Goal: Information Seeking & Learning: Learn about a topic

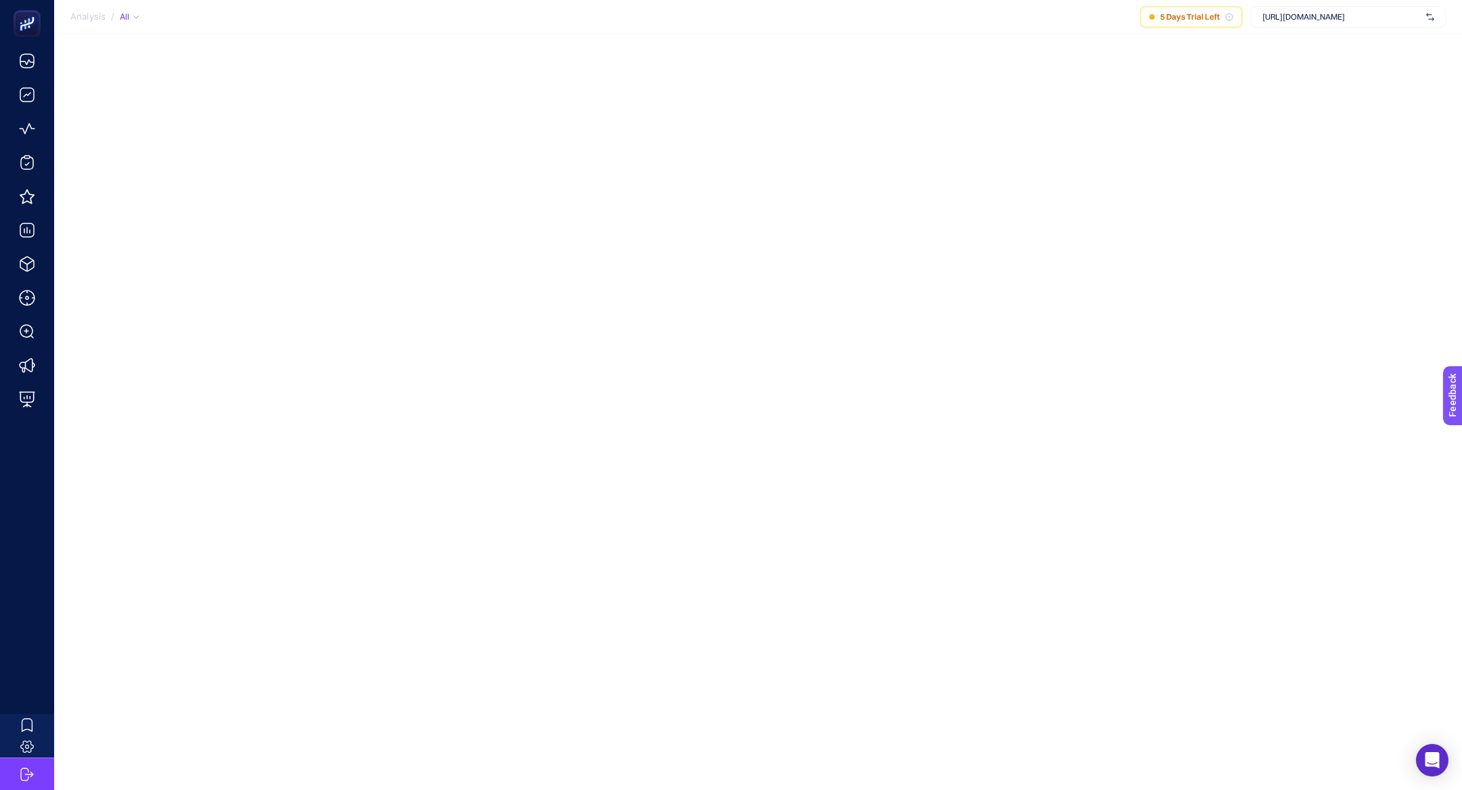
click at [1304, 21] on span "https://www.herbaderm.com/" at bounding box center [1341, 17] width 158 height 11
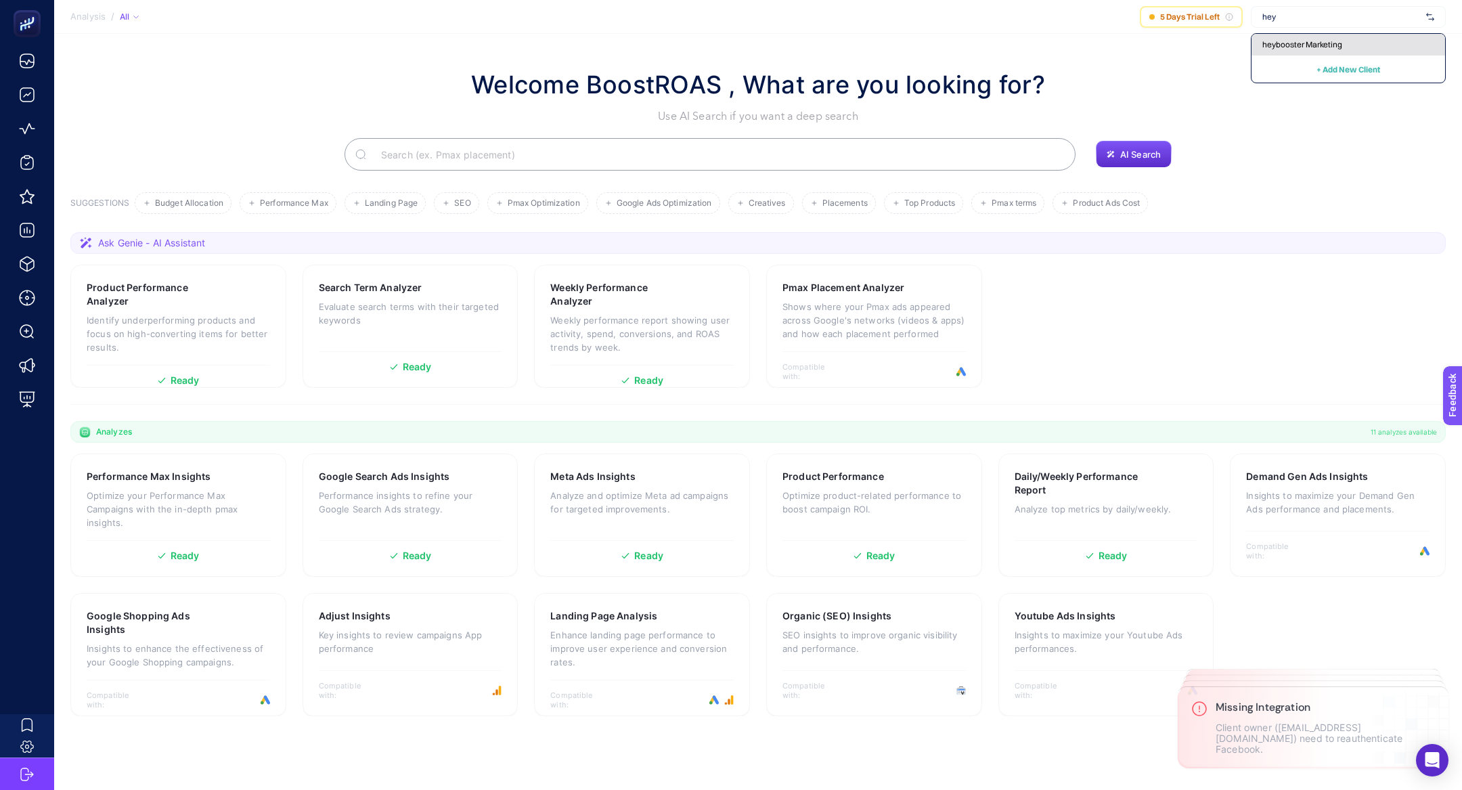
type input "hey"
click at [1299, 47] on span "heybooster Marketing" at bounding box center [1302, 44] width 80 height 11
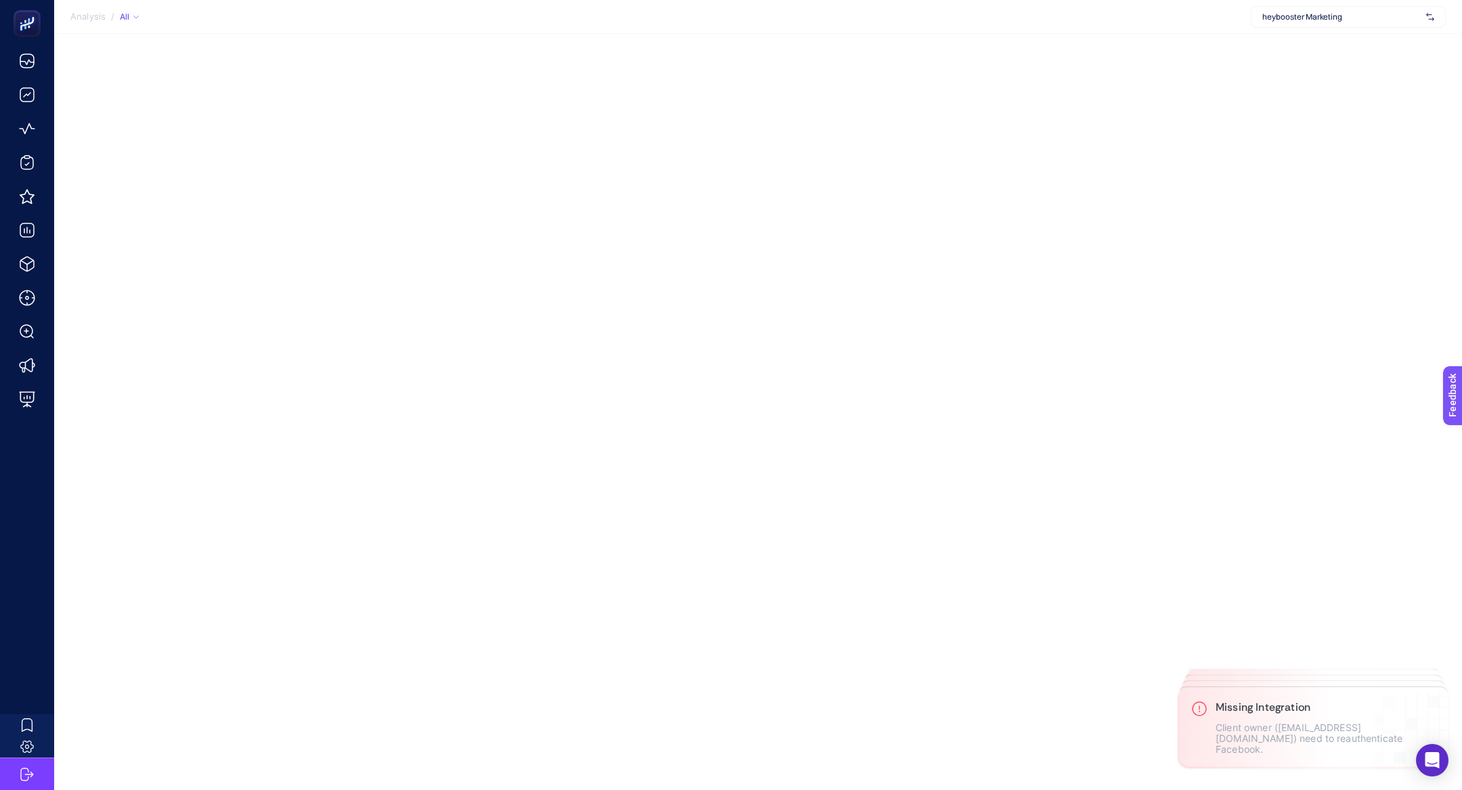
click at [1311, 18] on span "heybooster Marketing" at bounding box center [1341, 17] width 158 height 11
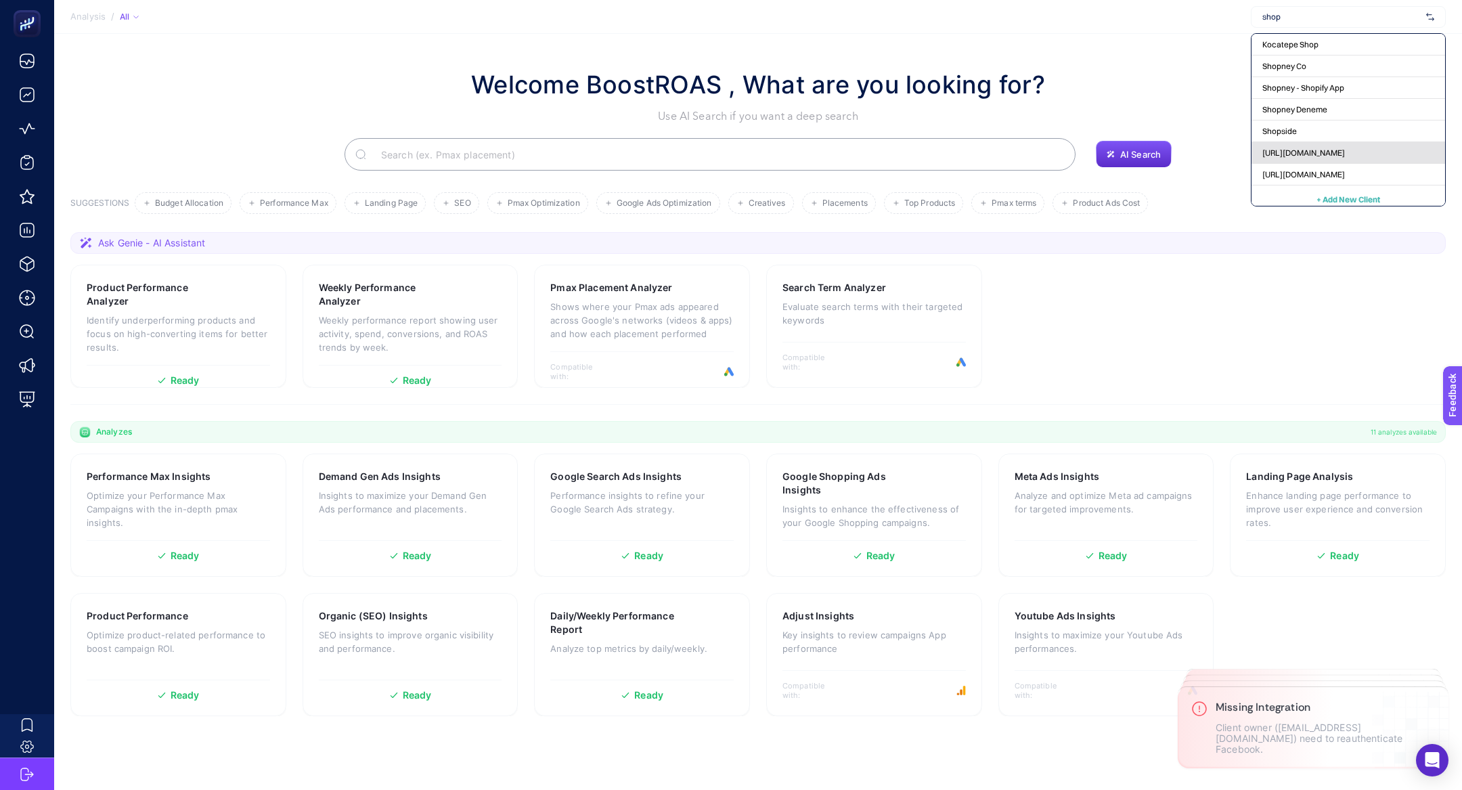
scroll to position [6, 0]
type input "shop"
click at [1326, 160] on div "[URL][DOMAIN_NAME]" at bounding box center [1348, 169] width 194 height 22
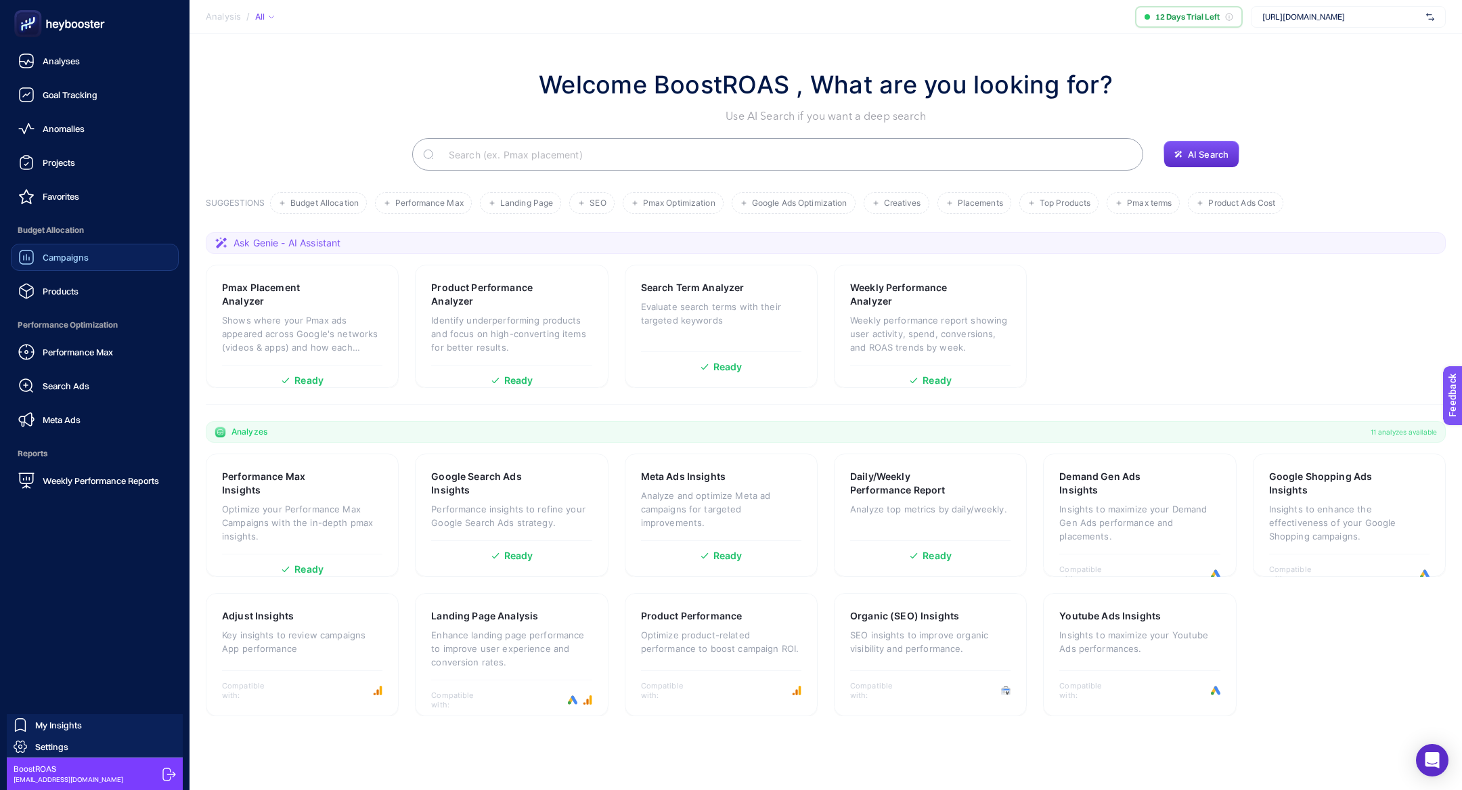
click at [62, 258] on span "Campaigns" at bounding box center [66, 257] width 46 height 11
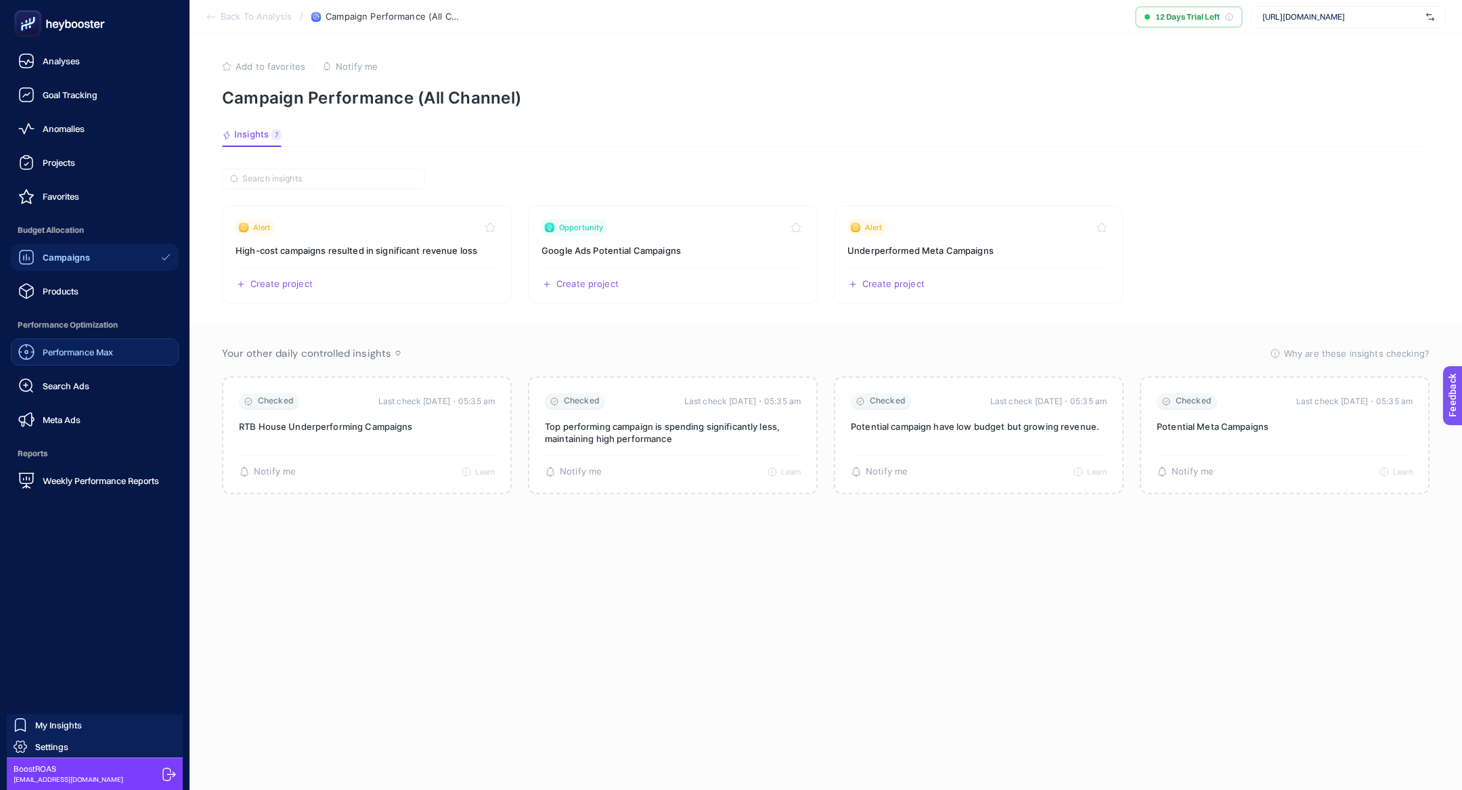
click at [81, 352] on span "Performance Max" at bounding box center [78, 351] width 70 height 11
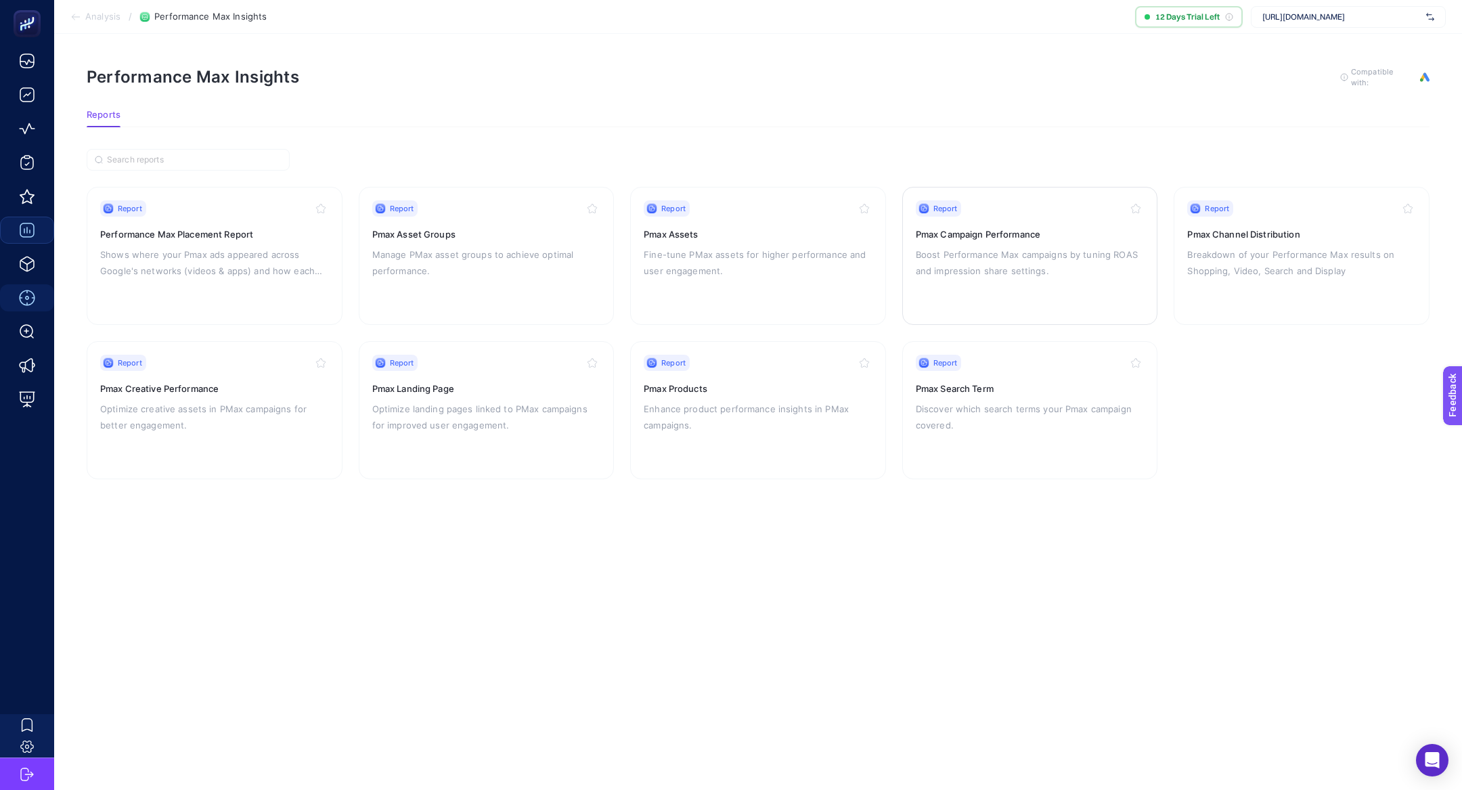
click at [1041, 269] on p "Boost Performance Max campaigns by tuning ROAS and impression share settings." at bounding box center [1030, 262] width 229 height 32
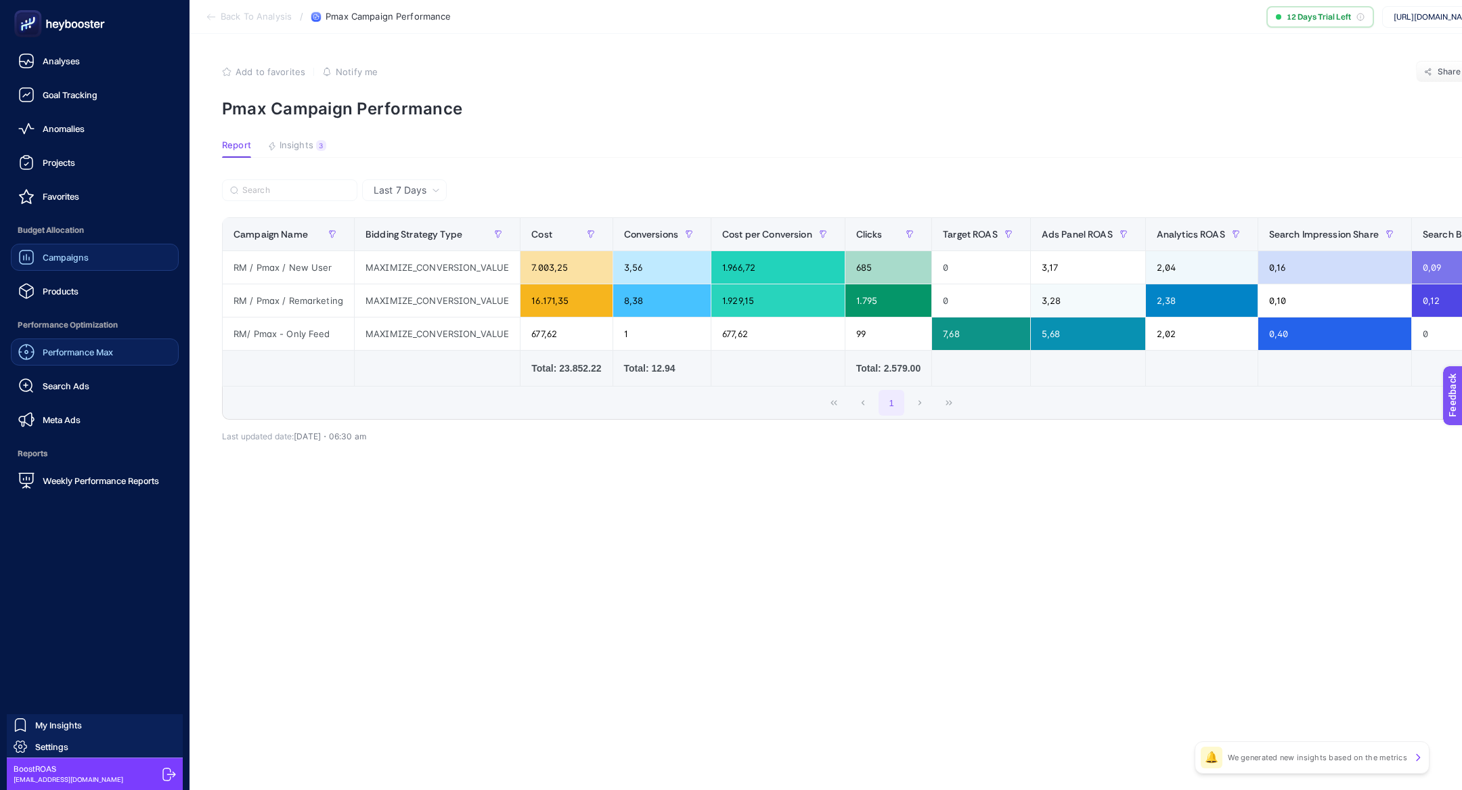
click at [62, 262] on span "Campaigns" at bounding box center [66, 257] width 46 height 11
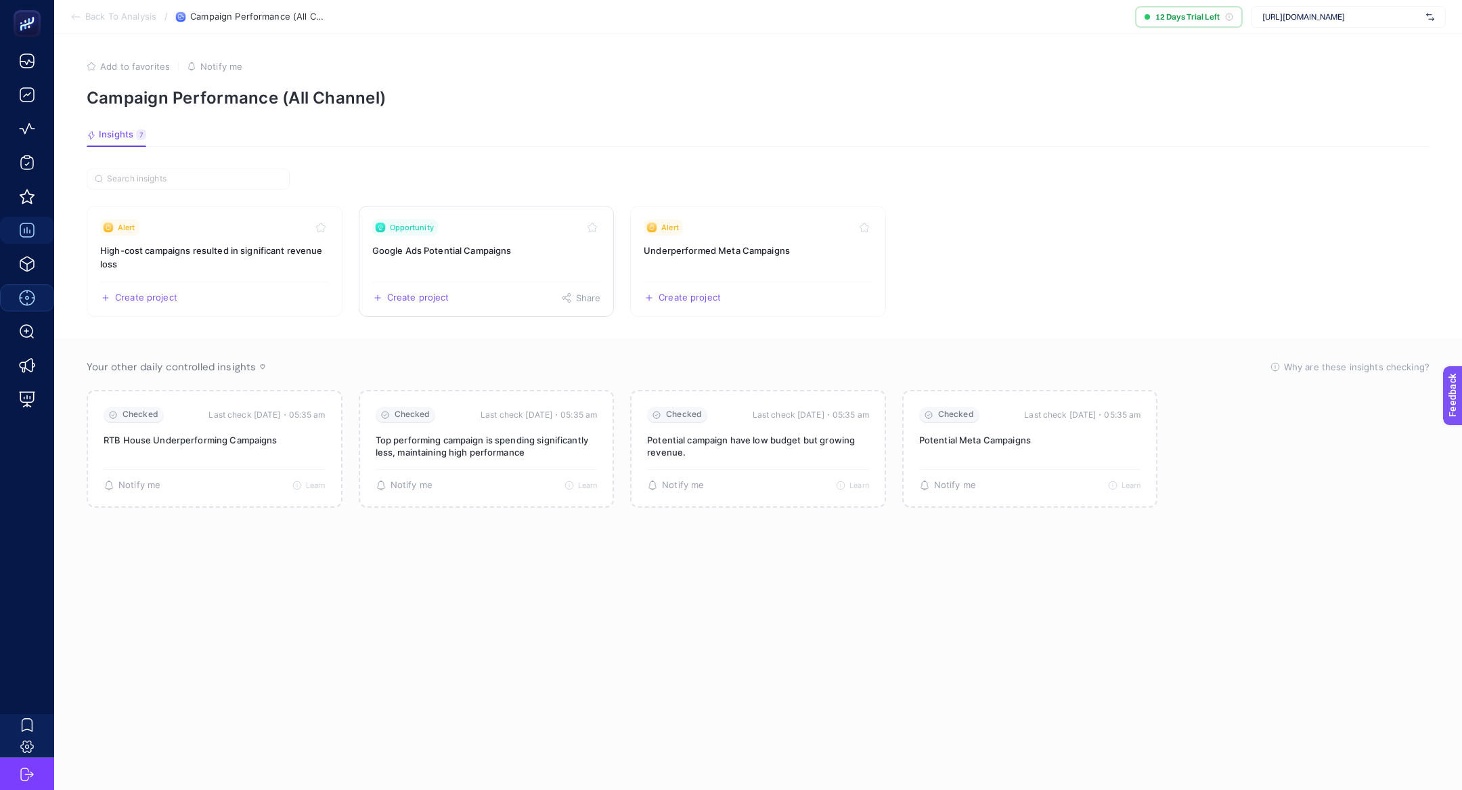
click at [497, 229] on div "Opportunity" at bounding box center [486, 227] width 229 height 16
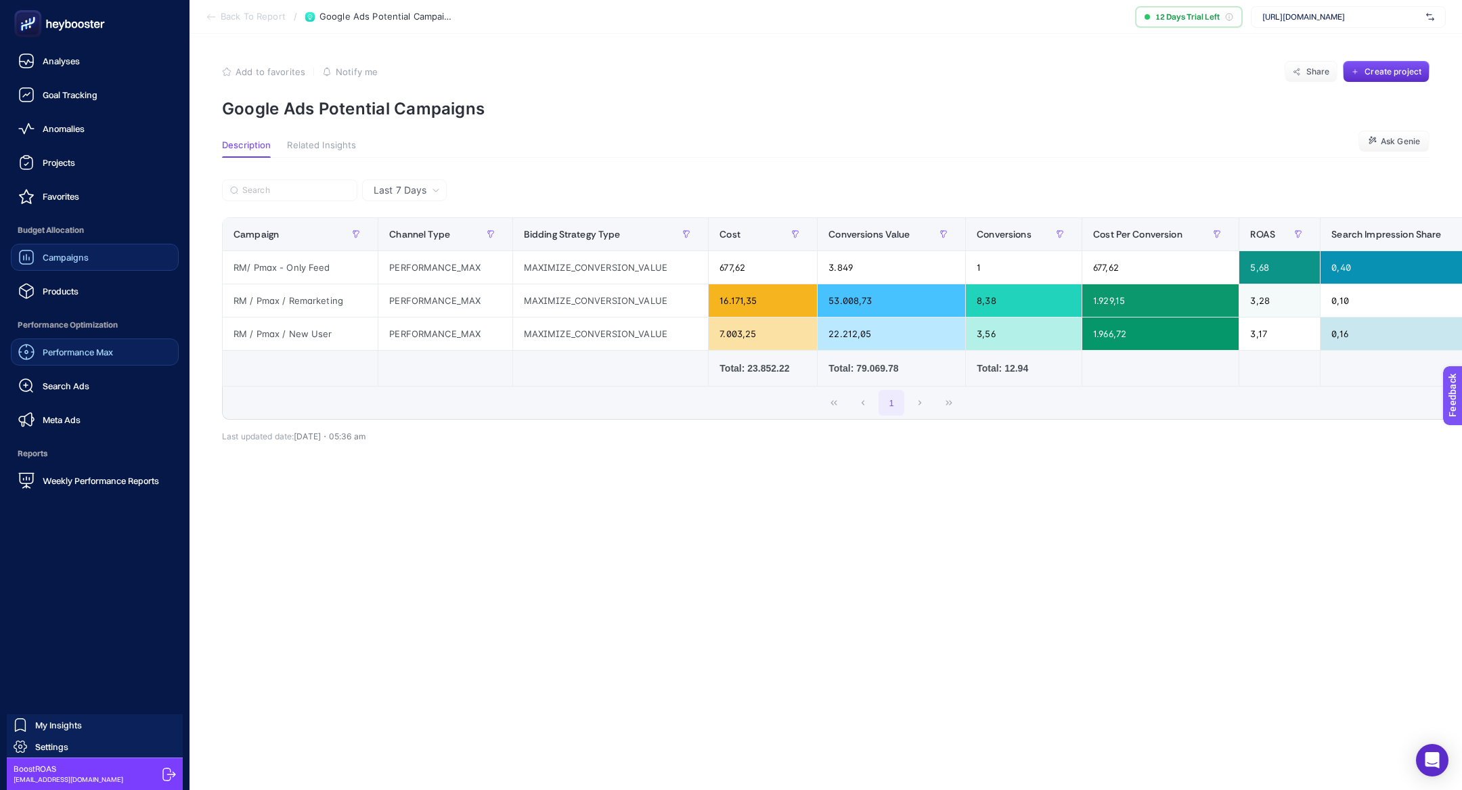
click at [105, 258] on link "Campaigns" at bounding box center [95, 257] width 168 height 27
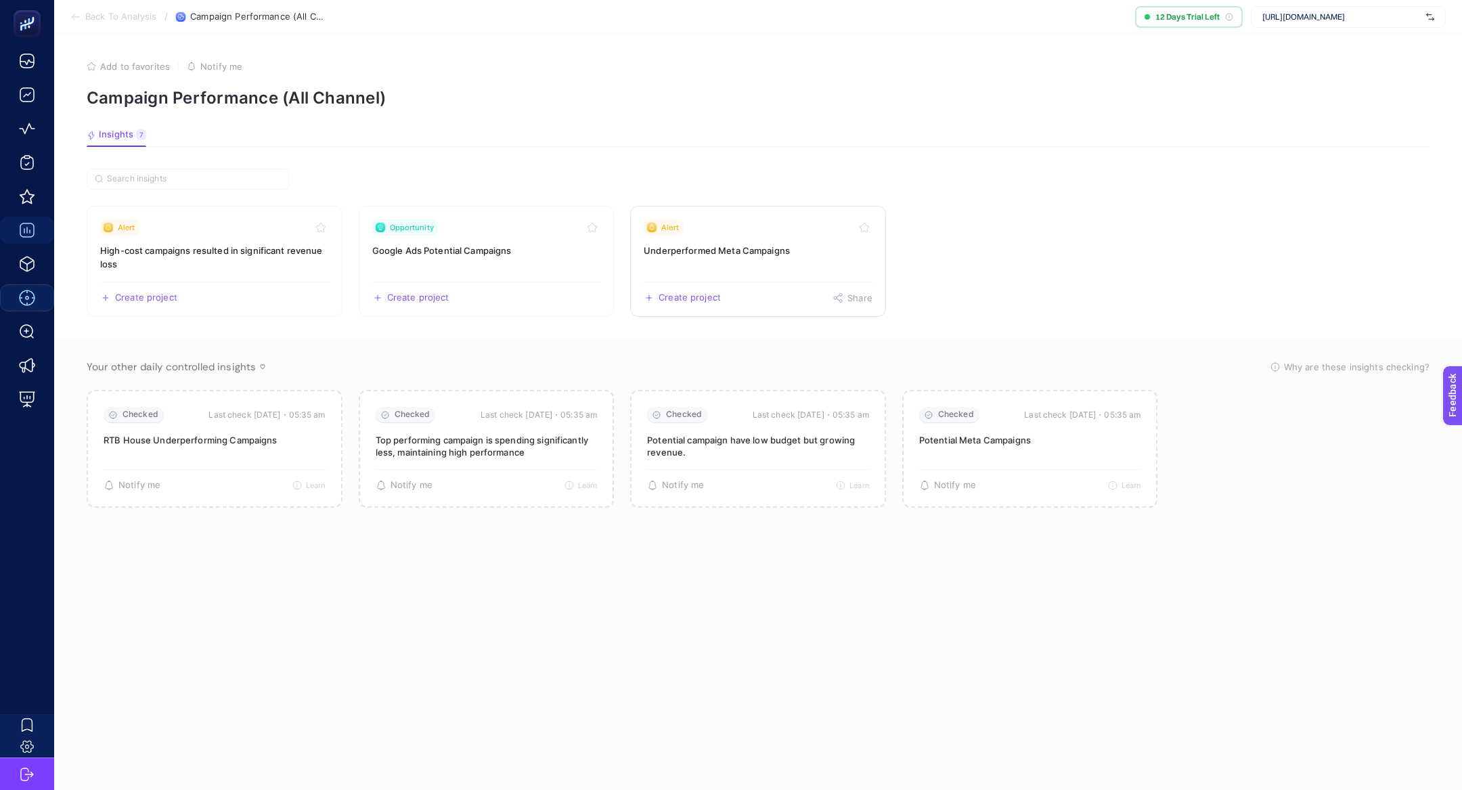
click at [721, 241] on link "Alert Underperformed Meta Campaigns Create project Share" at bounding box center [758, 261] width 256 height 111
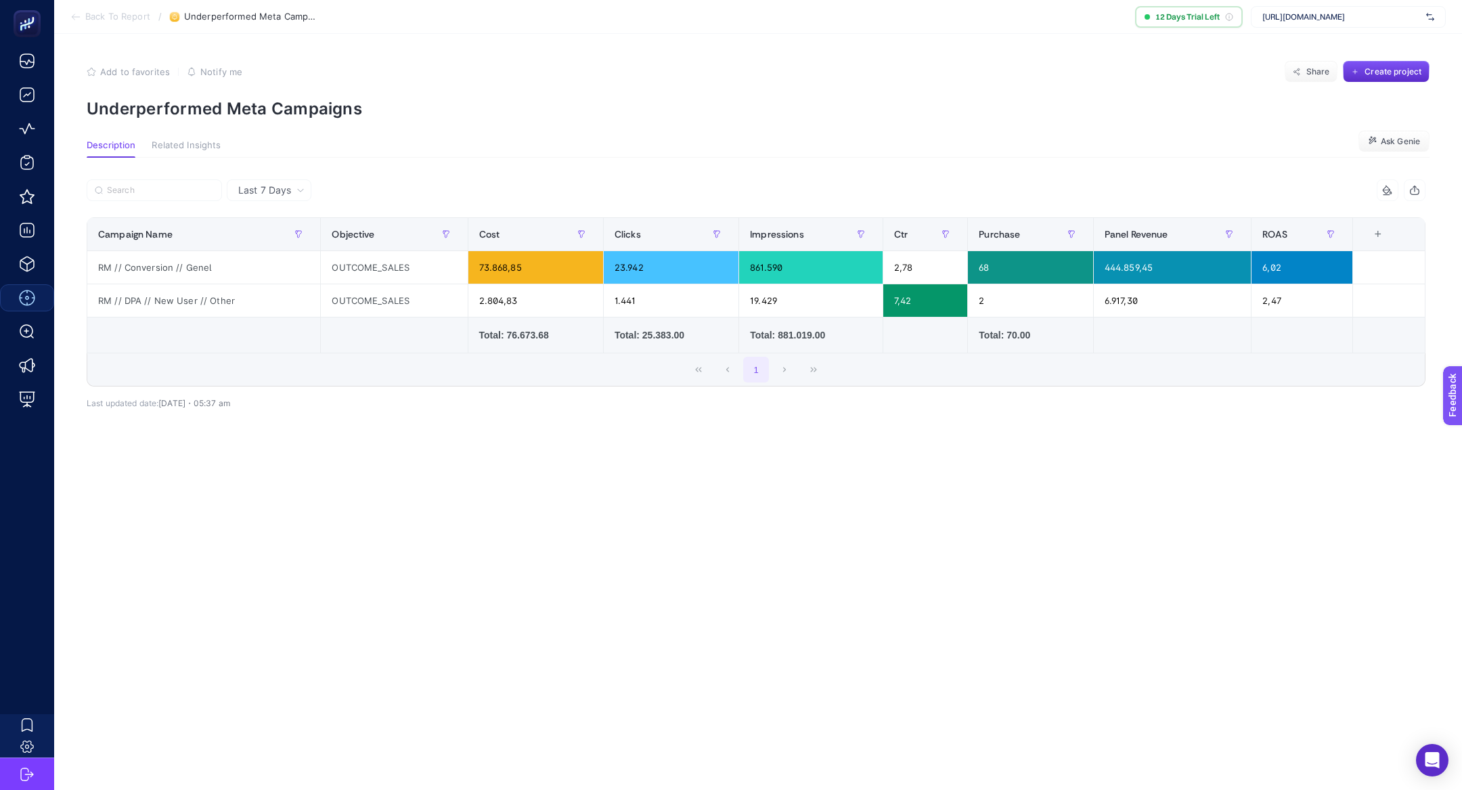
click at [135, 16] on span "Back To Report" at bounding box center [117, 17] width 65 height 11
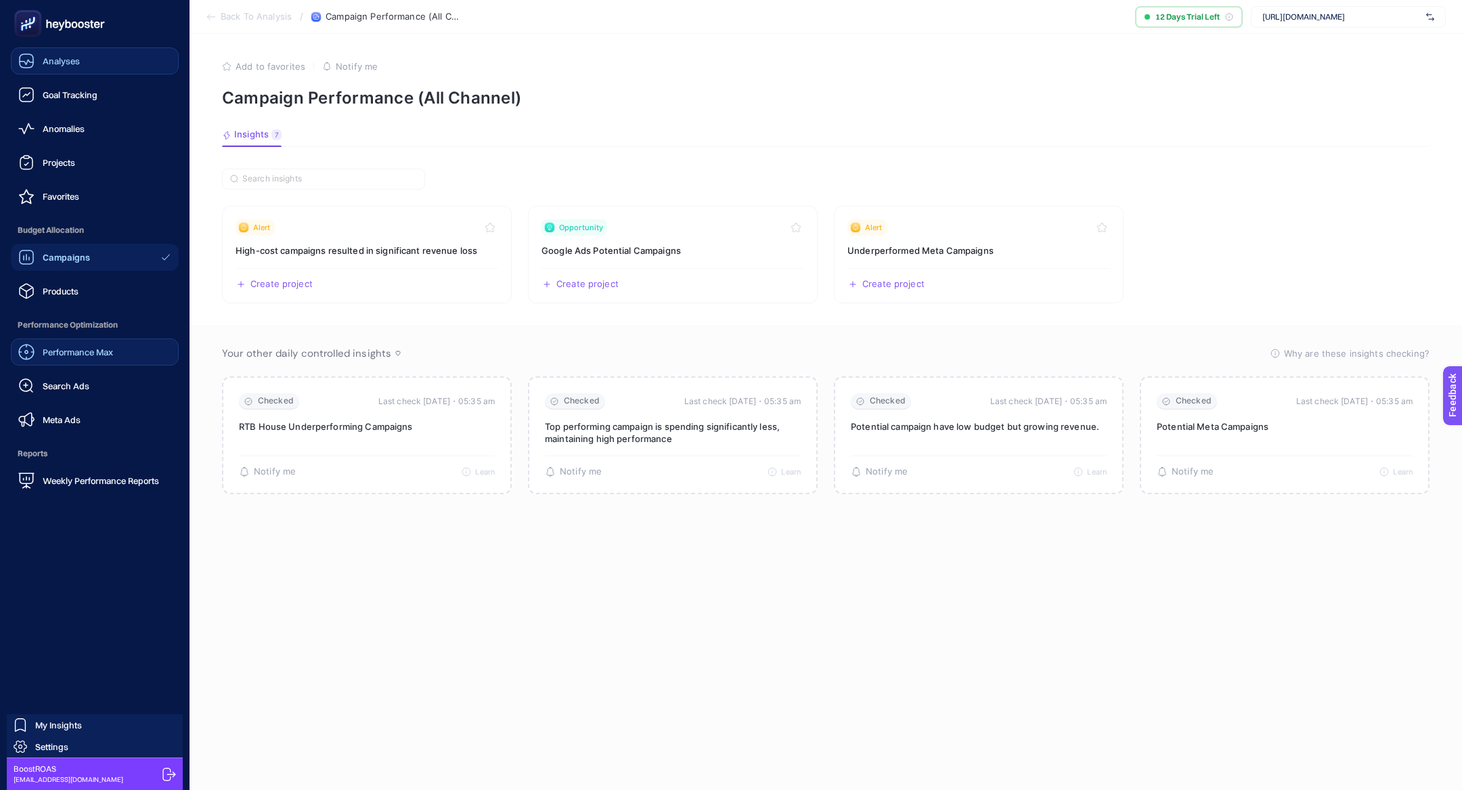
click at [87, 66] on link "Analyses" at bounding box center [95, 60] width 168 height 27
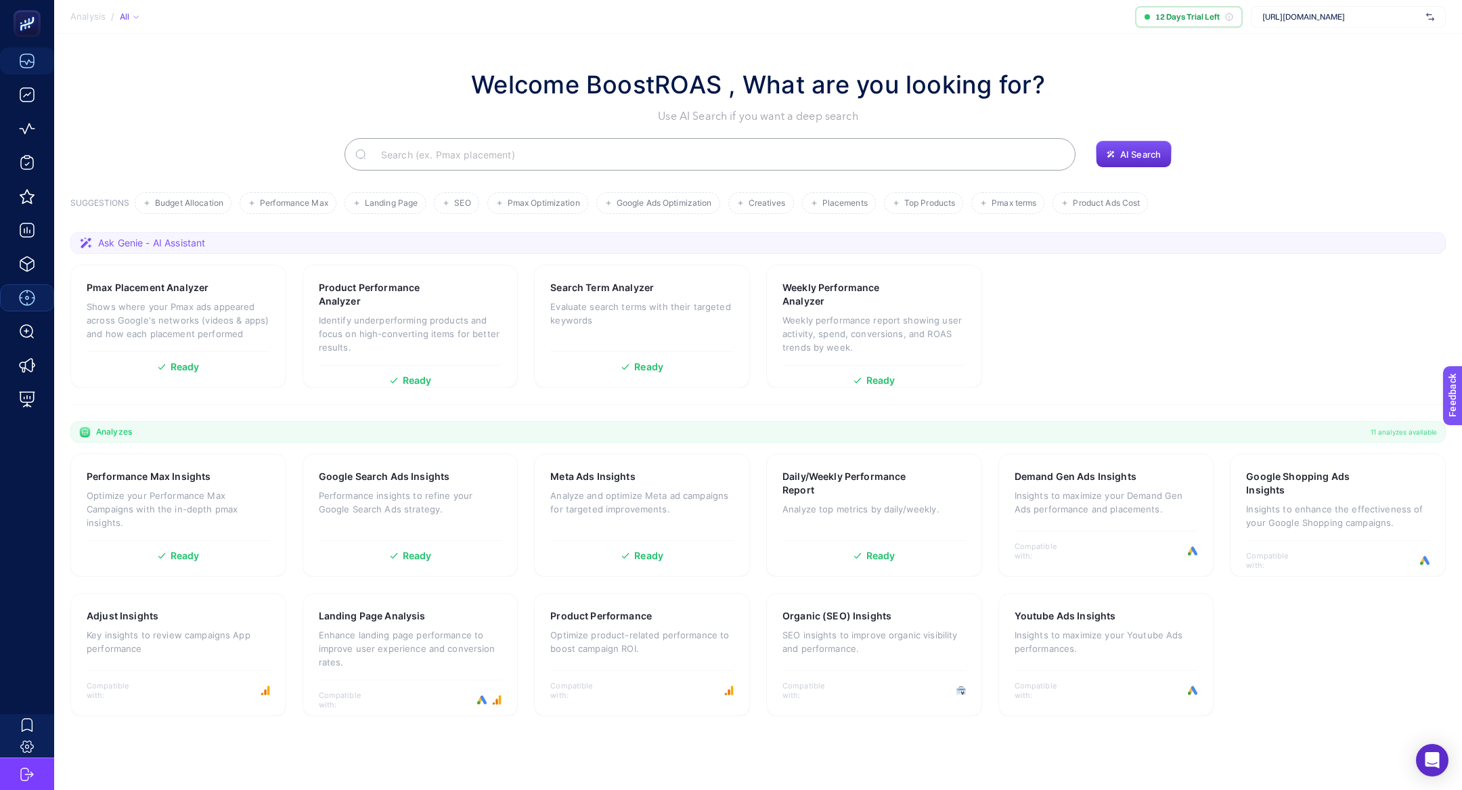
click at [442, 160] on input "Search" at bounding box center [717, 154] width 694 height 38
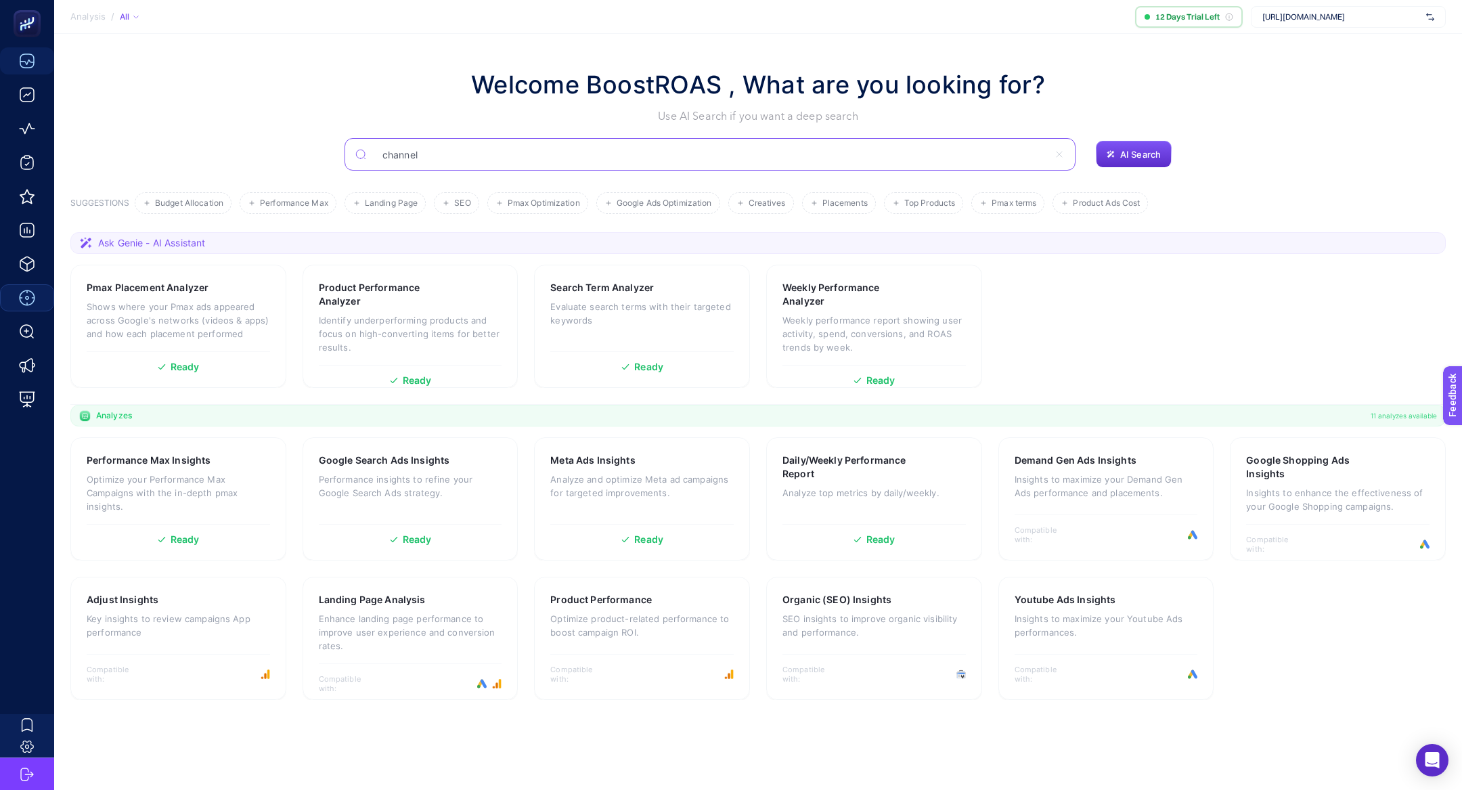
type input "channel"
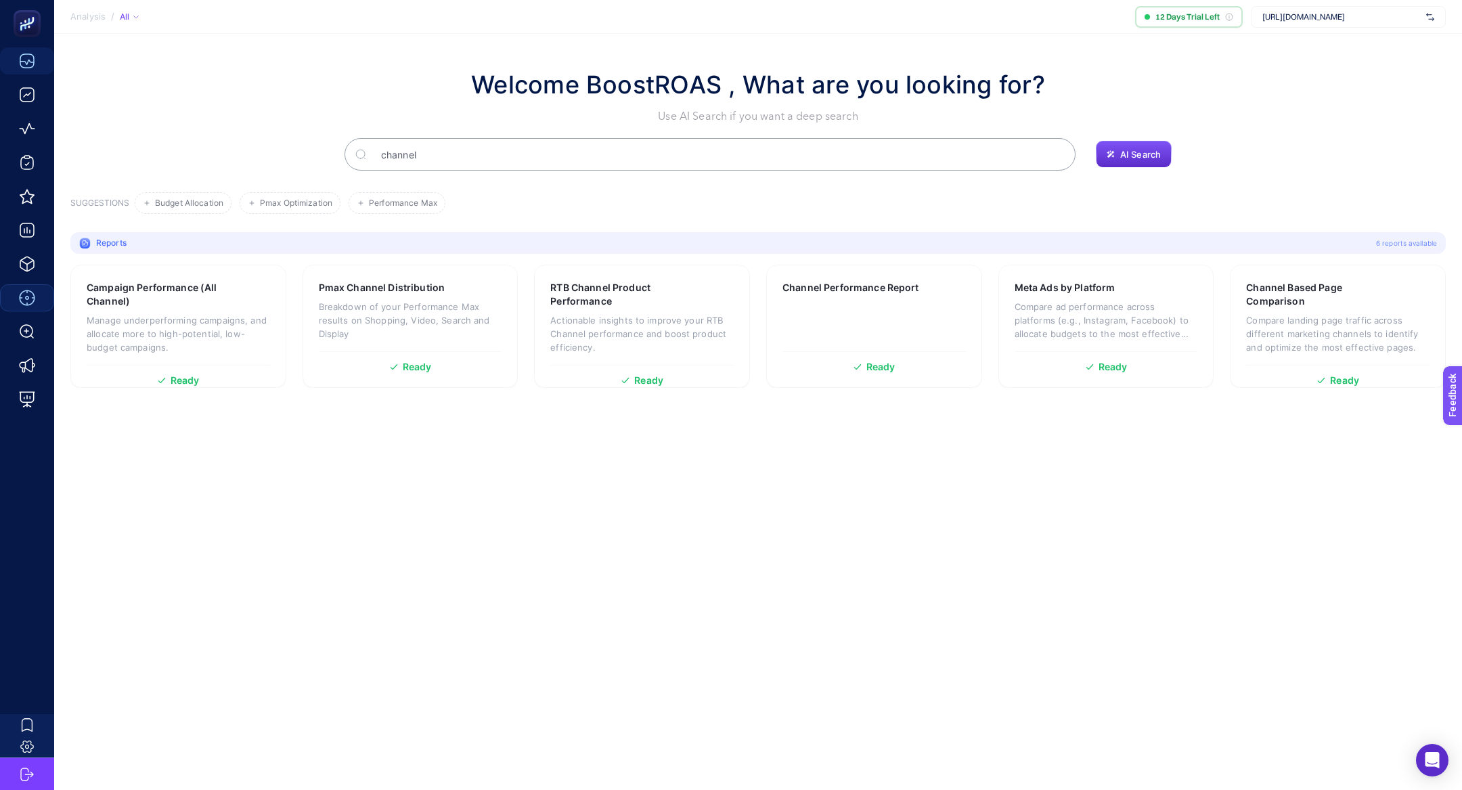
click at [578, 156] on input "channel" at bounding box center [717, 154] width 694 height 38
type input "channel based"
click at [916, 300] on div "Channel Performance Report" at bounding box center [873, 306] width 183 height 50
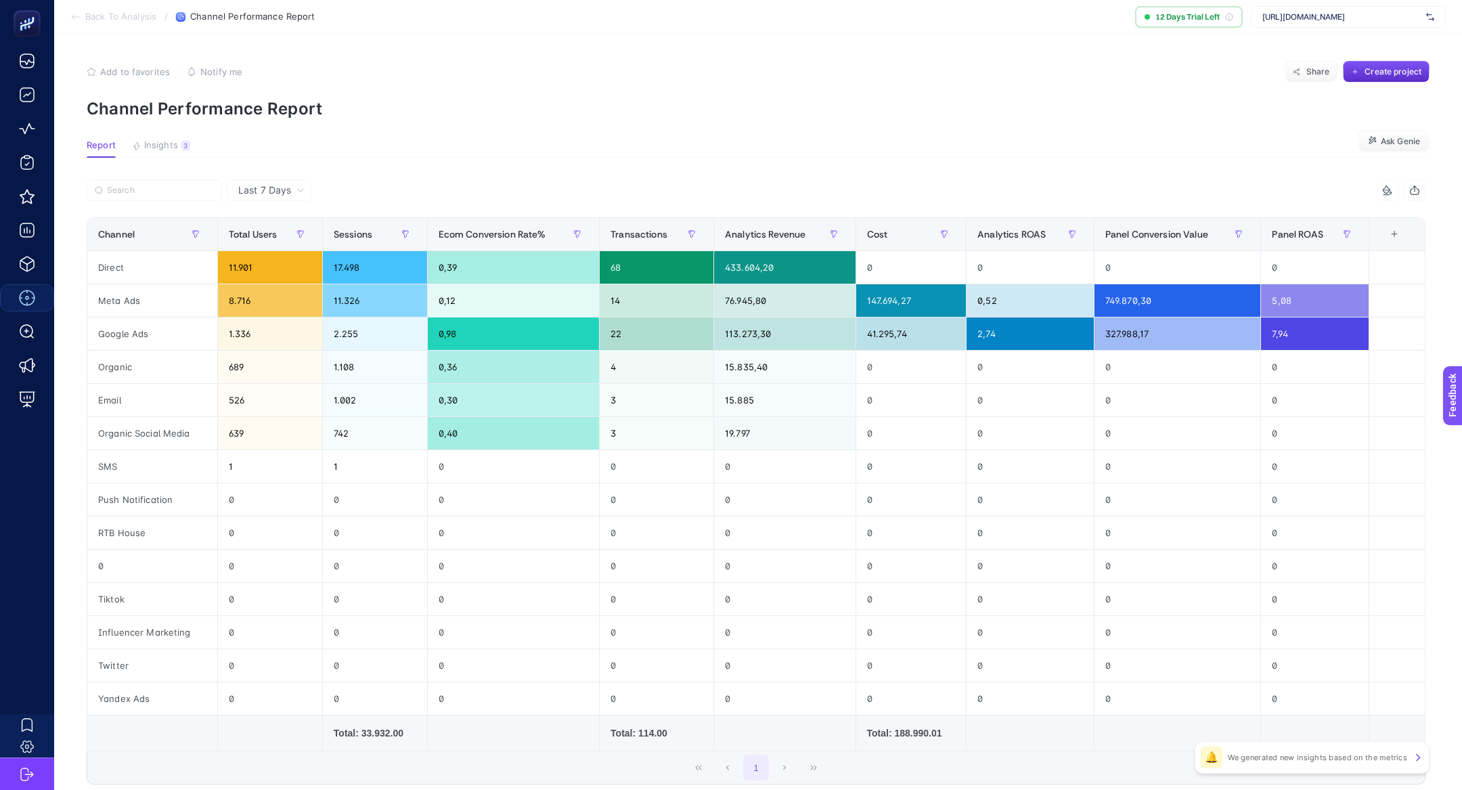
click at [274, 186] on span "Last 7 Days" at bounding box center [264, 190] width 53 height 14
click at [280, 231] on li "Last 7 Days" at bounding box center [269, 243] width 76 height 24
click at [271, 184] on span "Last 7 Days" at bounding box center [264, 190] width 53 height 14
click at [297, 235] on li "Last 30 Days" at bounding box center [269, 243] width 76 height 24
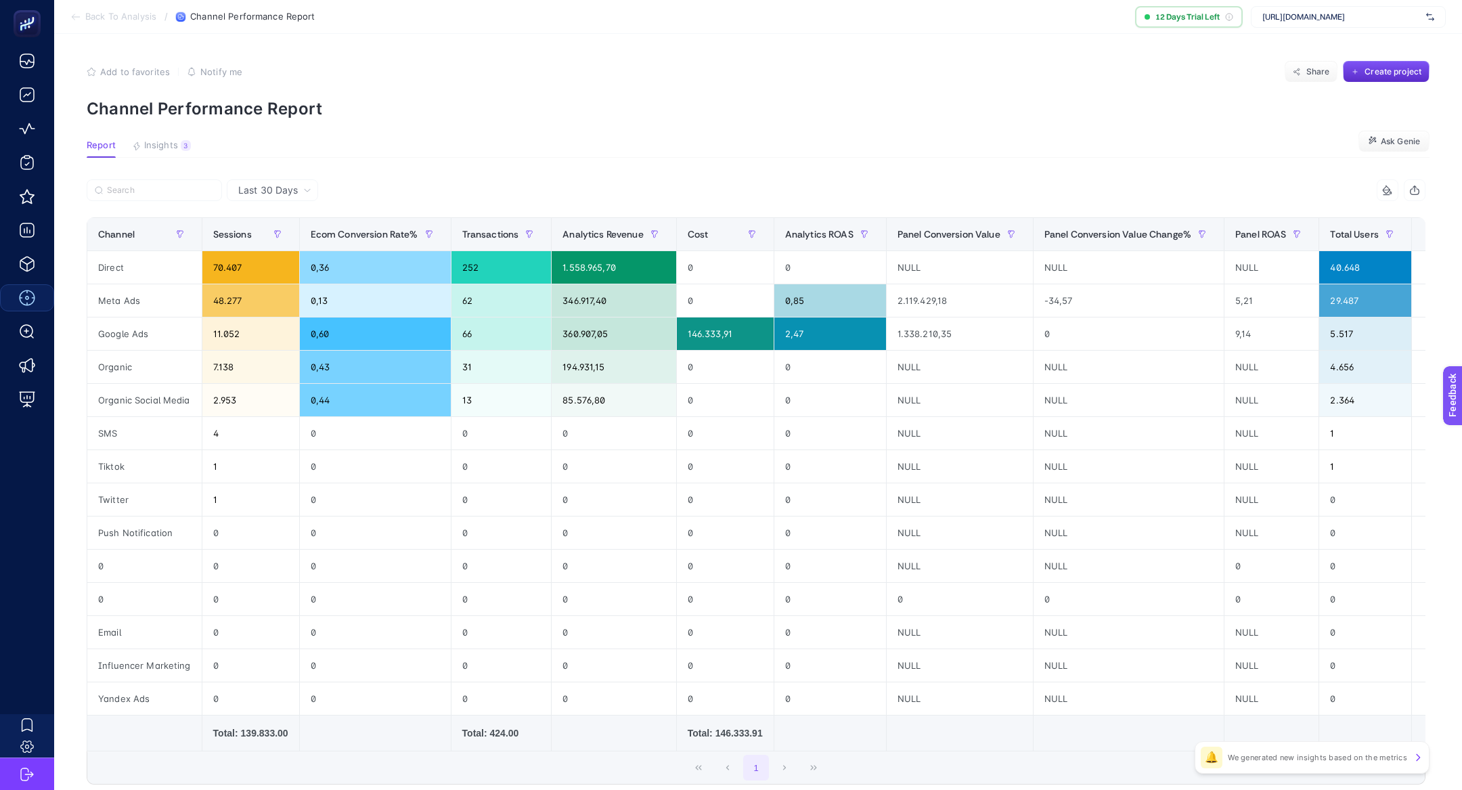
click at [246, 728] on div "Total: 139.833.00" at bounding box center [250, 733] width 75 height 14
click at [278, 726] on div "Total: 139.833.00" at bounding box center [250, 733] width 75 height 14
click at [497, 726] on div "Total: 424.00" at bounding box center [501, 733] width 78 height 14
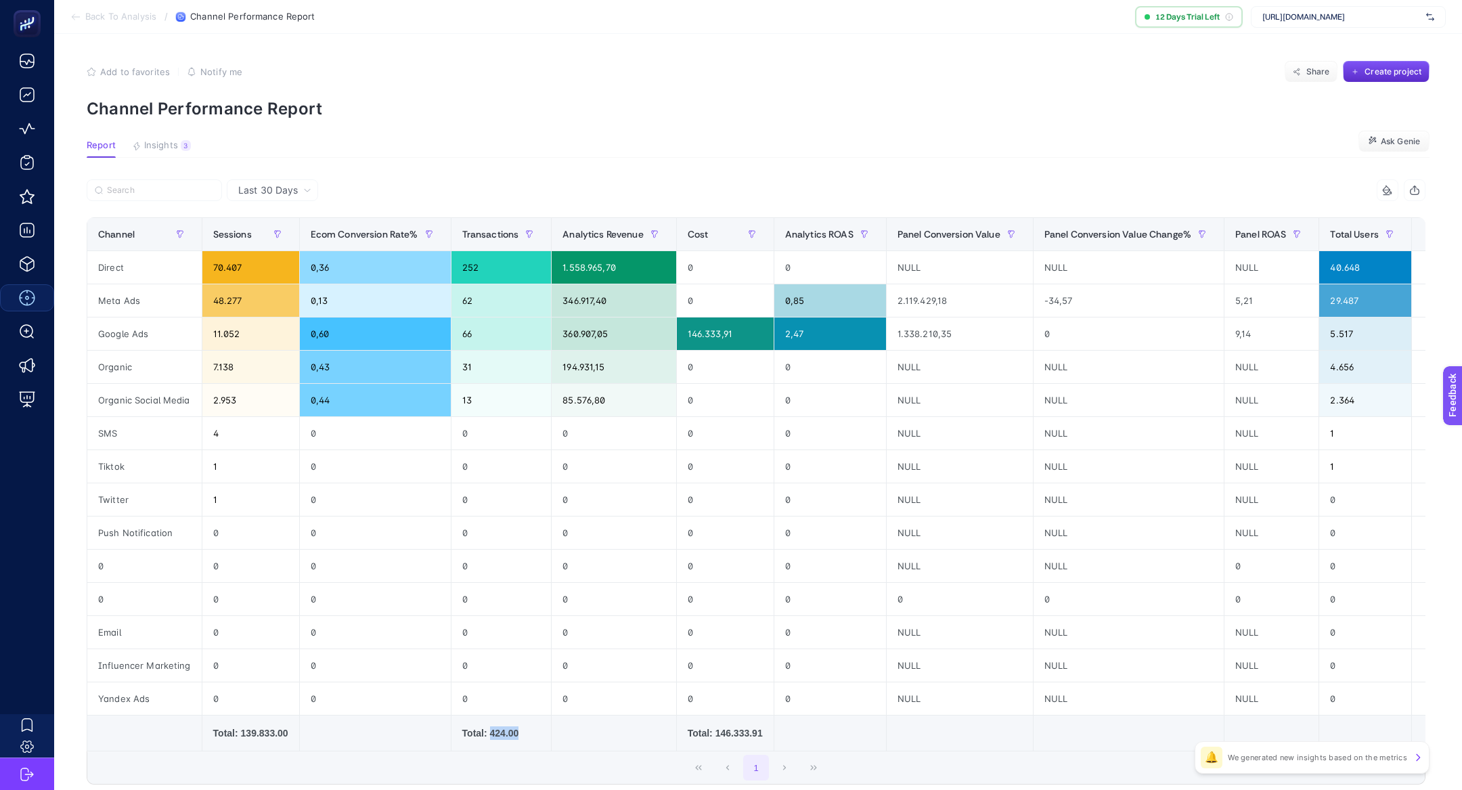
click at [497, 726] on div "Total: 424.00" at bounding box center [501, 733] width 78 height 14
click at [721, 731] on div "Total: 146.333.91" at bounding box center [724, 733] width 75 height 14
drag, startPoint x: 766, startPoint y: 730, endPoint x: 683, endPoint y: 730, distance: 83.2
click at [682, 730] on td "Total: 146.333.91" at bounding box center [724, 733] width 97 height 36
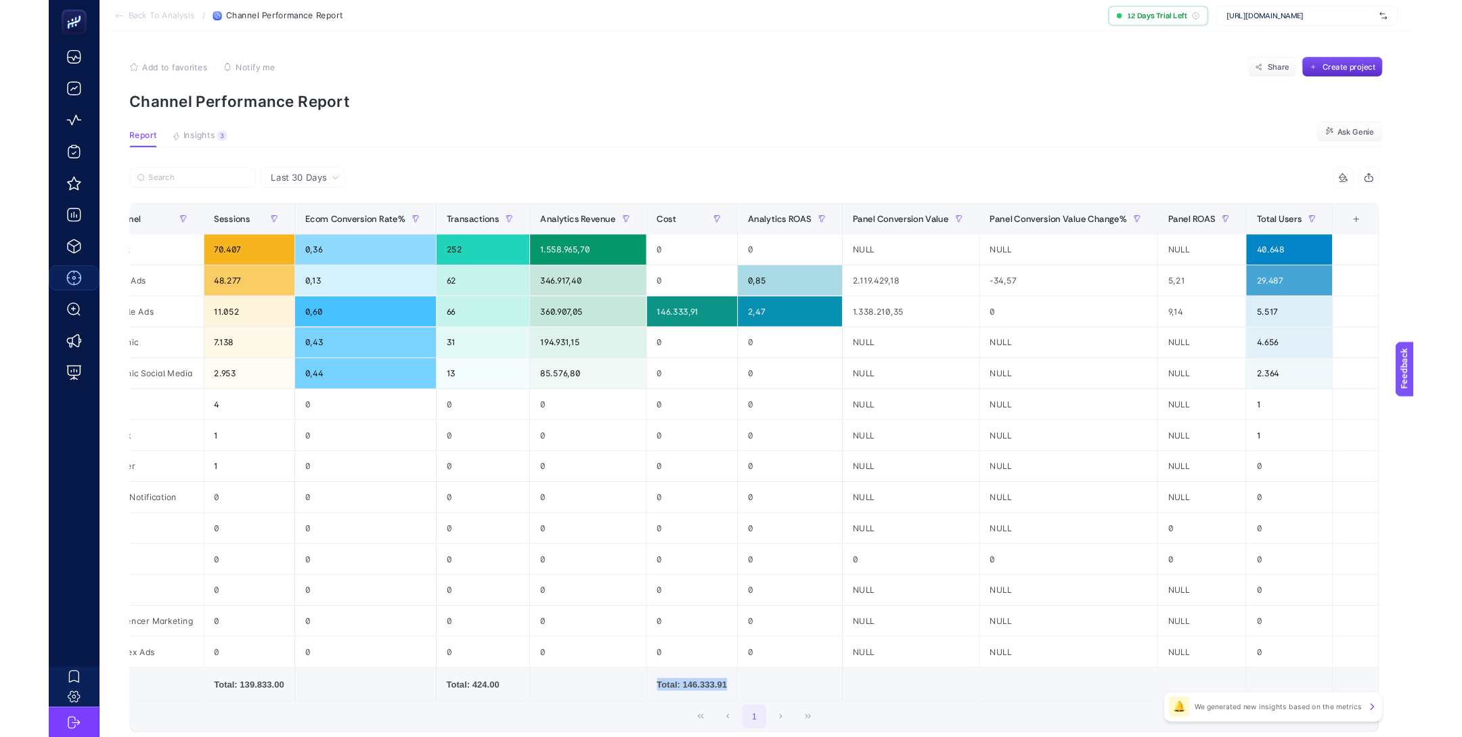
scroll to position [0, 39]
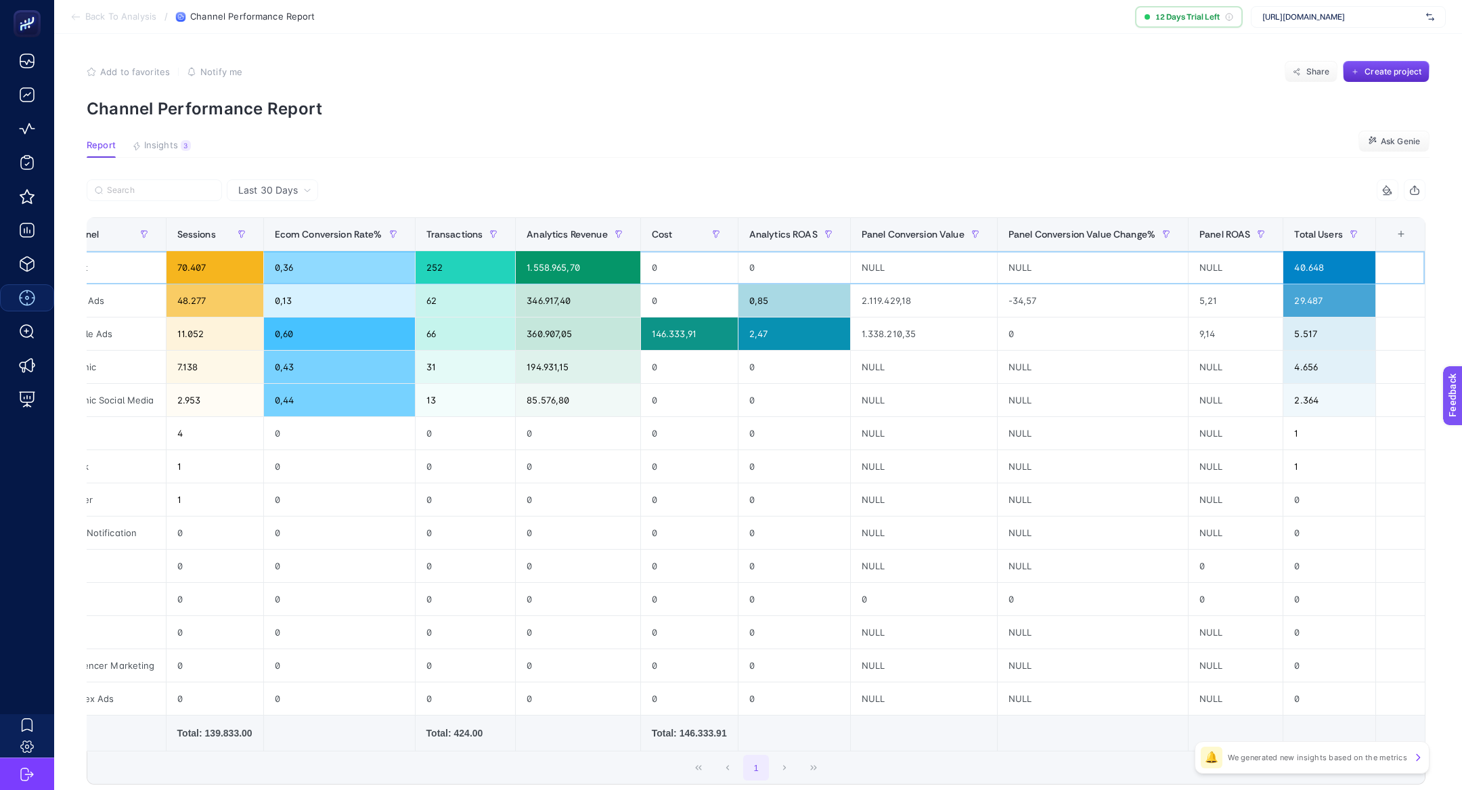
click at [1209, 261] on div "NULL" at bounding box center [1235, 267] width 94 height 32
click at [1003, 271] on div "NULL" at bounding box center [1092, 267] width 190 height 32
click at [1003, 270] on div "NULL" at bounding box center [1092, 267] width 190 height 32
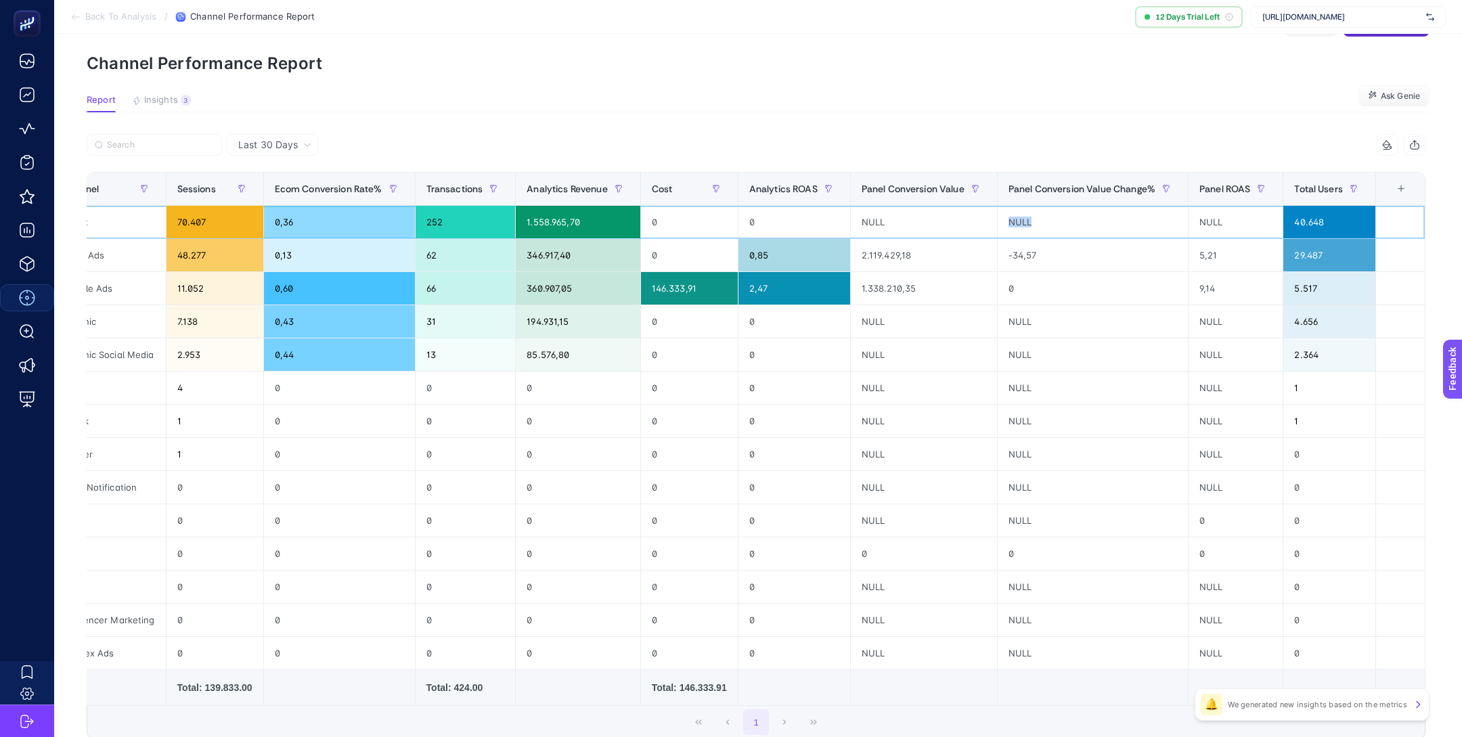
scroll to position [53, 0]
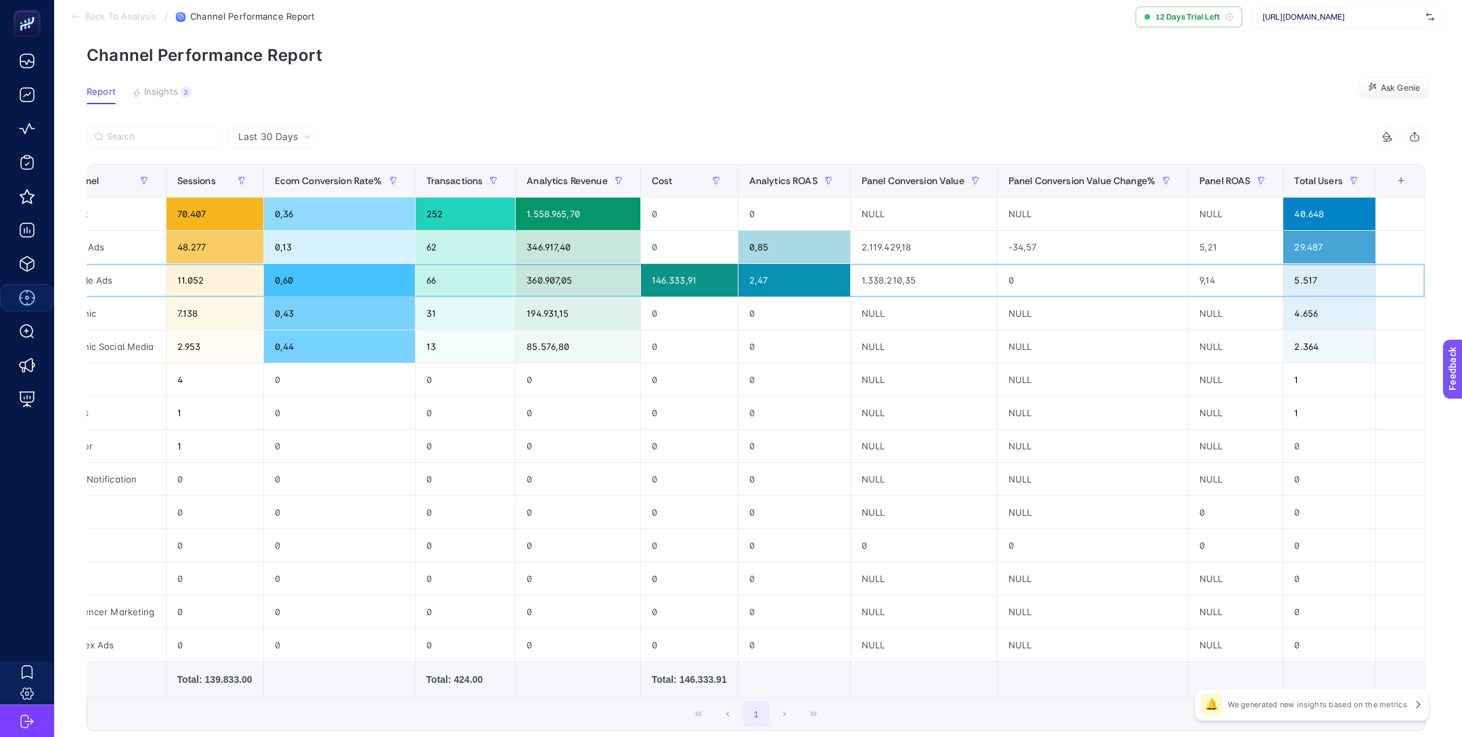
click at [909, 277] on div "1.338.210,35" at bounding box center [924, 280] width 146 height 32
click at [887, 317] on div "NULL" at bounding box center [924, 313] width 146 height 32
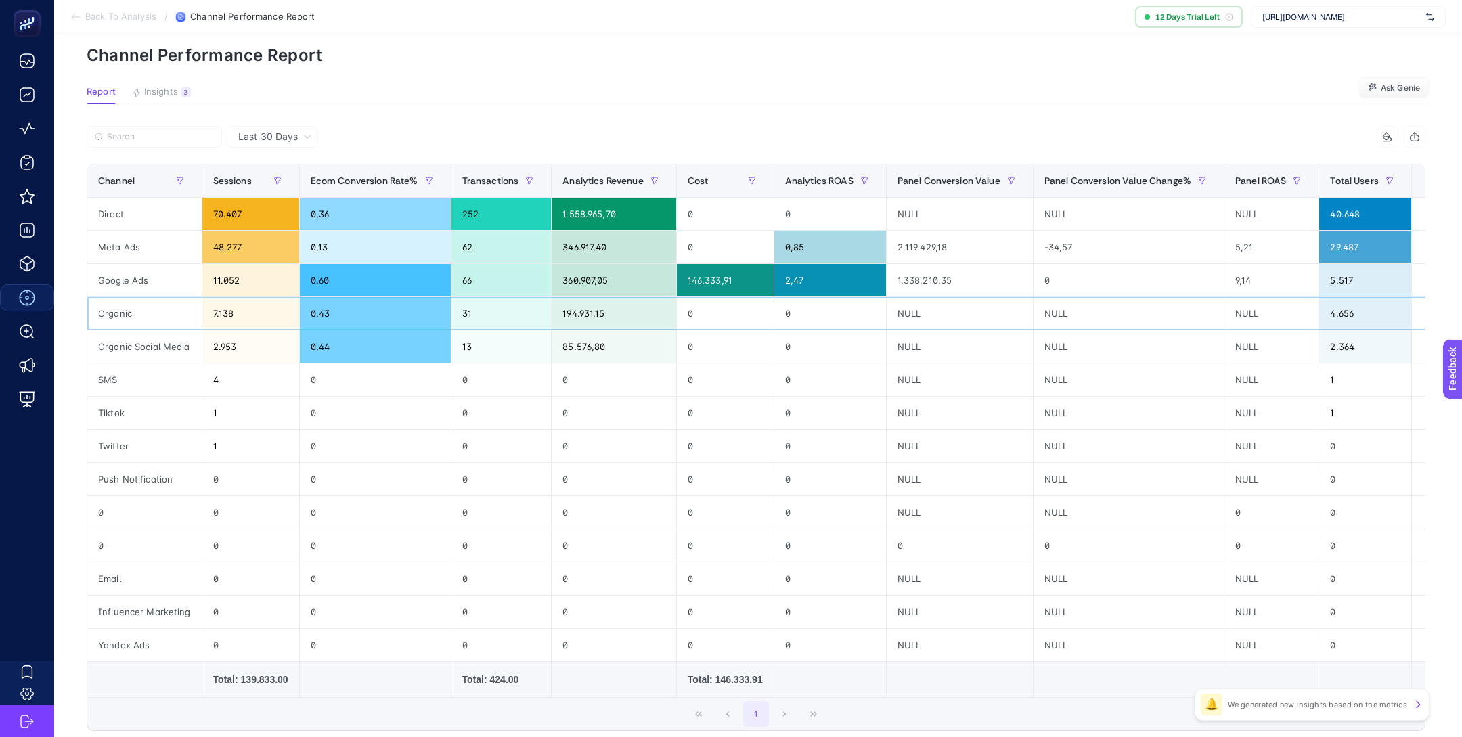
scroll to position [0, 2]
click at [926, 307] on div "NULL" at bounding box center [957, 313] width 146 height 32
click at [913, 302] on div "NULL" at bounding box center [957, 313] width 146 height 32
click at [585, 215] on div "1.558.965,70" at bounding box center [611, 214] width 124 height 32
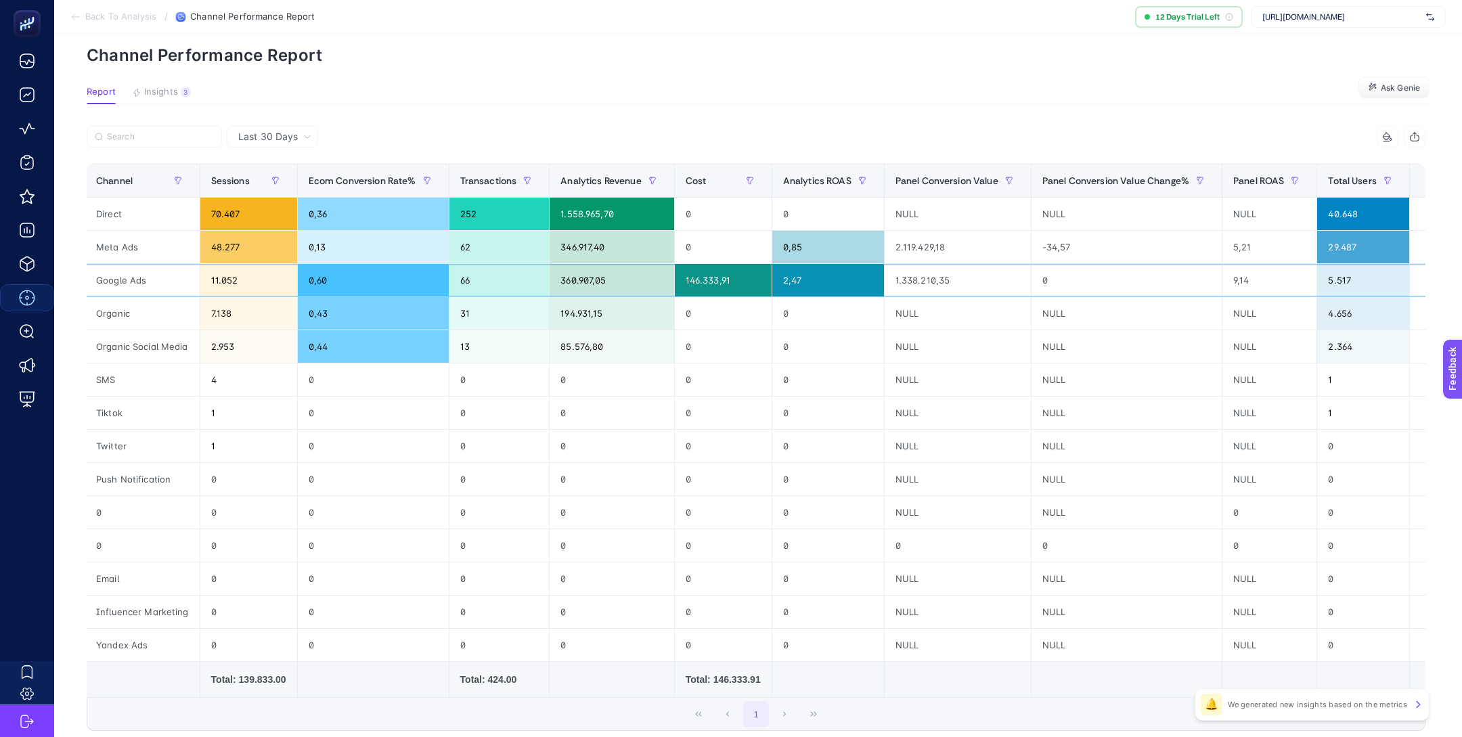
click at [595, 277] on div "360.907,05" at bounding box center [611, 280] width 124 height 32
click at [529, 270] on div "66" at bounding box center [499, 280] width 100 height 32
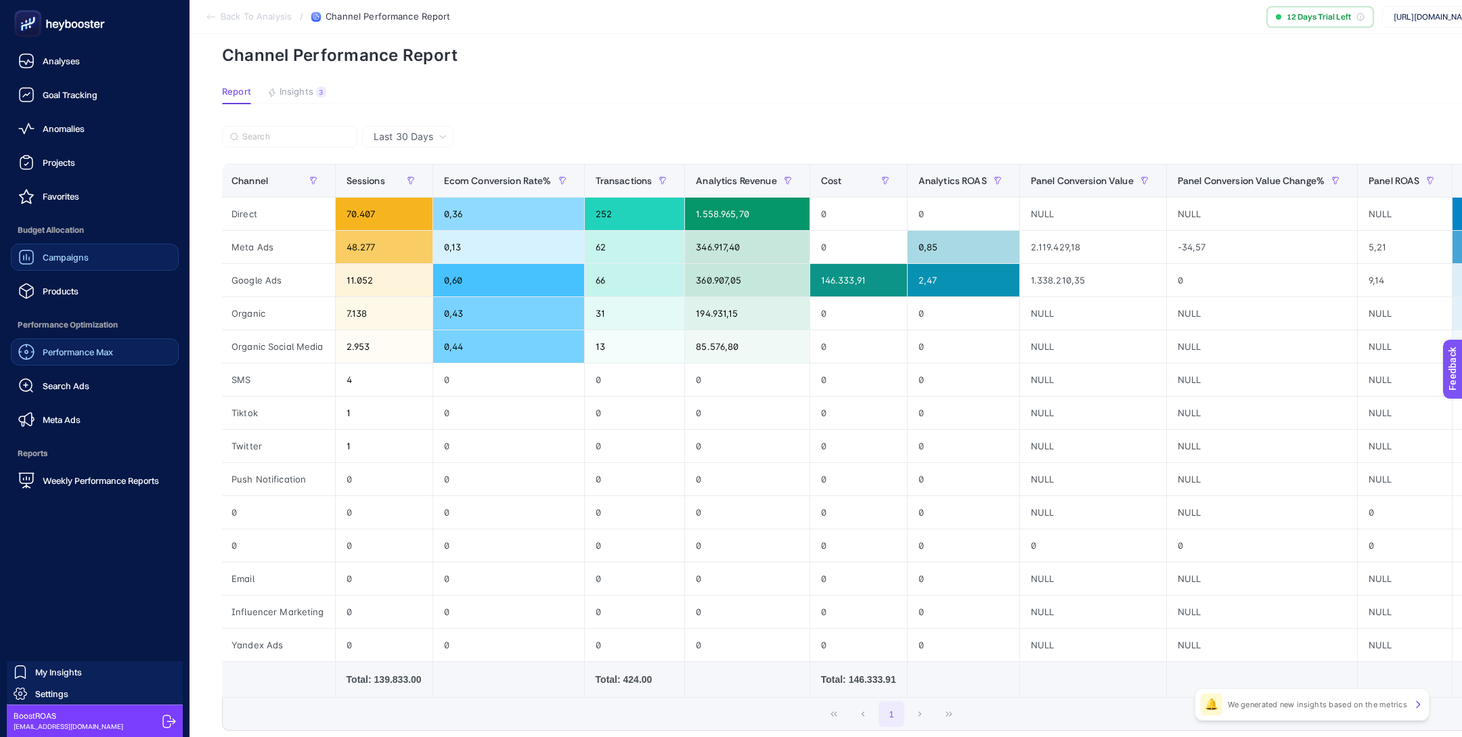
click at [91, 266] on link "Campaigns" at bounding box center [95, 257] width 168 height 27
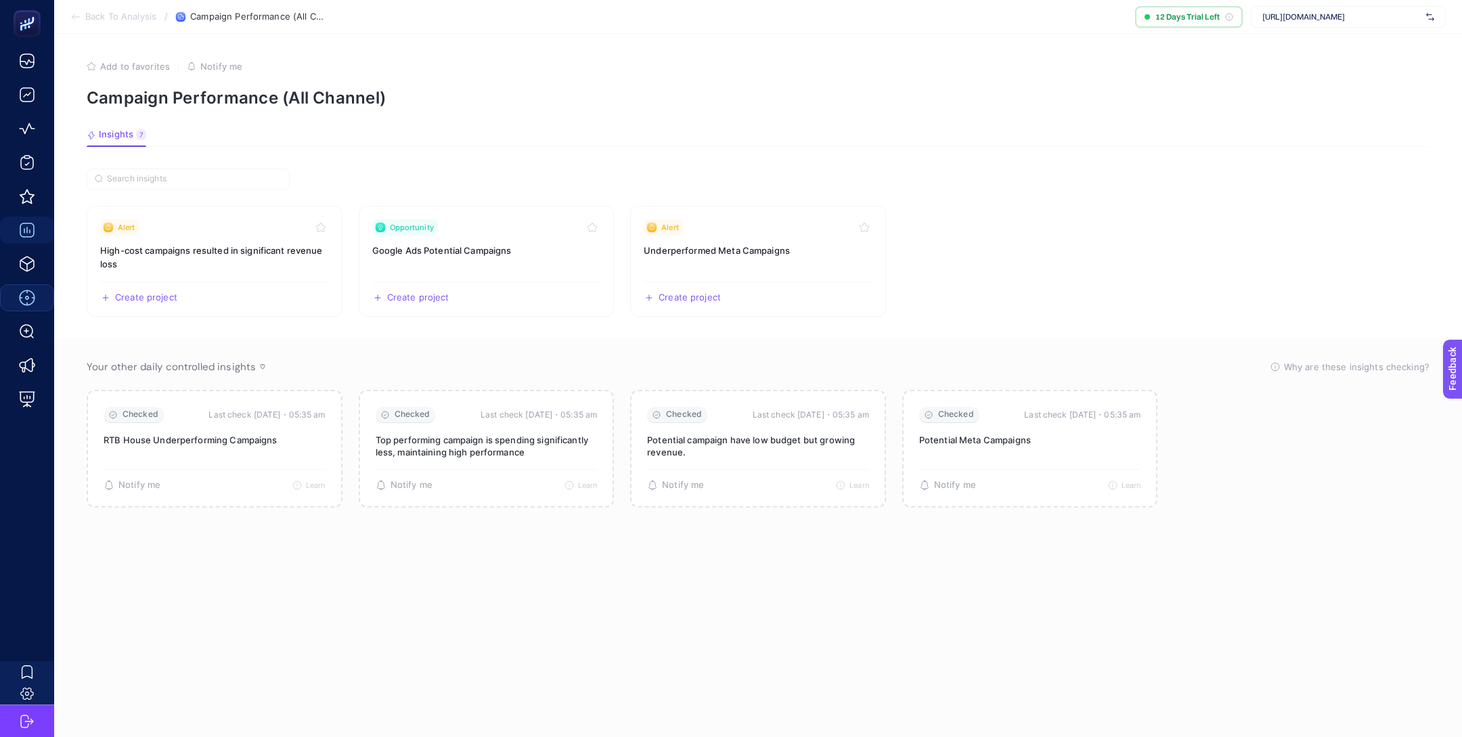
click at [129, 18] on span "Back To Analysis" at bounding box center [120, 17] width 71 height 11
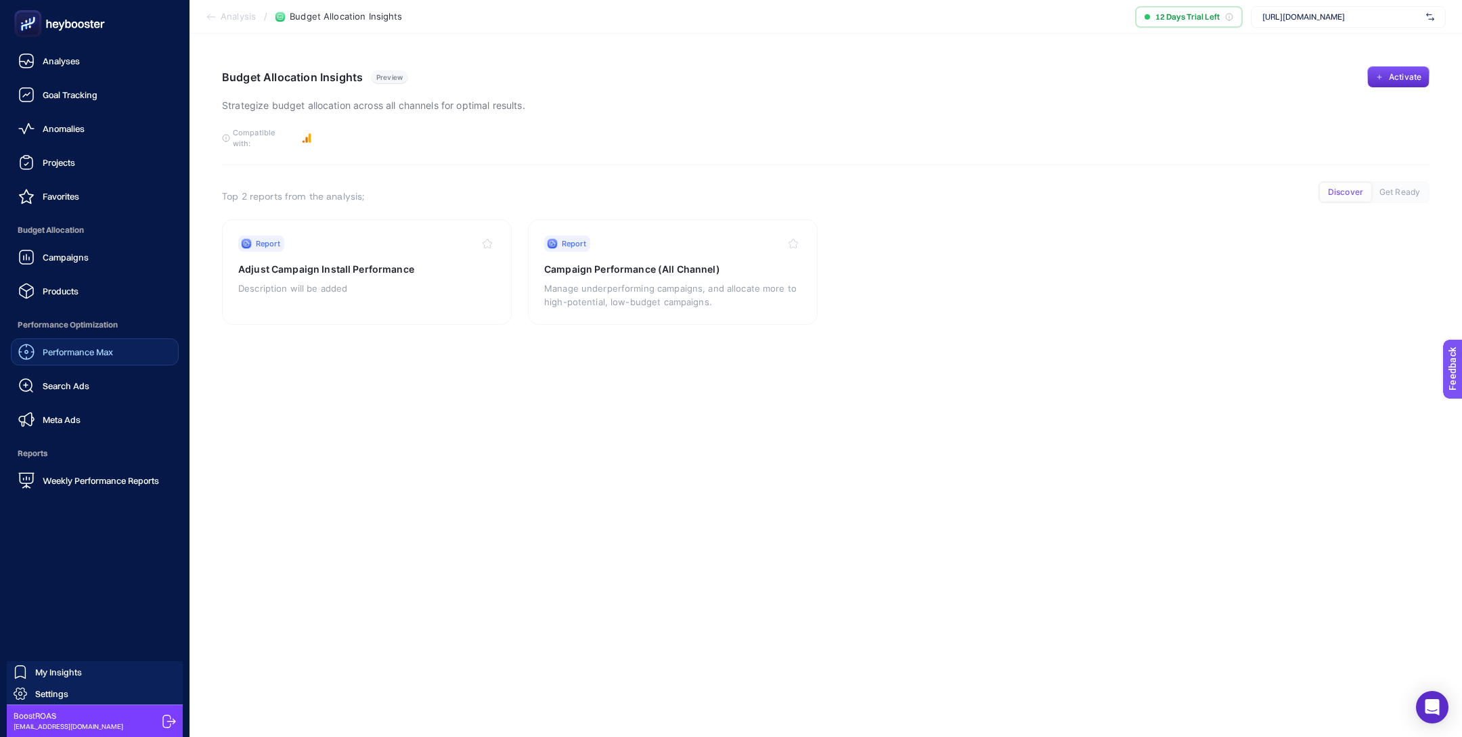
click at [72, 256] on span "Campaigns" at bounding box center [66, 257] width 46 height 11
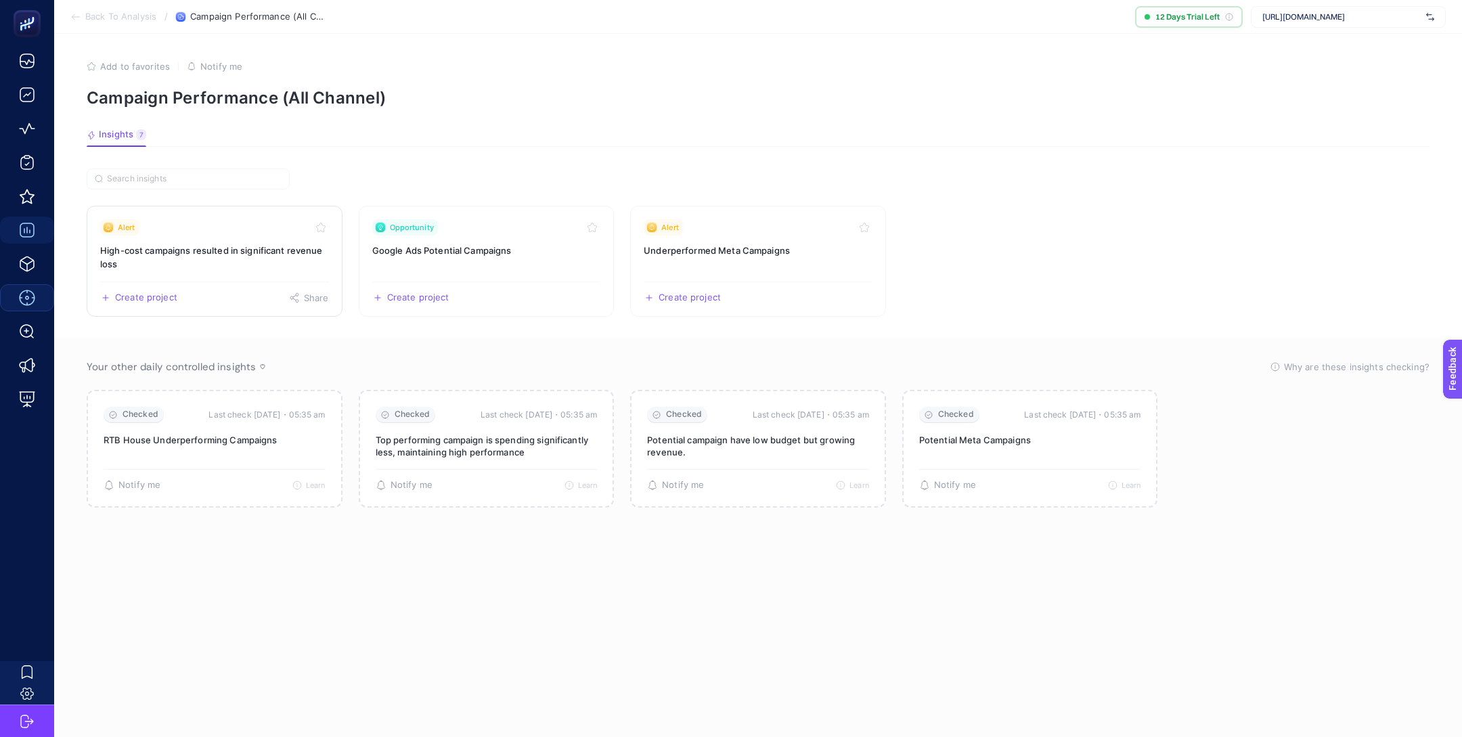
click at [279, 242] on link "Alert High-cost campaigns resulted in significant revenue loss Create project S…" at bounding box center [215, 261] width 256 height 111
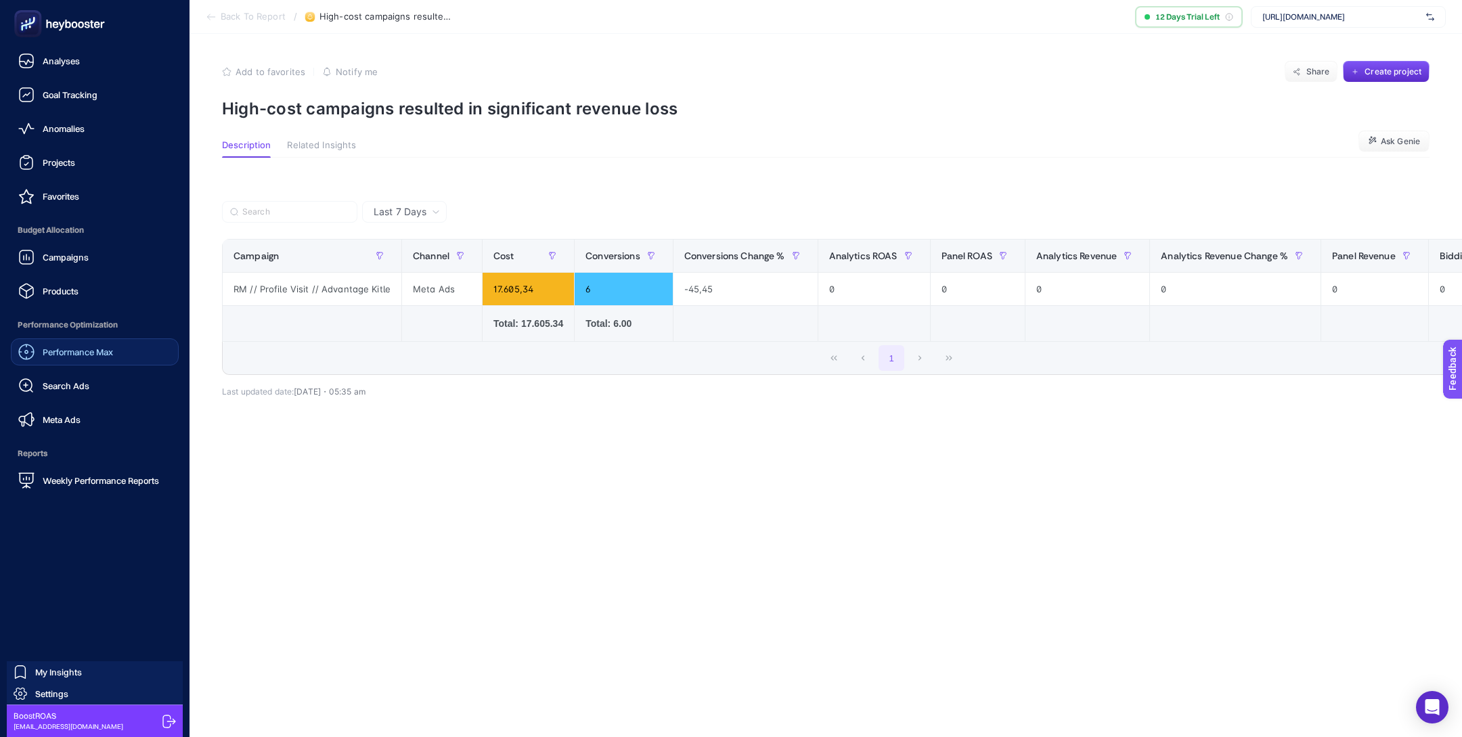
click at [62, 261] on span "Campaigns" at bounding box center [66, 257] width 46 height 11
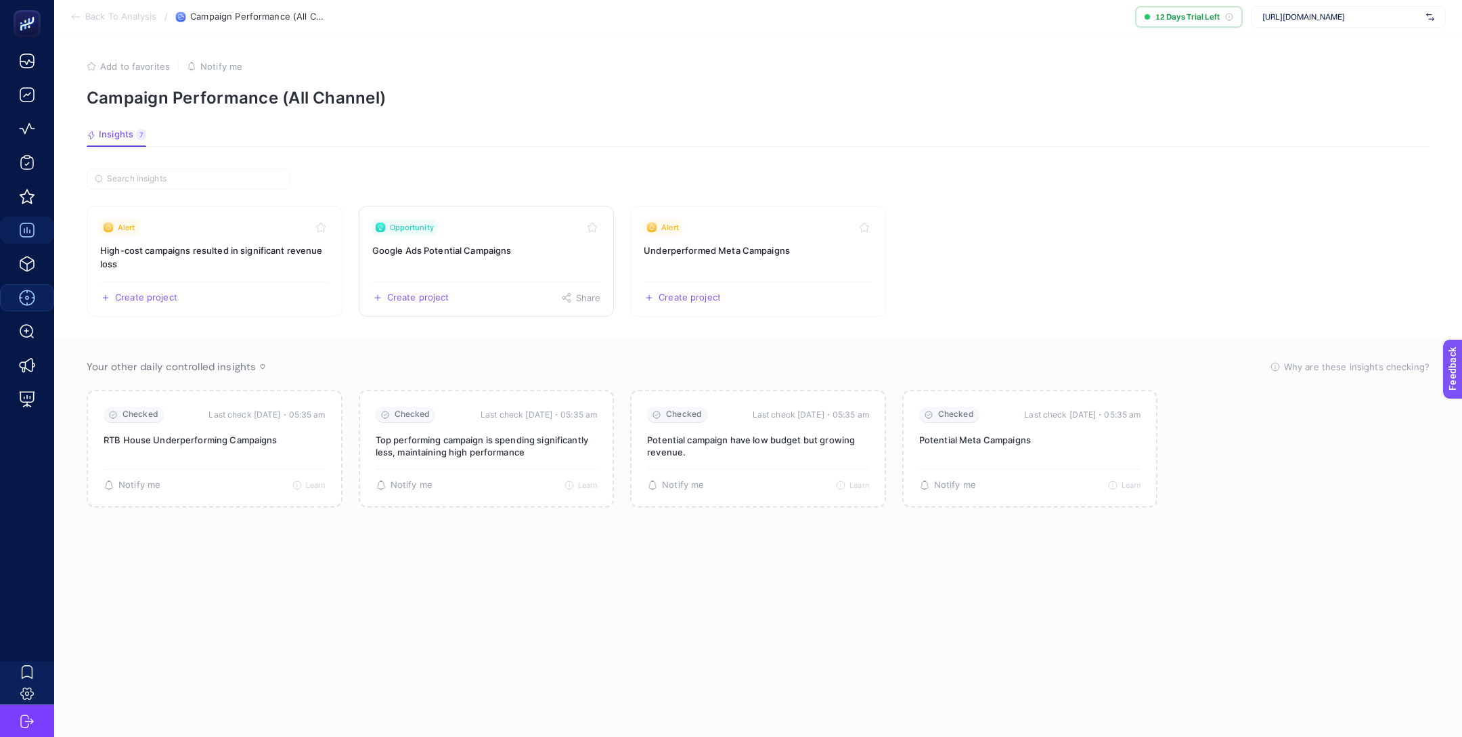
click at [422, 231] on span "Opportunity" at bounding box center [412, 227] width 44 height 11
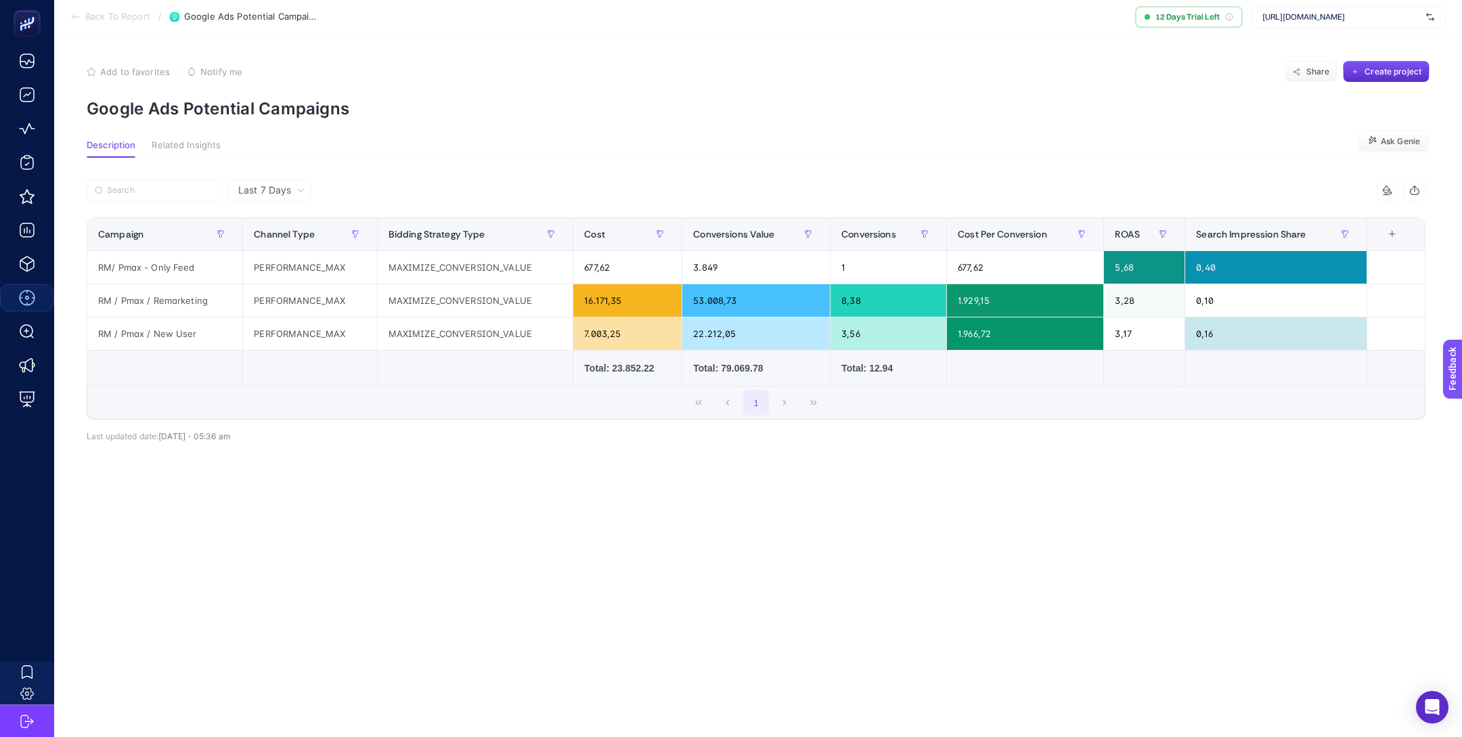
click at [189, 145] on span "Related Insights" at bounding box center [186, 145] width 69 height 11
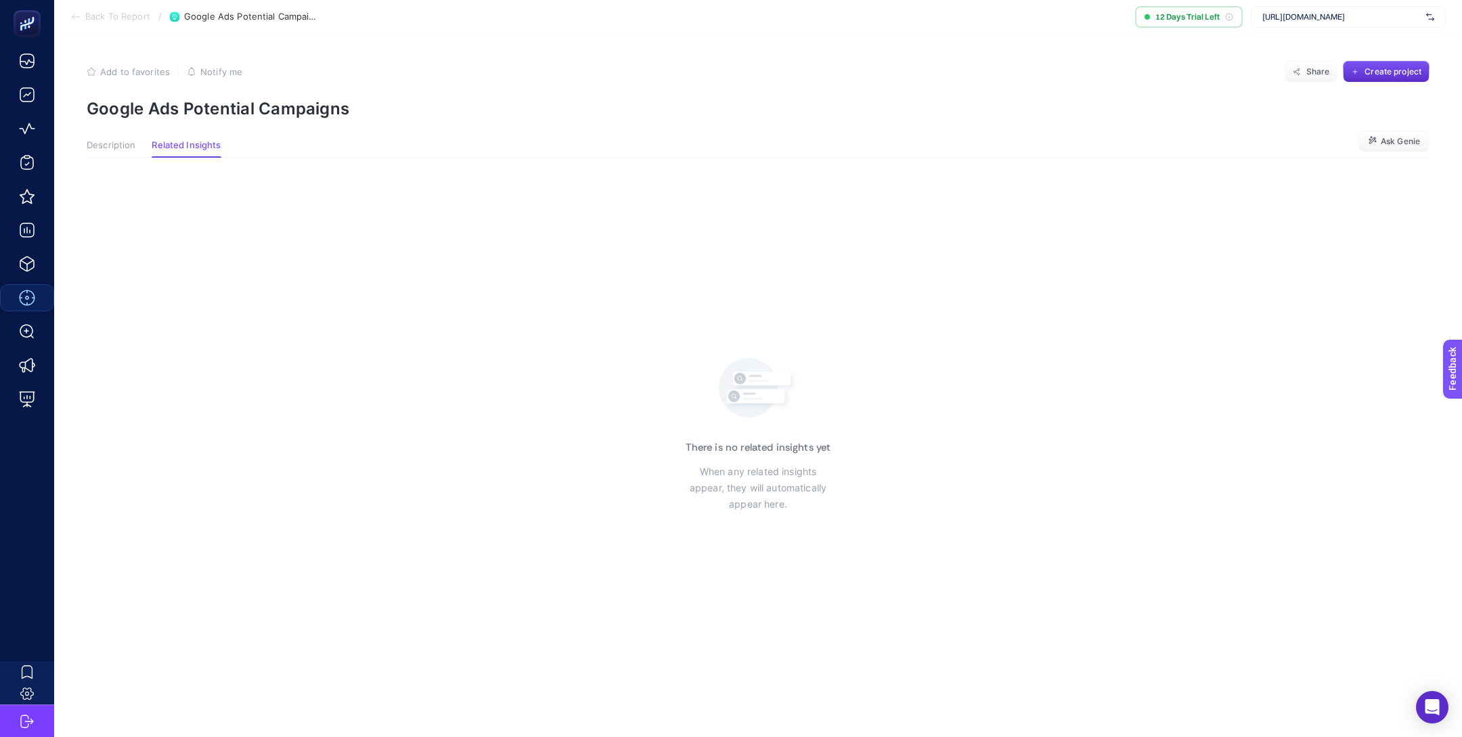
click at [128, 143] on span "Description" at bounding box center [111, 145] width 49 height 11
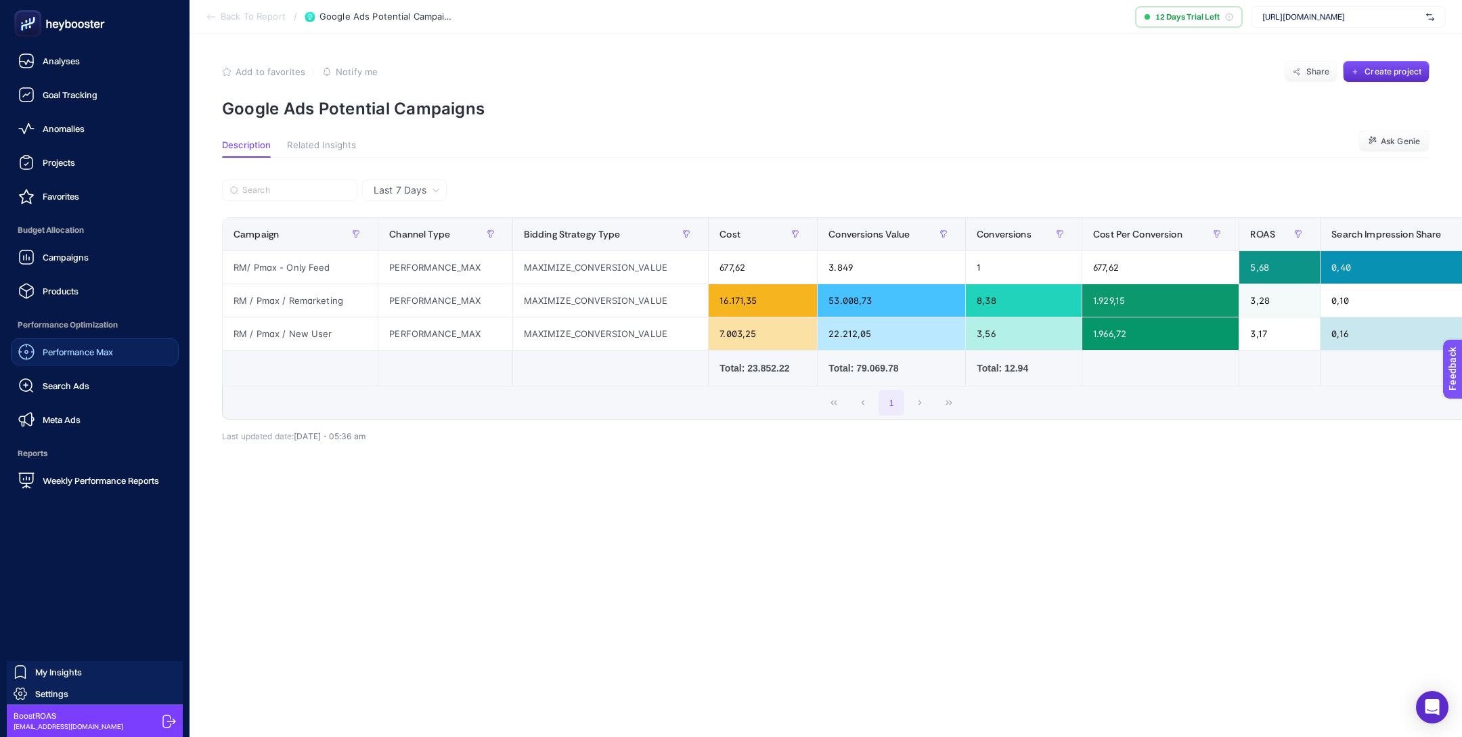
click at [78, 249] on div "Campaigns" at bounding box center [53, 257] width 70 height 16
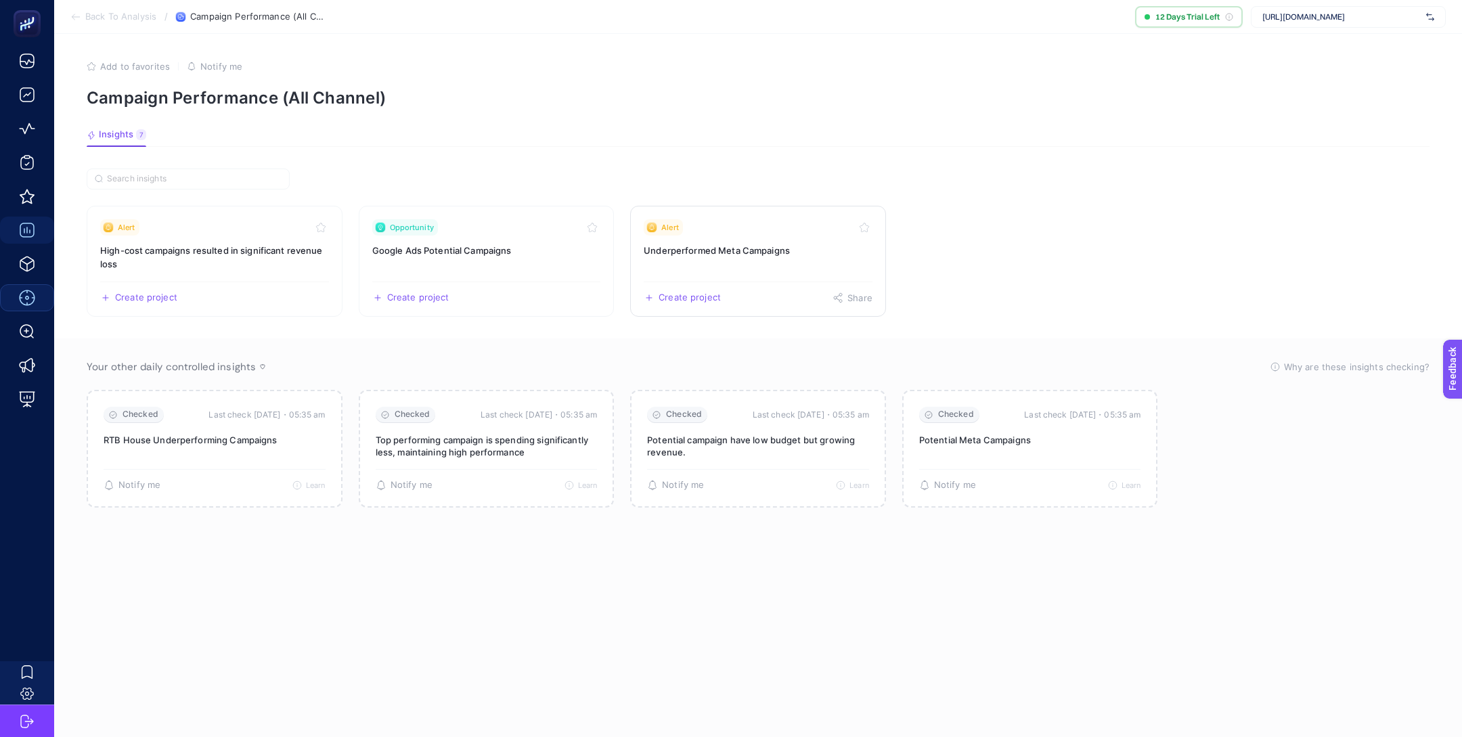
click at [714, 242] on link "Alert Underperformed Meta Campaigns Create project Share" at bounding box center [758, 261] width 256 height 111
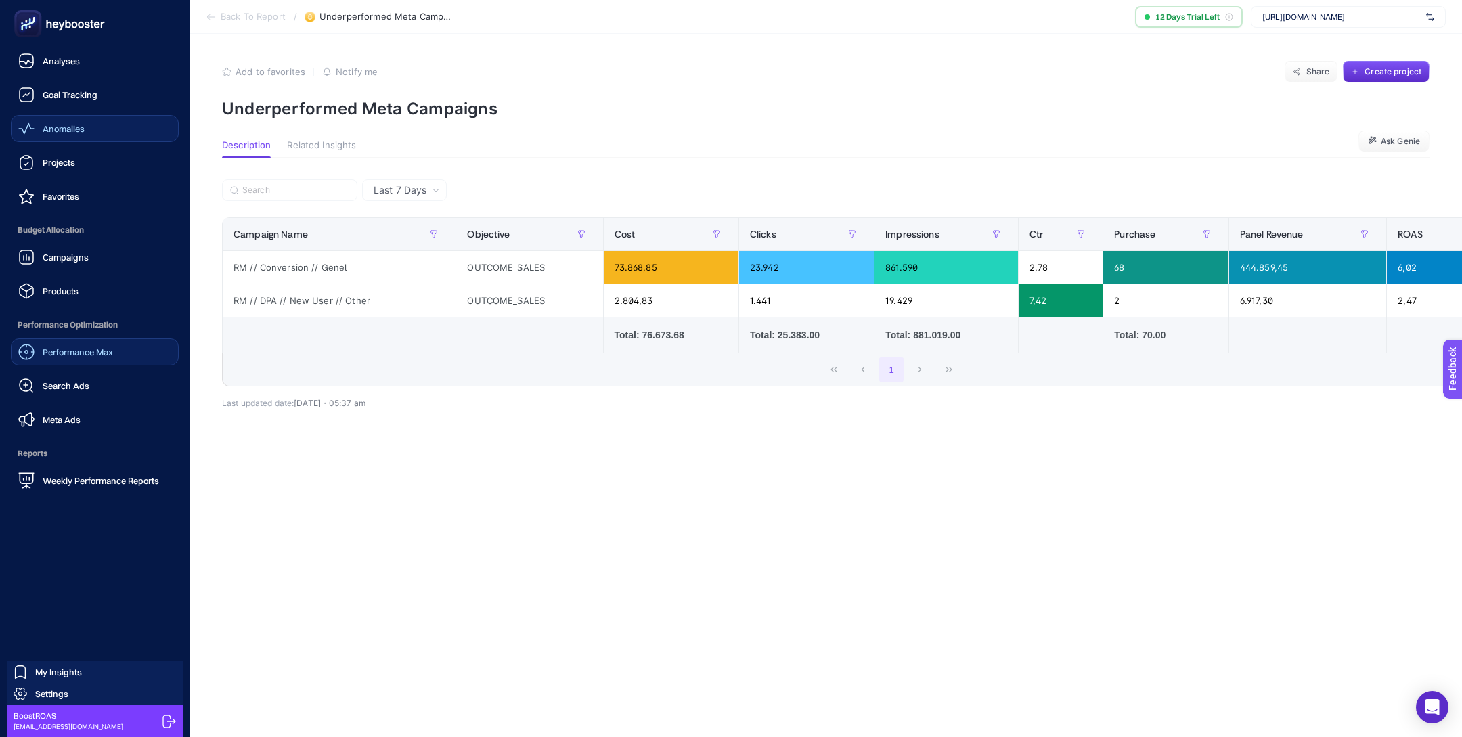
click at [93, 125] on link "Anomalies" at bounding box center [95, 128] width 168 height 27
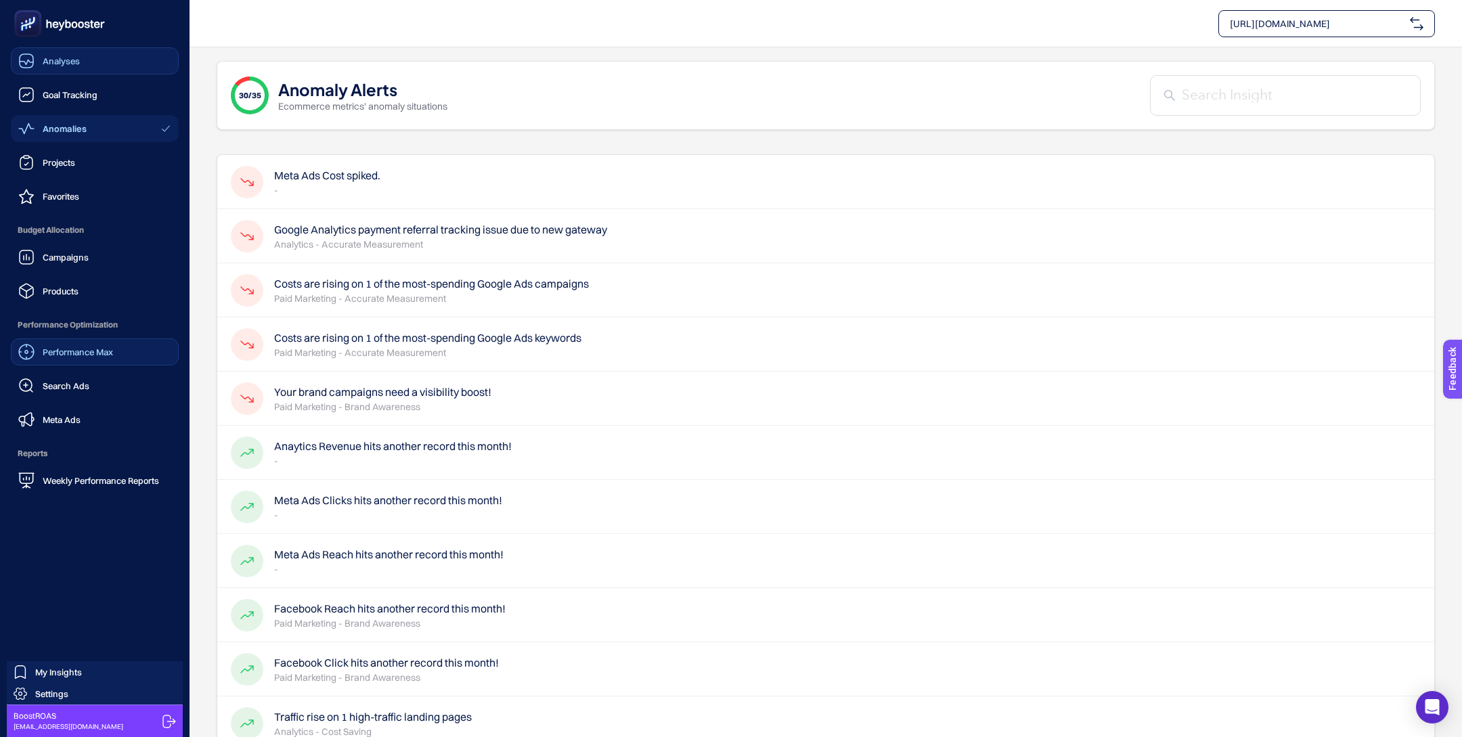
click at [89, 72] on link "Analyses" at bounding box center [95, 60] width 168 height 27
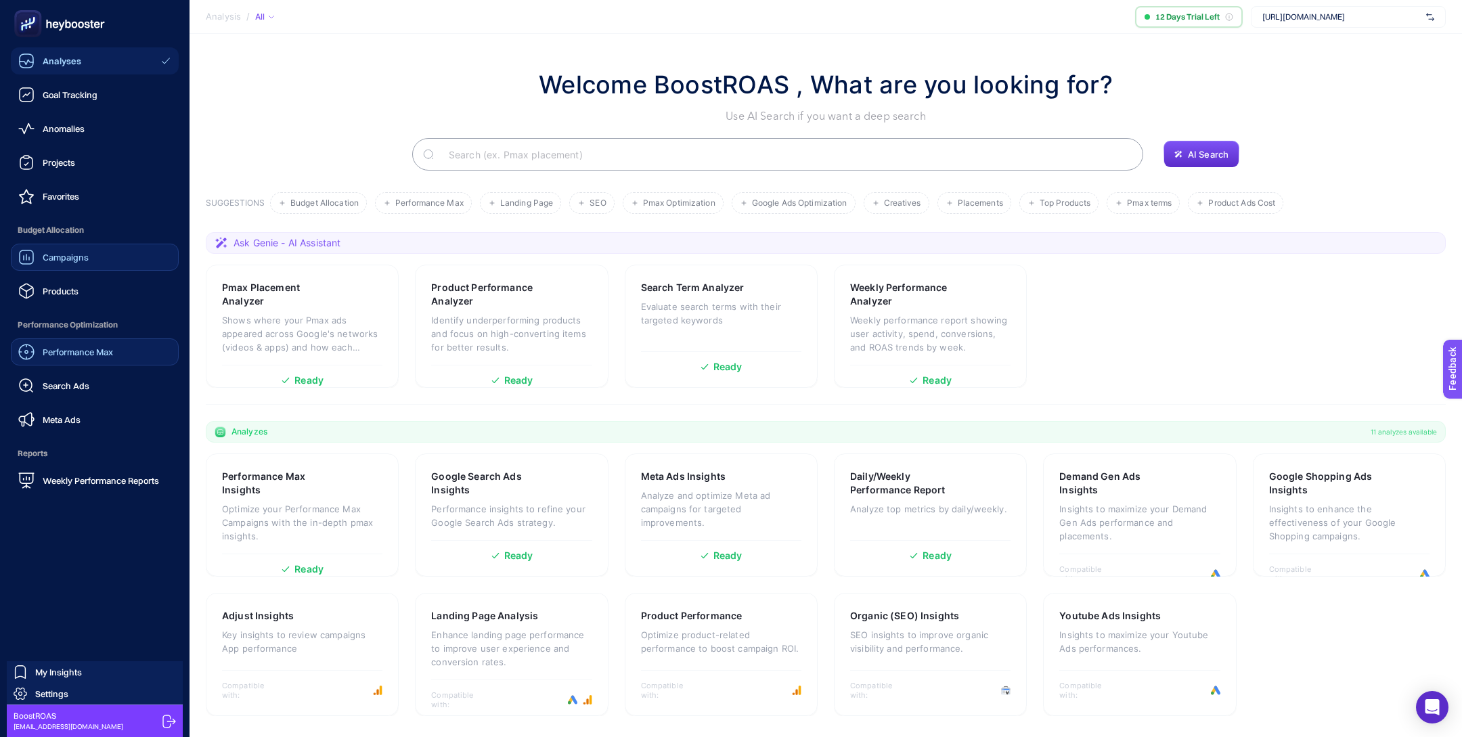
click at [90, 252] on link "Campaigns" at bounding box center [95, 257] width 168 height 27
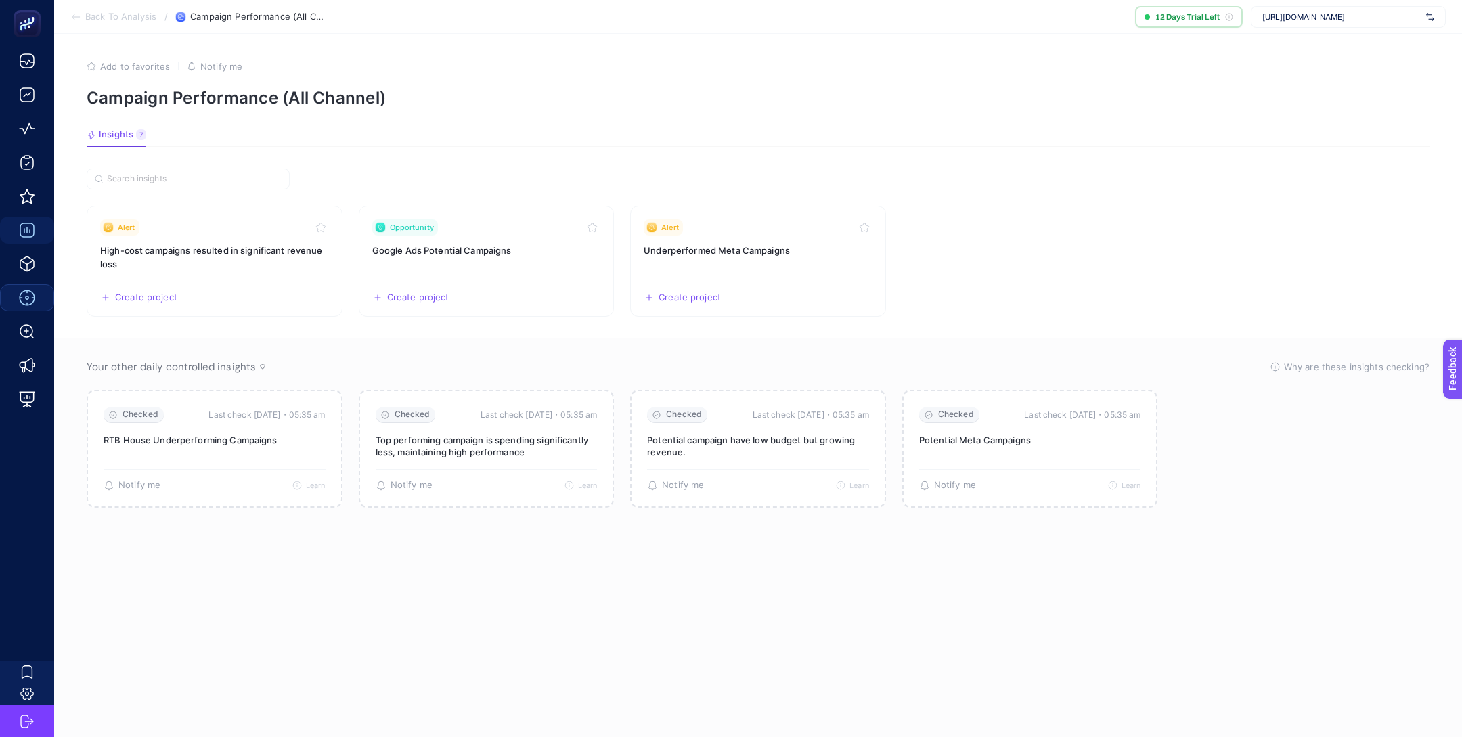
scroll to position [5, 0]
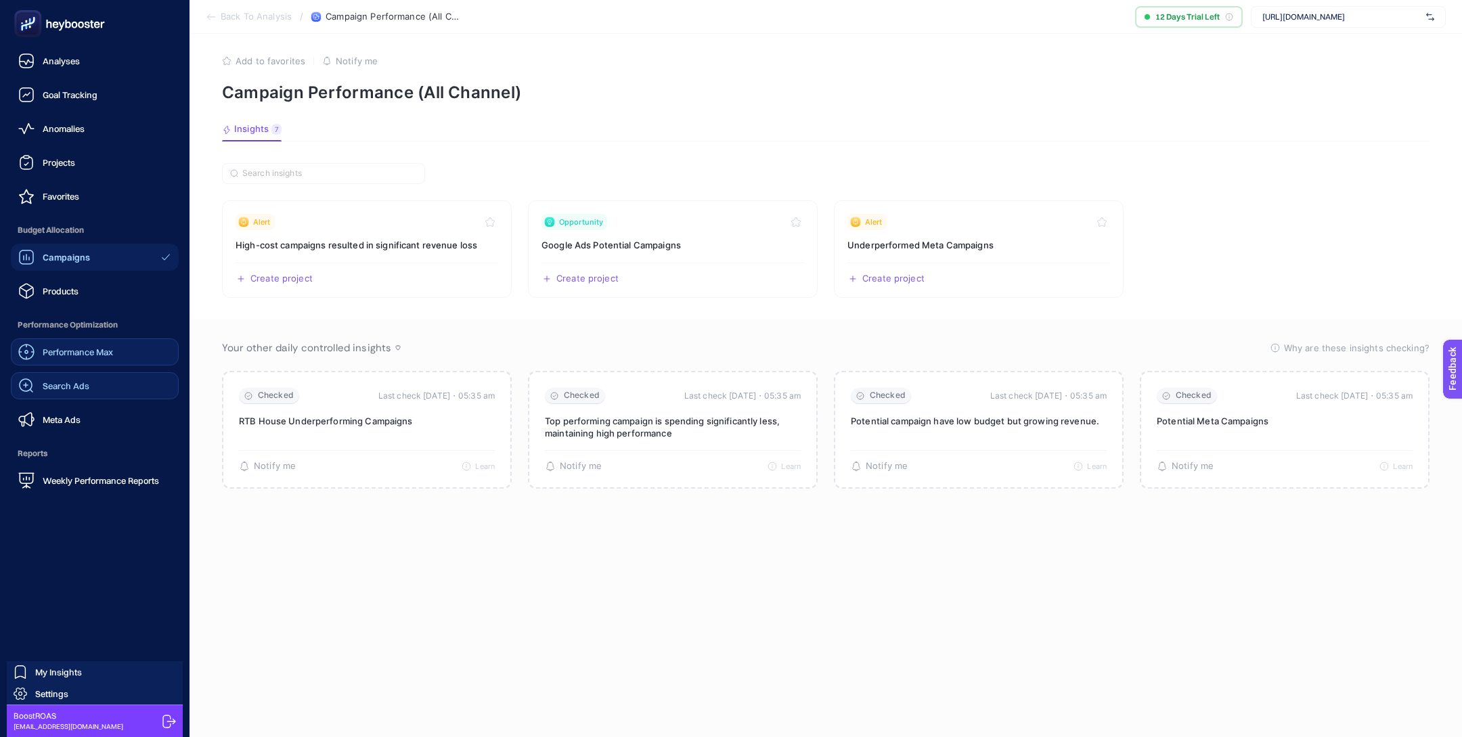
click at [70, 385] on span "Search Ads" at bounding box center [66, 385] width 47 height 11
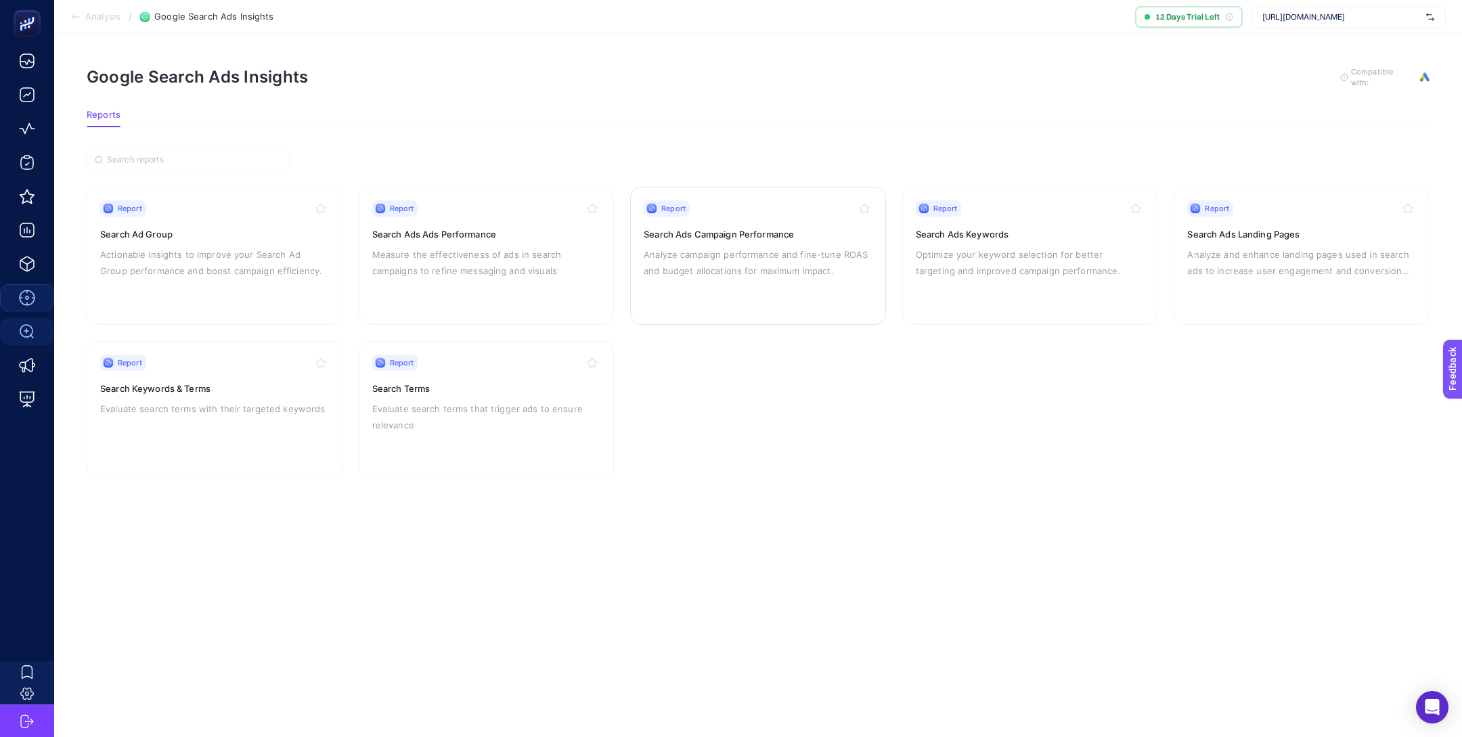
click at [786, 240] on div "Report Search Ads Campaign Performance Analyze campaign performance and fine-tu…" at bounding box center [758, 255] width 229 height 111
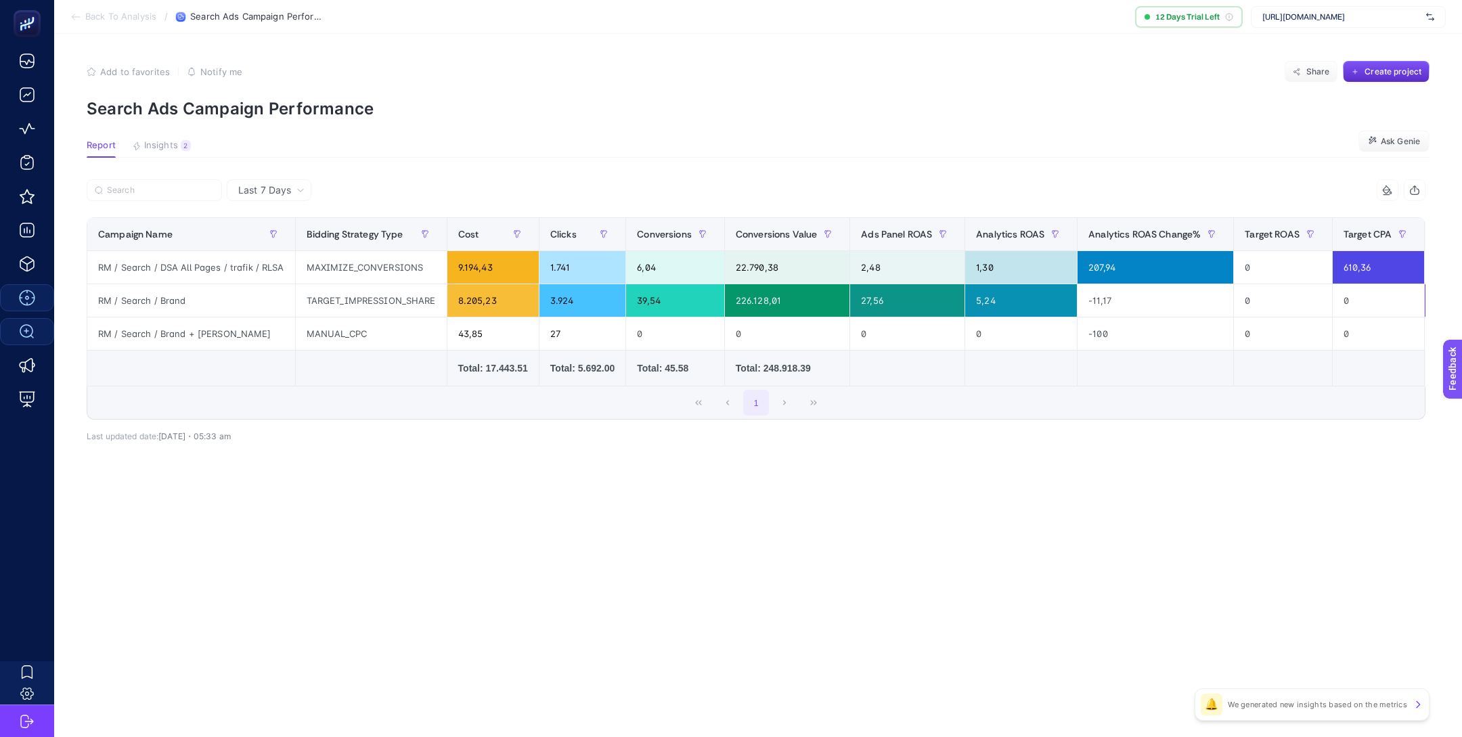
click at [288, 189] on span "Last 7 Days" at bounding box center [264, 190] width 53 height 14
click at [290, 242] on li "Last 30 Days" at bounding box center [269, 243] width 76 height 24
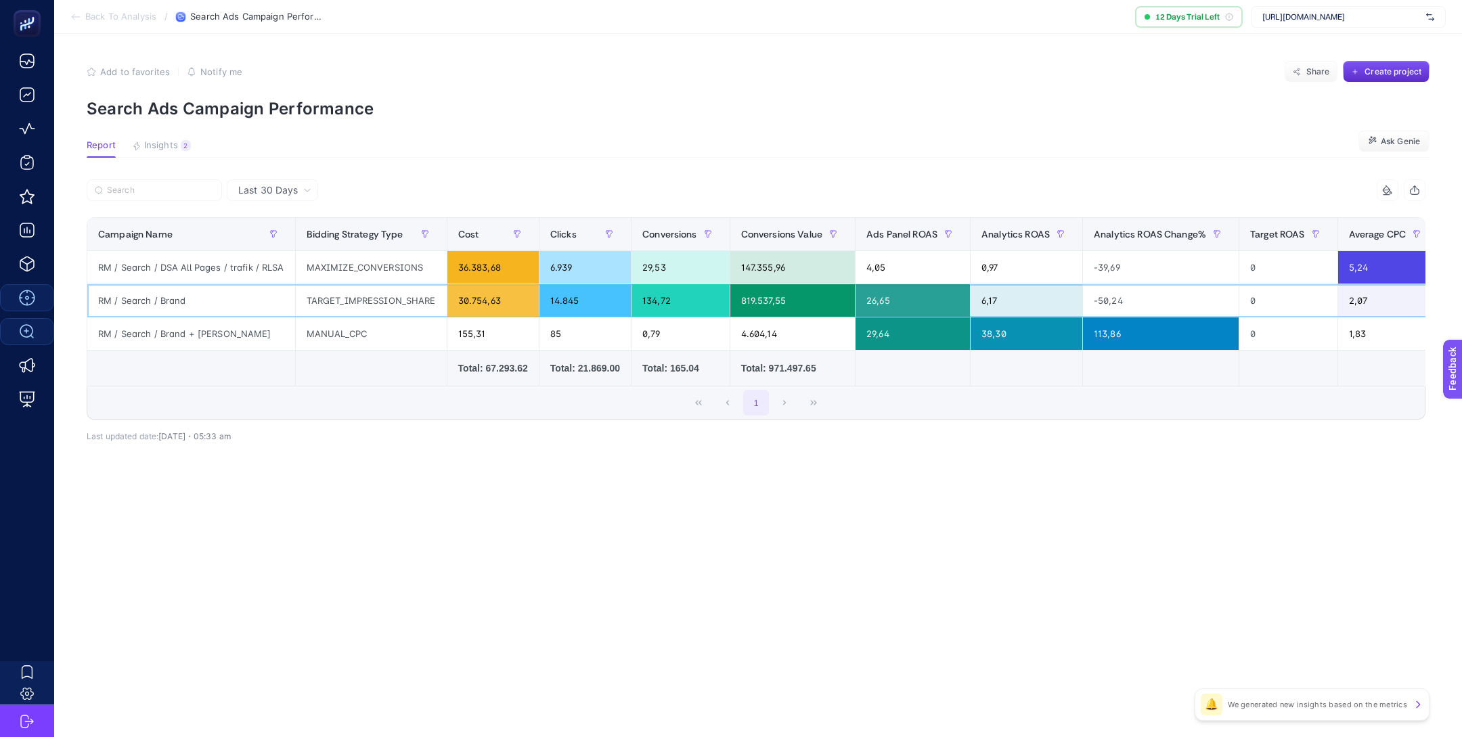
click at [206, 305] on div "RM / Search / Brand" at bounding box center [191, 300] width 208 height 32
click at [219, 336] on div "RM / Search / Brand + Marka" at bounding box center [191, 333] width 208 height 32
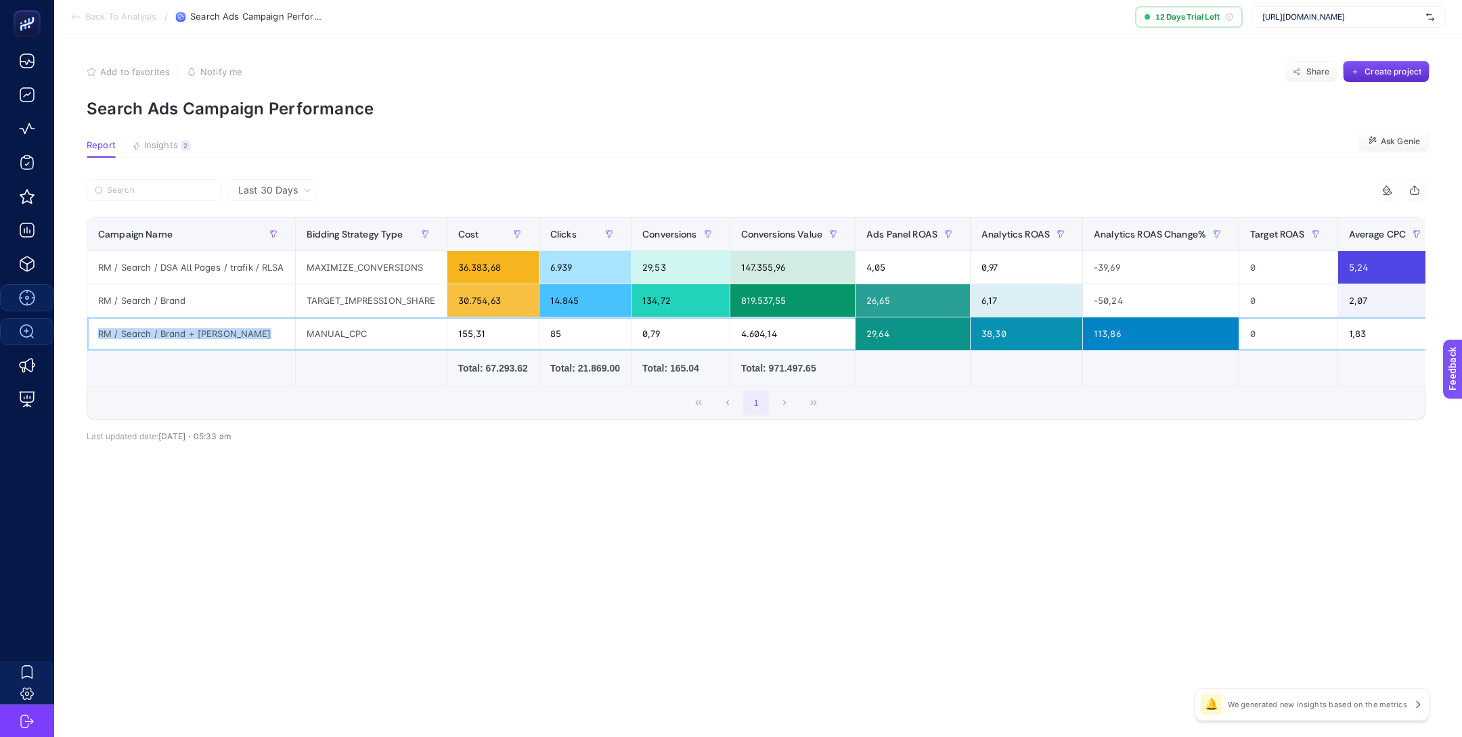
click at [219, 336] on div "RM / Search / Brand + Marka" at bounding box center [191, 333] width 208 height 32
click at [472, 331] on div "155,31" at bounding box center [492, 333] width 91 height 32
click at [471, 331] on div "155,31" at bounding box center [492, 333] width 91 height 32
click at [458, 462] on div "Last 30 Days 14 items selected Campaign Name Bidding Strategy Type Cost Clicks …" at bounding box center [756, 339] width 1360 height 321
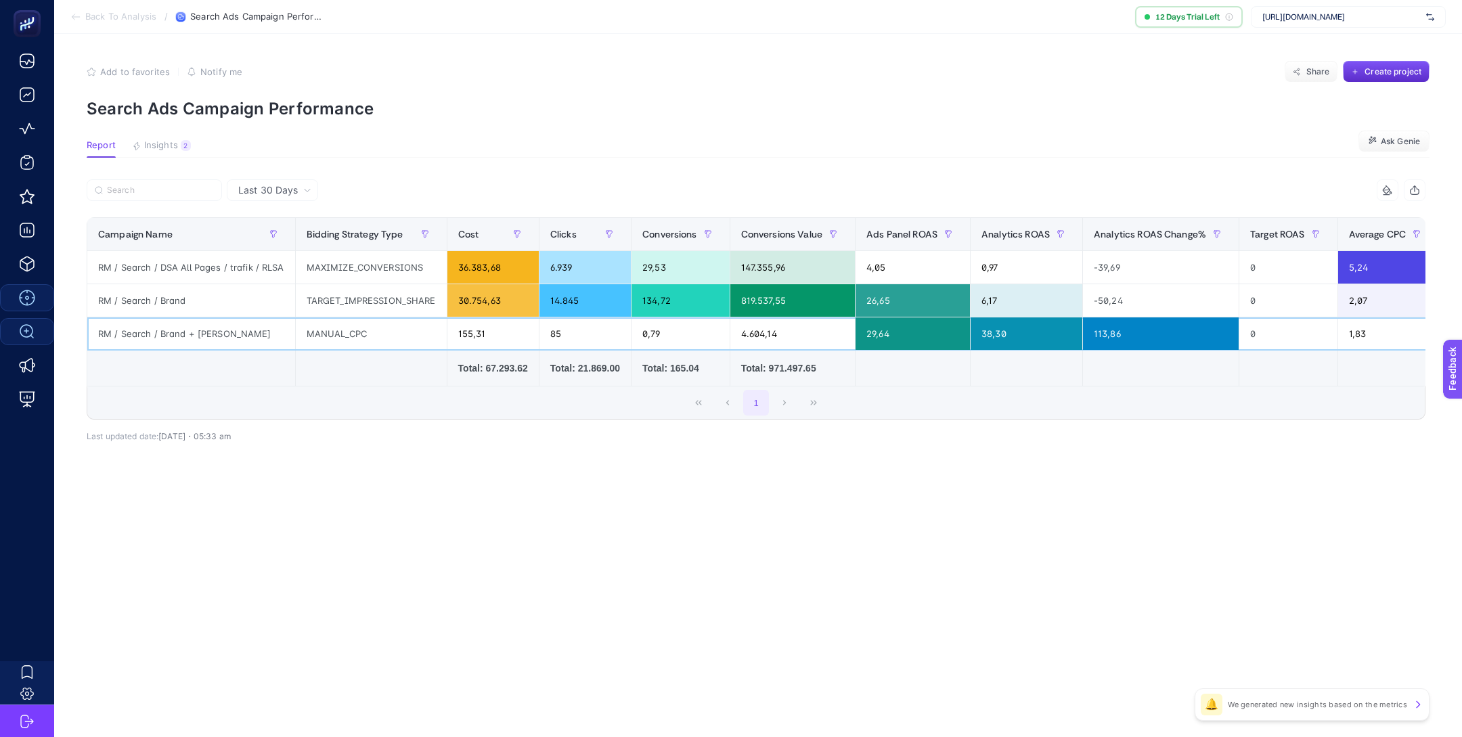
click at [461, 329] on div "155,31" at bounding box center [492, 333] width 91 height 32
click at [461, 330] on div "155,31" at bounding box center [492, 333] width 91 height 32
click at [451, 463] on div "Last 30 Days 14 items selected Campaign Name Bidding Strategy Type Cost Clicks …" at bounding box center [756, 339] width 1360 height 321
drag, startPoint x: 500, startPoint y: 332, endPoint x: 441, endPoint y: 332, distance: 59.5
click at [440, 332] on tr "RM / Search / Brand + Marka MANUAL_CPC 155,31 85 0,79 4.604,14 29,64 38,30 113,…" at bounding box center [1180, 333] width 2187 height 33
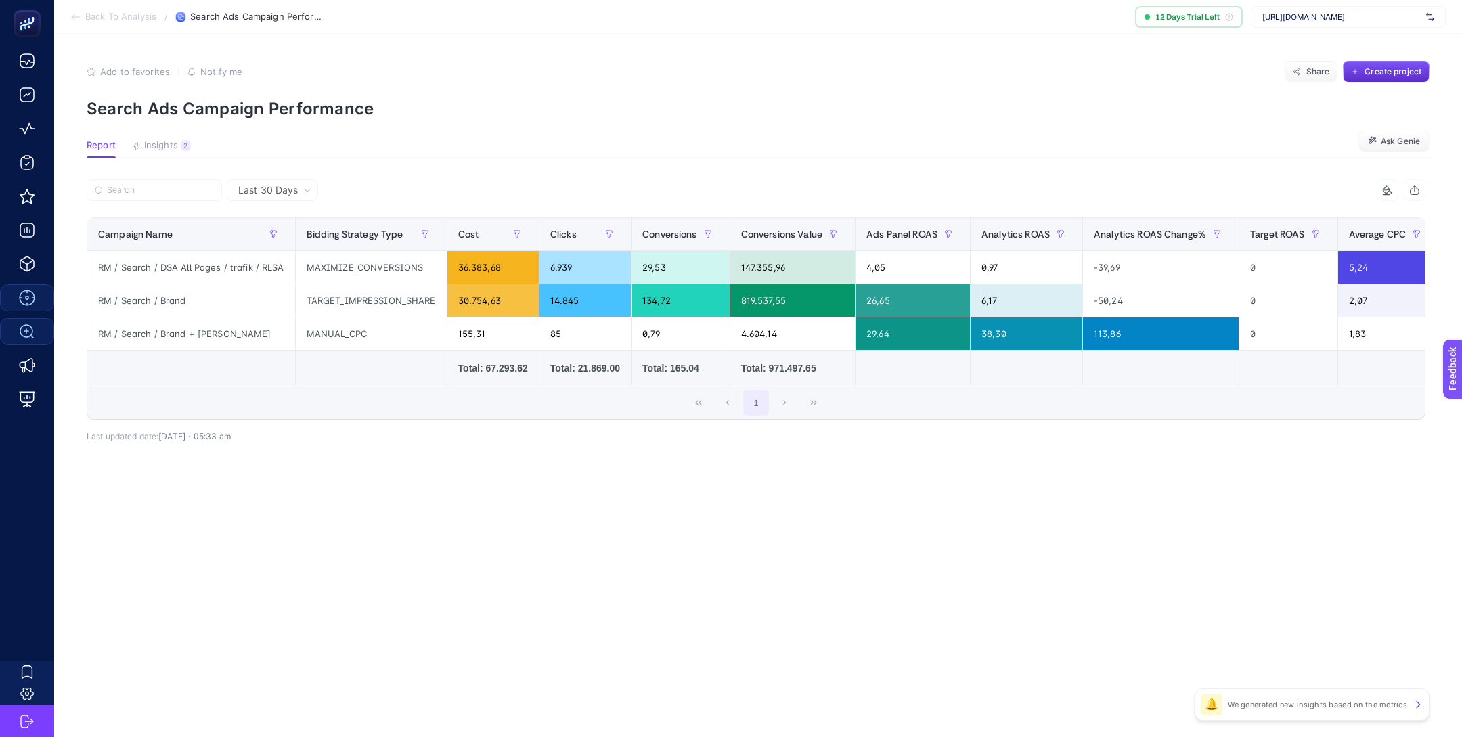
click at [528, 477] on div "Last 30 Days 14 items selected Campaign Name Bidding Strategy Type Cost Clicks …" at bounding box center [756, 339] width 1360 height 321
drag, startPoint x: 447, startPoint y: 331, endPoint x: 515, endPoint y: 335, distance: 68.5
click at [515, 335] on div "155,31" at bounding box center [492, 333] width 91 height 32
click at [499, 527] on article "Add to favorites false Notify me Share Create project Search Ads Campaign Perfo…" at bounding box center [757, 385] width 1407 height 703
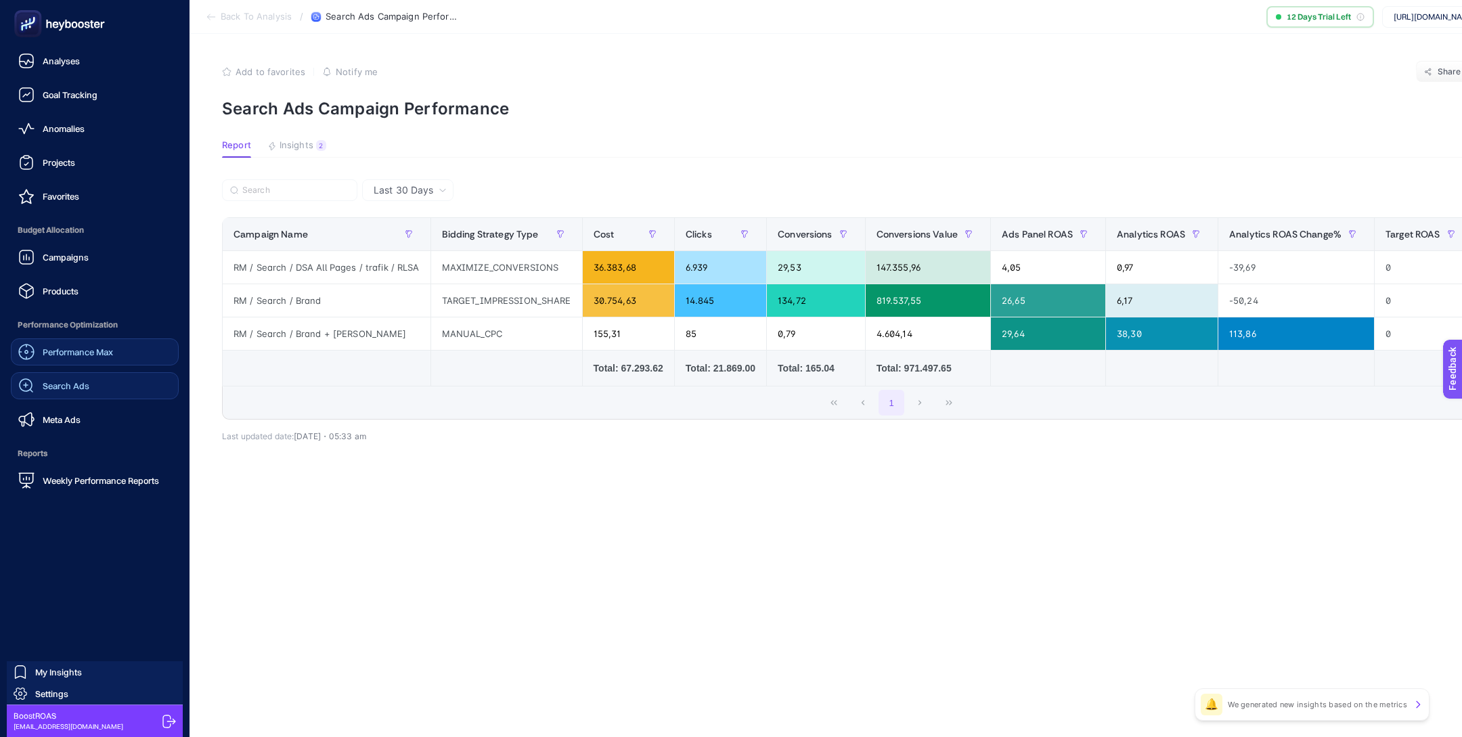
click at [104, 351] on span "Performance Max" at bounding box center [78, 351] width 70 height 11
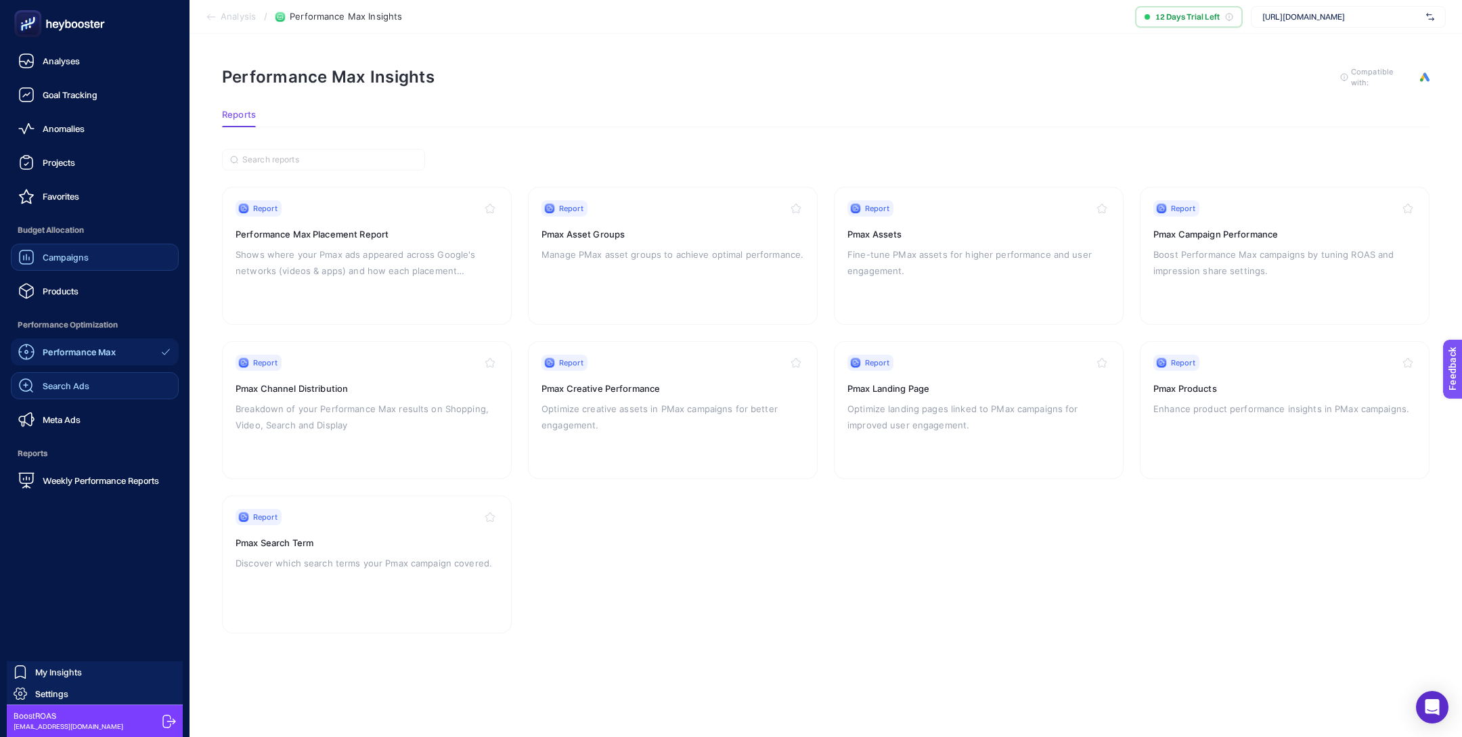
click at [82, 257] on span "Campaigns" at bounding box center [66, 257] width 46 height 11
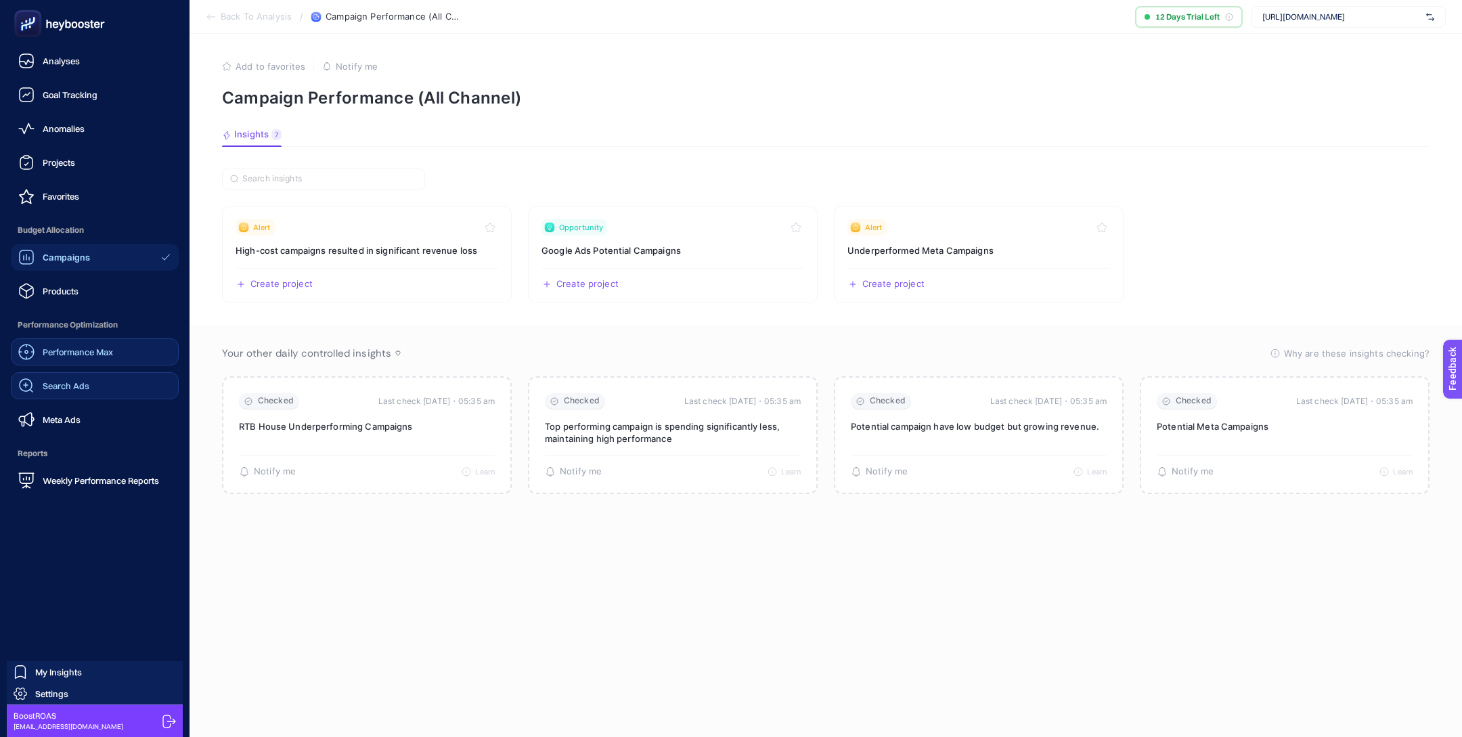
click at [89, 384] on link "Search Ads" at bounding box center [95, 385] width 168 height 27
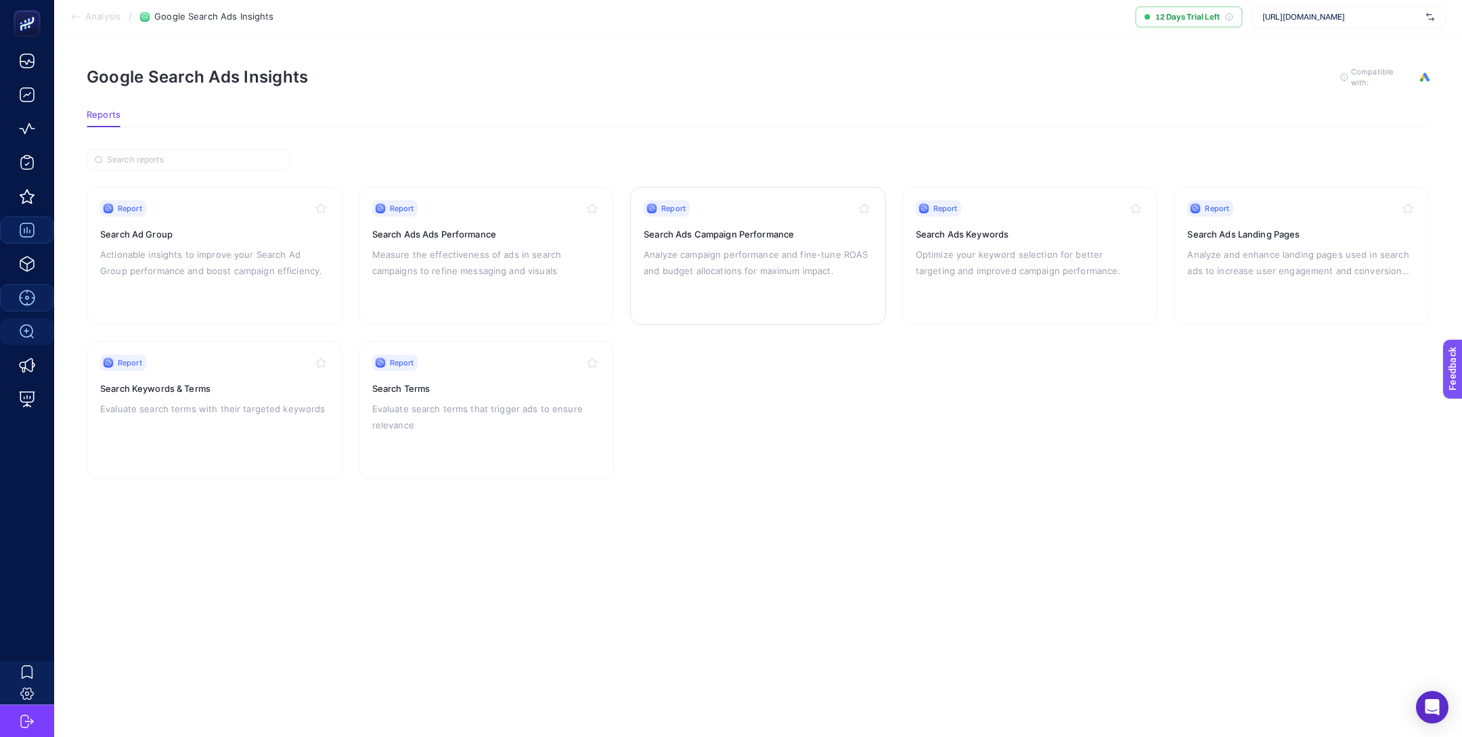
click at [698, 250] on p "Analyze campaign performance and fine-tune ROAS and budget allocations for maxi…" at bounding box center [758, 262] width 229 height 32
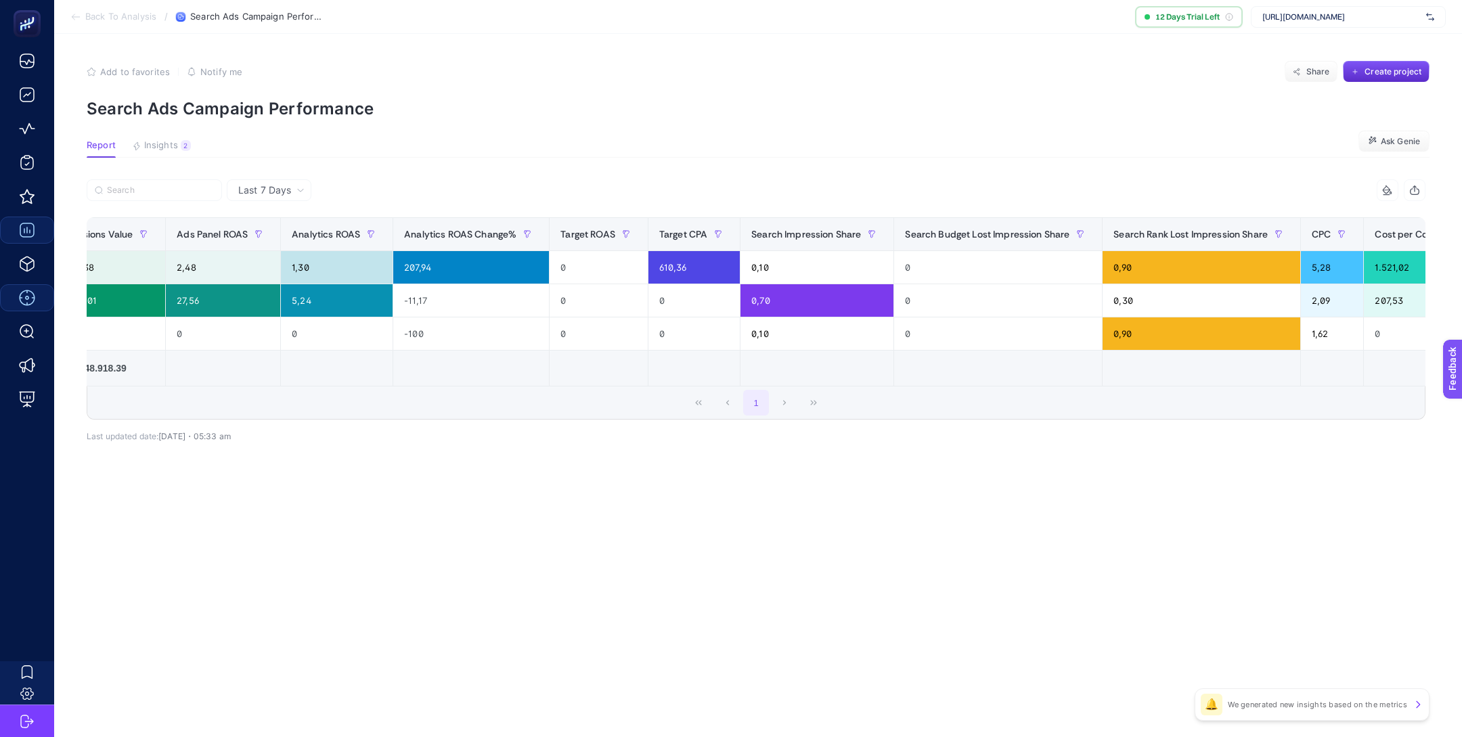
scroll to position [0, 806]
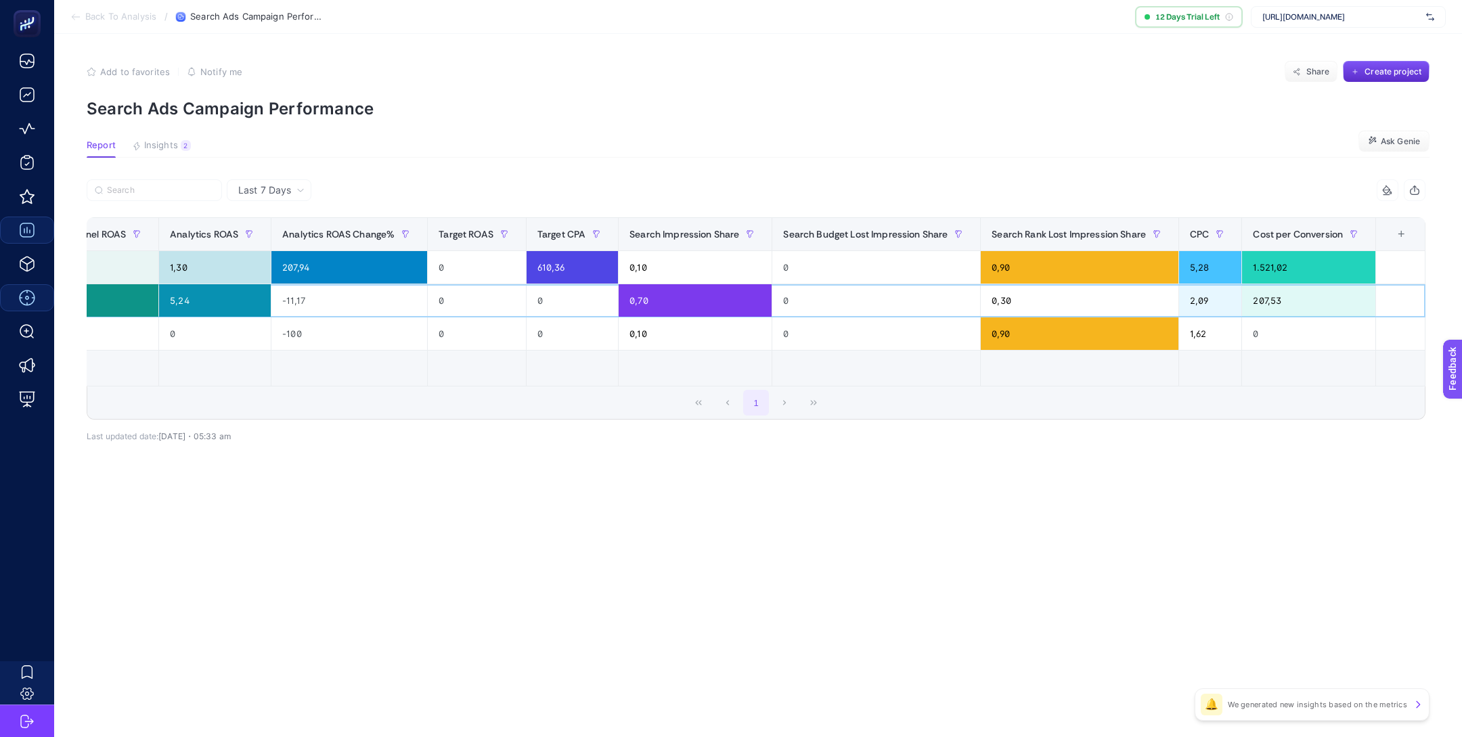
click at [685, 307] on div "0,70" at bounding box center [694, 300] width 153 height 32
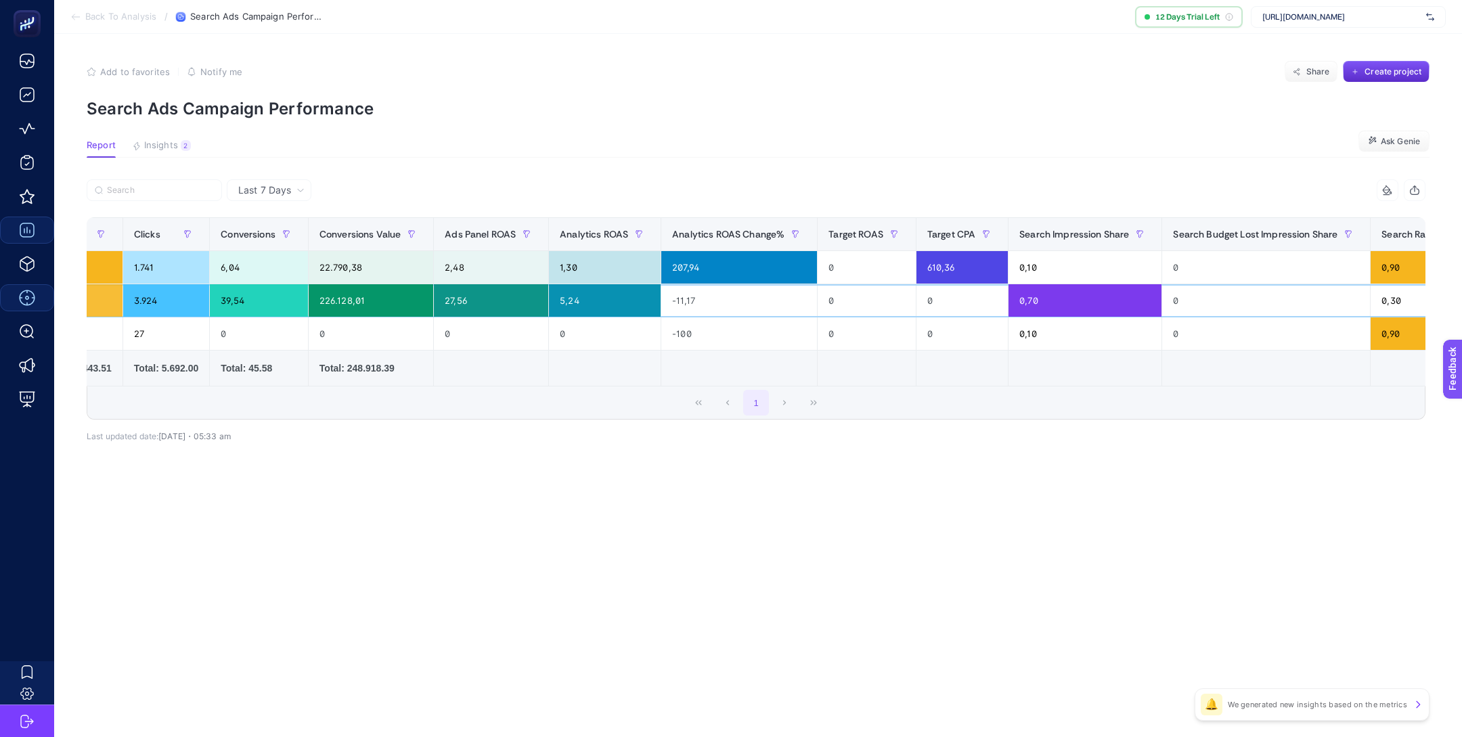
scroll to position [0, 502]
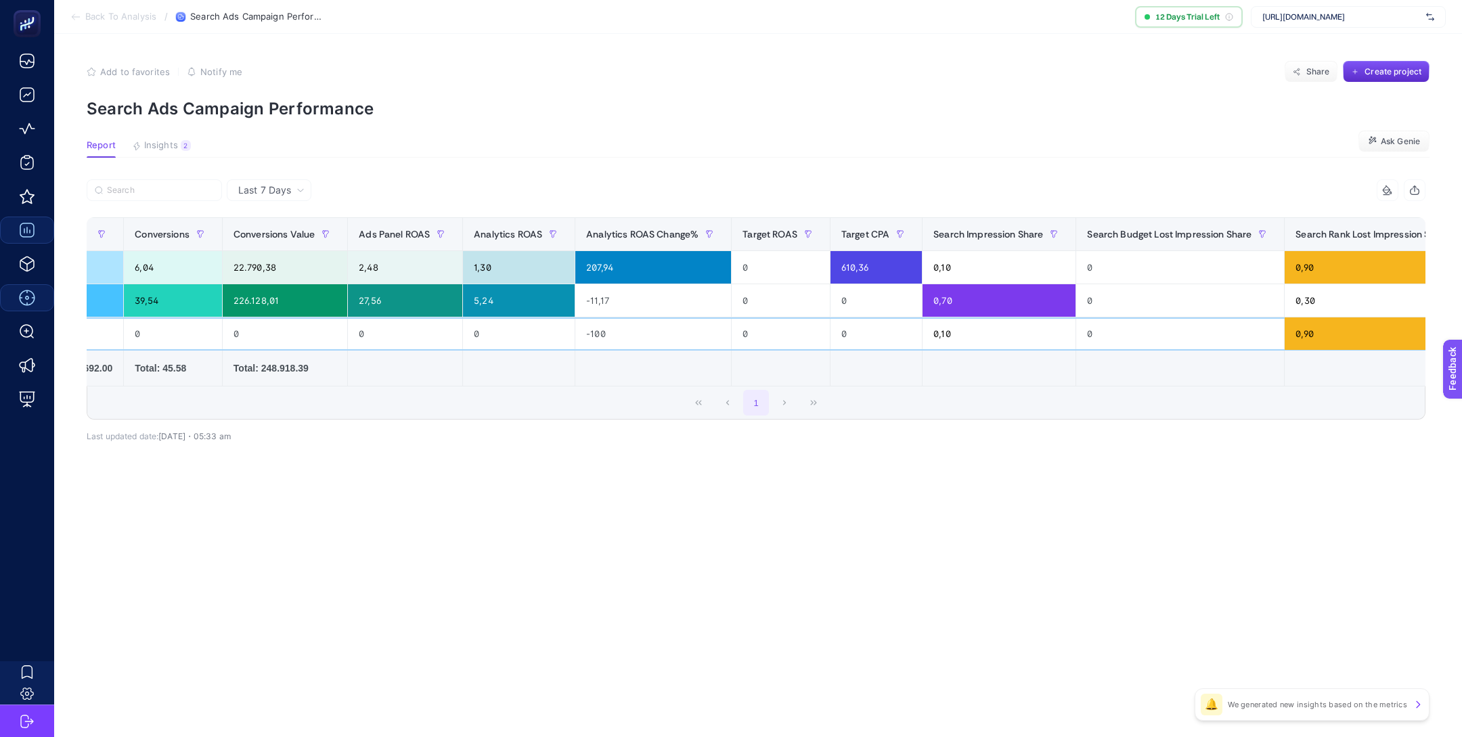
click at [981, 336] on div "0,10" at bounding box center [998, 333] width 153 height 32
click at [279, 197] on div "Last 7 Days" at bounding box center [269, 190] width 85 height 22
click at [290, 246] on li "Last 30 Days" at bounding box center [269, 243] width 76 height 24
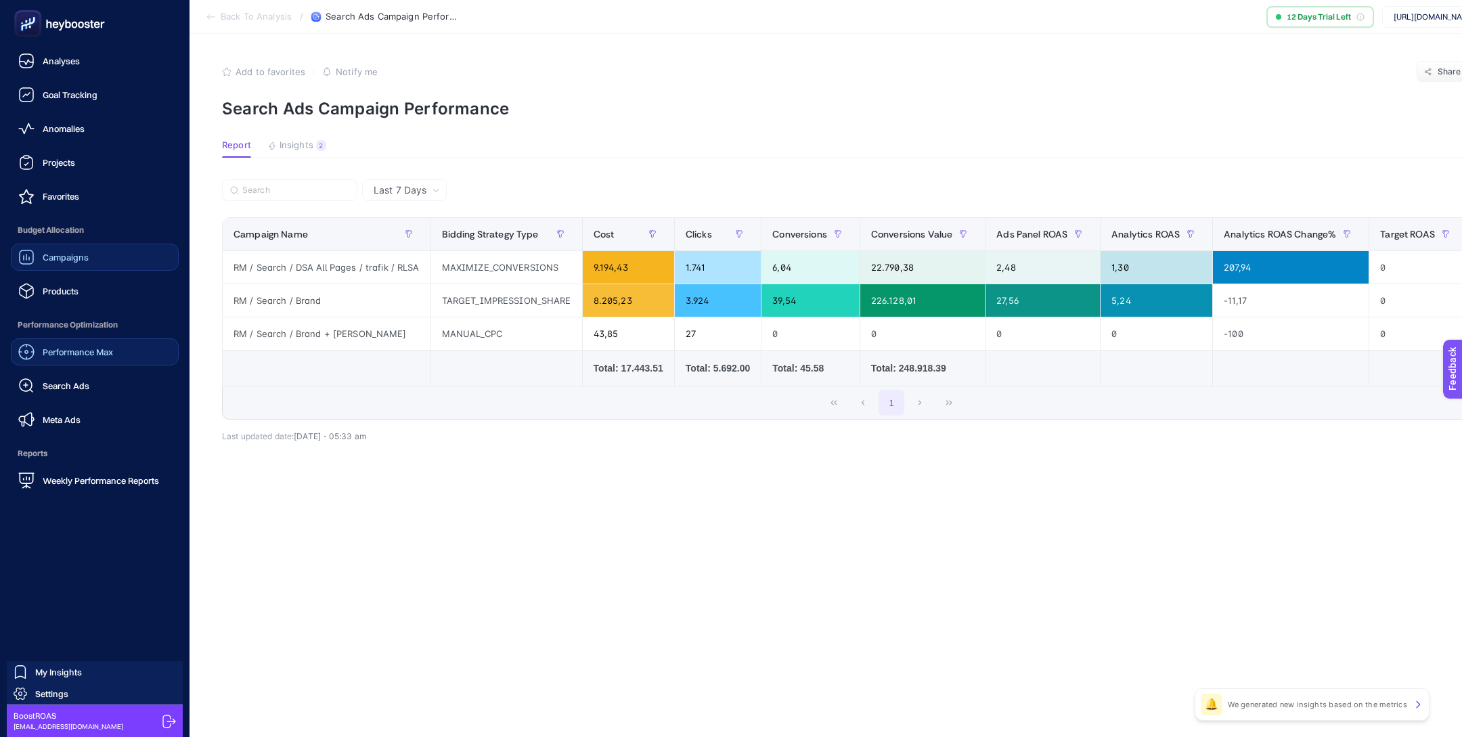
click at [78, 384] on span "Search Ads" at bounding box center [66, 385] width 47 height 11
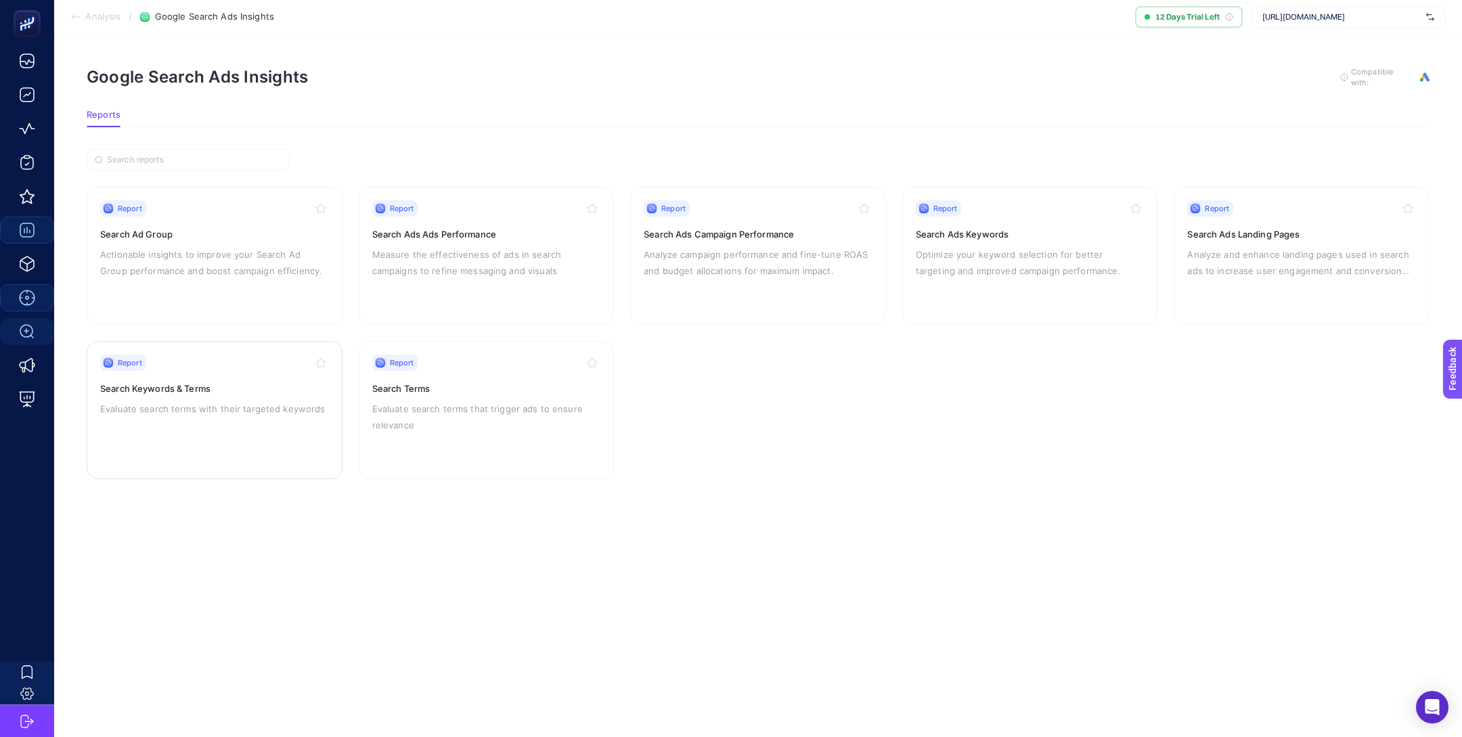
click at [242, 387] on h3 "Search Keywords & Terms" at bounding box center [214, 389] width 229 height 14
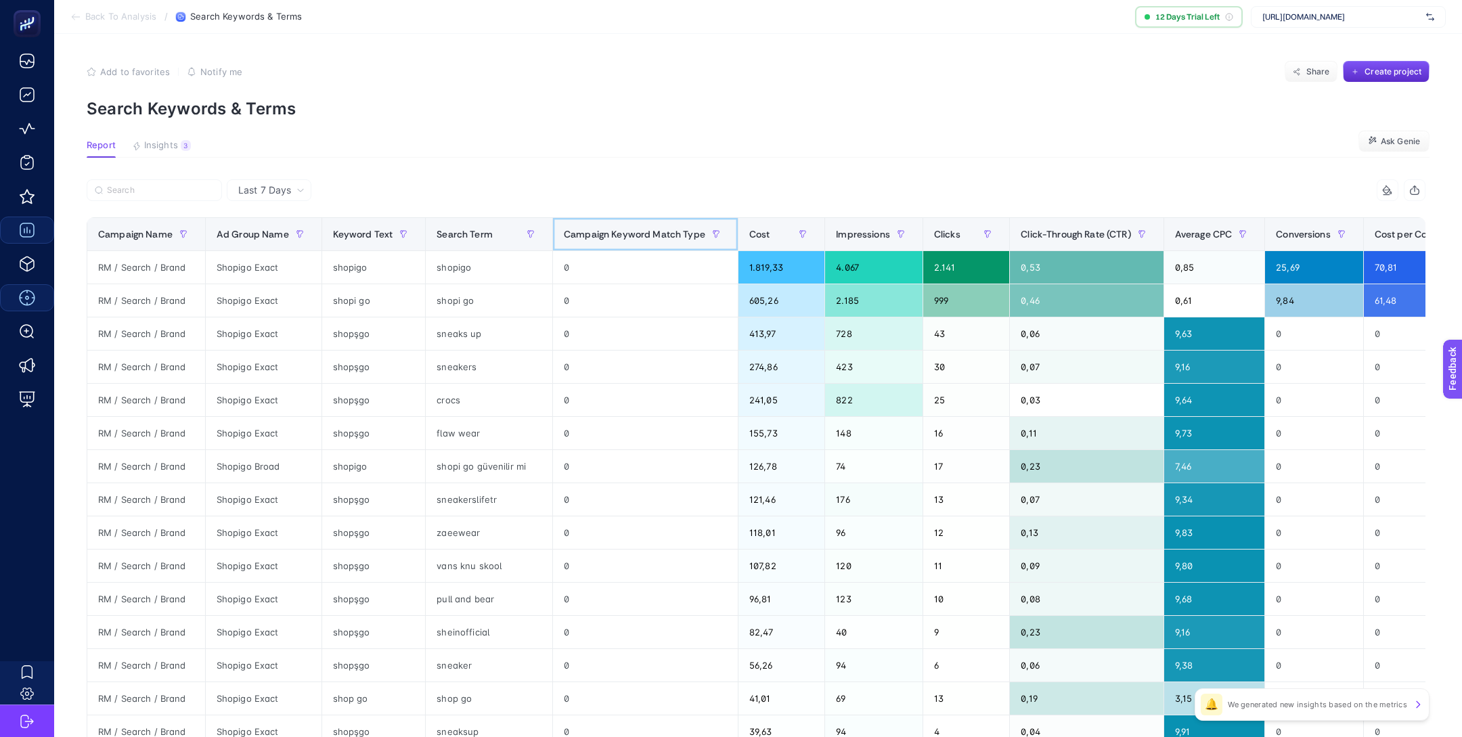
click at [677, 239] on span "Campaign Keyword Match Type" at bounding box center [634, 234] width 141 height 11
click at [457, 531] on div "zaeewear" at bounding box center [489, 532] width 127 height 32
click at [457, 532] on div "zaeewear" at bounding box center [489, 532] width 127 height 32
click at [457, 564] on div "vans knu skool" at bounding box center [489, 565] width 127 height 32
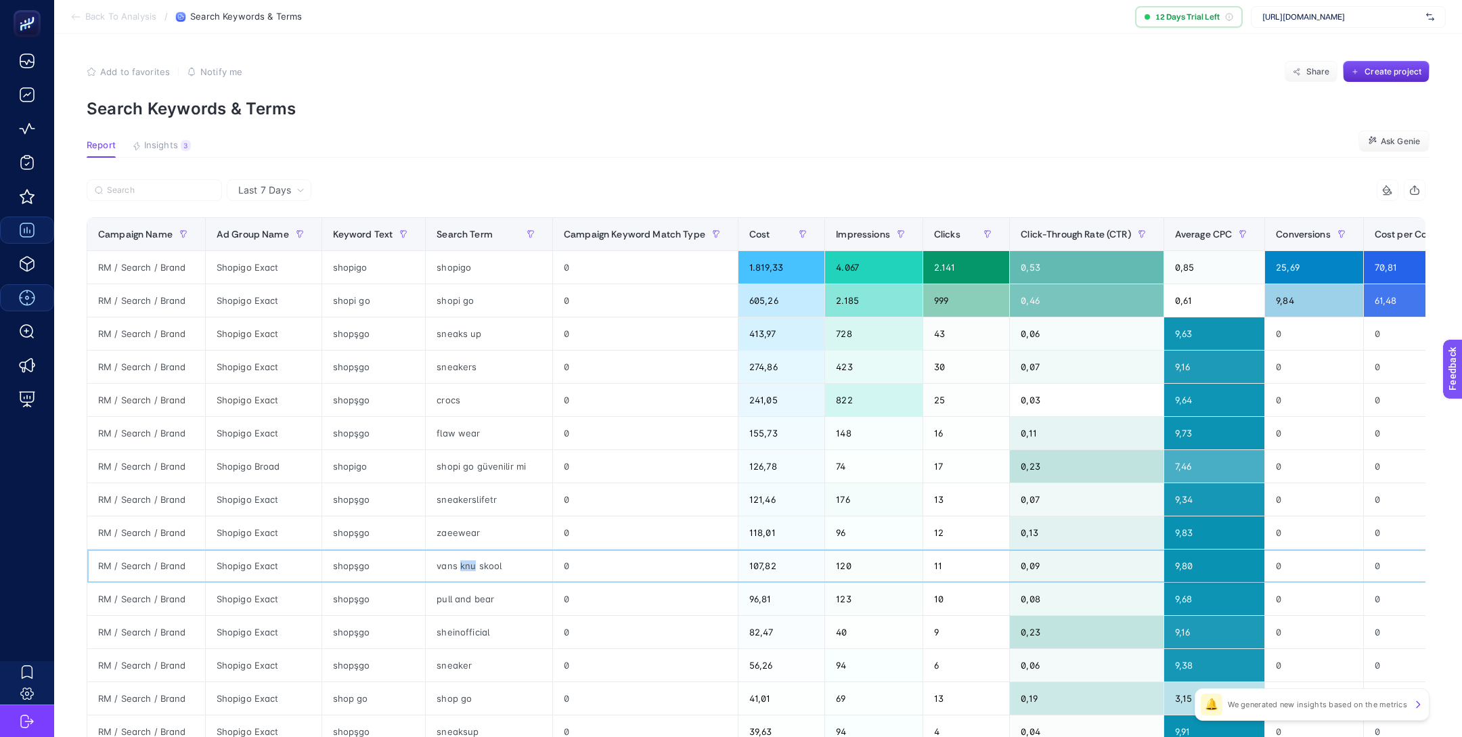
click at [457, 564] on div "vans knu skool" at bounding box center [489, 565] width 127 height 32
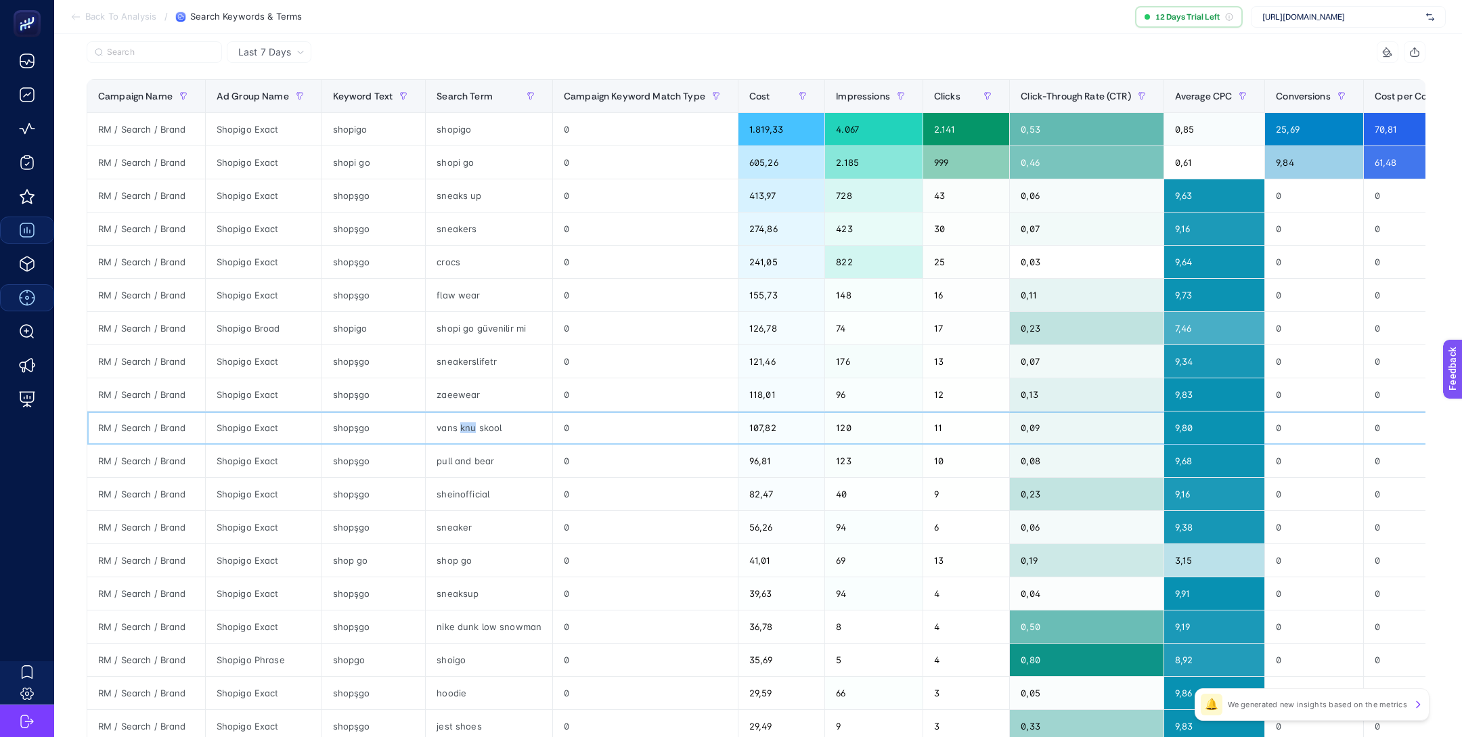
scroll to position [142, 0]
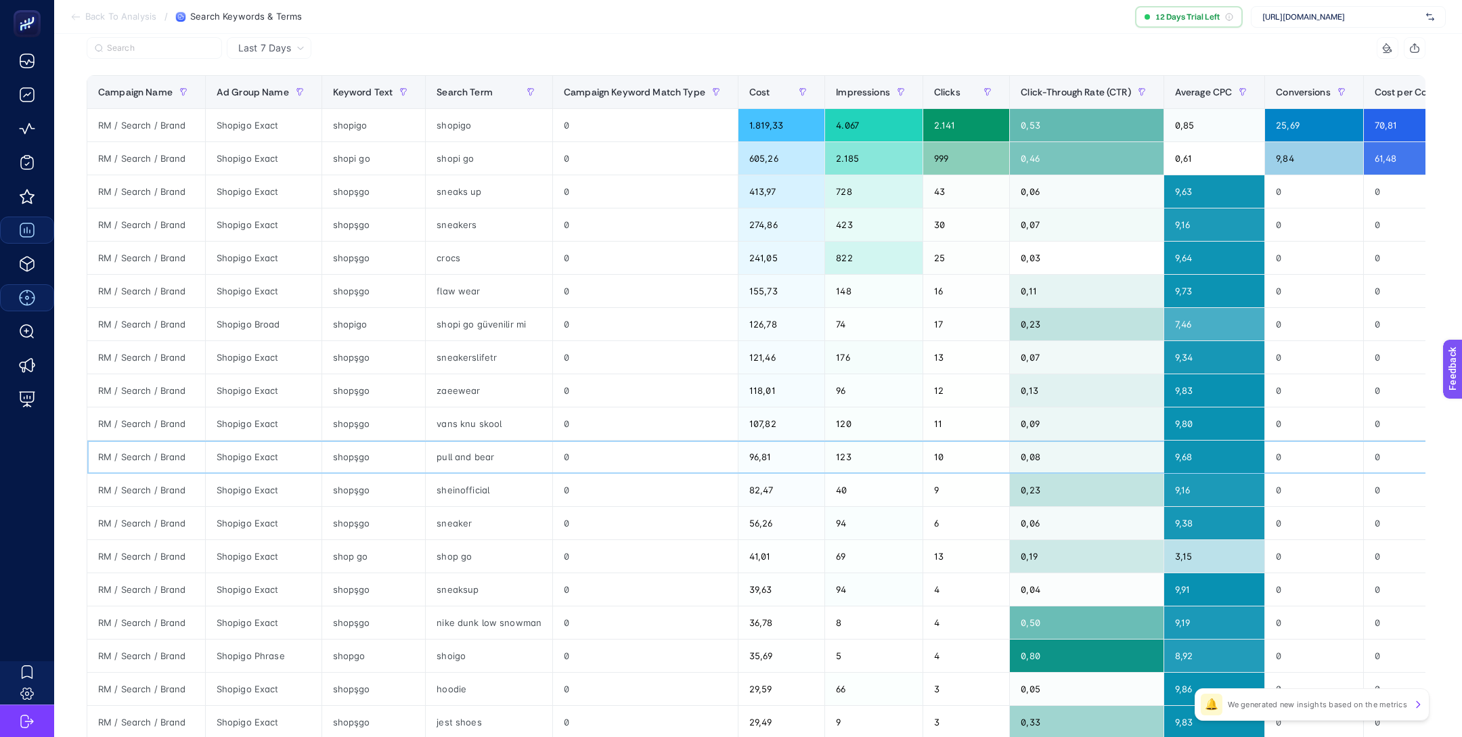
click at [467, 457] on div "pull and bear" at bounding box center [489, 457] width 127 height 32
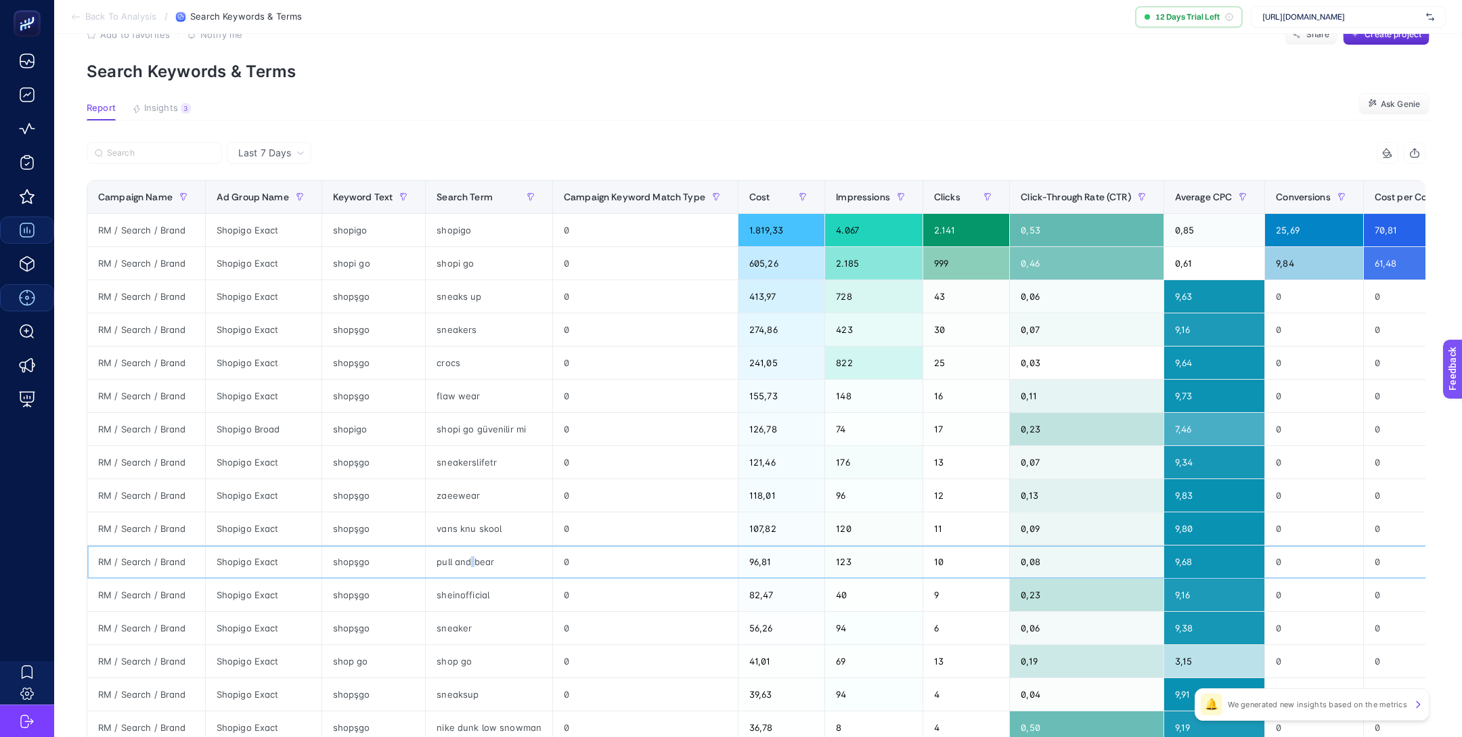
scroll to position [39, 0]
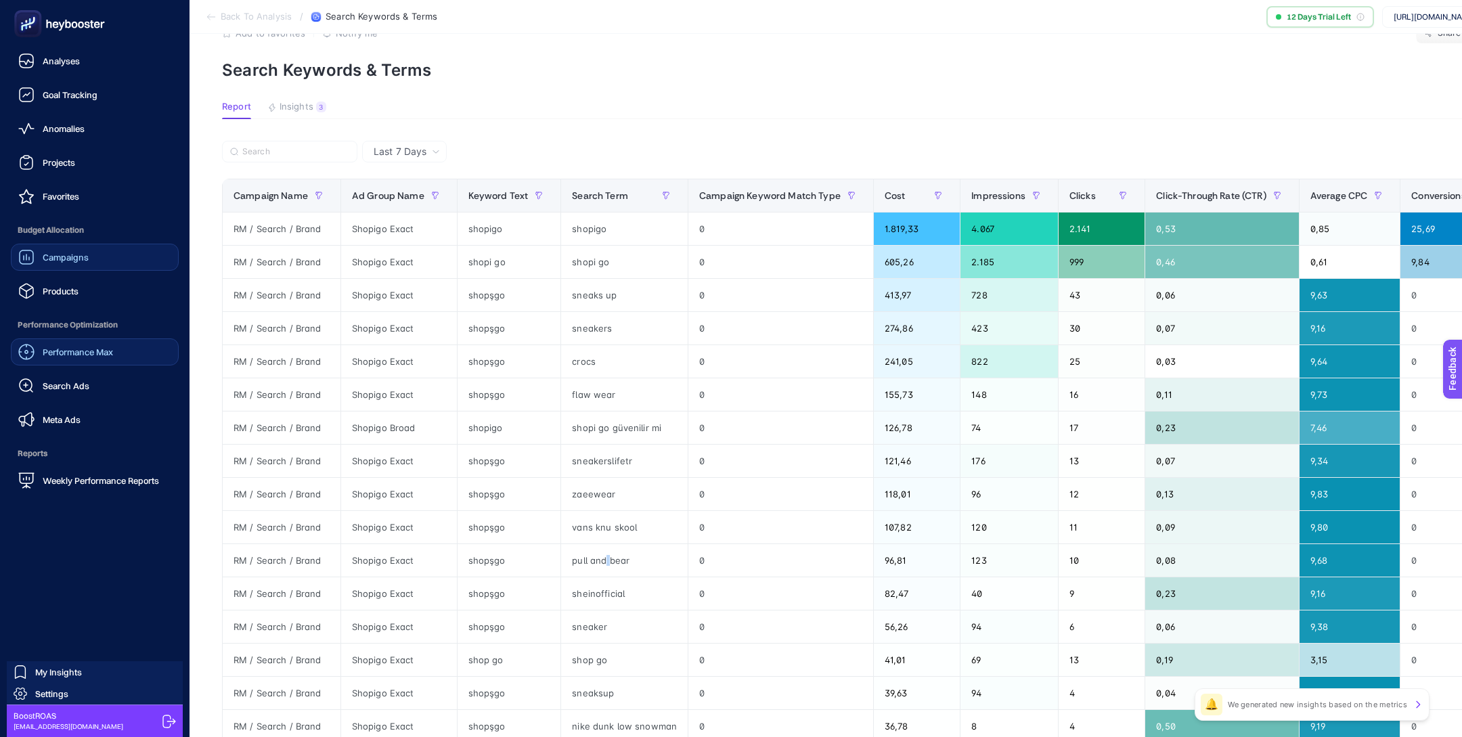
click at [97, 265] on link "Campaigns" at bounding box center [95, 257] width 168 height 27
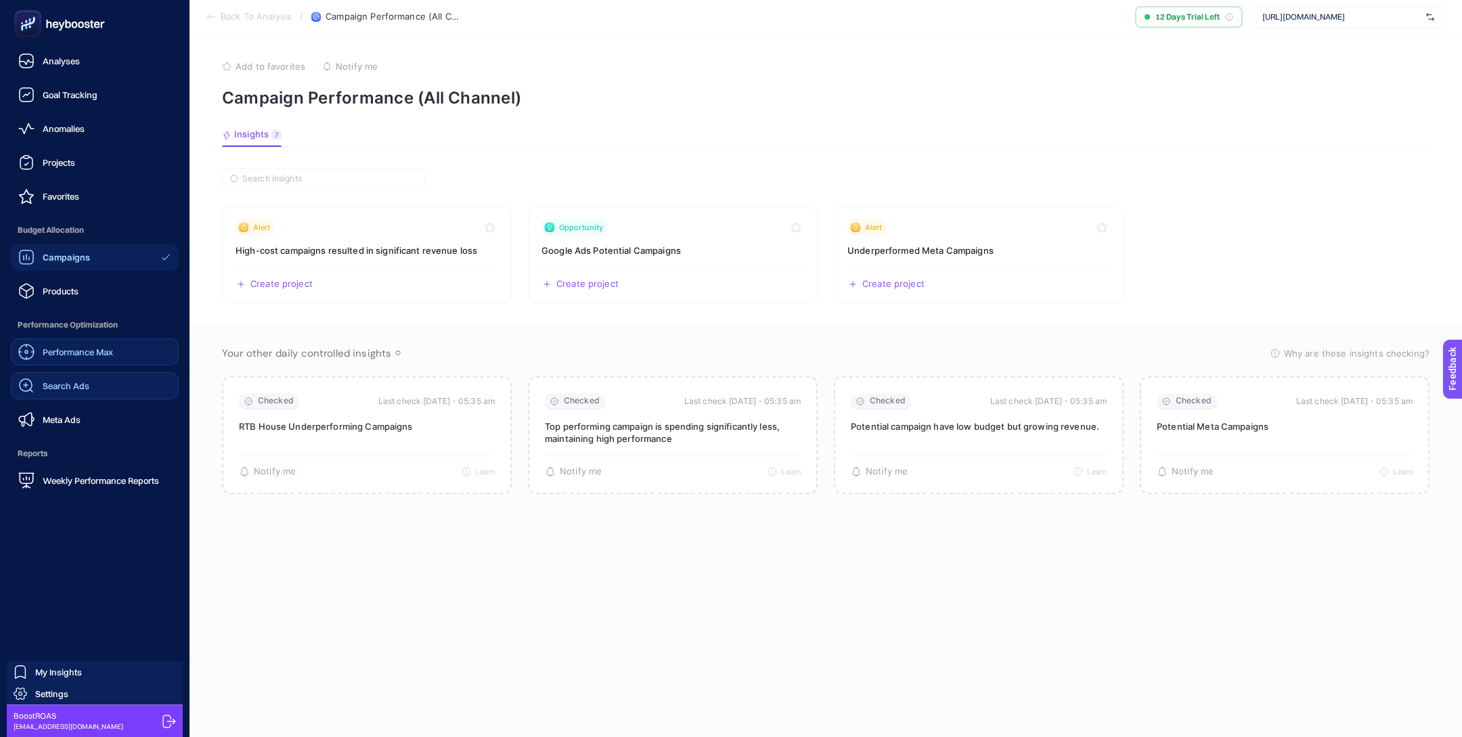
click at [91, 384] on link "Search Ads" at bounding box center [95, 385] width 168 height 27
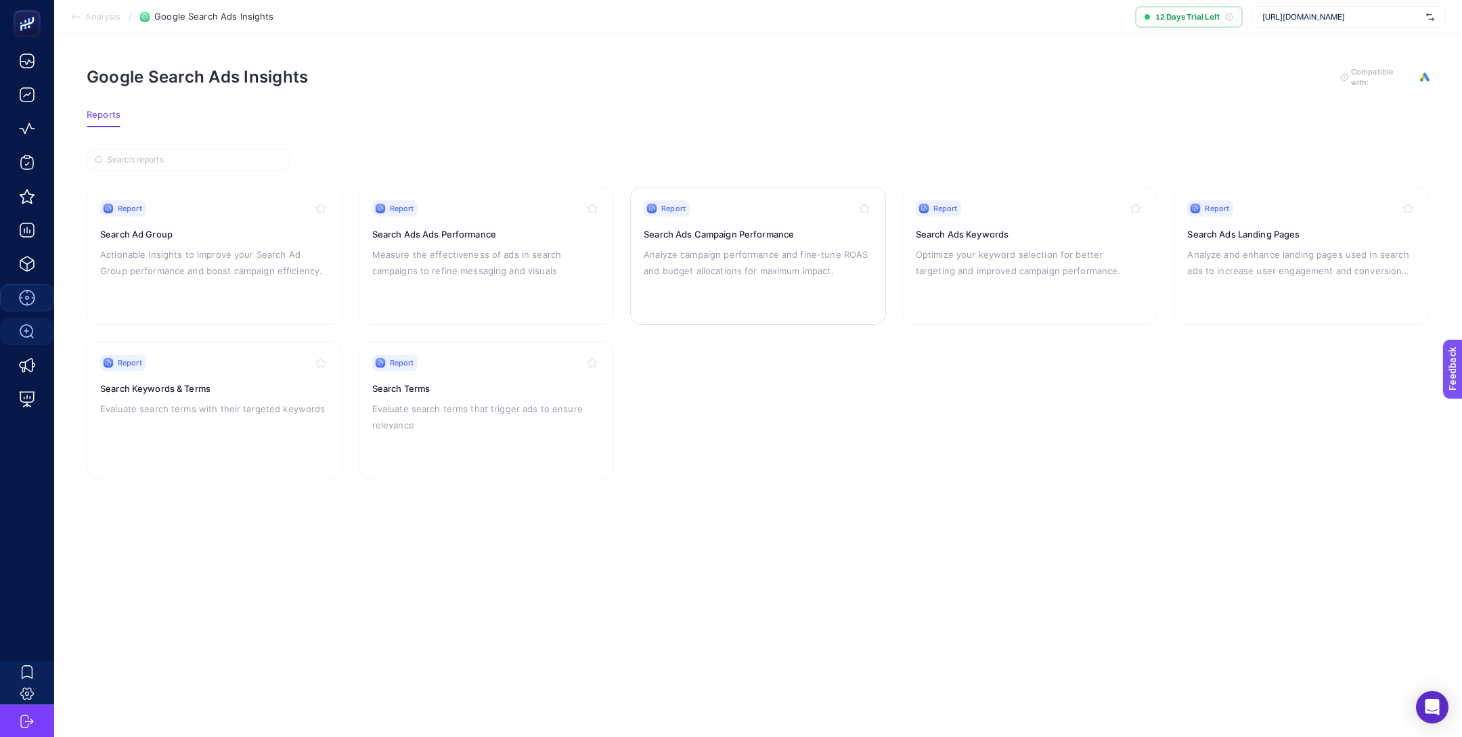
click at [719, 269] on p "Analyze campaign performance and fine-tune ROAS and budget allocations for maxi…" at bounding box center [758, 262] width 229 height 32
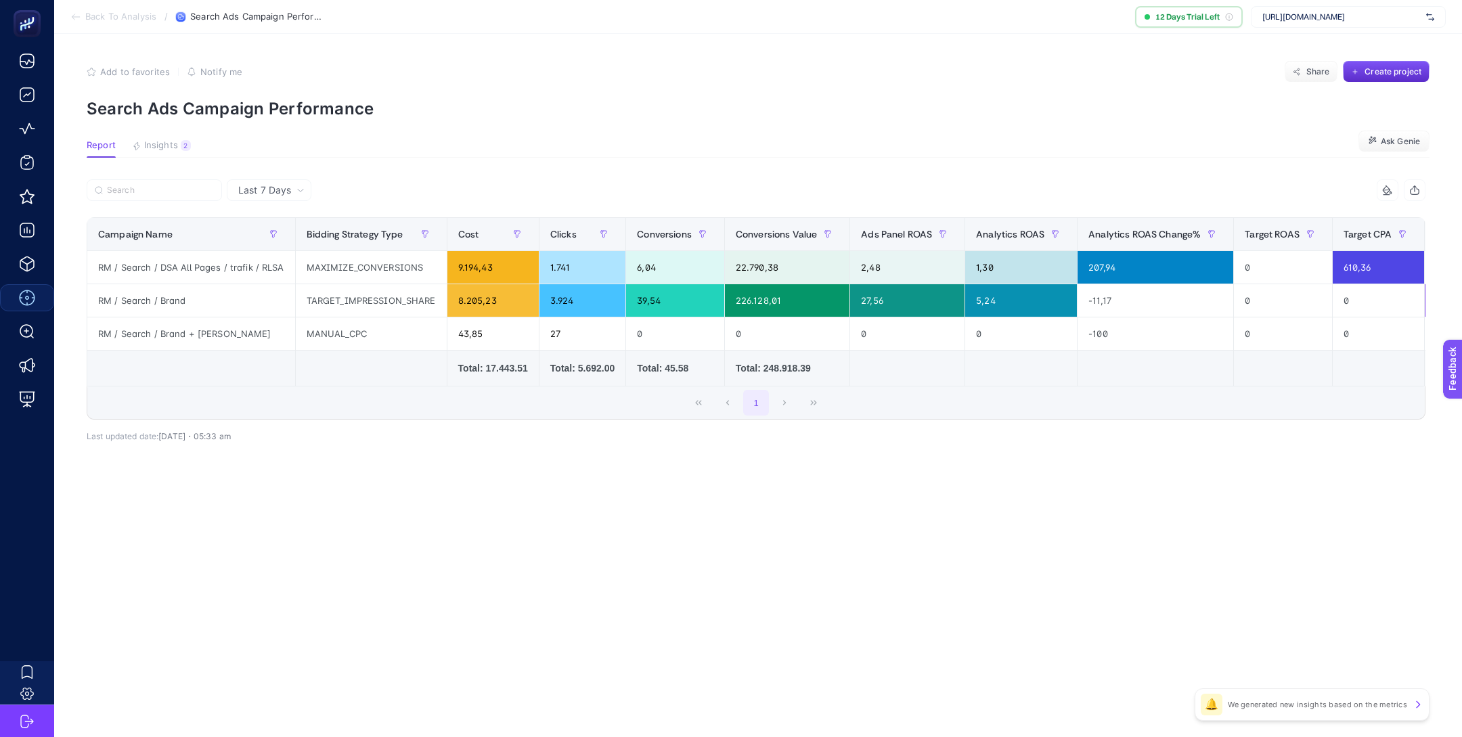
click at [747, 379] on td "Total: 248.918.39" at bounding box center [786, 369] width 125 height 36
click at [266, 196] on span "Last 7 Days" at bounding box center [264, 190] width 53 height 14
click at [290, 242] on li "Last 30 Days" at bounding box center [269, 243] width 76 height 24
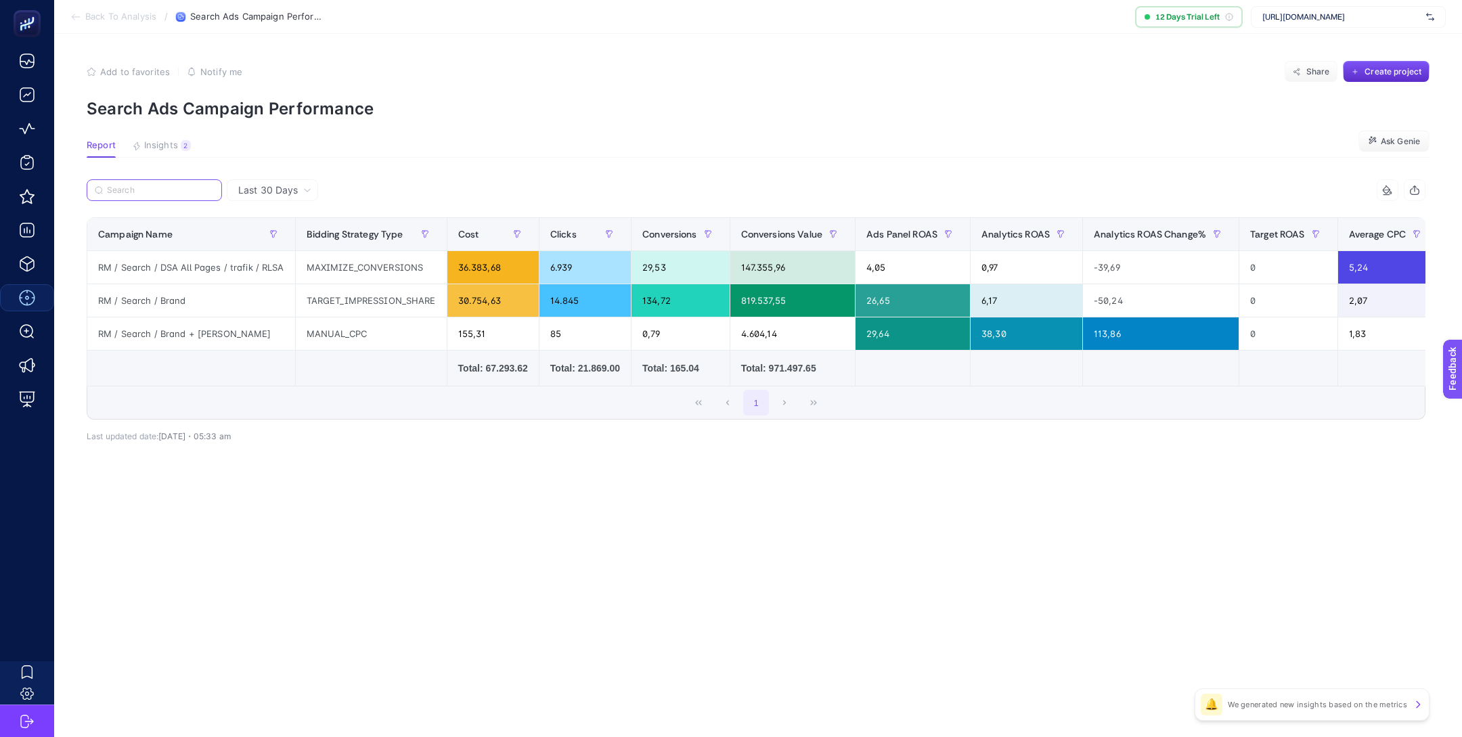
click at [177, 187] on input "Search" at bounding box center [160, 190] width 107 height 10
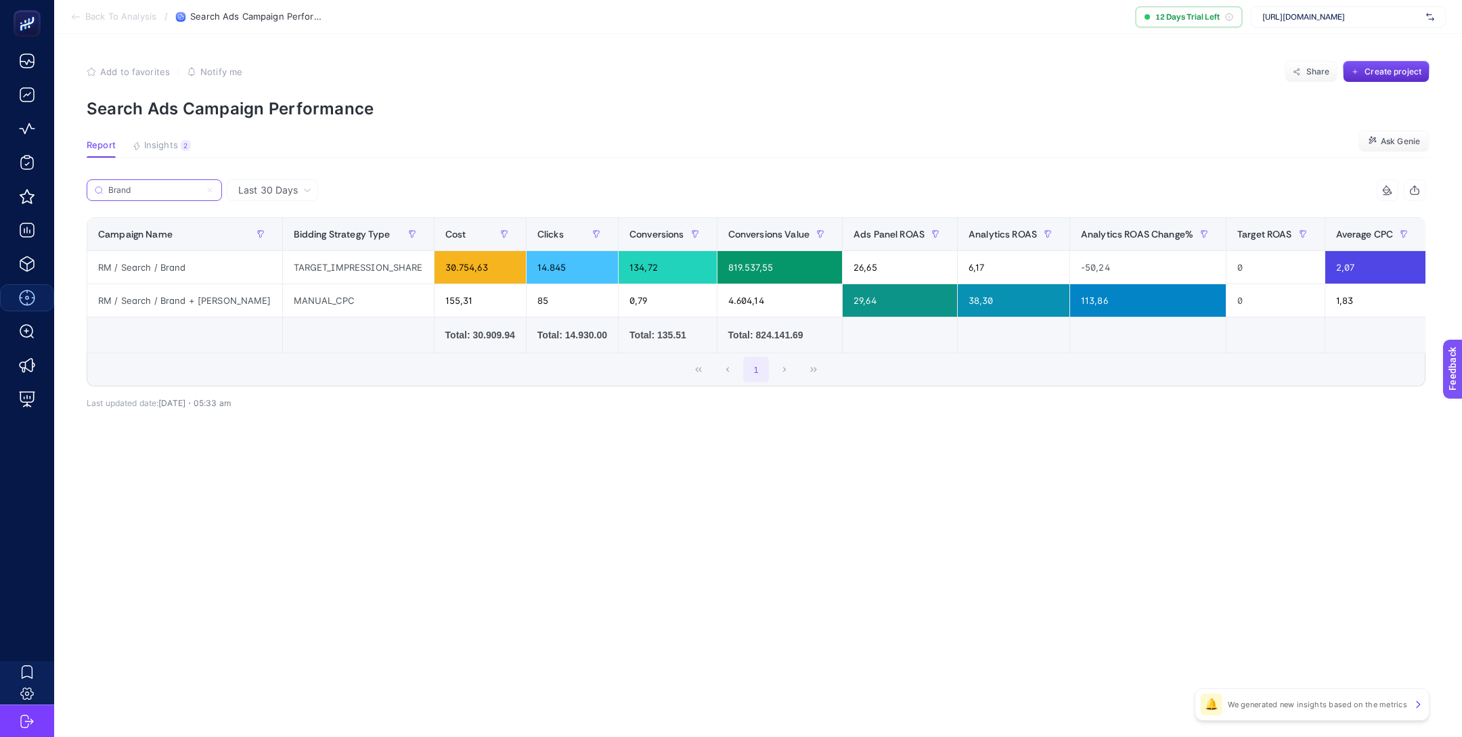
type input "Brand"
click at [269, 191] on span "Last 30 Days" at bounding box center [268, 190] width 60 height 14
click at [292, 231] on li "Last 7 Days" at bounding box center [272, 243] width 83 height 24
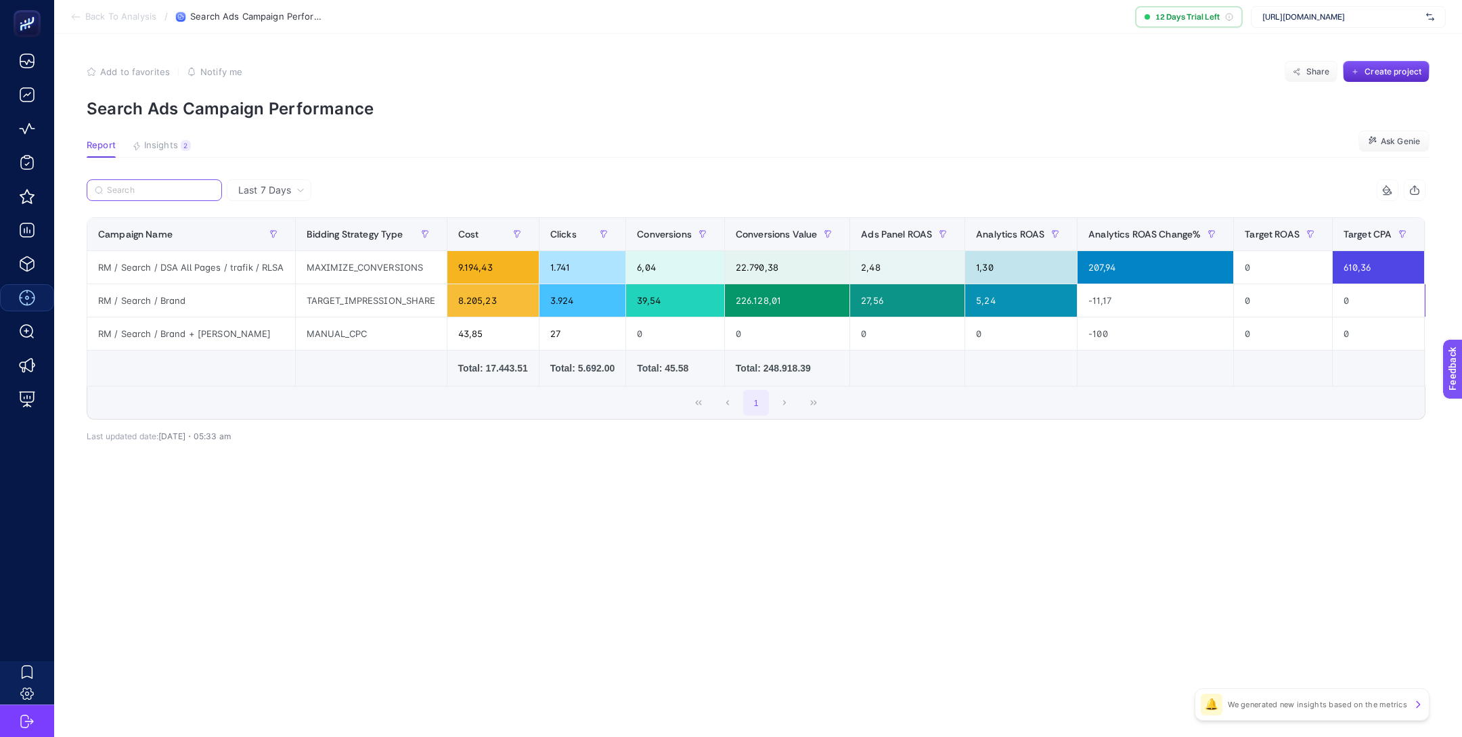
click at [181, 192] on input "Search" at bounding box center [160, 190] width 107 height 10
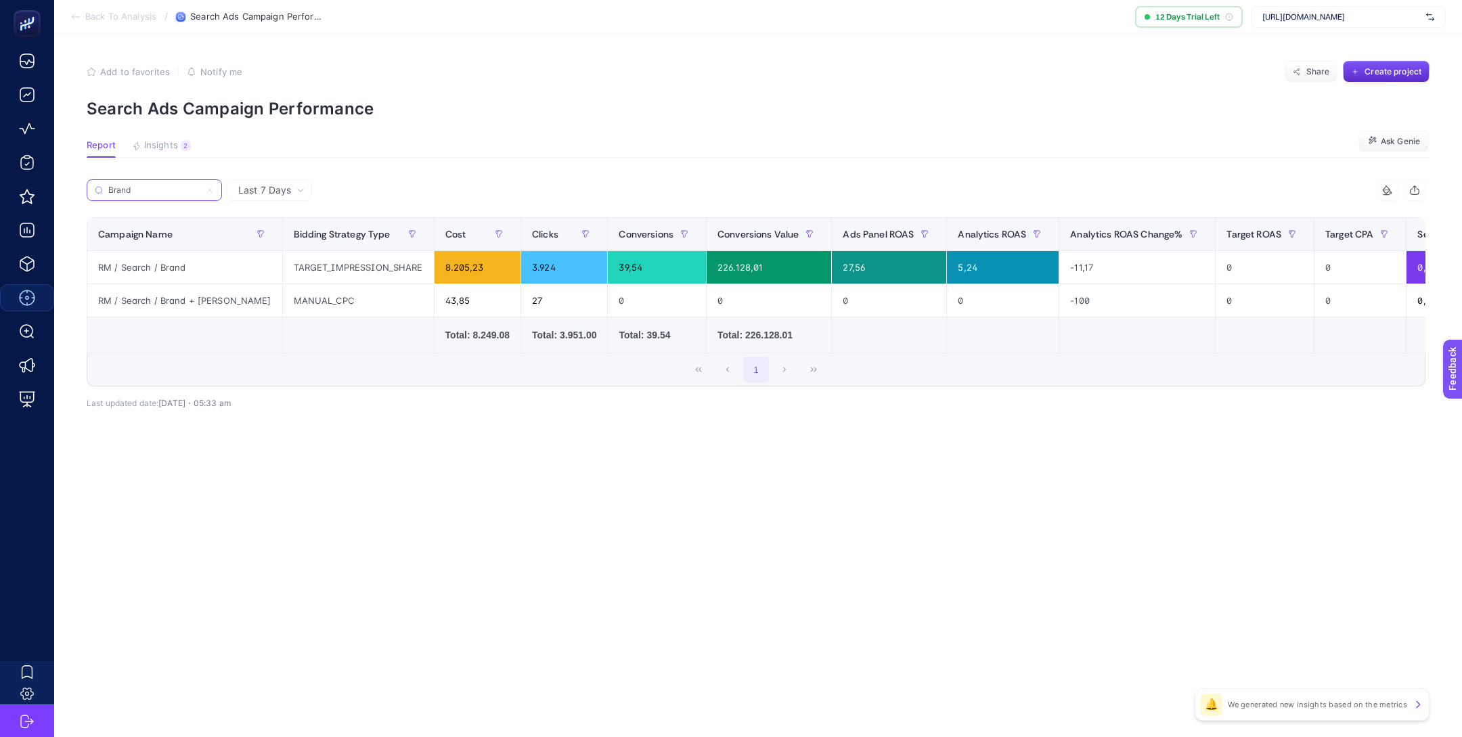
type input "Brand"
click at [388, 493] on article "Add to favorites false Notify me Share Create project Search Ads Campaign Perfo…" at bounding box center [757, 385] width 1407 height 703
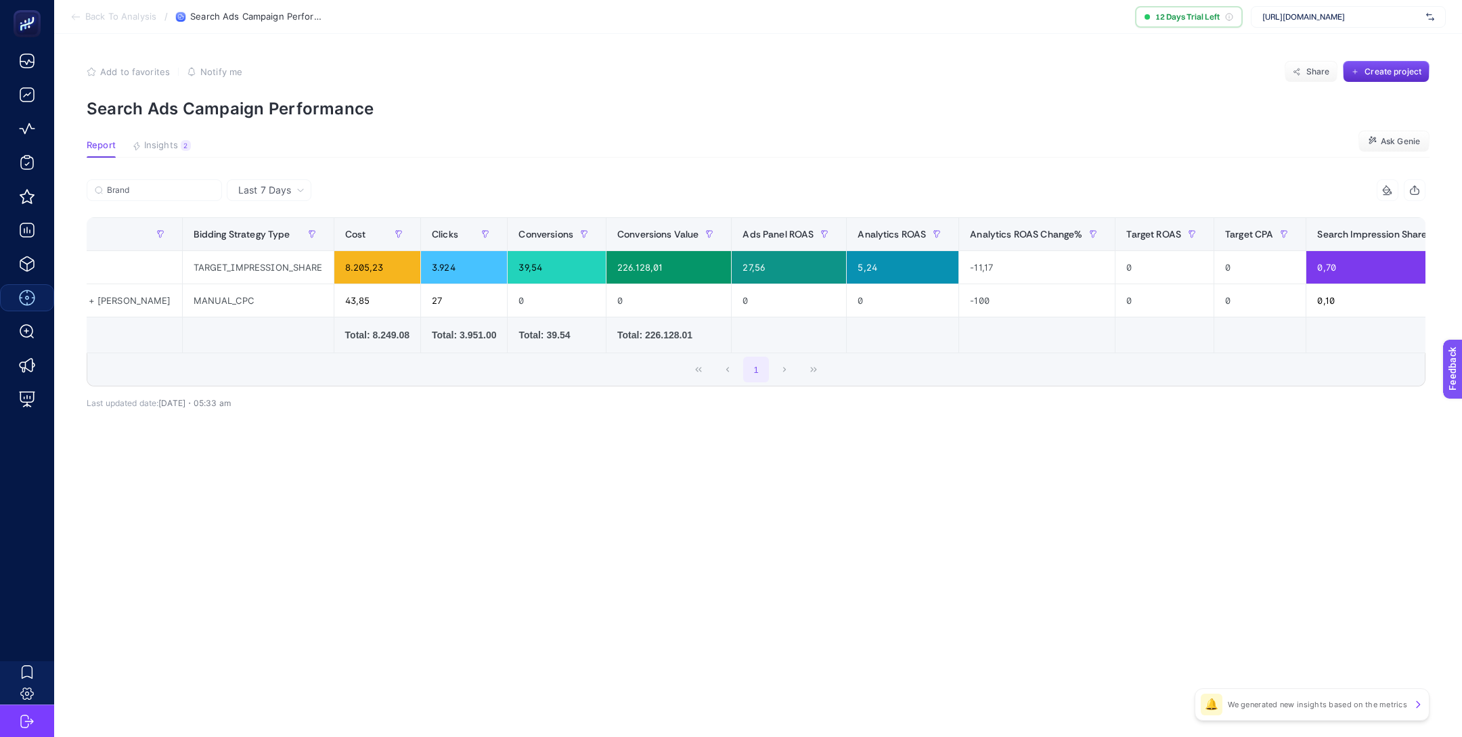
scroll to position [0, 108]
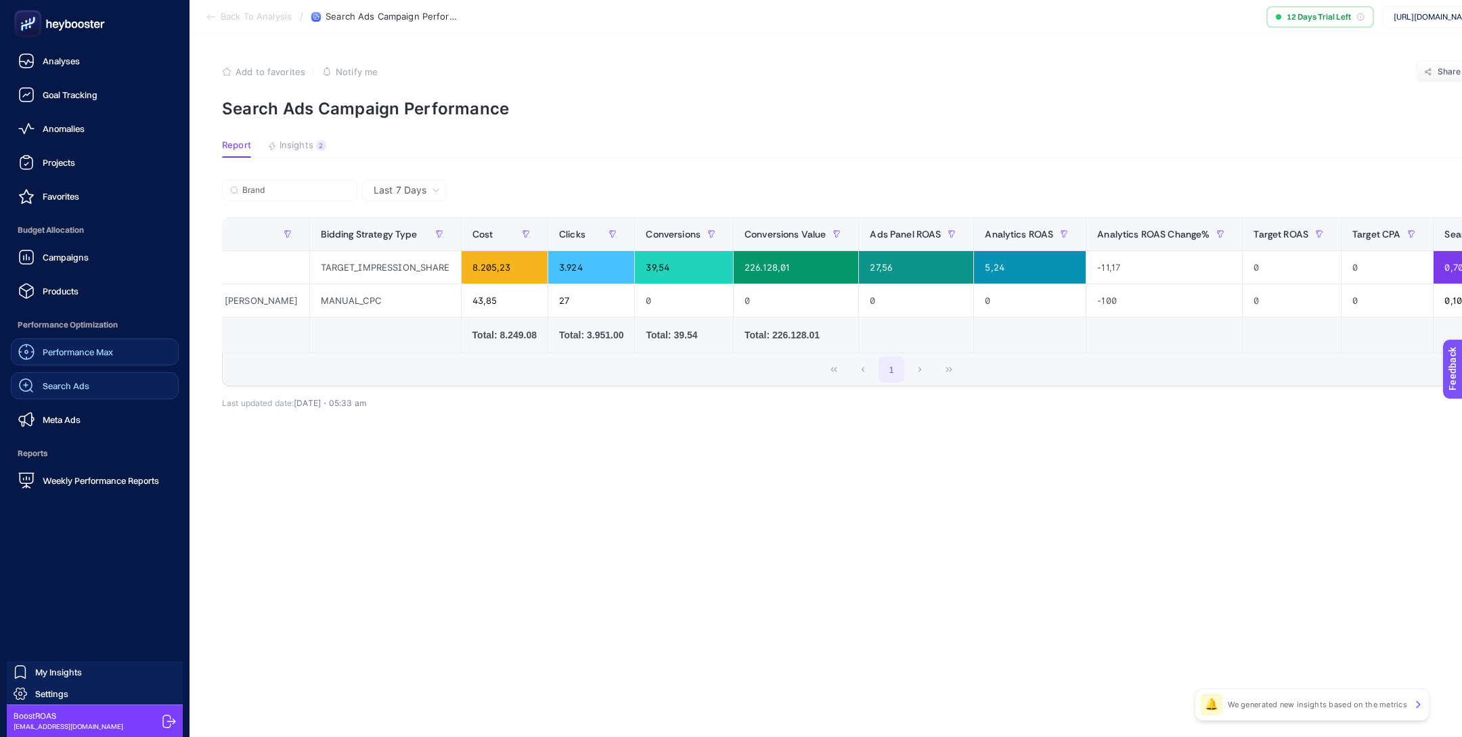
click at [90, 383] on link "Search Ads" at bounding box center [95, 385] width 168 height 27
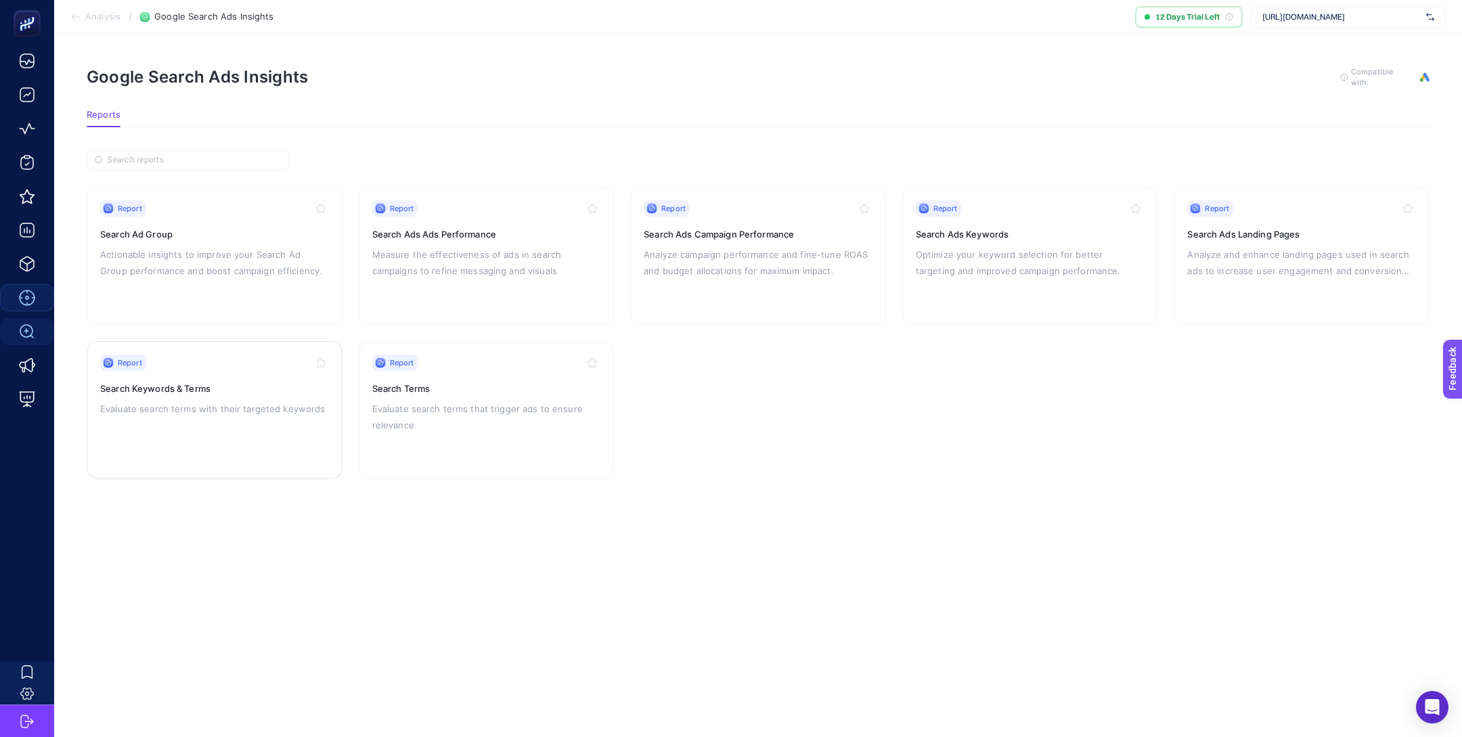
click at [191, 371] on div "Report Search Keywords & Terms Evaluate search terms with their targeted keywor…" at bounding box center [214, 410] width 229 height 111
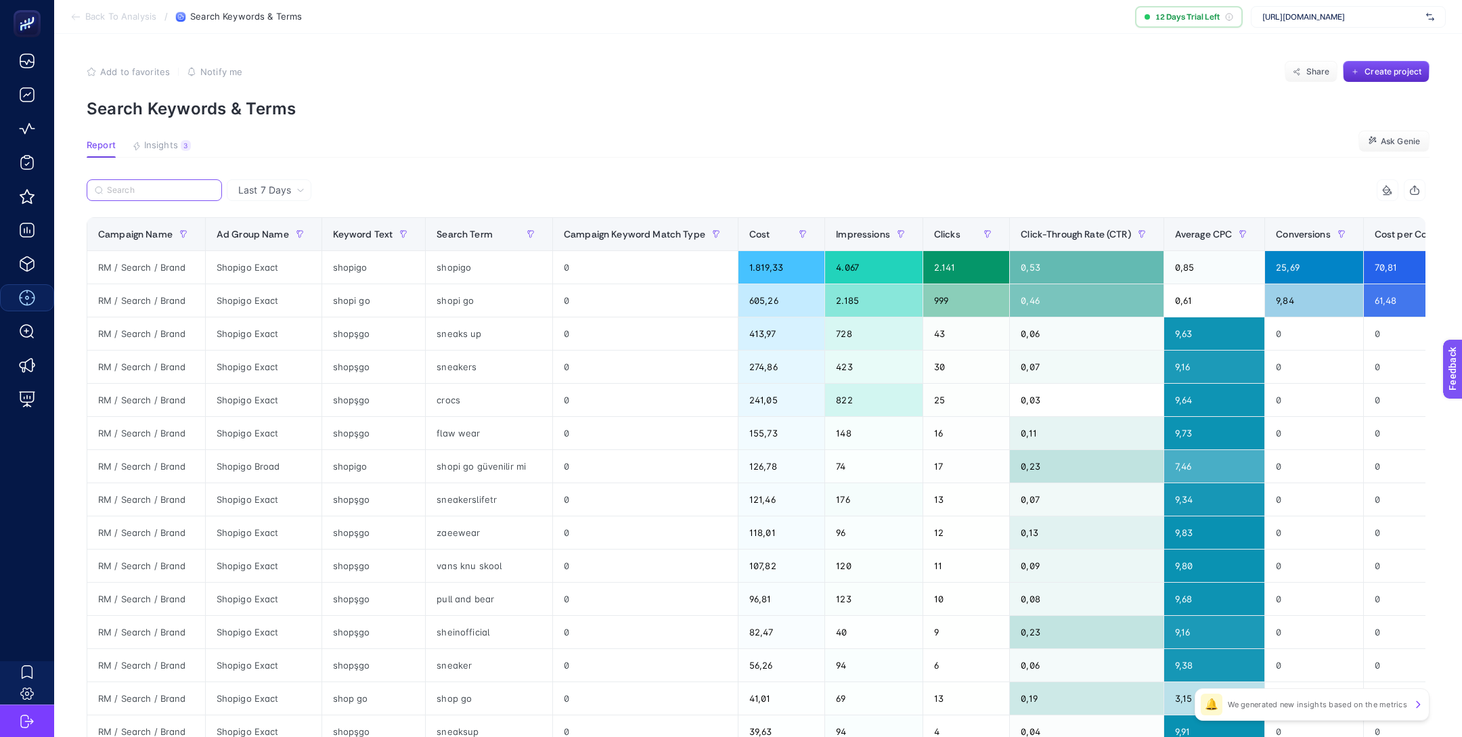
click at [181, 193] on input "Search" at bounding box center [160, 190] width 107 height 10
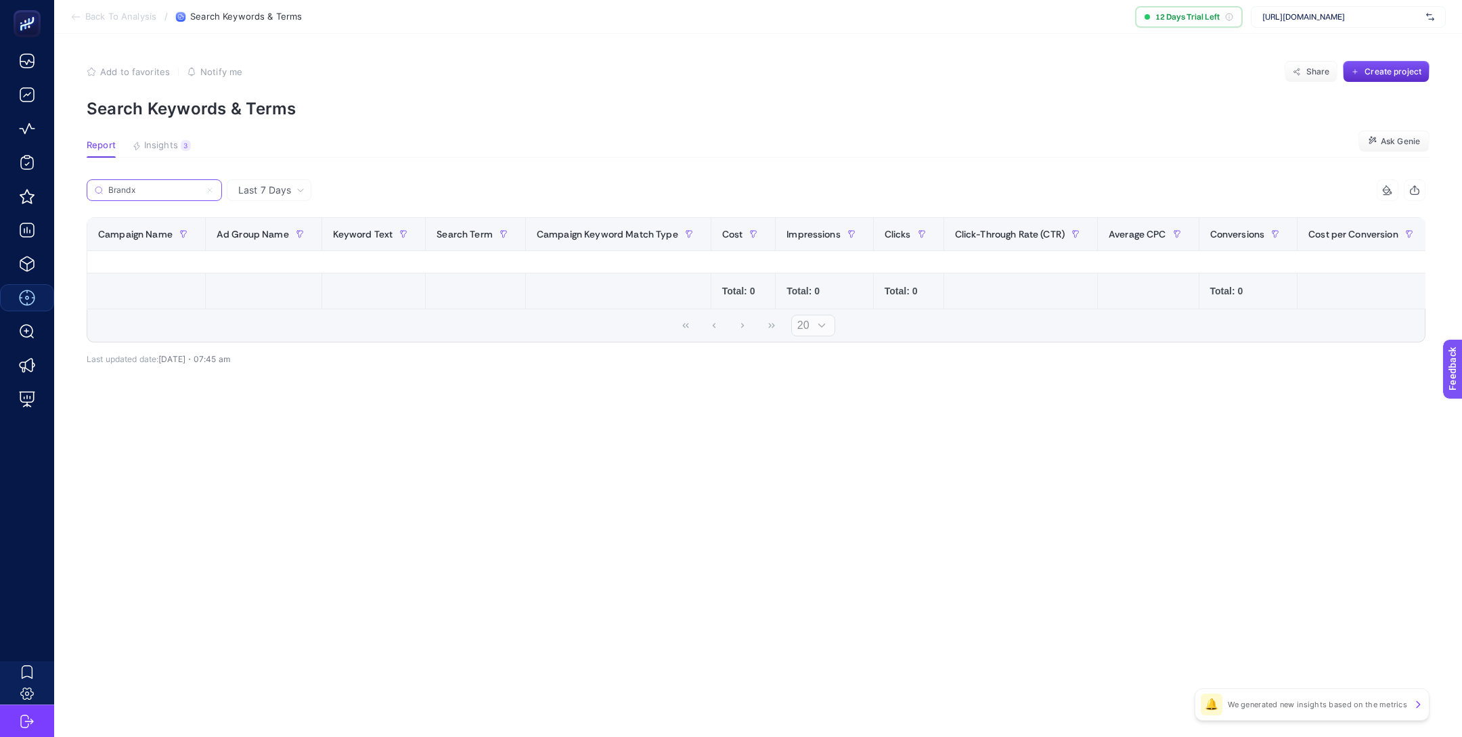
click at [180, 188] on input "Brandx" at bounding box center [154, 190] width 92 height 10
type input "Brand"
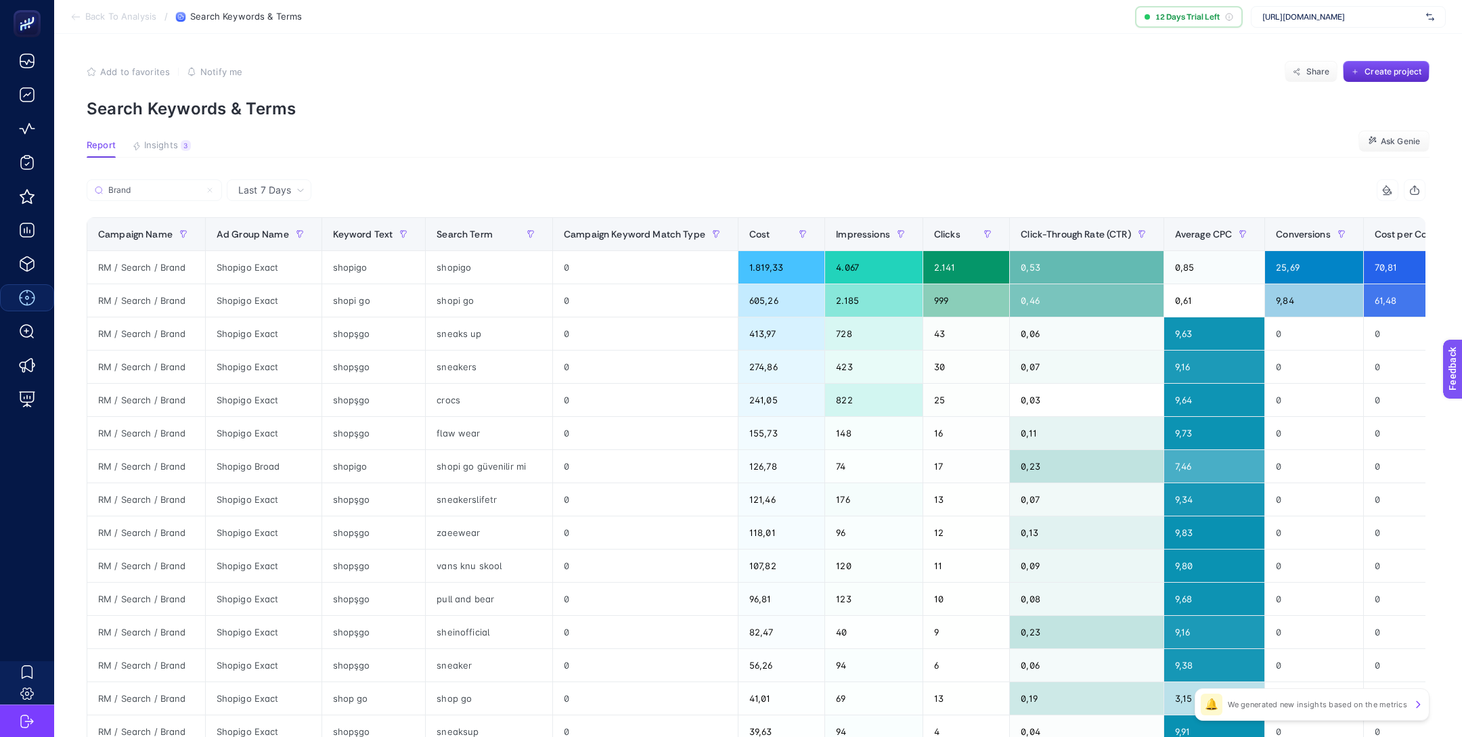
click at [1407, 194] on button "button" at bounding box center [1414, 190] width 22 height 22
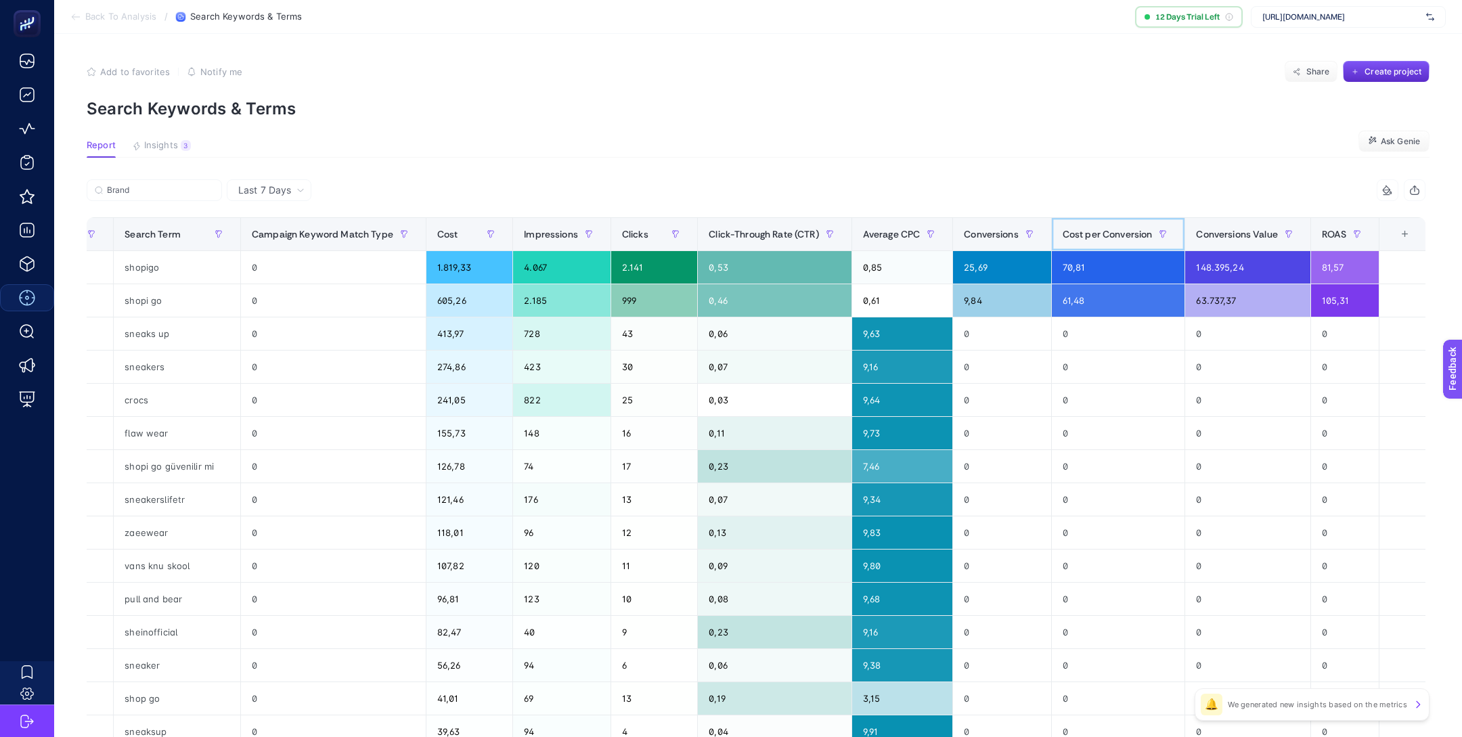
click at [1077, 235] on span "Cost per Conversion" at bounding box center [1107, 234] width 90 height 11
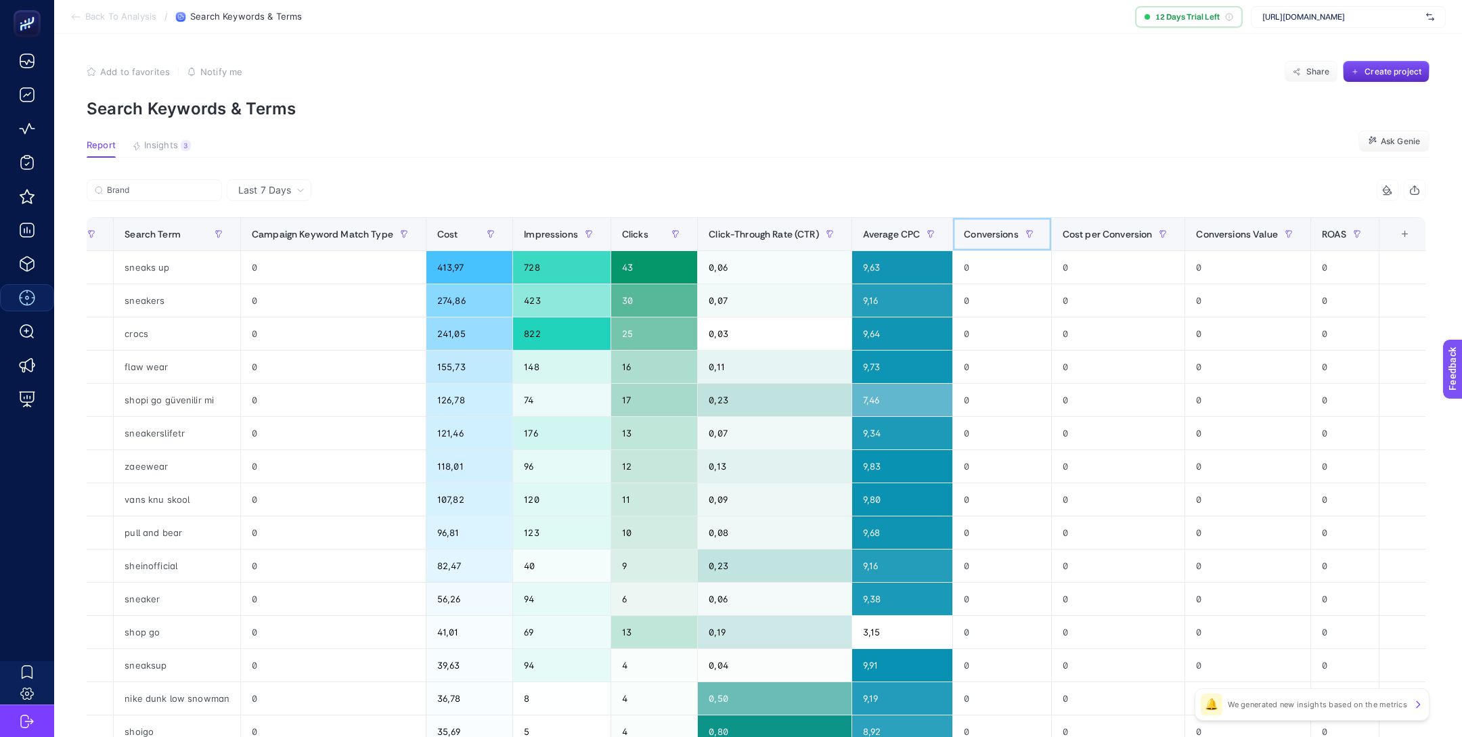
click at [1013, 230] on span "Conversions" at bounding box center [991, 234] width 55 height 11
click at [1012, 230] on span "Conversions" at bounding box center [991, 234] width 55 height 11
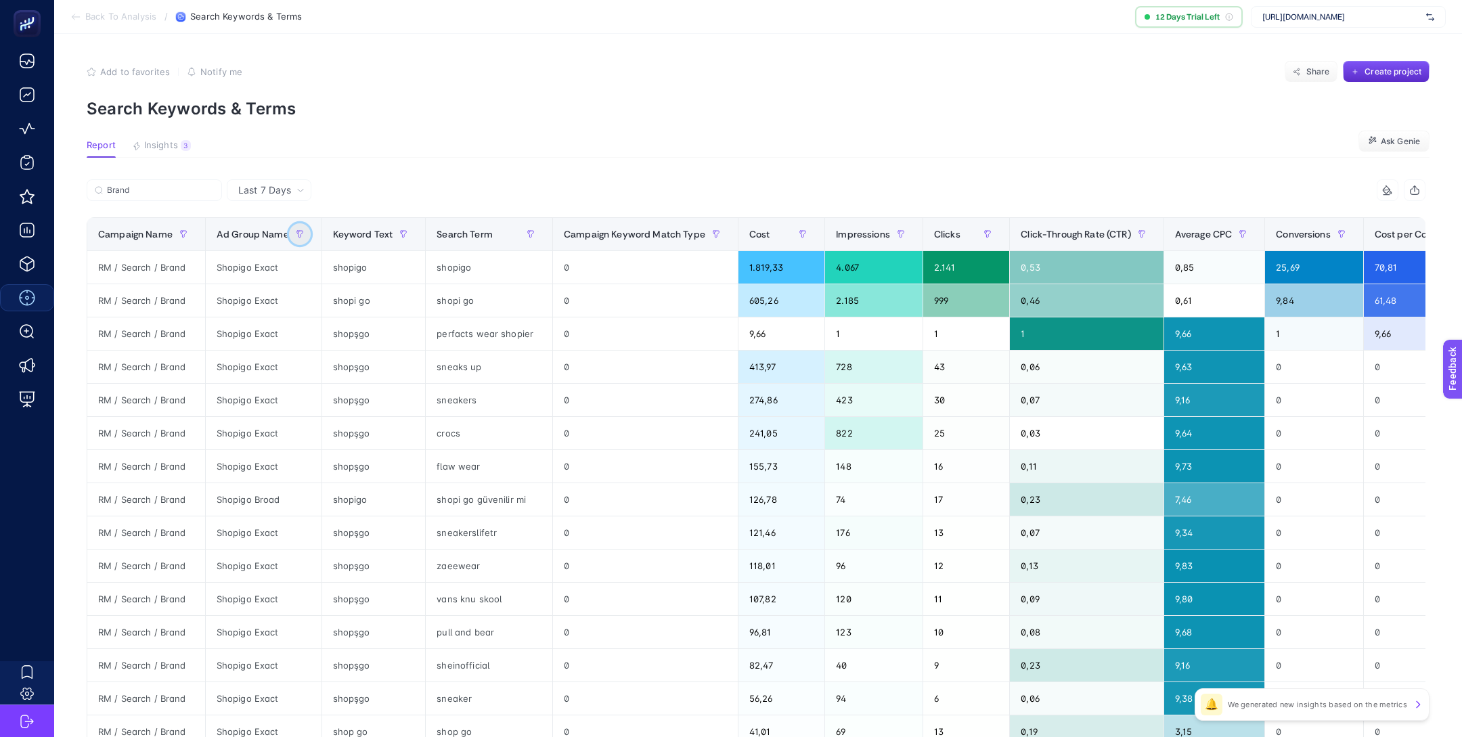
click at [296, 230] on icon "button" at bounding box center [300, 234] width 8 height 8
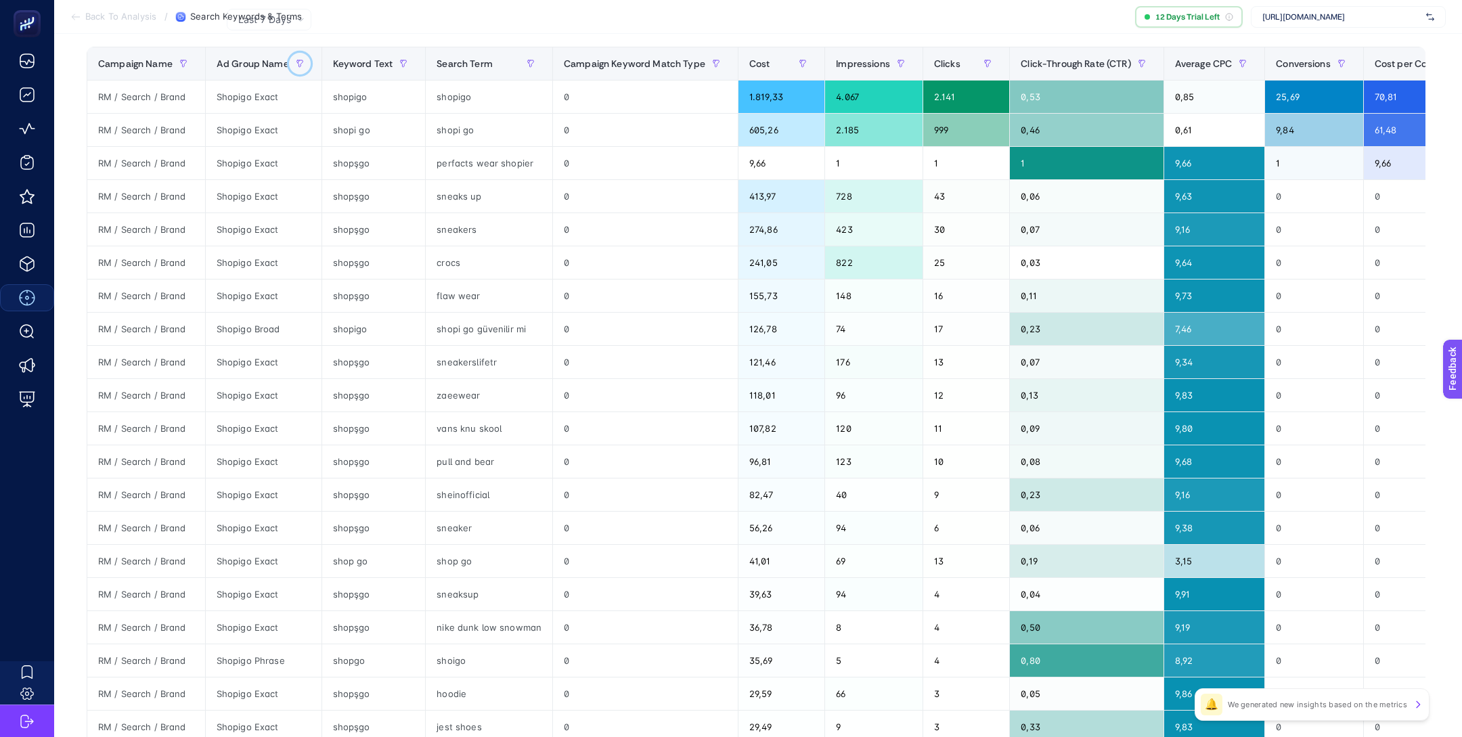
scroll to position [351, 0]
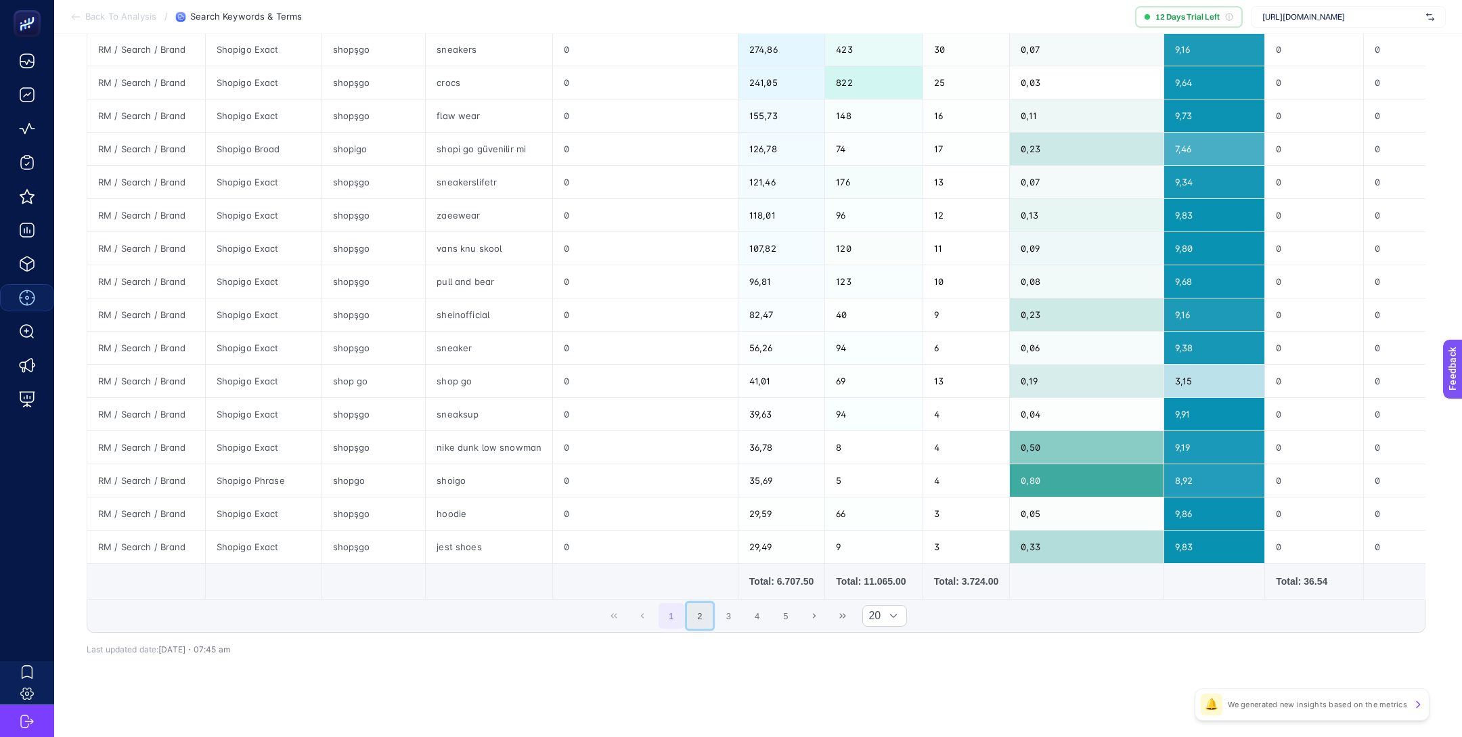
click at [702, 616] on button "2" at bounding box center [700, 616] width 26 height 26
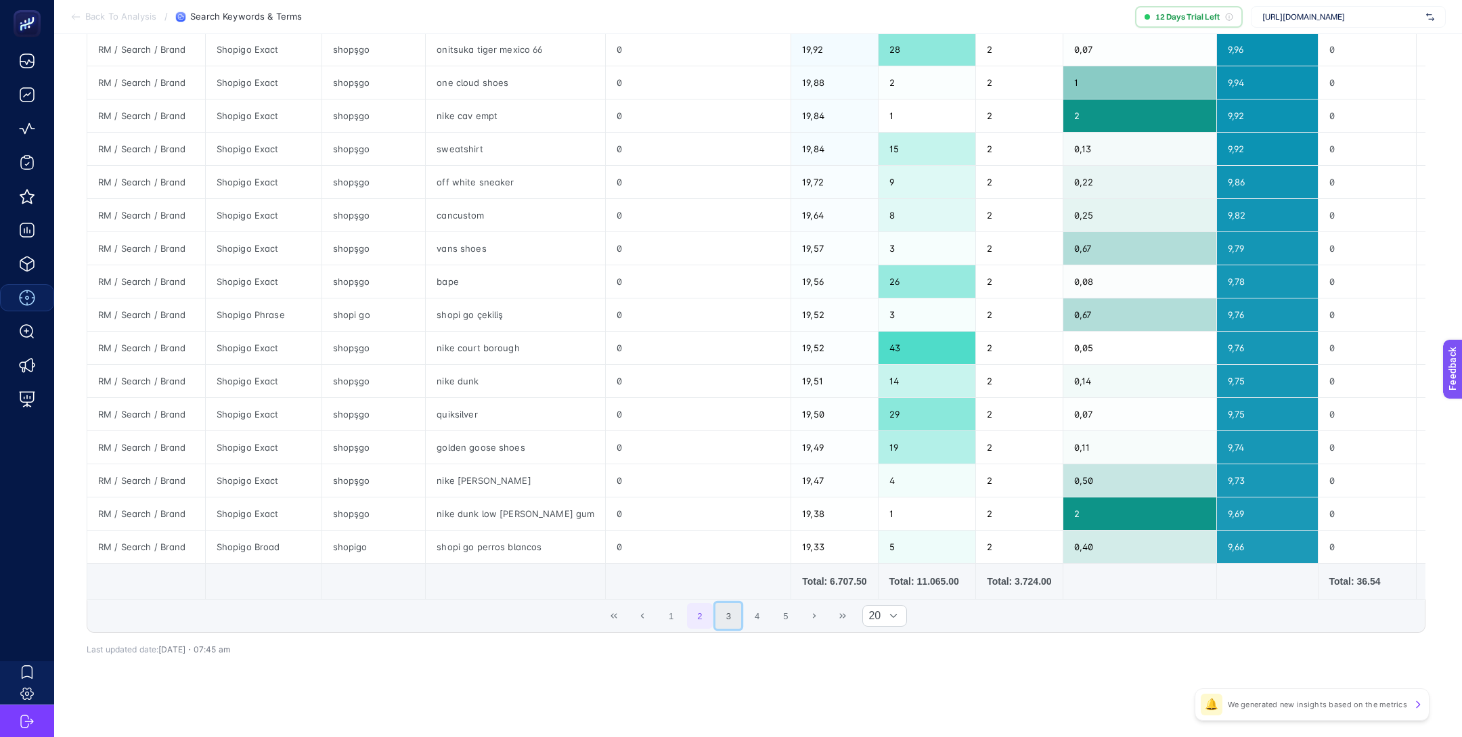
click at [725, 615] on button "3" at bounding box center [728, 616] width 26 height 26
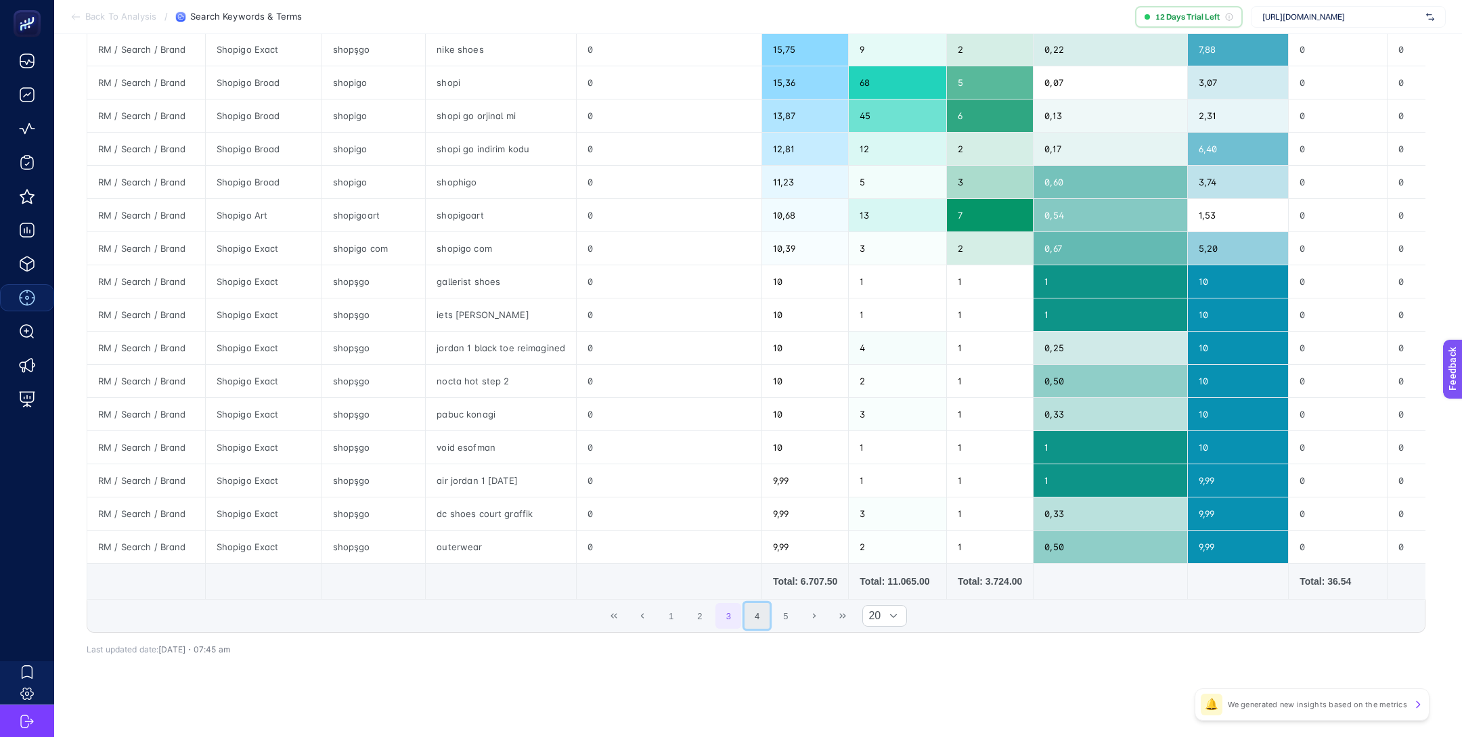
click at [751, 615] on button "4" at bounding box center [757, 616] width 26 height 26
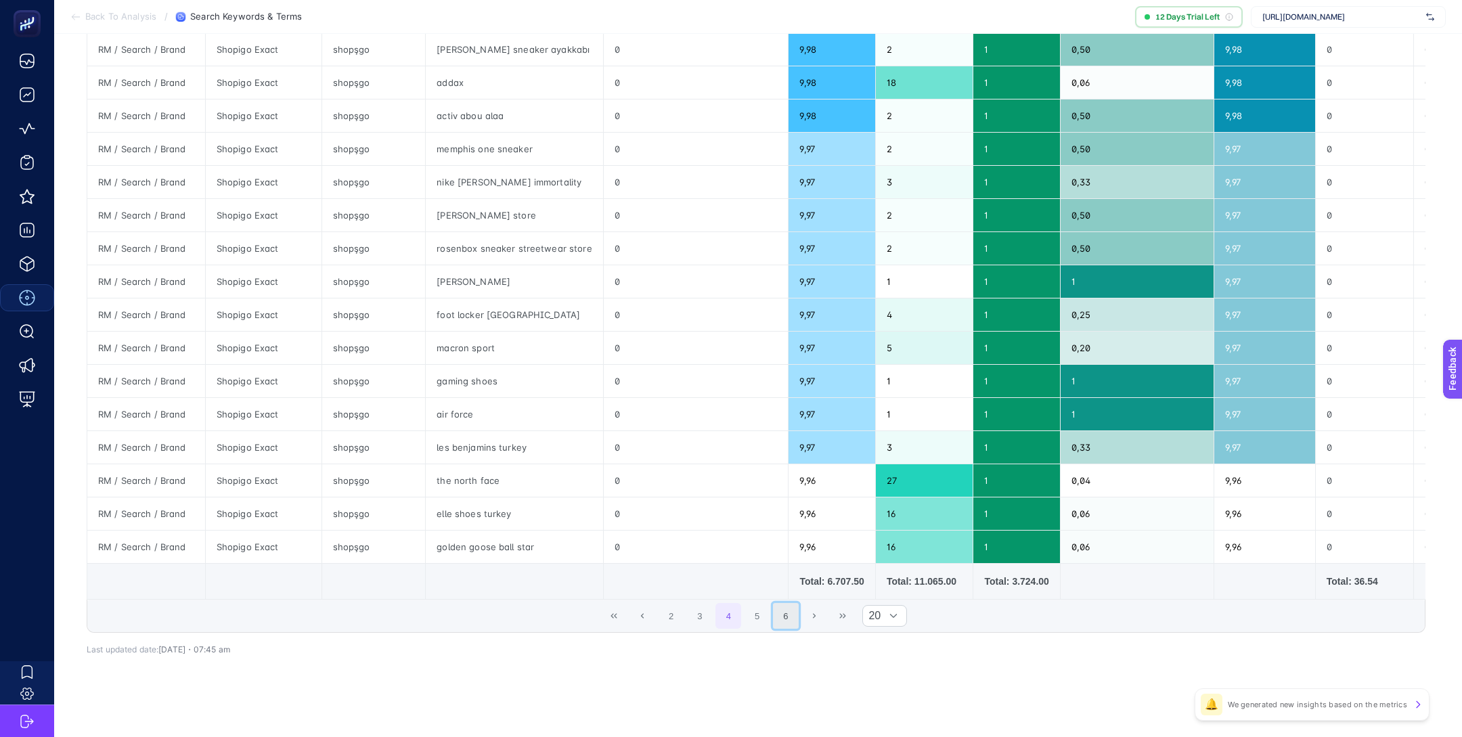
click at [780, 614] on button "6" at bounding box center [786, 616] width 26 height 26
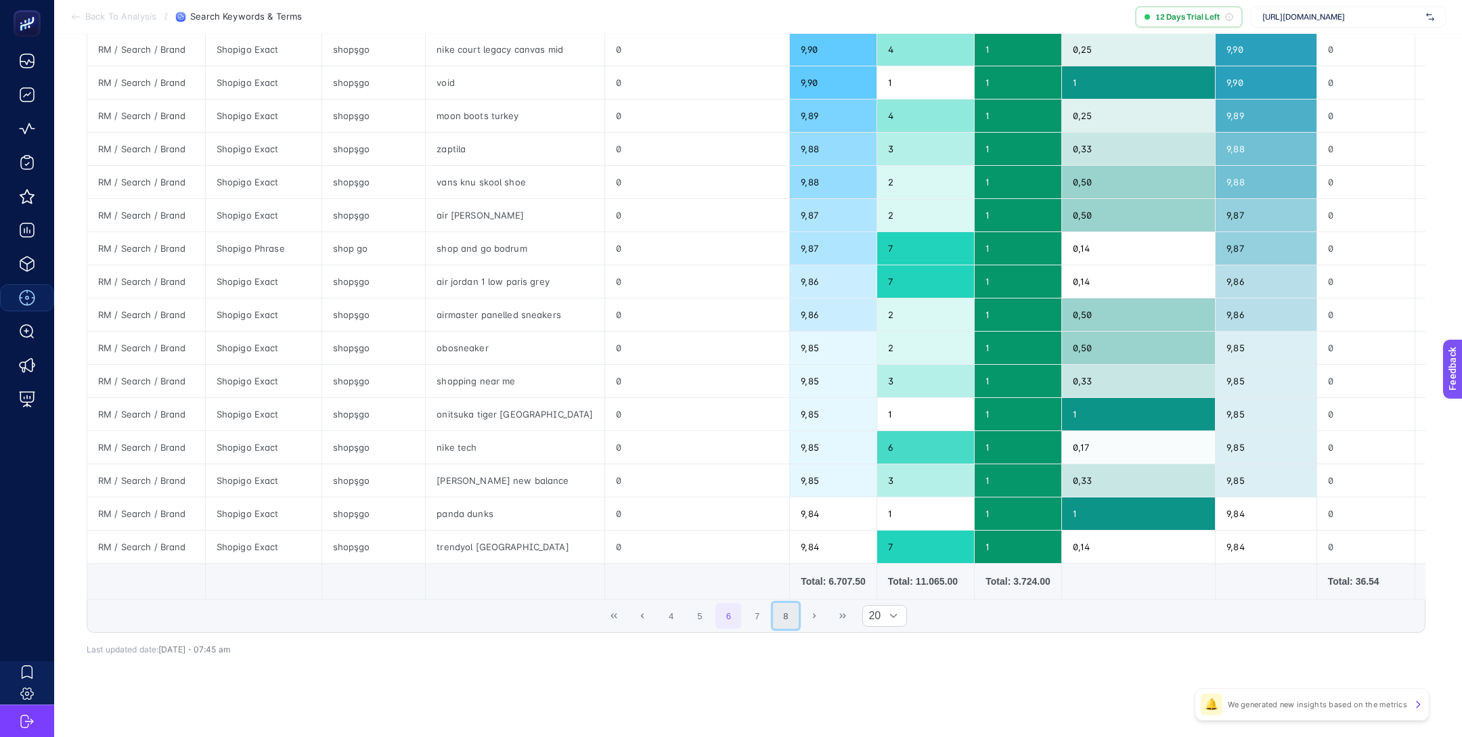
click at [792, 613] on button "8" at bounding box center [786, 616] width 26 height 26
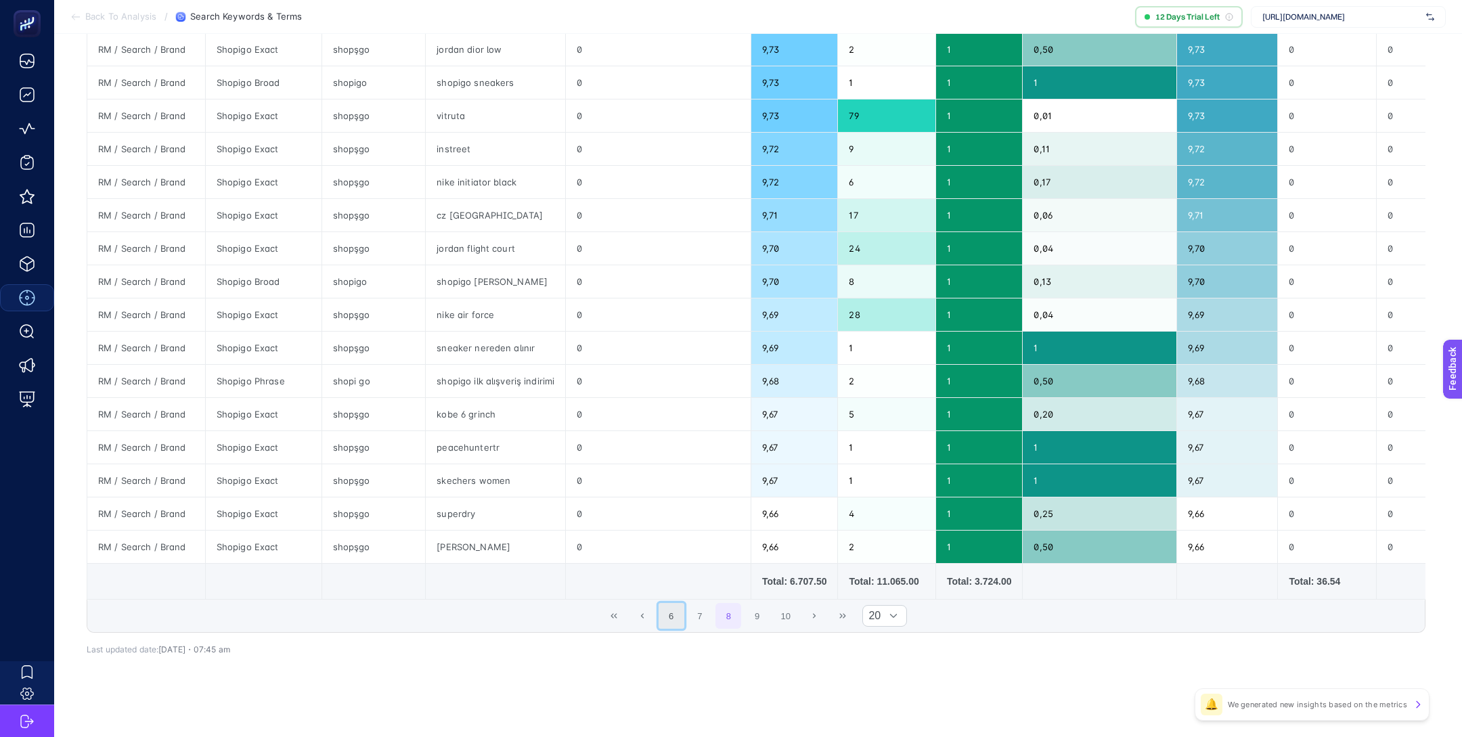
click at [683, 610] on button "6" at bounding box center [671, 616] width 26 height 26
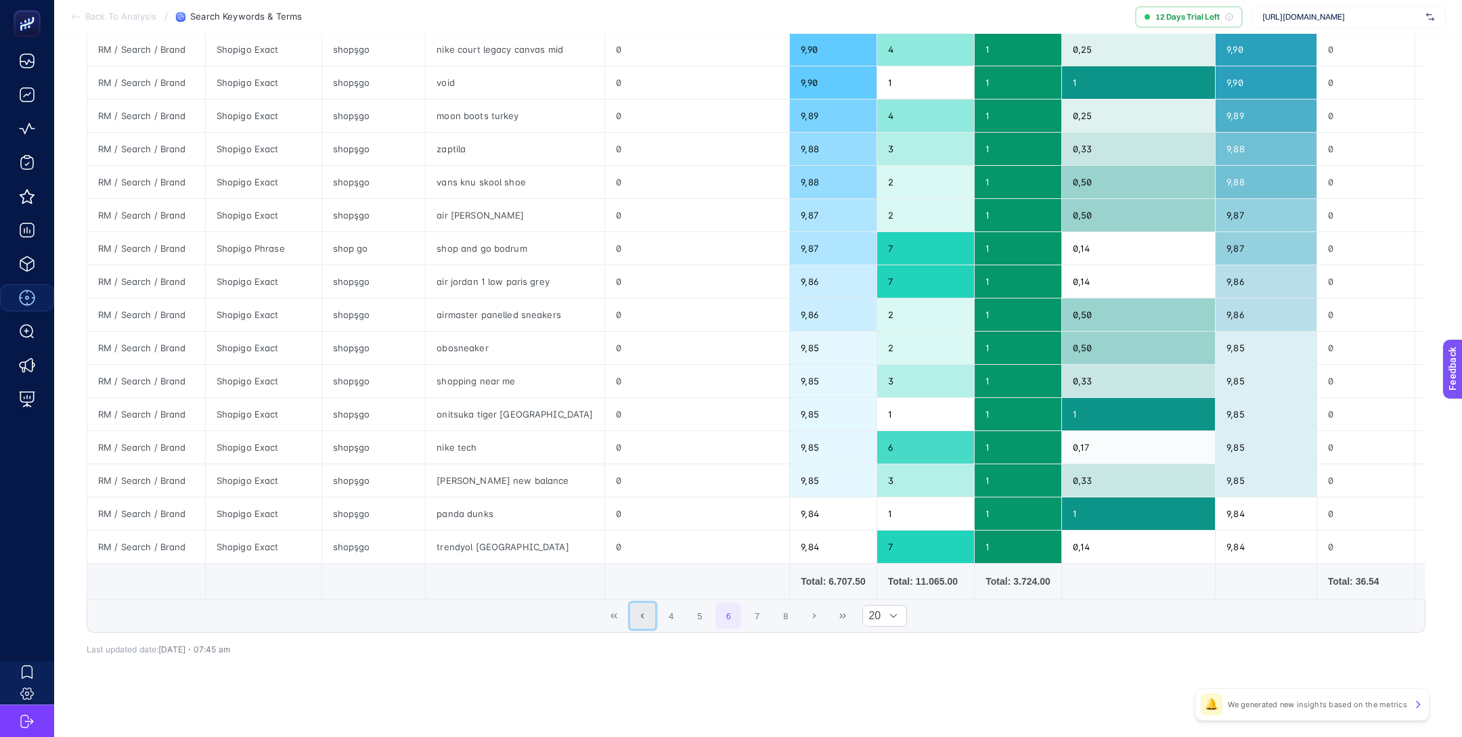
click at [654, 612] on button "Previous Page" at bounding box center [643, 616] width 26 height 26
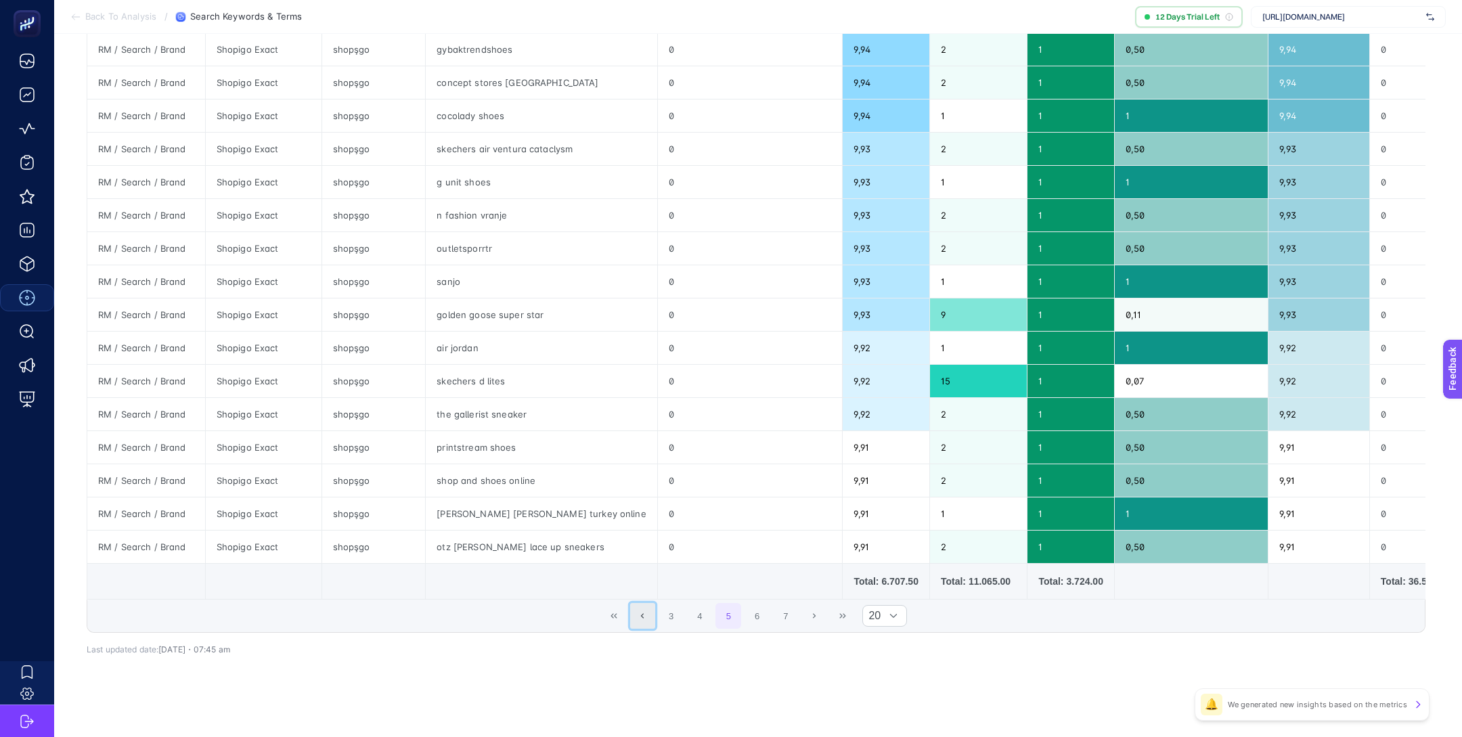
click at [651, 612] on button "Previous Page" at bounding box center [643, 616] width 26 height 26
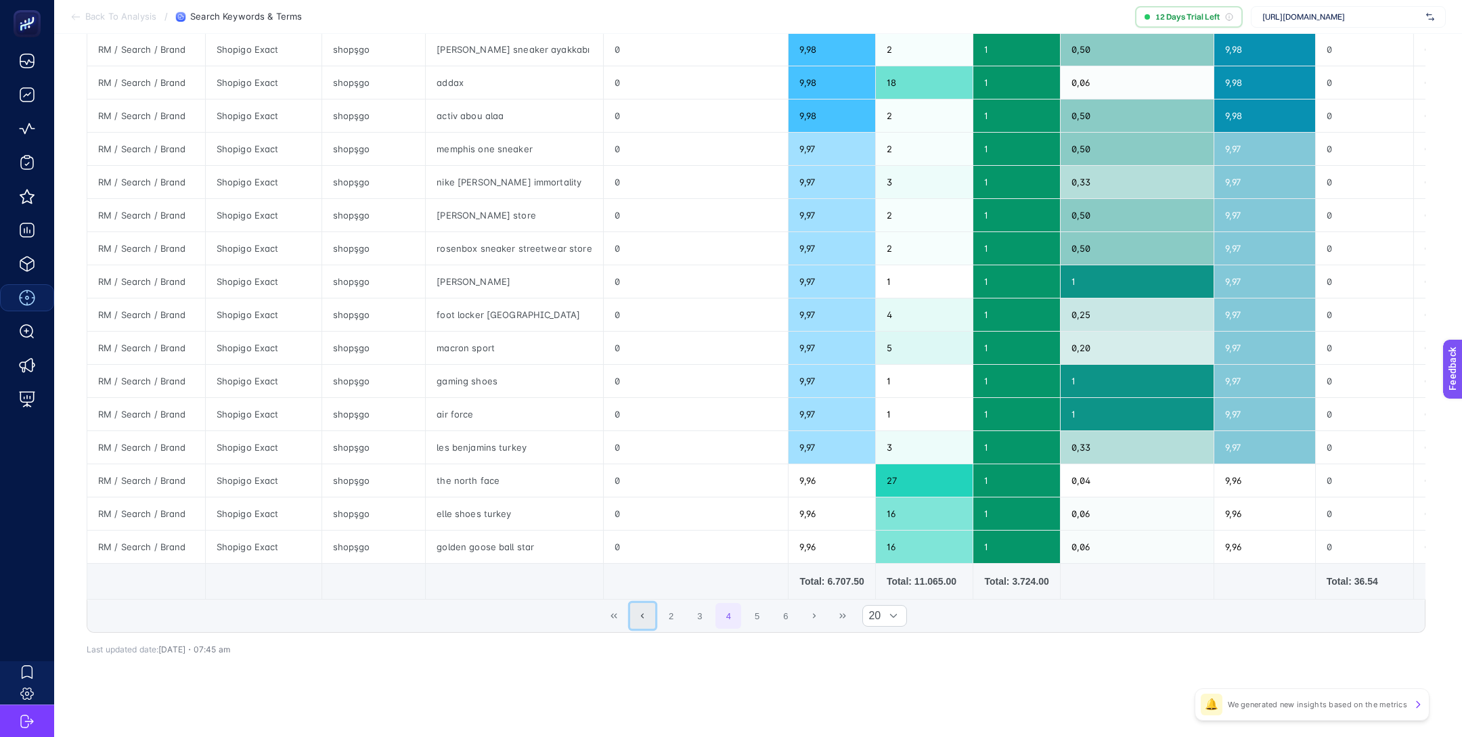
click at [651, 612] on button "Previous Page" at bounding box center [643, 616] width 26 height 26
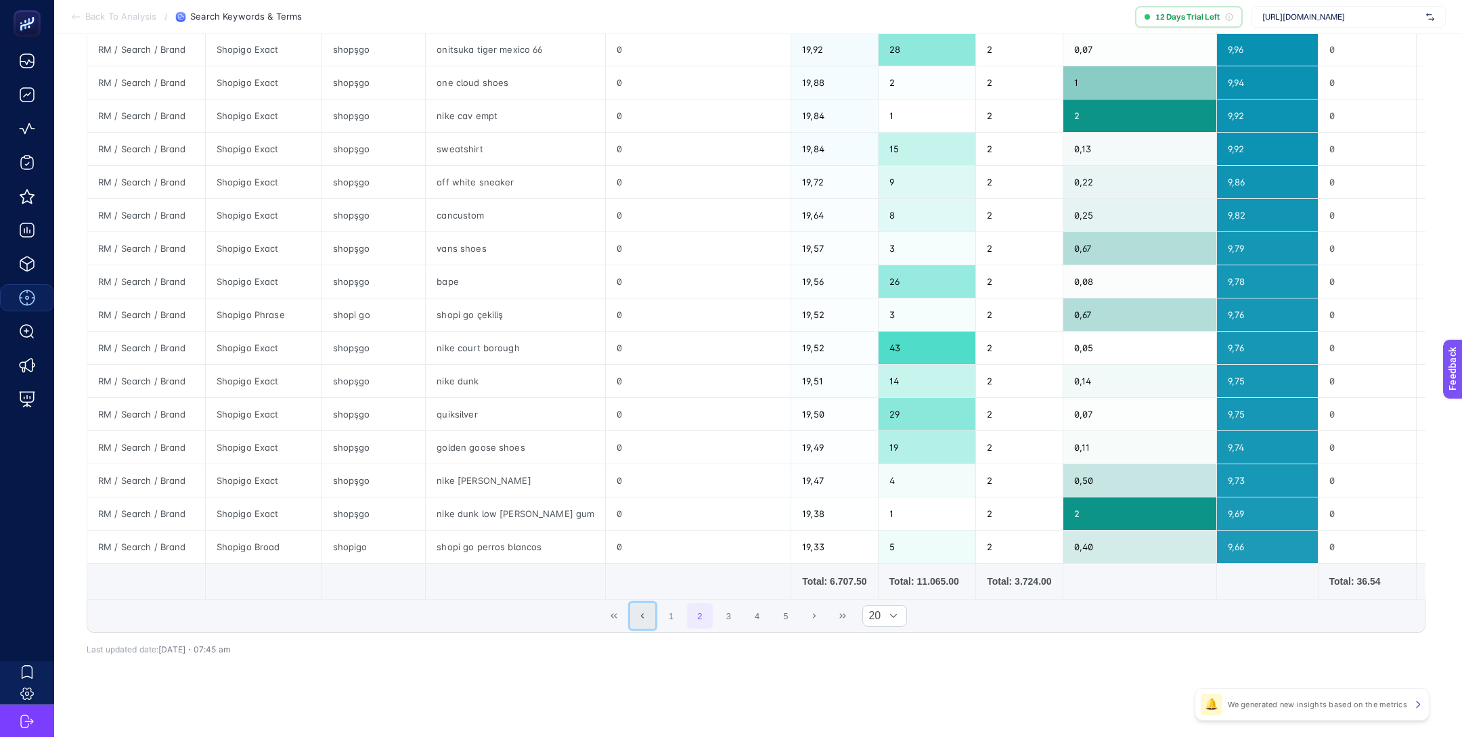
click at [651, 612] on button "Previous Page" at bounding box center [643, 616] width 26 height 26
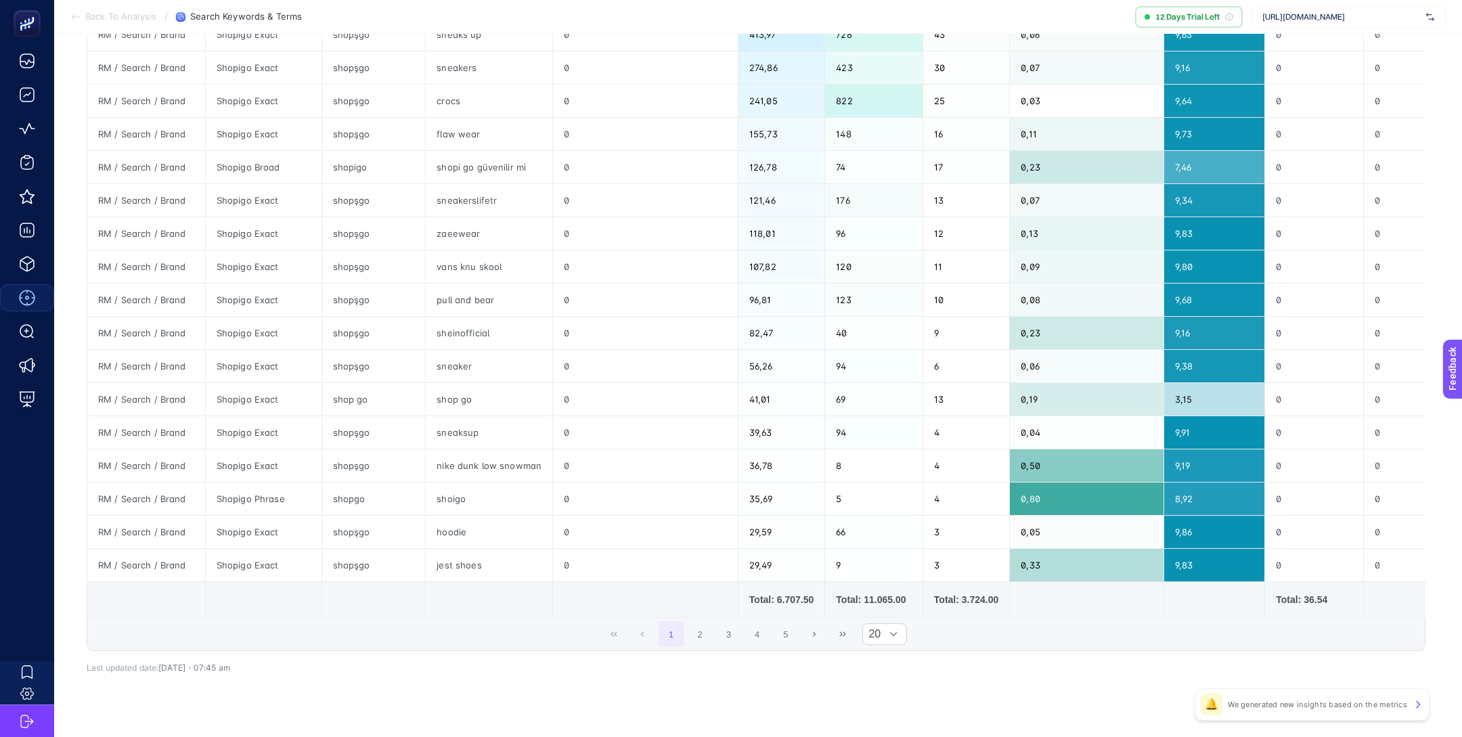
scroll to position [0, 0]
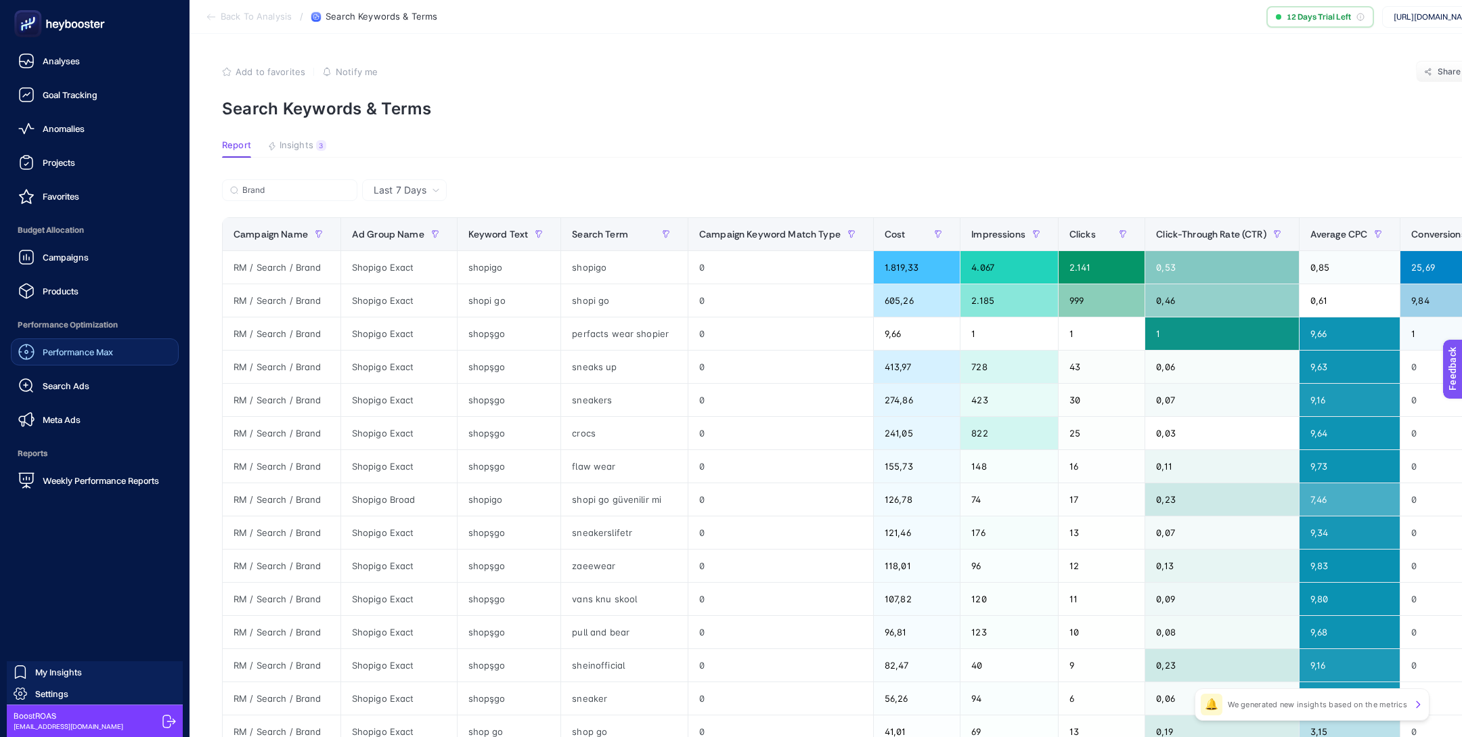
click at [87, 381] on span "Search Ads" at bounding box center [66, 385] width 47 height 11
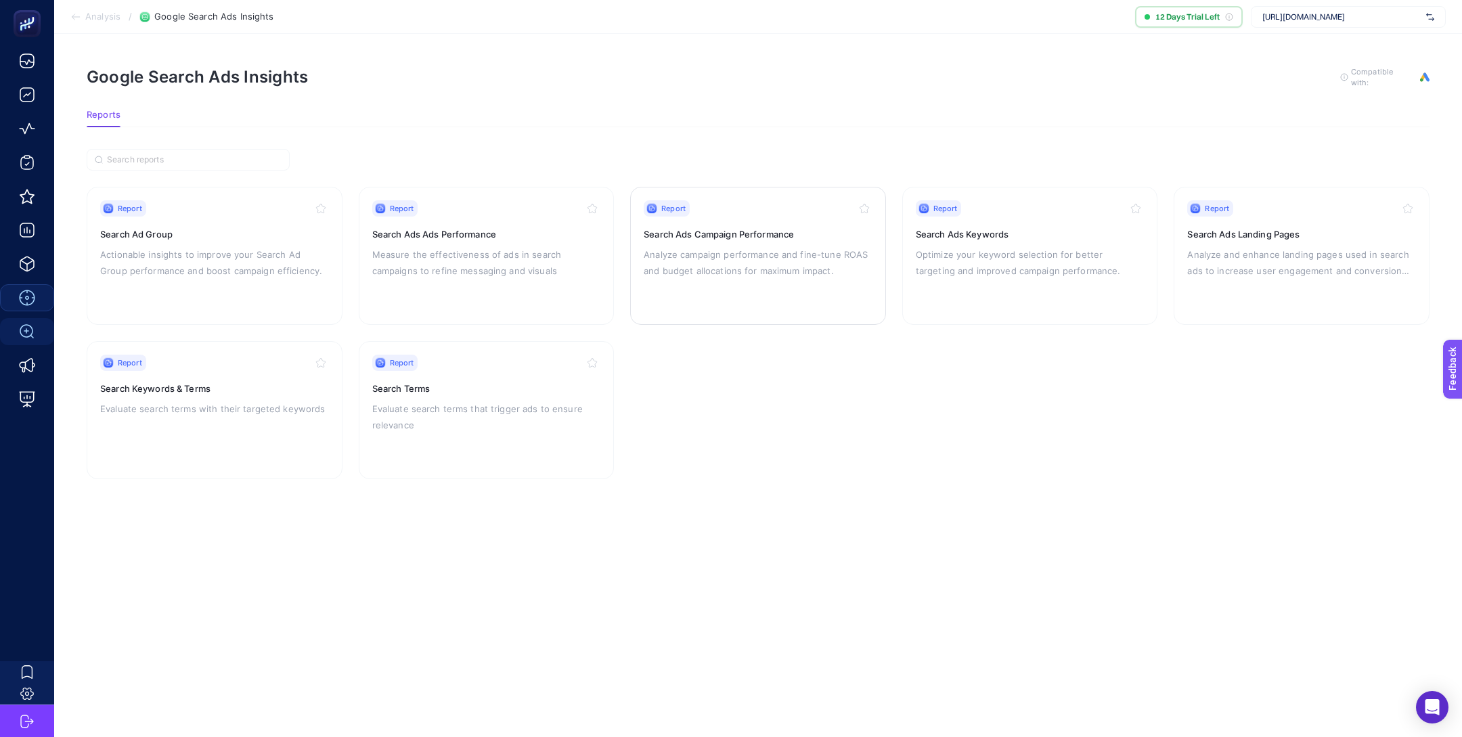
click at [724, 223] on div "Report Search Ads Campaign Performance Analyze campaign performance and fine-tu…" at bounding box center [758, 255] width 229 height 111
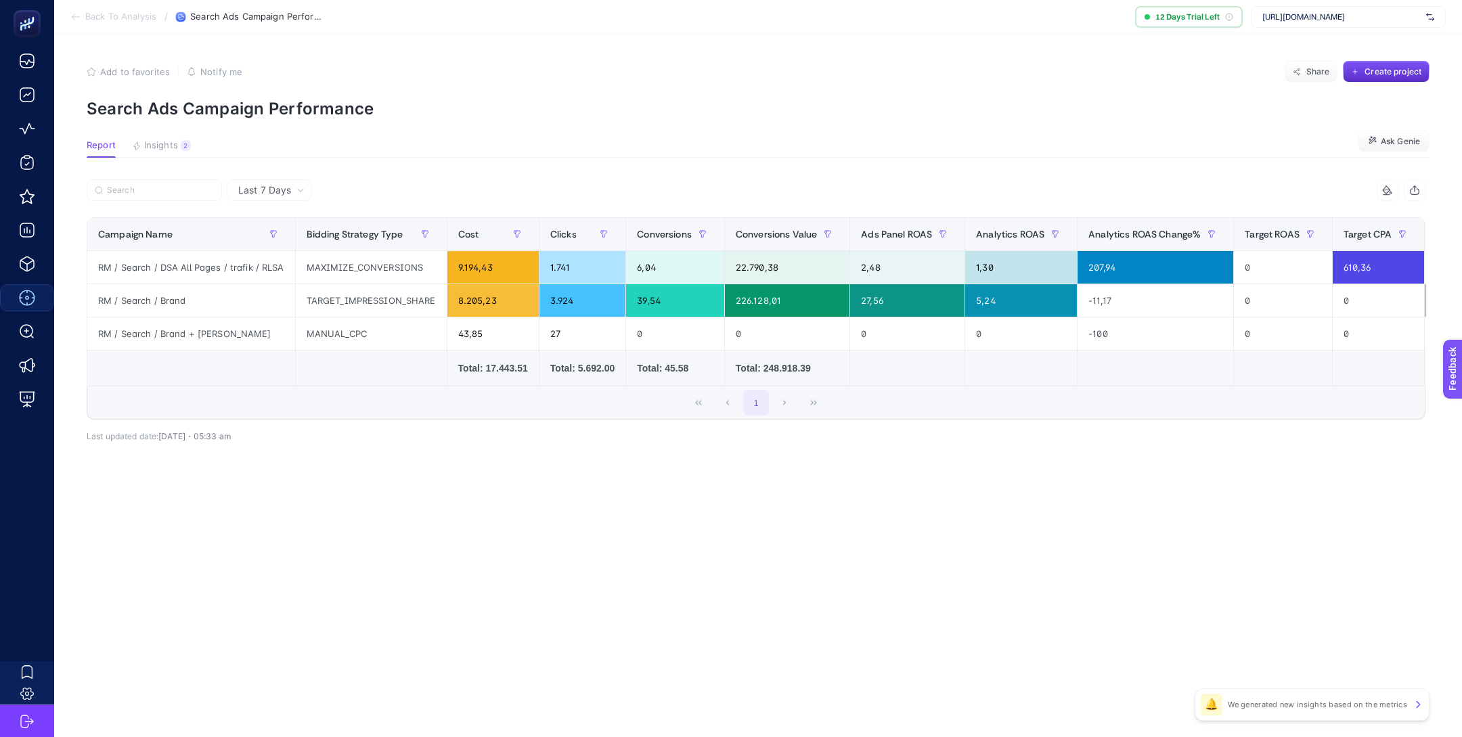
click at [266, 193] on span "Last 7 Days" at bounding box center [264, 190] width 53 height 14
click at [281, 240] on li "Last 30 Days" at bounding box center [269, 243] width 76 height 24
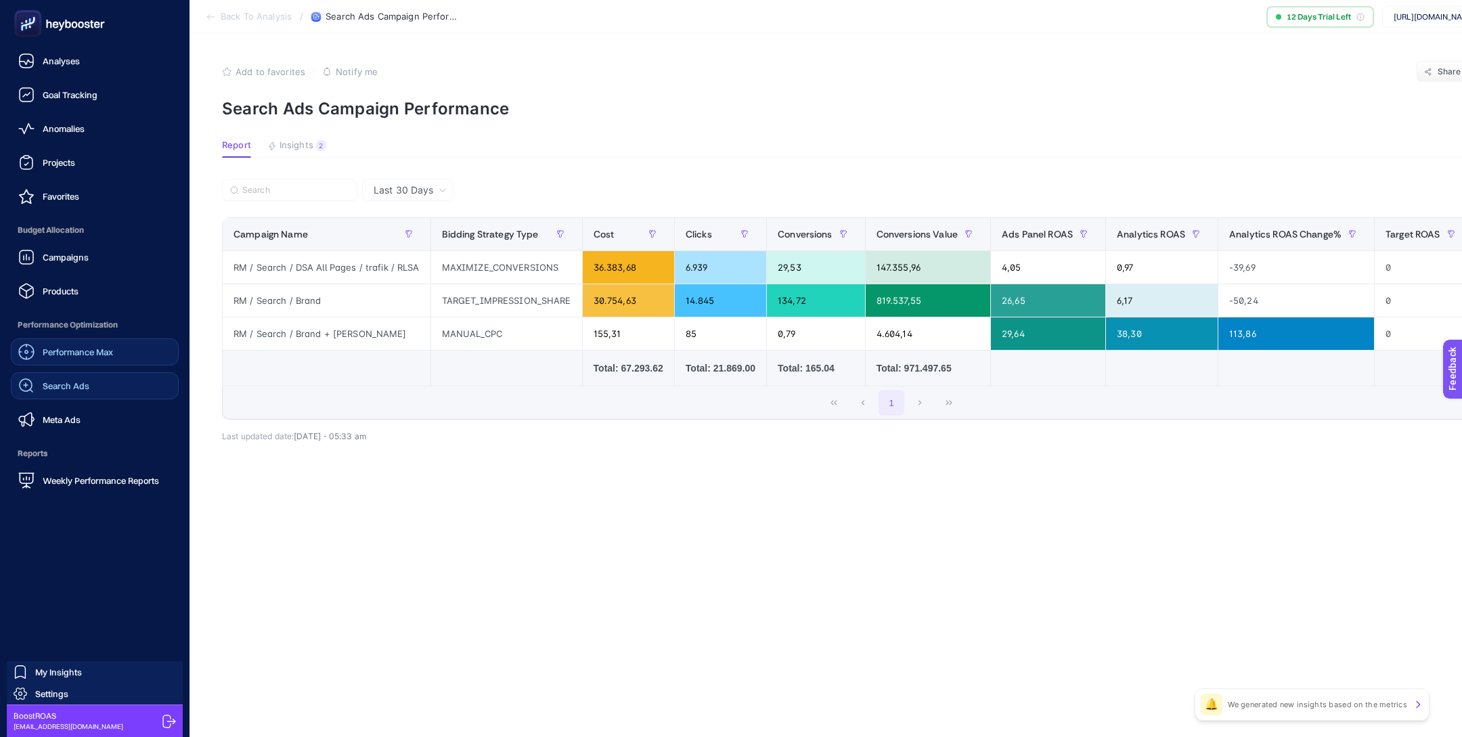
click at [93, 383] on link "Search Ads" at bounding box center [95, 385] width 168 height 27
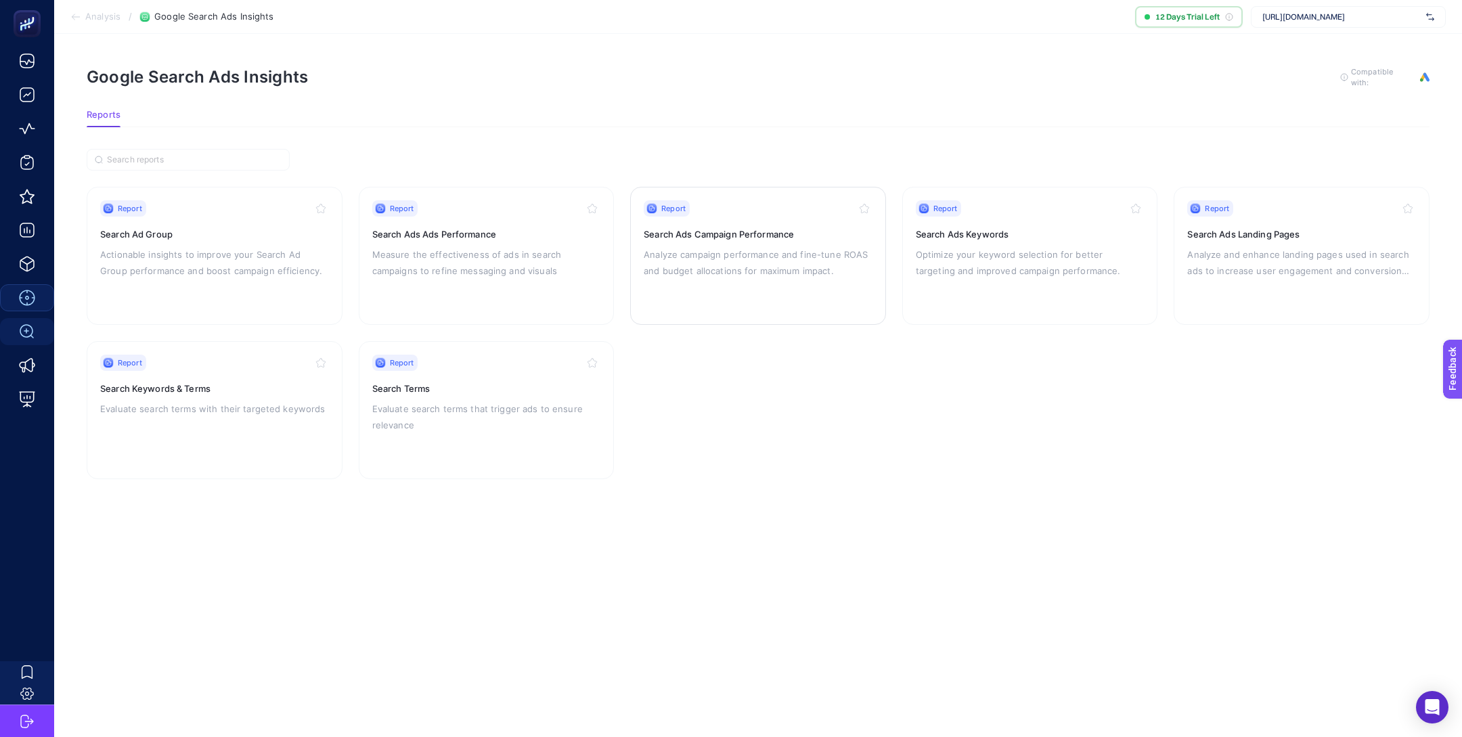
click at [758, 209] on div "Report" at bounding box center [758, 208] width 229 height 16
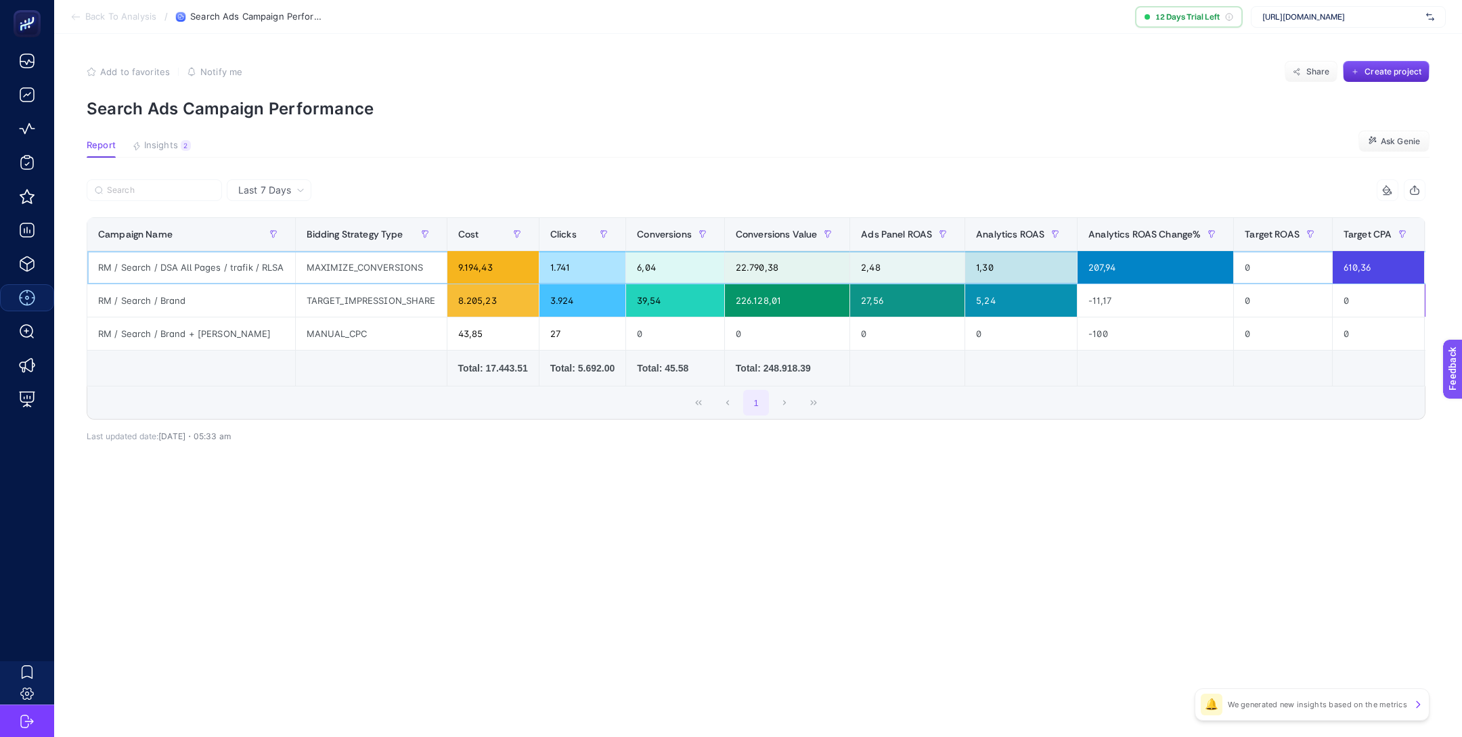
click at [212, 265] on div "RM / Search / DSA All Pages / trafik / RLSA" at bounding box center [191, 267] width 208 height 32
copy tr "RM / Search / DSA All Pages / trafik / RLSA"
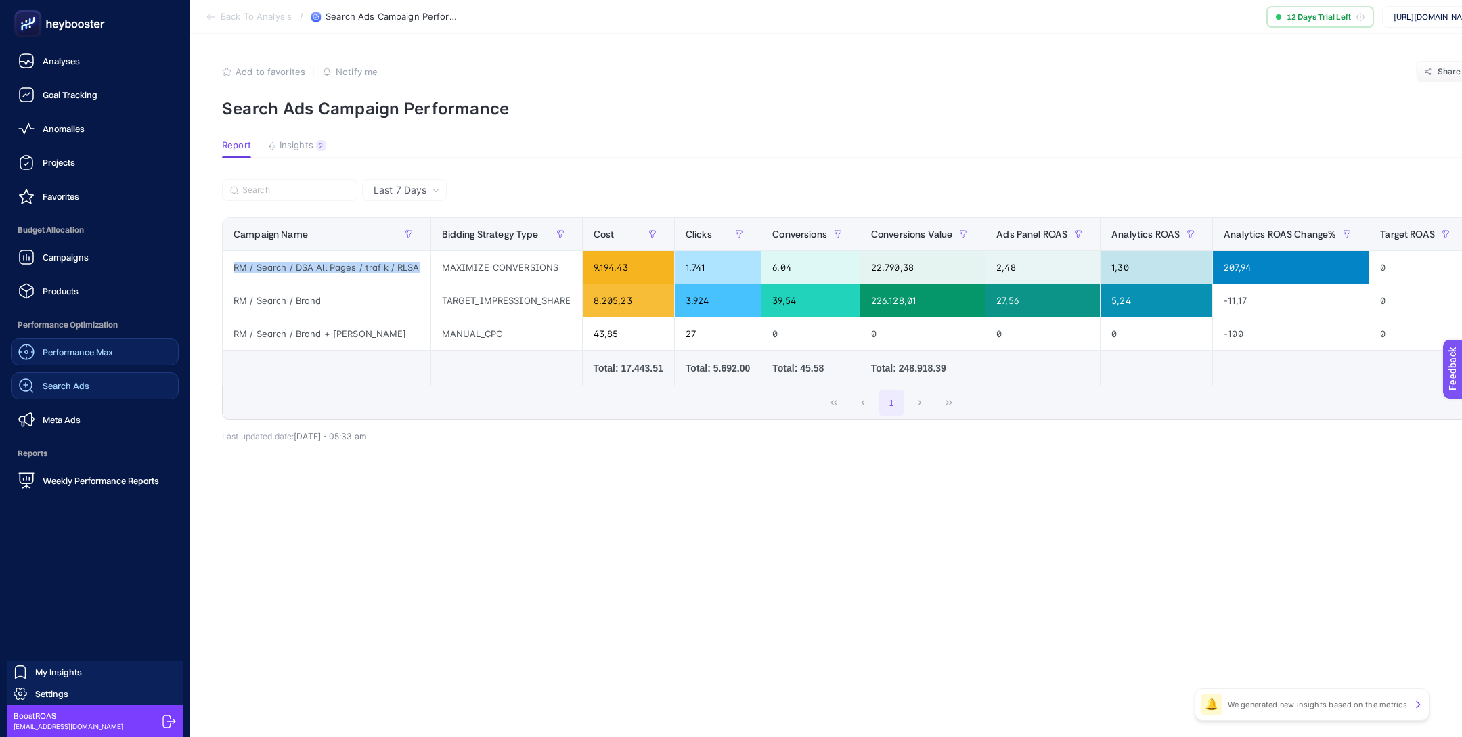
click at [79, 397] on link "Search Ads" at bounding box center [95, 385] width 168 height 27
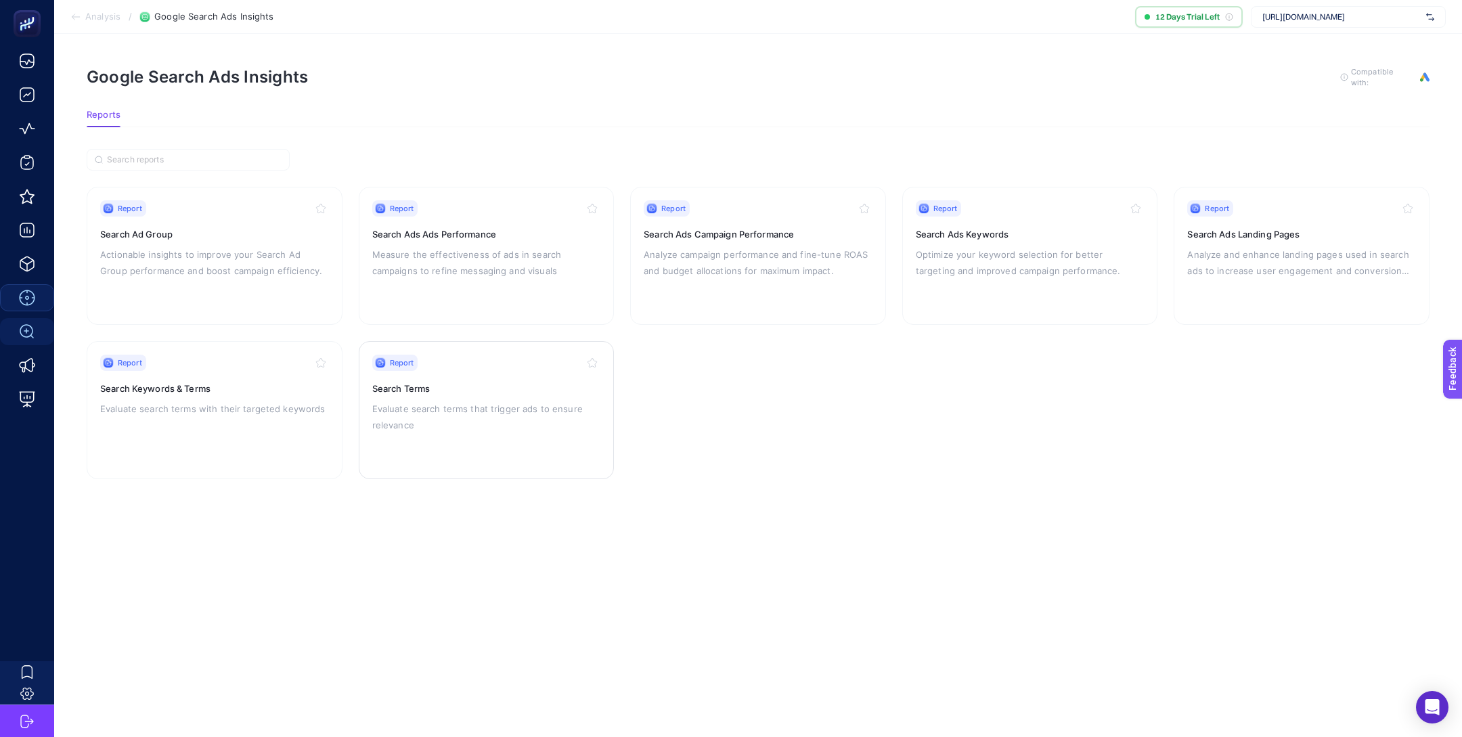
click at [519, 368] on div "Report" at bounding box center [486, 363] width 229 height 16
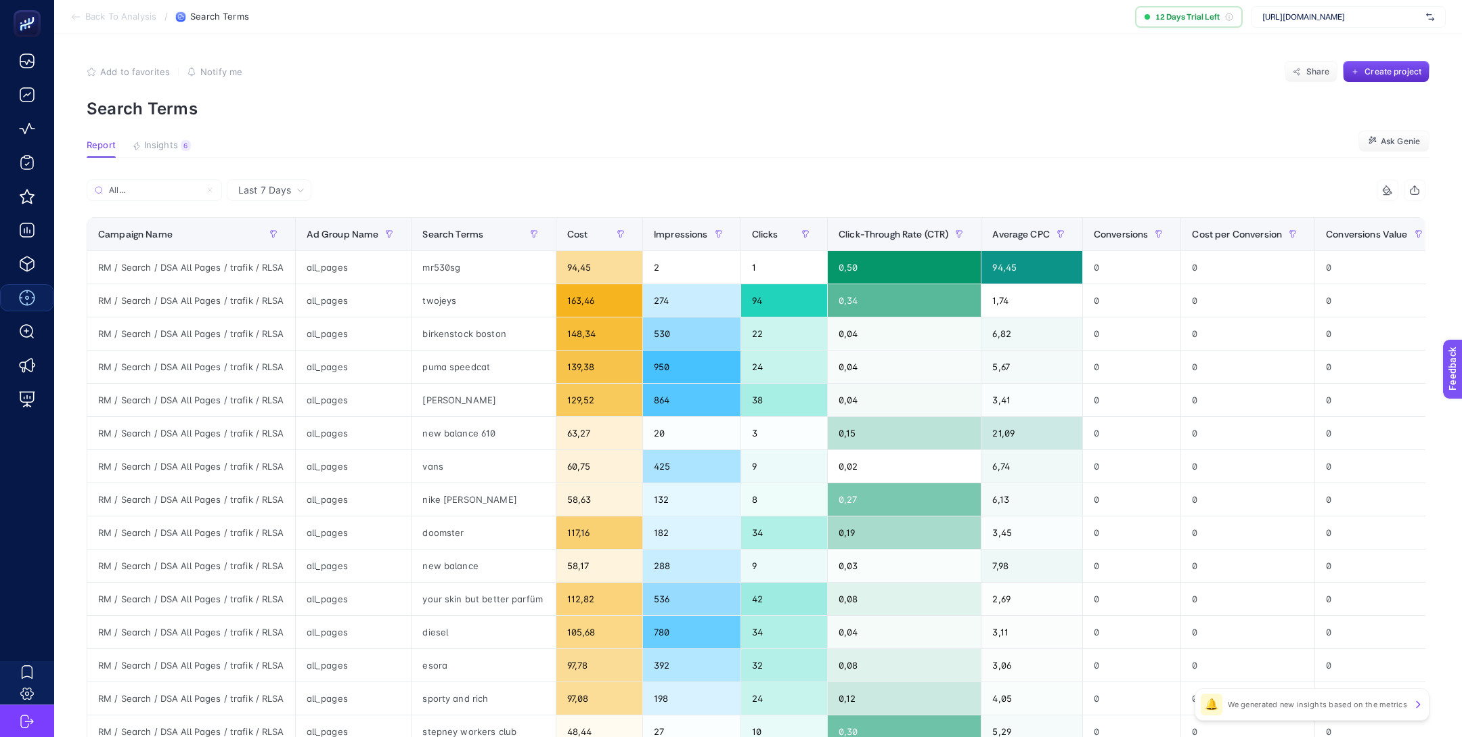
scroll to position [35, 0]
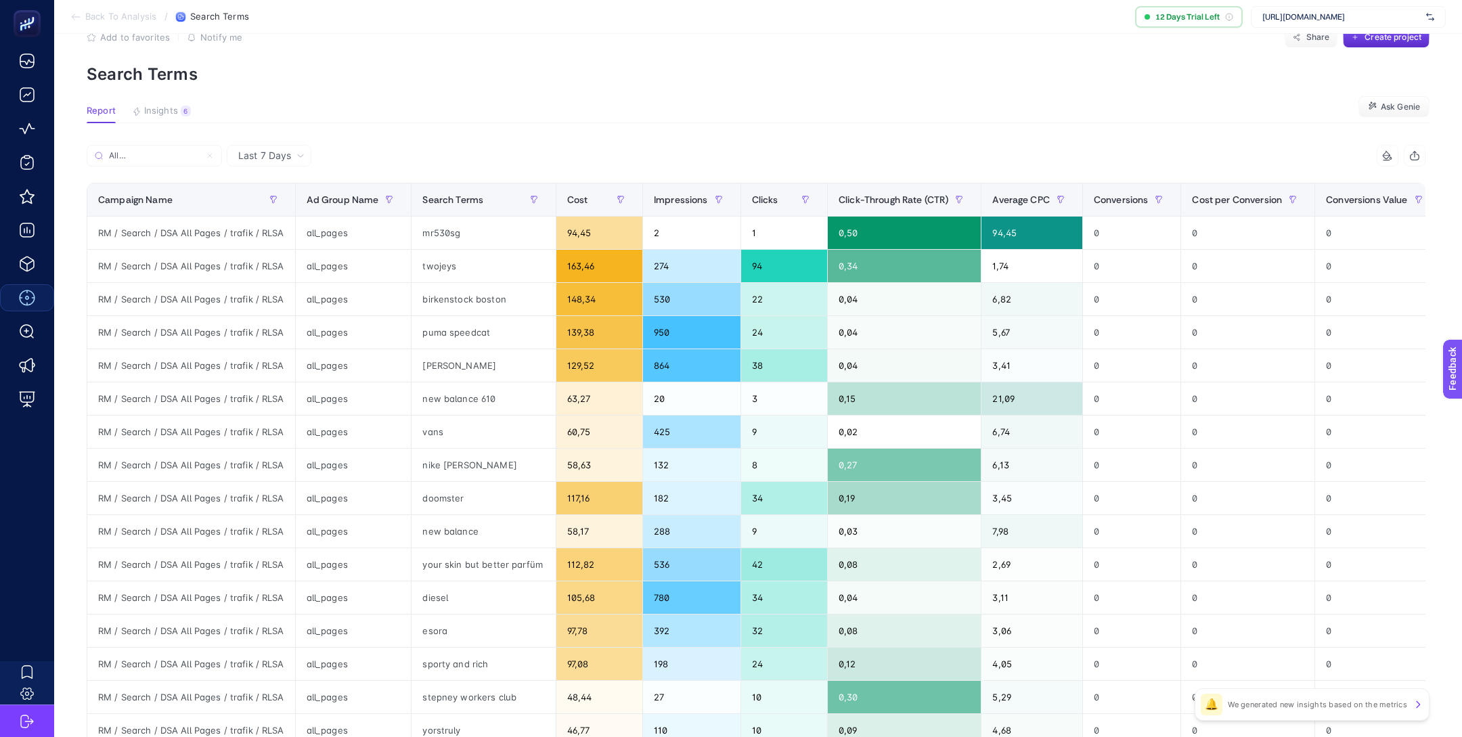
type input "RM / Search / DSA All Pages / trafik / RLSA"
click at [1114, 196] on span "Conversions" at bounding box center [1120, 199] width 55 height 11
click at [1113, 196] on span "Conversions" at bounding box center [1120, 199] width 55 height 11
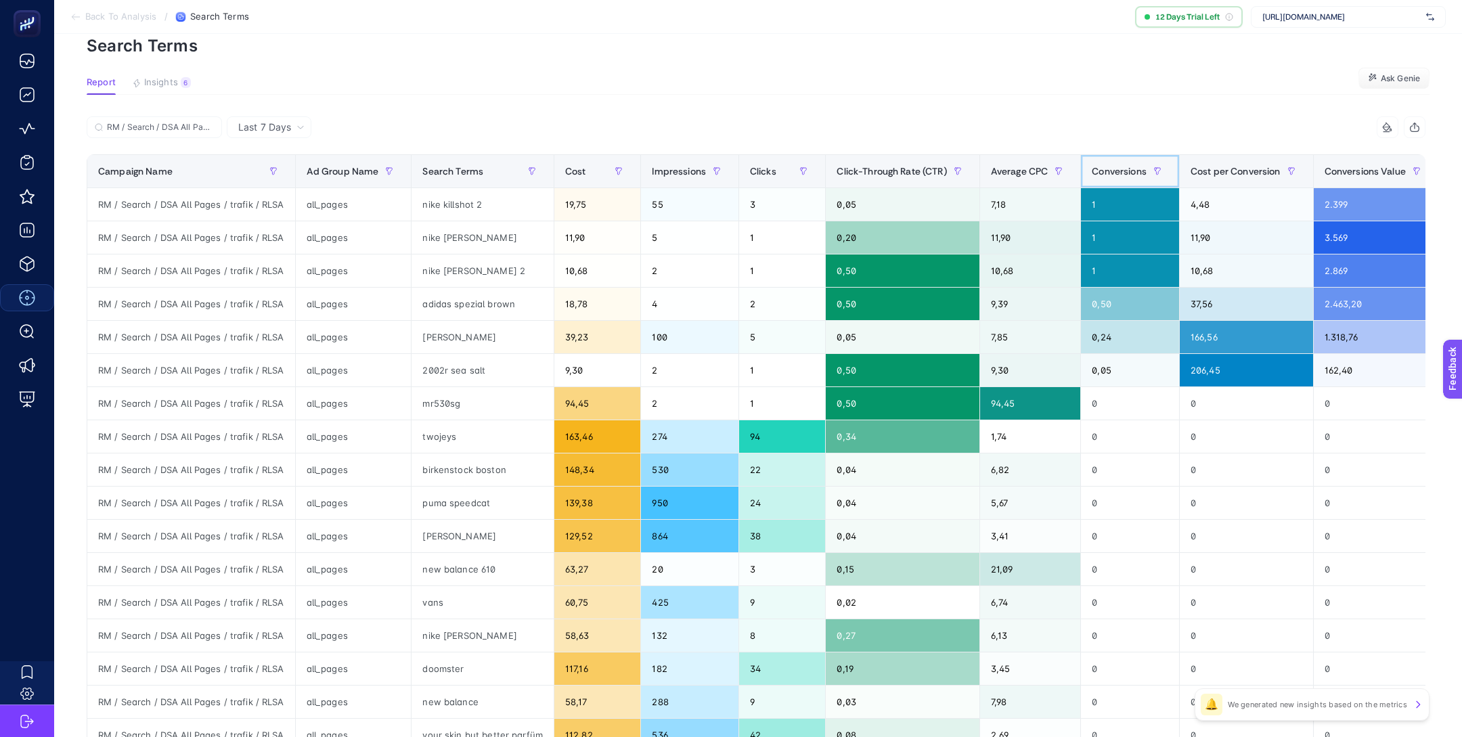
scroll to position [74, 0]
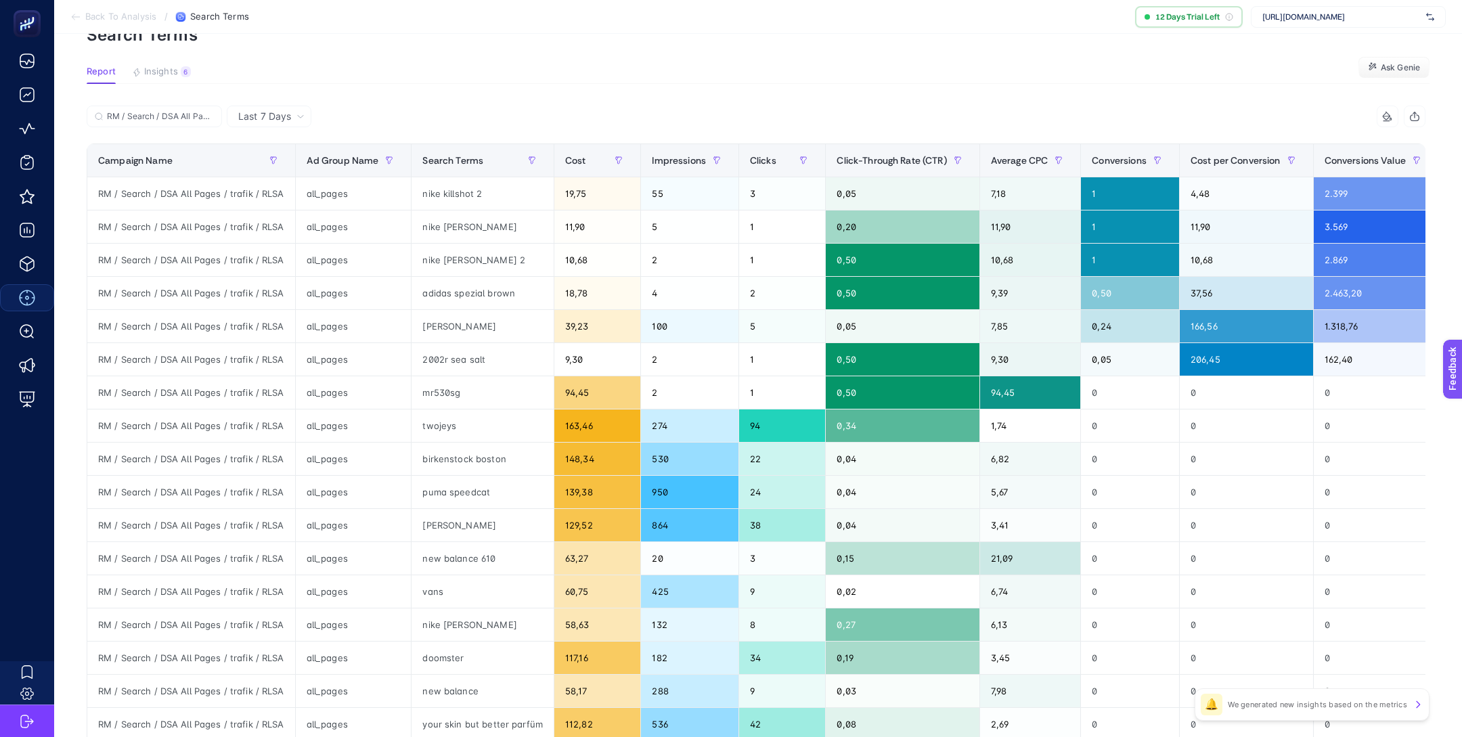
click at [281, 108] on div "Last 7 Days" at bounding box center [269, 117] width 85 height 22
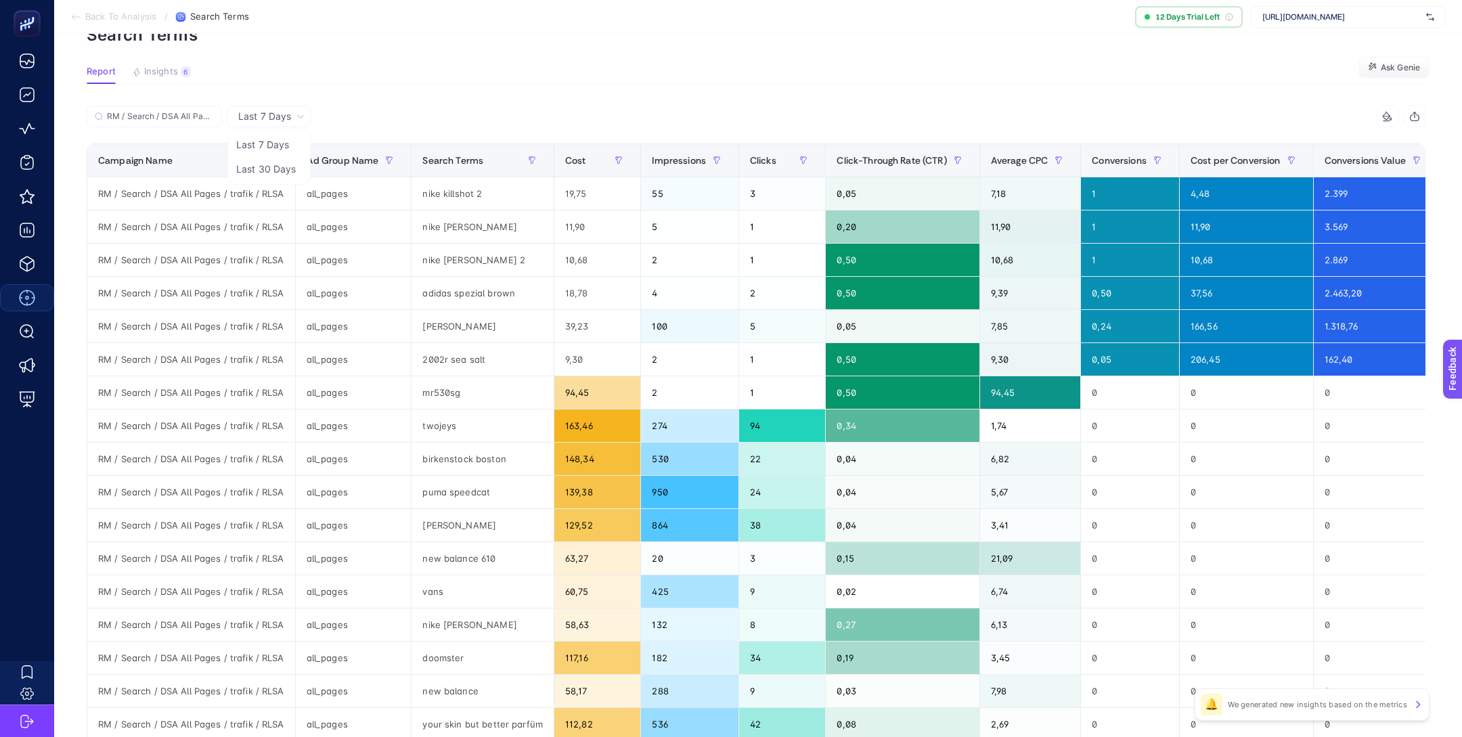
click at [286, 164] on li "Last 30 Days" at bounding box center [269, 169] width 76 height 24
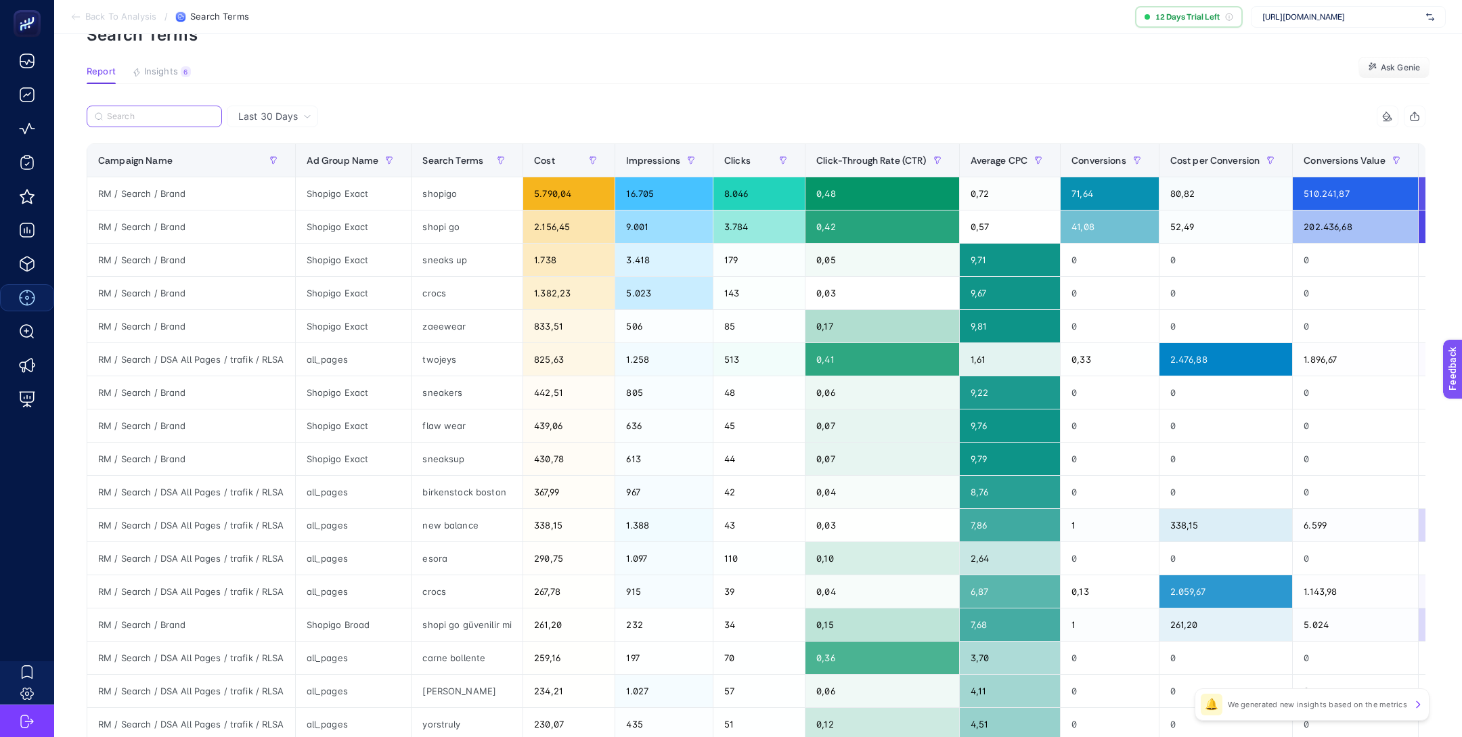
click at [177, 117] on input "Search" at bounding box center [160, 117] width 107 height 10
paste input "RM / Search / DSA All Pages / trafik / RLSA"
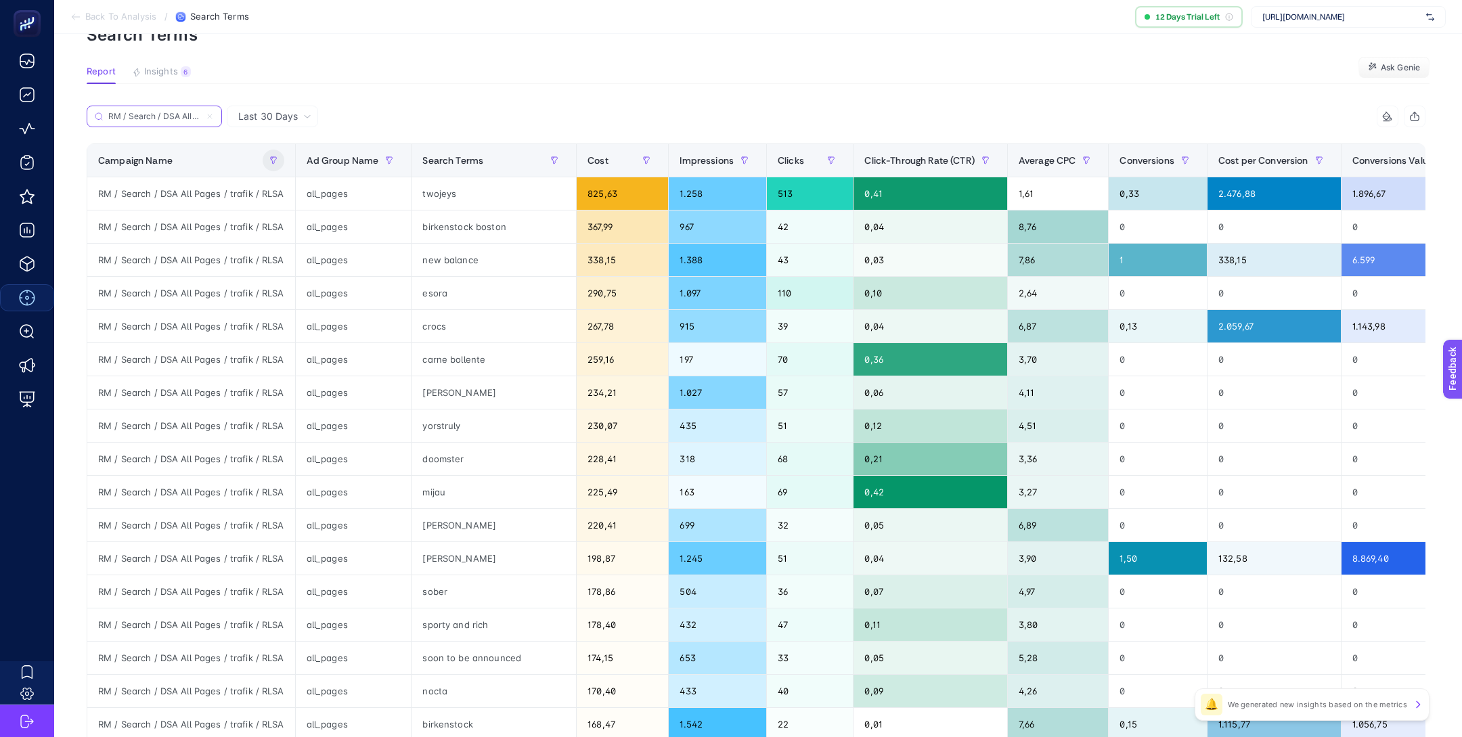
scroll to position [0, 74]
type input "RM / Search / DSA All Pages / trafik / RLSA"
click at [1153, 160] on span "Conversions" at bounding box center [1146, 160] width 55 height 11
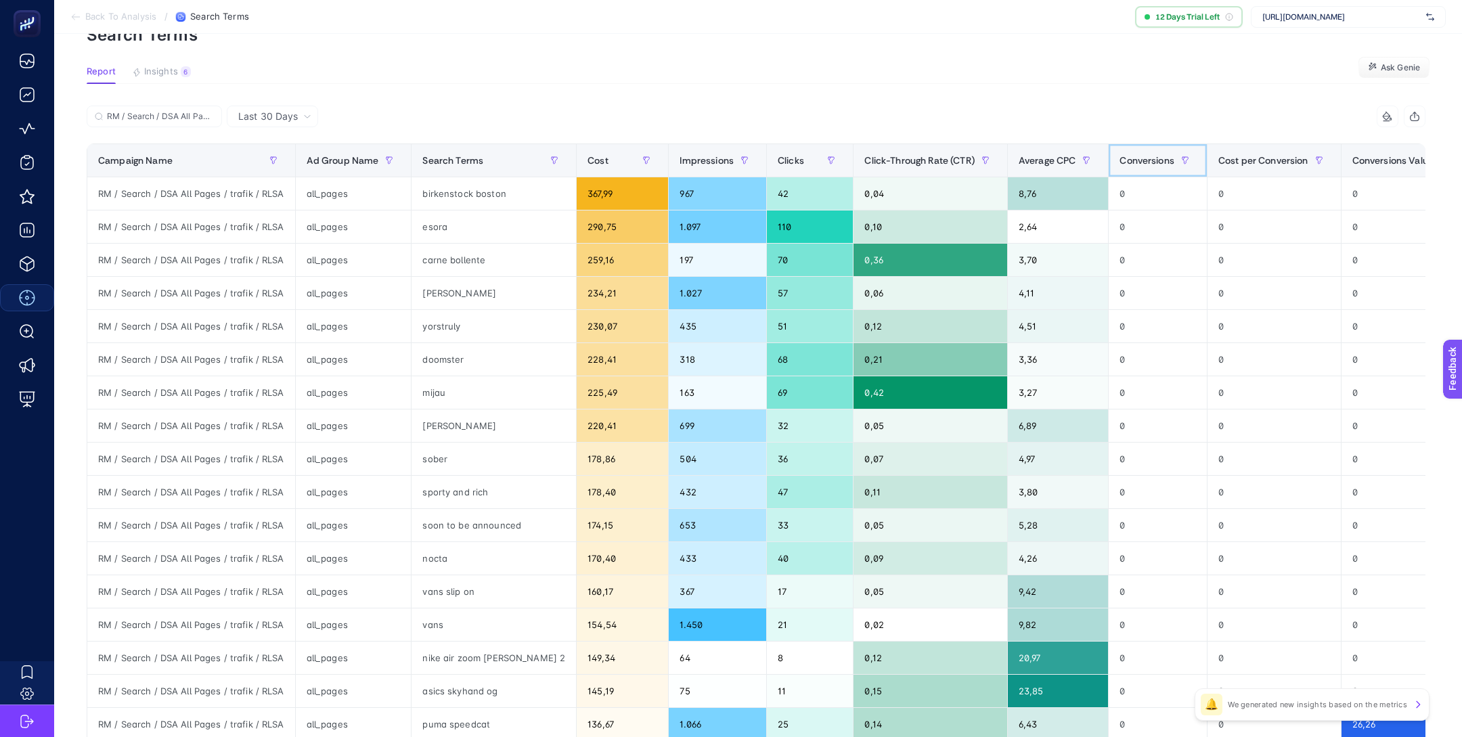
click at [1153, 160] on span "Conversions" at bounding box center [1146, 160] width 55 height 11
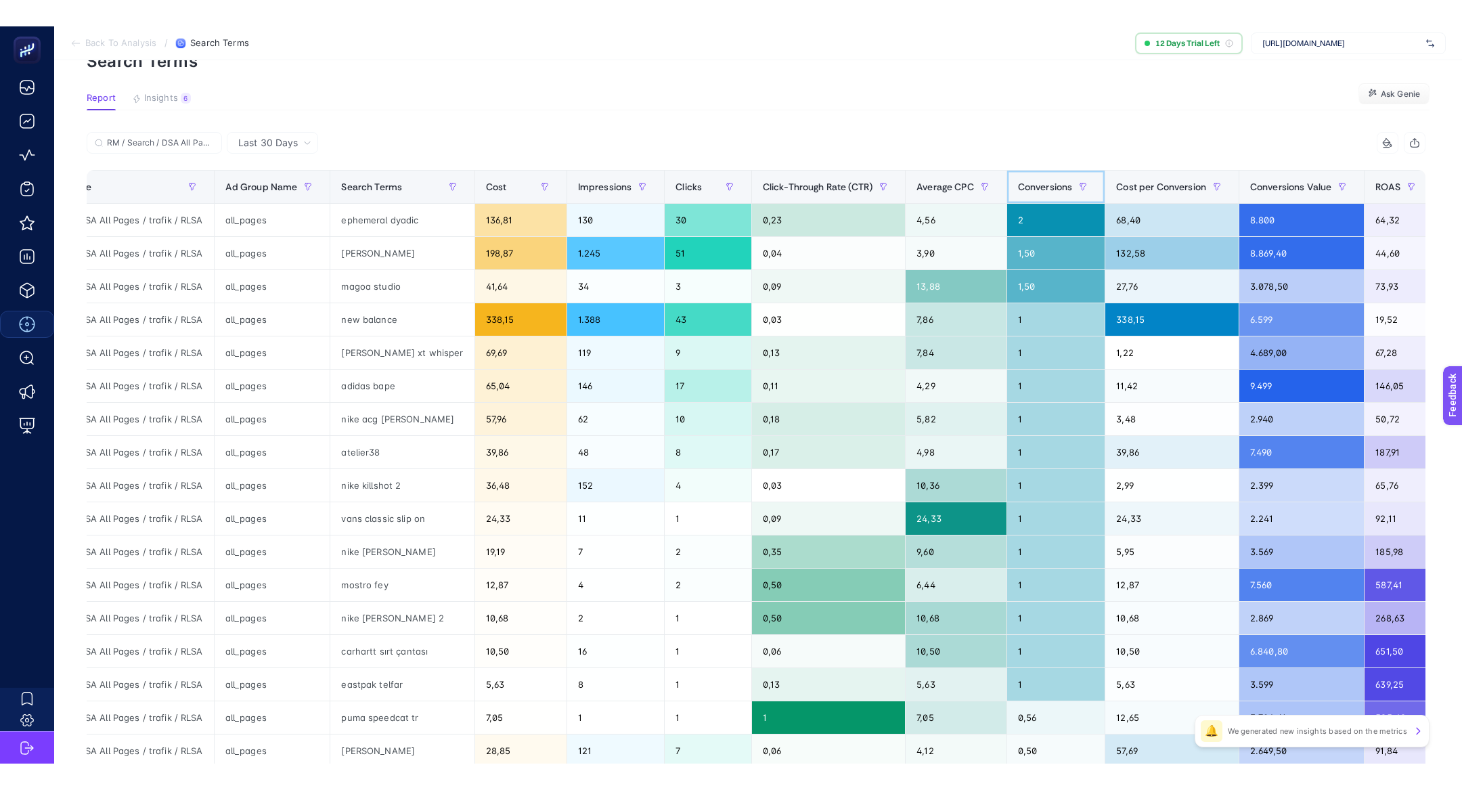
scroll to position [0, 79]
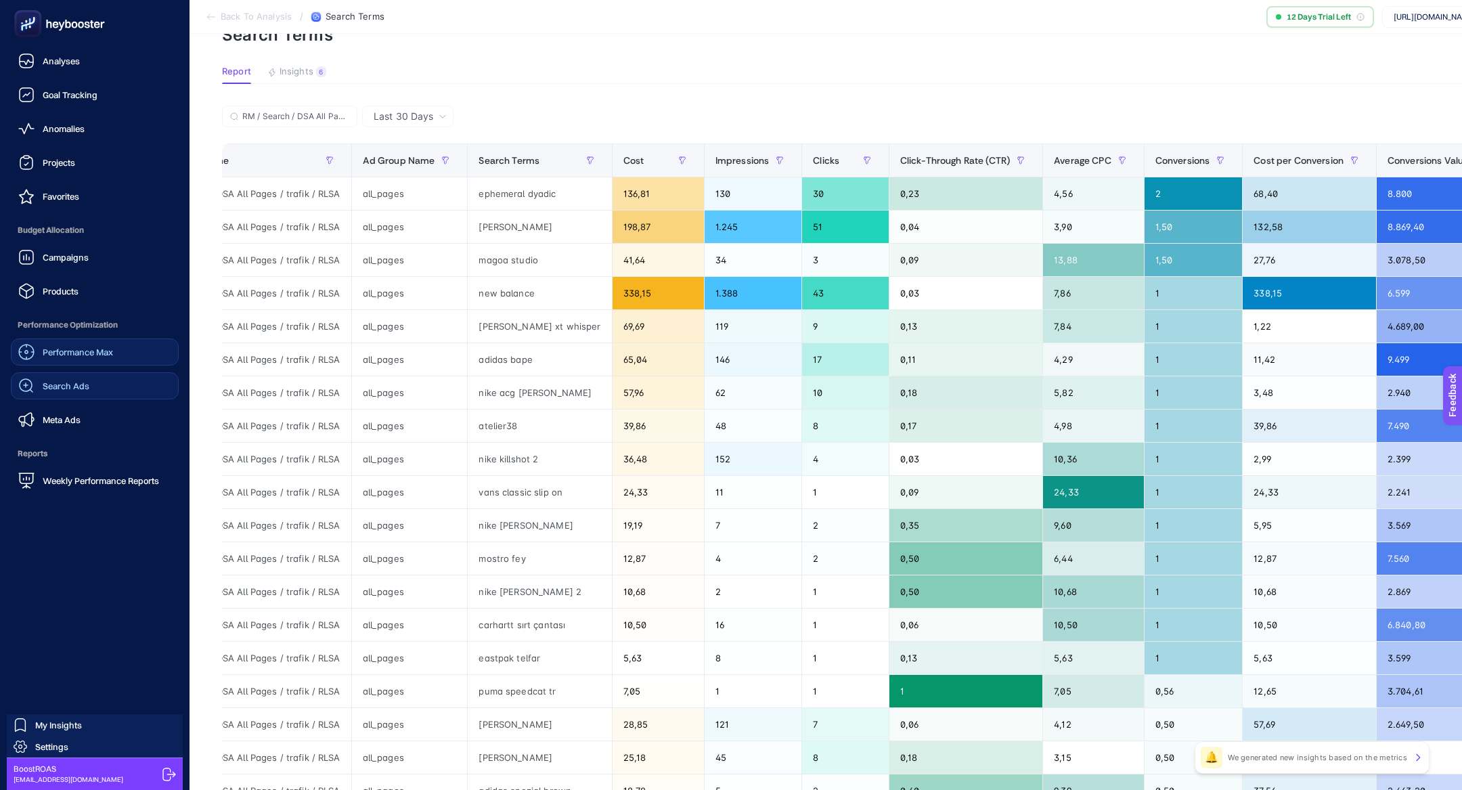
click at [93, 376] on link "Search Ads" at bounding box center [95, 385] width 168 height 27
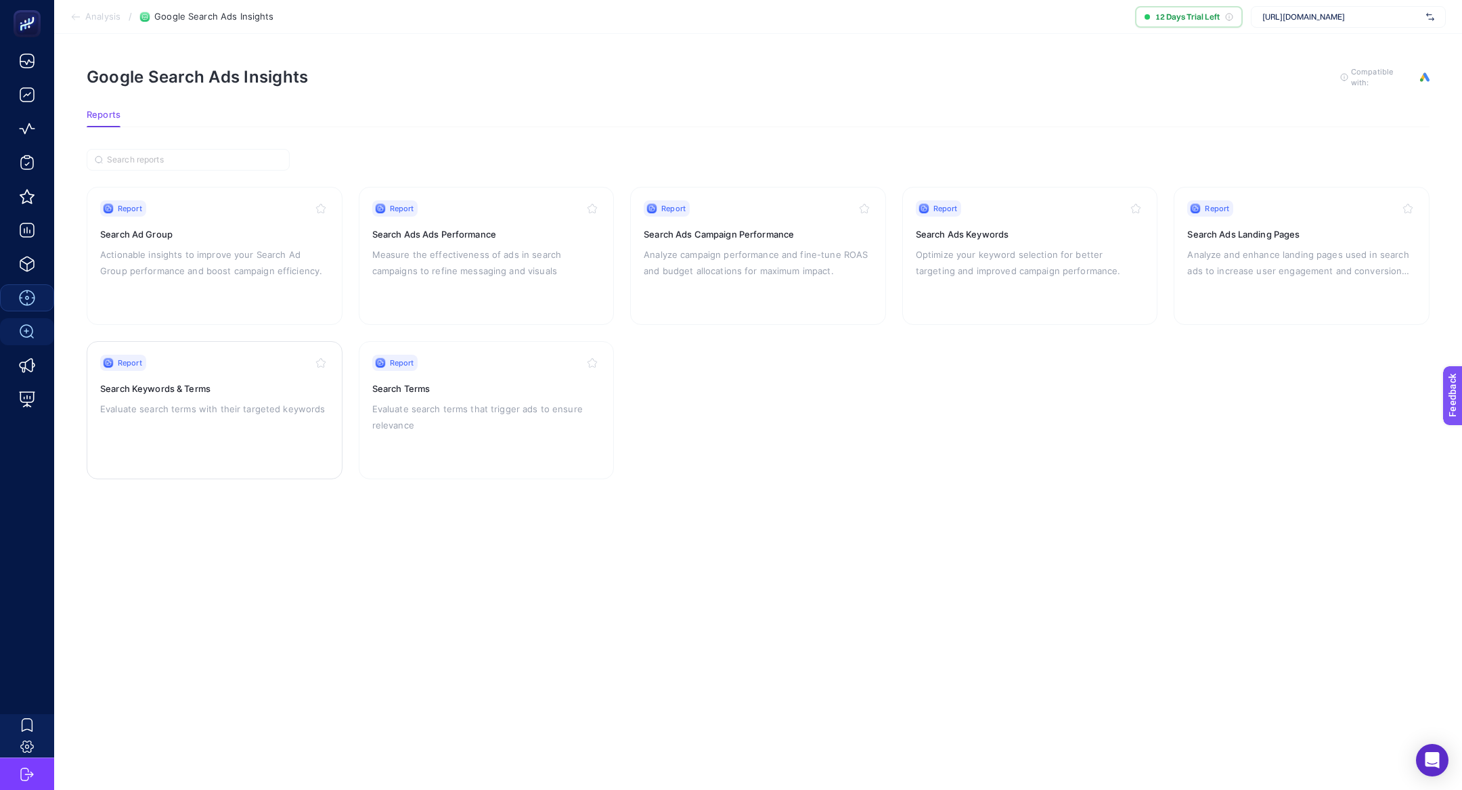
click at [168, 386] on h3 "Search Keywords & Terms" at bounding box center [214, 389] width 229 height 14
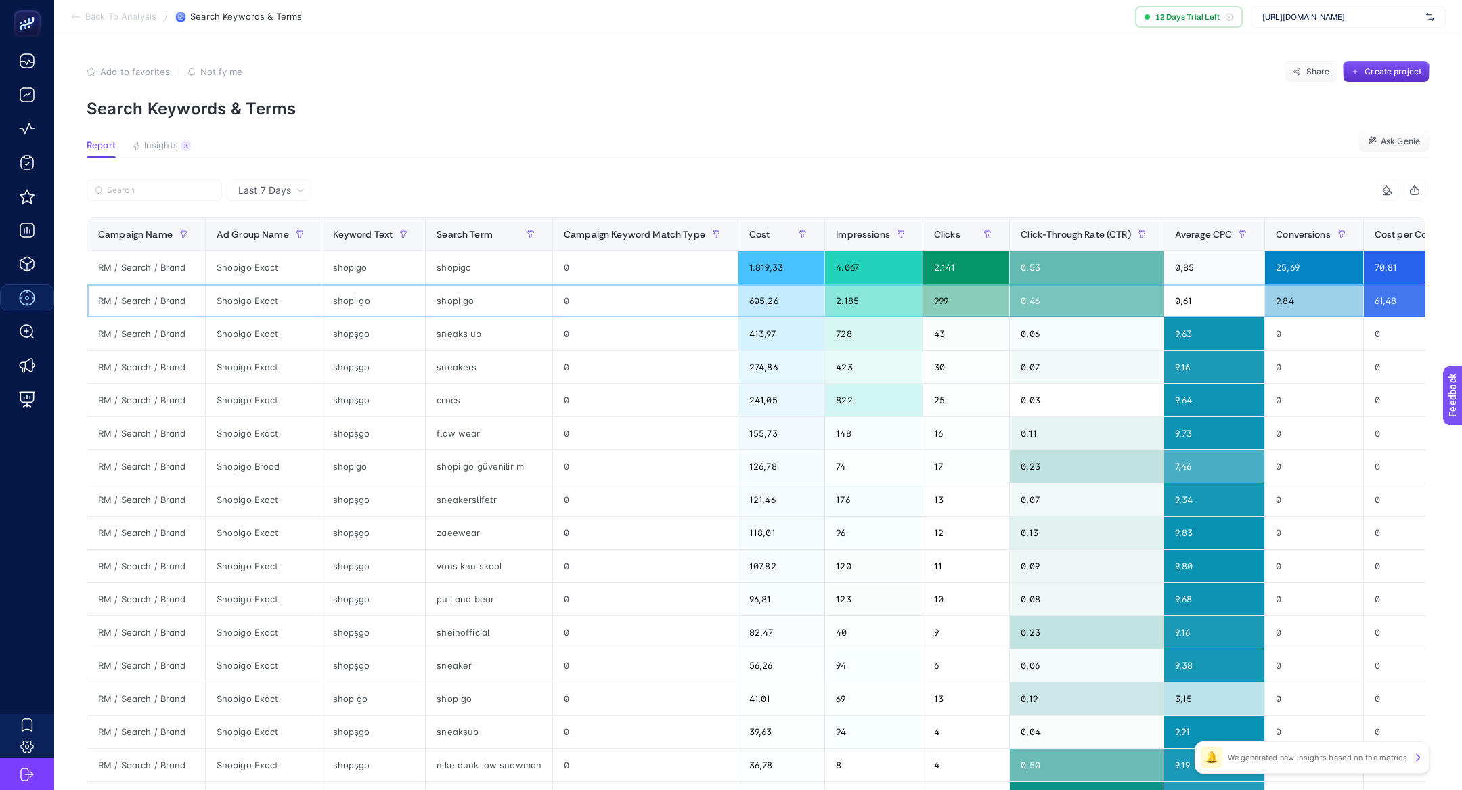
click at [248, 297] on div "Shopigo Exact" at bounding box center [264, 300] width 116 height 32
click at [248, 296] on div "Shopigo Exact" at bounding box center [264, 300] width 116 height 32
click at [714, 234] on button "button" at bounding box center [716, 234] width 22 height 22
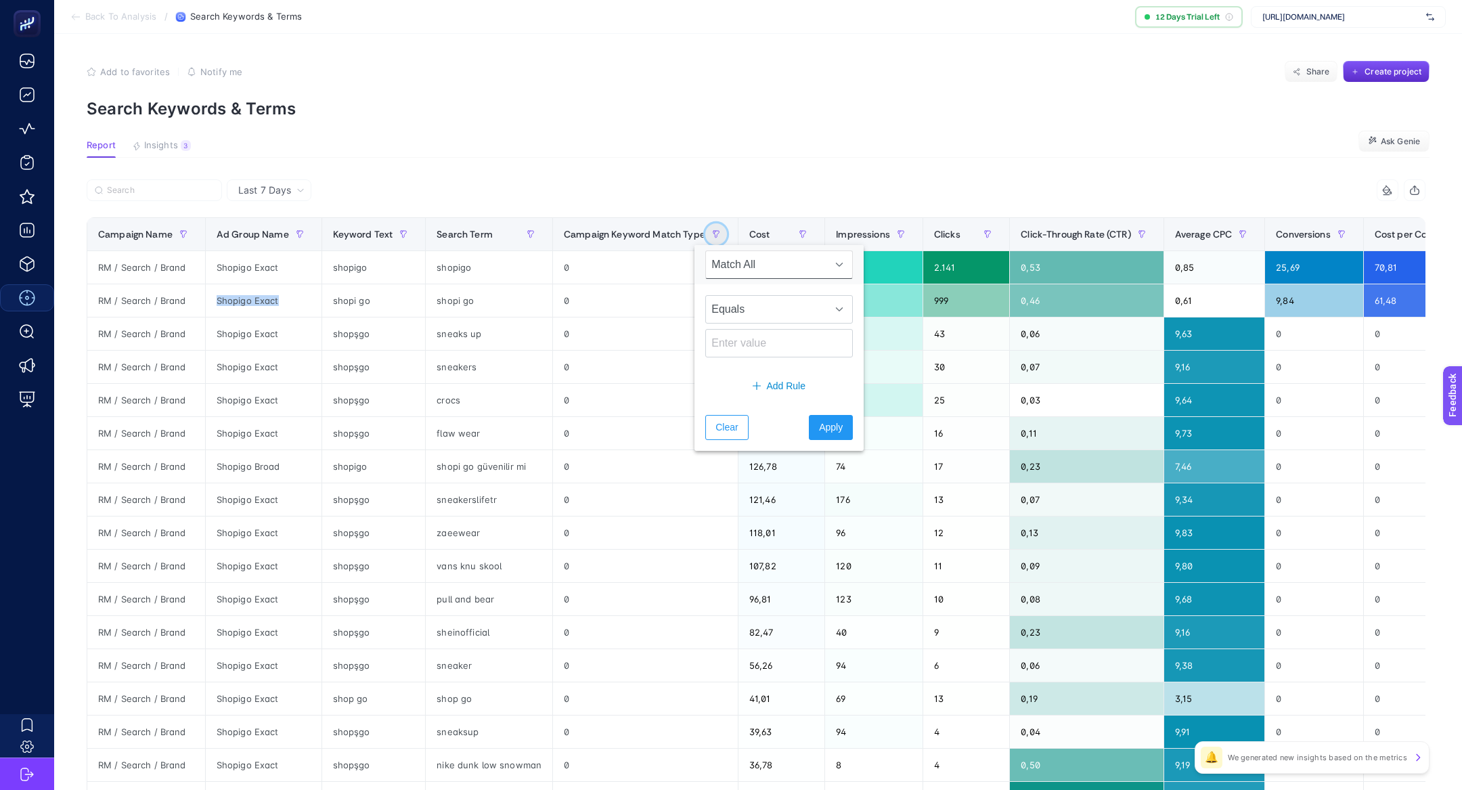
click at [713, 234] on button "button" at bounding box center [716, 234] width 22 height 22
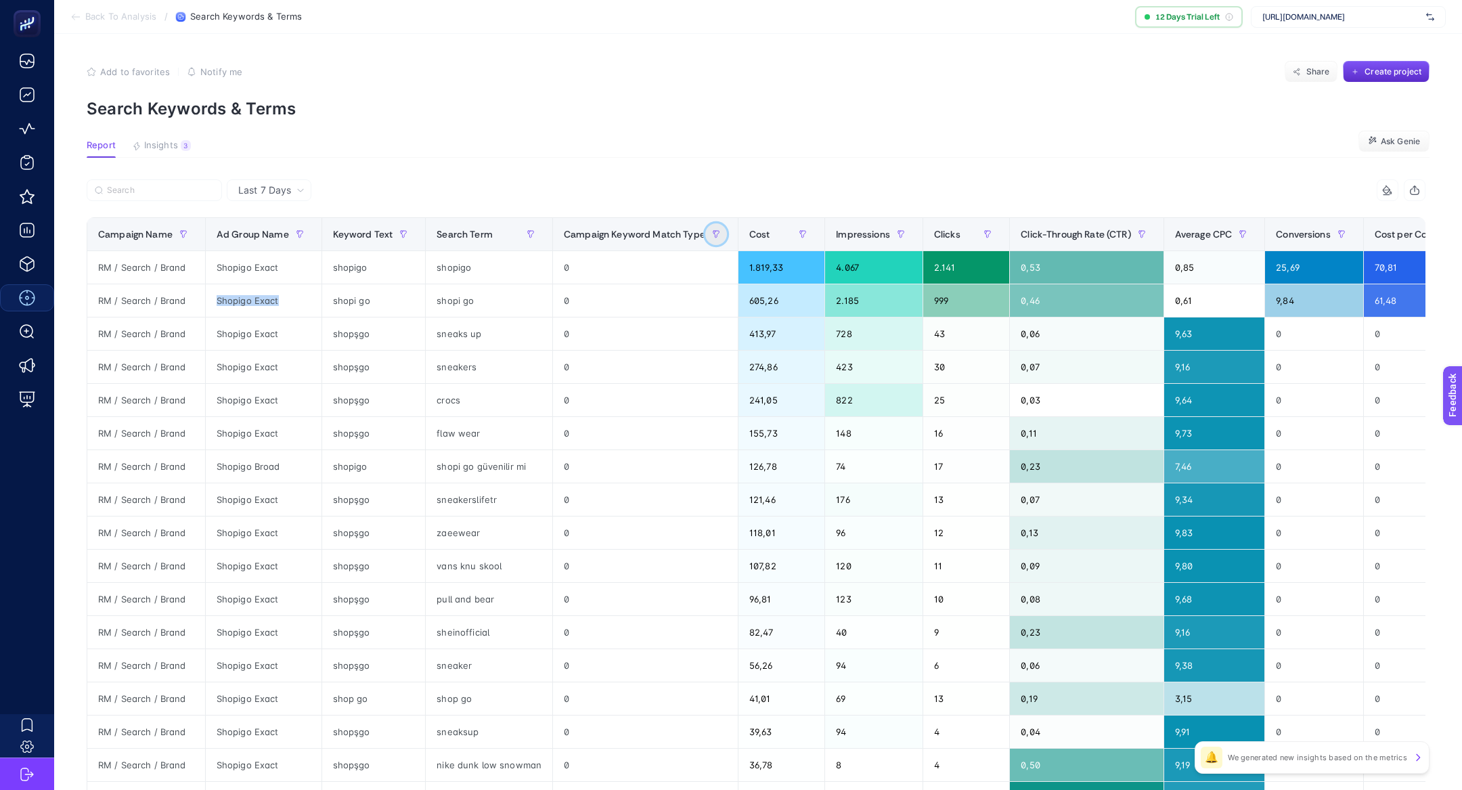
click at [713, 229] on button "button" at bounding box center [716, 234] width 22 height 22
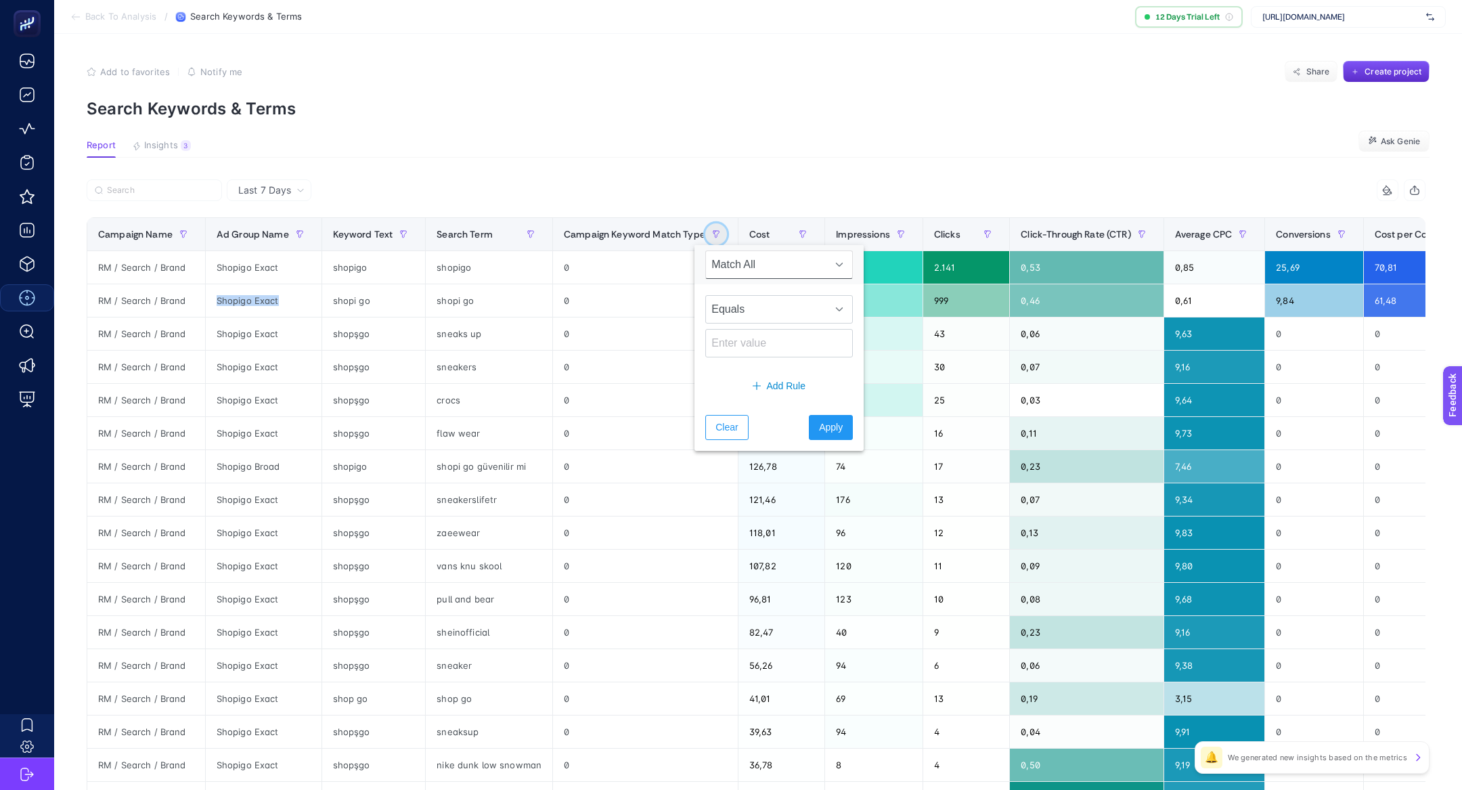
click at [712, 229] on button "button" at bounding box center [716, 234] width 22 height 22
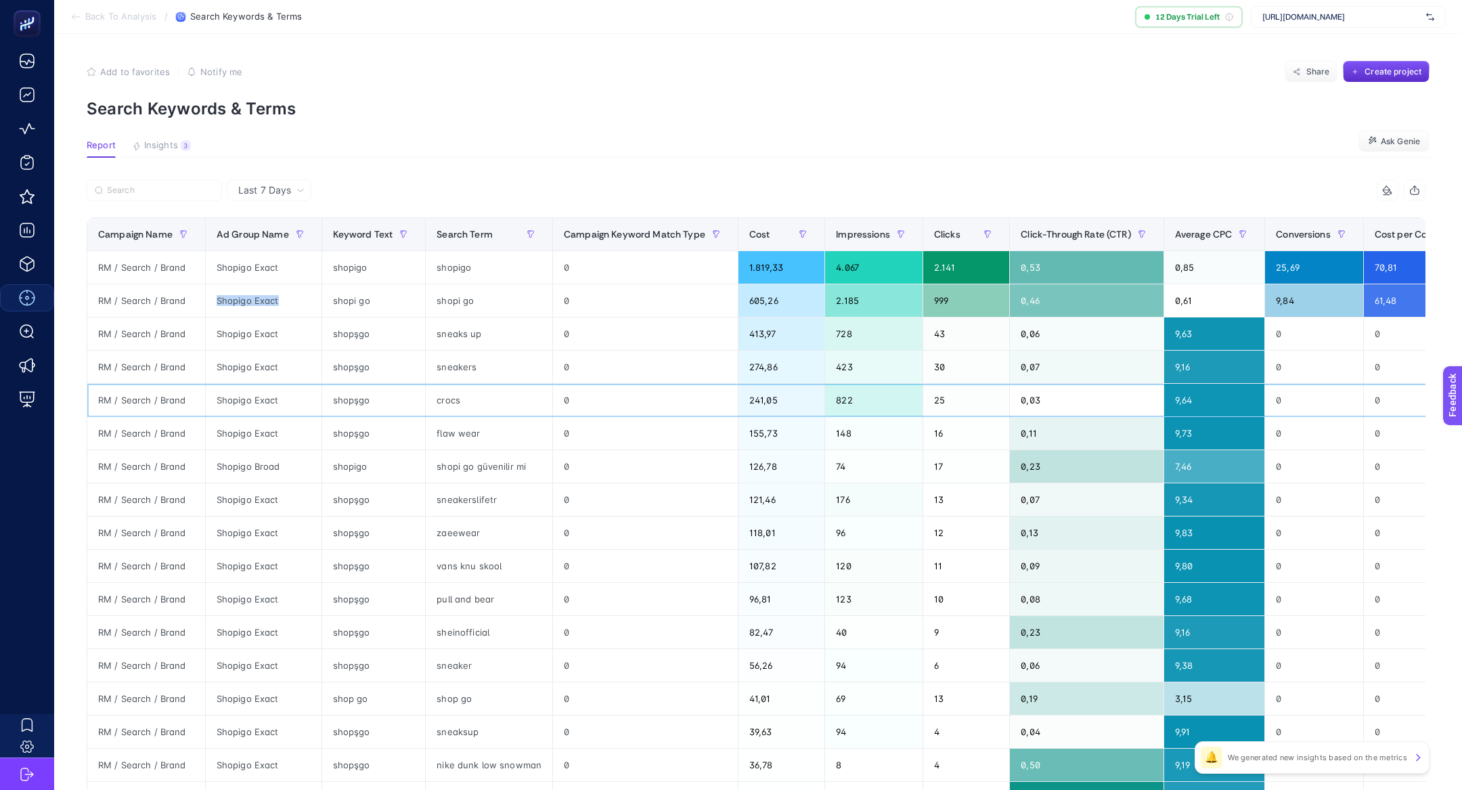
click at [242, 392] on div "Shopigo Exact" at bounding box center [264, 400] width 116 height 32
click at [454, 394] on div "crocs" at bounding box center [489, 400] width 127 height 32
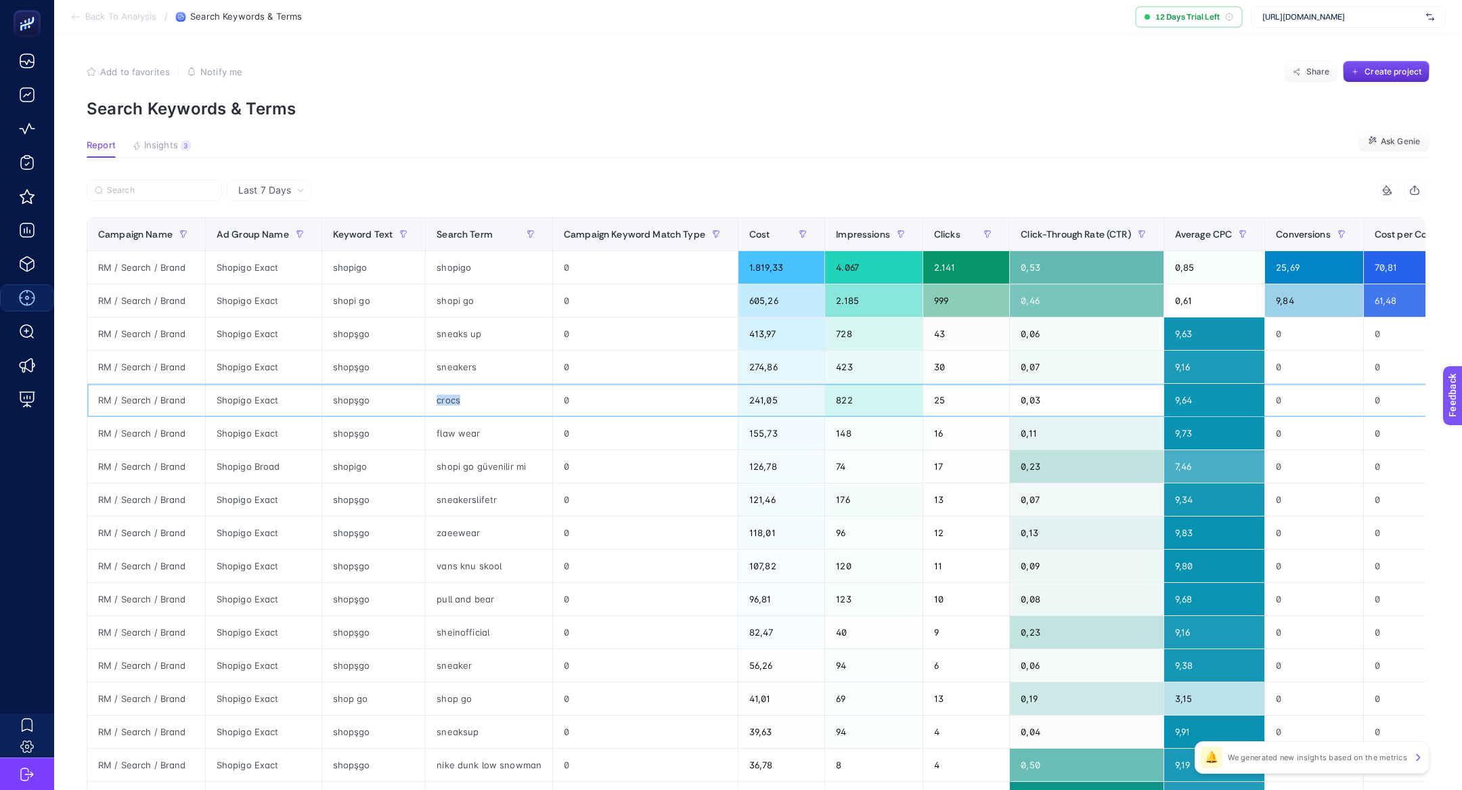
click at [454, 394] on div "crocs" at bounding box center [489, 400] width 127 height 32
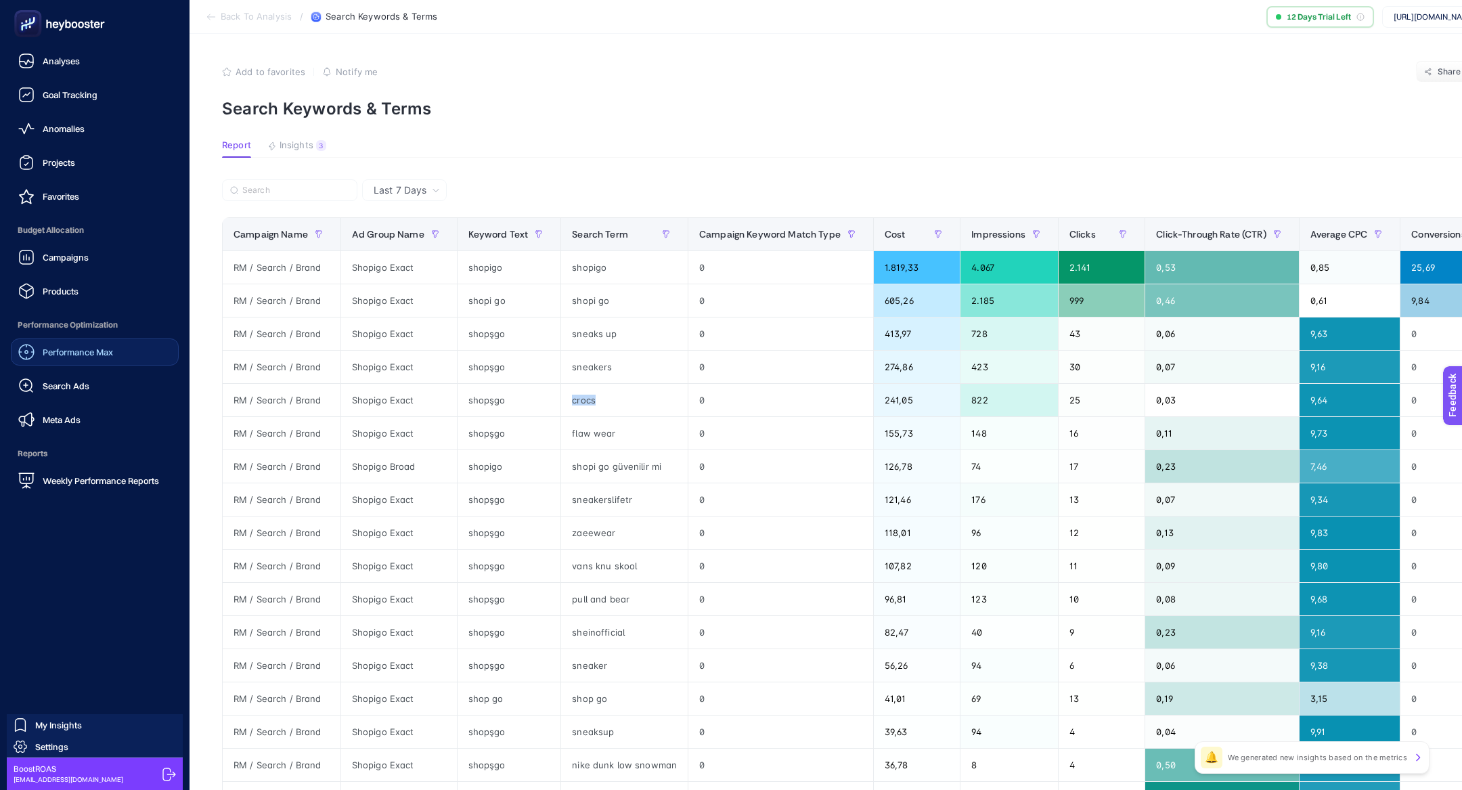
click at [70, 393] on div "Search Ads" at bounding box center [53, 386] width 71 height 16
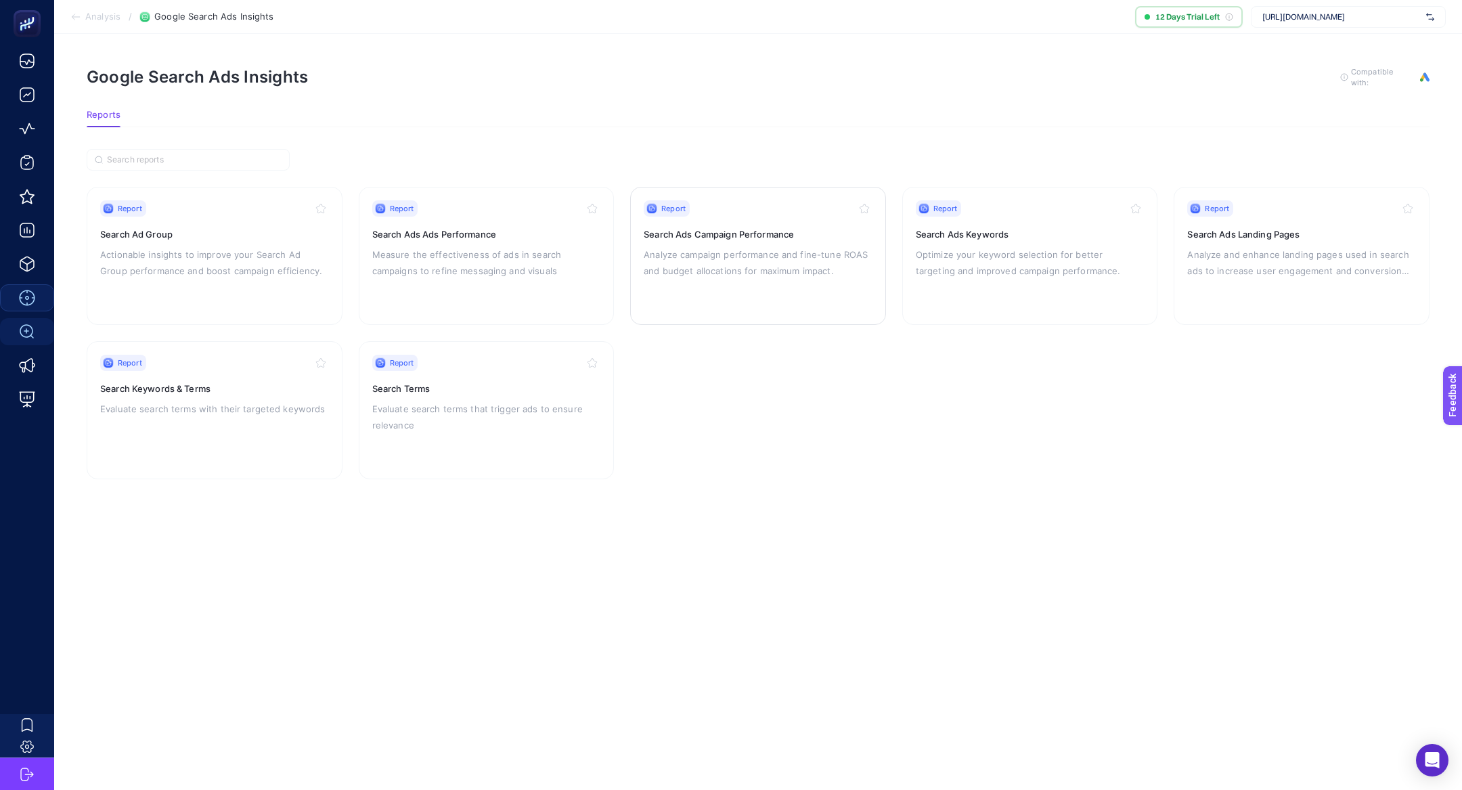
click at [734, 249] on p "Analyze campaign performance and fine-tune ROAS and budget allocations for maxi…" at bounding box center [758, 262] width 229 height 32
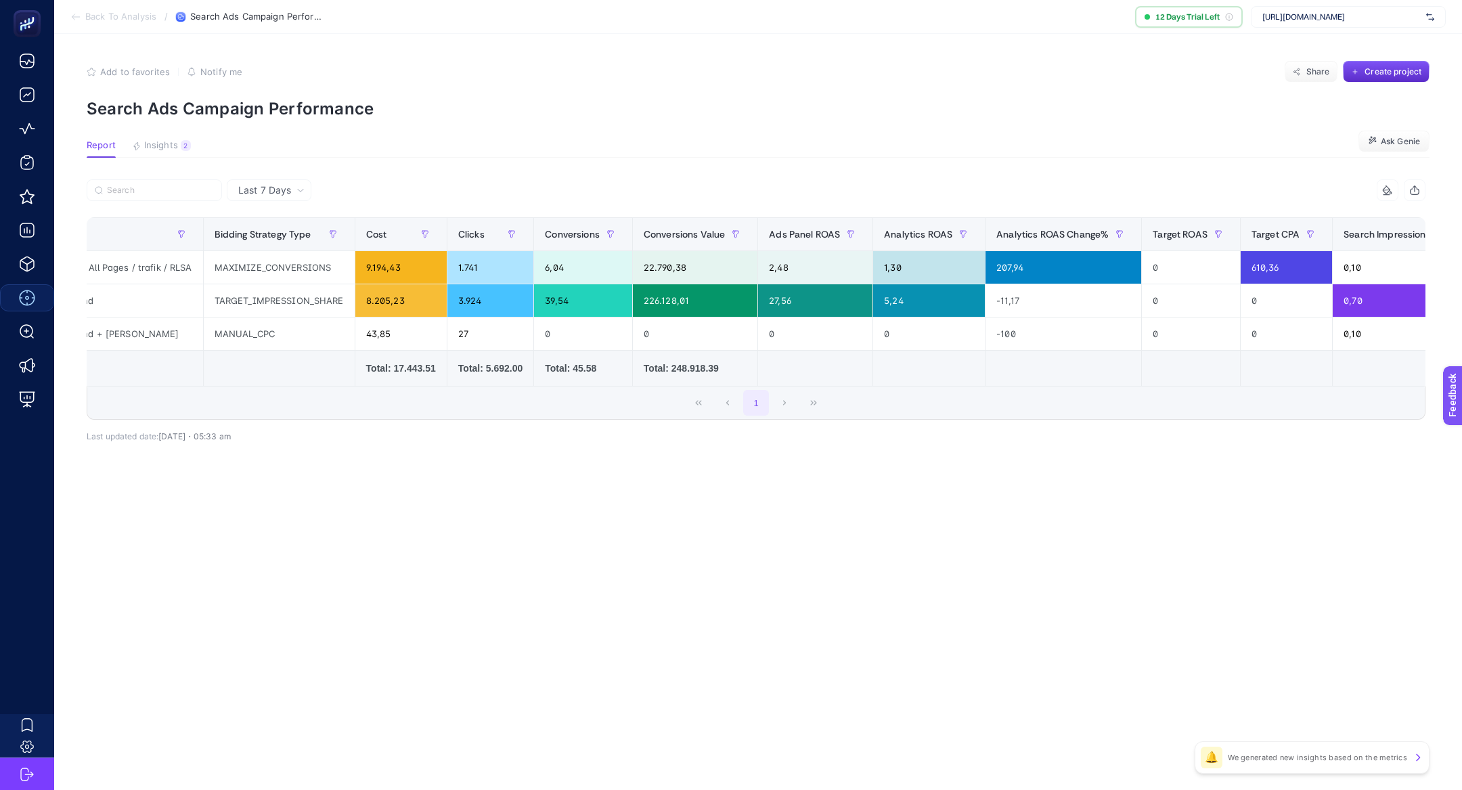
scroll to position [0, 89]
click at [687, 261] on div "22.790,38" at bounding box center [697, 267] width 125 height 32
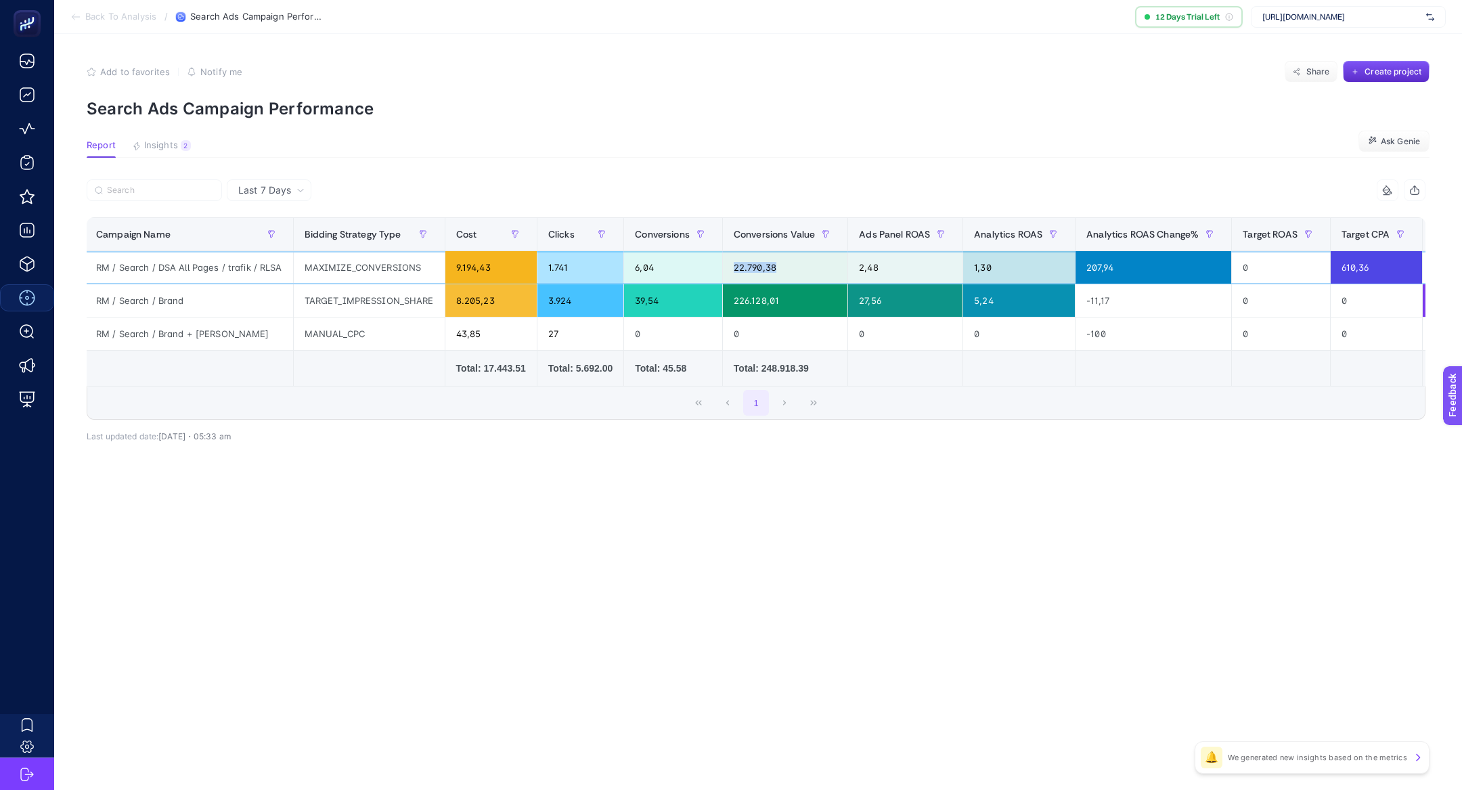
scroll to position [0, 0]
click at [581, 497] on div "Last 7 Days 14 items selected Campaign Name Bidding Strategy Type Cost Clicks C…" at bounding box center [756, 339] width 1360 height 321
click at [645, 258] on div "6,04" at bounding box center [675, 267] width 98 height 32
click at [644, 270] on div "6,04" at bounding box center [675, 267] width 98 height 32
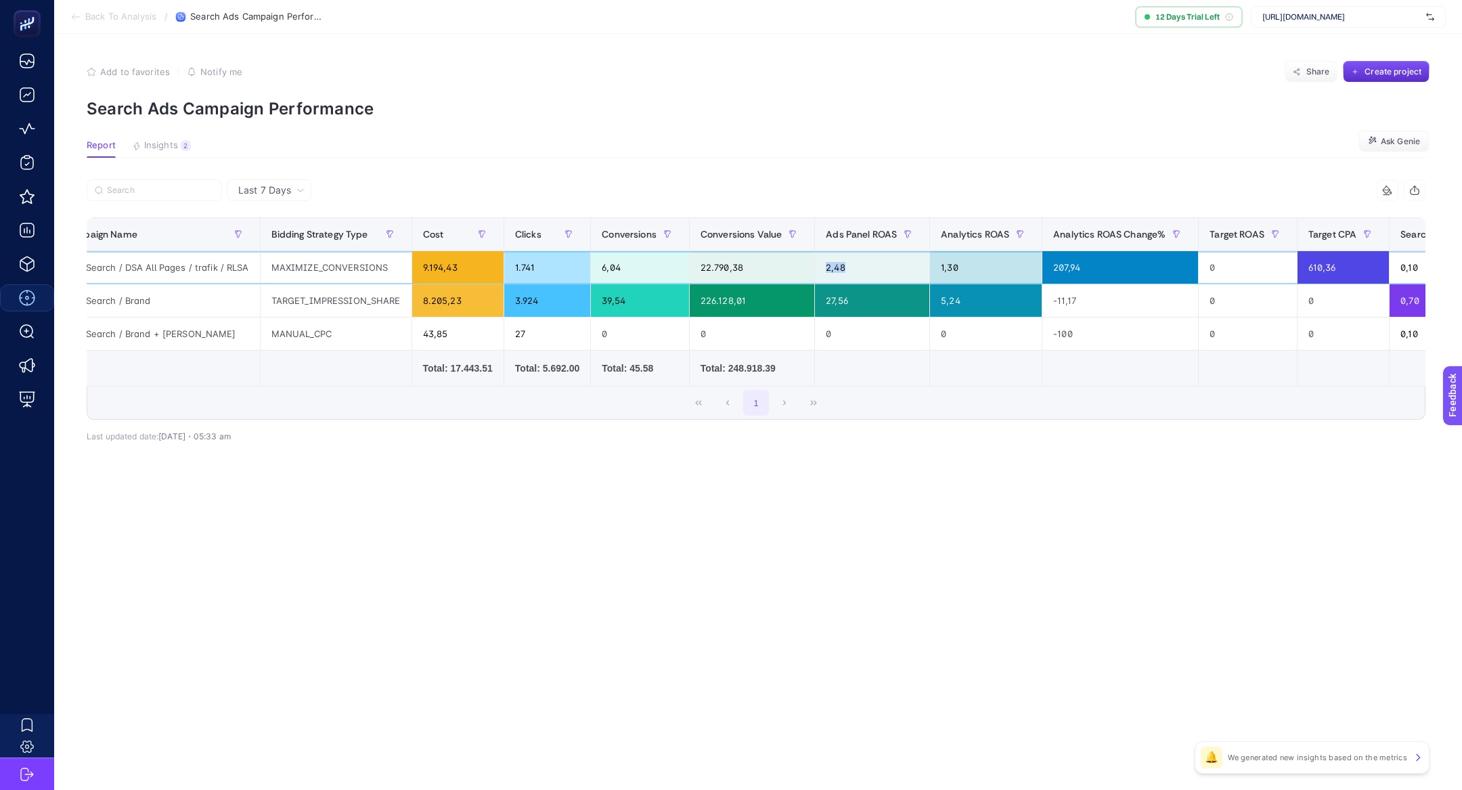
drag, startPoint x: 862, startPoint y: 267, endPoint x: 819, endPoint y: 267, distance: 43.3
click at [818, 267] on div "2,48" at bounding box center [872, 267] width 114 height 32
drag, startPoint x: 974, startPoint y: 269, endPoint x: 932, endPoint y: 269, distance: 41.3
click at [932, 269] on div "1,30" at bounding box center [986, 267] width 112 height 32
click at [872, 468] on div "Last 7 Days 14 items selected Campaign Name Bidding Strategy Type Cost Clicks C…" at bounding box center [756, 339] width 1360 height 321
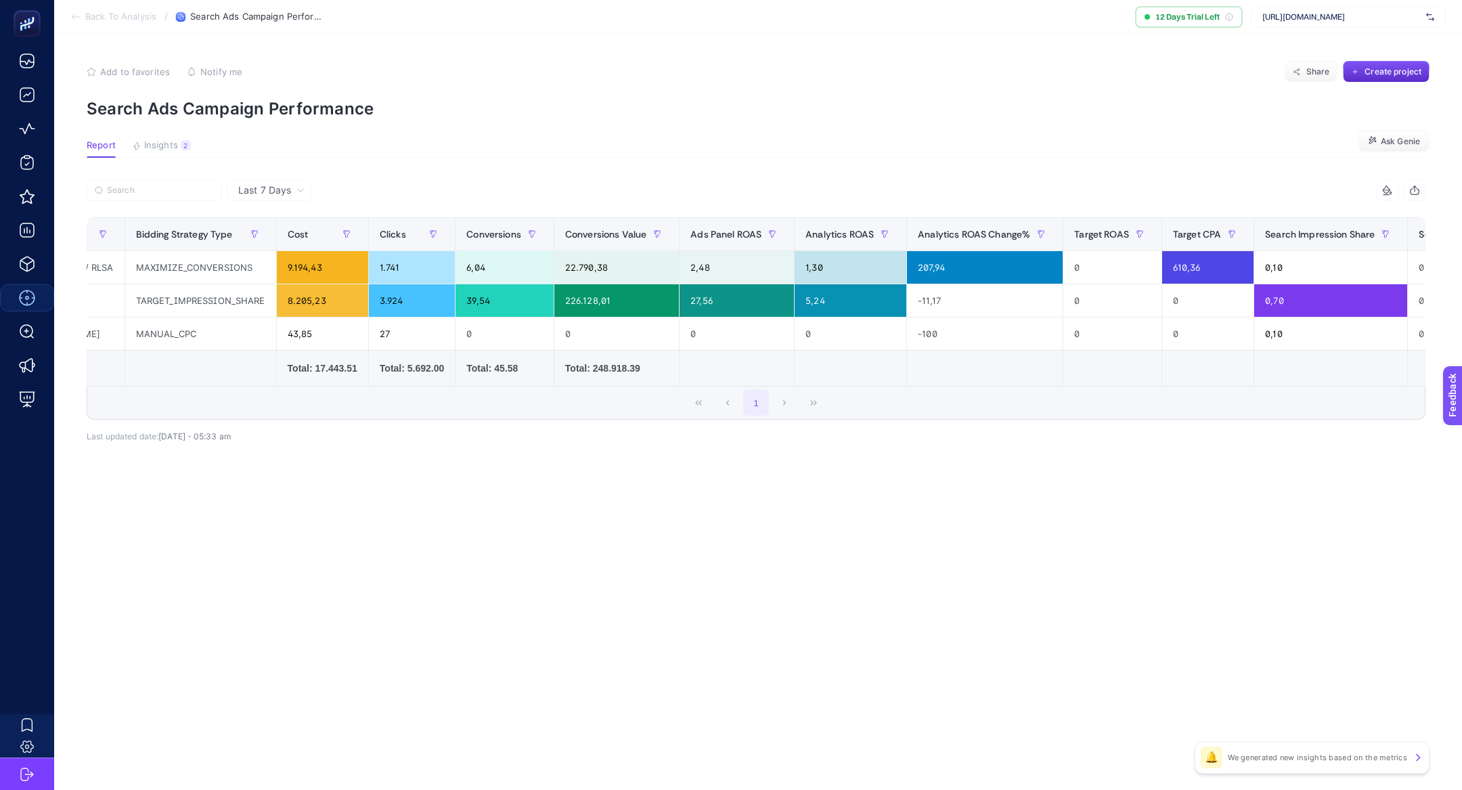
scroll to position [0, 806]
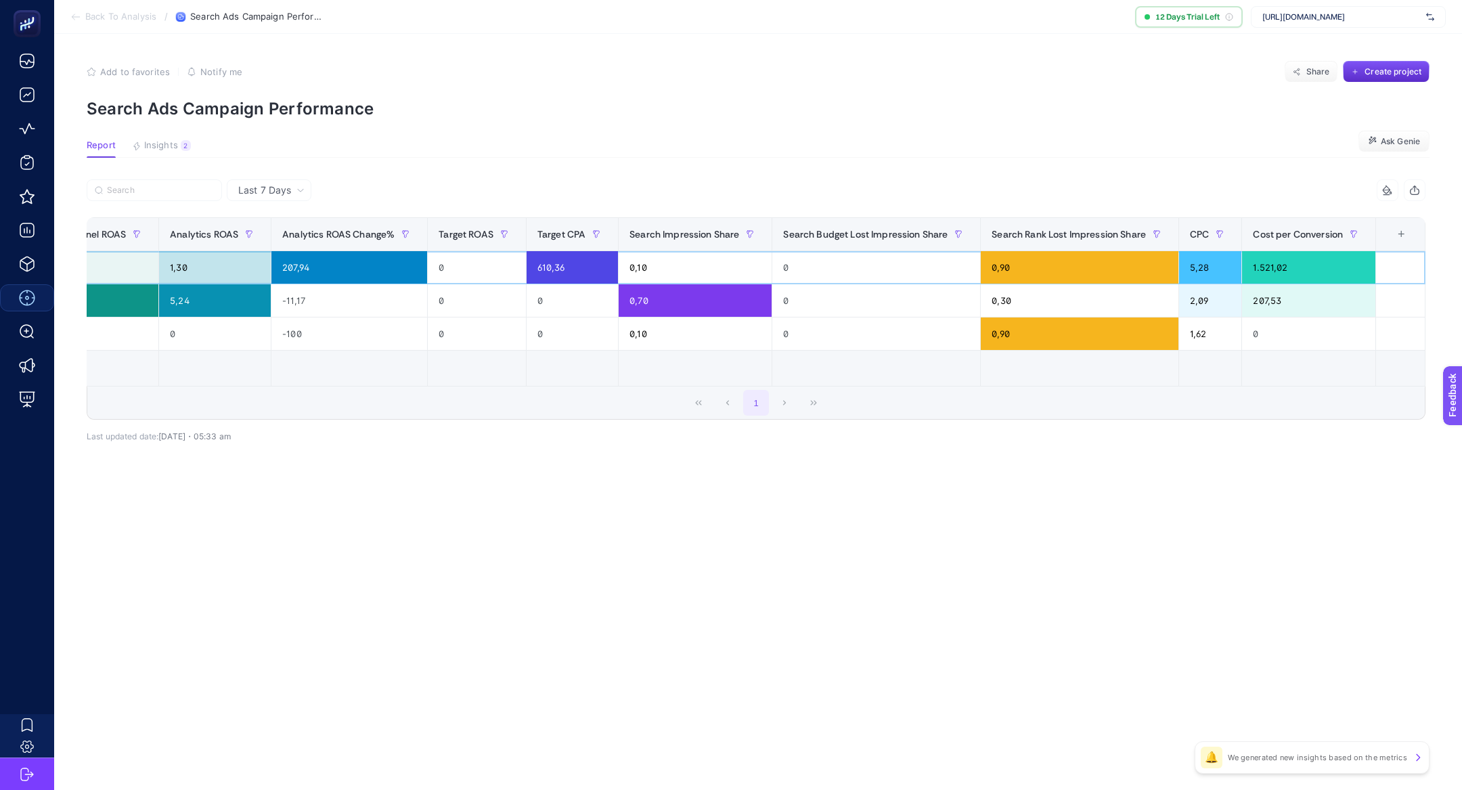
click at [564, 267] on div "610,36" at bounding box center [571, 267] width 91 height 32
click at [647, 505] on article "Add to favorites false Notify me Share Create project Search Ads Campaign Perfo…" at bounding box center [757, 412] width 1407 height 756
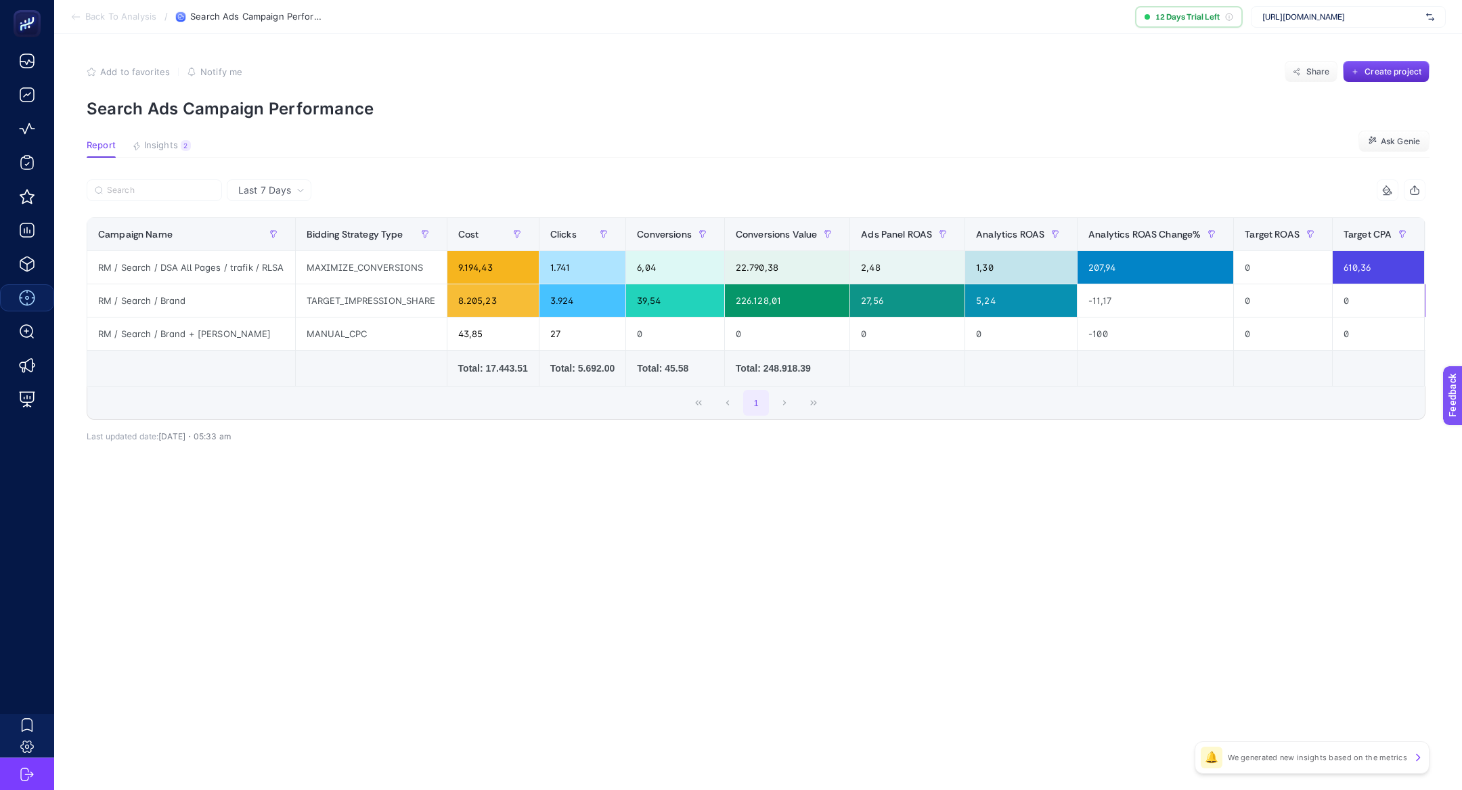
scroll to position [0, 4]
click at [438, 300] on div "TARGET_IMPRESSION_SHARE" at bounding box center [367, 300] width 151 height 32
click at [488, 298] on div "8.205,23" at bounding box center [488, 300] width 91 height 32
drag, startPoint x: 912, startPoint y: 297, endPoint x: 853, endPoint y: 298, distance: 59.6
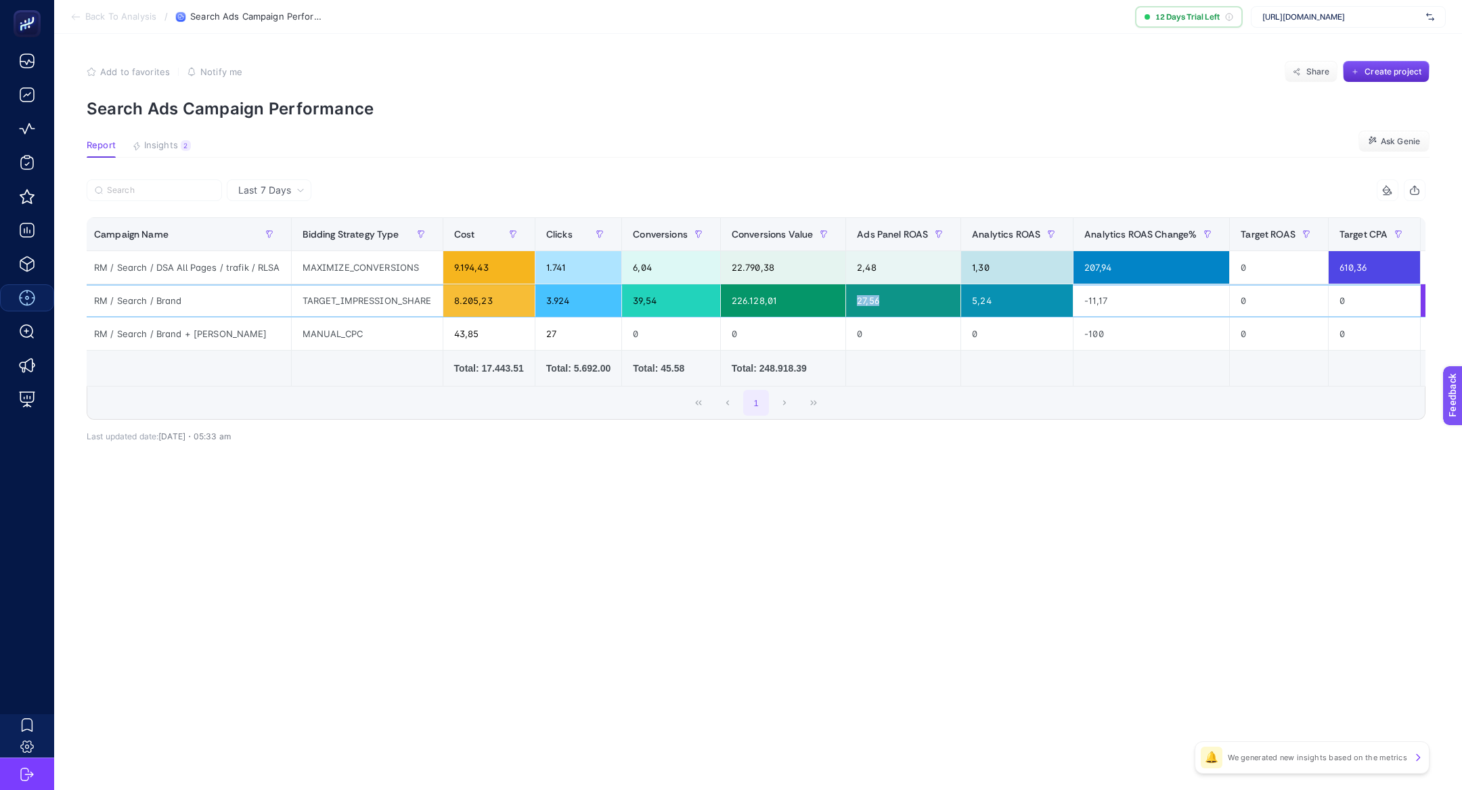
click at [853, 298] on div "27,56" at bounding box center [903, 300] width 114 height 32
click at [874, 303] on div "27,56" at bounding box center [903, 300] width 114 height 32
click at [990, 302] on div "5,24" at bounding box center [1017, 300] width 112 height 32
click at [989, 302] on div "5,24" at bounding box center [1017, 300] width 112 height 32
click at [876, 523] on article "Add to favorites false Notify me Share Create project Search Ads Campaign Perfo…" at bounding box center [757, 412] width 1407 height 756
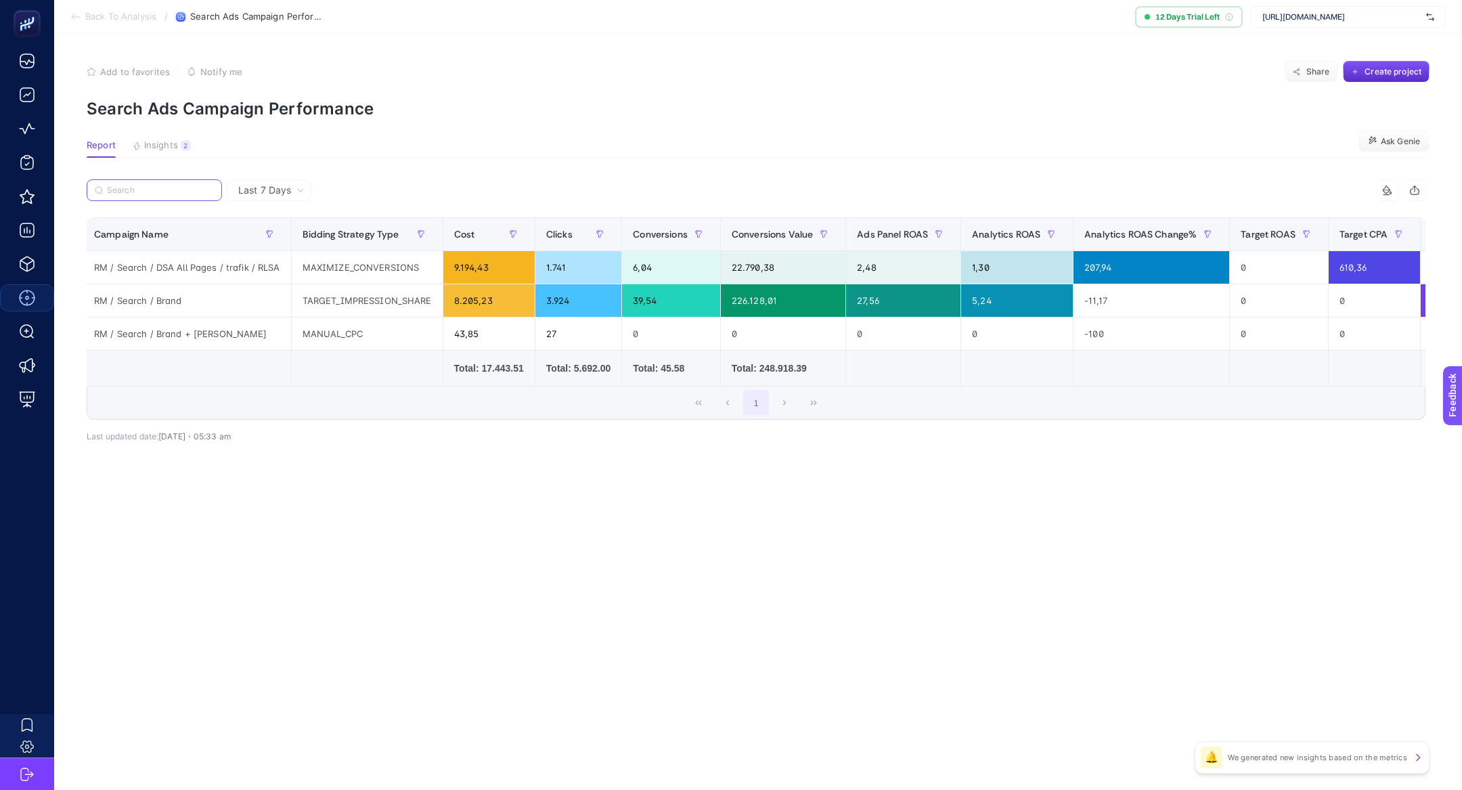
click at [198, 194] on input "Search" at bounding box center [160, 190] width 107 height 10
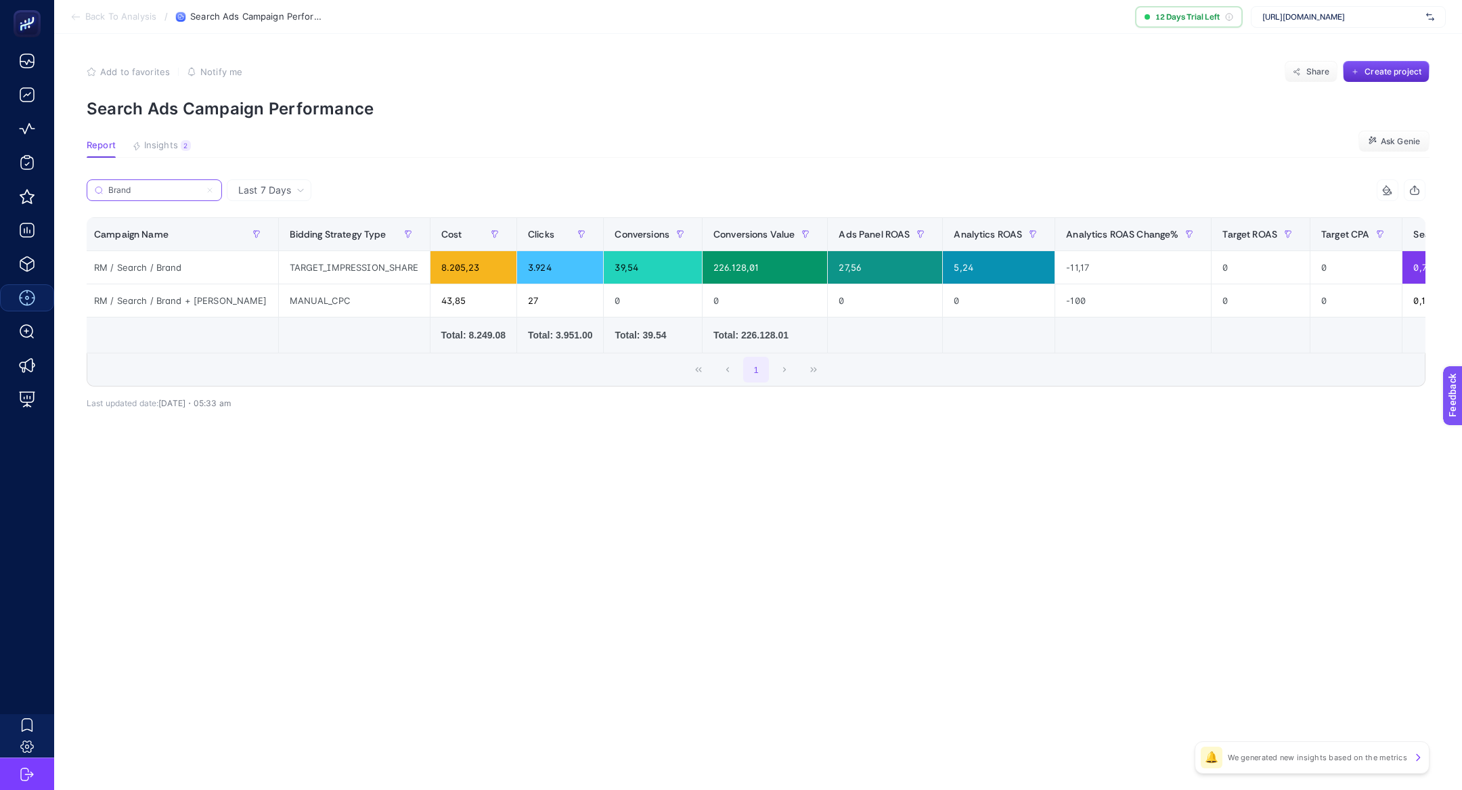
type input "Brand"
click at [401, 524] on article "Add to favorites false Notify me Share Create project Search Ads Campaign Perfo…" at bounding box center [757, 412] width 1407 height 756
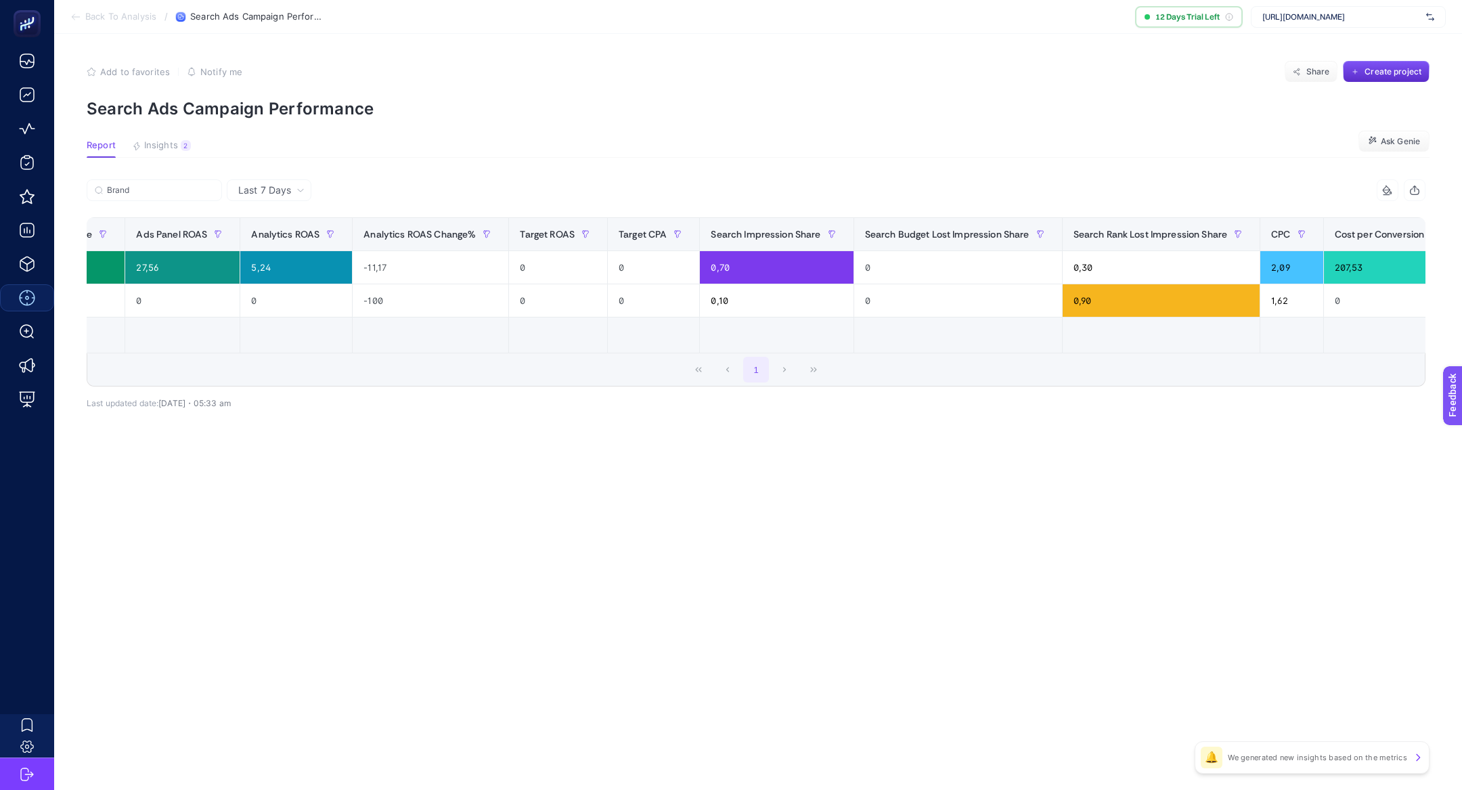
scroll to position [0, 744]
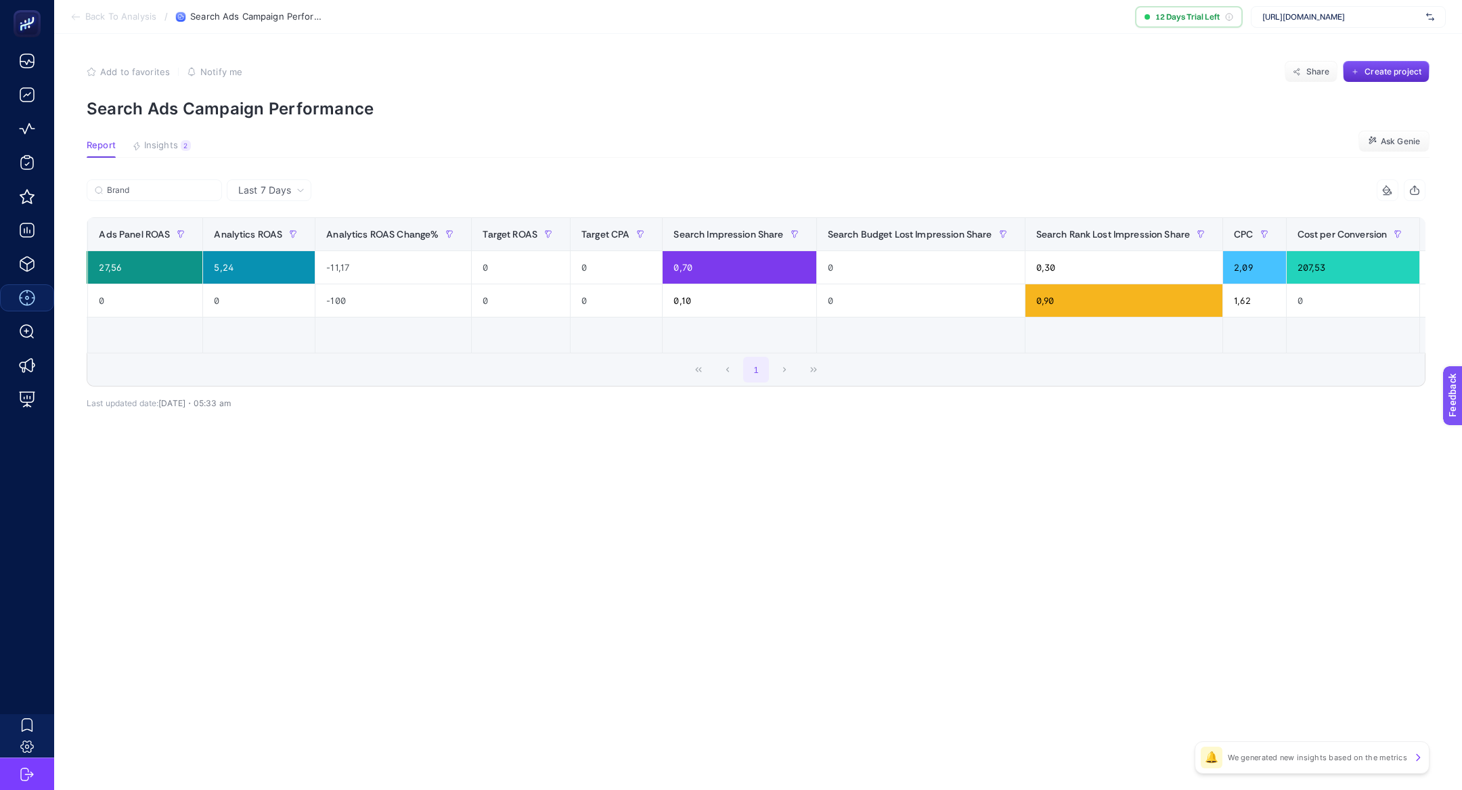
click at [1432, 233] on div "+" at bounding box center [1445, 234] width 26 height 11
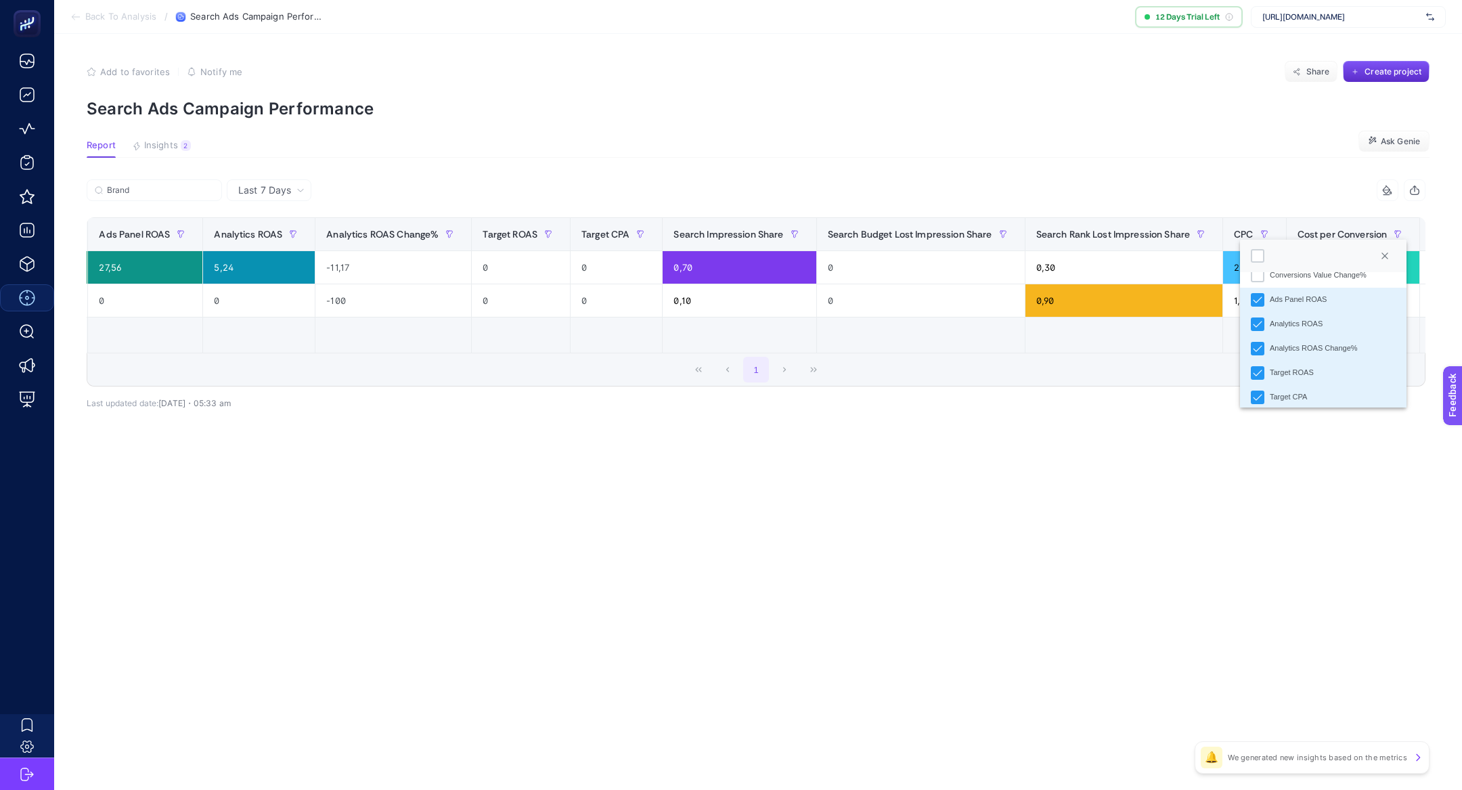
scroll to position [258, 0]
click at [1298, 346] on div "Analytics ROAS Change%" at bounding box center [1313, 348] width 88 height 12
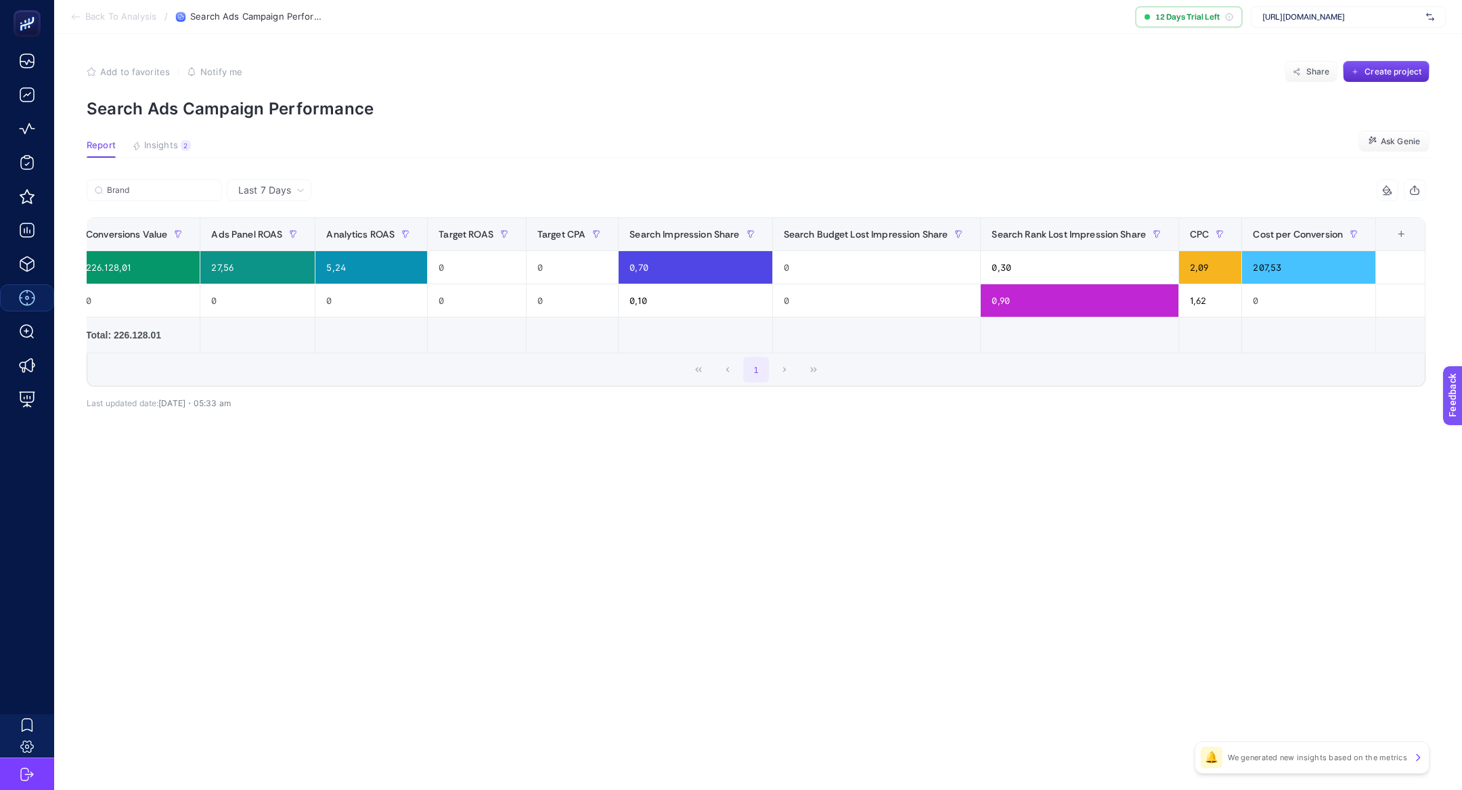
scroll to position [0, 588]
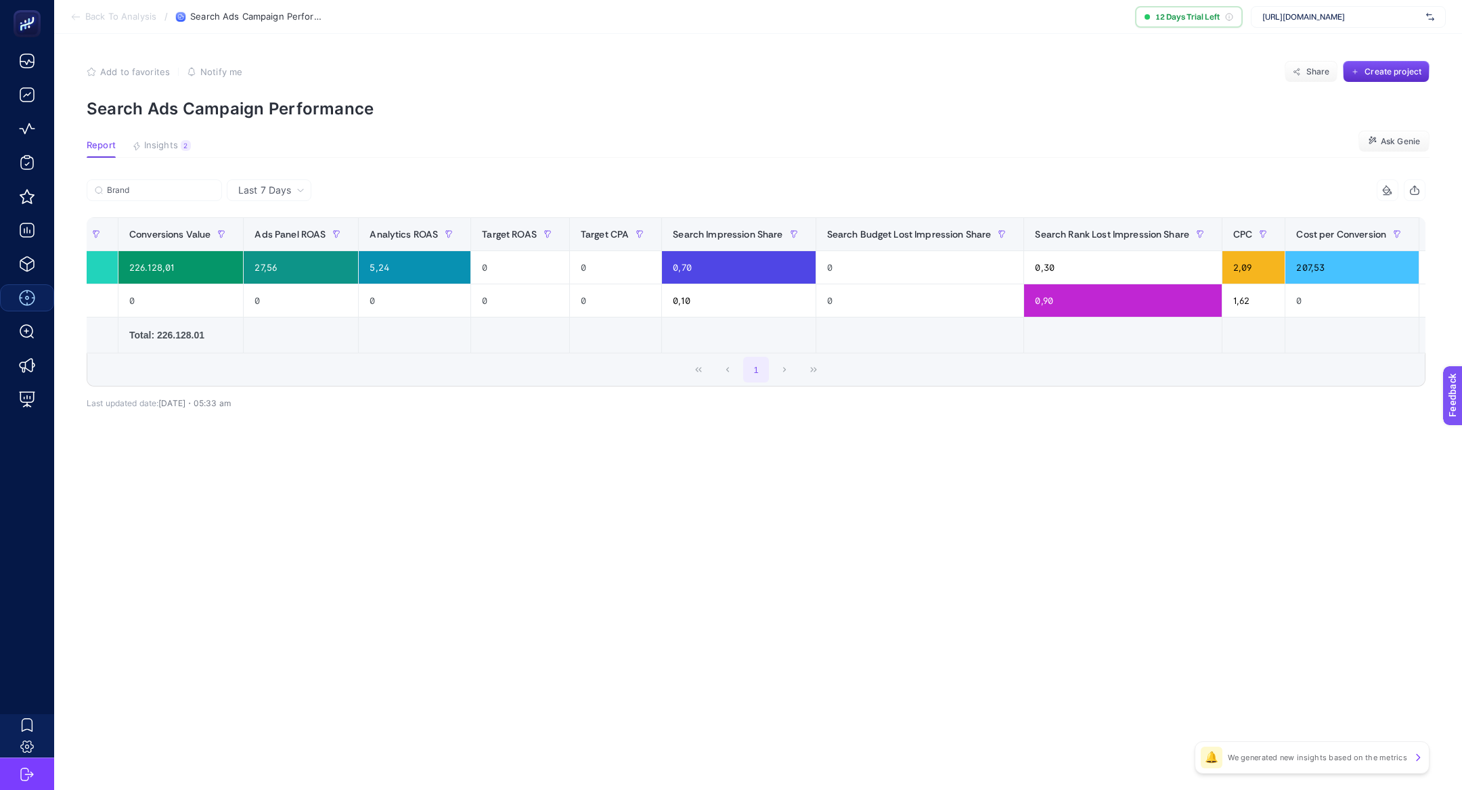
click at [1393, 194] on div at bounding box center [1387, 190] width 26 height 11
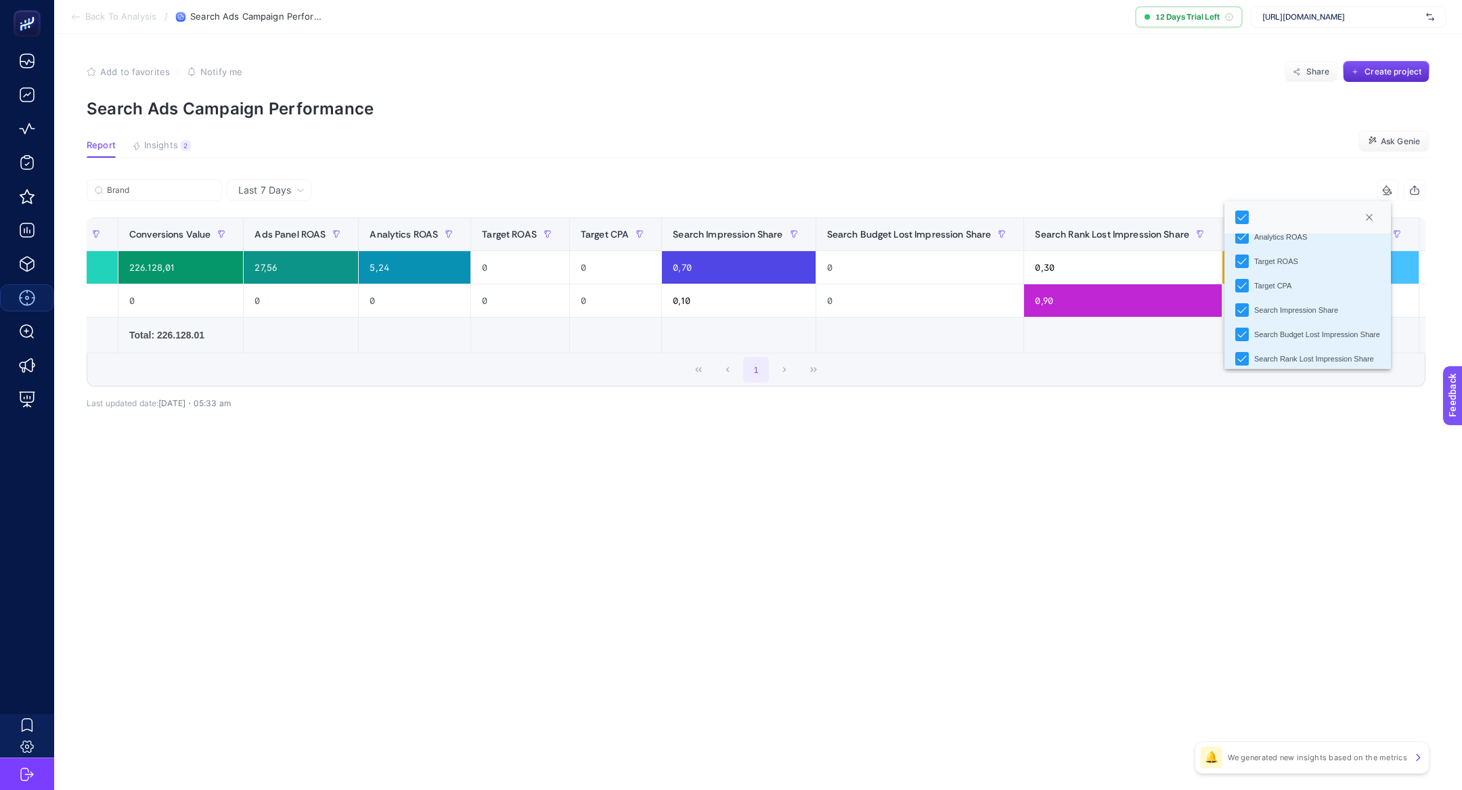
scroll to position [131, 0]
click at [1269, 284] on li "Target CPA" at bounding box center [1307, 291] width 166 height 24
click at [1298, 264] on div "Target ROAS" at bounding box center [1276, 267] width 44 height 12
click at [1255, 455] on div "Last 7 Days Brand 12 items selected Campaign Name Bidding Strategy Type Cost Cl…" at bounding box center [756, 323] width 1360 height 288
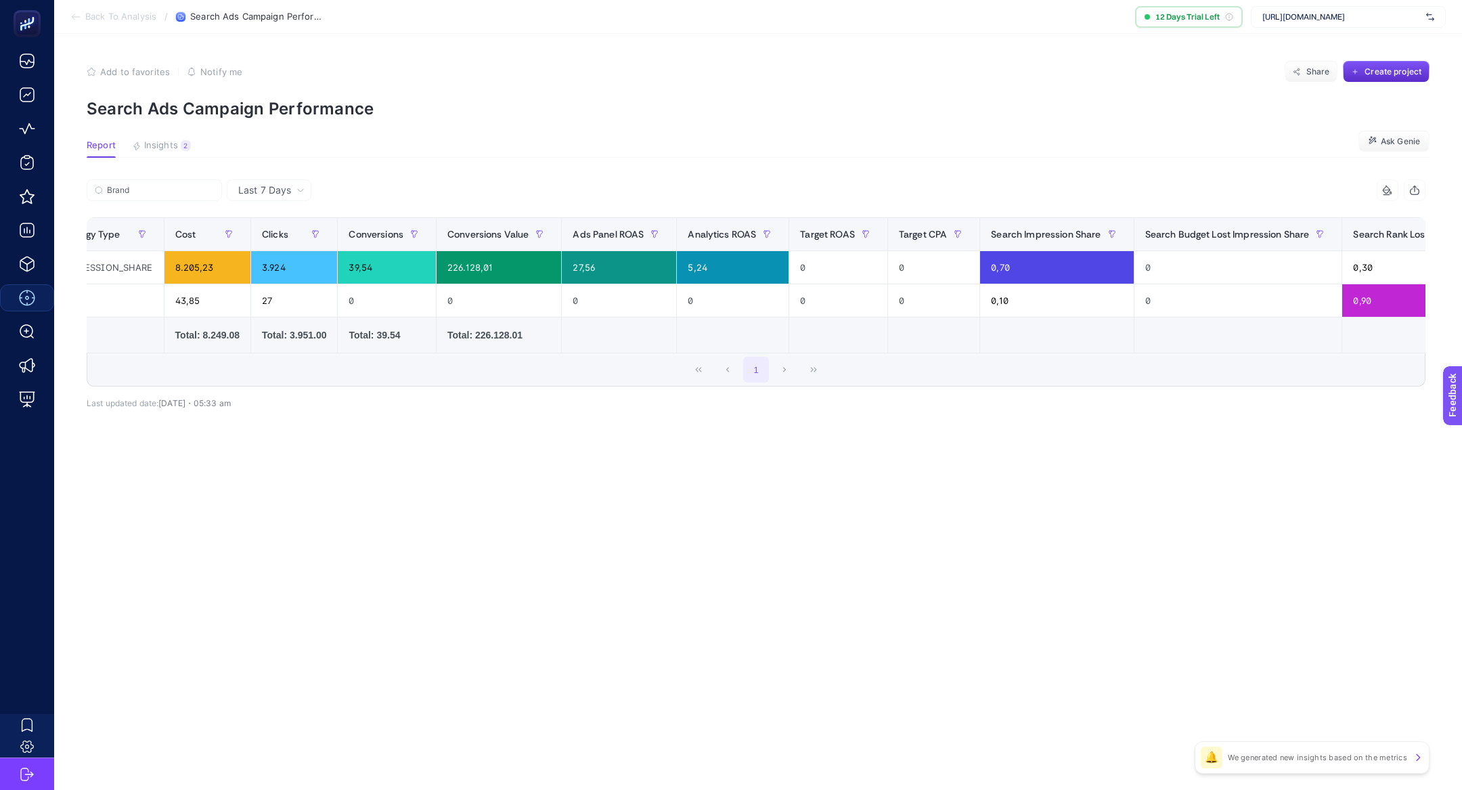
scroll to position [0, 298]
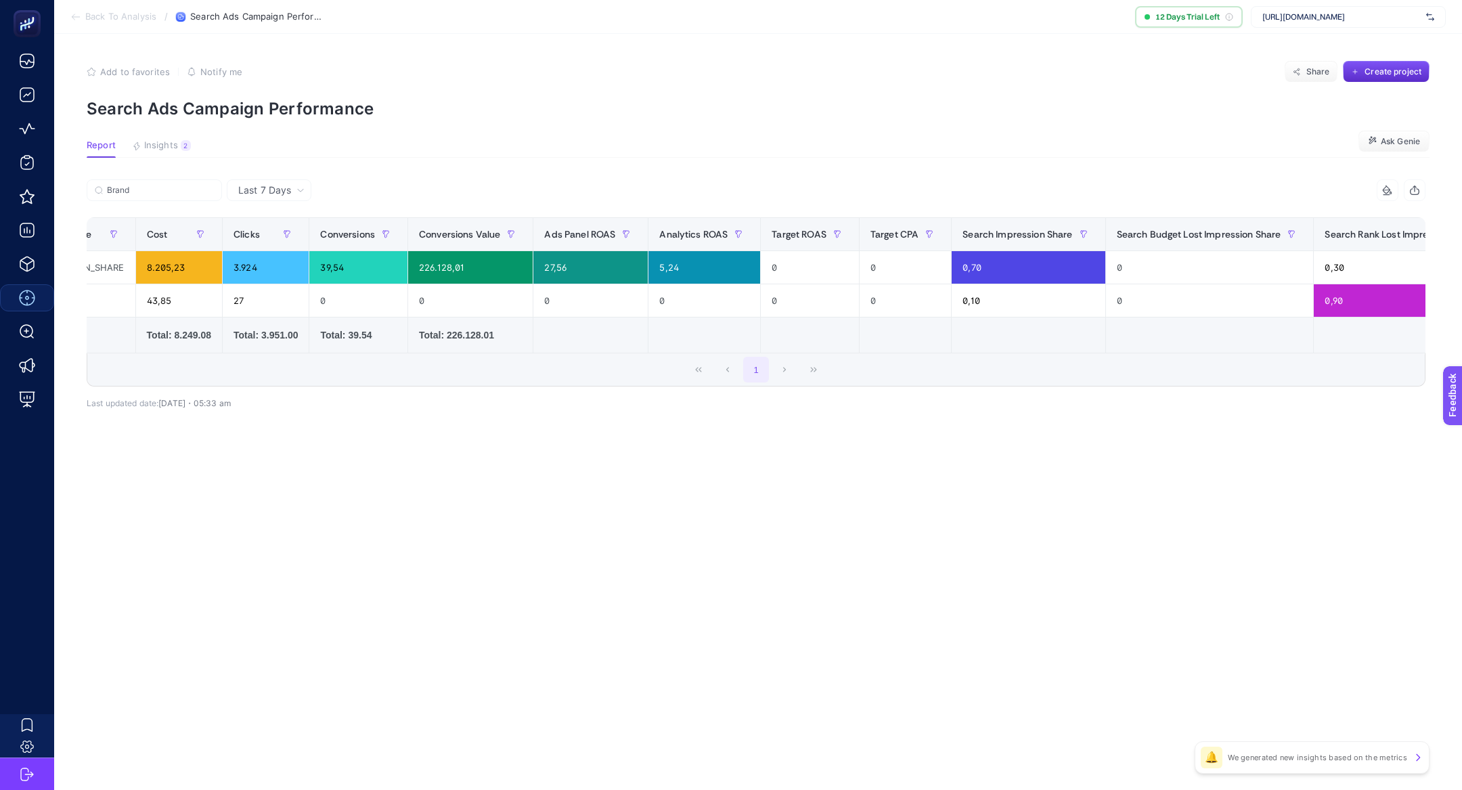
click at [1416, 187] on icon "button" at bounding box center [1414, 190] width 11 height 11
click at [1388, 191] on icon at bounding box center [1385, 189] width 7 height 7
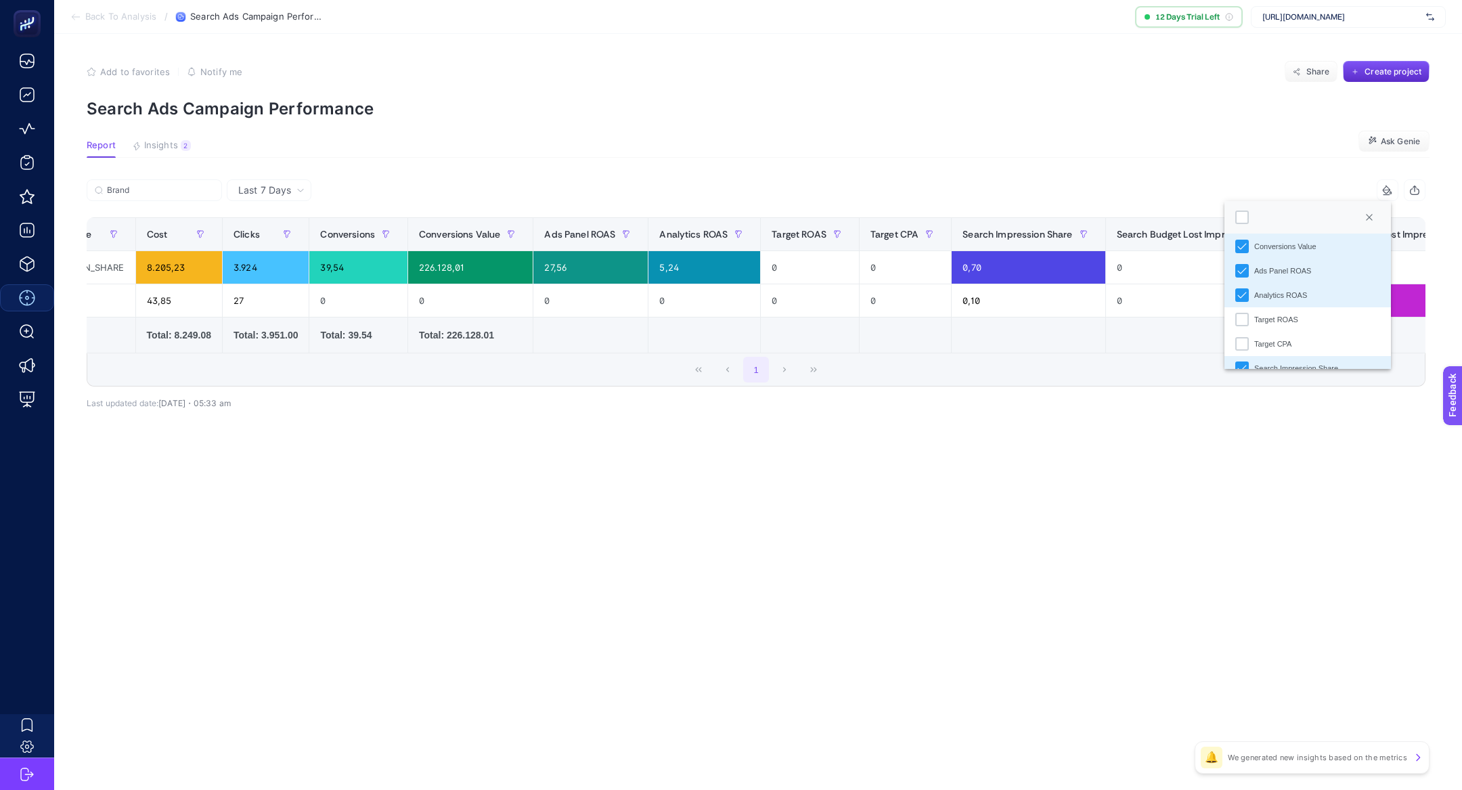
scroll to position [53, 0]
click at [1246, 317] on div "Analytics ROAS" at bounding box center [1242, 320] width 14 height 14
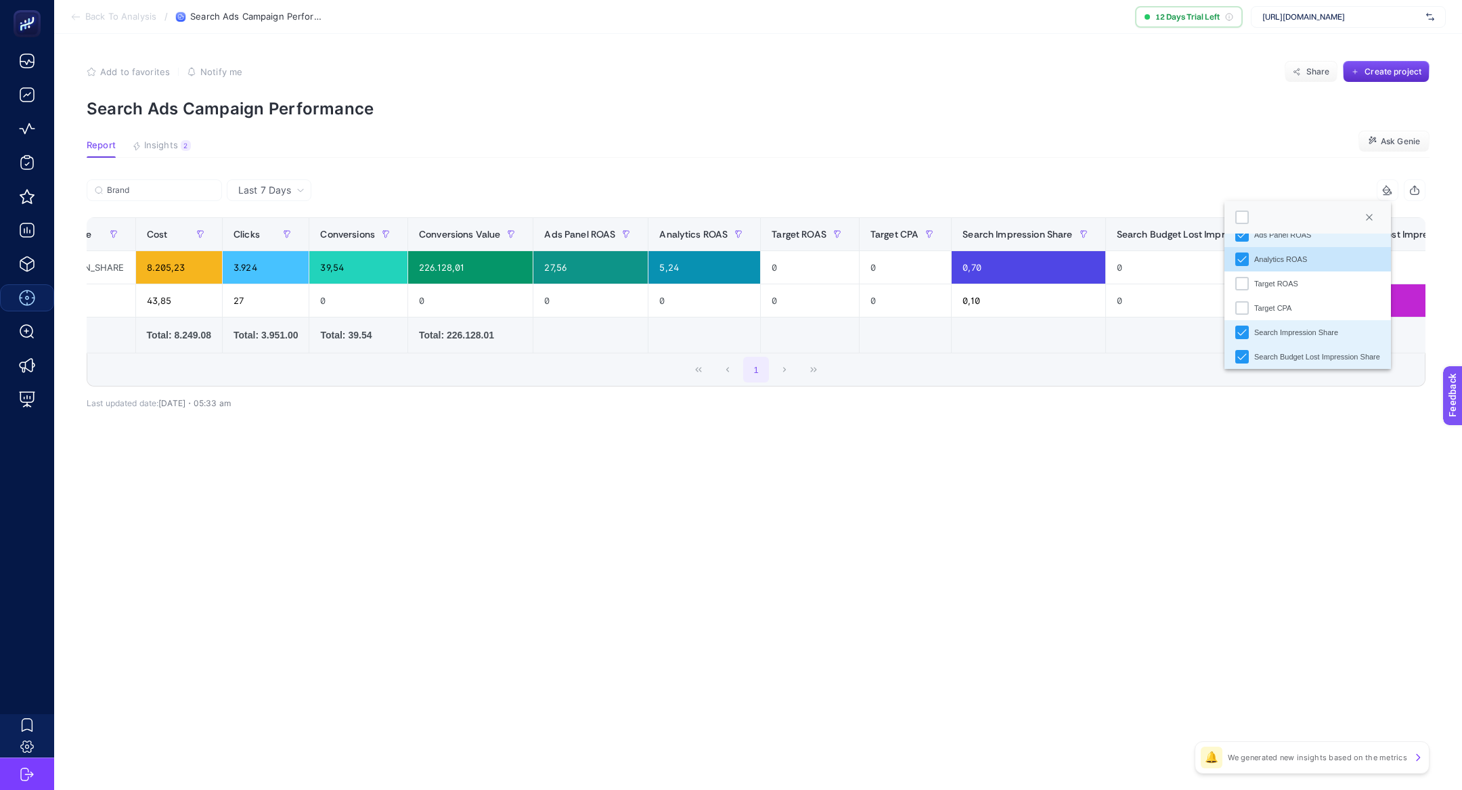
click at [1276, 472] on article "Add to favorites false Notify me Share Create project Search Ads Campaign Perfo…" at bounding box center [757, 412] width 1407 height 756
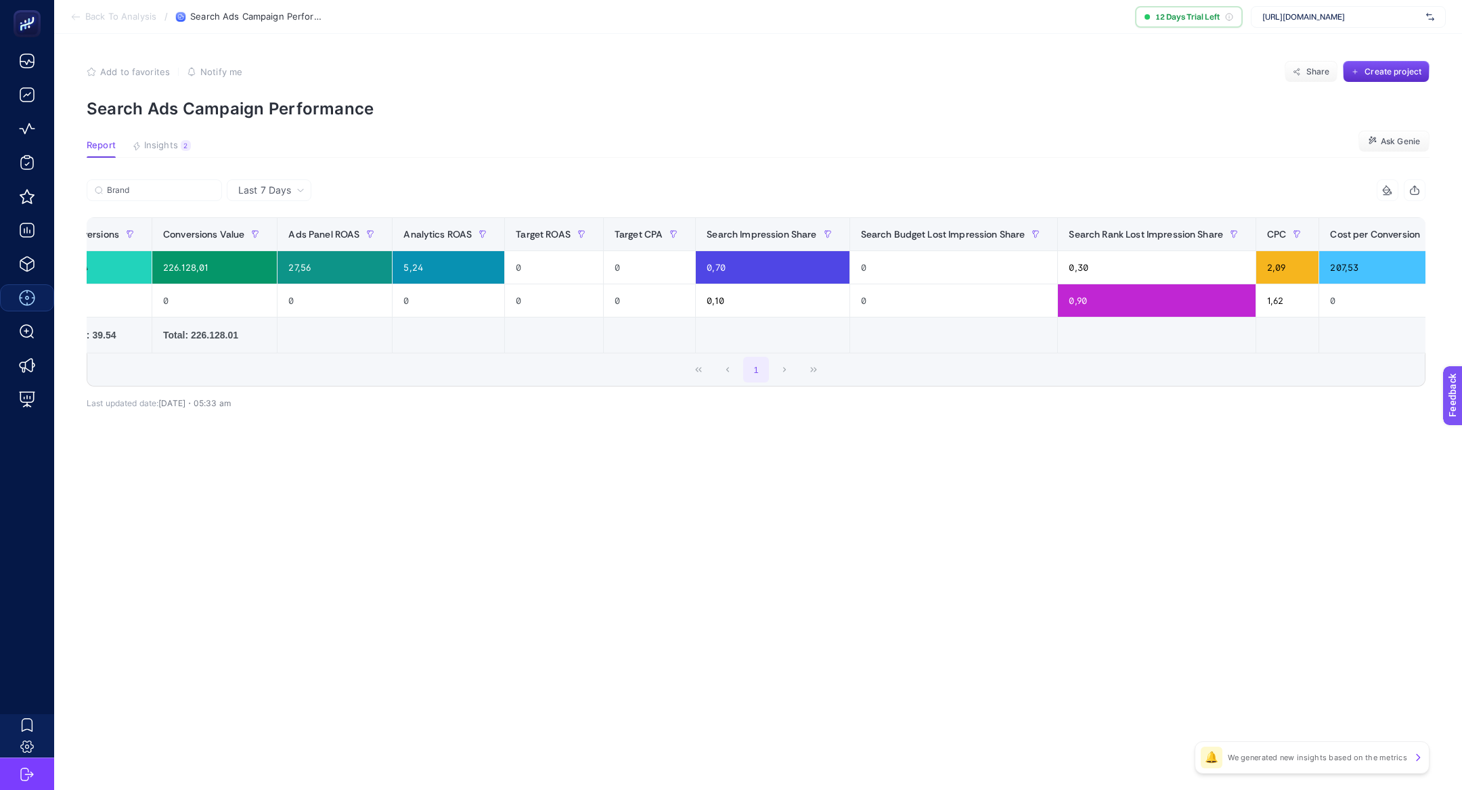
scroll to position [0, 587]
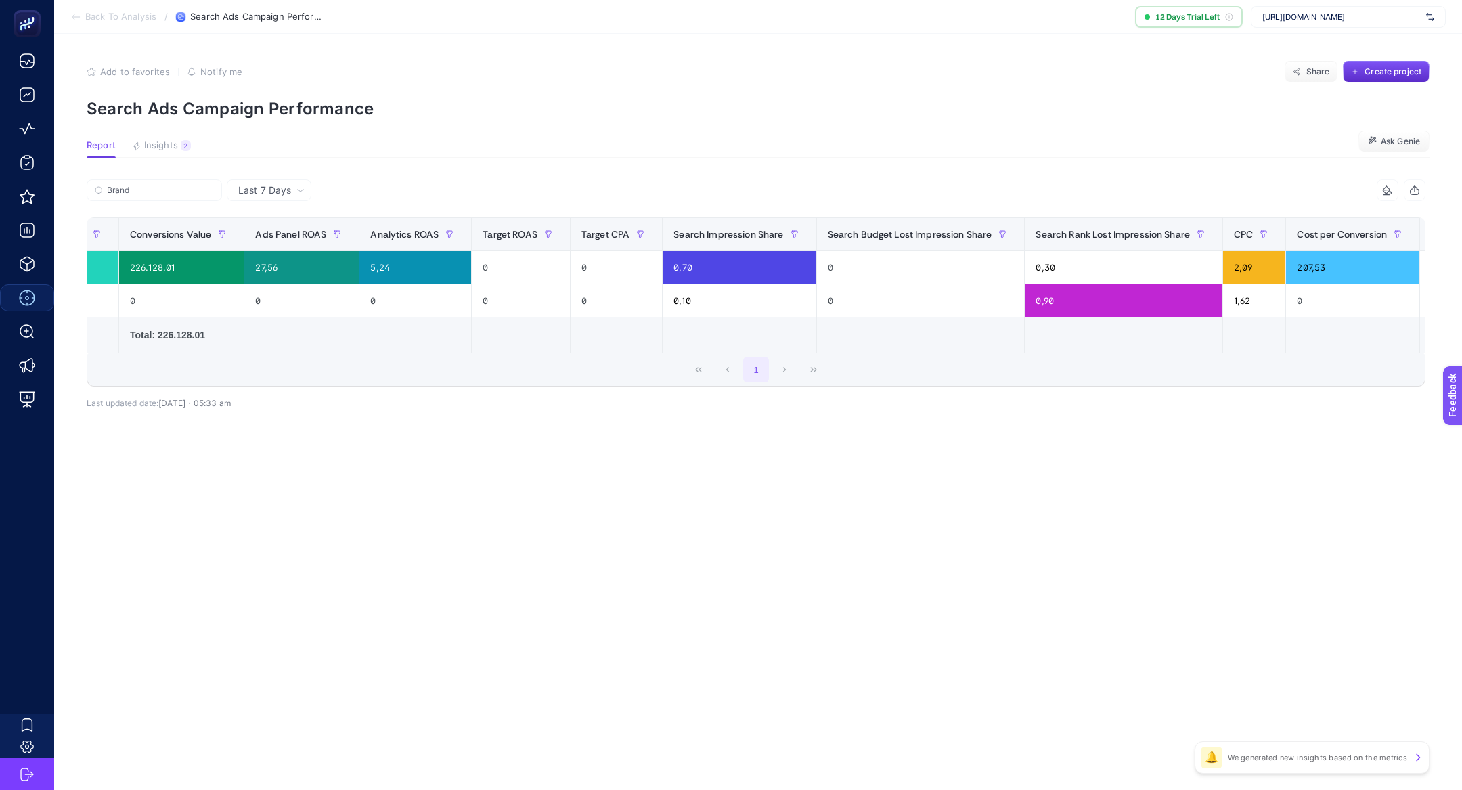
click at [1432, 233] on div "+" at bounding box center [1445, 234] width 26 height 11
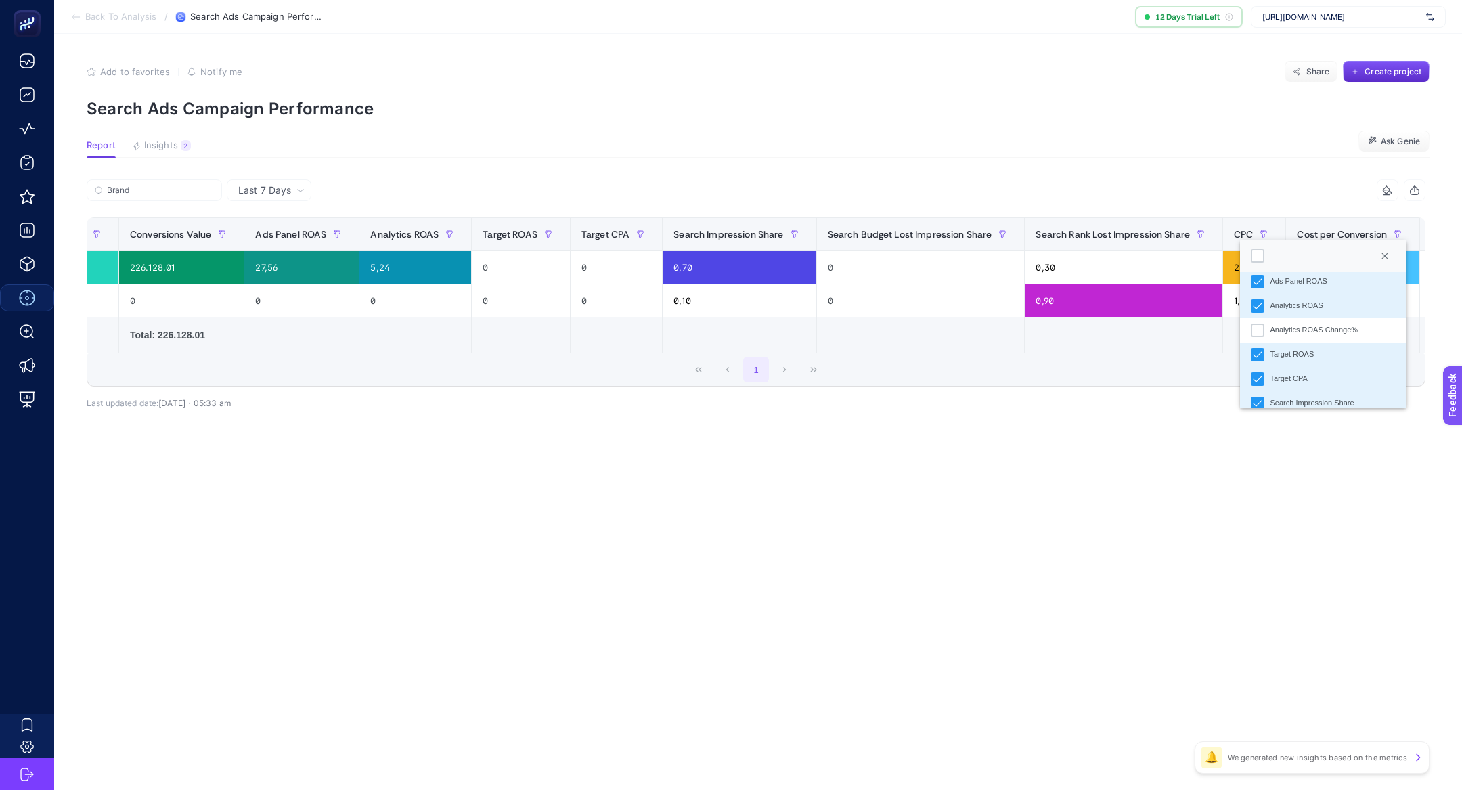
scroll to position [285, 0]
click at [1260, 348] on icon "Target ROAS" at bounding box center [1256, 345] width 9 height 9
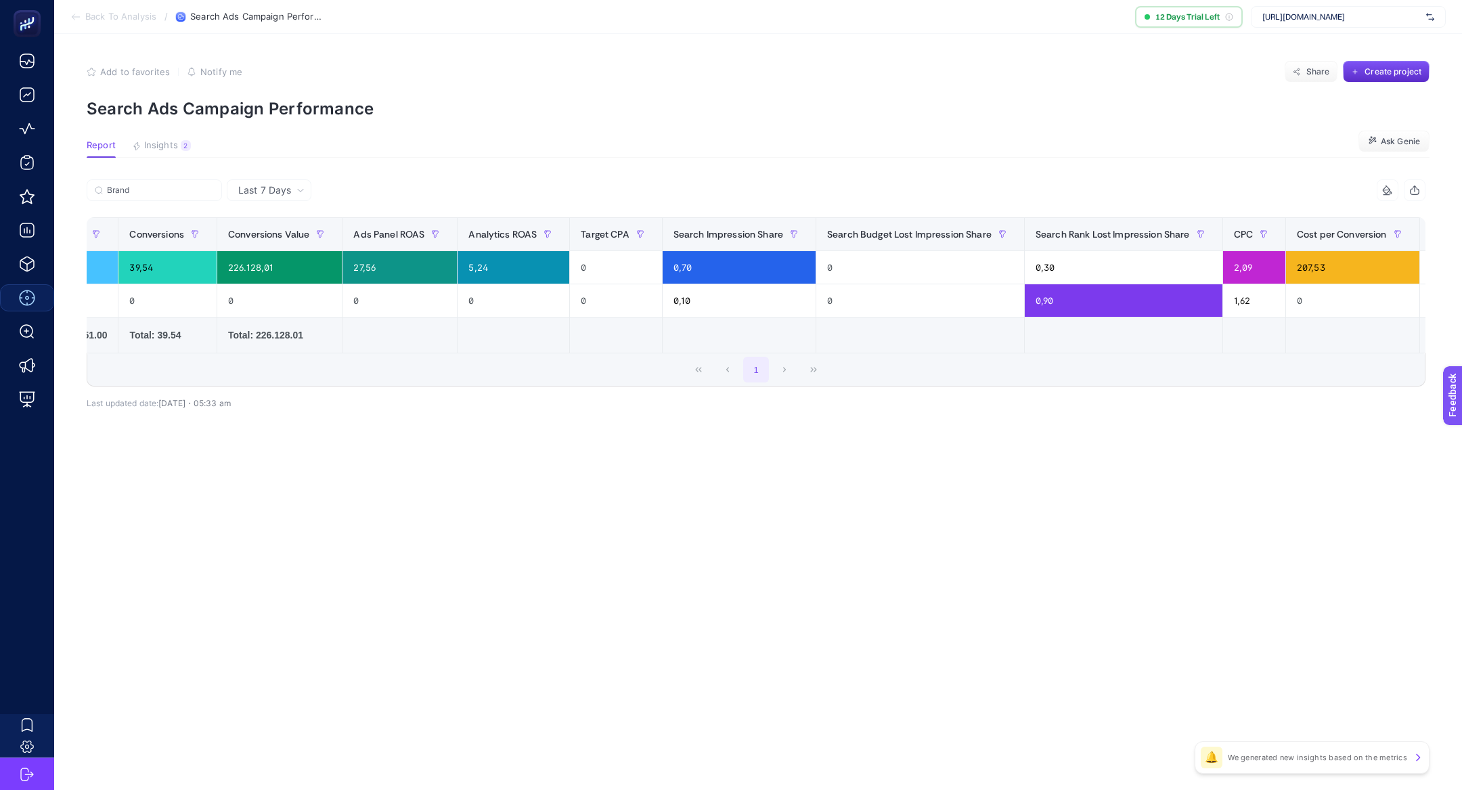
click at [1432, 234] on div "+" at bounding box center [1445, 234] width 26 height 11
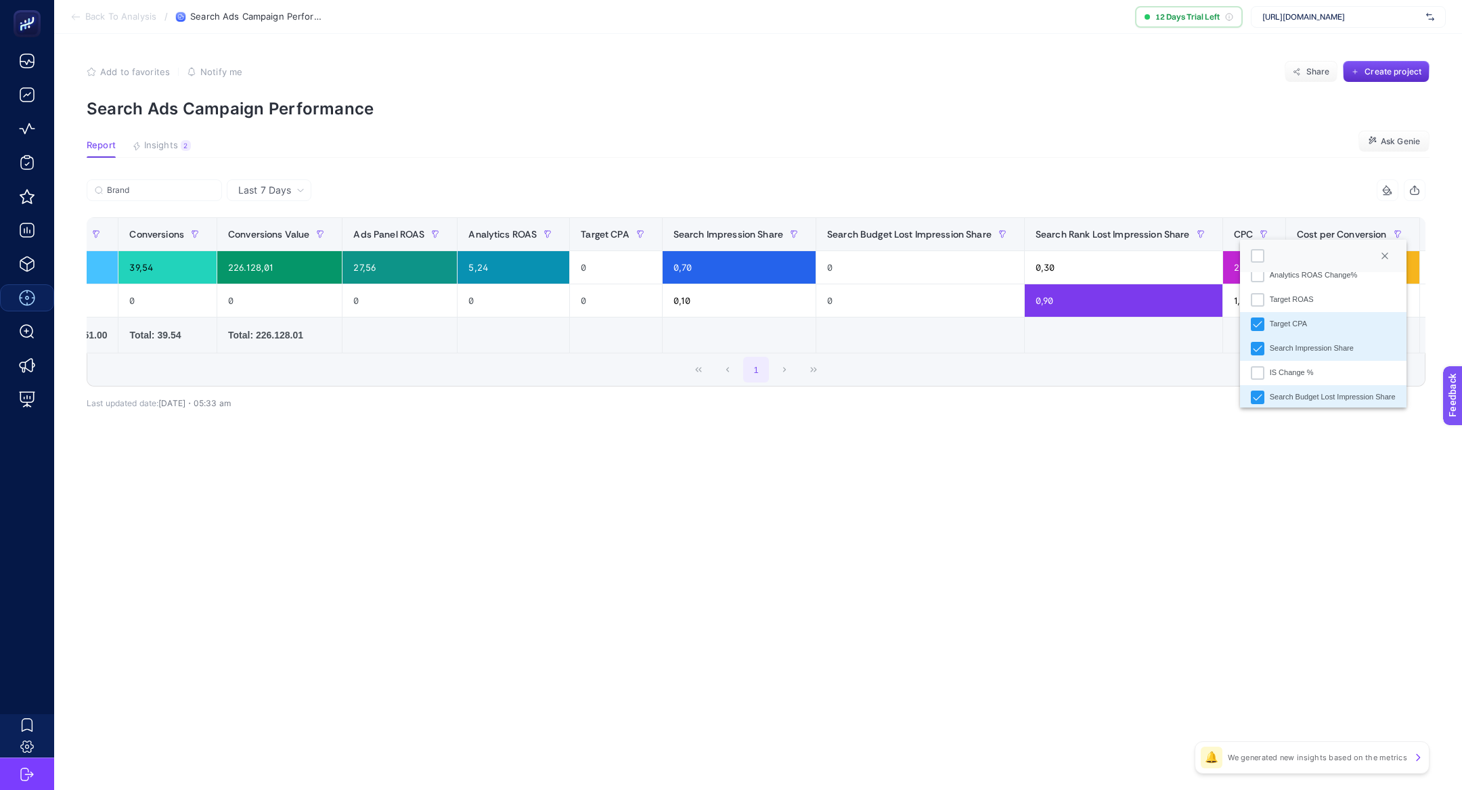
scroll to position [324, 0]
click at [1261, 332] on div "Target CPA" at bounding box center [1257, 331] width 14 height 14
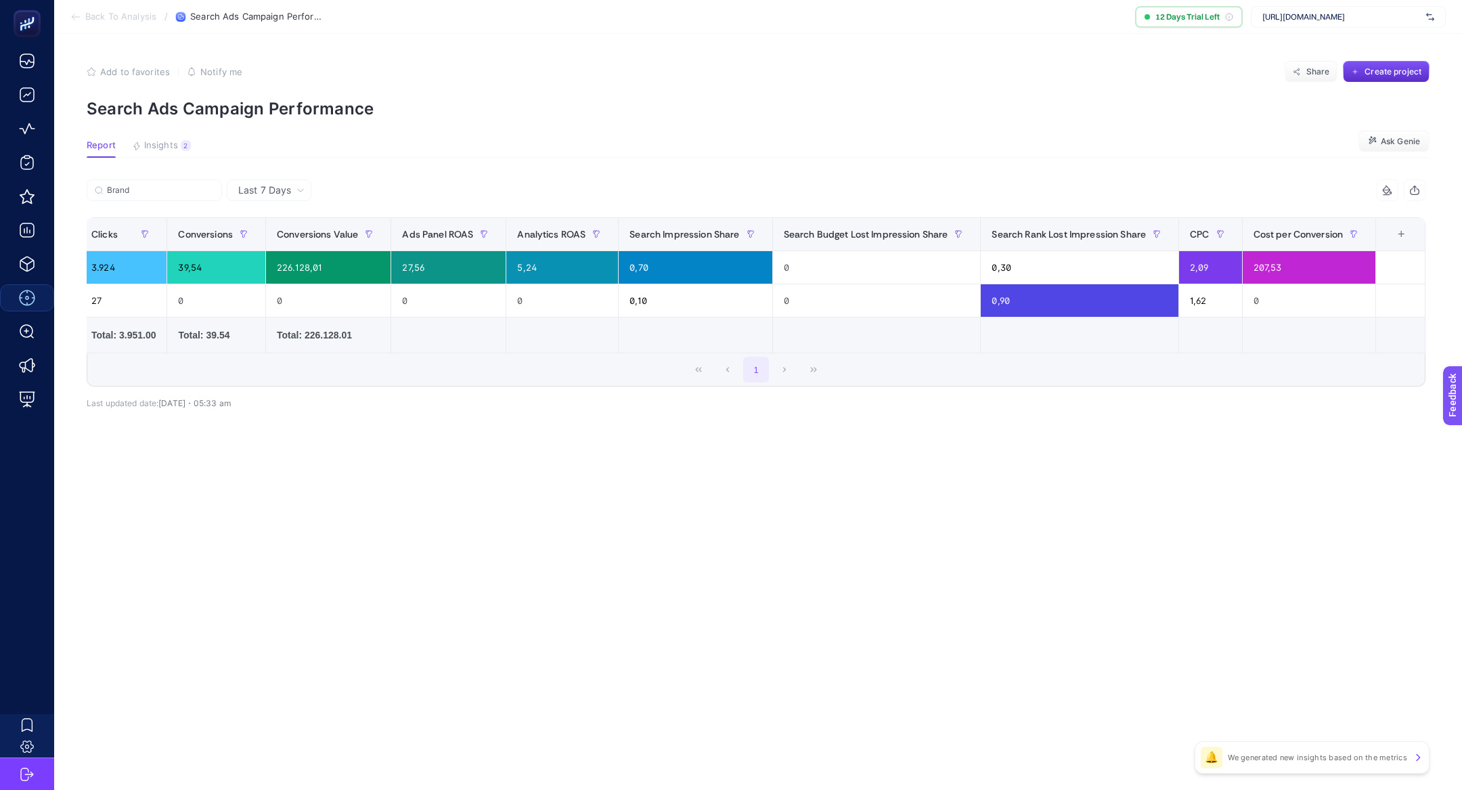
scroll to position [0, 397]
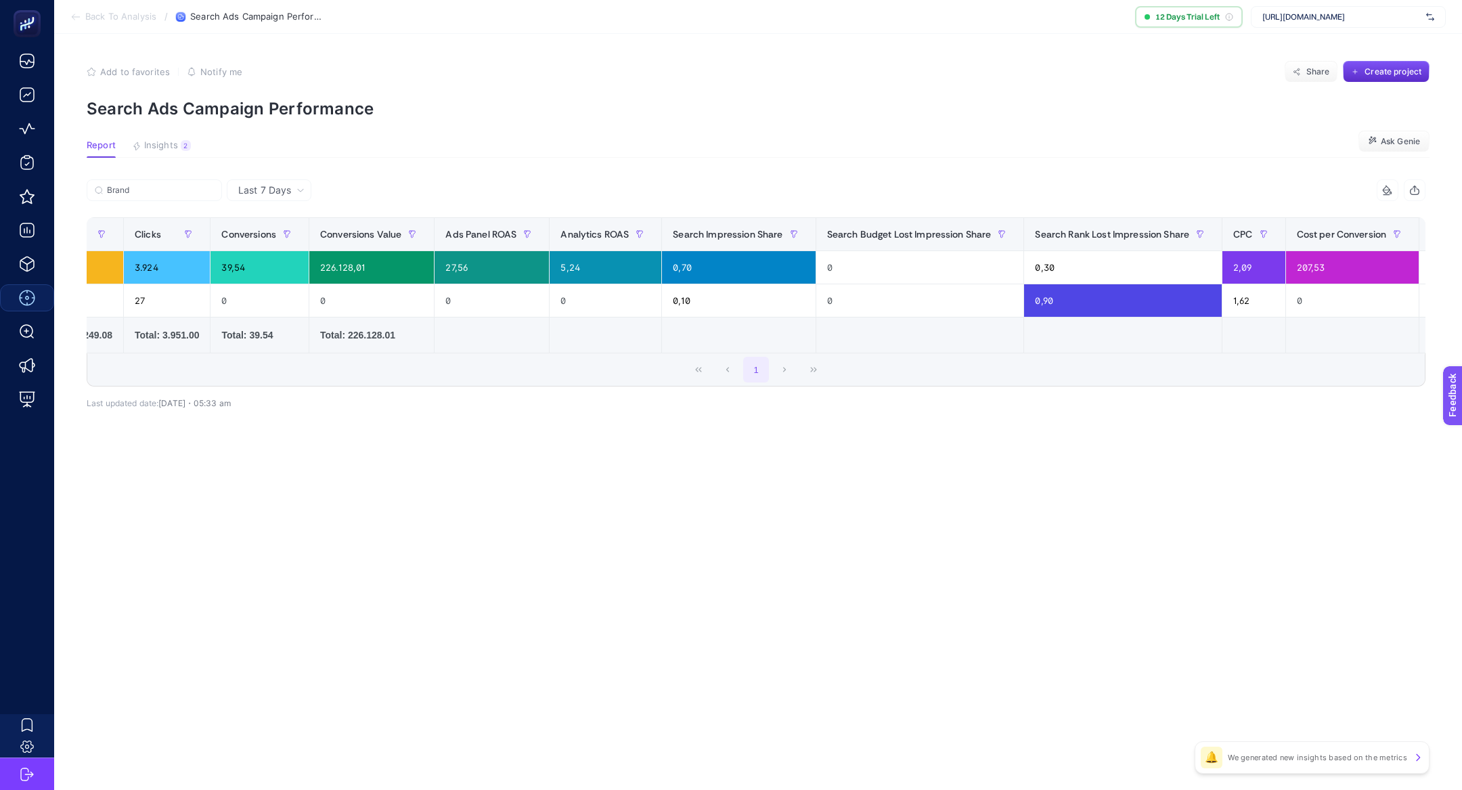
click at [1240, 378] on div "1" at bounding box center [755, 369] width 1337 height 32
click at [1415, 192] on icon "button" at bounding box center [1414, 190] width 11 height 11
click at [1384, 191] on icon at bounding box center [1387, 190] width 11 height 11
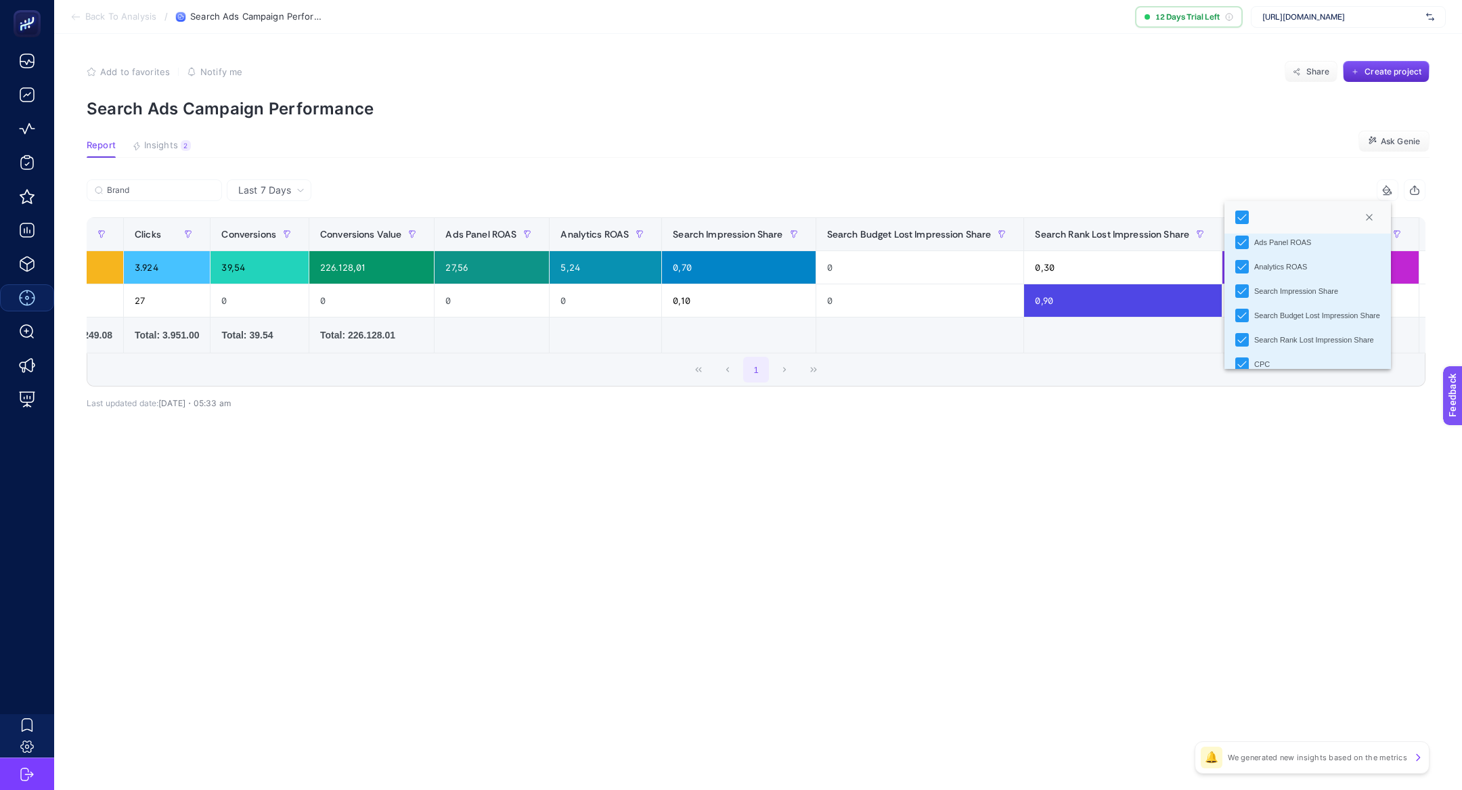
scroll to position [108, 0]
click at [1245, 315] on icon "Search Budget Lost Impression Share" at bounding box center [1241, 313] width 9 height 9
click at [1240, 443] on div "Last 7 Days Brand 11 items selected Campaign Name Bidding Strategy Type Cost Cl…" at bounding box center [756, 323] width 1360 height 288
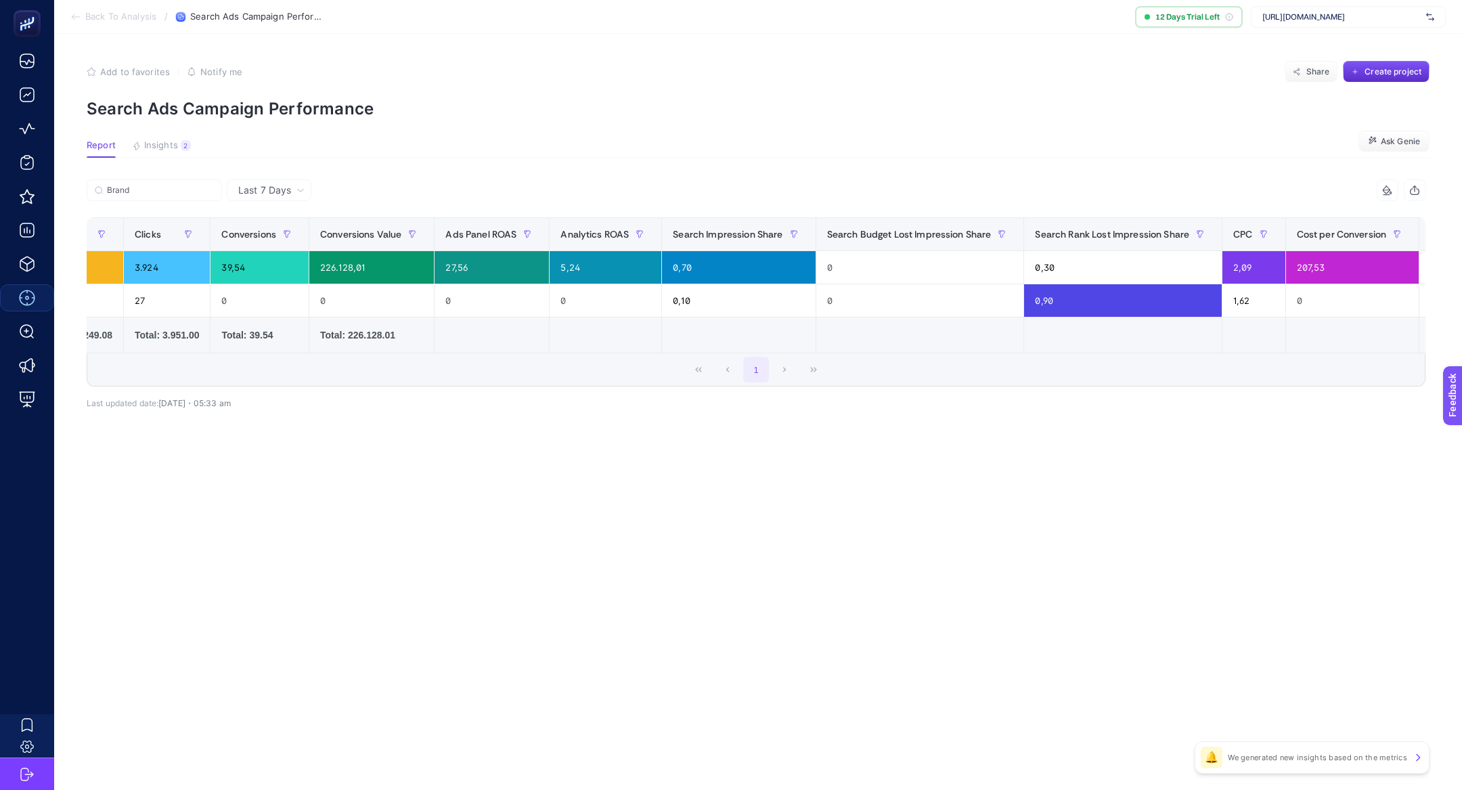
click at [1416, 194] on icon "button" at bounding box center [1414, 190] width 11 height 11
click at [1432, 238] on div "+" at bounding box center [1445, 234] width 26 height 11
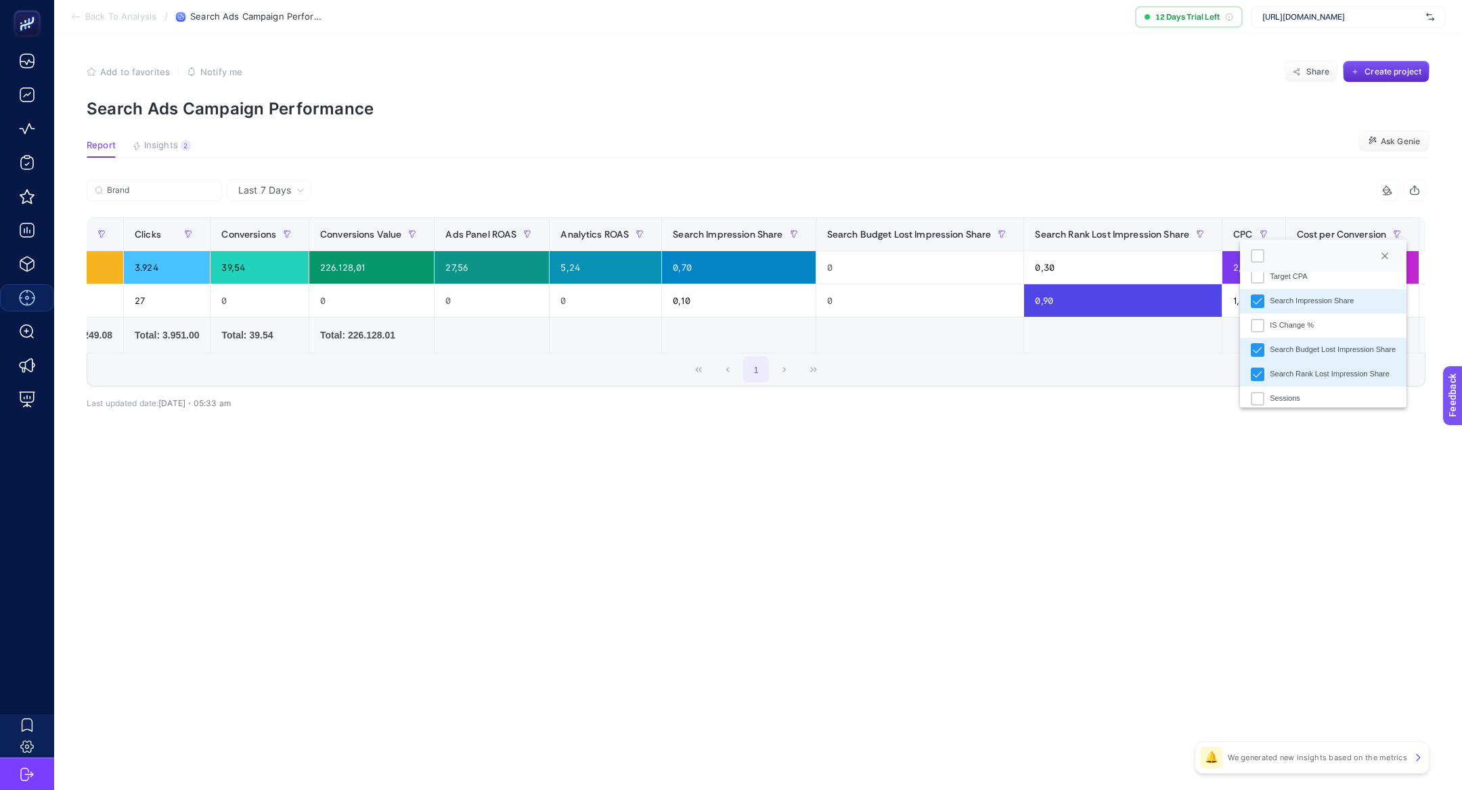
scroll to position [390, 0]
click at [1317, 339] on div "Search Budget Lost Impression Share" at bounding box center [1332, 338] width 126 height 12
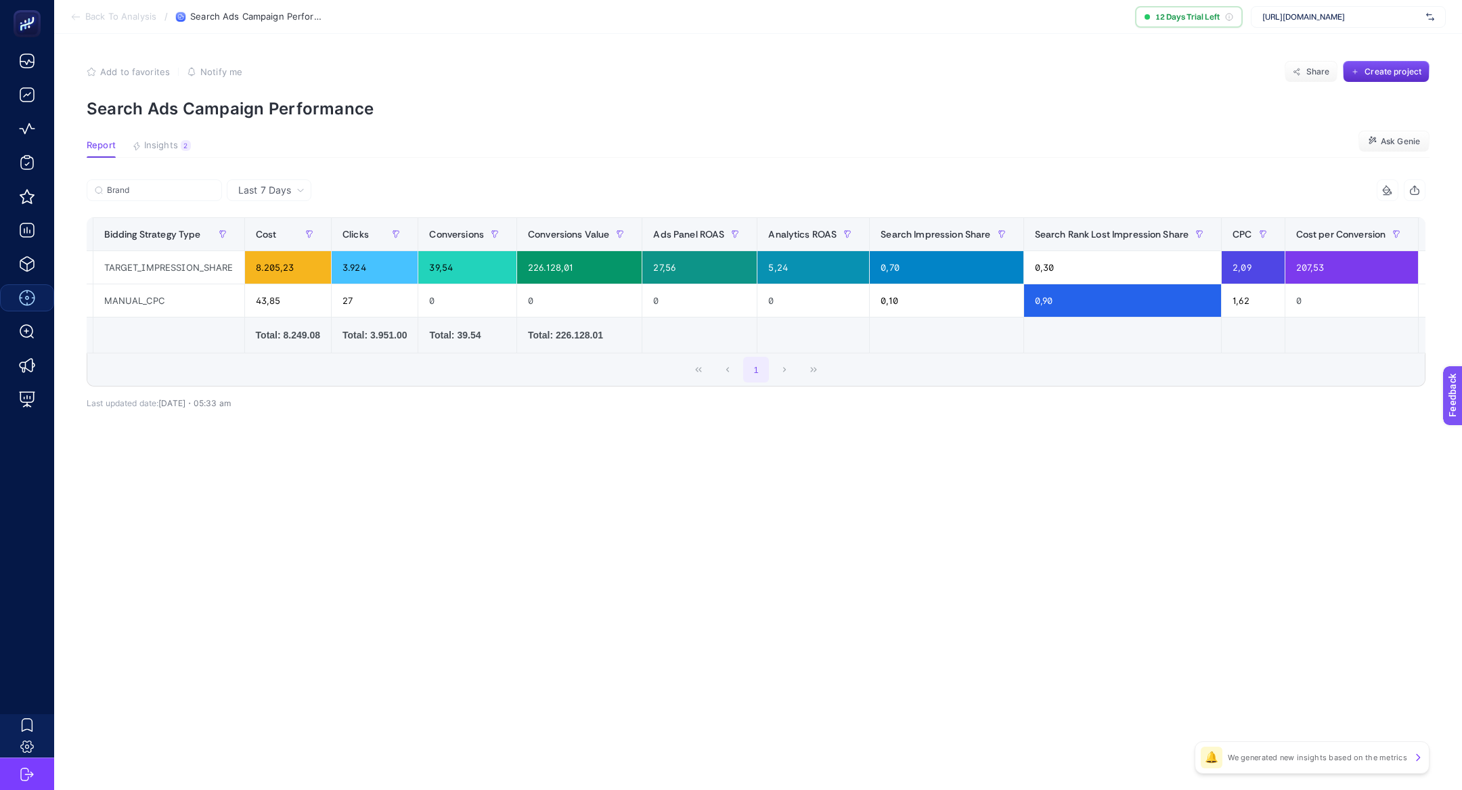
click at [1281, 428] on div "Last 7 Days Brand 11 items selected Campaign Name Bidding Strategy Type Cost Cl…" at bounding box center [756, 323] width 1360 height 288
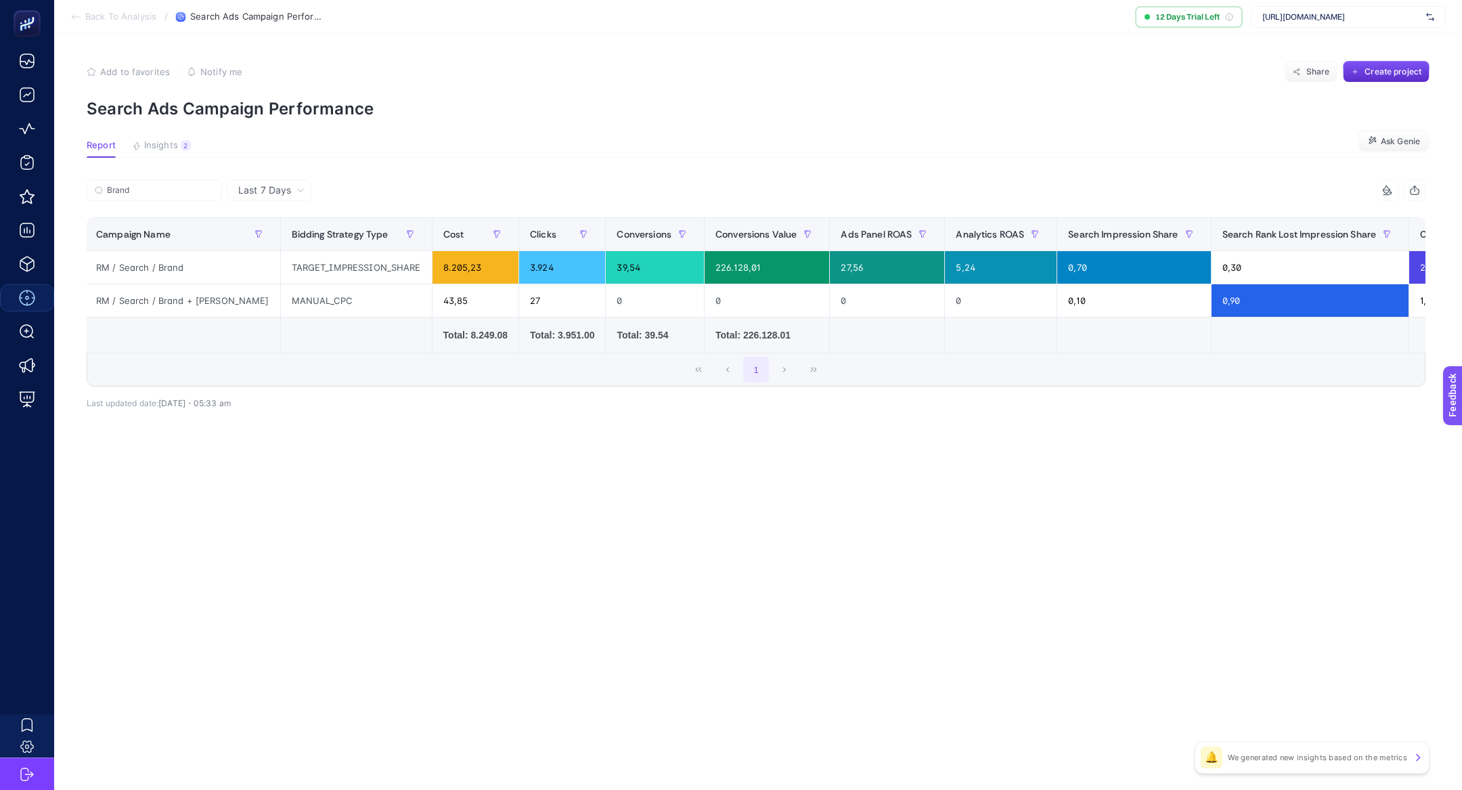
scroll to position [0, 0]
click at [1254, 387] on div "Brand 11 items selected Campaign Name Bidding Strategy Type Cost Clicks Convers…" at bounding box center [756, 304] width 1338 height 207
click at [280, 189] on span "Last 7 Days" at bounding box center [264, 190] width 53 height 14
click at [297, 240] on li "Last 30 Days" at bounding box center [269, 243] width 76 height 24
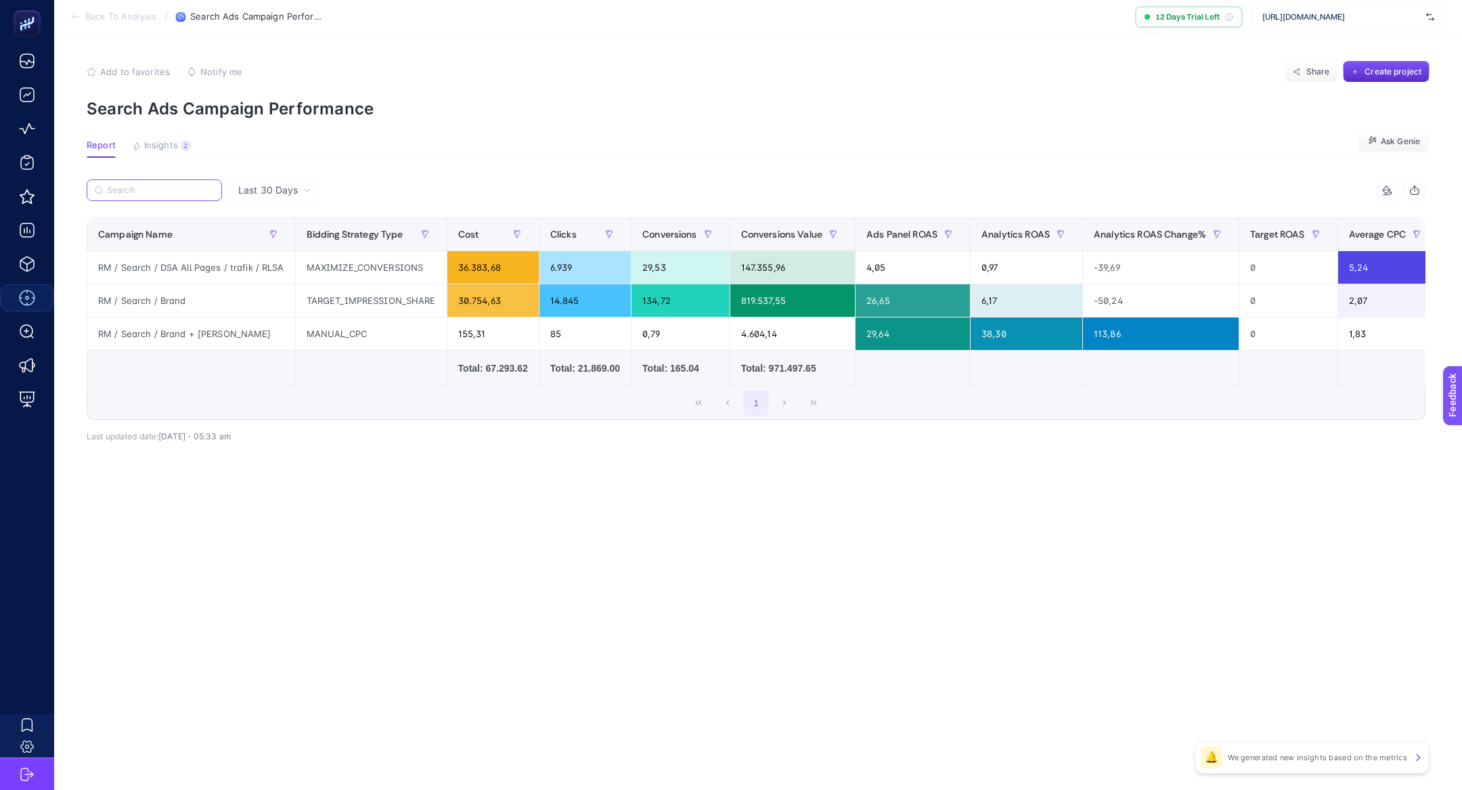
click at [189, 187] on input "Search" at bounding box center [160, 190] width 107 height 10
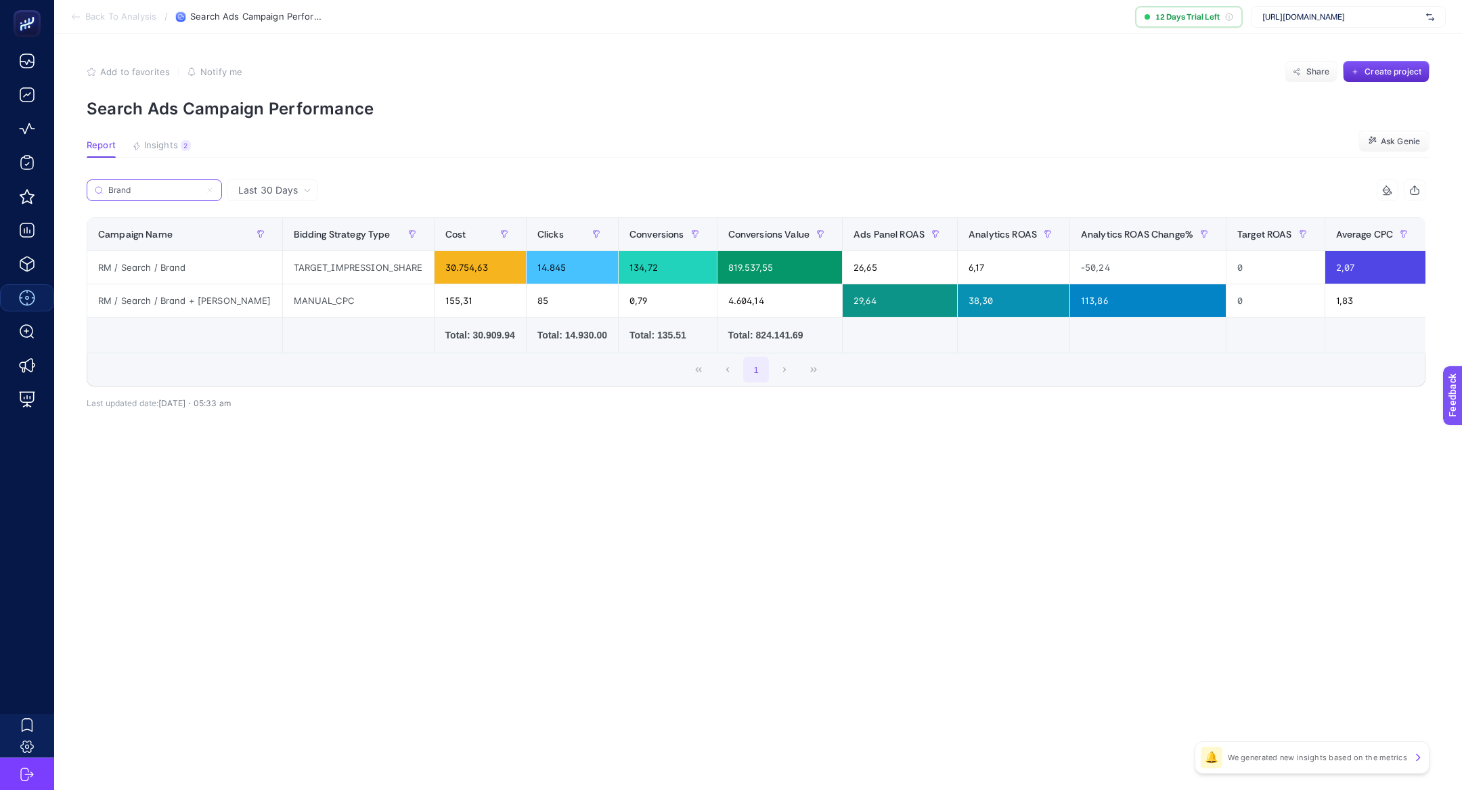
type input "Brand"
click at [240, 604] on article "Add to favorites false Notify me Share Create project Search Ads Campaign Perfo…" at bounding box center [757, 412] width 1407 height 756
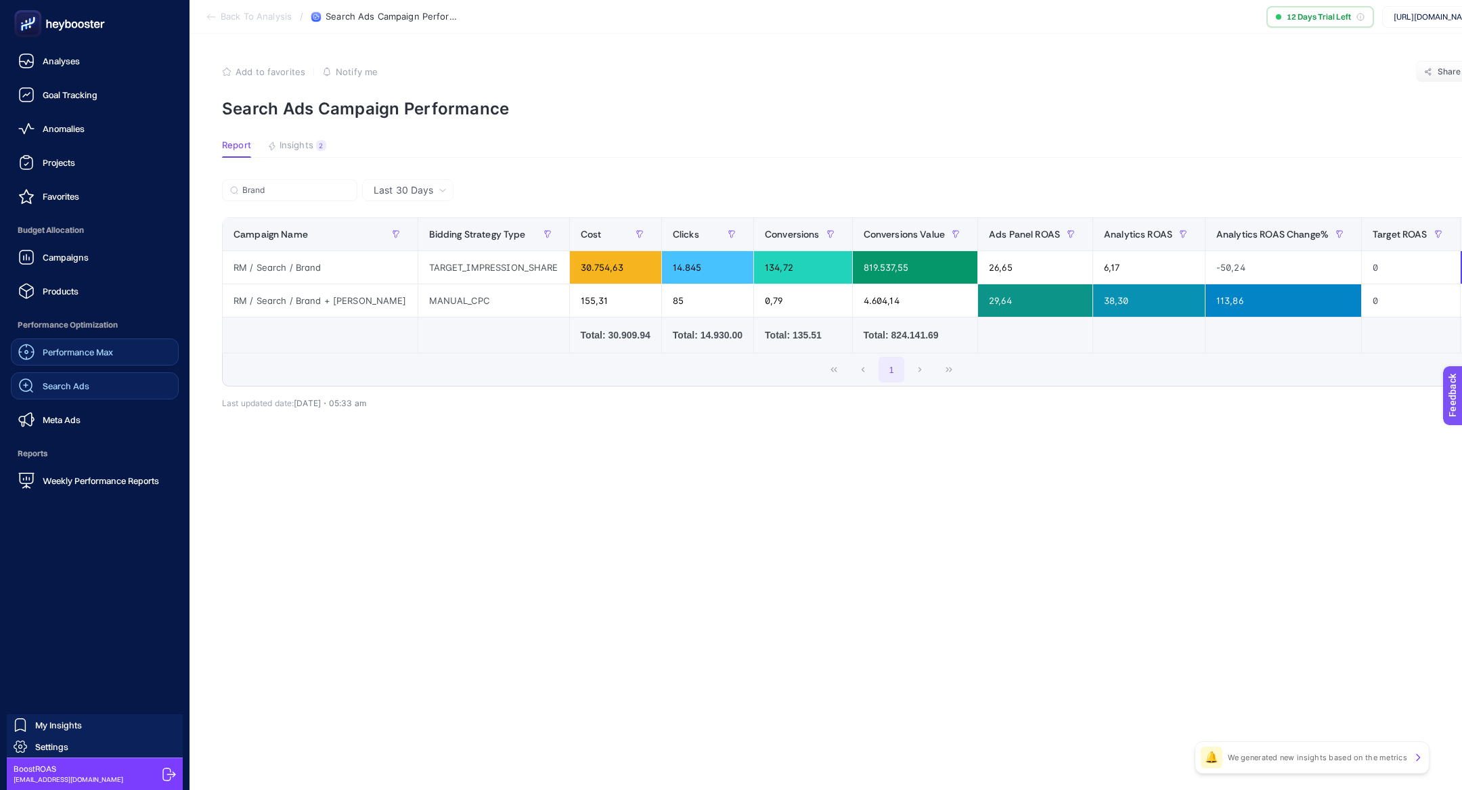
click at [72, 397] on link "Search Ads" at bounding box center [95, 385] width 168 height 27
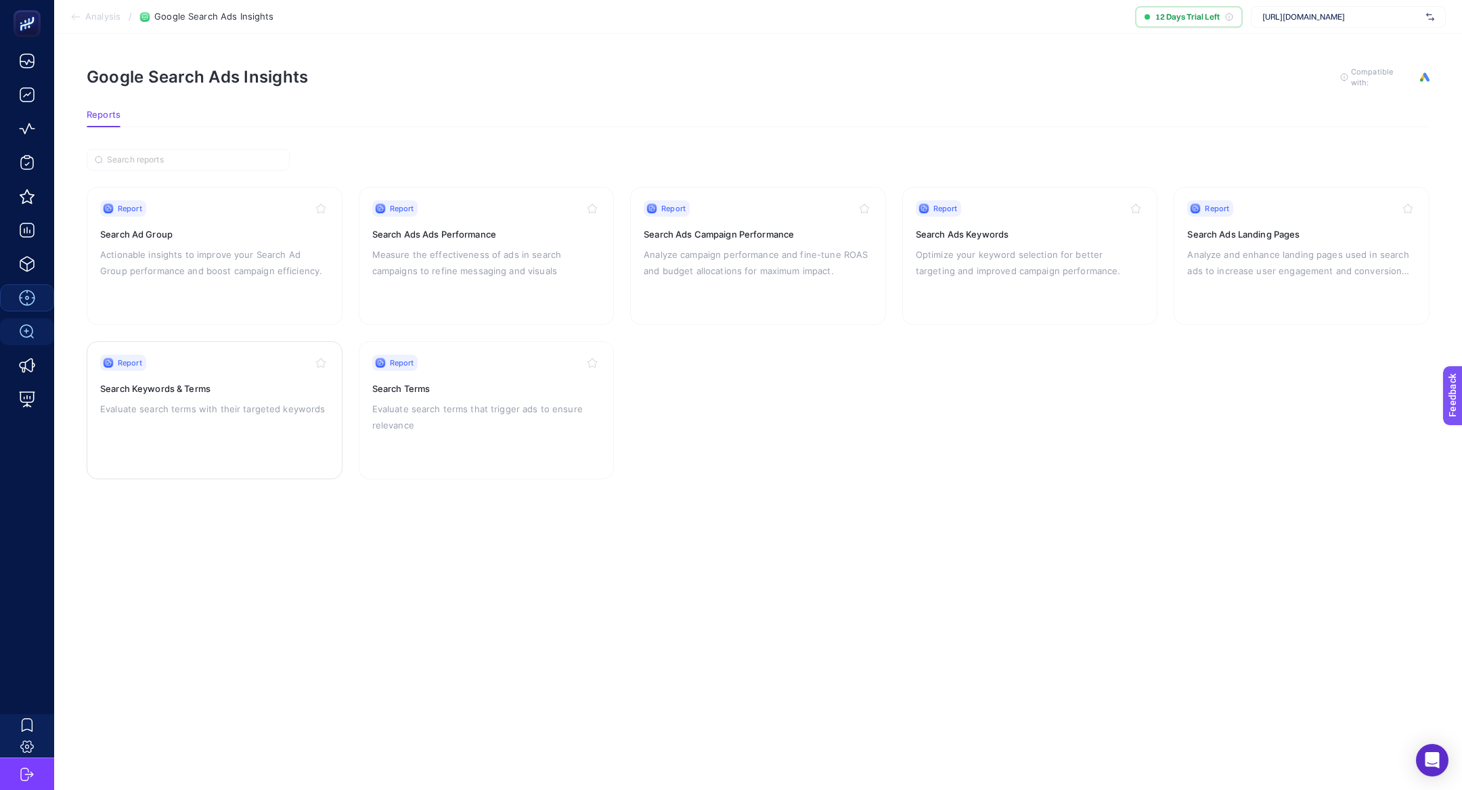
click at [270, 411] on p "Evaluate search terms with their targeted keywords" at bounding box center [214, 409] width 229 height 16
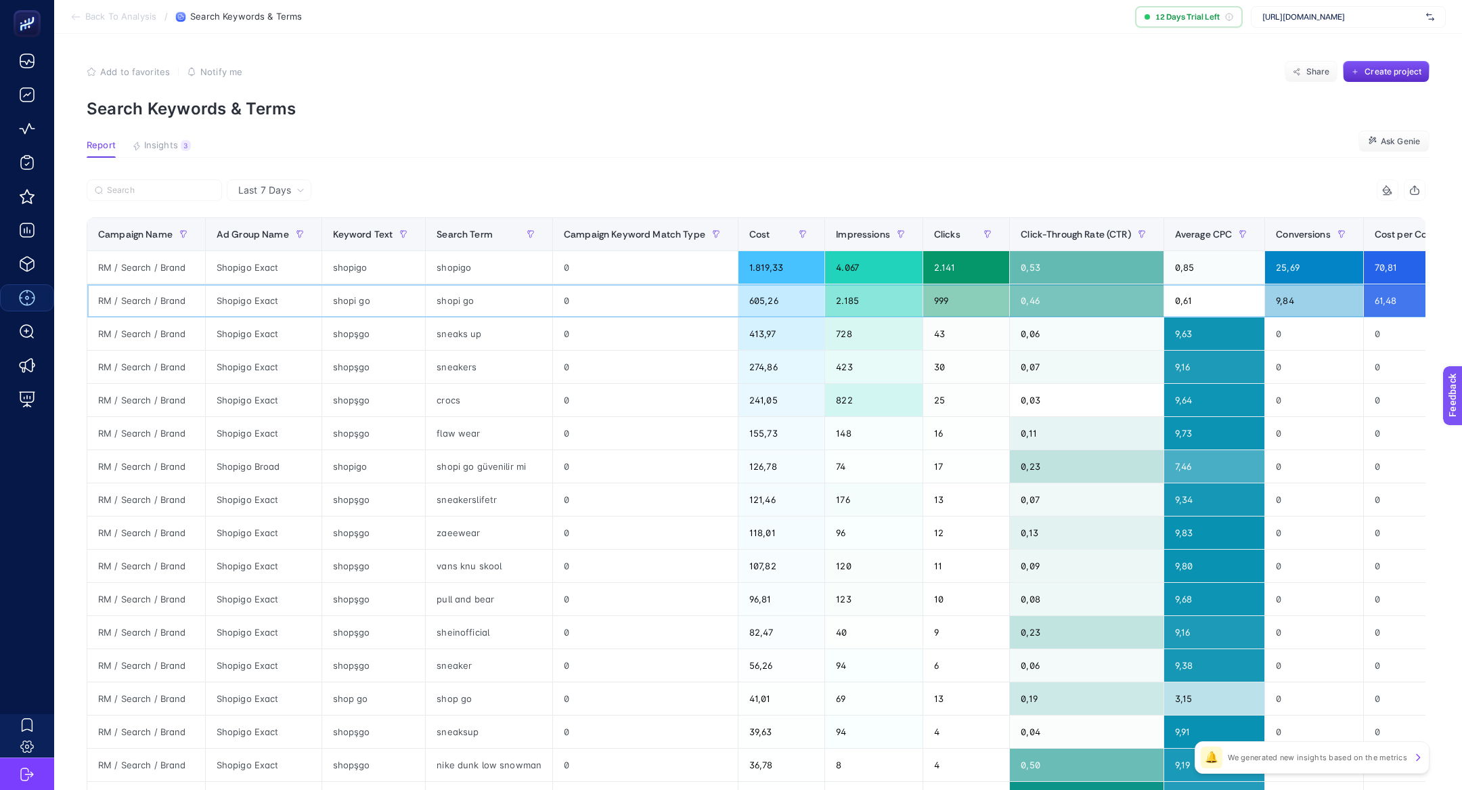
click at [152, 285] on div "RM / Search / Brand" at bounding box center [146, 300] width 118 height 32
click at [152, 284] on div "RM / Search / Brand" at bounding box center [146, 300] width 118 height 32
click at [143, 275] on div at bounding box center [143, 275] width 0 height 0
click at [152, 294] on div "RM / Search / Brand" at bounding box center [146, 300] width 118 height 32
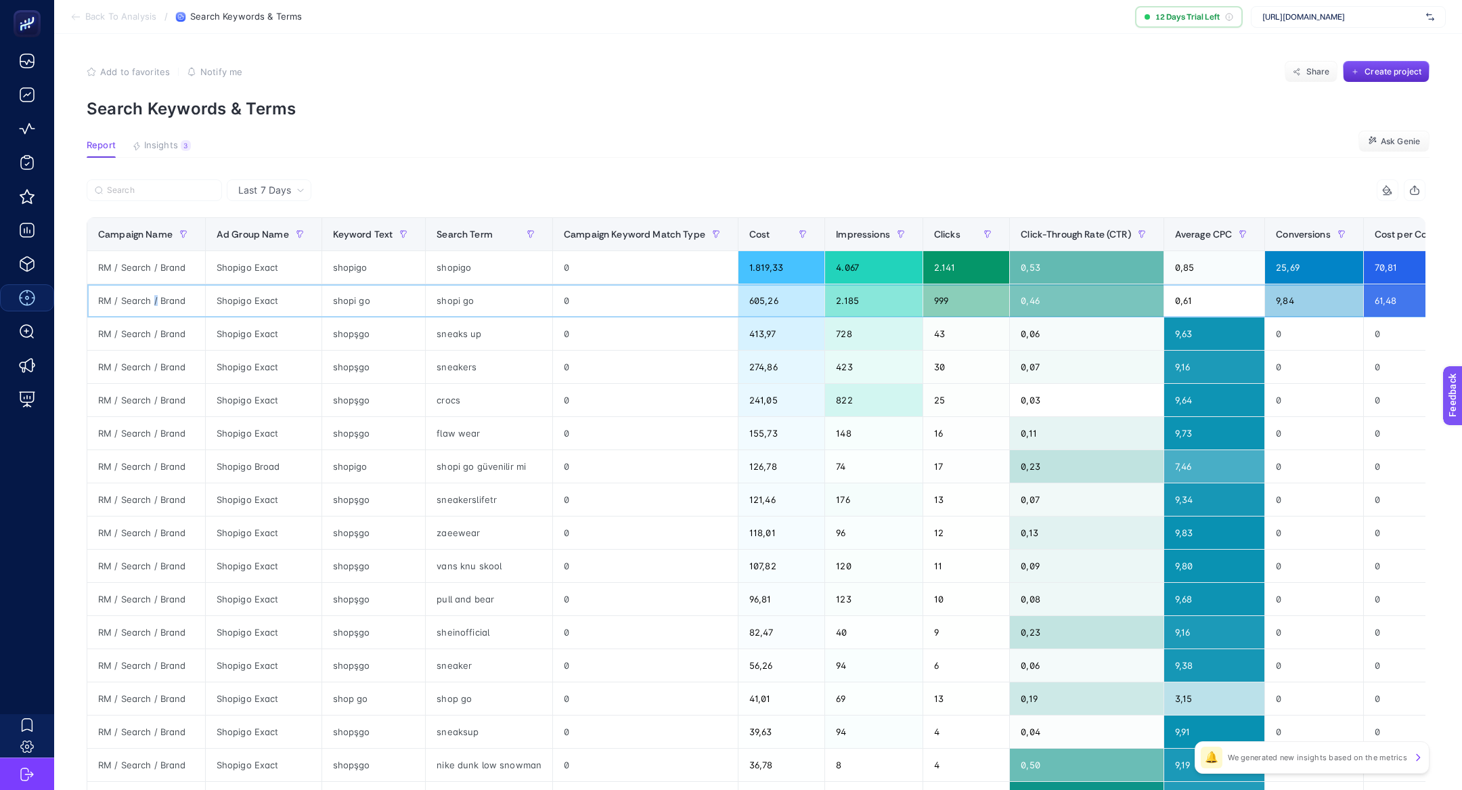
click at [152, 294] on div "RM / Search / Brand" at bounding box center [146, 300] width 118 height 32
copy tr "RM / Search / Brand"
click at [286, 183] on div "Last 7 Days" at bounding box center [269, 190] width 85 height 22
click at [277, 193] on span "Last 7 Days" at bounding box center [264, 190] width 53 height 14
click at [285, 241] on div "Ad Group Name" at bounding box center [264, 234] width 94 height 22
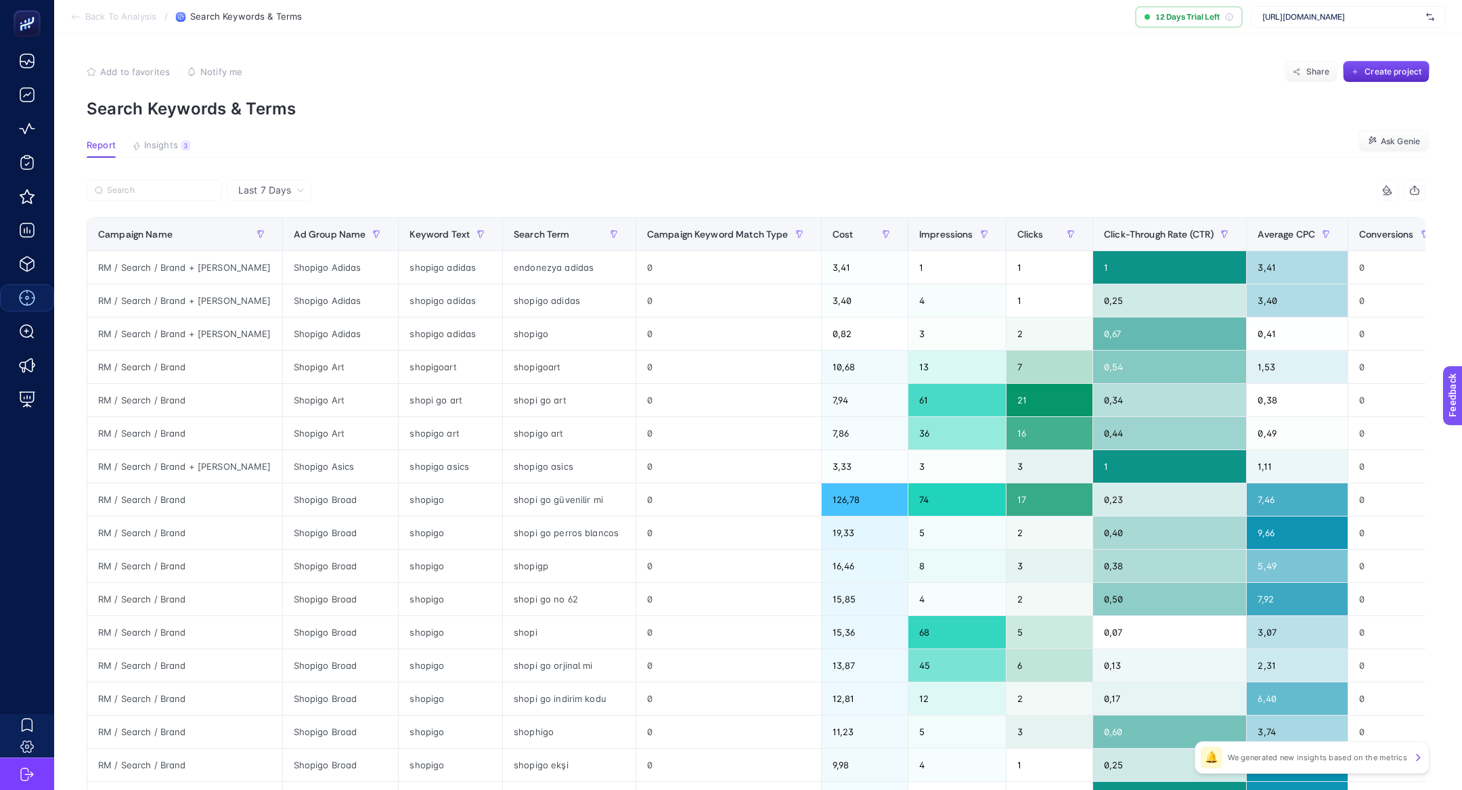
click at [271, 192] on span "Last 7 Days" at bounding box center [264, 190] width 53 height 14
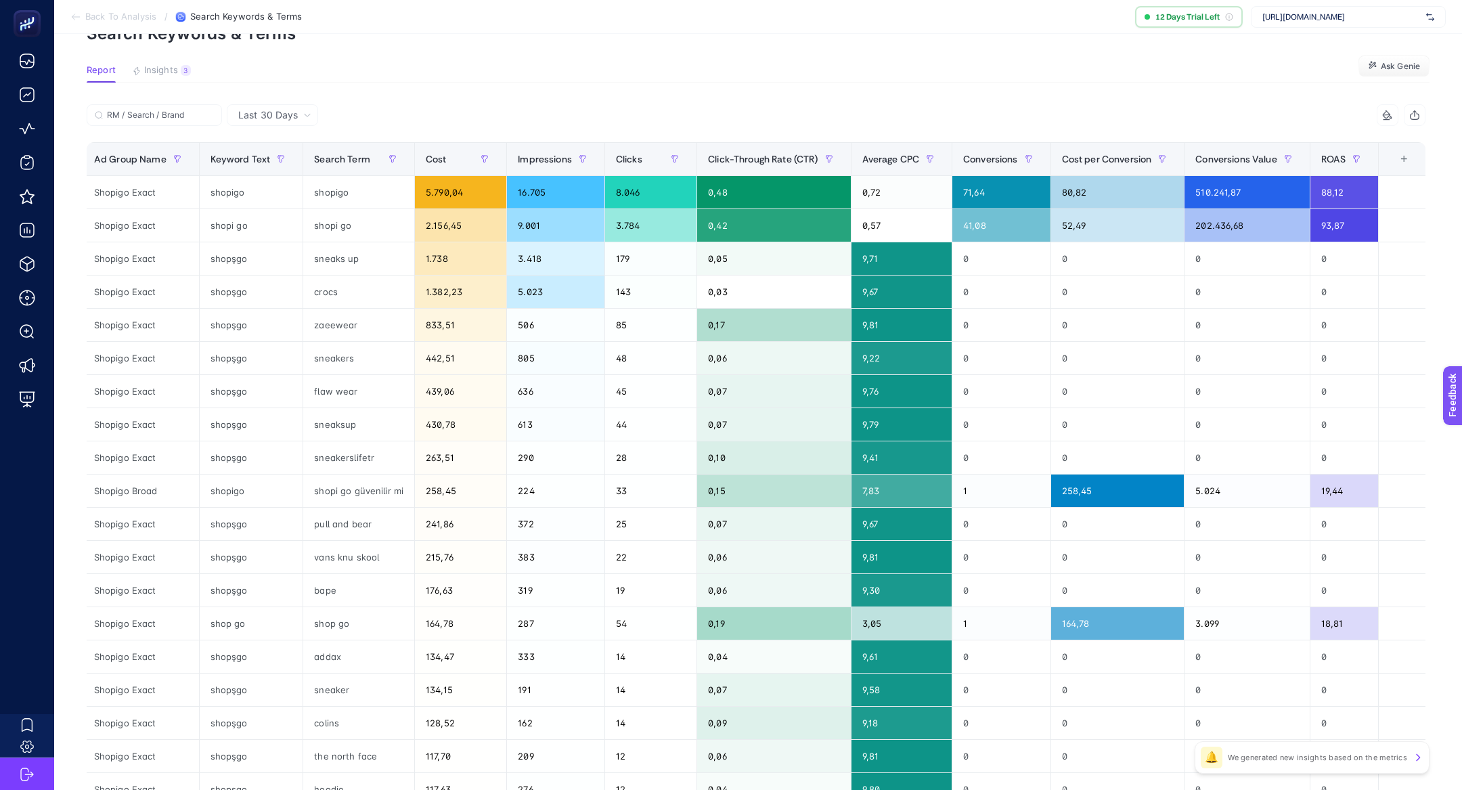
scroll to position [0, 118]
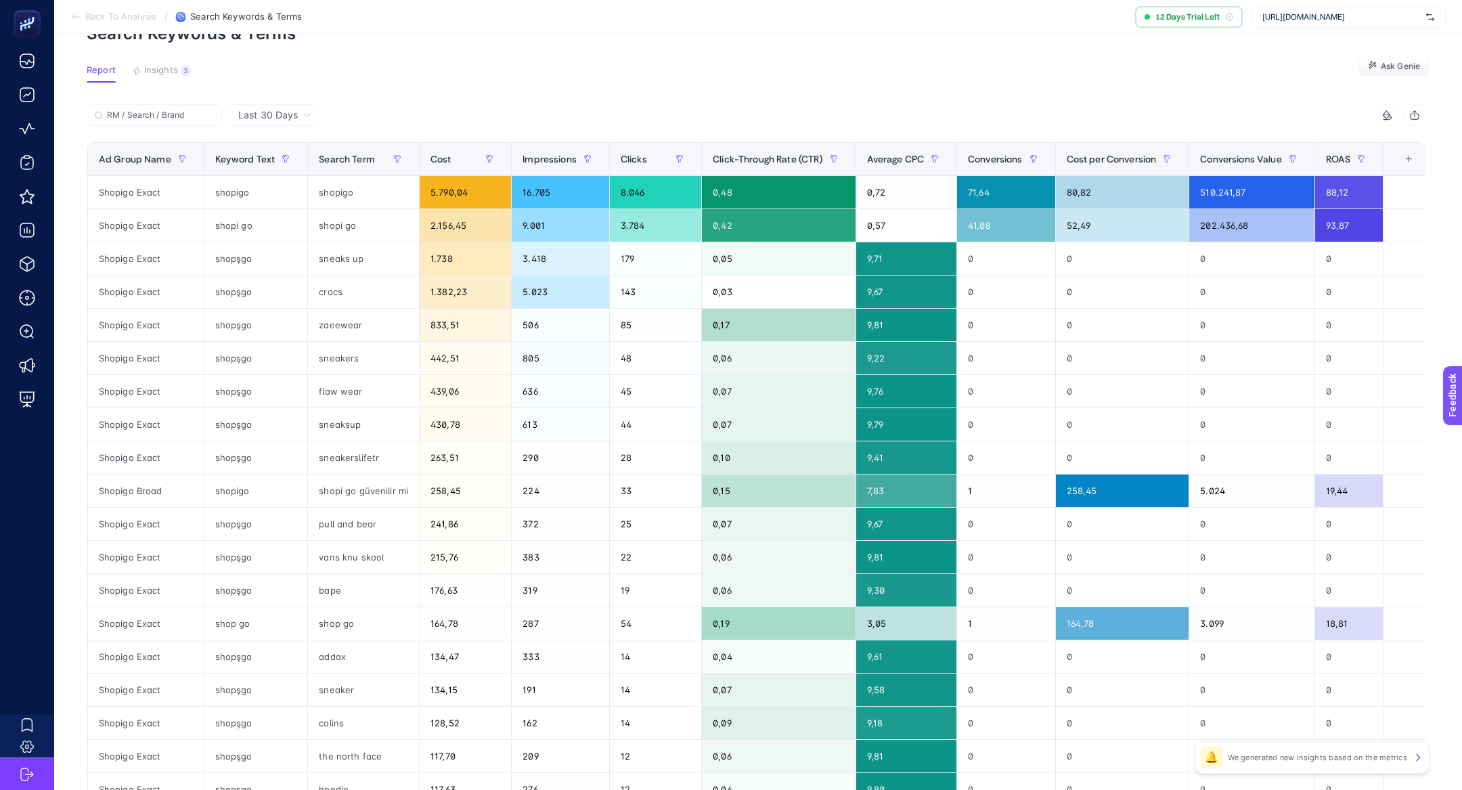
click at [1412, 116] on icon "button" at bounding box center [1414, 115] width 11 height 11
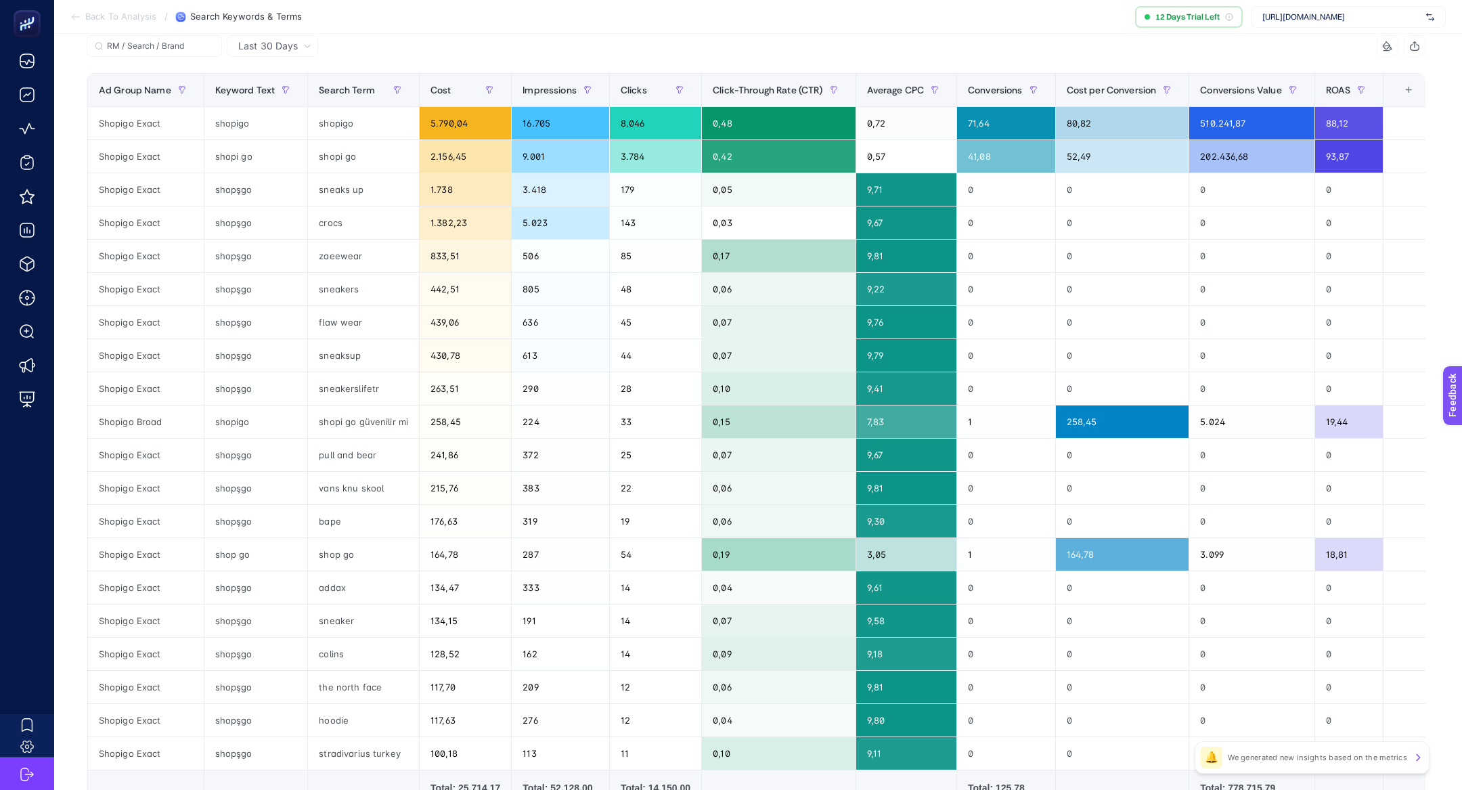
scroll to position [0, 0]
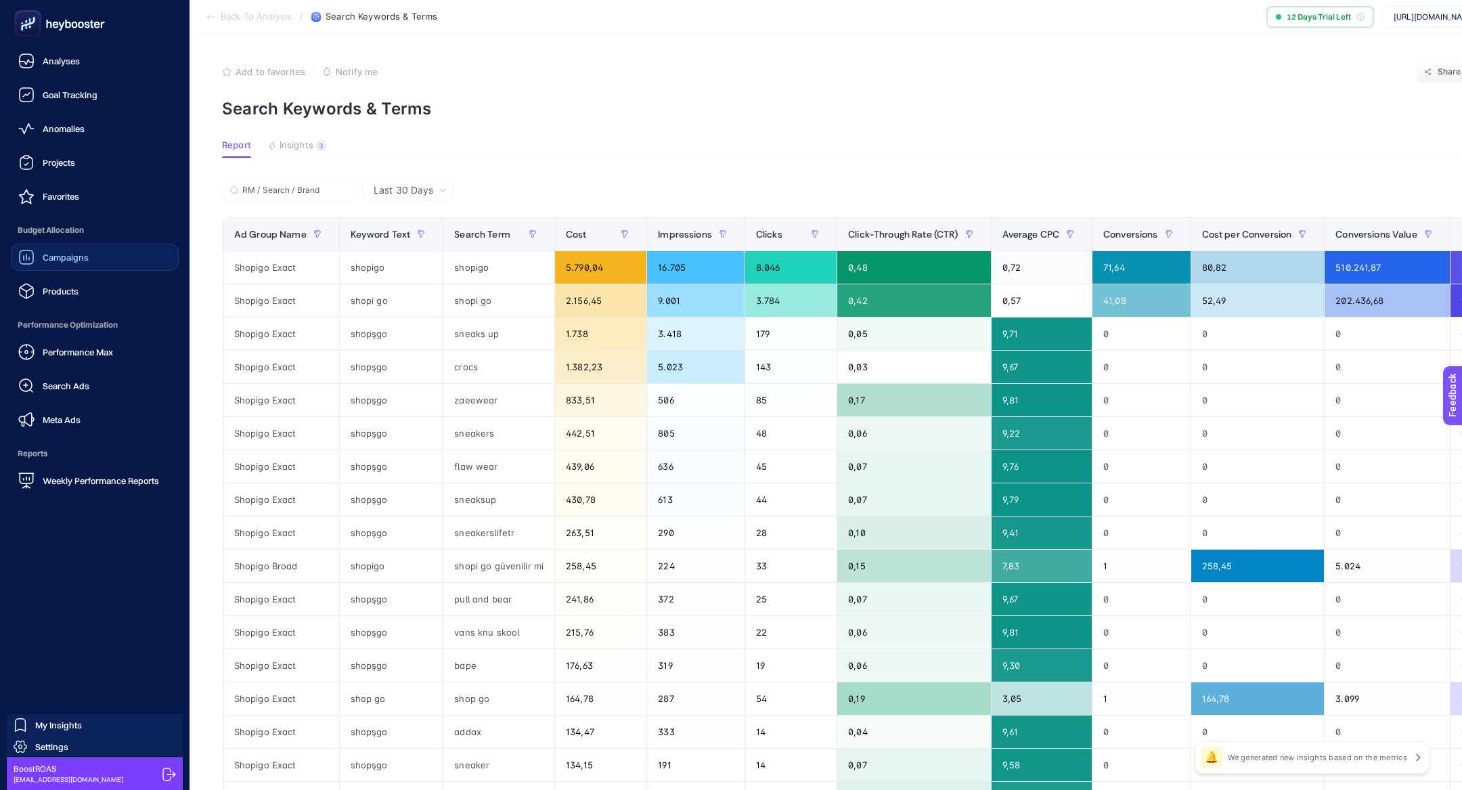
click at [81, 262] on span "Campaigns" at bounding box center [66, 257] width 46 height 11
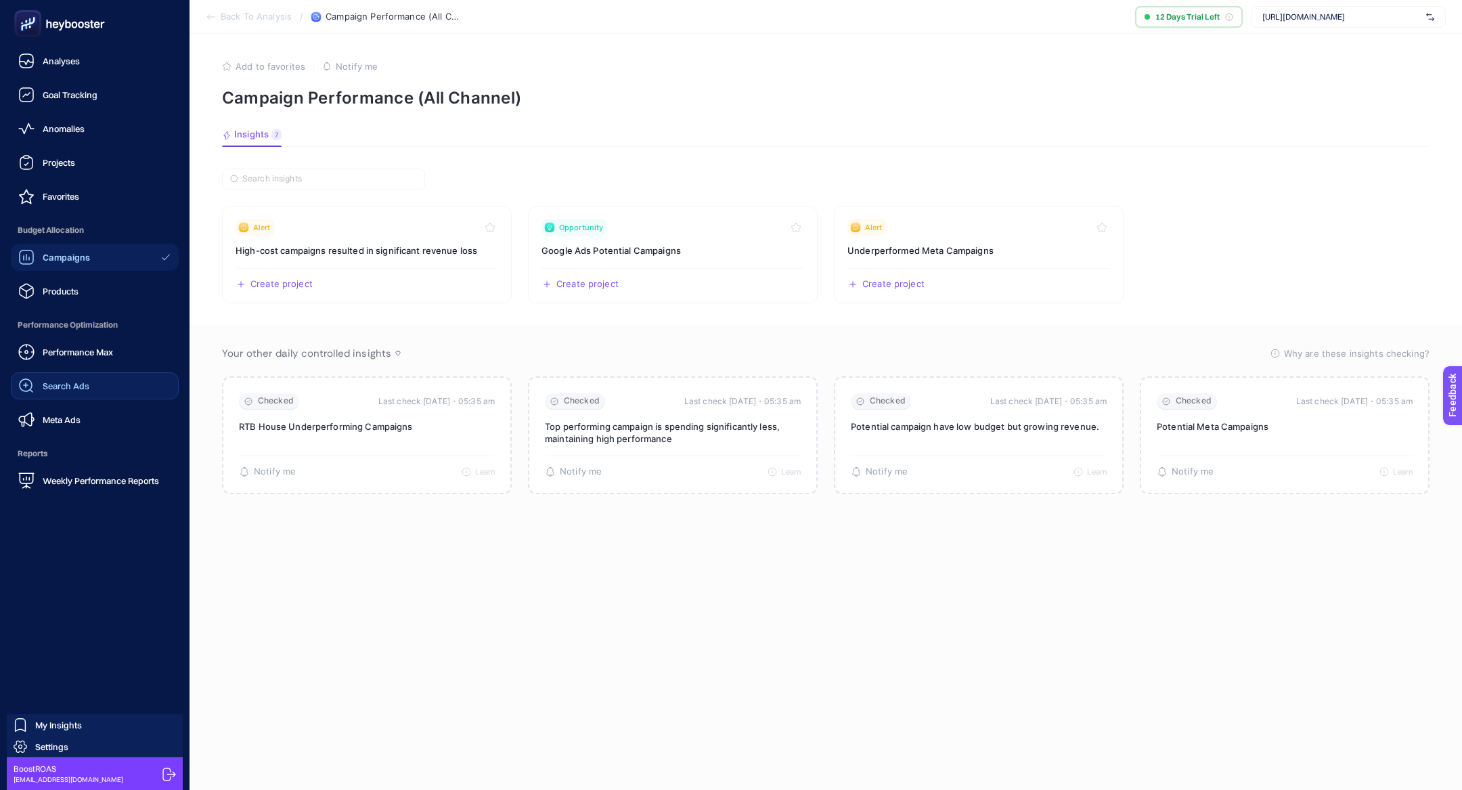
click at [83, 382] on span "Search Ads" at bounding box center [66, 385] width 47 height 11
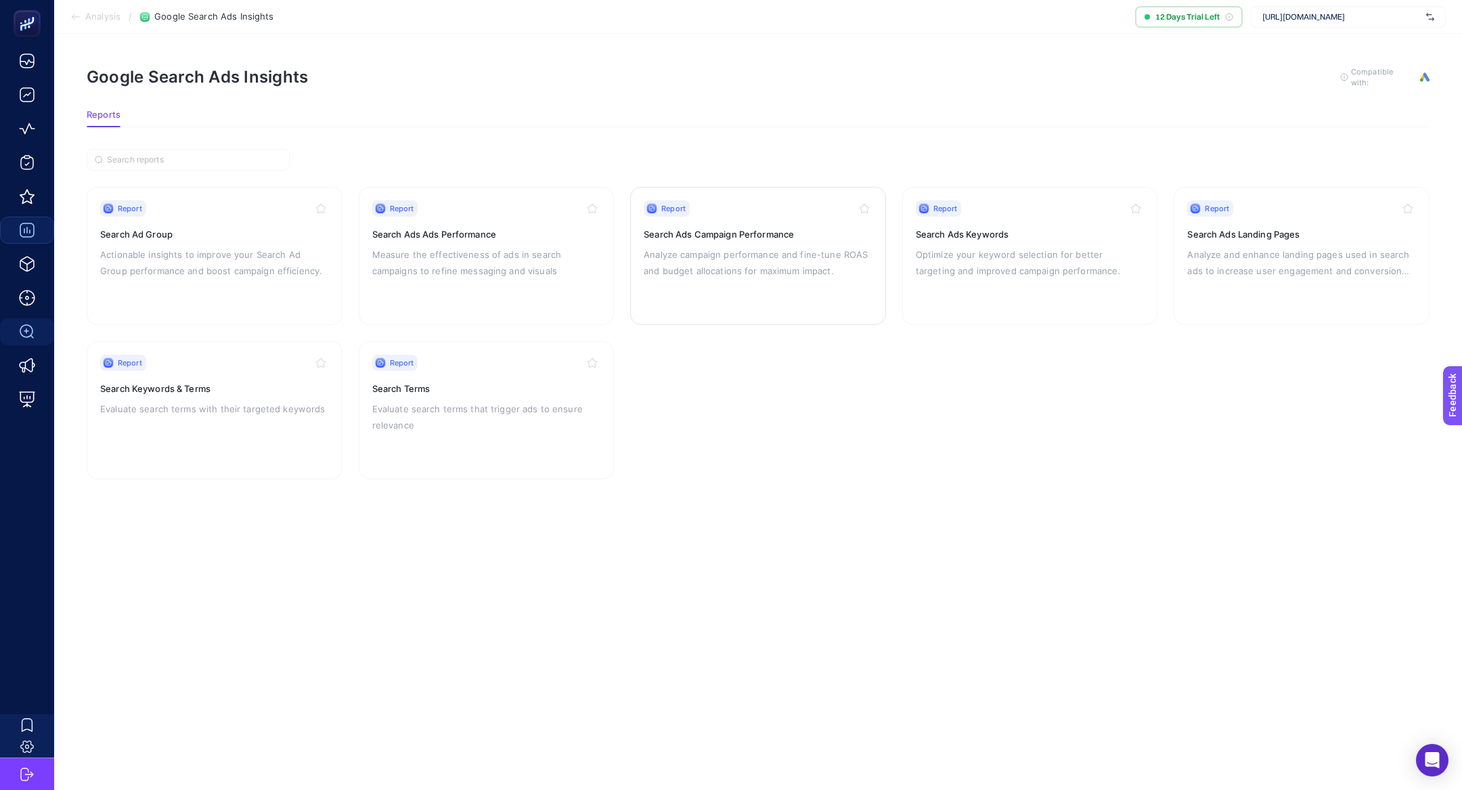
click at [684, 257] on p "Analyze campaign performance and fine-tune ROAS and budget allocations for maxi…" at bounding box center [758, 262] width 229 height 32
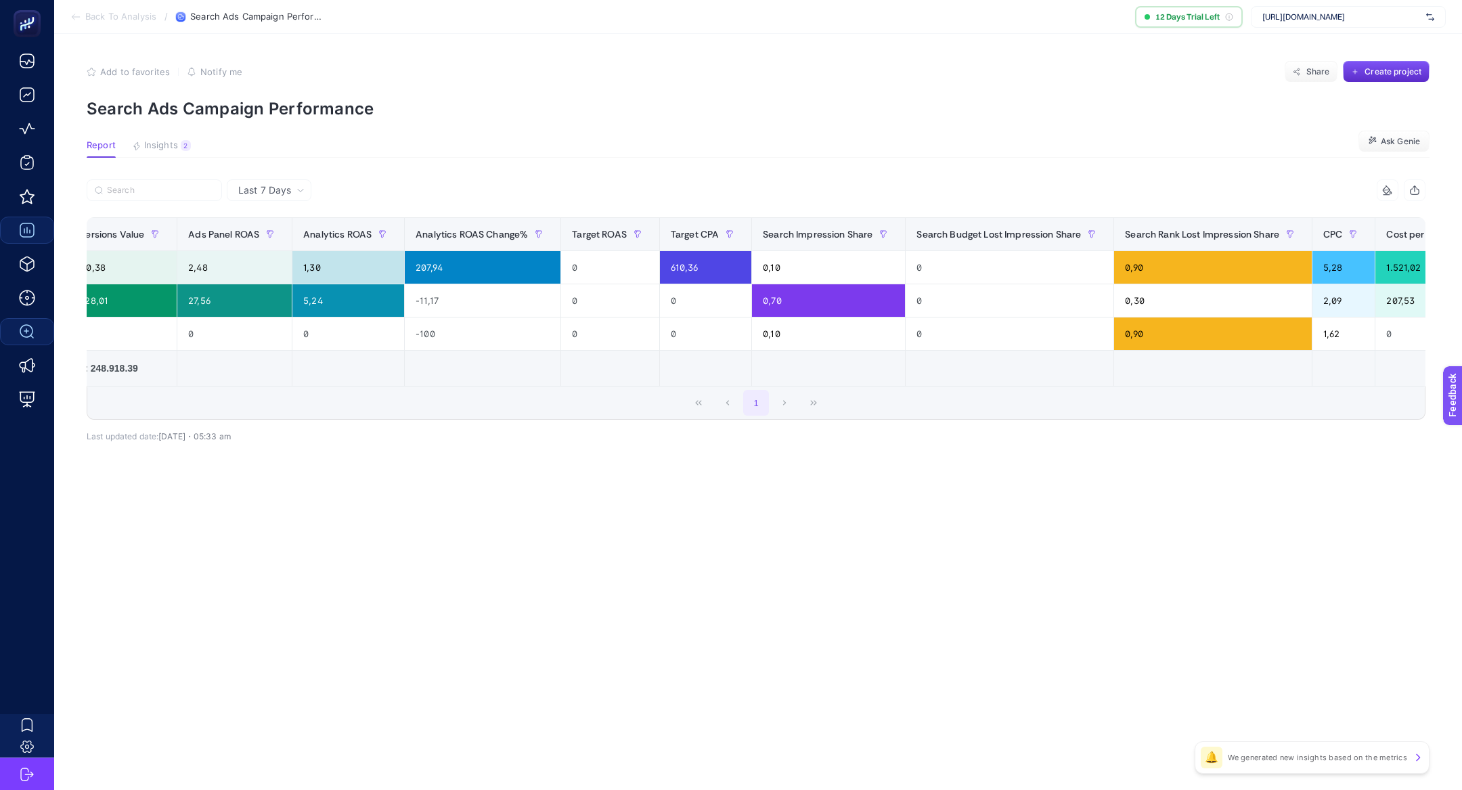
scroll to position [0, 806]
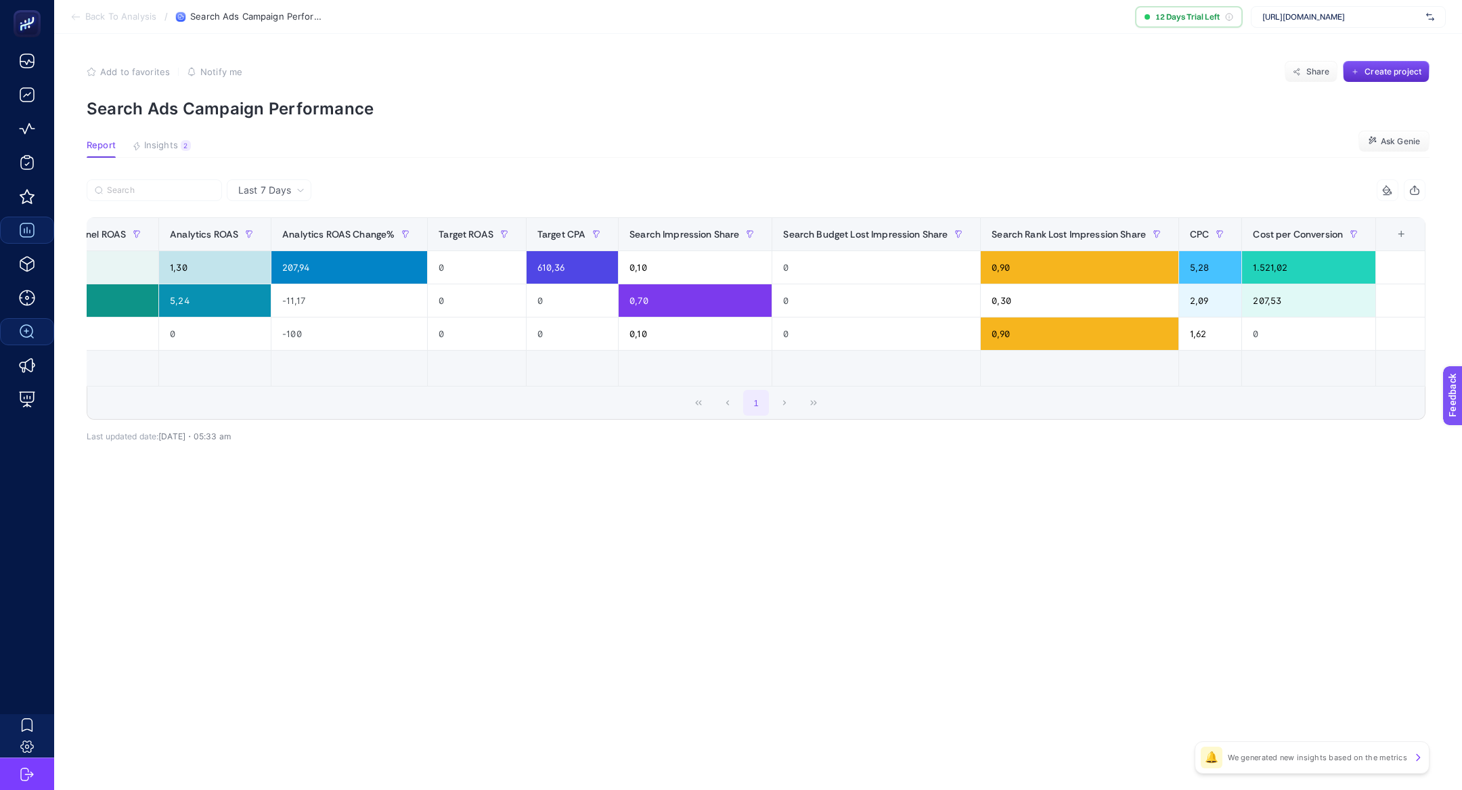
click at [1404, 231] on div "+" at bounding box center [1401, 234] width 26 height 11
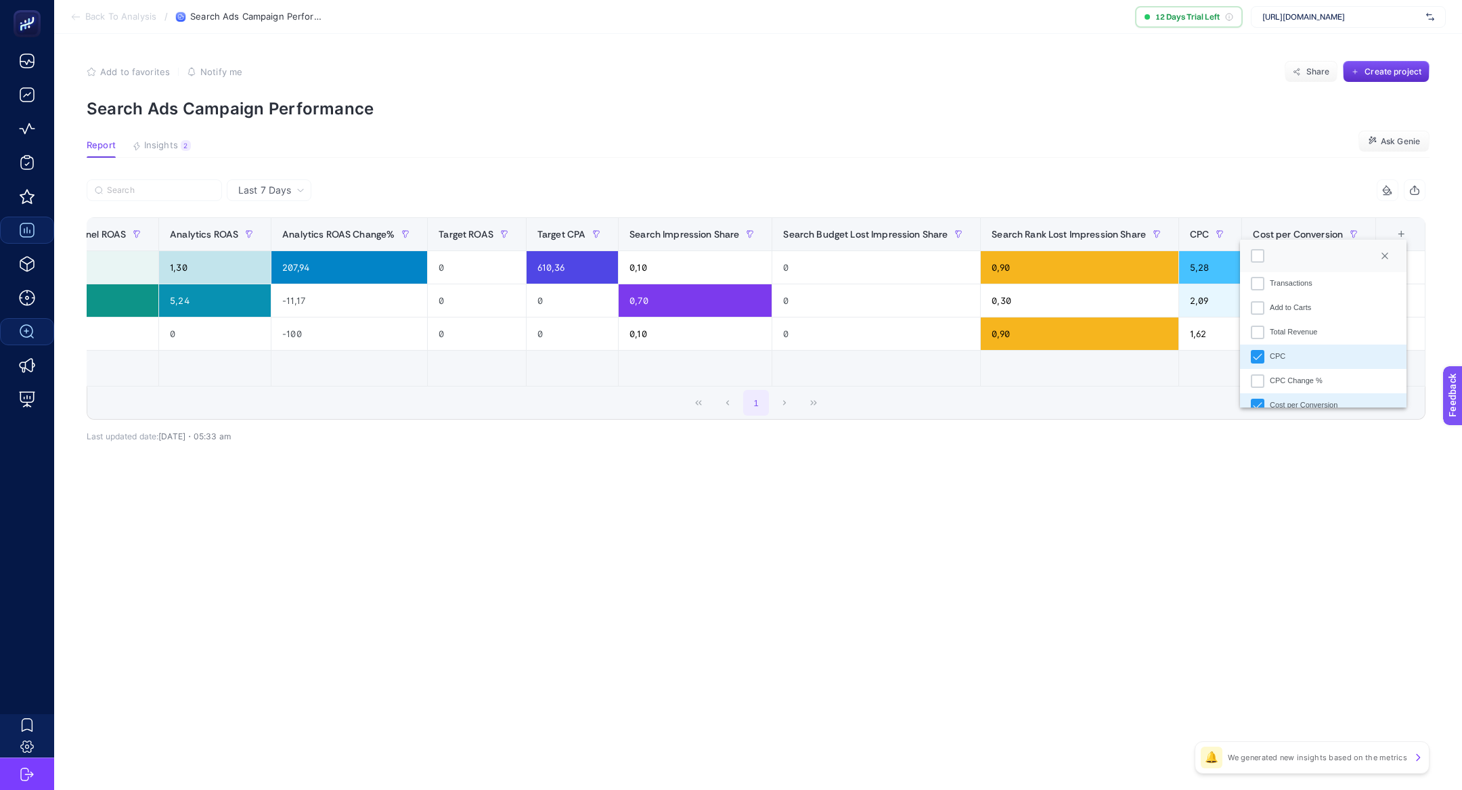
scroll to position [517, 0]
click at [1319, 334] on li "Total Revenue" at bounding box center [1323, 333] width 166 height 24
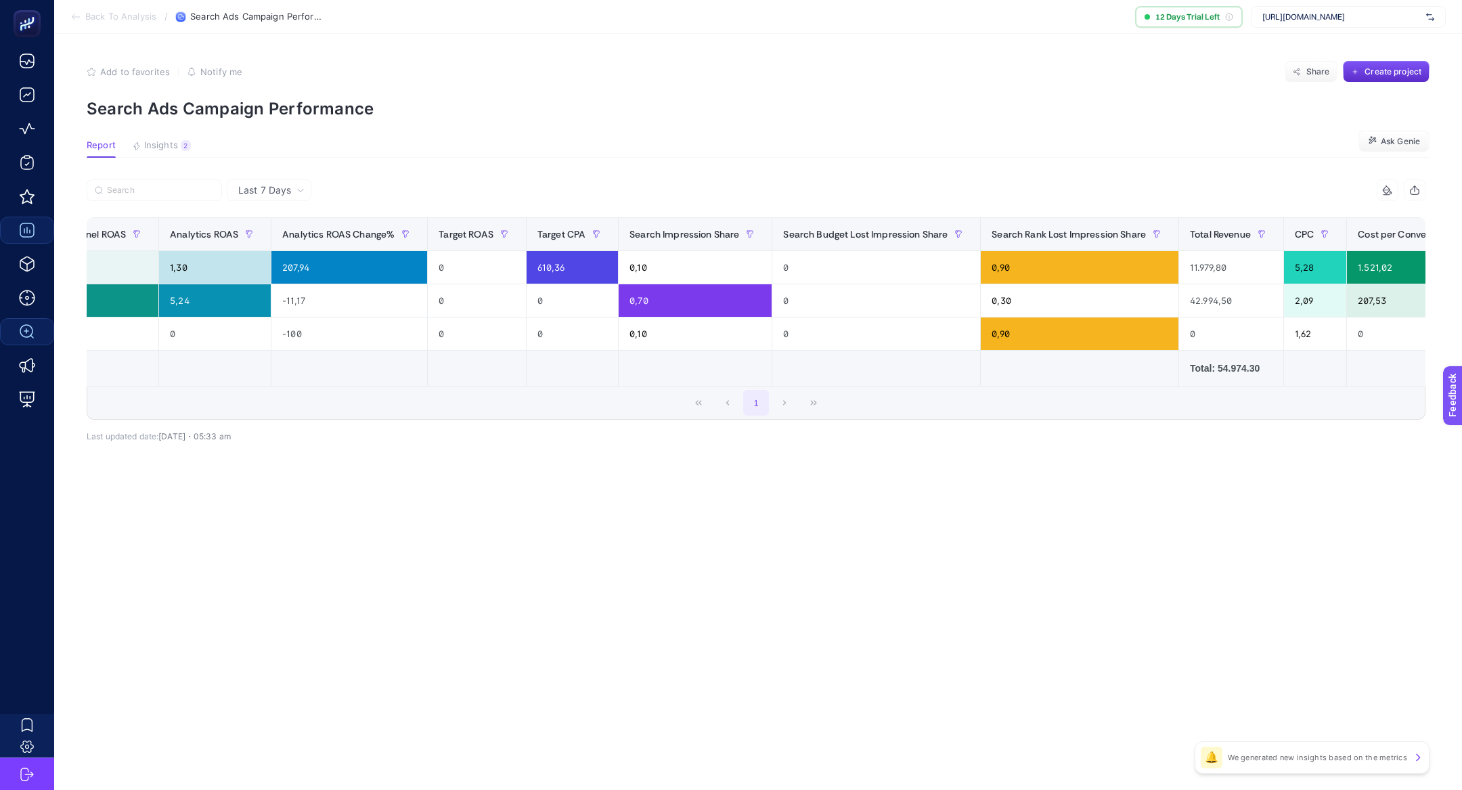
scroll to position [0, 910]
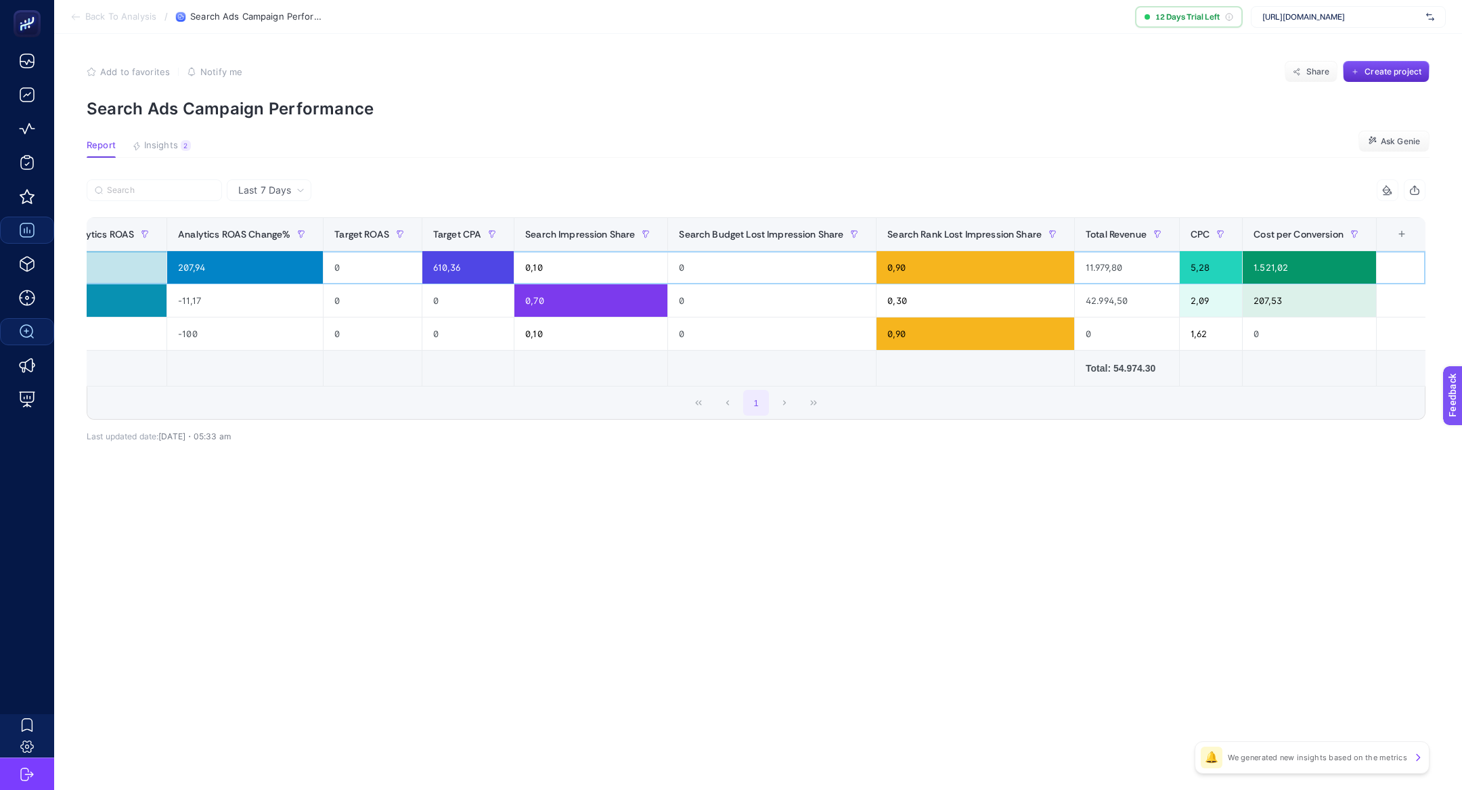
click at [1106, 271] on div "11.979,80" at bounding box center [1127, 267] width 104 height 32
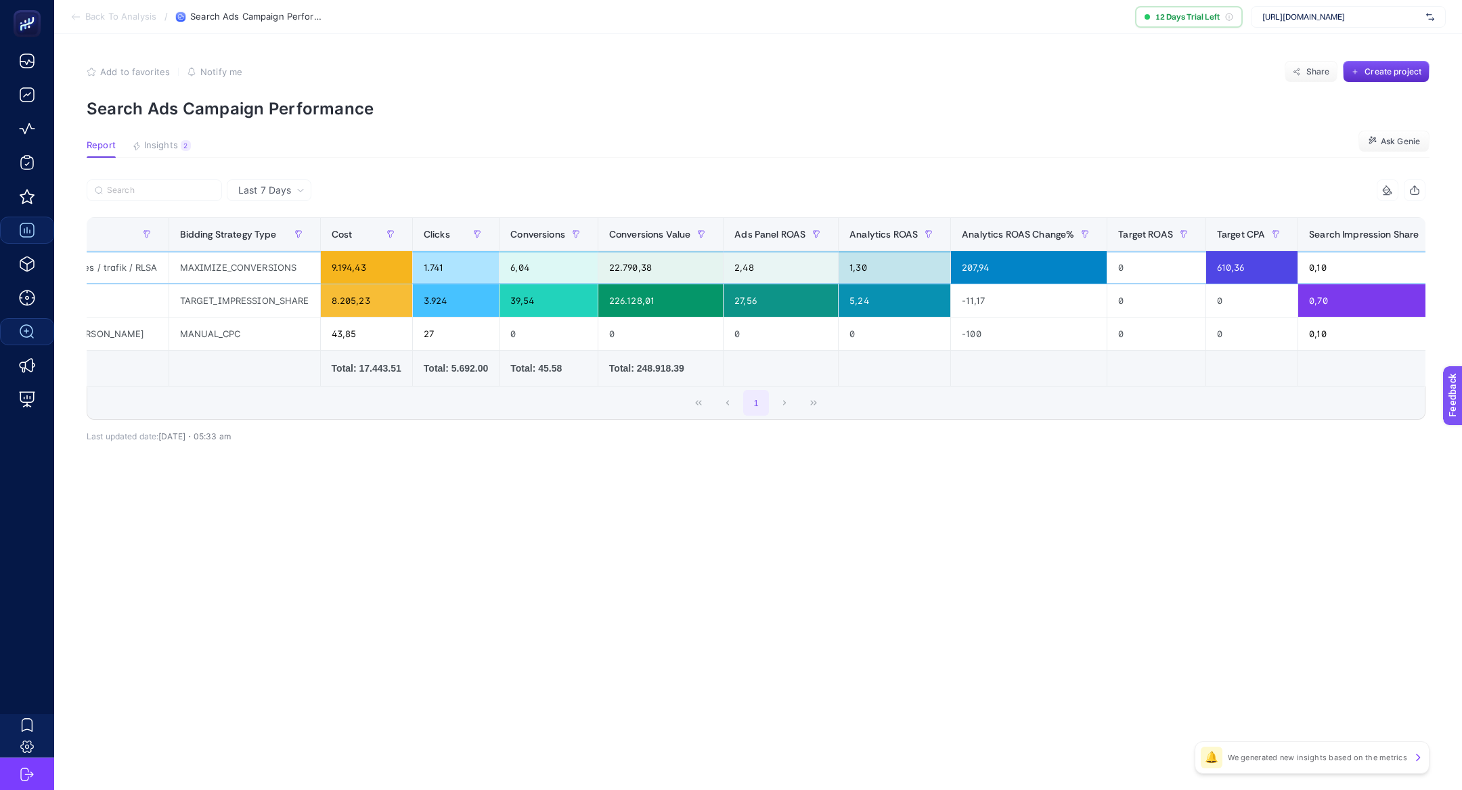
scroll to position [0, 0]
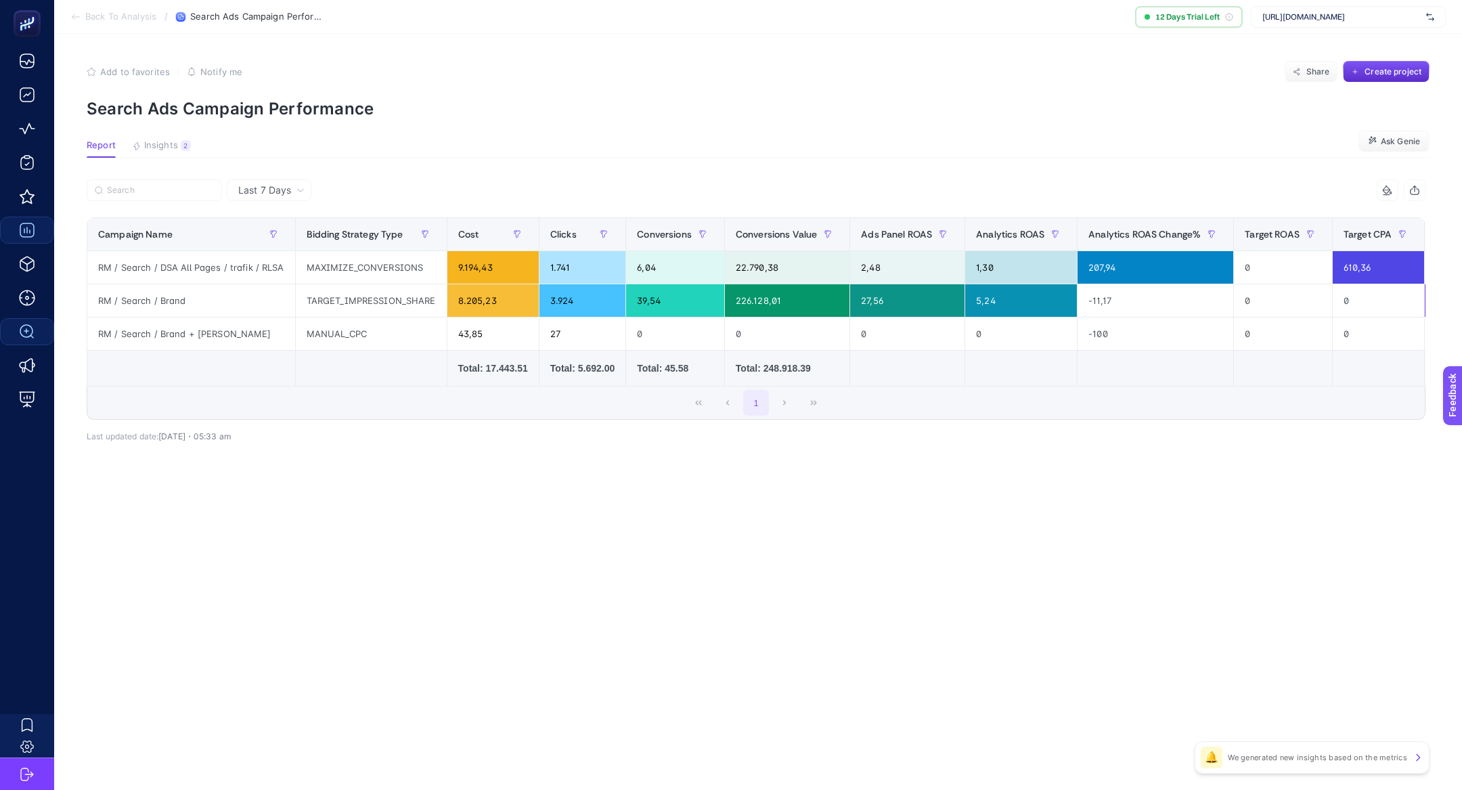
click at [278, 186] on span "Last 7 Days" at bounding box center [264, 190] width 53 height 14
click at [275, 240] on li "Last 30 Days" at bounding box center [269, 243] width 76 height 24
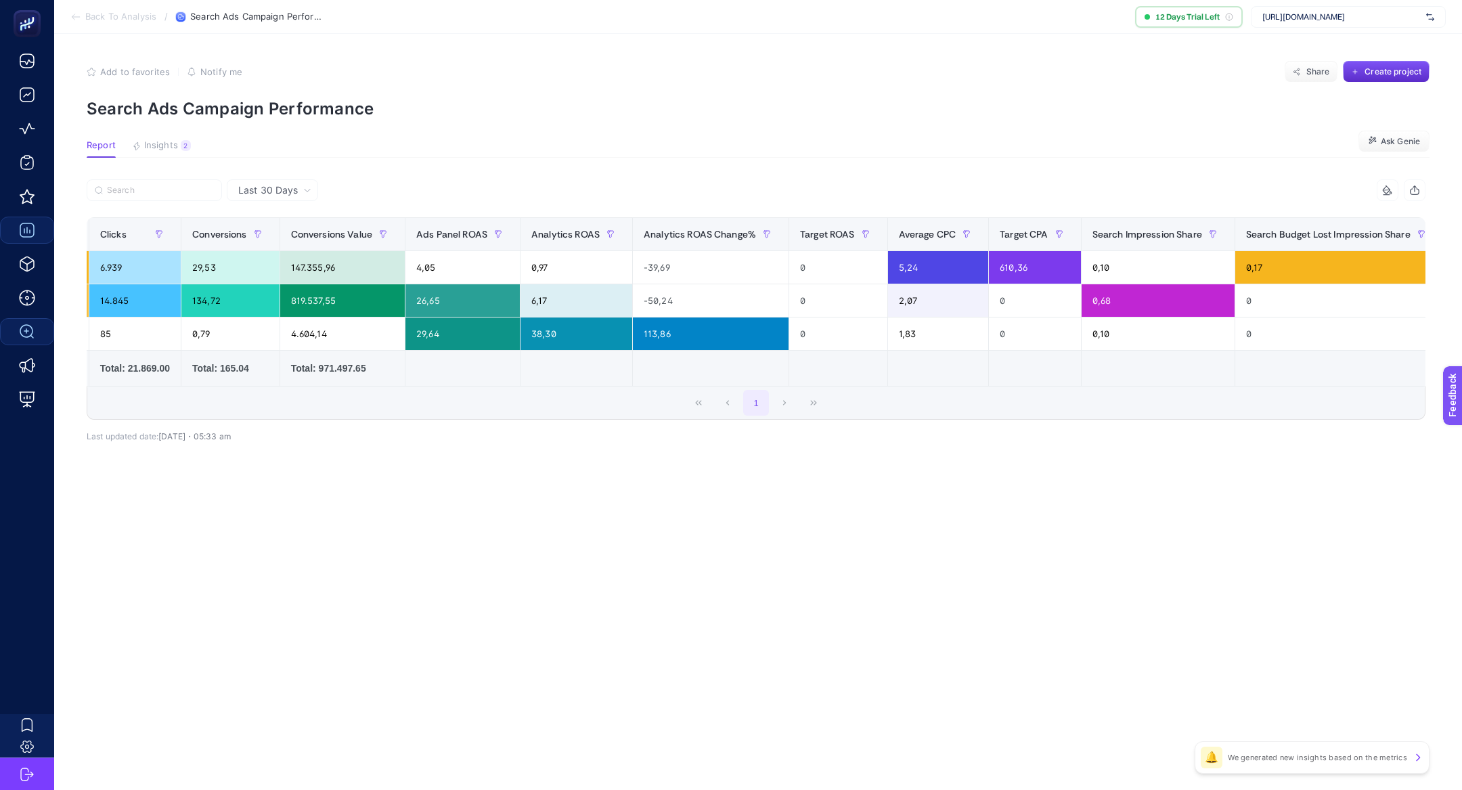
scroll to position [0, 851]
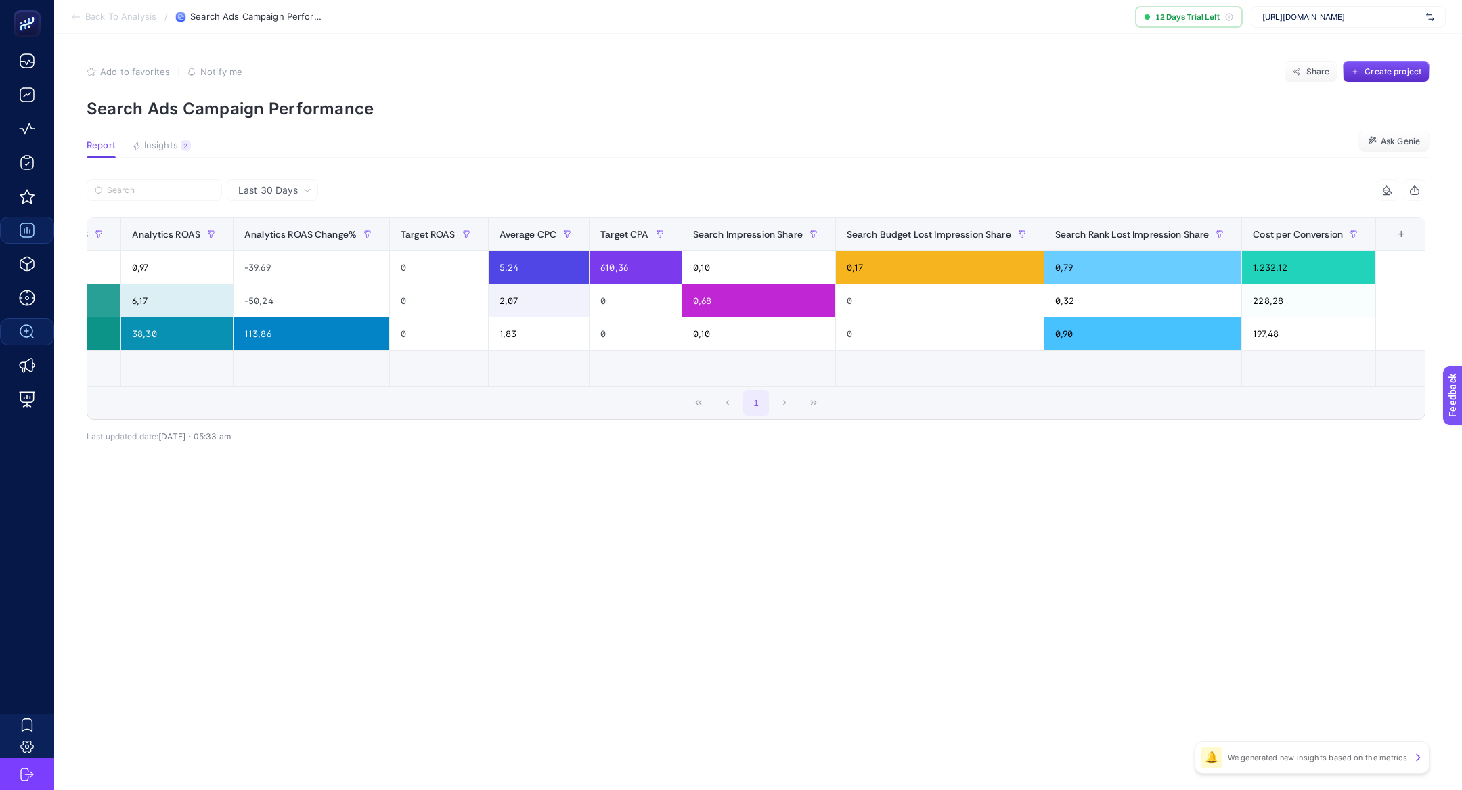
click at [1399, 235] on div "+" at bounding box center [1401, 234] width 26 height 11
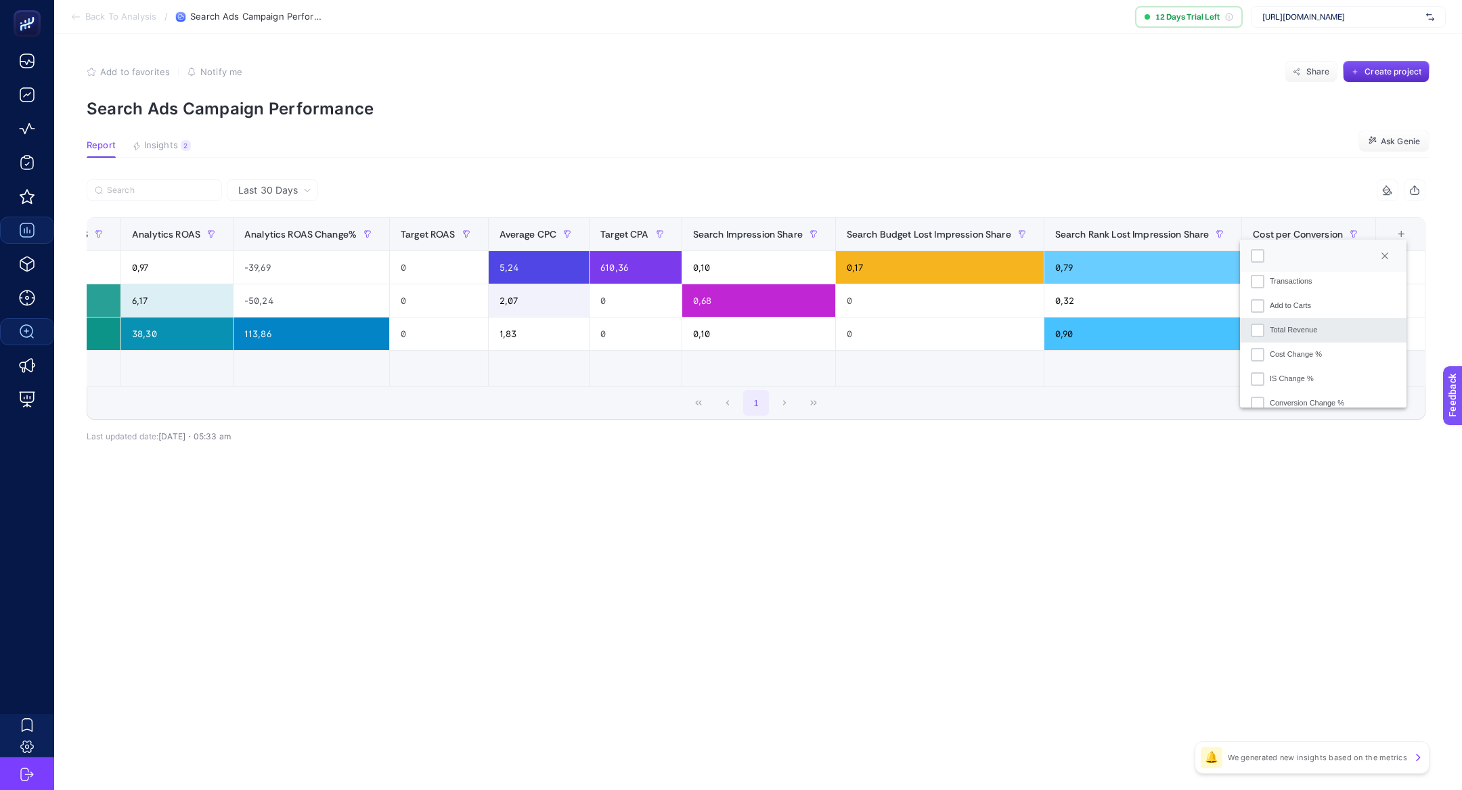
click at [1296, 335] on li "Total Revenue" at bounding box center [1323, 330] width 166 height 24
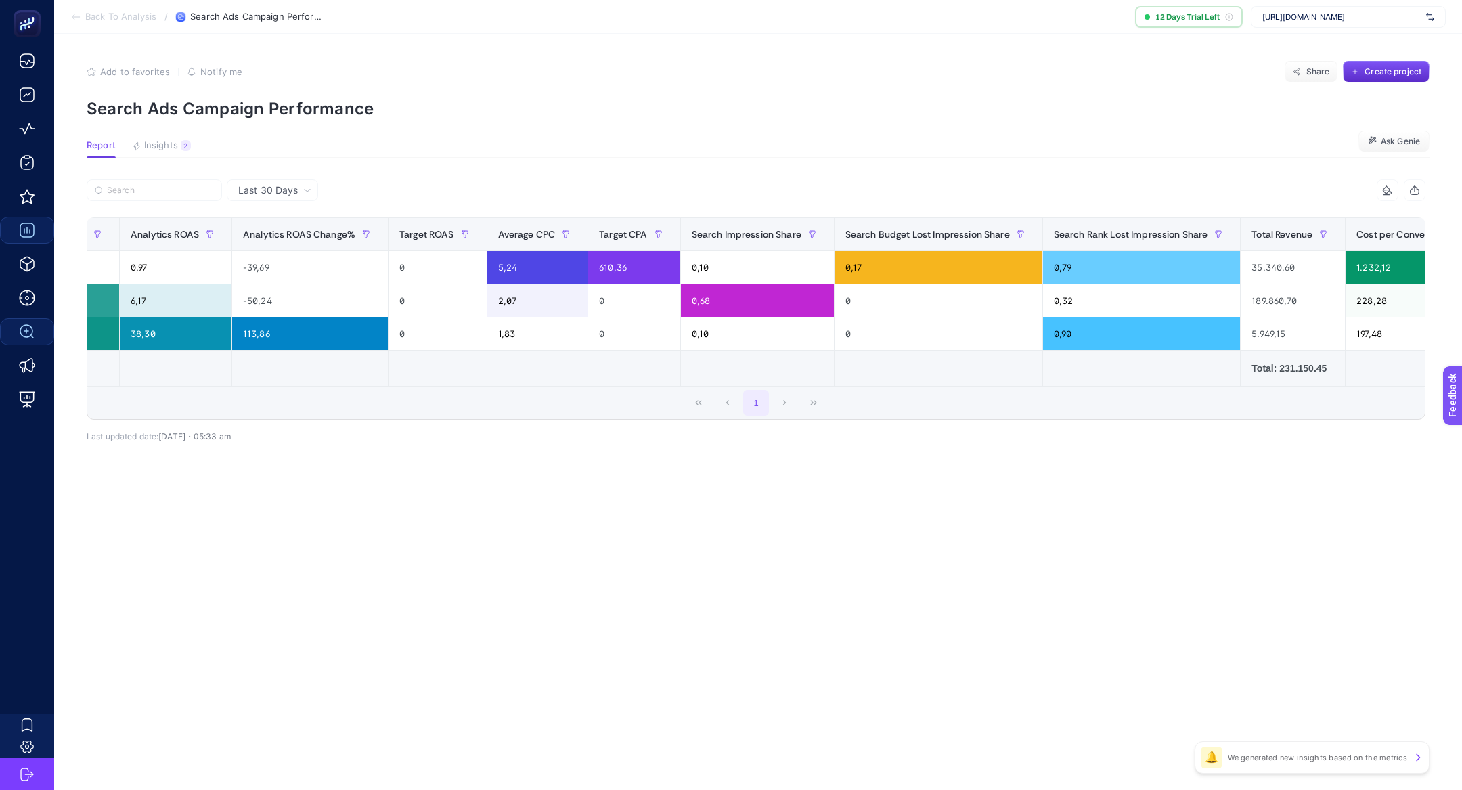
scroll to position [0, 955]
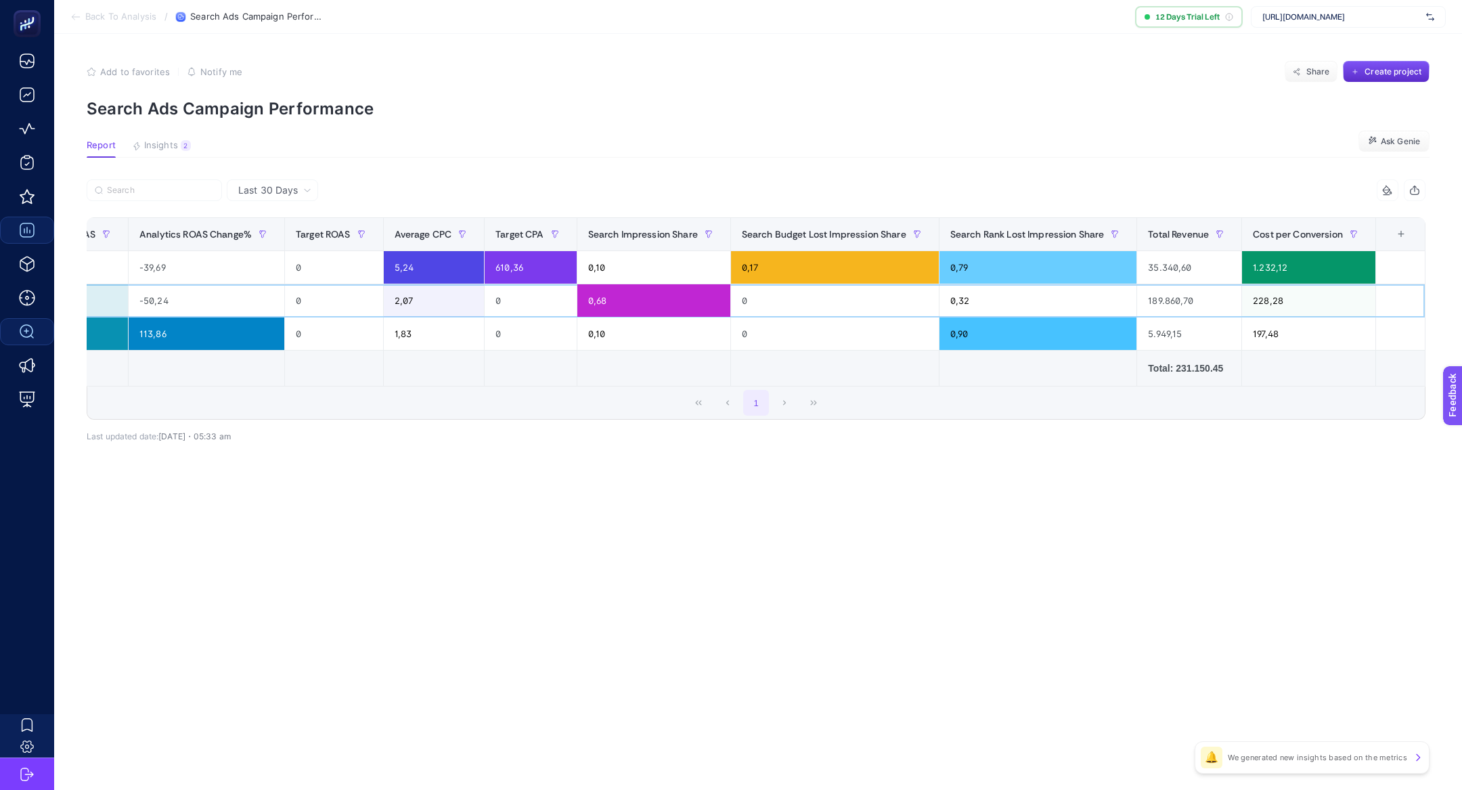
click at [1150, 303] on div "189.860,70" at bounding box center [1189, 300] width 104 height 32
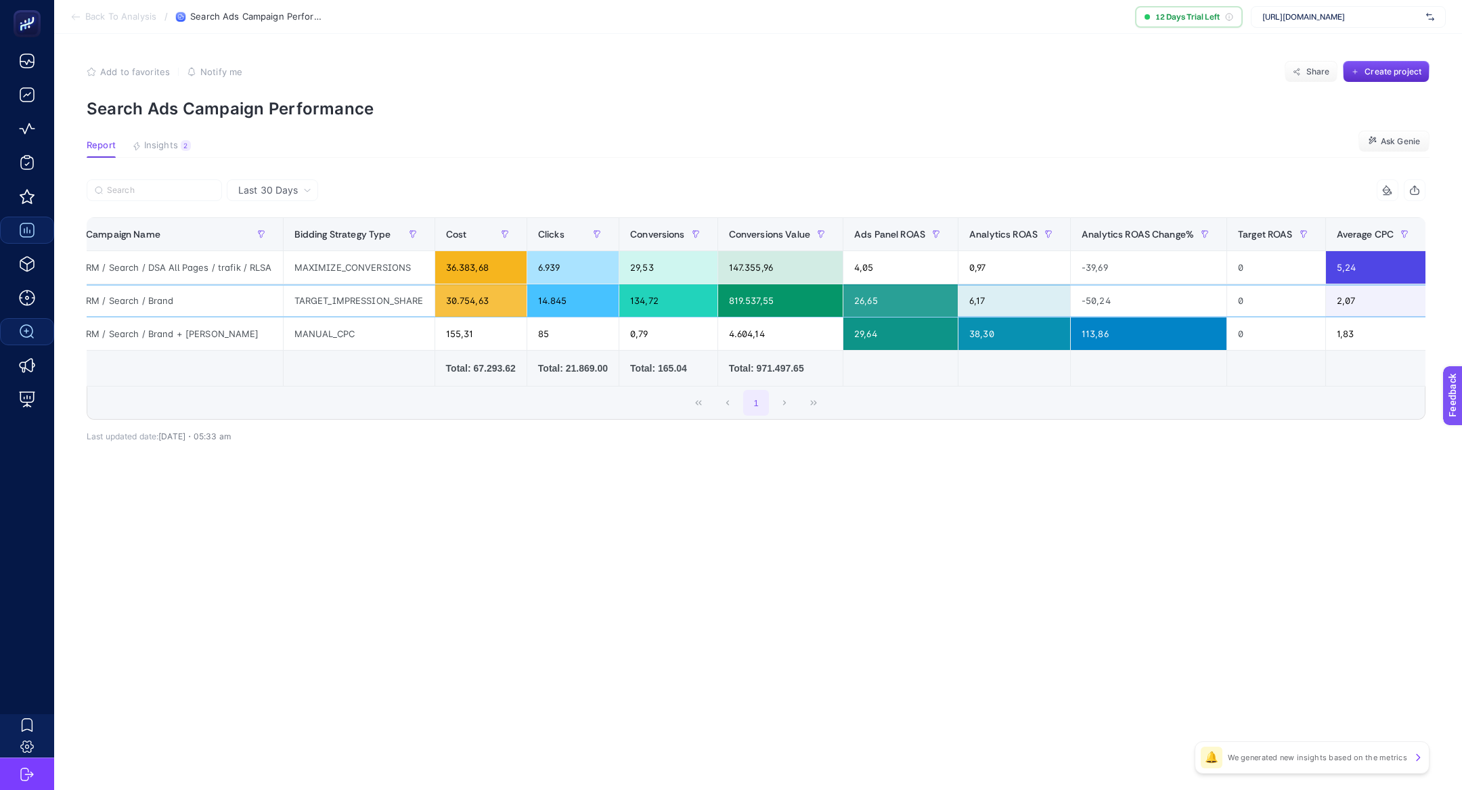
scroll to position [0, 0]
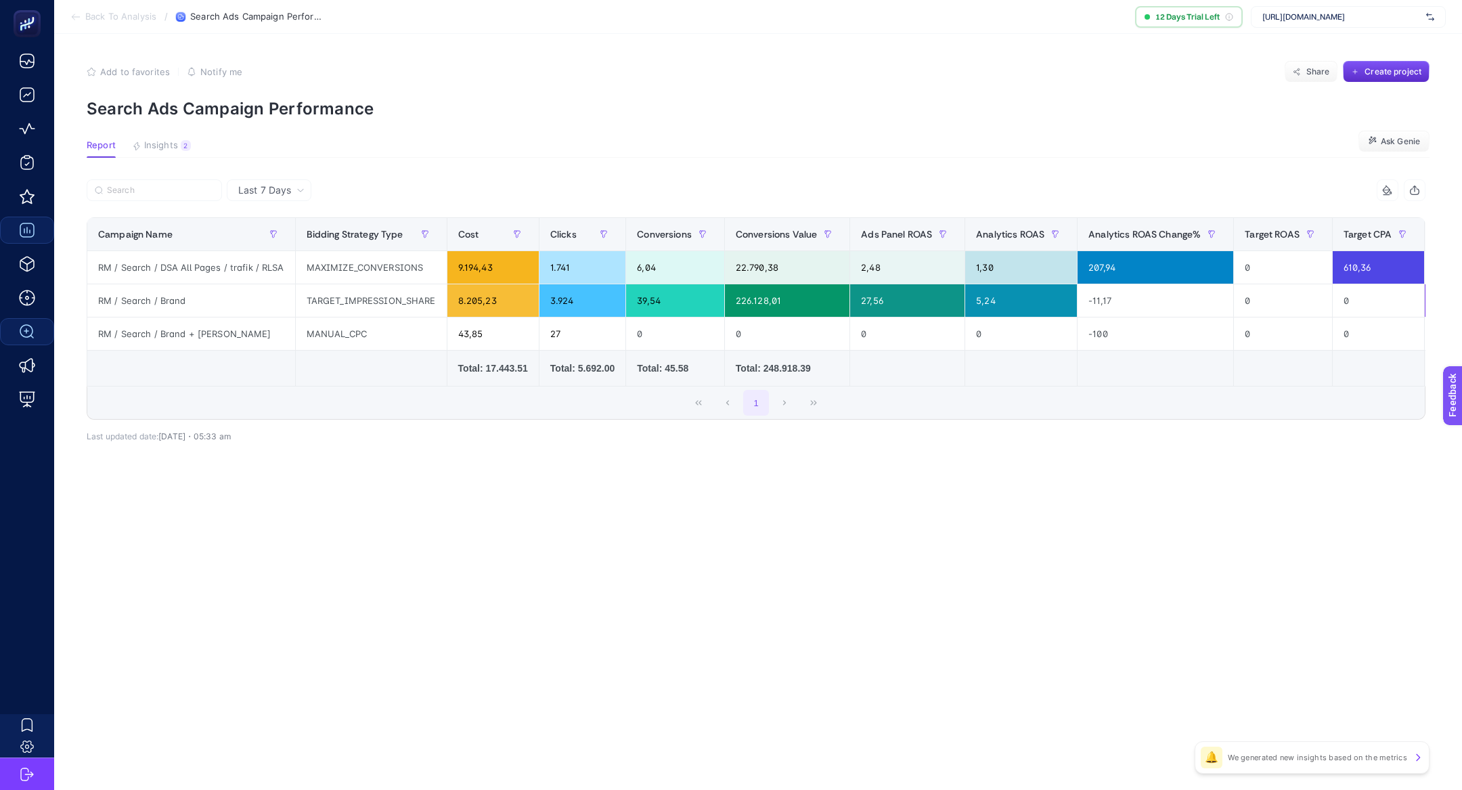
click at [287, 194] on span "Last 7 Days" at bounding box center [264, 190] width 53 height 14
click at [292, 238] on li "Last 30 Days" at bounding box center [269, 243] width 76 height 24
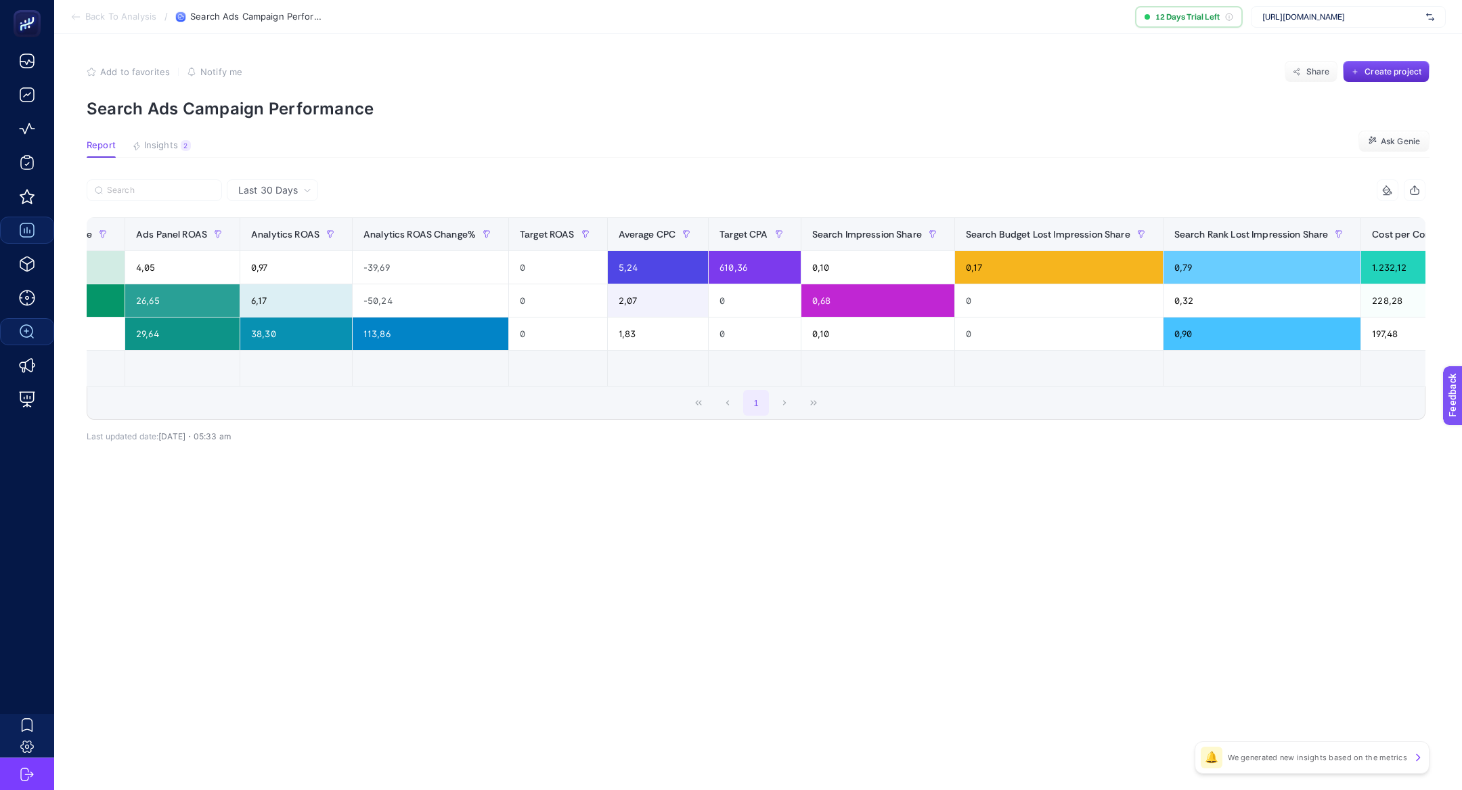
scroll to position [0, 851]
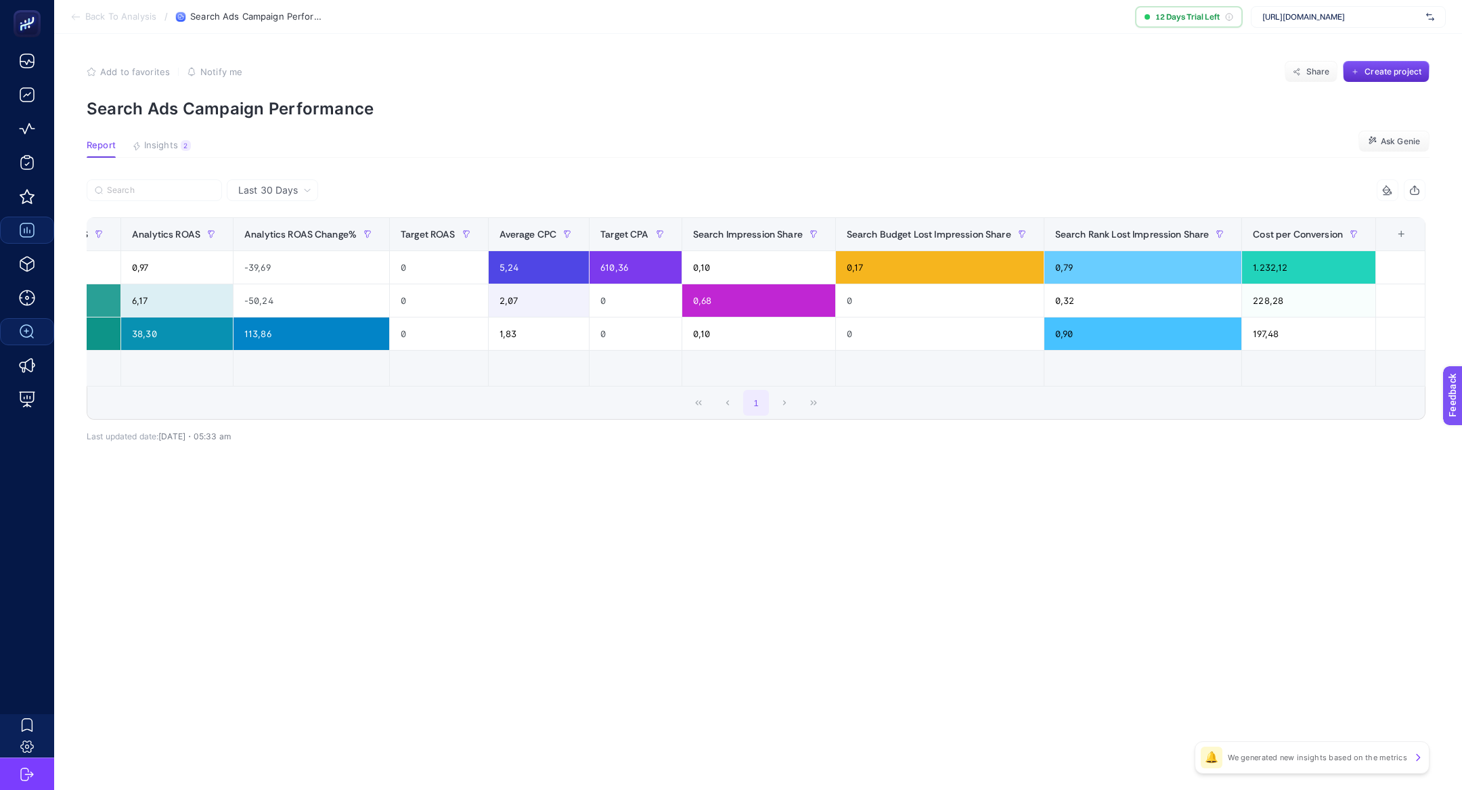
click at [1405, 228] on th "16 items selected +" at bounding box center [1400, 234] width 49 height 33
click at [1405, 229] on div "+" at bounding box center [1401, 234] width 26 height 11
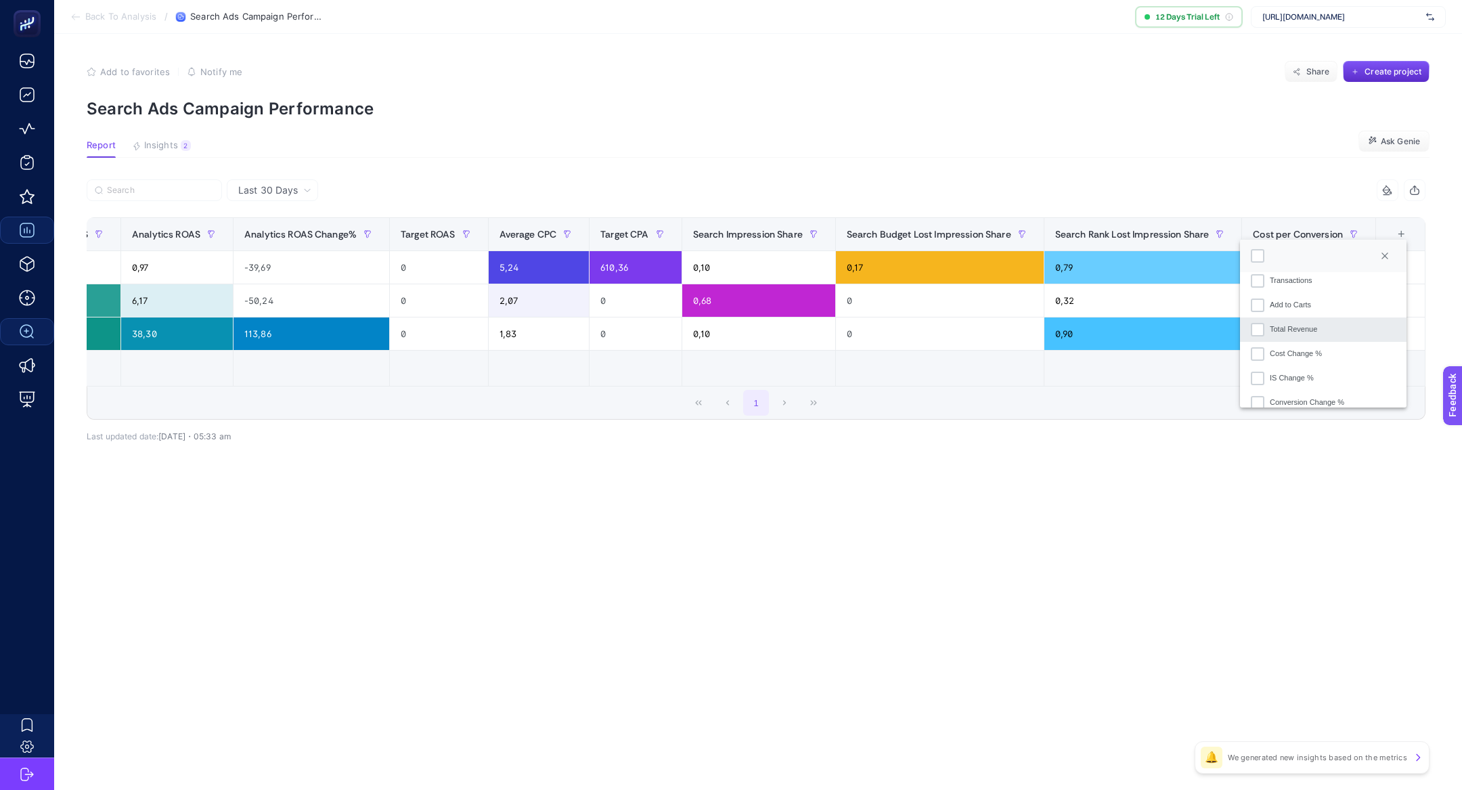
click at [1286, 333] on div "Total Revenue" at bounding box center [1292, 329] width 47 height 12
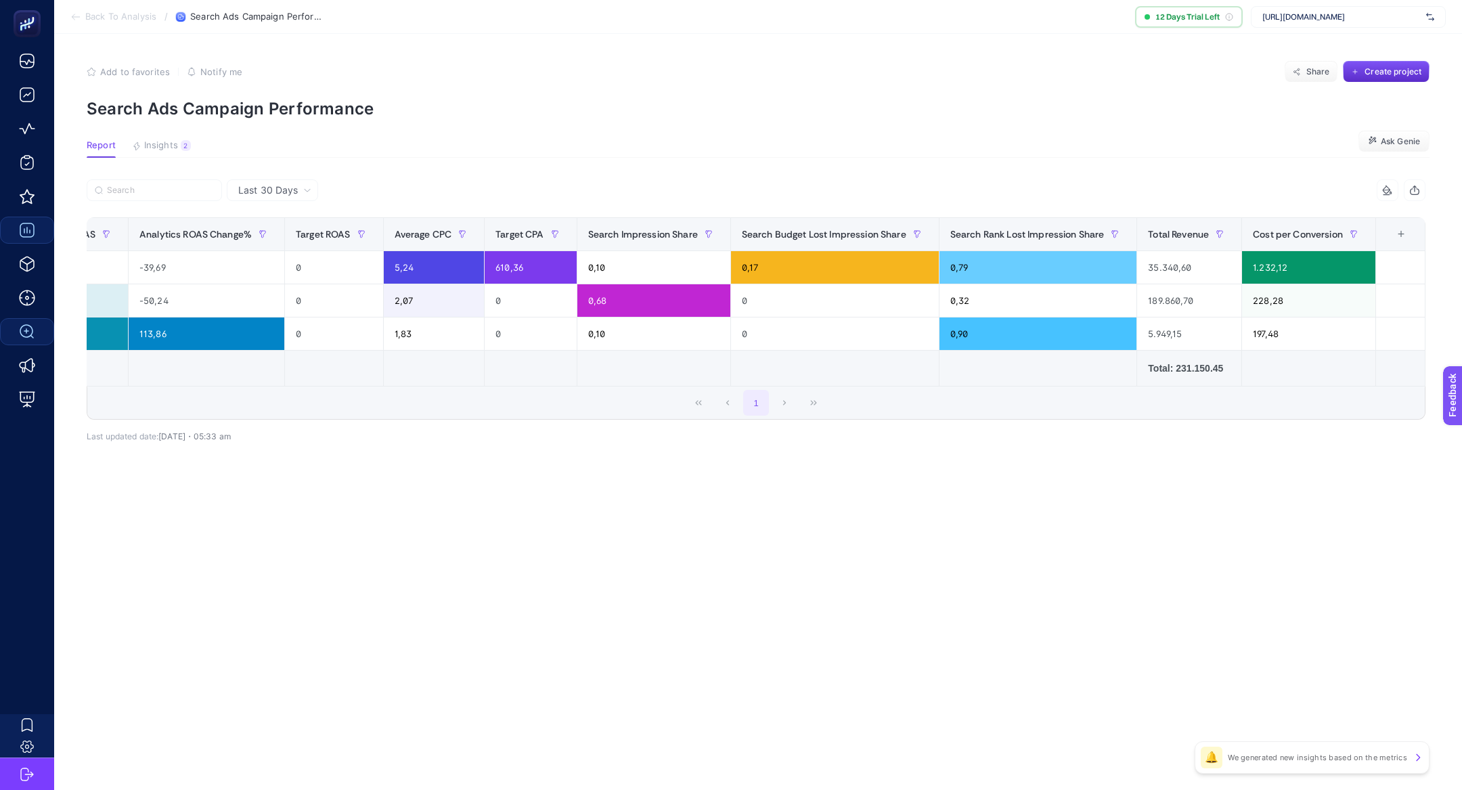
scroll to position [0, 0]
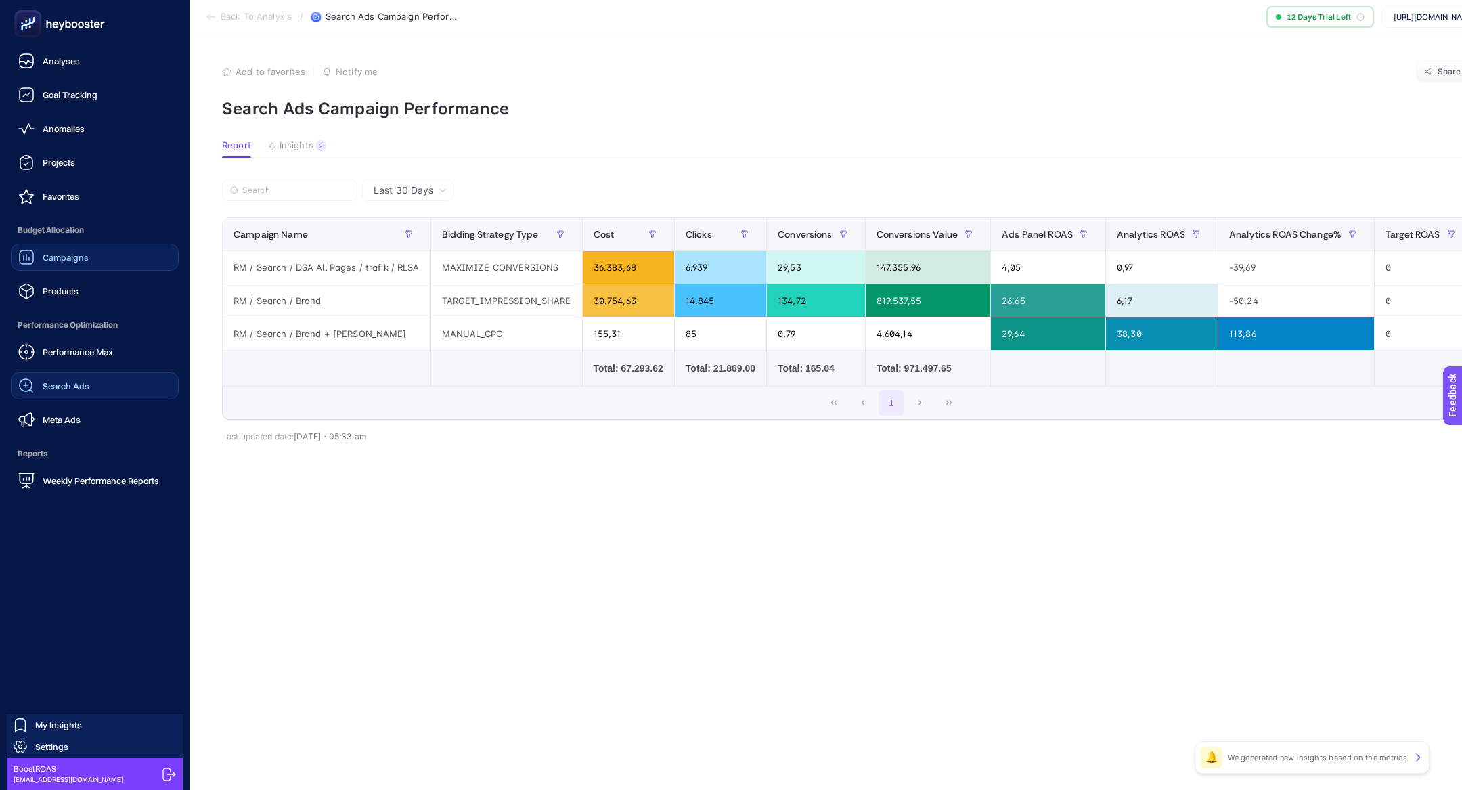
click at [63, 393] on div "Search Ads" at bounding box center [53, 386] width 71 height 16
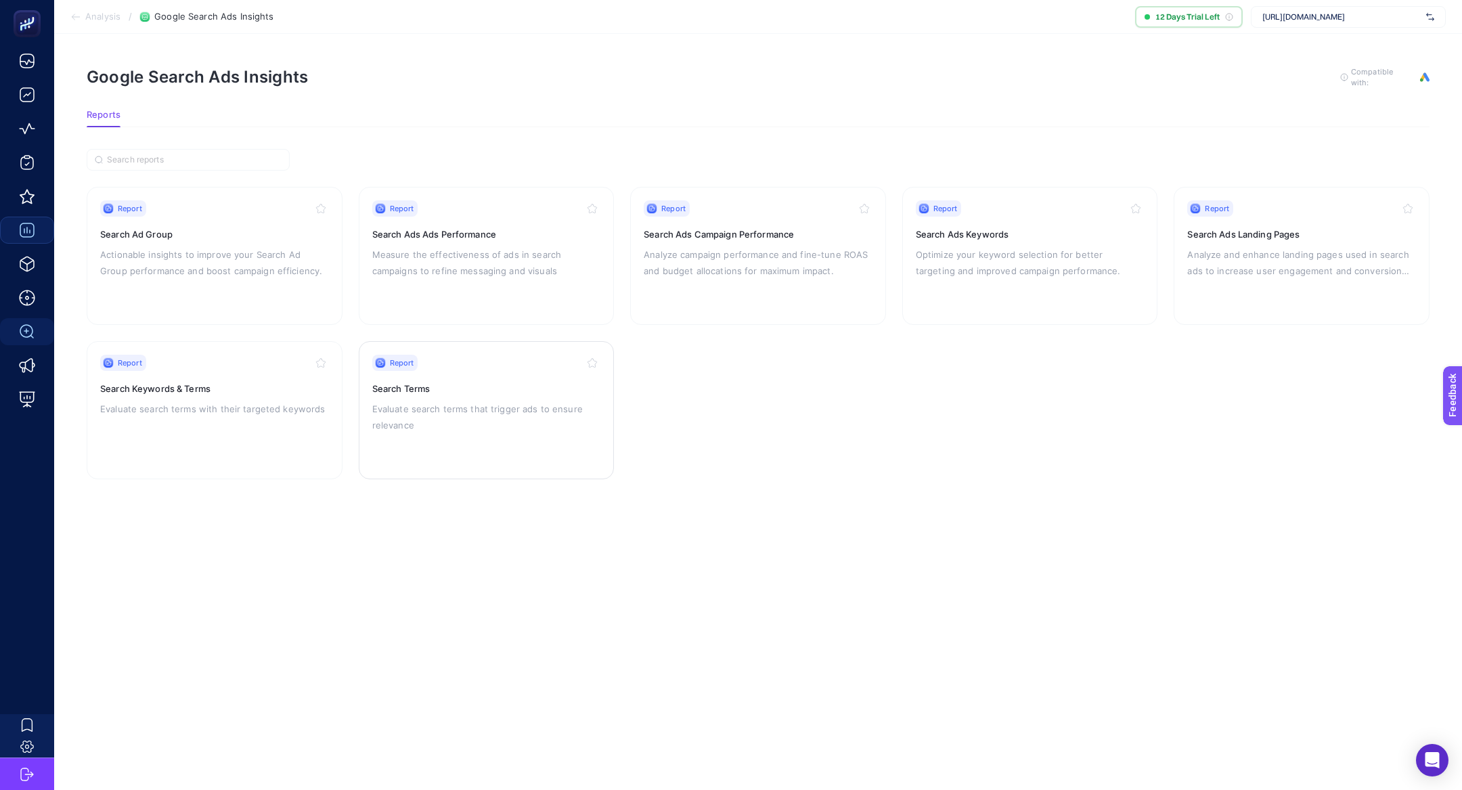
click at [408, 382] on h3 "Search Terms" at bounding box center [486, 389] width 229 height 14
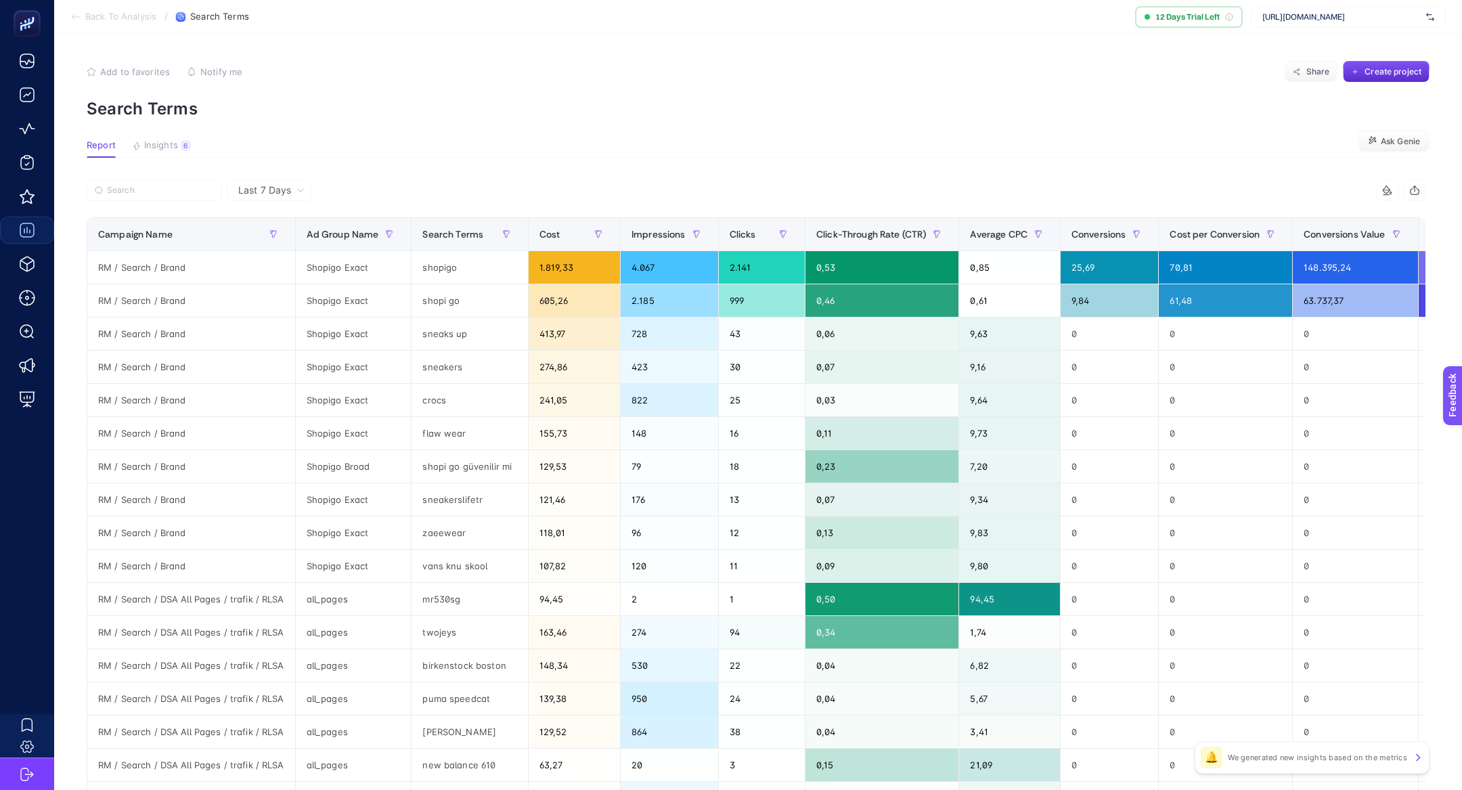
click at [253, 185] on span "Last 7 Days" at bounding box center [264, 190] width 53 height 14
click at [271, 240] on li "Last 30 Days" at bounding box center [269, 243] width 76 height 24
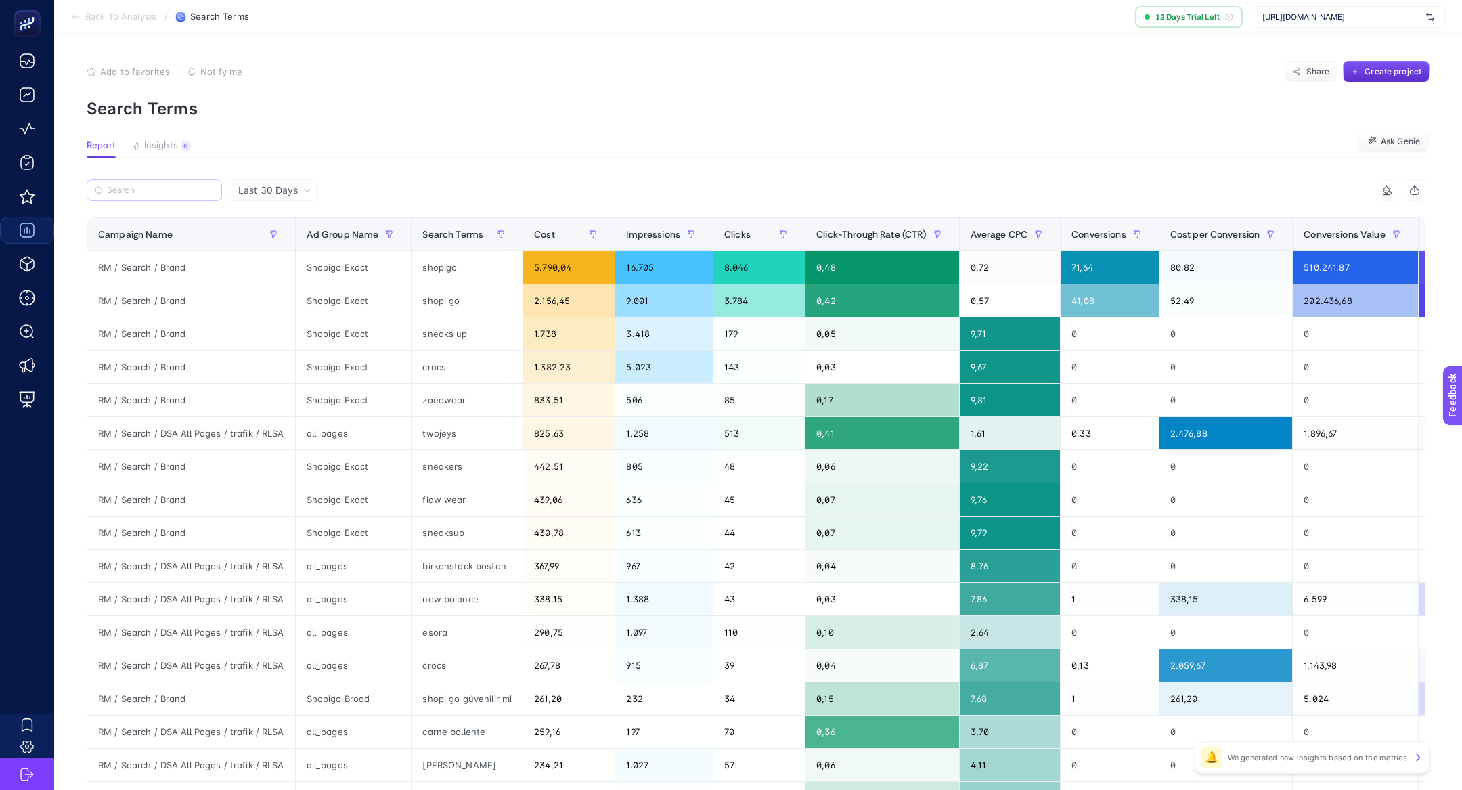
click at [175, 195] on label at bounding box center [154, 190] width 135 height 22
click at [0, 0] on input "Search" at bounding box center [0, 0] width 0 height 0
click at [177, 188] on input "Search" at bounding box center [160, 190] width 107 height 10
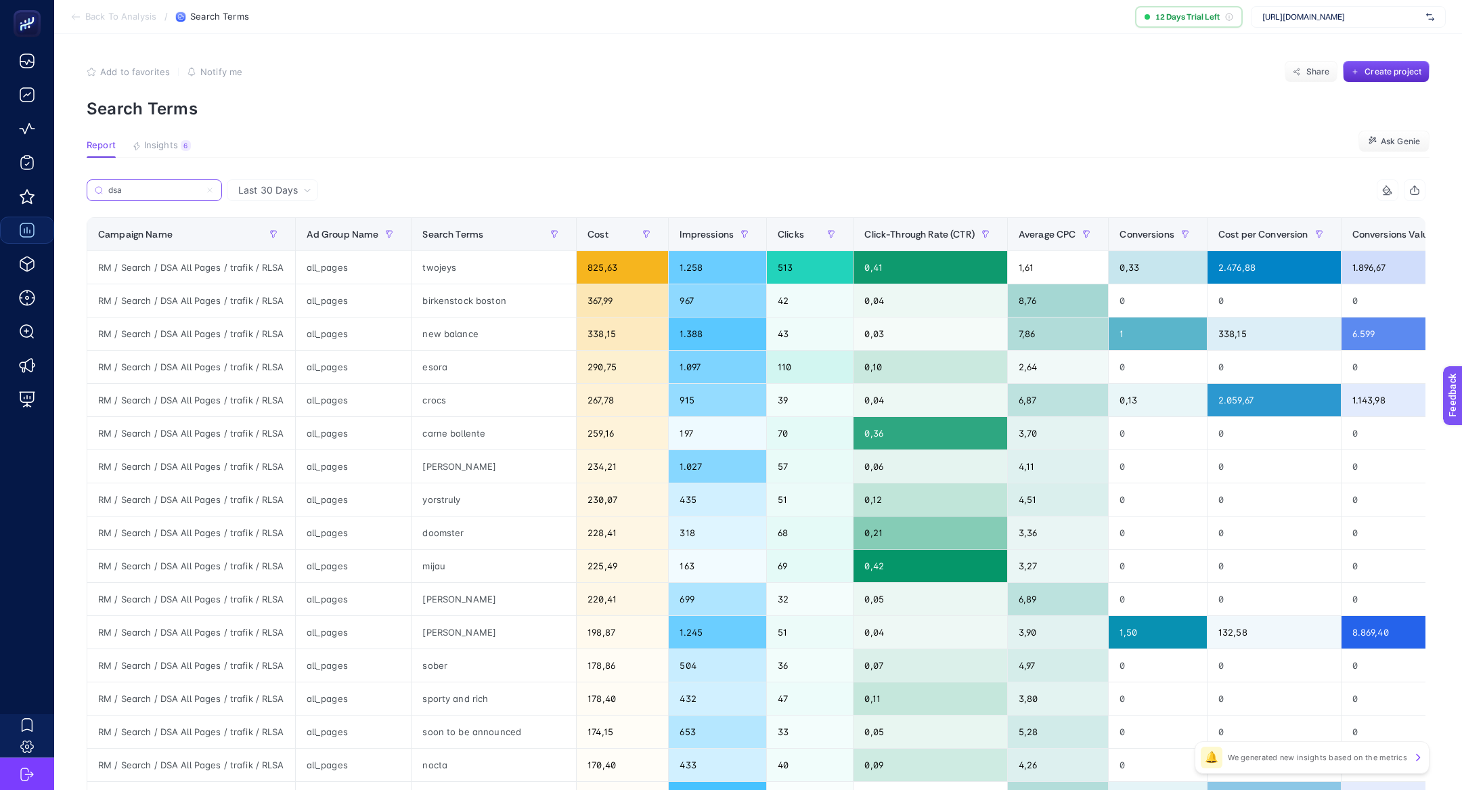
type input "dsa"
click at [478, 298] on div "birkenstock boston" at bounding box center [493, 300] width 164 height 32
click at [427, 367] on div "esora" at bounding box center [493, 367] width 164 height 32
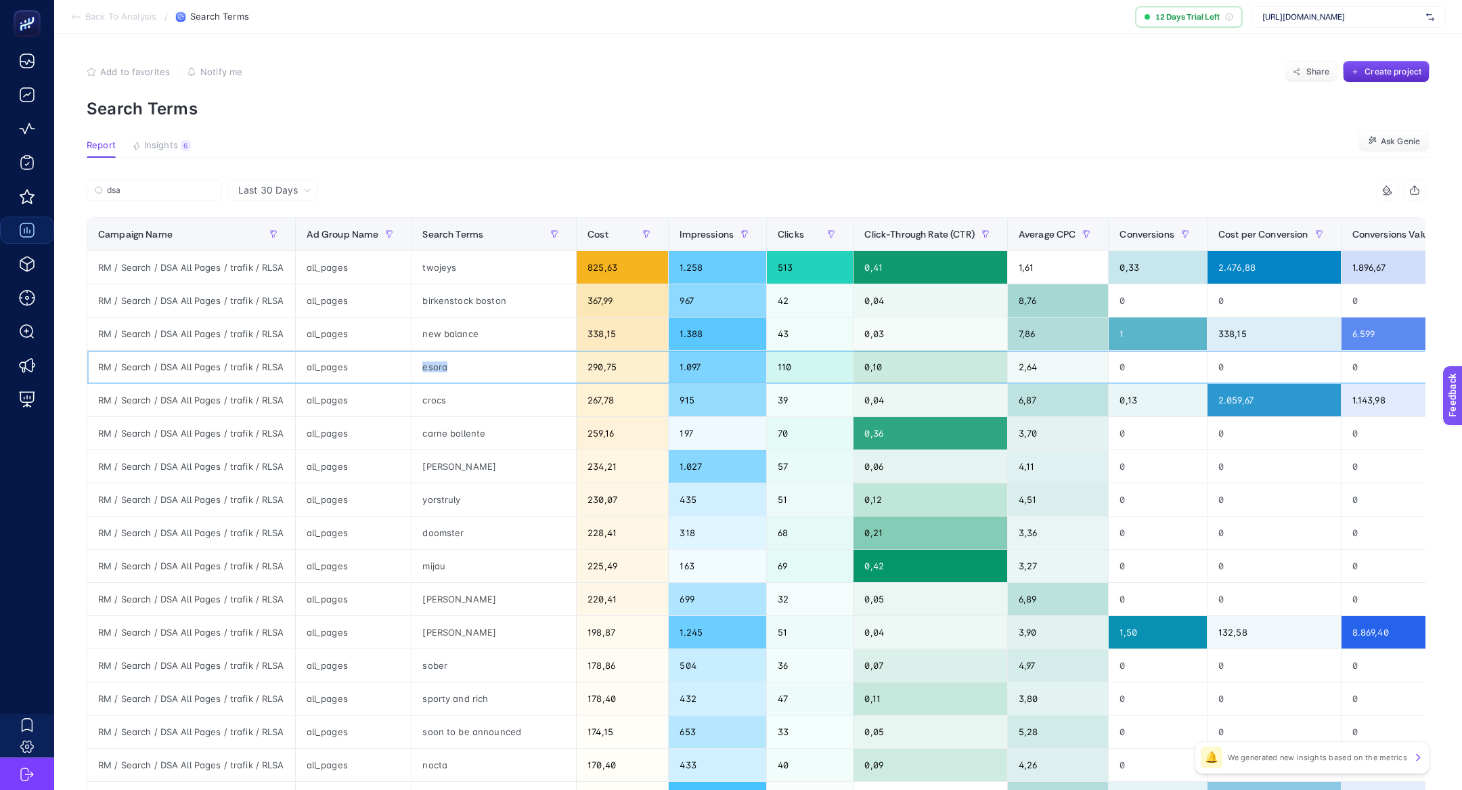
click at [427, 367] on div "esora" at bounding box center [493, 367] width 164 height 32
click at [436, 474] on div "fred perry" at bounding box center [493, 466] width 164 height 32
click at [437, 465] on div "fred perry" at bounding box center [493, 466] width 164 height 32
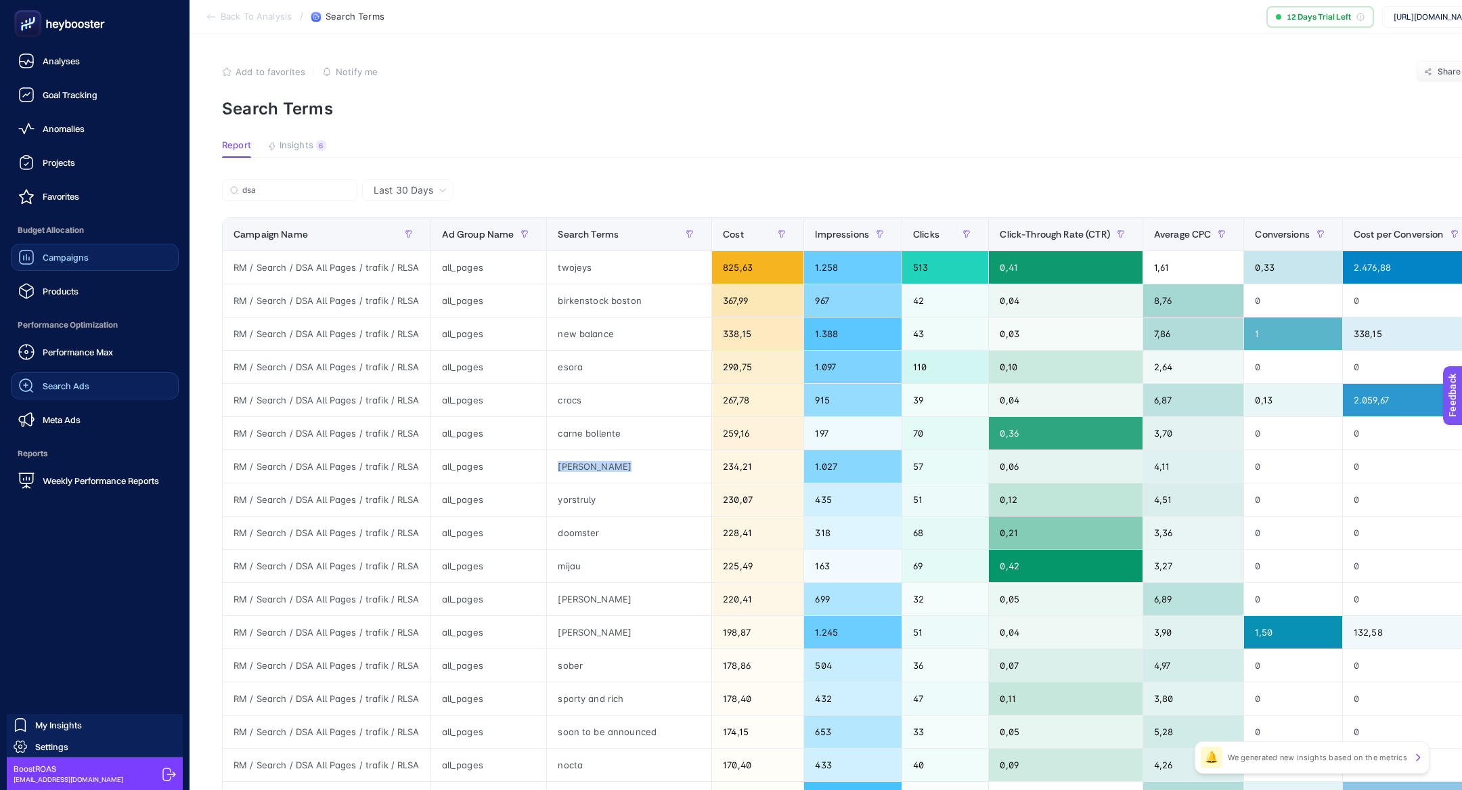
click at [88, 378] on div "Search Ads" at bounding box center [53, 386] width 71 height 16
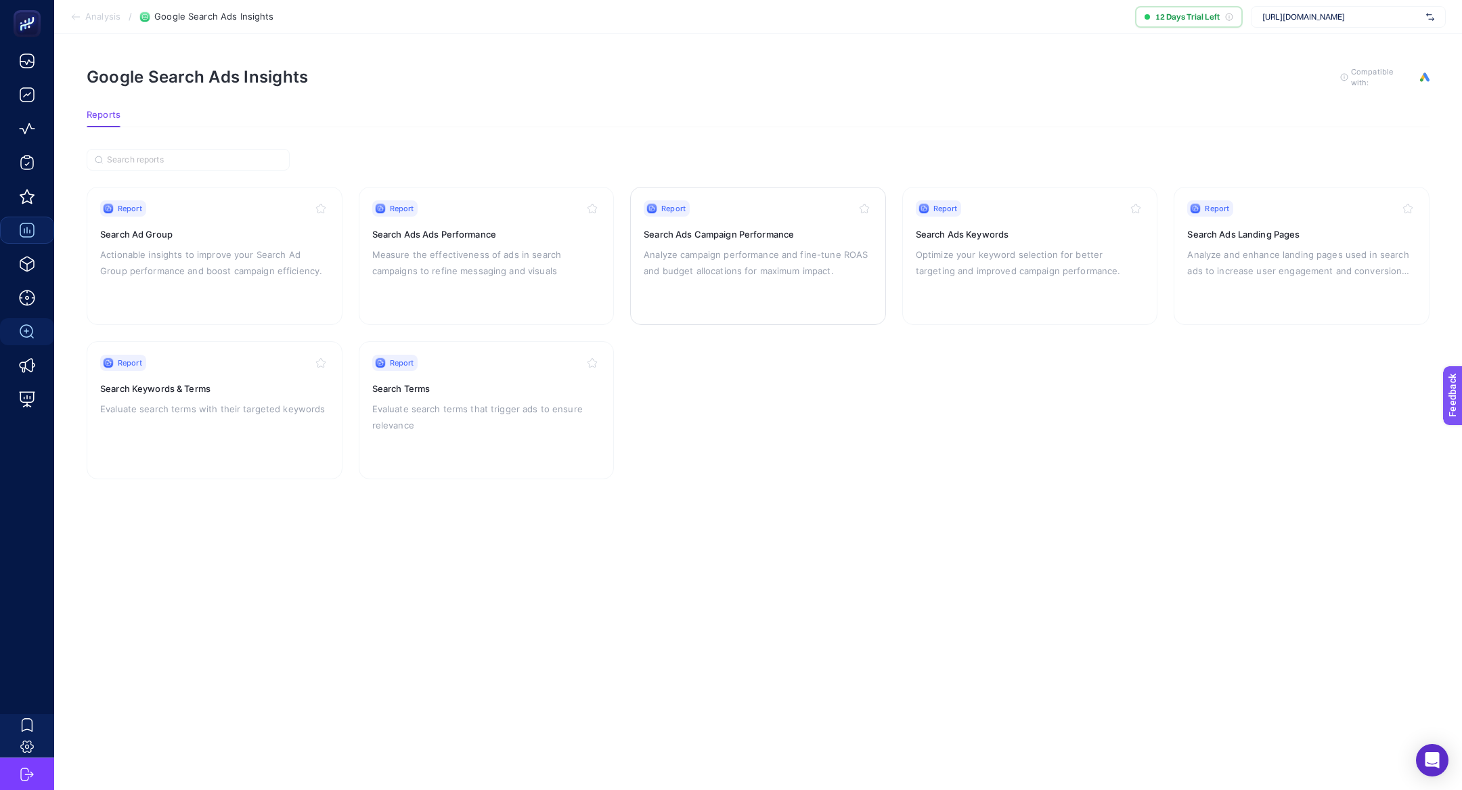
click at [679, 296] on div "Report Search Ads Campaign Performance Analyze campaign performance and fine-tu…" at bounding box center [758, 255] width 229 height 111
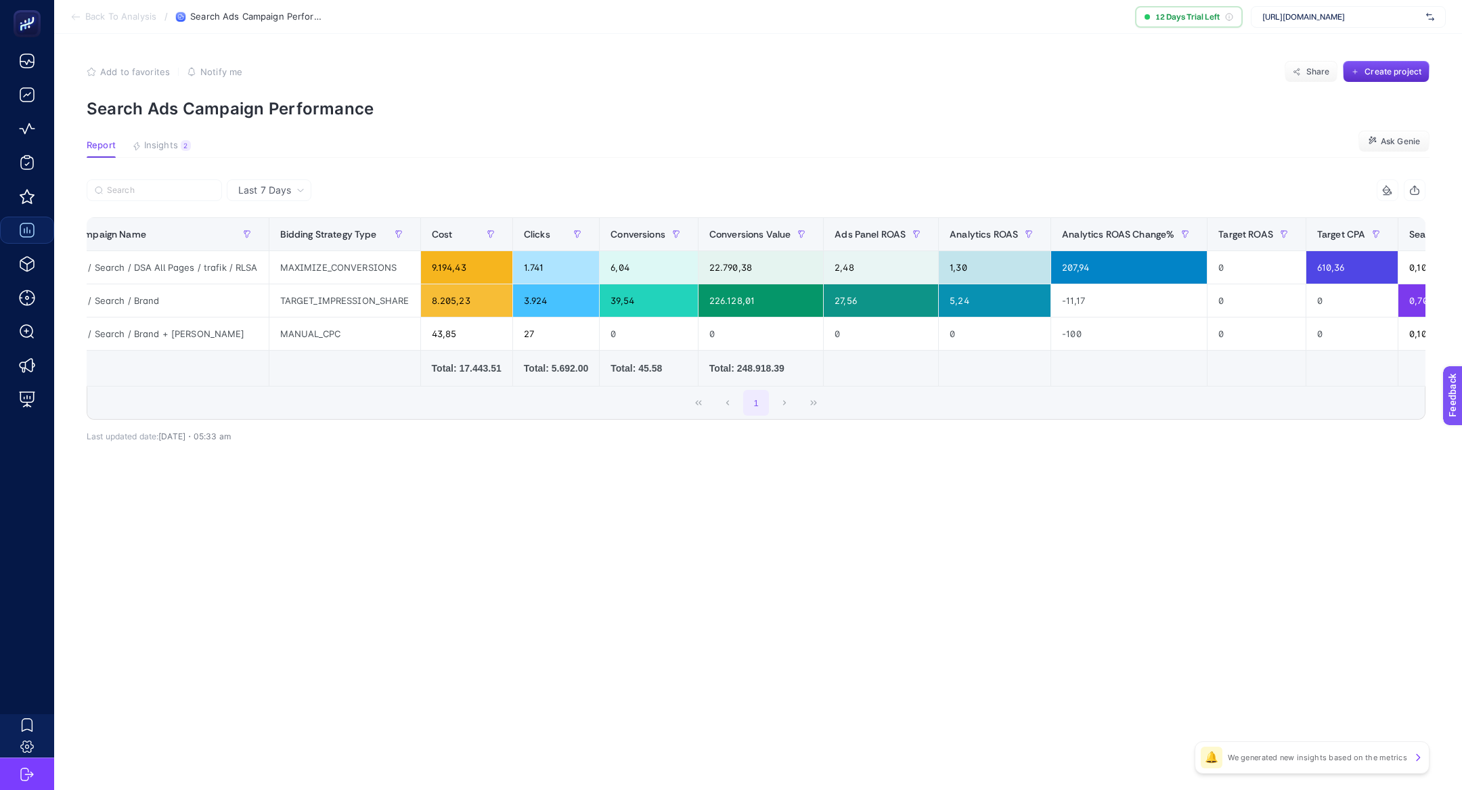
scroll to position [0, 22]
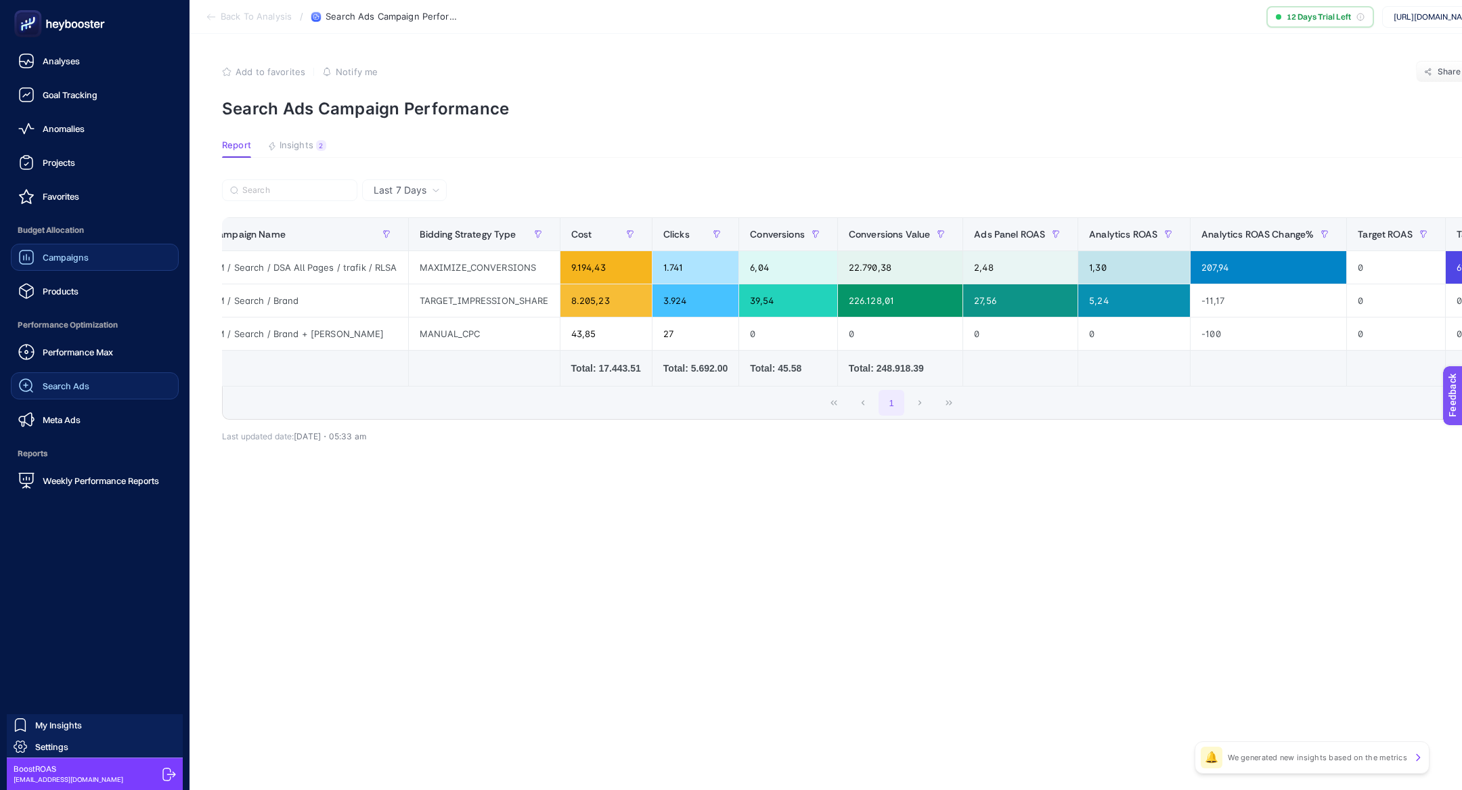
click at [100, 373] on link "Search Ads" at bounding box center [95, 385] width 168 height 27
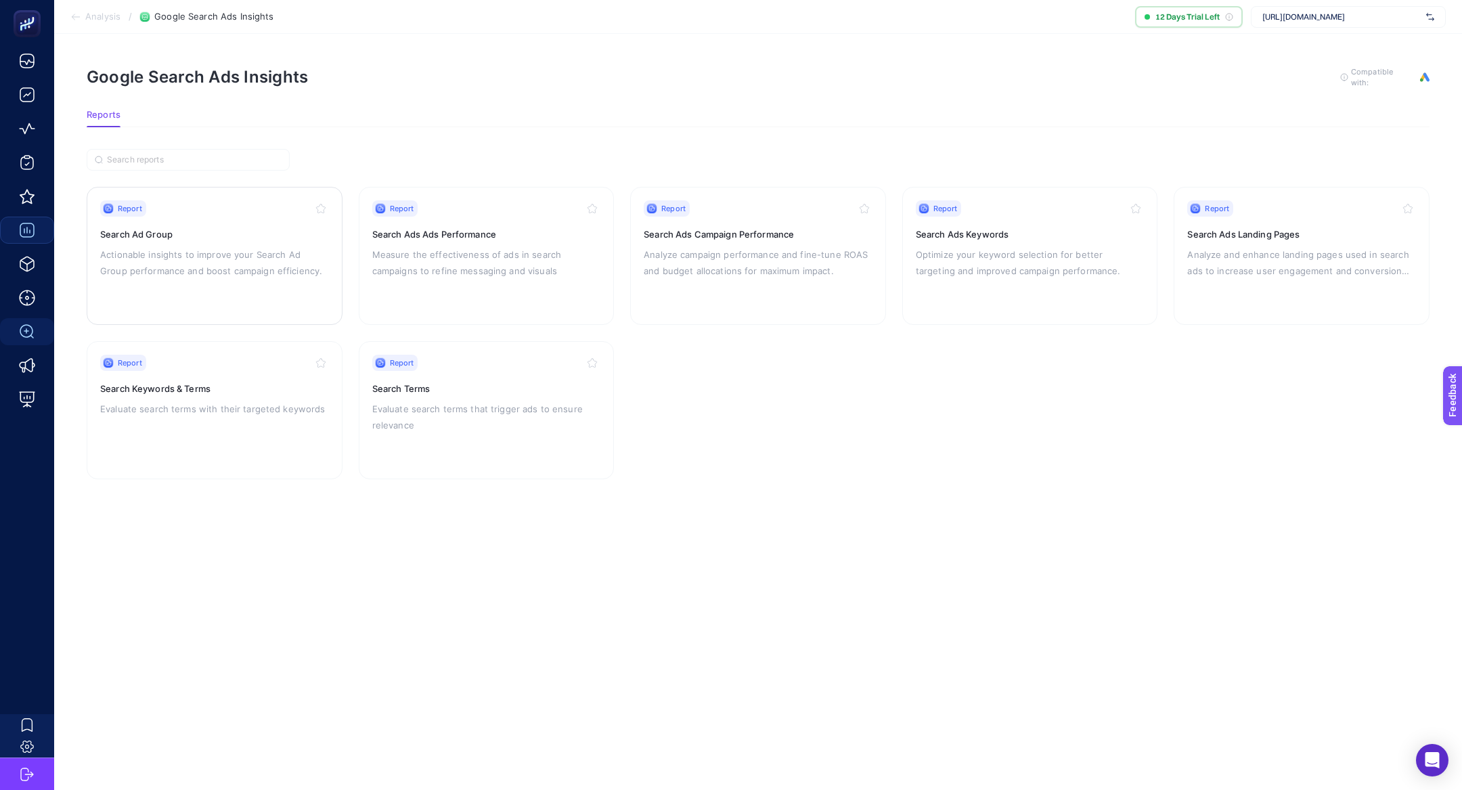
click at [178, 271] on p "Actionable insights to improve your Search Ad Group performance and boost campa…" at bounding box center [214, 262] width 229 height 32
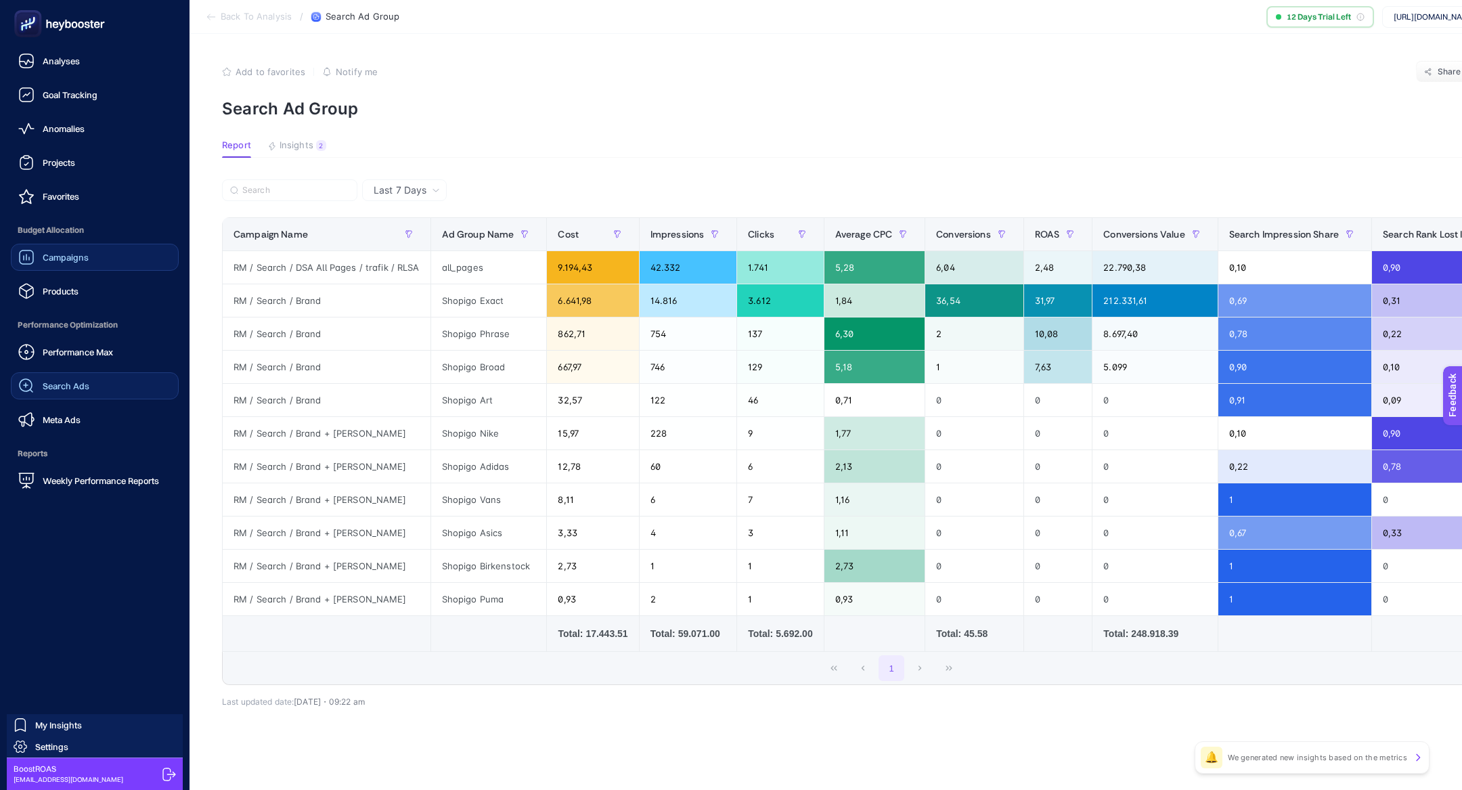
click at [62, 382] on span "Search Ads" at bounding box center [66, 385] width 47 height 11
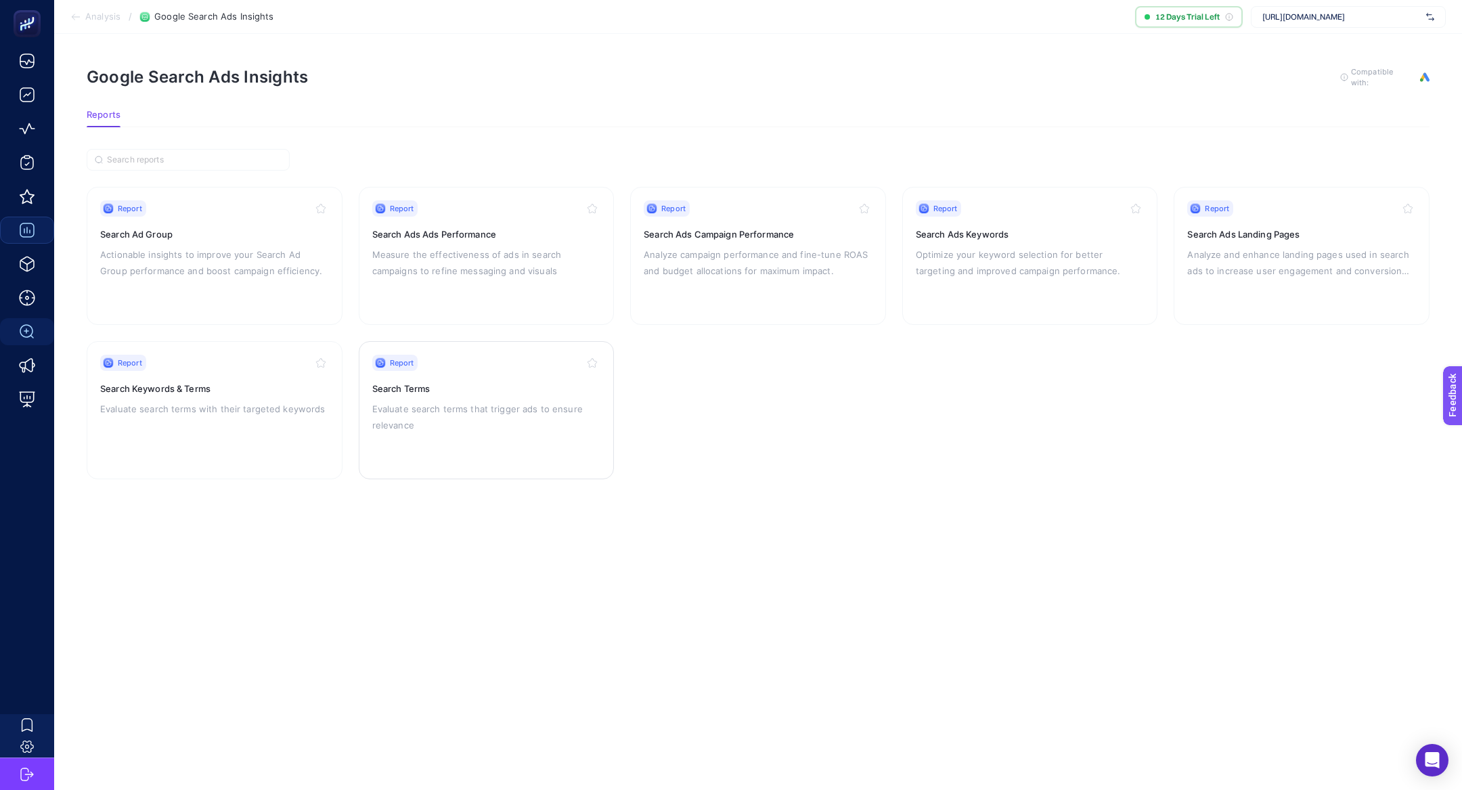
click at [401, 402] on p "Evaluate search terms that trigger ads to ensure relevance" at bounding box center [486, 417] width 229 height 32
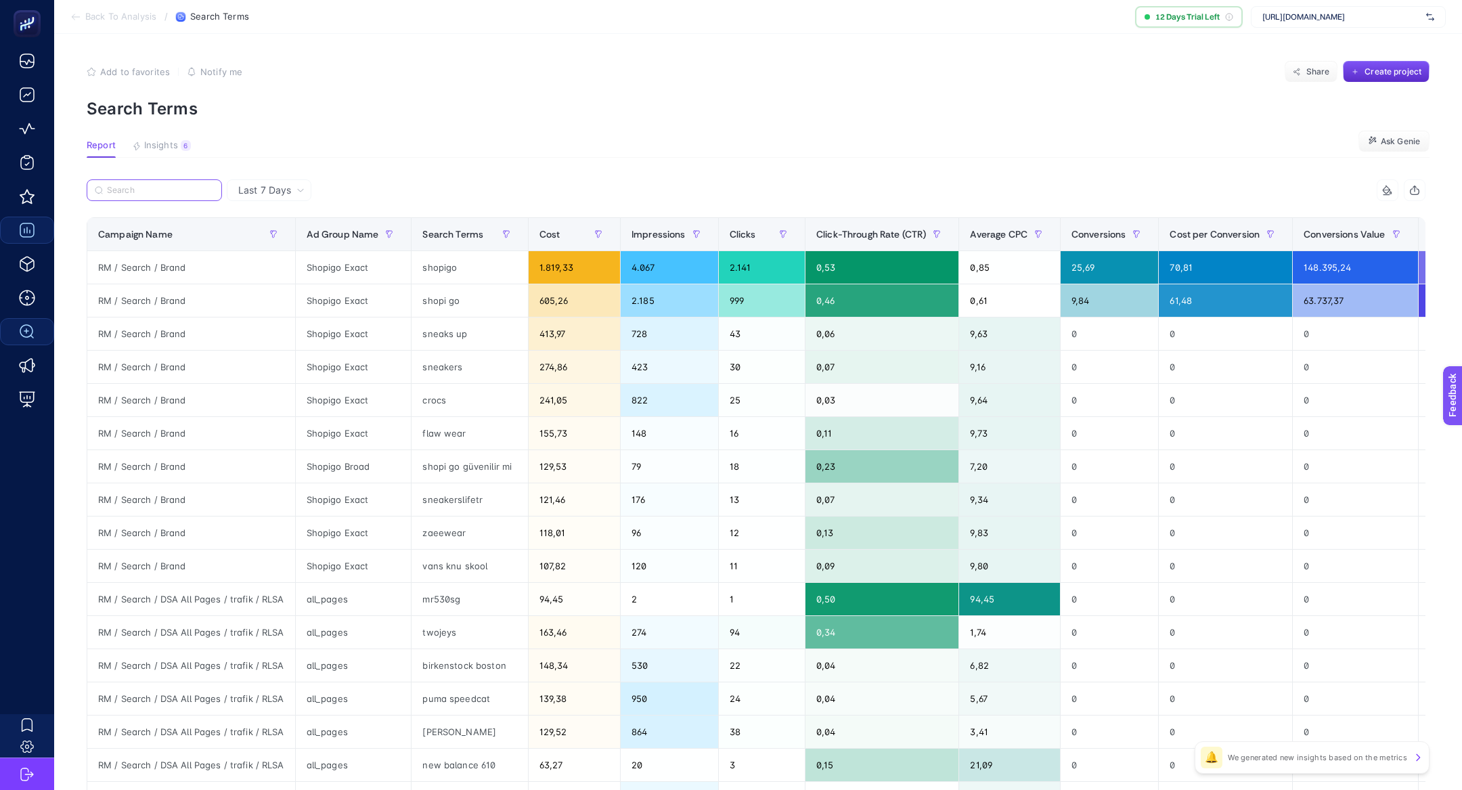
click at [186, 194] on input "Search" at bounding box center [160, 190] width 107 height 10
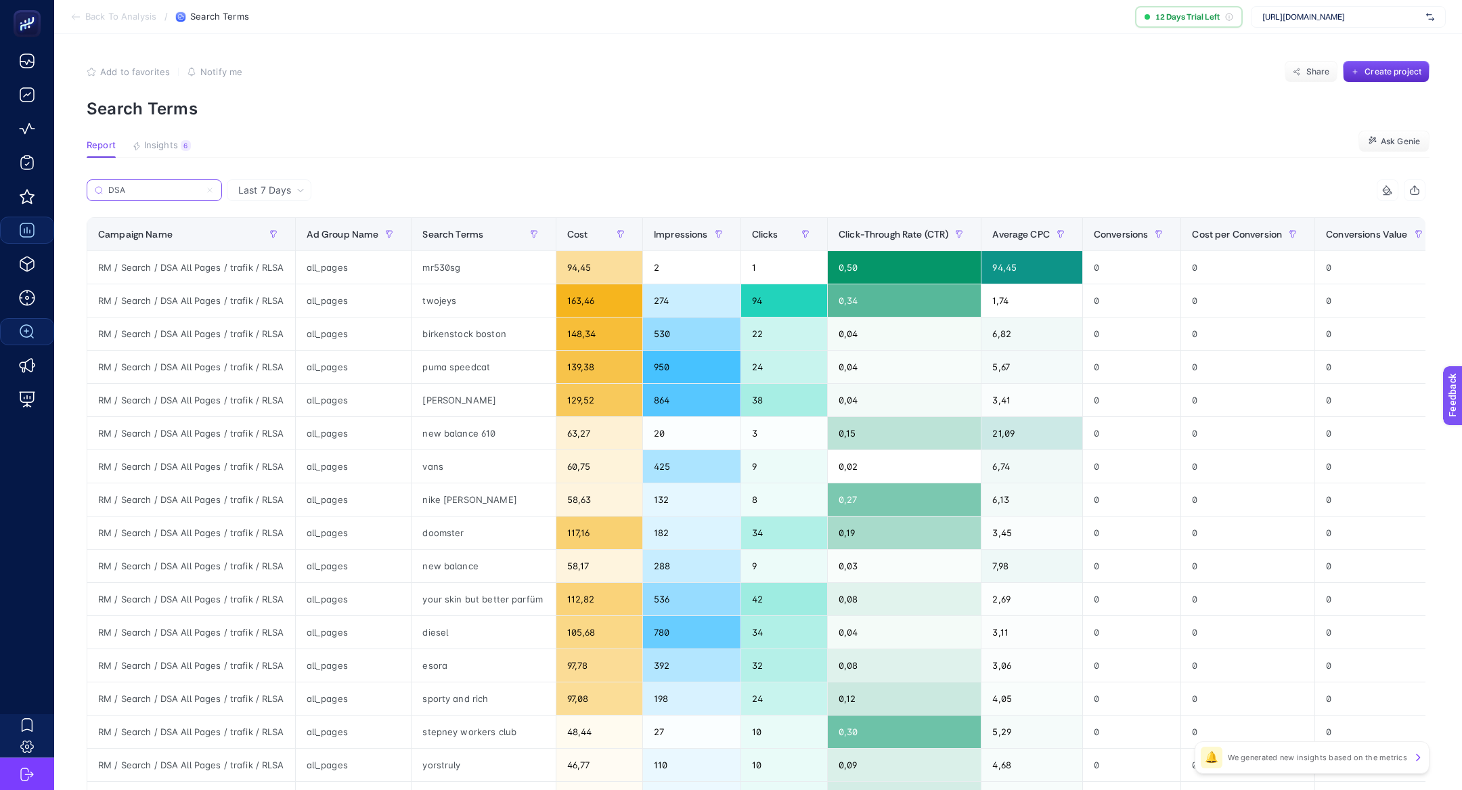
type input "DSA"
click at [279, 185] on span "Last 7 Days" at bounding box center [264, 190] width 53 height 14
click at [278, 235] on li "Last 30 Days" at bounding box center [269, 243] width 76 height 24
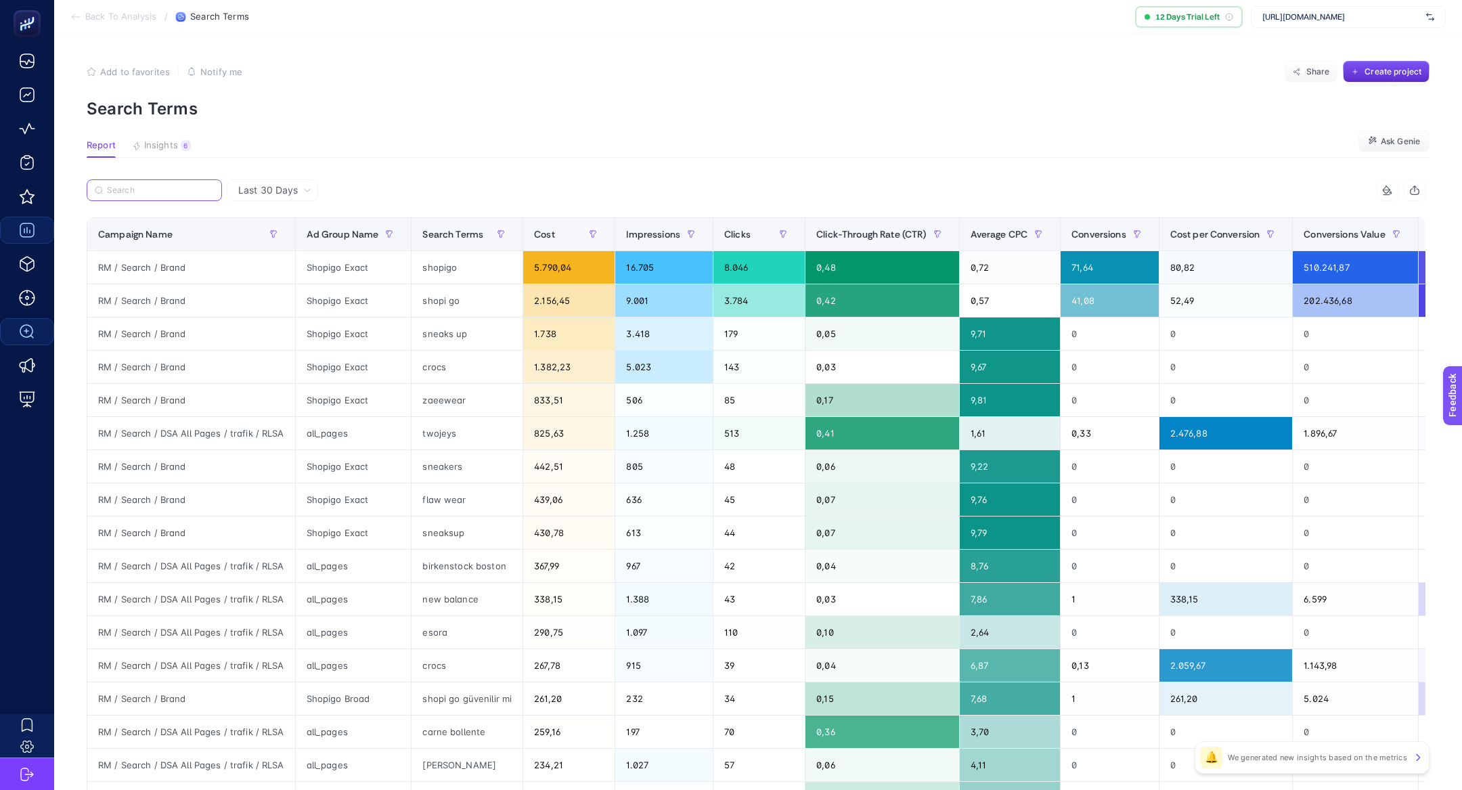
click at [162, 189] on input "Search" at bounding box center [160, 190] width 107 height 10
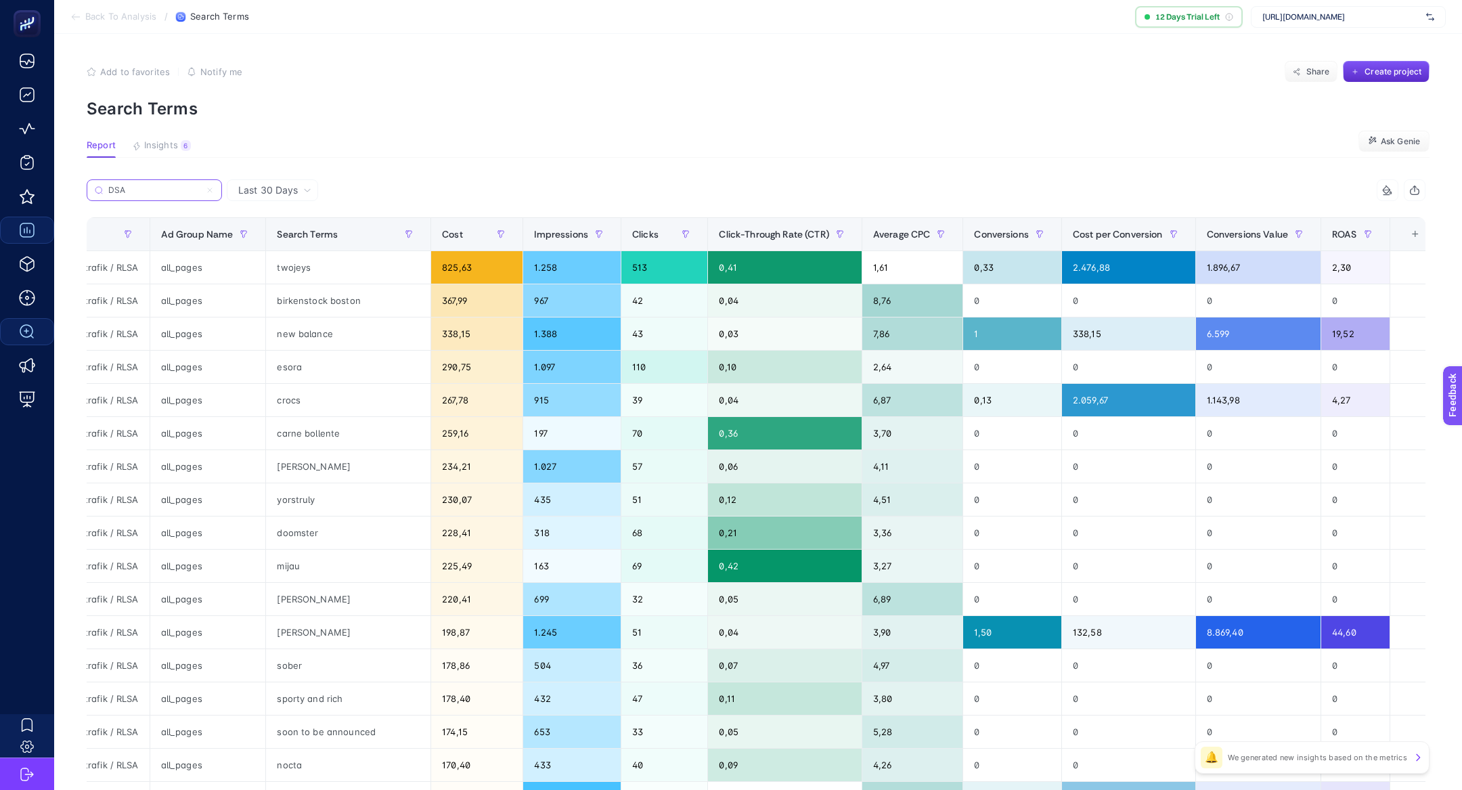
scroll to position [0, 146]
type input "DSA"
click at [897, 239] on span "Average CPC" at bounding box center [901, 234] width 58 height 11
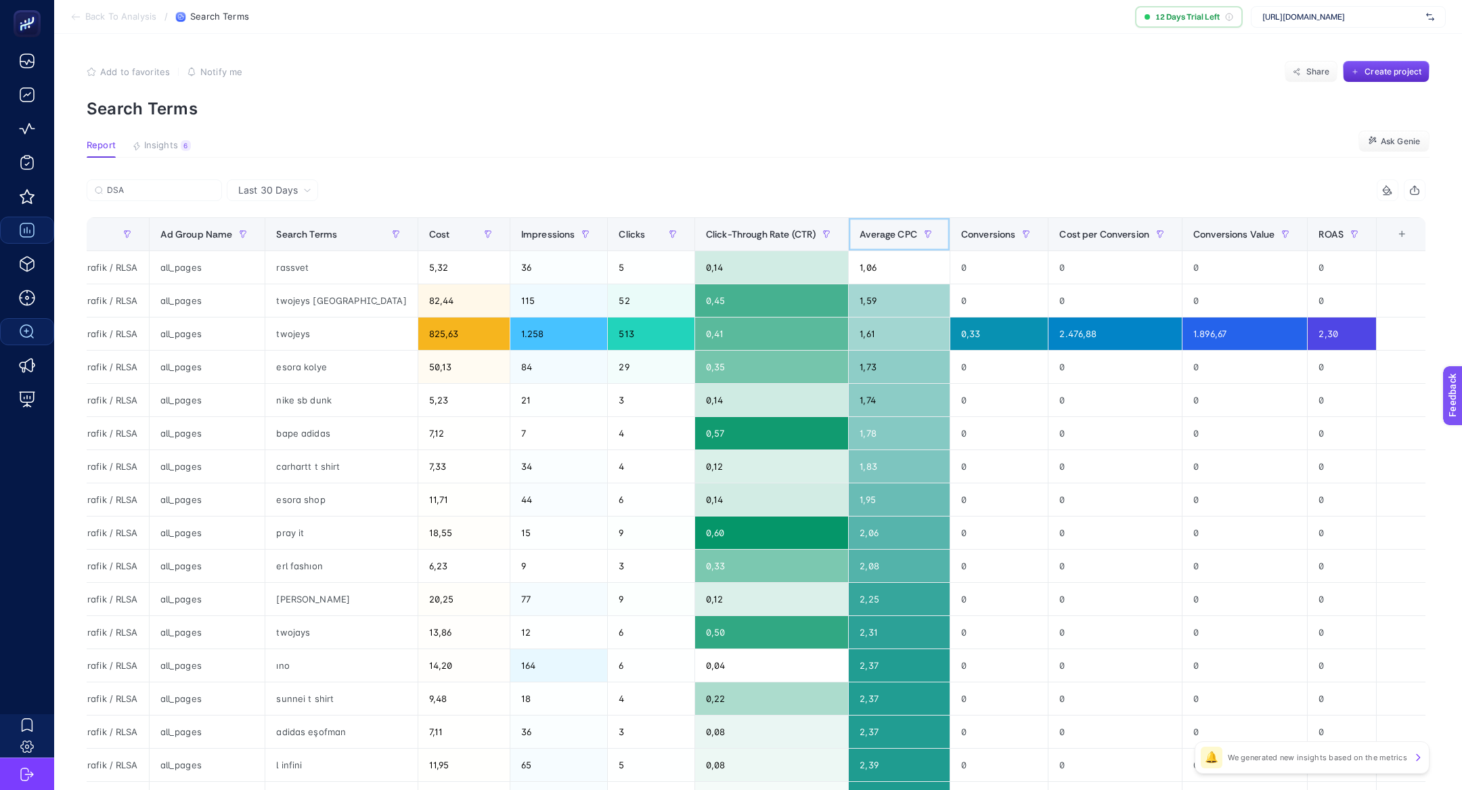
scroll to position [0, 103]
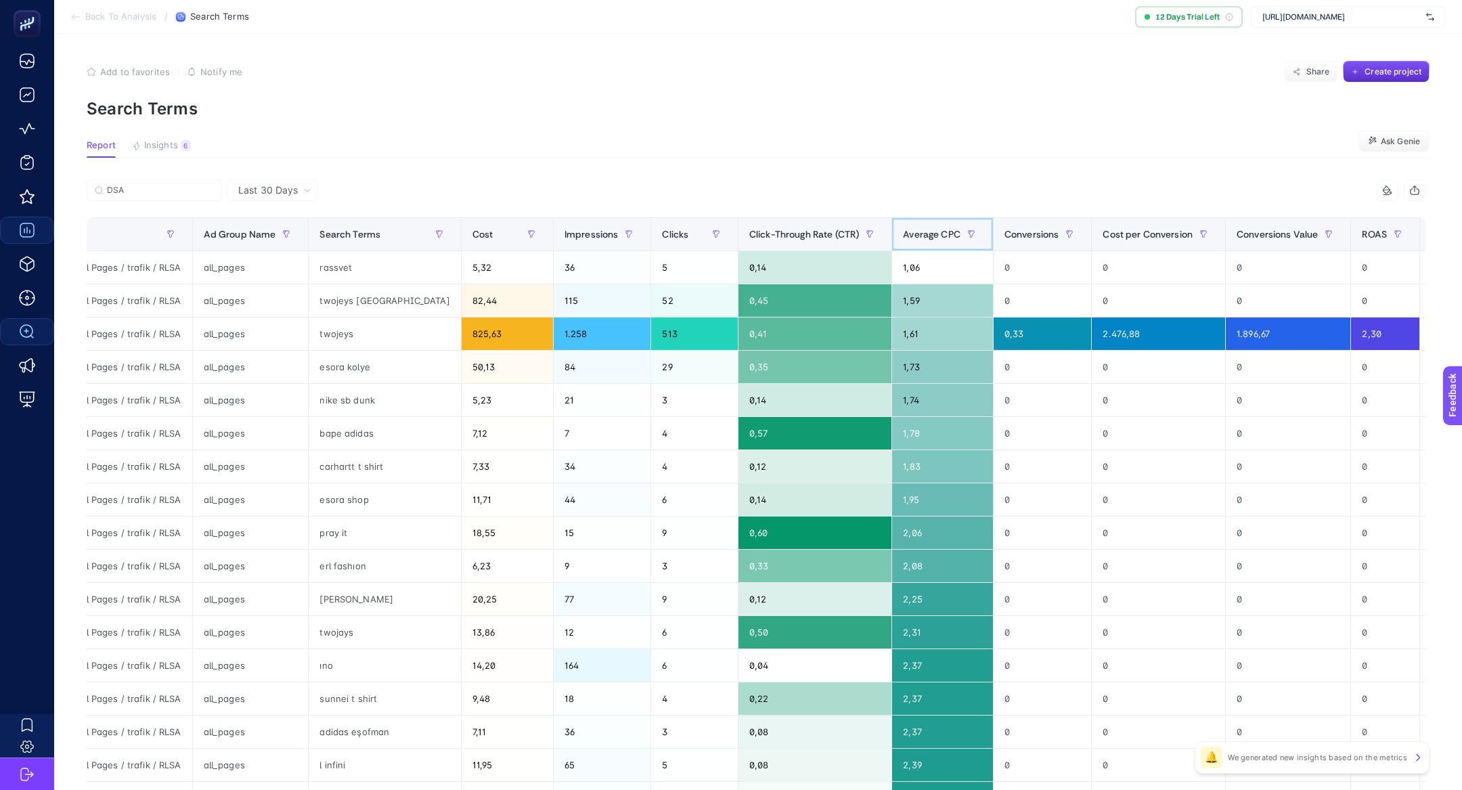
click at [903, 239] on span "Average CPC" at bounding box center [932, 234] width 58 height 11
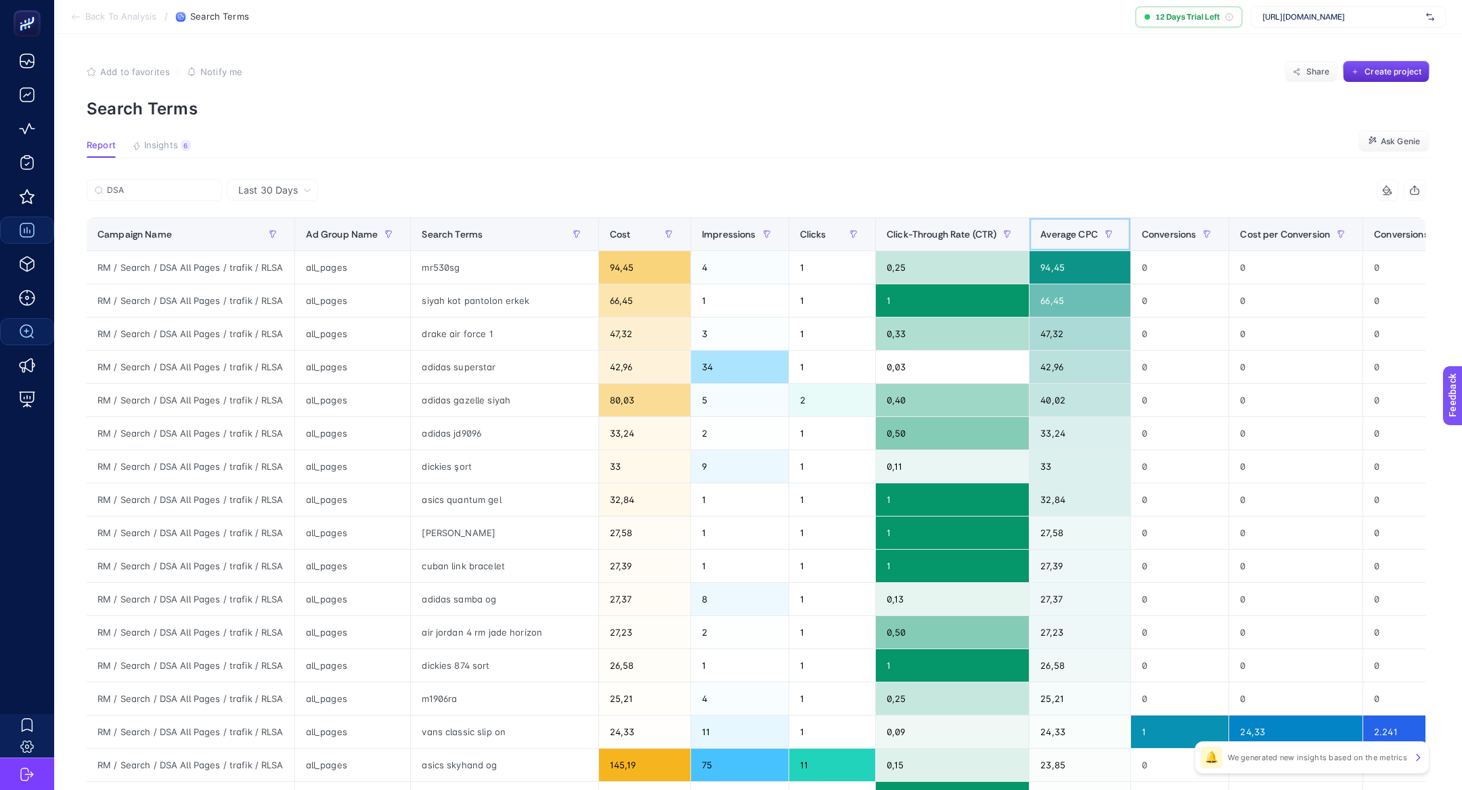
scroll to position [0, 0]
click at [698, 177] on article "Add to favorites false Notify me Share Create project Search Terms Report Insig…" at bounding box center [757, 563] width 1407 height 1058
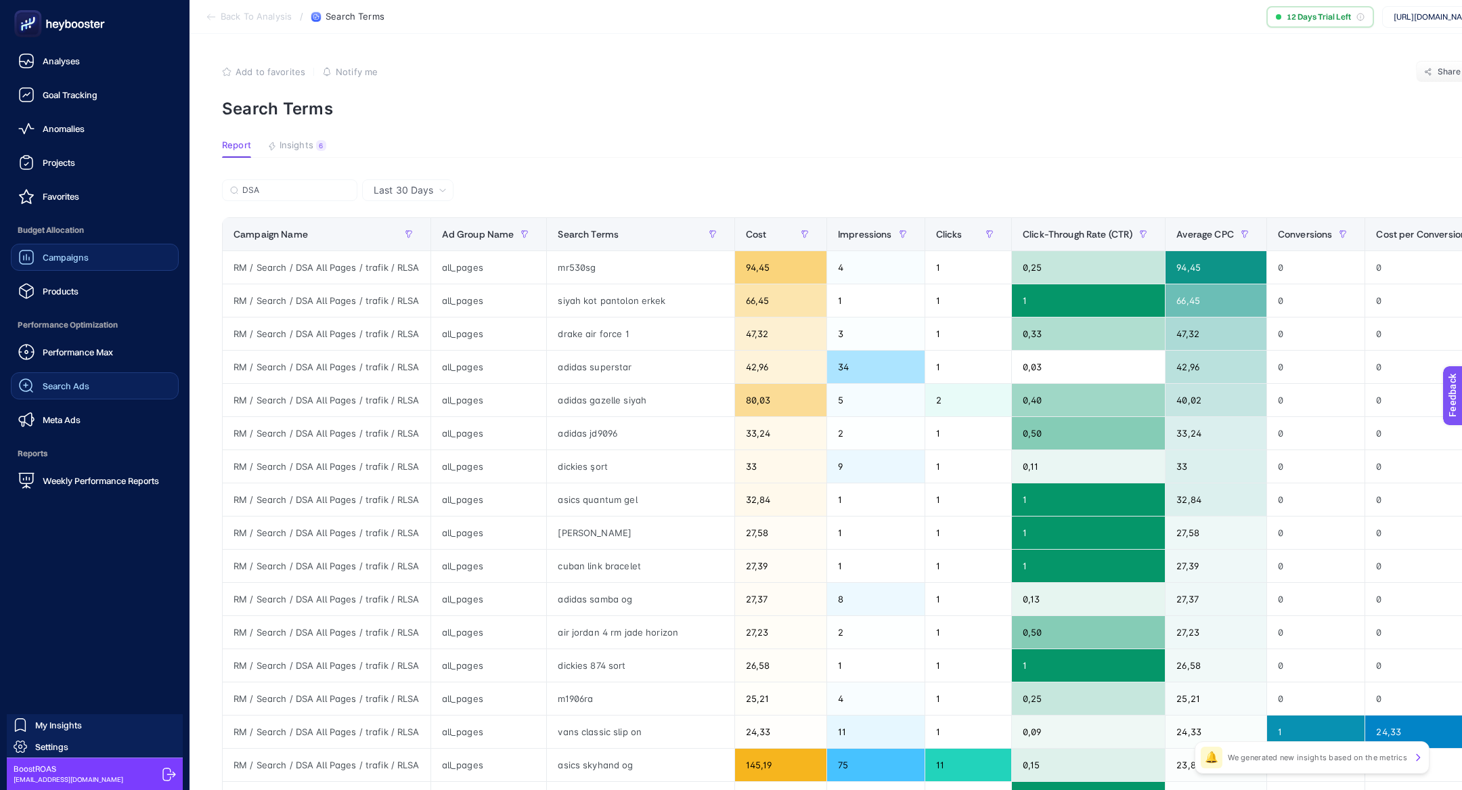
click at [70, 397] on link "Search Ads" at bounding box center [95, 385] width 168 height 27
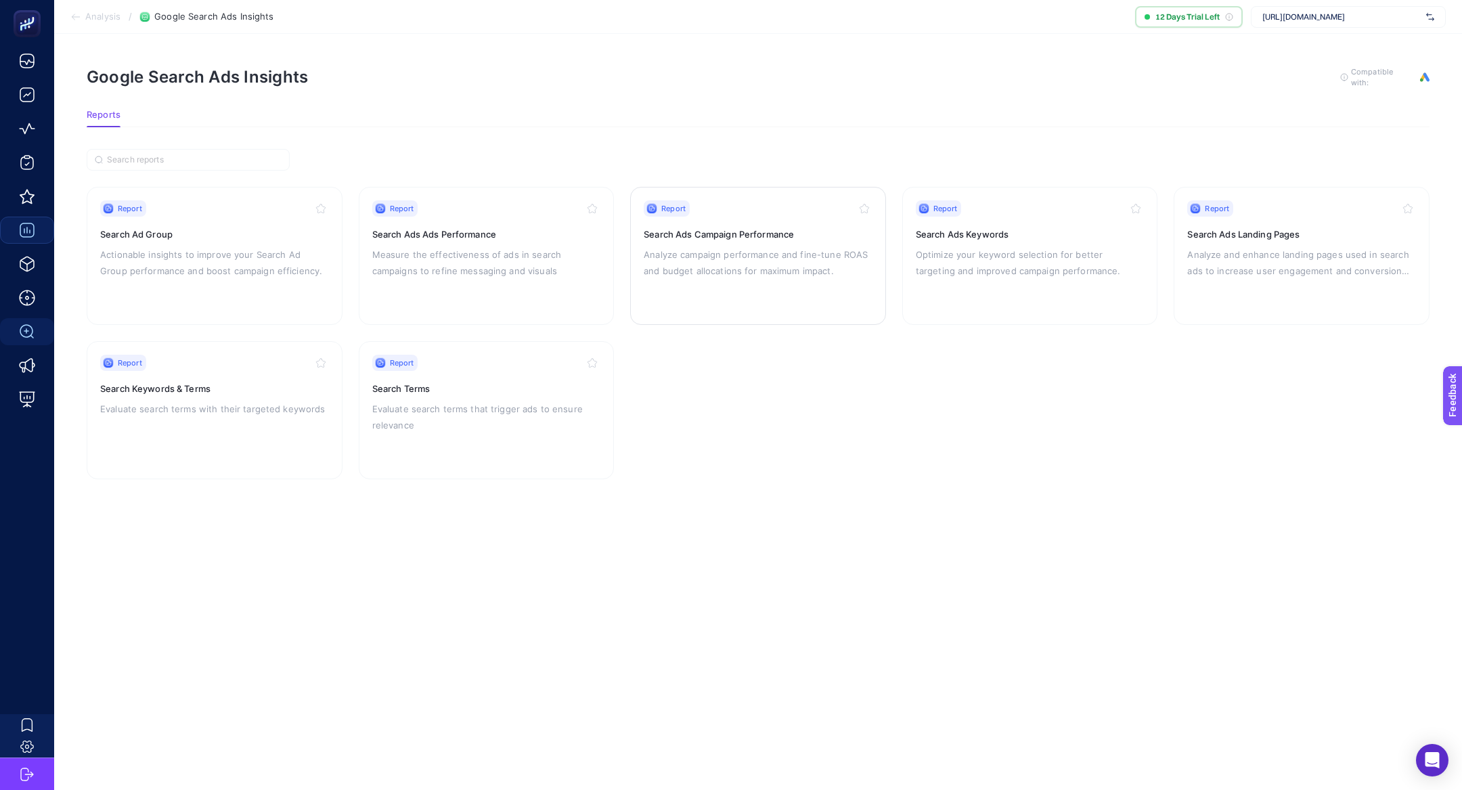
click at [696, 259] on p "Analyze campaign performance and fine-tune ROAS and budget allocations for maxi…" at bounding box center [758, 262] width 229 height 32
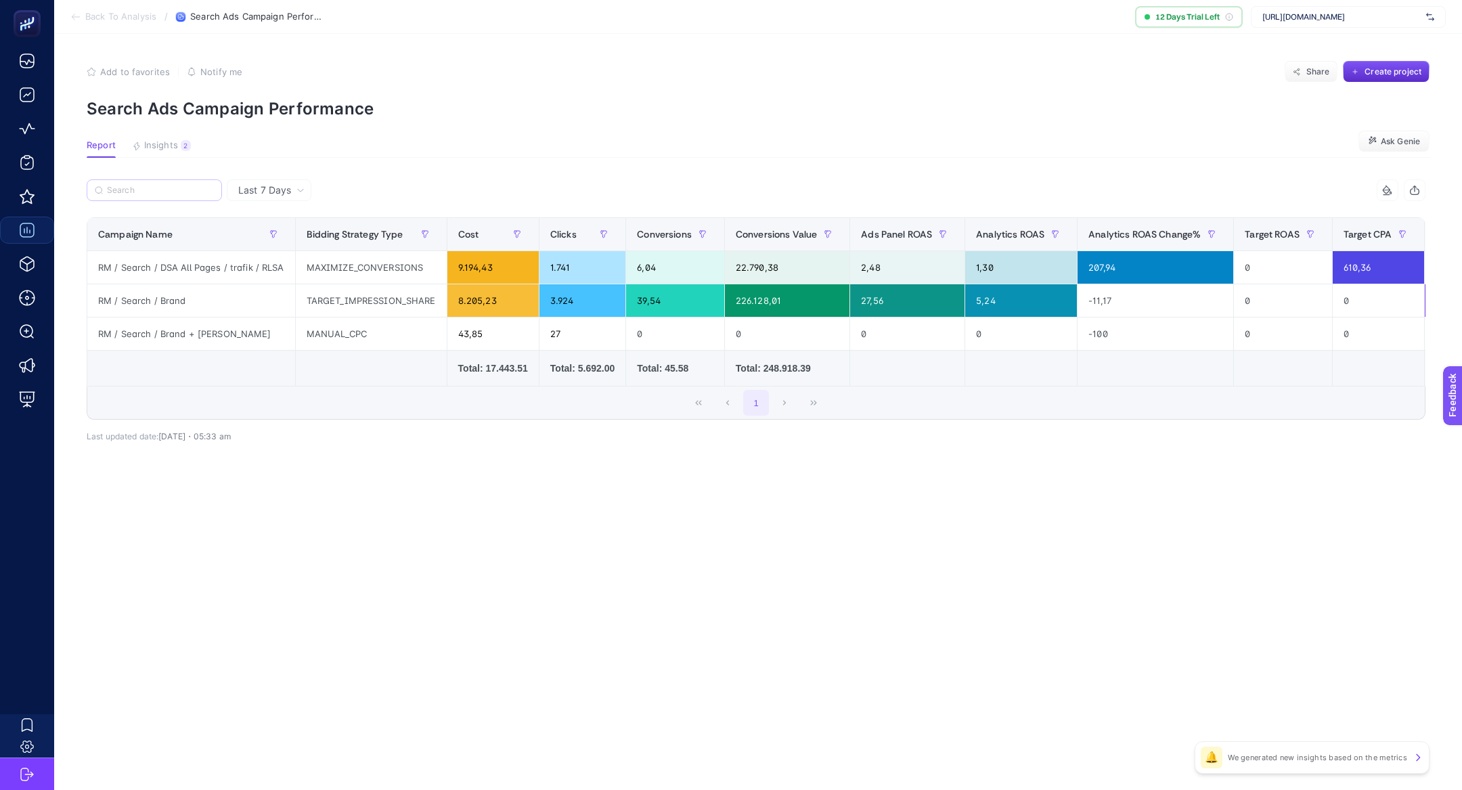
click at [174, 179] on label at bounding box center [154, 190] width 135 height 22
click at [174, 185] on input "Search" at bounding box center [160, 190] width 107 height 10
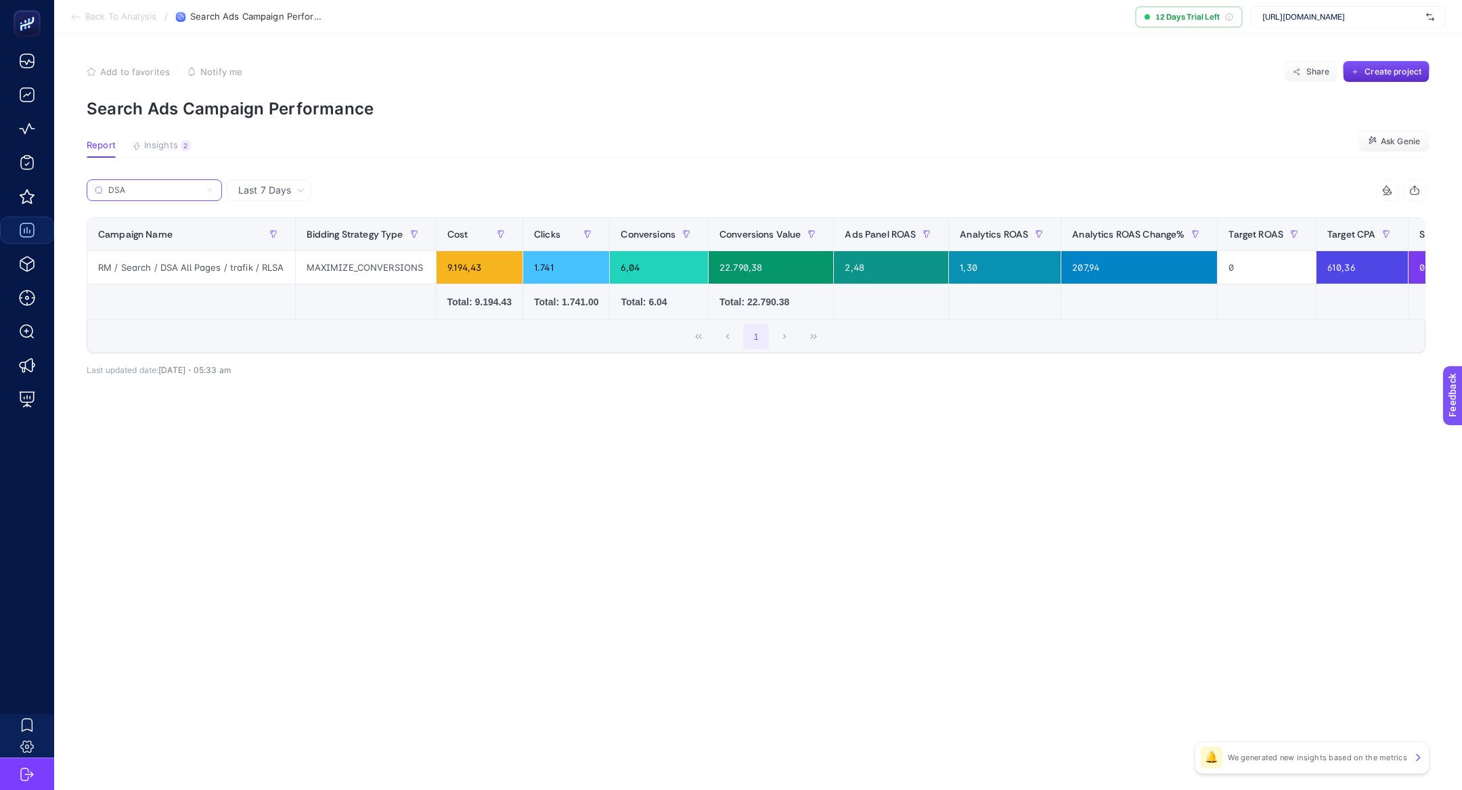
type input "DSA"
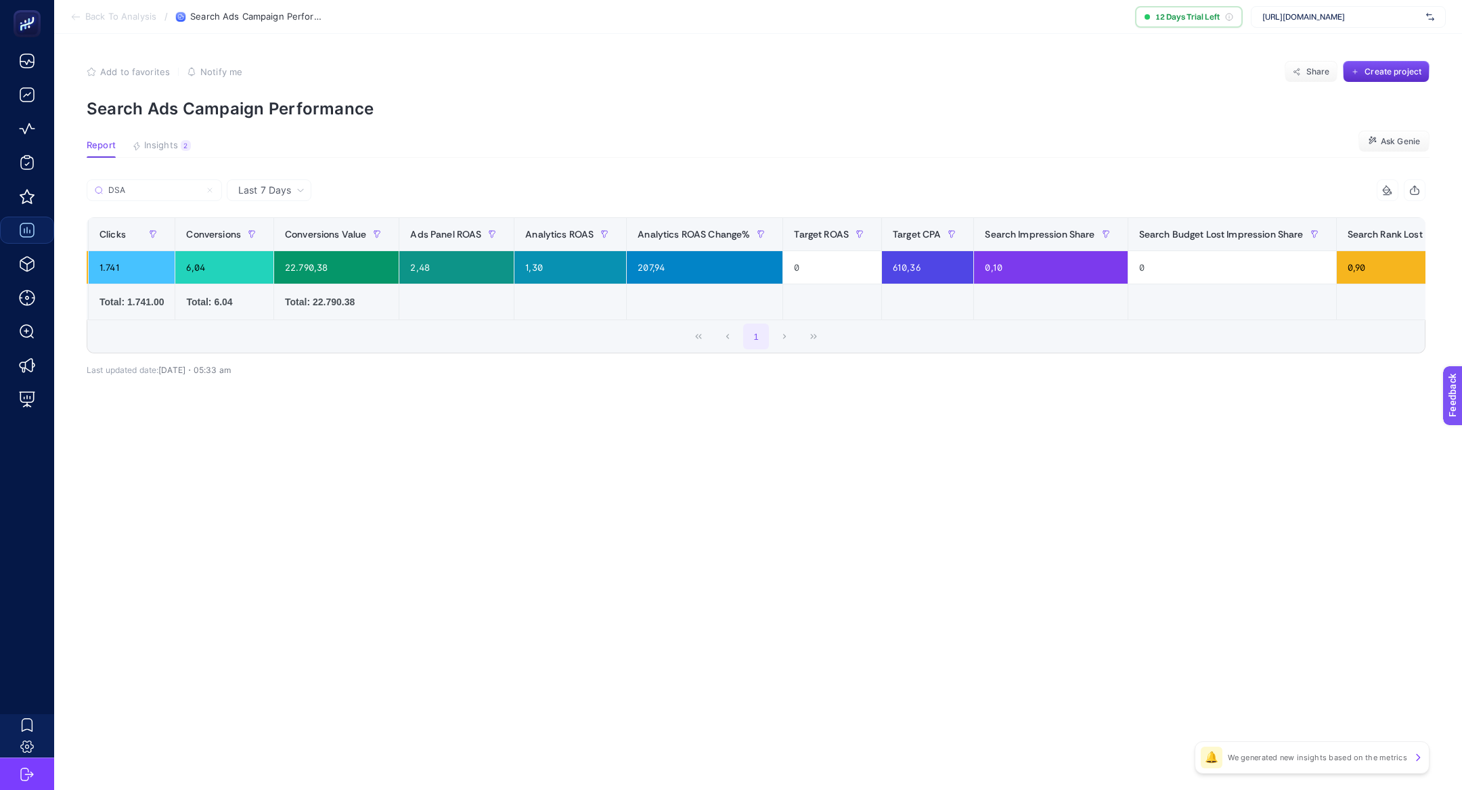
scroll to position [0, 787]
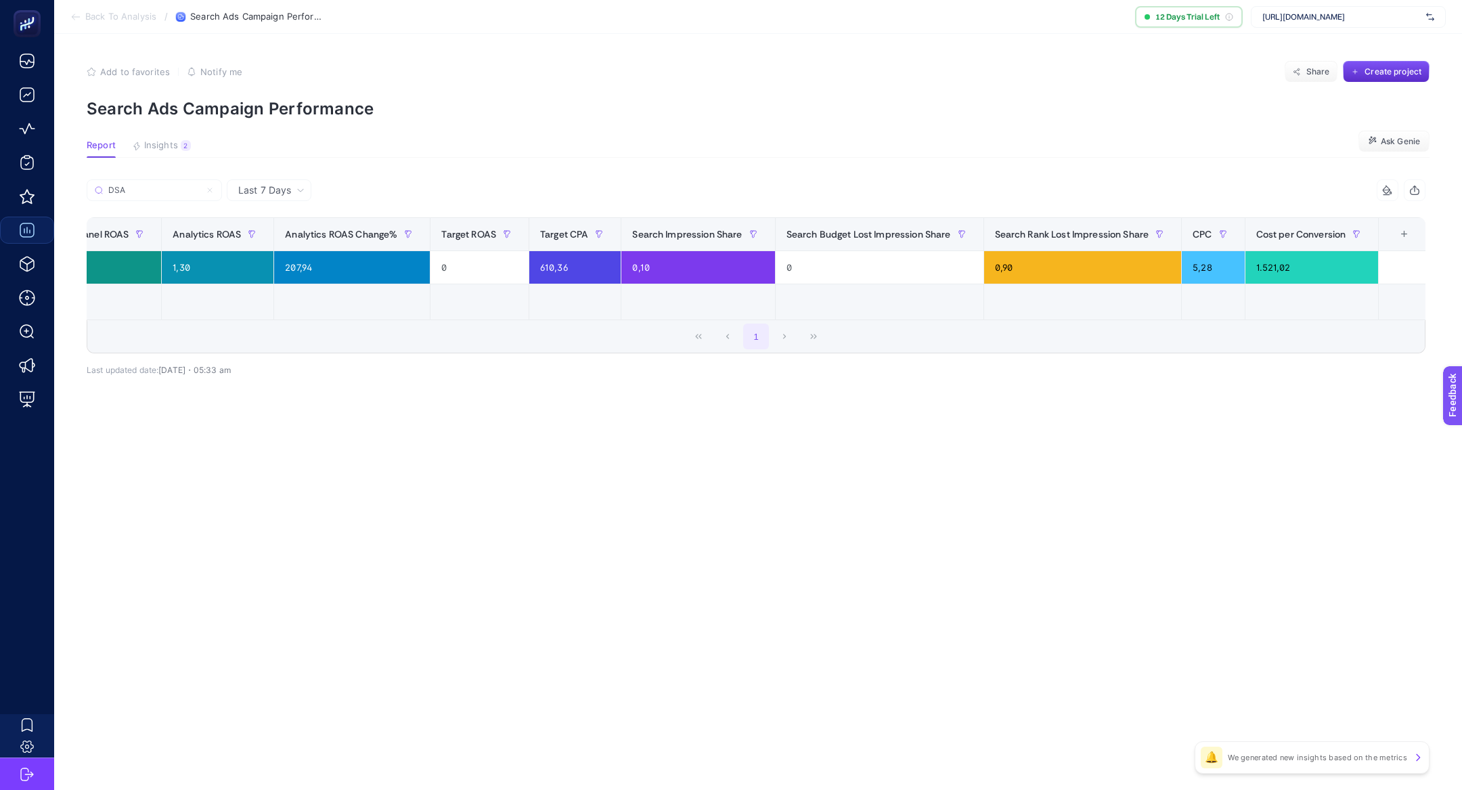
click at [1403, 235] on div "+" at bounding box center [1404, 234] width 26 height 11
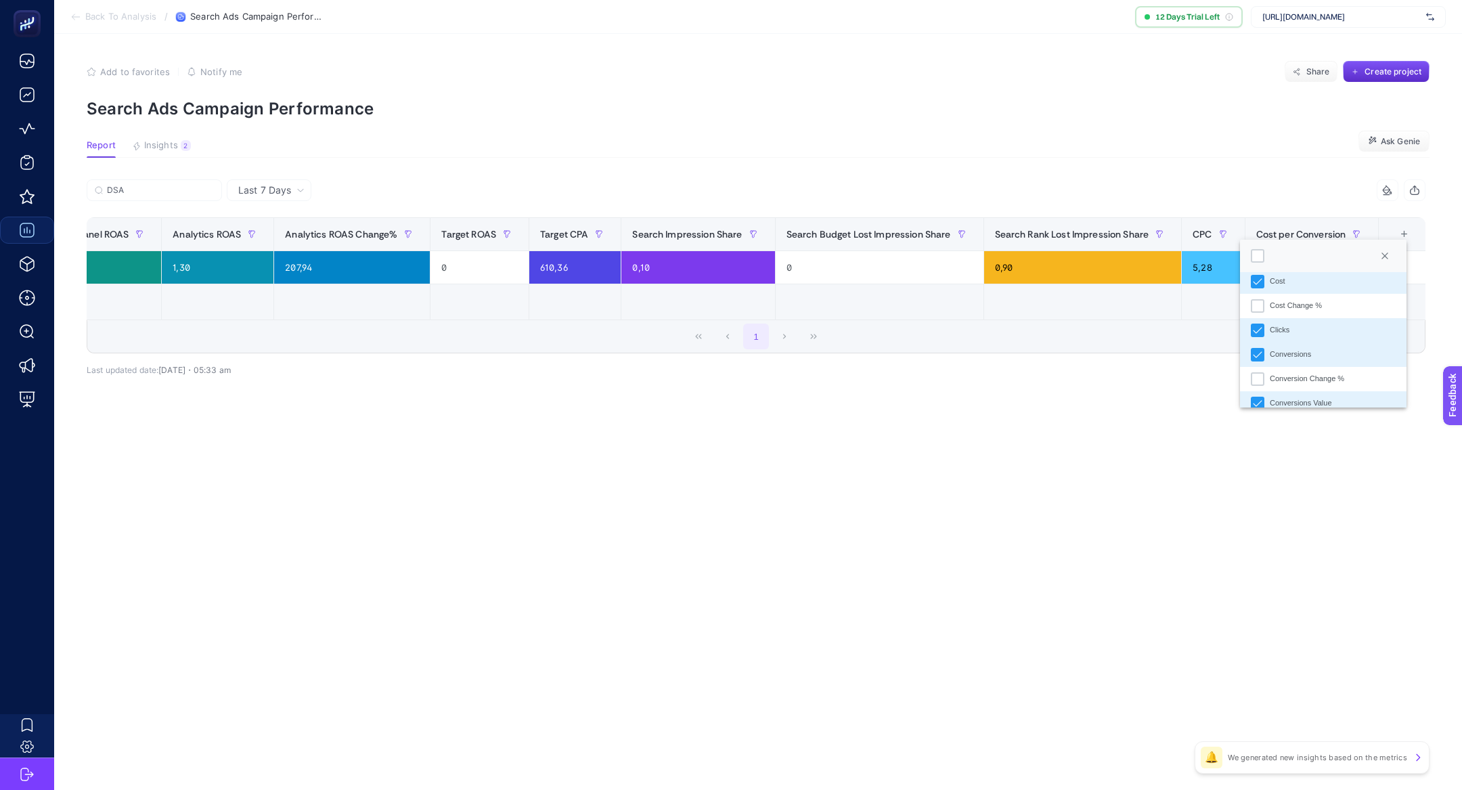
scroll to position [114, 0]
click at [1251, 347] on div "Conversions" at bounding box center [1257, 347] width 14 height 14
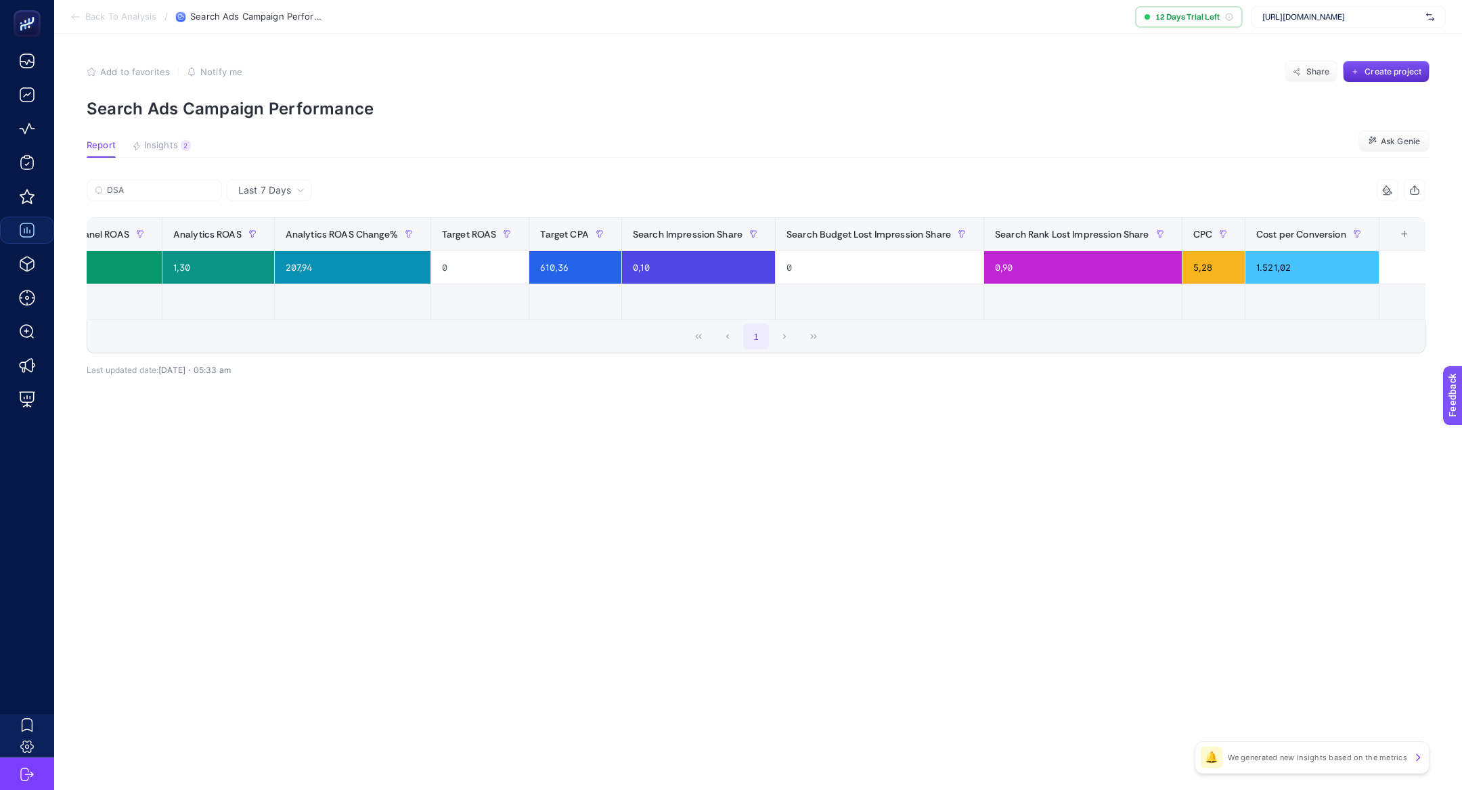
click at [1399, 237] on div "+" at bounding box center [1404, 234] width 26 height 11
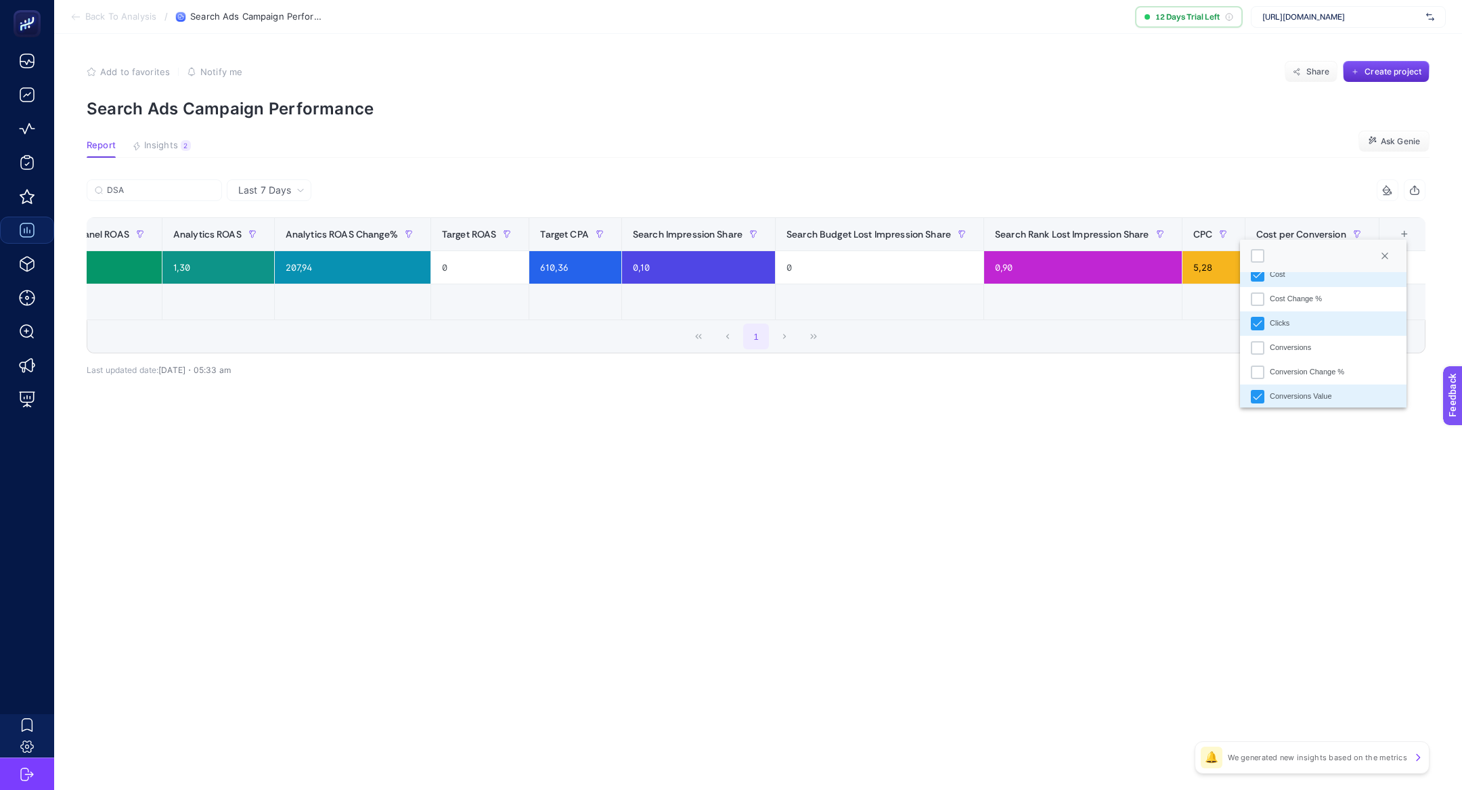
scroll to position [114, 0]
click at [1254, 321] on icon "Clicks" at bounding box center [1256, 321] width 9 height 9
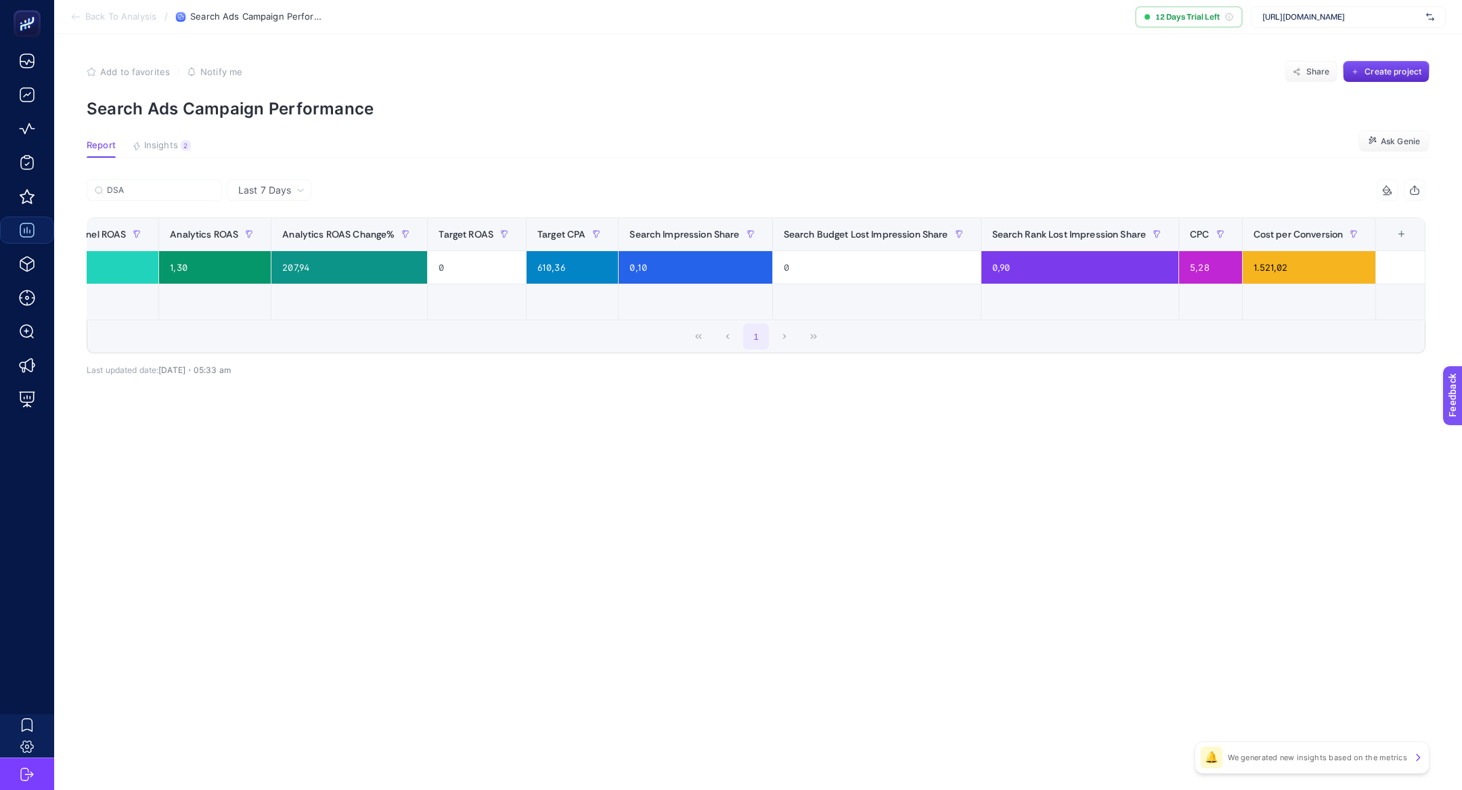
scroll to position [0, 601]
click at [1402, 238] on div "+" at bounding box center [1405, 234] width 26 height 11
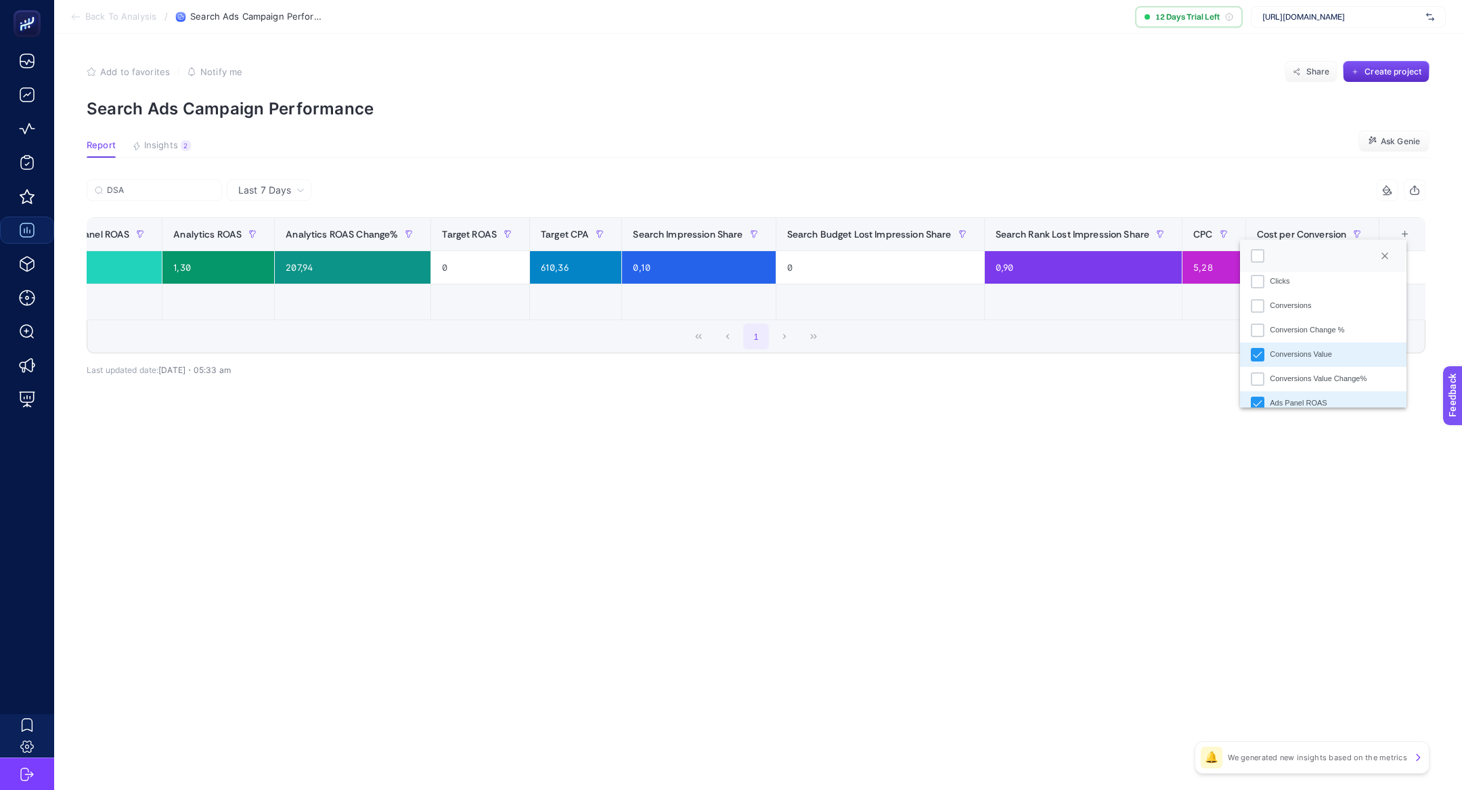
scroll to position [159, 0]
click at [1256, 343] on div "Conversions Value" at bounding box center [1257, 350] width 14 height 14
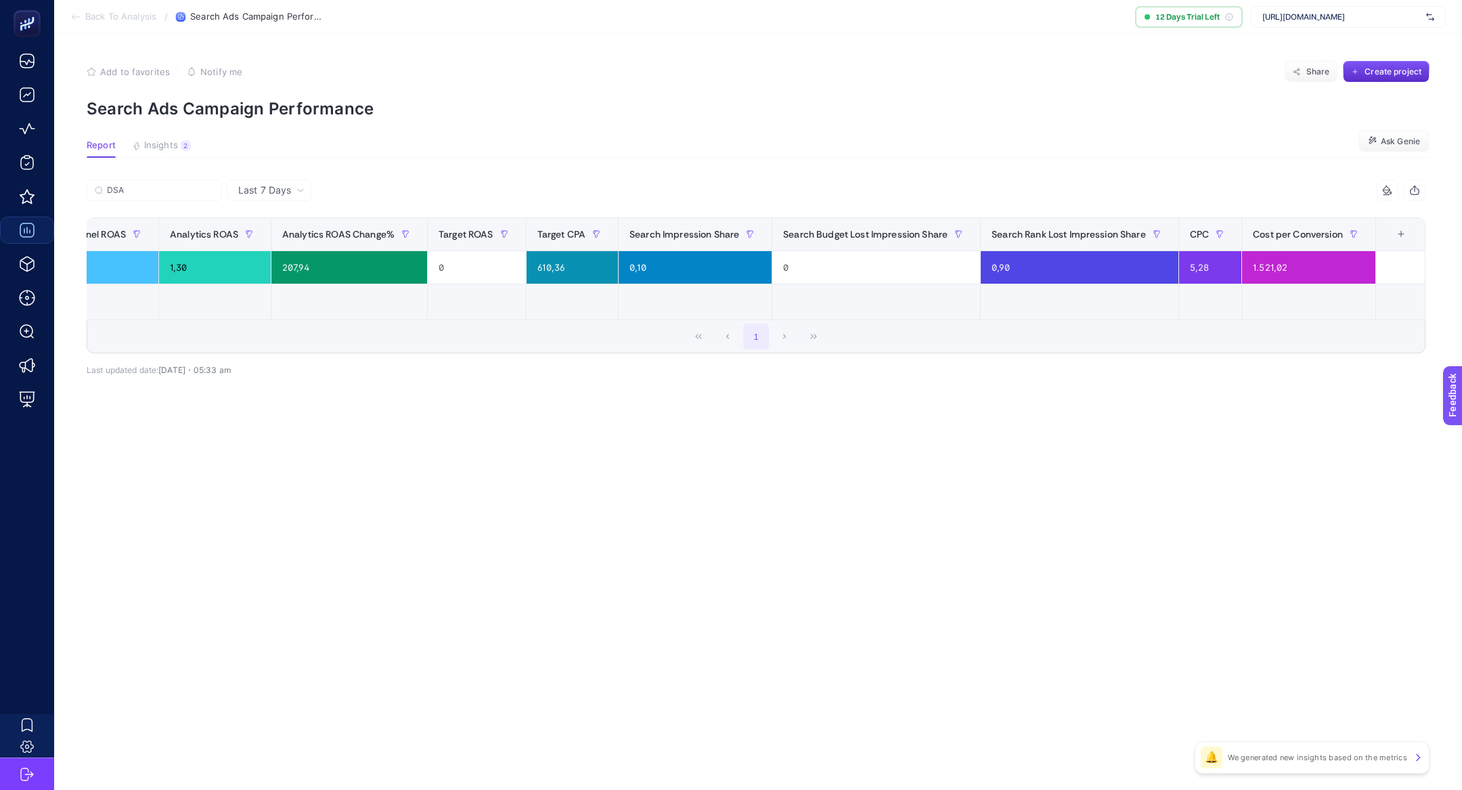
scroll to position [0, 476]
click at [1405, 239] on div "+" at bounding box center [1404, 234] width 26 height 11
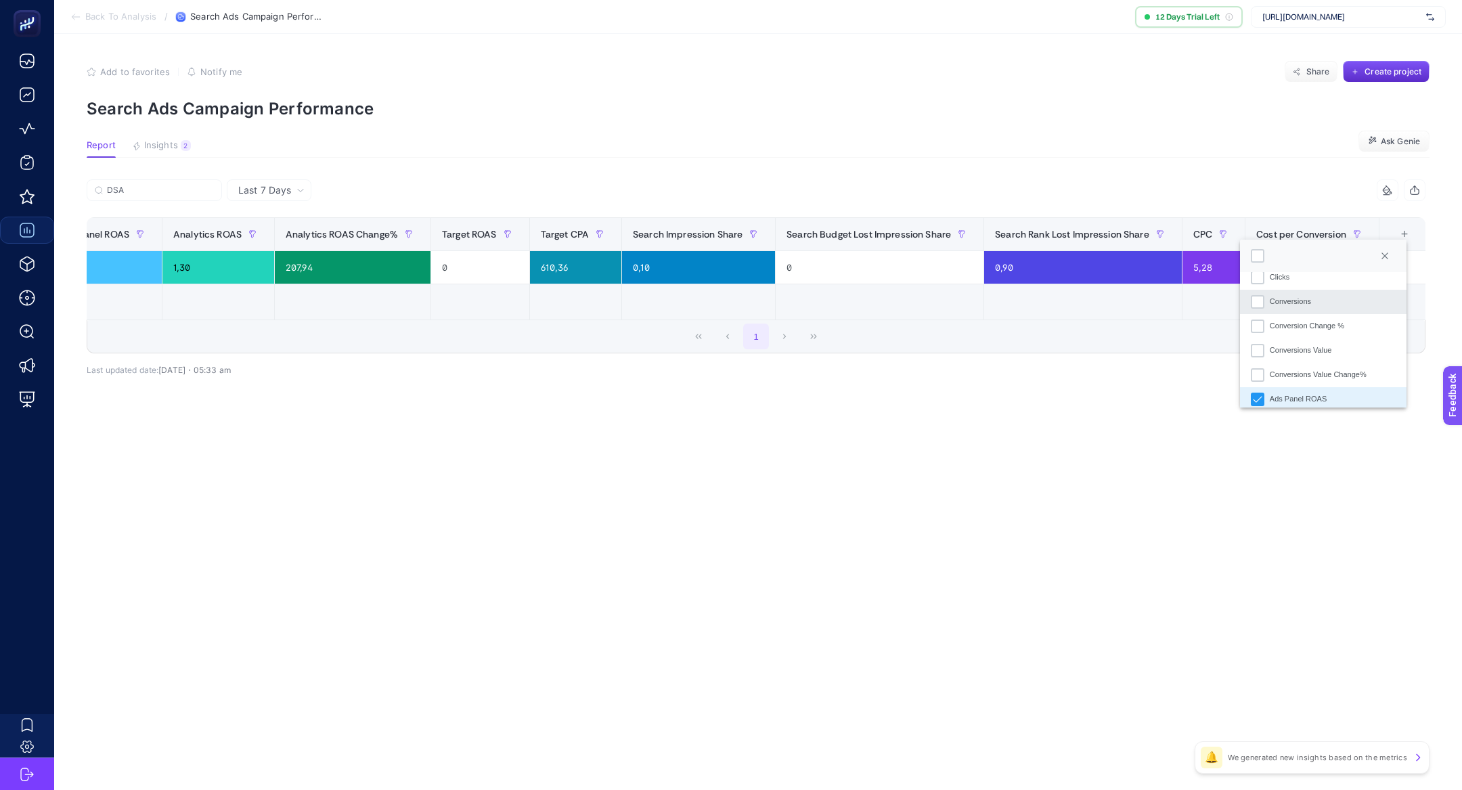
scroll to position [187, 0]
click at [1259, 370] on icon "Ads Panel ROAS" at bounding box center [1256, 369] width 9 height 9
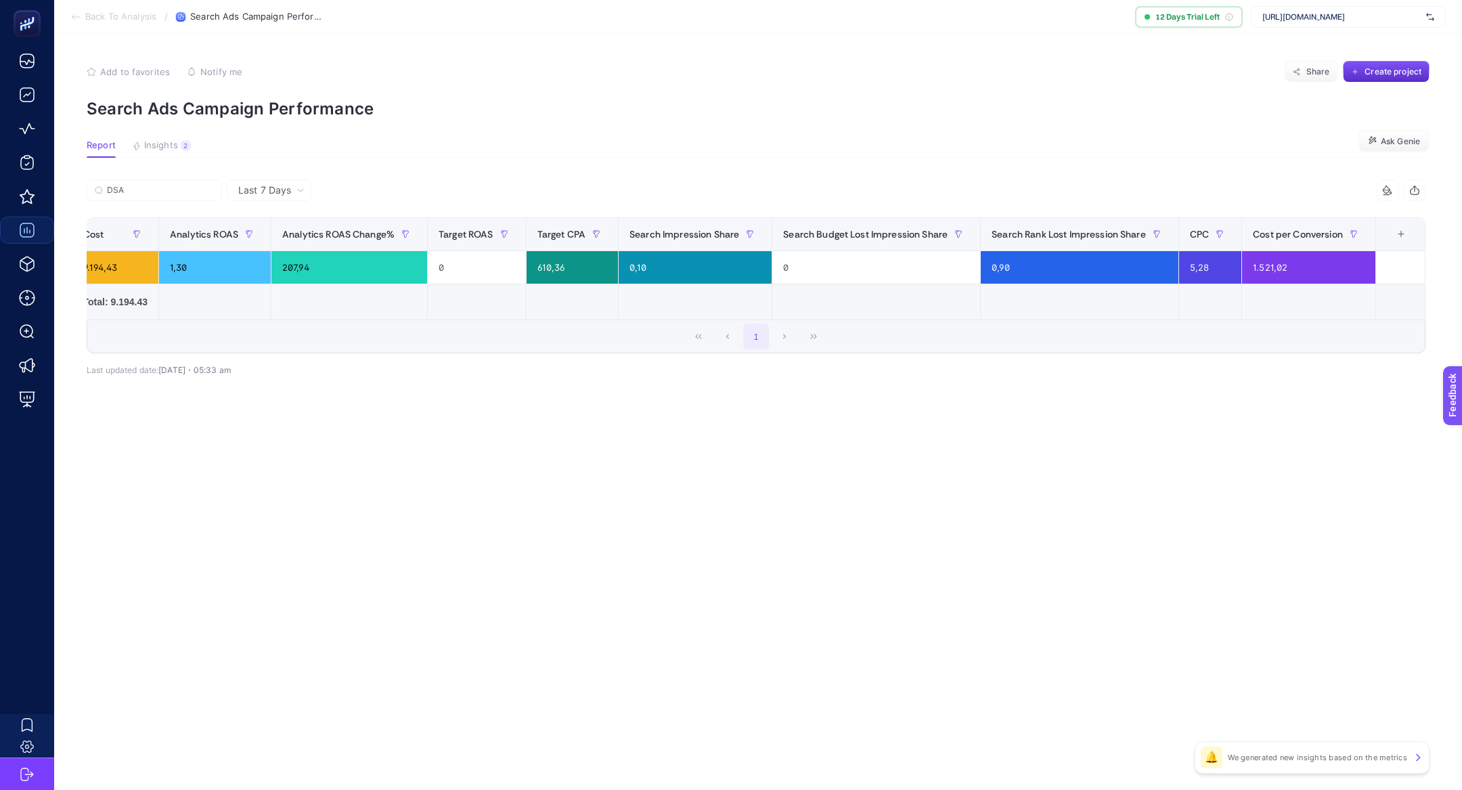
scroll to position [0, 361]
click at [1399, 235] on div "+" at bounding box center [1404, 234] width 26 height 11
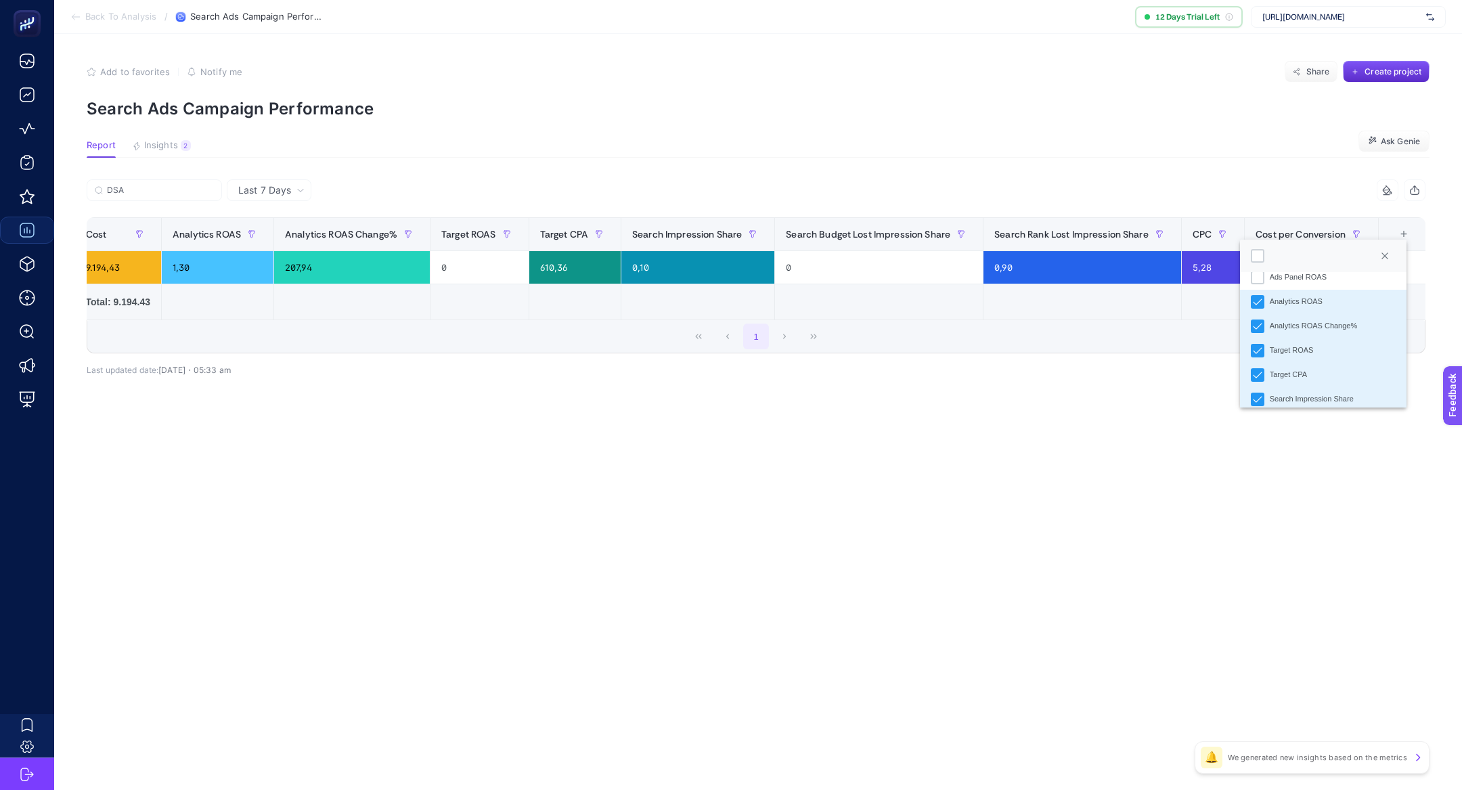
scroll to position [279, 0]
click at [1258, 325] on icon "Analytics ROAS Change%" at bounding box center [1256, 327] width 9 height 9
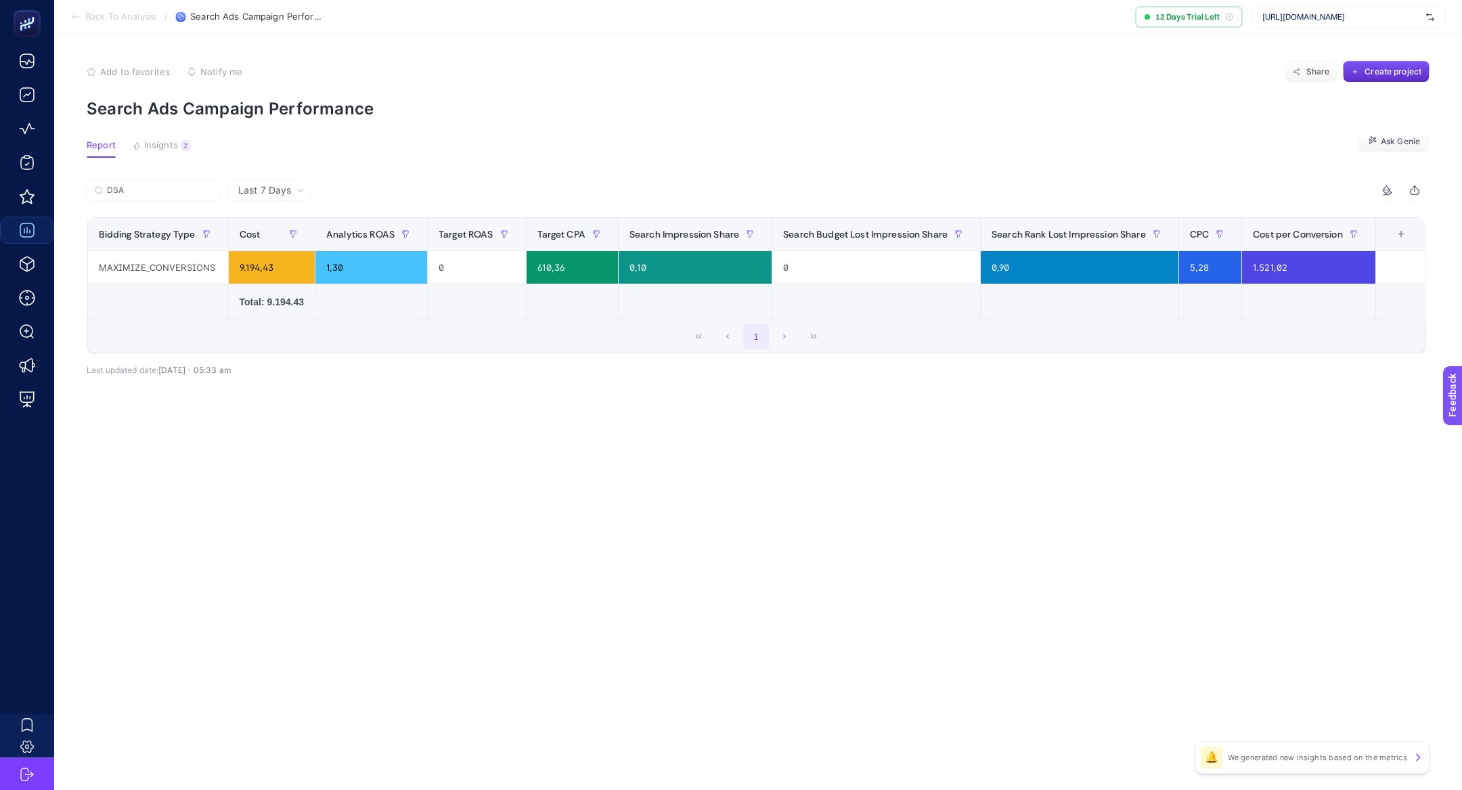
scroll to position [0, 205]
click at [1400, 233] on div "+" at bounding box center [1404, 234] width 26 height 11
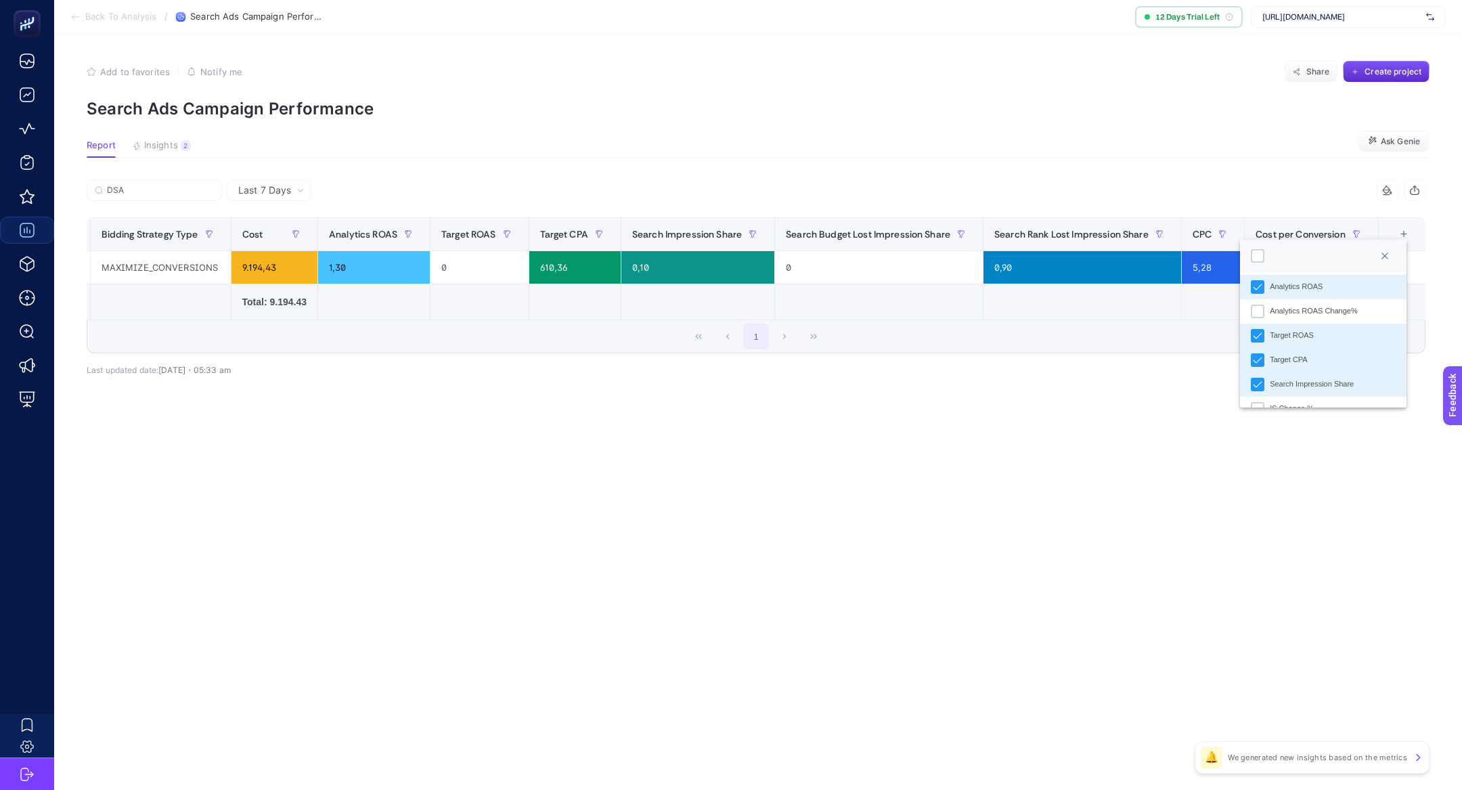
scroll to position [297, 0]
click at [1260, 335] on icon "Target ROAS" at bounding box center [1256, 333] width 9 height 9
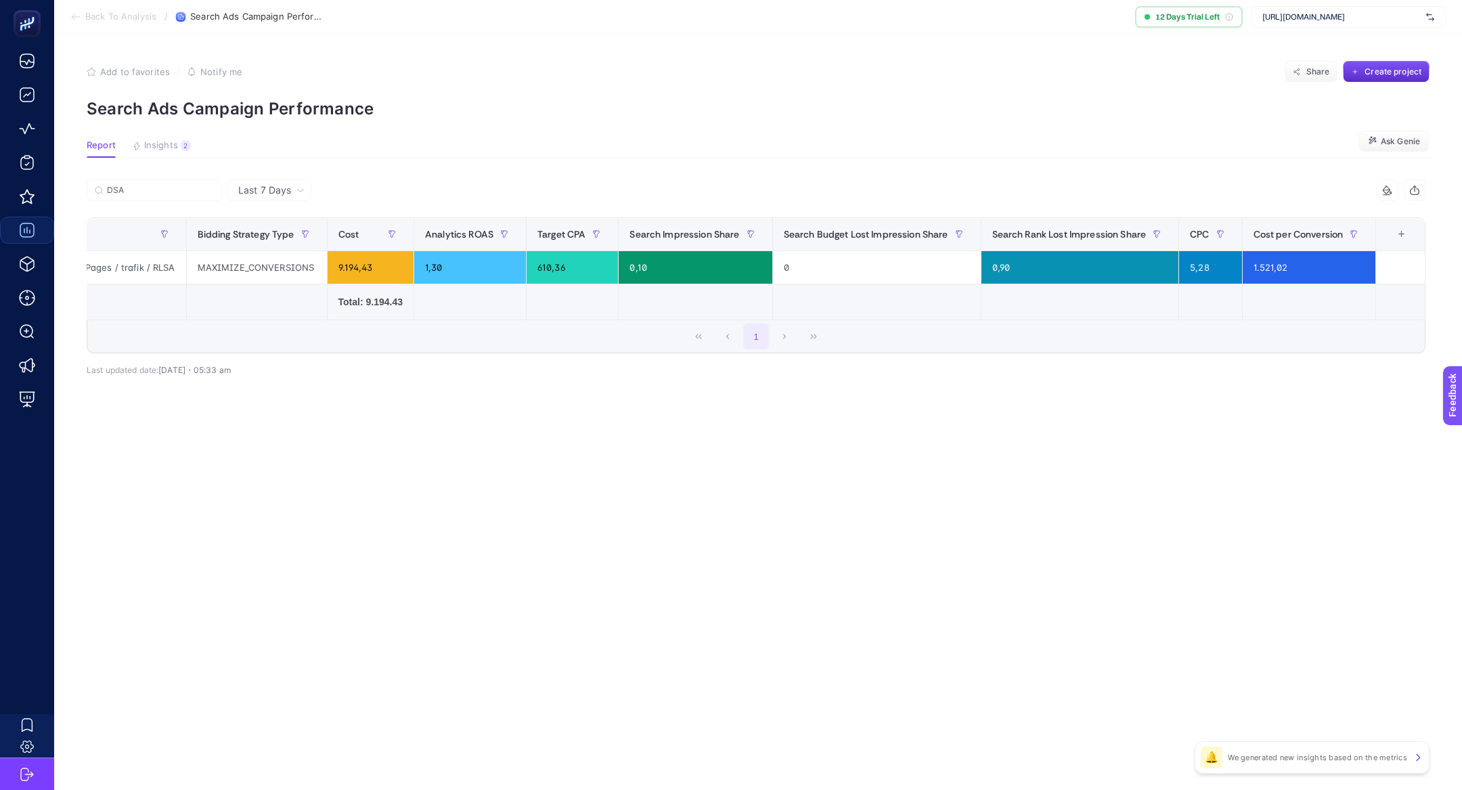
scroll to position [0, 107]
click at [1406, 242] on th "10 items selected +" at bounding box center [1402, 234] width 49 height 33
click at [1401, 229] on div "+" at bounding box center [1404, 234] width 26 height 11
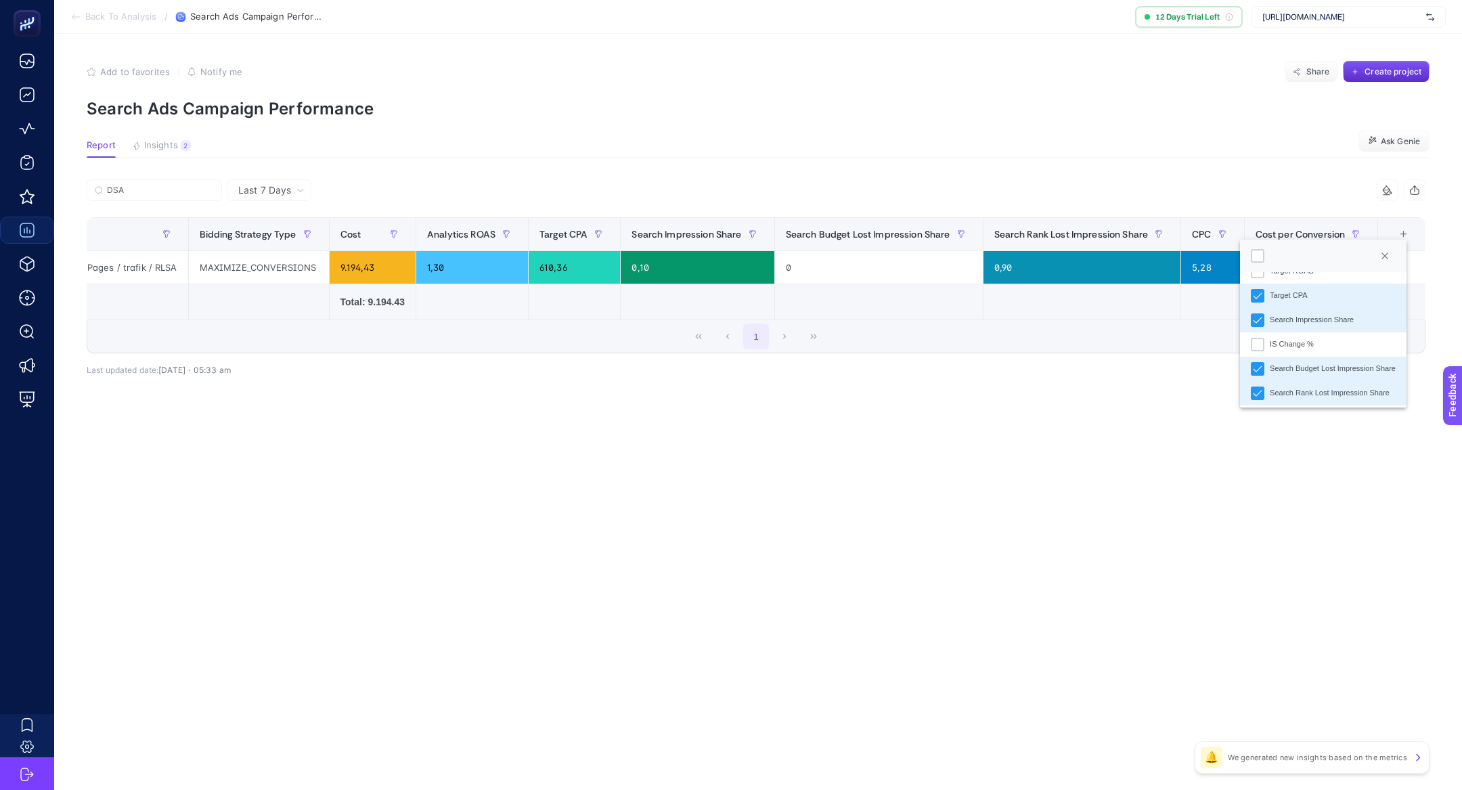
scroll to position [370, 0]
click at [1259, 282] on icon "Target CPA" at bounding box center [1256, 284] width 9 height 9
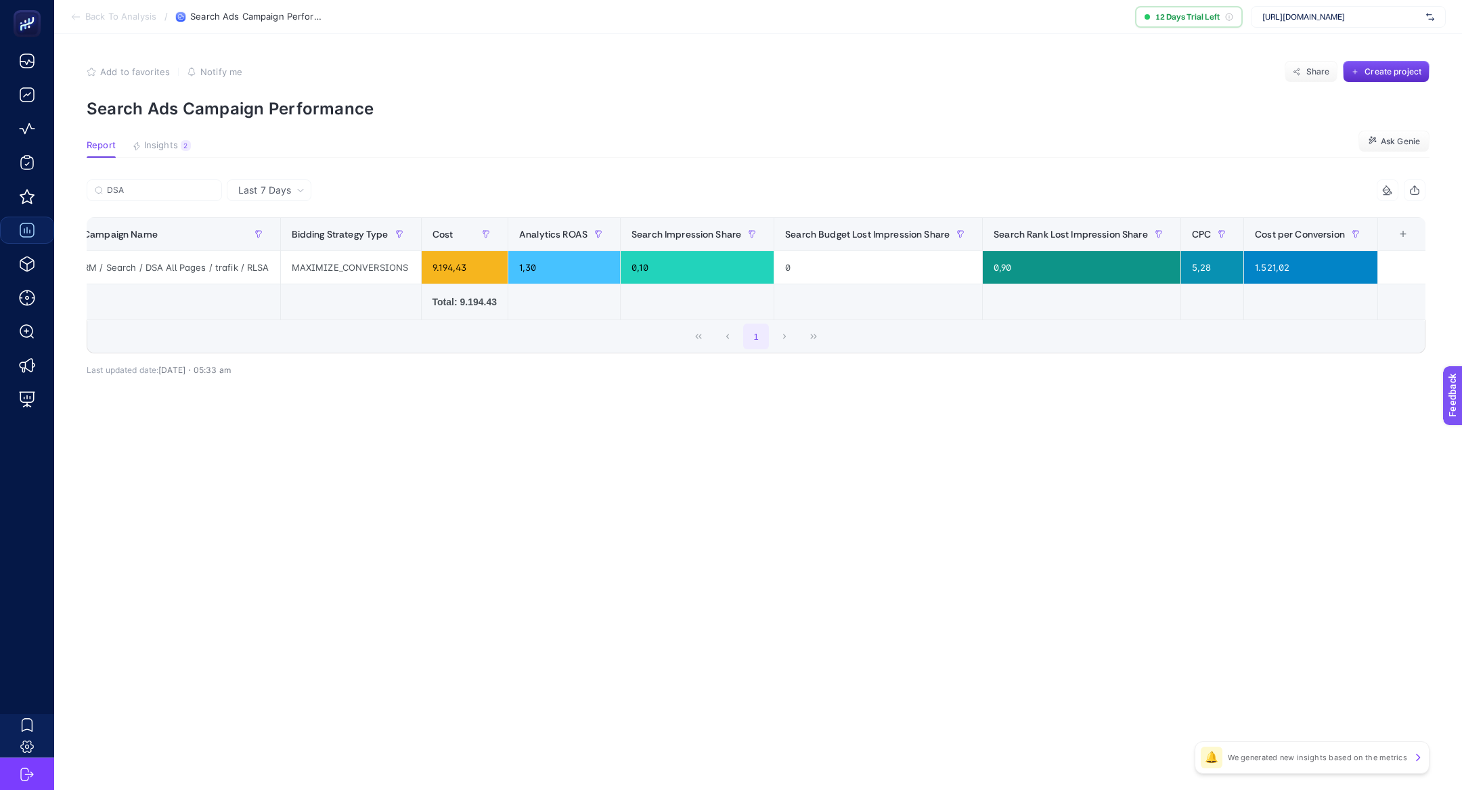
click at [1397, 235] on div "+" at bounding box center [1403, 234] width 26 height 11
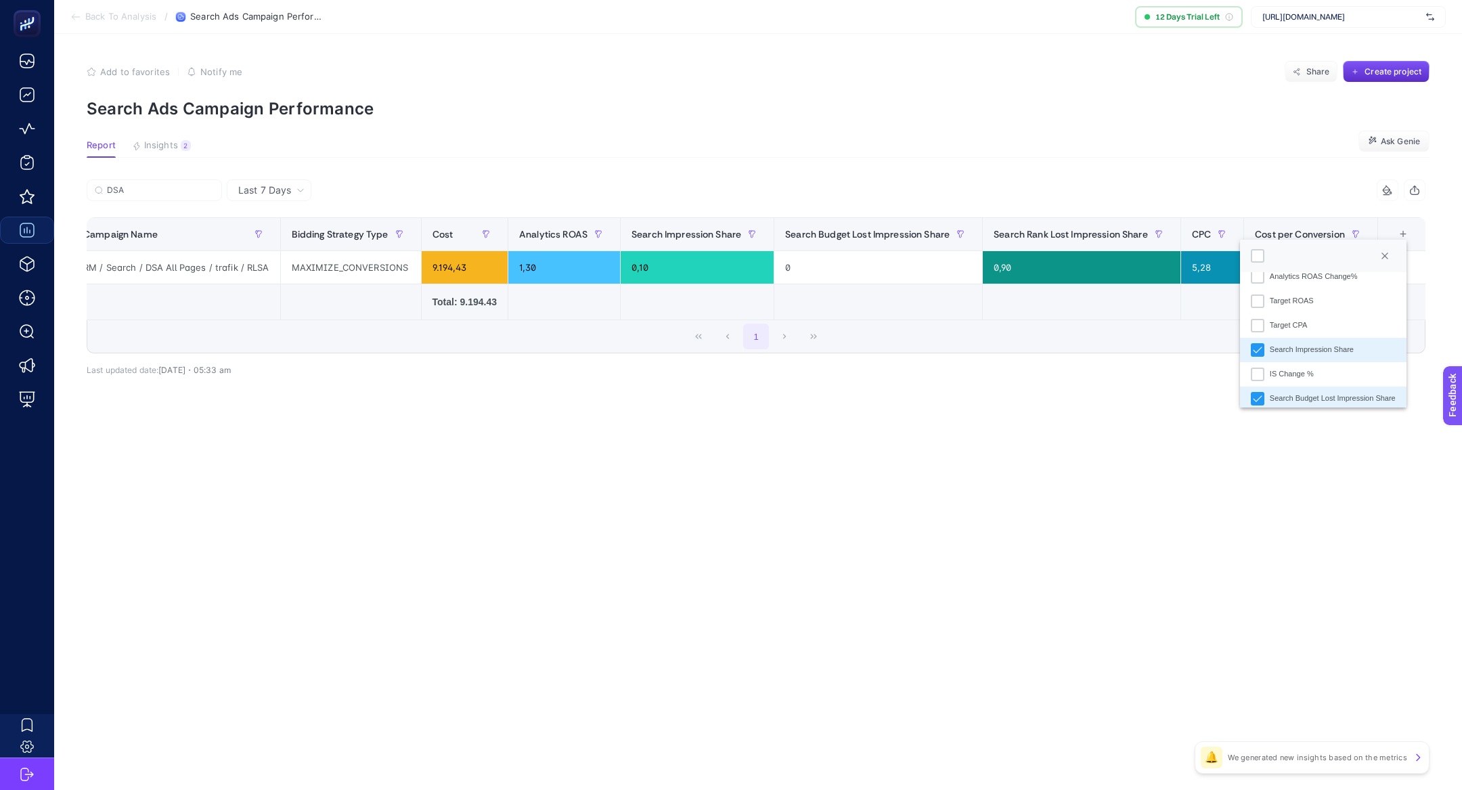
scroll to position [340, 0]
click at [1257, 338] on icon "Search Impression Share" at bounding box center [1256, 339] width 9 height 9
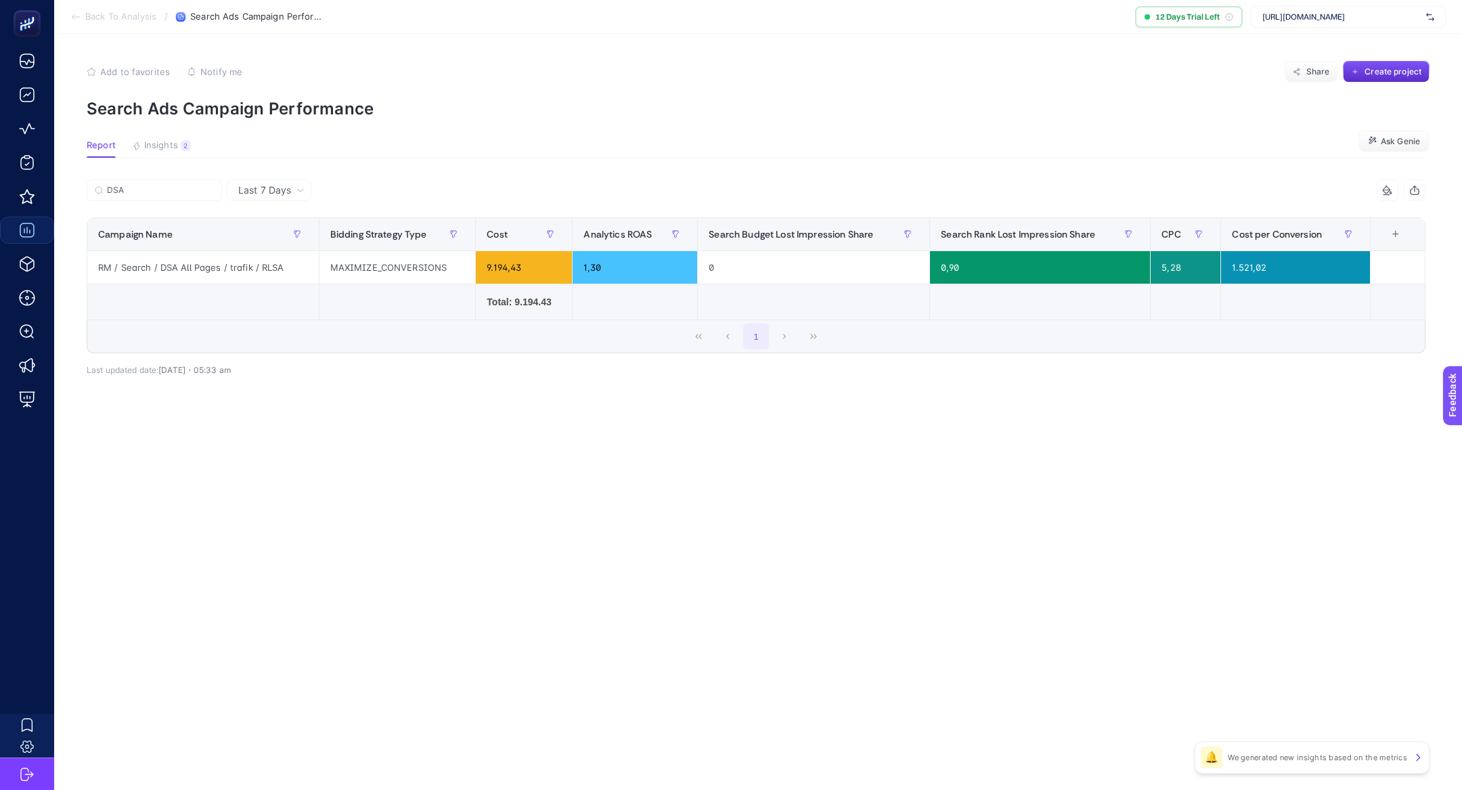
click at [1392, 233] on div "+" at bounding box center [1395, 234] width 26 height 11
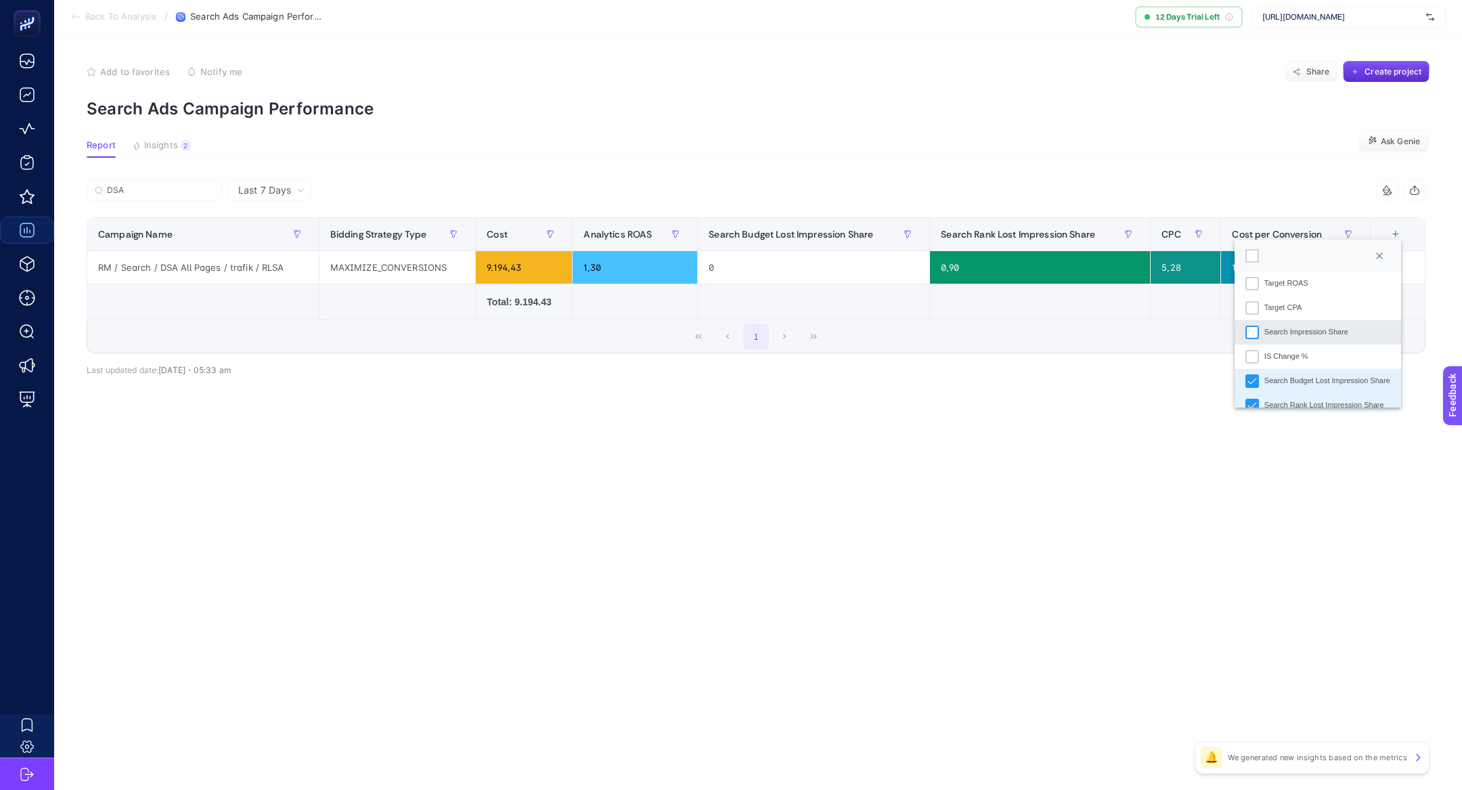
click at [1252, 333] on div "Search Impression Share" at bounding box center [1252, 332] width 14 height 14
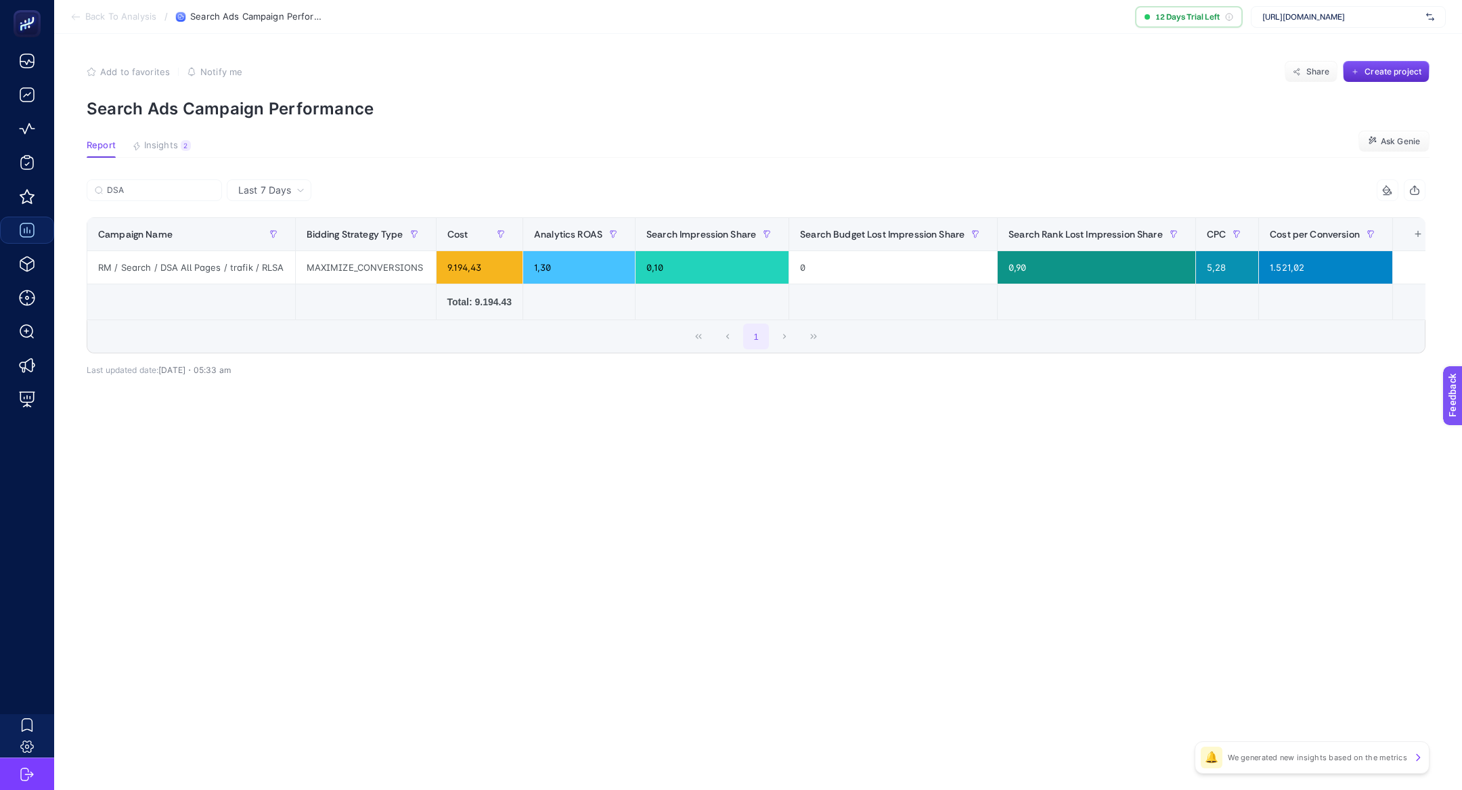
click at [1414, 233] on div "+" at bounding box center [1418, 234] width 26 height 11
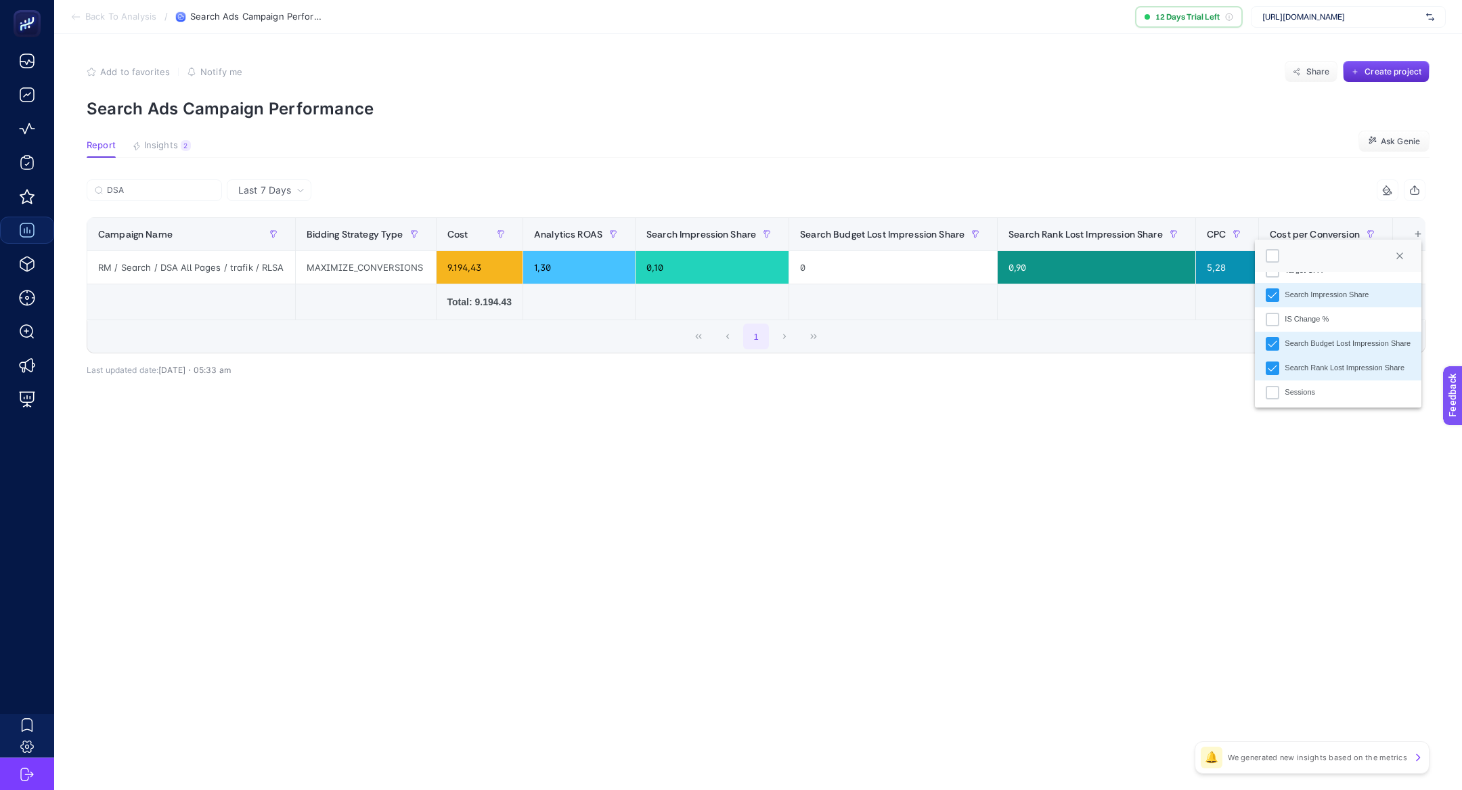
scroll to position [386, 0]
click at [1273, 338] on icon "Search Budget Lost Impression Share" at bounding box center [1271, 342] width 9 height 9
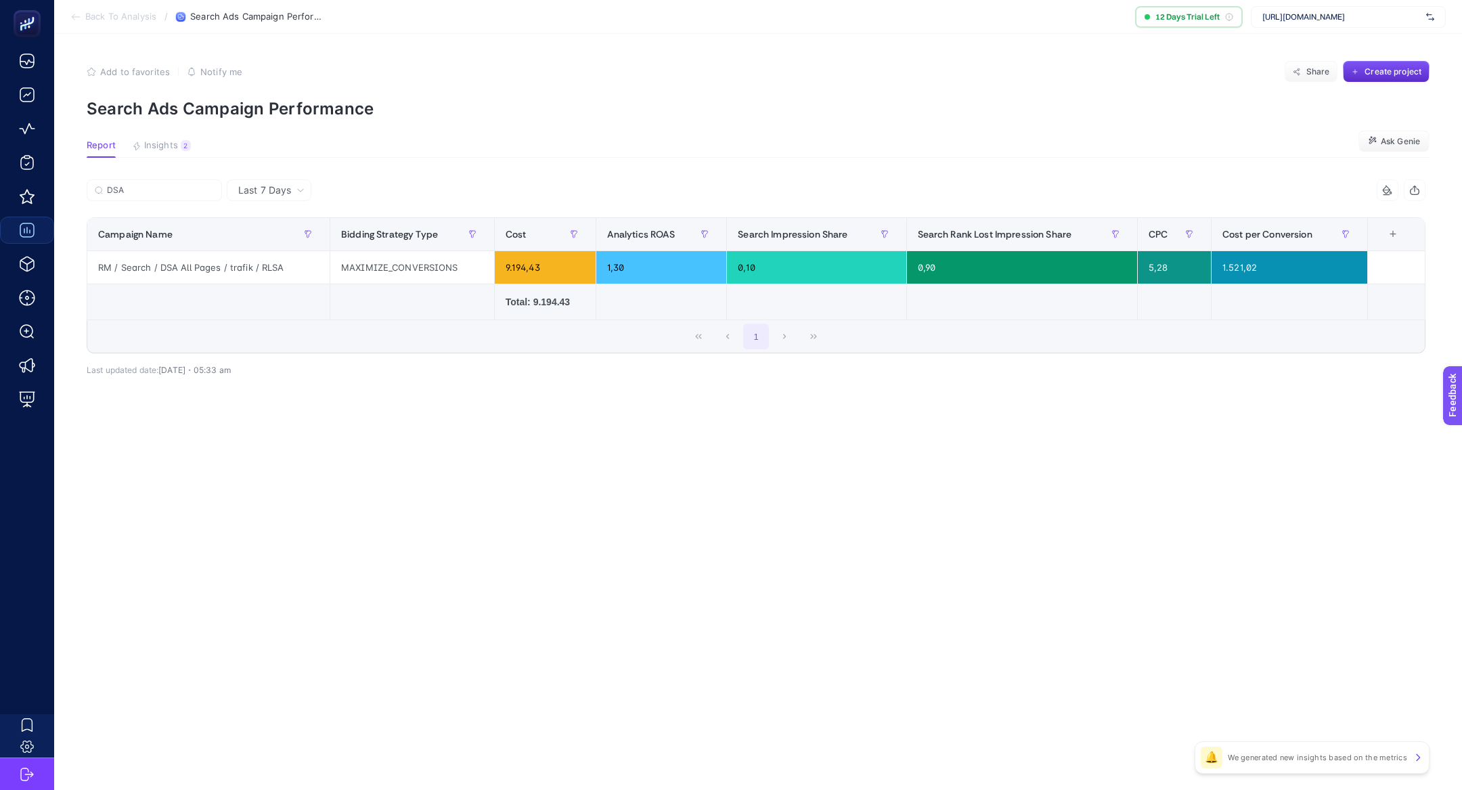
click at [1393, 236] on div "+" at bounding box center [1393, 234] width 26 height 11
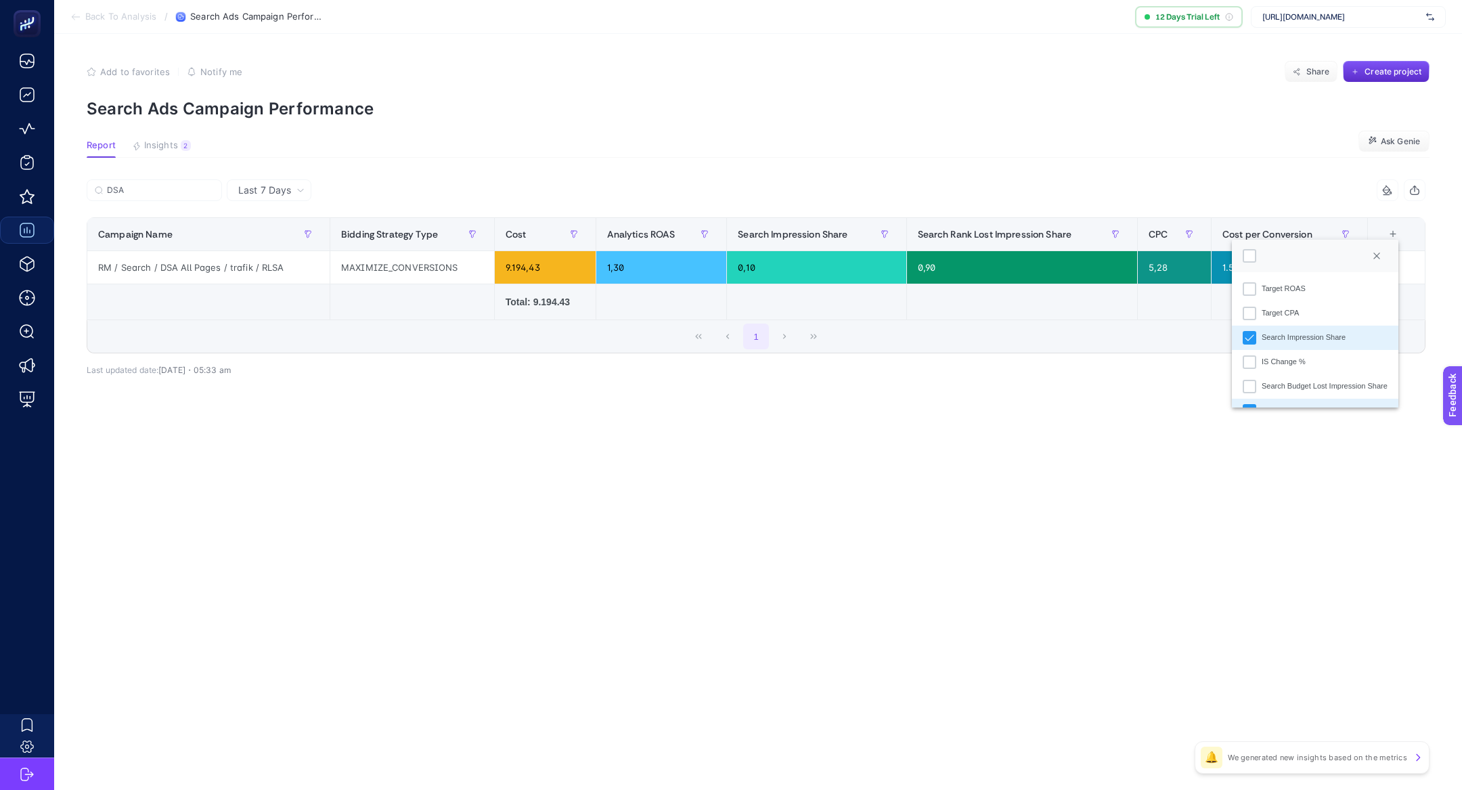
scroll to position [0, 0]
click at [1252, 398] on icon "Search Rank Lost Impression Share" at bounding box center [1248, 402] width 9 height 9
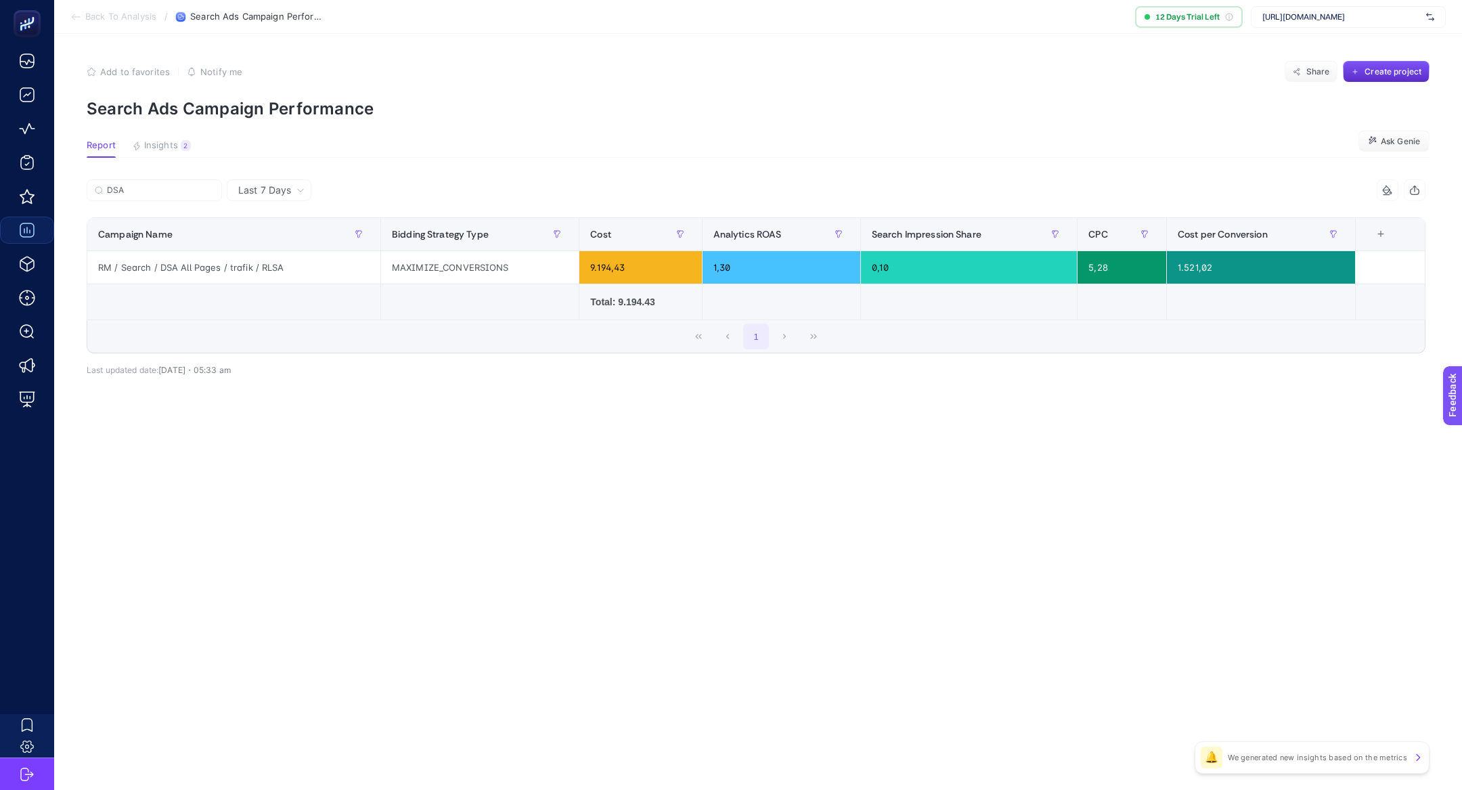
click at [1384, 235] on div "+" at bounding box center [1381, 234] width 26 height 11
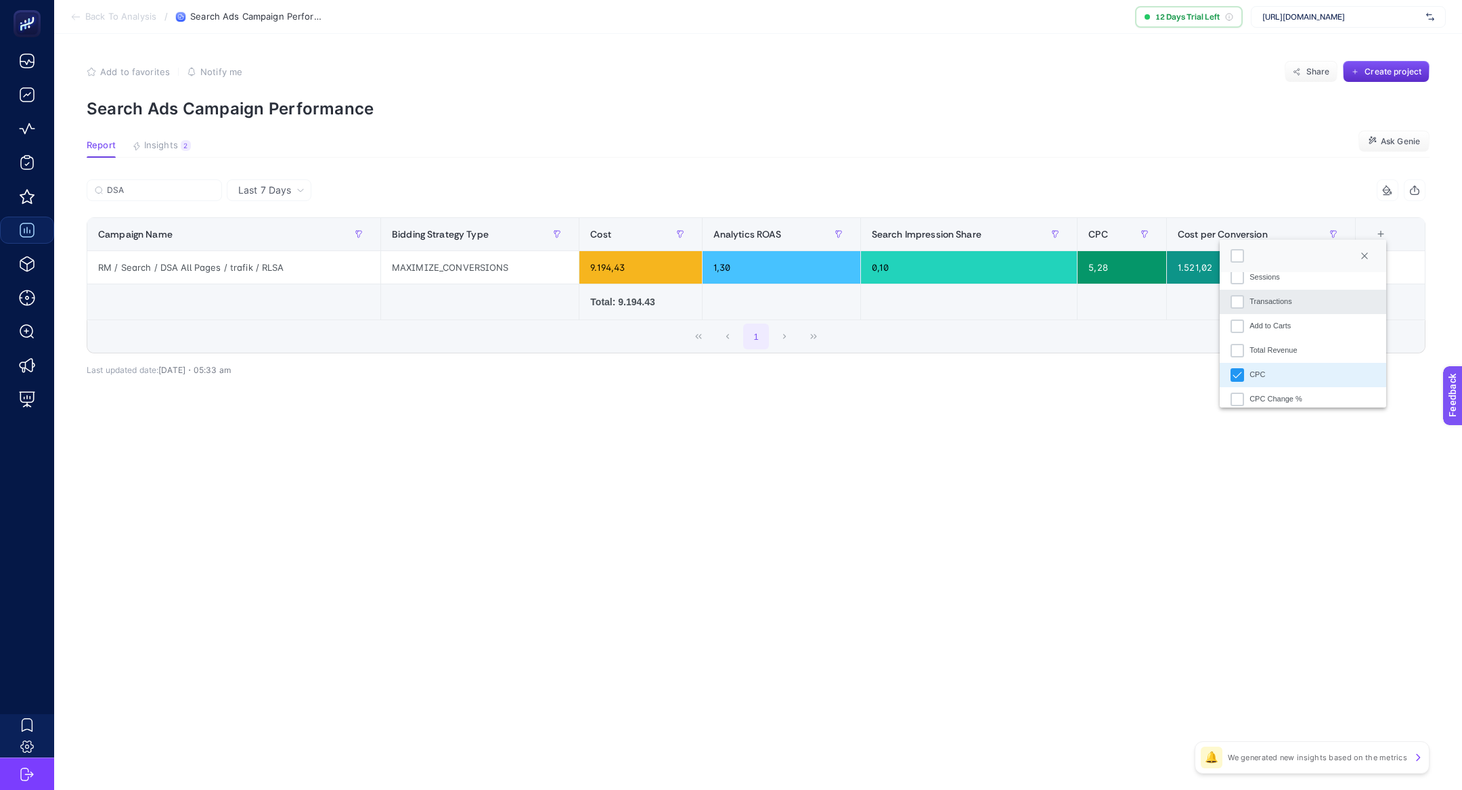
click at [1307, 303] on li "Transactions" at bounding box center [1302, 302] width 166 height 24
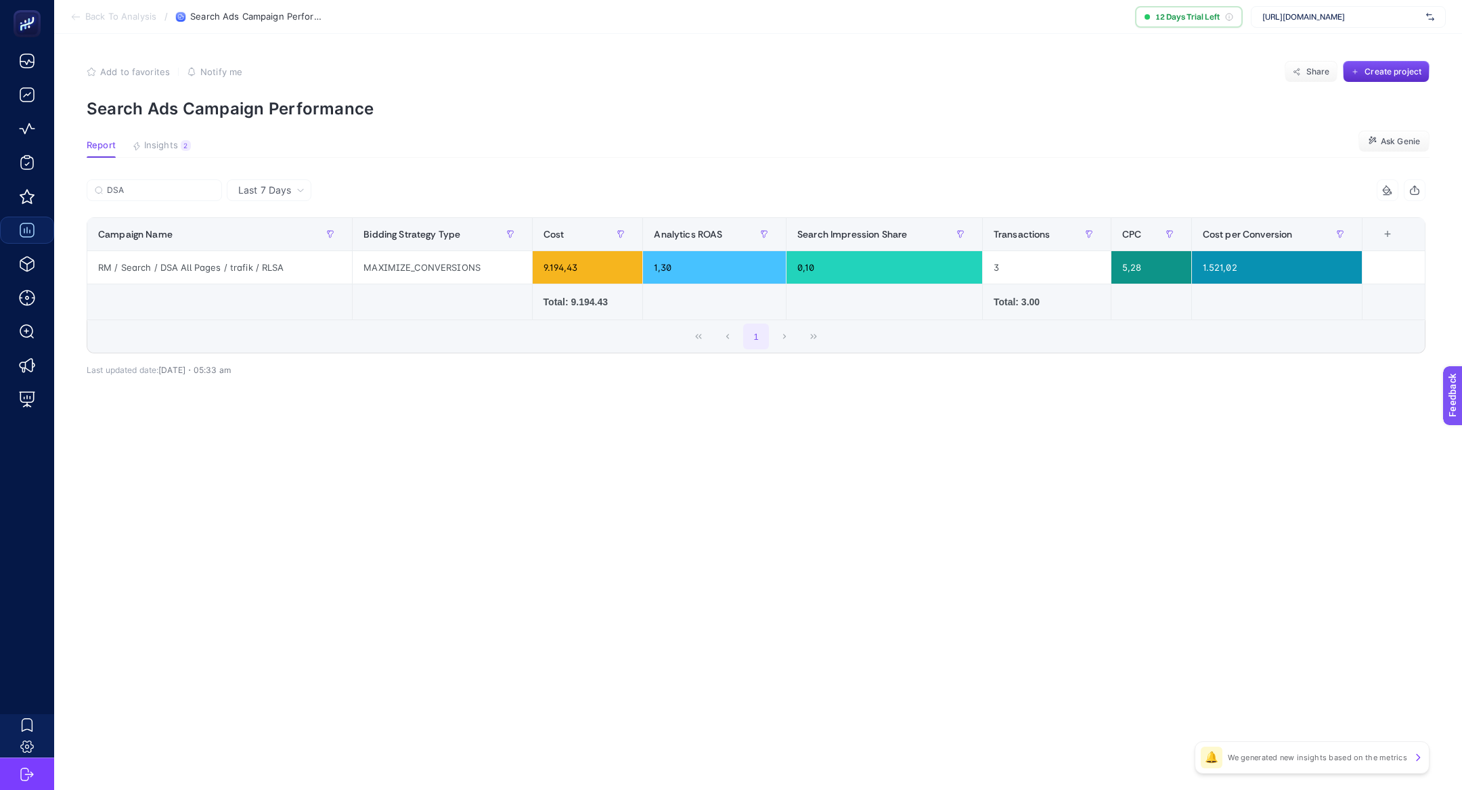
click at [1389, 238] on div "+" at bounding box center [1387, 234] width 26 height 11
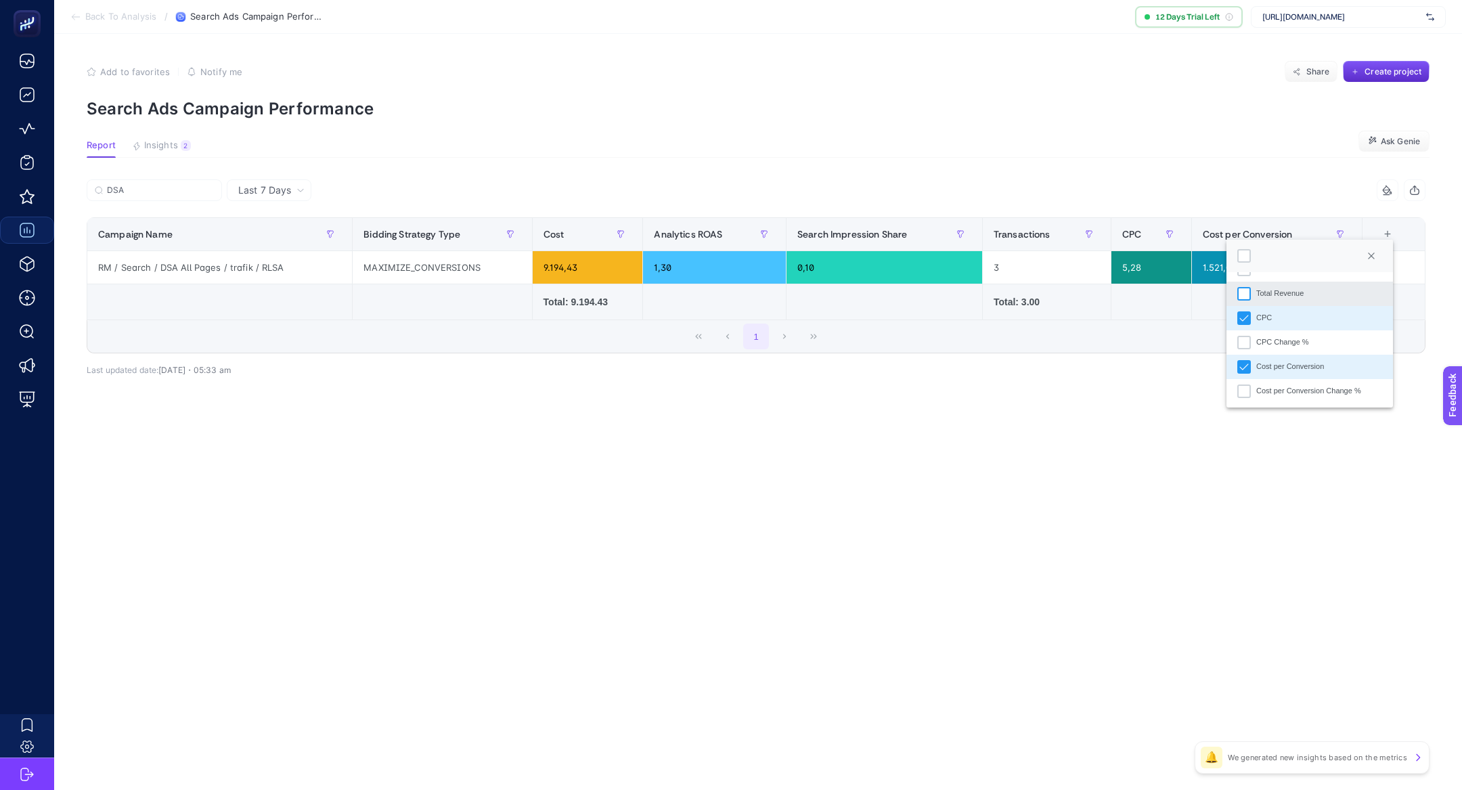
click at [1245, 292] on div "Total Revenue" at bounding box center [1244, 294] width 14 height 14
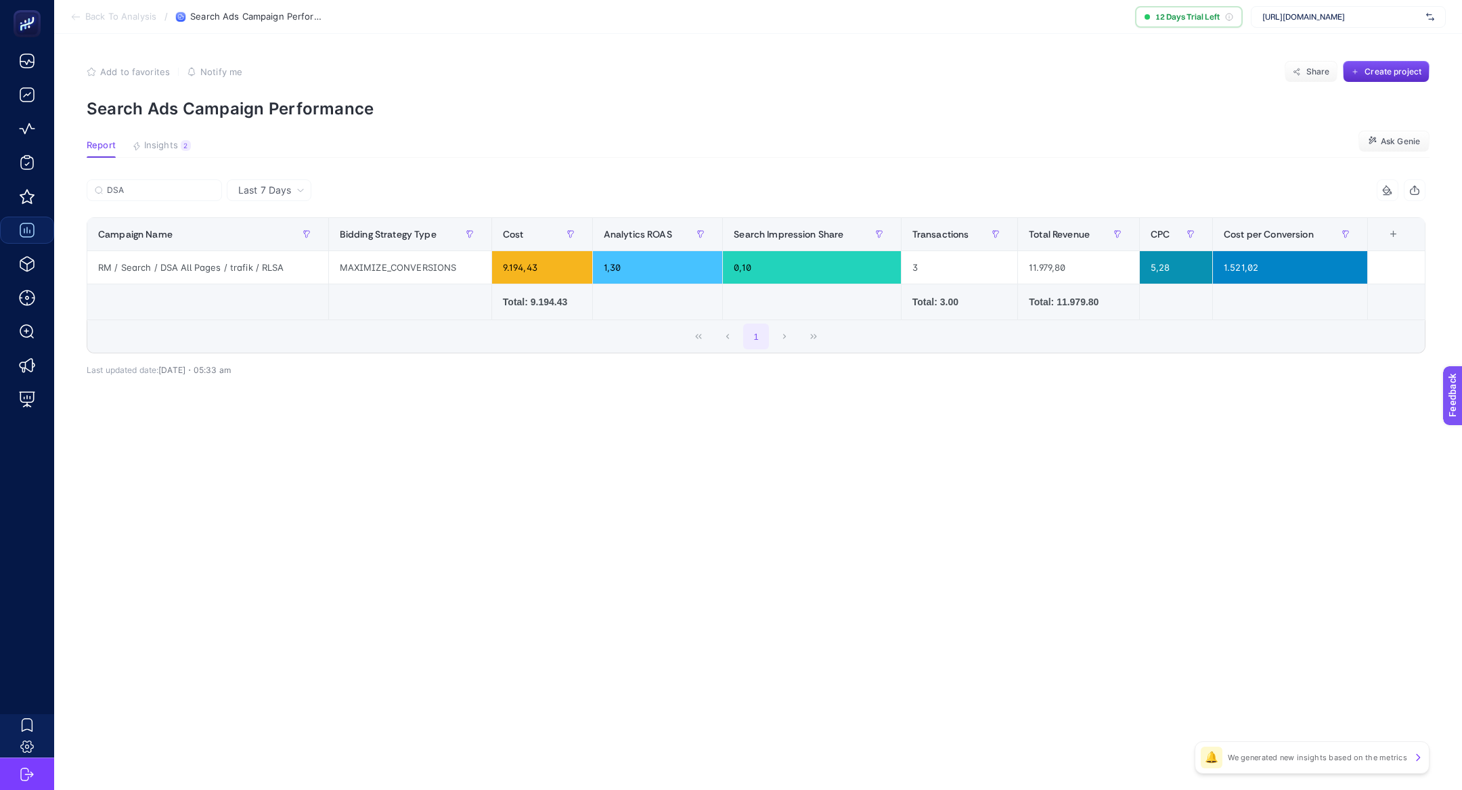
click at [1198, 412] on div "Last 7 Days DSA 14 items selected Campaign Name Bidding Strategy Type Cost Anal…" at bounding box center [756, 306] width 1360 height 255
click at [268, 186] on span "Last 7 Days" at bounding box center [264, 190] width 53 height 14
click at [295, 242] on li "Last 30 Days" at bounding box center [269, 243] width 76 height 24
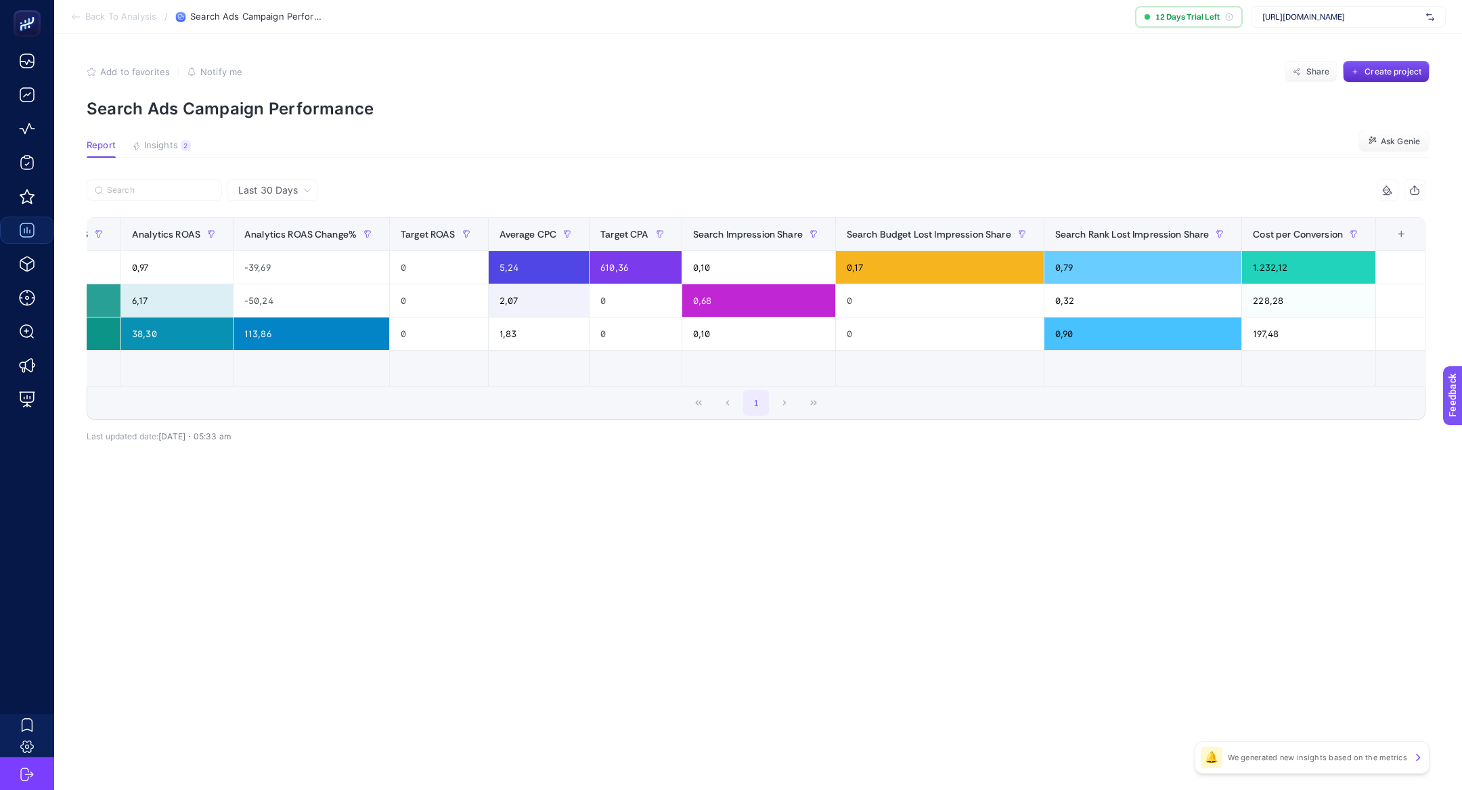
click at [1398, 234] on div "+" at bounding box center [1401, 234] width 26 height 11
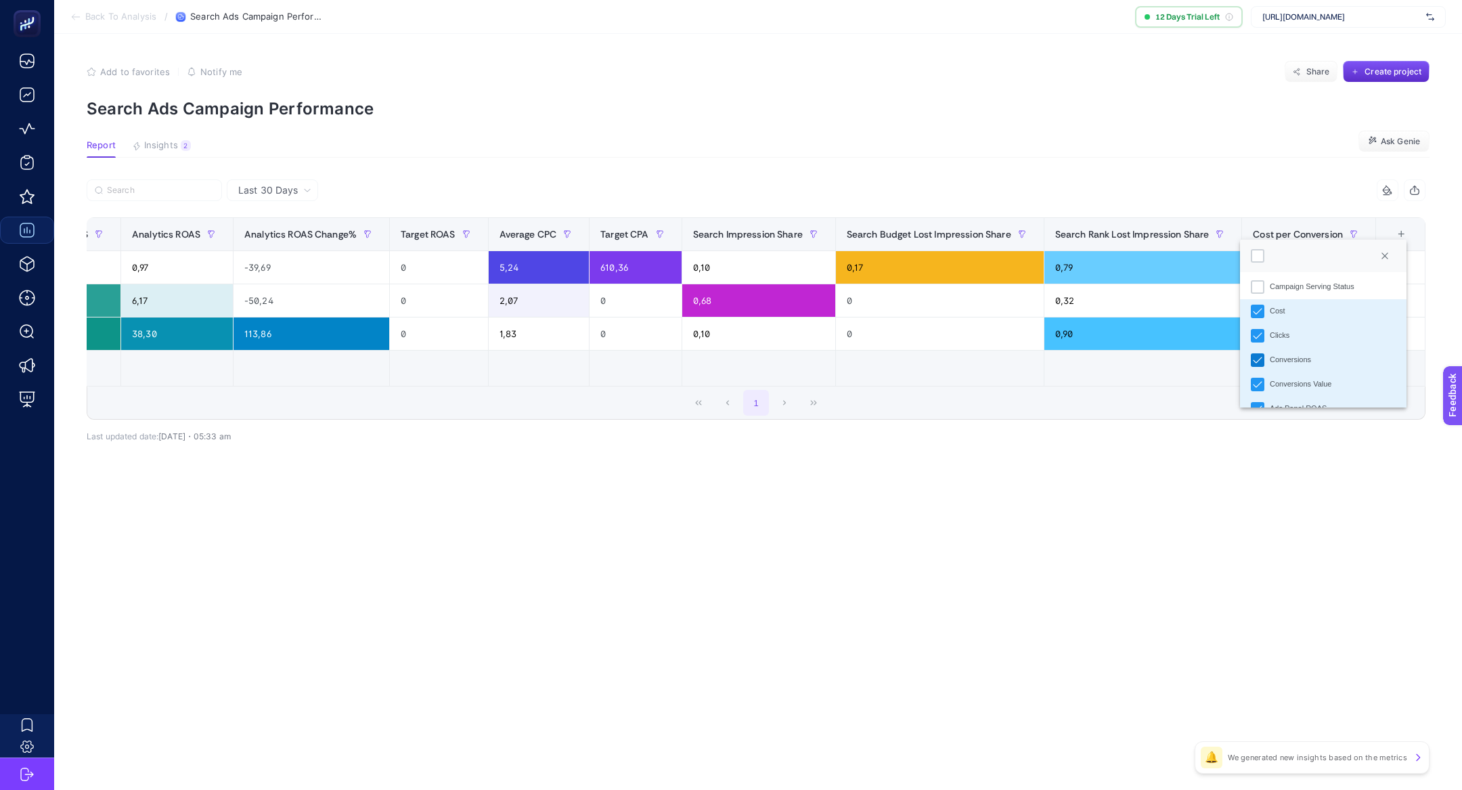
click at [1259, 357] on icon "Conversions" at bounding box center [1256, 359] width 9 height 9
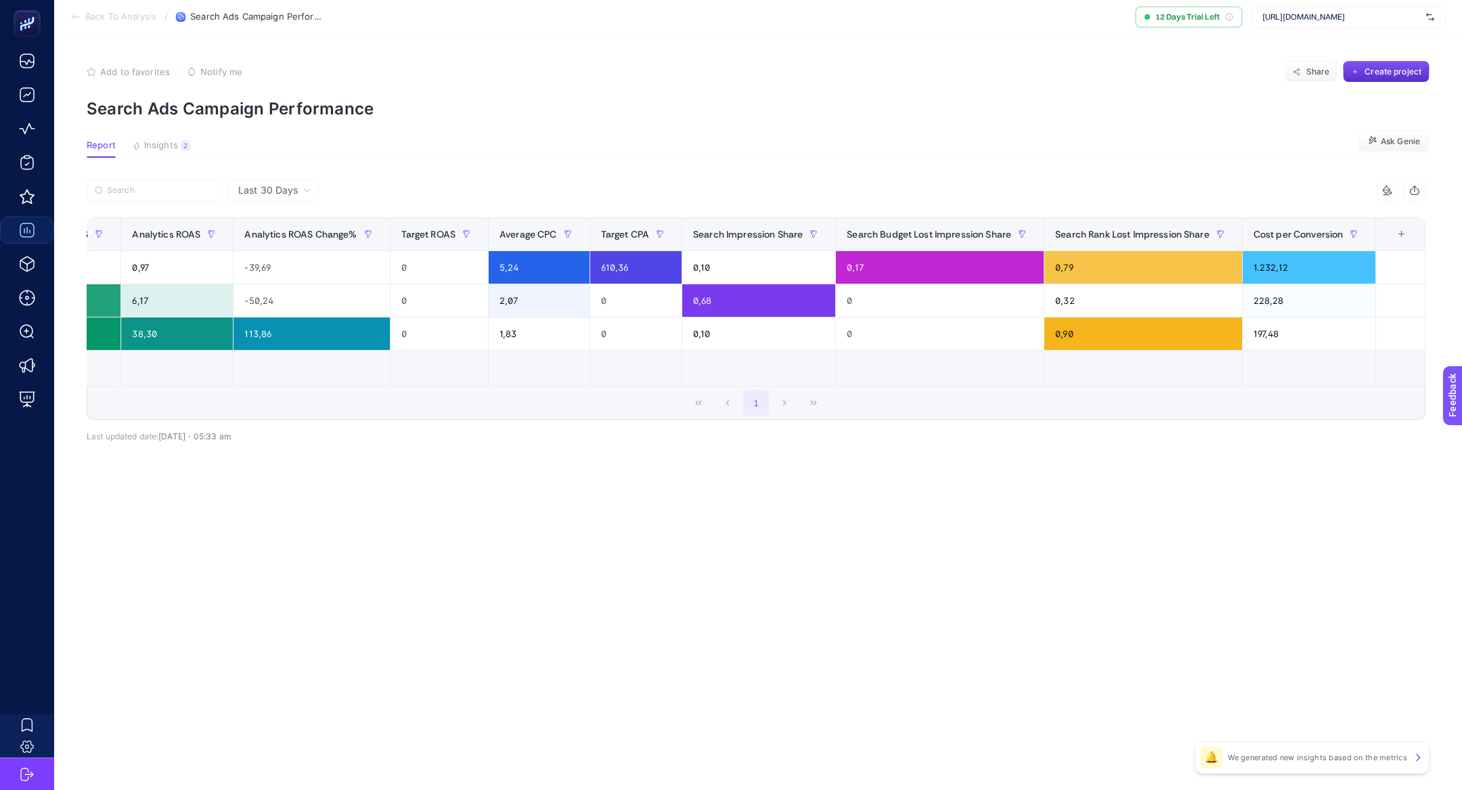
click at [1401, 235] on div "+" at bounding box center [1402, 234] width 26 height 11
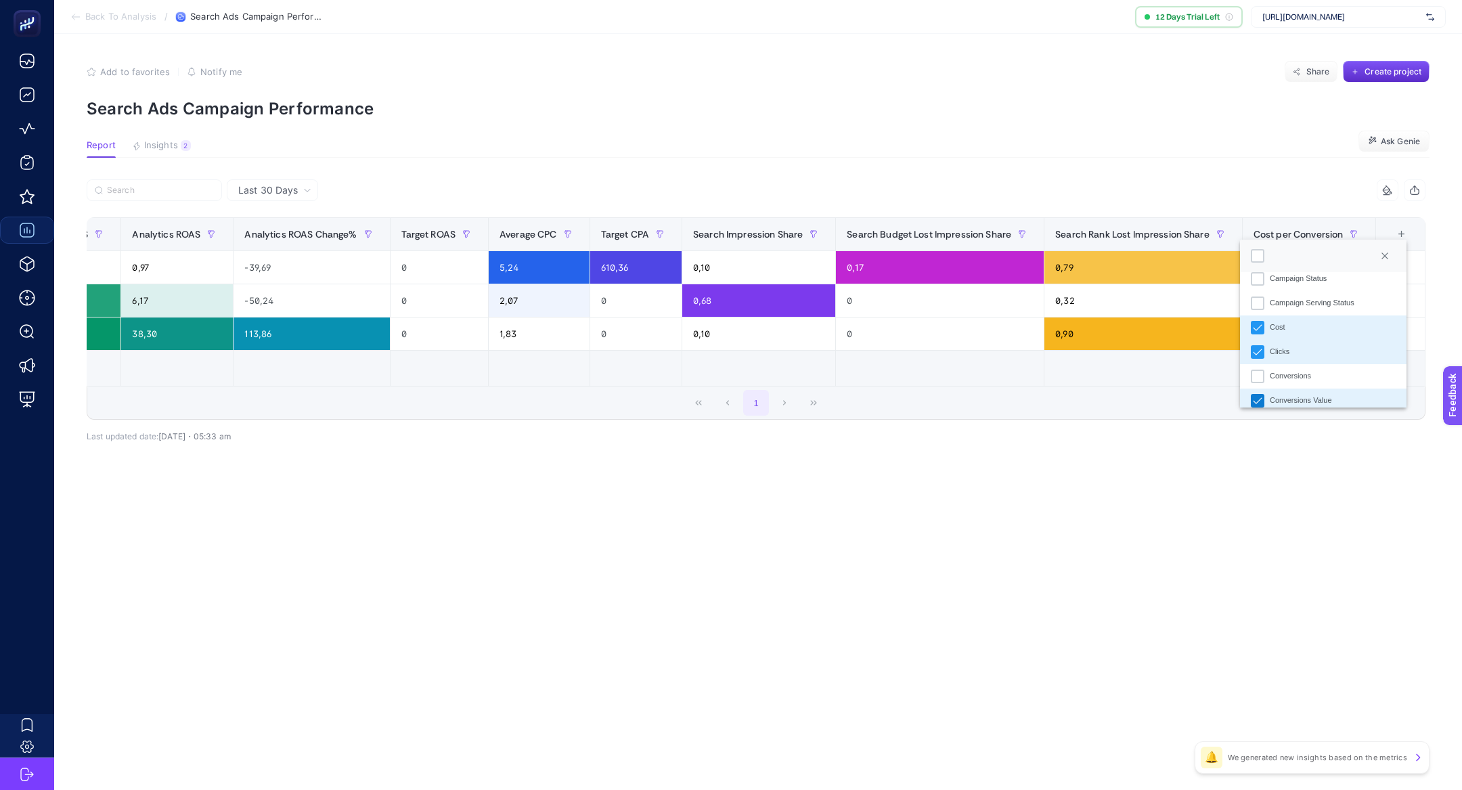
click at [1262, 395] on div "Conversions Value" at bounding box center [1257, 401] width 14 height 14
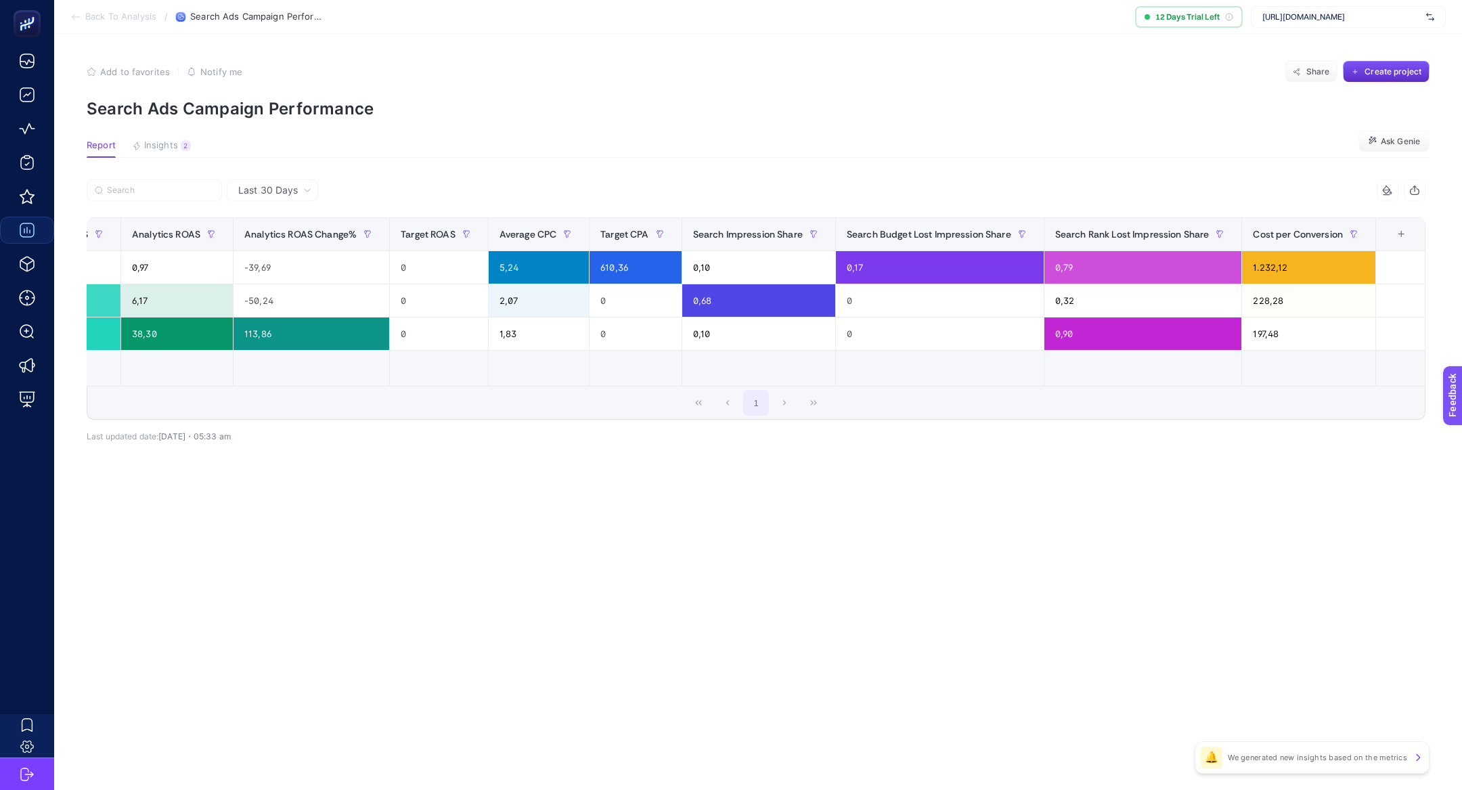
click at [1405, 230] on div "+" at bounding box center [1401, 234] width 26 height 11
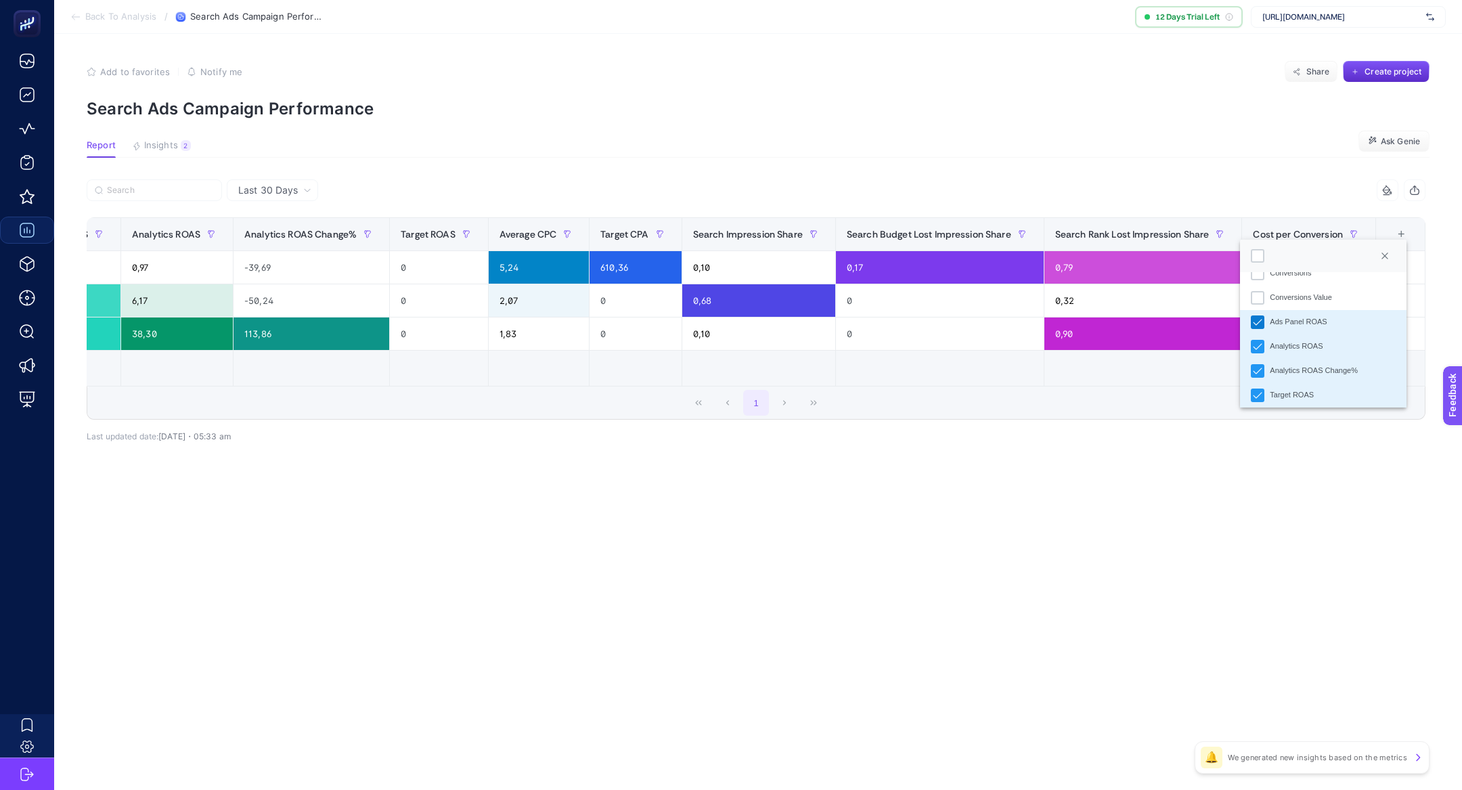
click at [1260, 322] on icon "Ads Panel ROAS" at bounding box center [1256, 321] width 9 height 9
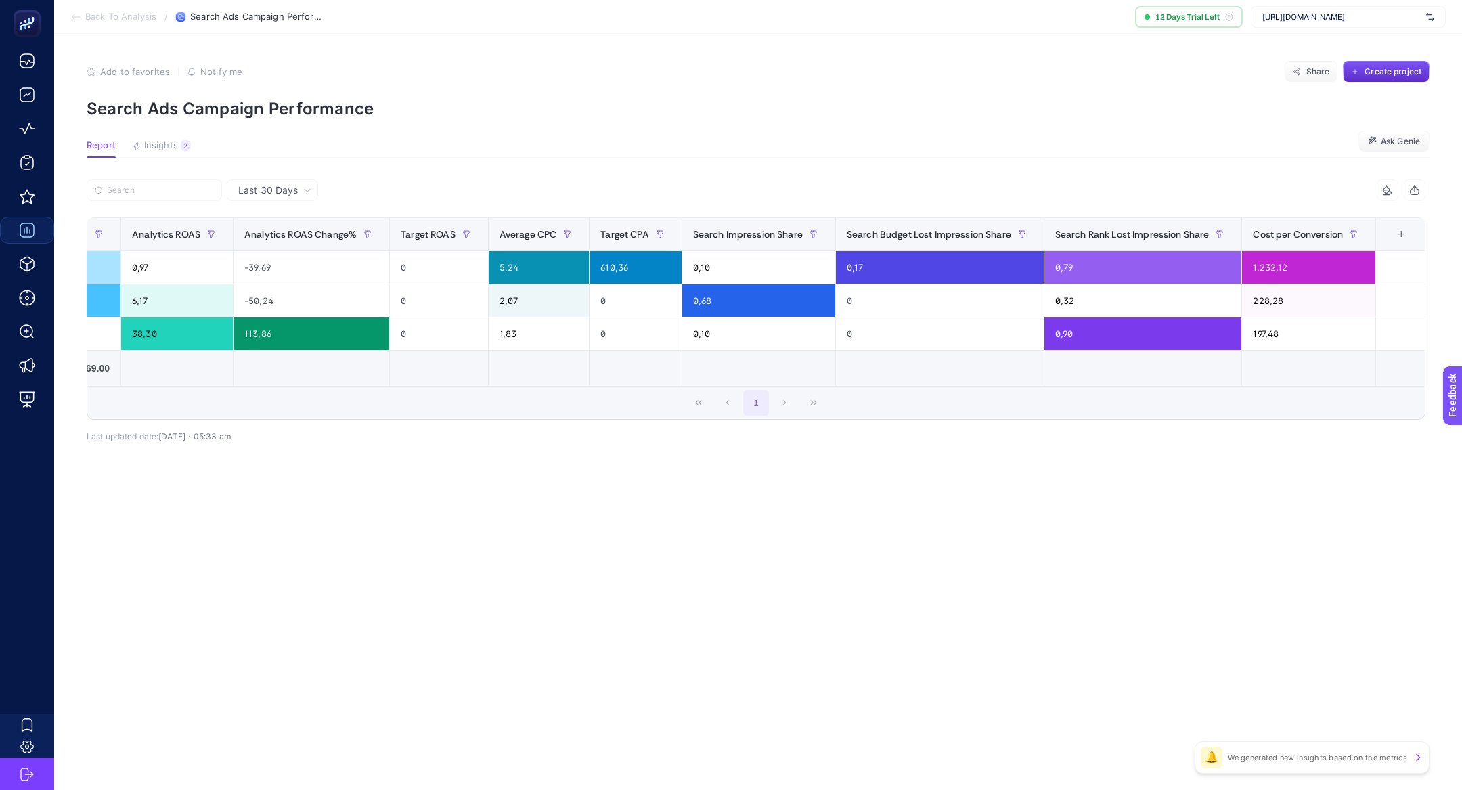
click at [1401, 233] on div "+" at bounding box center [1401, 234] width 26 height 11
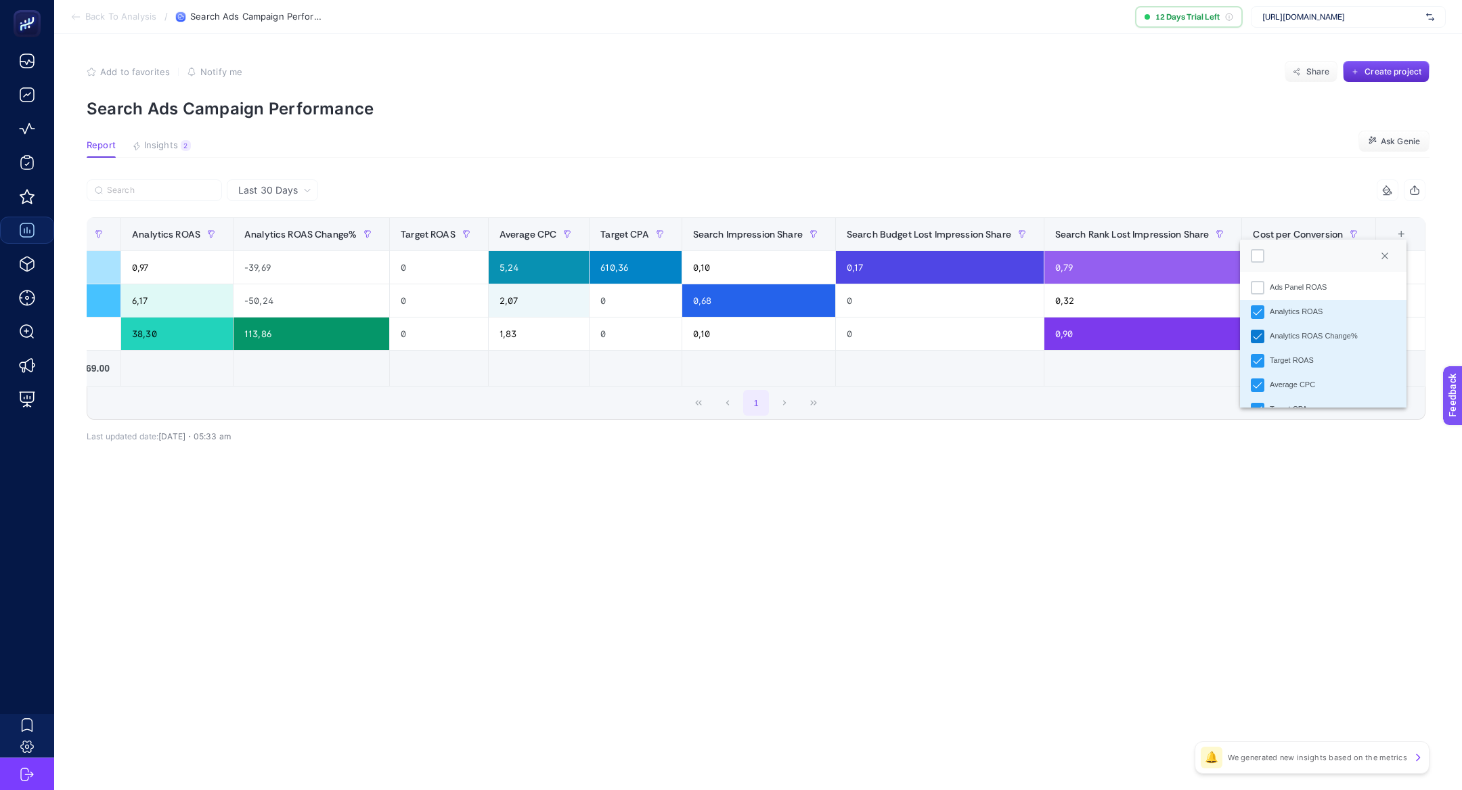
click at [1261, 336] on icon "Analytics ROAS Change%" at bounding box center [1256, 336] width 9 height 9
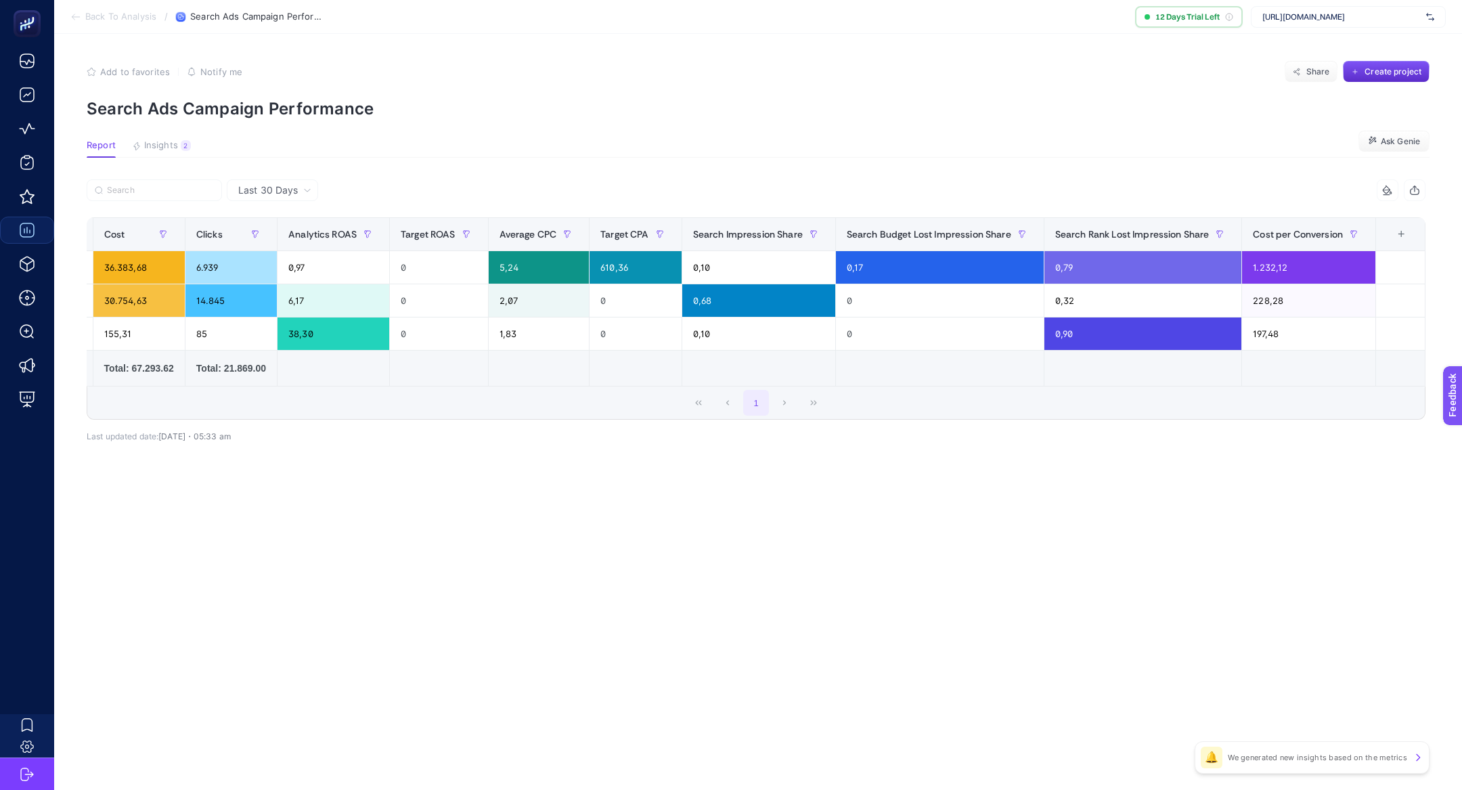
click at [1398, 244] on th "12 items selected +" at bounding box center [1400, 234] width 49 height 33
click at [1398, 235] on div "+" at bounding box center [1401, 234] width 26 height 11
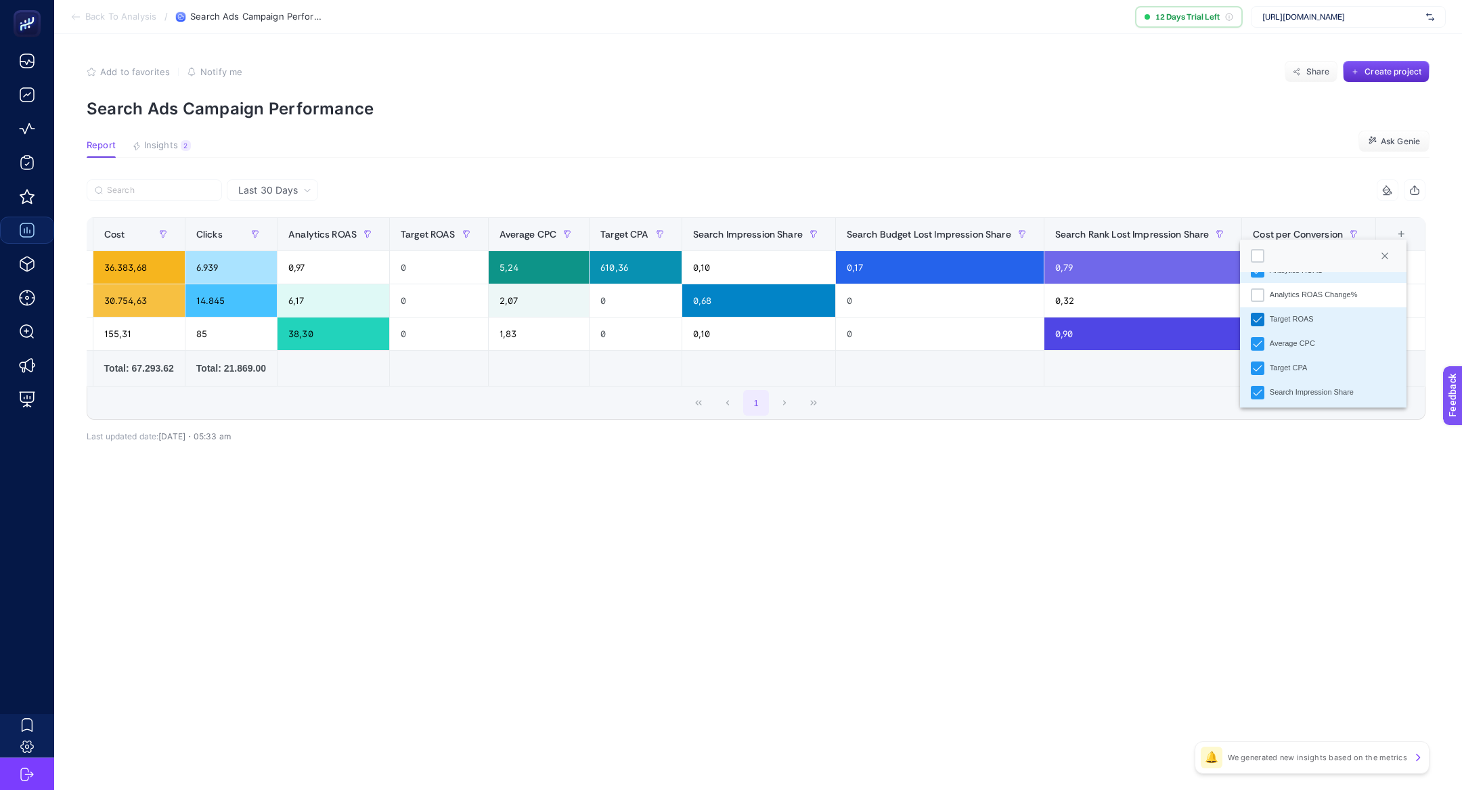
click at [1257, 321] on icon "Target ROAS" at bounding box center [1256, 319] width 9 height 9
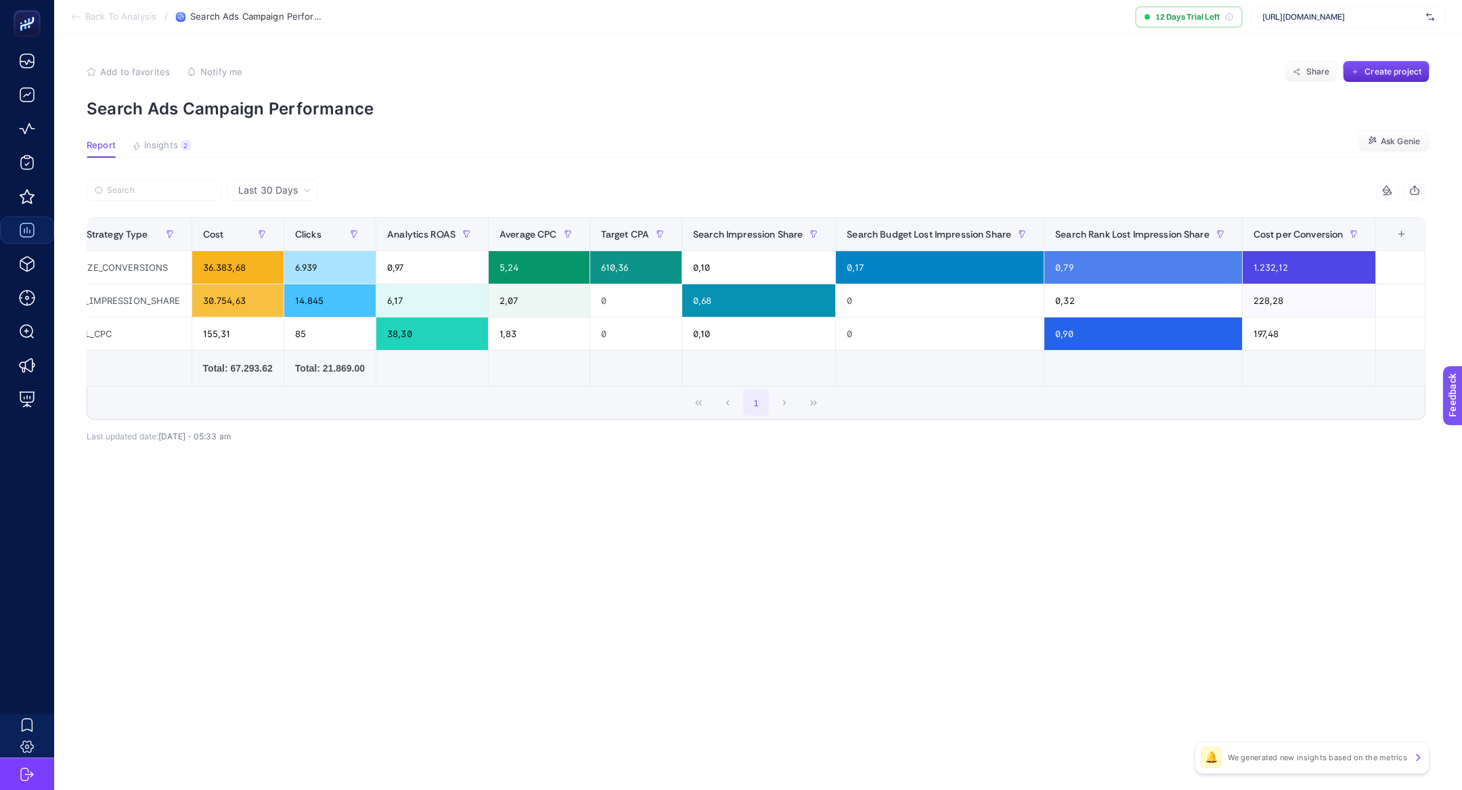
click at [1408, 238] on div "+" at bounding box center [1402, 234] width 26 height 11
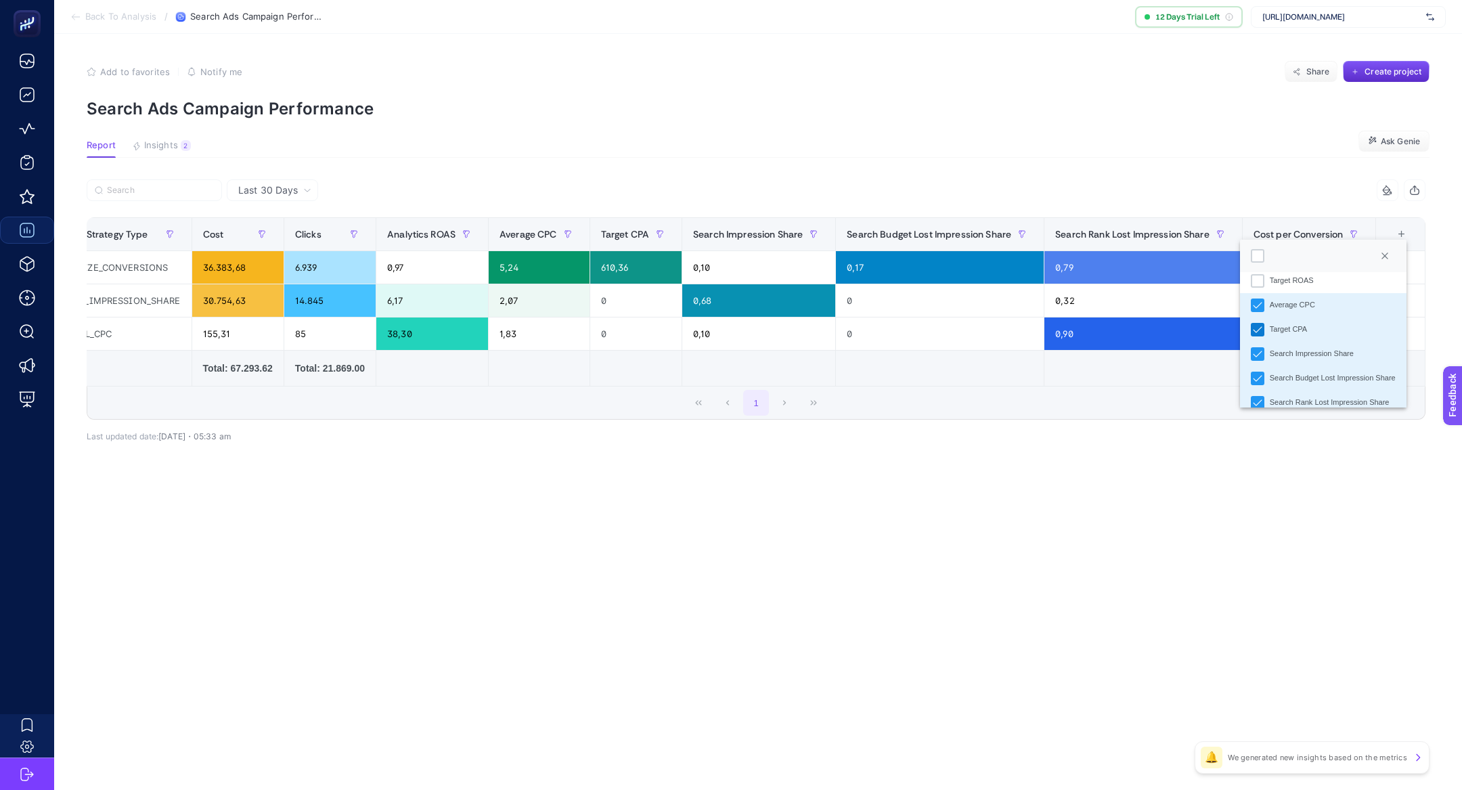
click at [1259, 328] on icon "Target CPA" at bounding box center [1256, 329] width 9 height 9
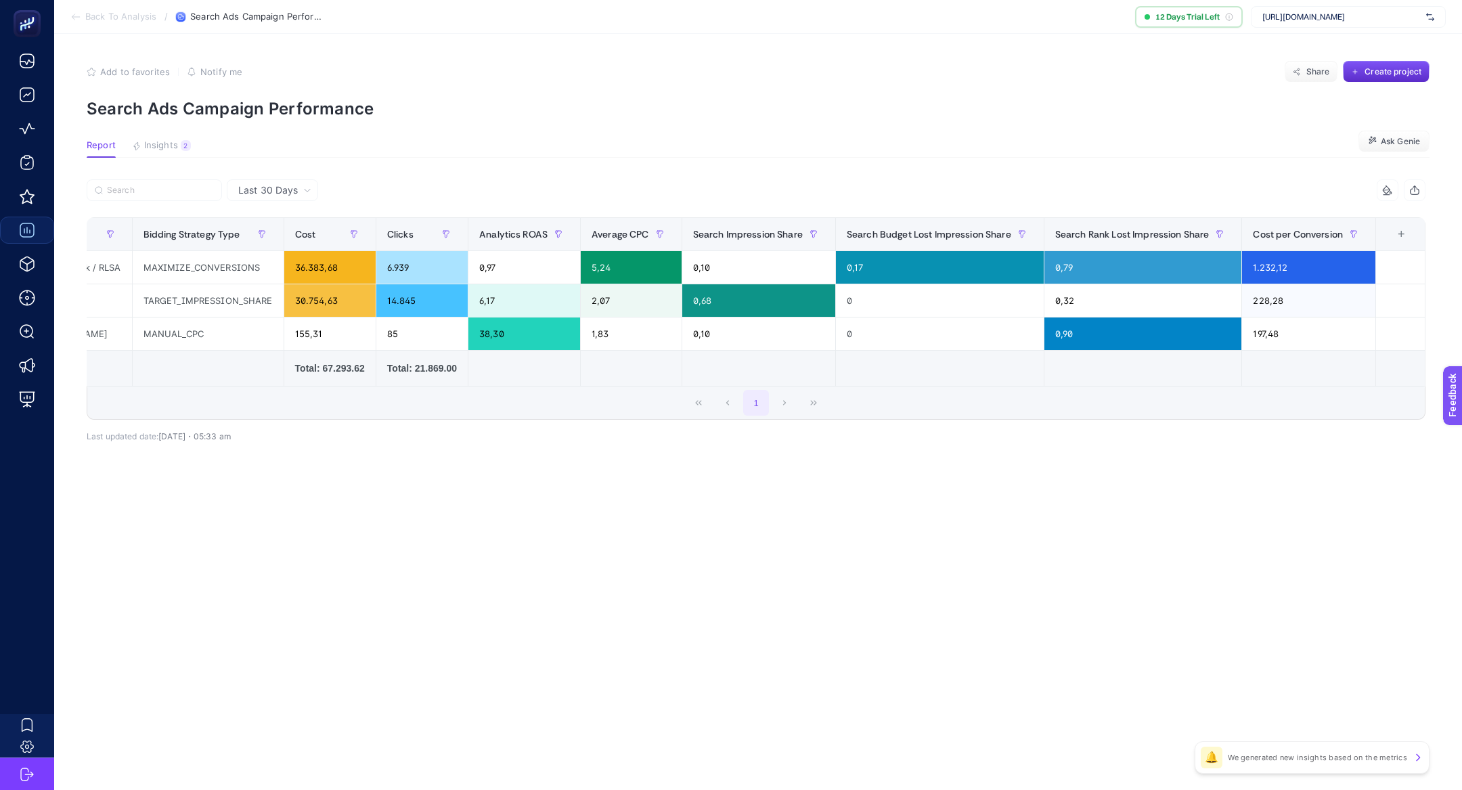
click at [1398, 229] on div "+" at bounding box center [1401, 234] width 26 height 11
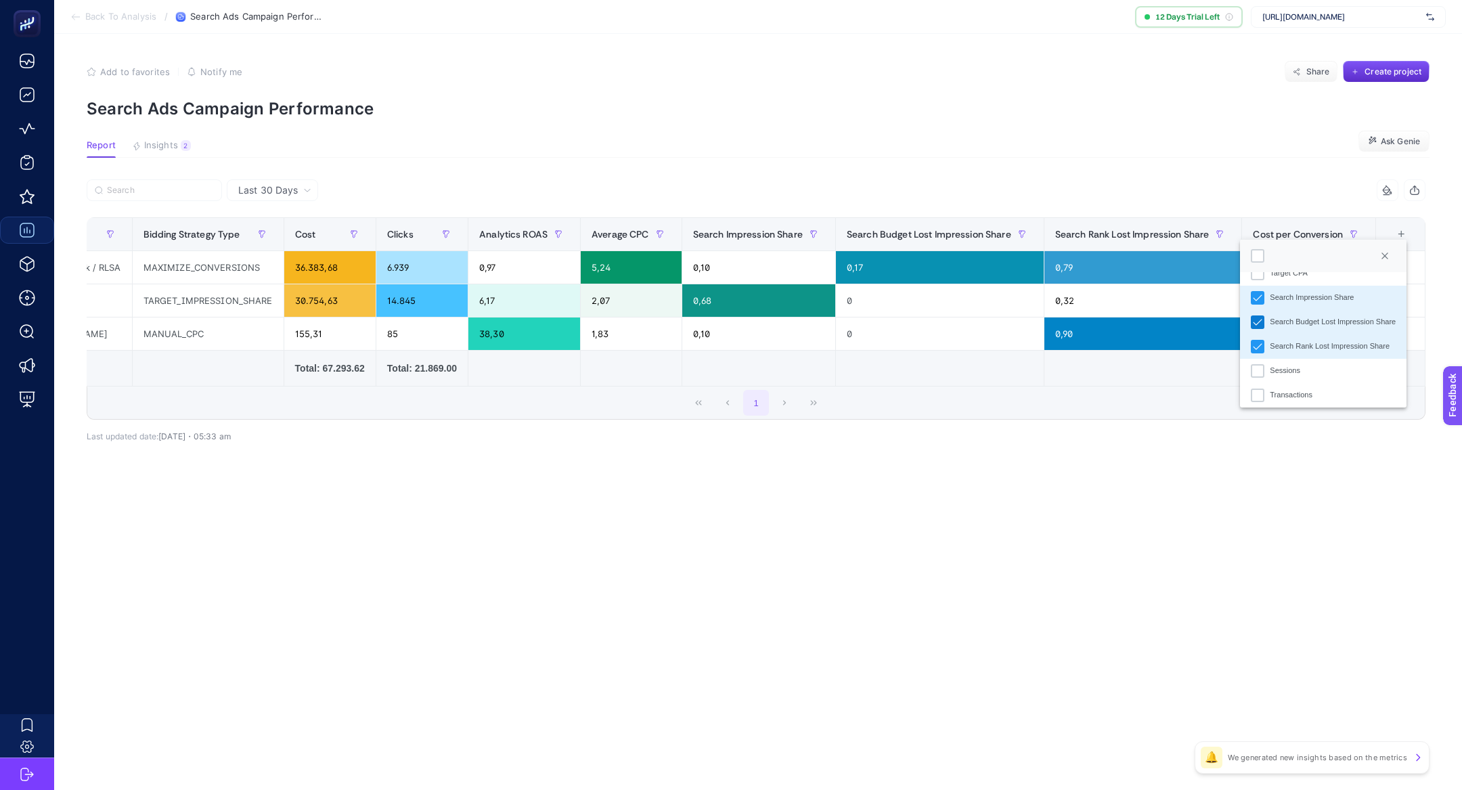
click at [1263, 319] on div "Search Budget Lost Impression Share" at bounding box center [1257, 322] width 14 height 14
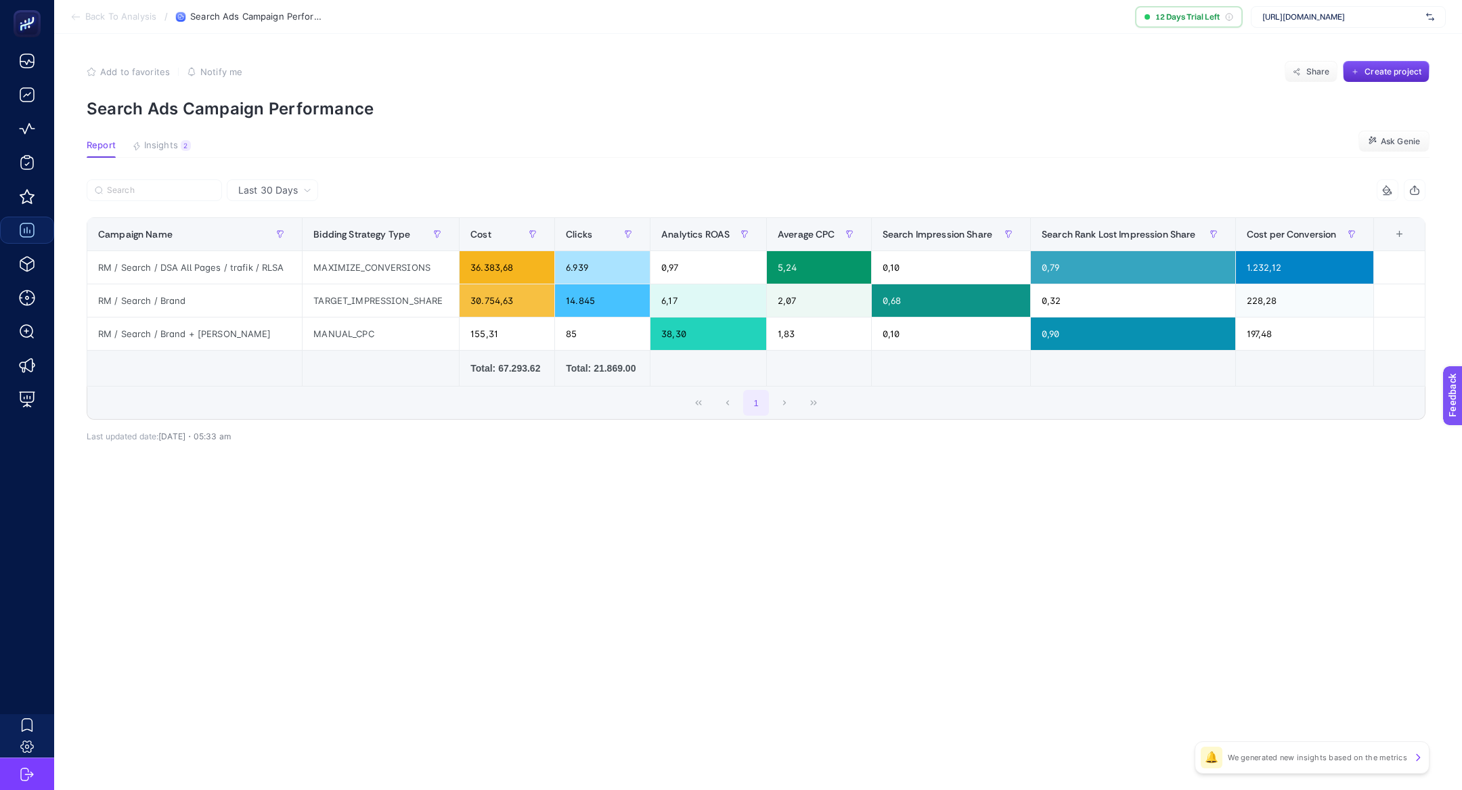
click at [1399, 233] on div "+" at bounding box center [1399, 234] width 26 height 11
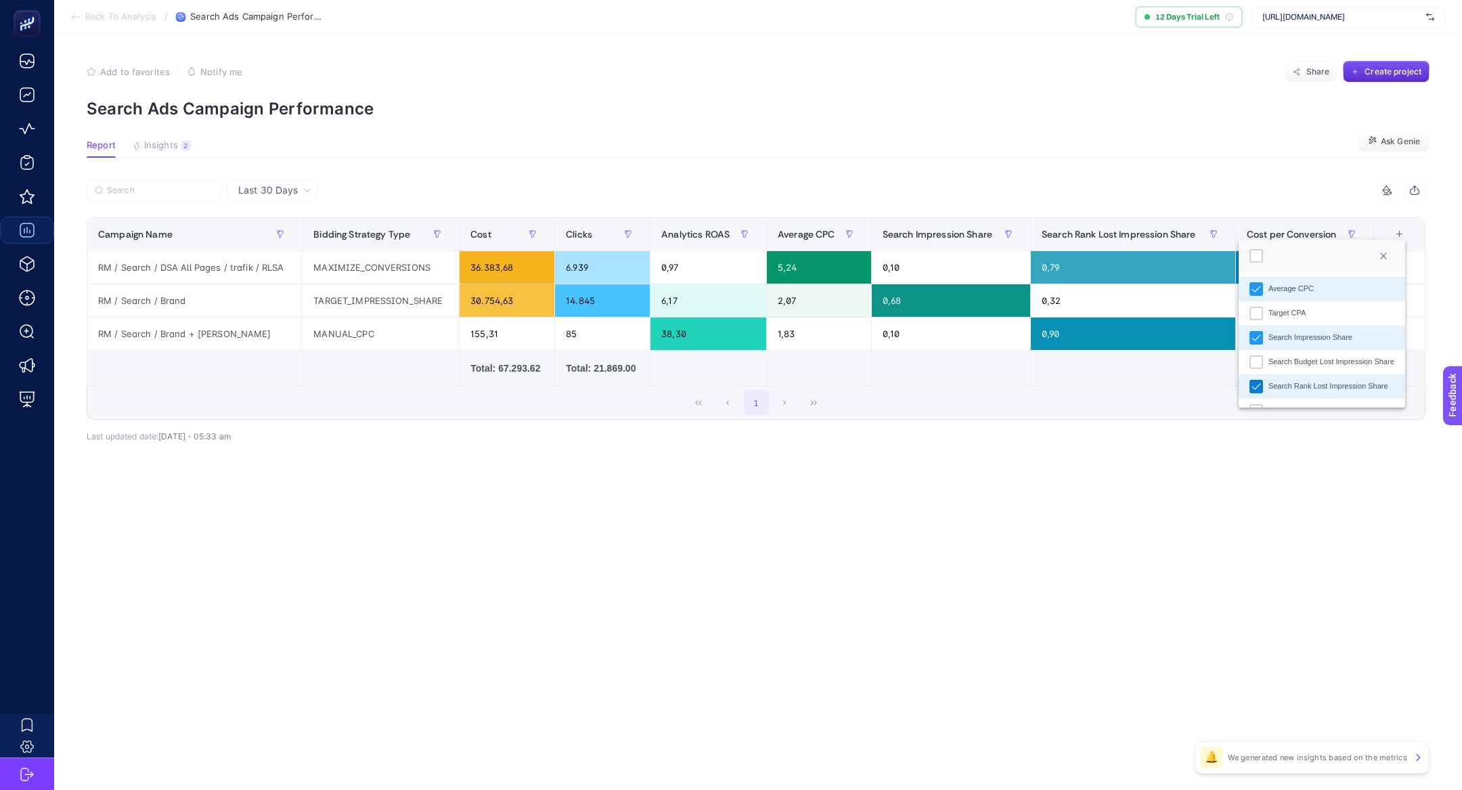
click at [1261, 386] on div "Search Rank Lost Impression Share" at bounding box center [1256, 387] width 14 height 14
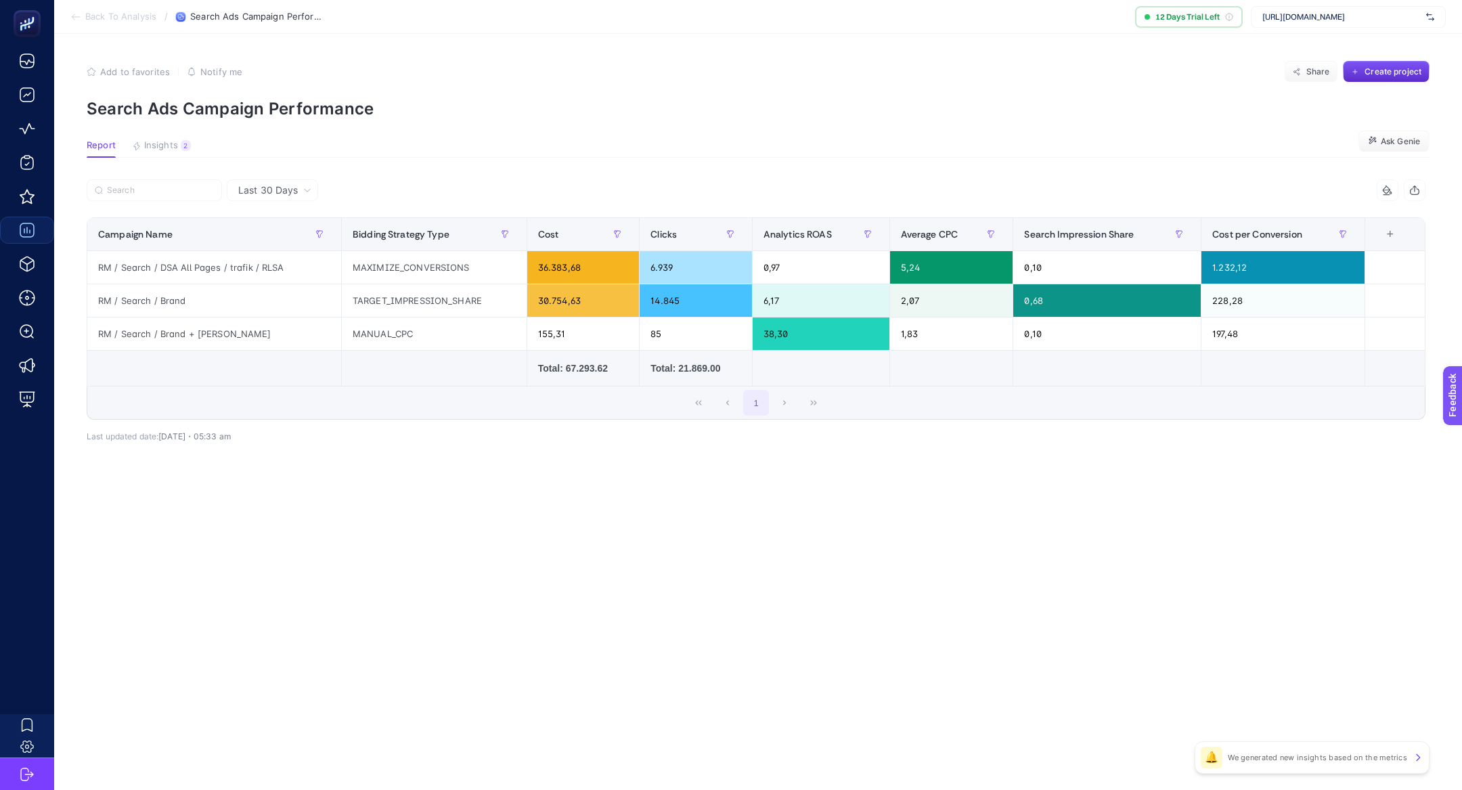
click at [1388, 237] on div "+" at bounding box center [1390, 234] width 26 height 11
click at [1246, 350] on icon "Cost per Conversion" at bounding box center [1246, 354] width 9 height 9
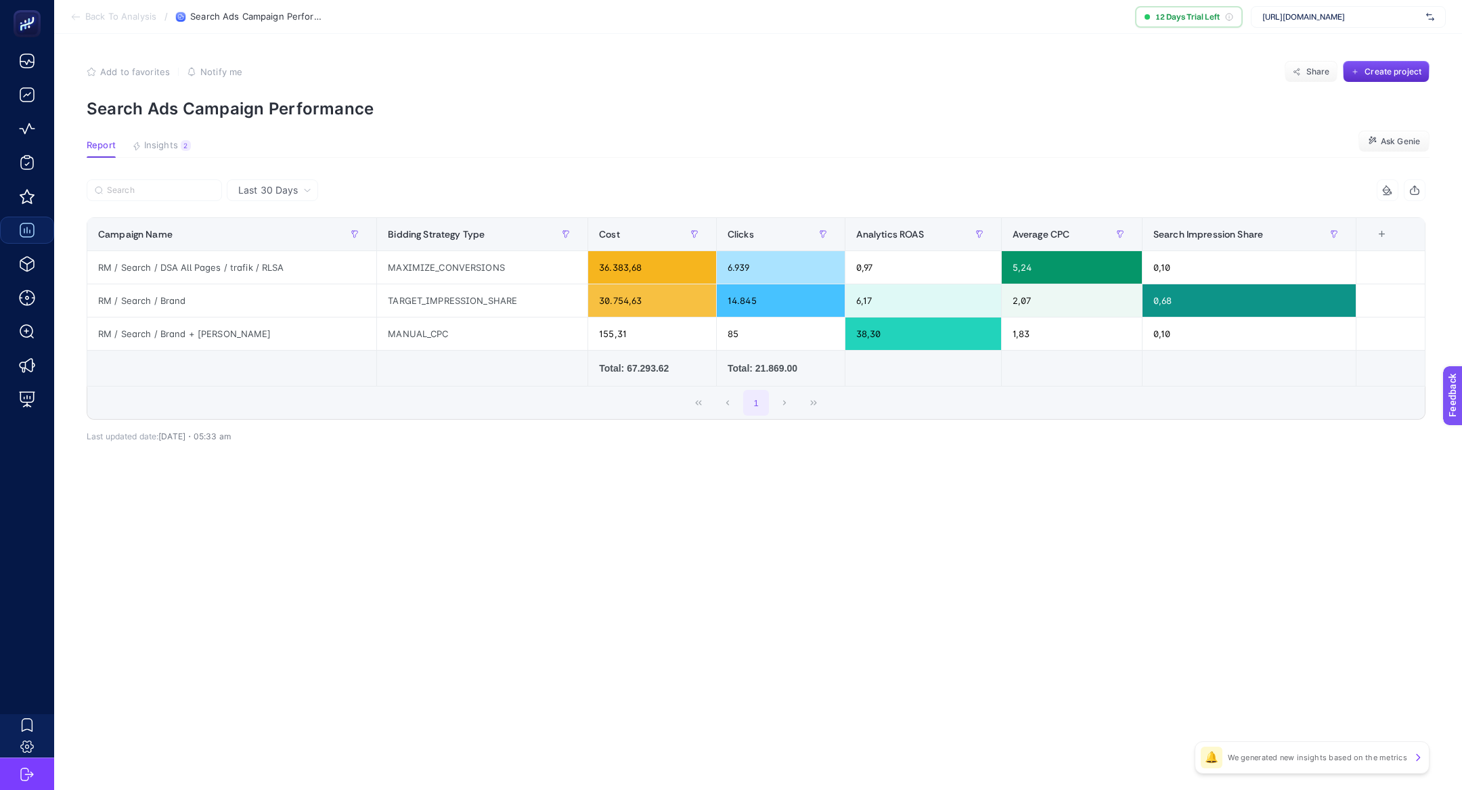
click at [1384, 235] on div "+" at bounding box center [1382, 234] width 26 height 11
click at [1247, 352] on li "Transactions" at bounding box center [1304, 350] width 166 height 24
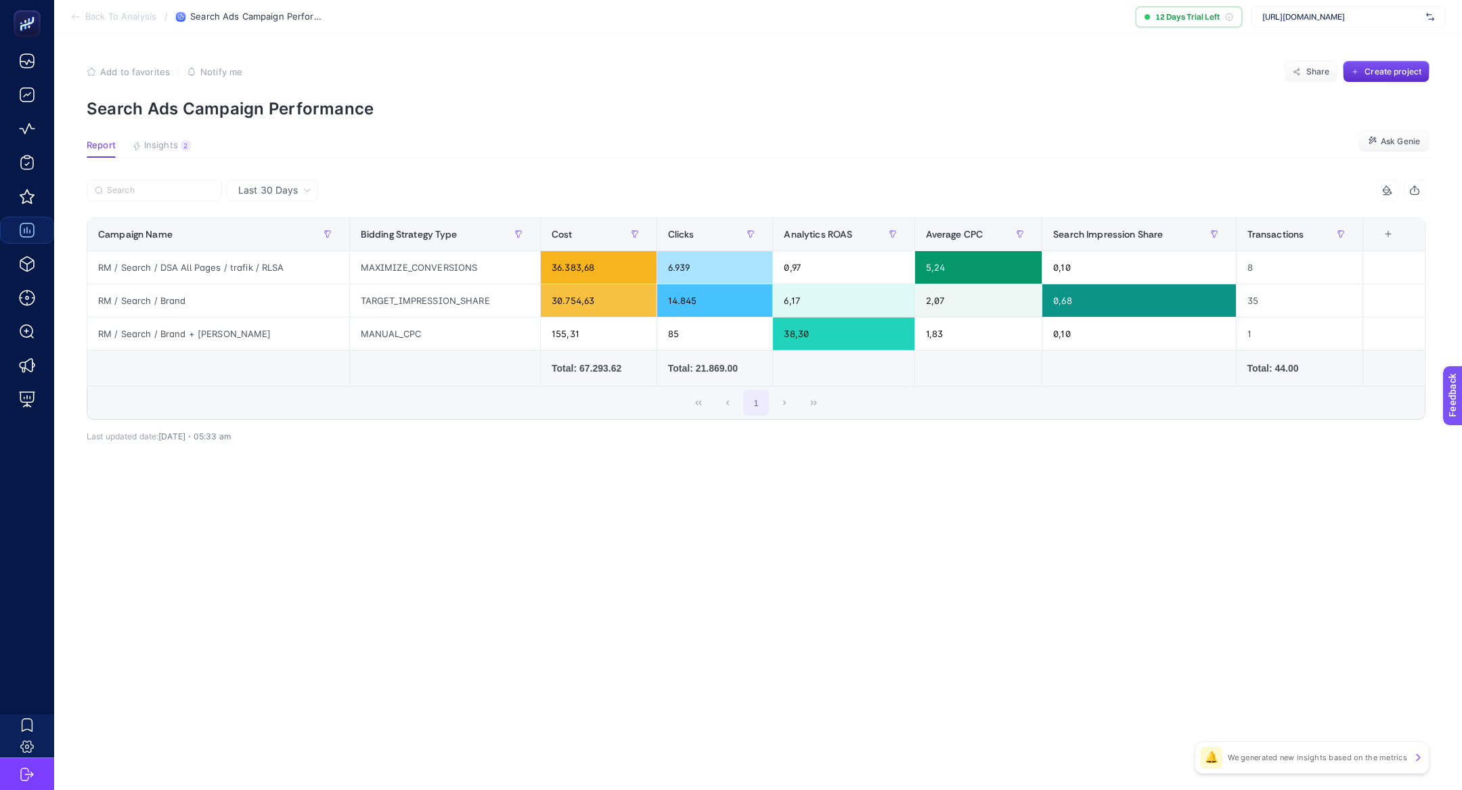
click at [1389, 232] on div "+" at bounding box center [1388, 234] width 26 height 11
click at [1295, 344] on div "Total Revenue" at bounding box center [1280, 342] width 47 height 12
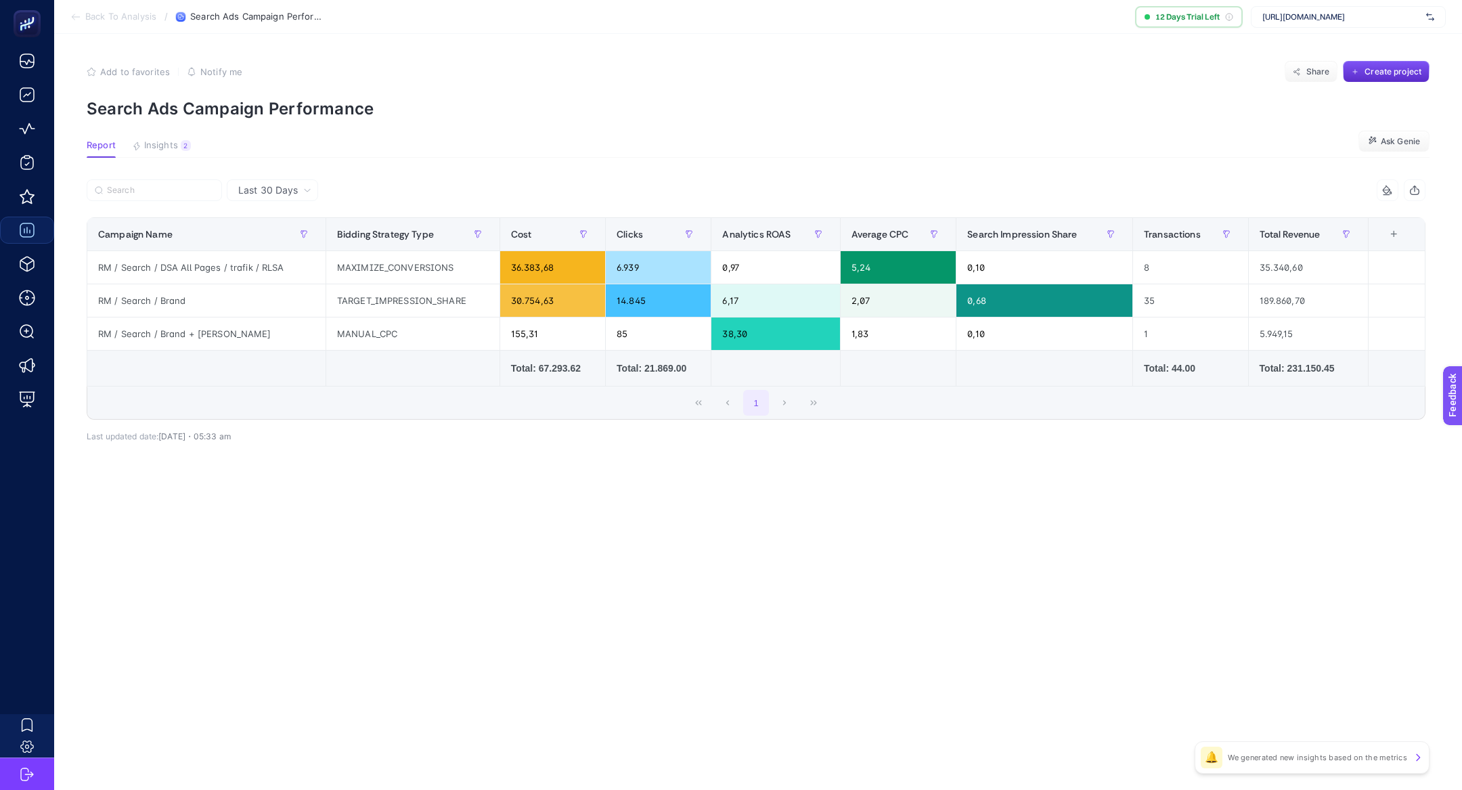
click at [1330, 487] on div "Last 30 Days DSA 14 items selected Campaign Name Bidding Strategy Type Cost Ana…" at bounding box center [756, 339] width 1360 height 321
click at [1386, 191] on icon at bounding box center [1387, 190] width 11 height 11
click at [1319, 352] on div "Total Revenue" at bounding box center [1322, 352] width 47 height 12
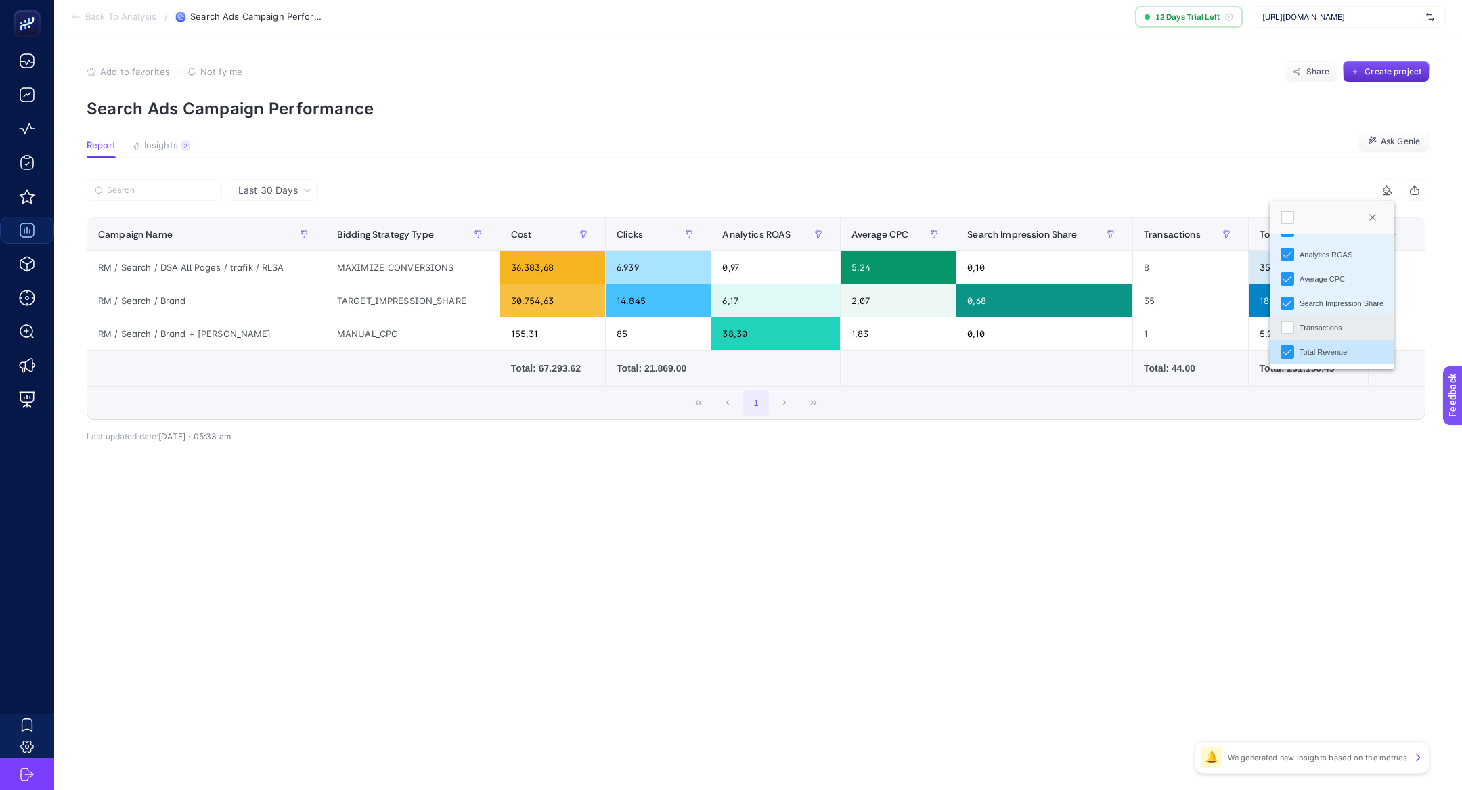
click at [1303, 326] on div "Transactions" at bounding box center [1320, 328] width 43 height 12
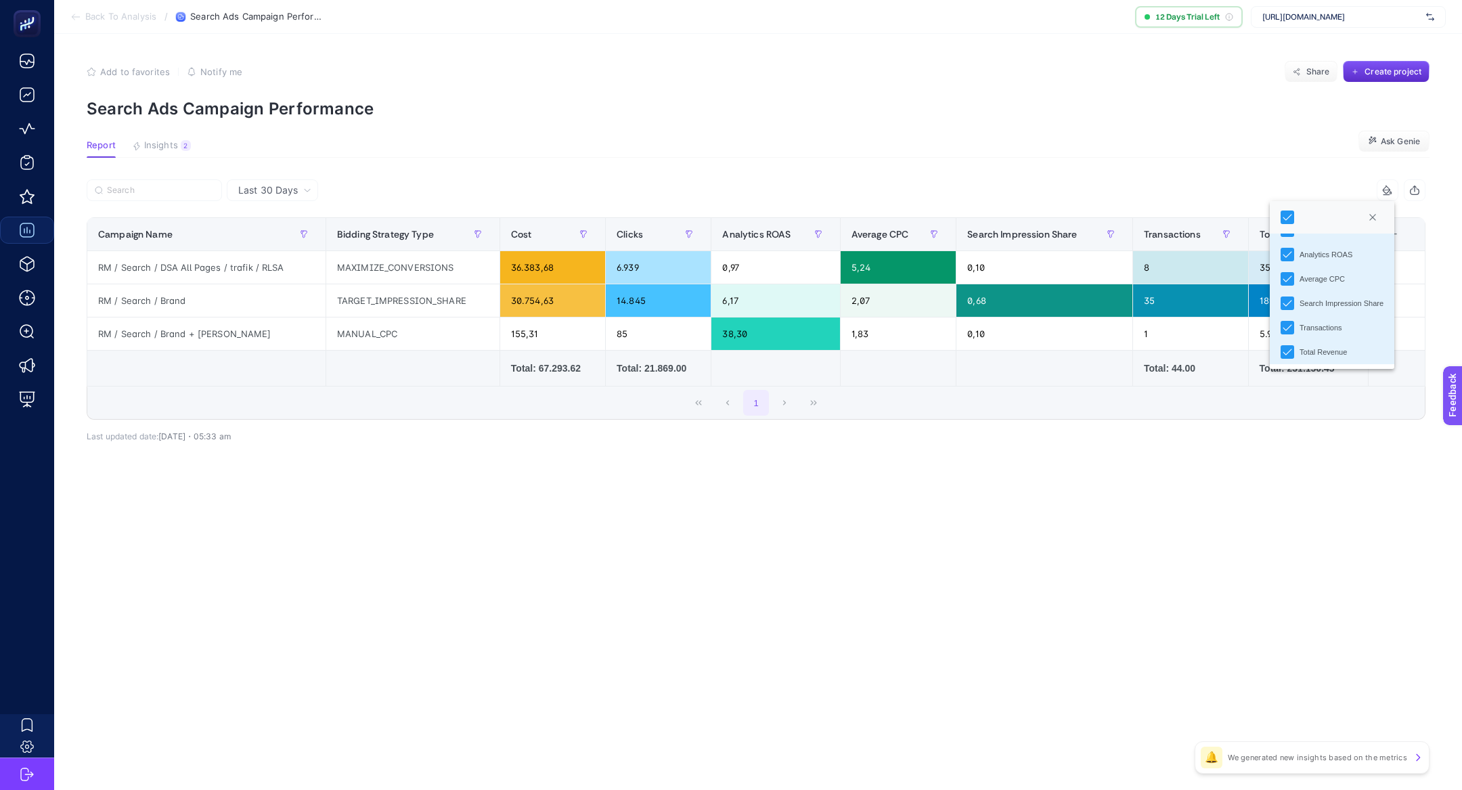
click at [1302, 427] on div "16 items selected Campaign Name Bidding Strategy Type Cost Clicks Analytics ROA…" at bounding box center [756, 321] width 1338 height 240
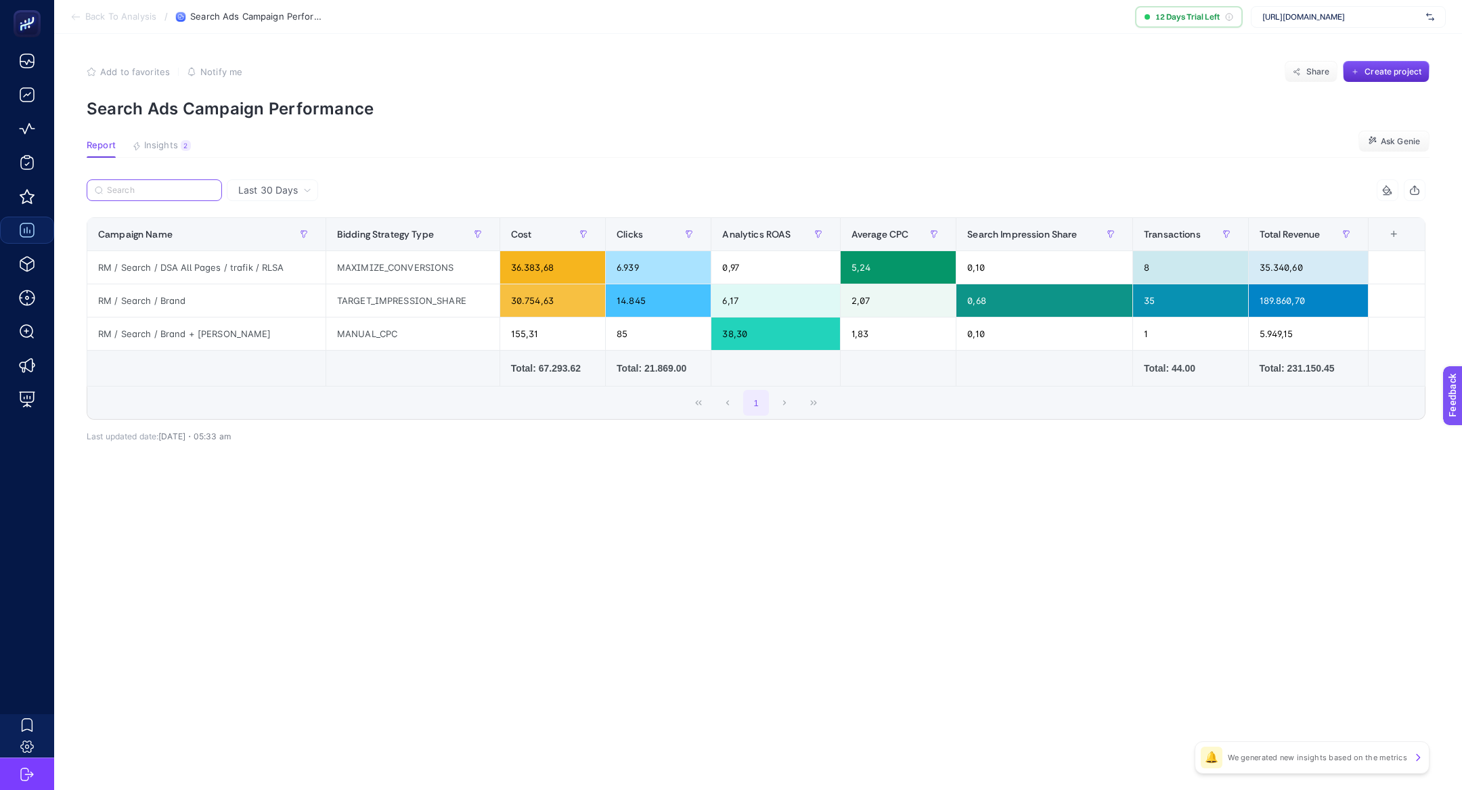
click at [180, 192] on input "Search" at bounding box center [160, 190] width 107 height 10
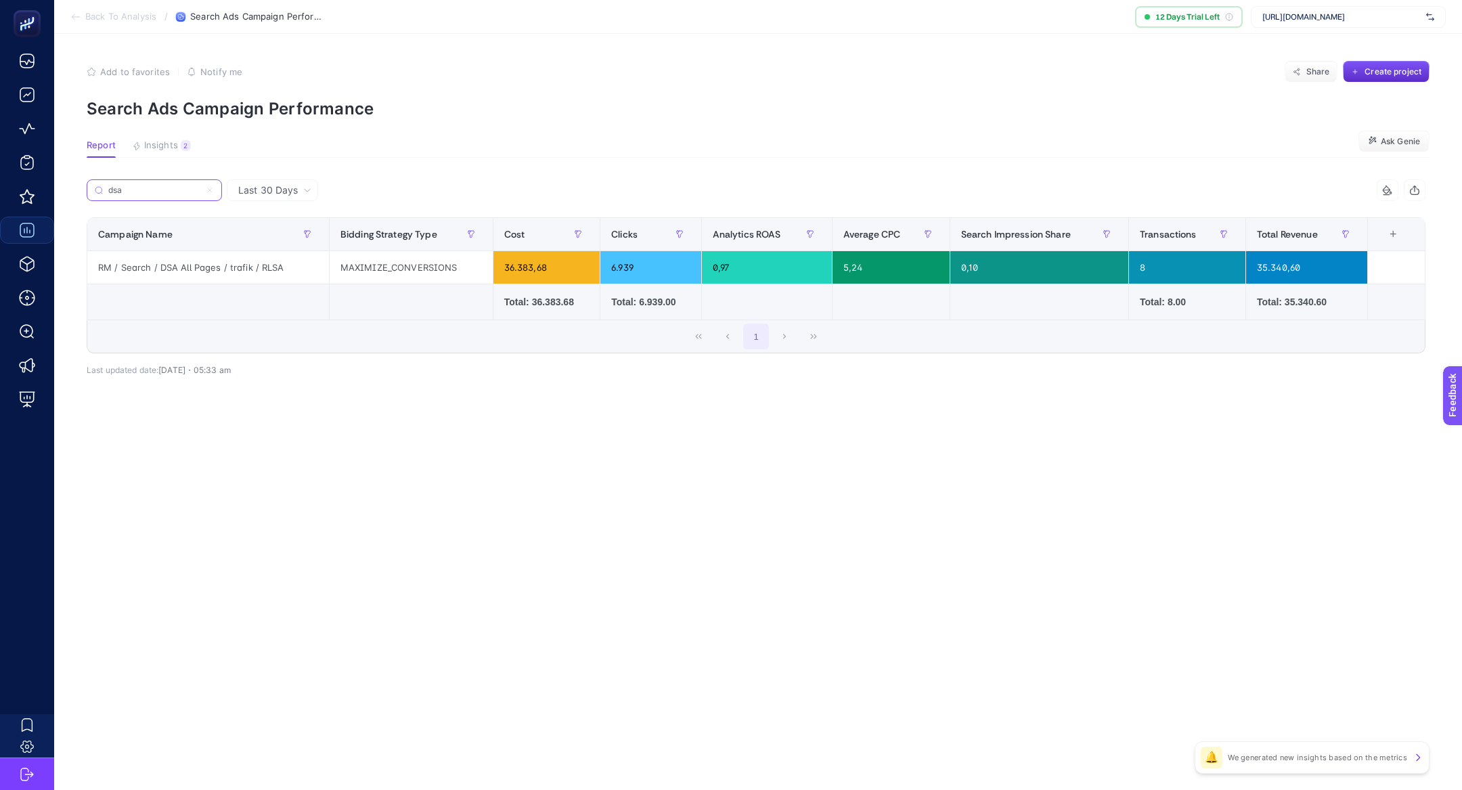
type input "dsa"
click at [301, 445] on article "Add to favorites false Notify me Share Create project Search Ads Campaign Perfo…" at bounding box center [757, 412] width 1407 height 756
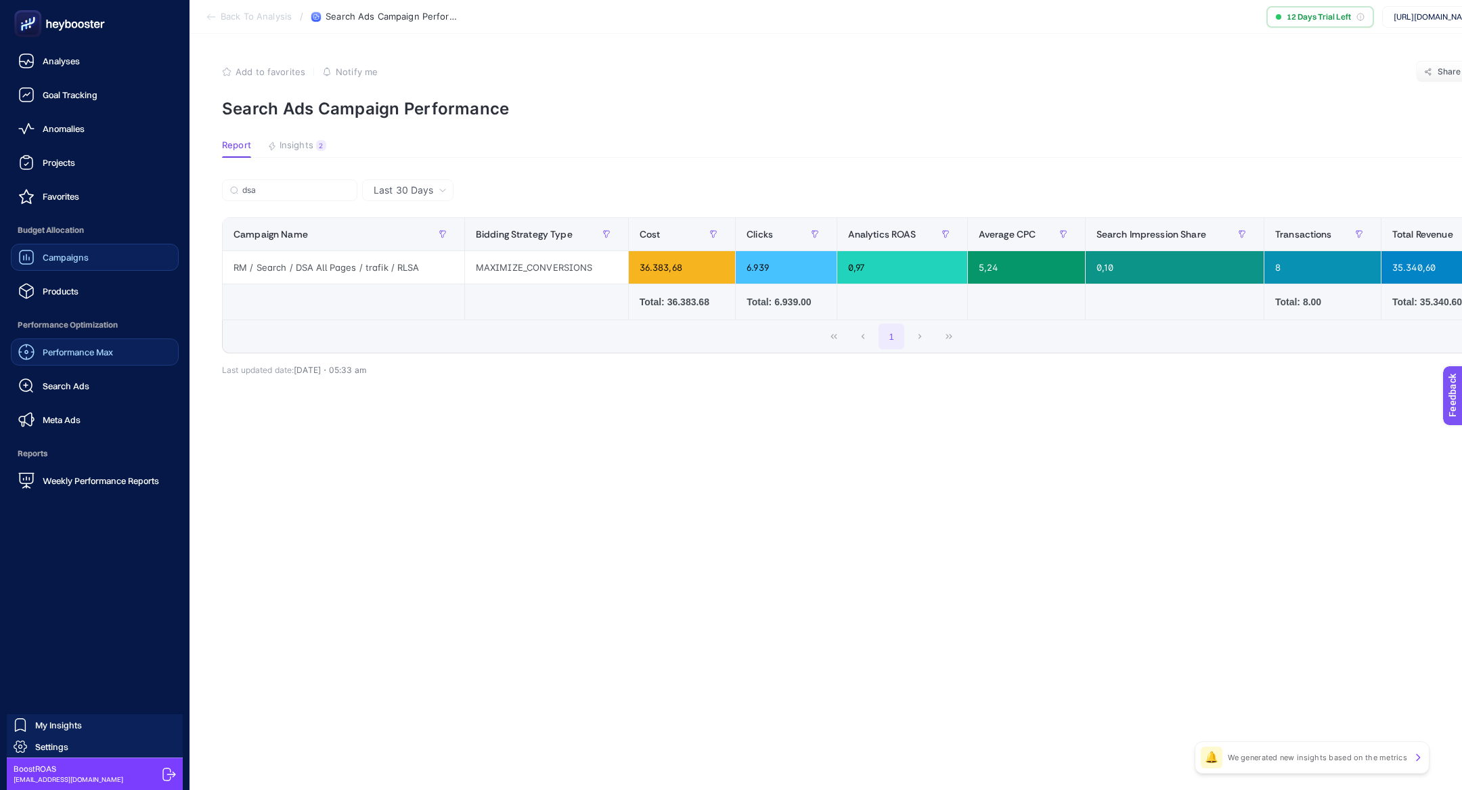
click at [87, 350] on span "Performance Max" at bounding box center [78, 351] width 70 height 11
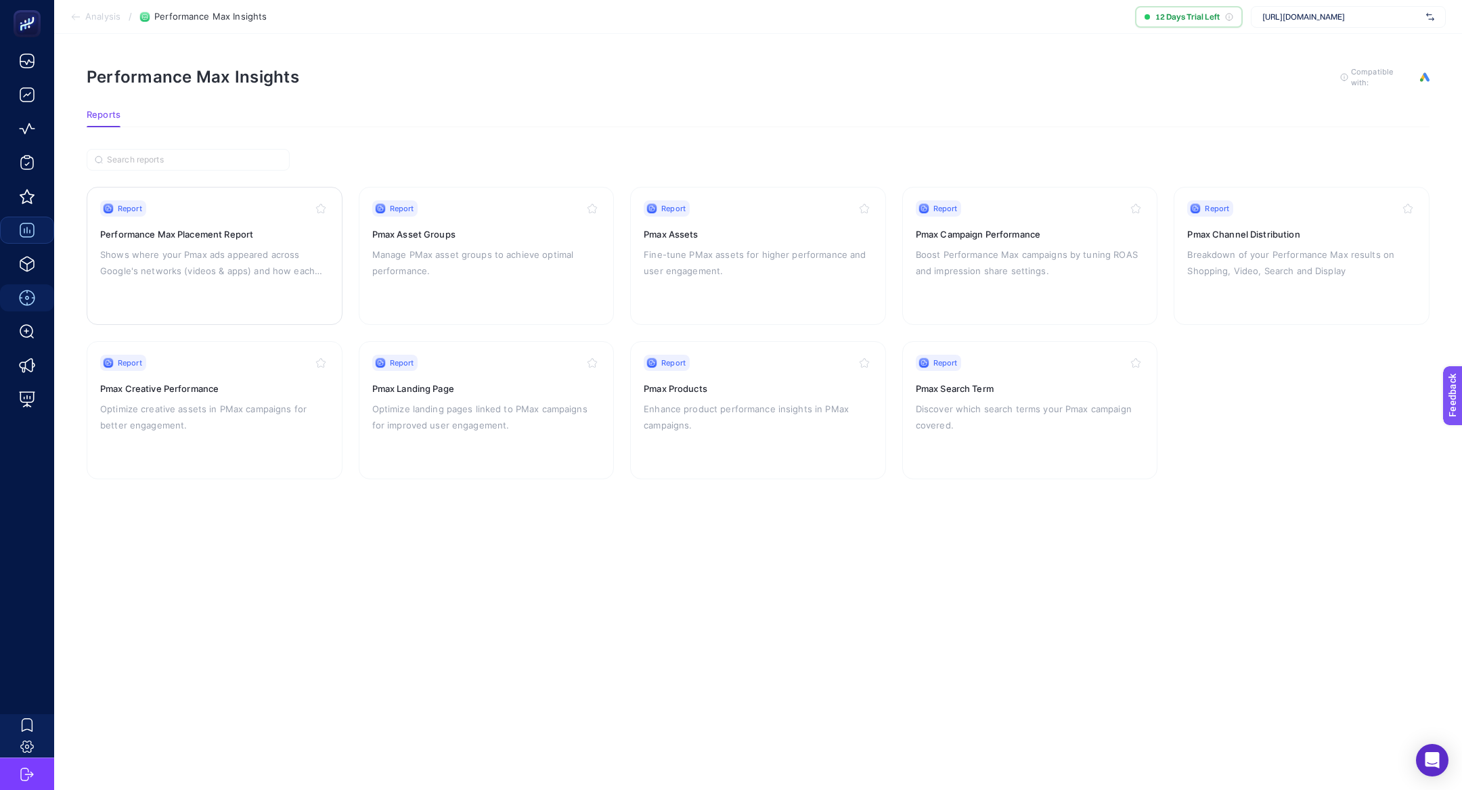
click at [256, 280] on div "Report Performance Max Placement Report Shows where your Pmax ads appeared acro…" at bounding box center [214, 255] width 229 height 111
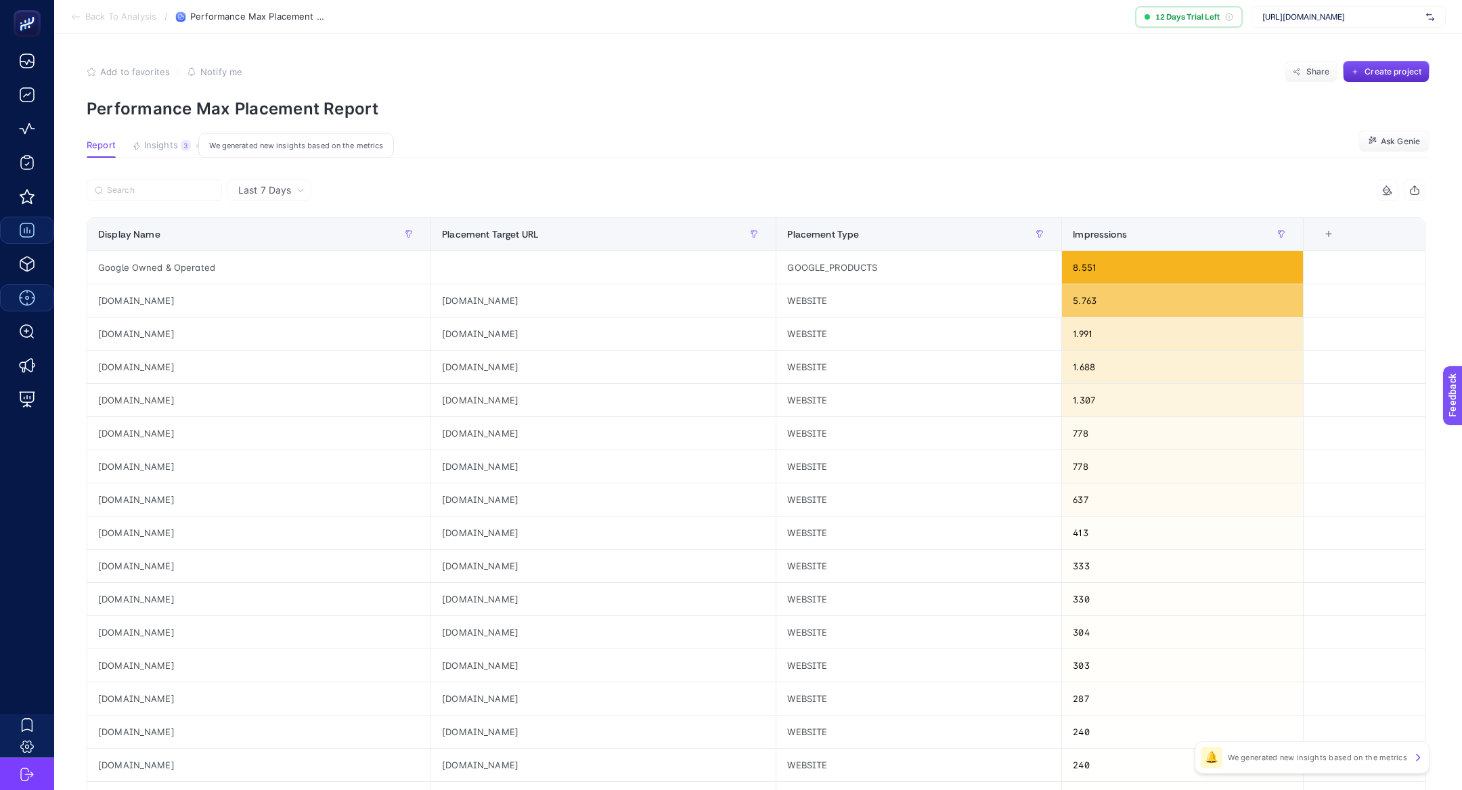
click at [156, 150] on span "Insights" at bounding box center [161, 145] width 34 height 11
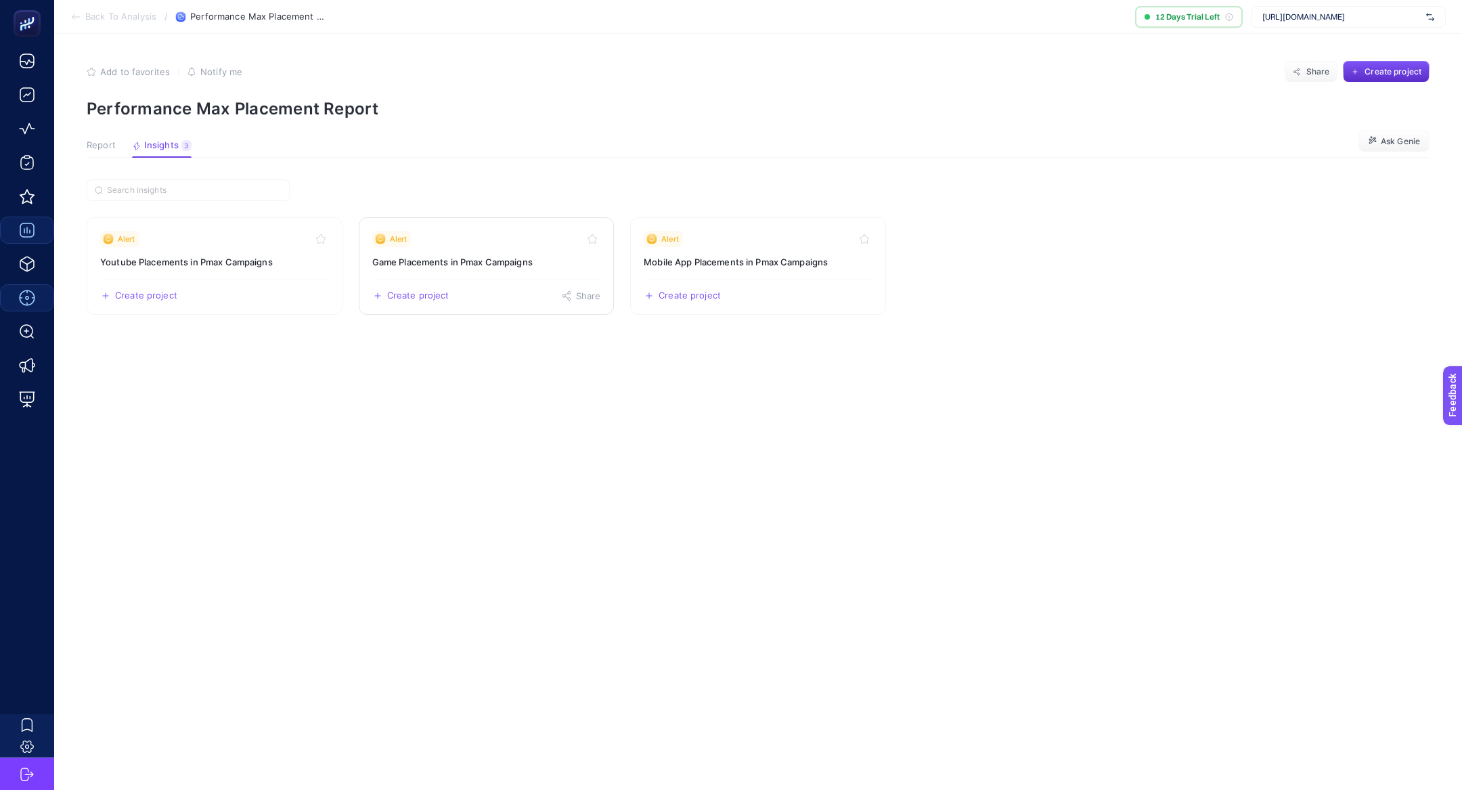
click at [392, 235] on span "Alert" at bounding box center [399, 238] width 18 height 11
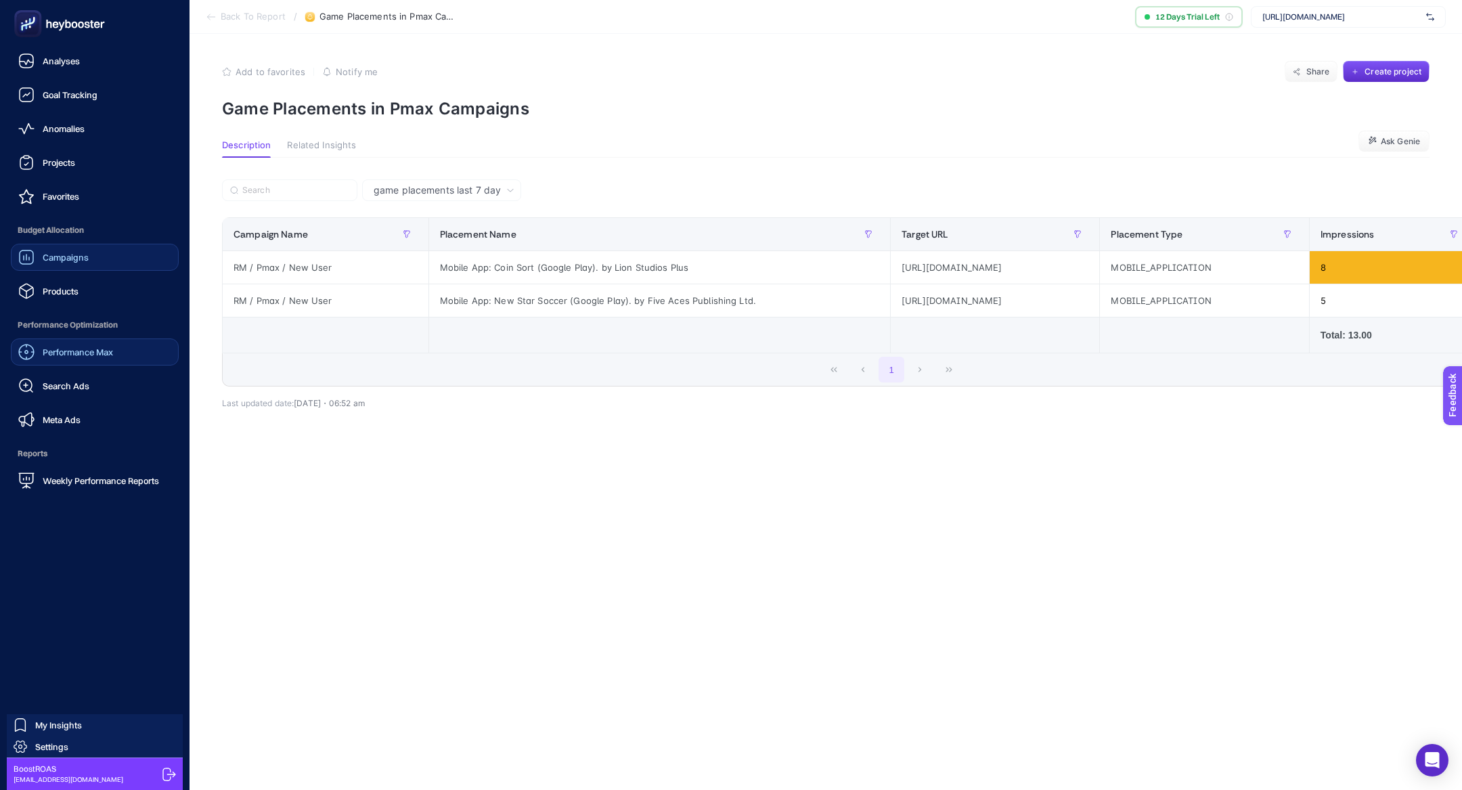
click at [60, 350] on span "Performance Max" at bounding box center [78, 351] width 70 height 11
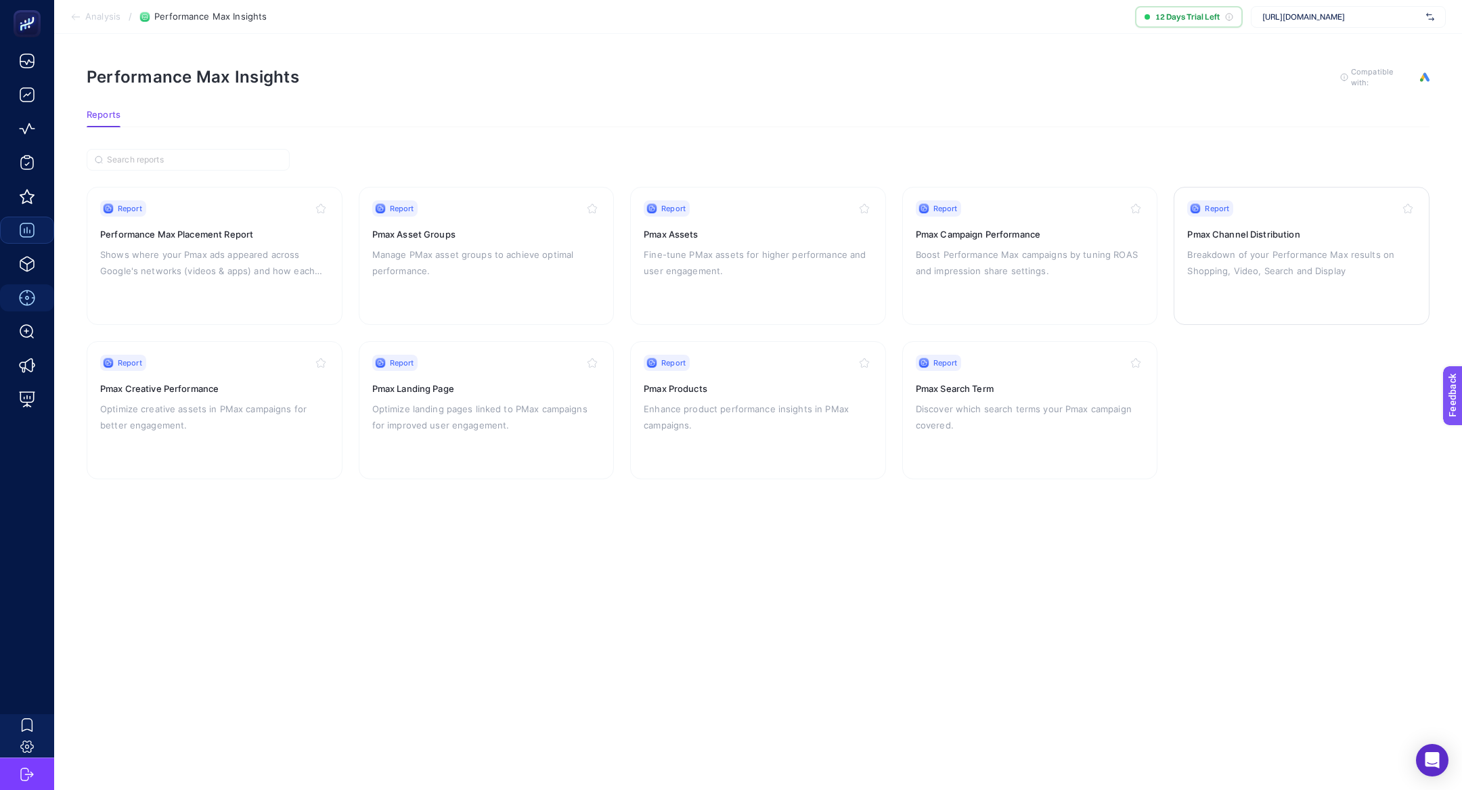
click at [1243, 242] on div "Report Pmax Channel Distribution Breakdown of your Performance Max results on S…" at bounding box center [1301, 255] width 229 height 111
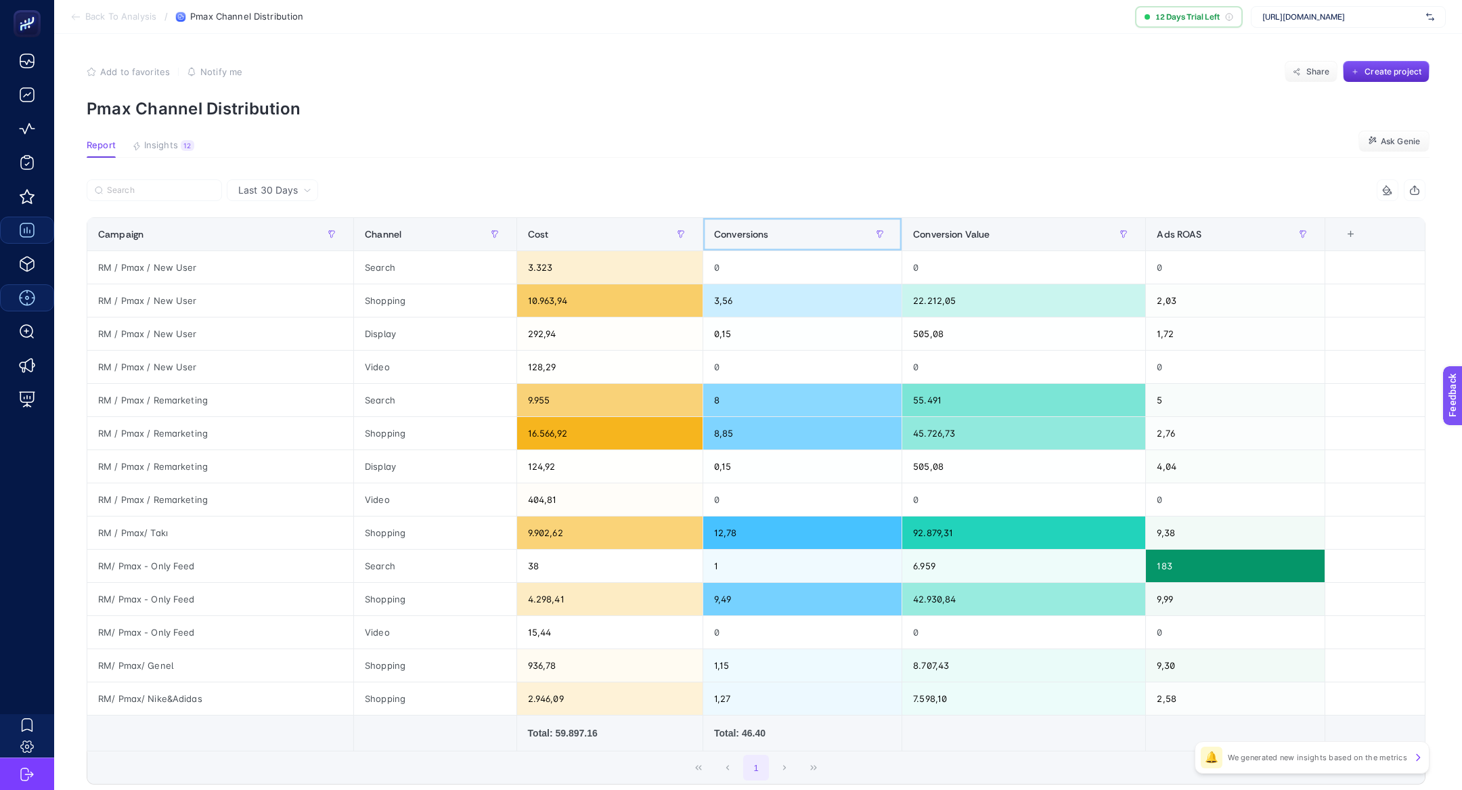
click at [741, 232] on span "Conversions" at bounding box center [741, 234] width 55 height 11
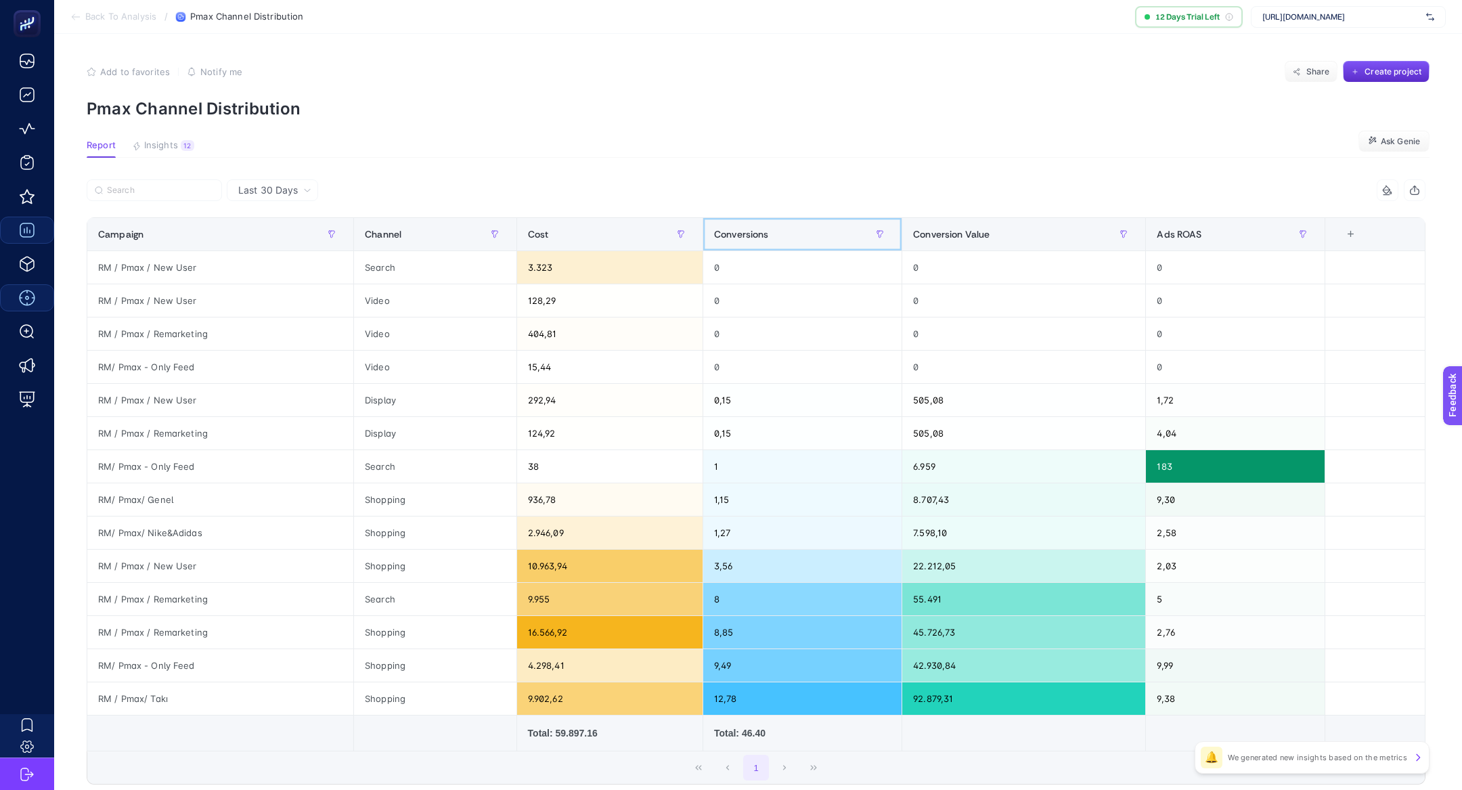
click at [741, 232] on span "Conversions" at bounding box center [741, 234] width 55 height 11
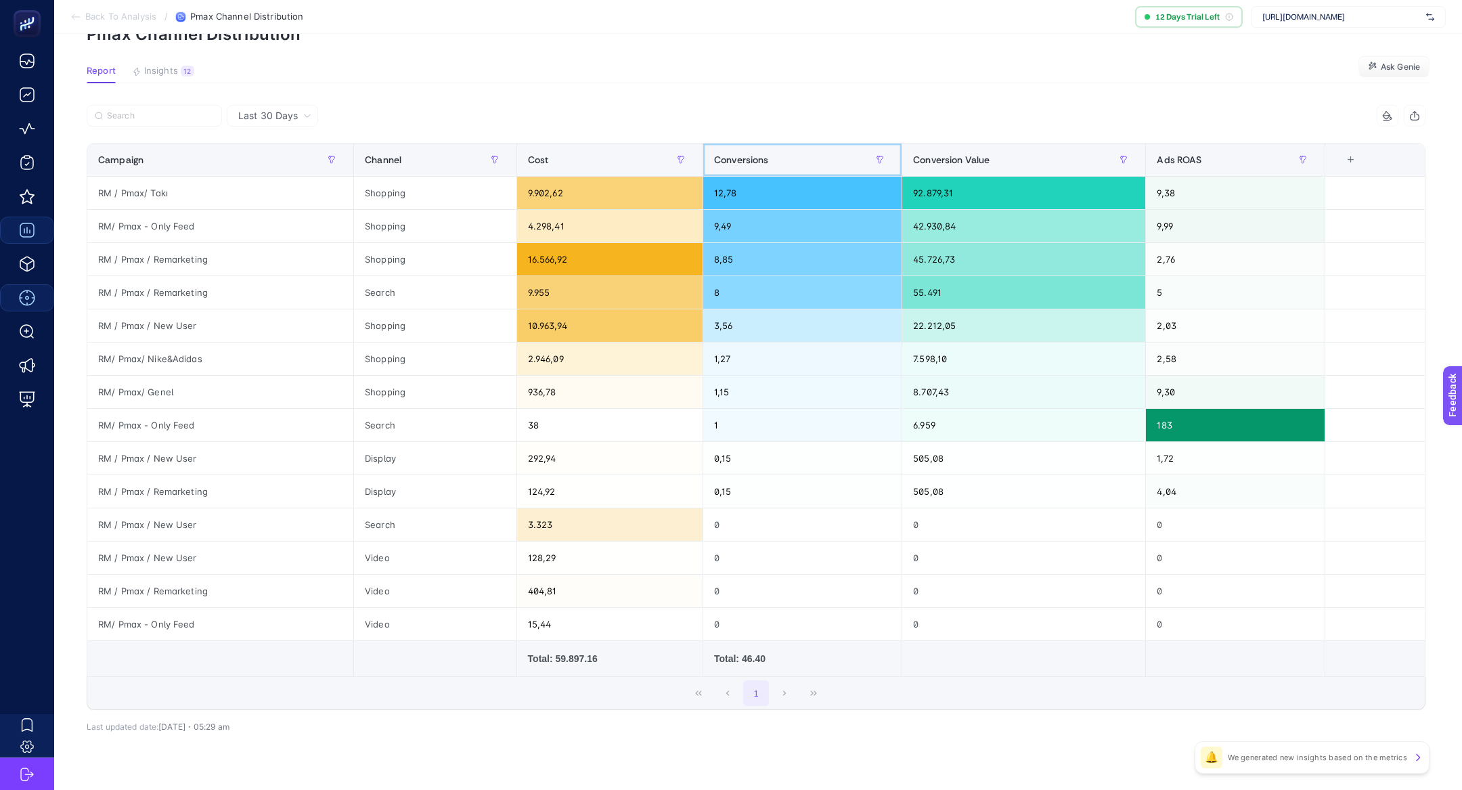
scroll to position [68, 0]
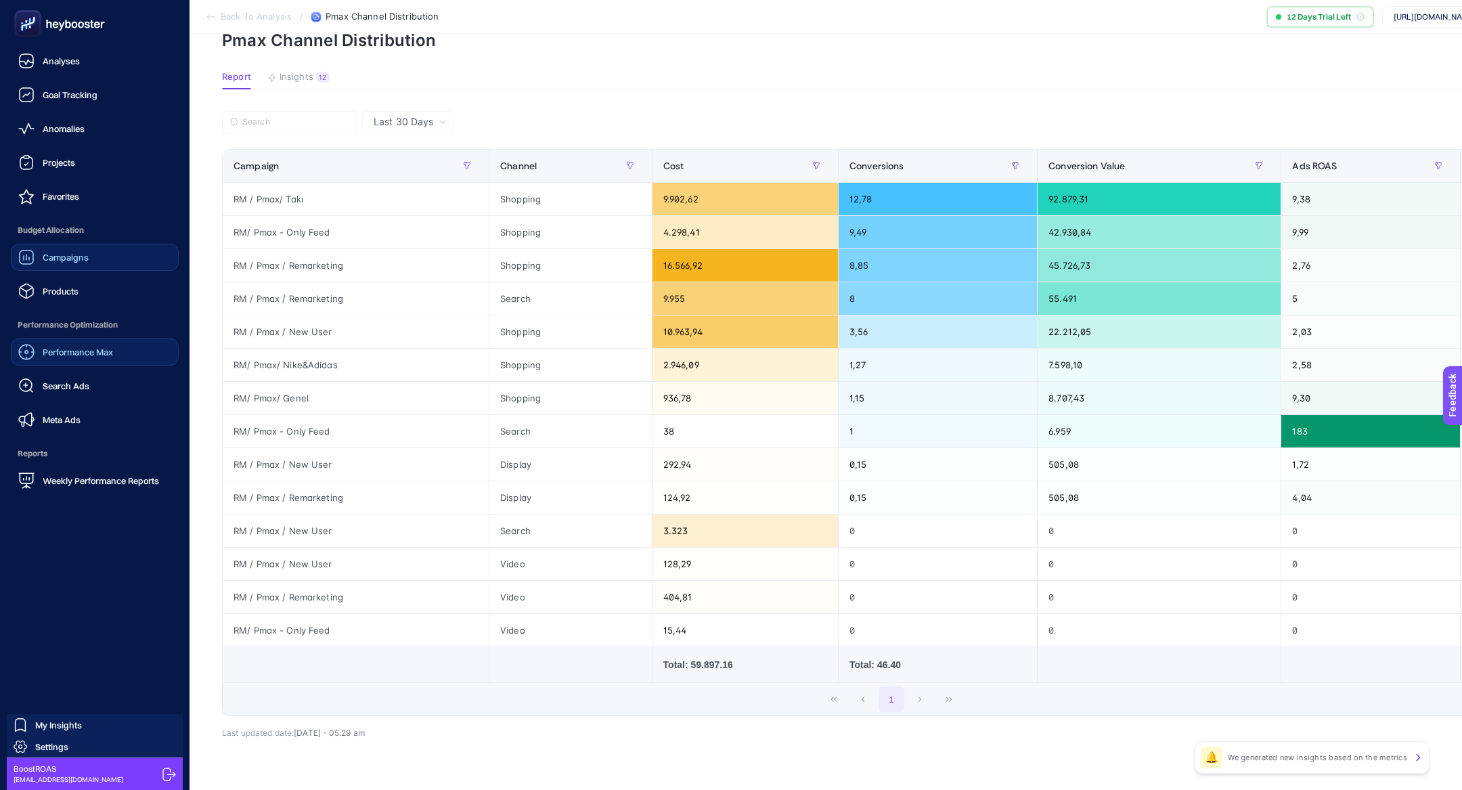
click at [76, 359] on div "Performance Max" at bounding box center [65, 352] width 95 height 16
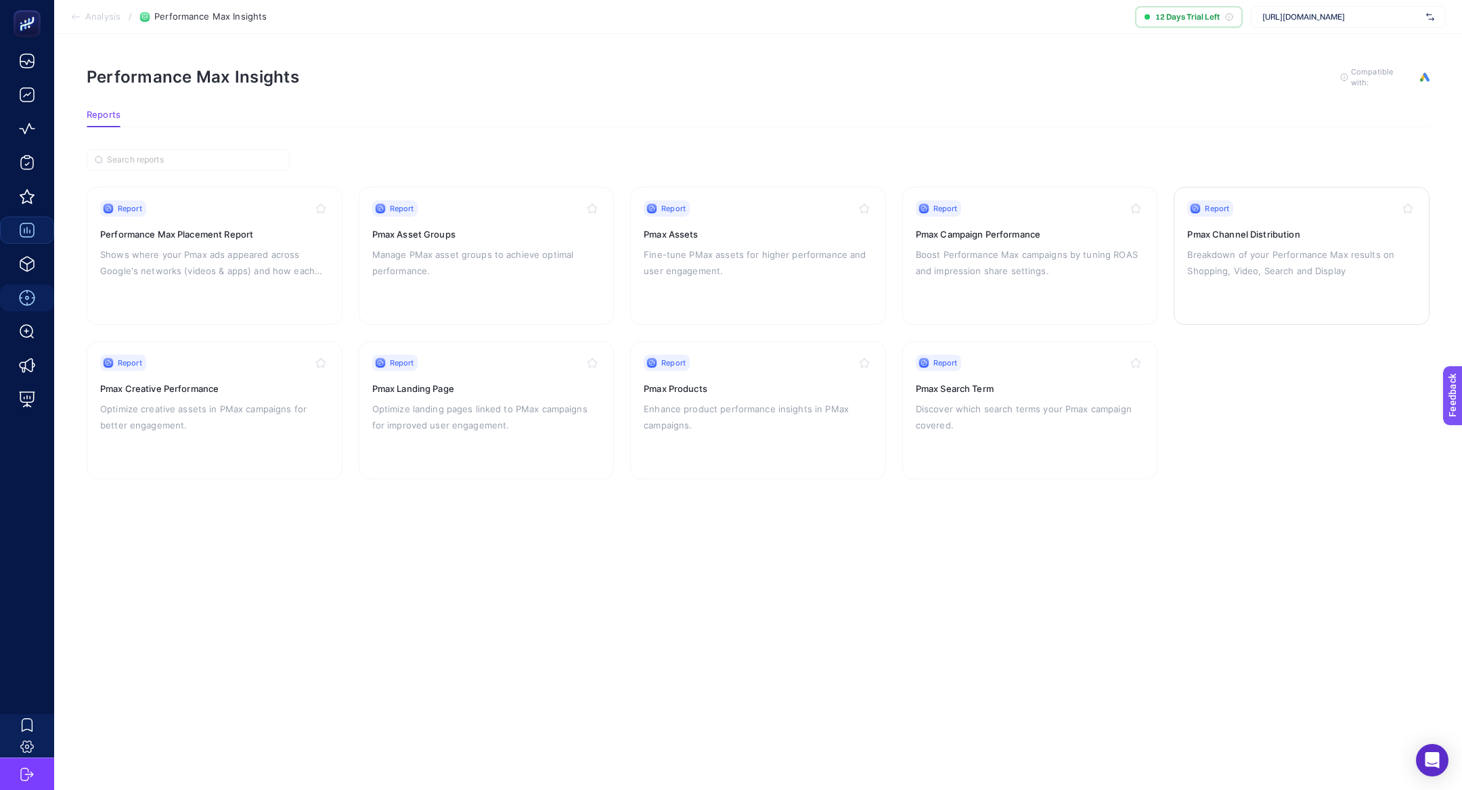
click at [1279, 227] on h3 "Pmax Channel Distribution" at bounding box center [1301, 234] width 229 height 14
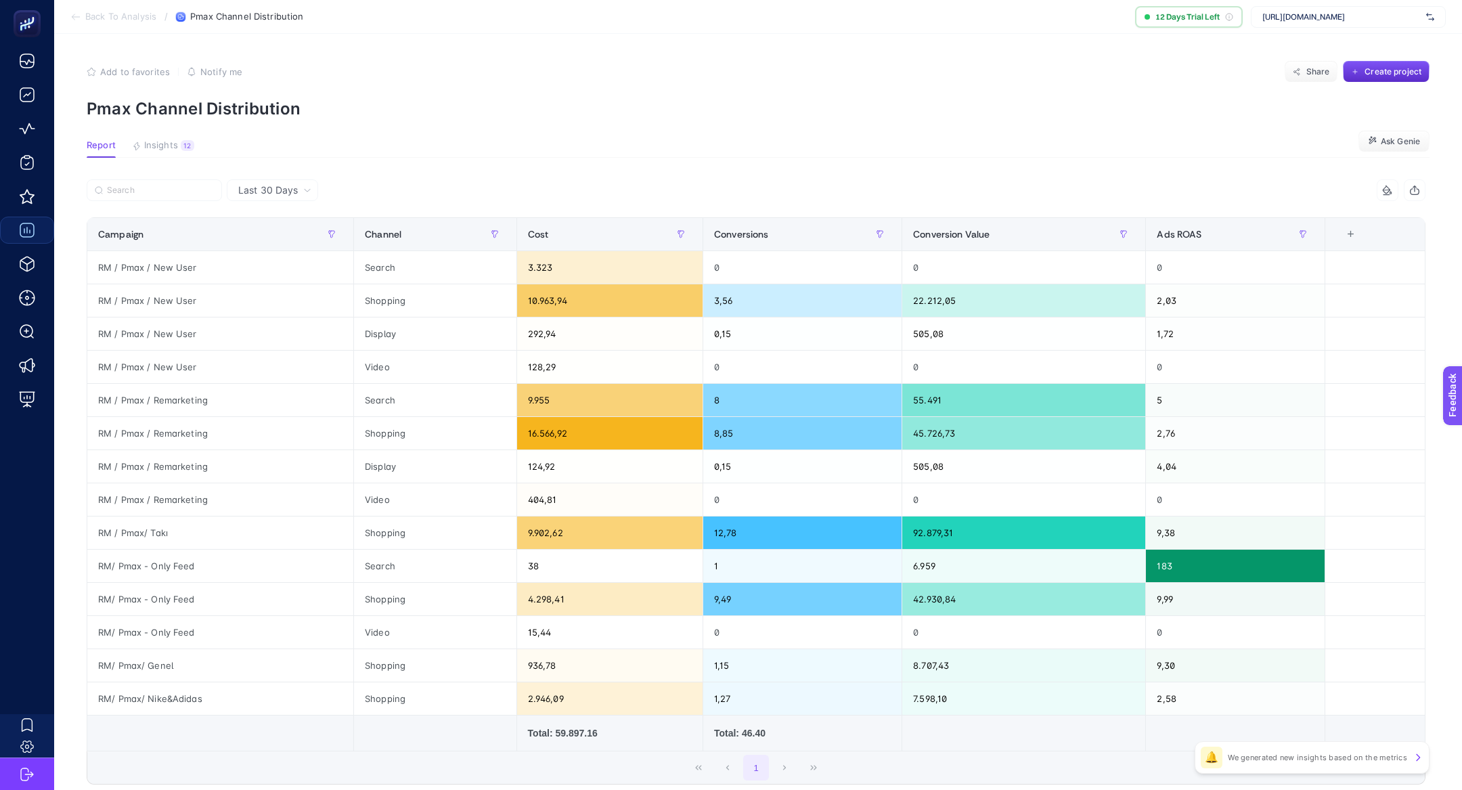
scroll to position [73, 0]
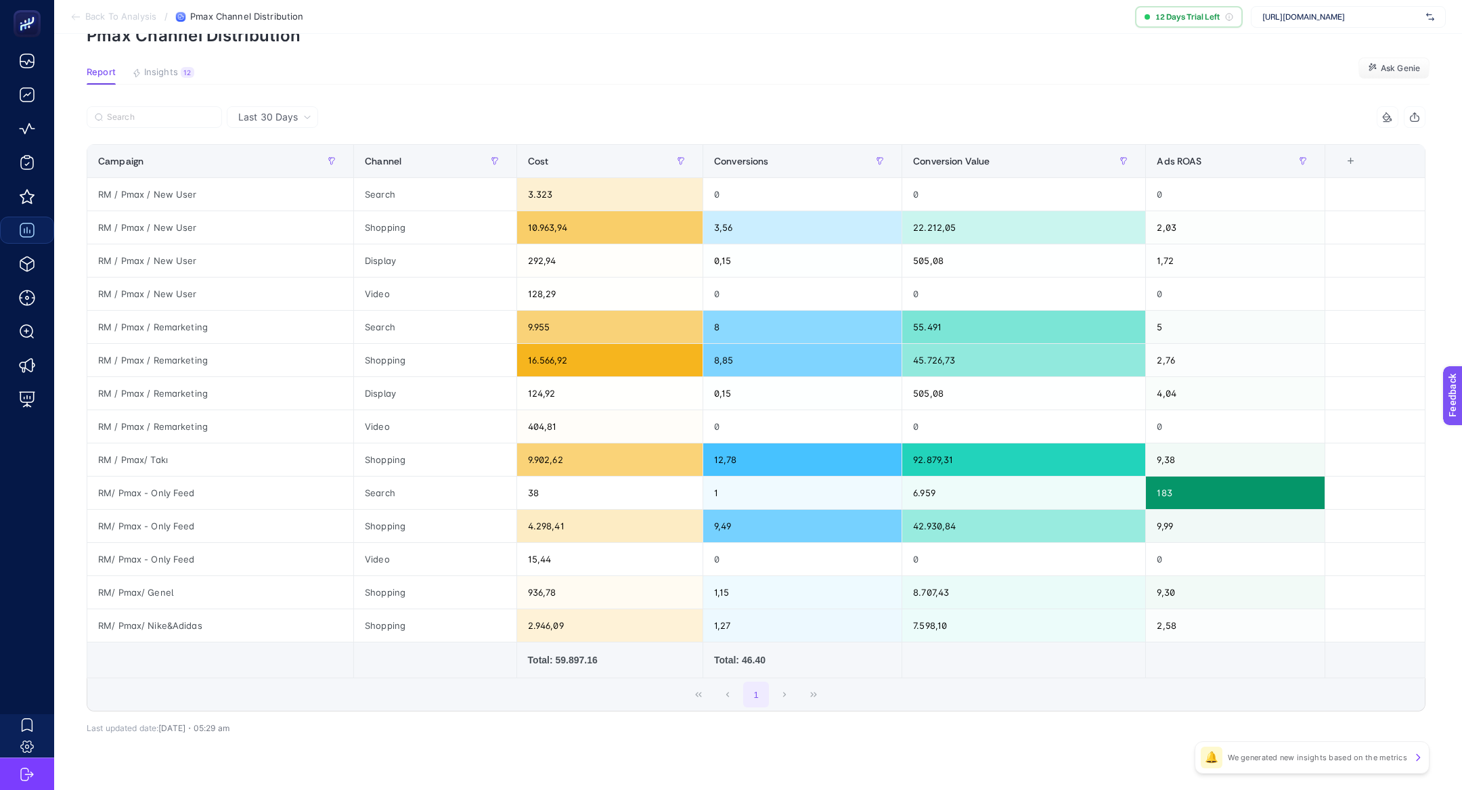
click at [457, 784] on div "Last 30 Days 4 items selected Campaign Channel Cost Conversions Conversion Valu…" at bounding box center [756, 449] width 1360 height 686
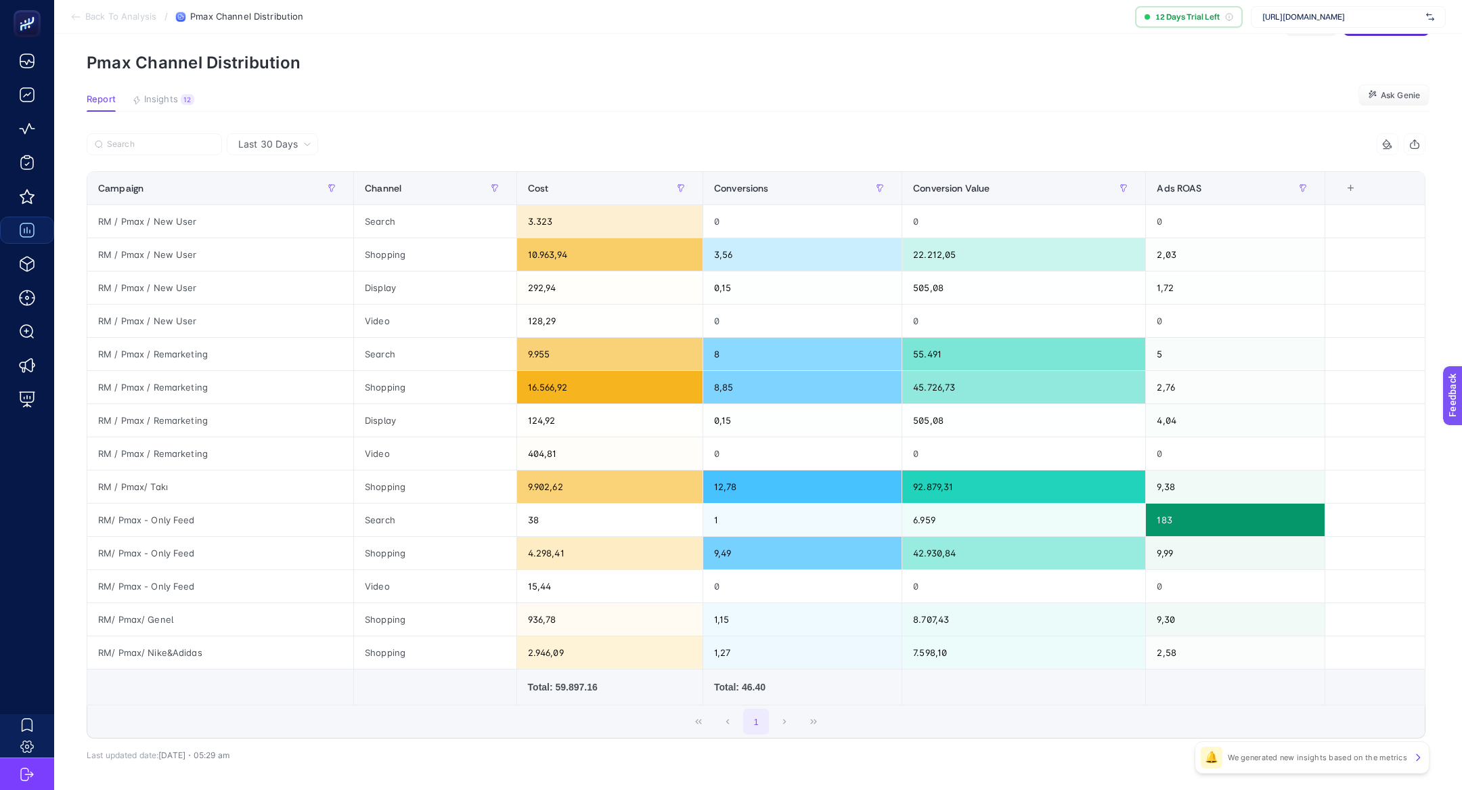
scroll to position [36, 0]
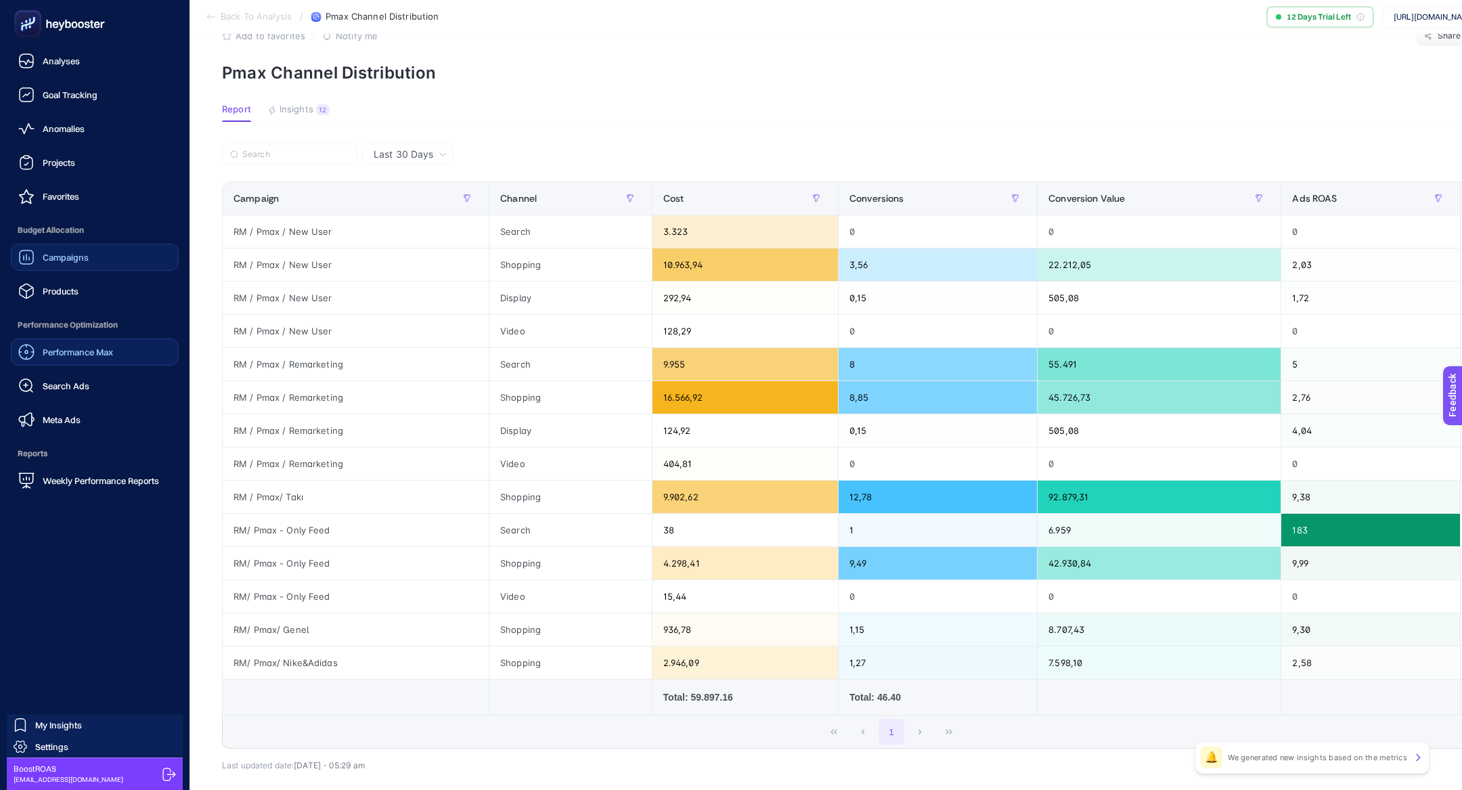
click at [85, 363] on link "Performance Max" at bounding box center [95, 351] width 168 height 27
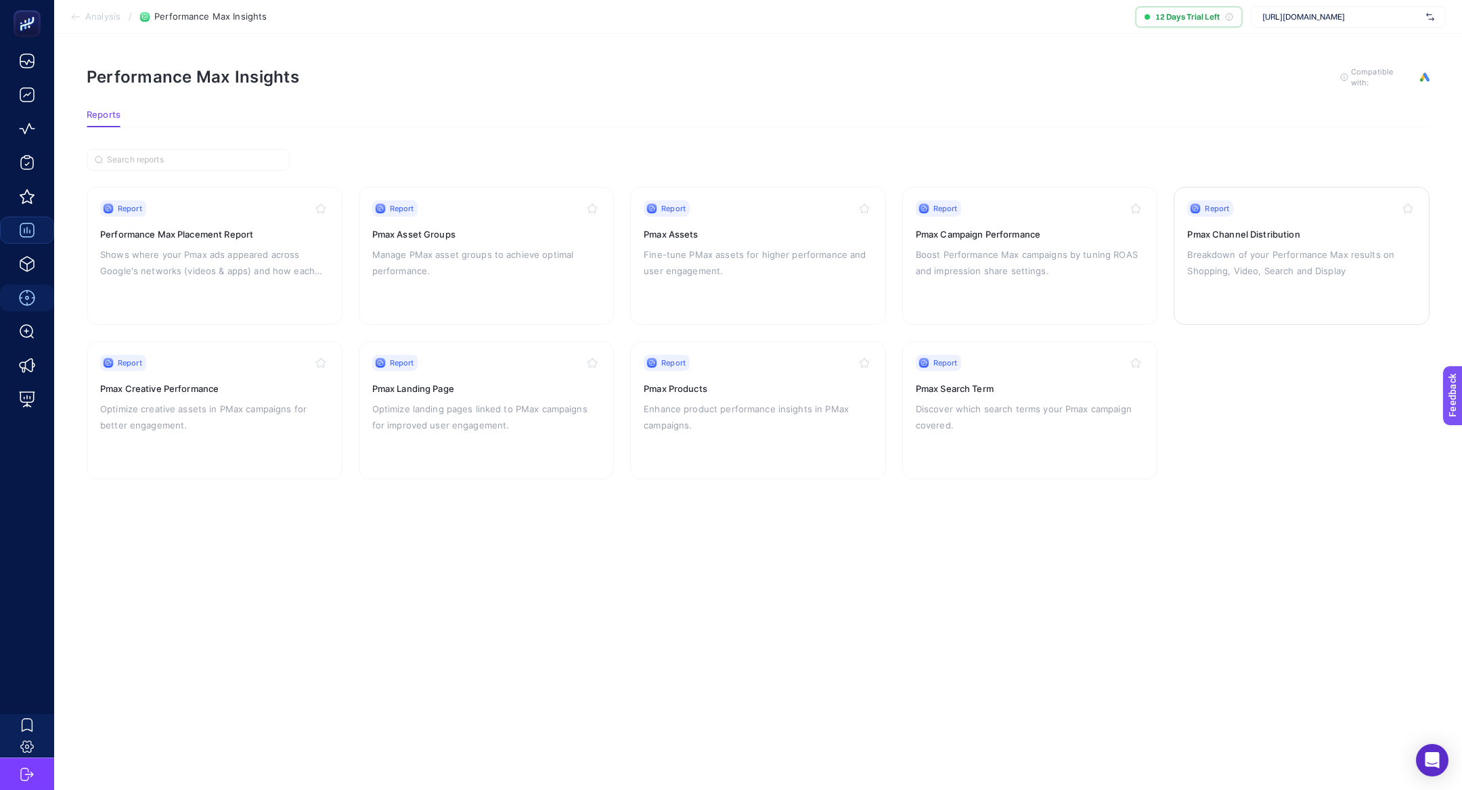
click at [1223, 246] on p "Breakdown of your Performance Max results on Shopping, Video, Search and Display" at bounding box center [1301, 262] width 229 height 32
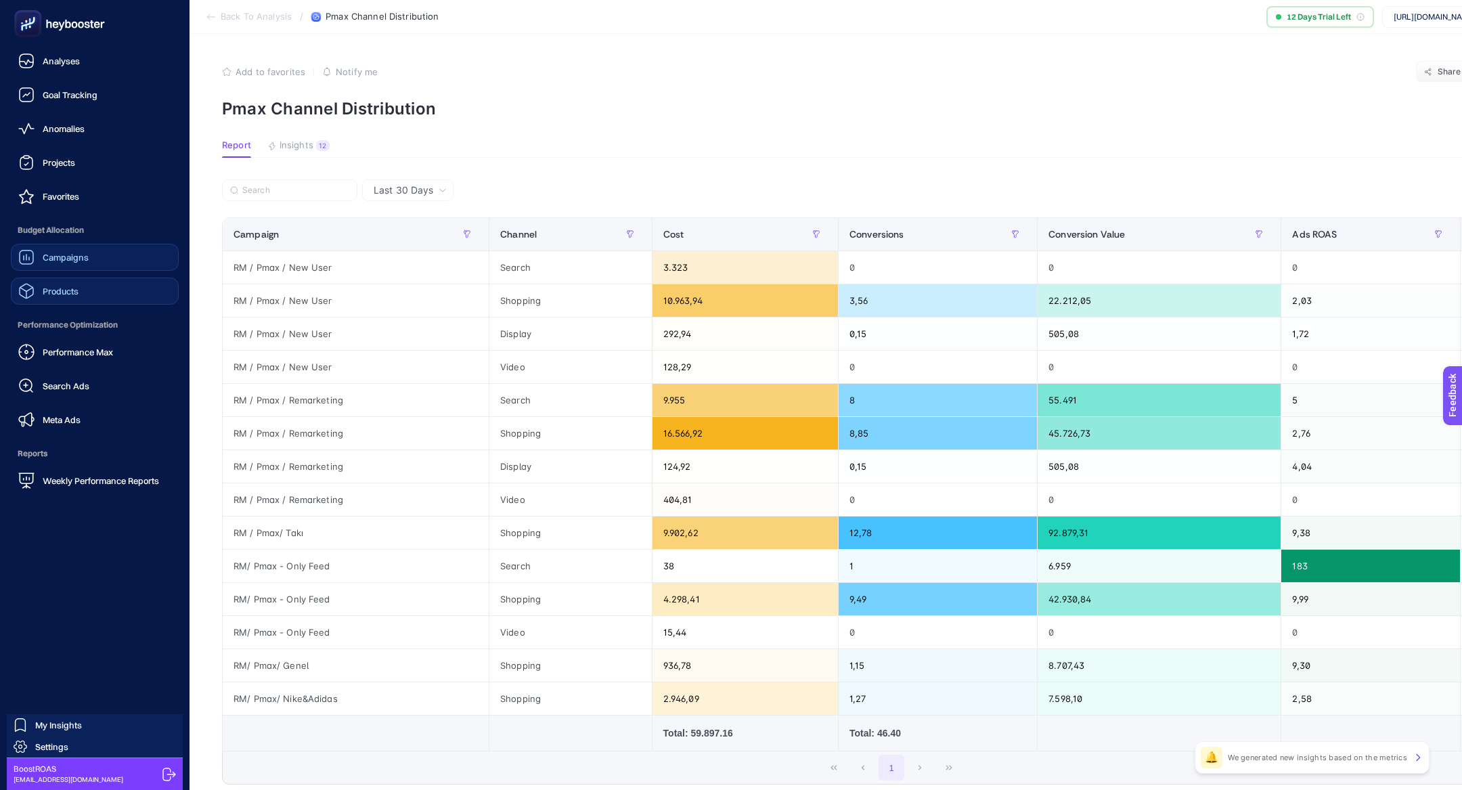
click at [30, 300] on link "Products" at bounding box center [95, 290] width 168 height 27
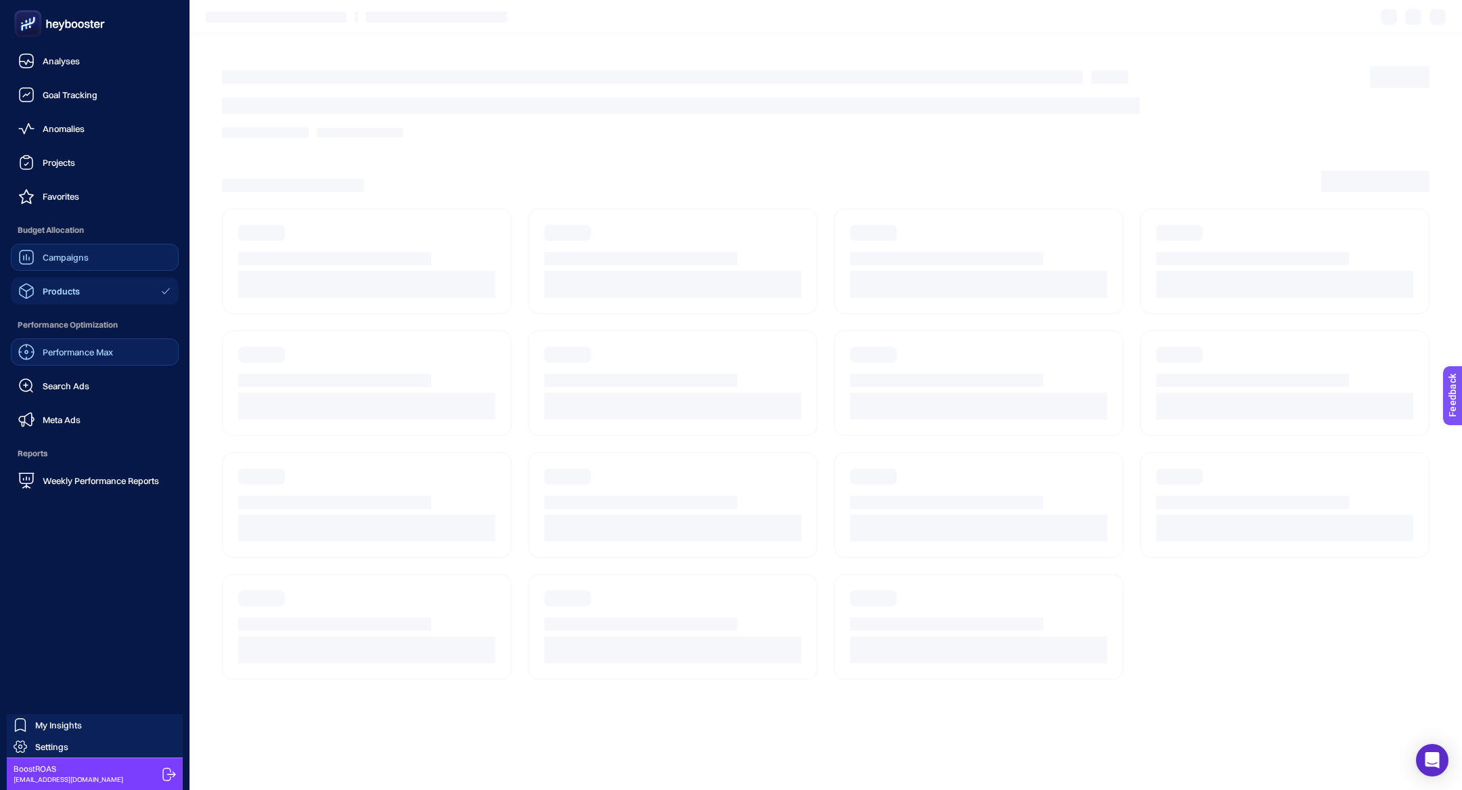
click at [77, 344] on div "Performance Max" at bounding box center [65, 352] width 95 height 16
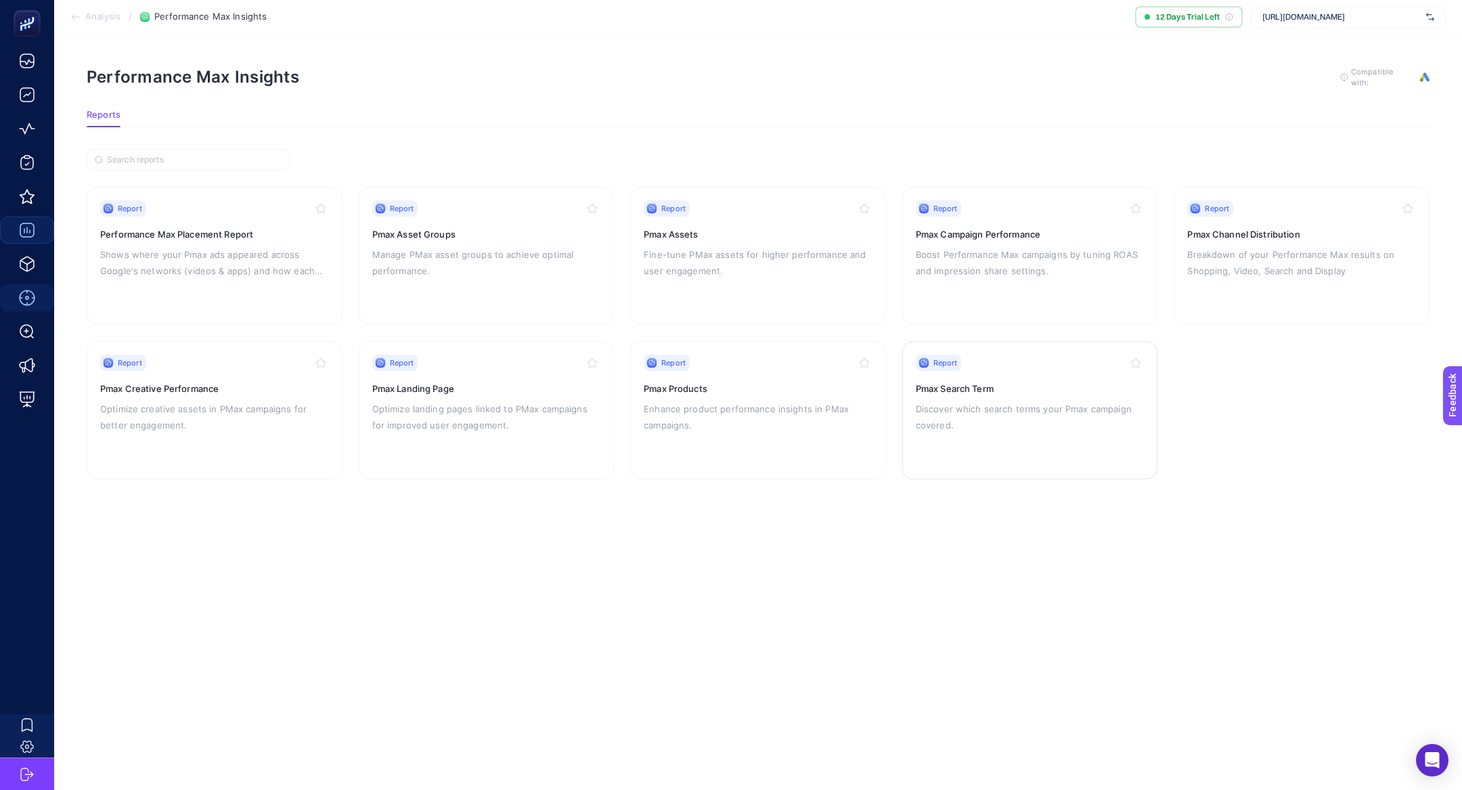
click at [937, 402] on p "Discover which search terms your Pmax campaign covered." at bounding box center [1030, 417] width 229 height 32
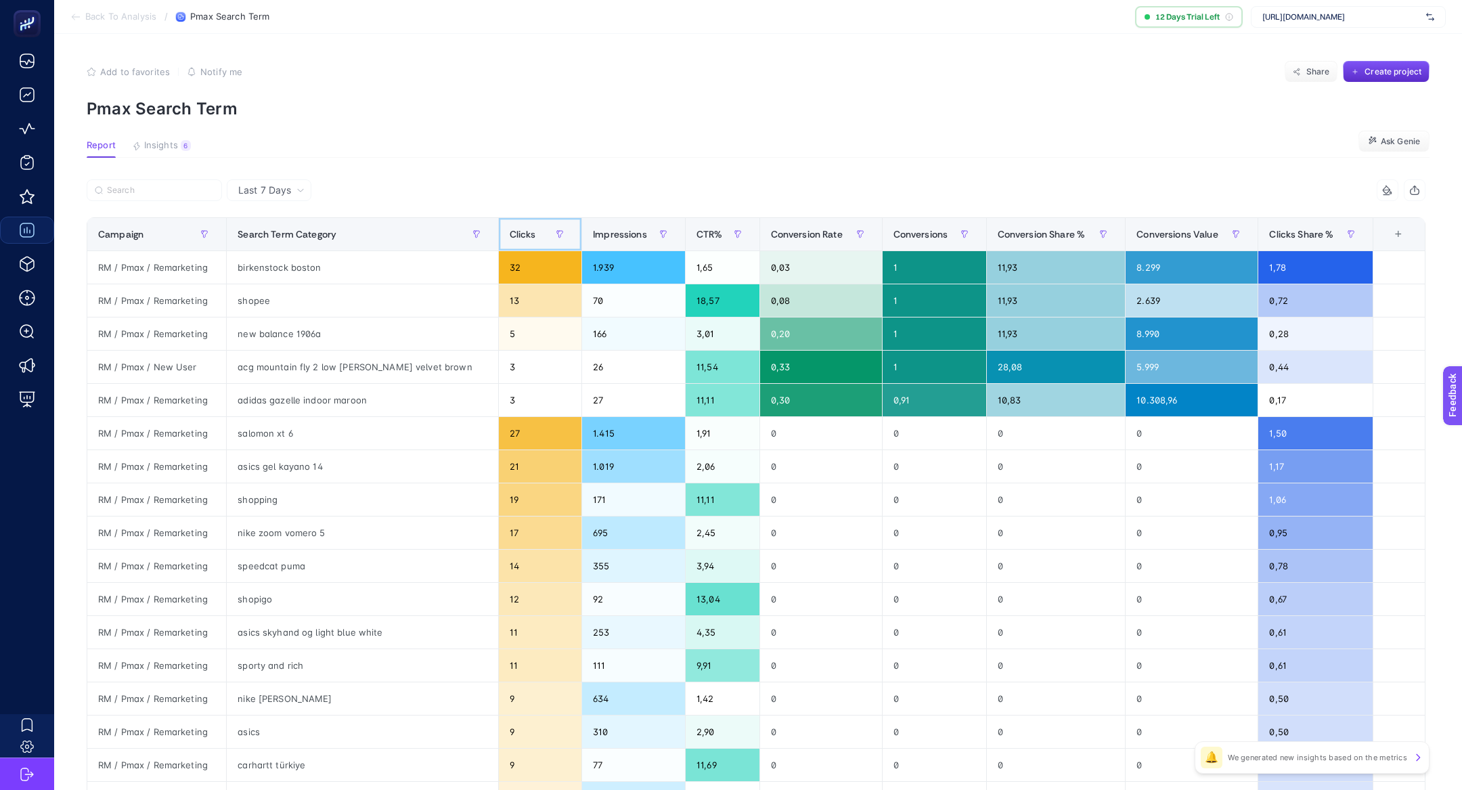
click at [510, 233] on span "Clicks" at bounding box center [523, 234] width 26 height 11
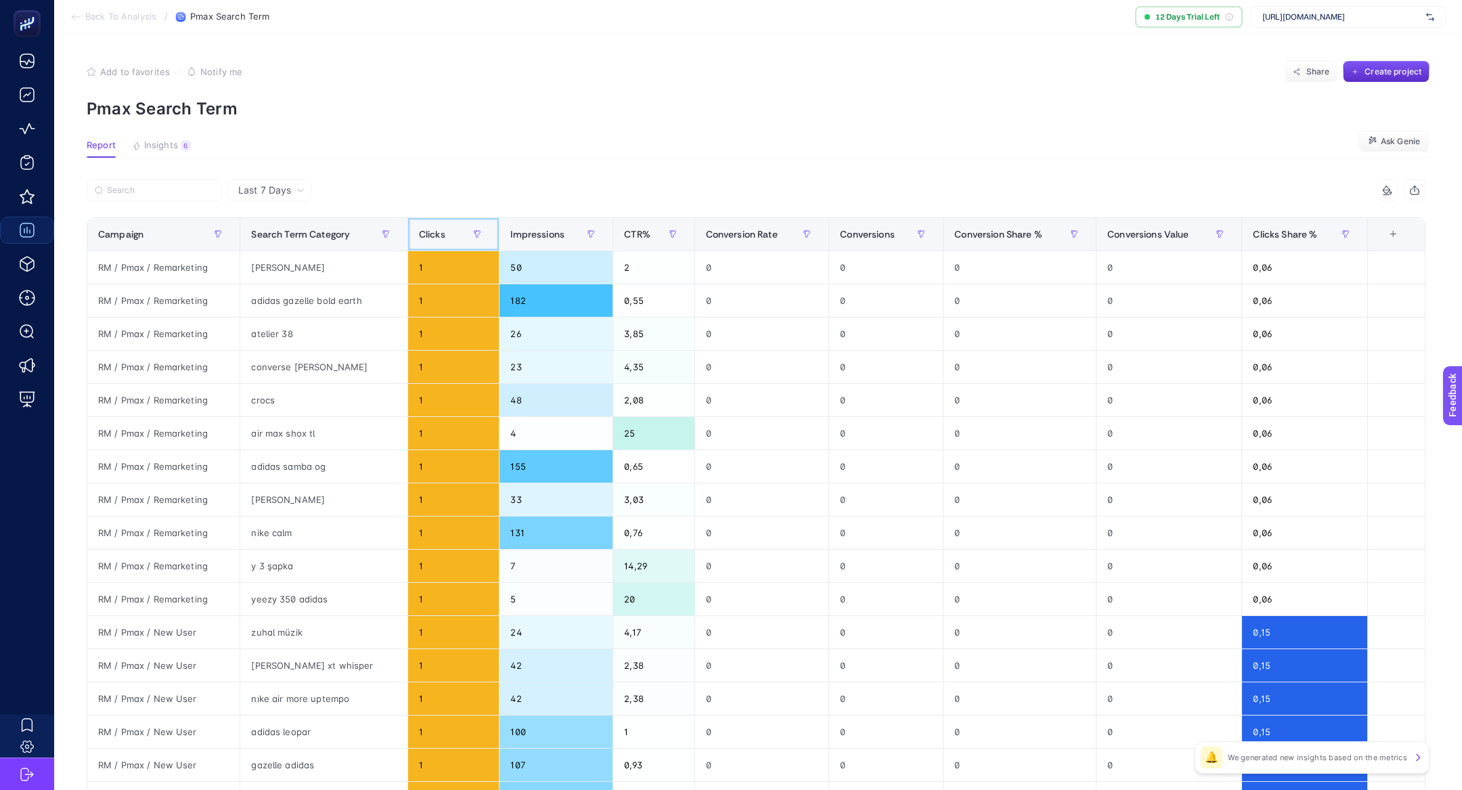
click at [463, 227] on div "Clicks" at bounding box center [454, 234] width 70 height 22
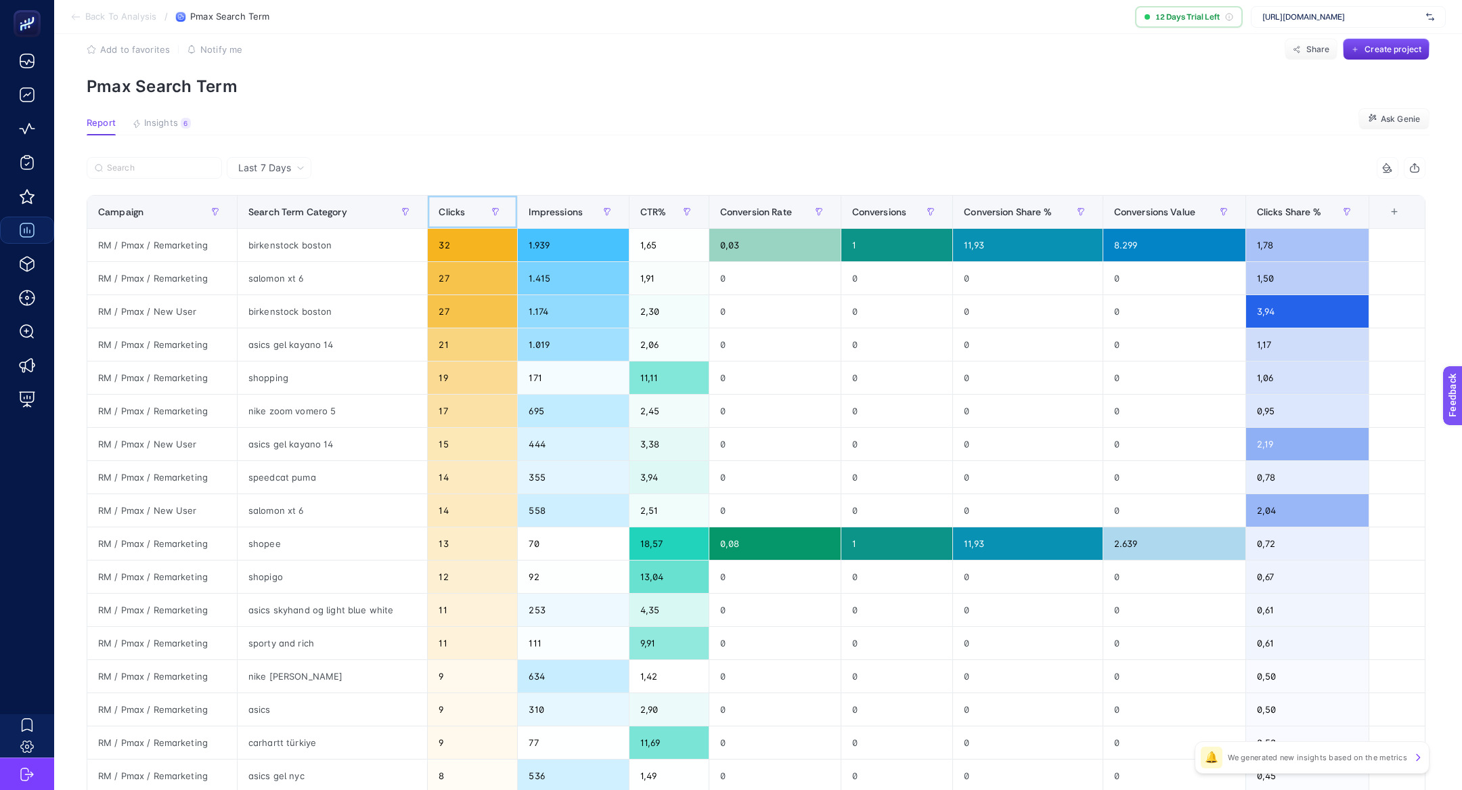
scroll to position [25, 0]
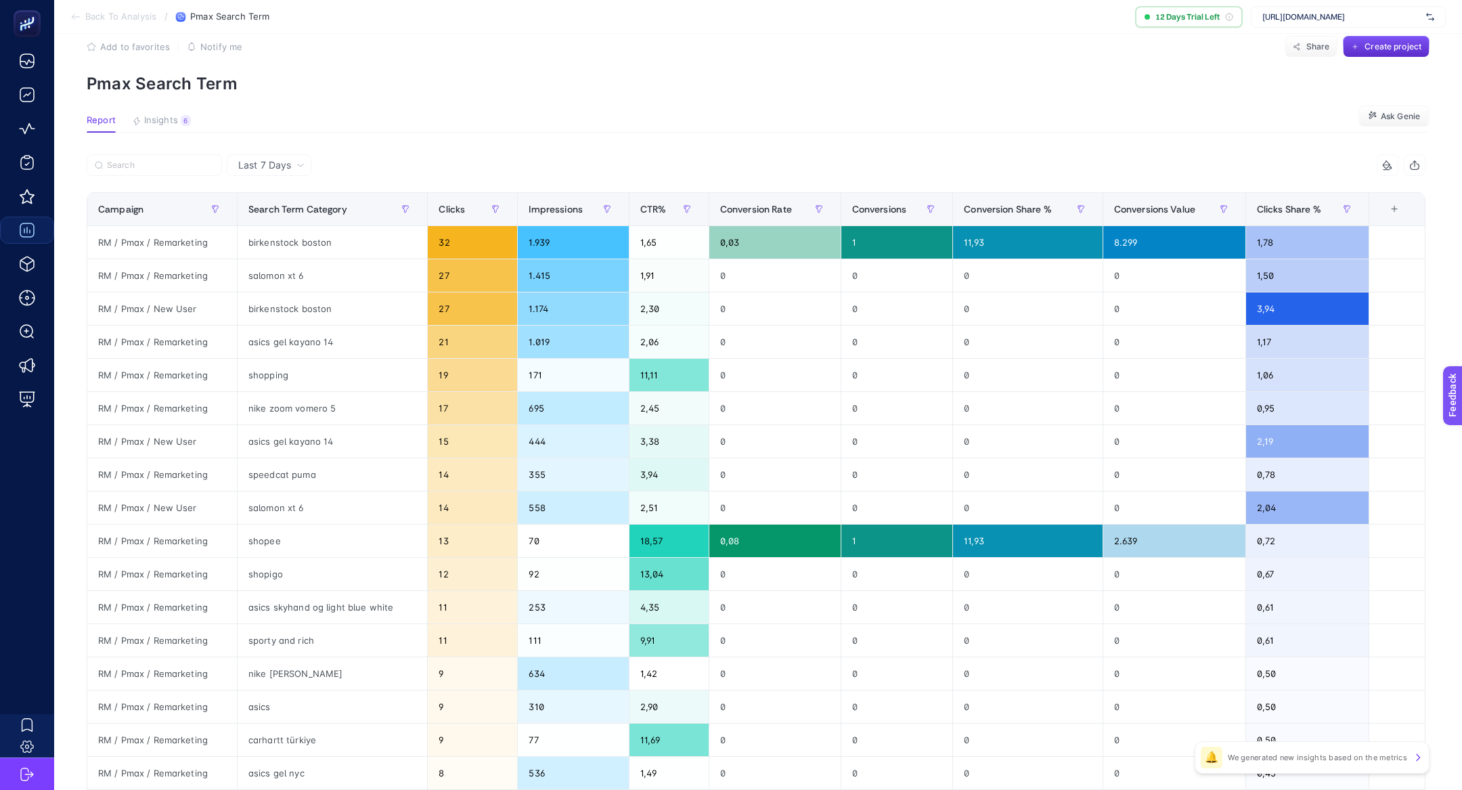
click at [279, 169] on span "Last 7 Days" at bounding box center [264, 165] width 53 height 14
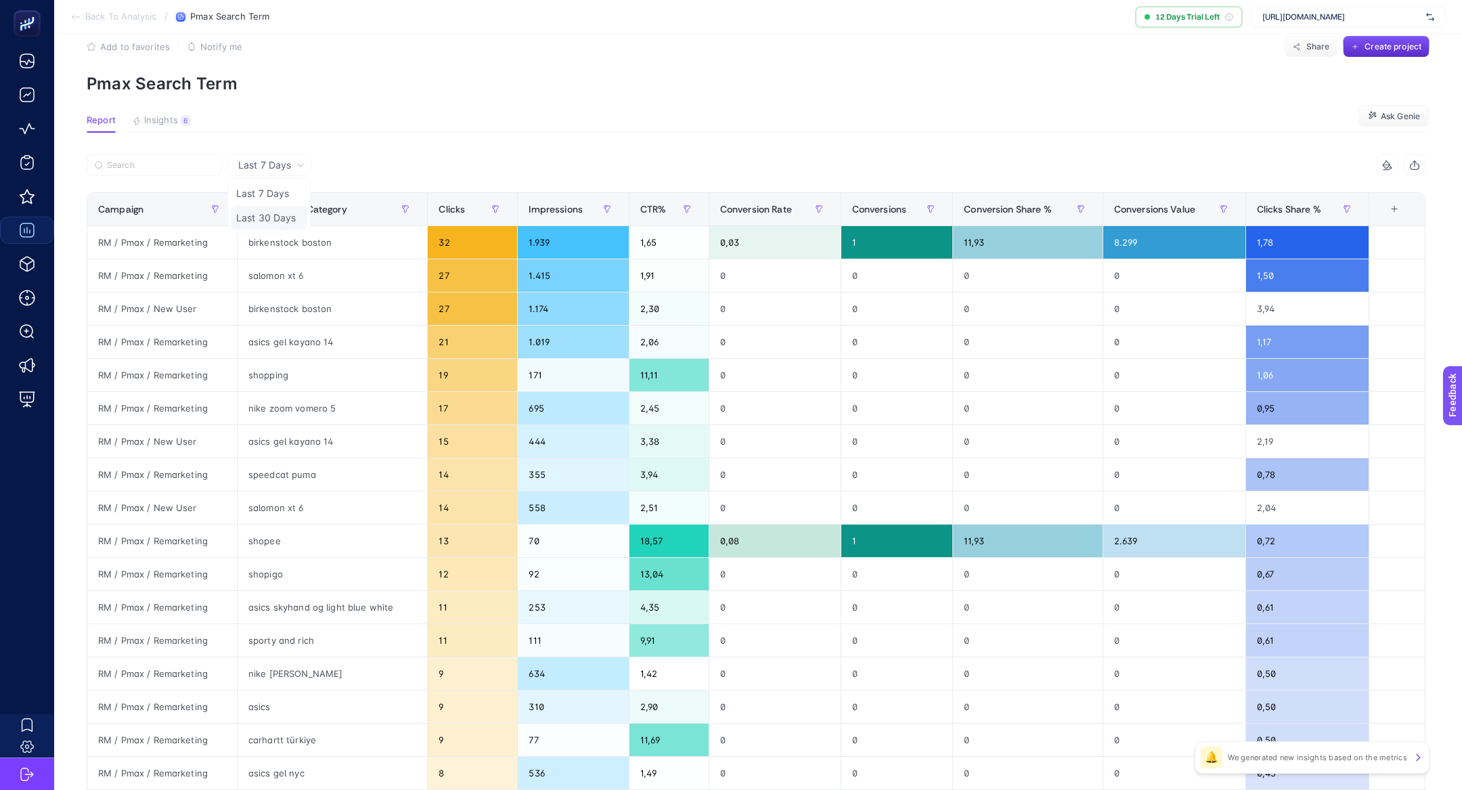
click at [290, 210] on li "Last 30 Days" at bounding box center [269, 218] width 76 height 24
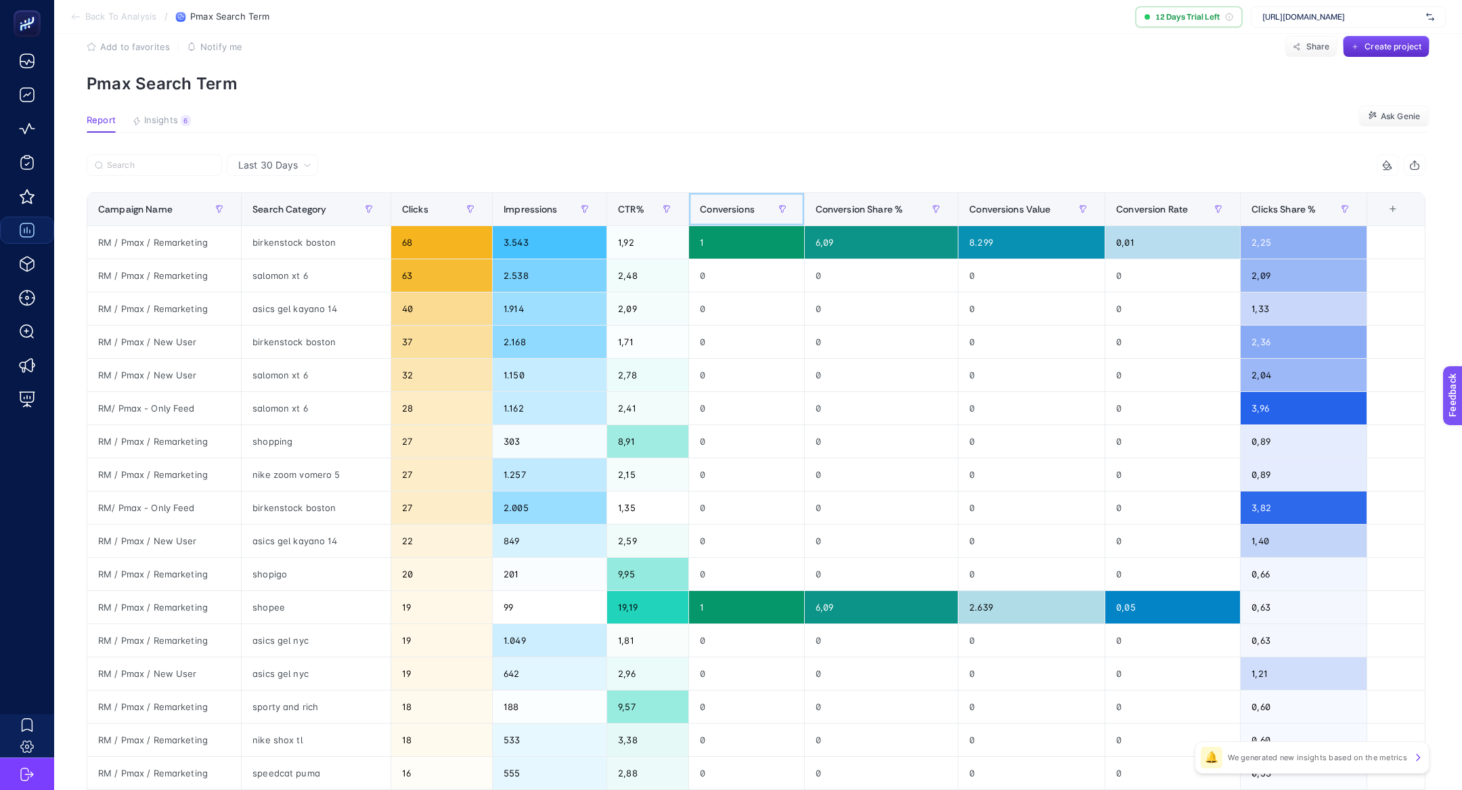
click at [712, 218] on div "Conversions" at bounding box center [746, 209] width 93 height 22
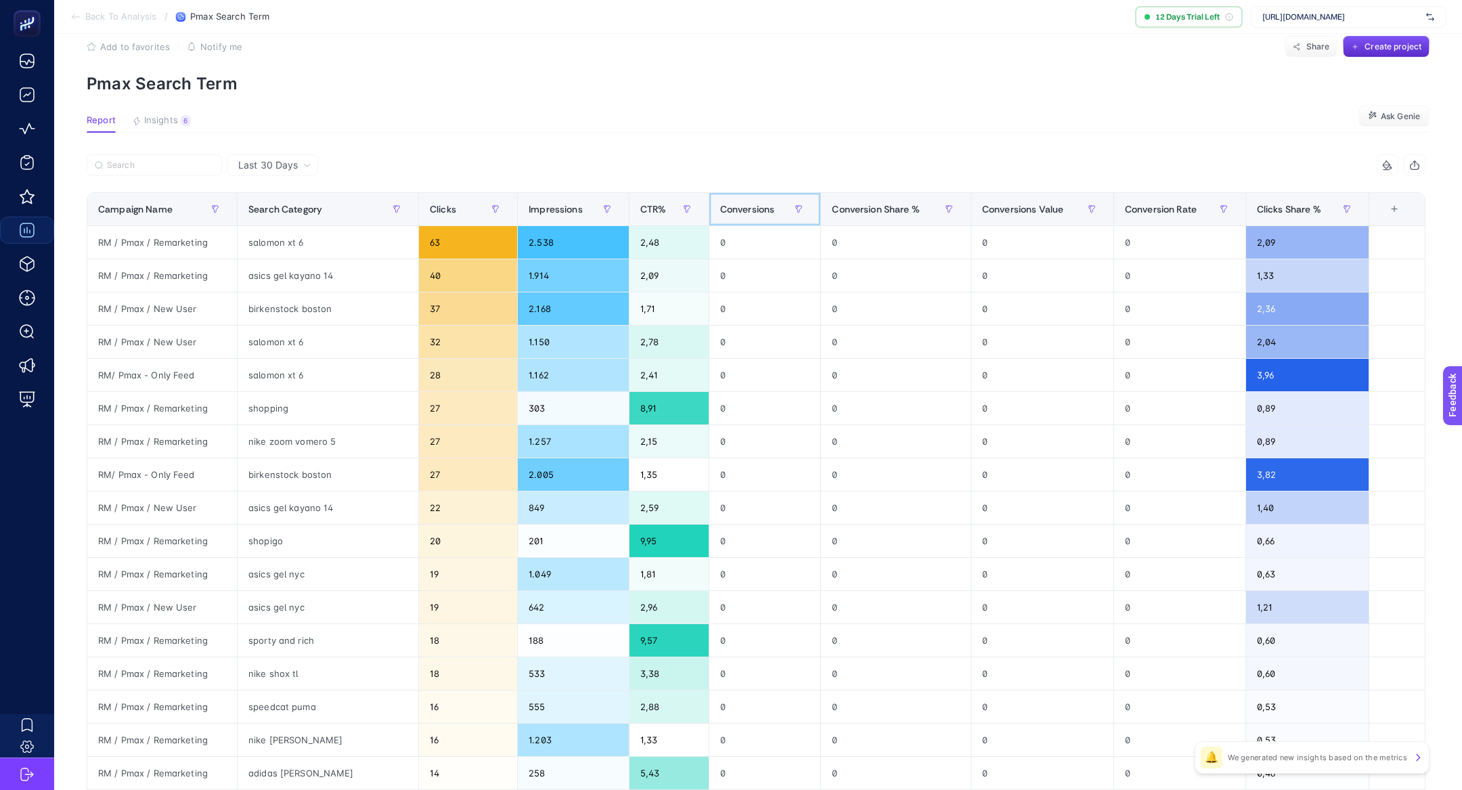
click at [720, 214] on span "Conversions" at bounding box center [747, 209] width 55 height 11
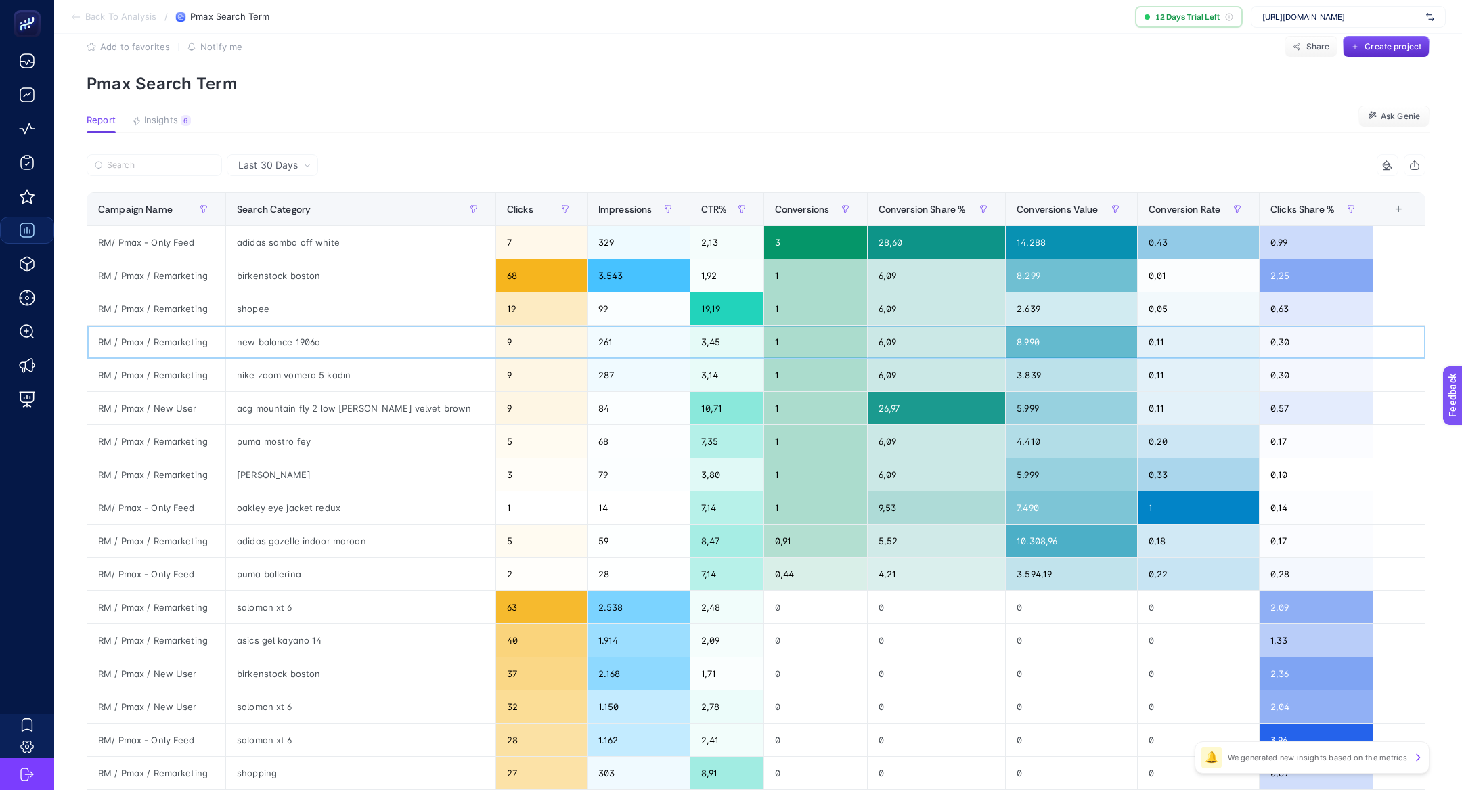
click at [302, 343] on div "new balance 1906a" at bounding box center [360, 341] width 269 height 32
click at [311, 381] on div "nike zoom vomero 5 kadın" at bounding box center [360, 375] width 269 height 32
click at [304, 344] on div "new balance 1906a" at bounding box center [360, 341] width 269 height 32
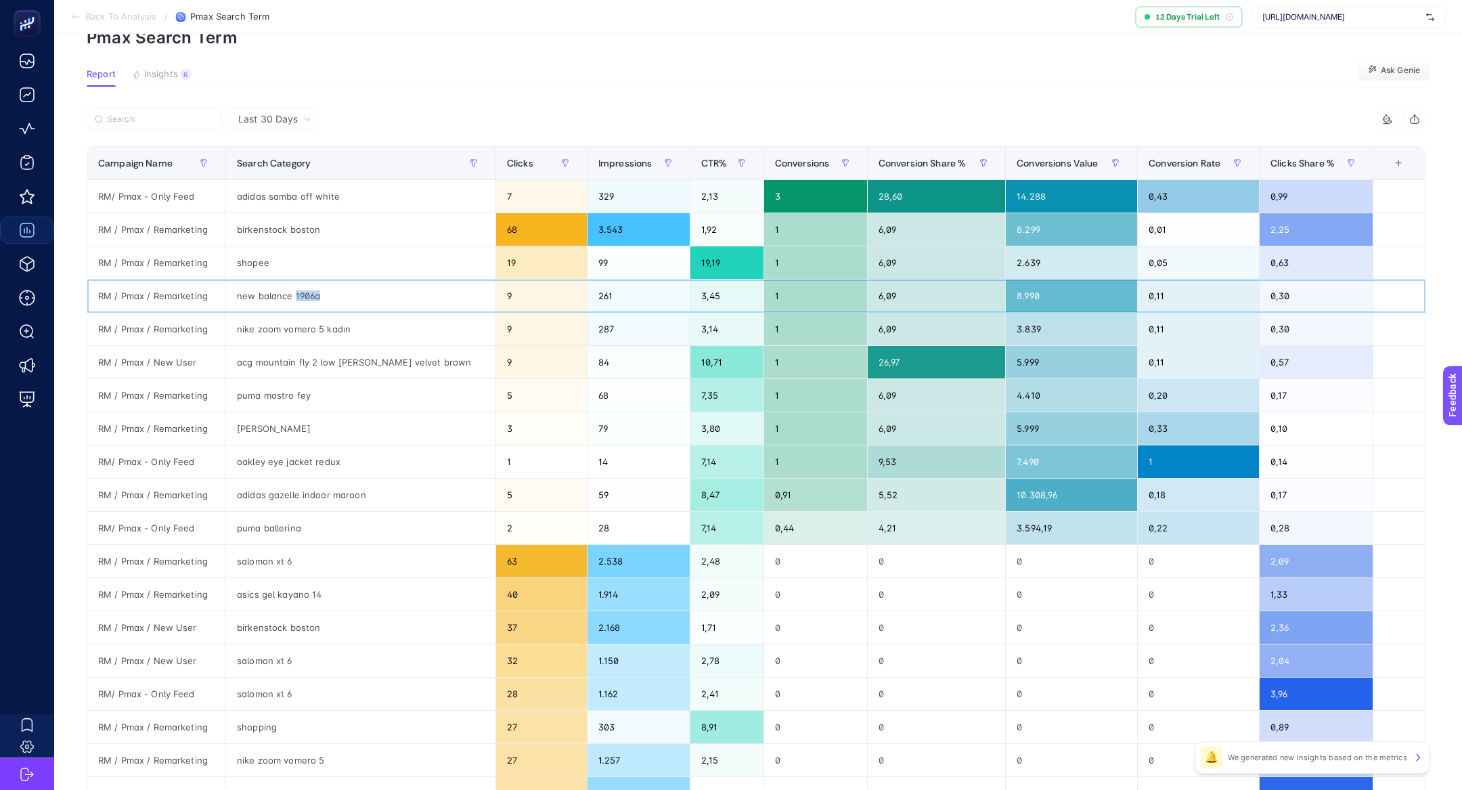
scroll to position [64, 0]
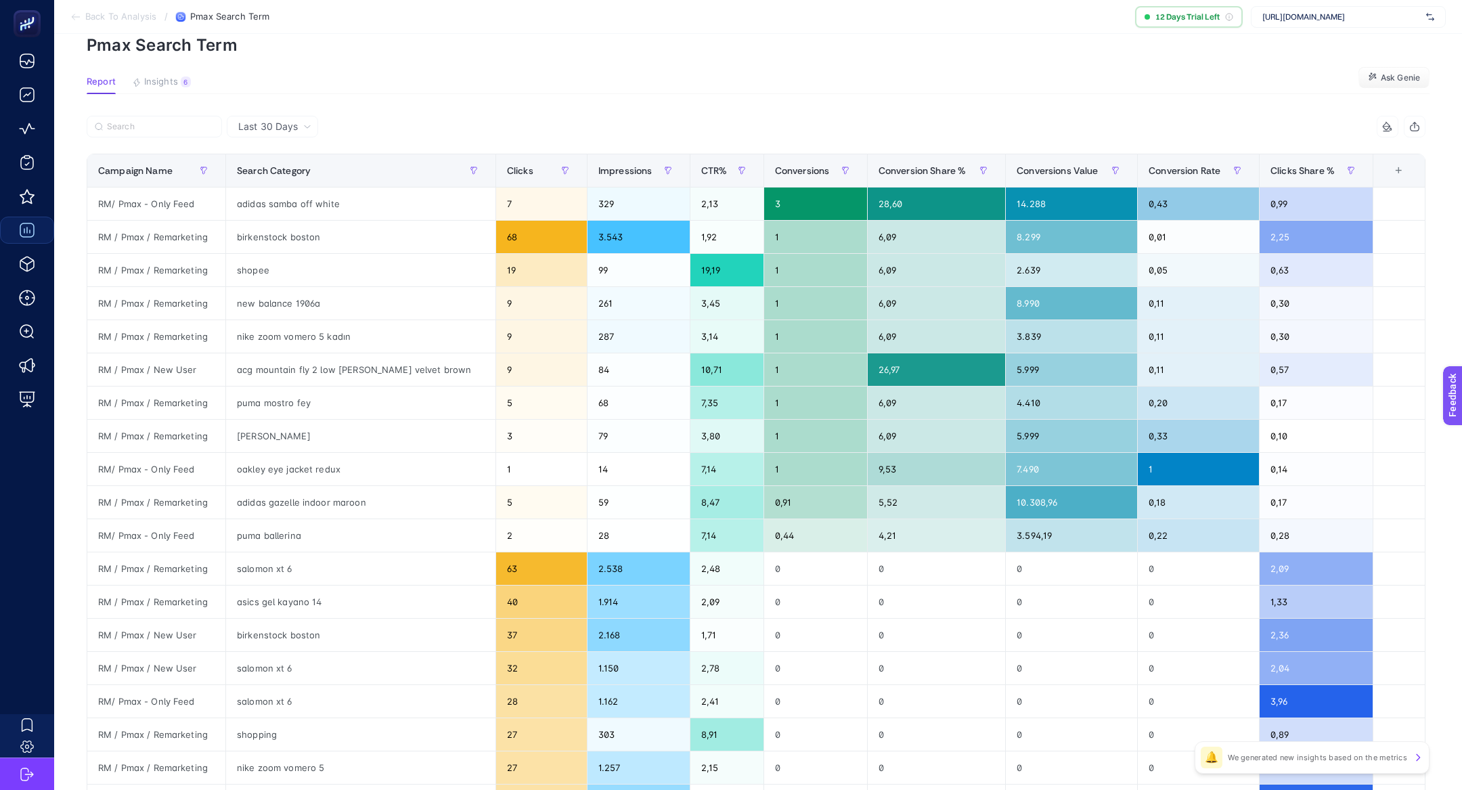
click at [534, 132] on div at bounding box center [421, 131] width 669 height 30
click at [569, 100] on article "Add to favorites false Notify me Share Create project Pmax Search Term Report I…" at bounding box center [757, 499] width 1407 height 1058
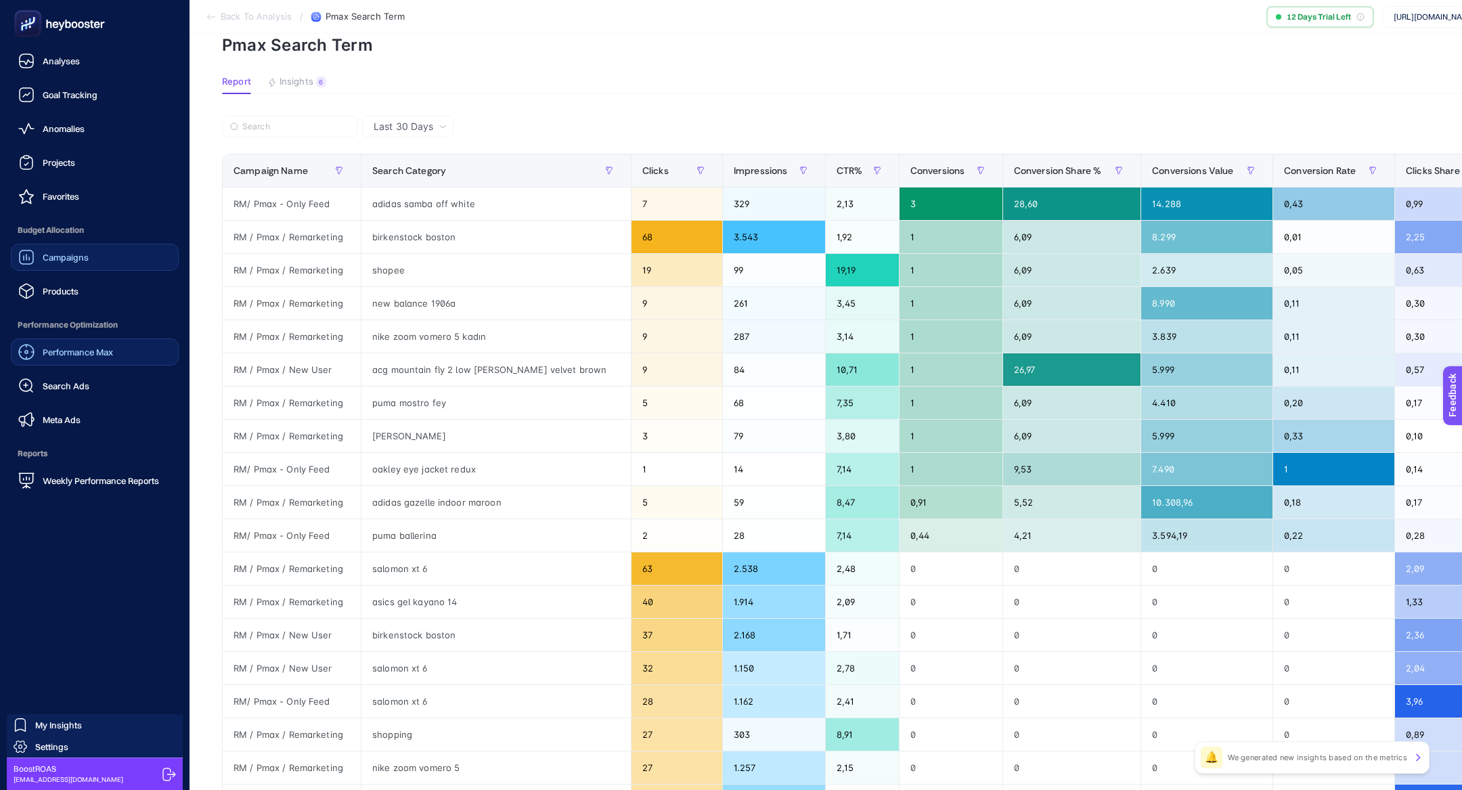
click at [78, 358] on div "Performance Max" at bounding box center [65, 352] width 95 height 16
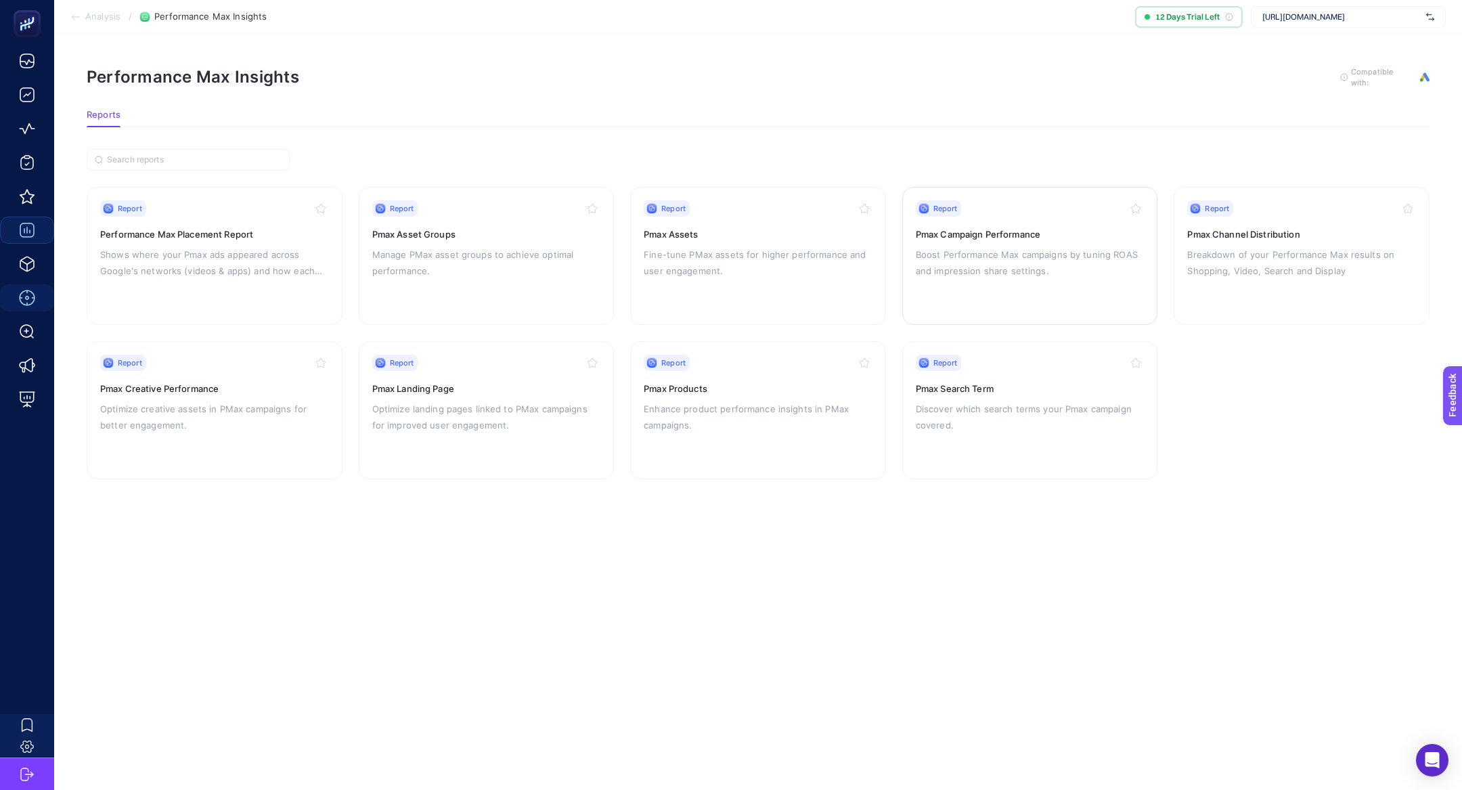
click at [1008, 240] on div "Report Pmax Campaign Performance Boost Performance Max campaigns by tuning ROAS…" at bounding box center [1030, 255] width 229 height 111
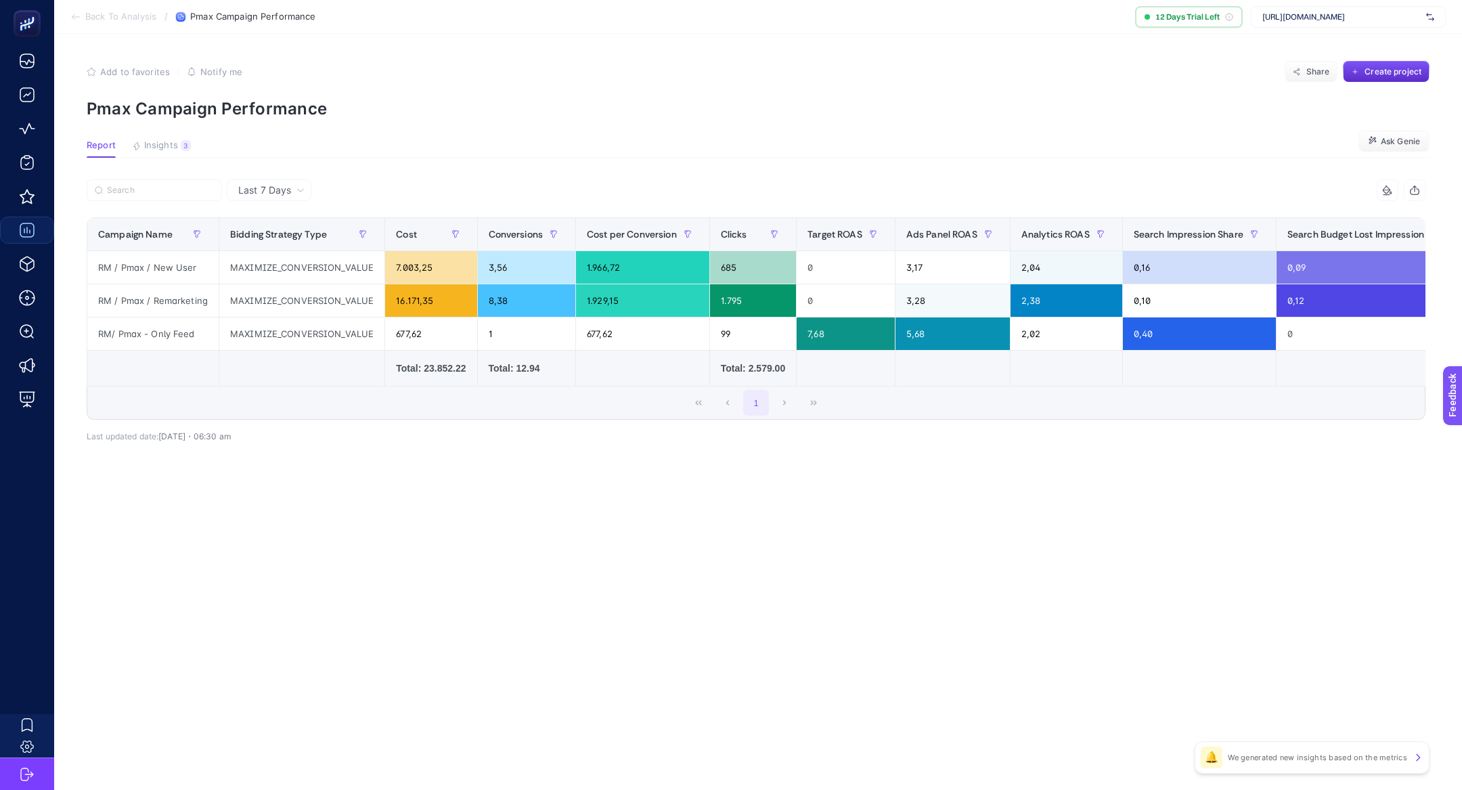
click at [277, 189] on span "Last 7 Days" at bounding box center [264, 190] width 53 height 14
click at [277, 237] on li "Last 30 Days" at bounding box center [269, 243] width 76 height 24
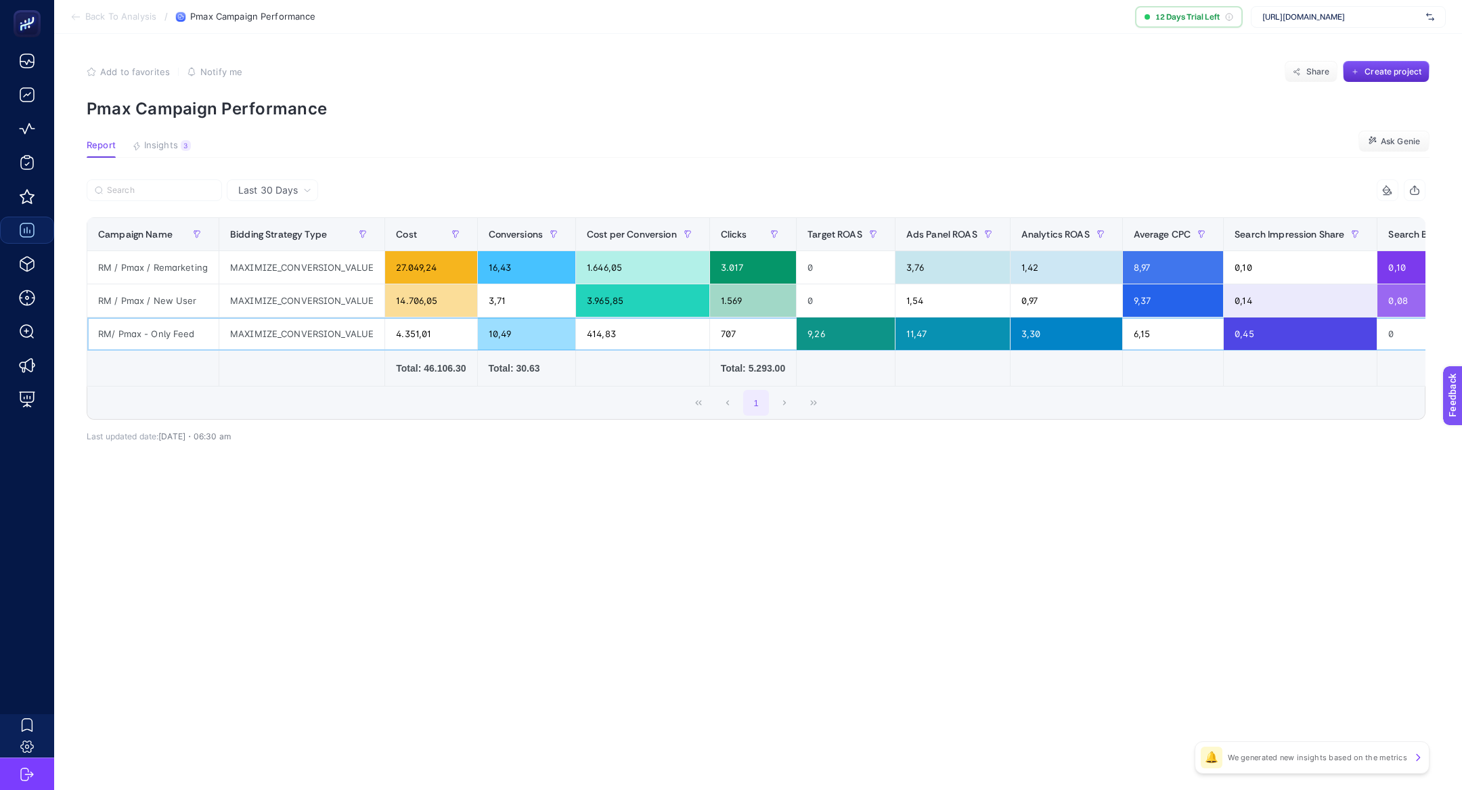
click at [155, 328] on div "RM/ Pmax - Only Feed" at bounding box center [152, 333] width 131 height 32
click at [1036, 332] on div "3,30" at bounding box center [1066, 333] width 112 height 32
click at [538, 478] on div "Last 30 Days 11 items selected Campaign Name Bidding Strategy Type Cost Convers…" at bounding box center [756, 339] width 1360 height 321
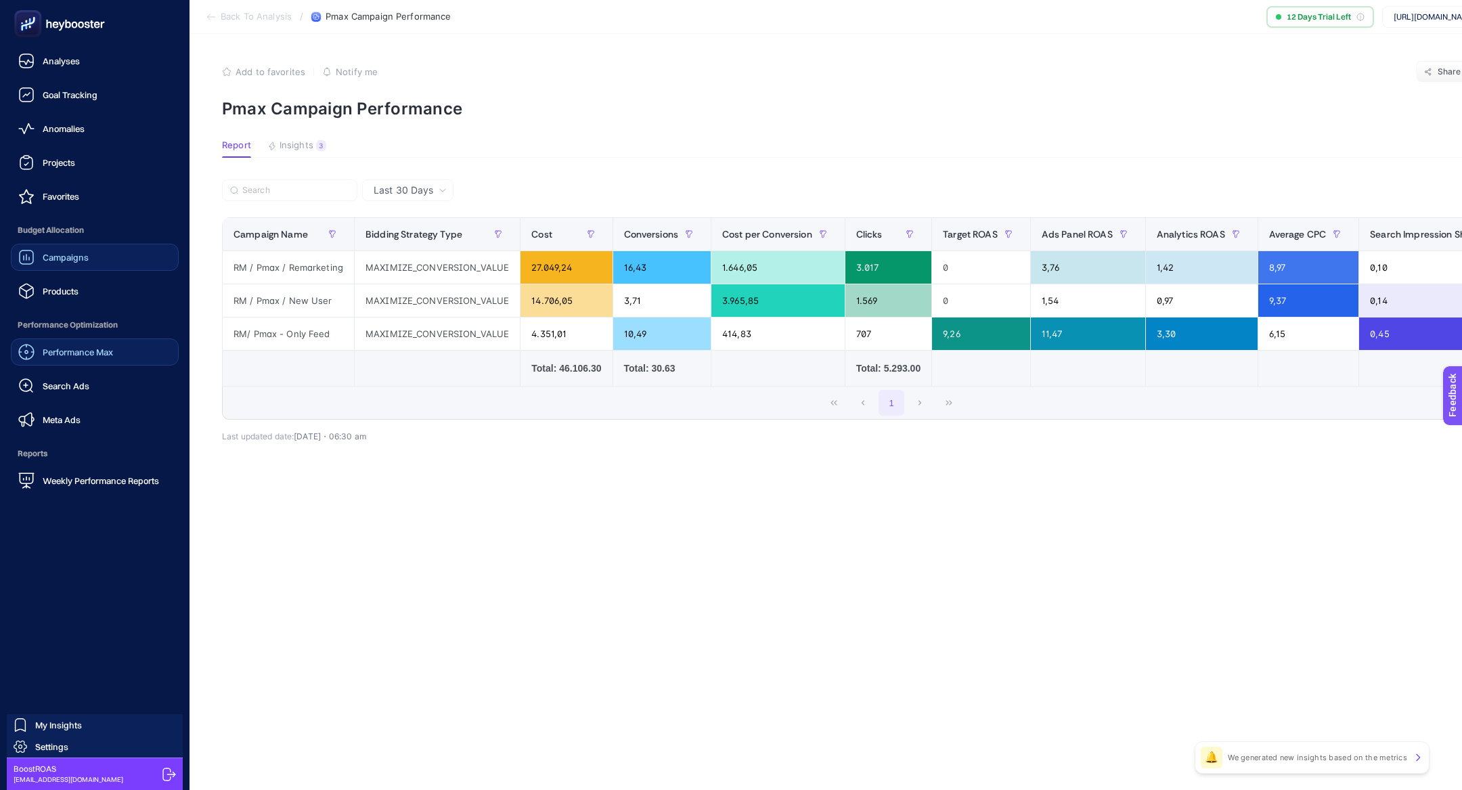
click at [92, 345] on div "Performance Max" at bounding box center [65, 352] width 95 height 16
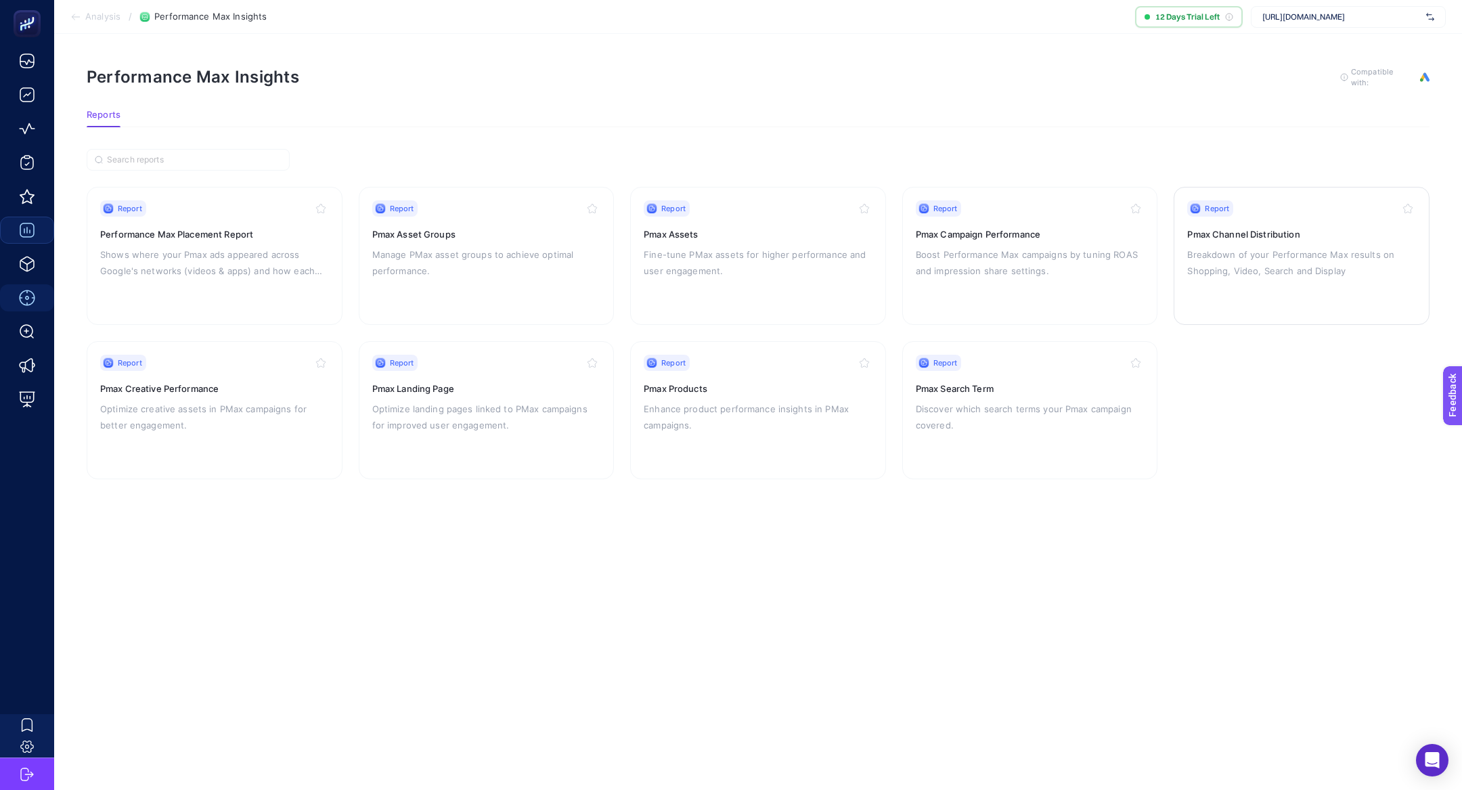
click at [1227, 246] on p "Breakdown of your Performance Max results on Shopping, Video, Search and Display" at bounding box center [1301, 262] width 229 height 32
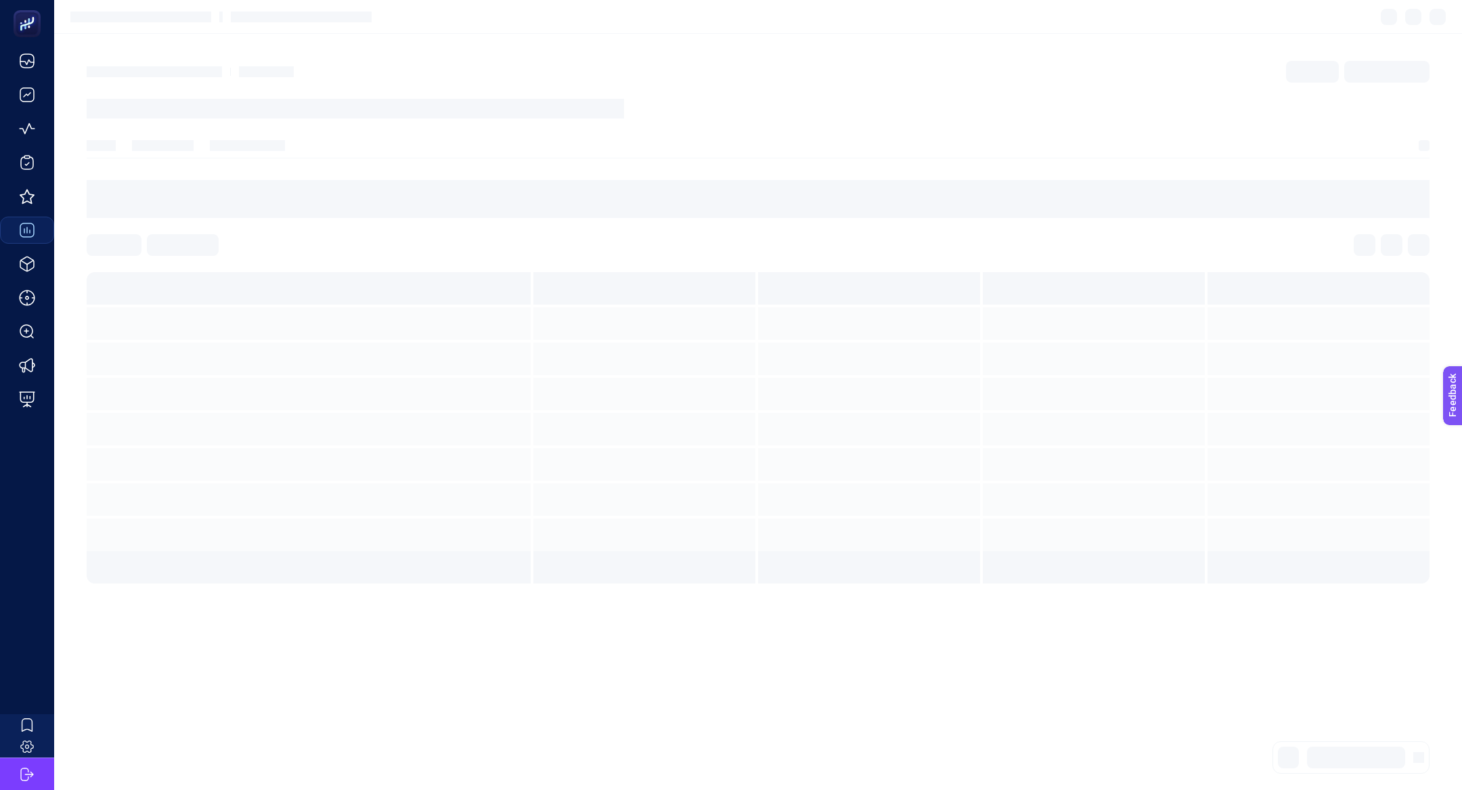
click at [1227, 244] on div at bounding box center [758, 245] width 1342 height 22
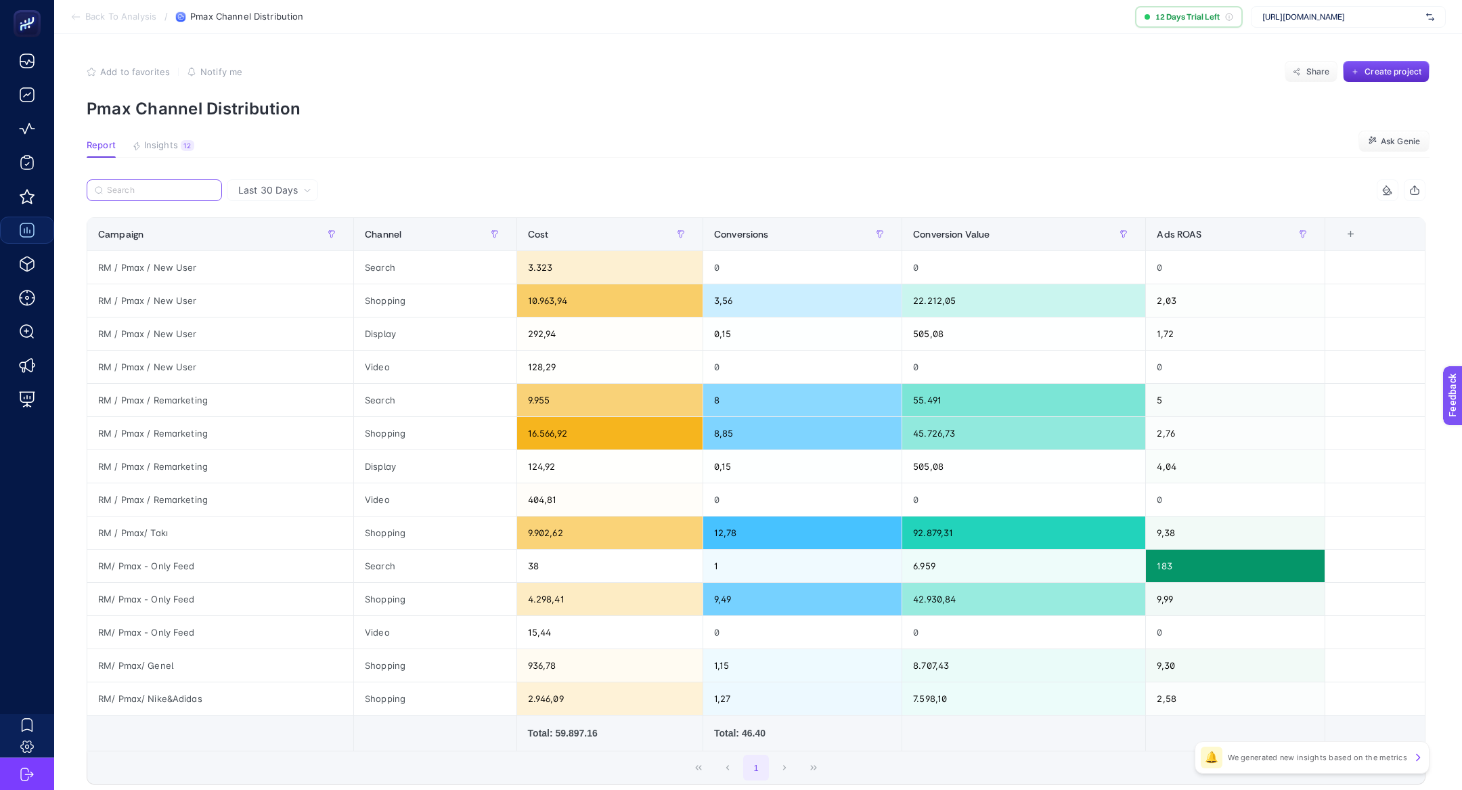
click at [170, 192] on input "Search" at bounding box center [160, 190] width 107 height 10
click at [168, 262] on div "RM / Pmax / New User" at bounding box center [220, 267] width 266 height 32
click at [175, 402] on div "RM / Pmax / Remarketing" at bounding box center [220, 400] width 266 height 32
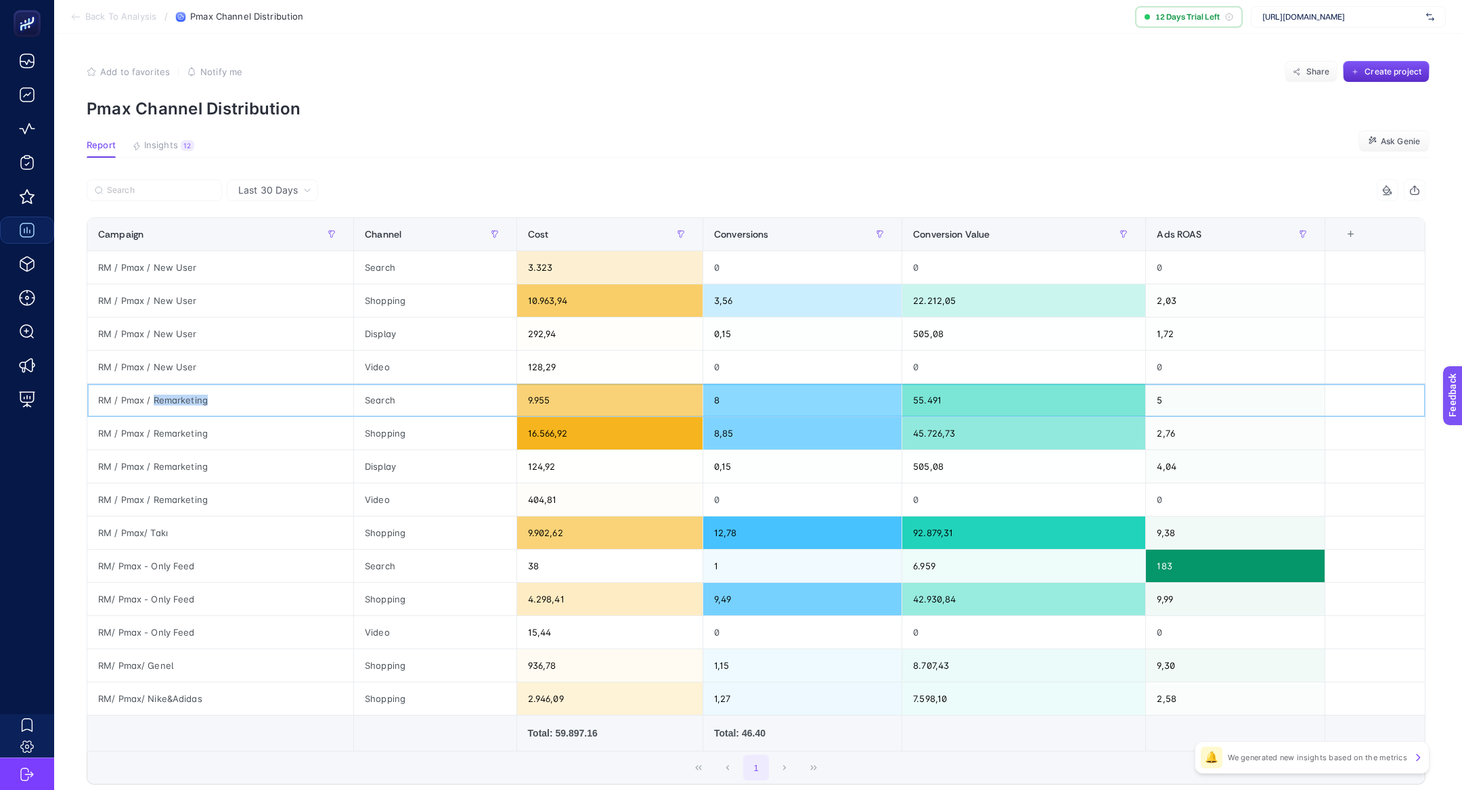
click at [175, 402] on div "RM / Pmax / Remarketing" at bounding box center [220, 400] width 266 height 32
copy tr "RM / Pmax / Remarketing"
click at [194, 194] on input "Search" at bounding box center [160, 190] width 107 height 10
paste input "RM / Pmax / Remarketing"
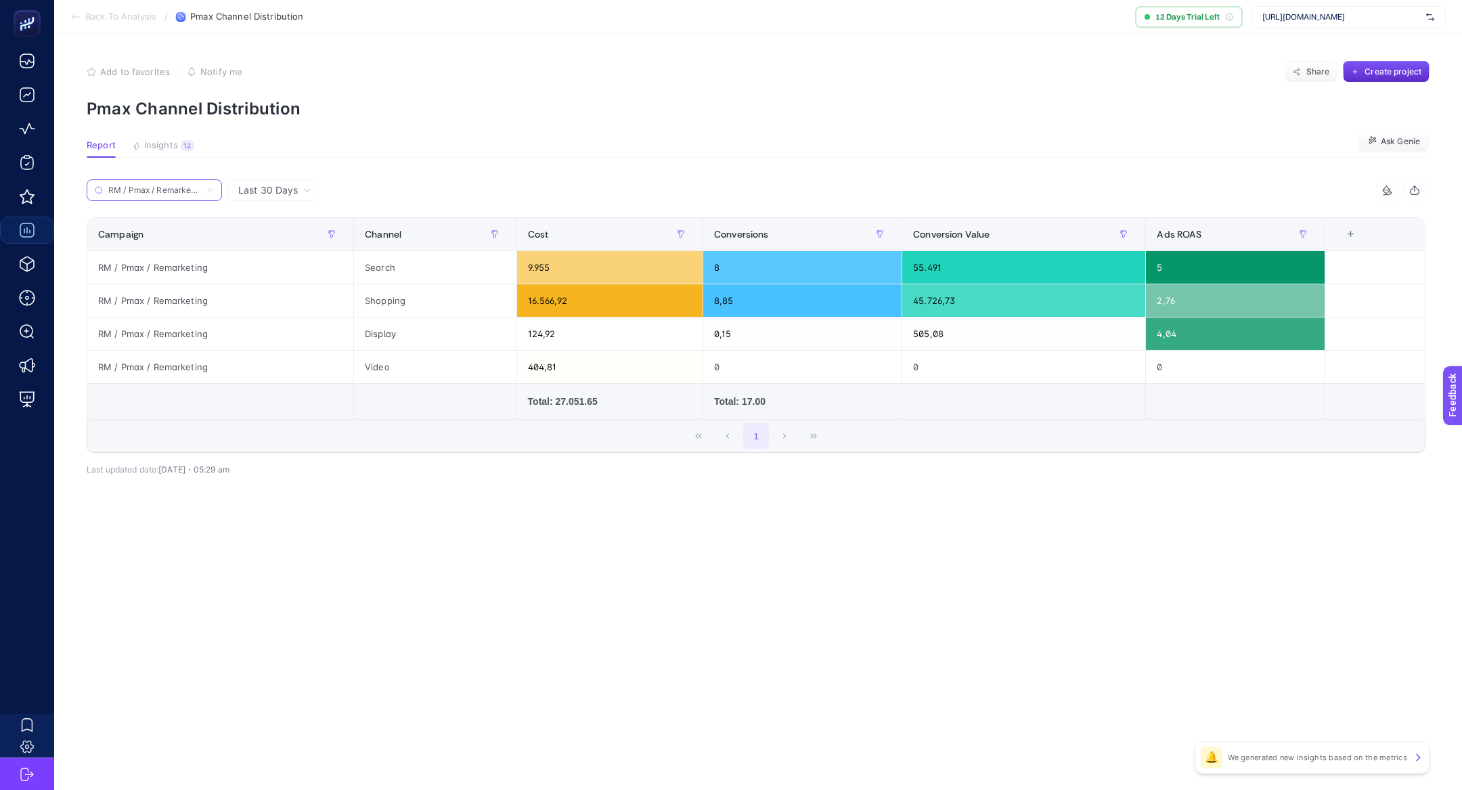
scroll to position [0, 5]
type input "RM / Pmax / Remarketing"
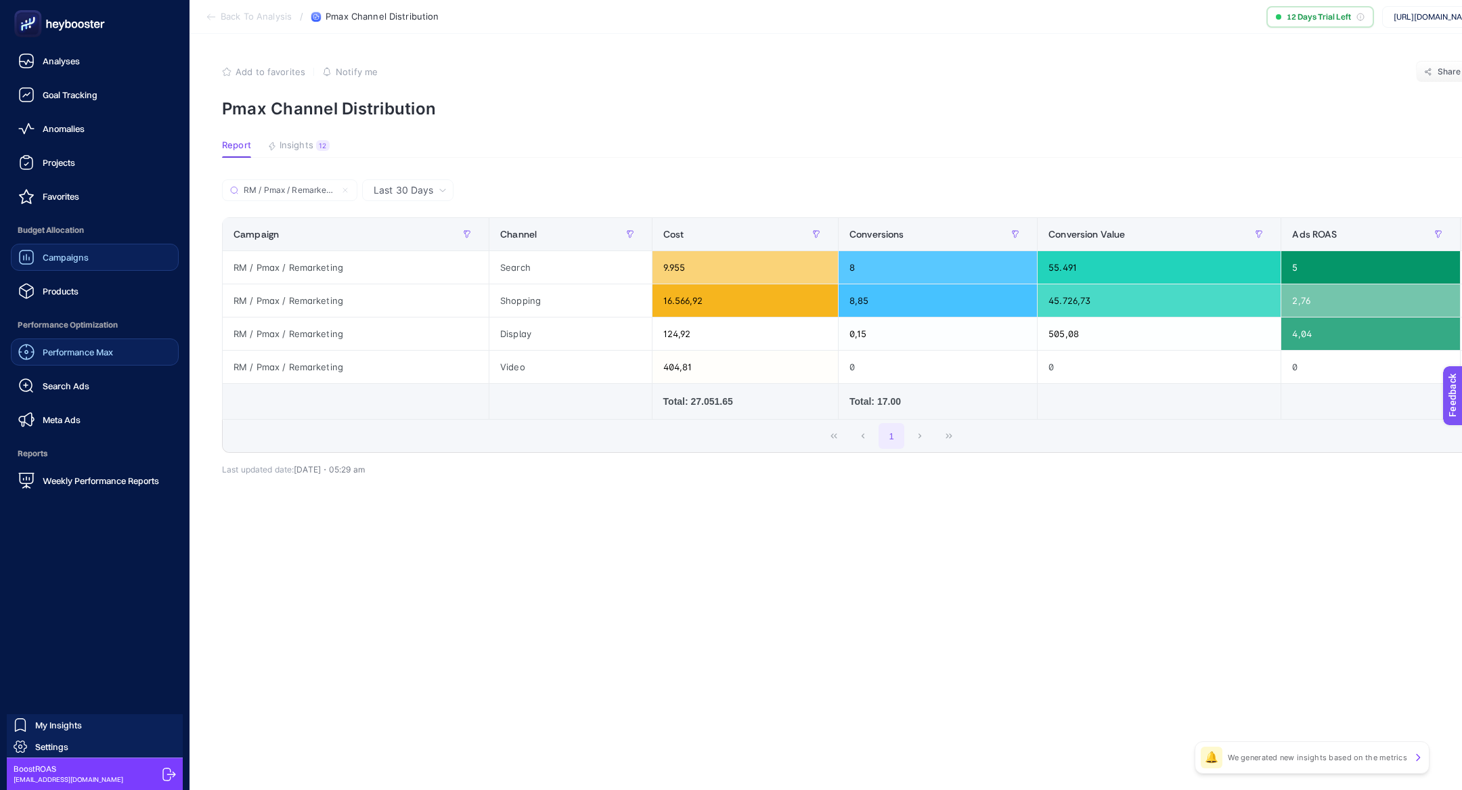
click at [101, 355] on span "Performance Max" at bounding box center [78, 351] width 70 height 11
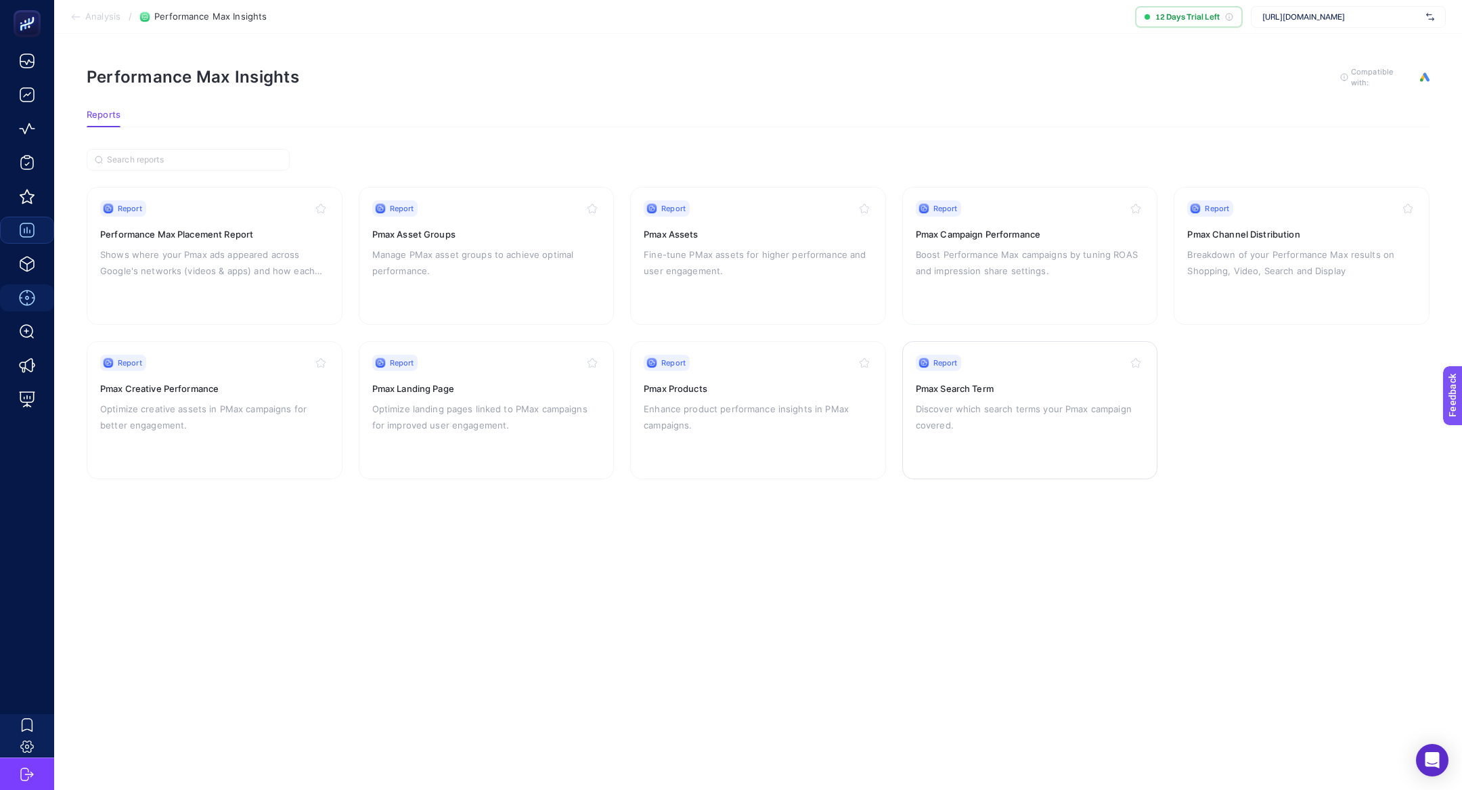
click at [924, 401] on p "Discover which search terms your Pmax campaign covered." at bounding box center [1030, 417] width 229 height 32
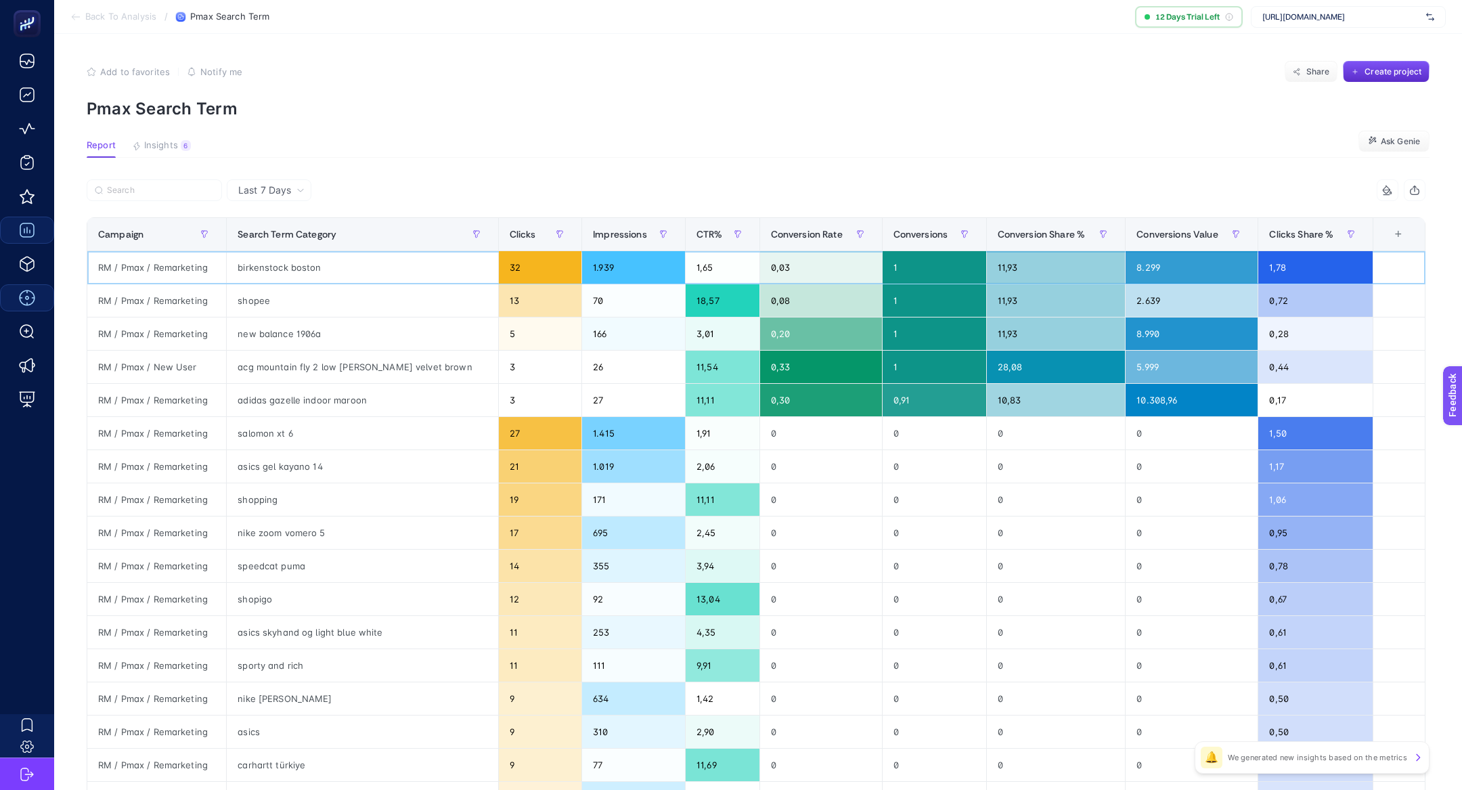
click at [178, 264] on div "RM / Pmax / Remarketing" at bounding box center [156, 267] width 139 height 32
copy tr "RM / Pmax / Remarketing"
click at [172, 183] on label at bounding box center [154, 190] width 135 height 22
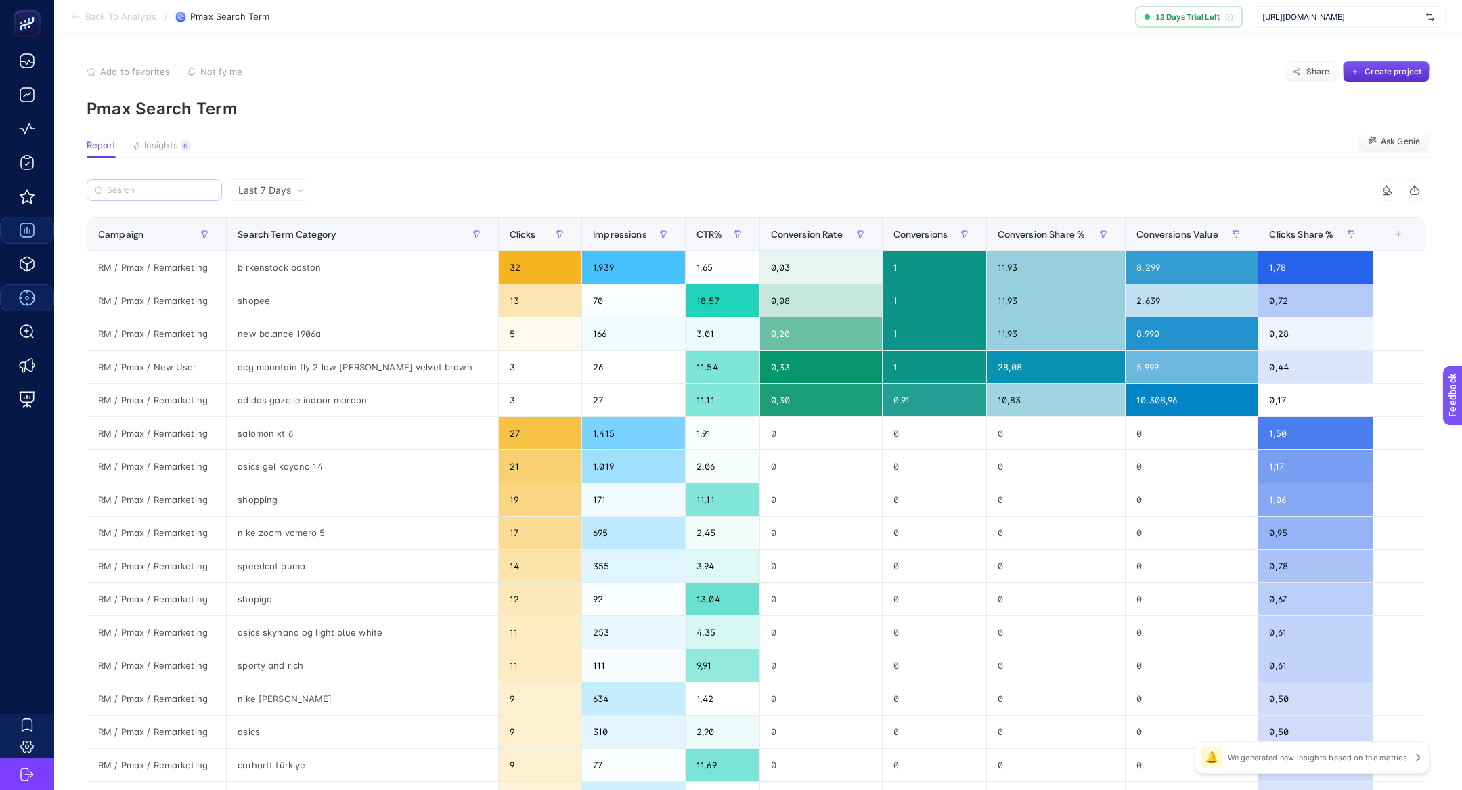
click at [172, 185] on input "Search" at bounding box center [160, 190] width 107 height 10
paste input "RM / Pmax / Remarketing"
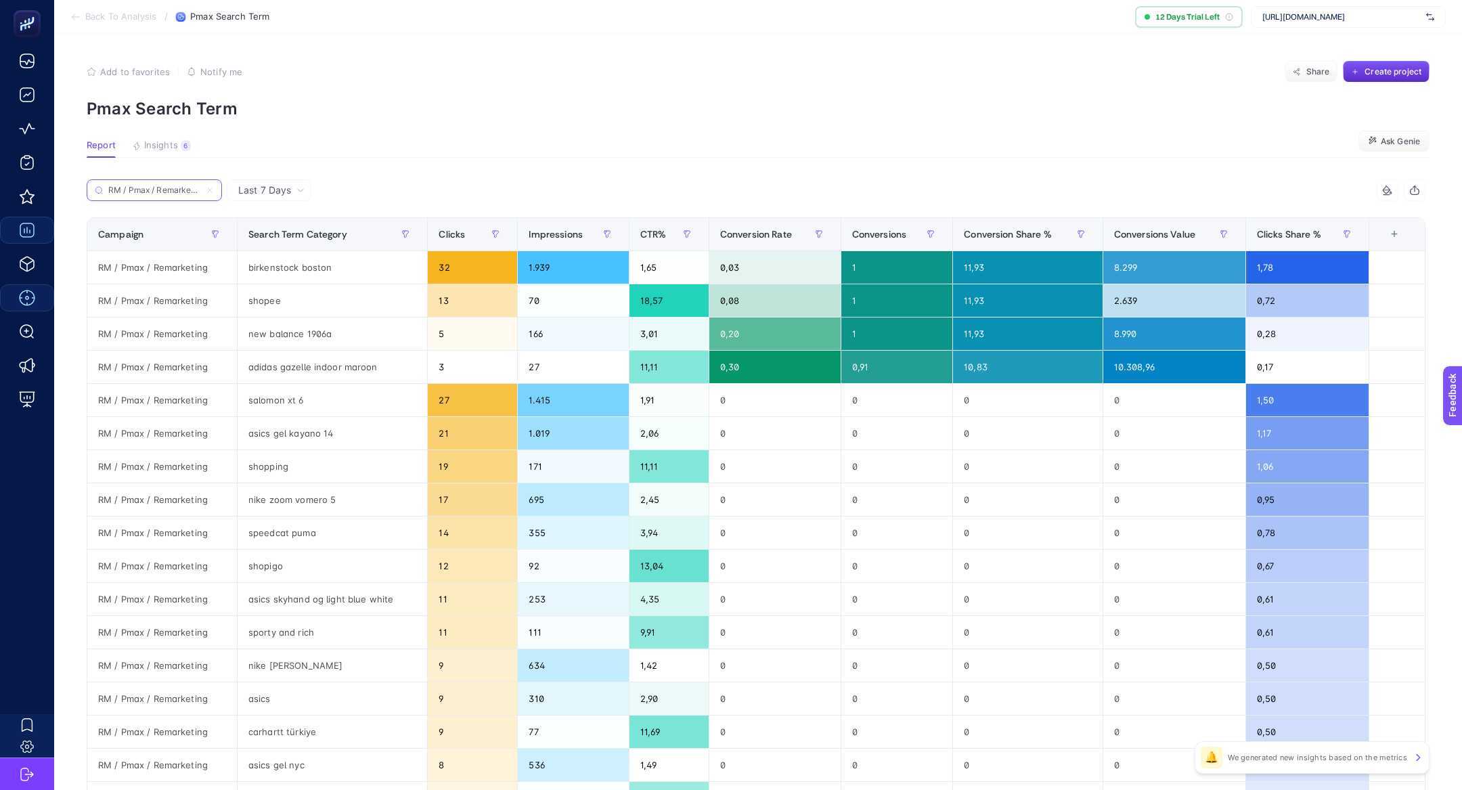
scroll to position [0, 5]
type input "RM / Pmax / Remarketing"
click at [273, 189] on span "Last 7 Days" at bounding box center [264, 190] width 53 height 14
click at [284, 239] on li "Last 30 Days" at bounding box center [269, 243] width 76 height 24
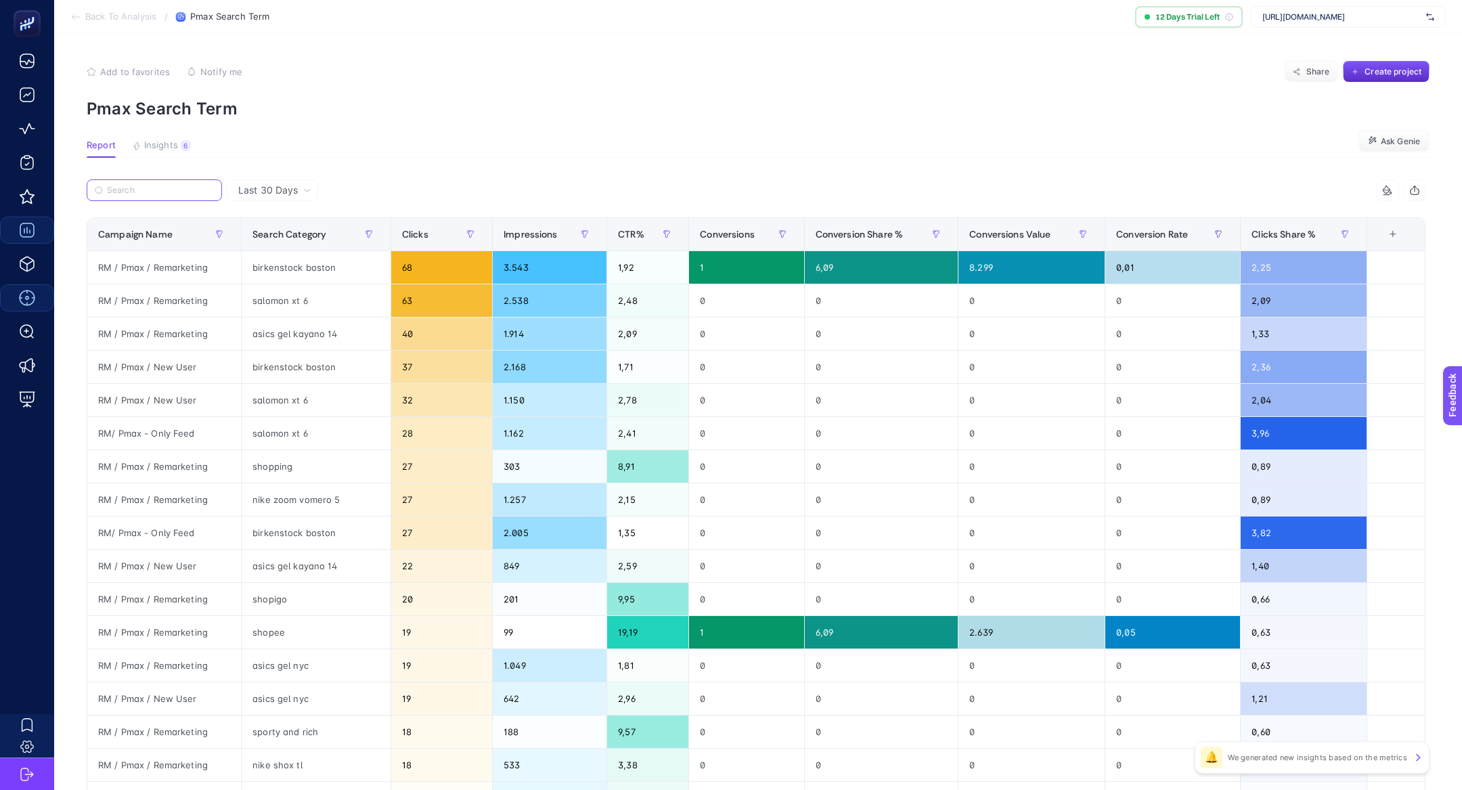
click at [190, 191] on input "Search" at bounding box center [160, 190] width 107 height 10
paste input "RM / Pmax / Remarketing"
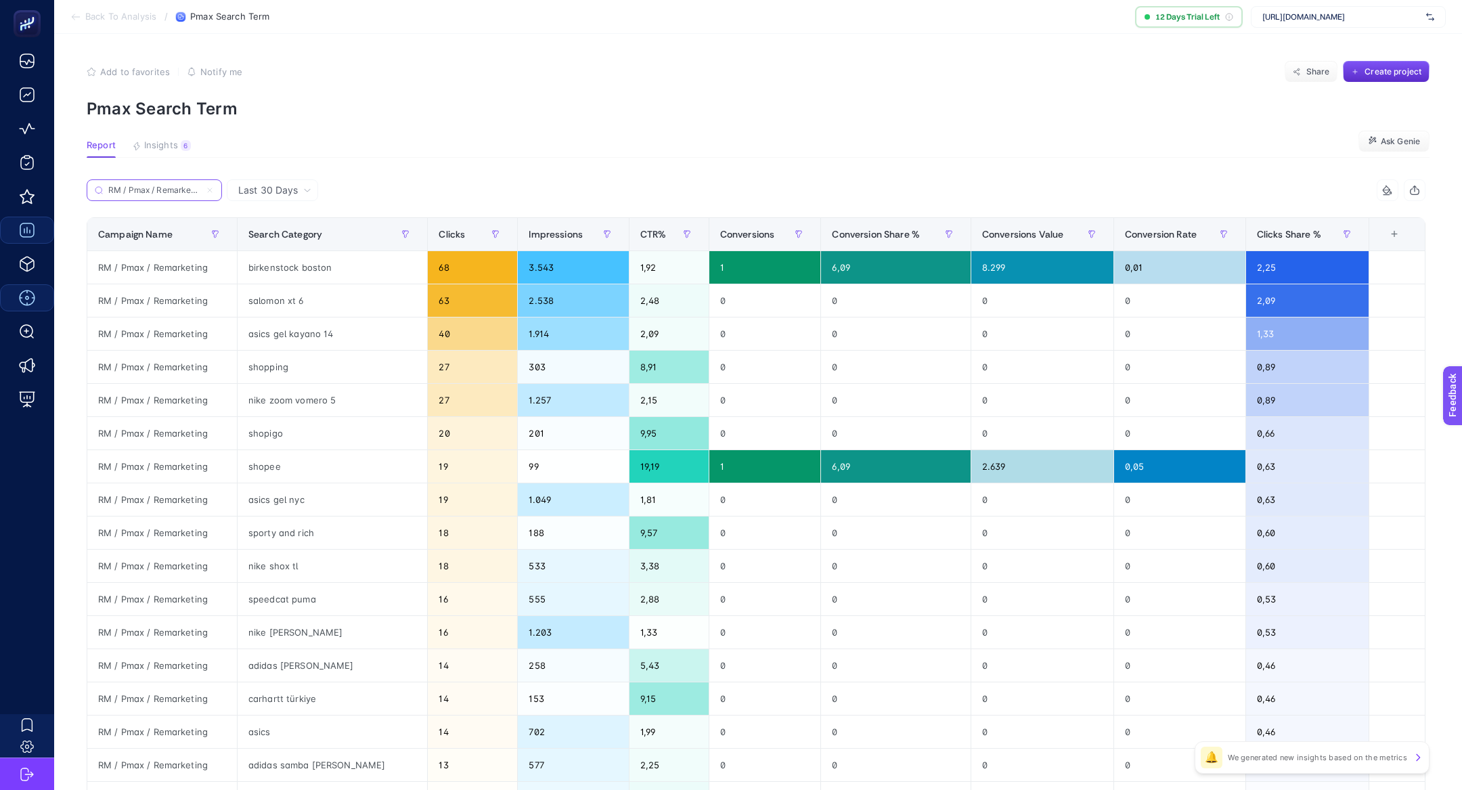
scroll to position [0, 6]
type input "RM / Pmax / Remarketing"
click at [735, 231] on span "Conversions" at bounding box center [747, 234] width 55 height 11
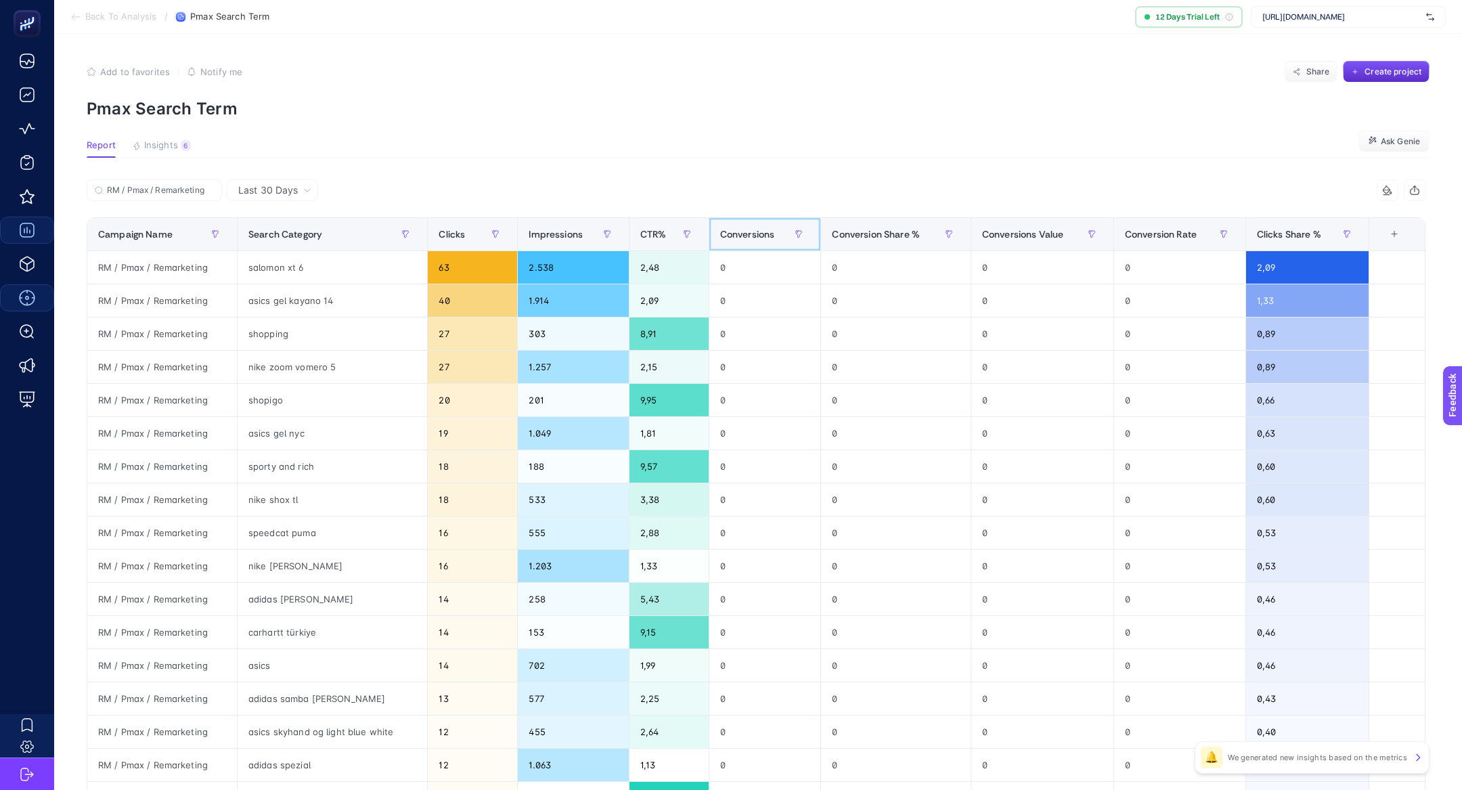
click at [735, 231] on span "Conversions" at bounding box center [747, 234] width 55 height 11
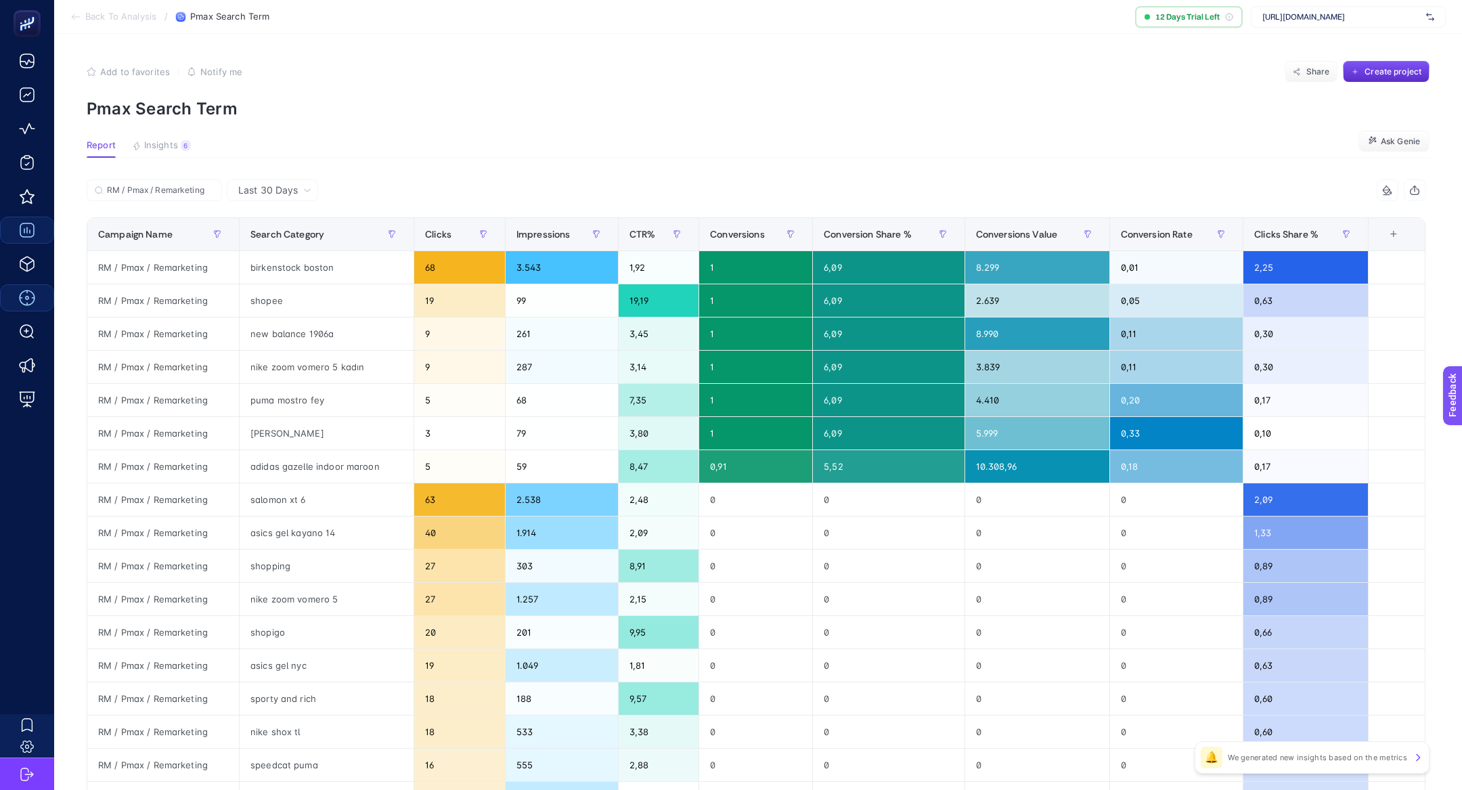
click at [715, 129] on article "Add to favorites false Notify me Share Create project Pmax Search Term Report I…" at bounding box center [757, 563] width 1407 height 1058
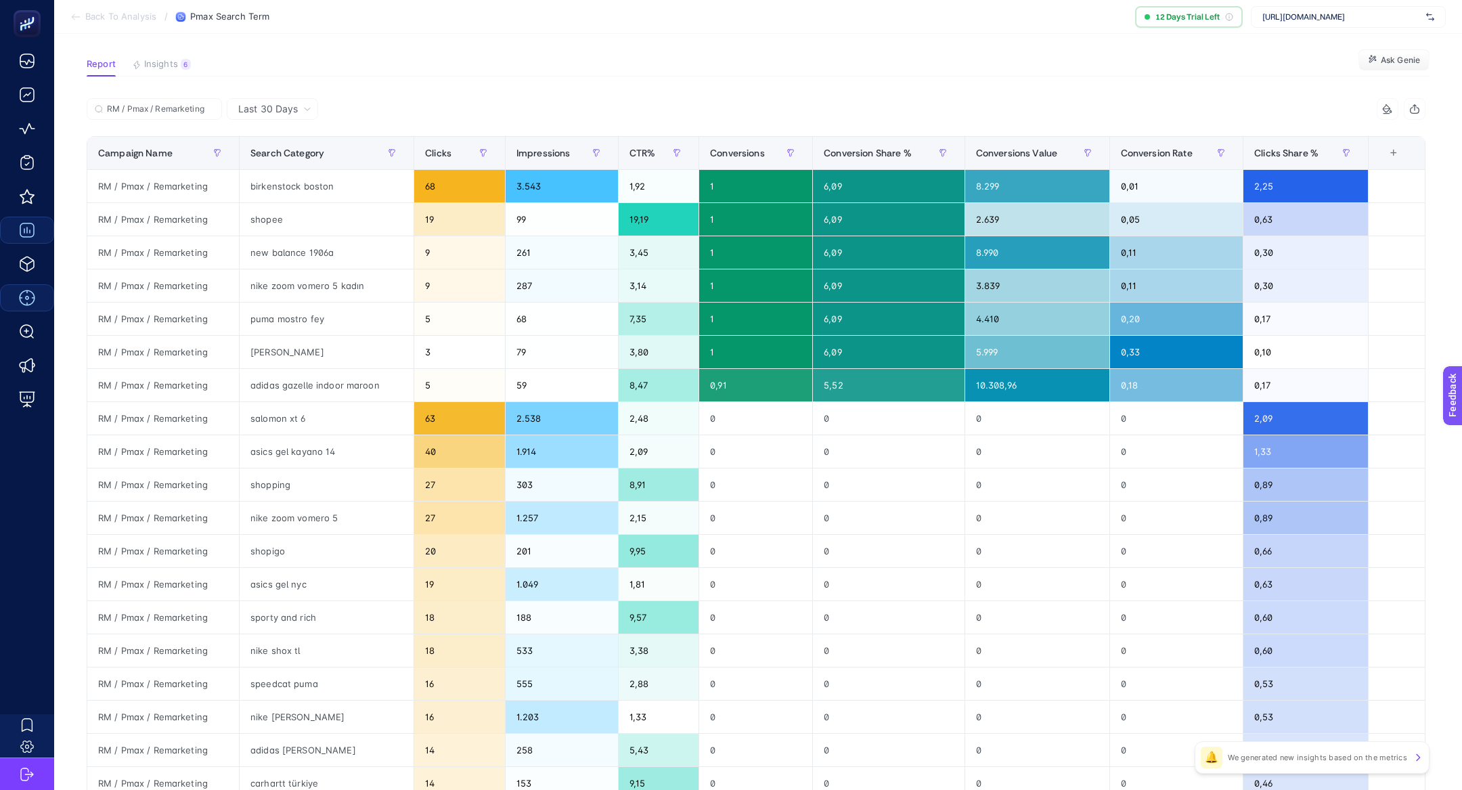
scroll to position [75, 0]
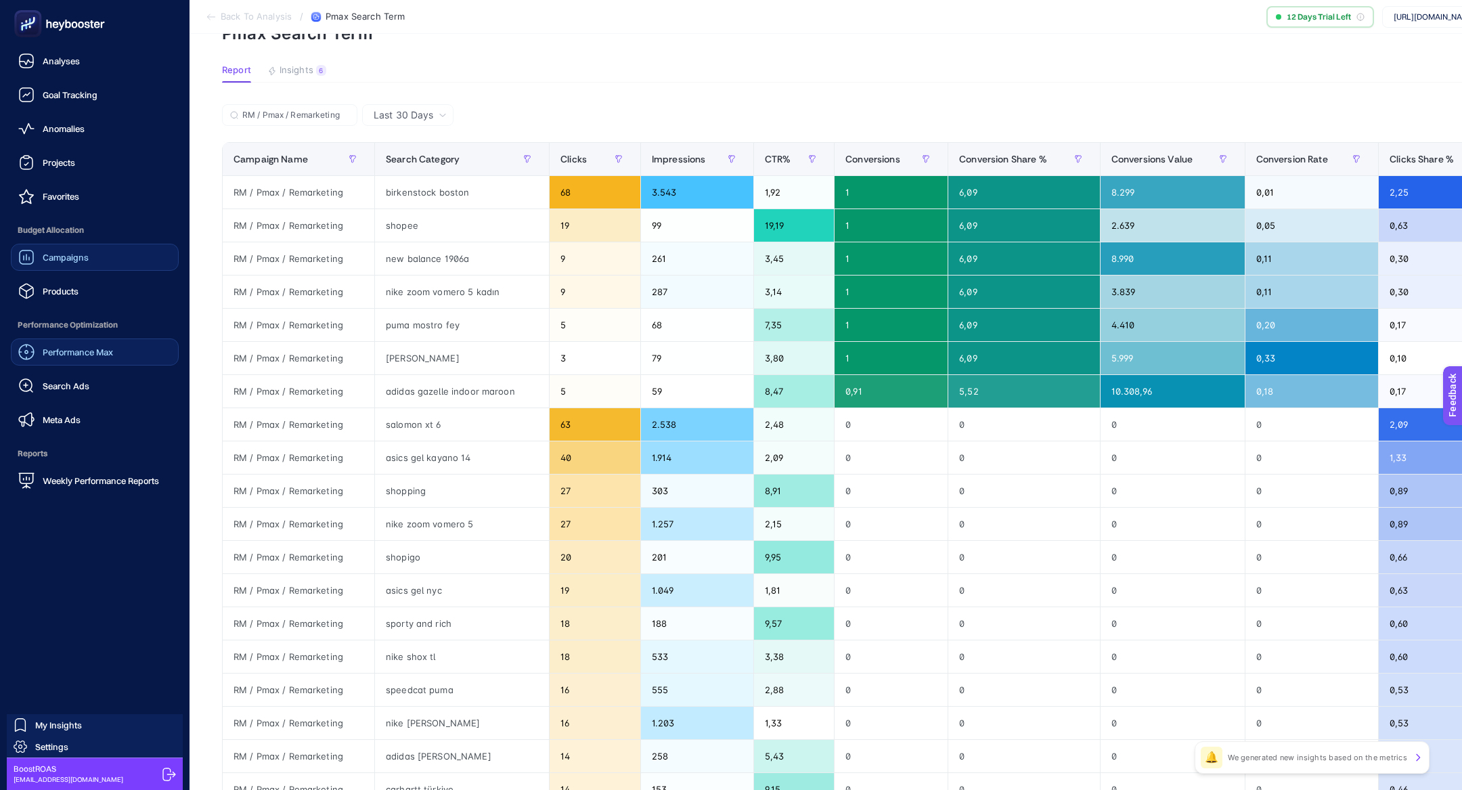
click at [110, 361] on link "Performance Max" at bounding box center [95, 351] width 168 height 27
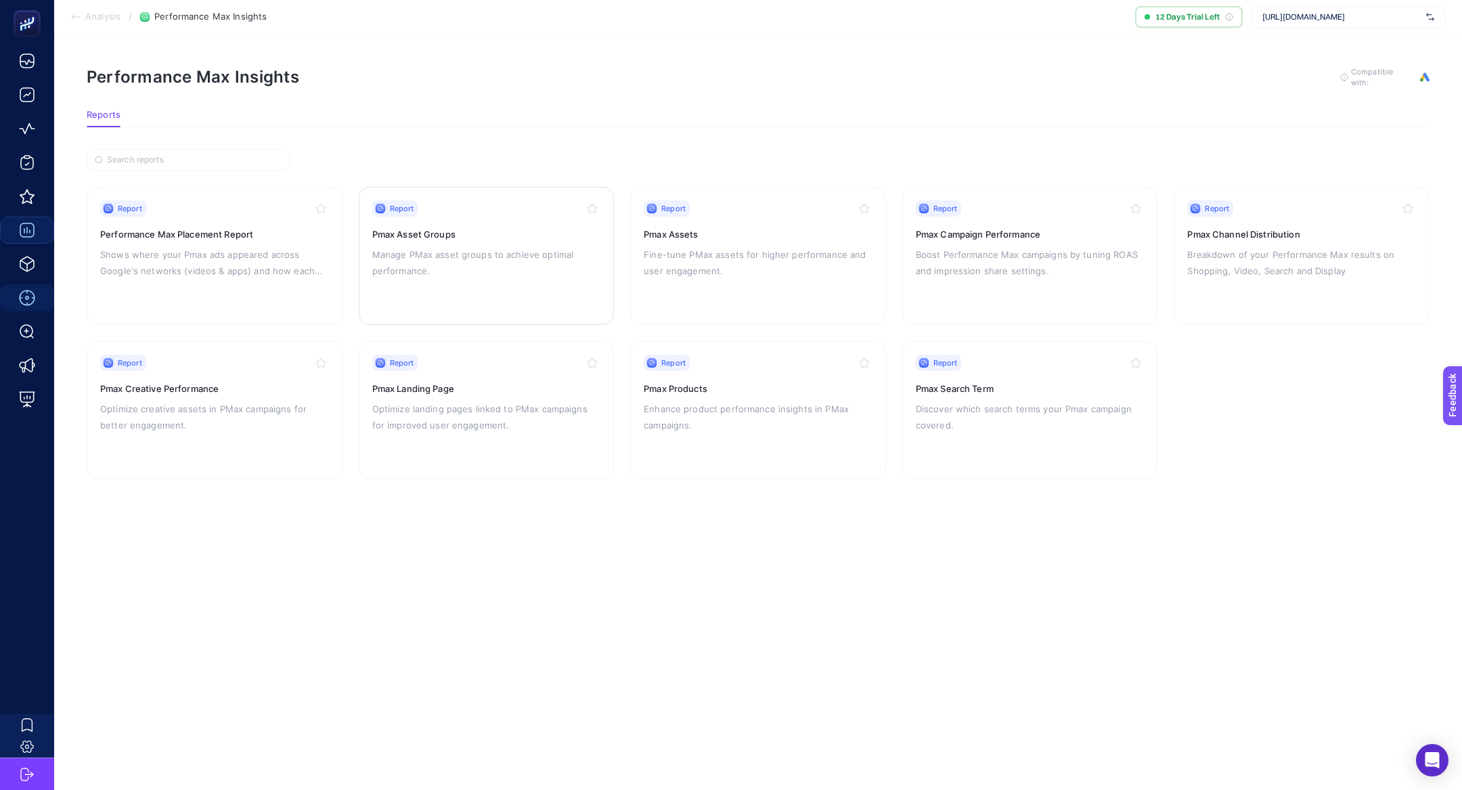
click at [455, 254] on p "Manage PMax asset groups to achieve optimal performance." at bounding box center [486, 262] width 229 height 32
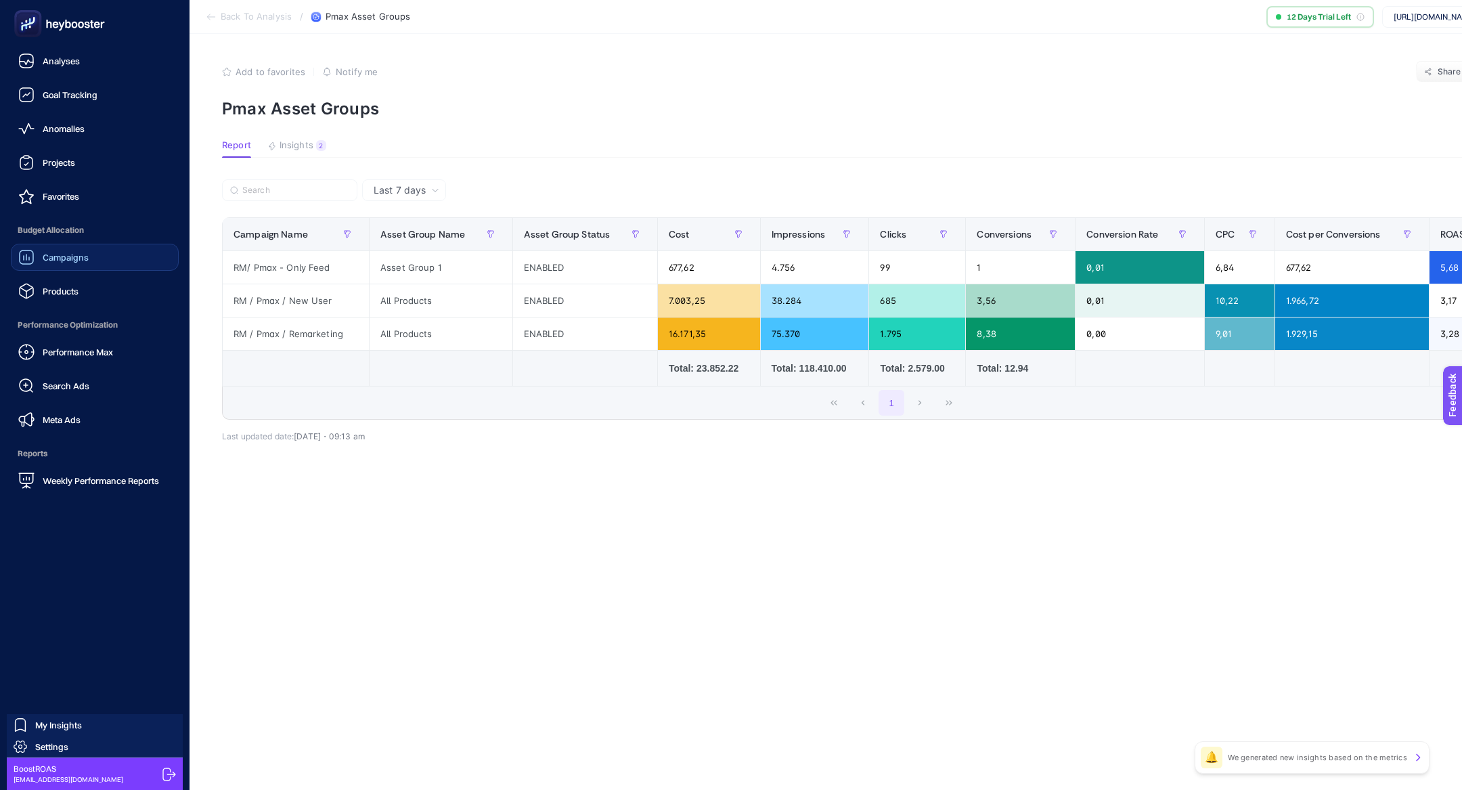
click at [89, 355] on span "Performance Max" at bounding box center [78, 351] width 70 height 11
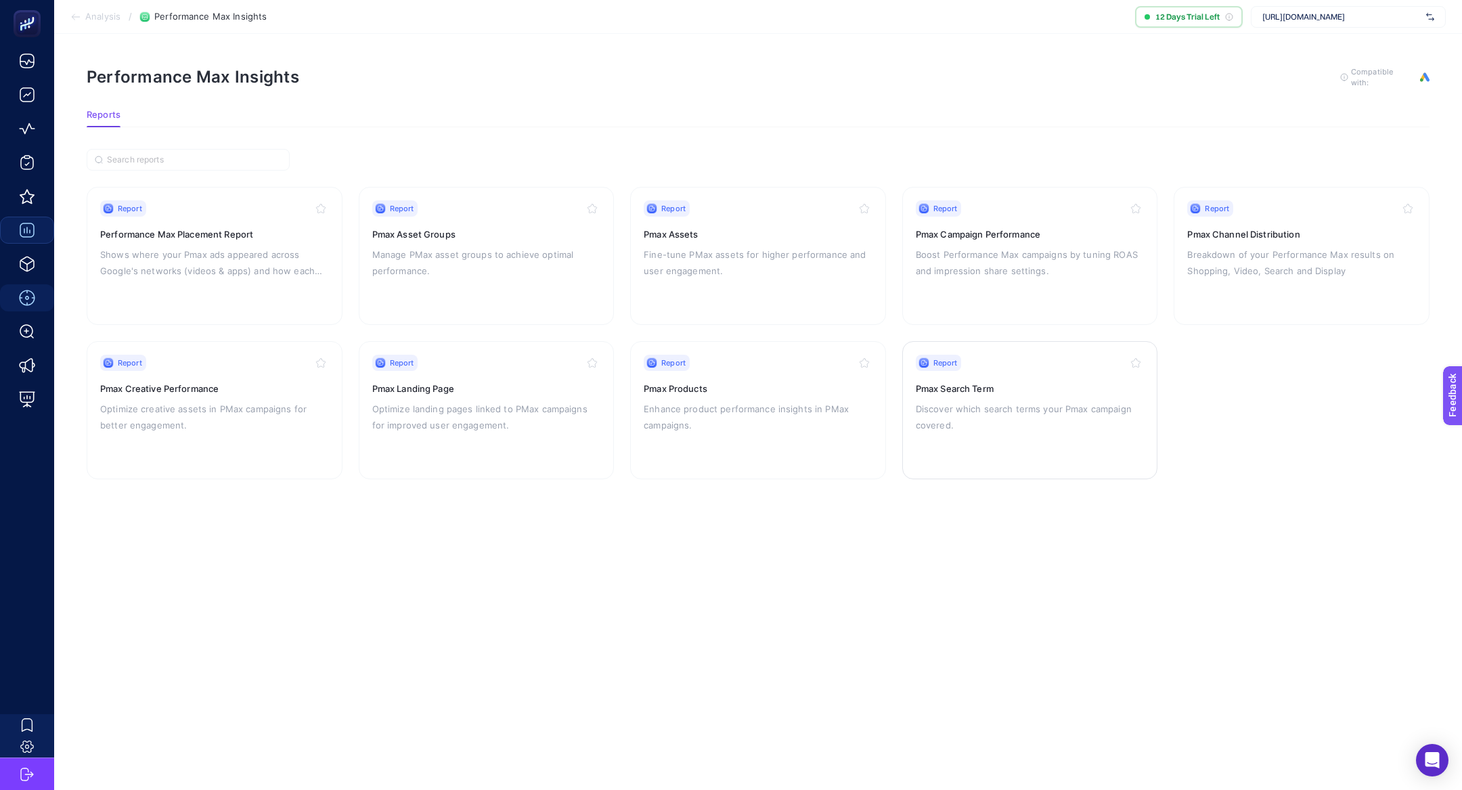
click at [970, 401] on p "Discover which search terms your Pmax campaign covered." at bounding box center [1030, 417] width 229 height 32
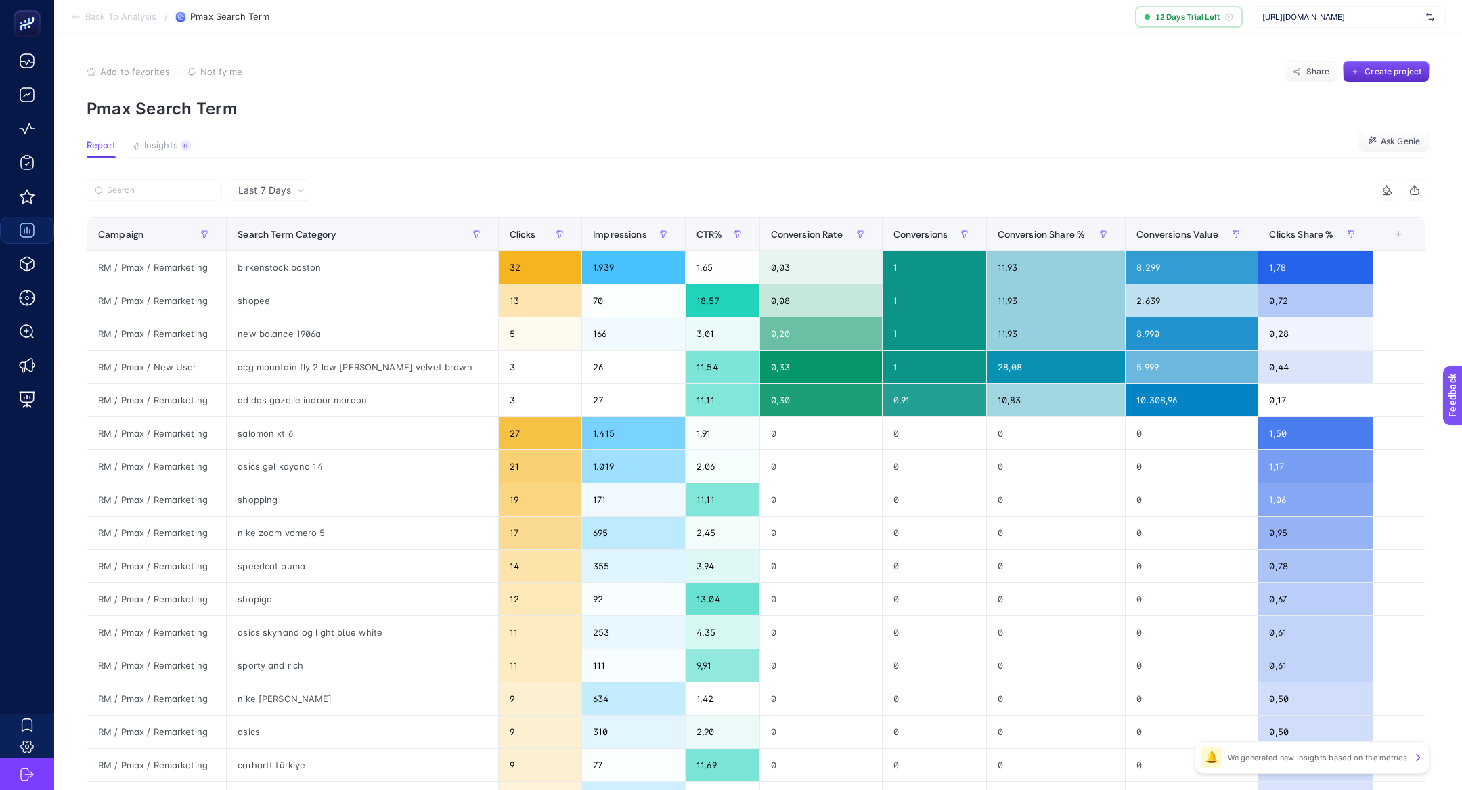
click at [270, 189] on span "Last 7 Days" at bounding box center [264, 190] width 53 height 14
click at [280, 235] on li "Last 30 Days" at bounding box center [269, 243] width 76 height 24
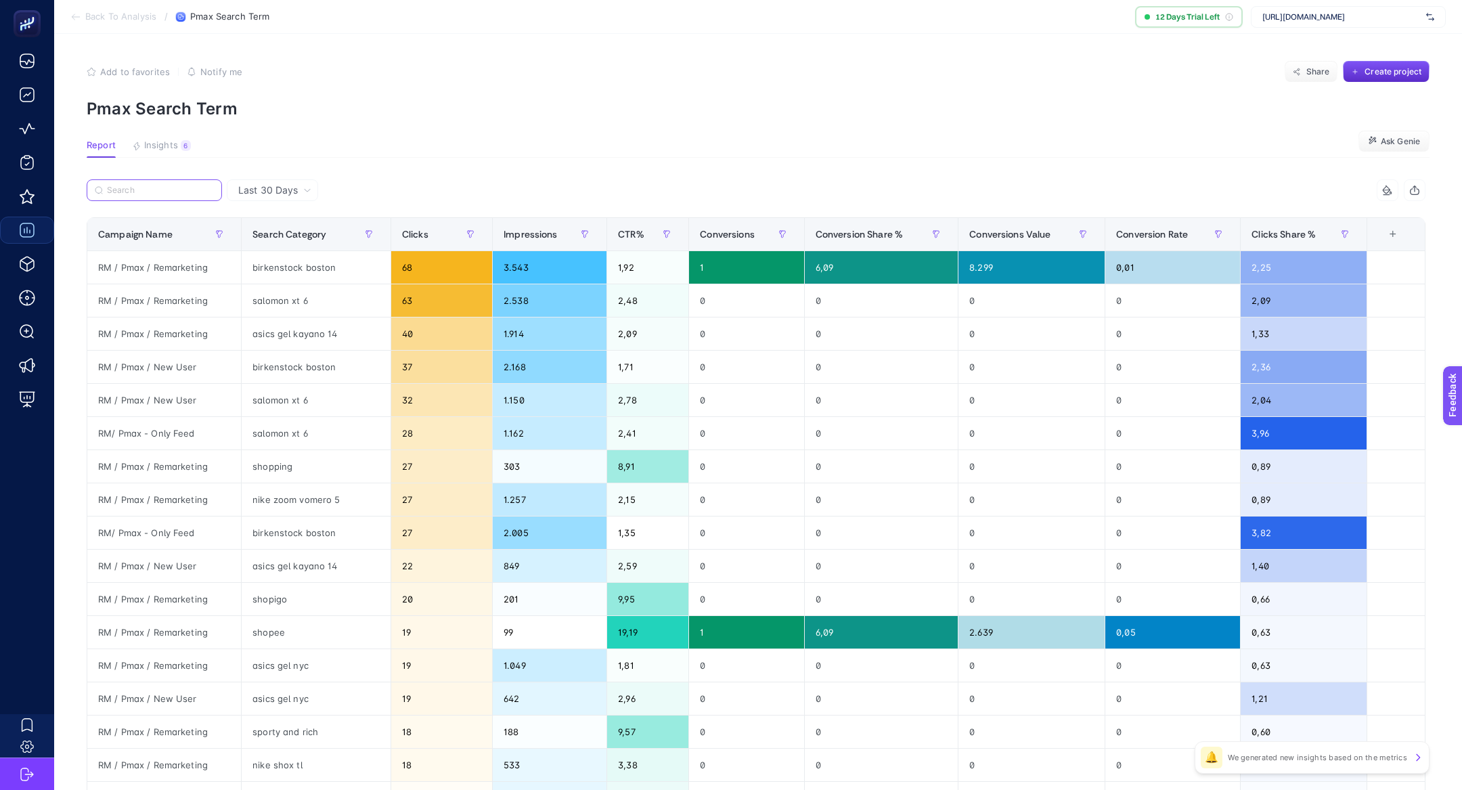
click at [177, 185] on input "Search" at bounding box center [160, 190] width 107 height 10
paste input "RM / Pmax / Remarketing"
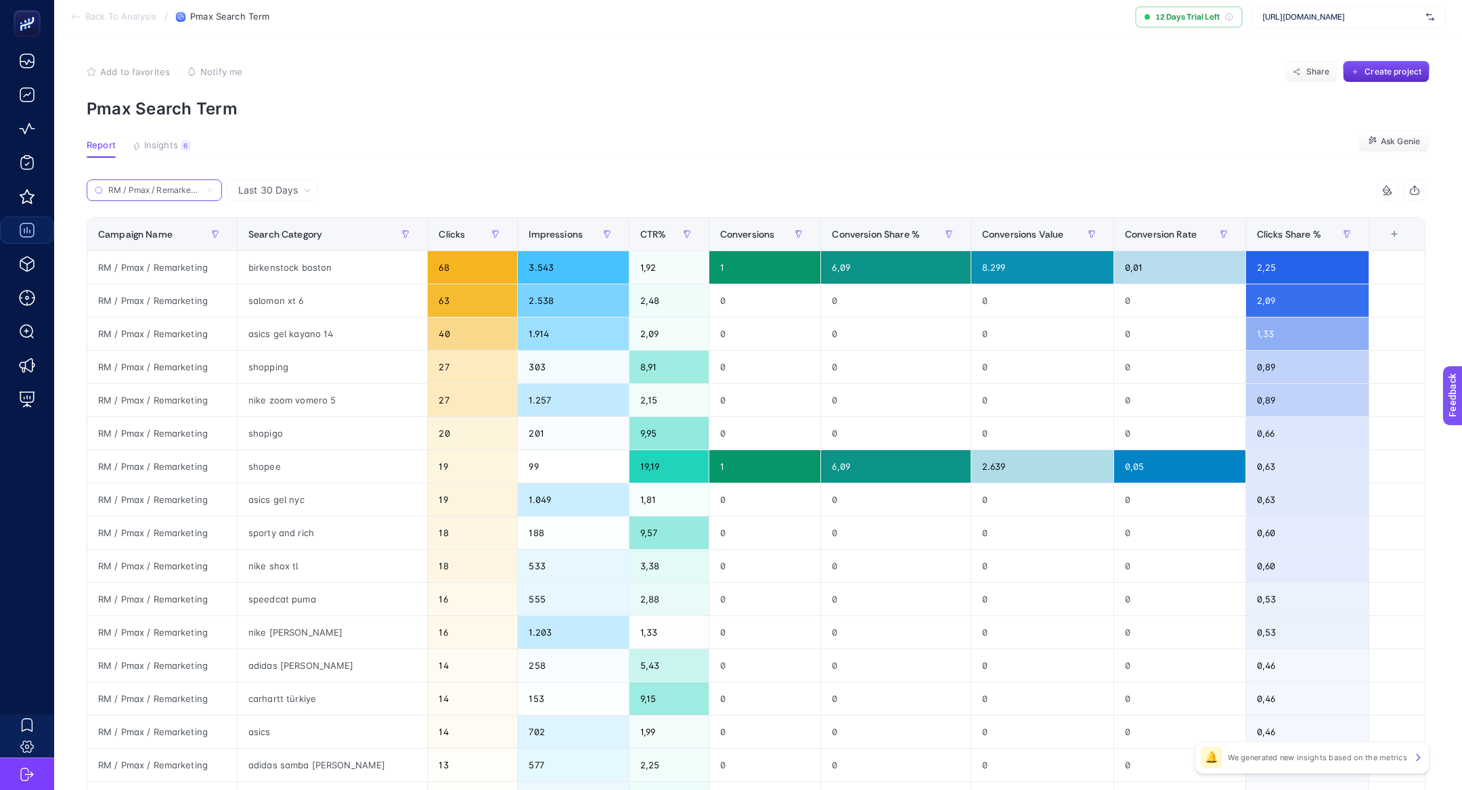
scroll to position [0, 5]
type input "RM / Pmax / Remarketing"
click at [728, 239] on span "Conversions" at bounding box center [747, 234] width 55 height 11
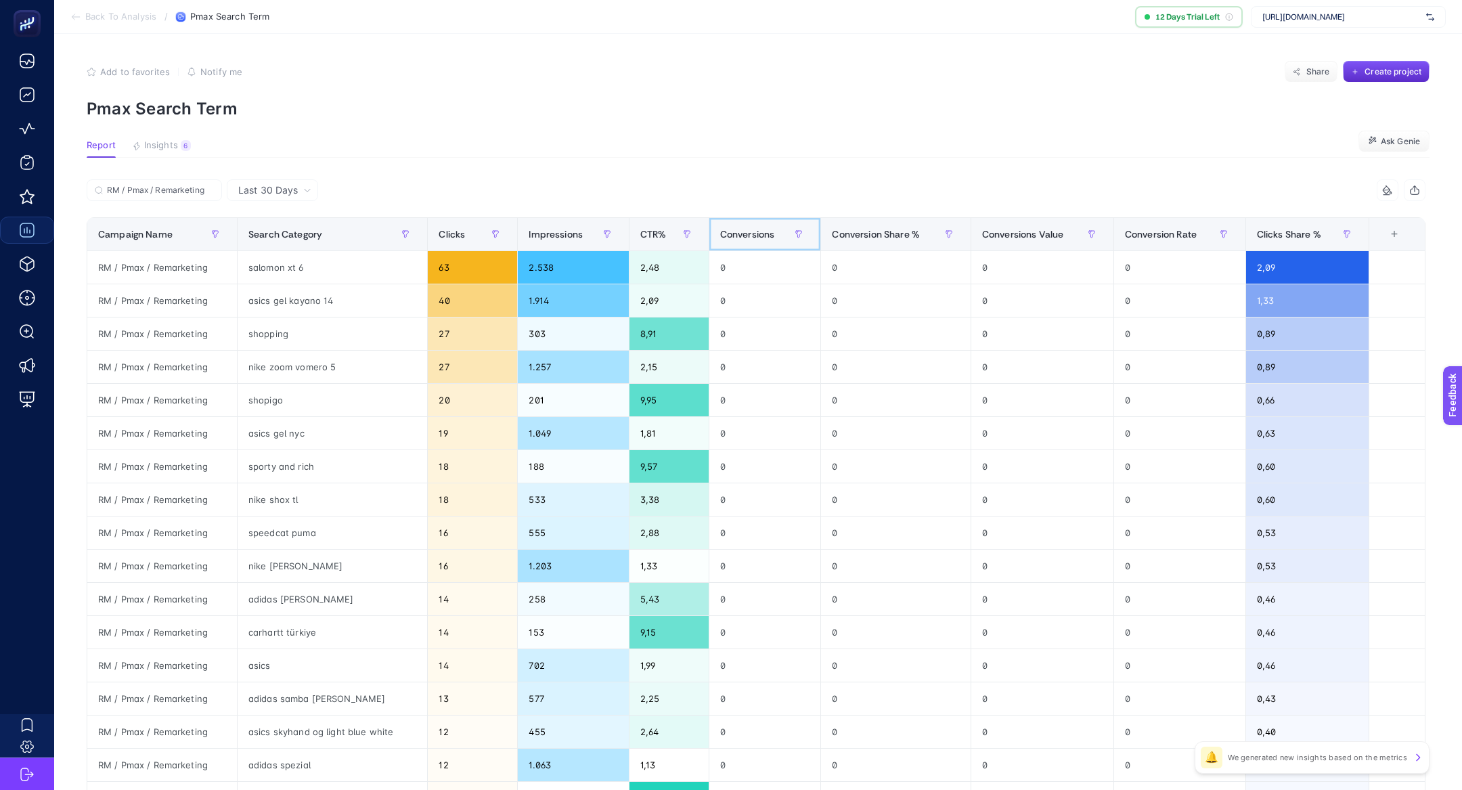
click at [728, 239] on span "Conversions" at bounding box center [747, 234] width 55 height 11
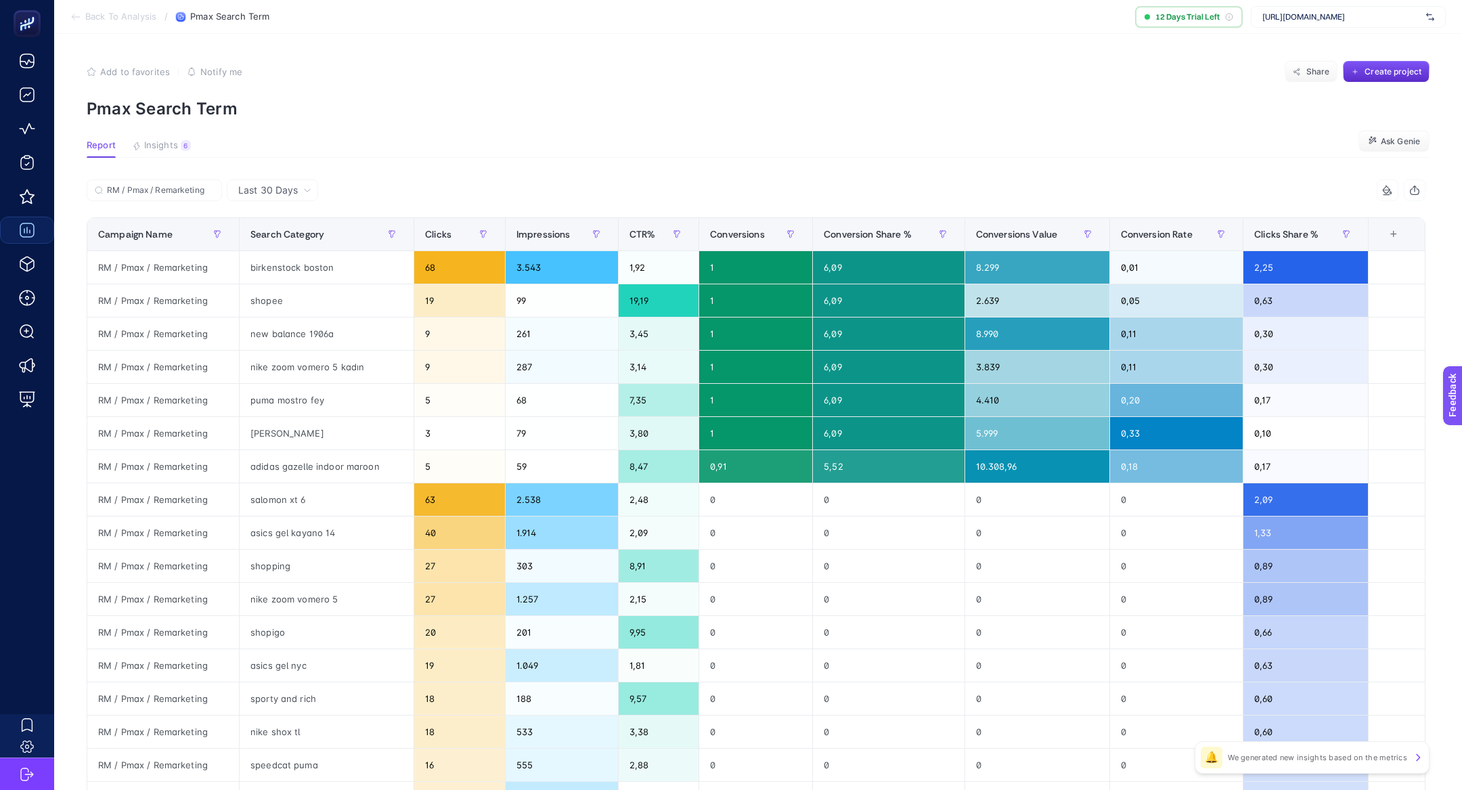
click at [631, 173] on article "Add to favorites false Notify me Share Create project Pmax Search Term Report I…" at bounding box center [757, 563] width 1407 height 1058
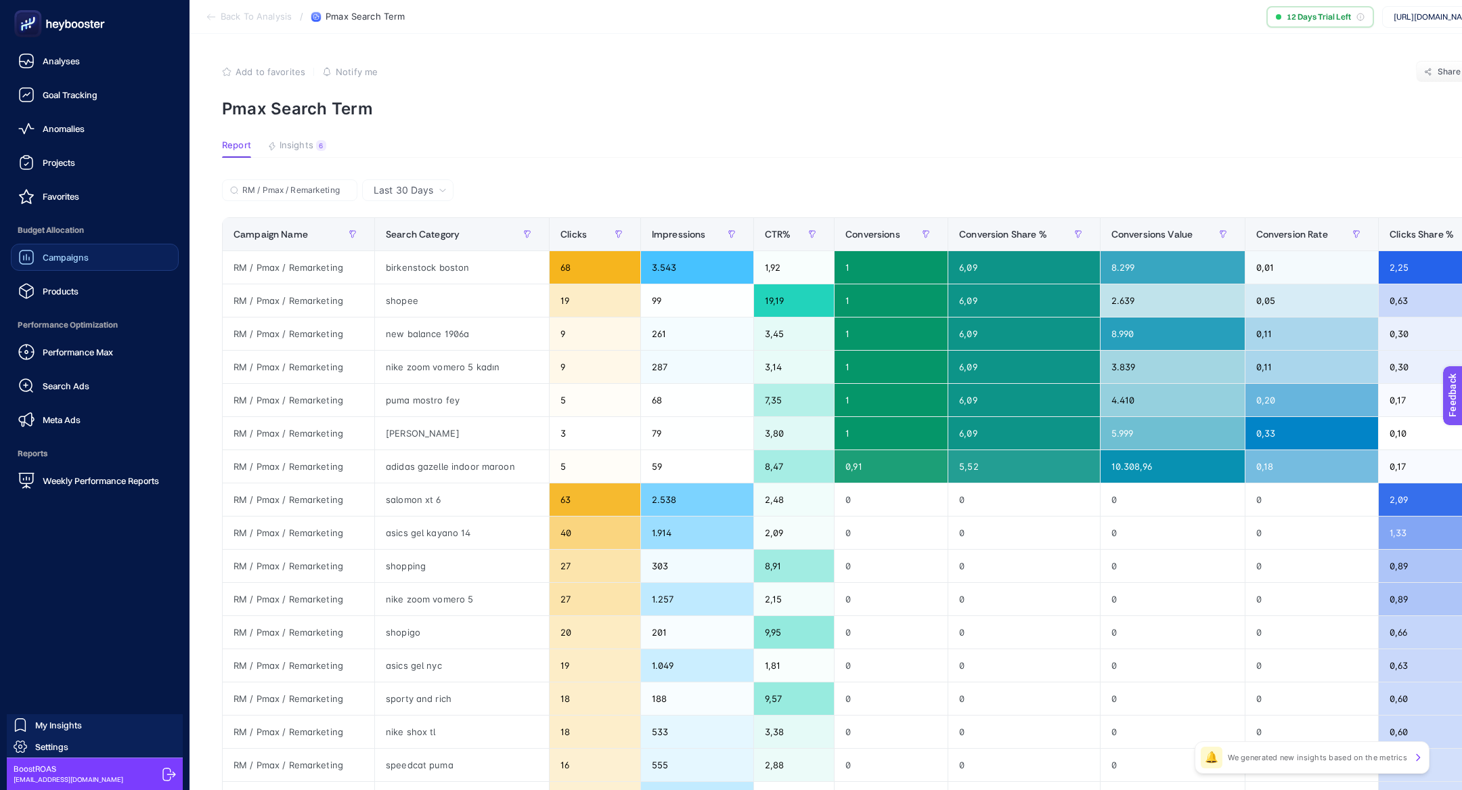
click at [87, 351] on span "Performance Max" at bounding box center [78, 351] width 70 height 11
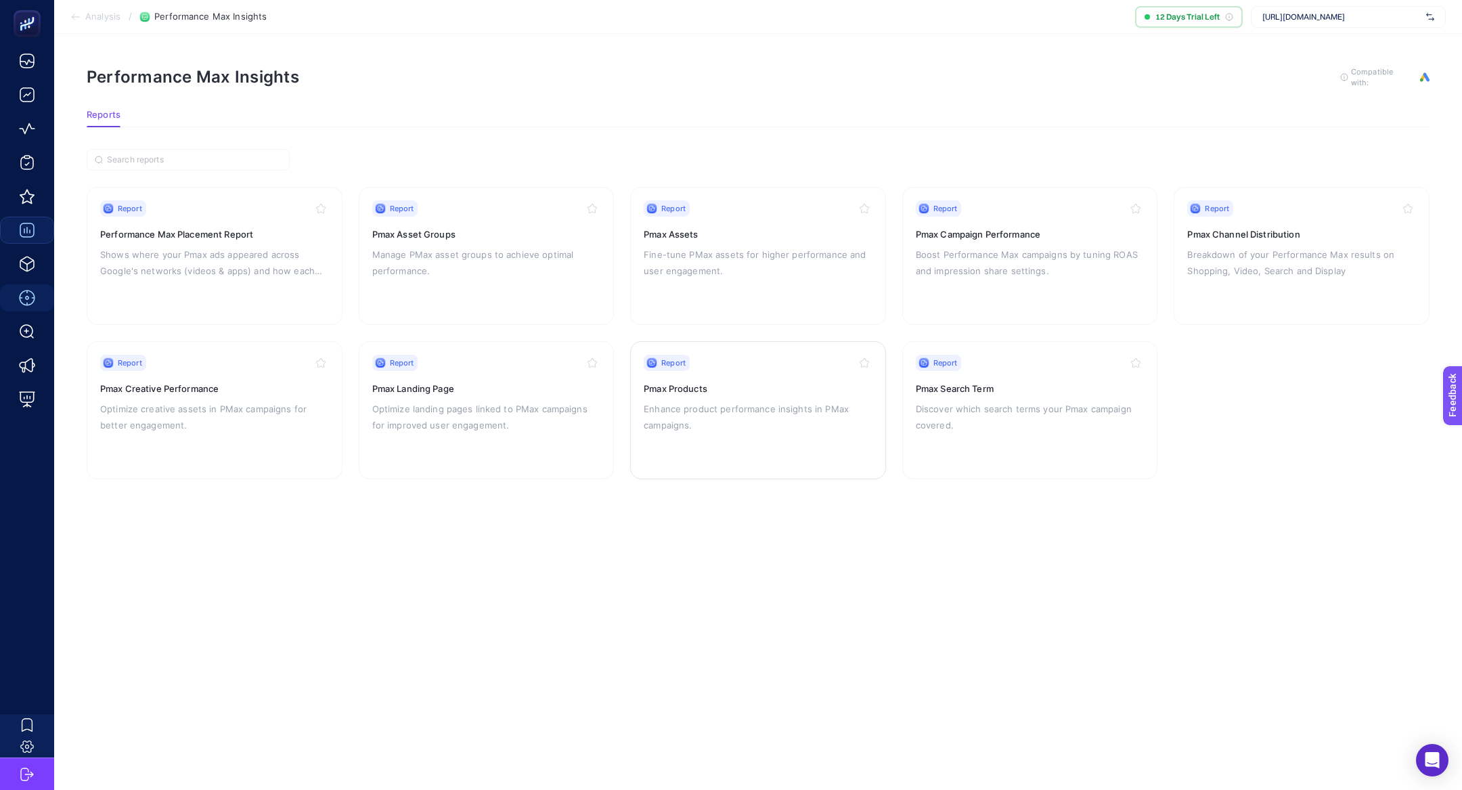
click at [754, 395] on div "Report Pmax Products Enhance product performance insights in PMax campaigns." at bounding box center [758, 410] width 229 height 111
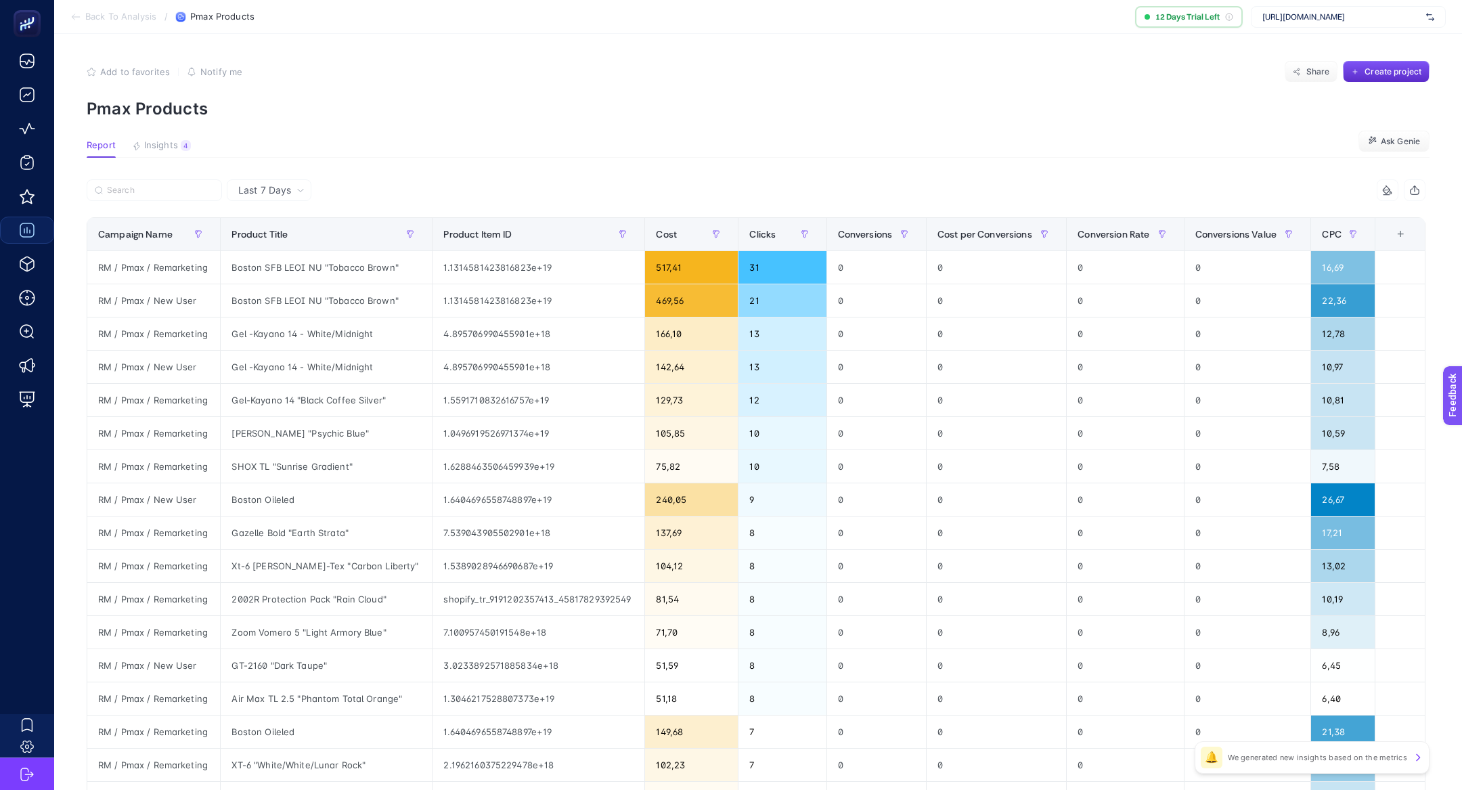
click at [277, 186] on span "Last 7 Days" at bounding box center [264, 190] width 53 height 14
click at [282, 240] on li "Last 30 Days" at bounding box center [269, 243] width 76 height 24
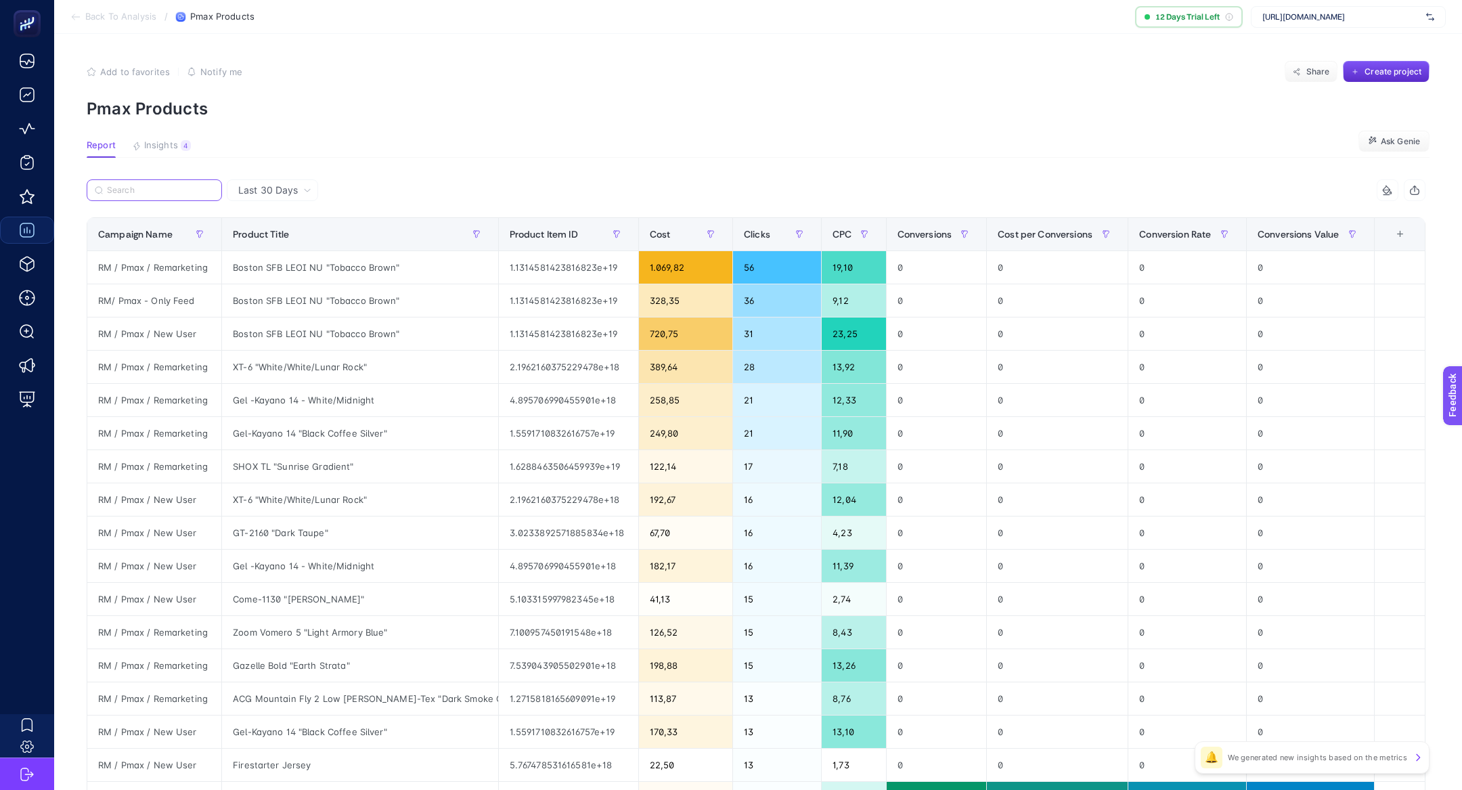
click at [158, 192] on input "Search" at bounding box center [160, 190] width 107 height 10
paste input "RM / Pmax / Remarketing"
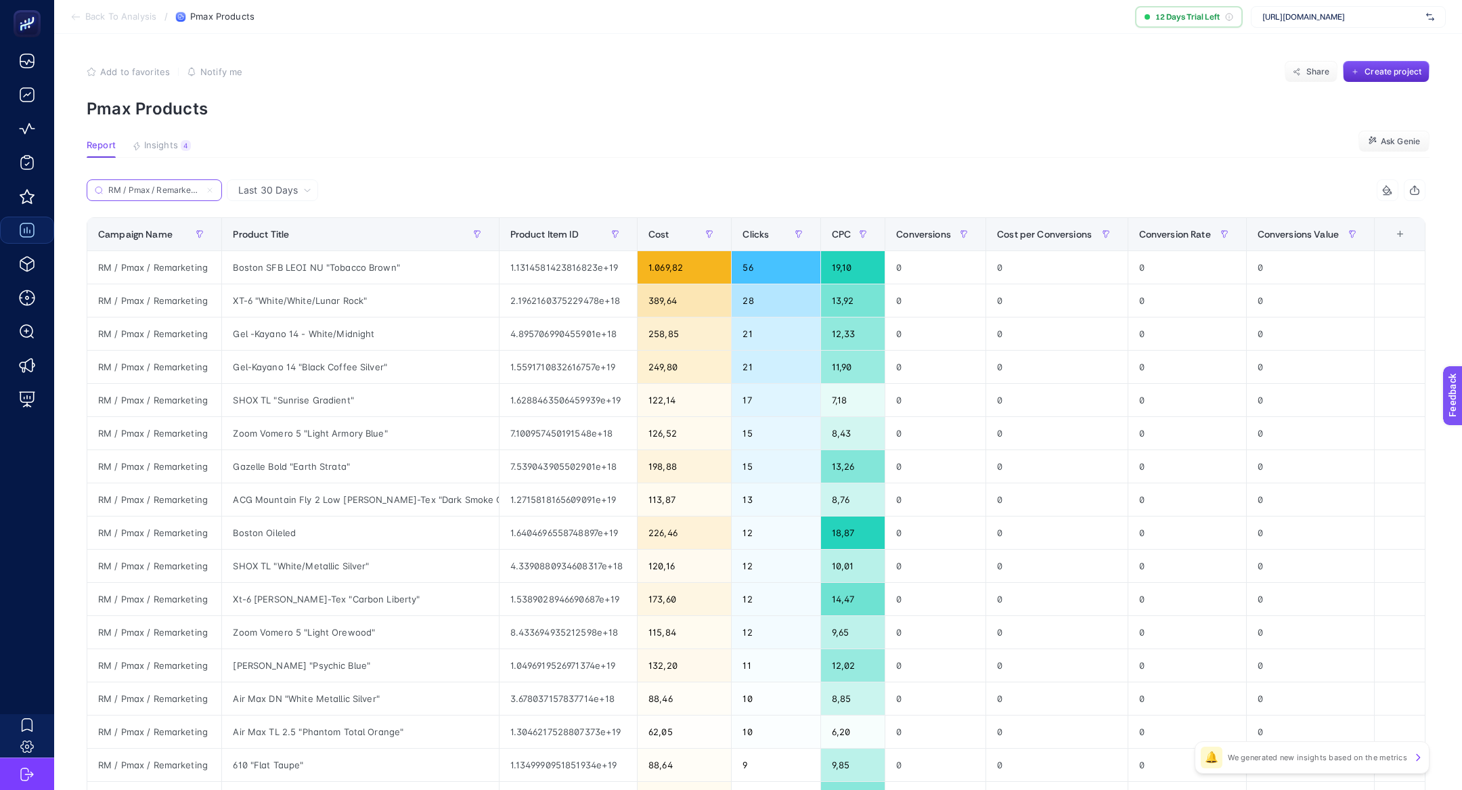
scroll to position [0, 6]
type input "RM / Pmax / Remarketing"
click at [913, 234] on span "Conversions" at bounding box center [923, 234] width 55 height 11
click at [913, 235] on span "Conversions" at bounding box center [923, 234] width 55 height 11
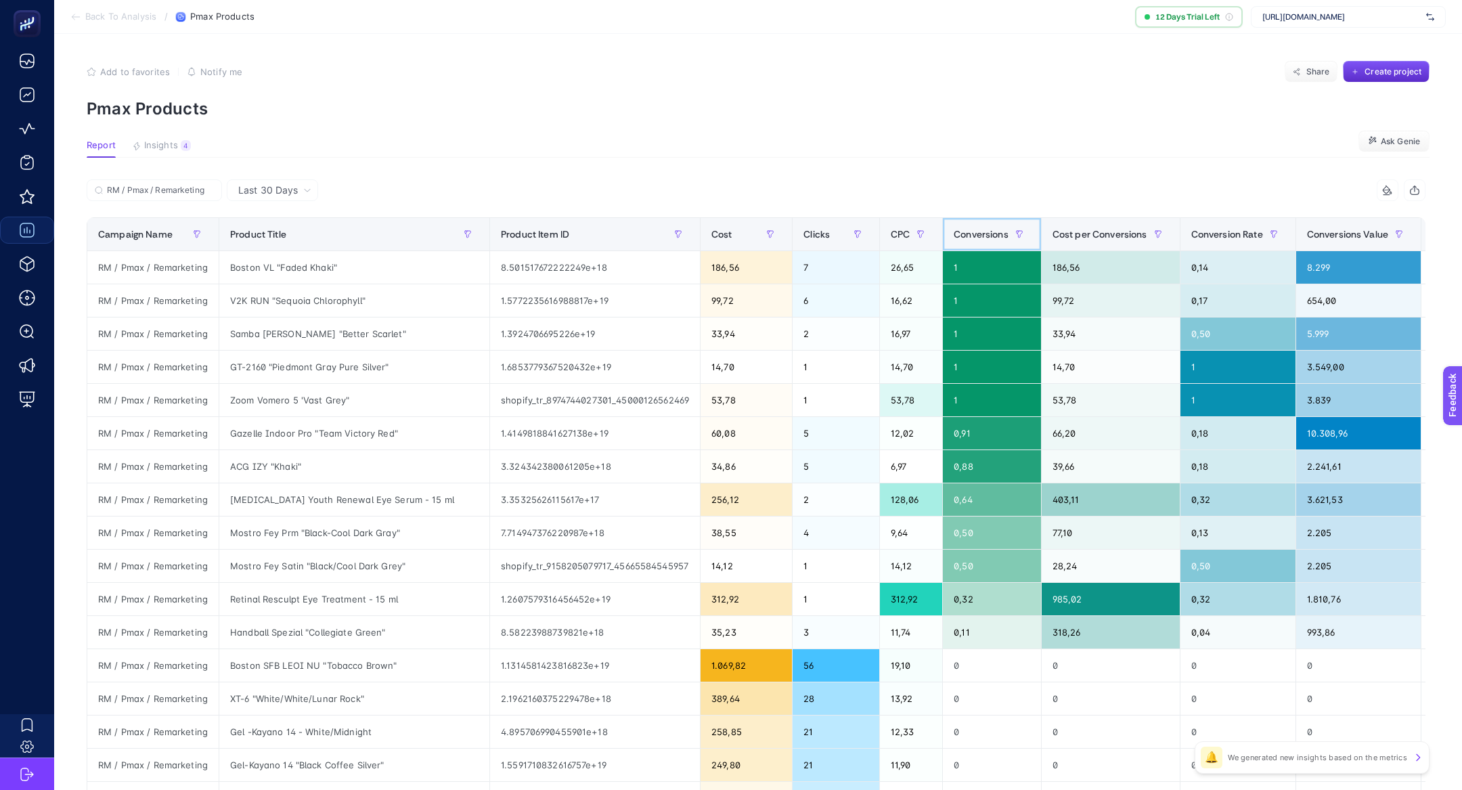
click at [962, 238] on span "Conversions" at bounding box center [980, 234] width 55 height 11
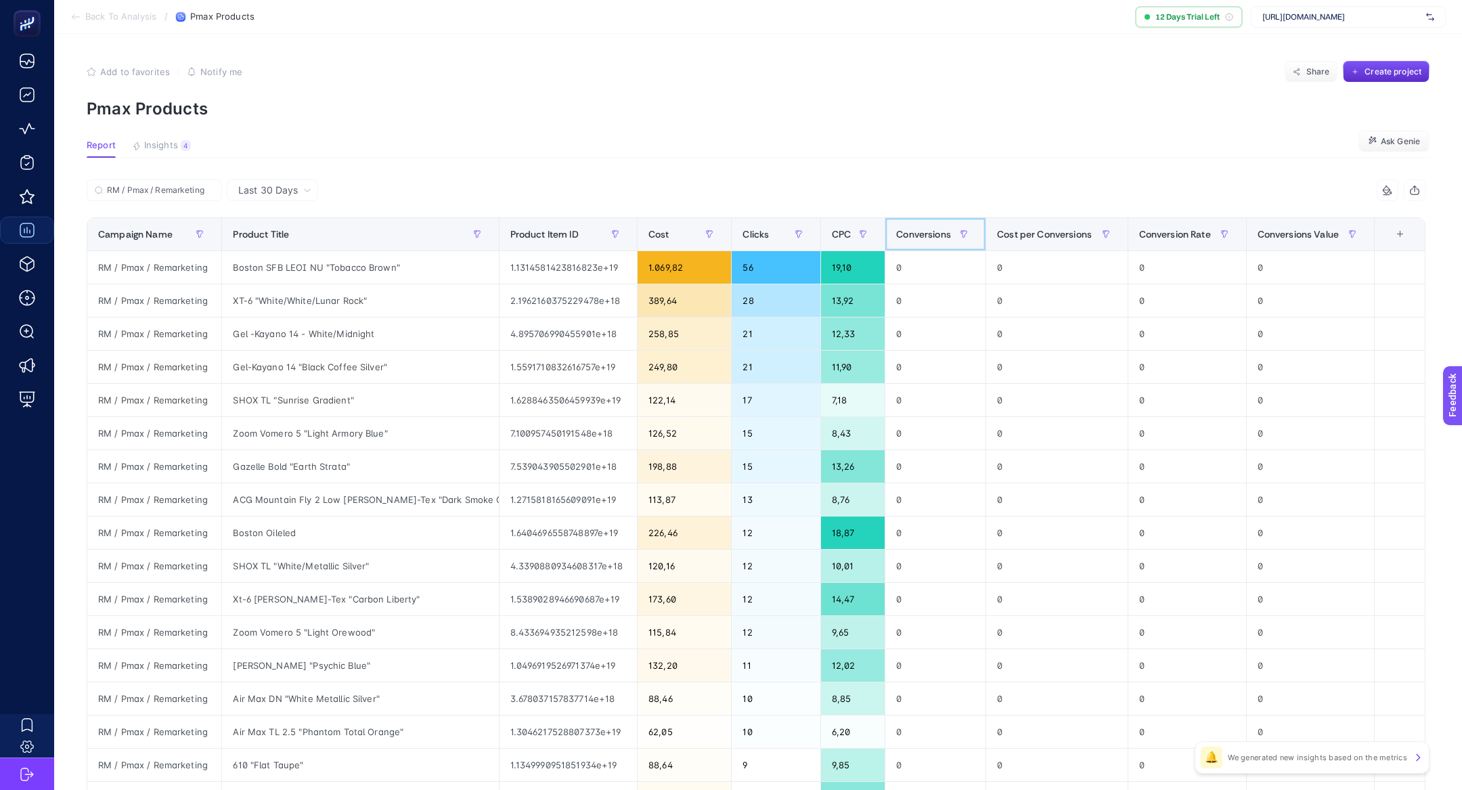
click at [915, 233] on span "Conversions" at bounding box center [923, 234] width 55 height 11
click at [915, 232] on span "Conversions" at bounding box center [923, 234] width 55 height 11
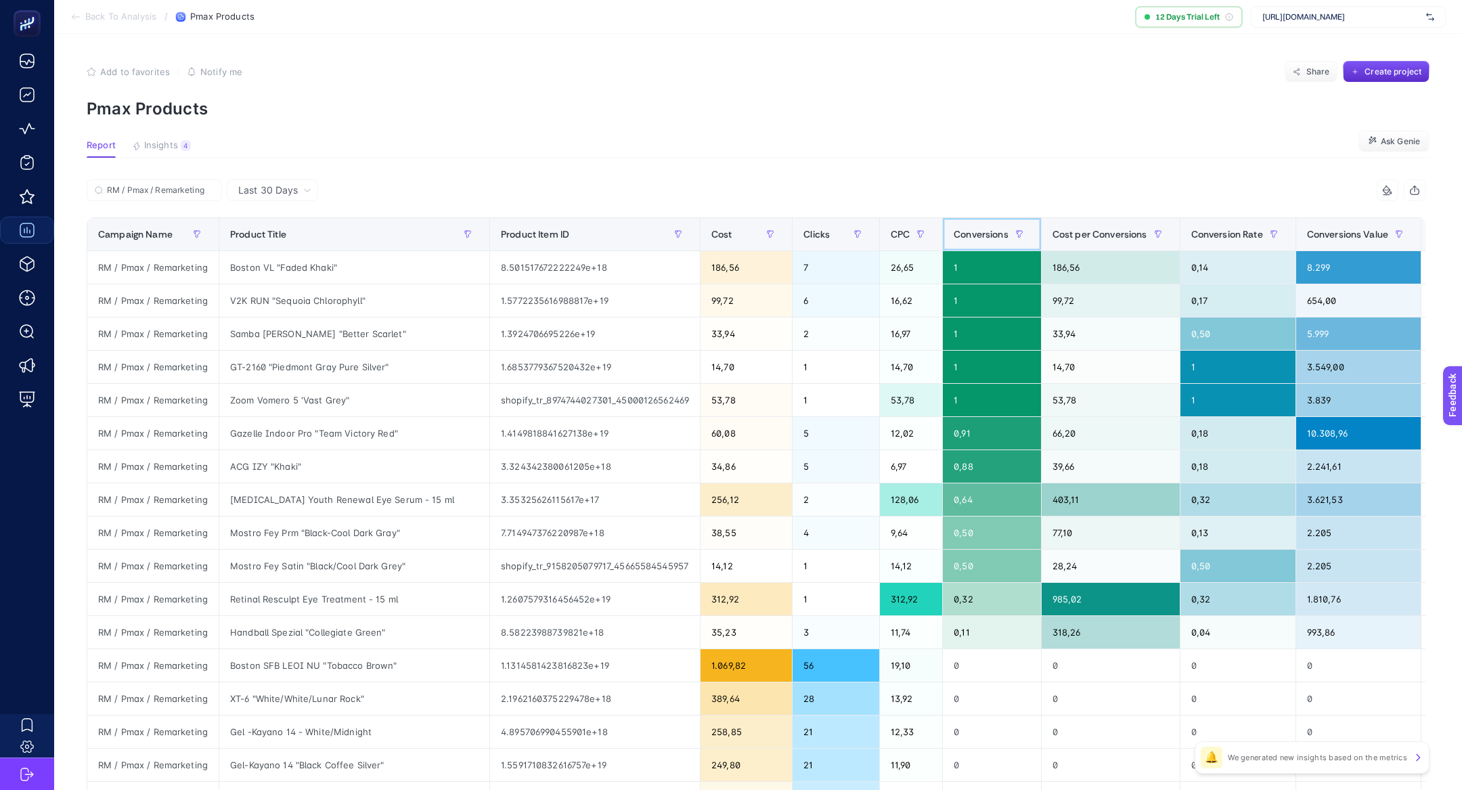
click at [973, 229] on span "Conversions" at bounding box center [980, 234] width 55 height 11
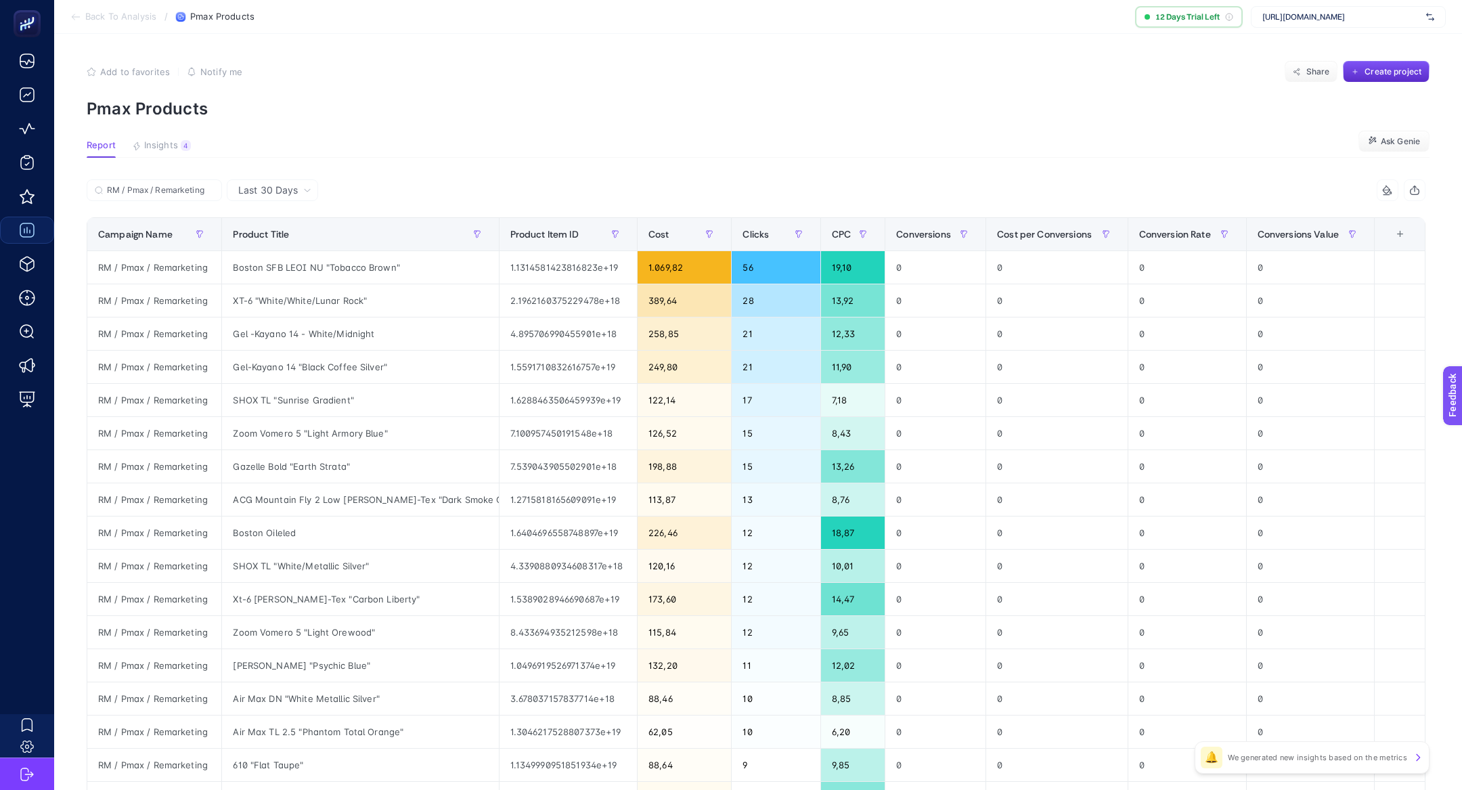
click at [669, 186] on div "RM / Pmax / Remarketing" at bounding box center [421, 194] width 669 height 30
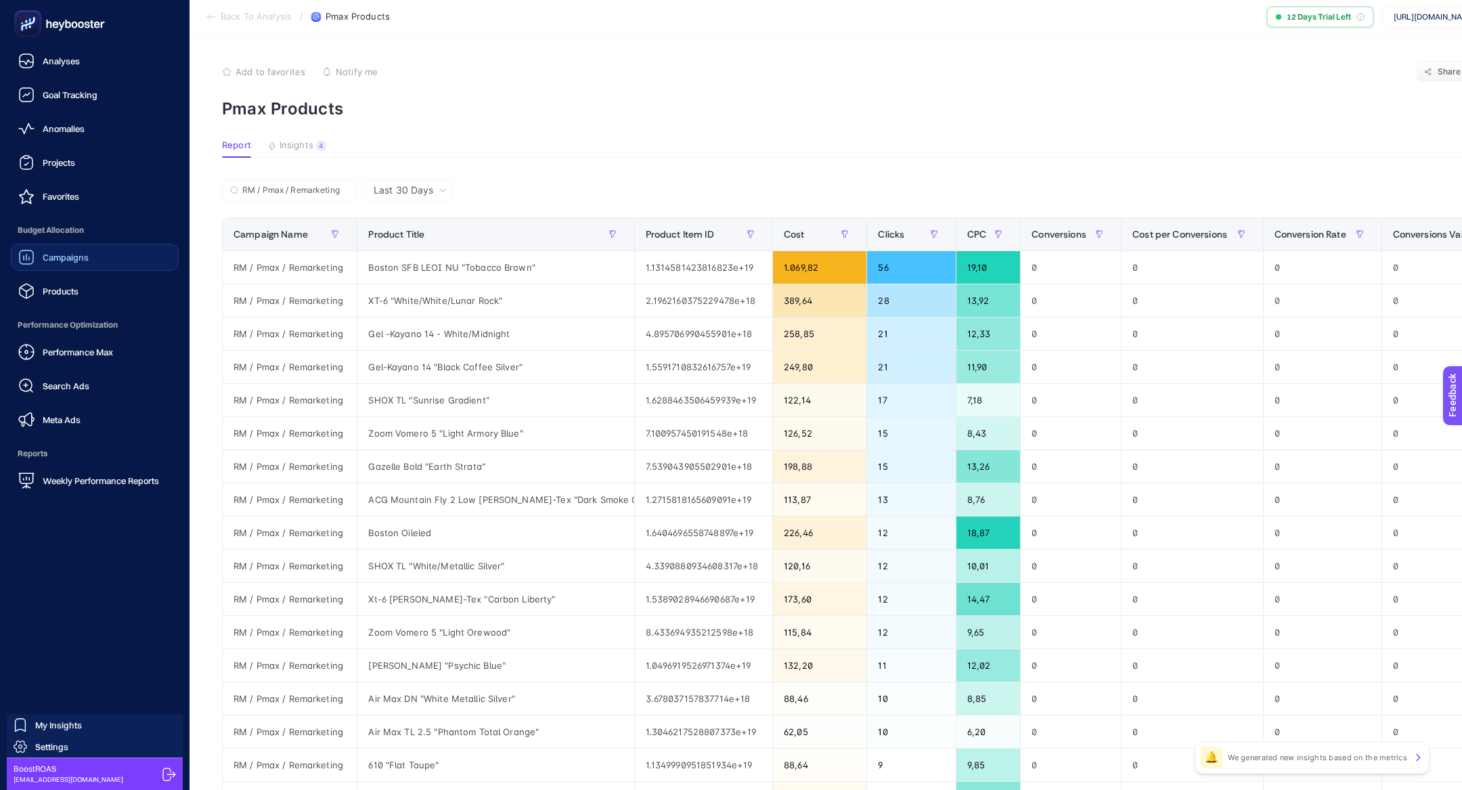
click at [77, 352] on span "Performance Max" at bounding box center [78, 351] width 70 height 11
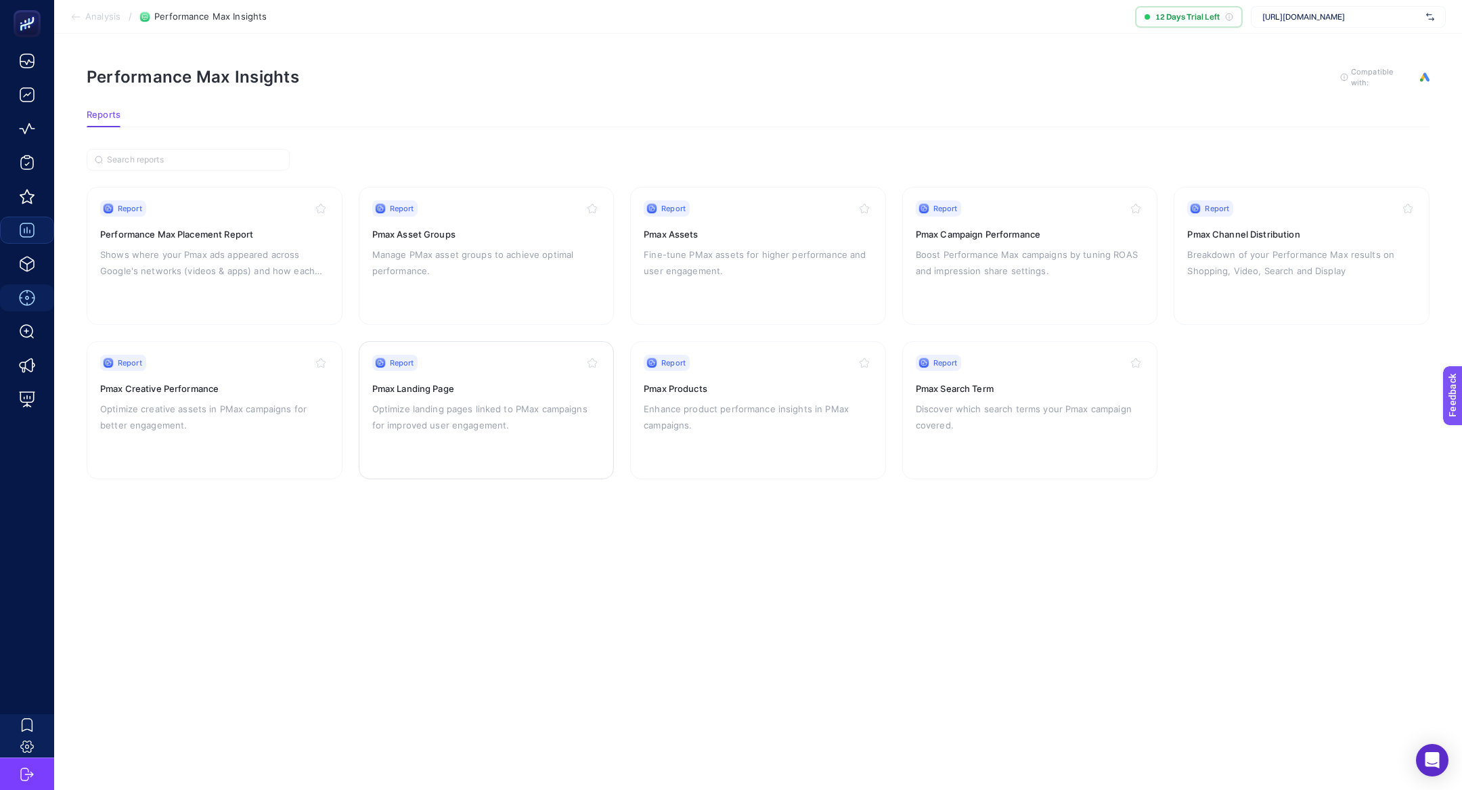
click at [516, 401] on p "Optimize landing pages linked to PMax campaigns for improved user engagement." at bounding box center [486, 417] width 229 height 32
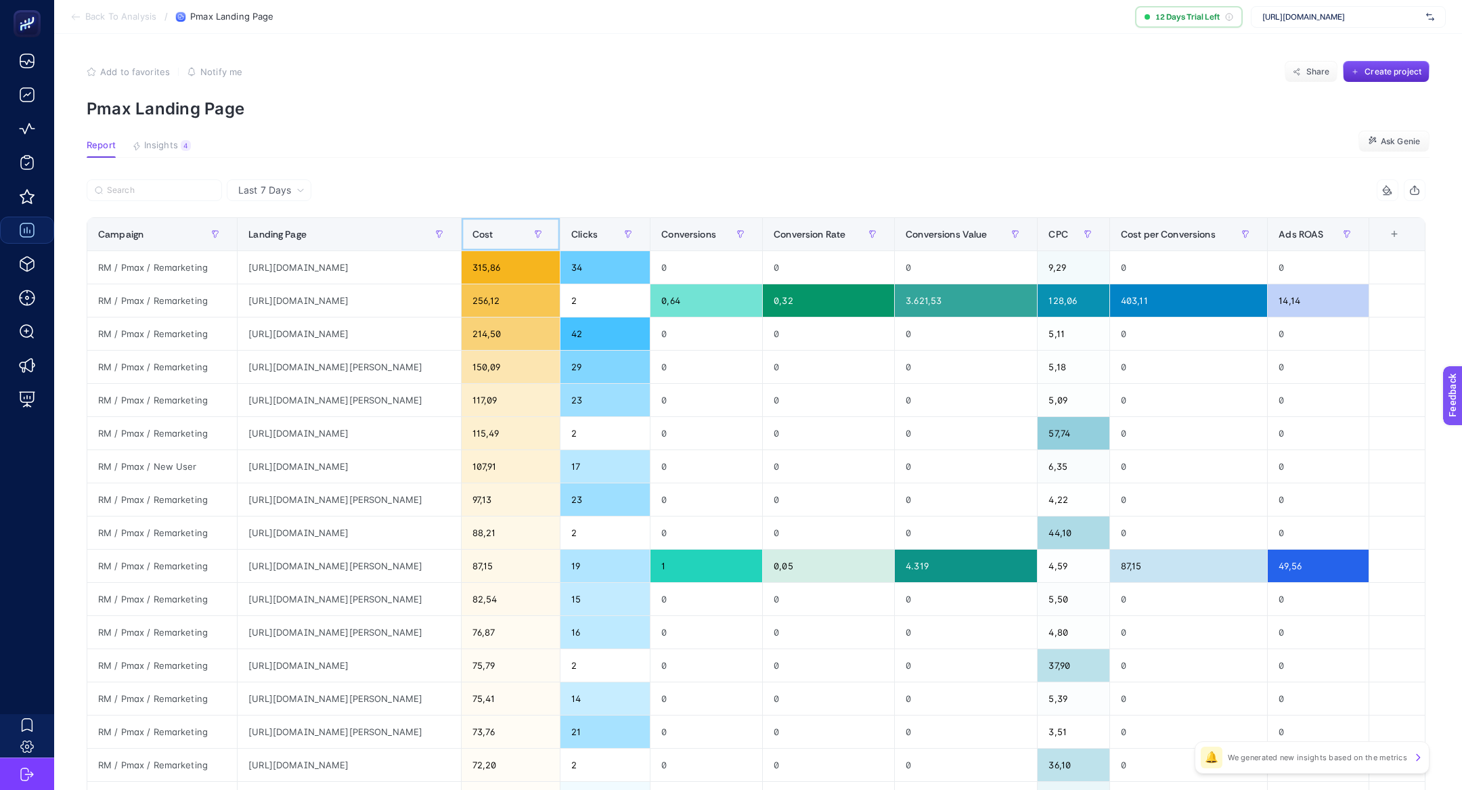
click at [549, 233] on div "Cost" at bounding box center [510, 234] width 76 height 22
click at [289, 191] on span "Last 7 Days" at bounding box center [264, 190] width 53 height 14
click at [290, 235] on li "Last 30 Days" at bounding box center [269, 243] width 76 height 24
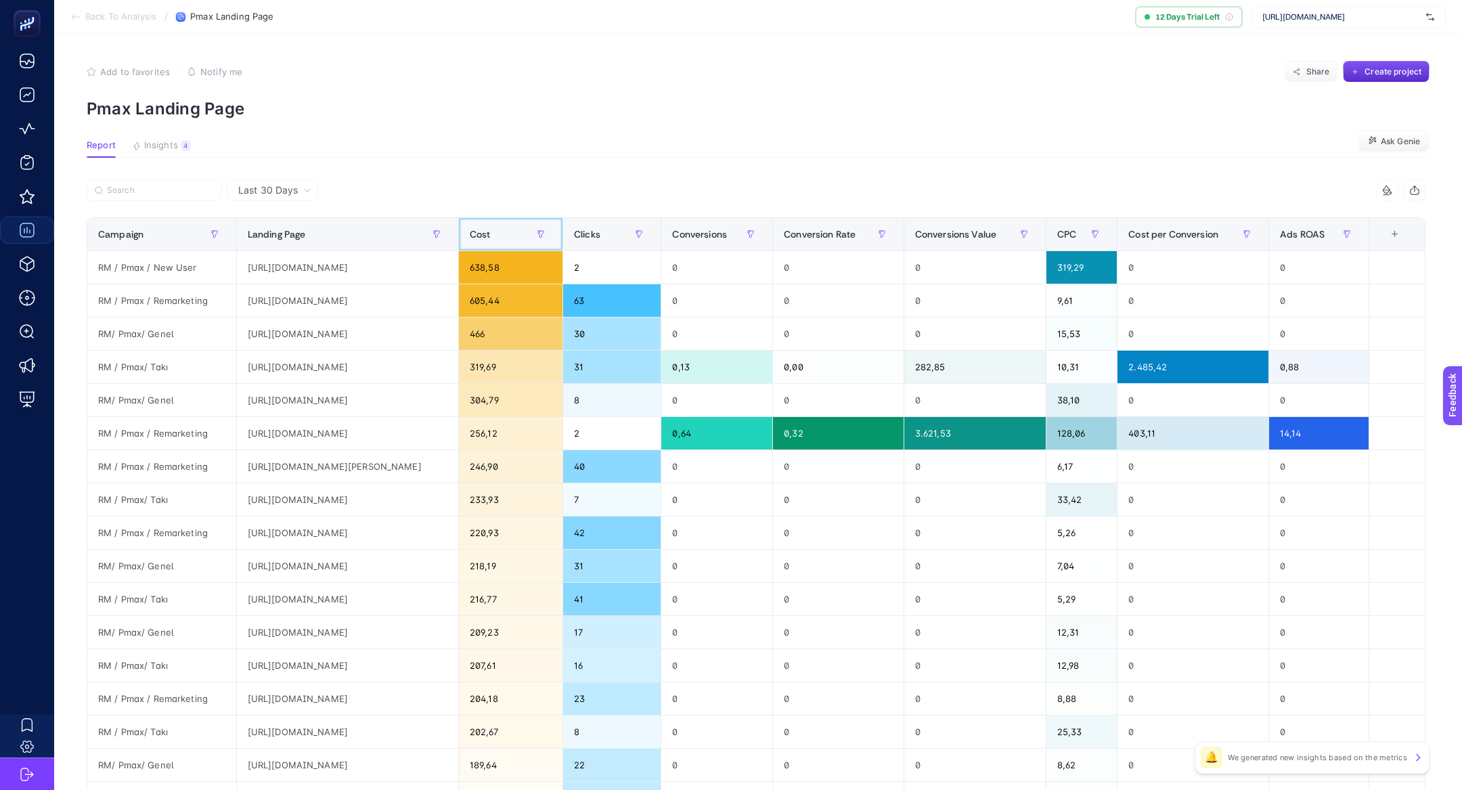
click at [551, 234] on div "Cost" at bounding box center [511, 234] width 82 height 22
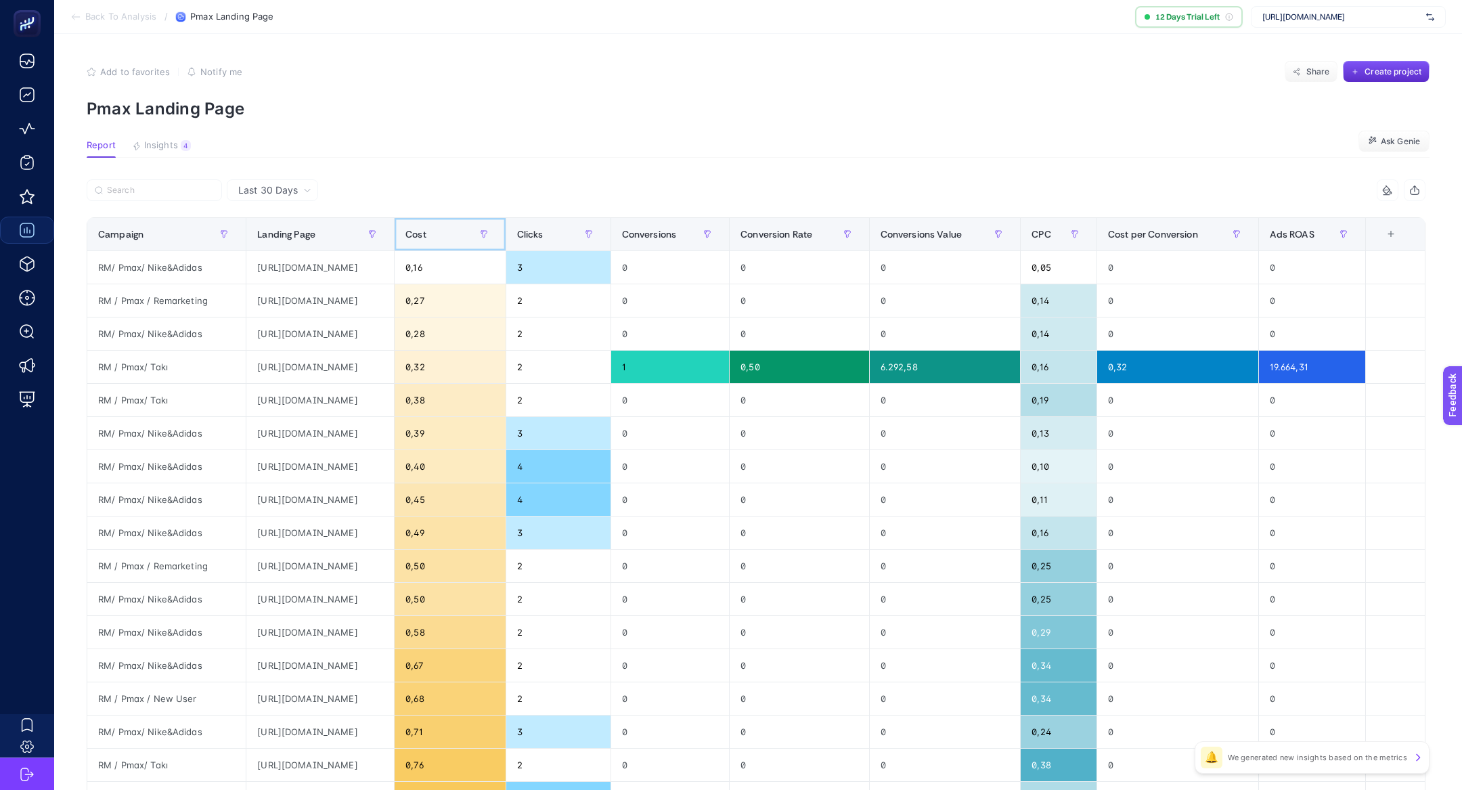
click at [494, 233] on div "Cost" at bounding box center [449, 234] width 89 height 22
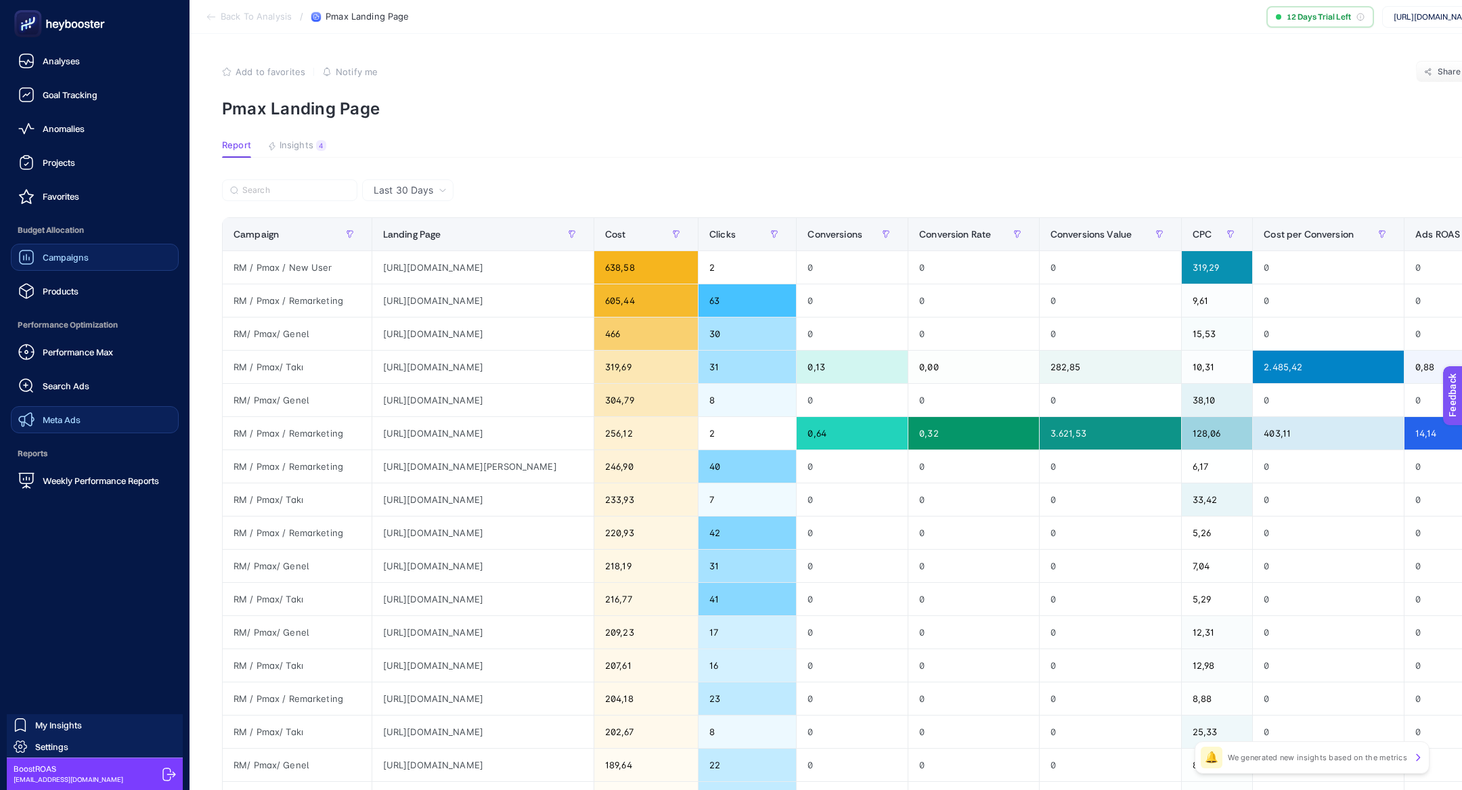
click at [92, 420] on link "Meta Ads" at bounding box center [95, 419] width 168 height 27
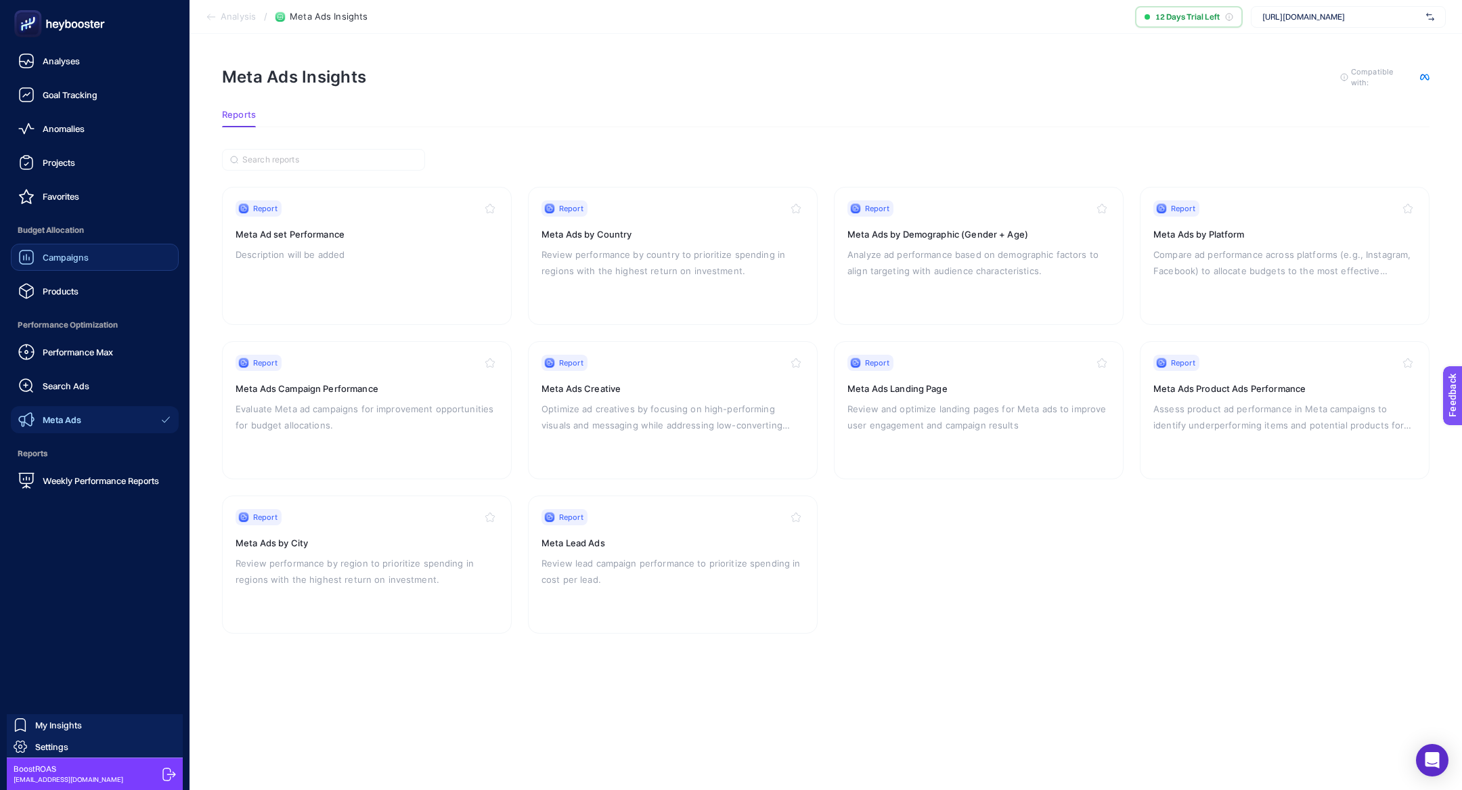
click at [80, 355] on span "Performance Max" at bounding box center [78, 351] width 70 height 11
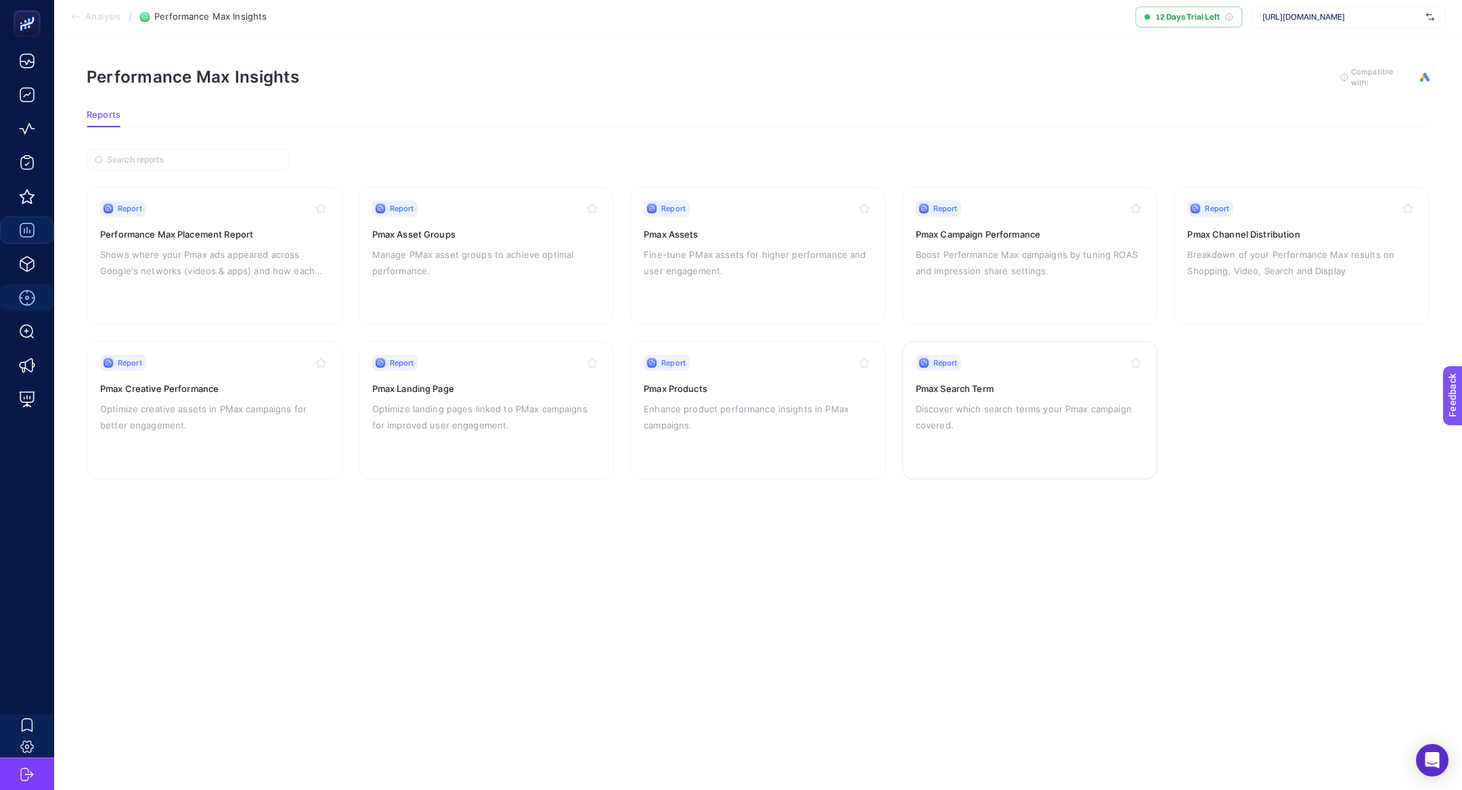
scroll to position [0, 12]
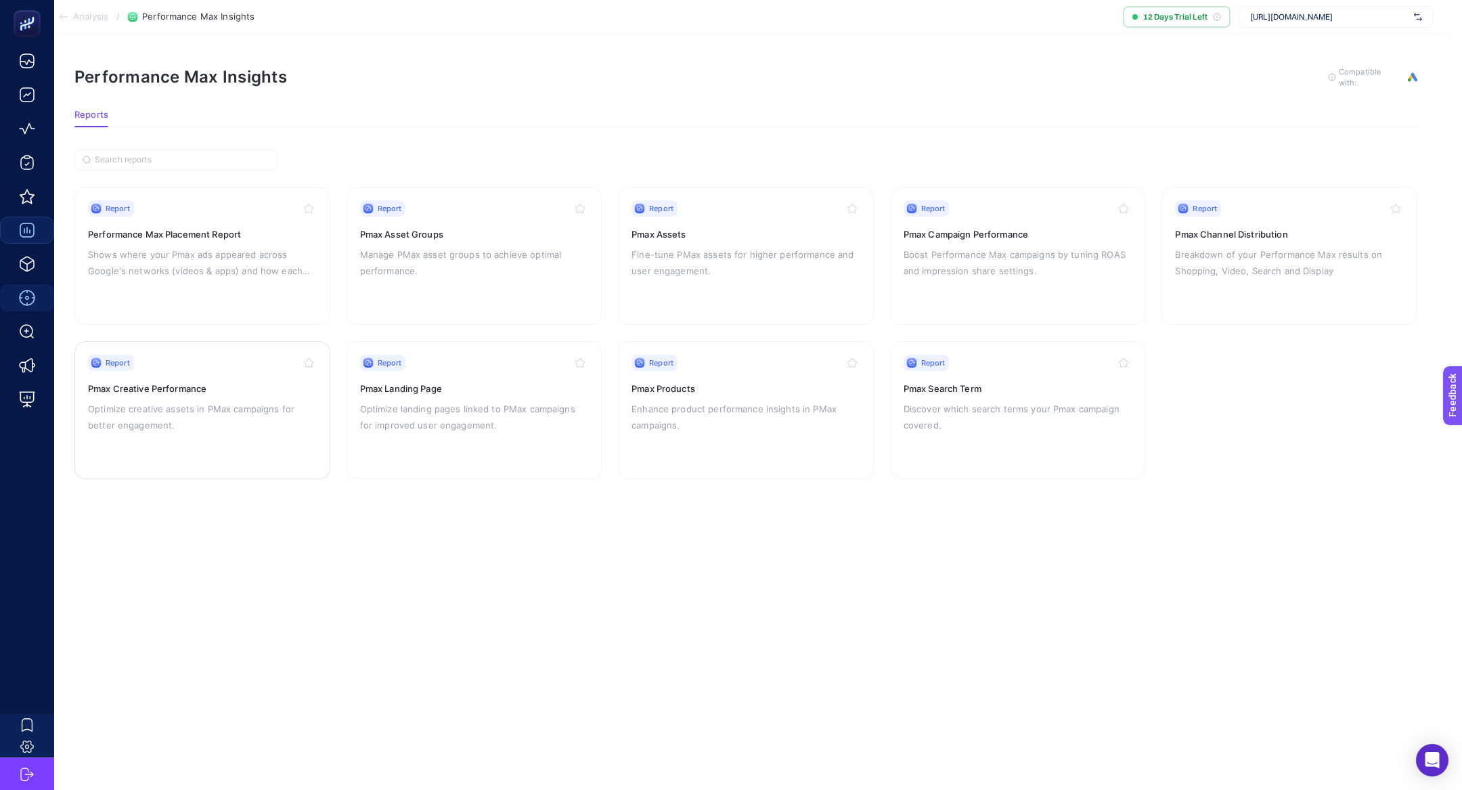
click at [202, 422] on p "Optimize creative assets in PMax campaigns for better engagement." at bounding box center [202, 417] width 229 height 32
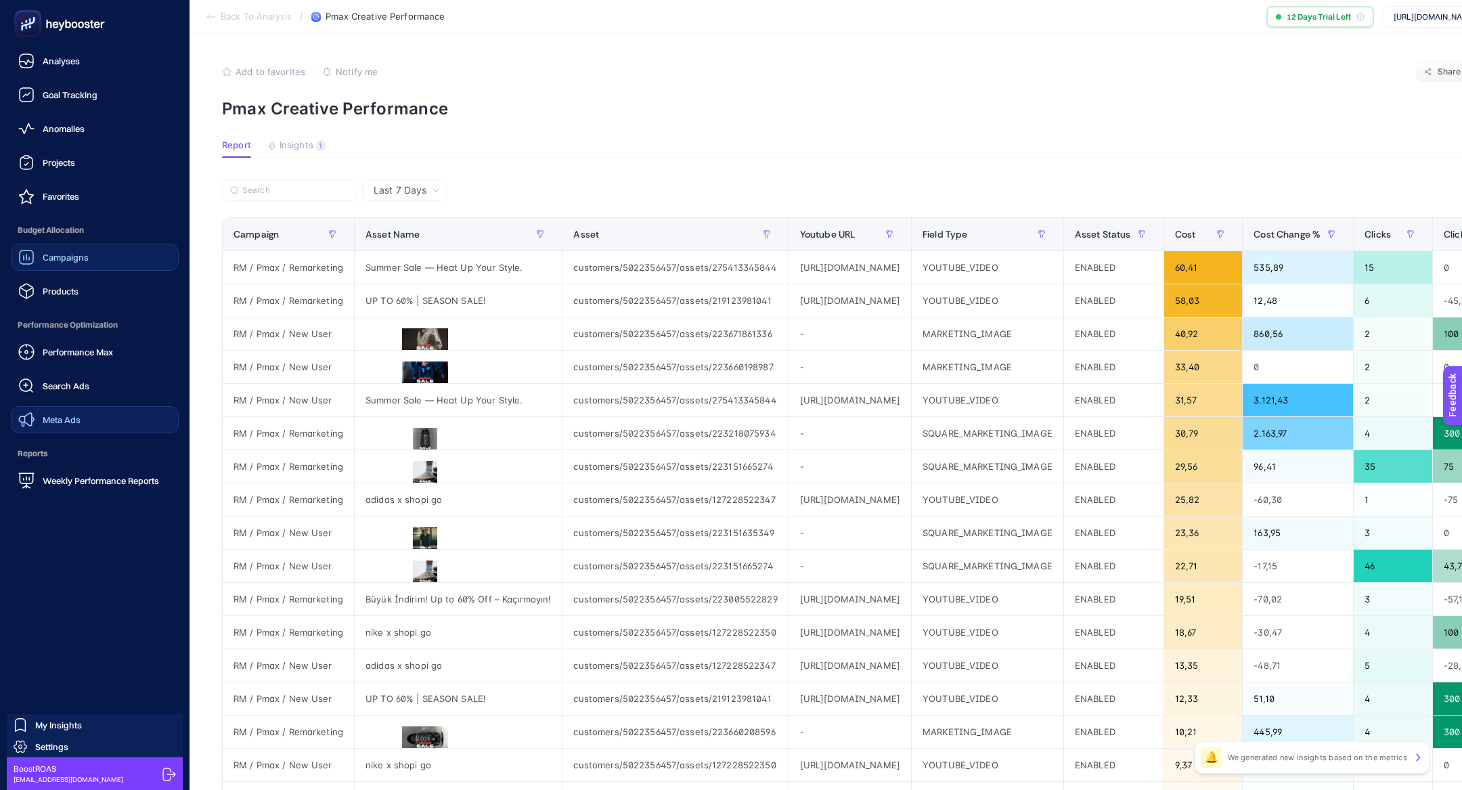
click at [77, 417] on span "Meta Ads" at bounding box center [62, 419] width 38 height 11
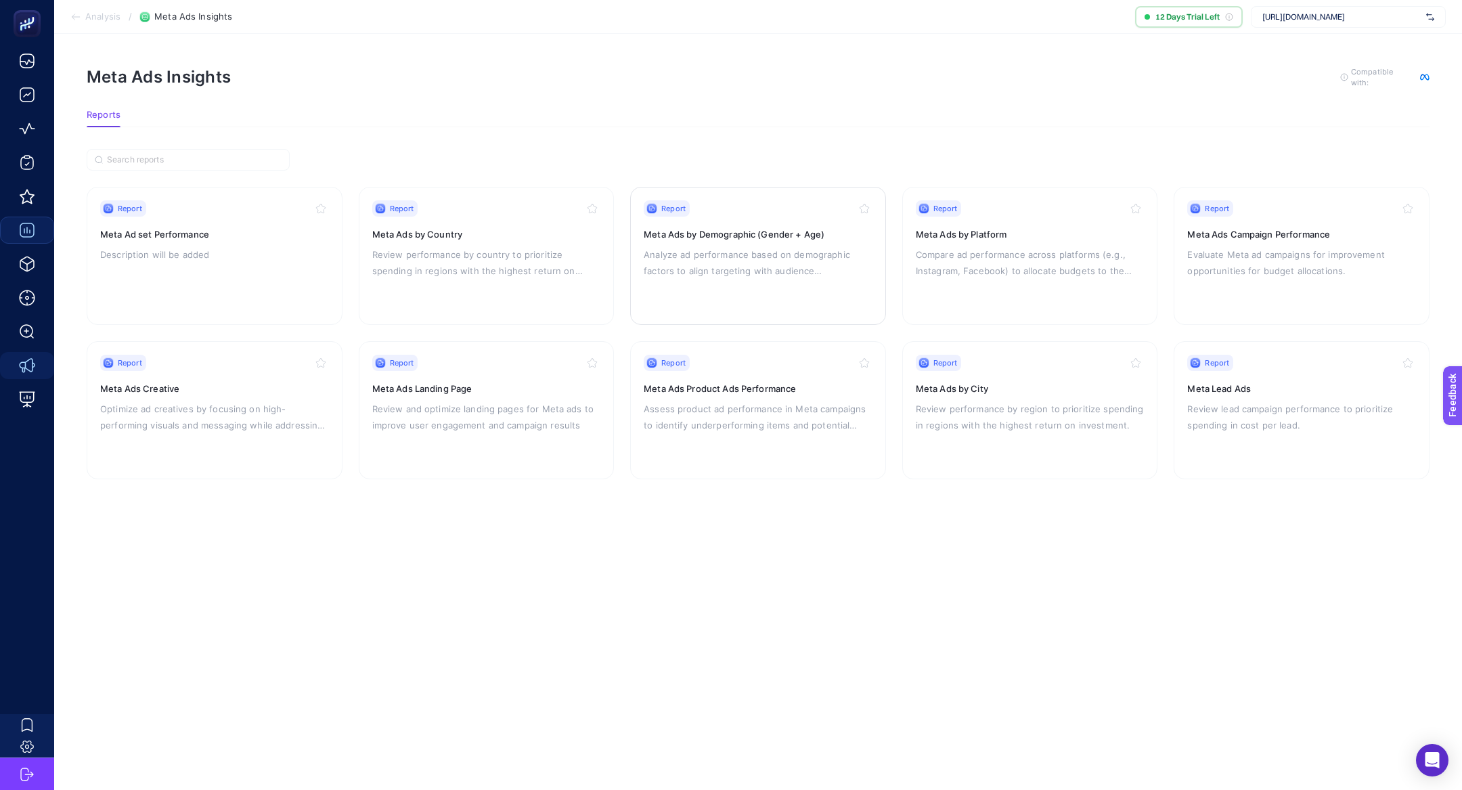
click at [823, 235] on h3 "Meta Ads by Demographic (Gender + Age)" at bounding box center [758, 234] width 229 height 14
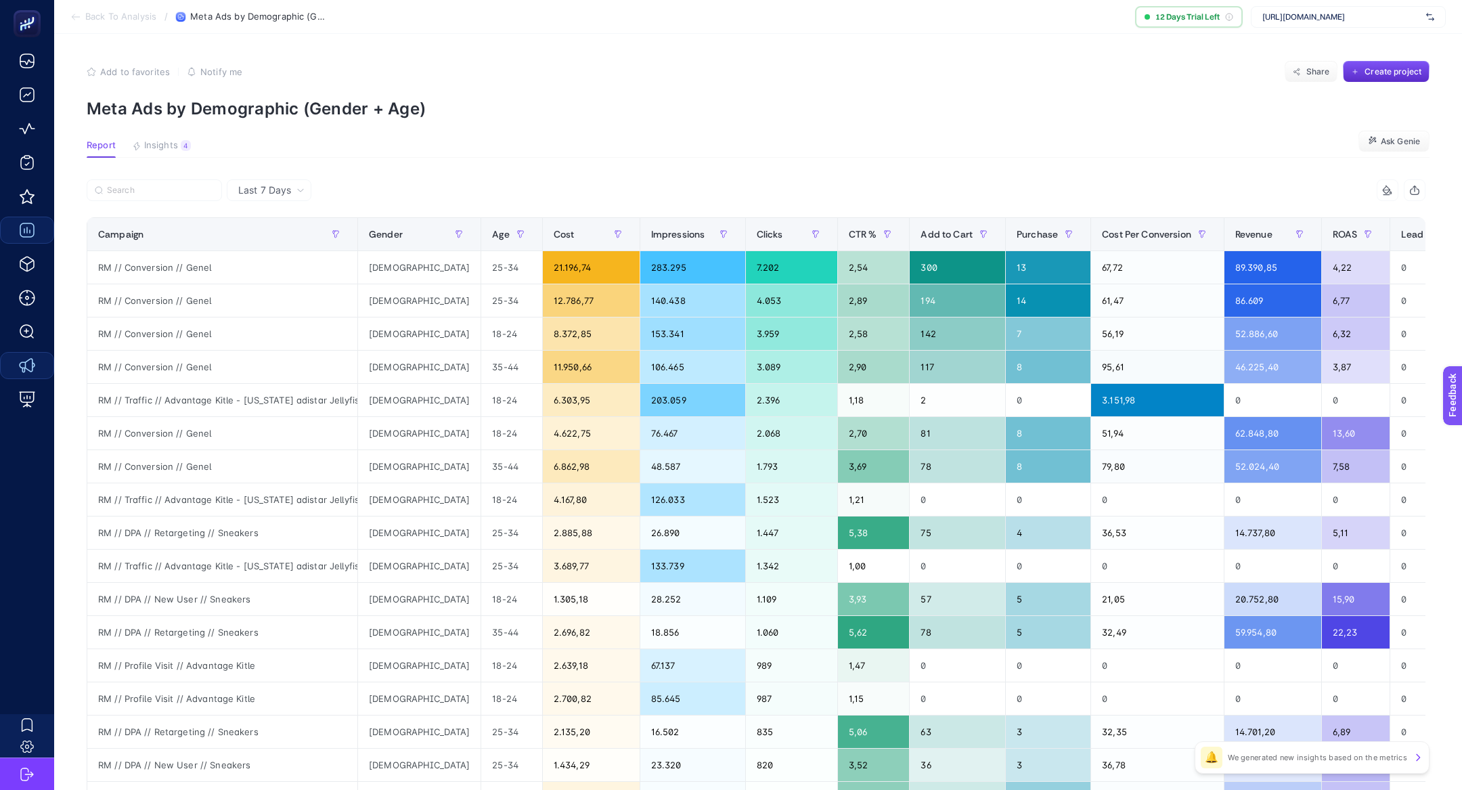
click at [289, 191] on span "Last 7 Days" at bounding box center [264, 190] width 53 height 14
click at [292, 240] on li "Last 30 Days" at bounding box center [269, 243] width 76 height 24
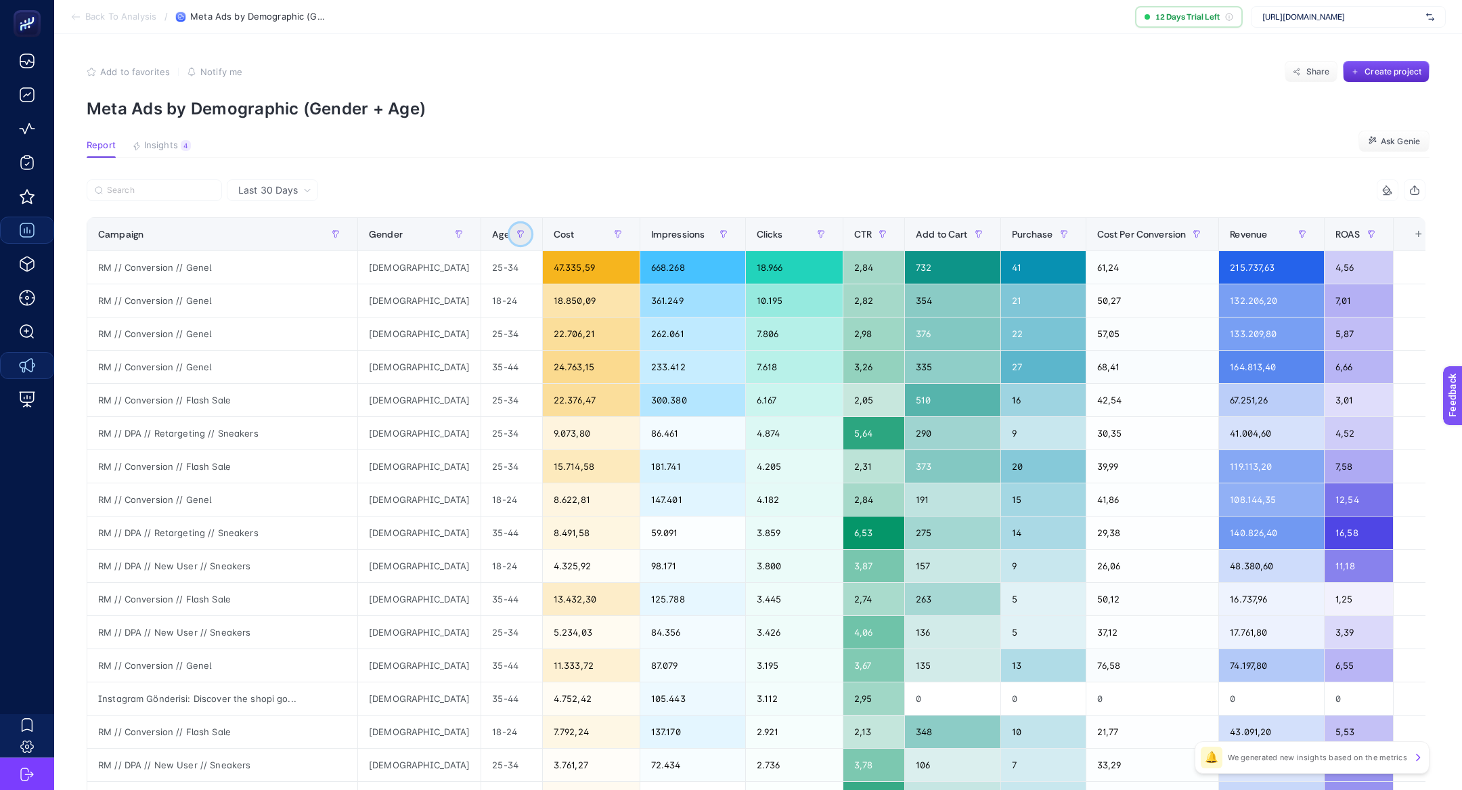
click at [510, 239] on button "button" at bounding box center [521, 234] width 22 height 22
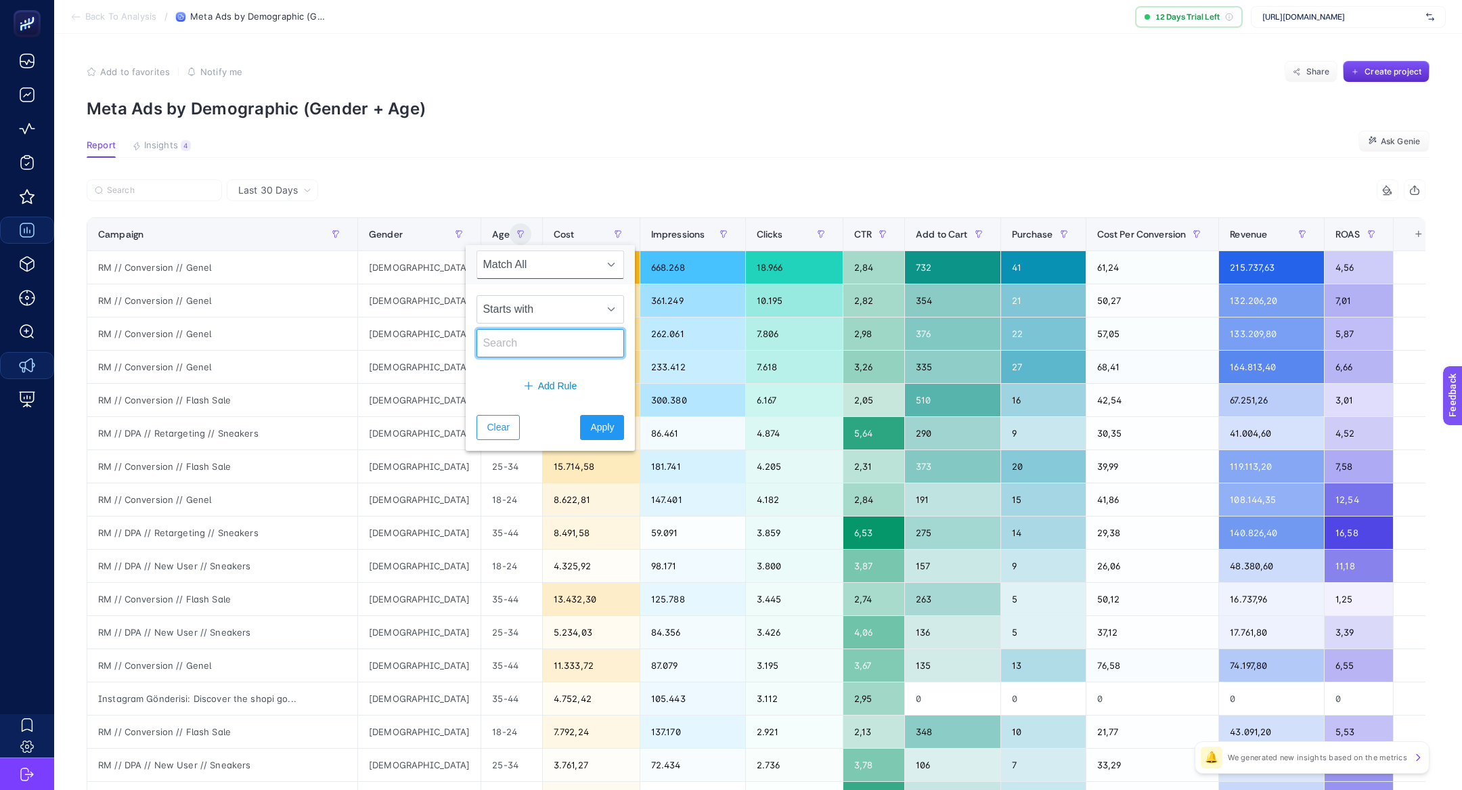
click at [522, 335] on input "text" at bounding box center [550, 343] width 148 height 28
type input "6"
type input "65"
click at [590, 422] on span "Apply" at bounding box center [602, 427] width 24 height 14
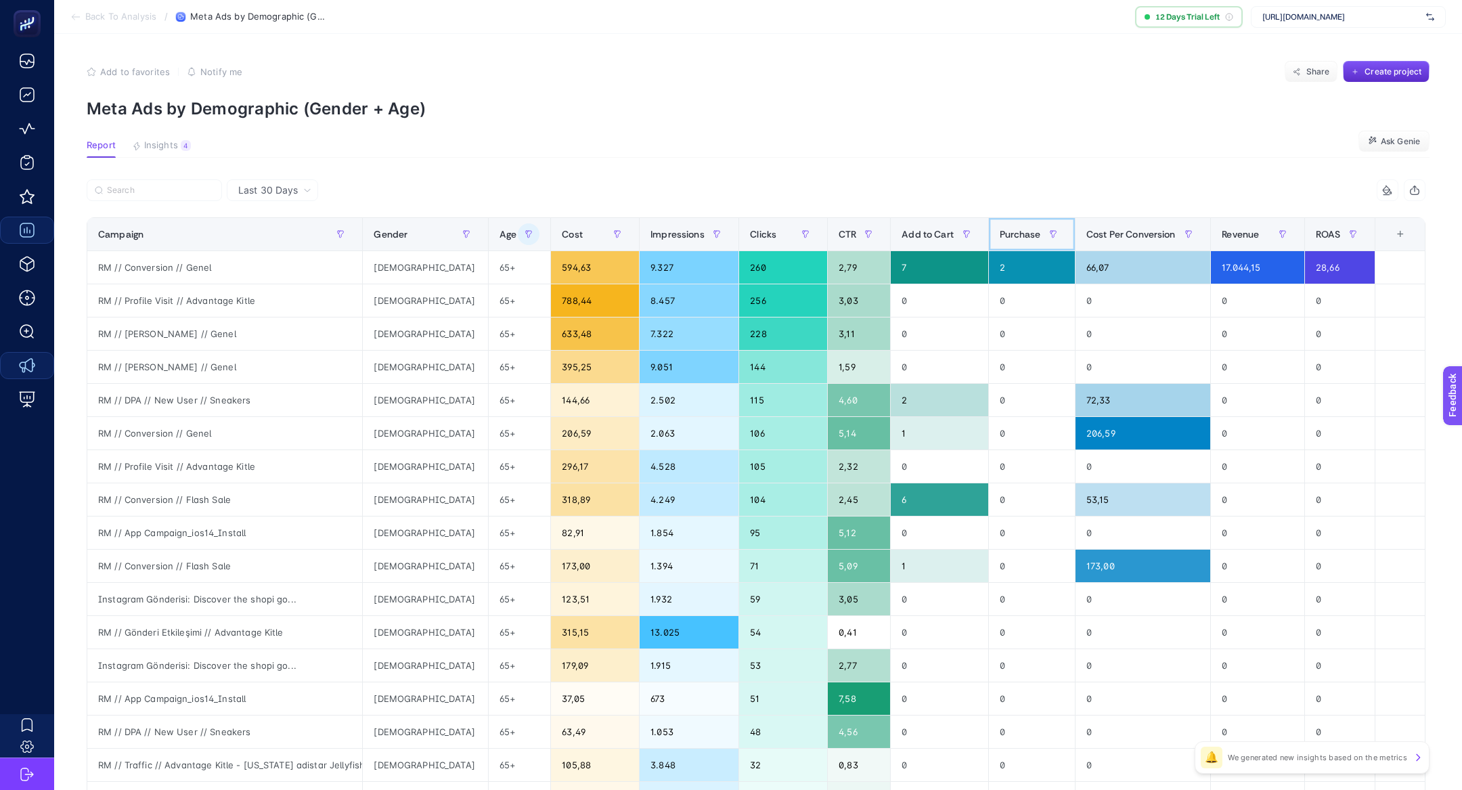
click at [1016, 236] on span "Purchase" at bounding box center [1019, 234] width 41 height 11
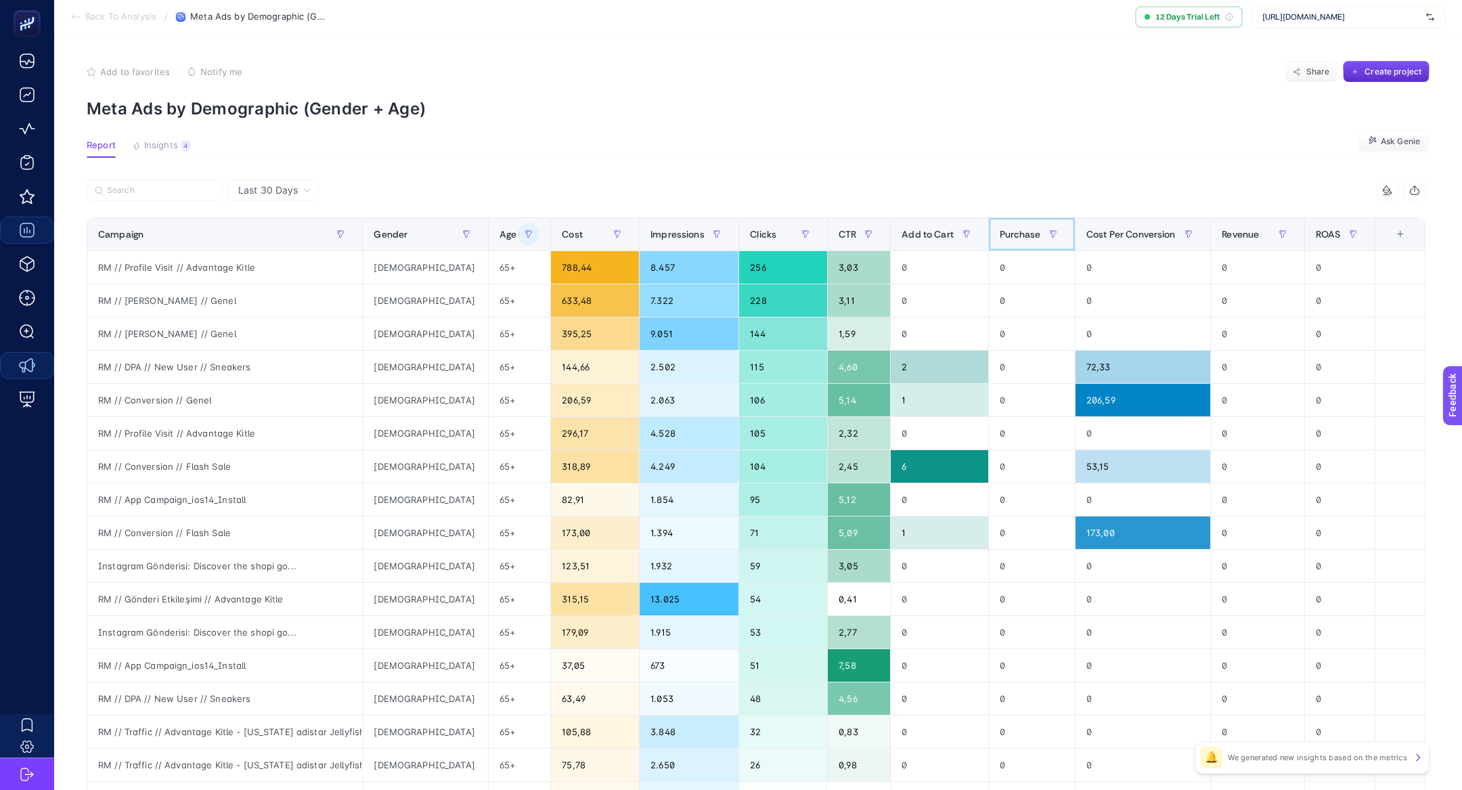
click at [1016, 236] on span "Purchase" at bounding box center [1019, 234] width 41 height 11
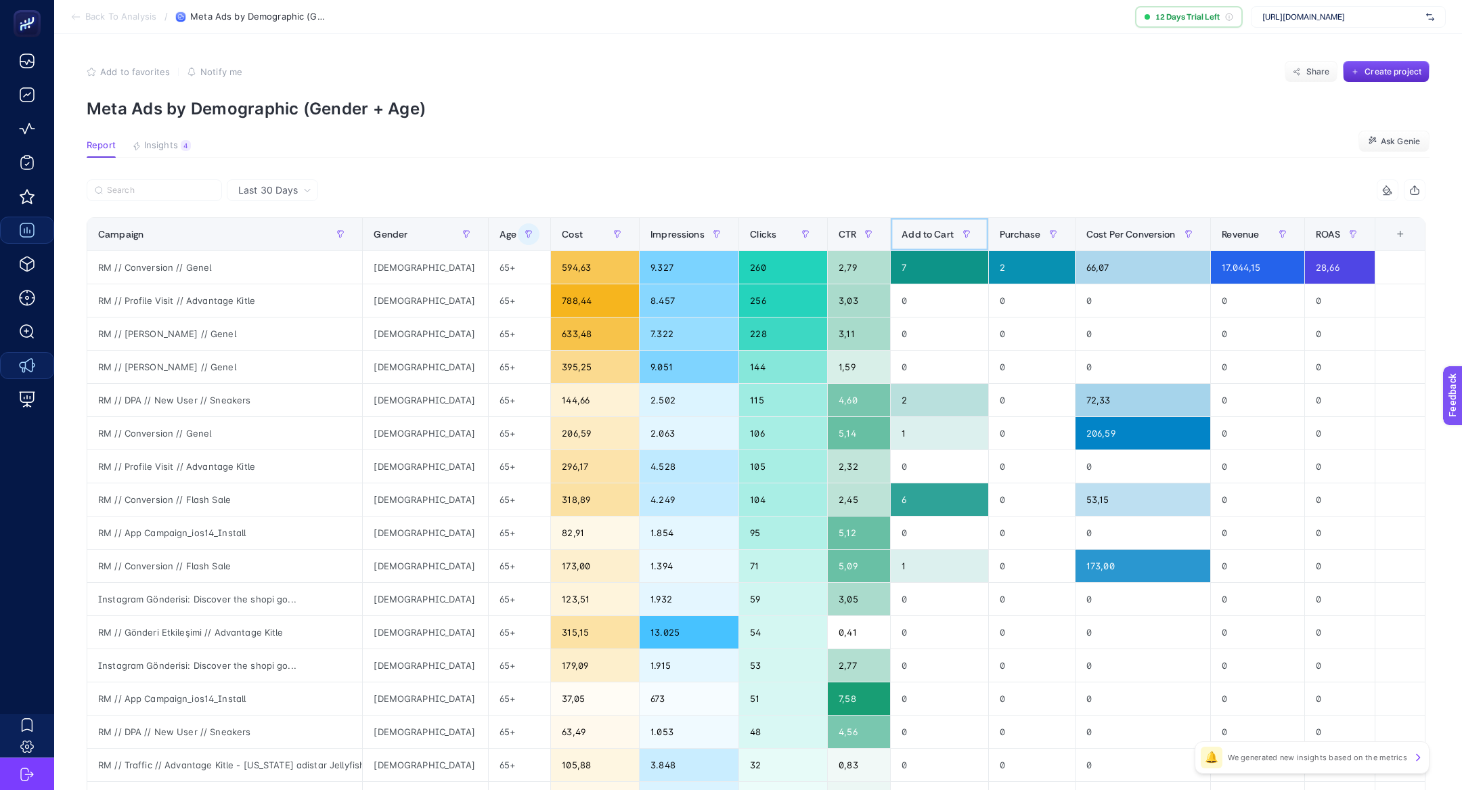
click at [922, 236] on span "Add to Cart" at bounding box center [927, 234] width 52 height 11
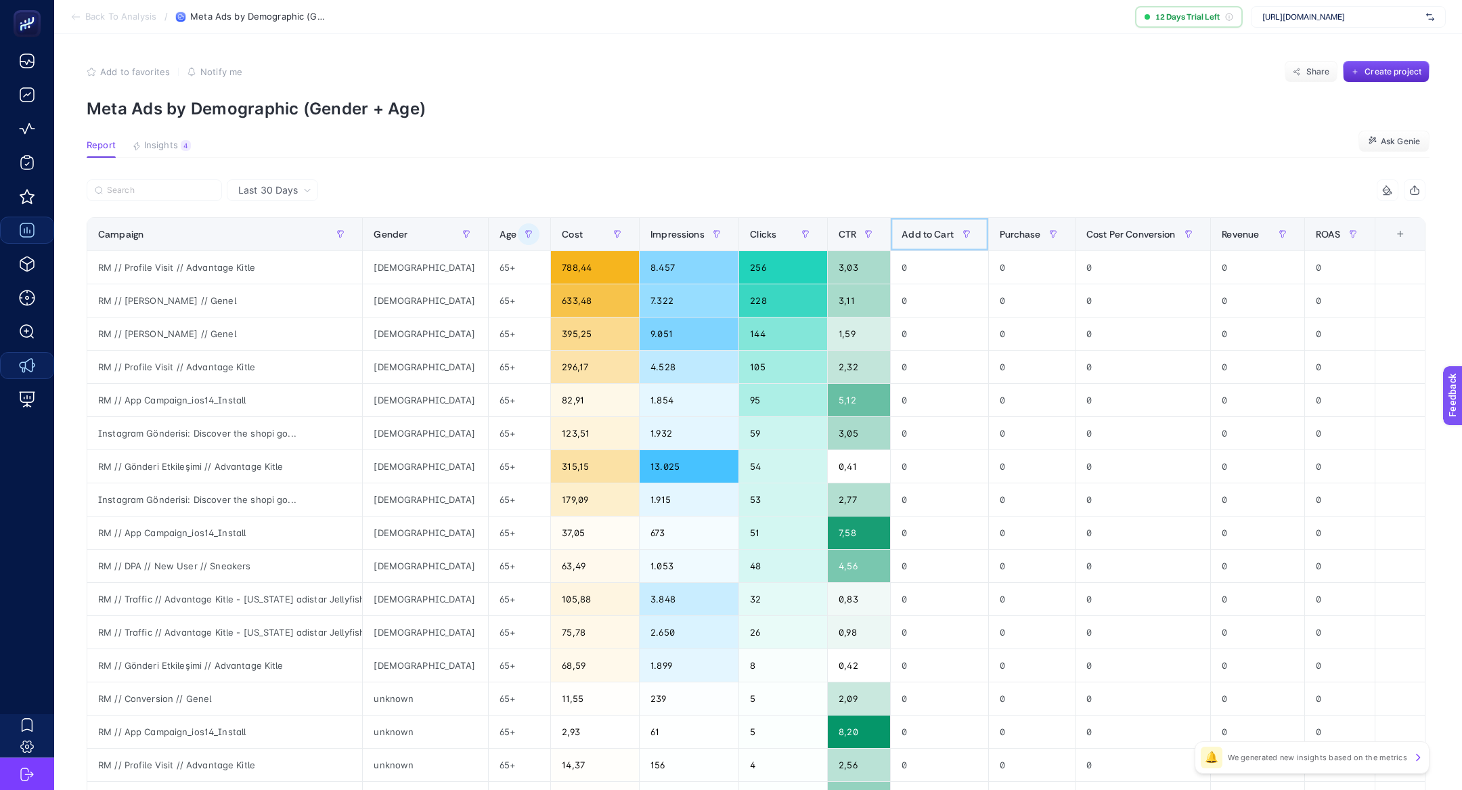
click at [922, 236] on span "Add to Cart" at bounding box center [927, 234] width 52 height 11
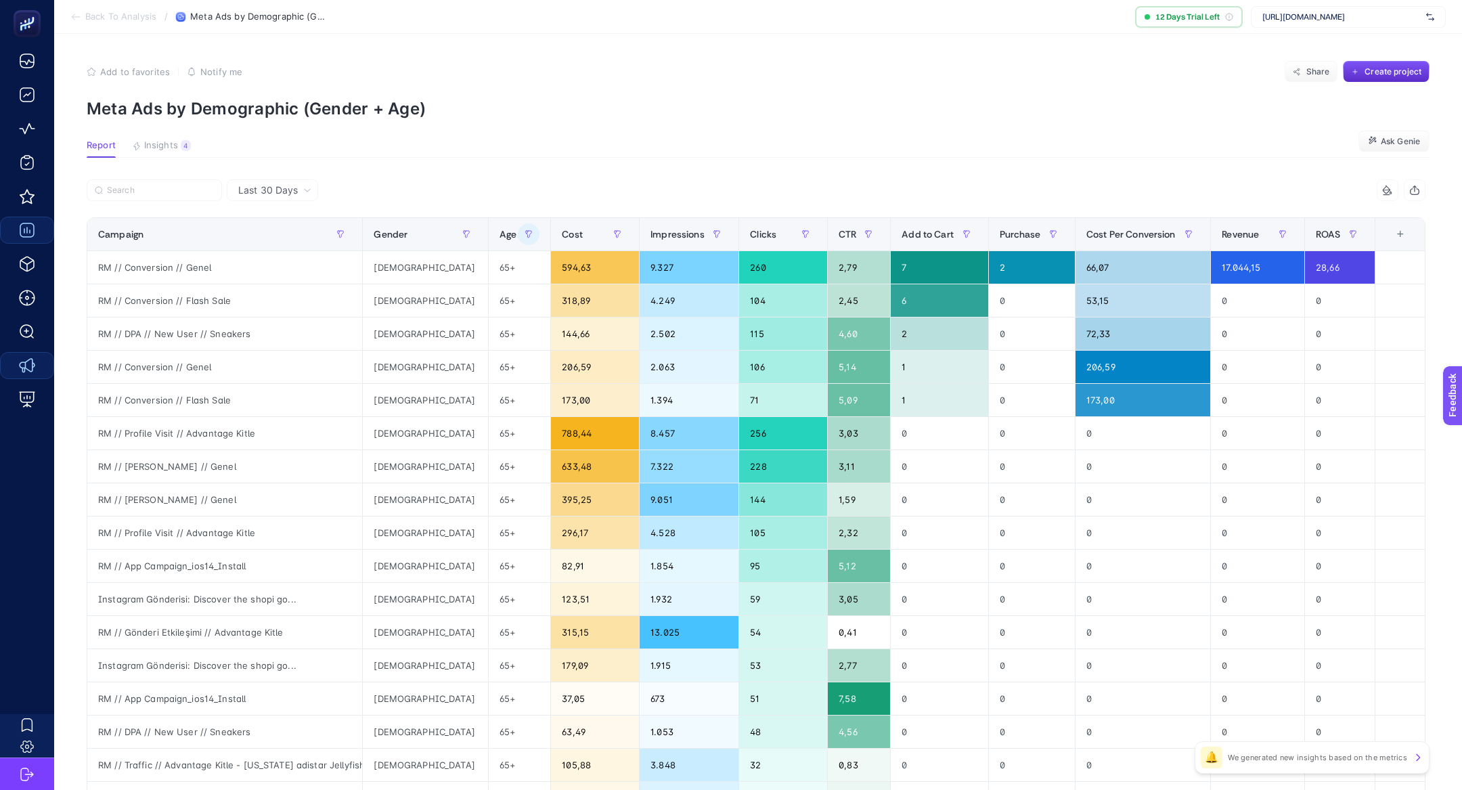
click at [874, 180] on div "9 items selected" at bounding box center [1090, 190] width 669 height 22
click at [952, 169] on article "Add to favorites false Notify me Share Create project Meta Ads by Demographic (…" at bounding box center [757, 563] width 1407 height 1058
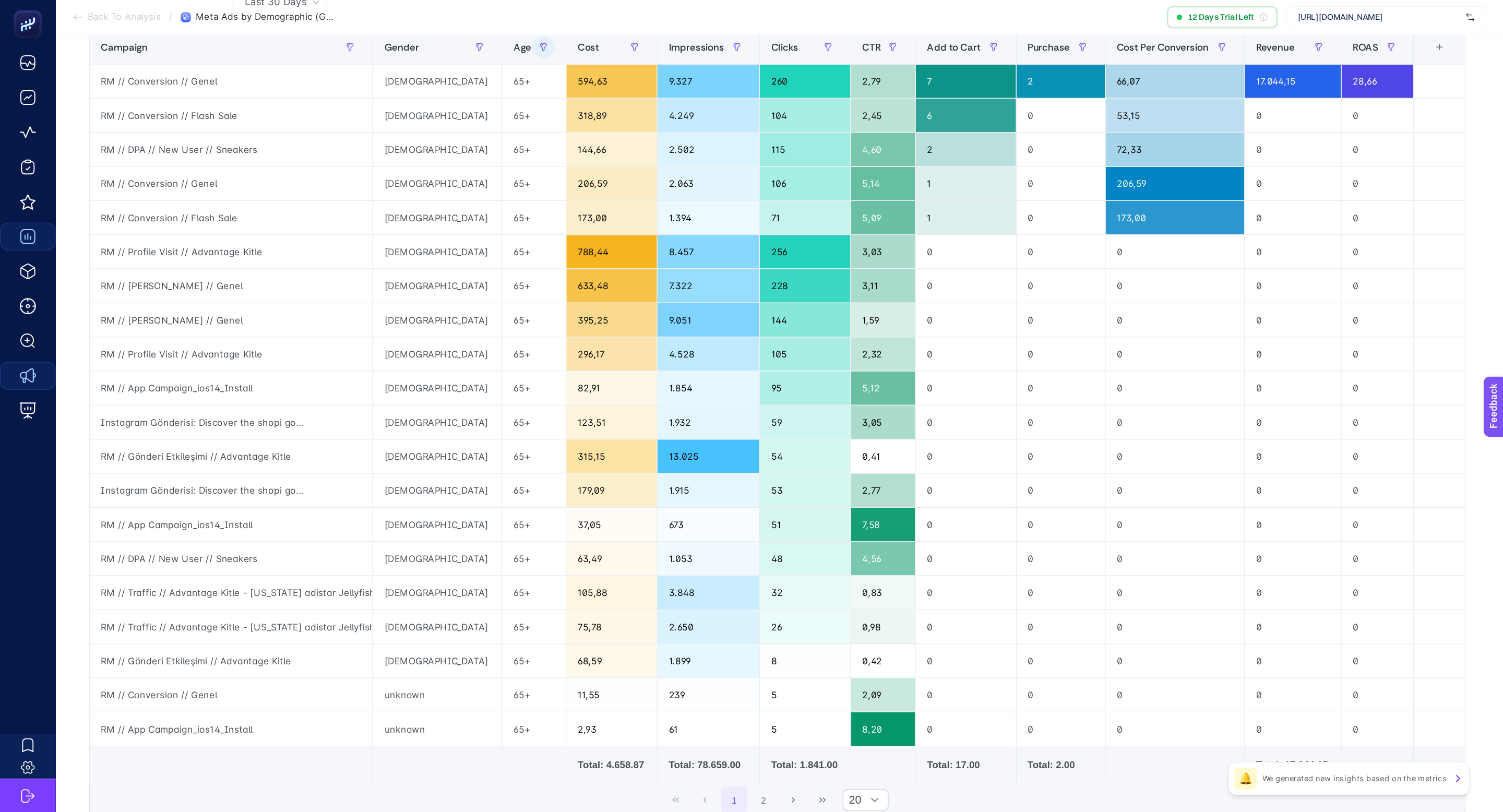
scroll to position [30, 0]
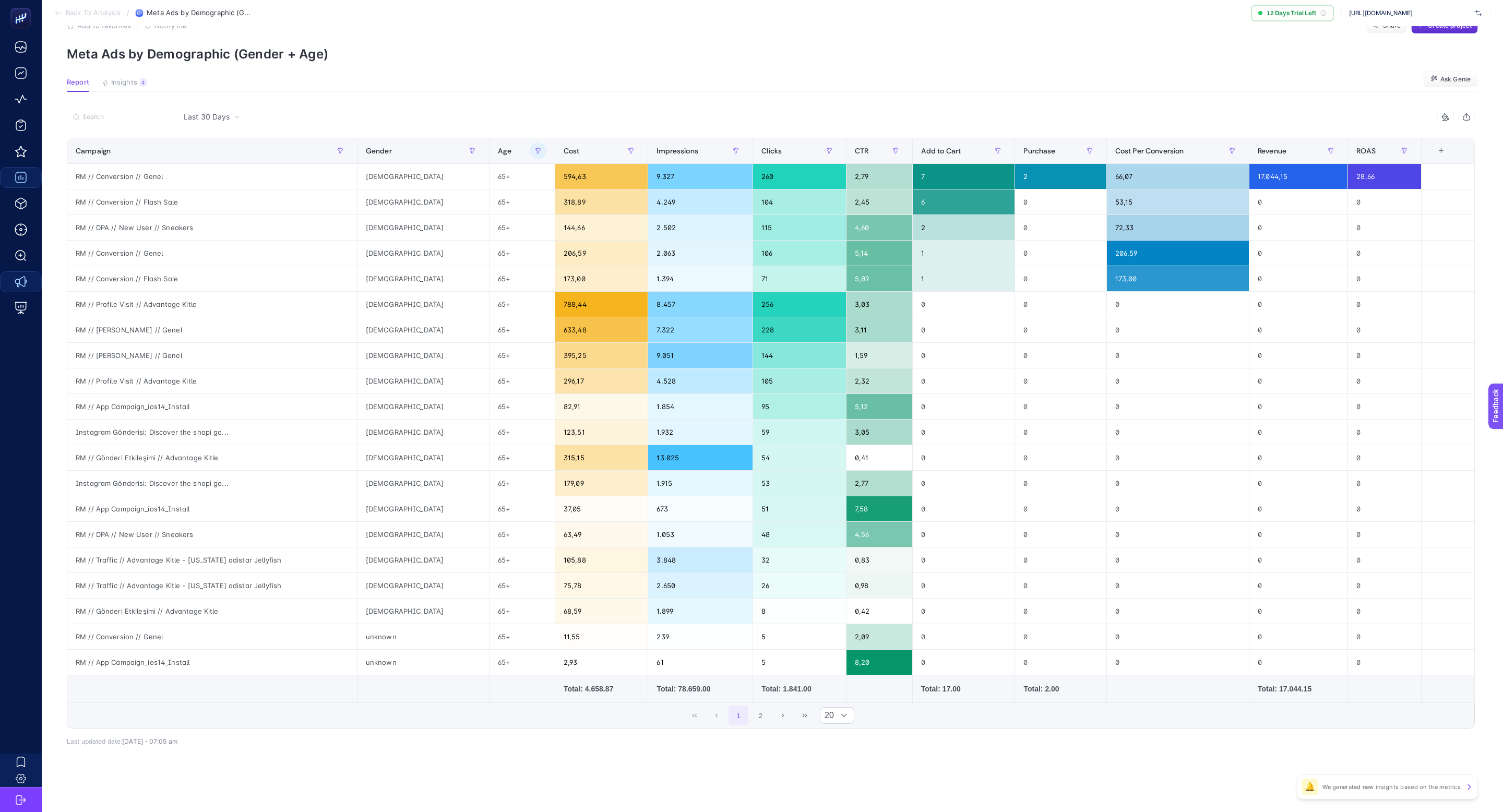
click at [594, 608] on div "Last 30 Days 10 items selected Campaign Gender Age Cost Impressions Clicks CTR …" at bounding box center [770, 450] width 1424 height 682
click at [530, 145] on button "button" at bounding box center [538, 151] width 17 height 17
click at [534, 237] on input "65" at bounding box center [558, 234] width 114 height 22
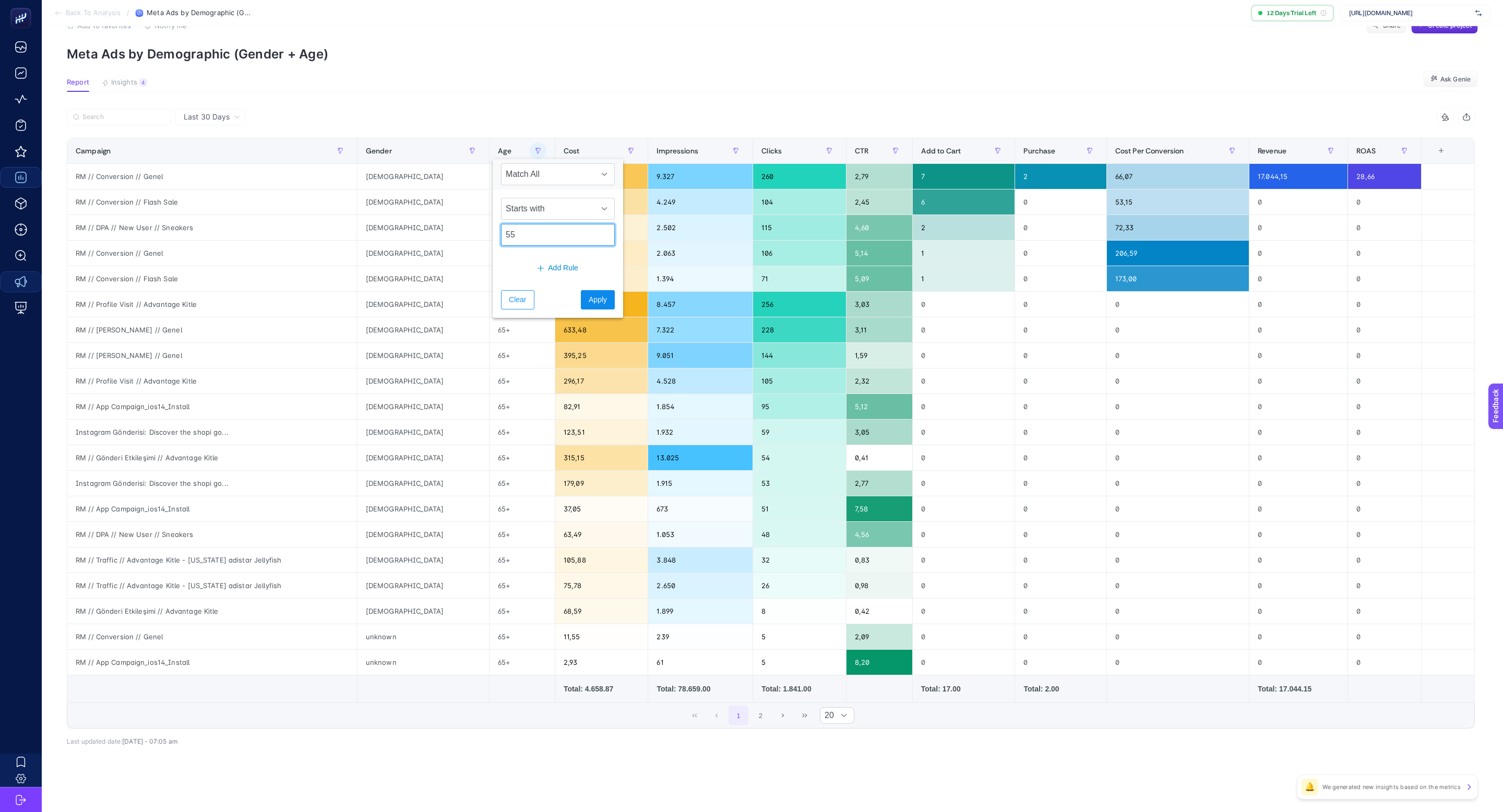
type input "55"
click at [588, 298] on span "Apply" at bounding box center [598, 300] width 19 height 11
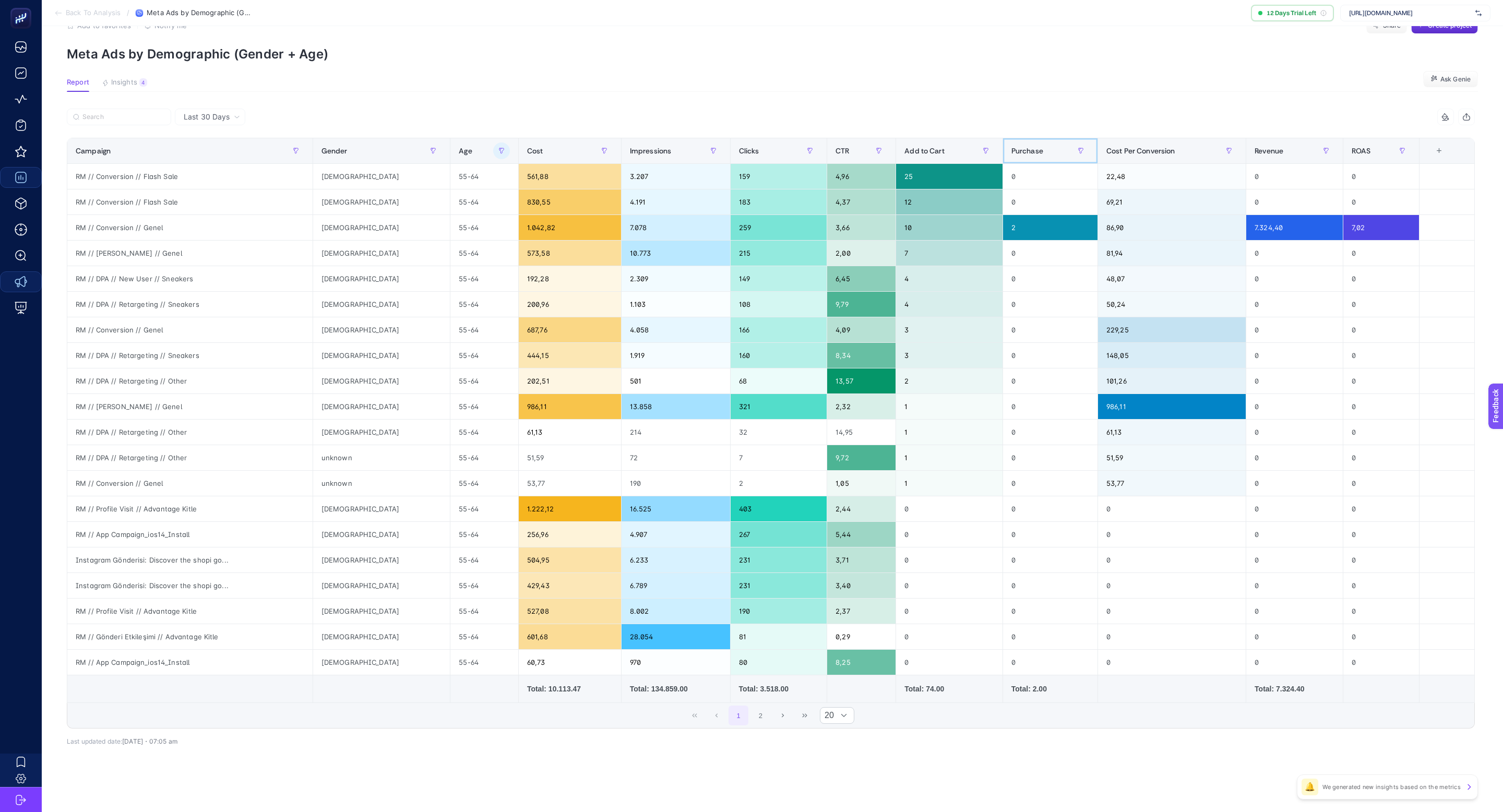
click at [1019, 153] on span "Purchase" at bounding box center [1026, 150] width 32 height 8
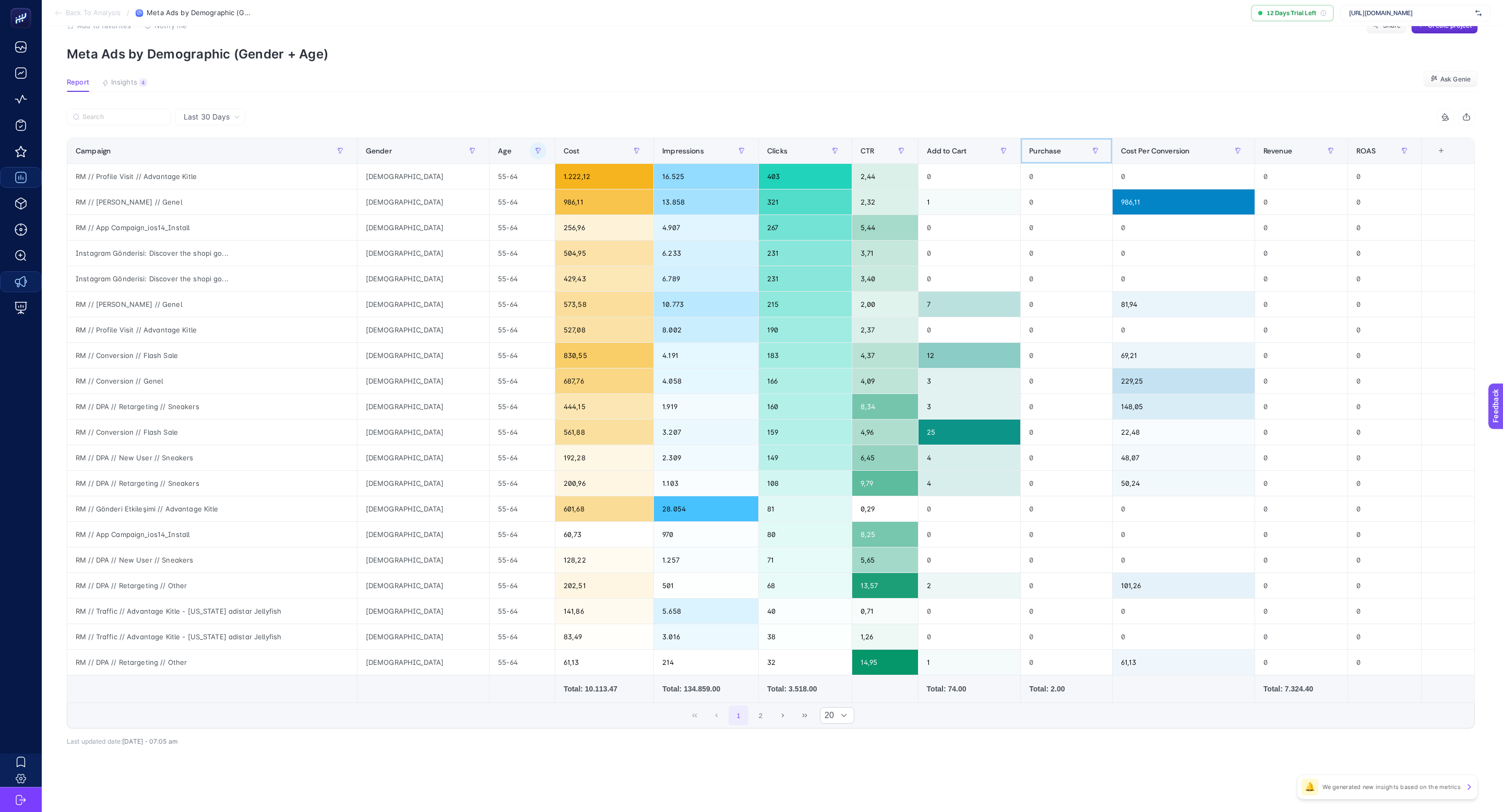
click at [1029, 153] on span "Purchase" at bounding box center [1044, 150] width 32 height 8
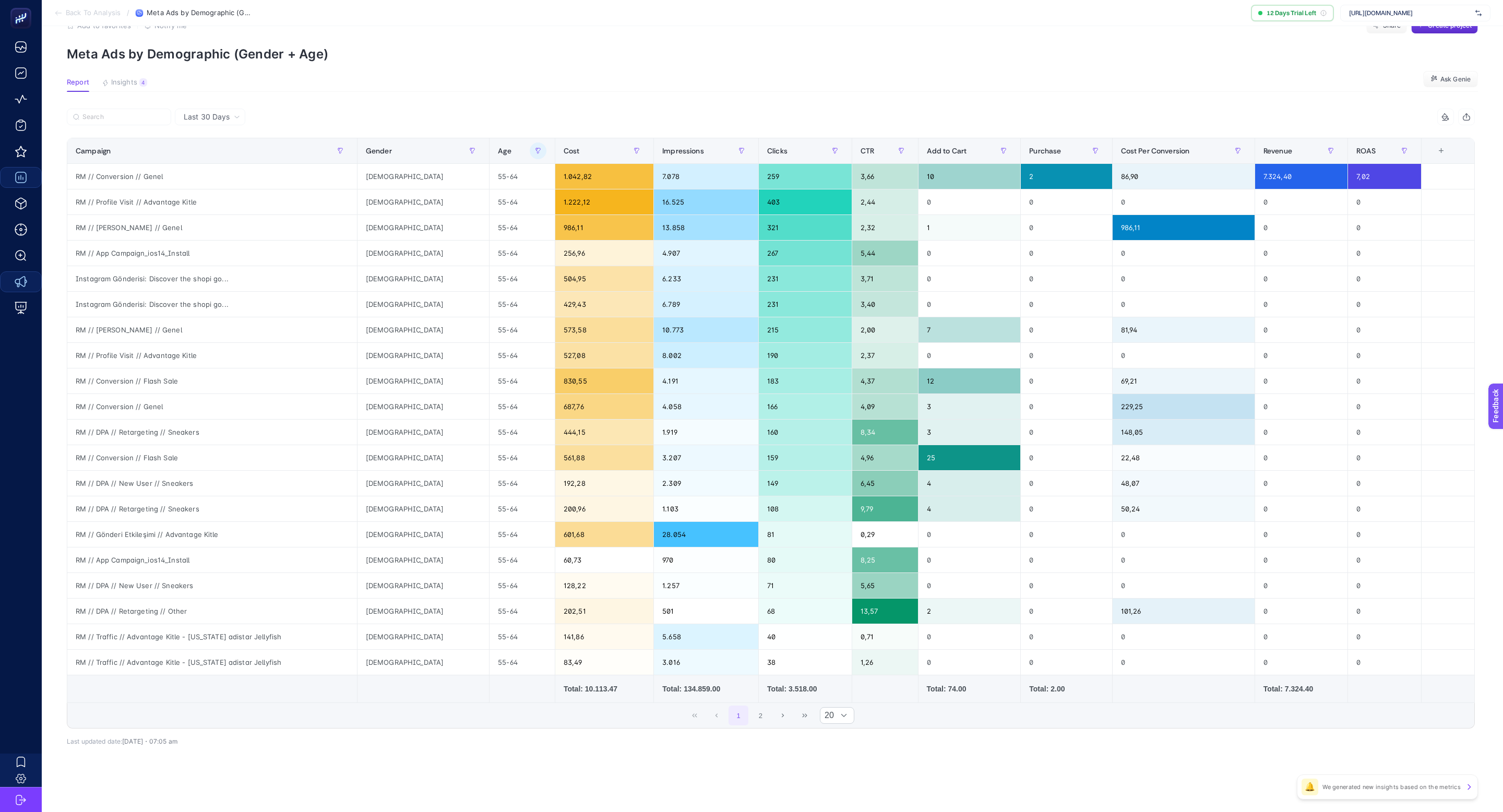
click at [924, 608] on div "9 items selected Campaign Gender Age Cost Impressions Clicks CTR Add to Cart Pu…" at bounding box center [771, 435] width 1408 height 620
click at [876, 608] on div "Last 30 Days 10 items selected Campaign Gender Age Cost Impressions Clicks CTR …" at bounding box center [770, 450] width 1424 height 682
click at [136, 76] on article "Add to favorites false Notify me Share Create project Meta Ads by Demographic (…" at bounding box center [772, 404] width 1461 height 816
click at [140, 82] on div "4" at bounding box center [143, 82] width 8 height 8
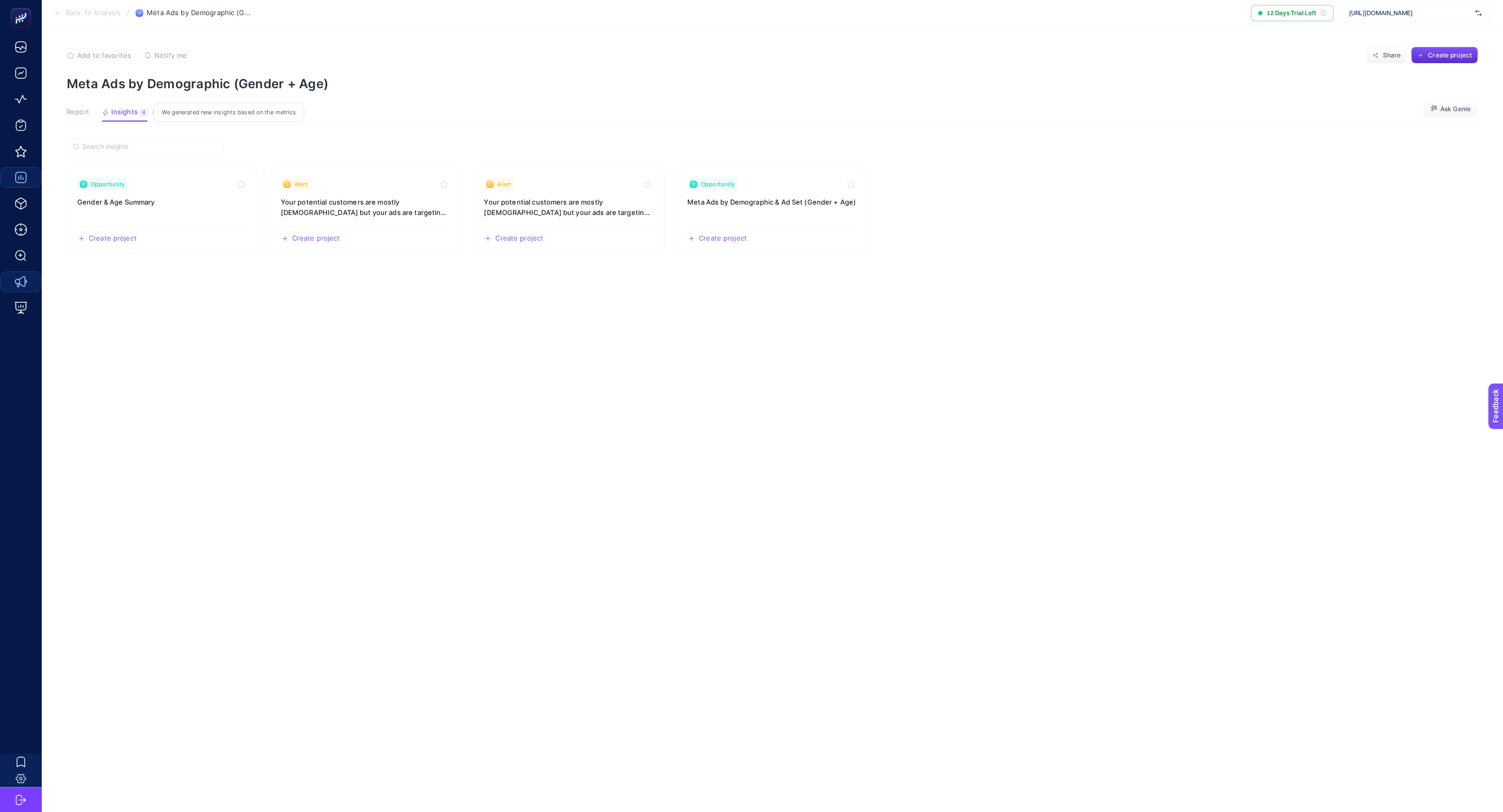
scroll to position [0, 0]
click at [174, 207] on h3 "Gender & Age Summary" at bounding box center [162, 202] width 170 height 11
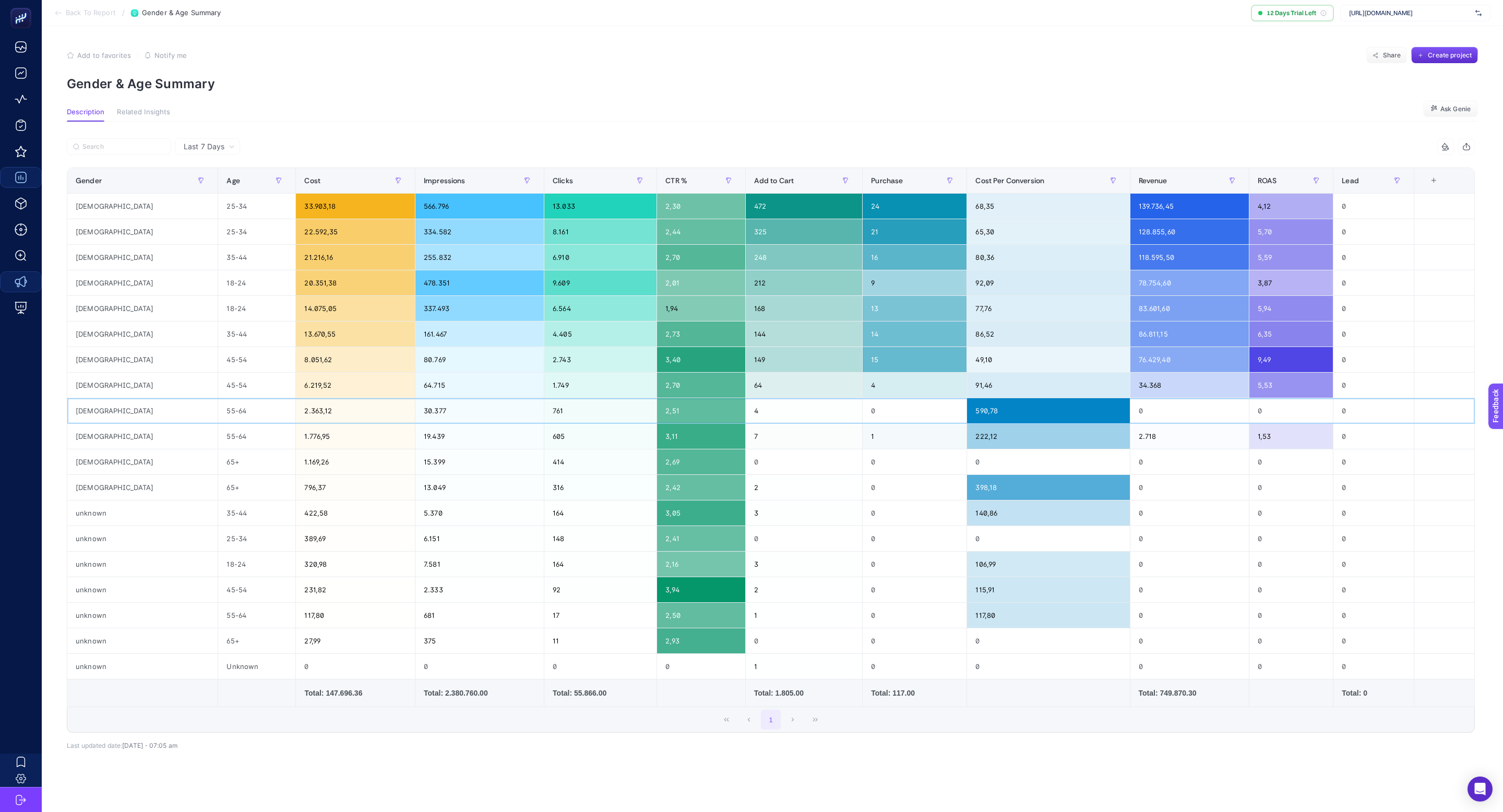
click at [218, 411] on div "55-64" at bounding box center [257, 410] width 77 height 25
click at [206, 136] on div "Last 7 Days 10 items selected Gender Age Cost Impressions Clicks CTR % Add to C…" at bounding box center [770, 463] width 1424 height 682
click at [206, 146] on span "Last 7 Days" at bounding box center [204, 147] width 41 height 11
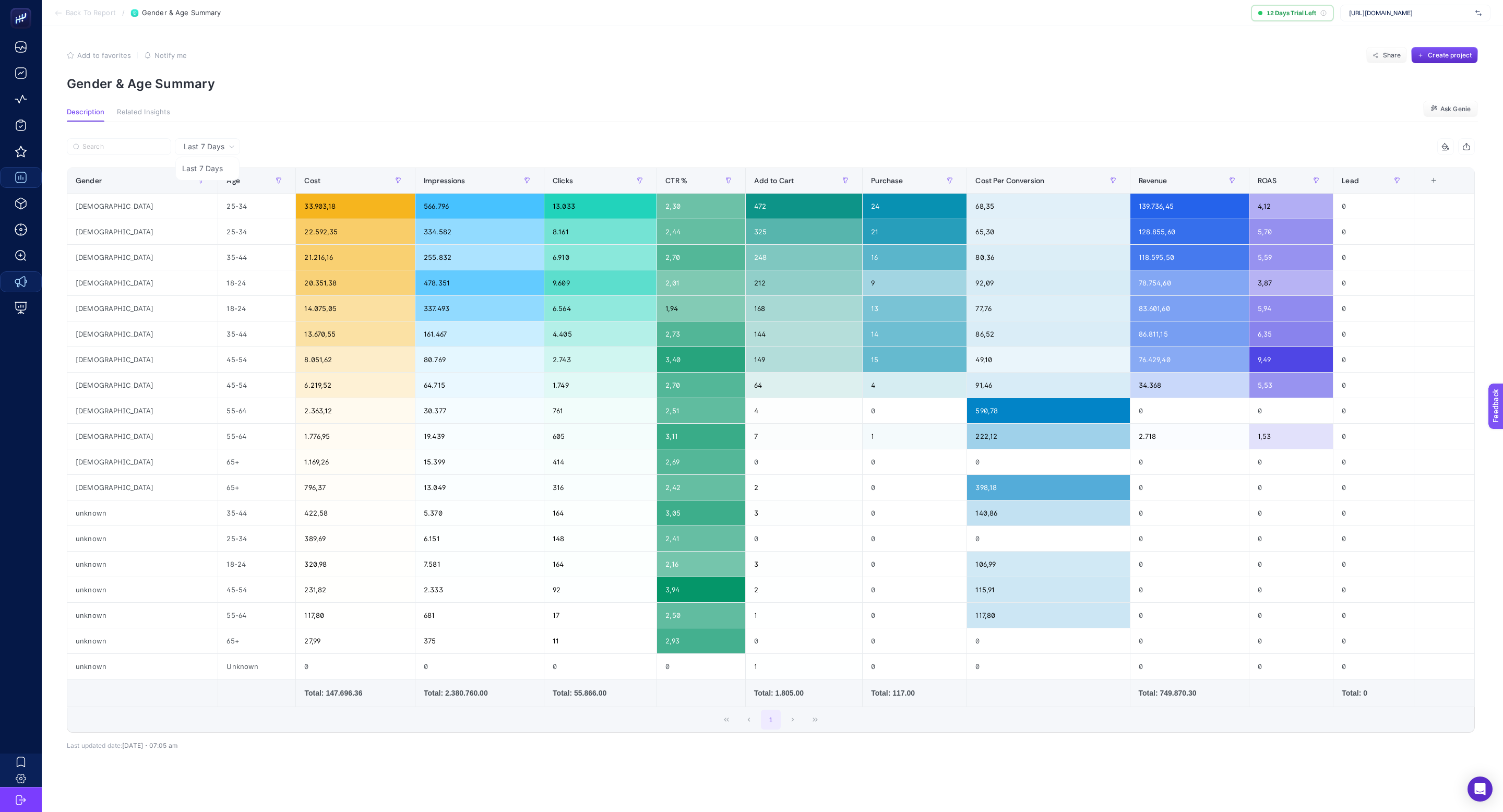
click at [221, 147] on span "Last 7 Days" at bounding box center [204, 147] width 41 height 11
click at [222, 148] on span "Last 7 Days" at bounding box center [204, 147] width 41 height 11
click at [338, 126] on div "Last 7 Days Last 7 Days 10 items selected Gender Age Cost Impressions Clicks CT…" at bounding box center [770, 463] width 1424 height 682
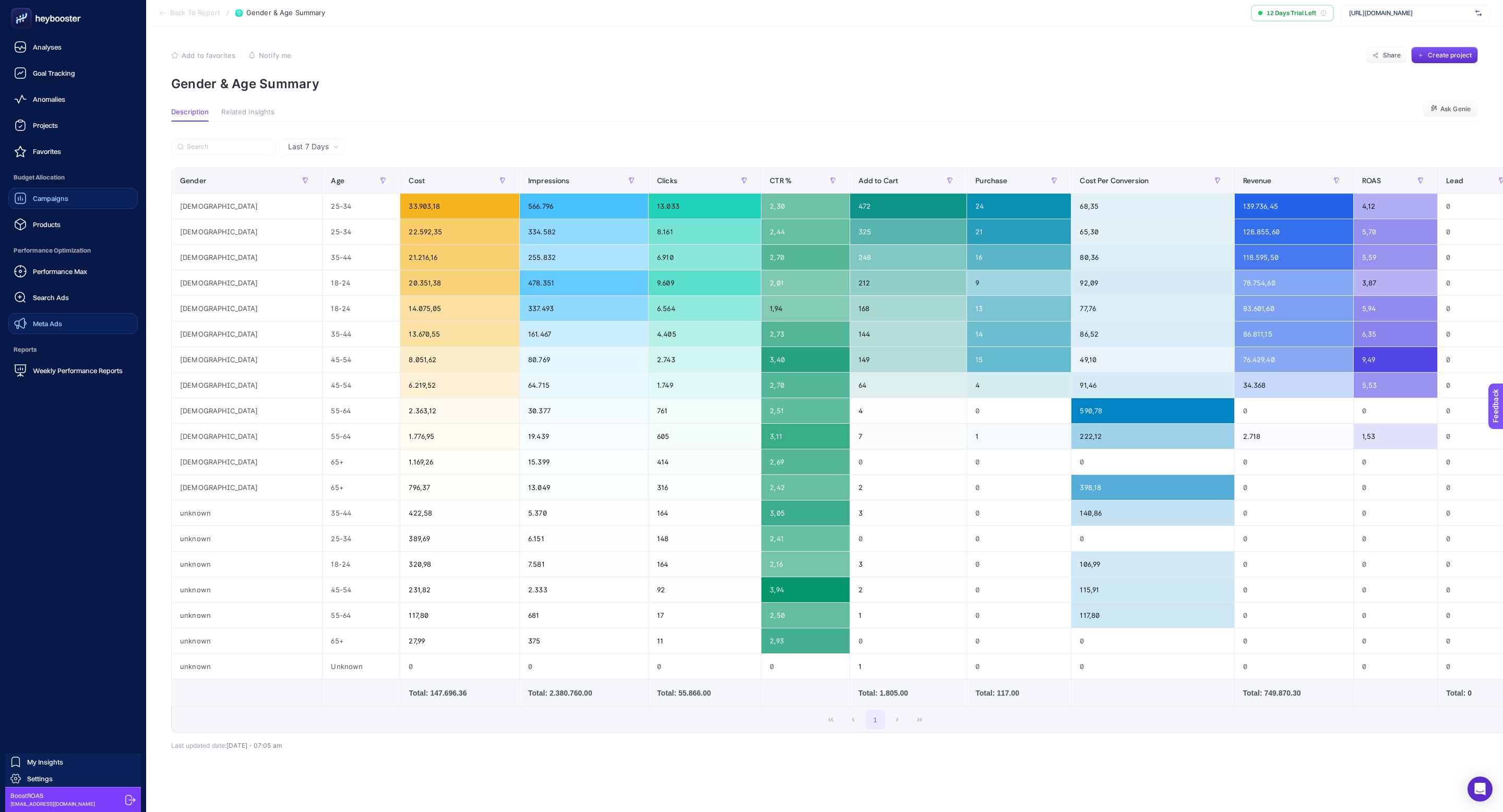
click at [73, 325] on link "Meta Ads" at bounding box center [73, 323] width 130 height 21
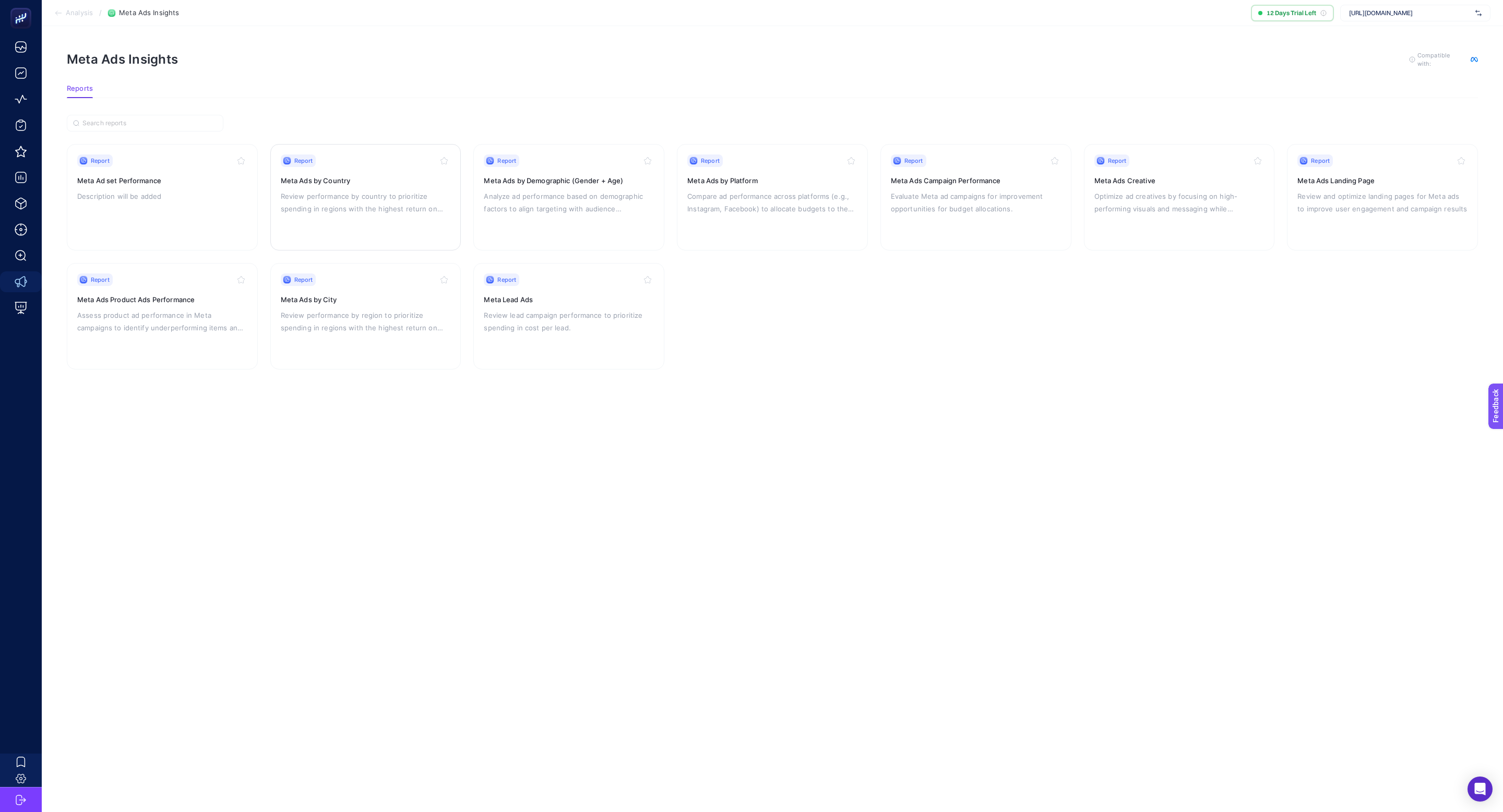
click at [355, 215] on div "Report Meta Ads by Country Review performance by country to prioritize spending…" at bounding box center [366, 197] width 170 height 86
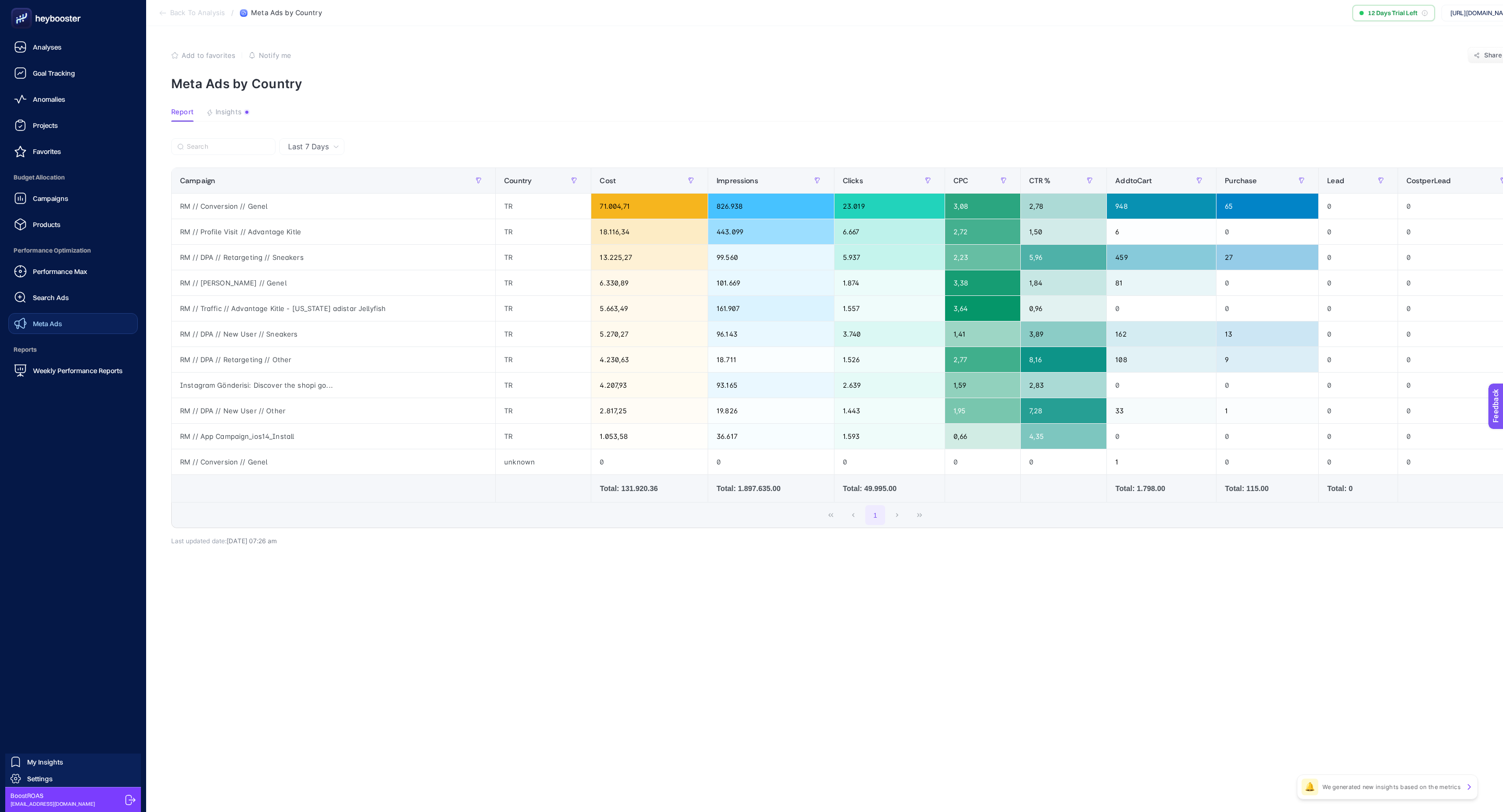
click at [61, 323] on span "Meta Ads" at bounding box center [48, 323] width 29 height 8
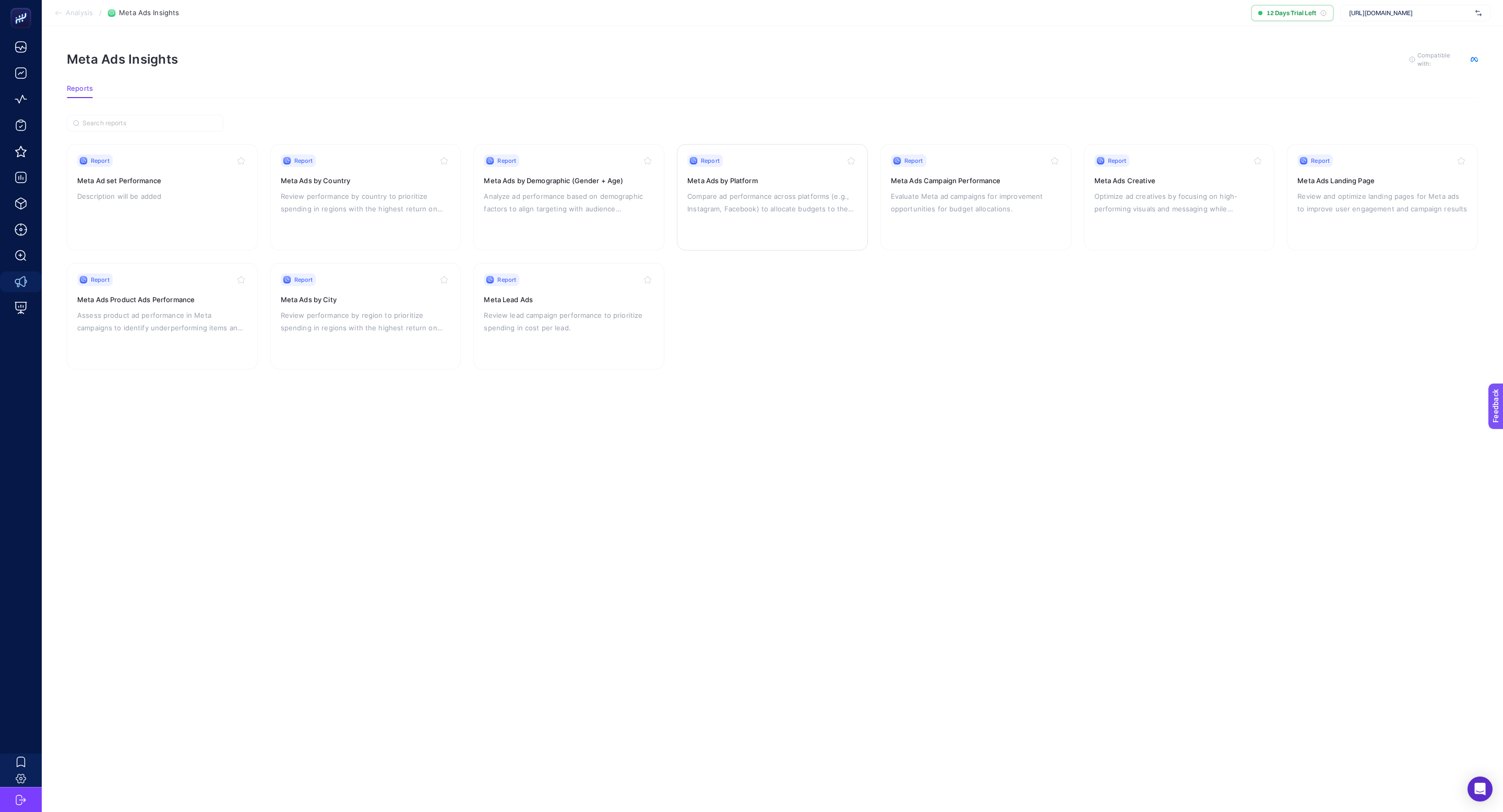
click at [747, 209] on p "Compare ad performance across platforms (e.g., Instagram, Facebook) to allocate…" at bounding box center [772, 202] width 170 height 25
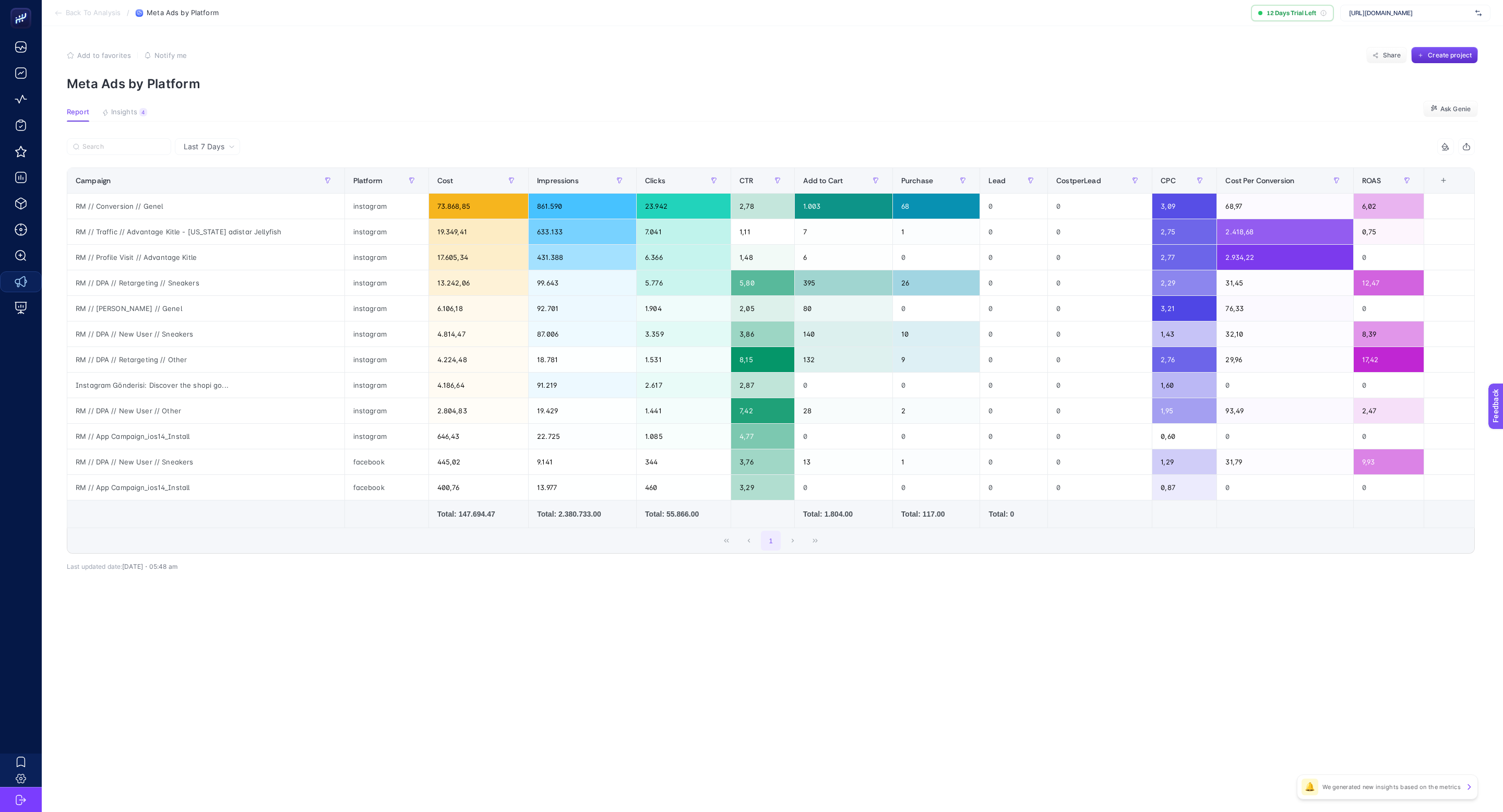
click at [211, 146] on span "Last 7 Days" at bounding box center [204, 147] width 41 height 11
click at [224, 185] on li "Last 30 Days" at bounding box center [207, 187] width 59 height 19
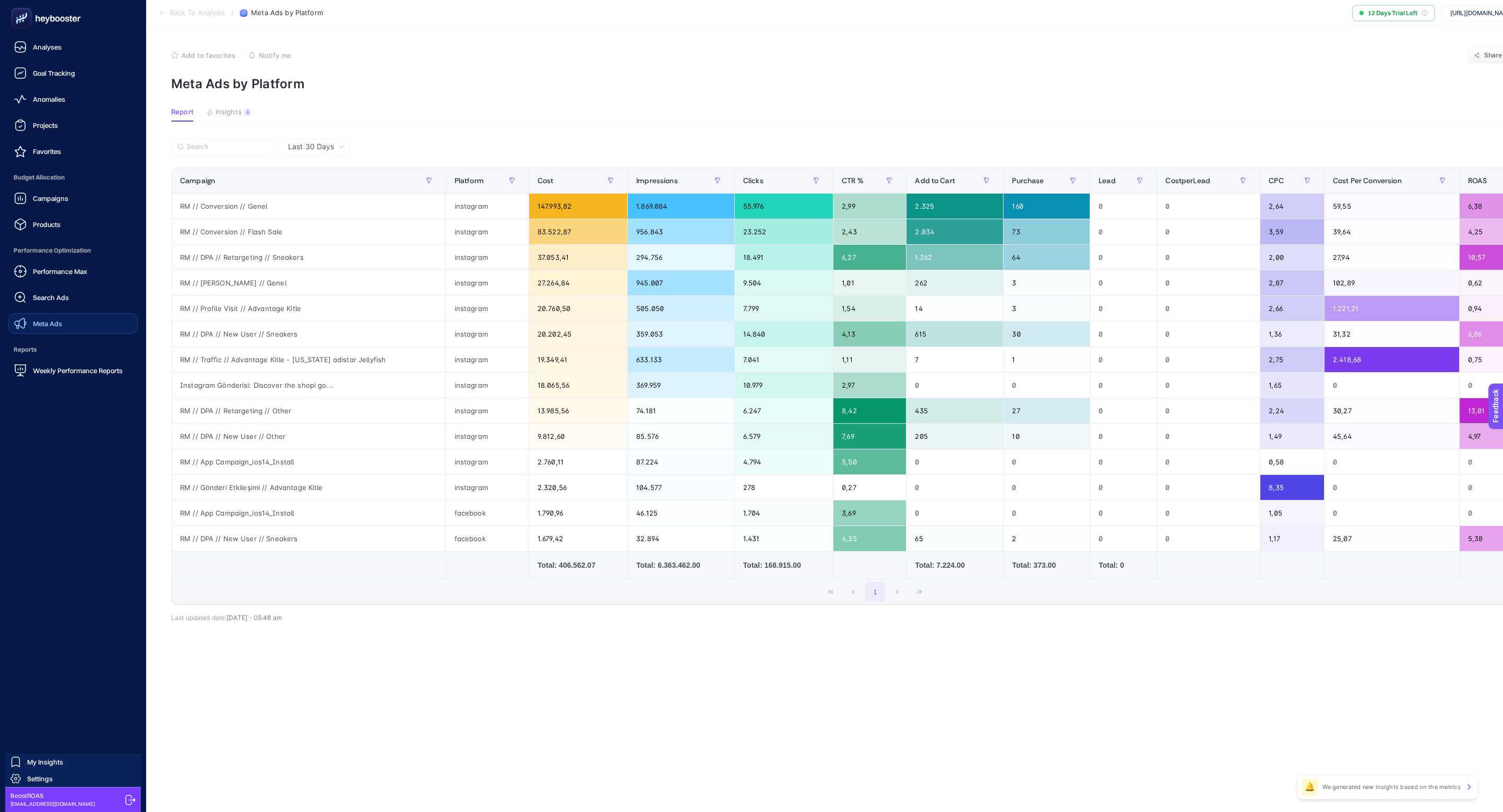
click at [73, 329] on link "Meta Ads" at bounding box center [73, 323] width 130 height 21
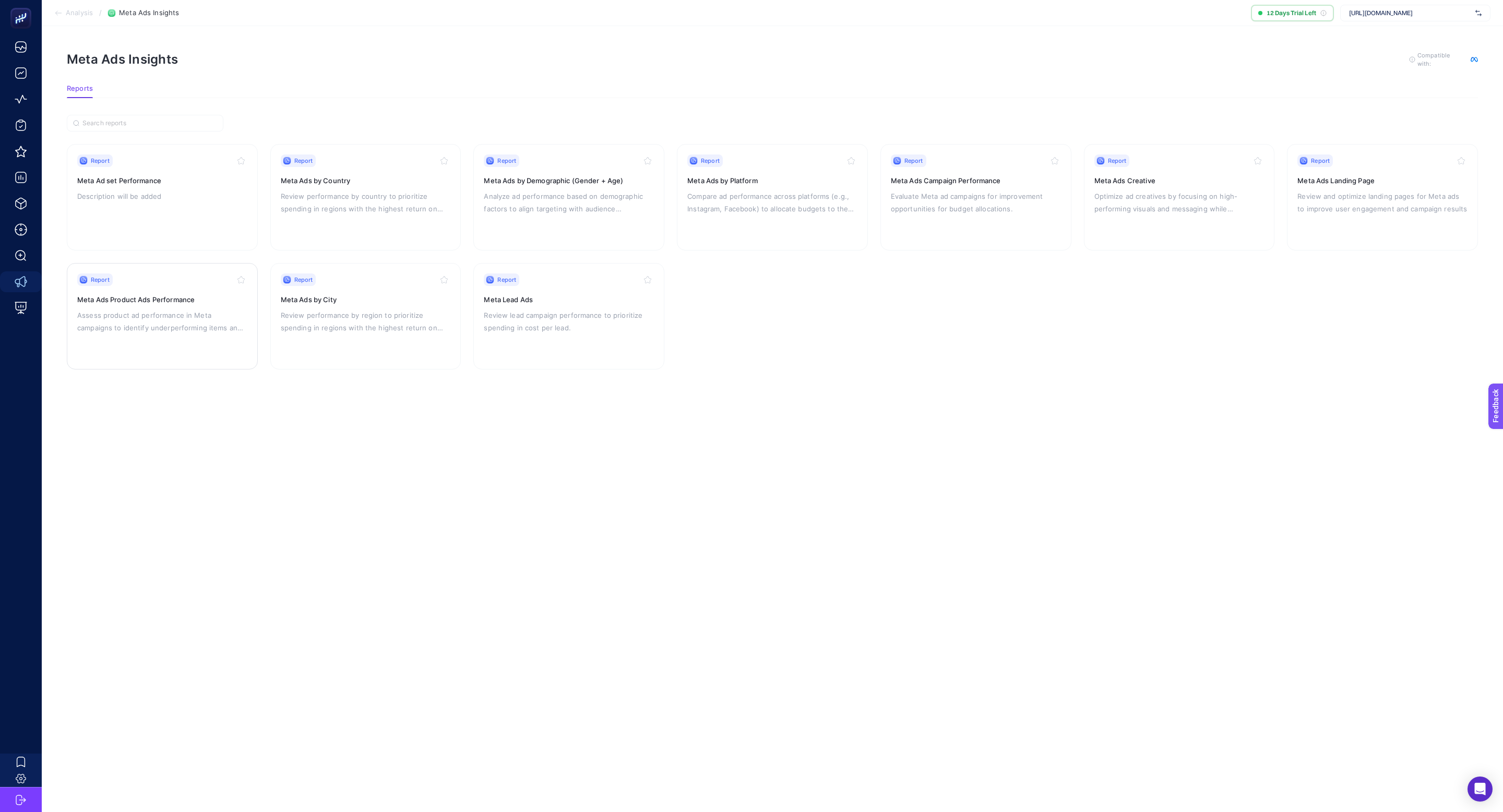
click at [181, 309] on p "Assess product ad performance in Meta campaigns to identify underperforming ite…" at bounding box center [162, 322] width 170 height 25
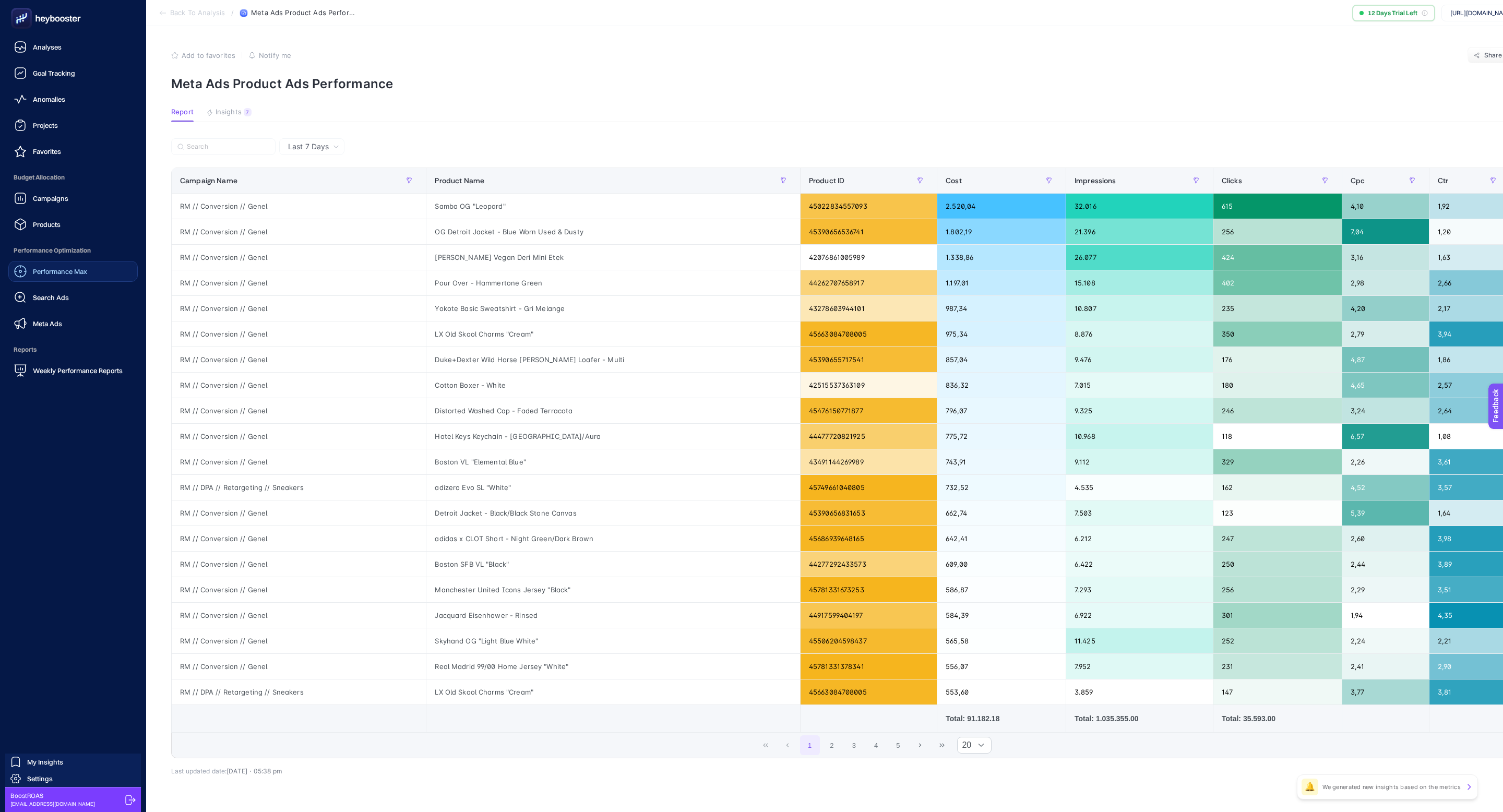
click at [19, 278] on link "Performance Max" at bounding box center [73, 271] width 130 height 21
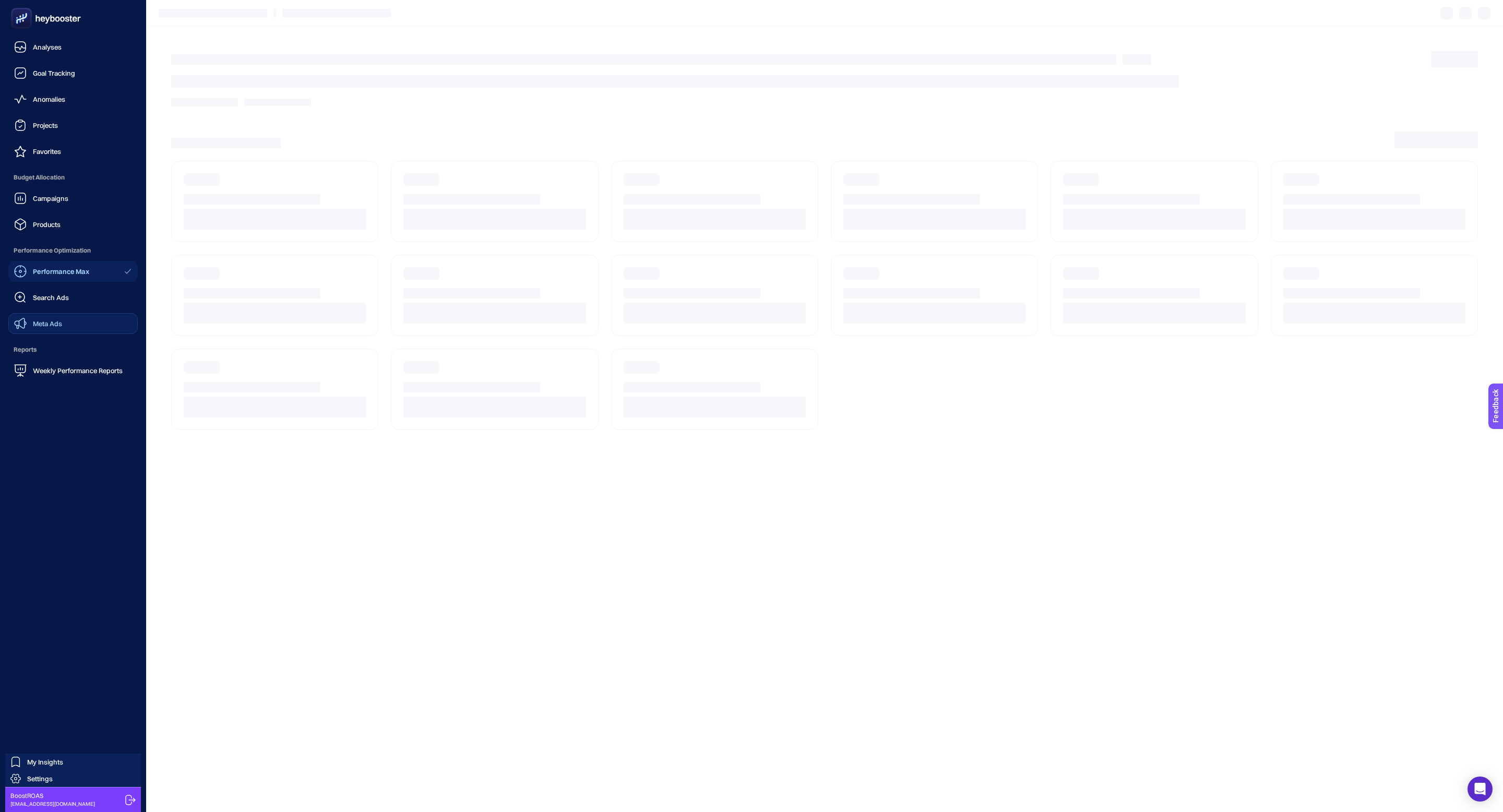
click at [66, 331] on link "Meta Ads" at bounding box center [73, 323] width 130 height 21
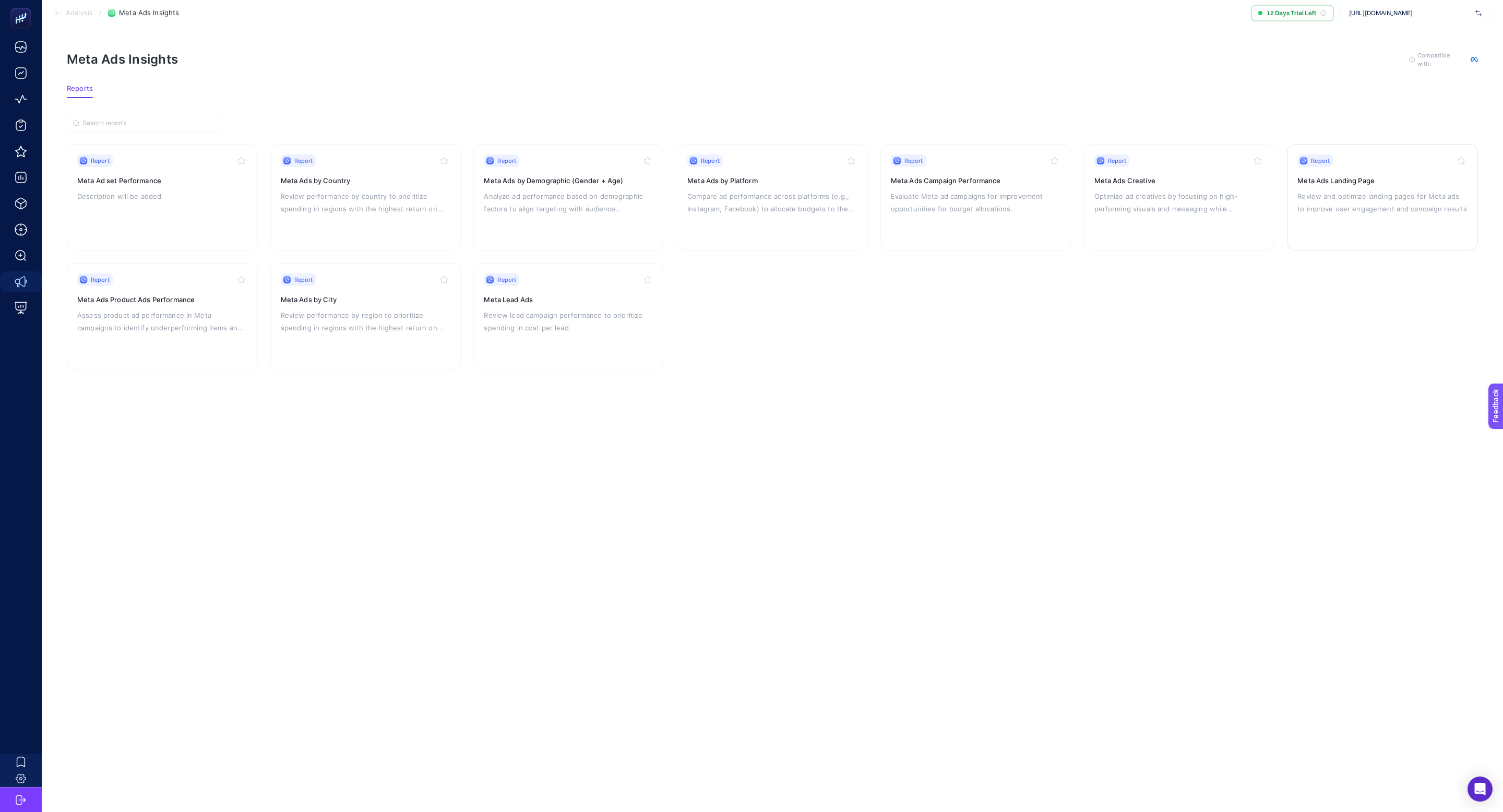
click at [1401, 217] on div "Report Meta Ads Landing Page Review and optimize landing pages for Meta ads to …" at bounding box center [1382, 197] width 170 height 86
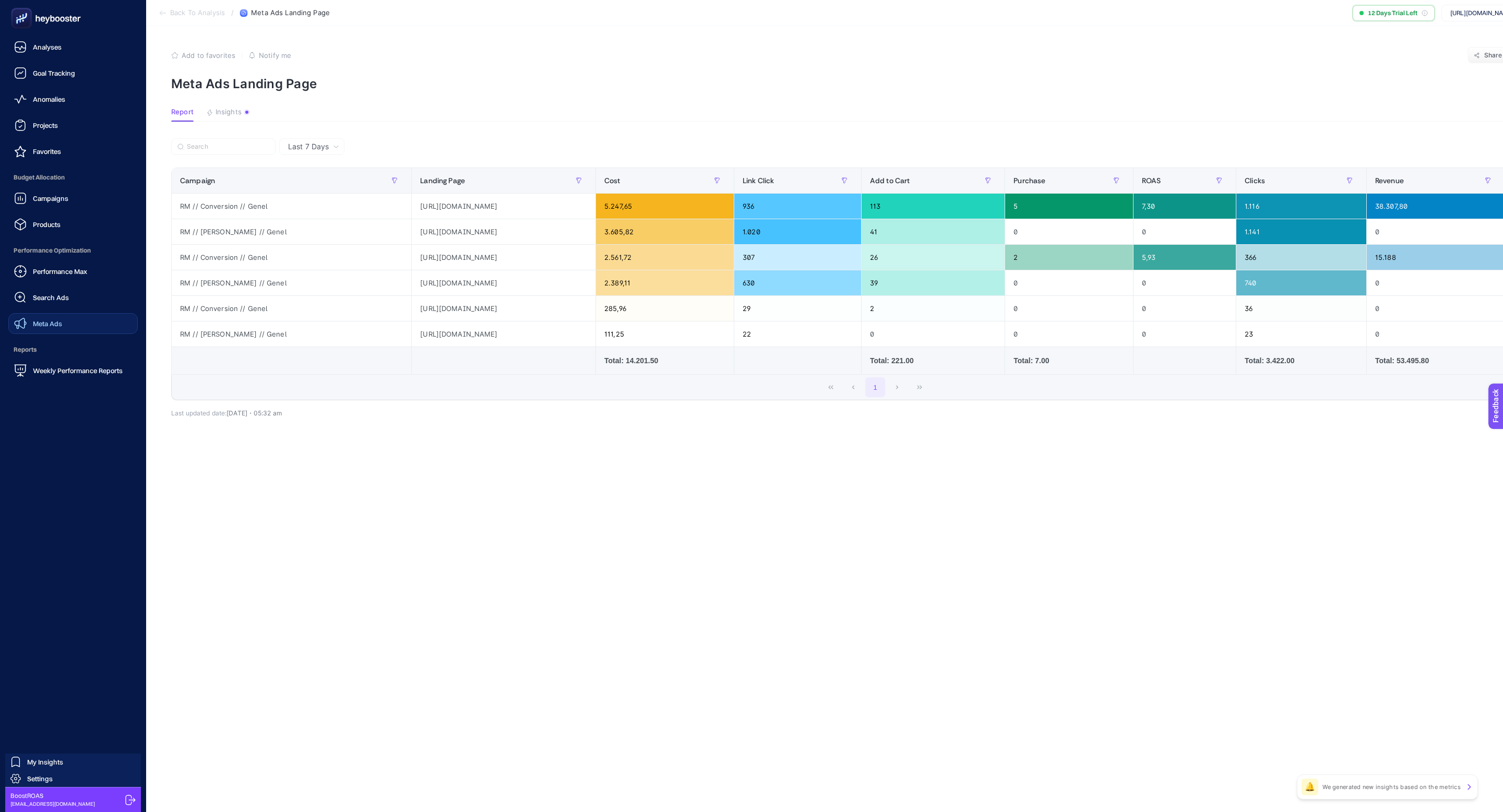
click at [66, 326] on link "Meta Ads" at bounding box center [73, 323] width 130 height 21
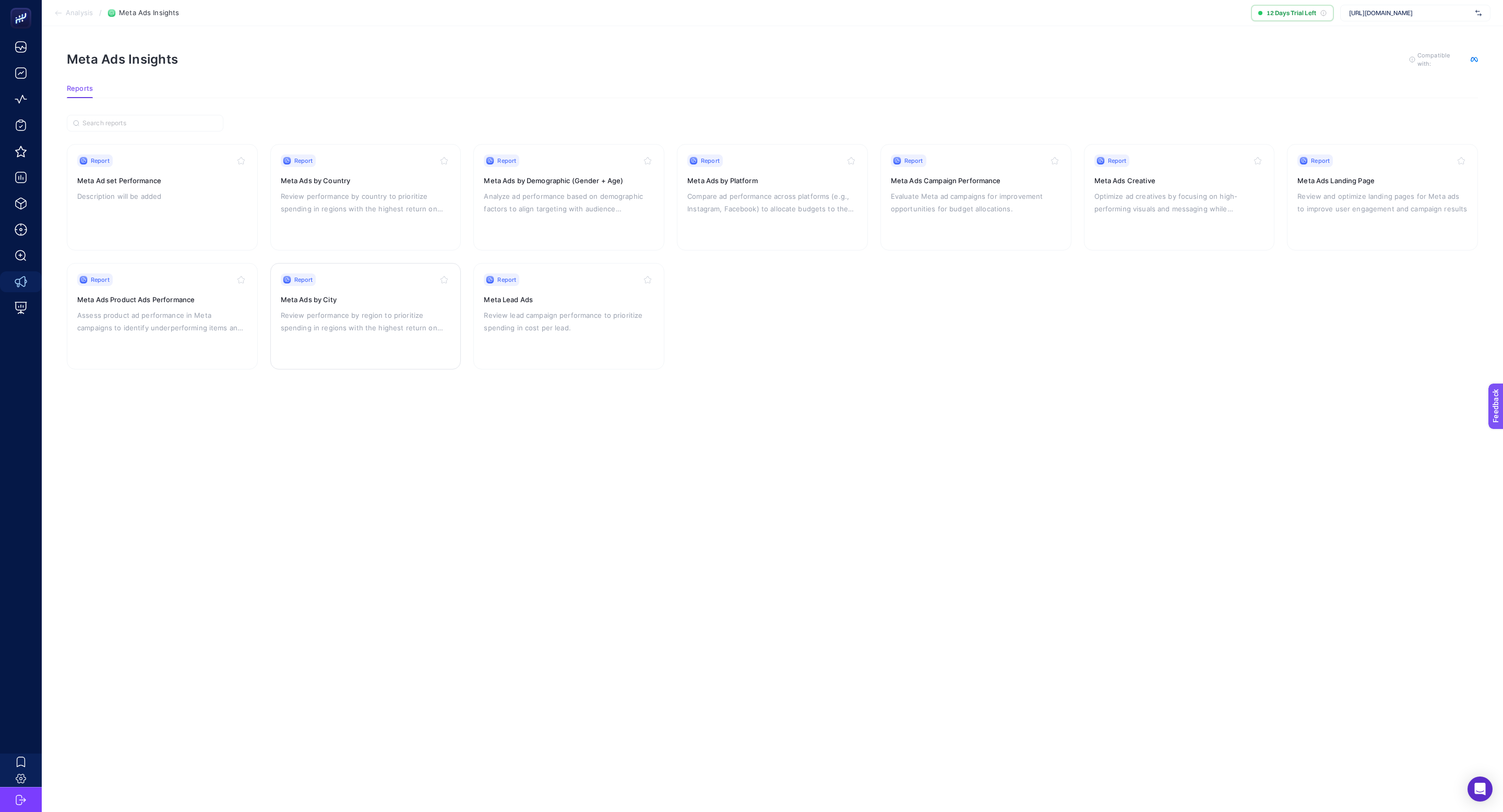
click at [332, 304] on div "Report Meta Ads by City Review performance by region to prioritize spending in …" at bounding box center [366, 316] width 170 height 86
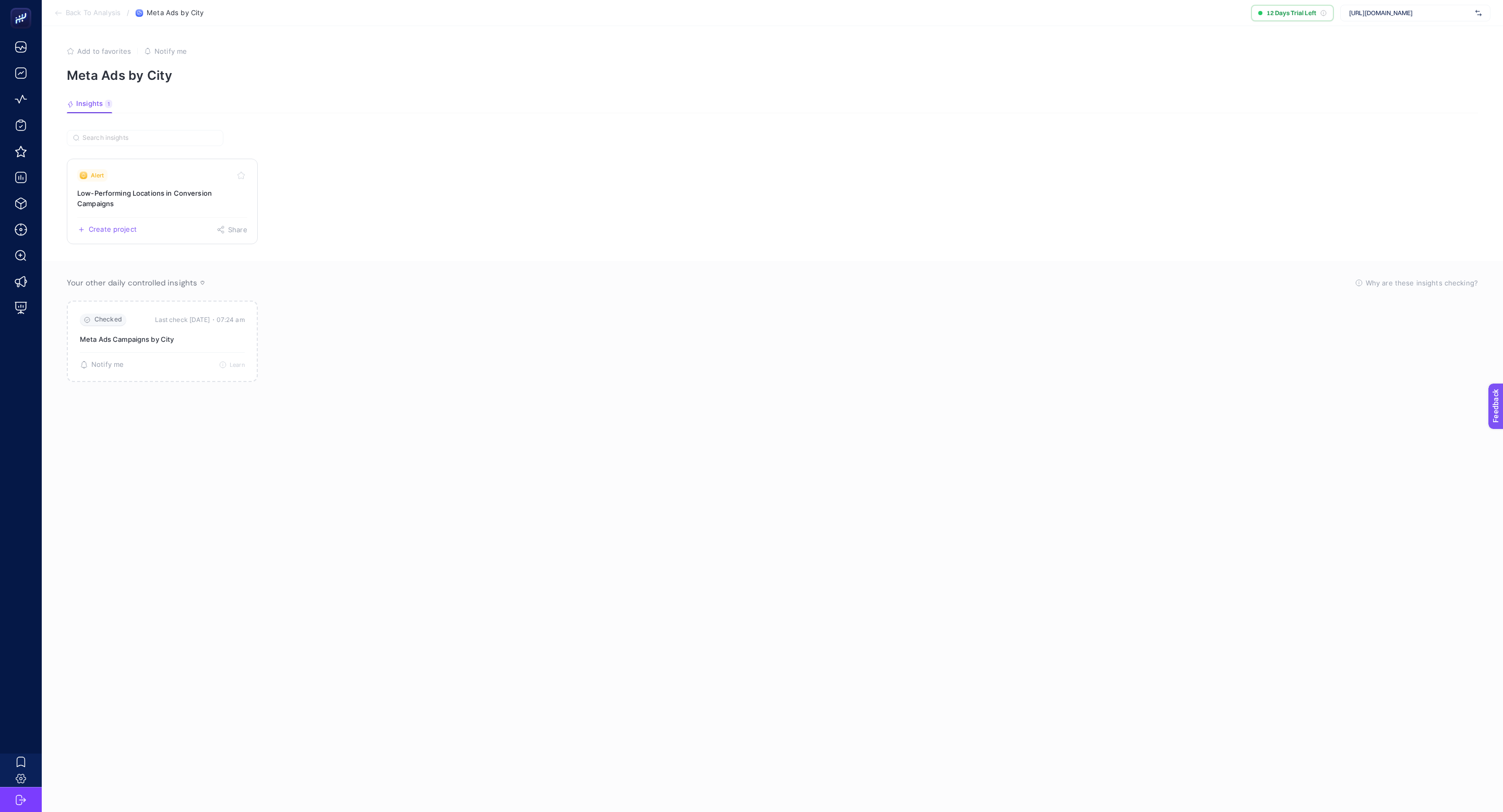
click at [110, 188] on h3 "Low-Performing Locations in Conversion Campaigns" at bounding box center [162, 198] width 170 height 21
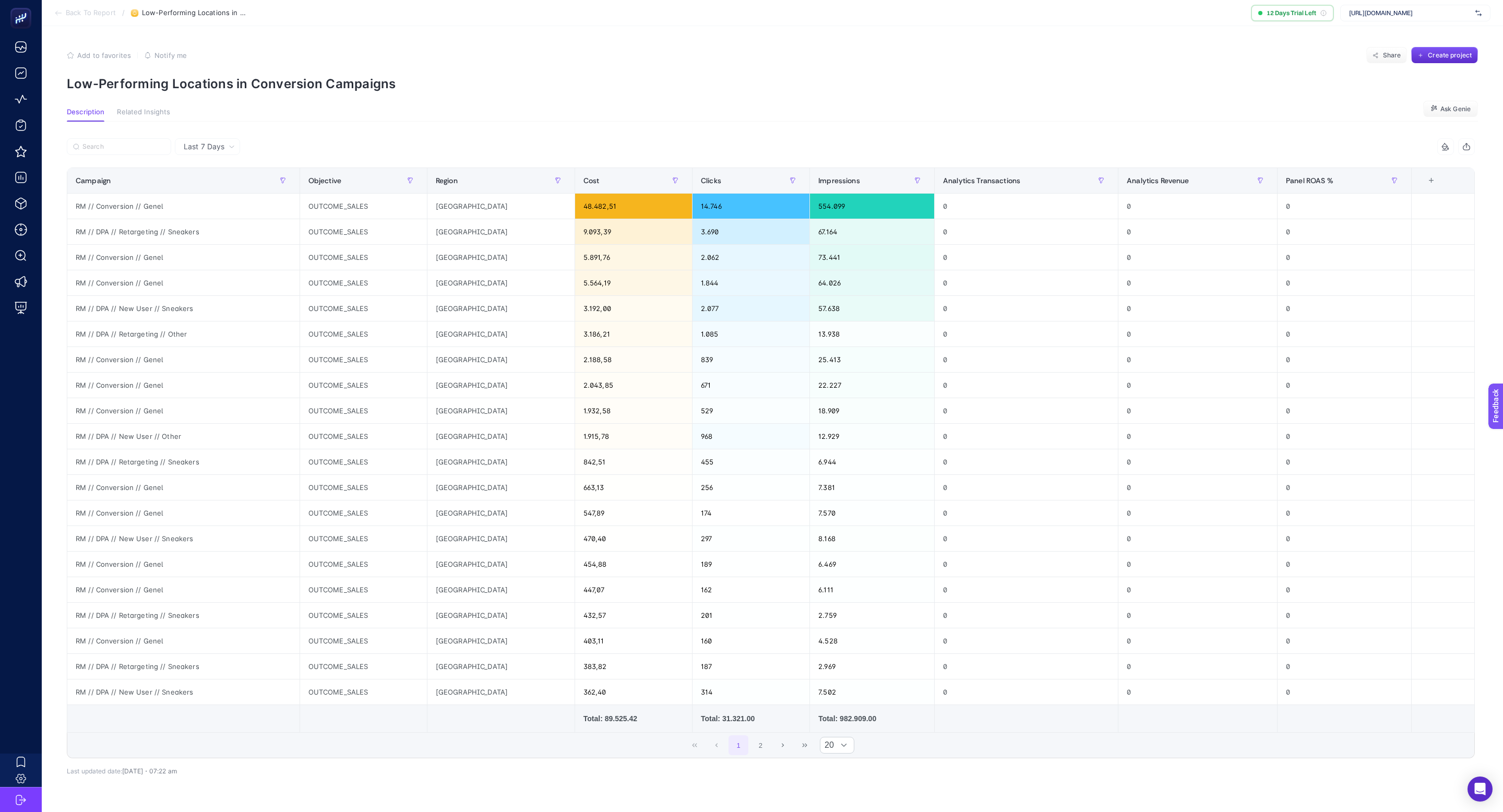
click at [219, 148] on span "Last 7 Days" at bounding box center [204, 147] width 41 height 11
click at [221, 190] on li "Last 30 Days" at bounding box center [207, 187] width 59 height 19
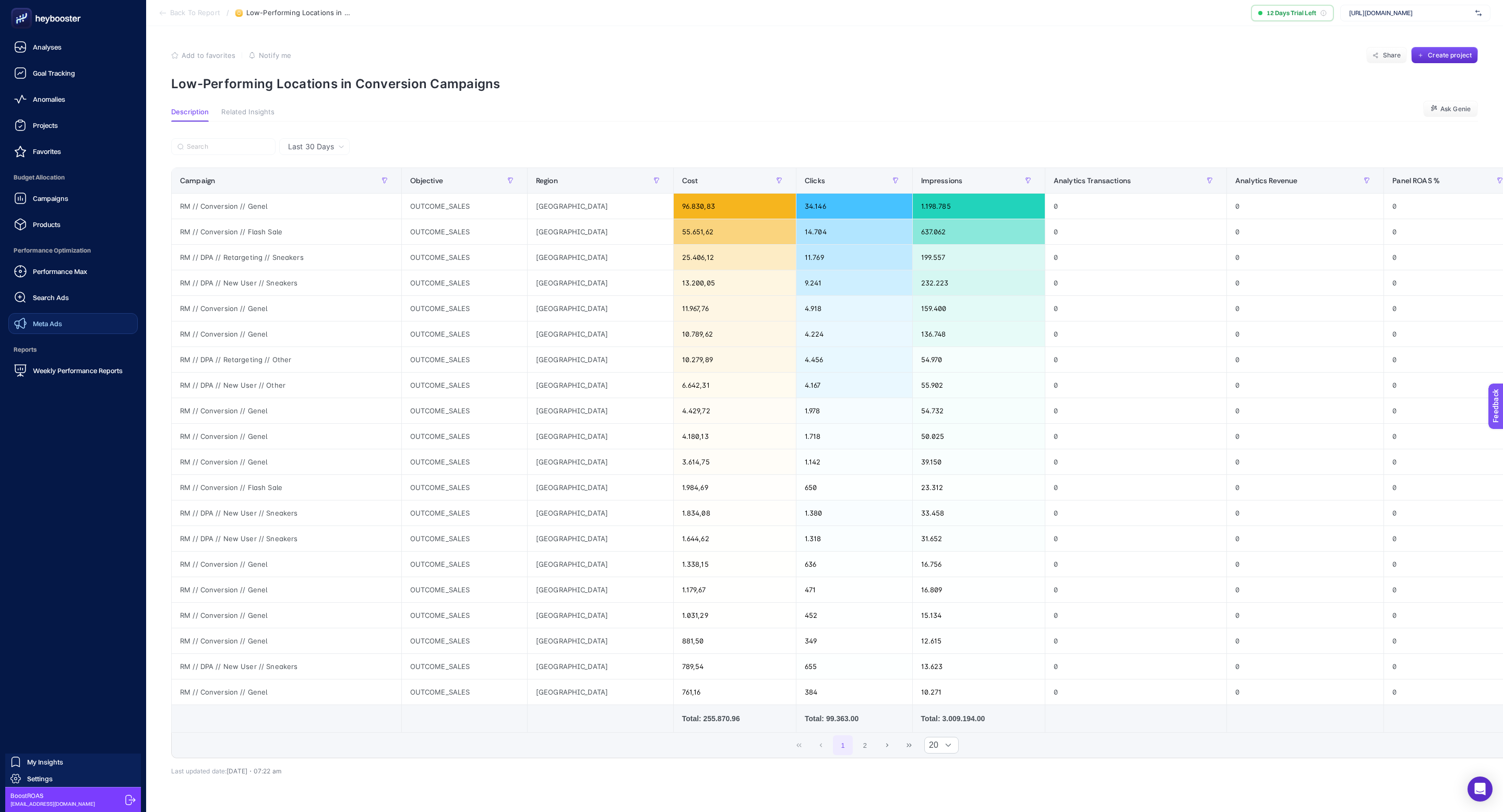
click at [74, 325] on link "Meta Ads" at bounding box center [73, 323] width 130 height 21
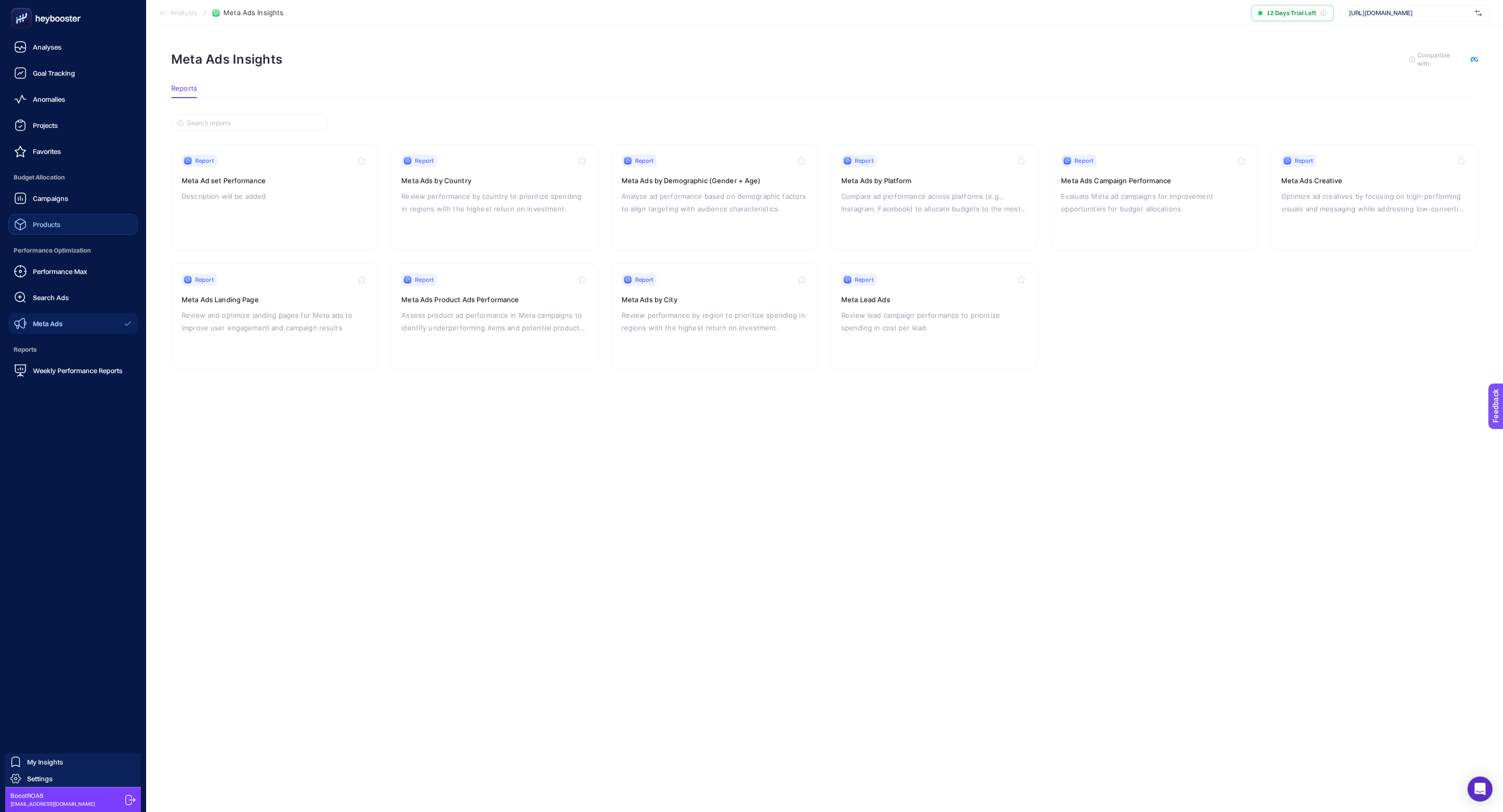
click at [70, 222] on link "Products" at bounding box center [73, 224] width 130 height 21
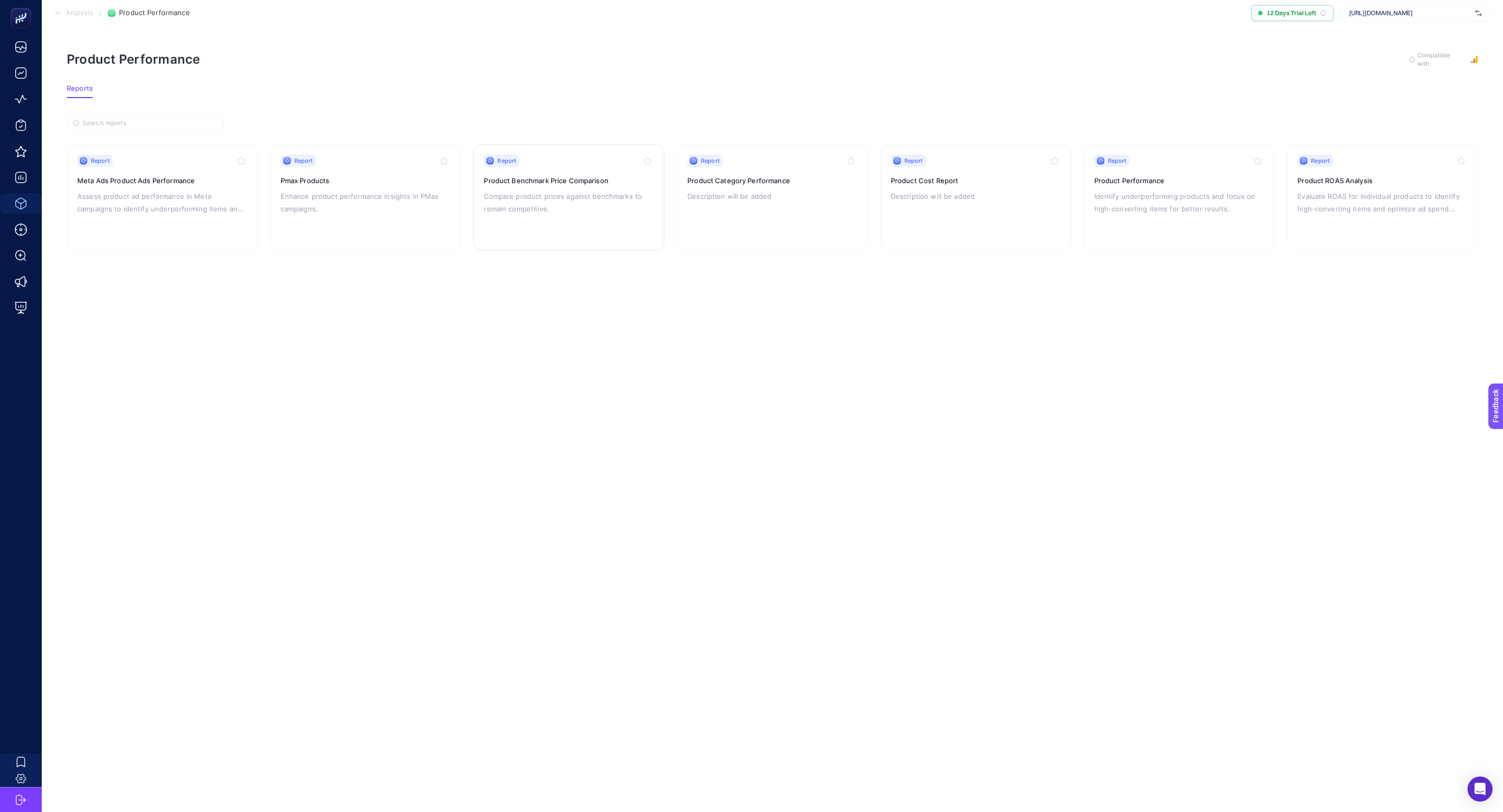
click at [527, 233] on div "Report Product Benchmark Price Comparison Compare product prices against benchm…" at bounding box center [568, 197] width 170 height 86
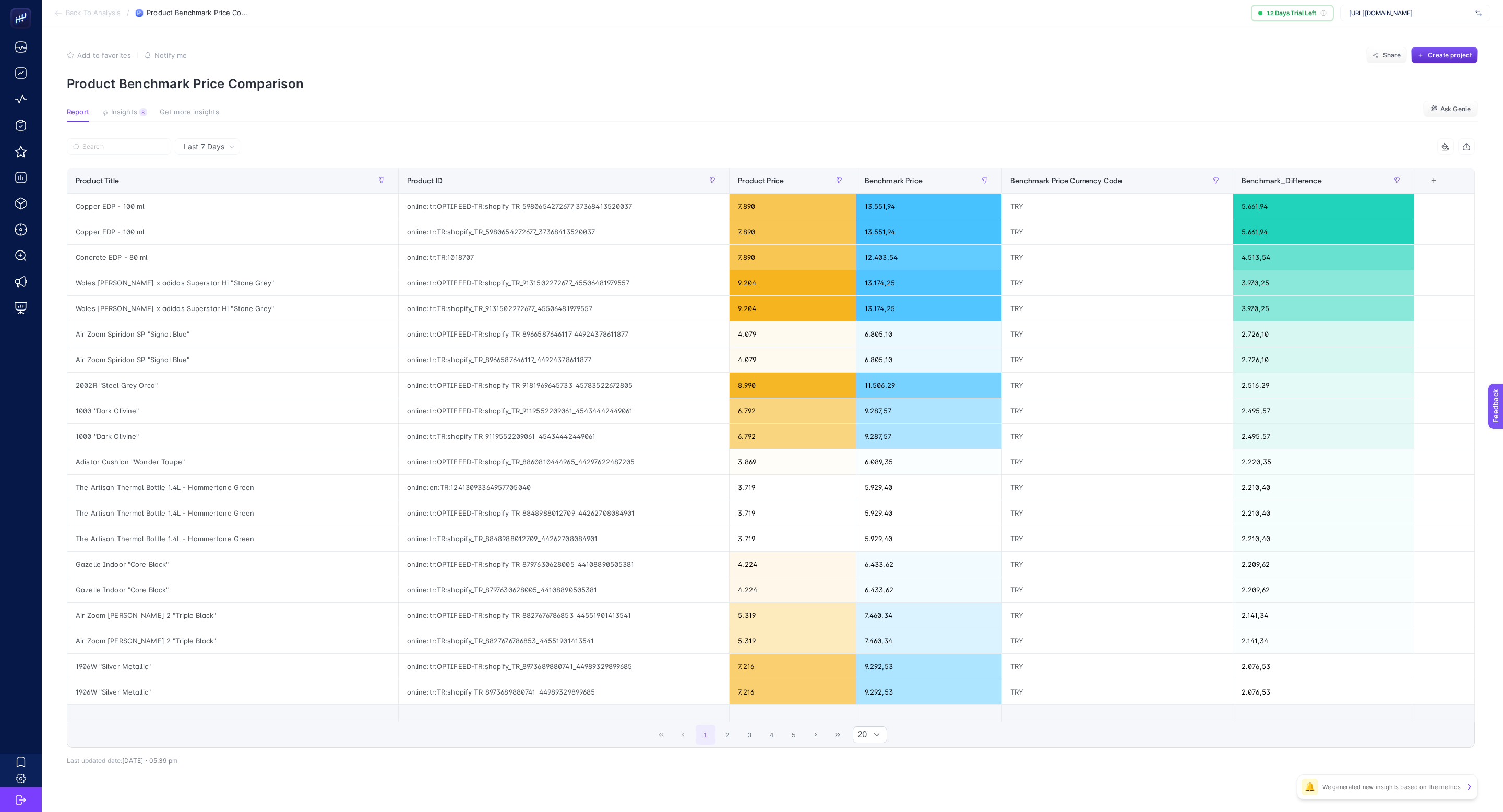
click at [736, 135] on article "Add to favorites false Notify me Share Create project Product Benchmark Price C…" at bounding box center [772, 429] width 1461 height 805
click at [215, 149] on span "Last 7 Days" at bounding box center [204, 147] width 41 height 11
click at [228, 187] on li "Last 30 Days" at bounding box center [207, 187] width 59 height 19
click at [763, 180] on span "Product Price" at bounding box center [761, 180] width 46 height 8
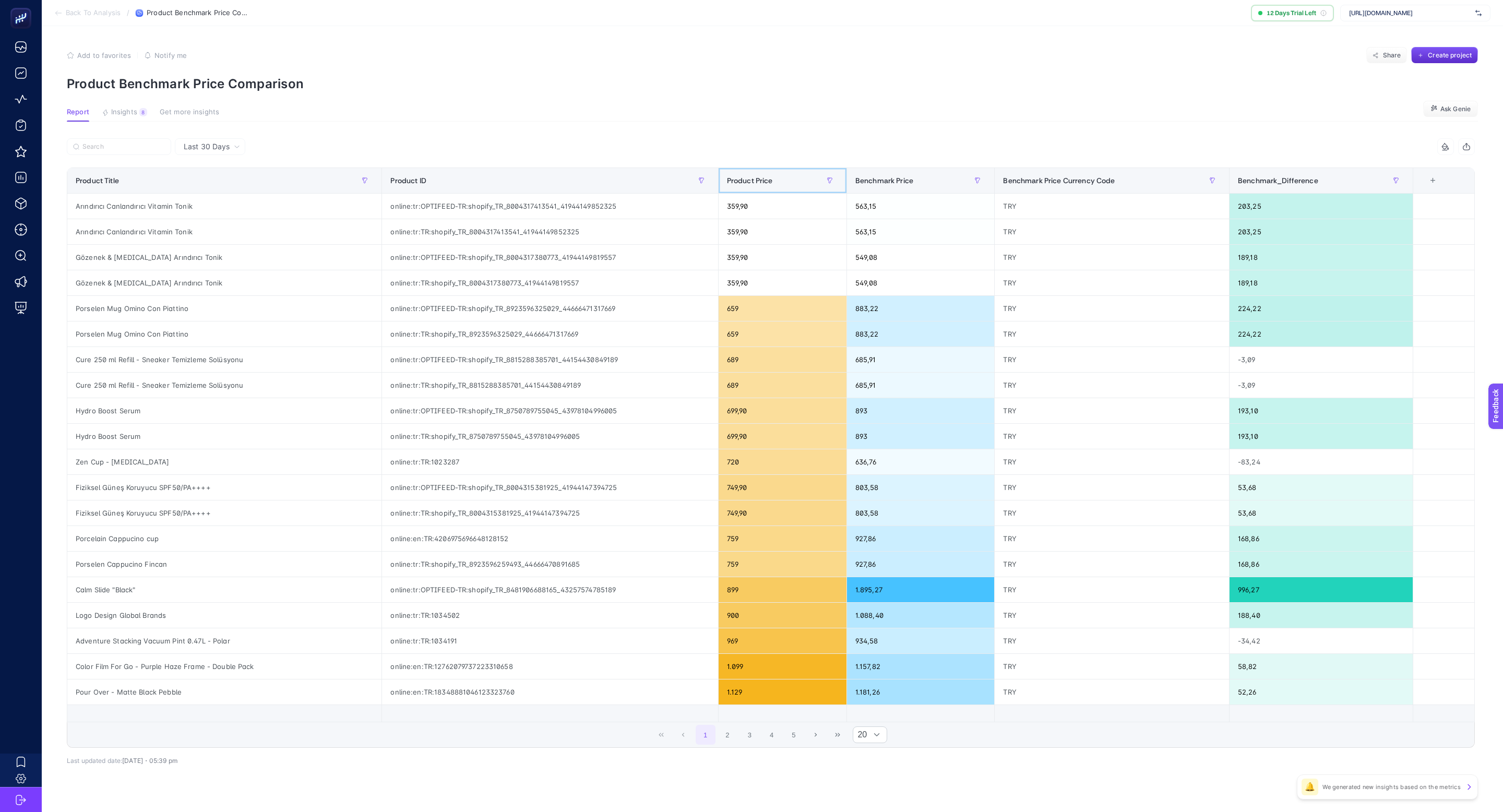
click at [763, 180] on span "Product Price" at bounding box center [750, 180] width 46 height 8
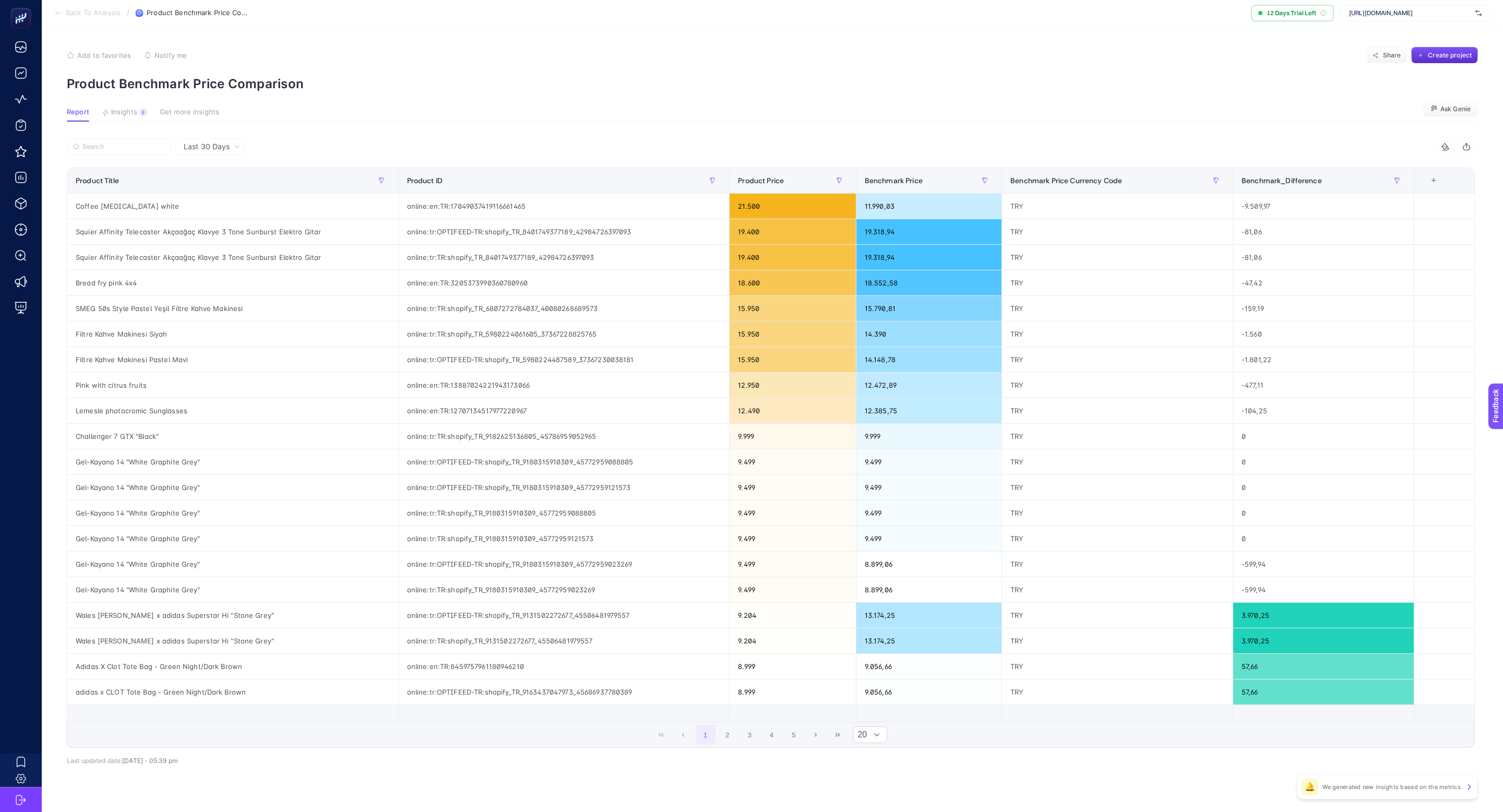
click at [438, 103] on article "Add to favorites false Notify me Share Create project Product Benchmark Price C…" at bounding box center [772, 429] width 1461 height 805
click at [138, 206] on div "Coffee [MEDICAL_DATA] white" at bounding box center [232, 206] width 331 height 25
click at [230, 232] on div "Squier Affinity Telecaster Akçaağaç Klavye 3 Tone Sunburst Elektro Gitar" at bounding box center [232, 231] width 331 height 25
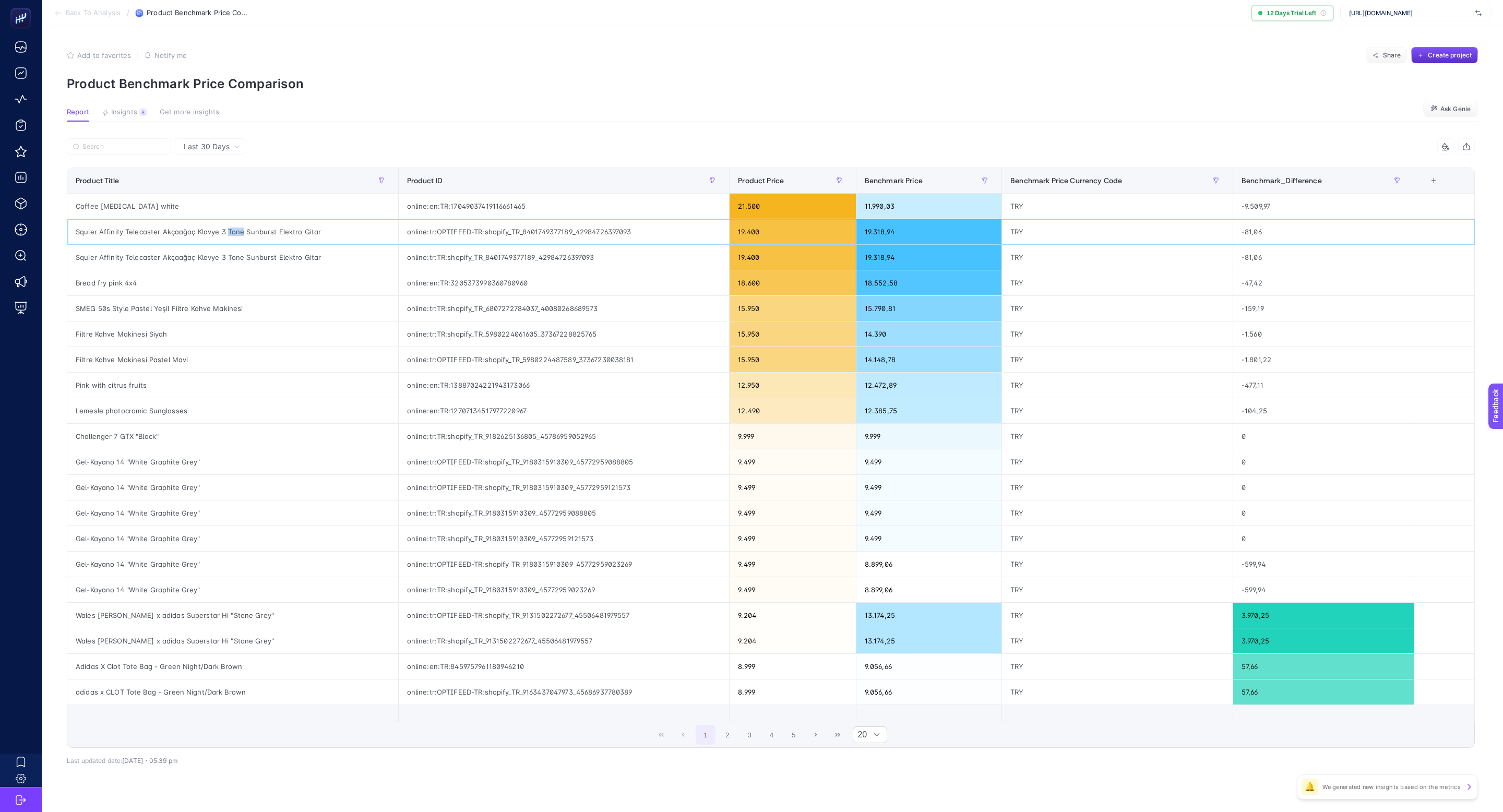
click at [231, 231] on div "Squier Affinity Telecaster Akçaağaç Klavye 3 Tone Sunburst Elektro Gitar" at bounding box center [232, 231] width 331 height 25
click at [215, 141] on span "Last 30 Days" at bounding box center [207, 147] width 46 height 11
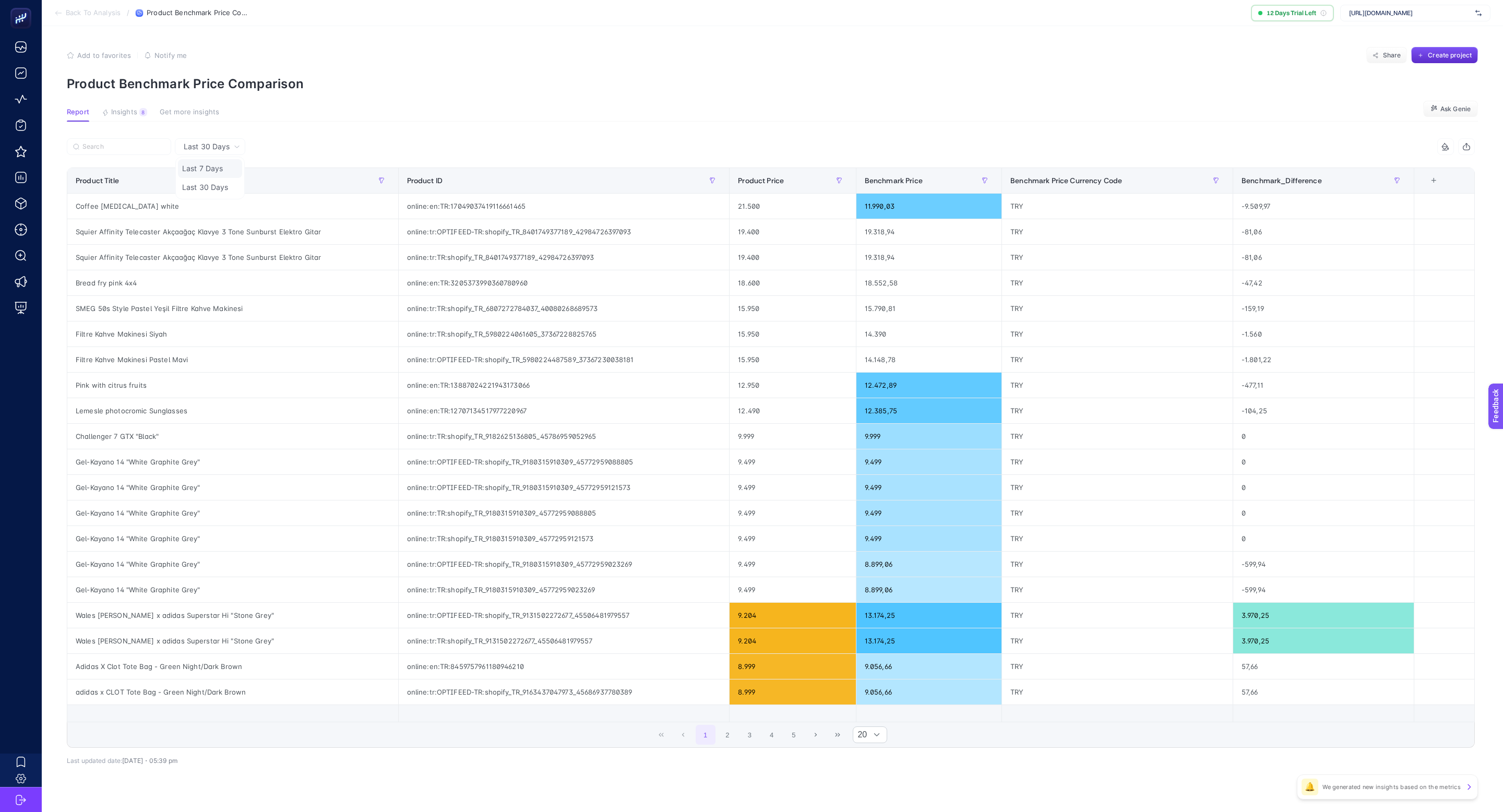
click at [227, 178] on li "Last 7 Days" at bounding box center [210, 187] width 64 height 19
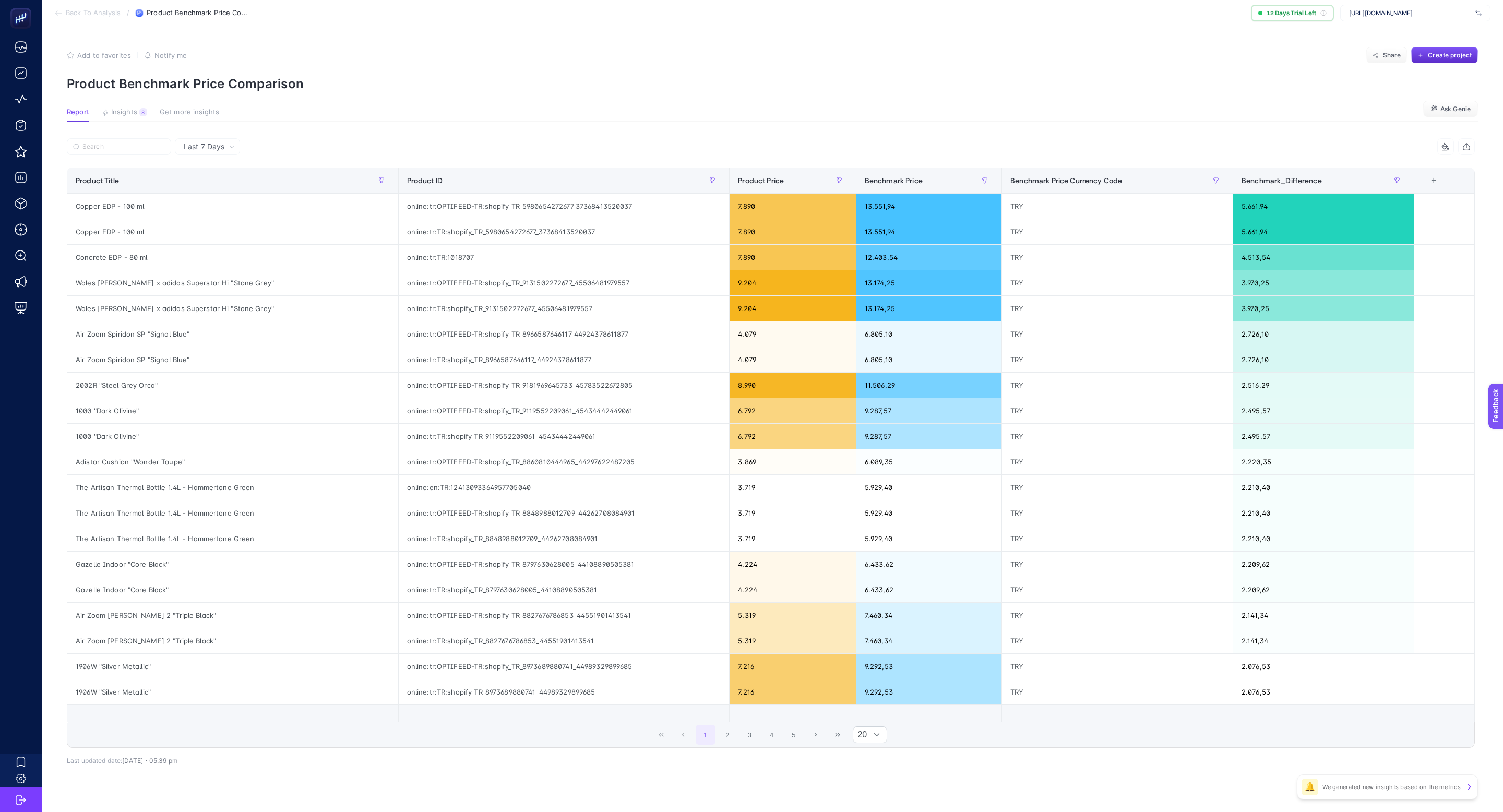
click at [227, 152] on div "Last 7 Days" at bounding box center [207, 147] width 66 height 17
click at [226, 187] on li "Last 30 Days" at bounding box center [207, 187] width 59 height 19
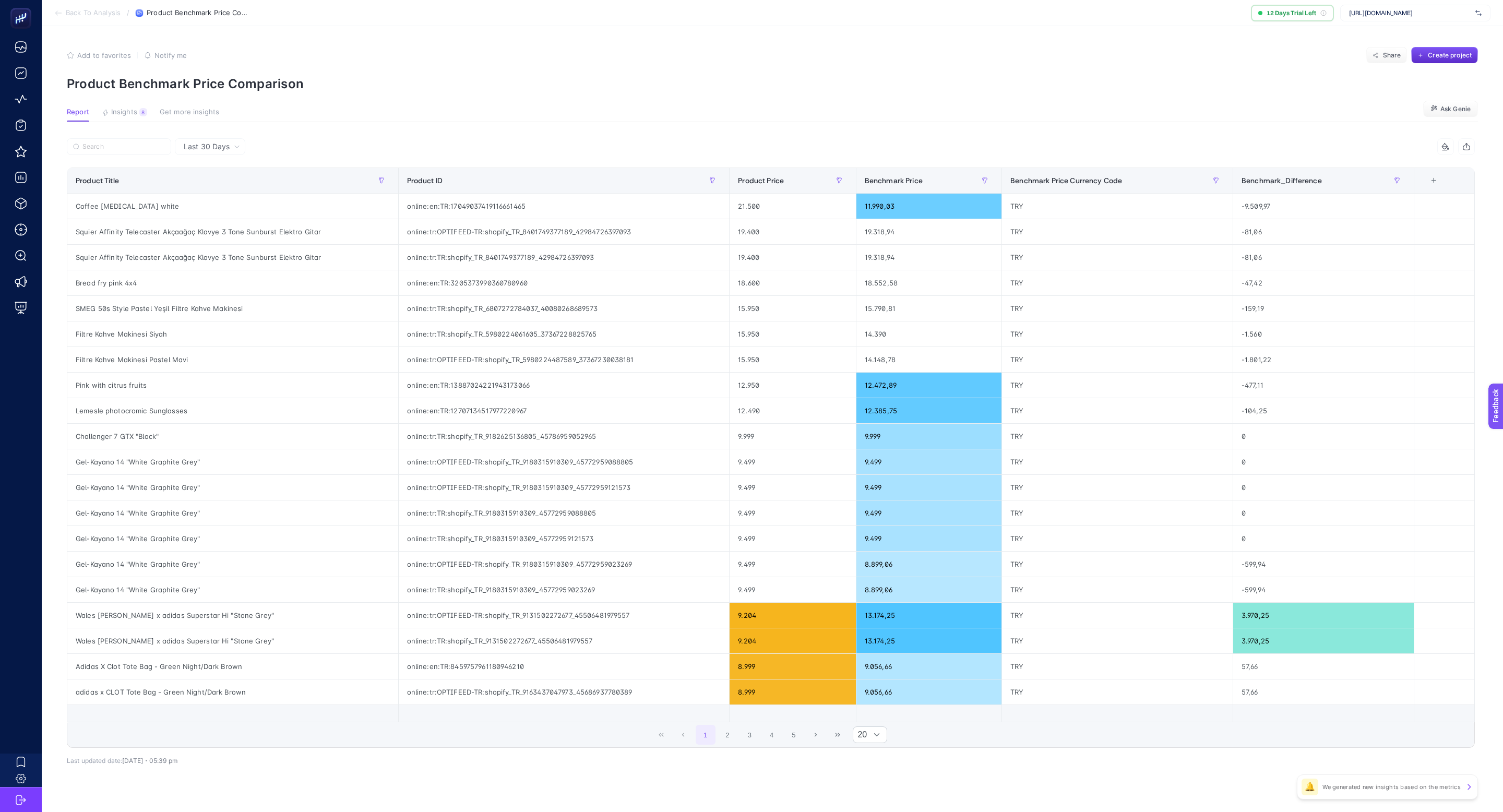
click at [784, 130] on article "Add to favorites false Notify me Share Create project Product Benchmark Price C…" at bounding box center [772, 429] width 1461 height 805
click at [786, 621] on div "9.204" at bounding box center [792, 615] width 126 height 25
click at [484, 746] on div "1 2 3 4 5 20" at bounding box center [770, 734] width 1407 height 25
click at [382, 181] on icon "button" at bounding box center [382, 180] width 6 height 6
click at [382, 179] on icon "button" at bounding box center [382, 180] width 6 height 6
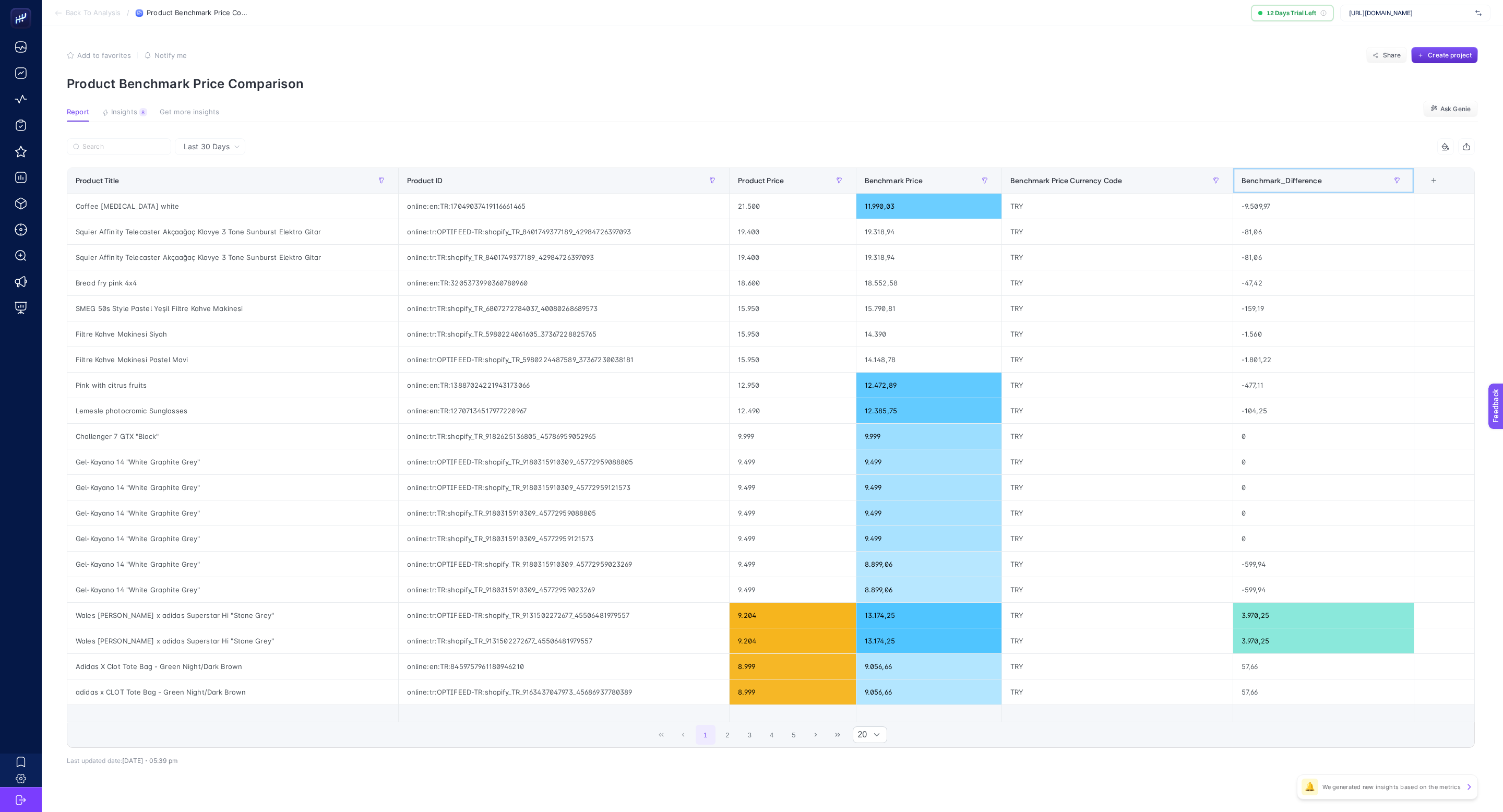
click at [1293, 180] on span "Benchmark_Difference" at bounding box center [1282, 180] width 80 height 8
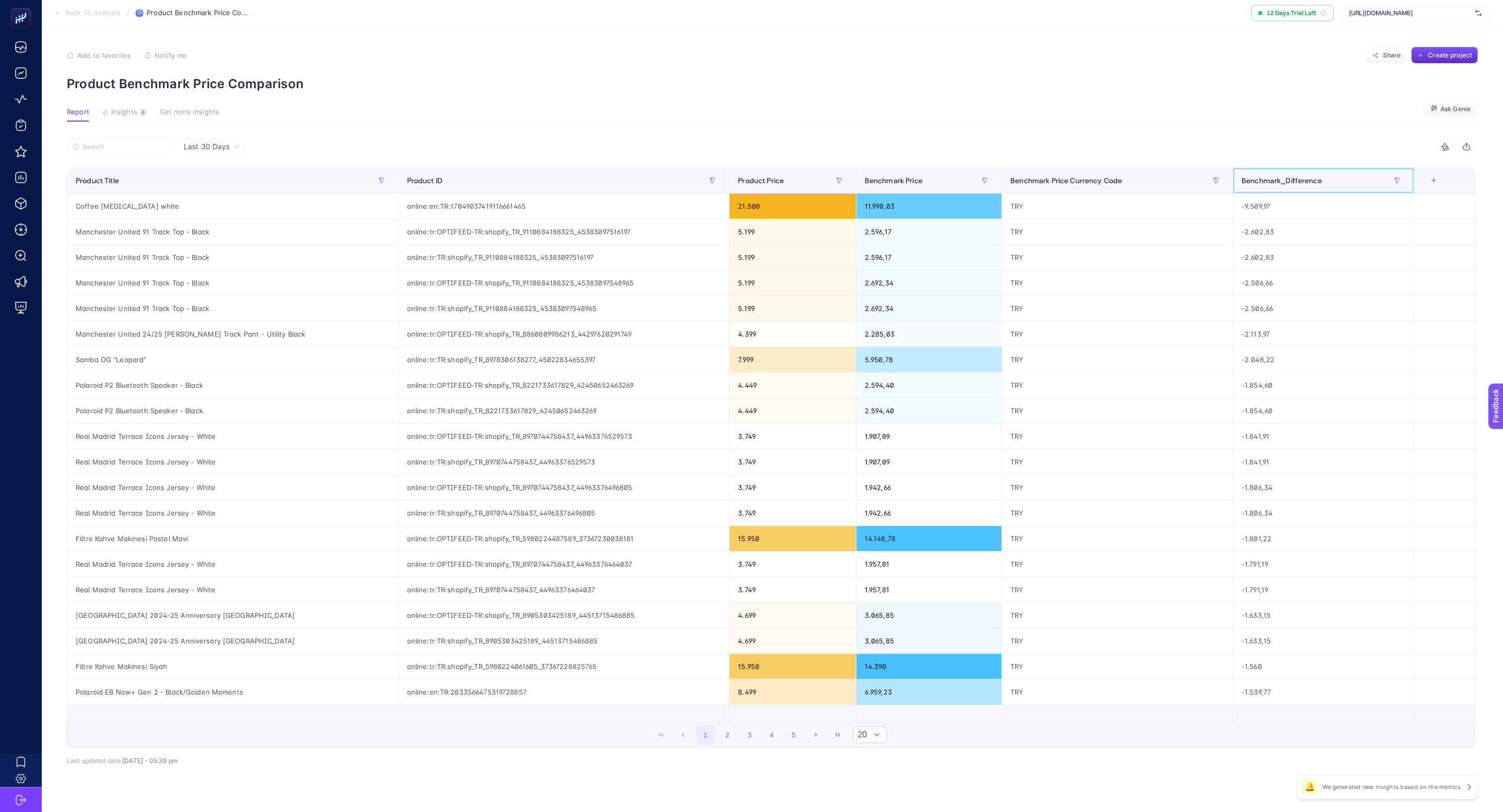
click at [1293, 179] on span "Benchmark_Difference" at bounding box center [1282, 180] width 80 height 8
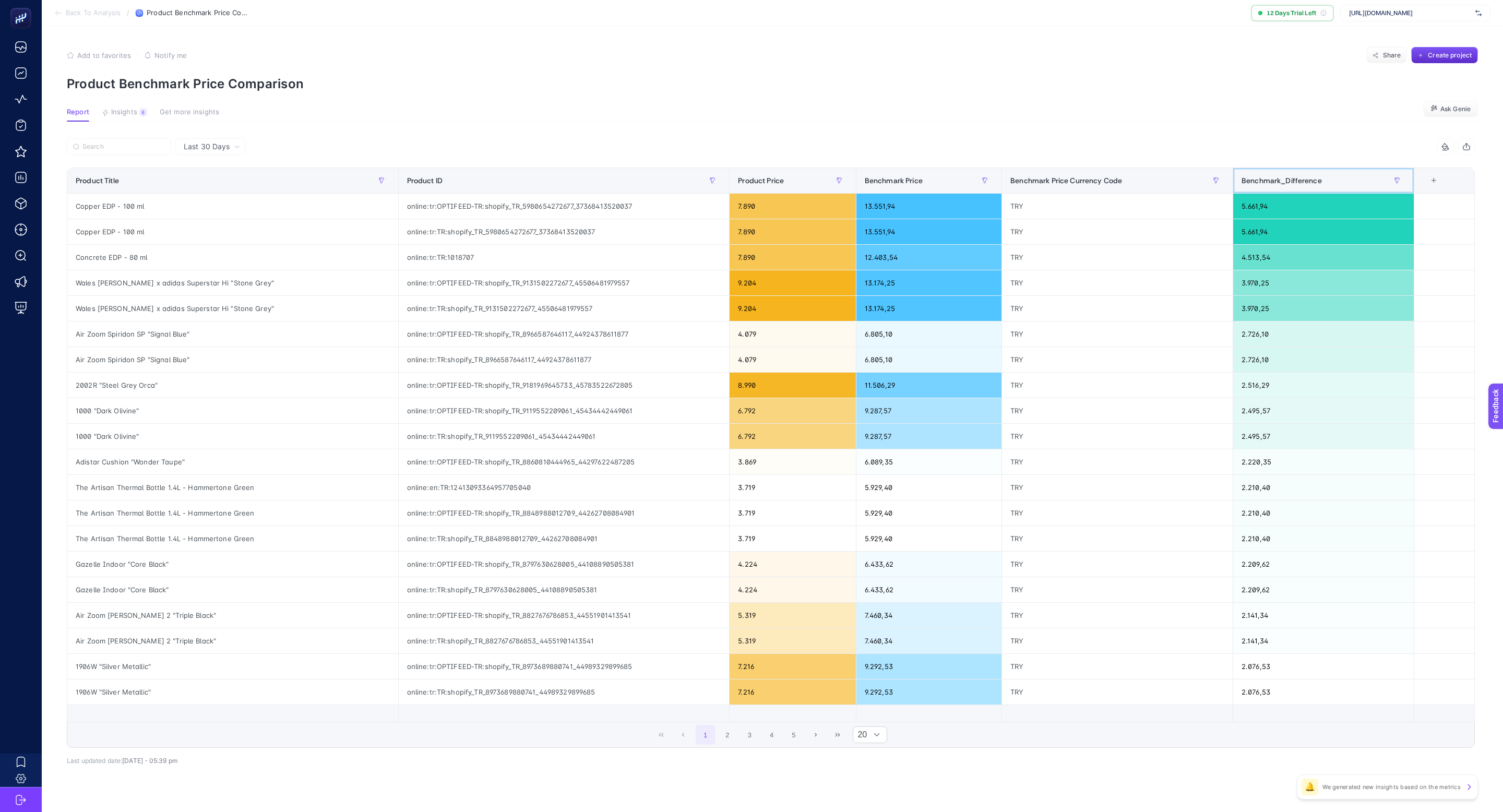
click at [1287, 180] on span "Benchmark_Difference" at bounding box center [1282, 180] width 80 height 8
click at [1287, 180] on span "Benchmark_Difference" at bounding box center [1282, 180] width 80 height 8
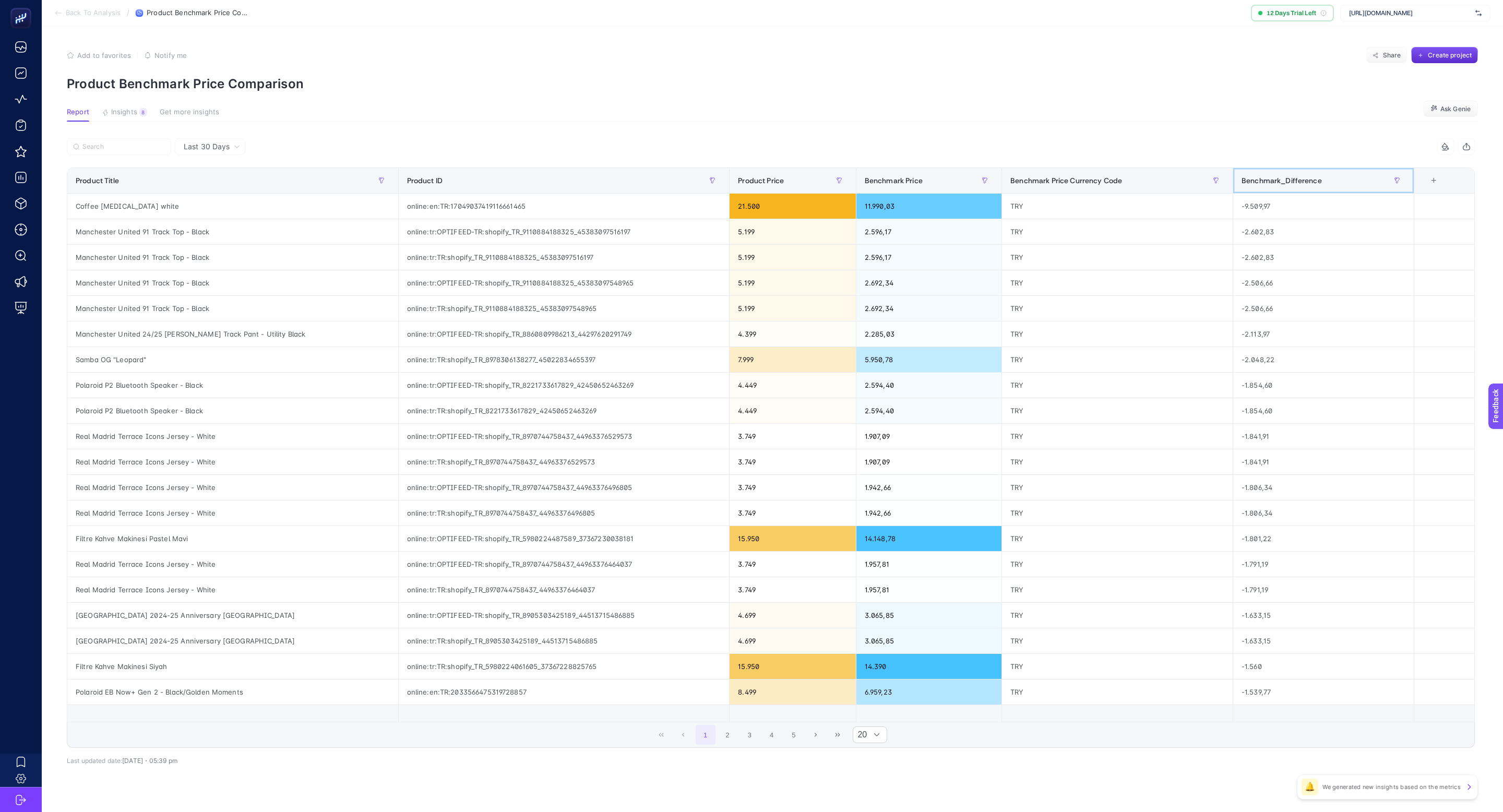
click at [1286, 180] on span "Benchmark_Difference" at bounding box center [1282, 180] width 80 height 8
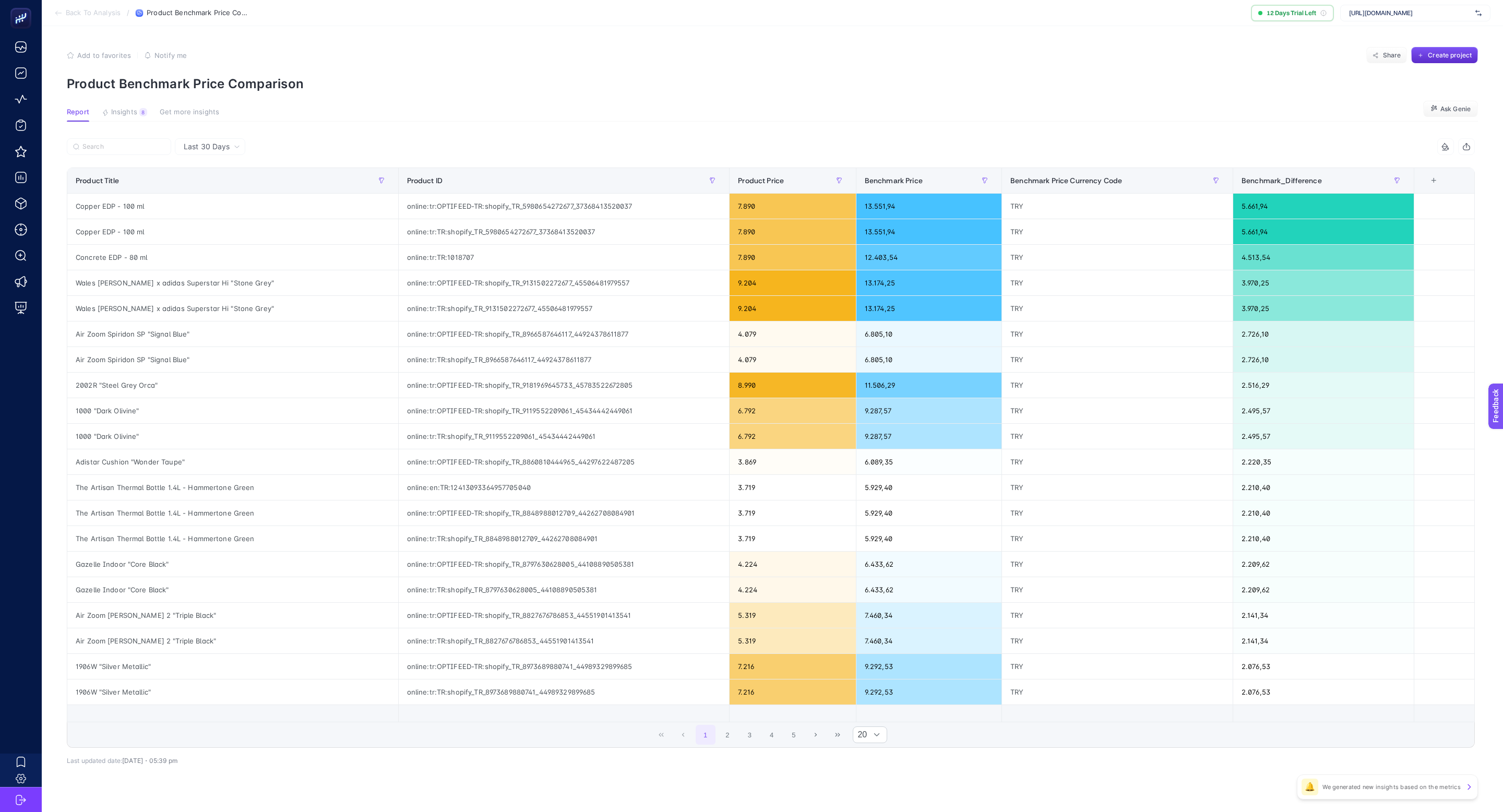
click at [1427, 177] on div "+" at bounding box center [1434, 180] width 20 height 8
click at [1372, 283] on div "Benchmark Price Currency Code" at bounding box center [1387, 282] width 84 height 9
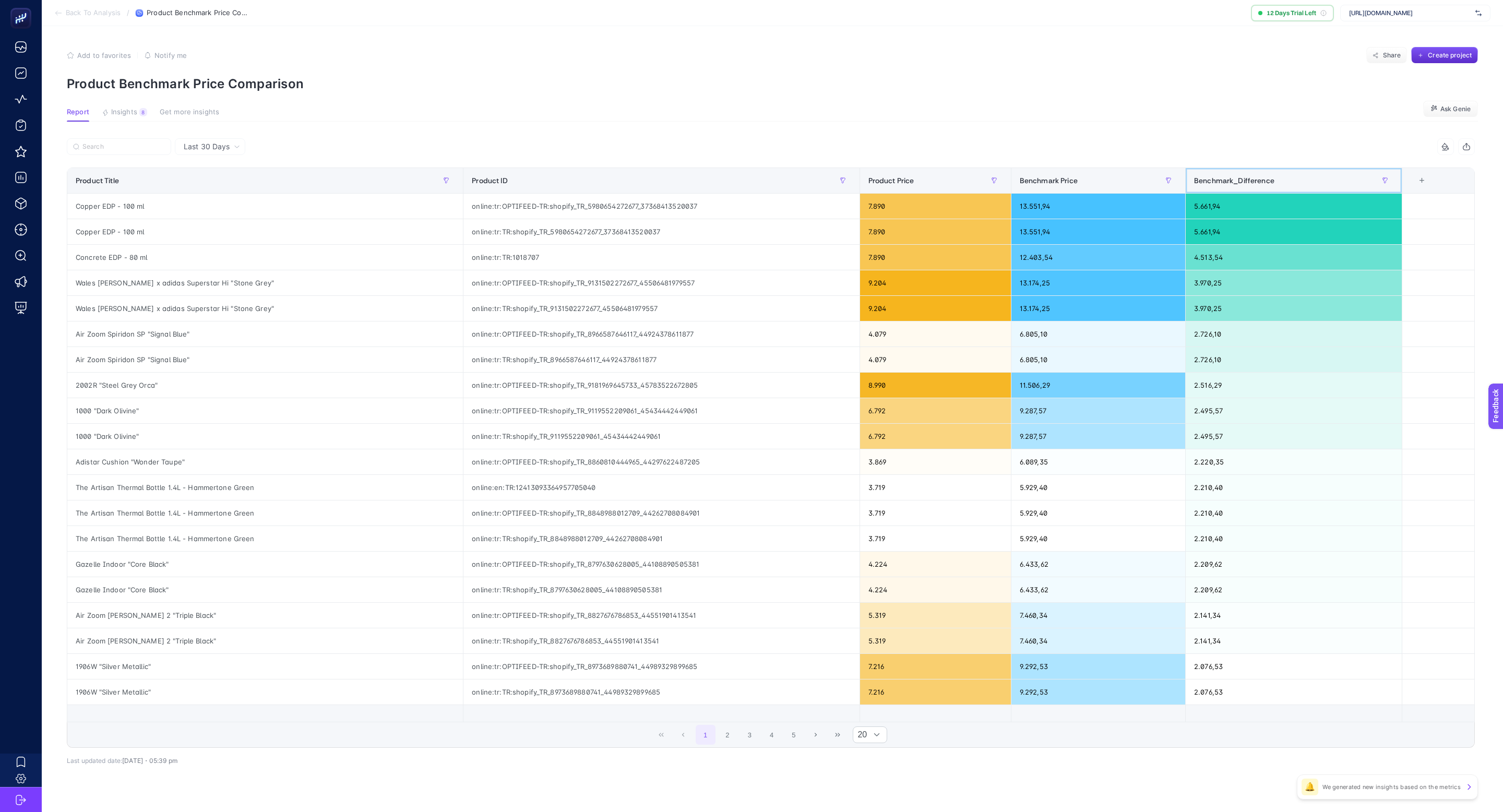
click at [1222, 181] on span "Benchmark_Difference" at bounding box center [1234, 180] width 80 height 8
click at [1222, 180] on span "Benchmark_Difference" at bounding box center [1234, 180] width 80 height 8
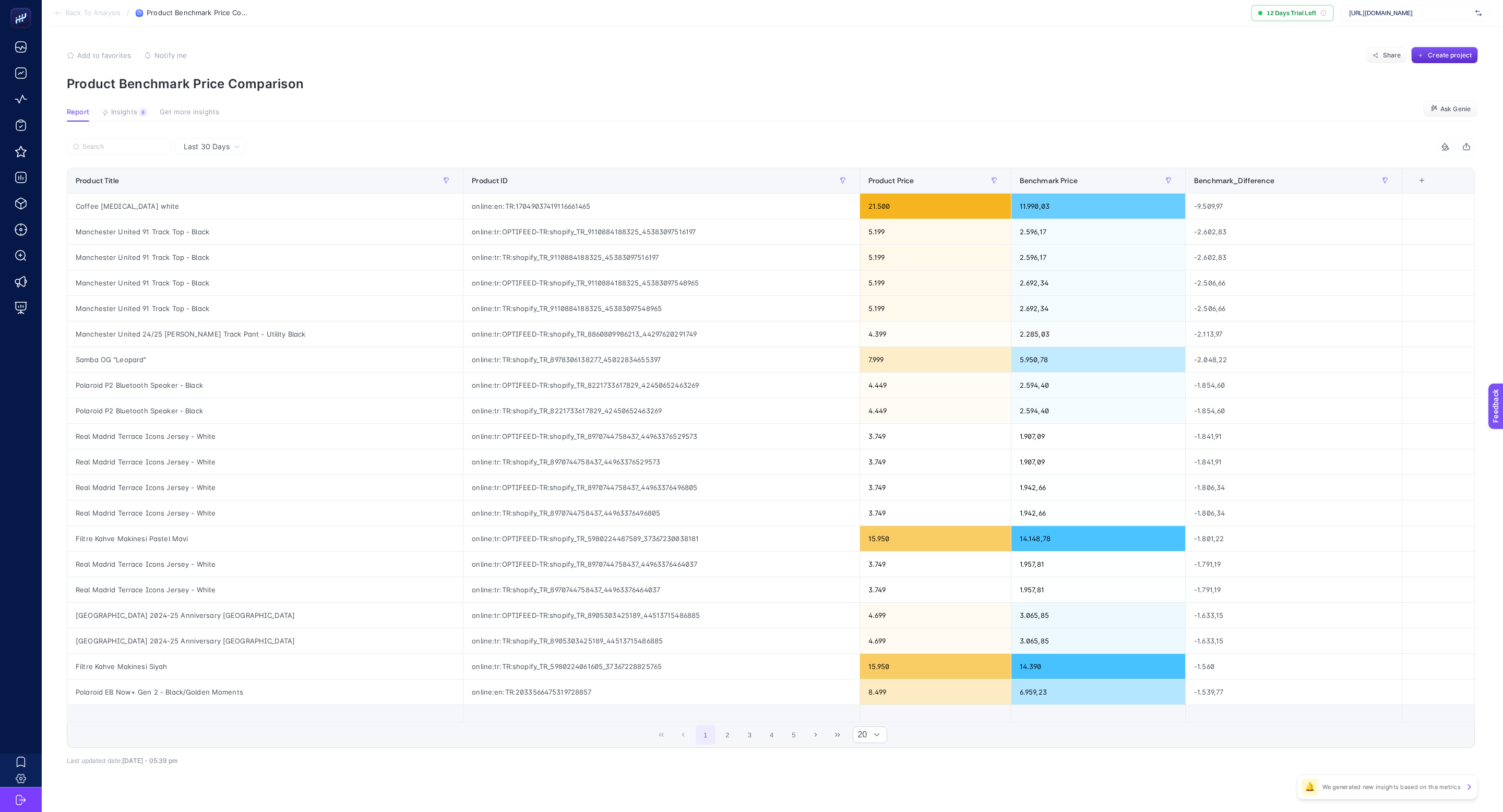
click at [1055, 132] on article "Add to favorites false Notify me Share Create project Product Benchmark Price C…" at bounding box center [772, 429] width 1461 height 805
click at [1214, 206] on div "-9.509,97" at bounding box center [1293, 206] width 216 height 25
click at [1210, 231] on div "-2.602,83" at bounding box center [1293, 231] width 216 height 25
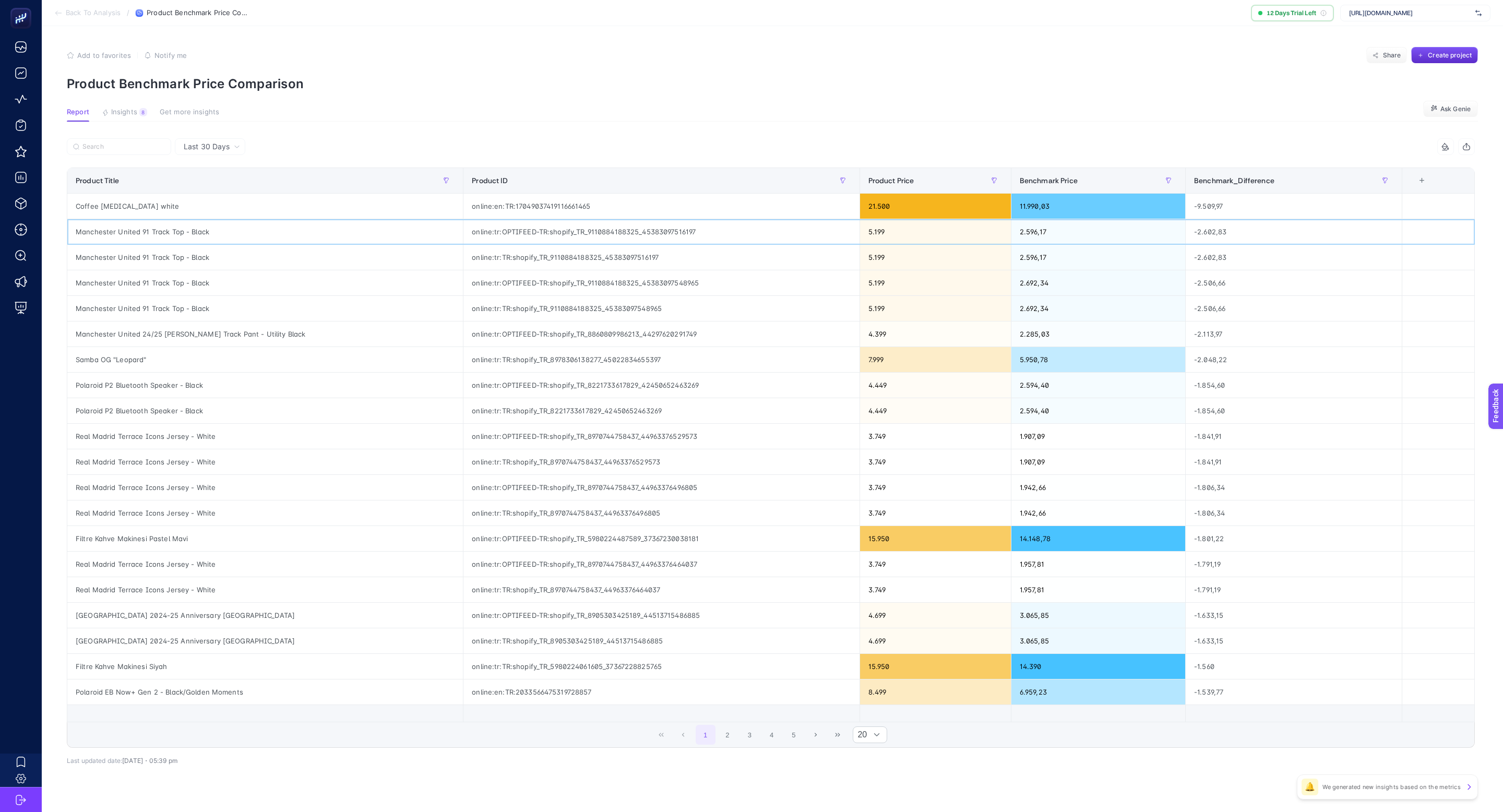
click at [174, 228] on div "Manchester United 91 Track Top - Black" at bounding box center [265, 231] width 396 height 25
click at [175, 228] on div "Manchester United 91 Track Top - Black" at bounding box center [265, 231] width 396 height 25
copy tr "Manchester United 91 Track Top - Black"
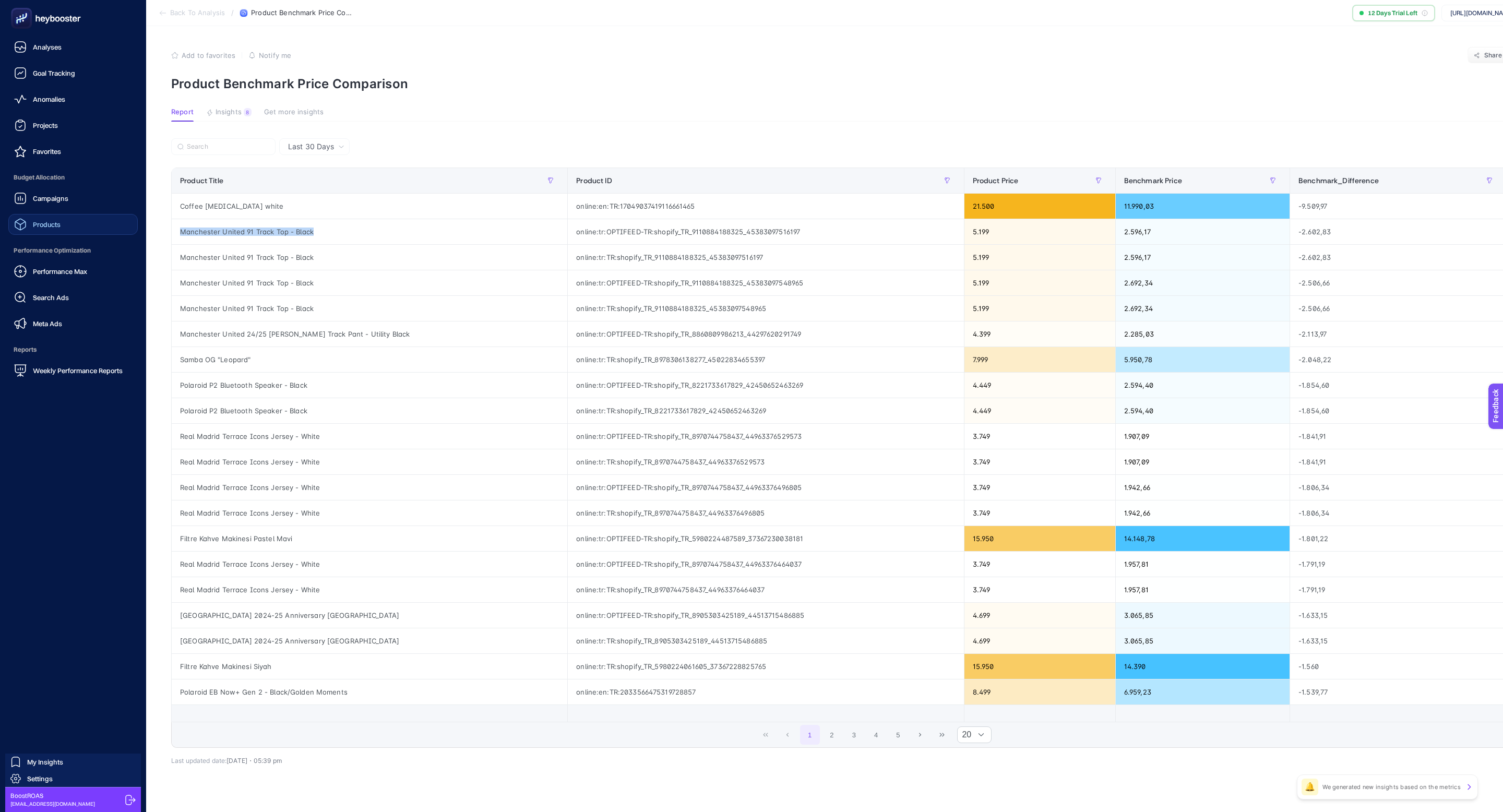
click at [66, 227] on link "Products" at bounding box center [73, 224] width 130 height 21
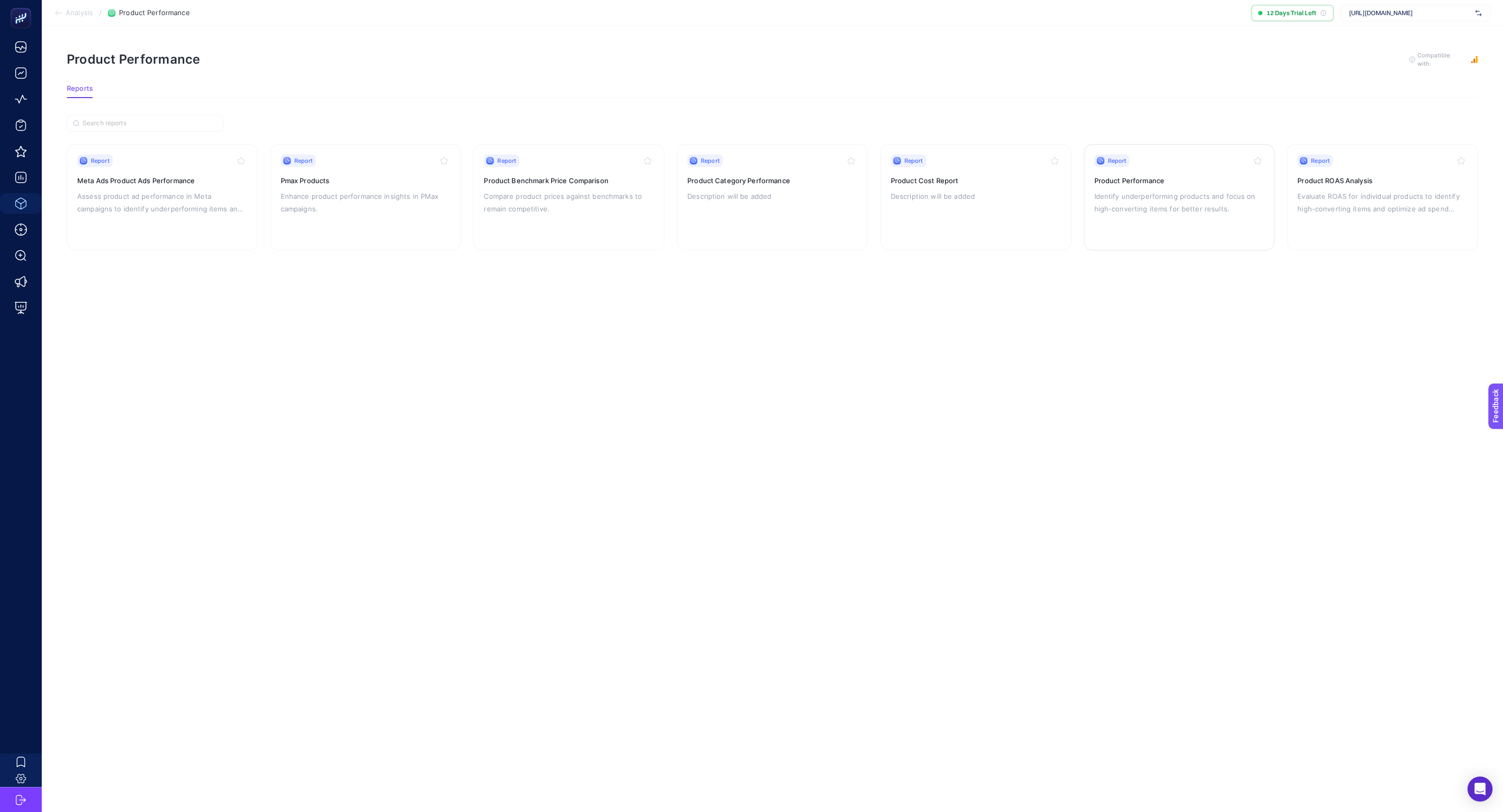
click at [1101, 170] on div "Report Product Performance Identify underperforming products and focus on high-…" at bounding box center [1179, 197] width 170 height 86
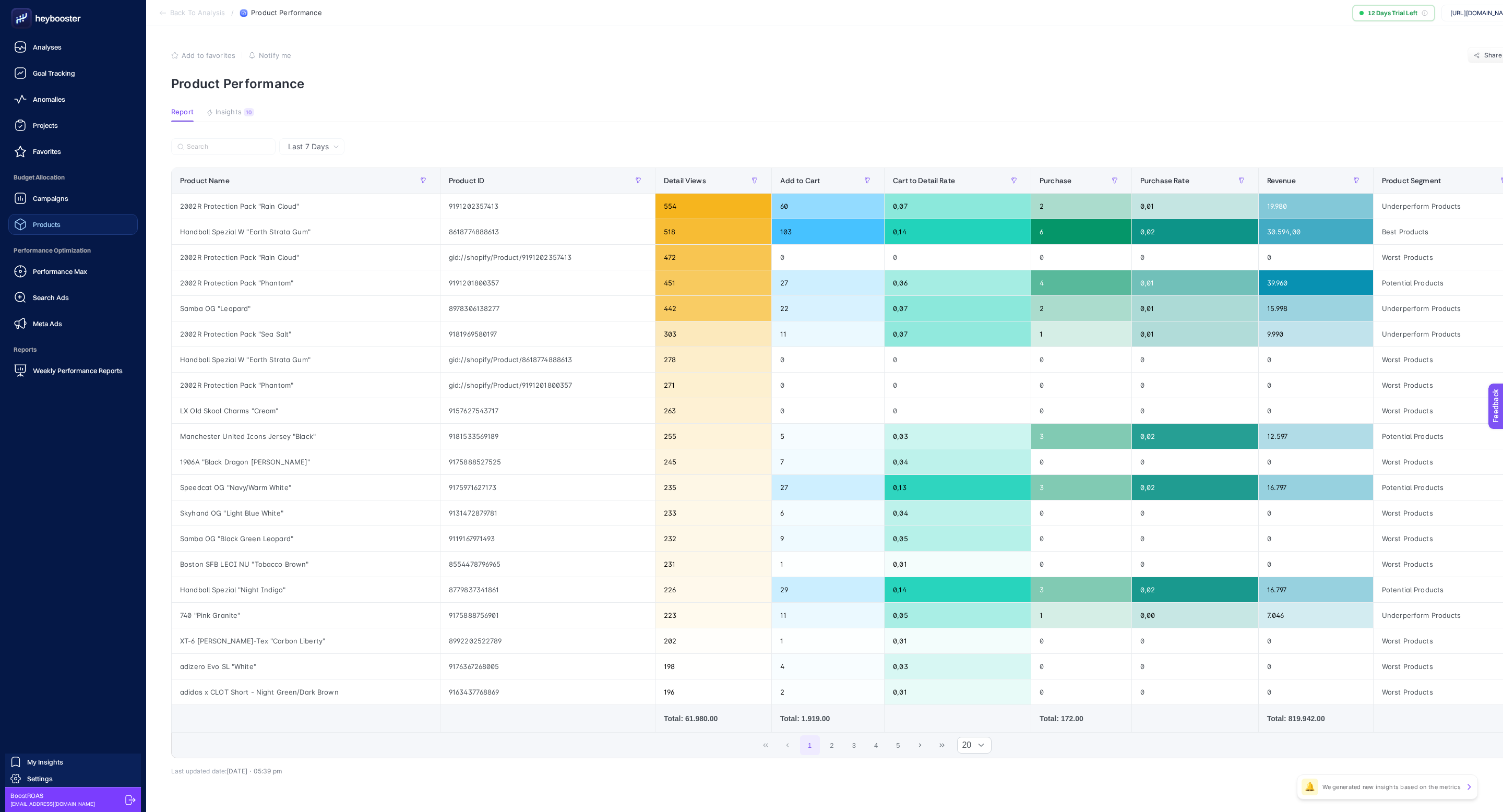
click at [68, 220] on link "Products" at bounding box center [73, 224] width 130 height 21
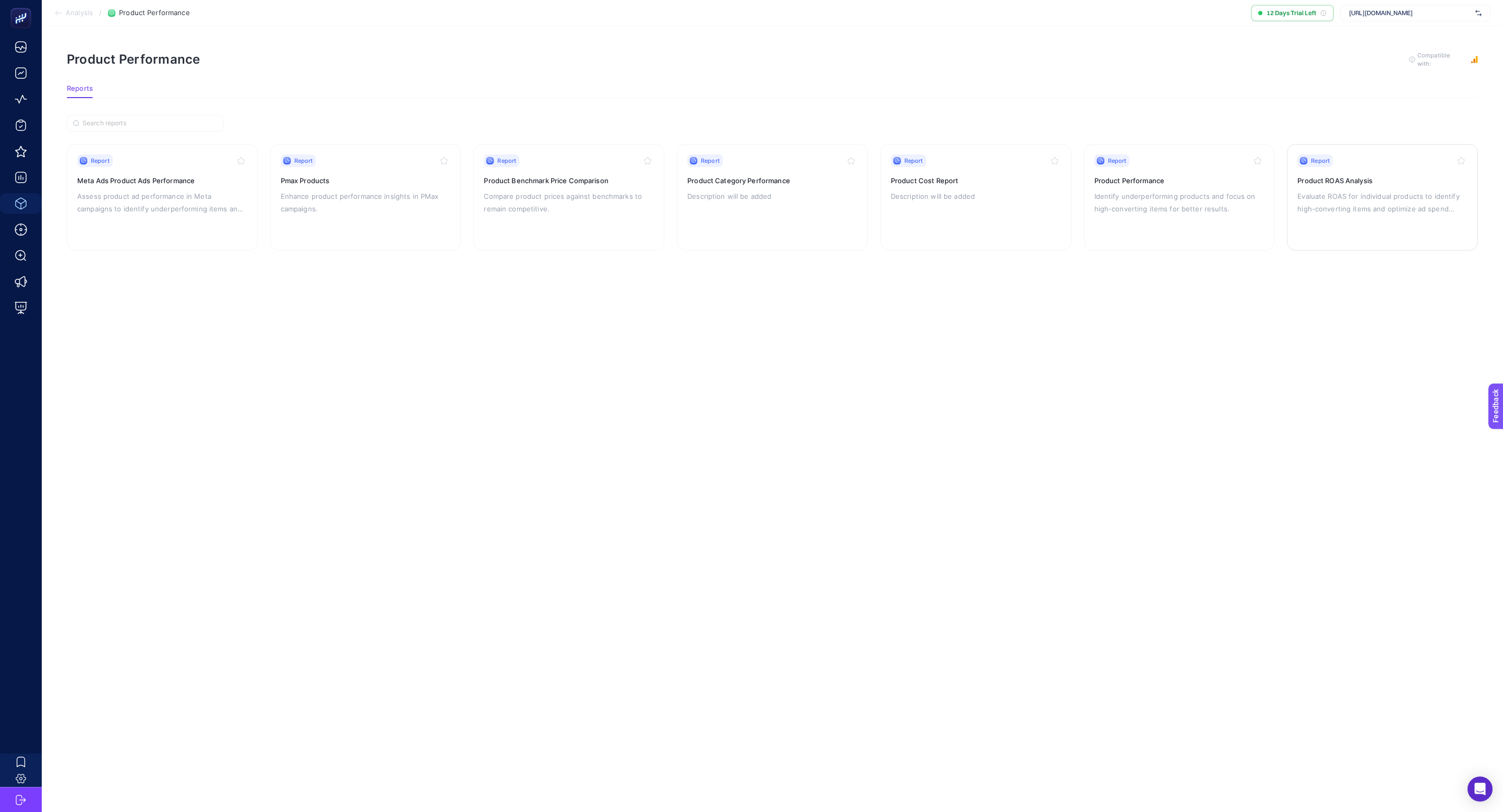
click at [1323, 195] on p "Evaluate ROAS for individual products to identify high-converting items and opt…" at bounding box center [1382, 202] width 170 height 25
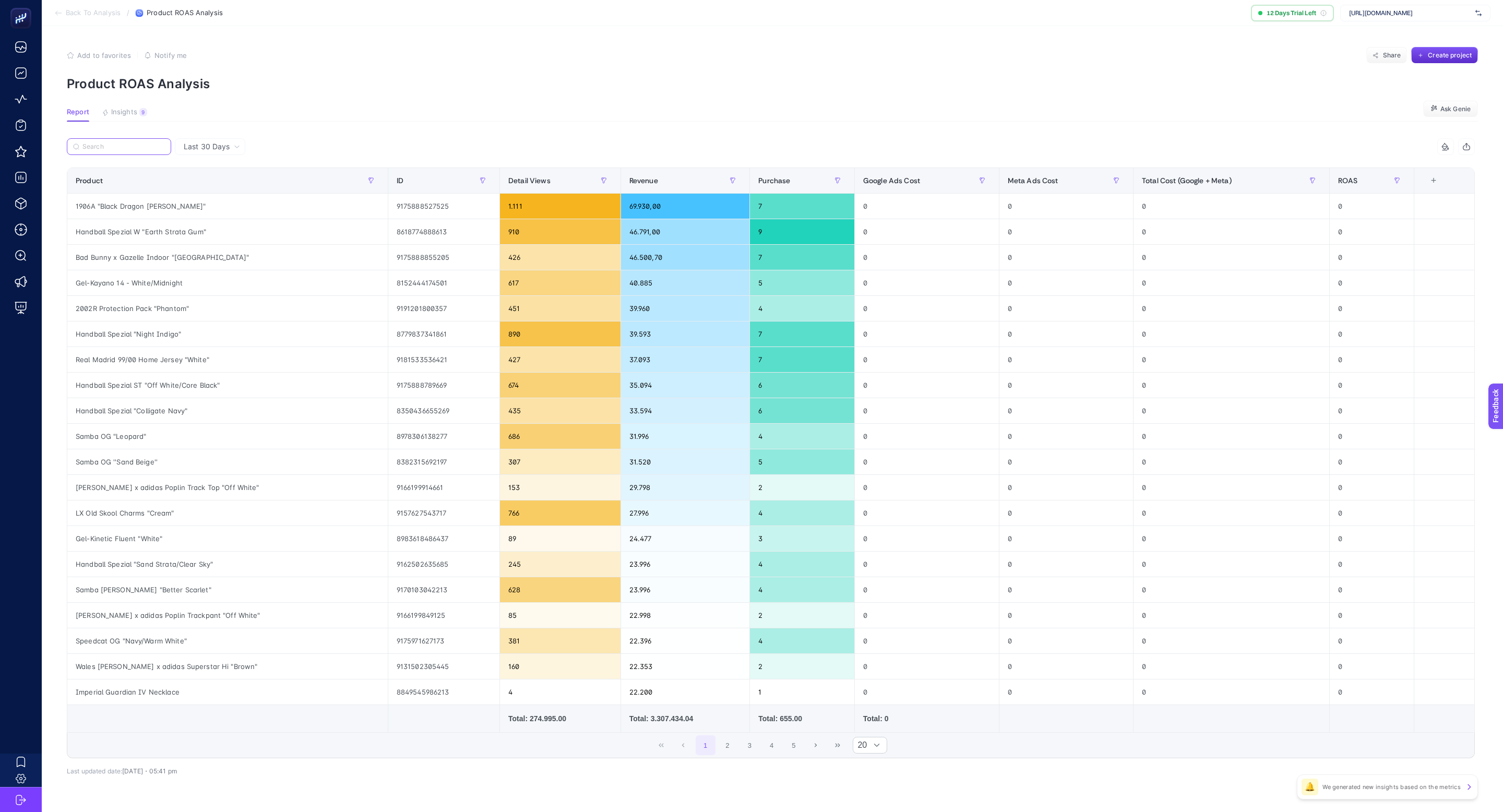
click at [128, 148] on input "Search" at bounding box center [123, 147] width 83 height 8
paste input "Manchester United 91 Track Top - Black"
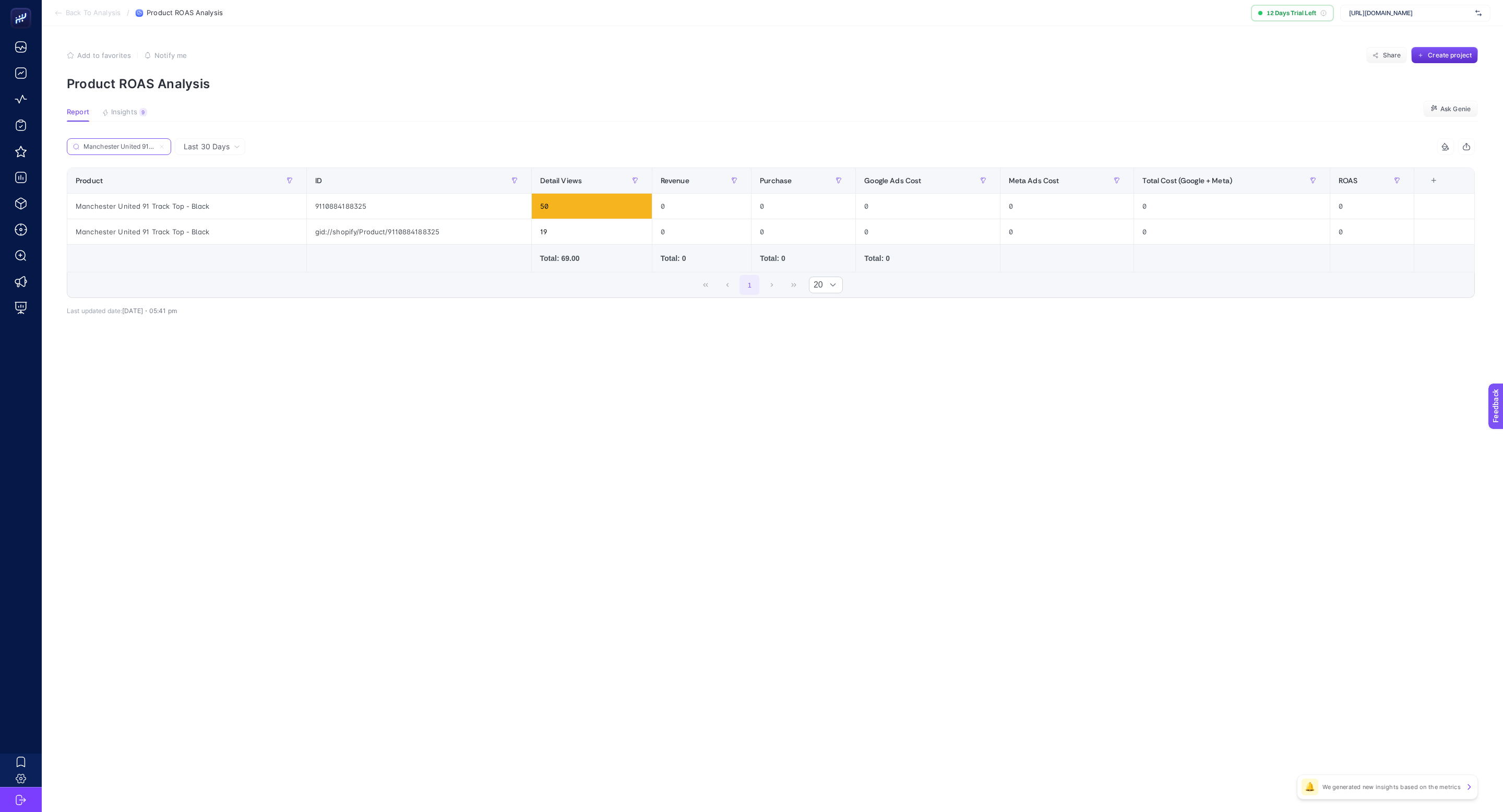
scroll to position [0, 49]
type input "Manchester United 91 Track Top - Black"
click at [166, 146] on label "Manchester United 91 Track Top - Black" at bounding box center [119, 147] width 104 height 17
click at [154, 146] on input "Manchester United 91 Track Top - Black" at bounding box center [119, 147] width 71 height 8
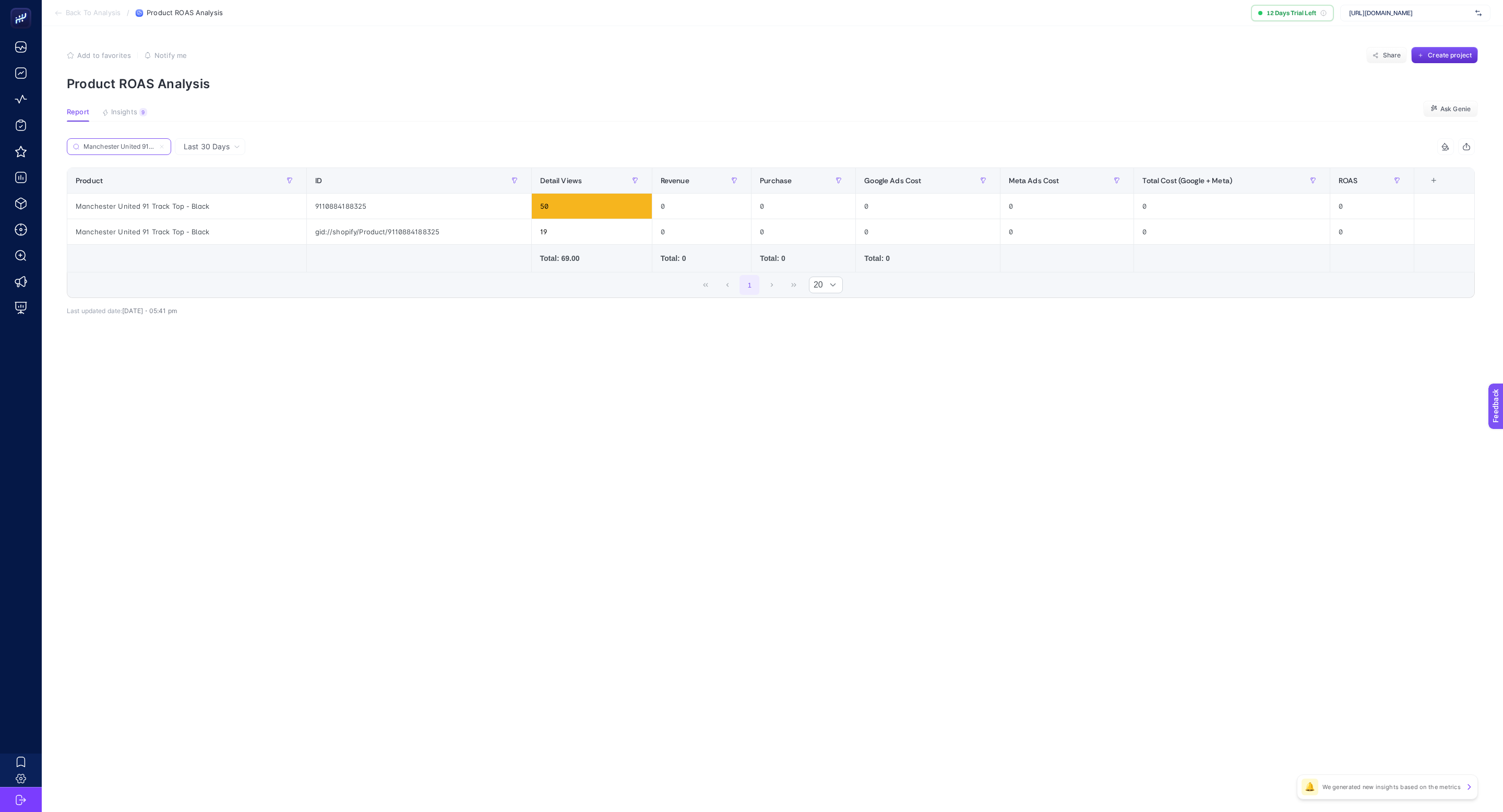
click at [162, 144] on icon at bounding box center [162, 147] width 6 height 6
click at [154, 144] on input "Manchester United 91 Track Top - Black" at bounding box center [119, 147] width 71 height 8
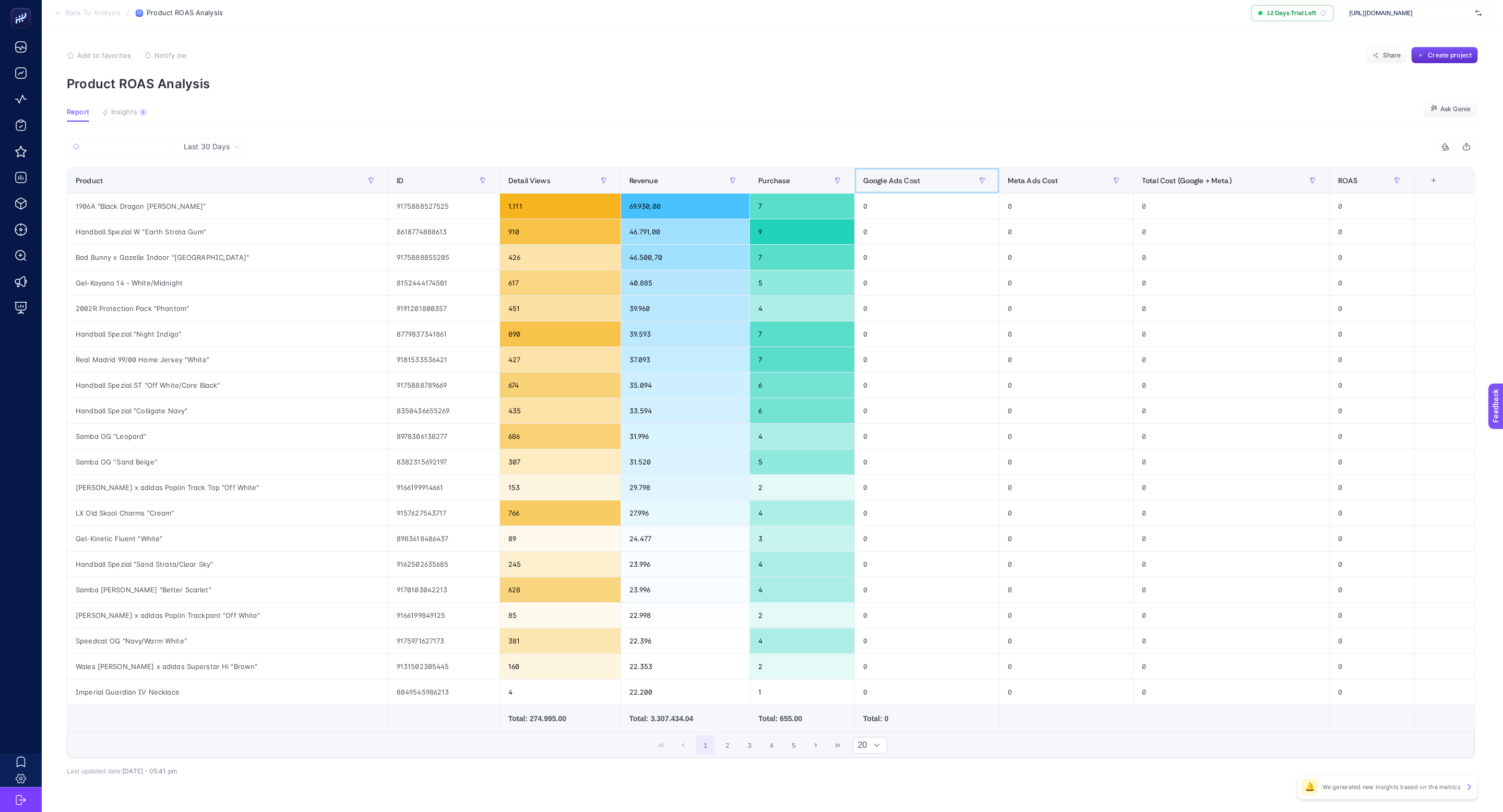
click at [927, 183] on div "Google Ads Cost" at bounding box center [926, 180] width 127 height 17
click at [927, 182] on div "Google Ads Cost" at bounding box center [926, 180] width 127 height 17
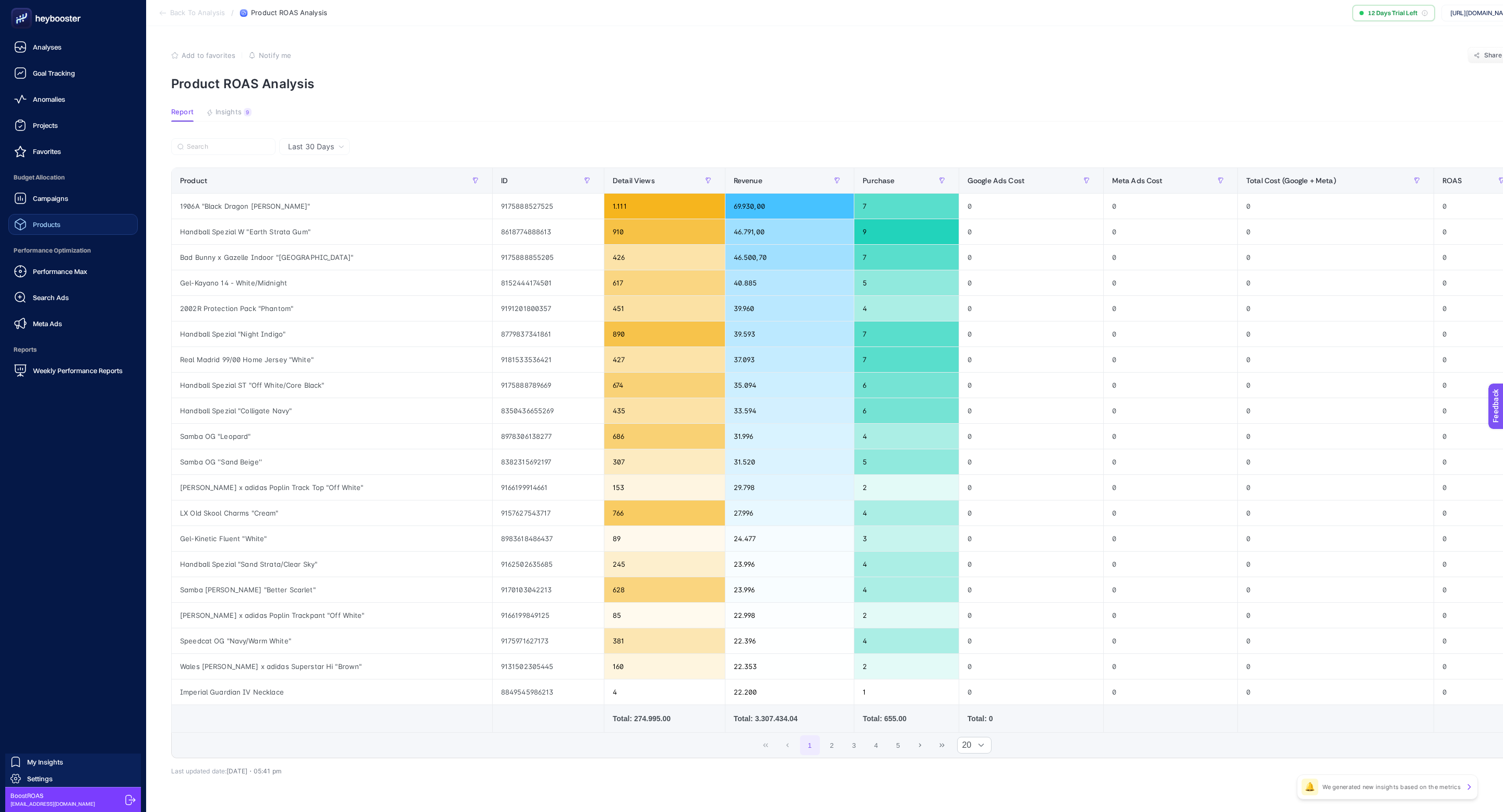
click at [72, 221] on link "Products" at bounding box center [73, 224] width 130 height 21
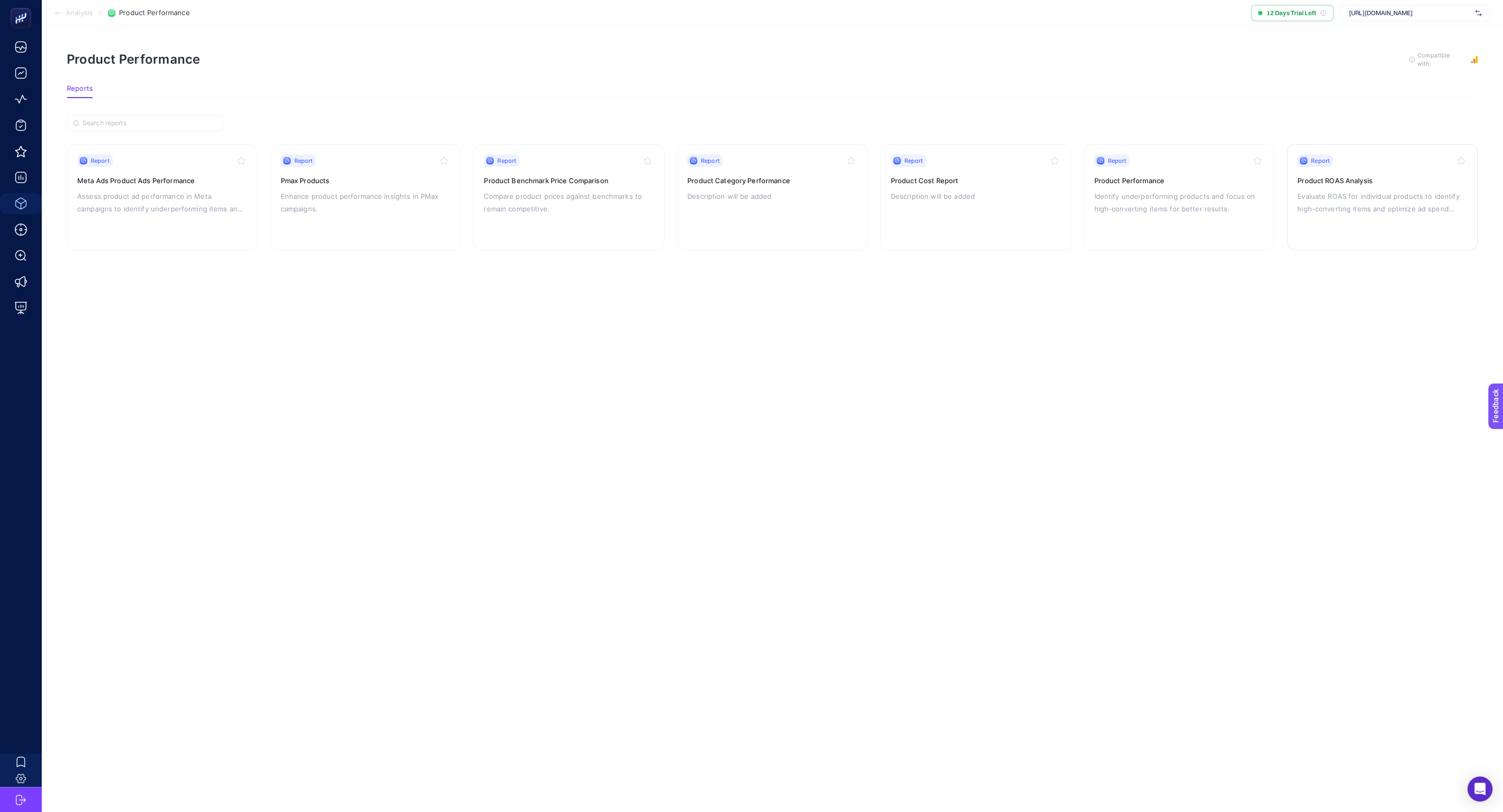
click at [1348, 184] on h3 "Product ROAS Analysis" at bounding box center [1382, 180] width 170 height 11
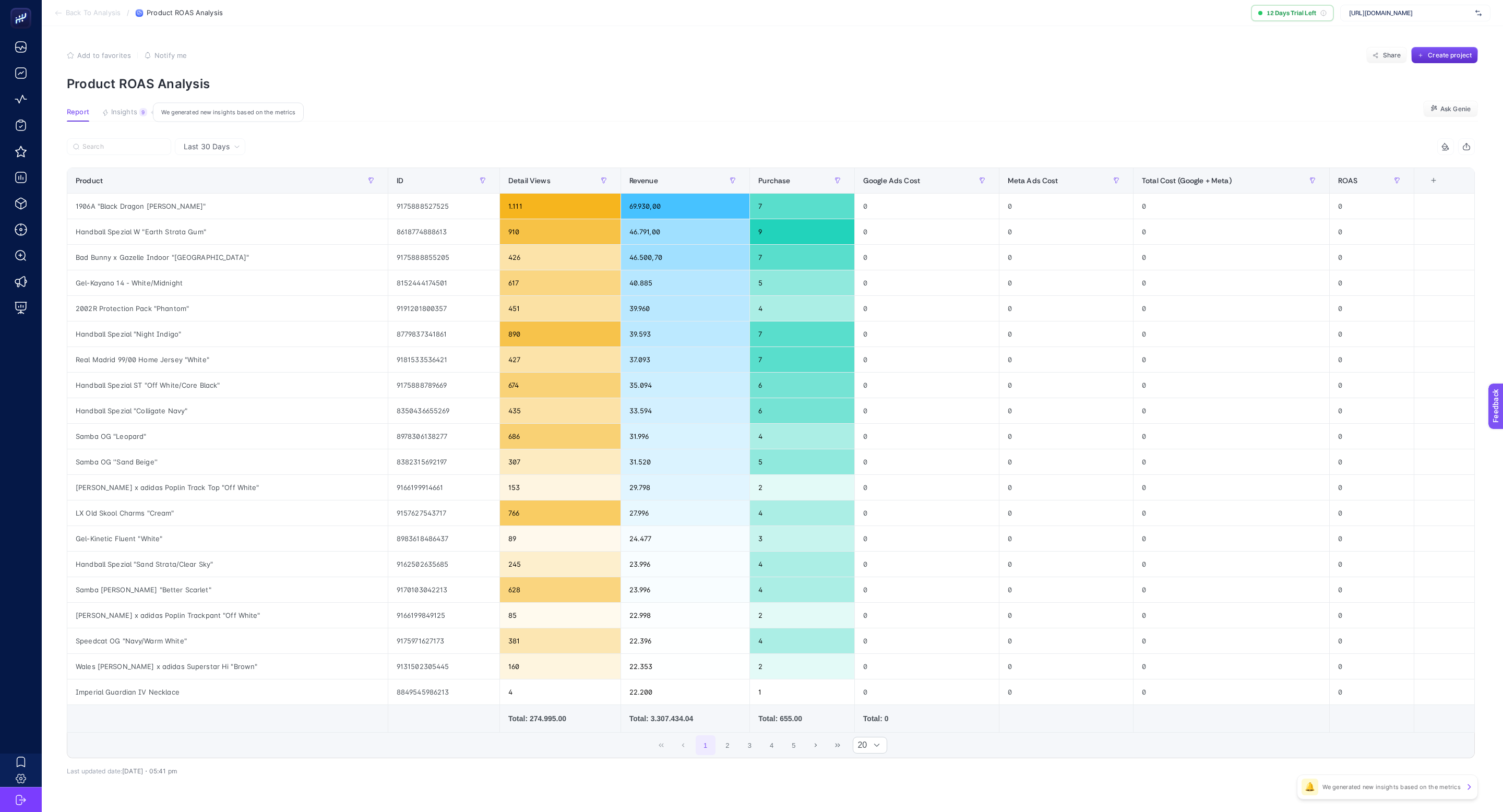
click at [135, 109] on span "Insights" at bounding box center [124, 112] width 26 height 8
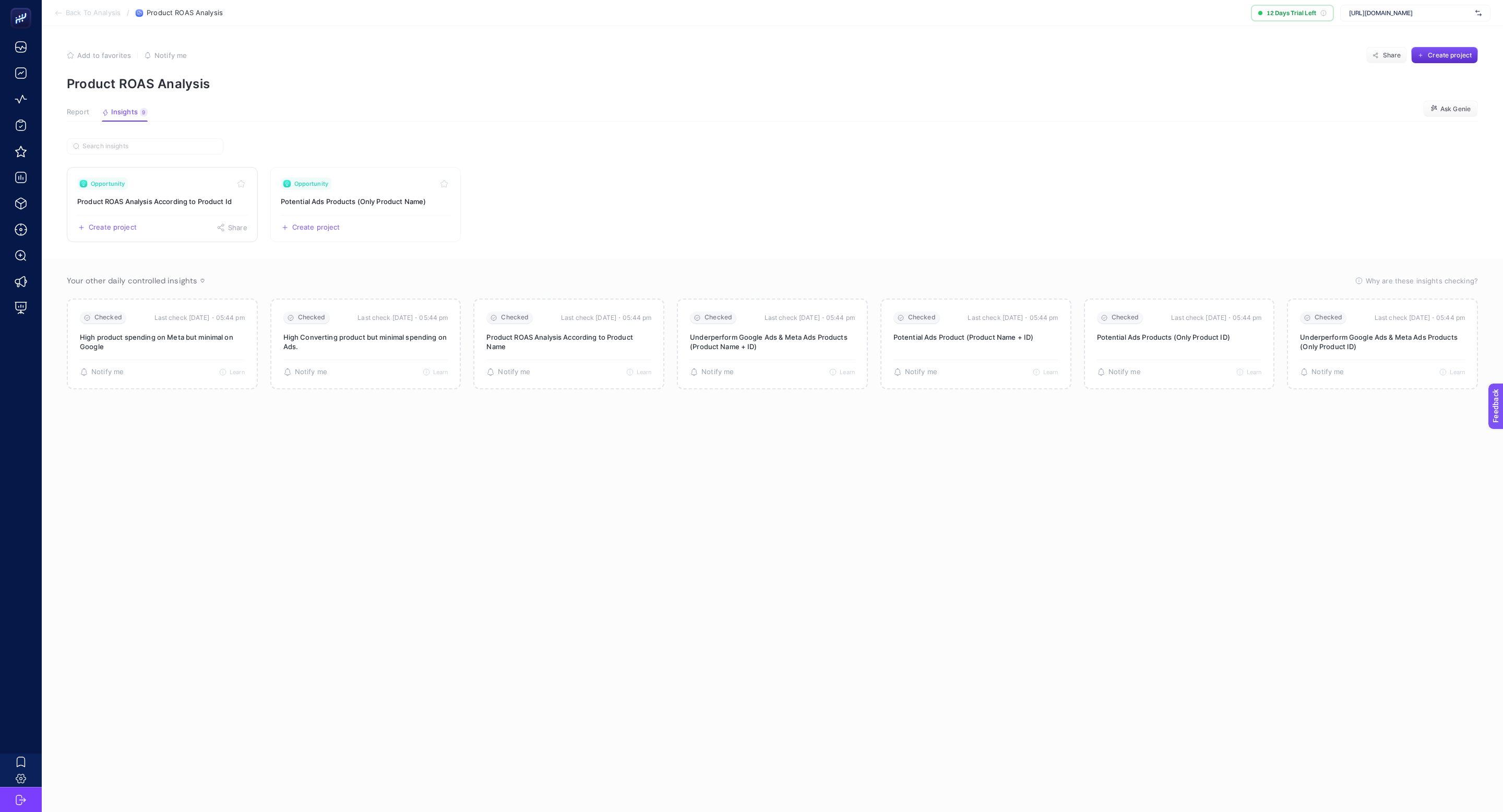
click at [211, 200] on h3 "Product ROAS Analysis According to Product Id" at bounding box center [162, 201] width 170 height 11
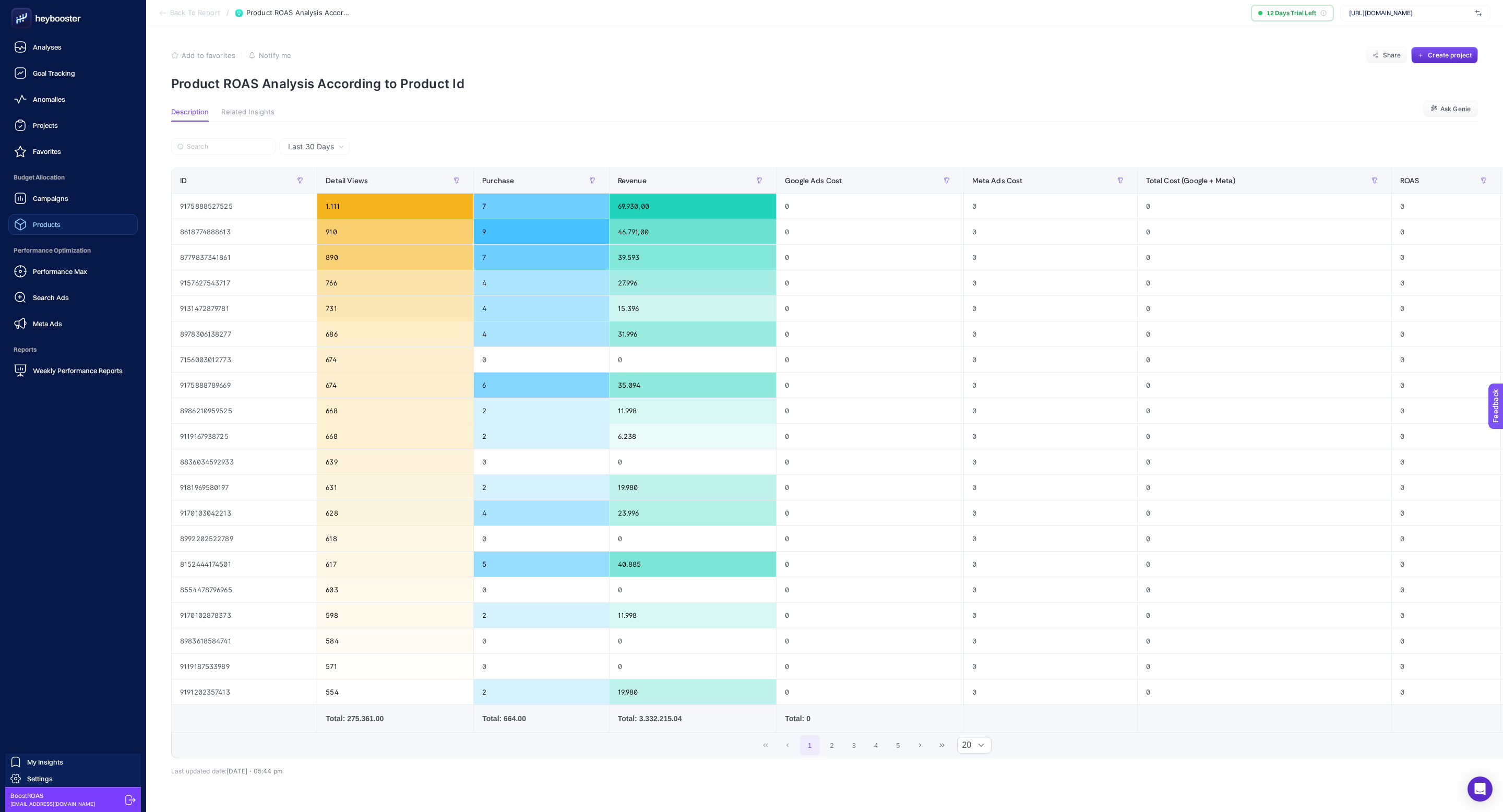
click at [64, 218] on link "Products" at bounding box center [73, 224] width 130 height 21
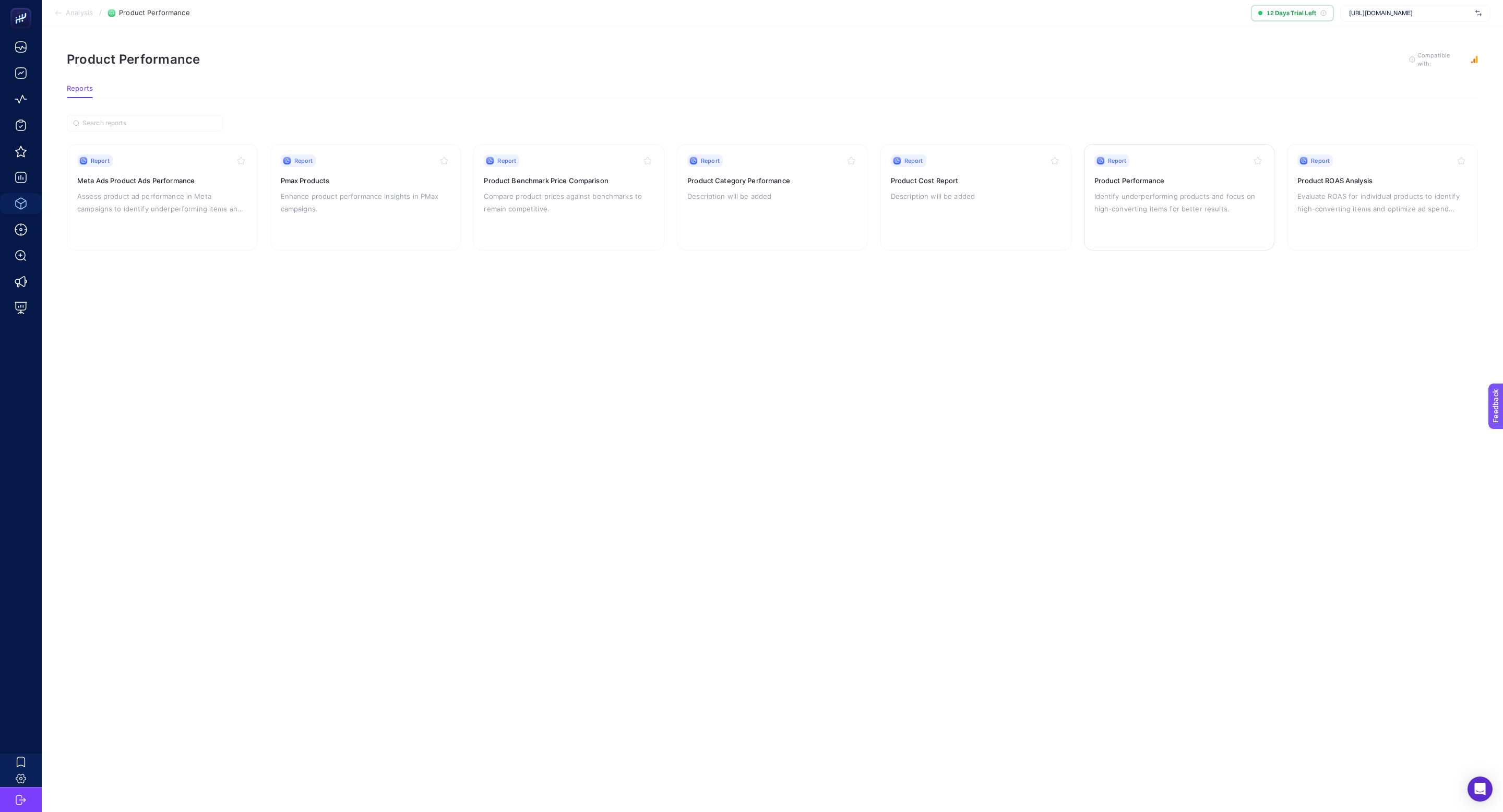
click at [1164, 191] on p "Identify underperforming products and focus on high-converting items for better…" at bounding box center [1179, 202] width 170 height 25
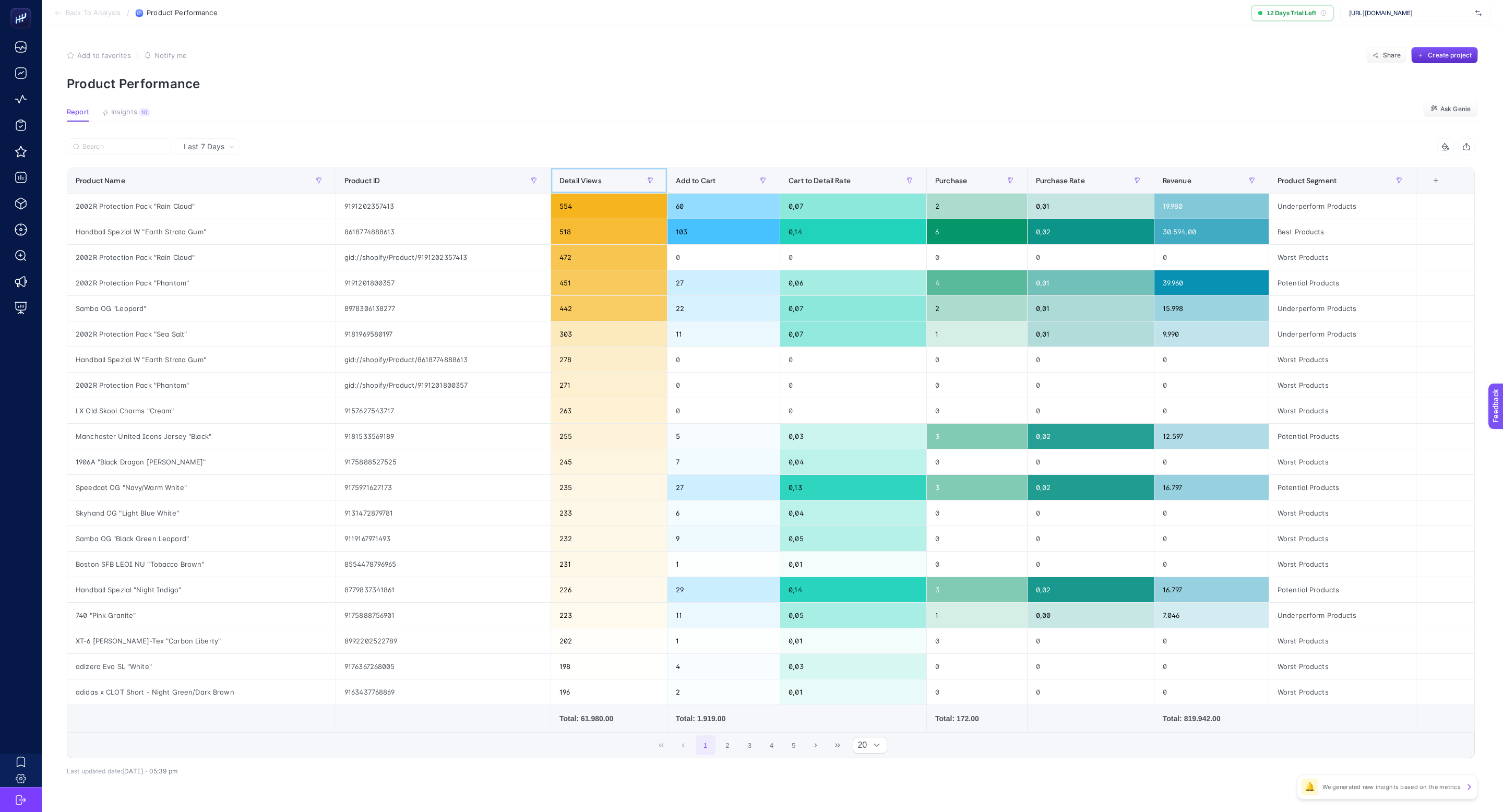
click at [595, 181] on span "Detail Views" at bounding box center [580, 180] width 42 height 8
click at [595, 180] on span "Detail Views" at bounding box center [580, 180] width 42 height 8
click at [595, 178] on span "Detail Views" at bounding box center [580, 180] width 42 height 8
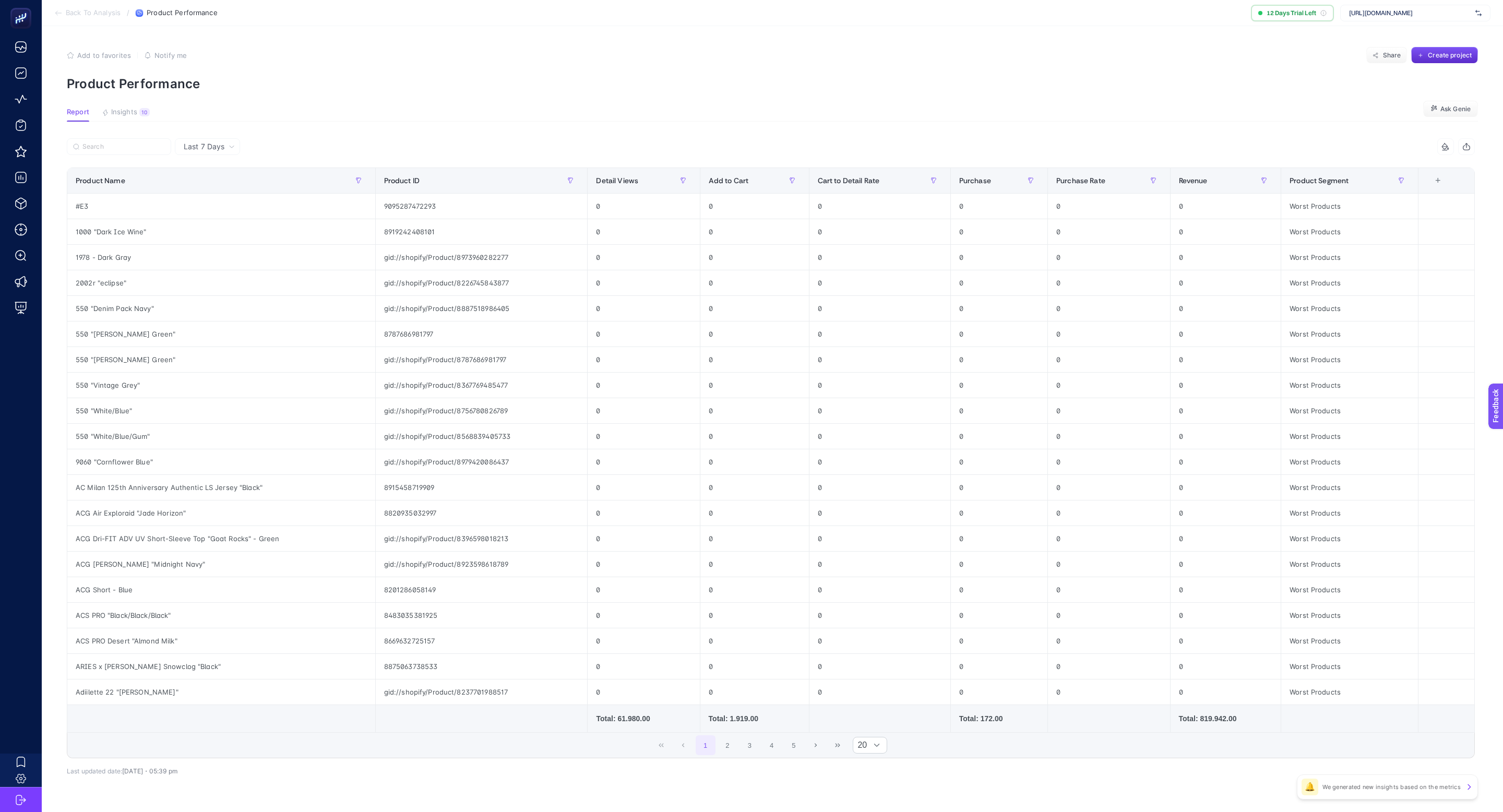
click at [218, 150] on span "Last 7 Days" at bounding box center [204, 147] width 41 height 11
click at [228, 197] on li "Last 30 Days" at bounding box center [207, 206] width 59 height 19
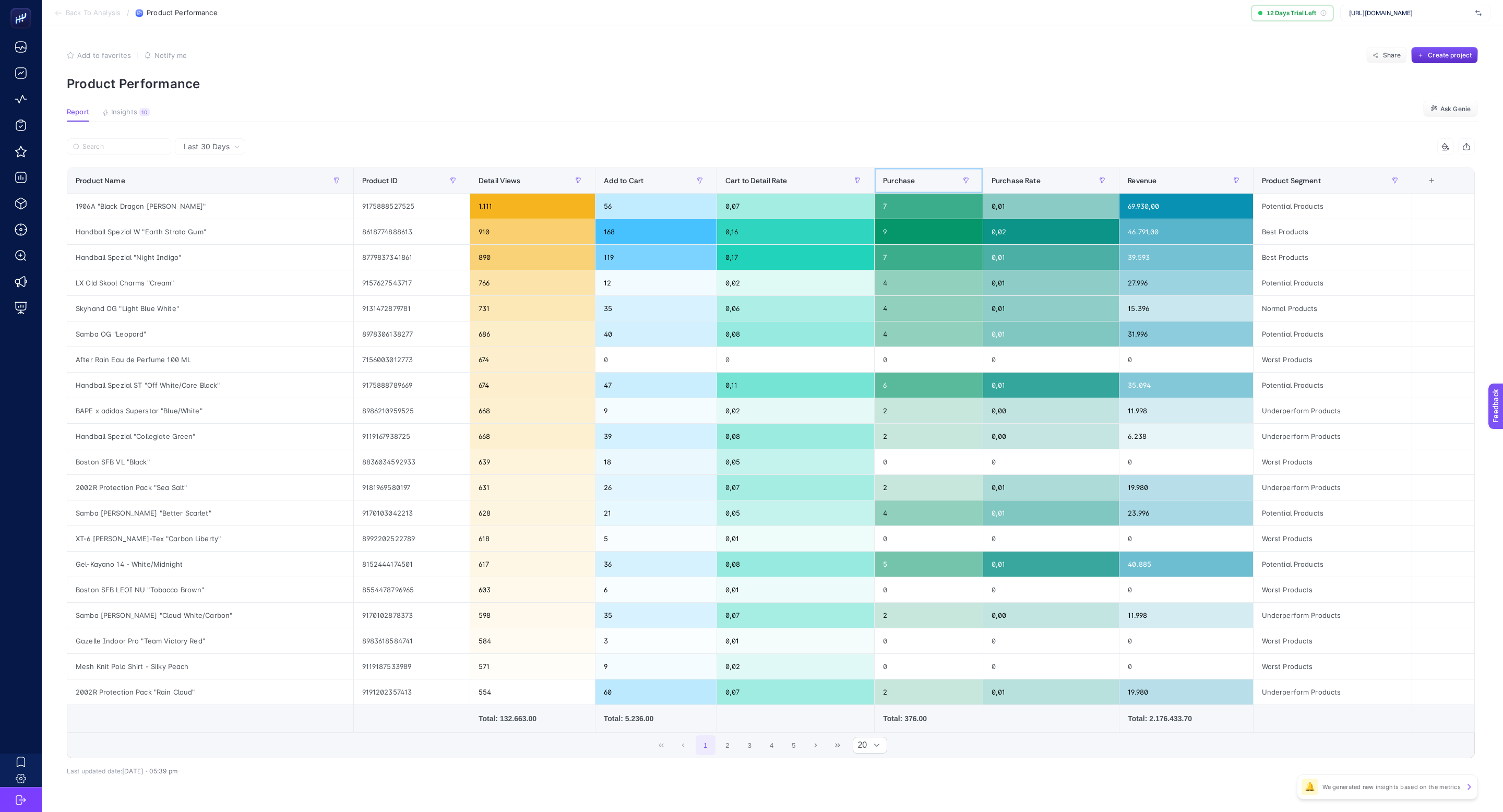
click at [875, 177] on th "Purchase" at bounding box center [928, 180] width 109 height 25
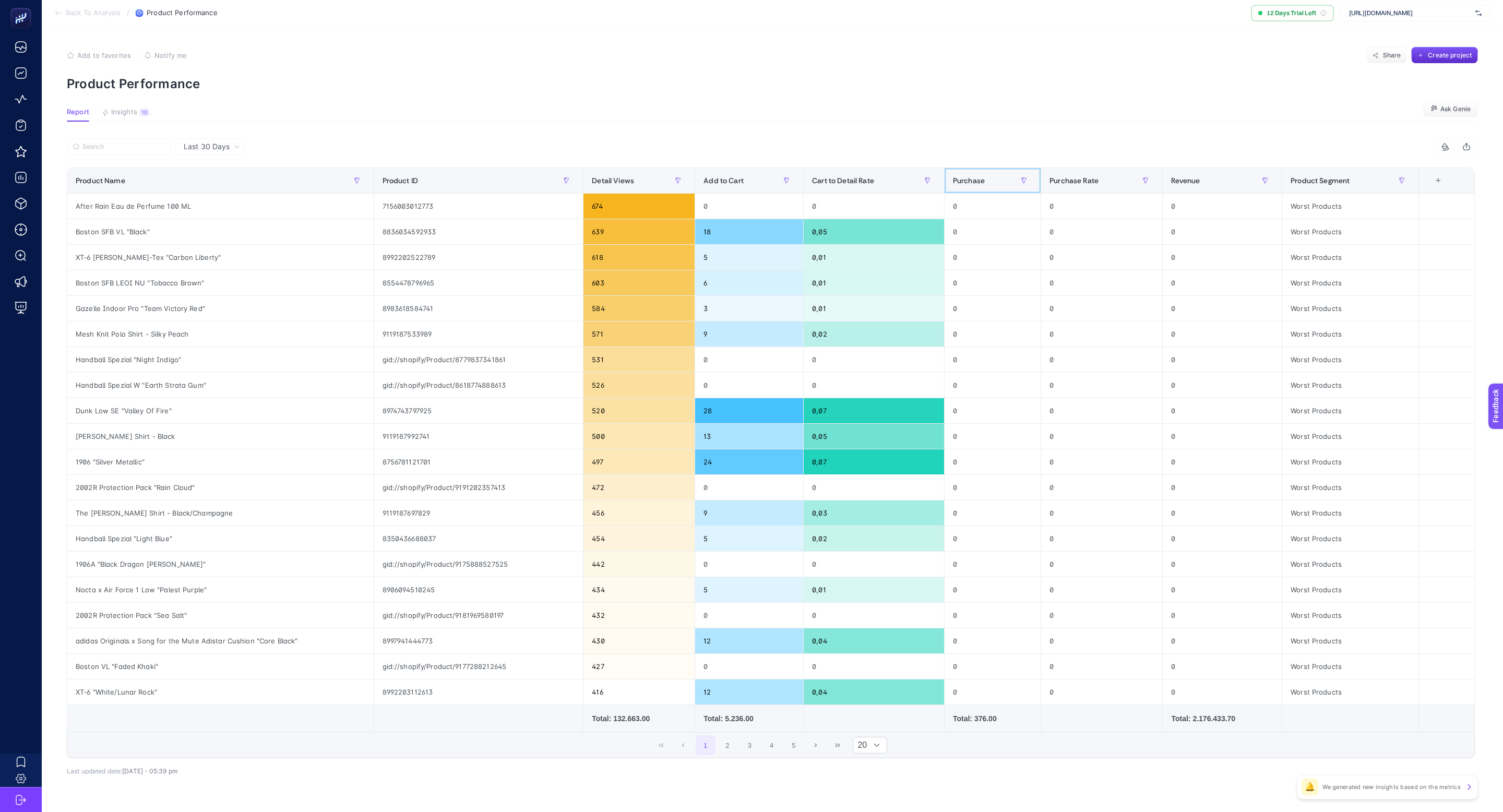
click at [964, 181] on span "Purchase" at bounding box center [969, 180] width 32 height 8
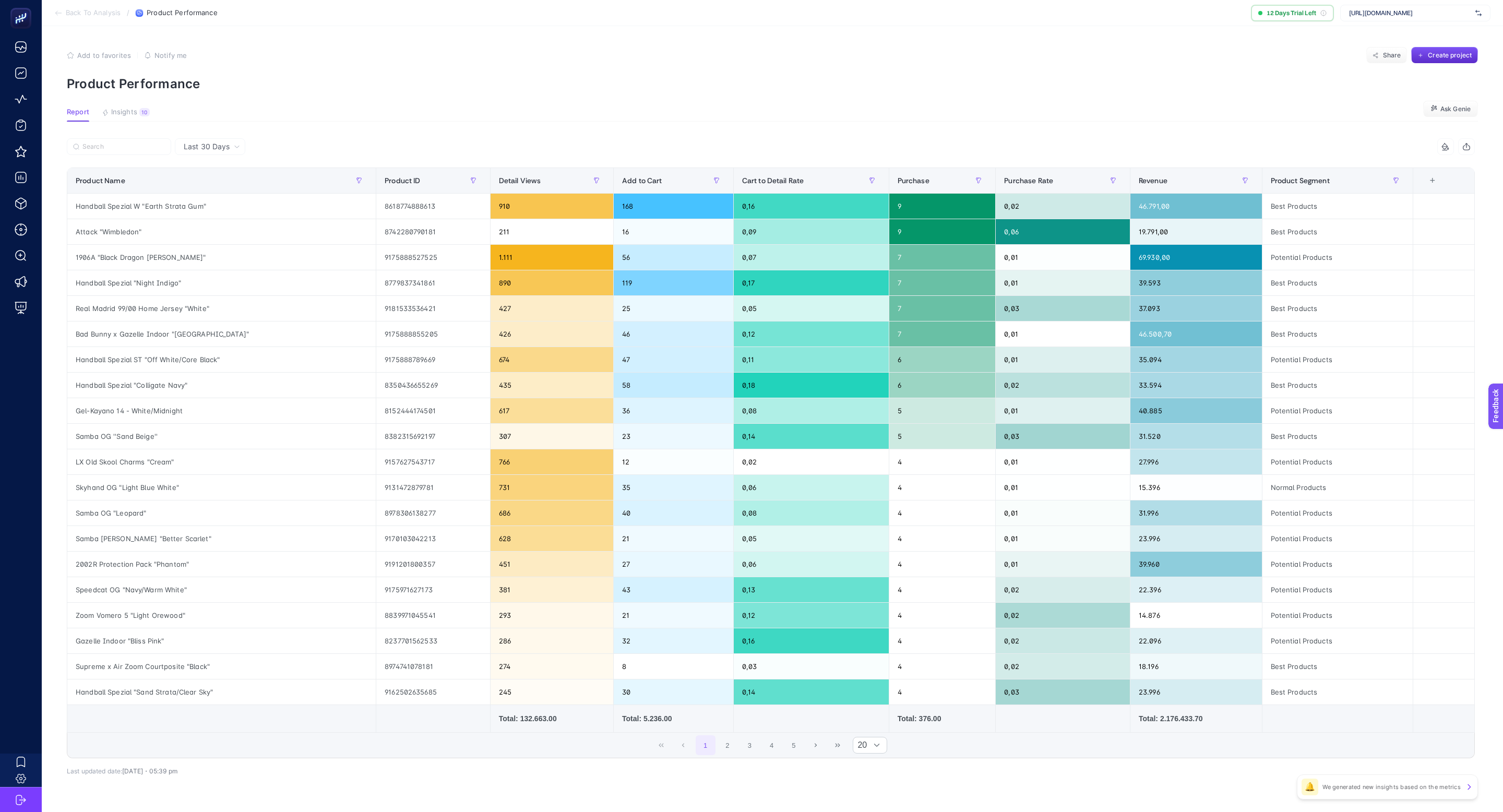
click at [653, 143] on div at bounding box center [419, 150] width 704 height 23
click at [490, 233] on div "211" at bounding box center [551, 231] width 123 height 25
click at [490, 232] on div "211" at bounding box center [551, 231] width 123 height 25
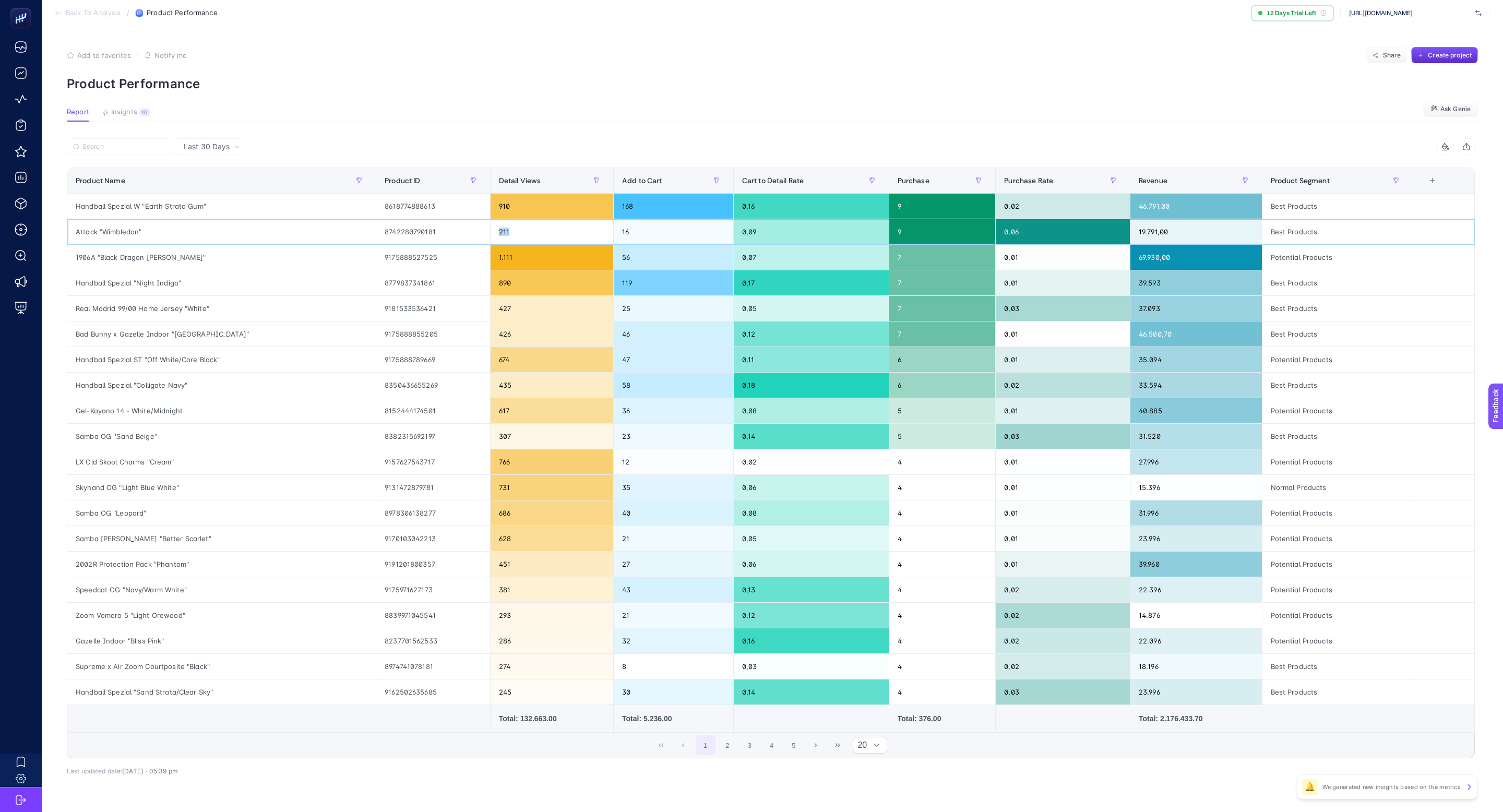
click at [505, 231] on div "211" at bounding box center [551, 231] width 123 height 25
click at [1137, 231] on div "19.791,00" at bounding box center [1196, 231] width 132 height 25
click at [1142, 256] on div "69.930,00" at bounding box center [1196, 257] width 132 height 25
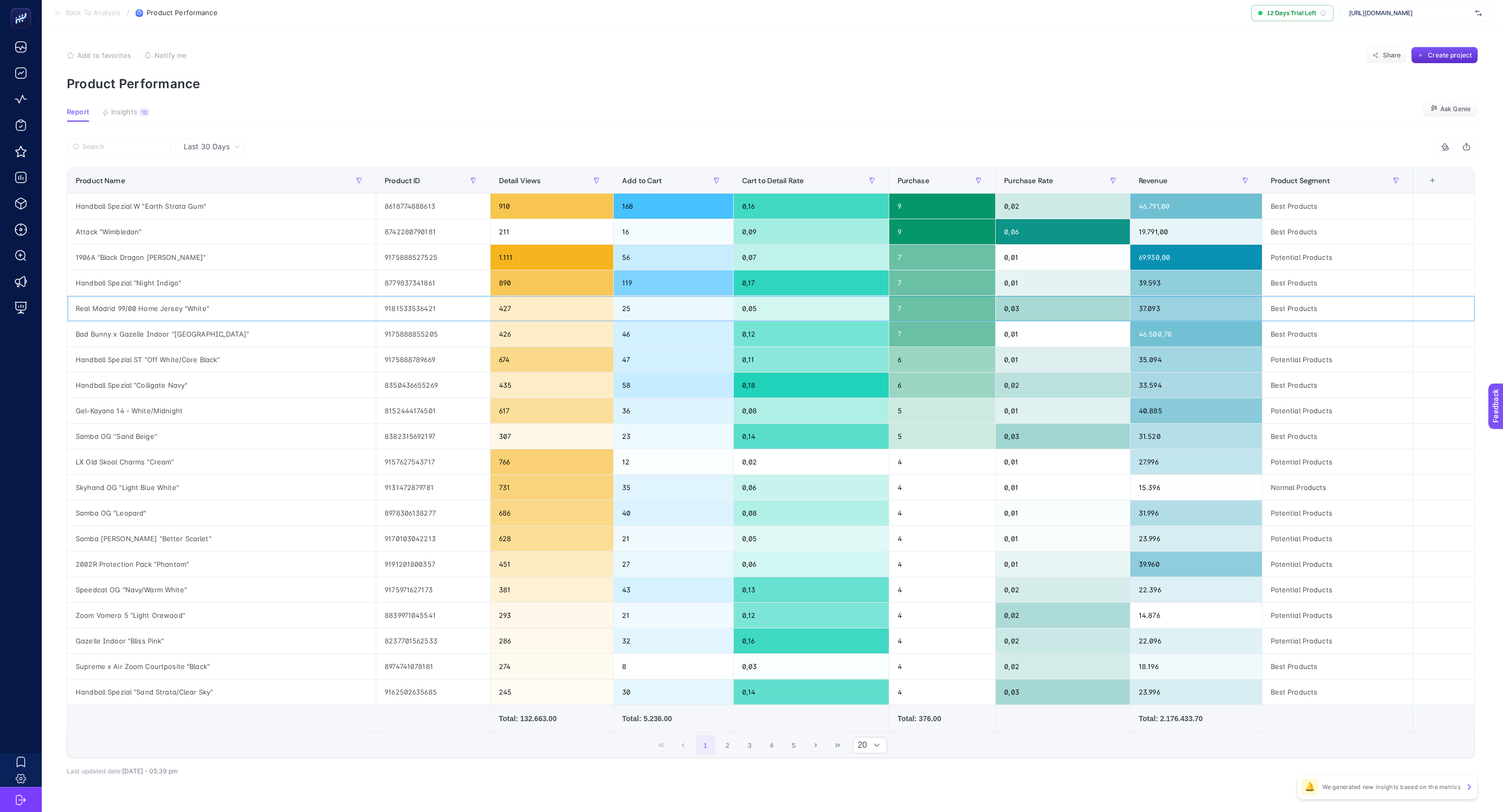
click at [490, 308] on div "427" at bounding box center [551, 308] width 123 height 25
click at [490, 308] on div "427" at bounding box center [551, 308] width 123 height 25
click at [1131, 304] on div "37.093" at bounding box center [1196, 308] width 132 height 25
click at [921, 312] on div "7" at bounding box center [942, 308] width 106 height 25
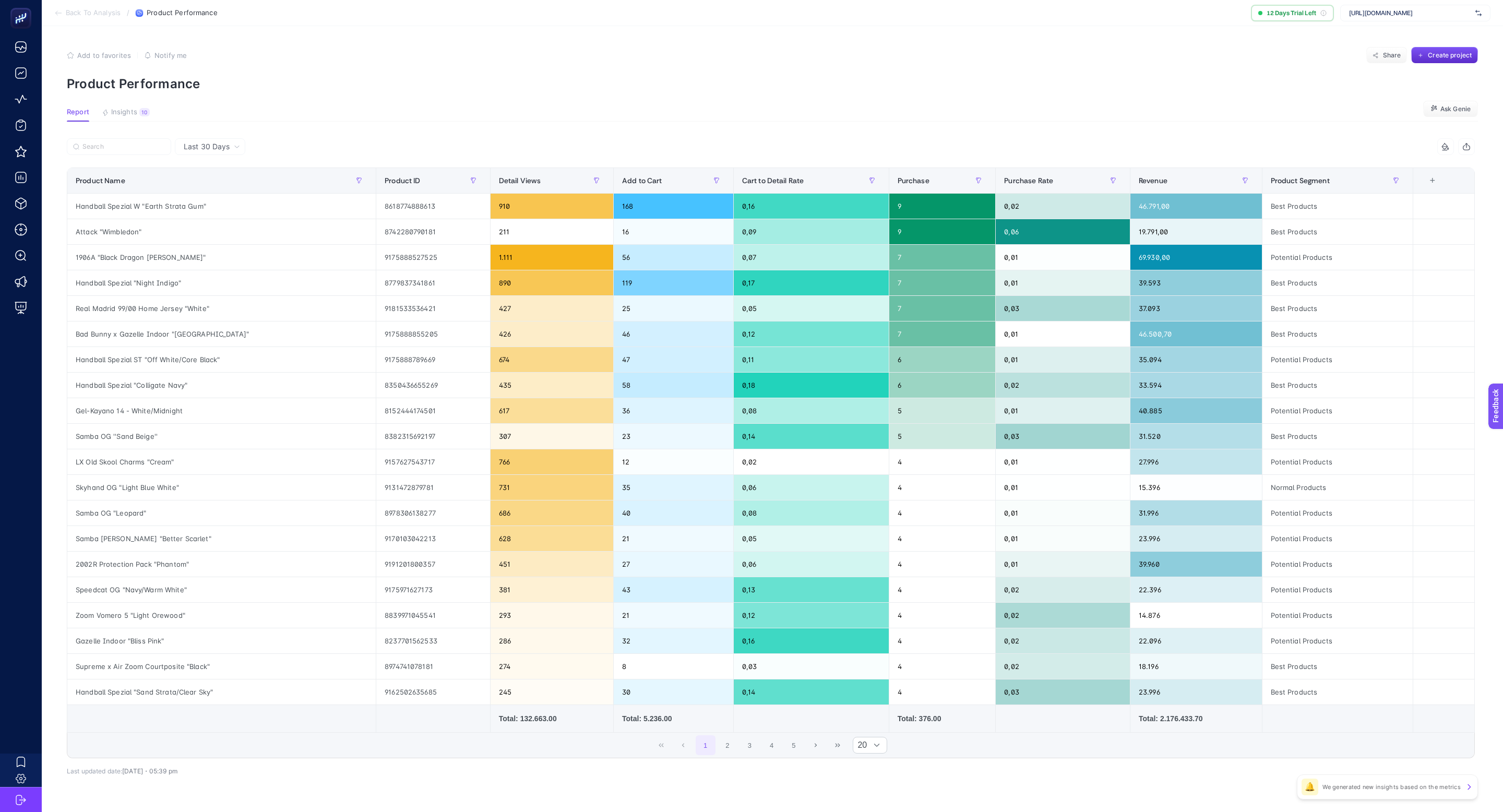
click at [928, 138] on div "6 items selected" at bounding box center [1122, 147] width 704 height 17
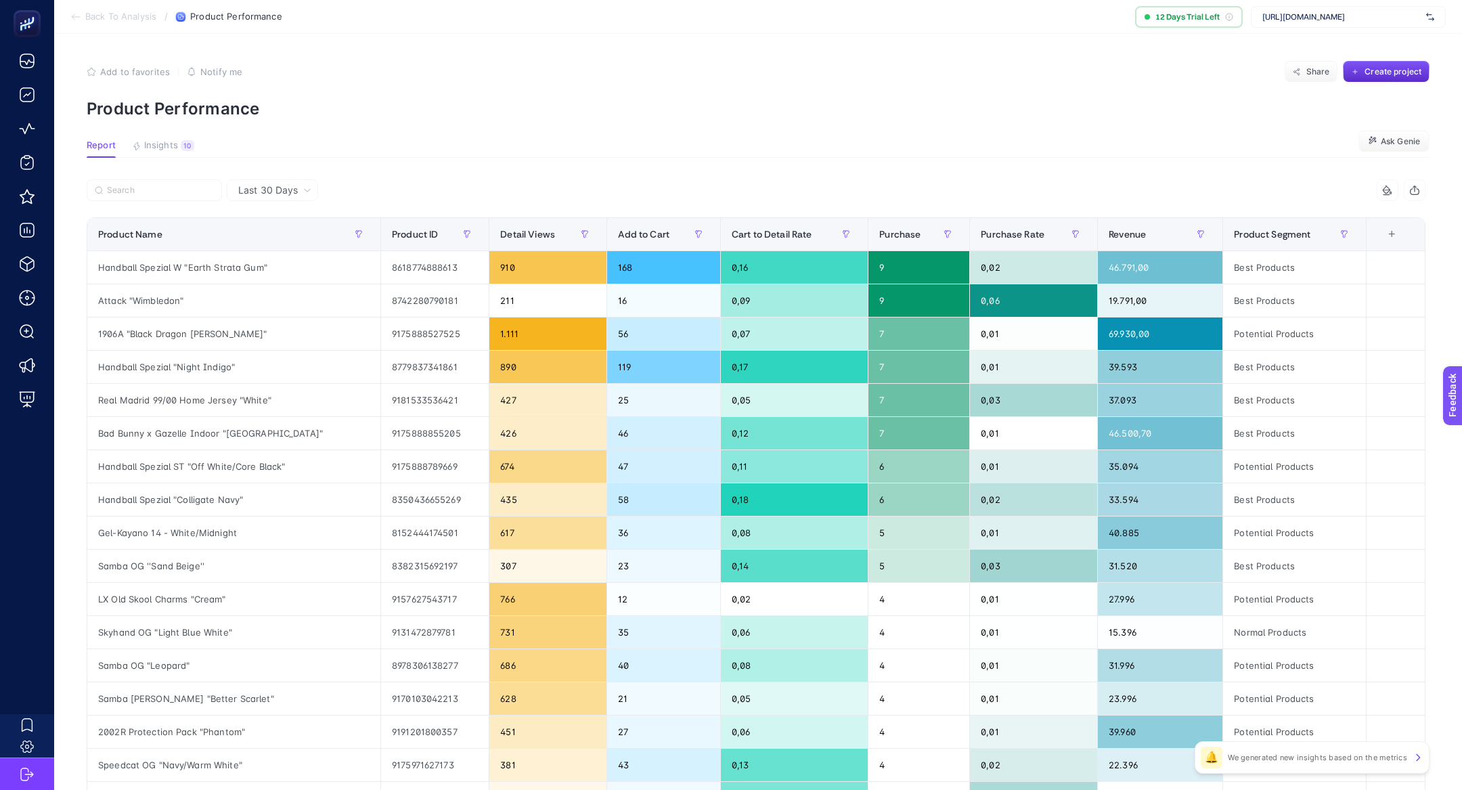
scroll to position [33, 0]
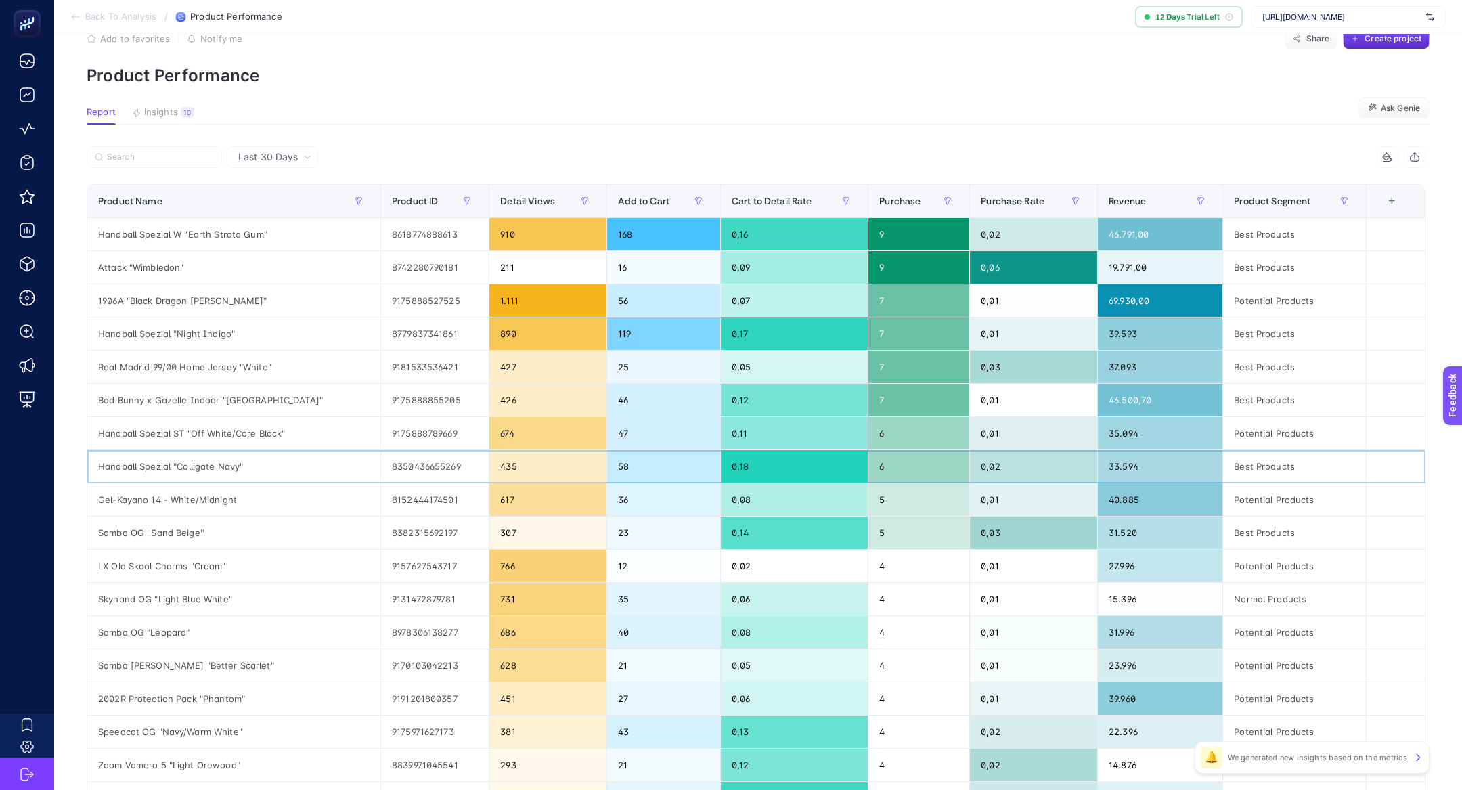
click at [489, 468] on div "435" at bounding box center [547, 466] width 116 height 32
click at [1258, 468] on div "Best Products" at bounding box center [1294, 466] width 143 height 32
click at [1256, 430] on div "Potential Products" at bounding box center [1294, 433] width 143 height 32
click at [1256, 429] on div "Potential Products" at bounding box center [1294, 433] width 143 height 32
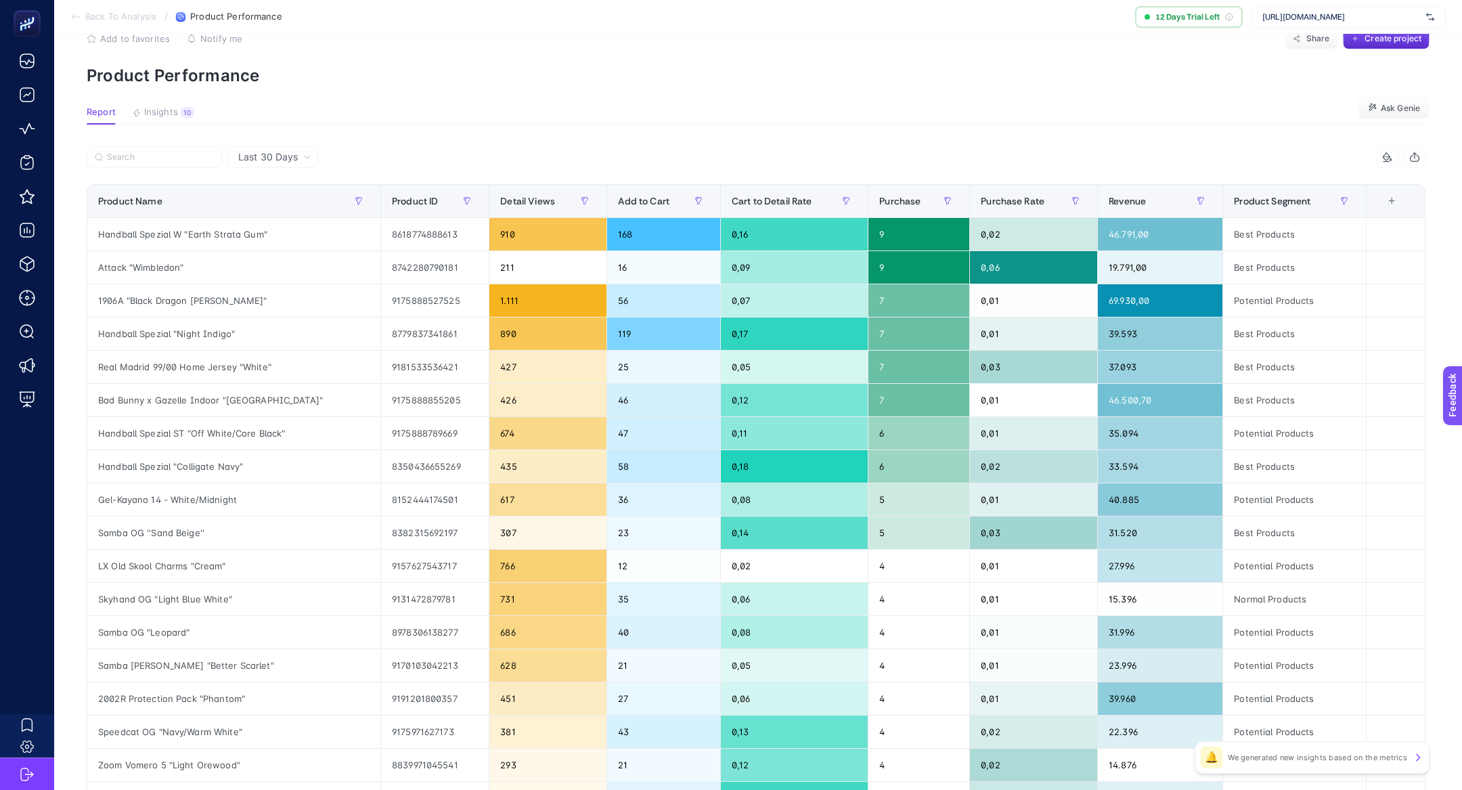
click at [1117, 163] on div "6 items selected" at bounding box center [1090, 157] width 669 height 22
click at [1345, 203] on icon "button" at bounding box center [1344, 201] width 8 height 8
click at [1344, 204] on button "button" at bounding box center [1344, 201] width 22 height 22
click at [1286, 204] on span "Product Segment" at bounding box center [1272, 201] width 76 height 11
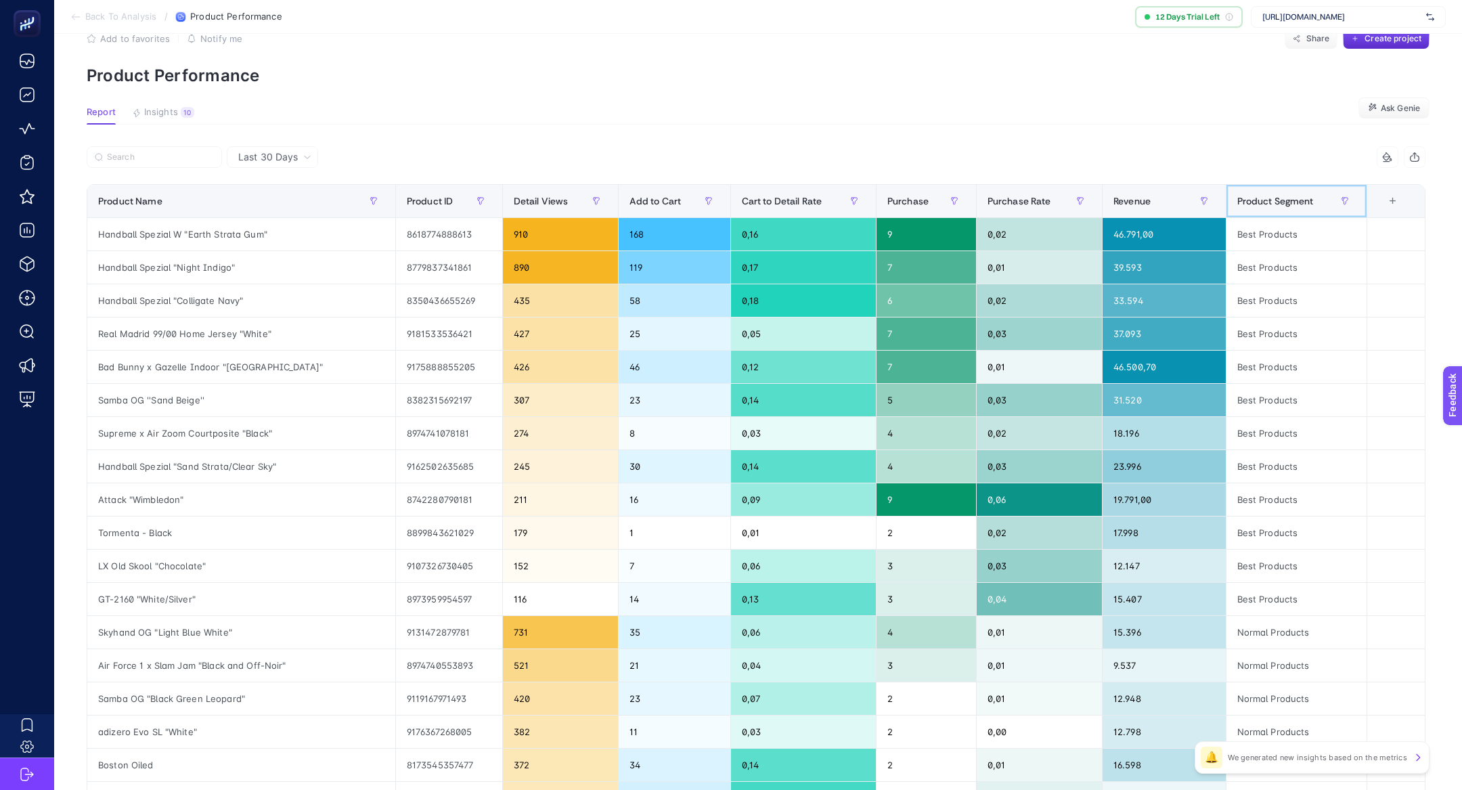
click at [1284, 203] on span "Product Segment" at bounding box center [1275, 201] width 76 height 11
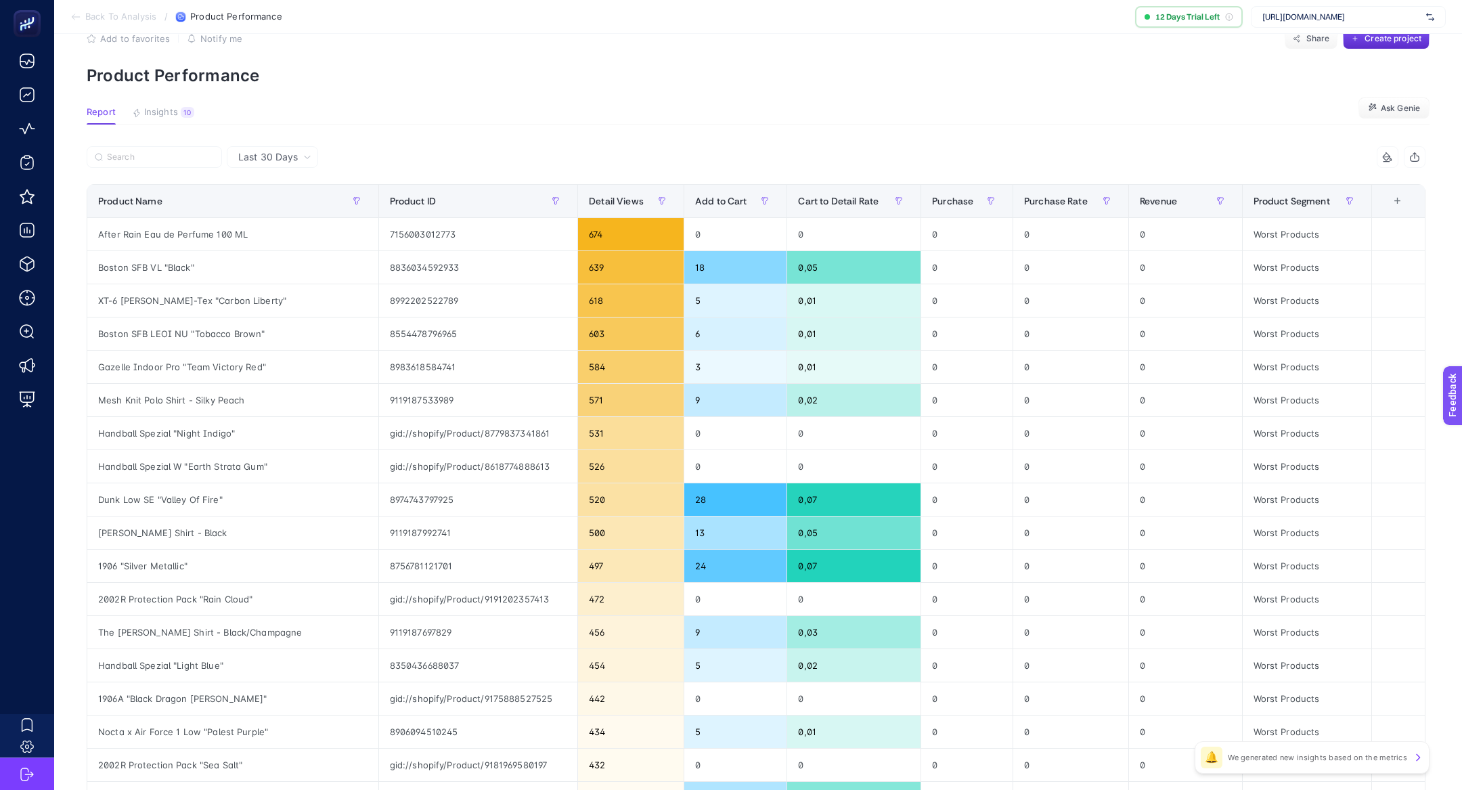
click at [988, 129] on article "Add to favorites false Notify me Share Create project Product Performance Repor…" at bounding box center [757, 530] width 1407 height 1058
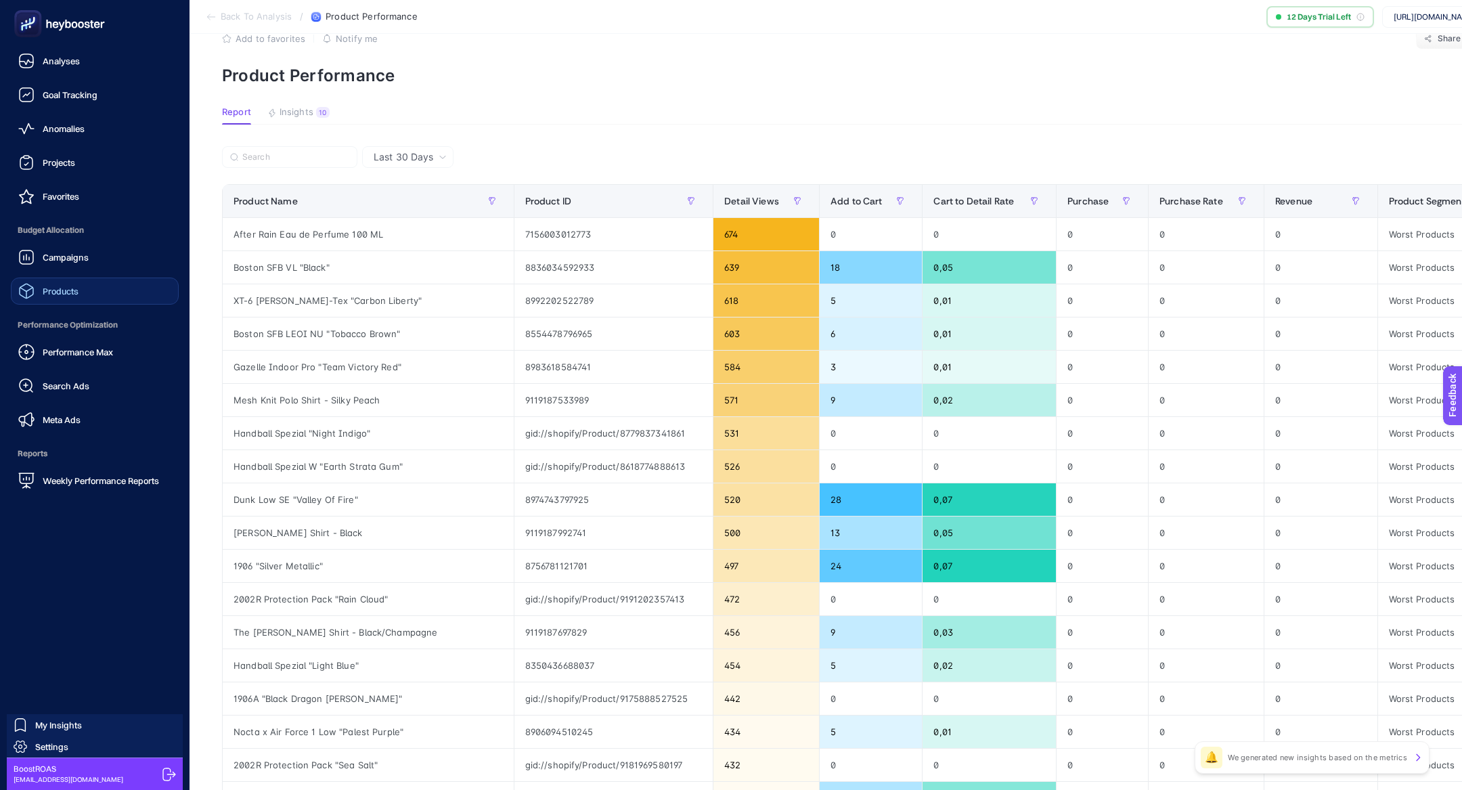
click at [64, 296] on div "Products" at bounding box center [48, 291] width 60 height 16
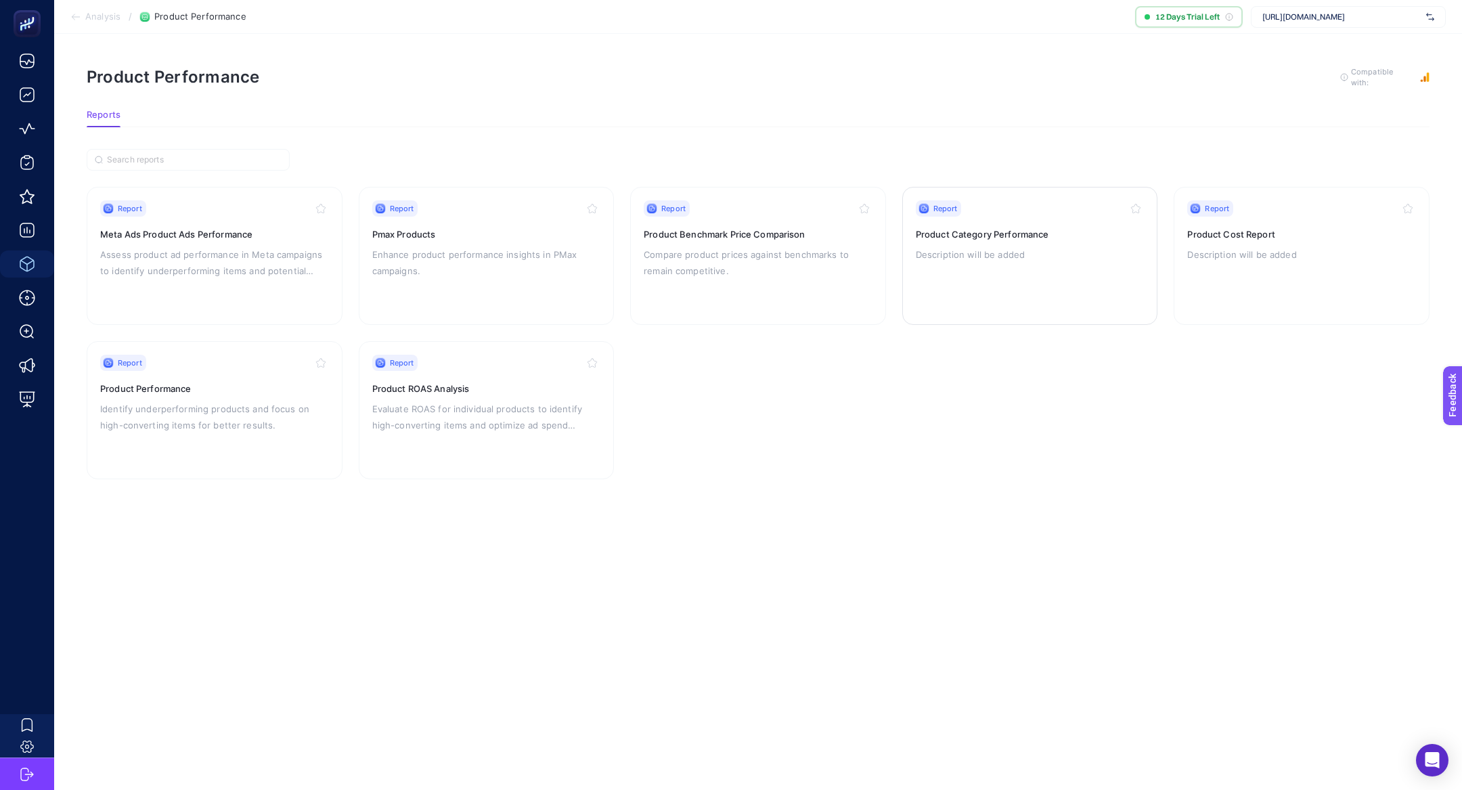
click at [1064, 260] on p "Description will be added" at bounding box center [1030, 254] width 229 height 16
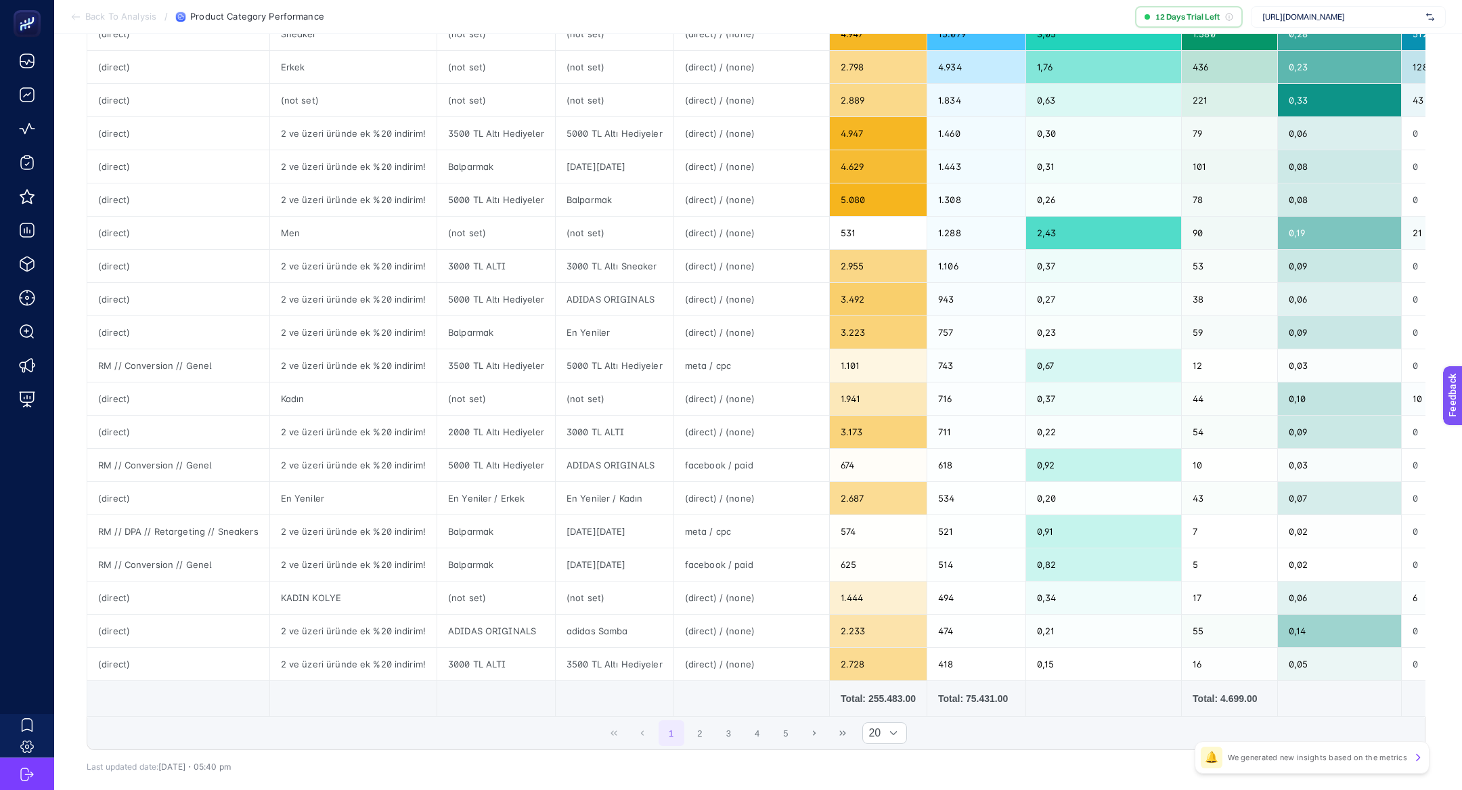
scroll to position [55, 0]
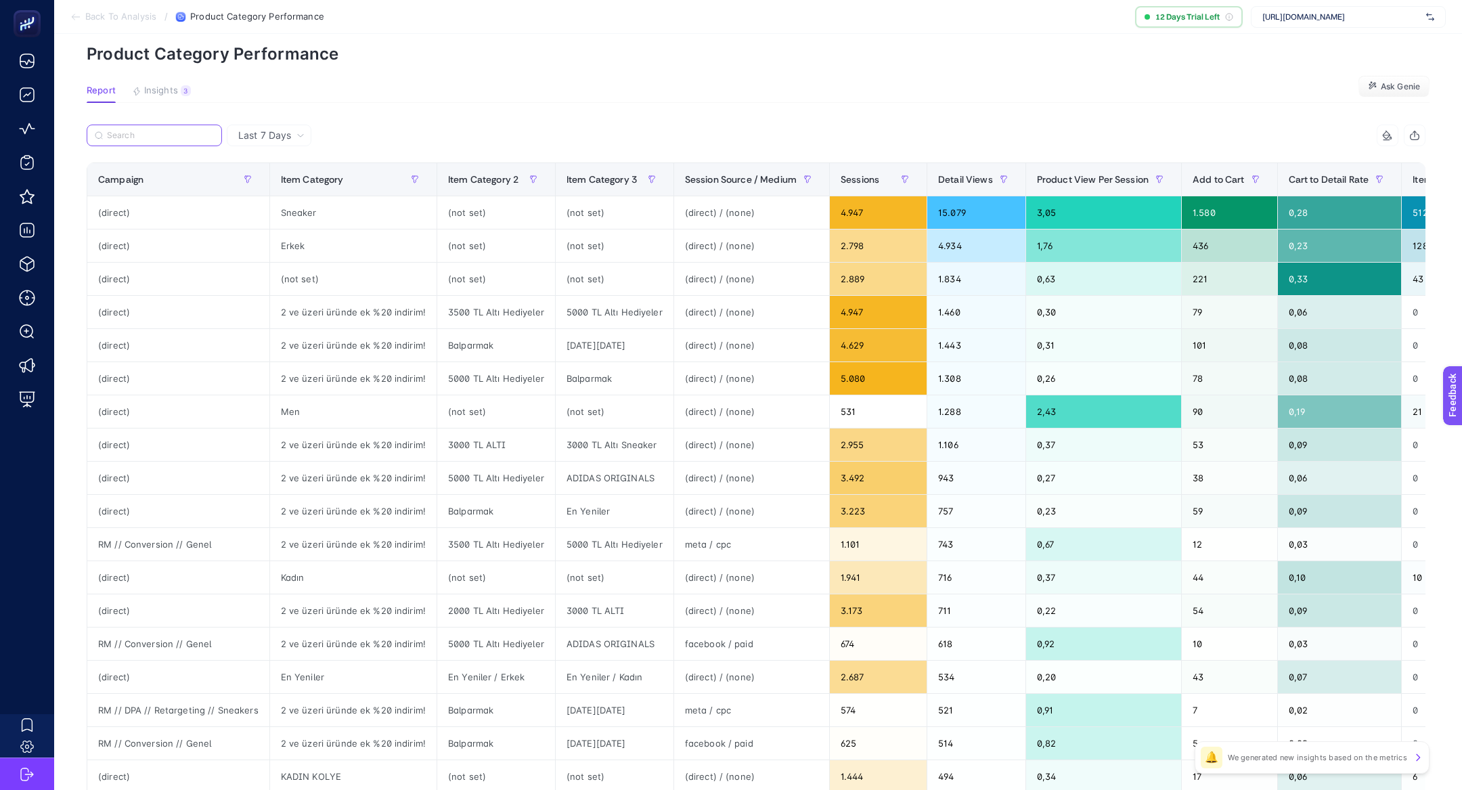
click at [137, 137] on input "Search" at bounding box center [160, 136] width 107 height 10
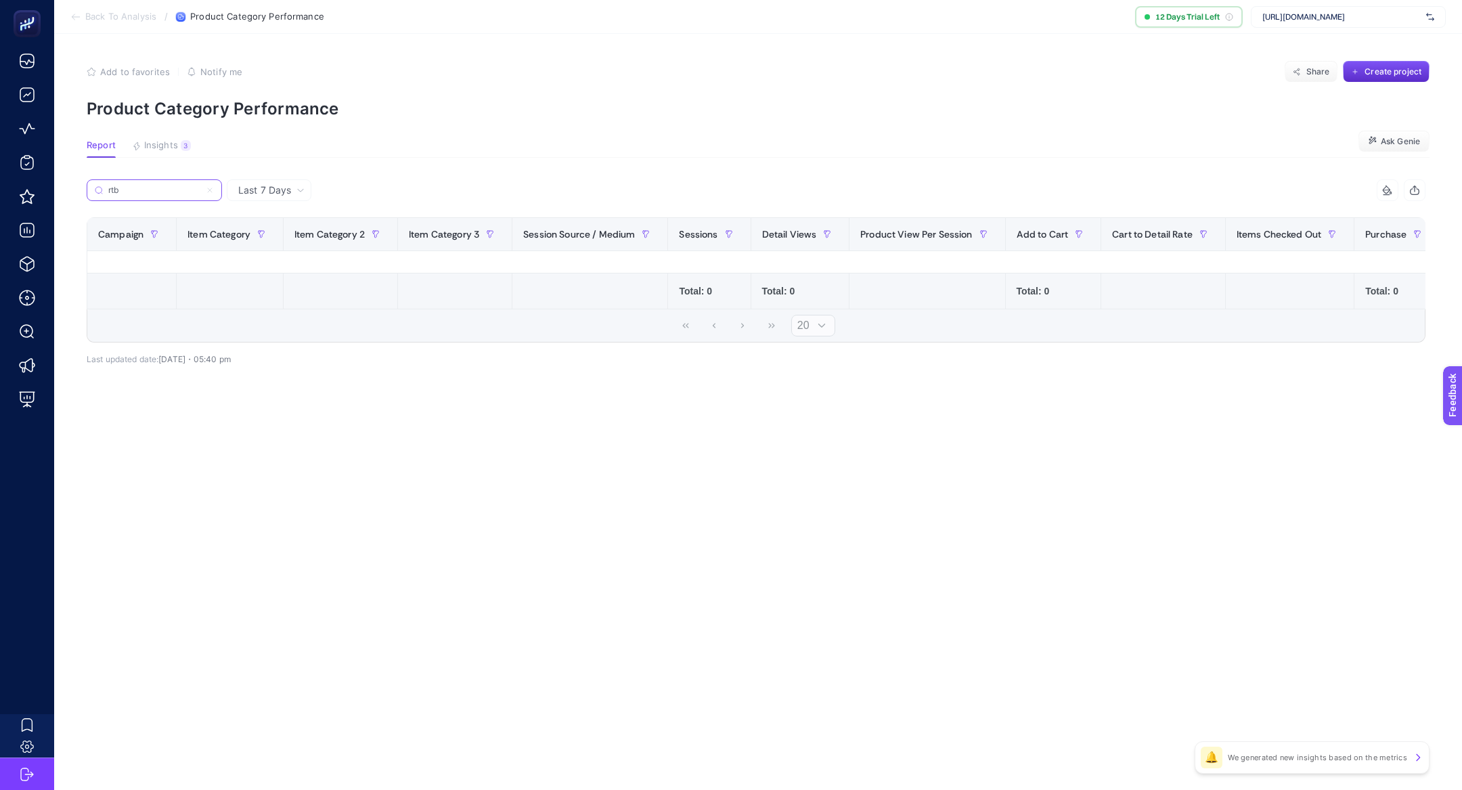
scroll to position [0, 0]
type input "rtb"
click at [267, 193] on span "Last 7 Days" at bounding box center [264, 190] width 53 height 14
click at [275, 242] on li "Last 30 Days" at bounding box center [269, 243] width 76 height 24
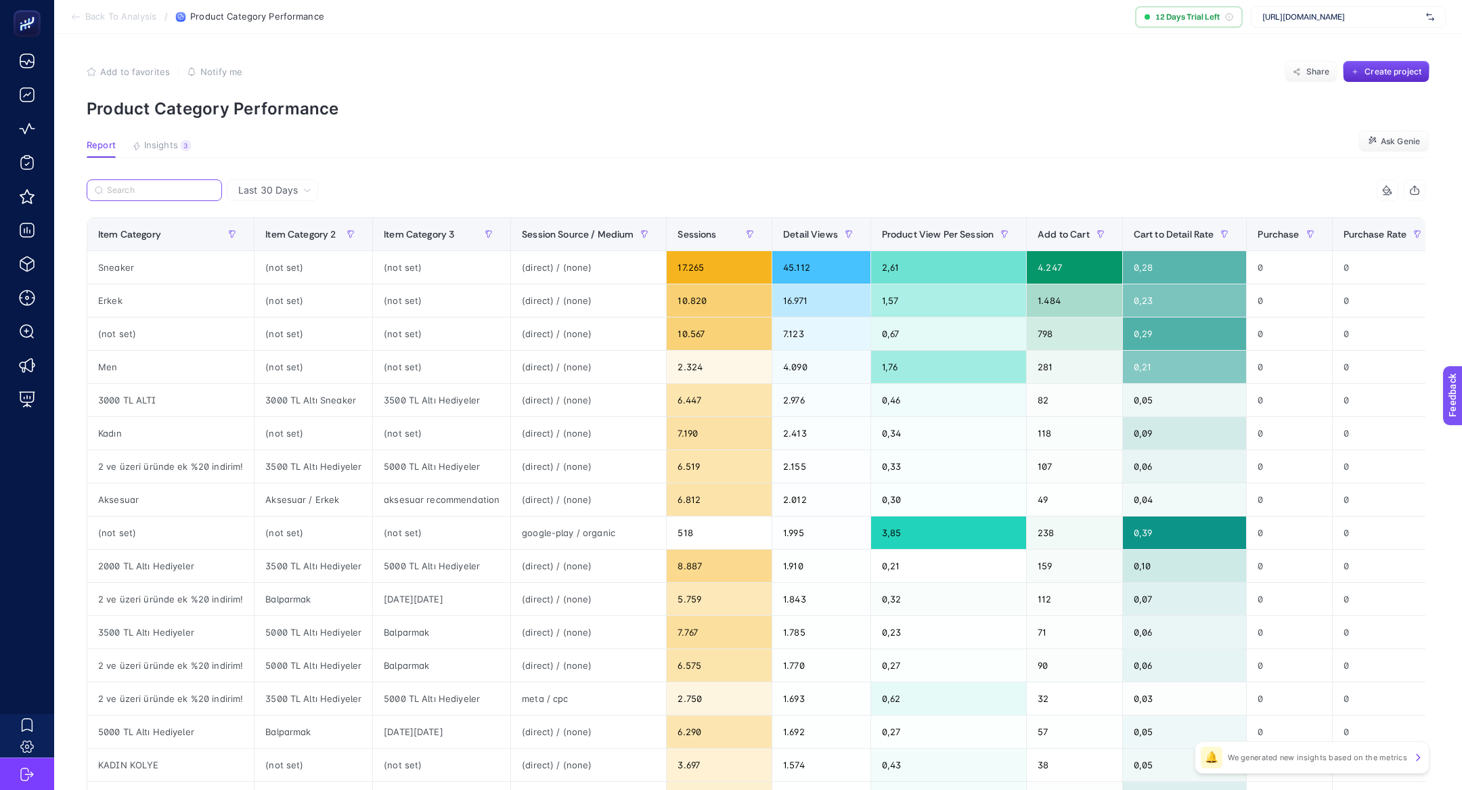
click at [149, 189] on input "Search" at bounding box center [160, 190] width 107 height 10
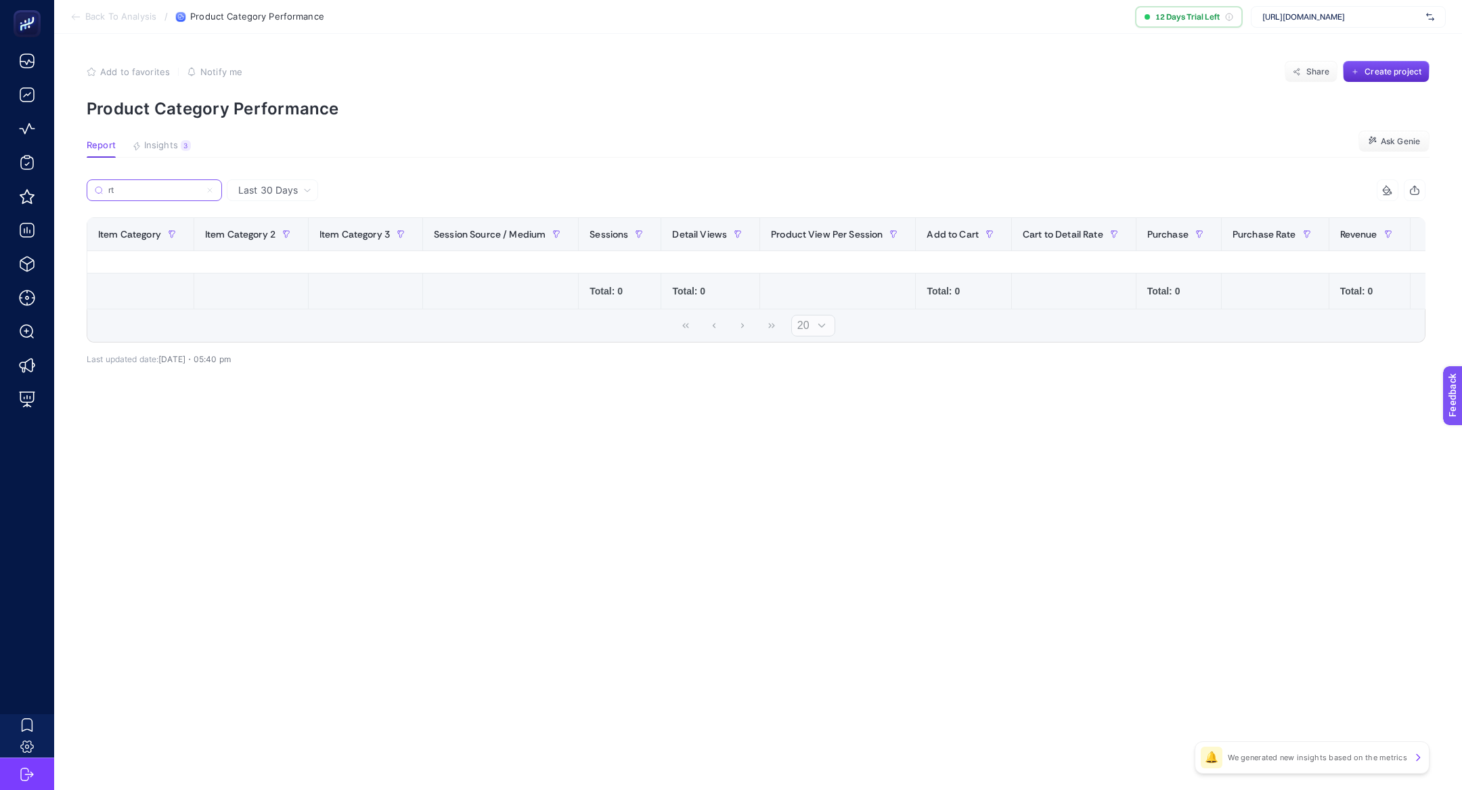
type input "r"
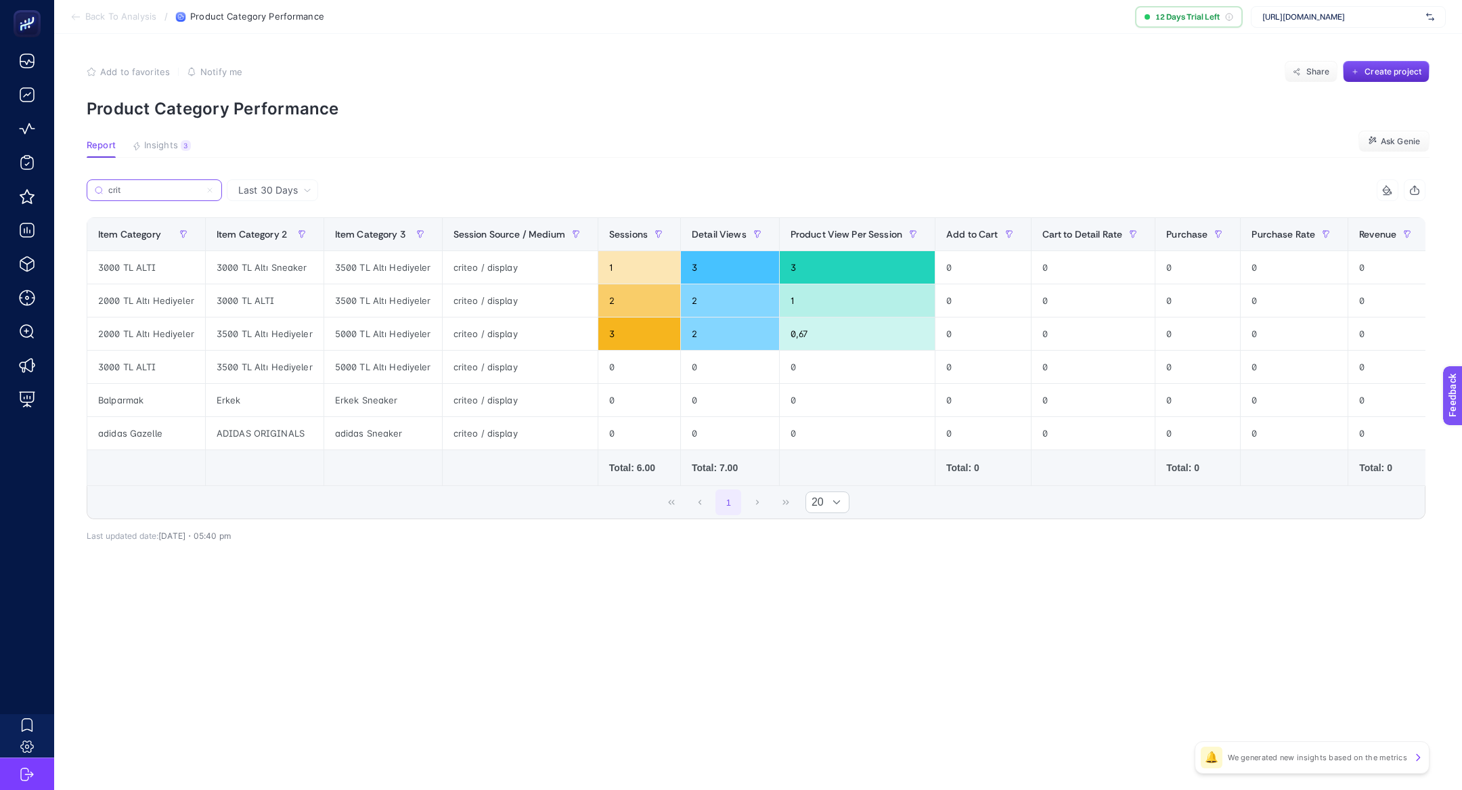
type input "[PERSON_NAME]"
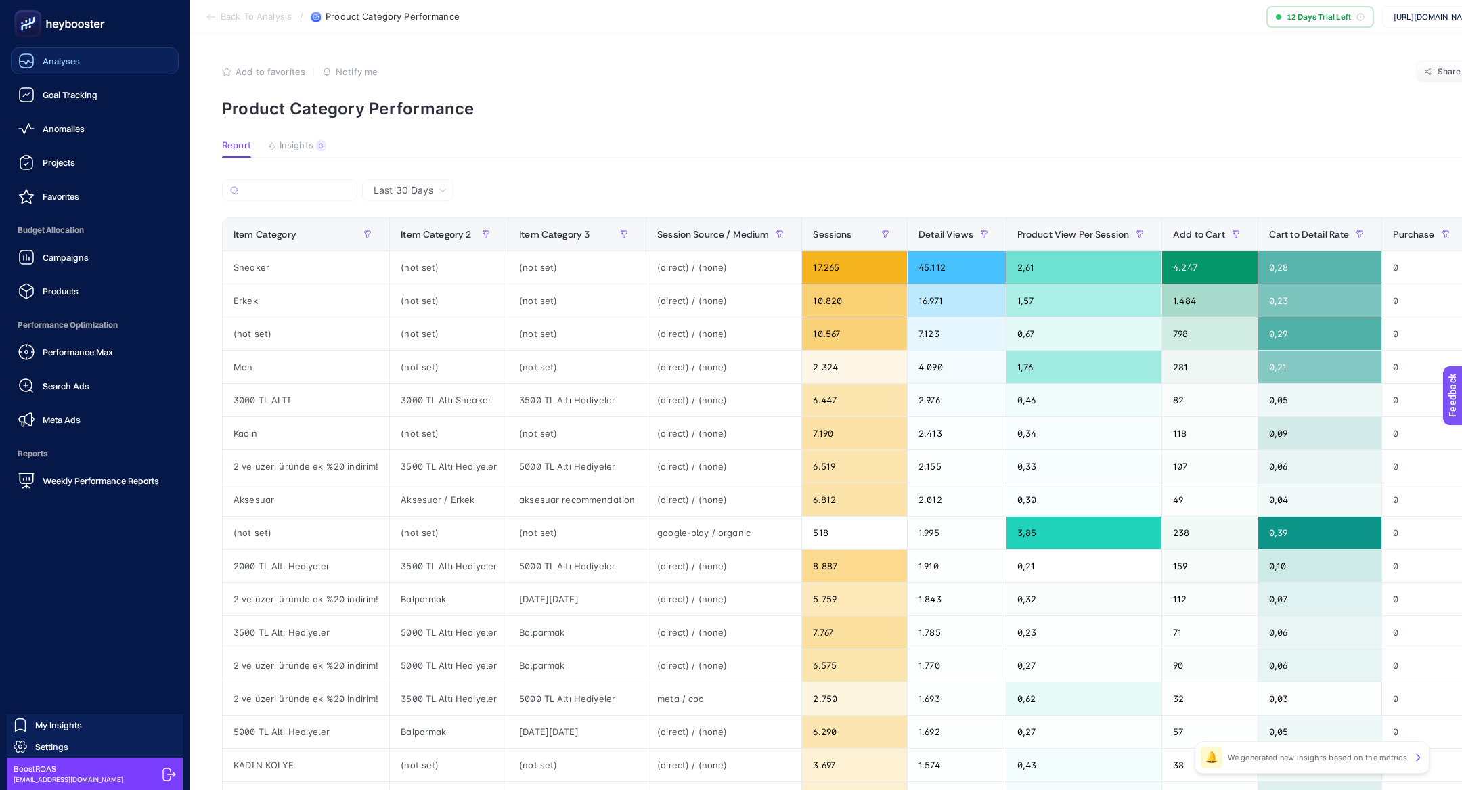
click at [99, 65] on link "Analyses" at bounding box center [95, 60] width 168 height 27
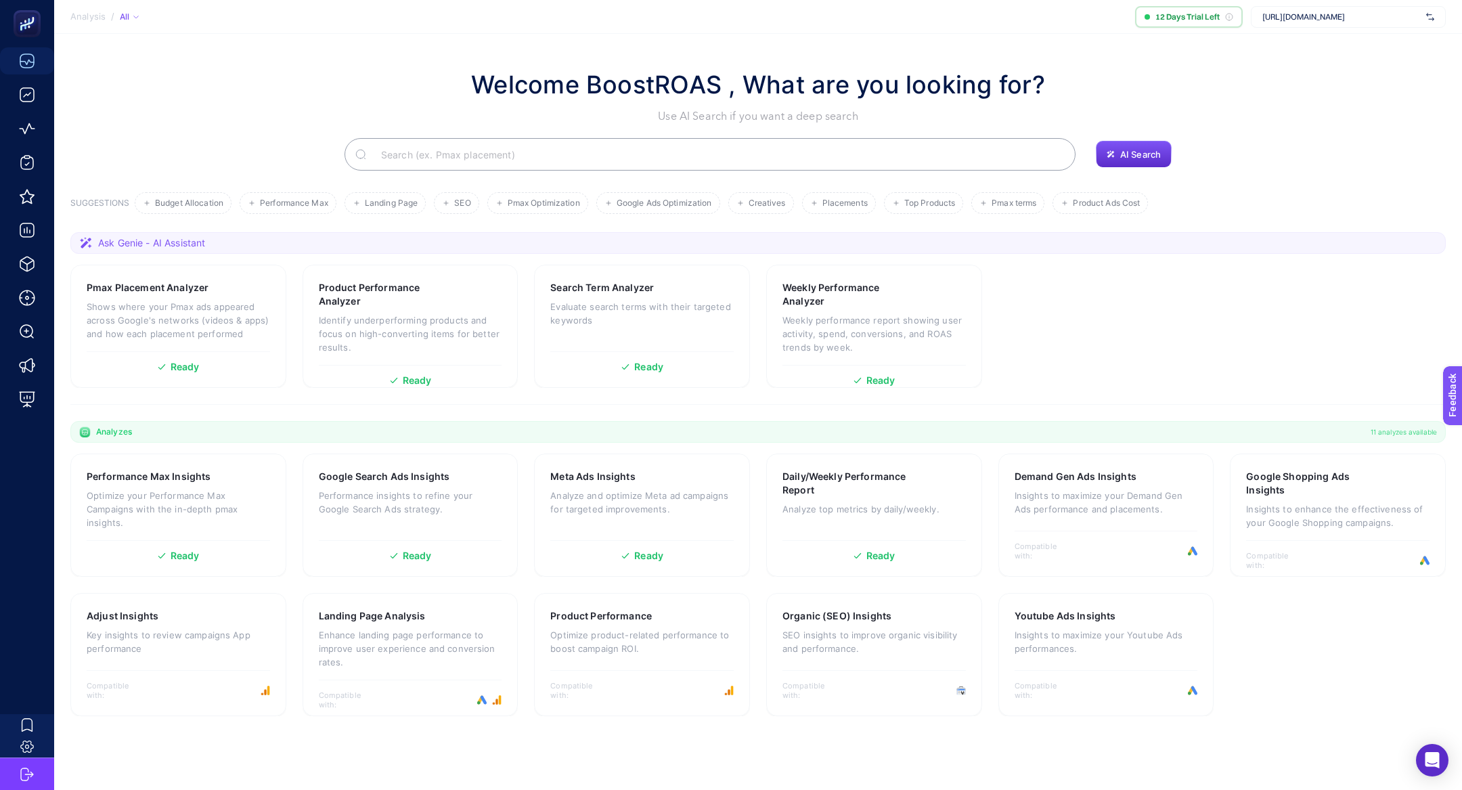
click at [501, 150] on input "Search" at bounding box center [717, 154] width 694 height 38
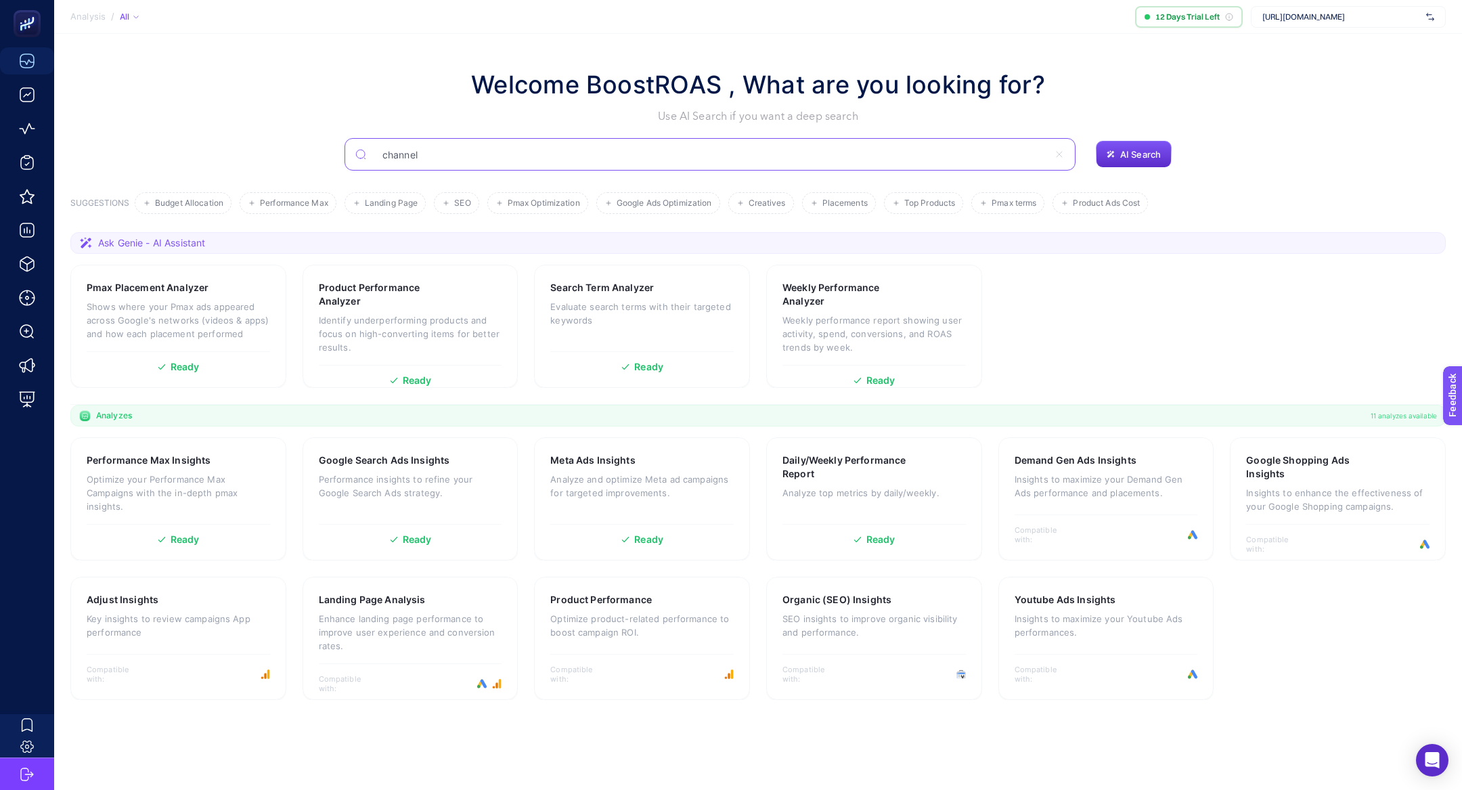
type input "channel"
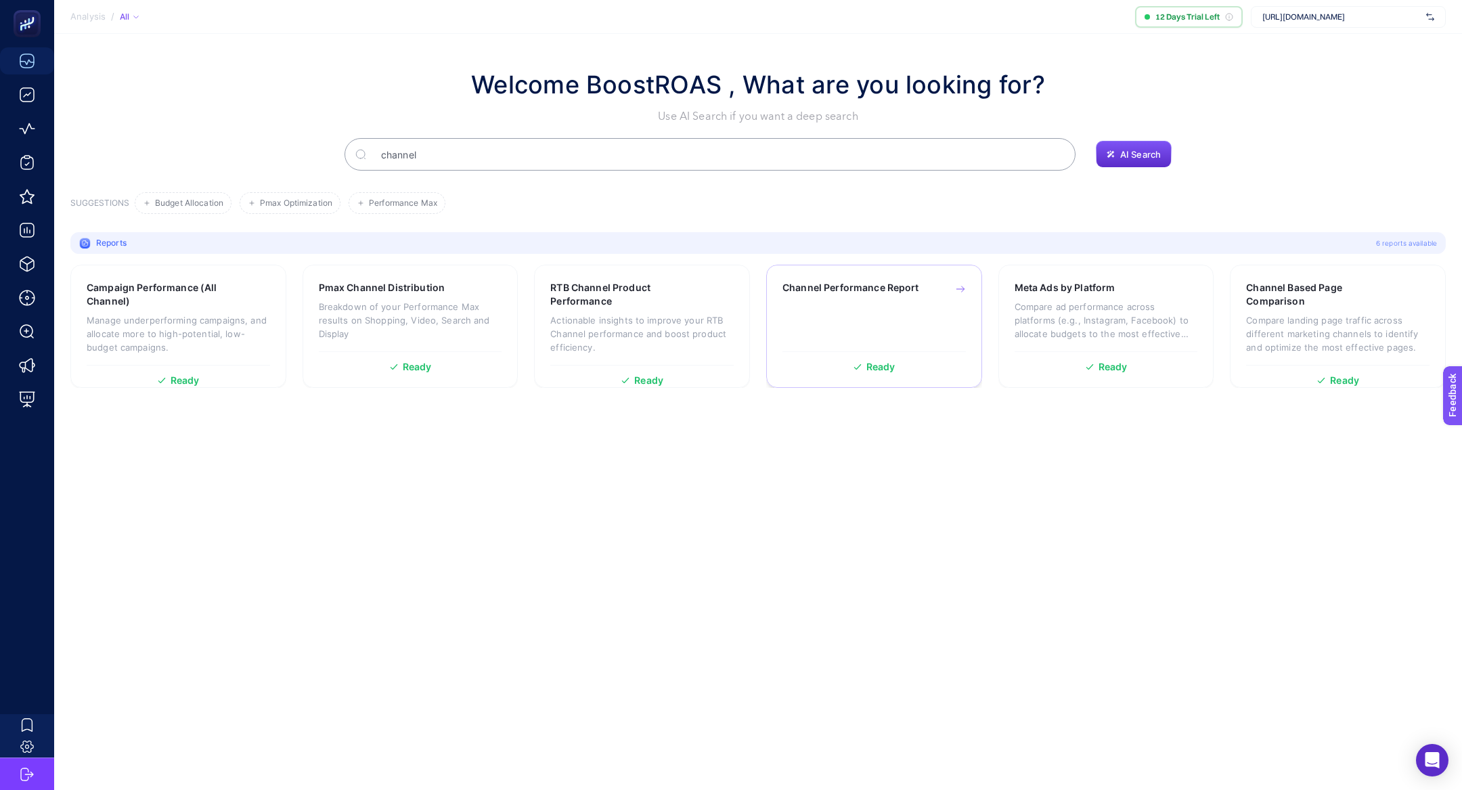
click at [923, 269] on div "Channel Performance Report Ready" at bounding box center [874, 326] width 216 height 123
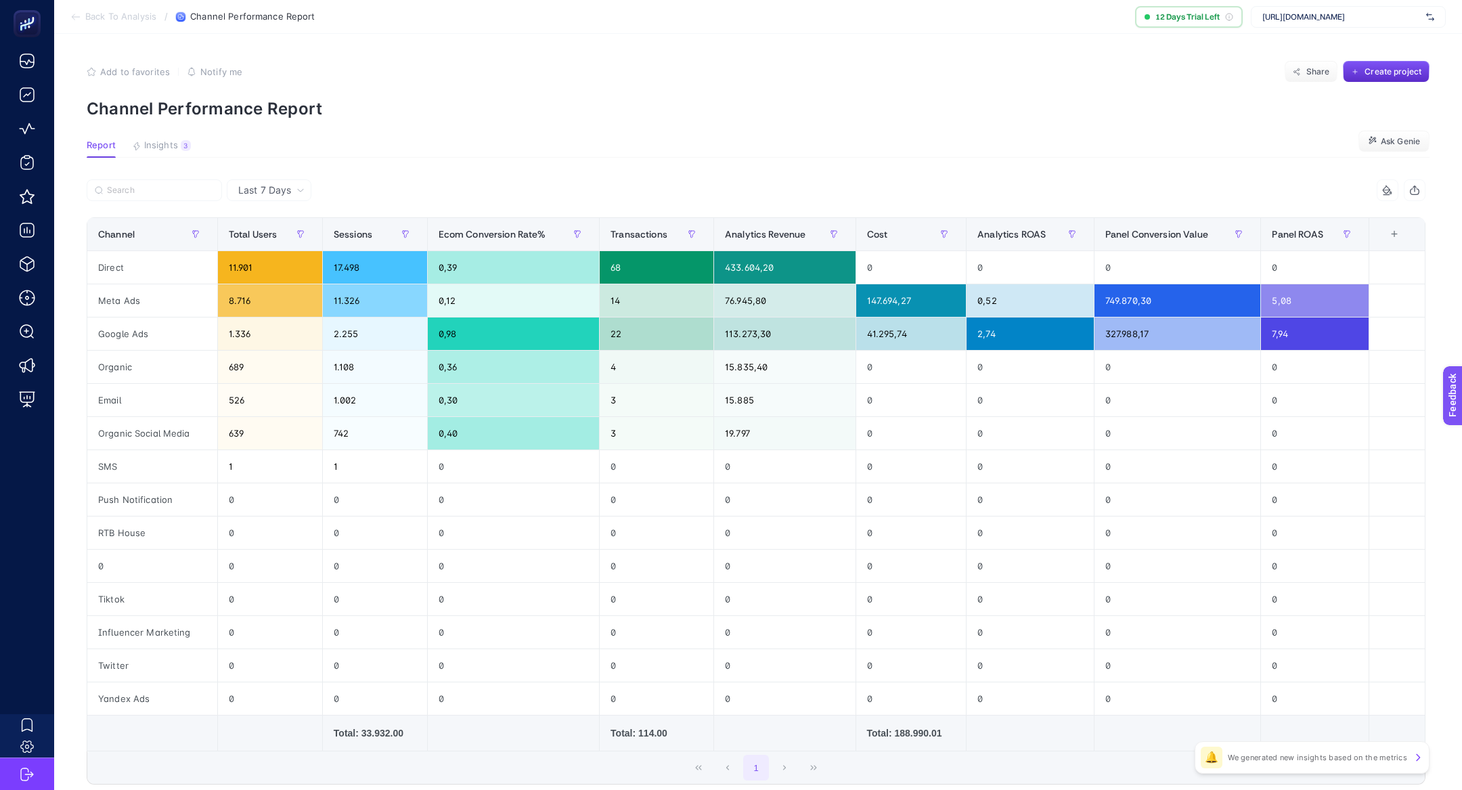
click at [262, 190] on span "Last 7 Days" at bounding box center [264, 190] width 53 height 14
click at [286, 238] on li "Last 30 Days" at bounding box center [269, 243] width 76 height 24
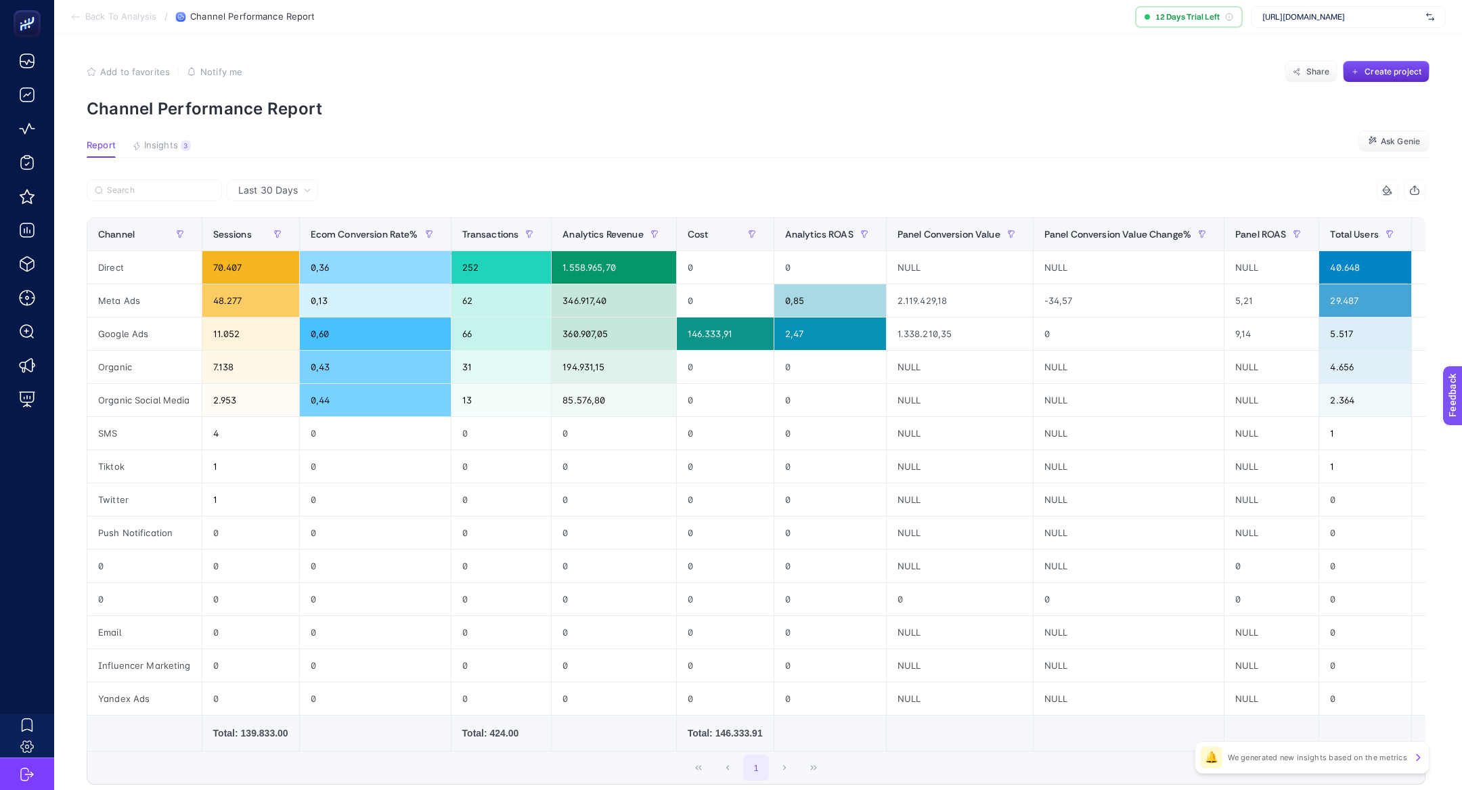
click at [669, 178] on article "Add to favorites false Notify me Share Create project Channel Performance Repor…" at bounding box center [757, 463] width 1407 height 859
drag, startPoint x: 710, startPoint y: 300, endPoint x: 671, endPoint y: 300, distance: 38.6
click at [671, 417] on tr "Meta Ads 48.277 0,13 62 346.917,40 0 0,85 2.119.429,18 -34,57 5,21 29.487" at bounding box center [774, 433] width 1374 height 33
click at [702, 295] on div "0" at bounding box center [725, 300] width 97 height 32
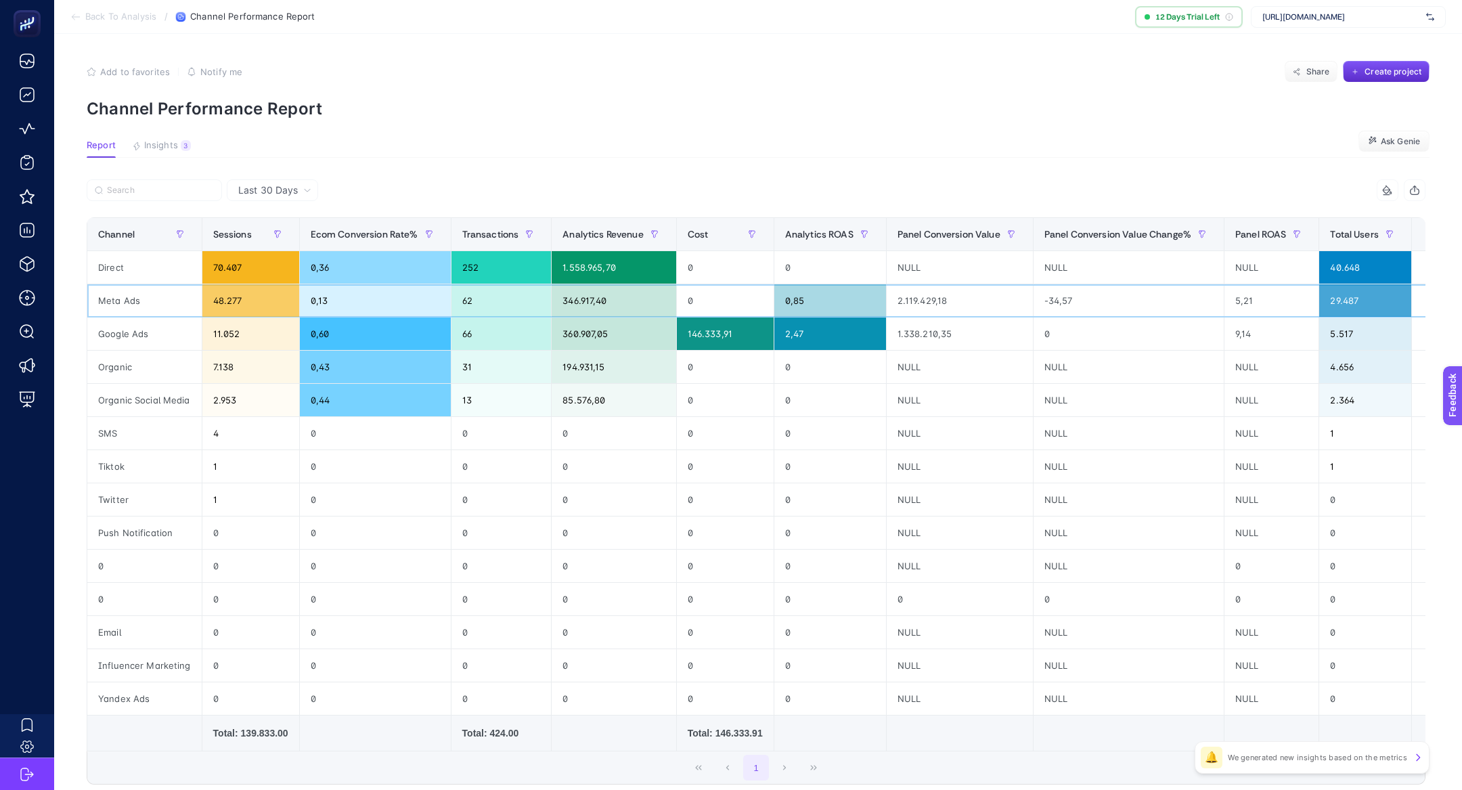
click at [699, 298] on div "0" at bounding box center [725, 300] width 97 height 32
click at [116, 300] on div "Meta Ads" at bounding box center [144, 300] width 114 height 32
click at [729, 314] on div "0" at bounding box center [725, 300] width 97 height 32
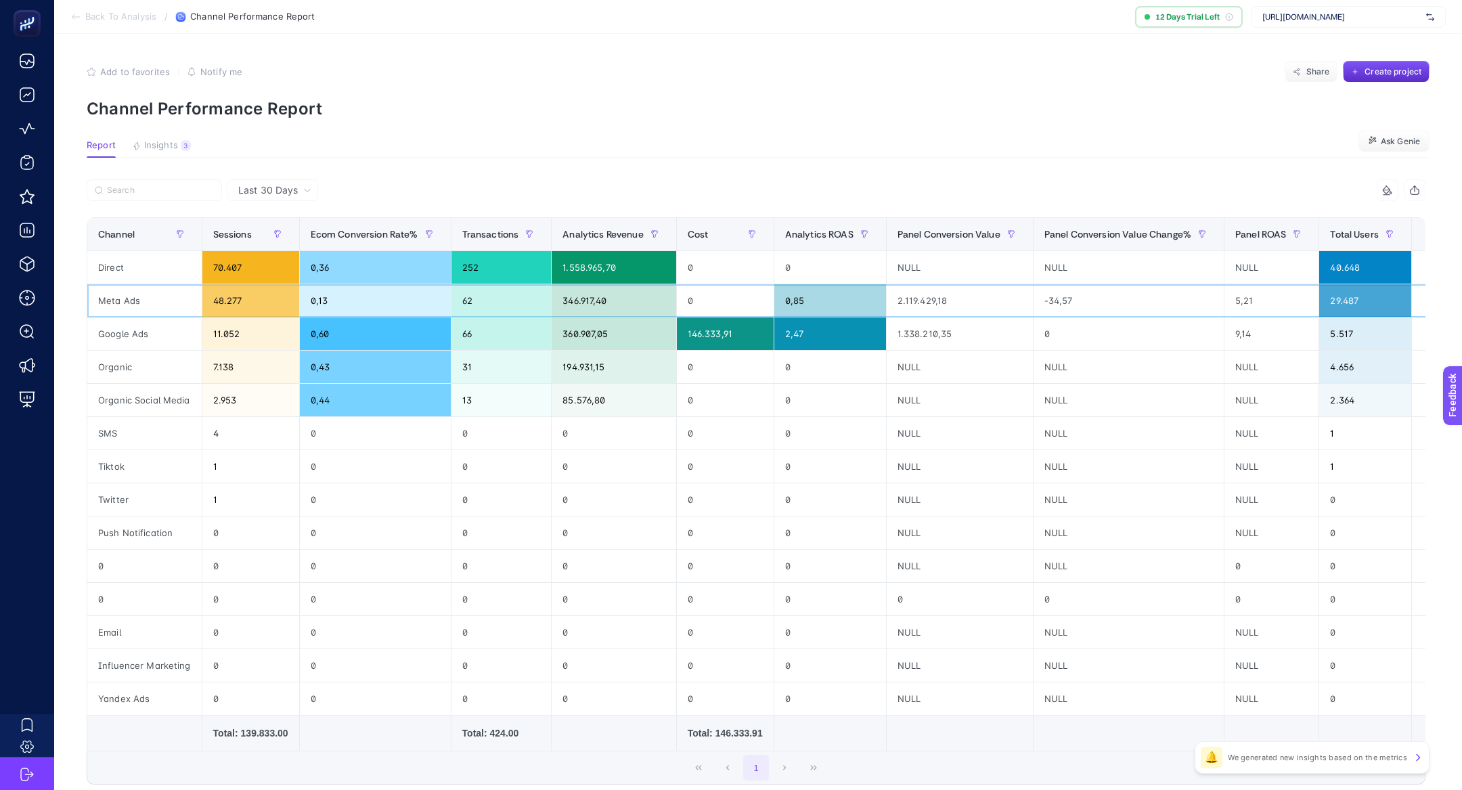
click at [802, 296] on div "0,85" at bounding box center [830, 300] width 112 height 32
click at [807, 338] on div "2,47" at bounding box center [830, 333] width 112 height 32
click at [810, 308] on div "0,85" at bounding box center [830, 300] width 112 height 32
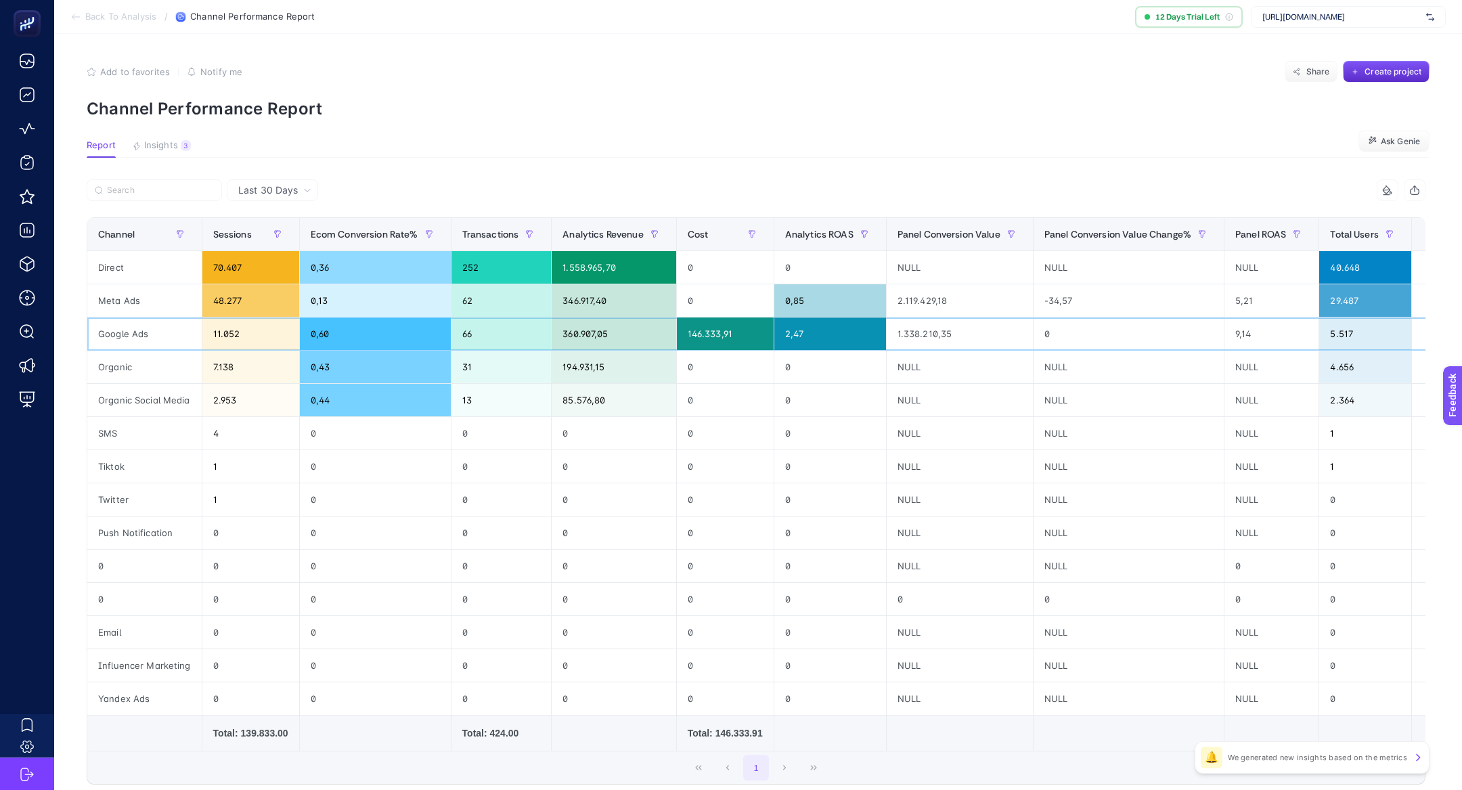
click at [720, 338] on div "146.333,91" at bounding box center [725, 333] width 97 height 32
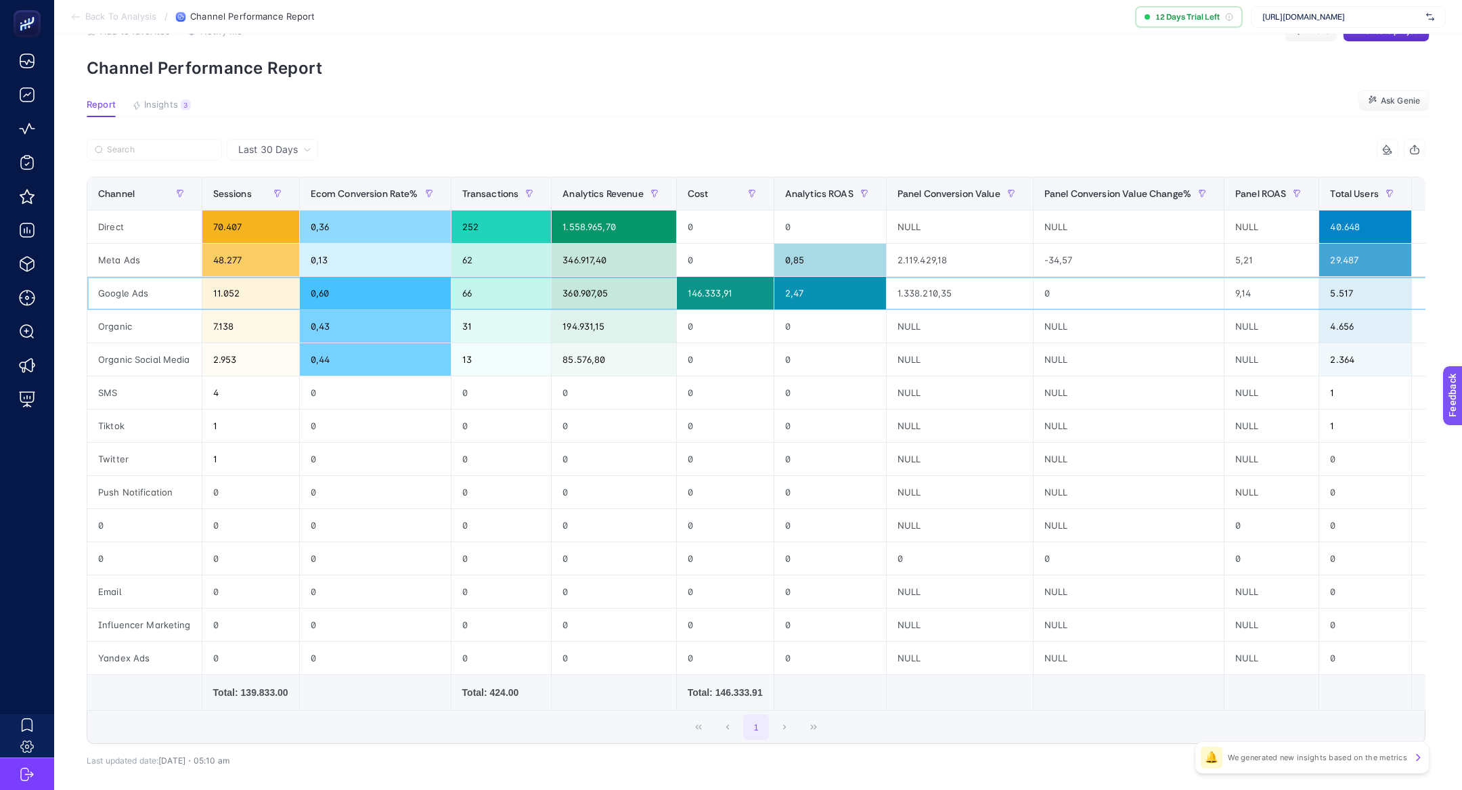
scroll to position [8, 0]
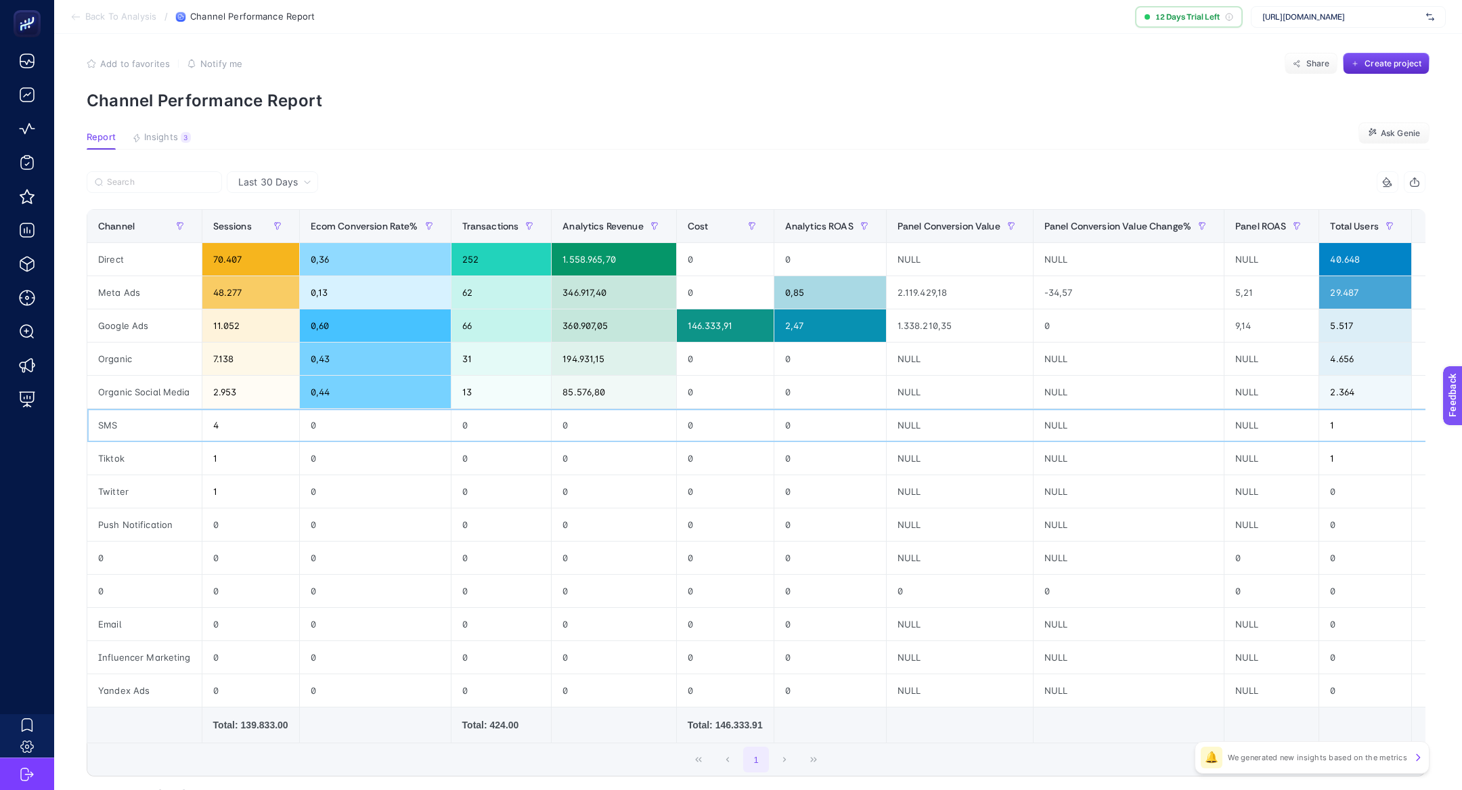
click at [145, 420] on div "SMS" at bounding box center [144, 425] width 114 height 32
click at [145, 452] on div "Tiktok" at bounding box center [144, 458] width 114 height 32
click at [143, 493] on div "Twitter" at bounding box center [144, 491] width 114 height 32
click at [143, 464] on div "Tiktok" at bounding box center [144, 458] width 114 height 32
click at [145, 424] on div "SMS" at bounding box center [144, 425] width 114 height 32
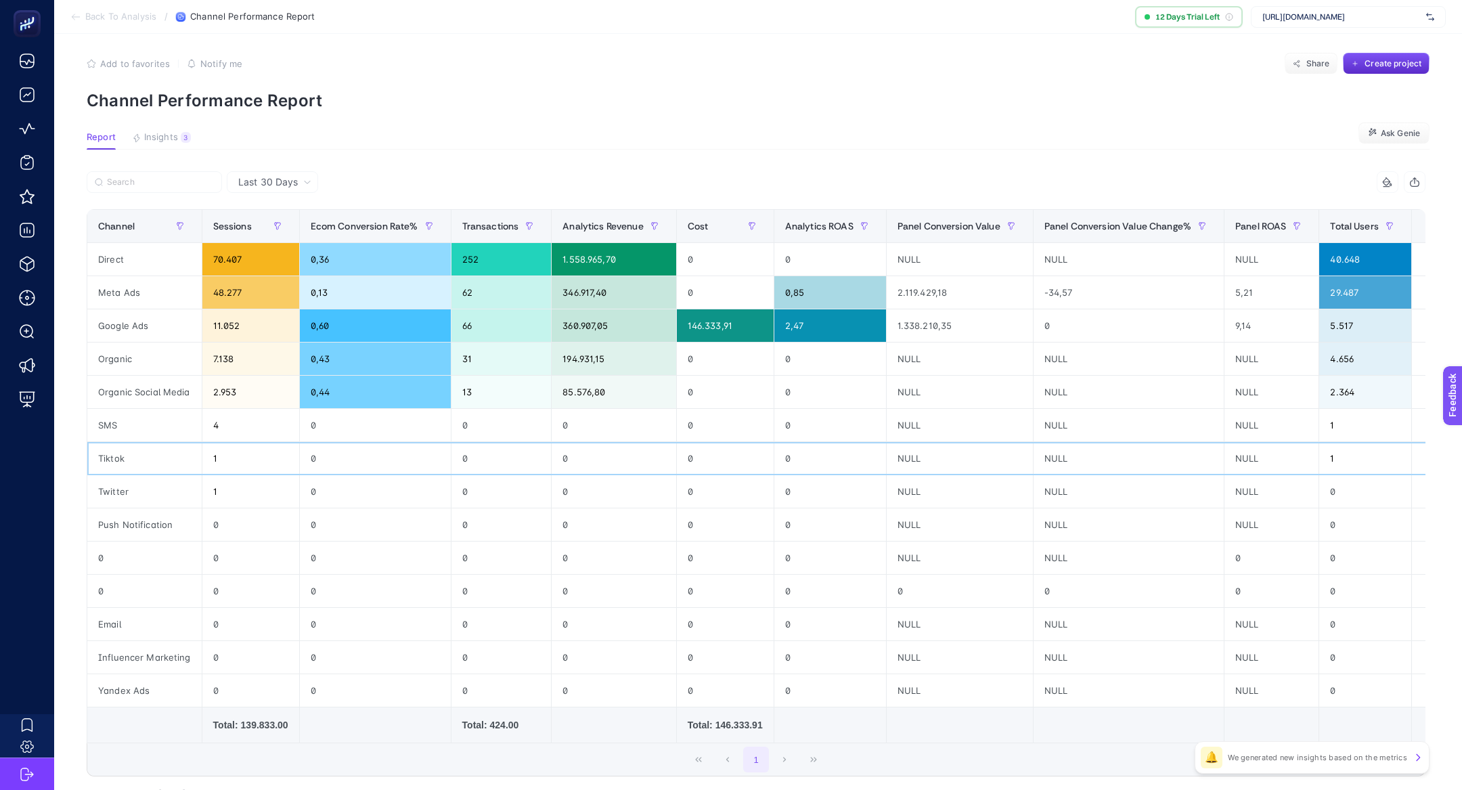
click at [147, 446] on div "Tiktok" at bounding box center [144, 458] width 114 height 32
click at [147, 496] on div "Twitter" at bounding box center [144, 491] width 114 height 32
click at [145, 438] on div "SMS" at bounding box center [144, 425] width 114 height 32
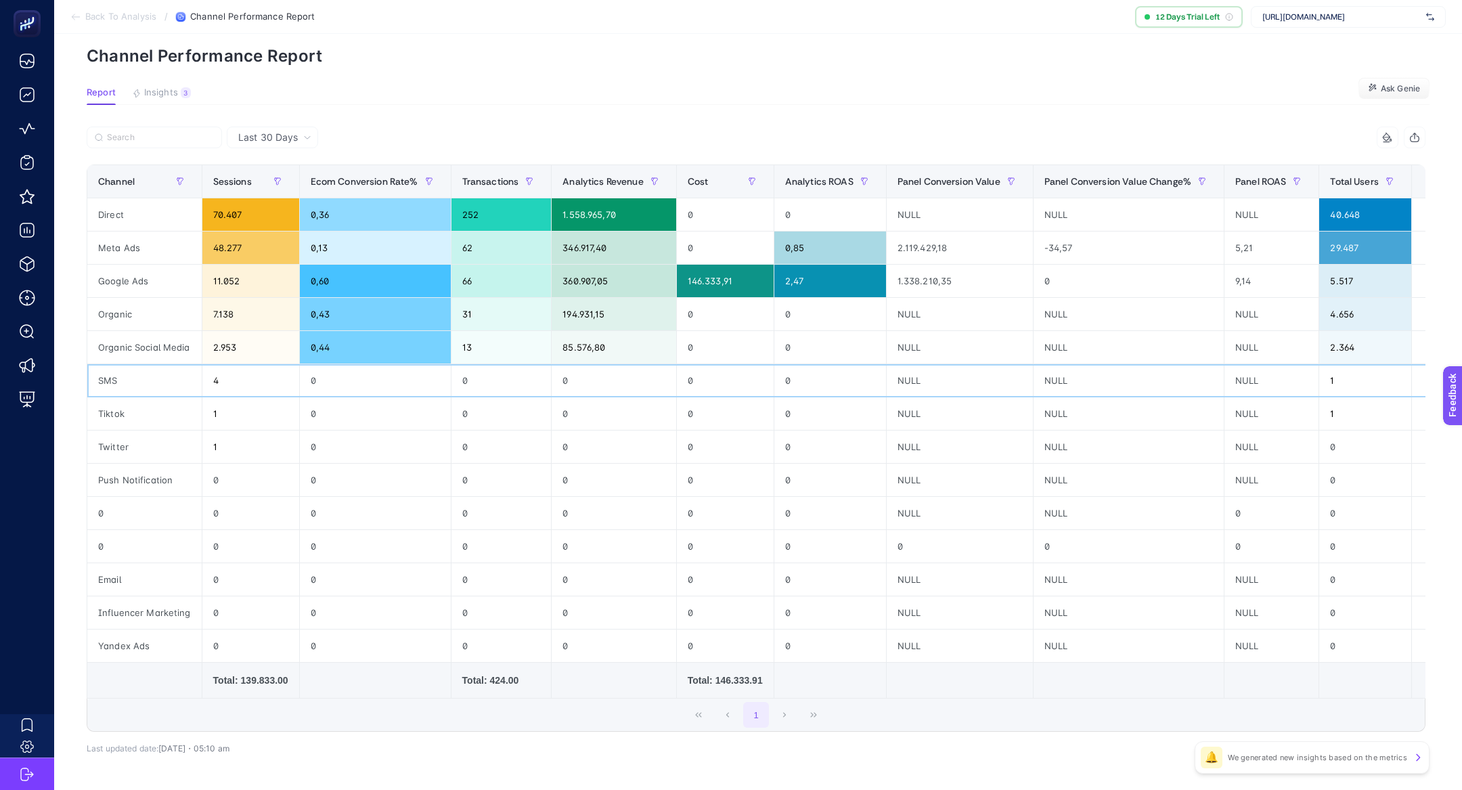
scroll to position [71, 0]
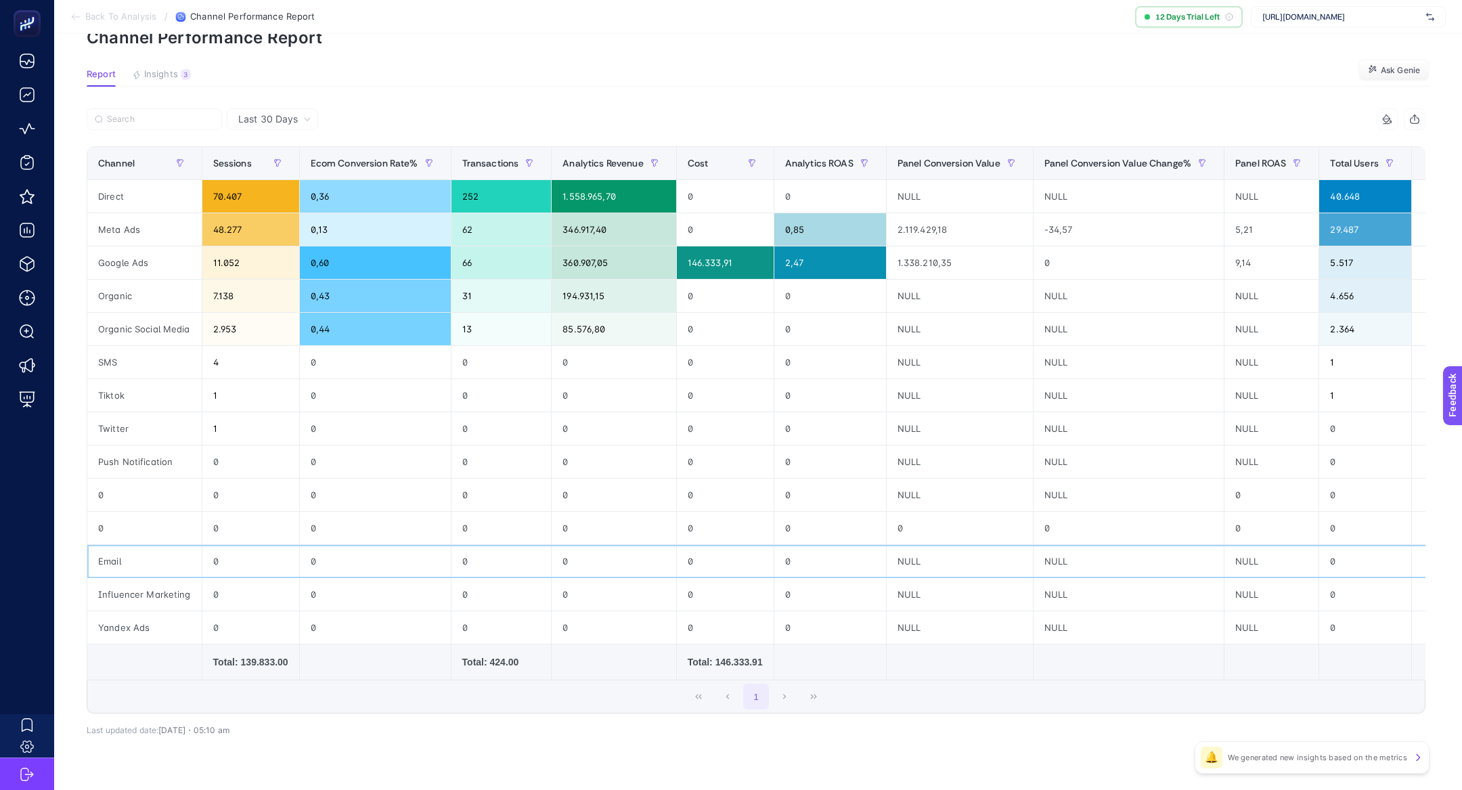
click at [161, 557] on div "Email" at bounding box center [144, 561] width 114 height 32
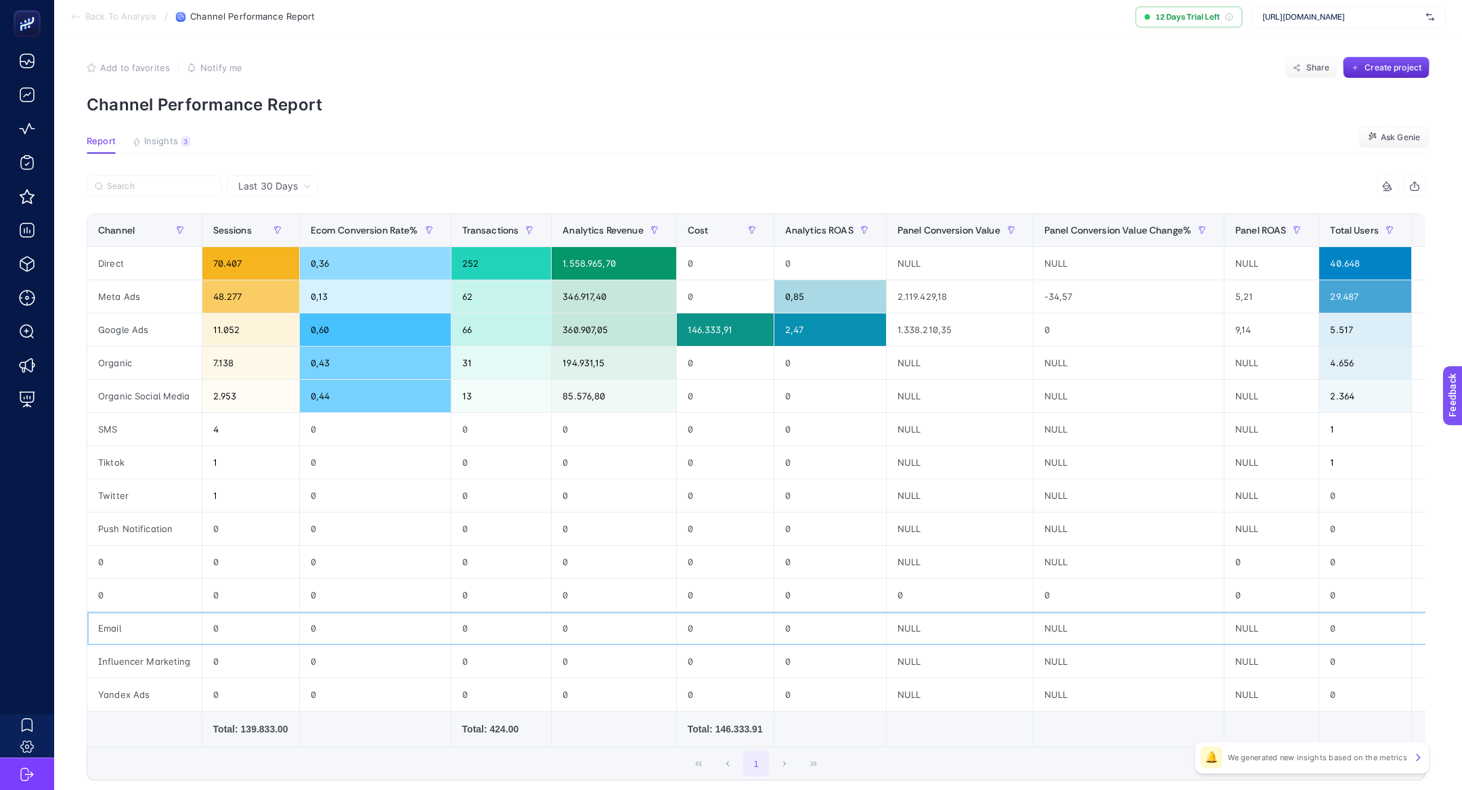
scroll to position [5, 0]
click at [127, 426] on div "SMS" at bounding box center [144, 428] width 114 height 32
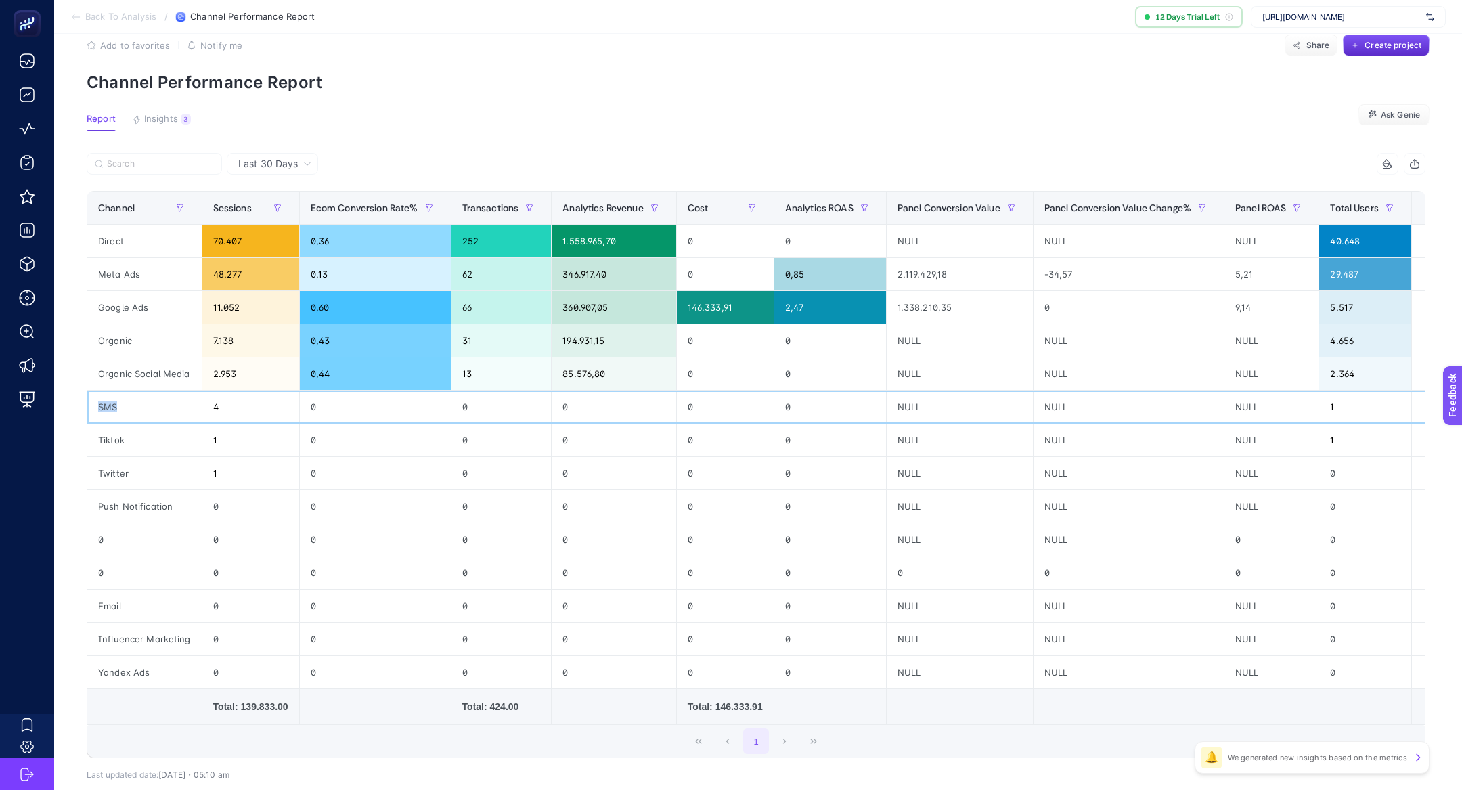
scroll to position [3, 0]
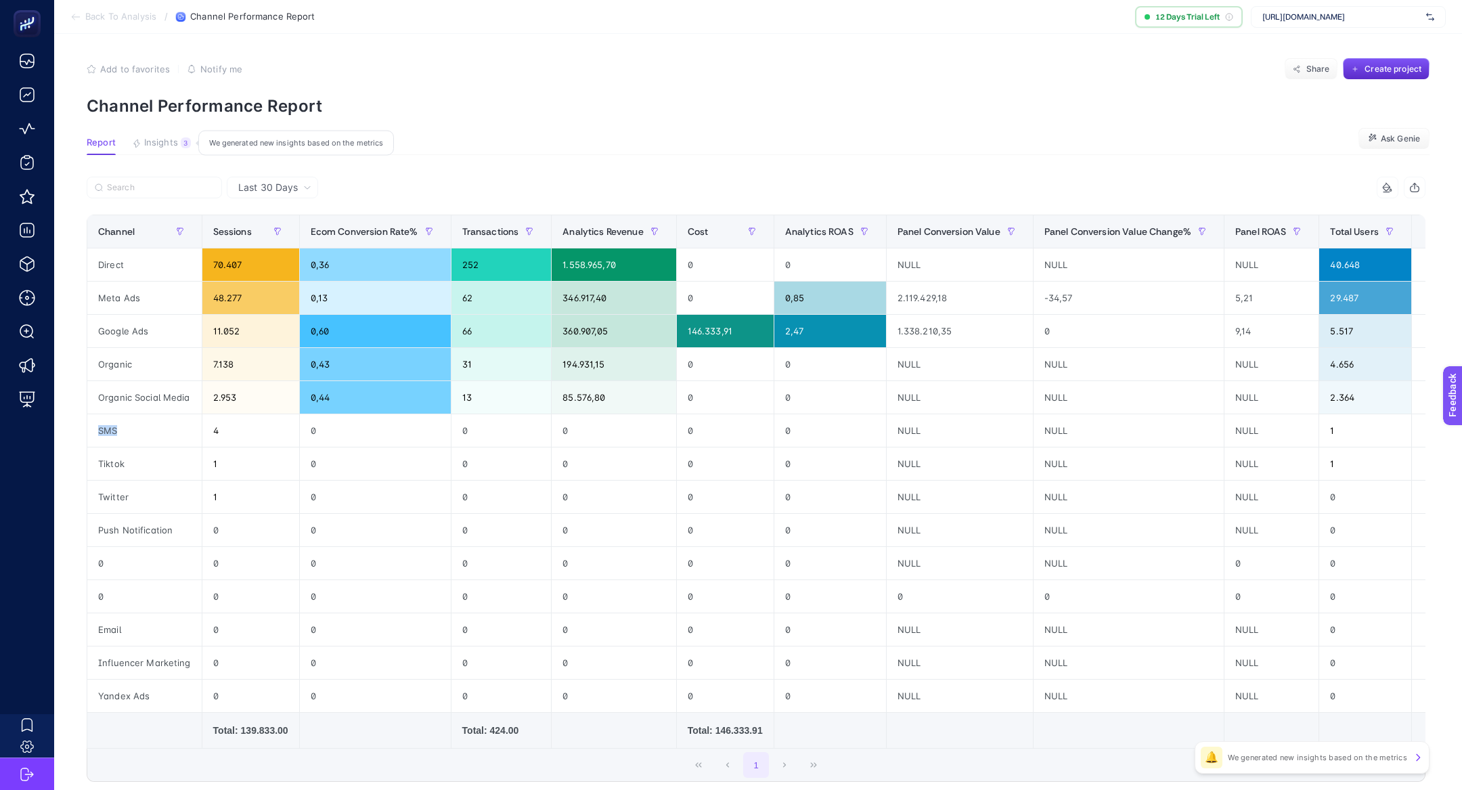
click at [170, 142] on span "Insights" at bounding box center [161, 142] width 34 height 11
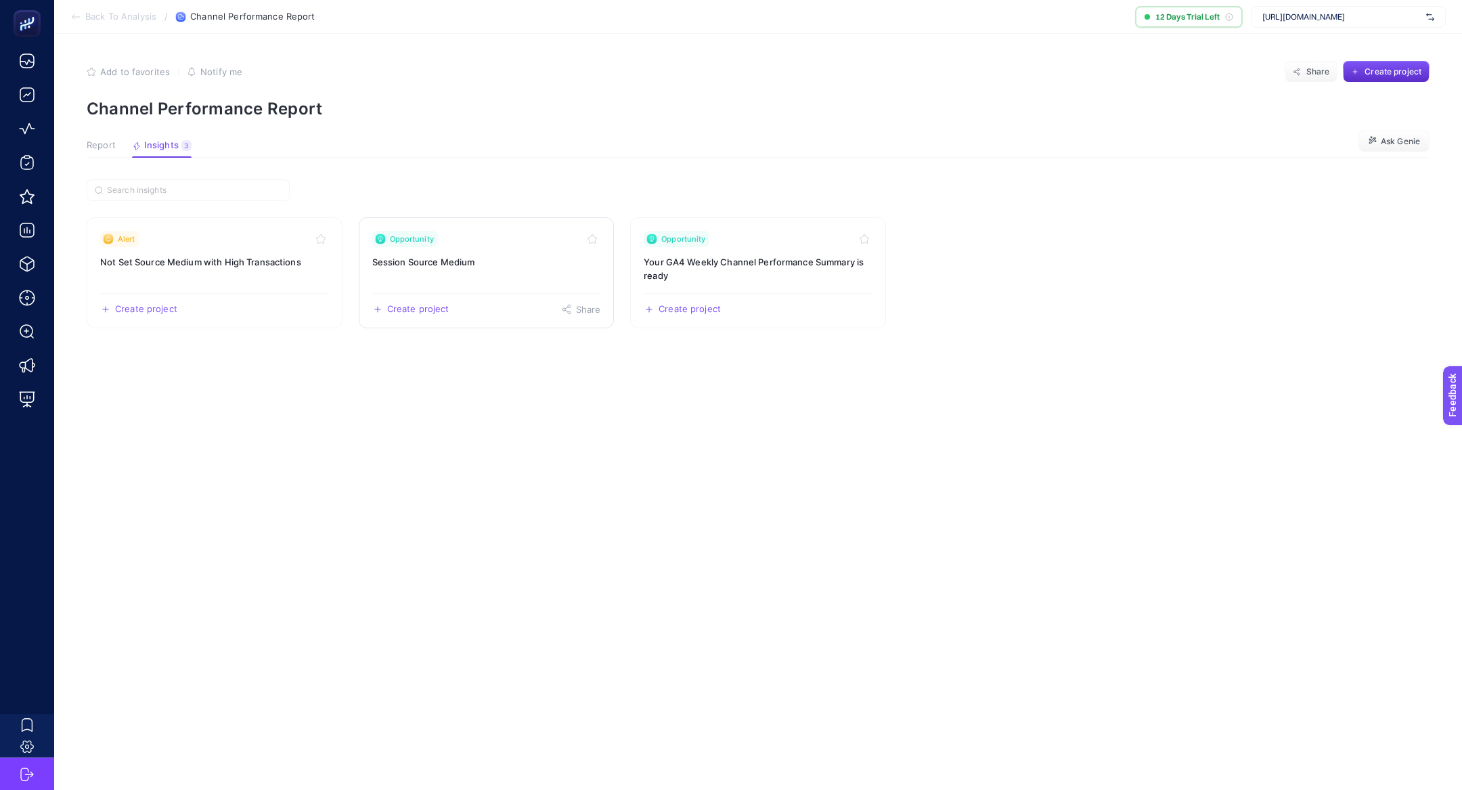
click at [459, 279] on link "Opportunity Session Source Medium Create project Share" at bounding box center [487, 272] width 256 height 111
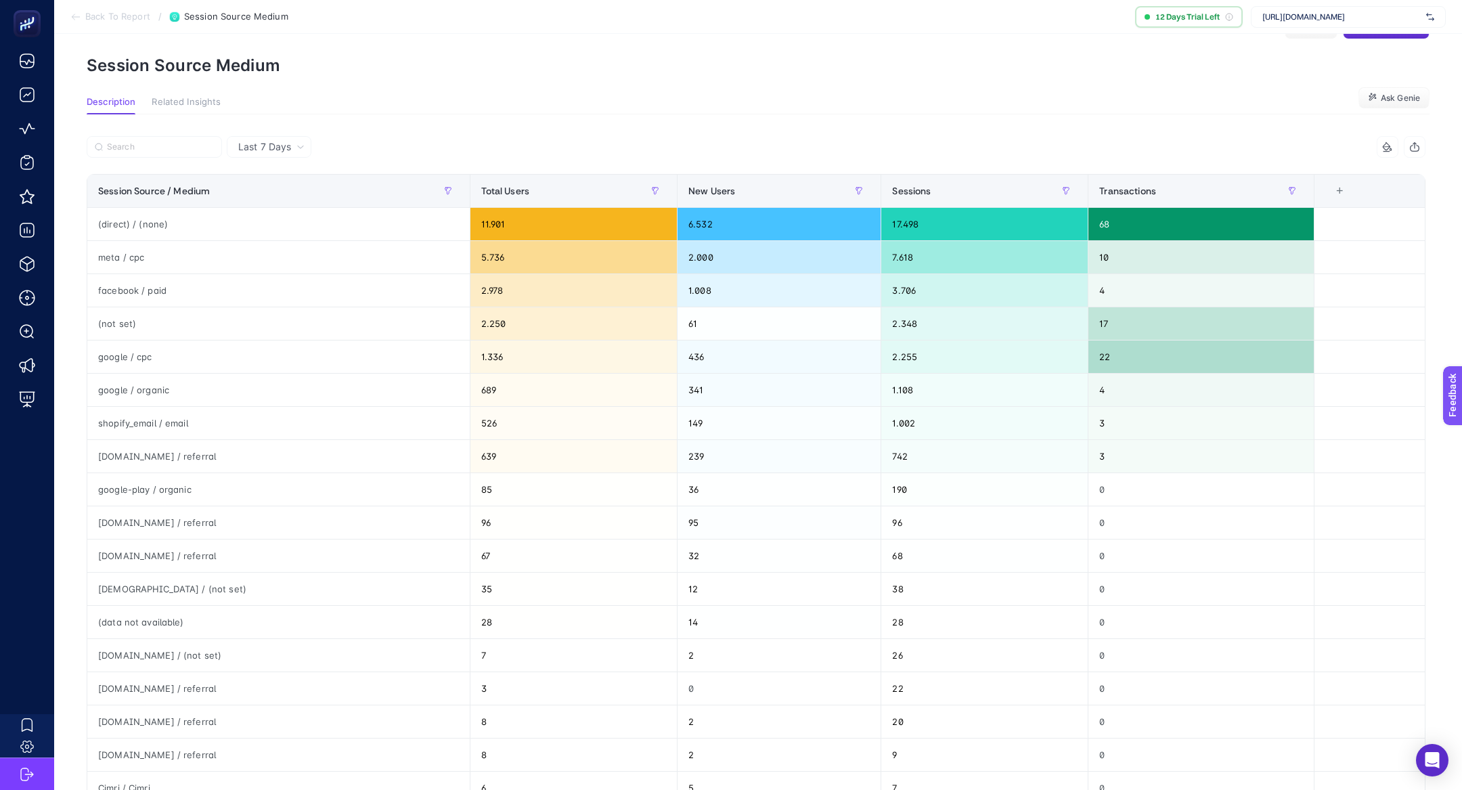
scroll to position [41, 0]
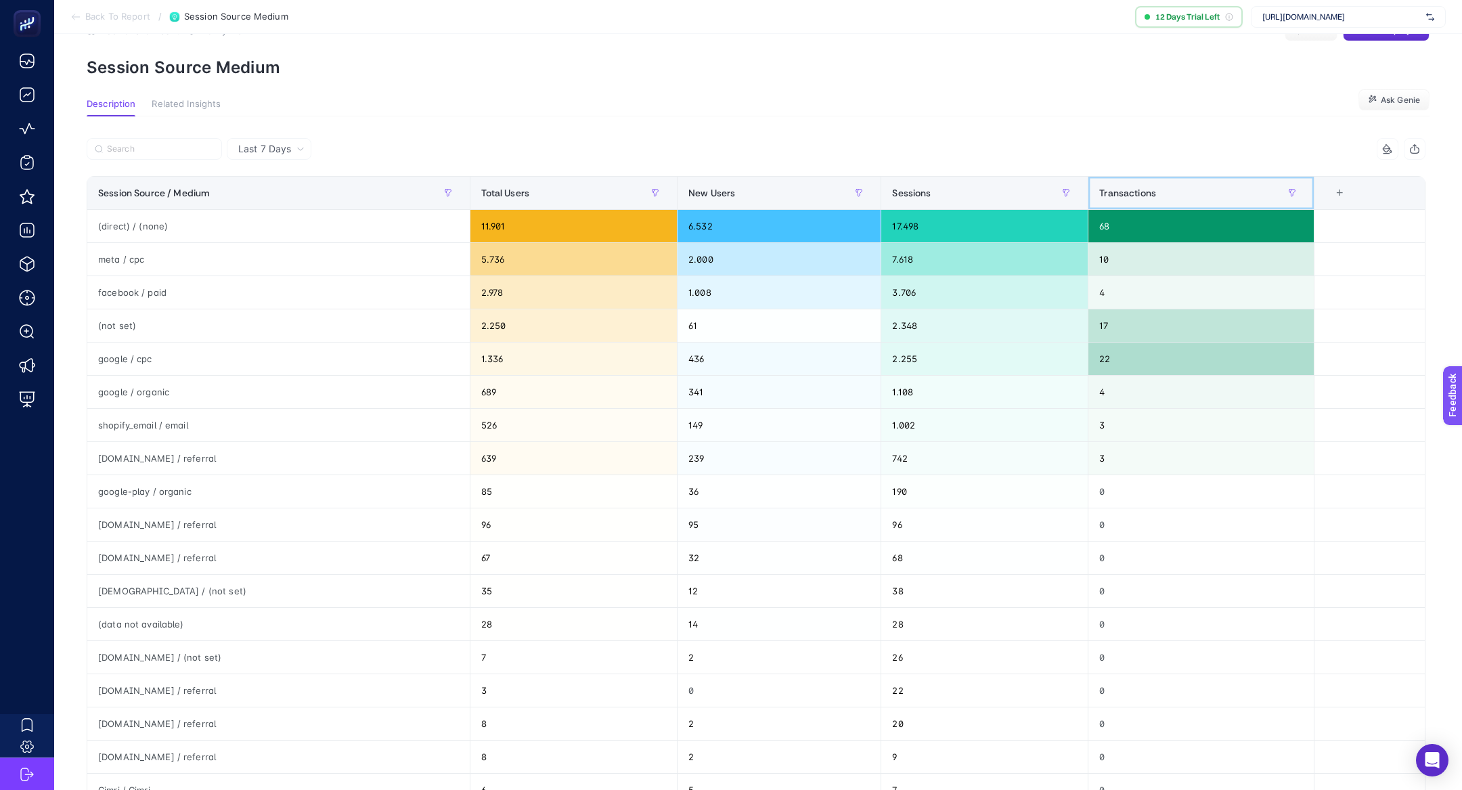
click at [1099, 189] on span "Transactions" at bounding box center [1127, 192] width 57 height 11
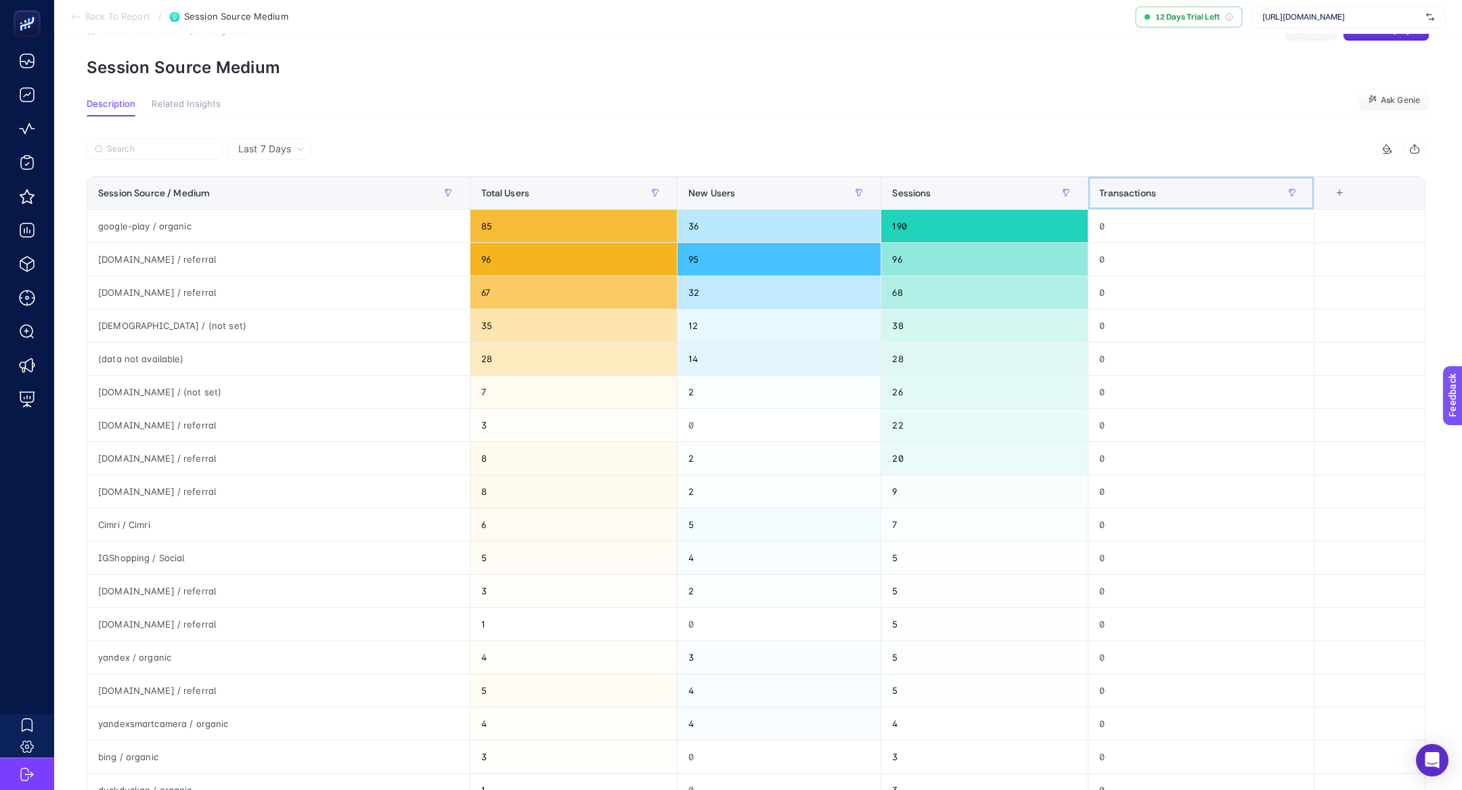
click at [1099, 188] on span "Transactions" at bounding box center [1127, 192] width 57 height 11
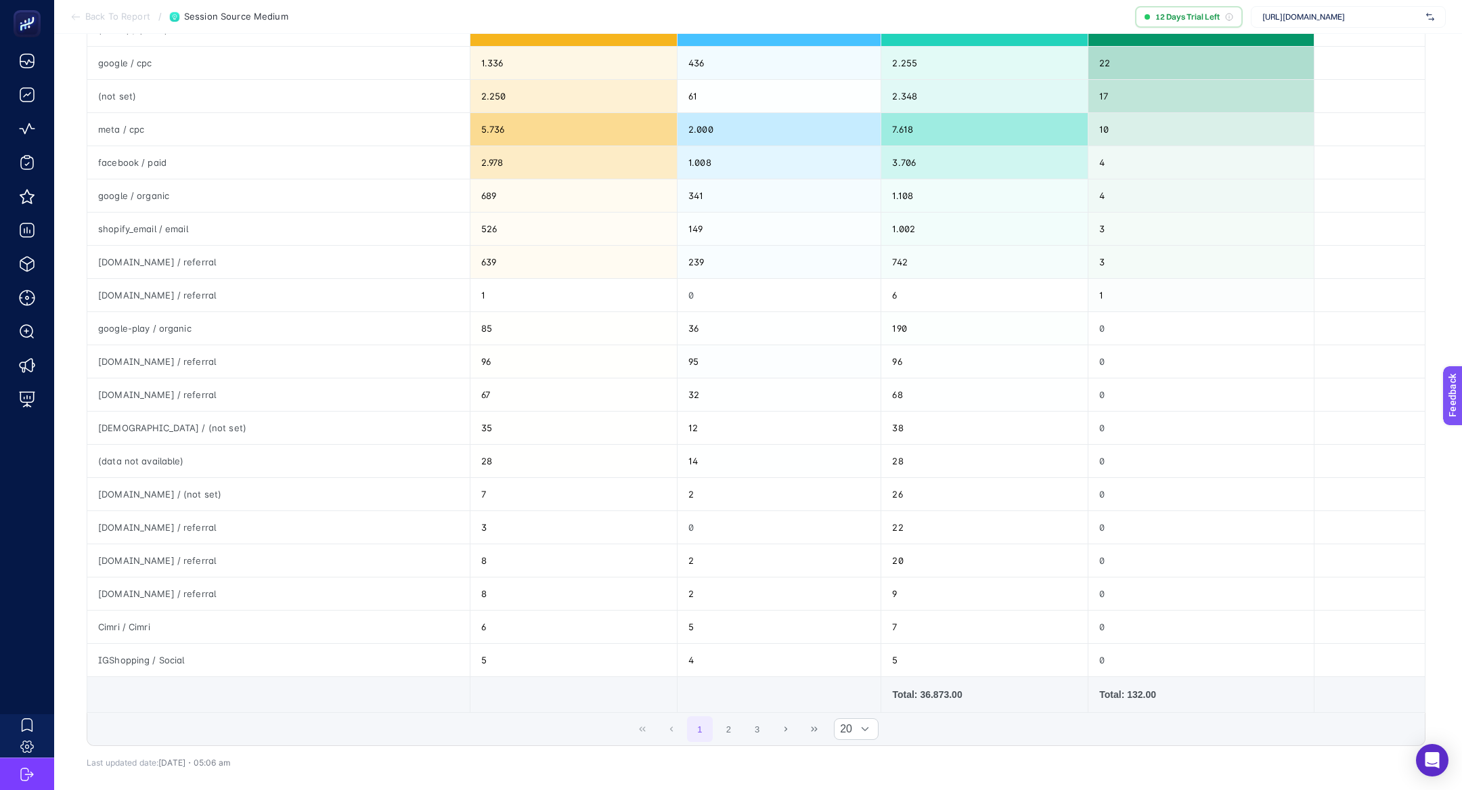
scroll to position [240, 0]
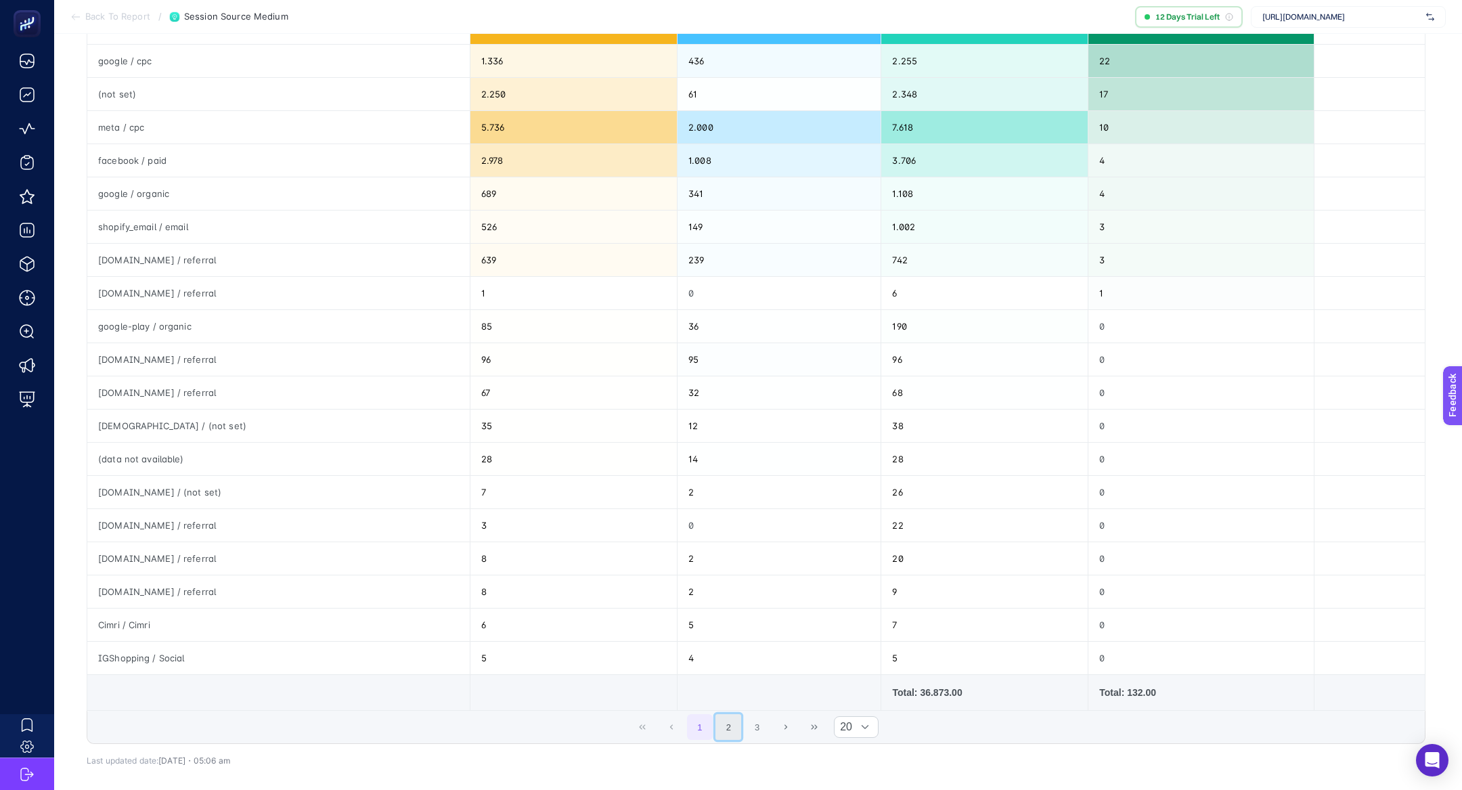
click at [725, 720] on button "2" at bounding box center [728, 727] width 26 height 26
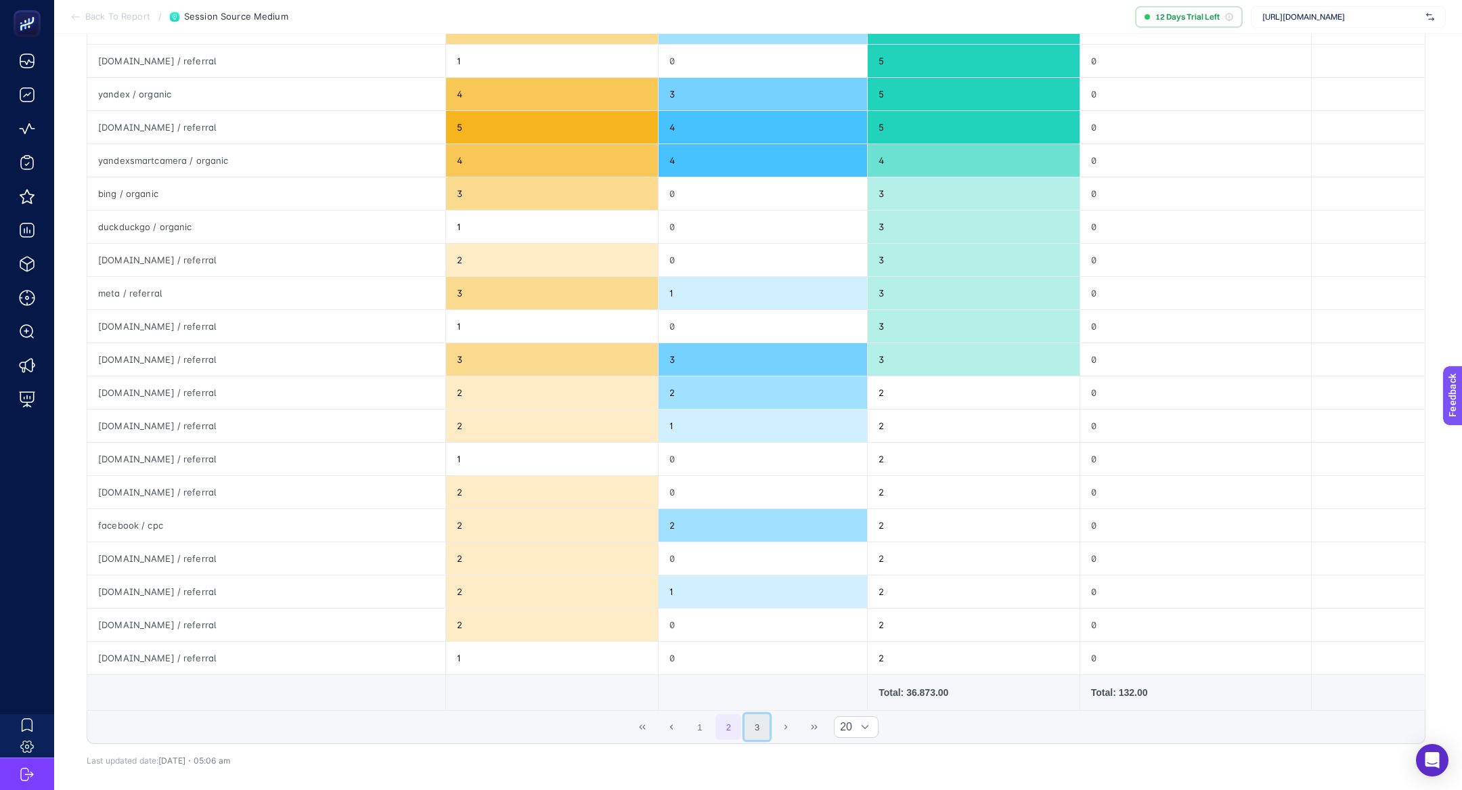
click at [744, 717] on button "3" at bounding box center [757, 727] width 26 height 26
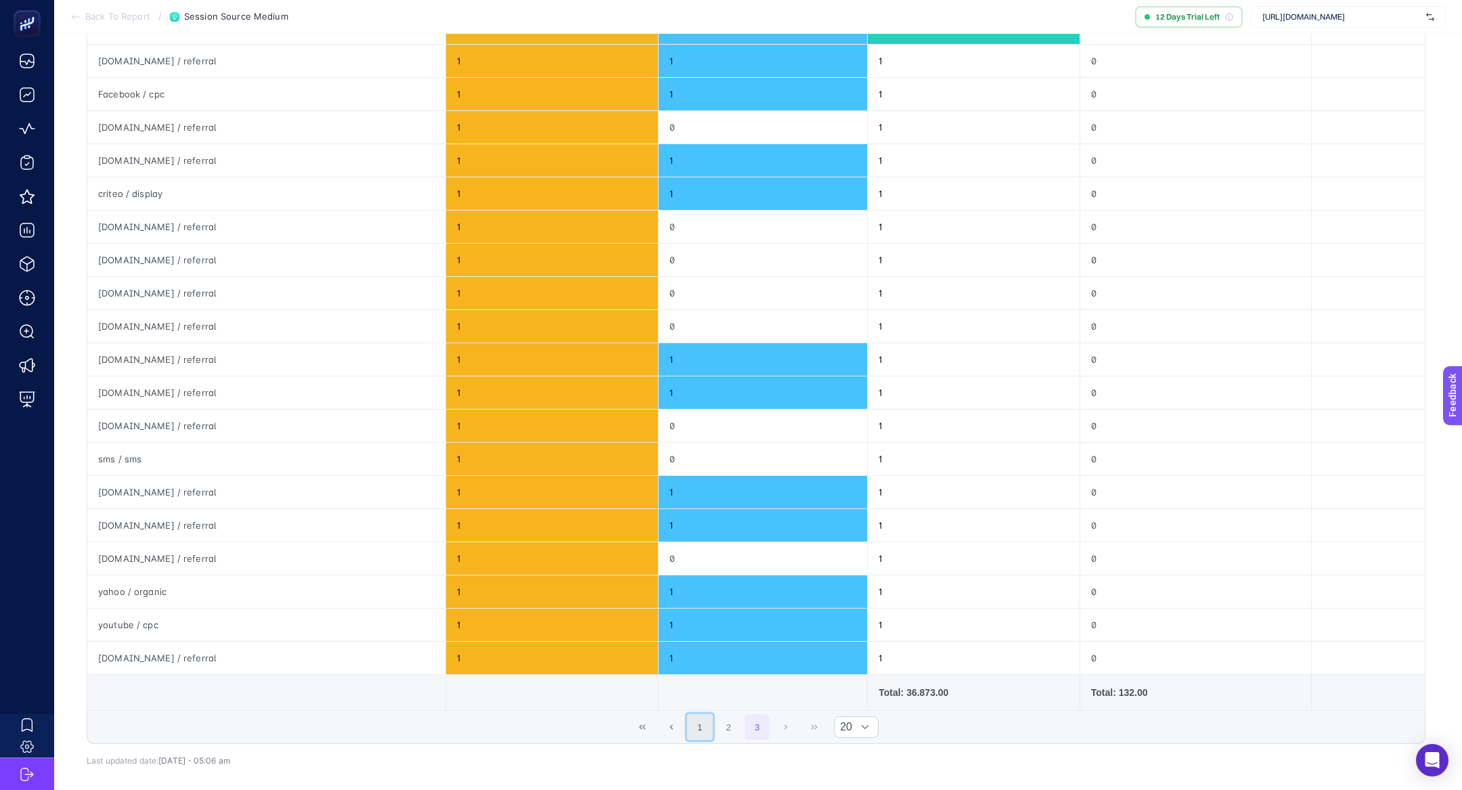
click at [700, 718] on button "1" at bounding box center [700, 727] width 26 height 26
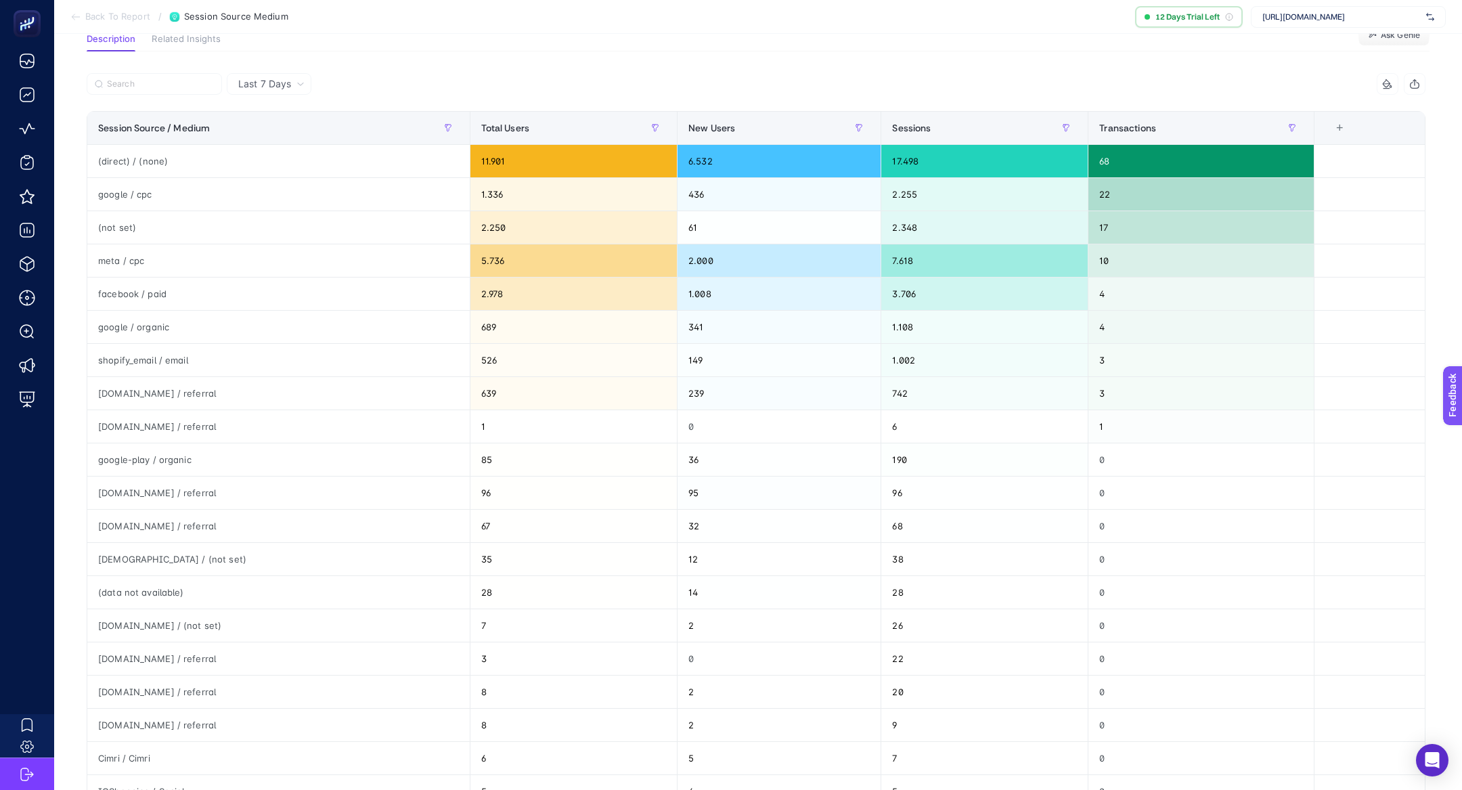
scroll to position [64, 0]
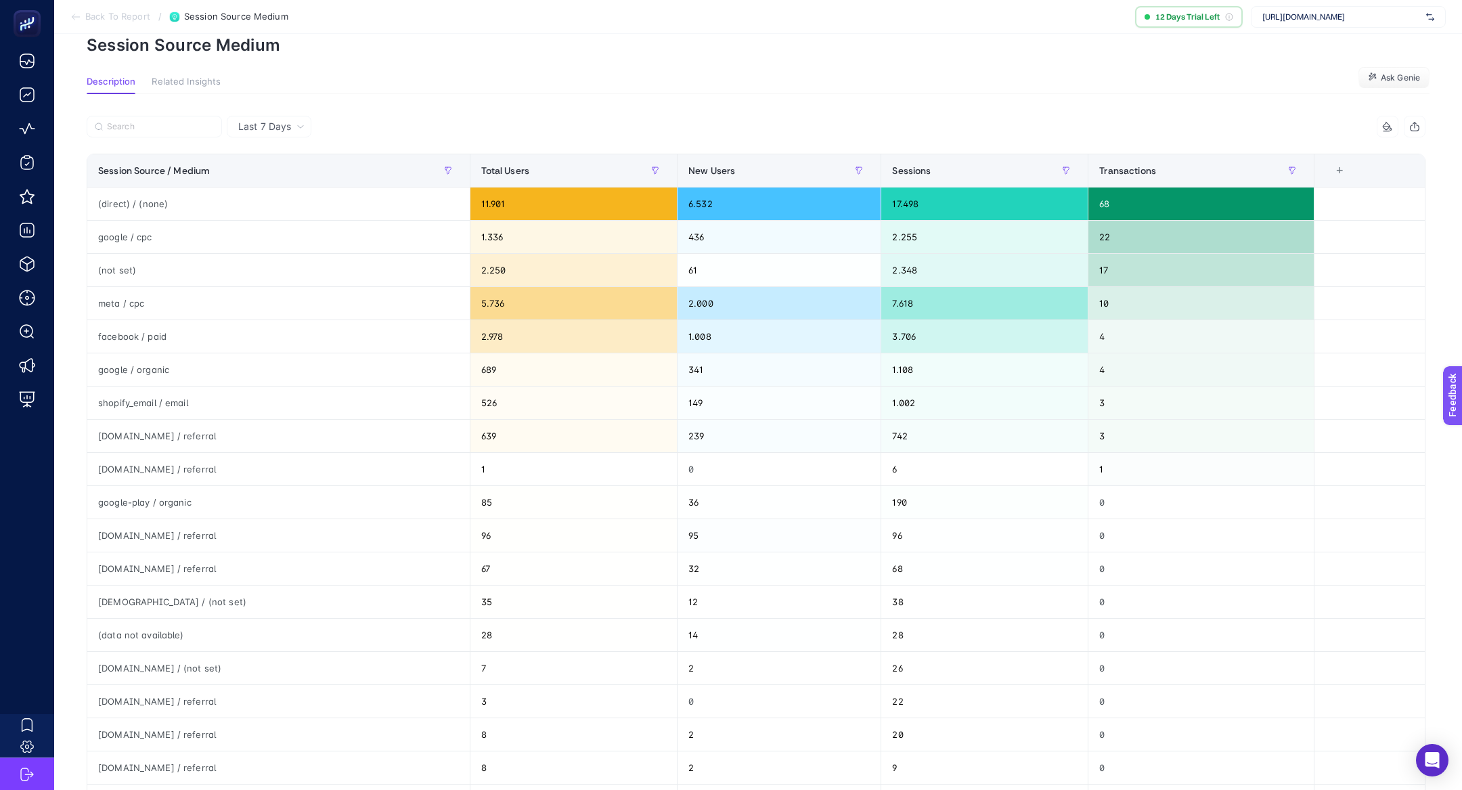
click at [286, 124] on span "Last 7 Days" at bounding box center [264, 127] width 53 height 14
click at [294, 172] on li "Last 30 Days" at bounding box center [269, 179] width 76 height 24
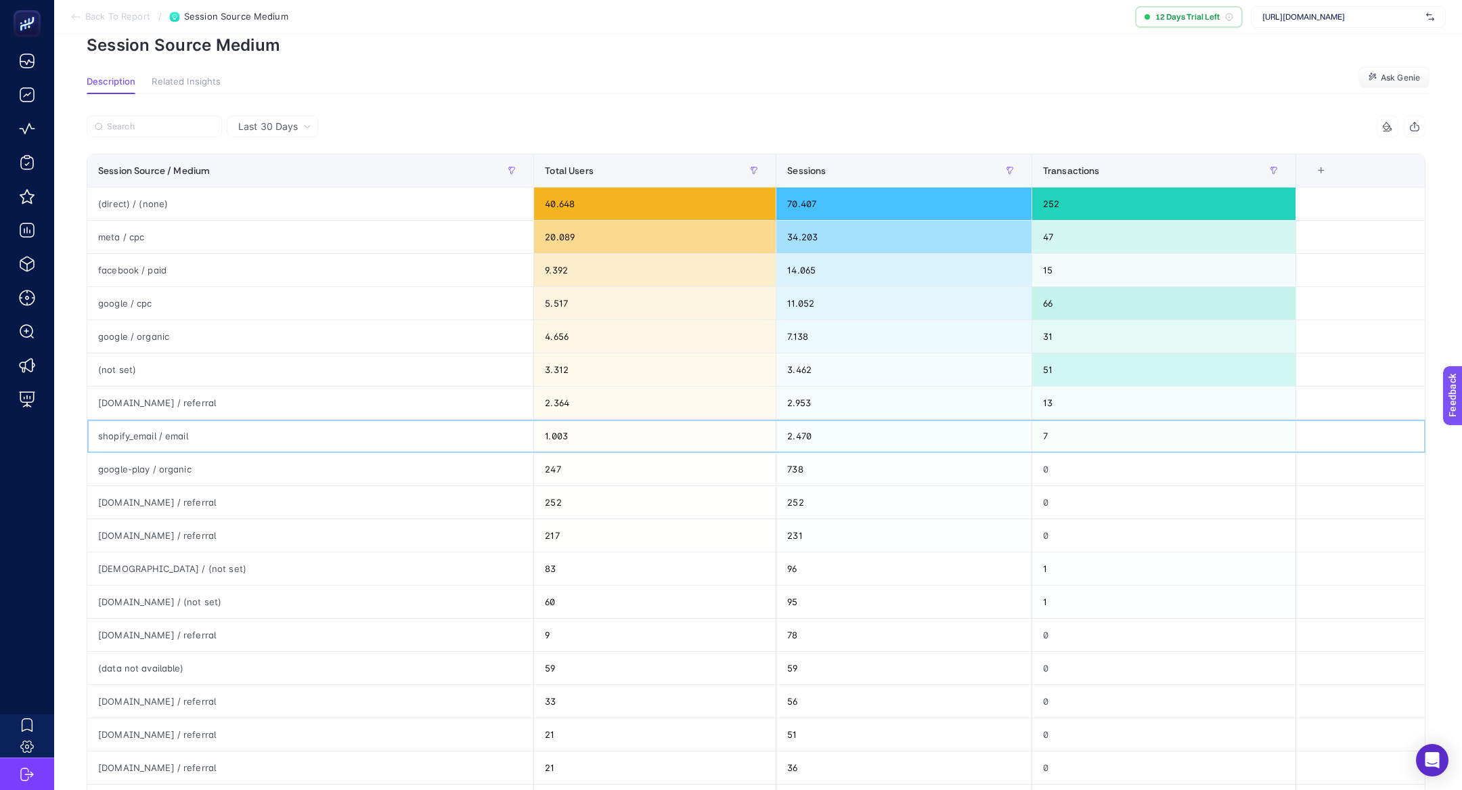
click at [131, 428] on div "shopify_email / email" at bounding box center [310, 436] width 446 height 32
click at [279, 430] on div "shopify_email / email" at bounding box center [310, 436] width 446 height 32
click at [122, 238] on div "meta / cpc" at bounding box center [310, 237] width 446 height 32
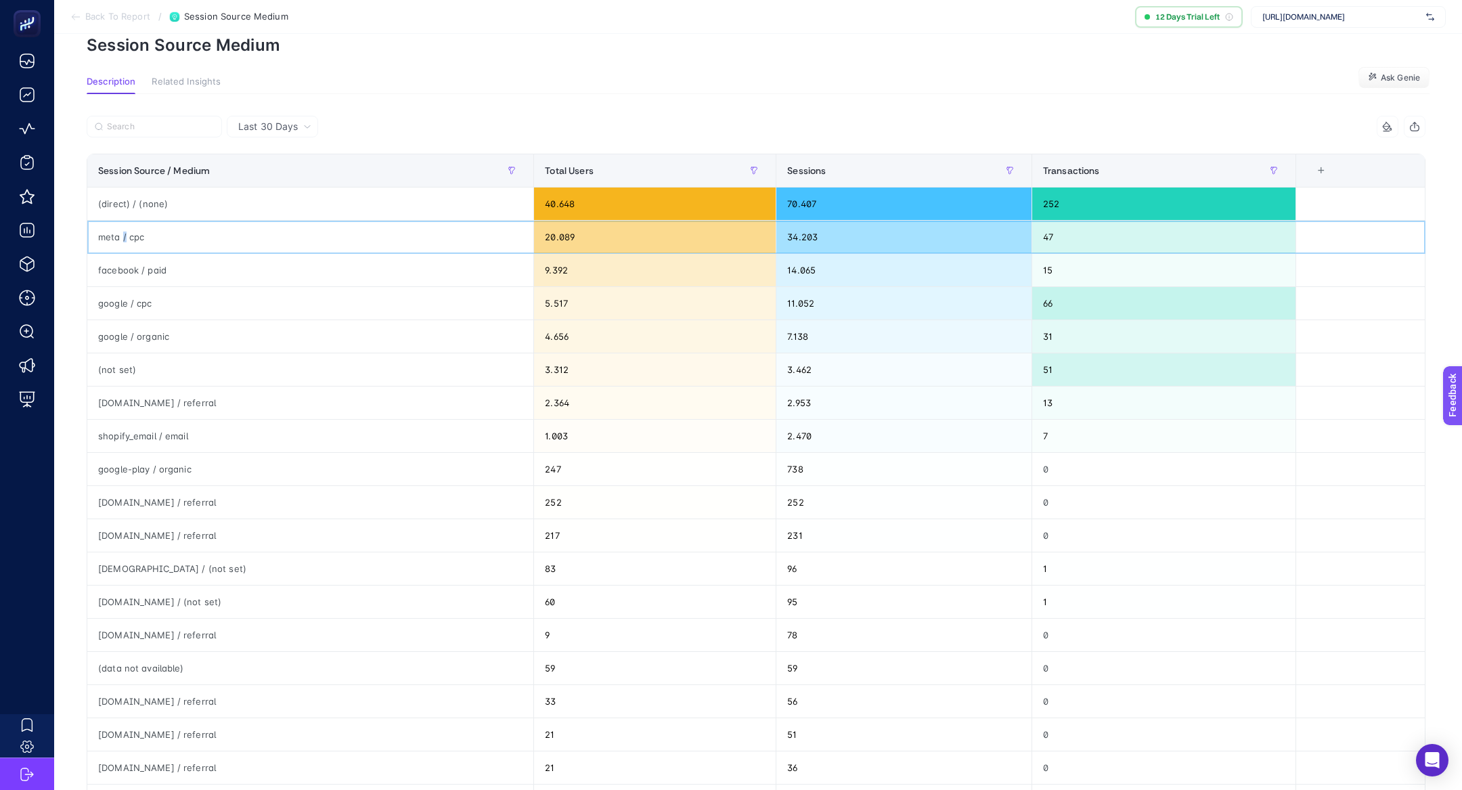
click at [122, 238] on div "meta / cpc" at bounding box center [310, 237] width 446 height 32
click at [151, 267] on div "facebook / paid" at bounding box center [310, 270] width 446 height 32
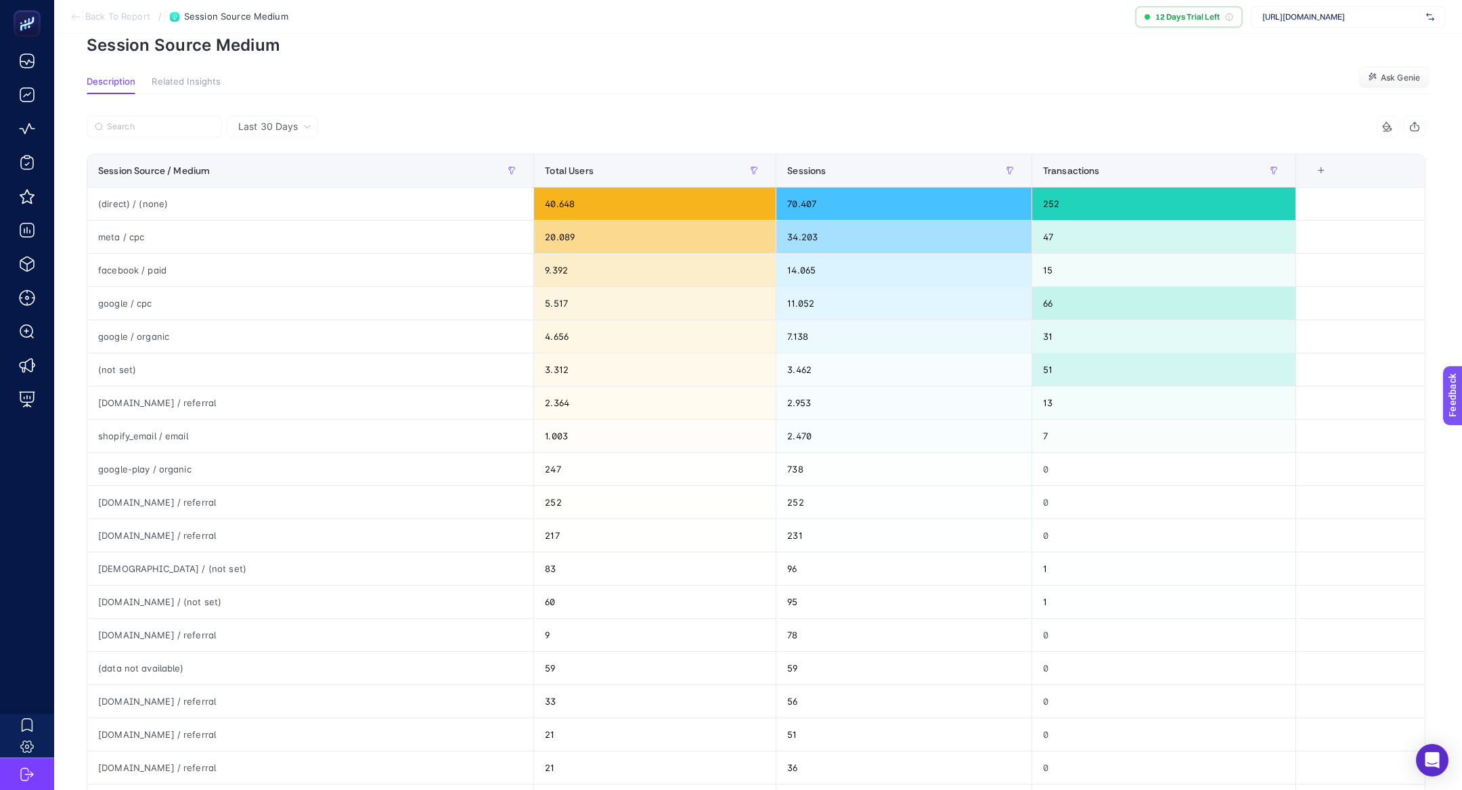
click at [502, 125] on div at bounding box center [421, 131] width 669 height 30
click at [296, 128] on span "Last 30 Days" at bounding box center [268, 127] width 60 height 14
click at [296, 167] on li "Last 7 Days" at bounding box center [272, 179] width 83 height 24
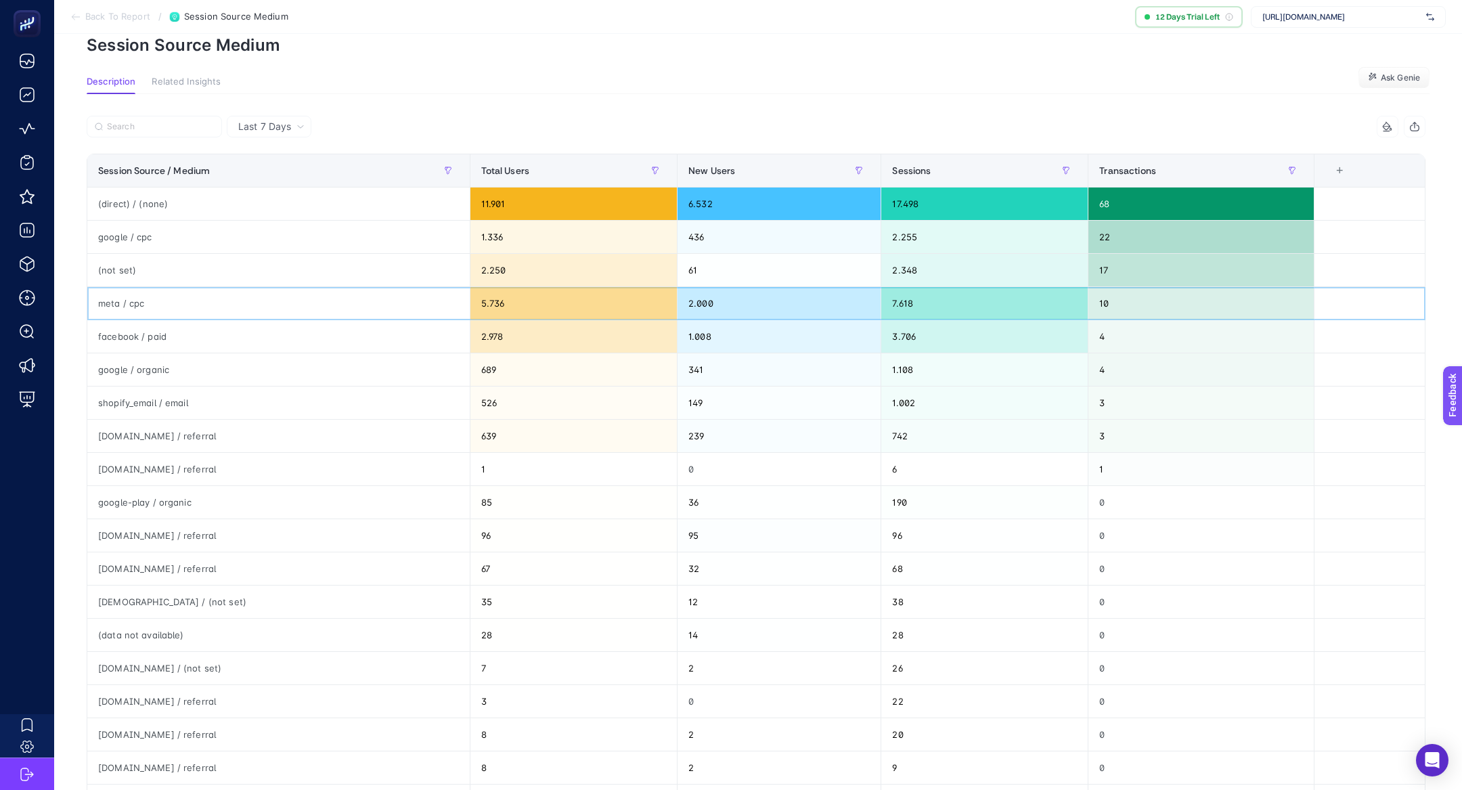
click at [123, 304] on div "meta / cpc" at bounding box center [278, 303] width 382 height 32
click at [123, 337] on div "facebook / paid" at bounding box center [278, 336] width 382 height 32
click at [125, 296] on div "meta / cpc" at bounding box center [278, 303] width 382 height 32
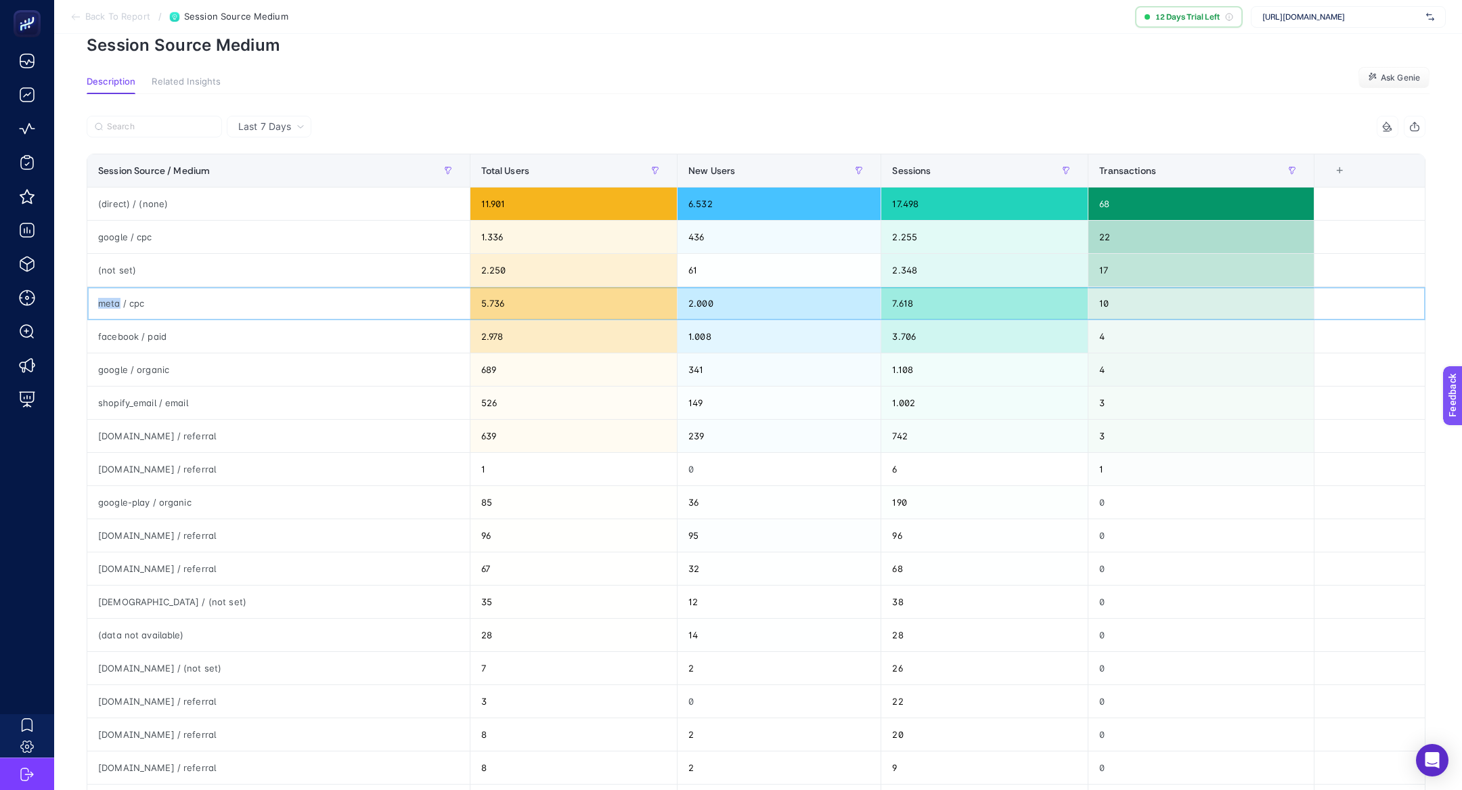
click at [125, 296] on div "meta / cpc" at bounding box center [278, 303] width 382 height 32
click at [133, 322] on div "facebook / paid" at bounding box center [278, 336] width 382 height 32
click at [269, 112] on div "Last 7 Days 4 items selected Session Source / Medium Total Users New Users Sess…" at bounding box center [756, 553] width 1360 height 918
click at [271, 121] on span "Last 7 Days" at bounding box center [264, 127] width 53 height 14
click at [295, 173] on li "Last 30 Days" at bounding box center [269, 179] width 76 height 24
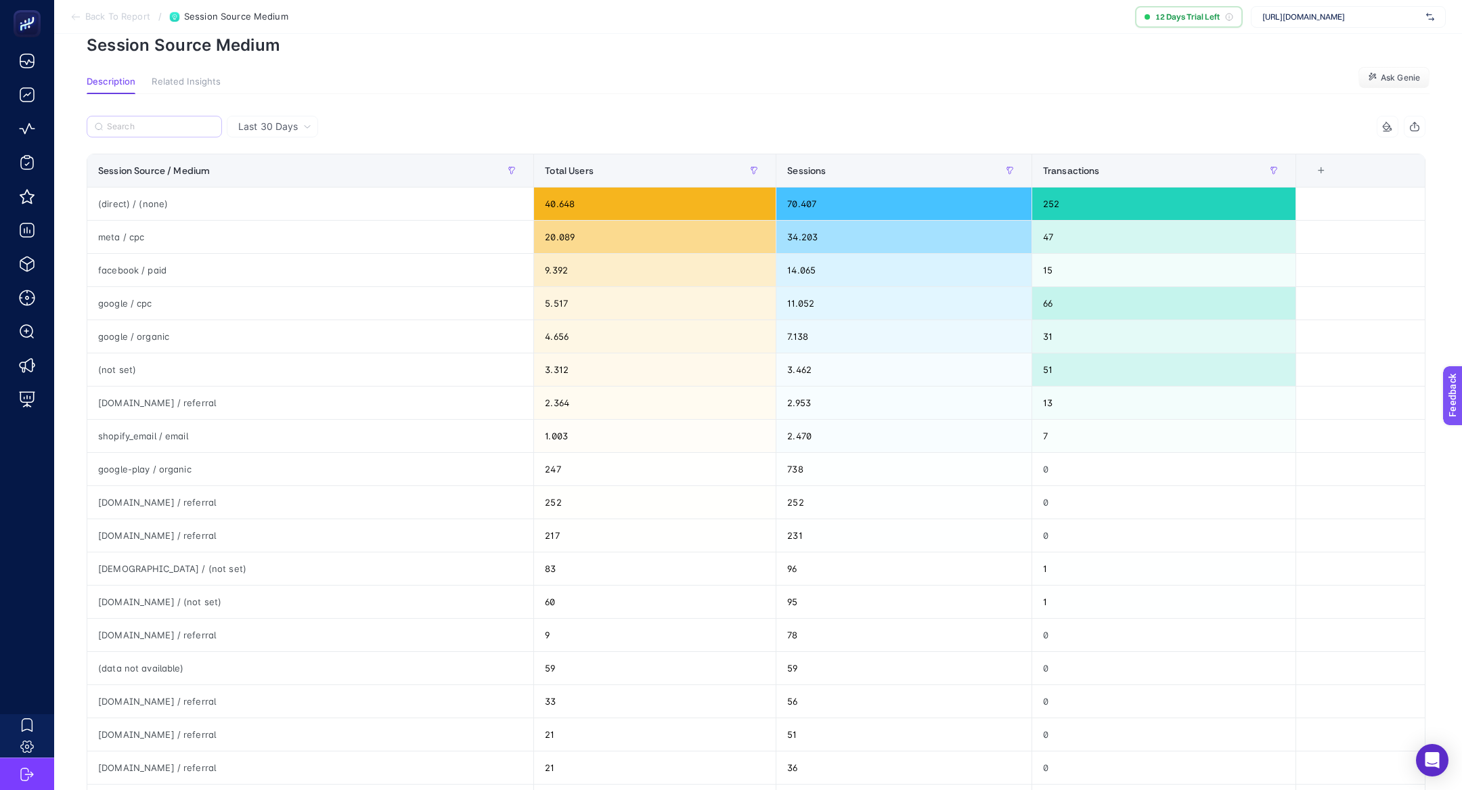
scroll to position [0, 0]
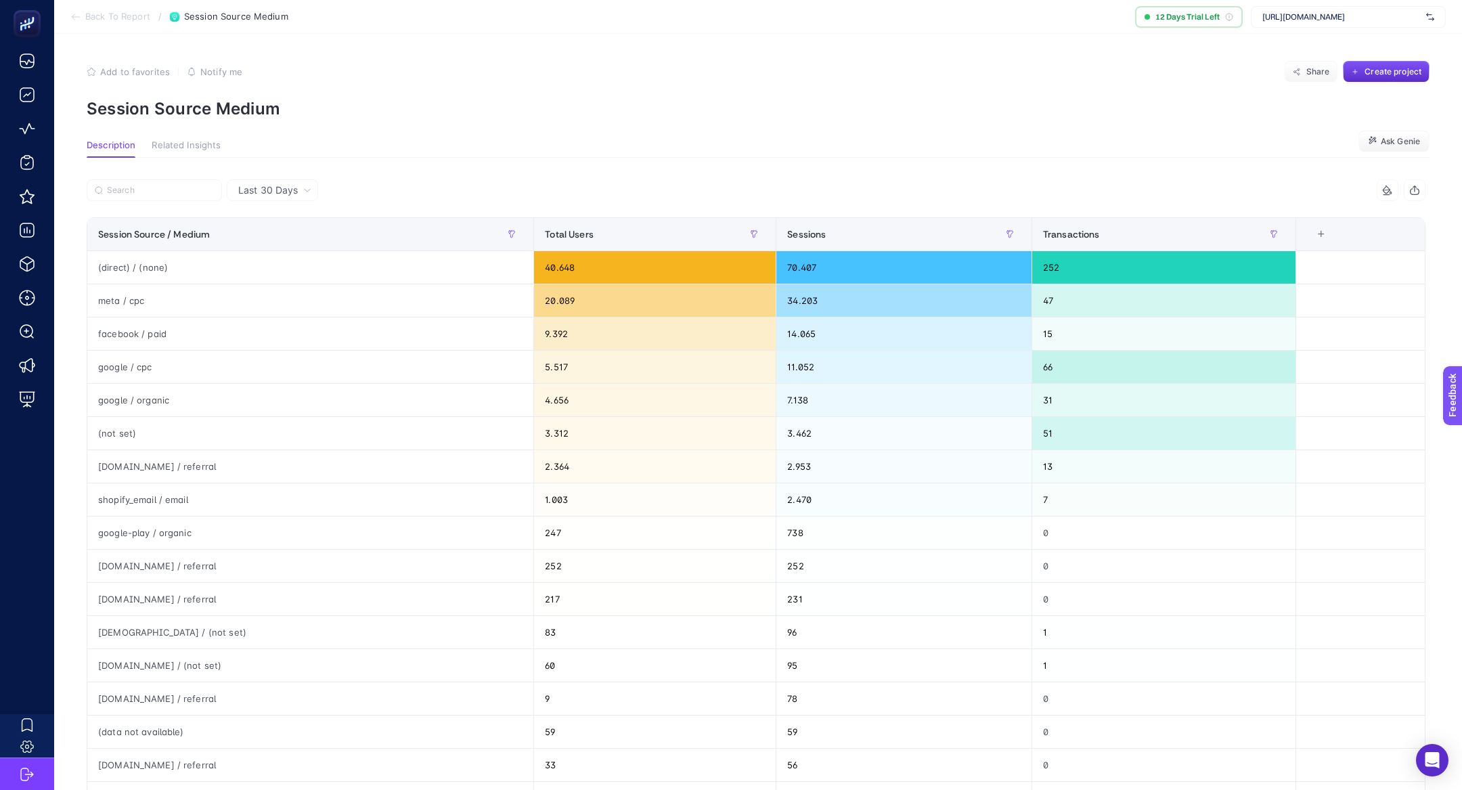
click at [123, 21] on span "Back To Report" at bounding box center [117, 17] width 65 height 11
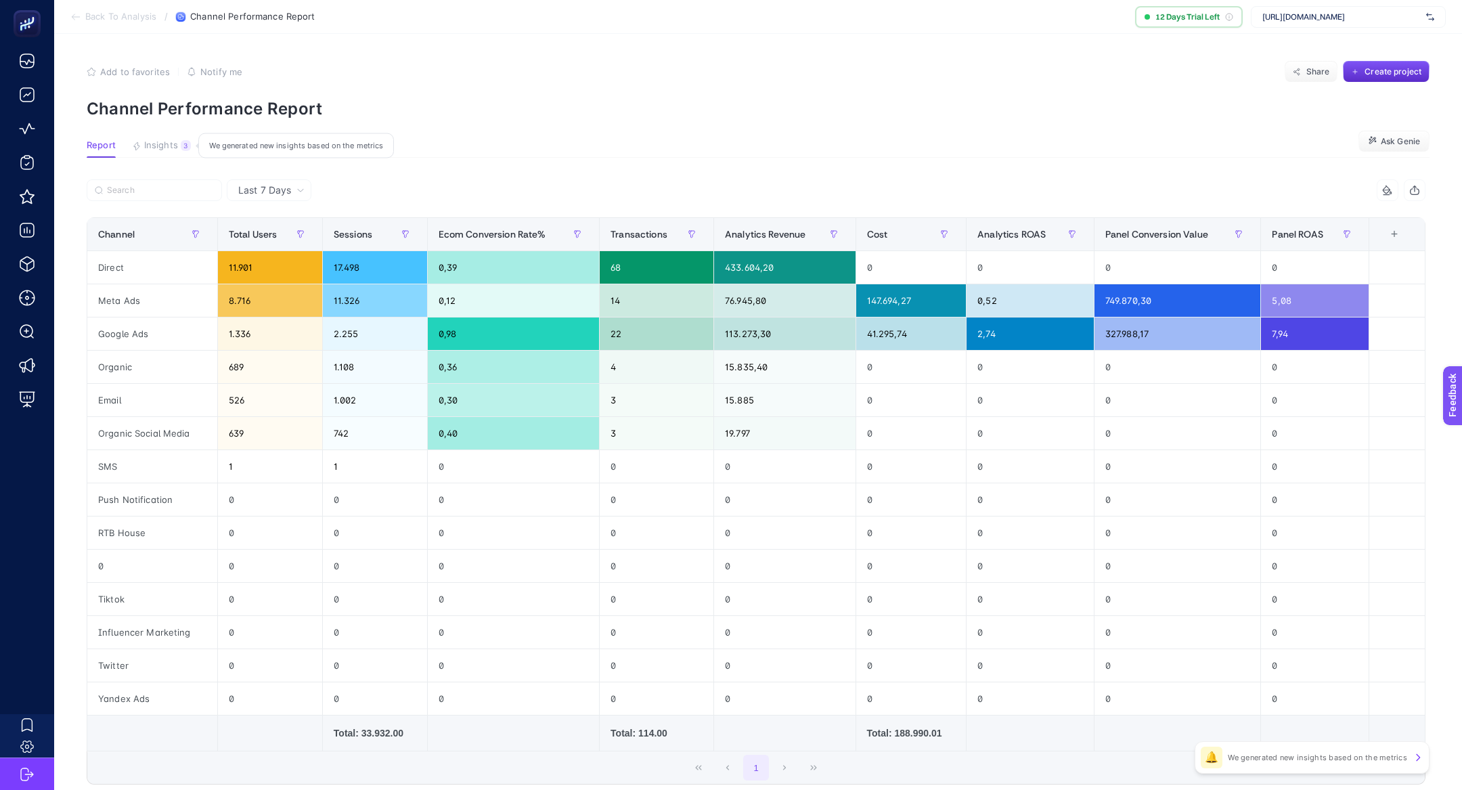
click at [177, 143] on button "Insights 3 We generated new insights based on the metrics" at bounding box center [161, 149] width 59 height 18
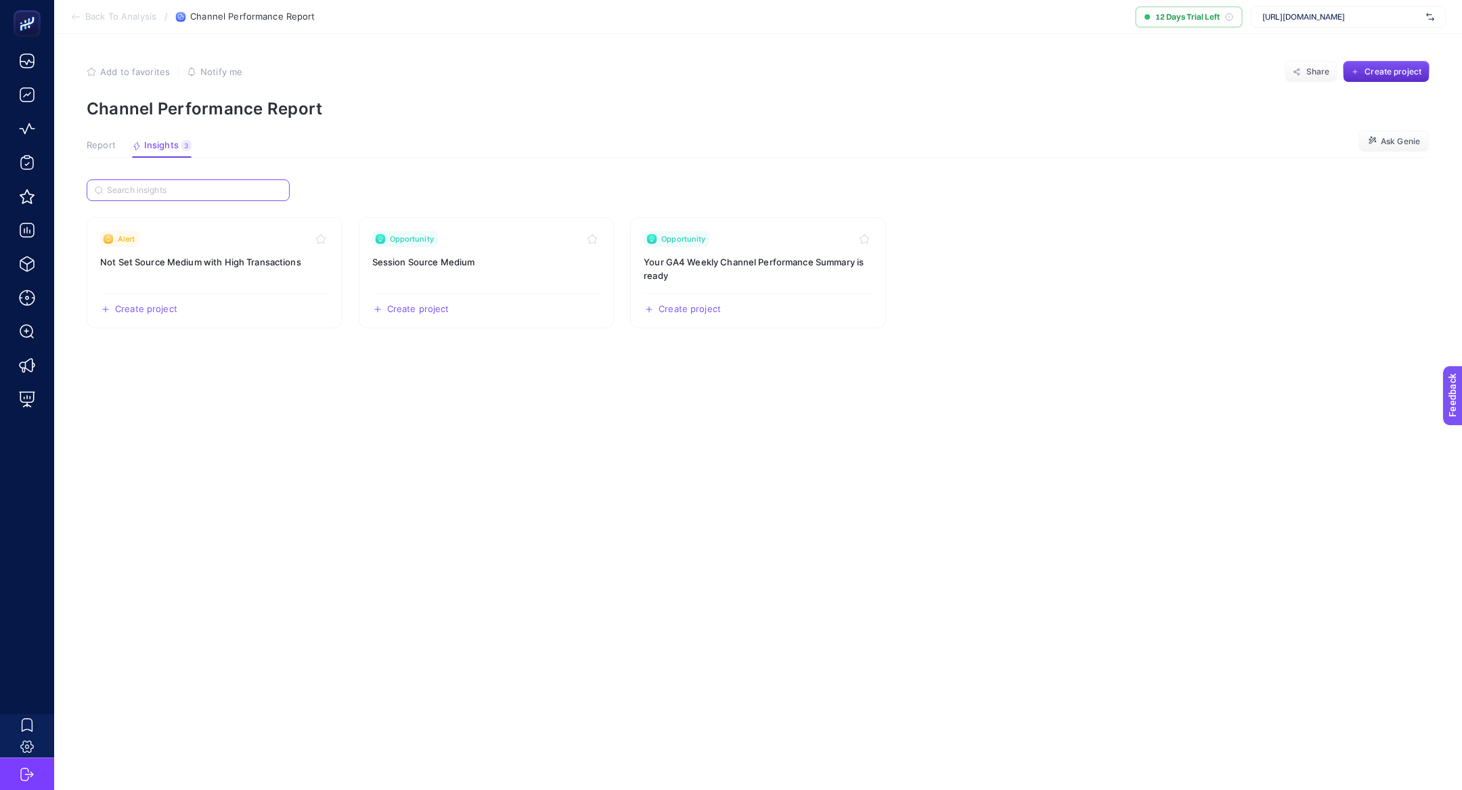
click at [254, 191] on input "Search" at bounding box center [194, 190] width 175 height 10
click at [121, 15] on span "Back To Analysis" at bounding box center [120, 17] width 71 height 11
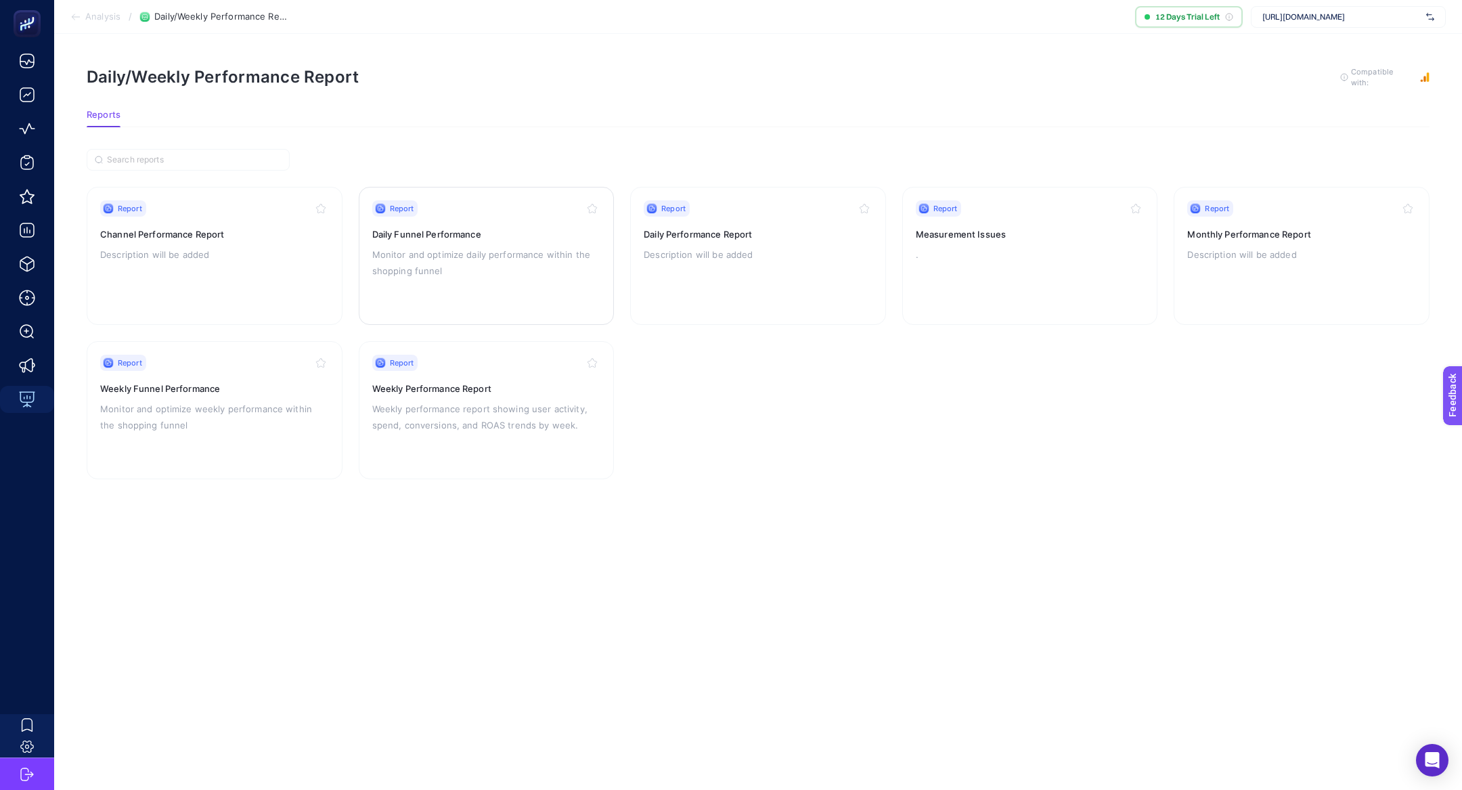
click at [412, 246] on p "Monitor and optimize daily performance within the shopping funnel" at bounding box center [486, 262] width 229 height 32
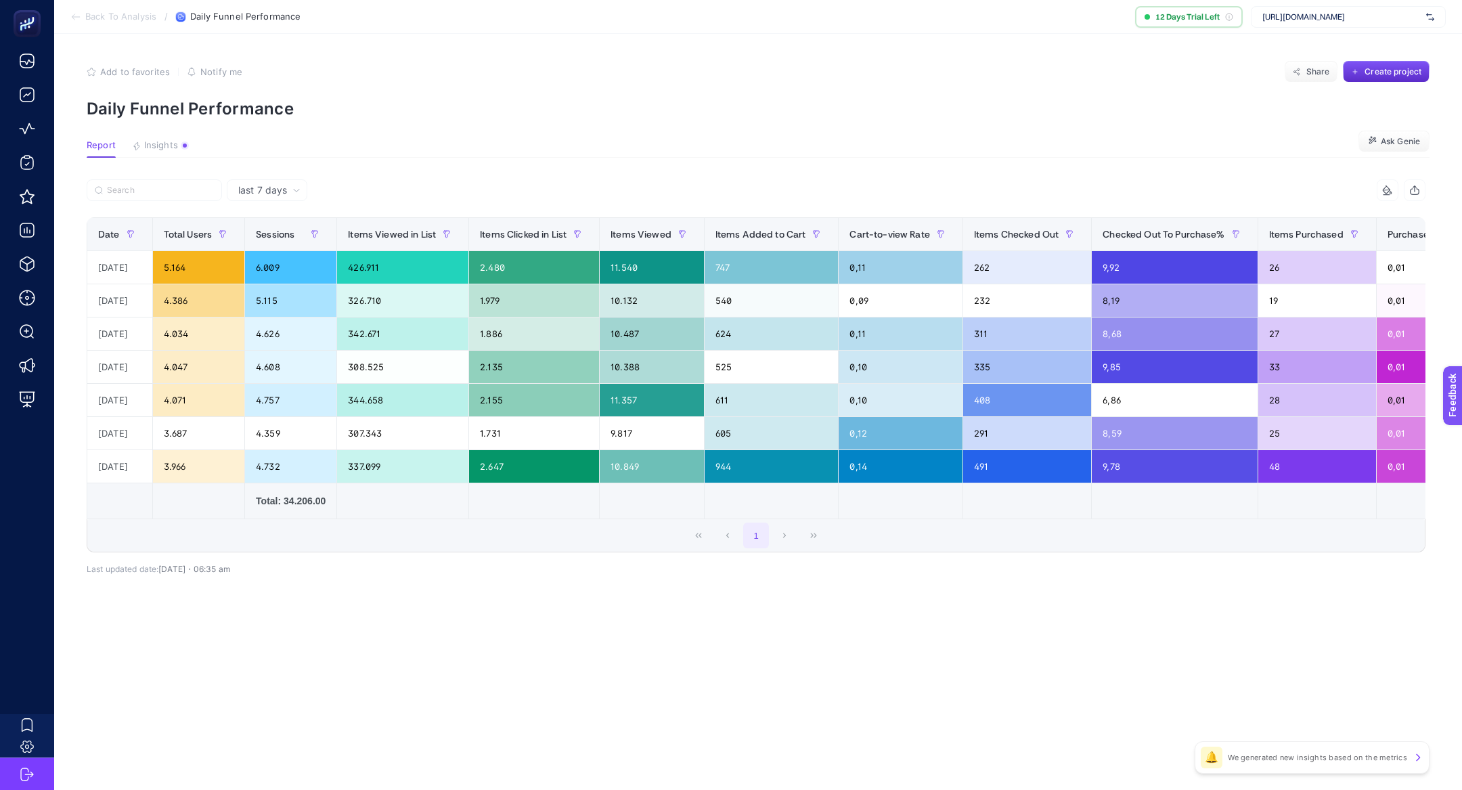
click at [284, 195] on span "last 7 days" at bounding box center [262, 190] width 49 height 14
click at [287, 237] on li "last 30 days" at bounding box center [267, 243] width 72 height 24
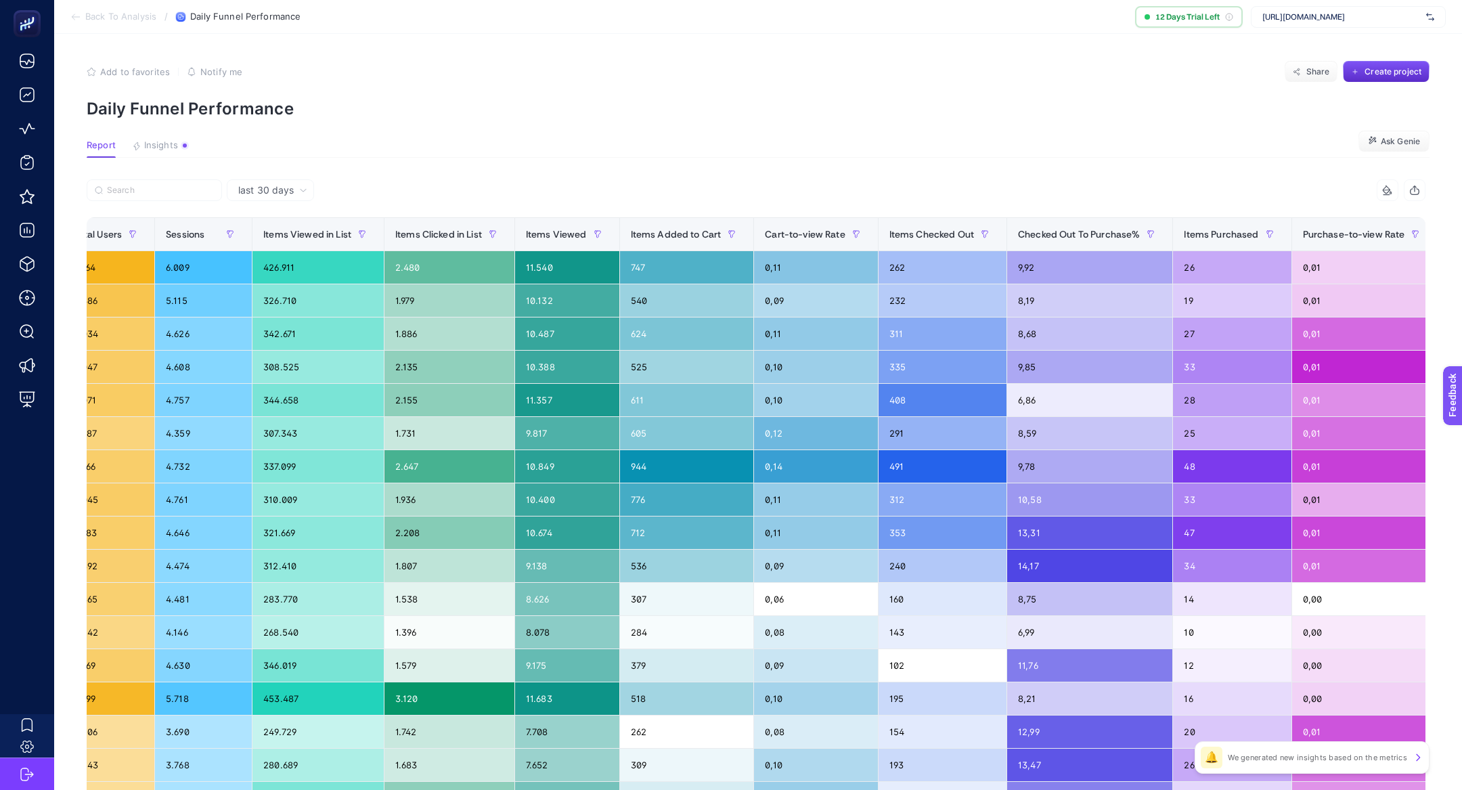
scroll to position [28, 0]
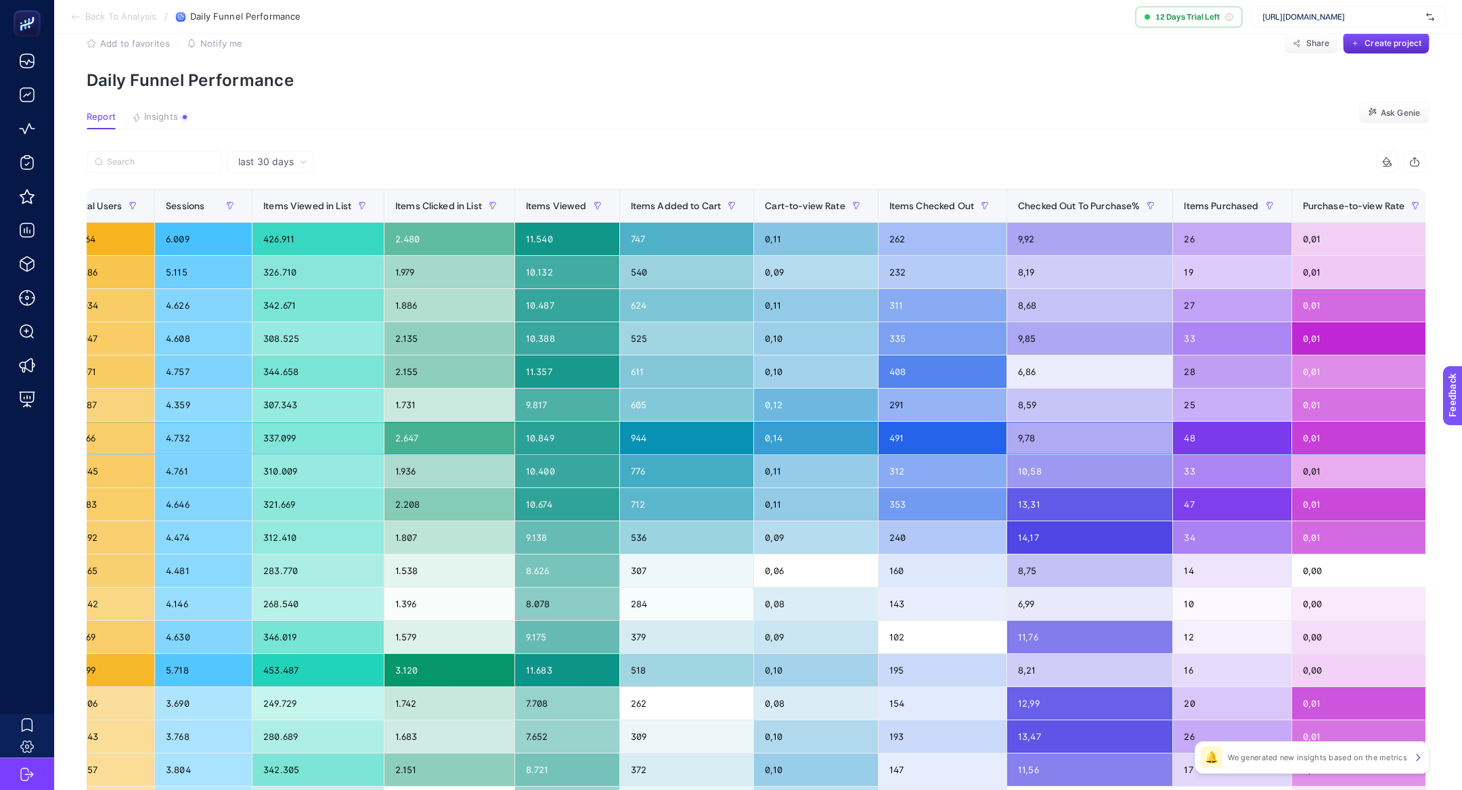
click at [785, 435] on div "0,14" at bounding box center [815, 438] width 123 height 32
click at [785, 436] on div "0,14" at bounding box center [815, 438] width 123 height 32
click at [810, 206] on span "Cart-to-view Rate" at bounding box center [805, 205] width 80 height 11
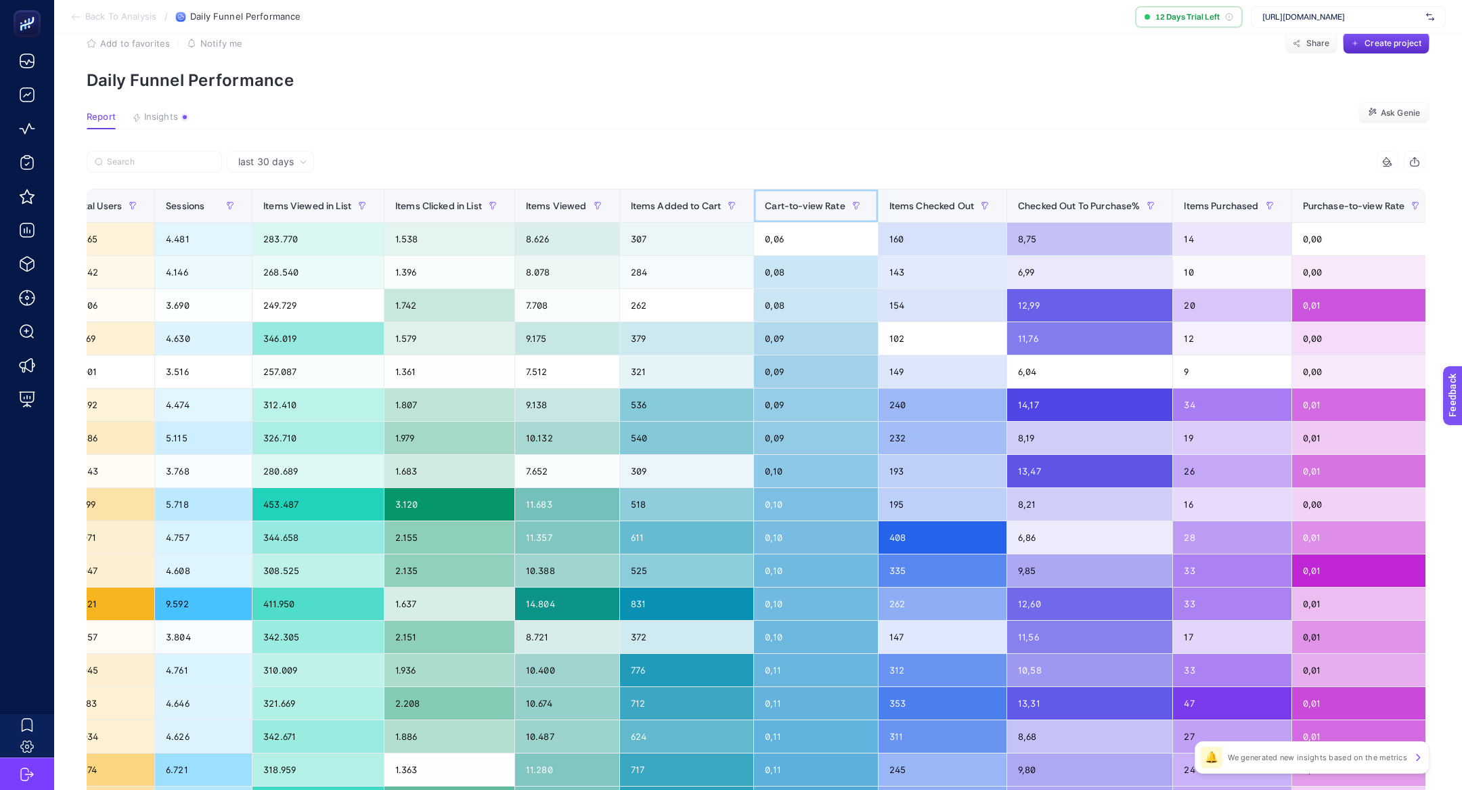
click at [810, 206] on span "Cart-to-view Rate" at bounding box center [805, 205] width 80 height 11
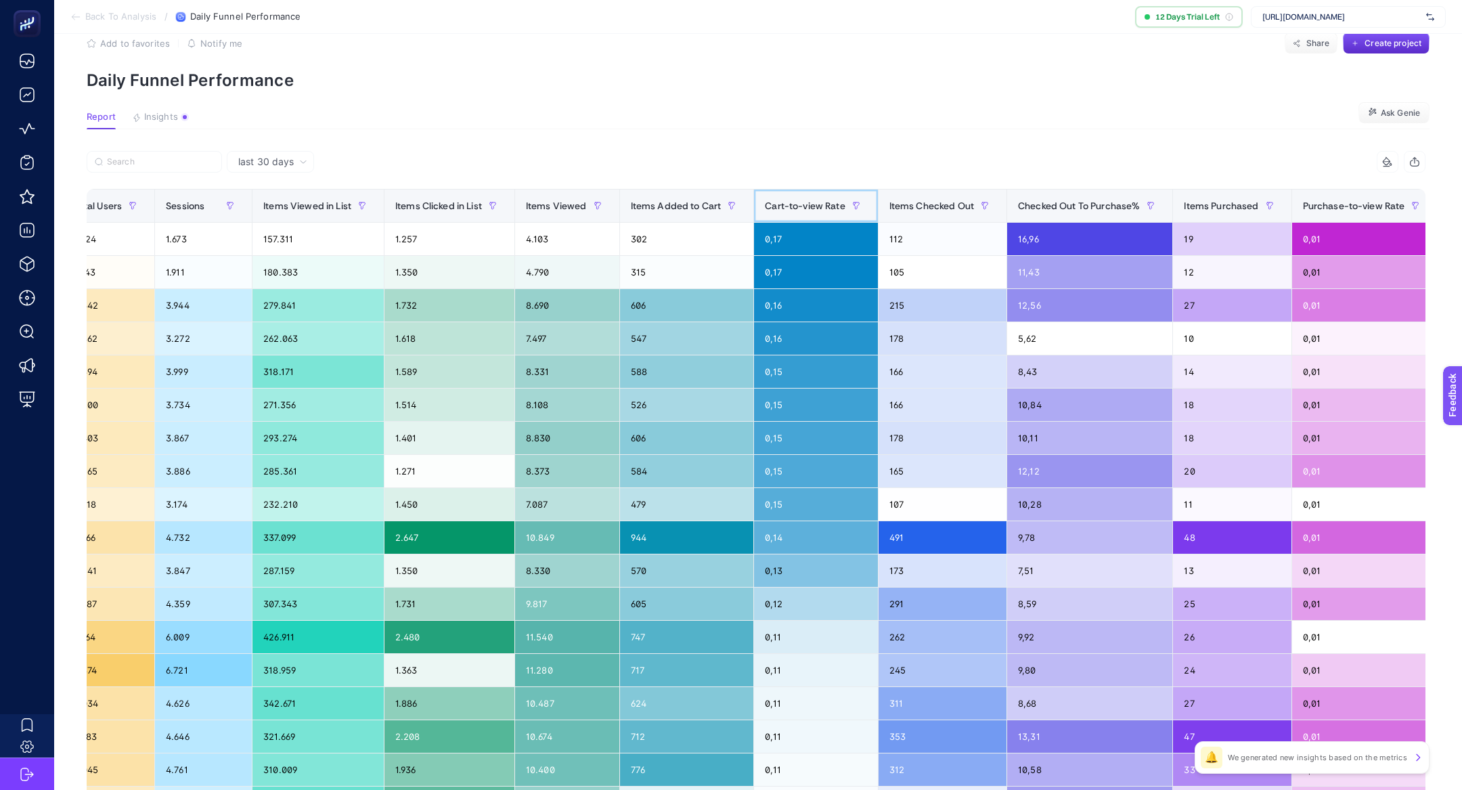
scroll to position [0, 0]
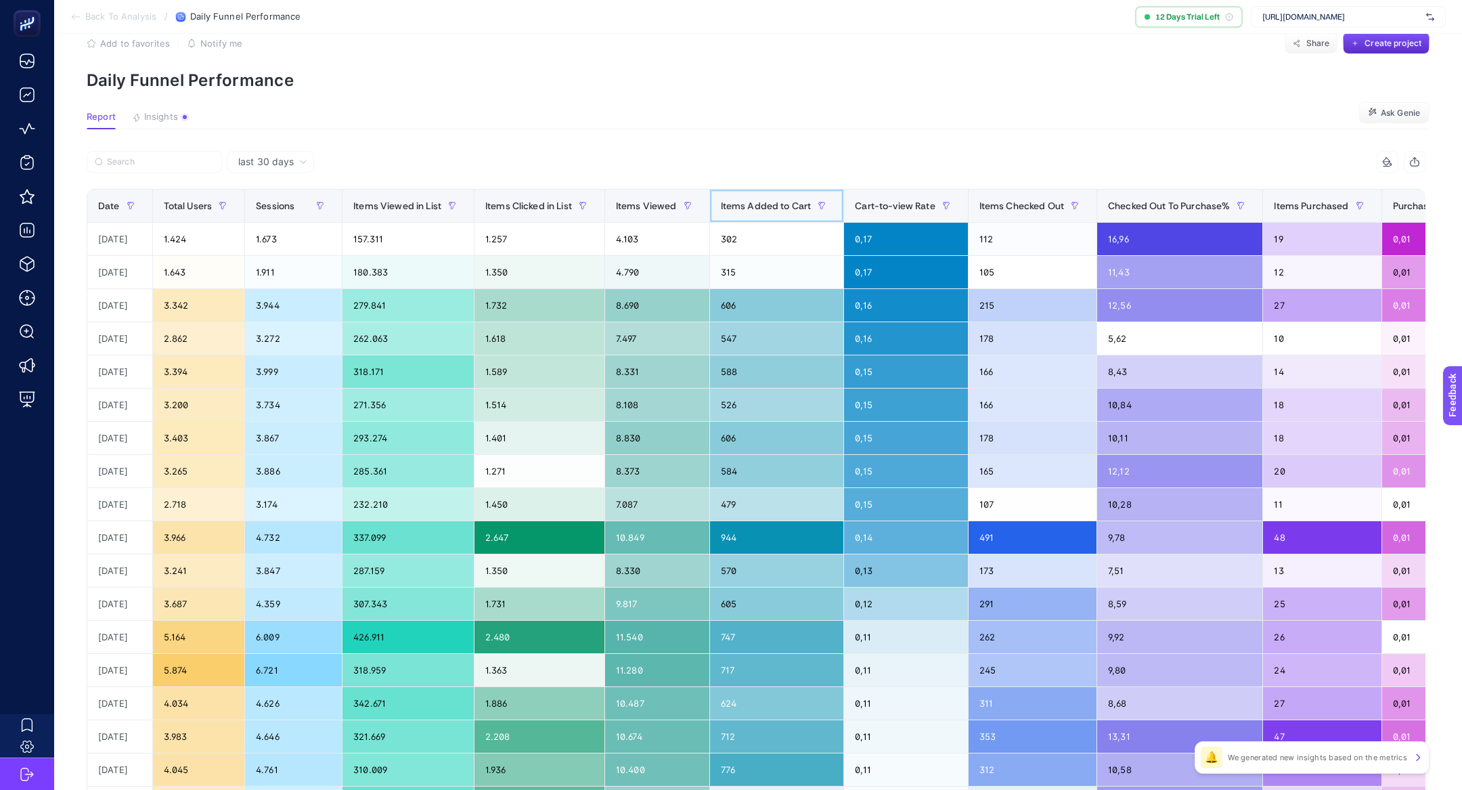
click at [759, 203] on span "Items Added to Cart" at bounding box center [766, 205] width 91 height 11
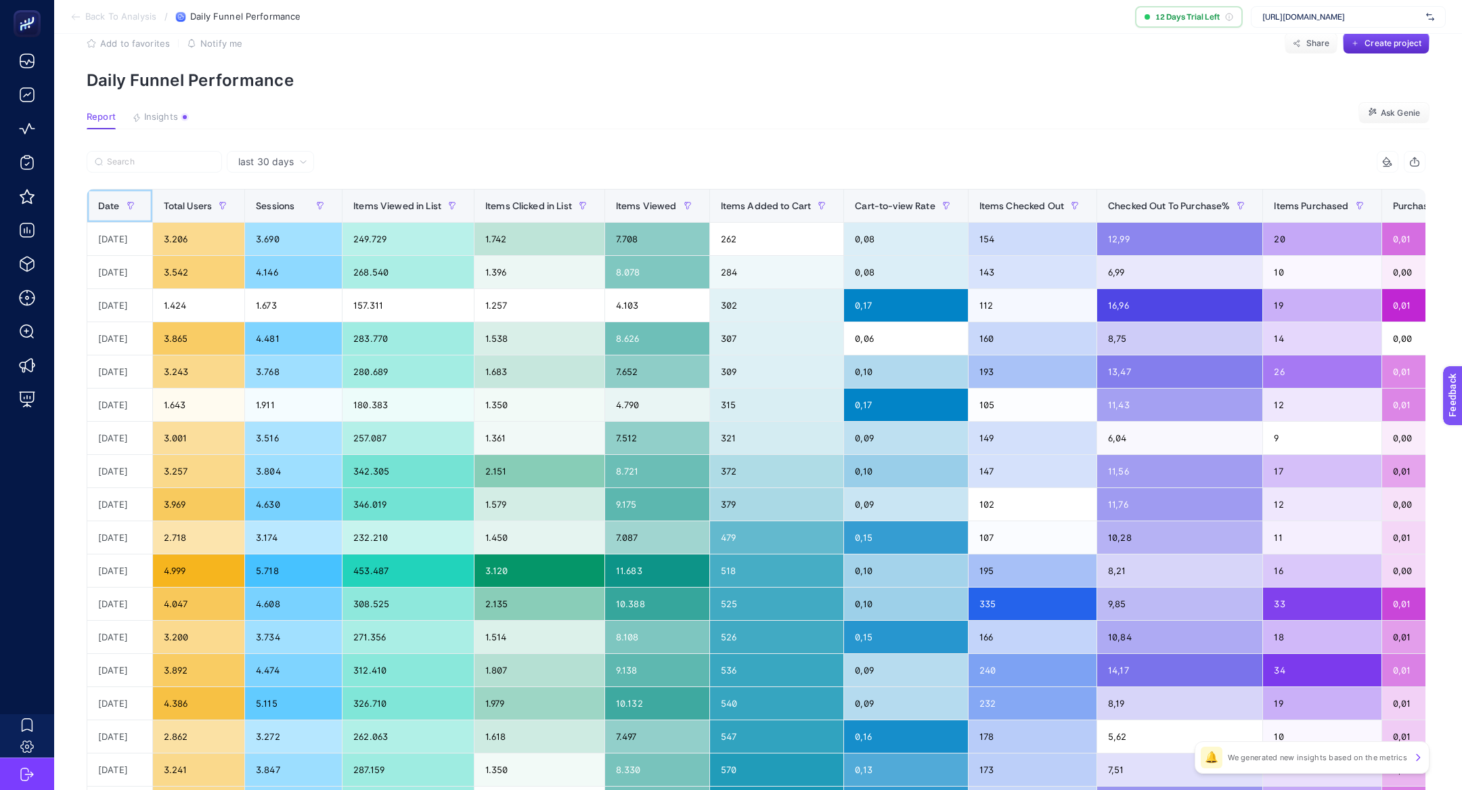
click at [117, 208] on span "Date" at bounding box center [109, 205] width 22 height 11
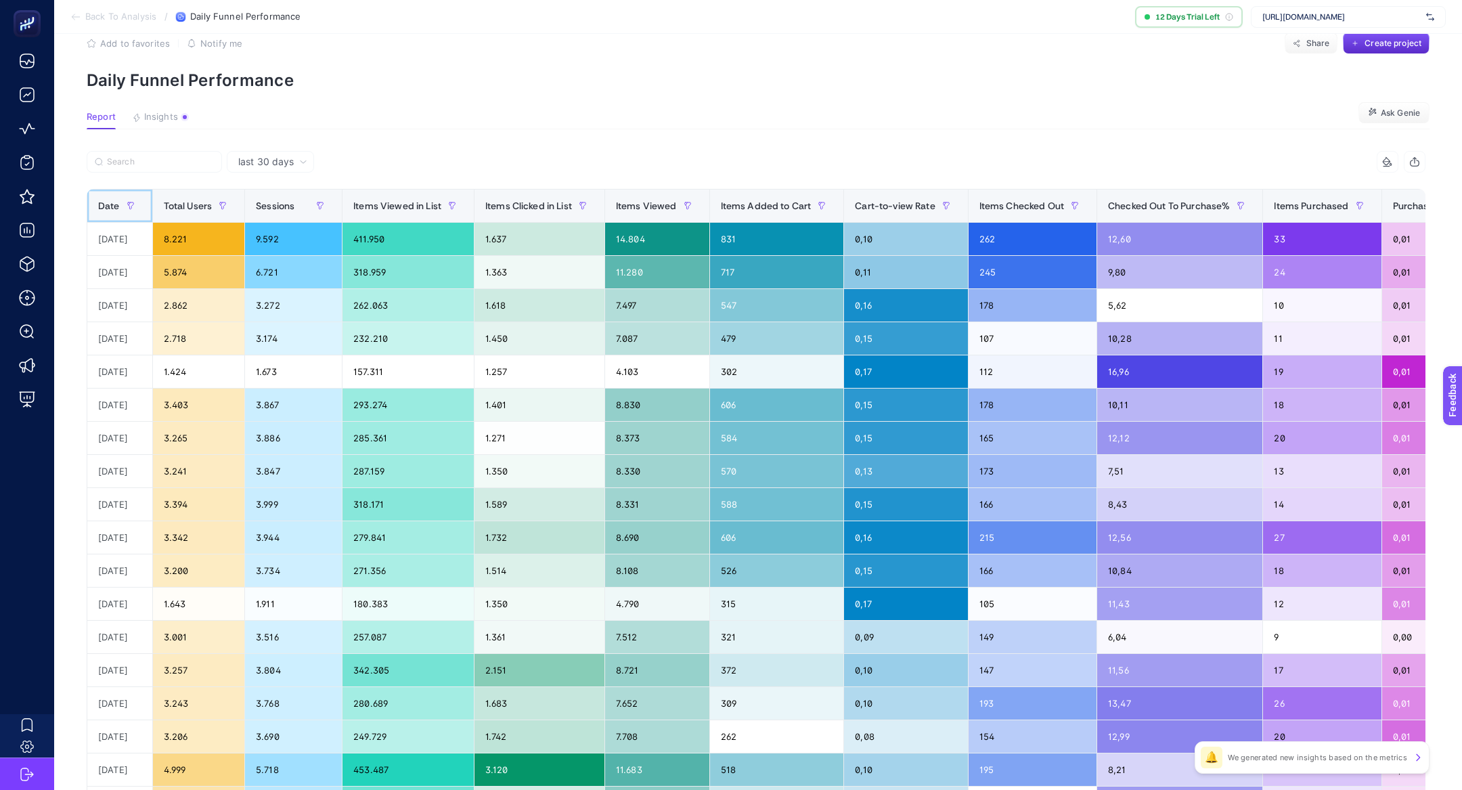
click at [117, 207] on span "Date" at bounding box center [109, 205] width 22 height 11
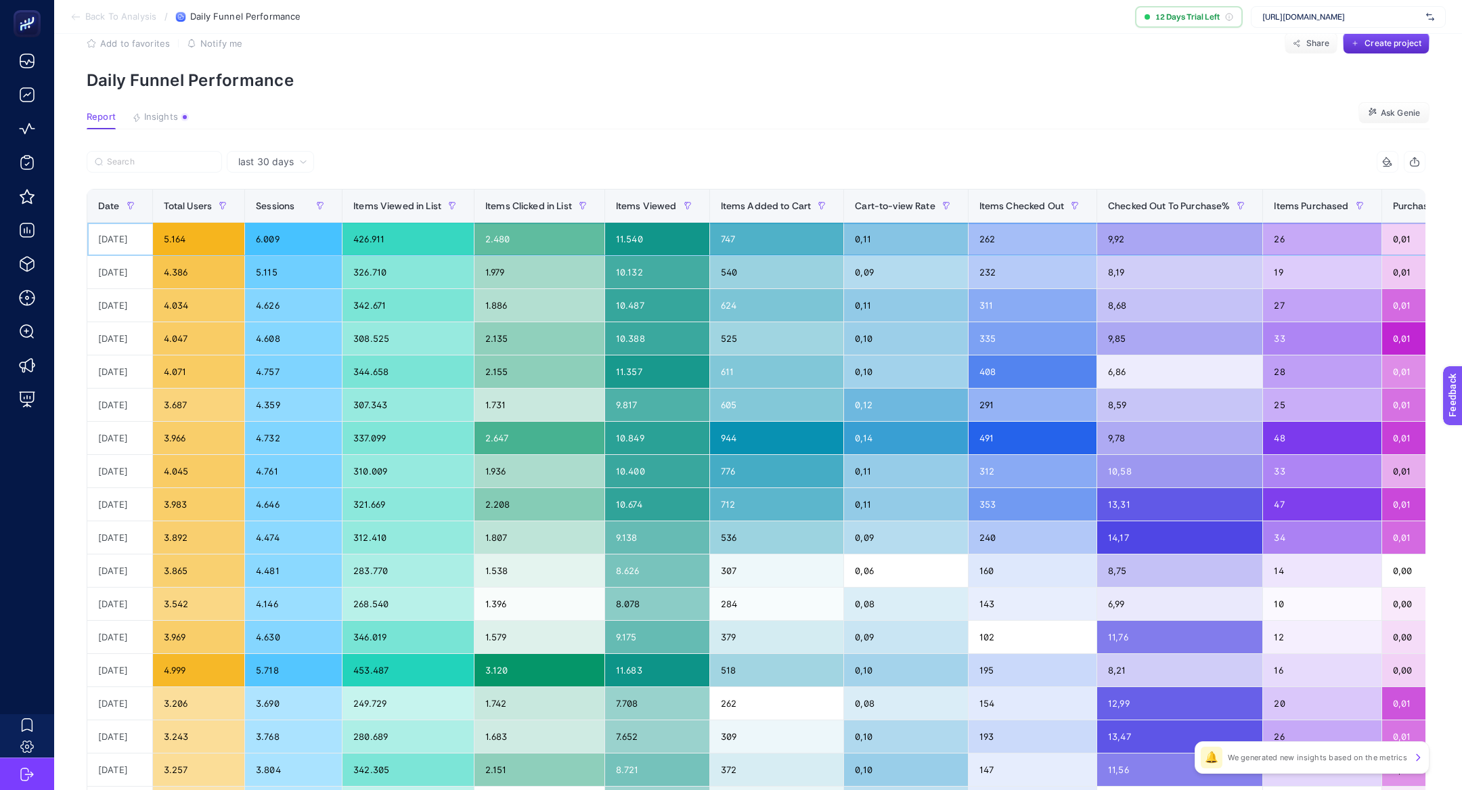
click at [887, 247] on div "0,11" at bounding box center [905, 239] width 123 height 32
click at [886, 275] on div "0,09" at bounding box center [905, 272] width 123 height 32
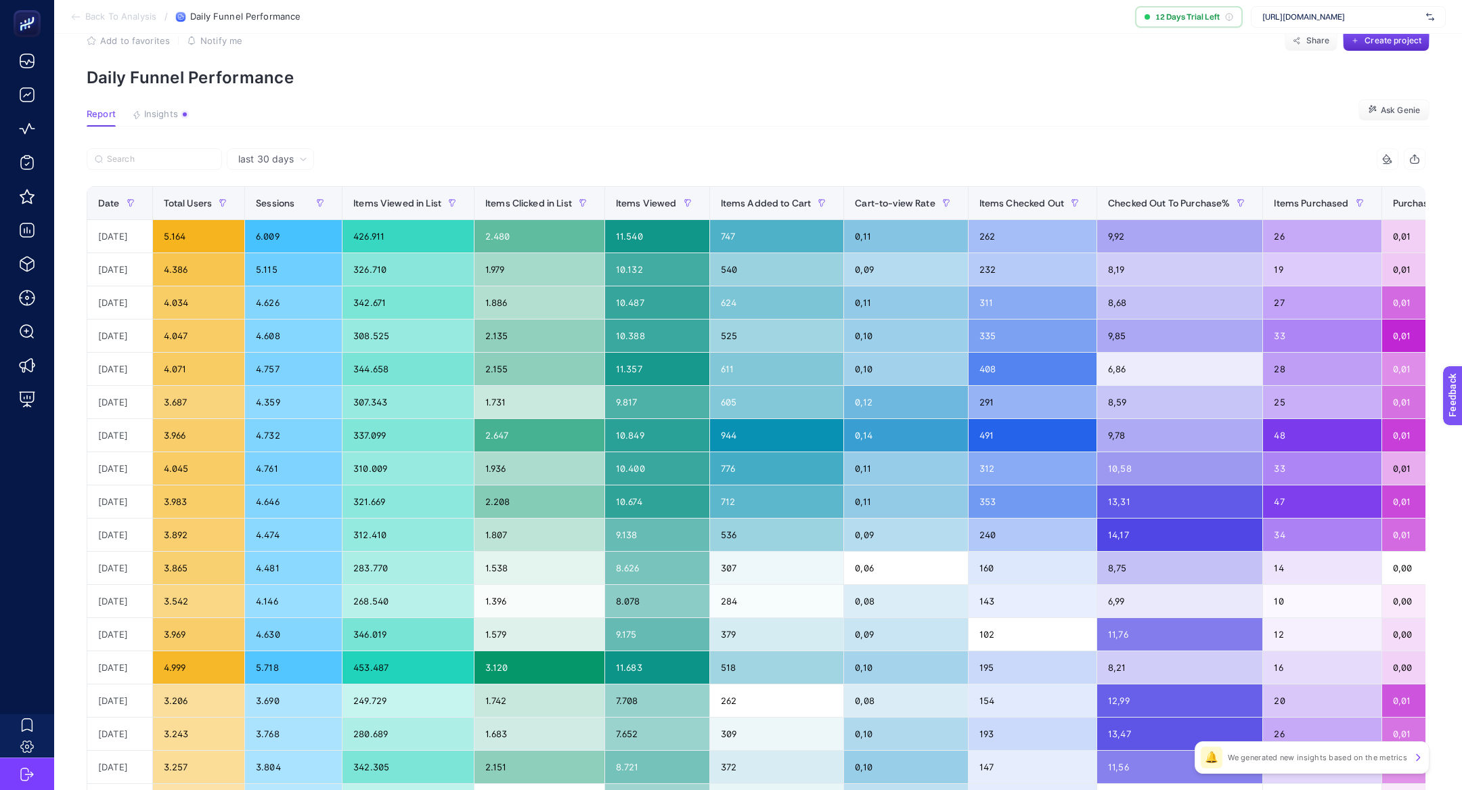
click at [131, 18] on span "Back To Analysis" at bounding box center [120, 17] width 71 height 11
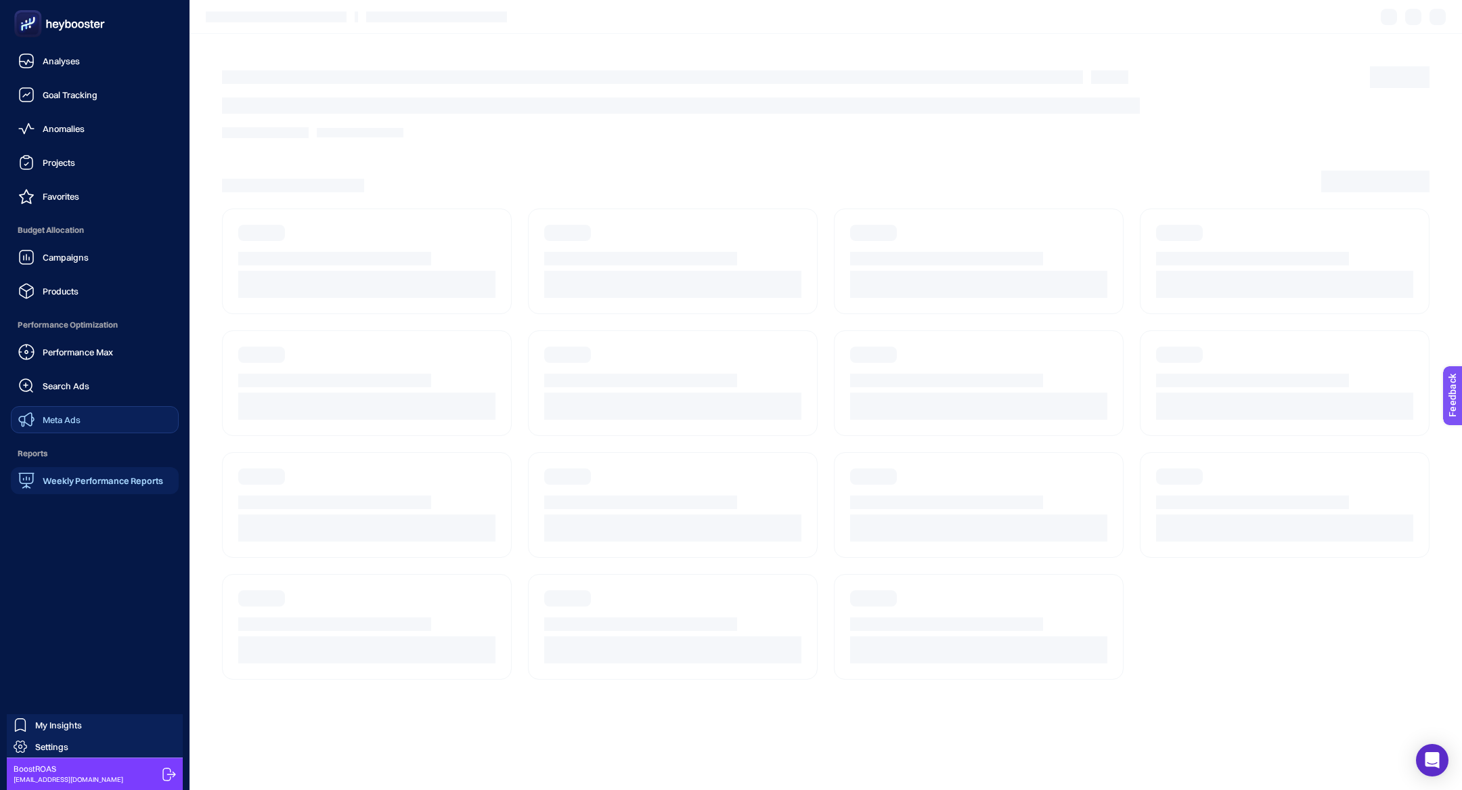
click at [68, 422] on span "Meta Ads" at bounding box center [62, 419] width 38 height 11
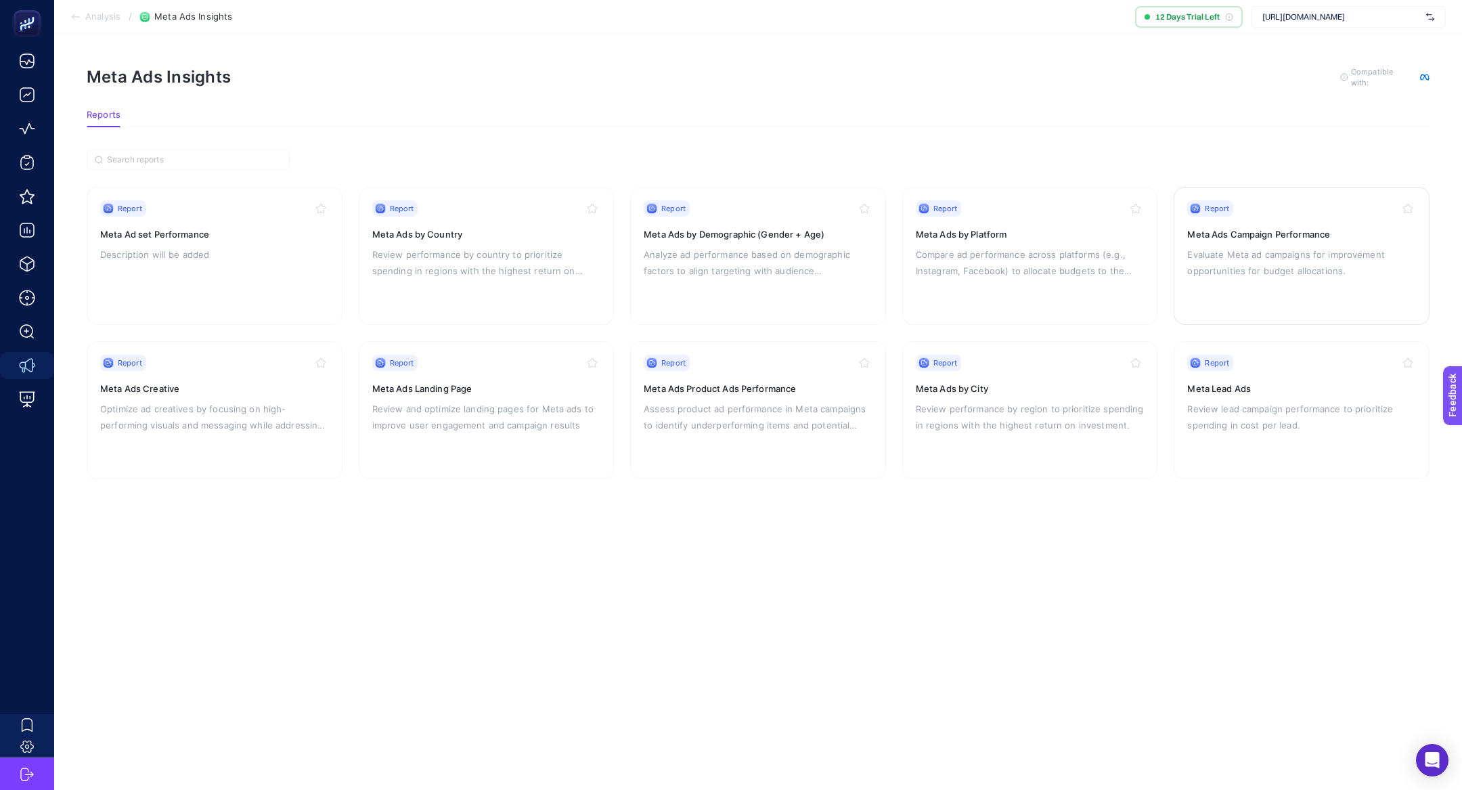
click at [1257, 238] on h3 "Meta Ads Campaign Performance" at bounding box center [1301, 234] width 229 height 14
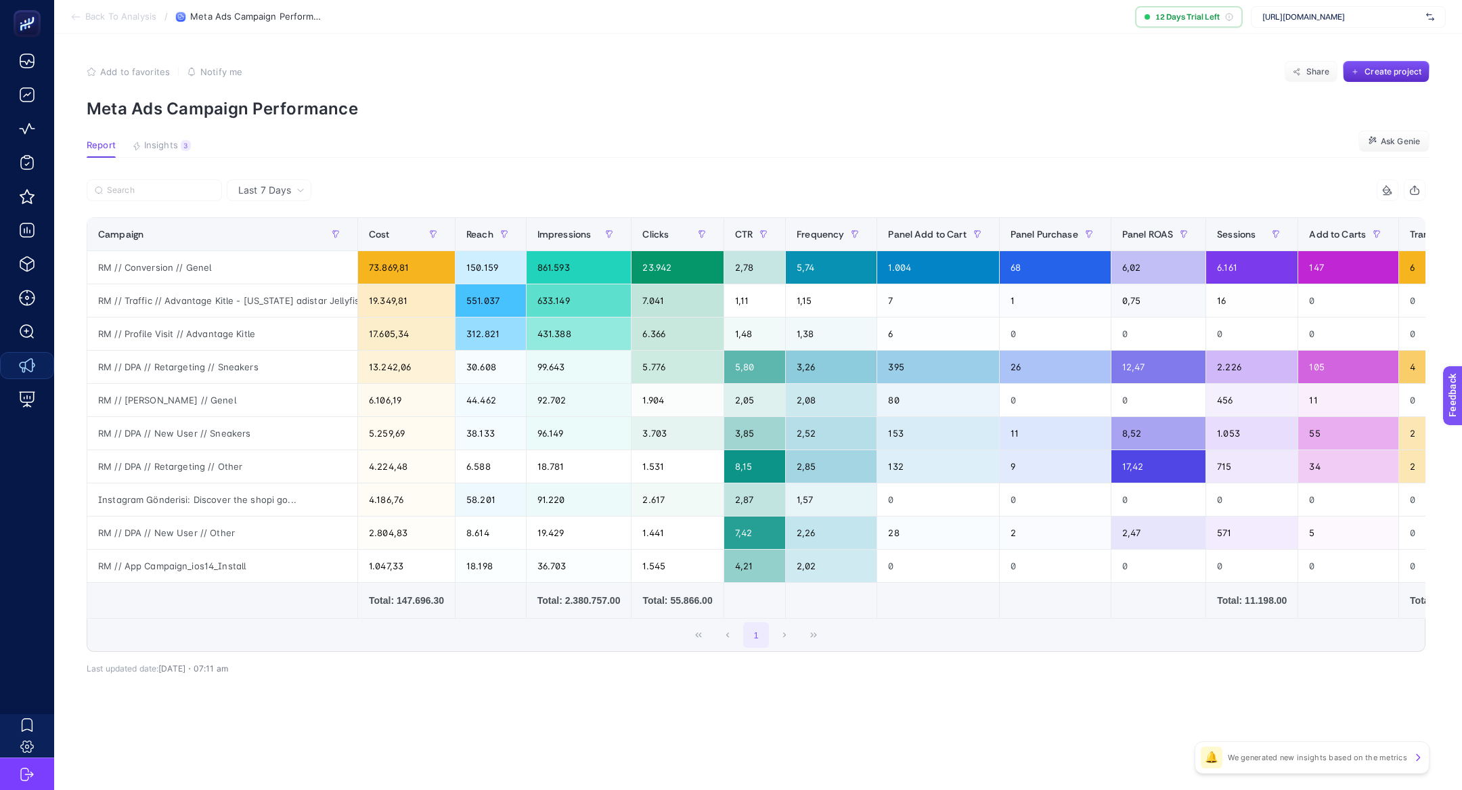
click at [261, 189] on span "Last 7 Days" at bounding box center [264, 190] width 53 height 14
click at [273, 240] on li "Last 30 Days" at bounding box center [269, 243] width 76 height 24
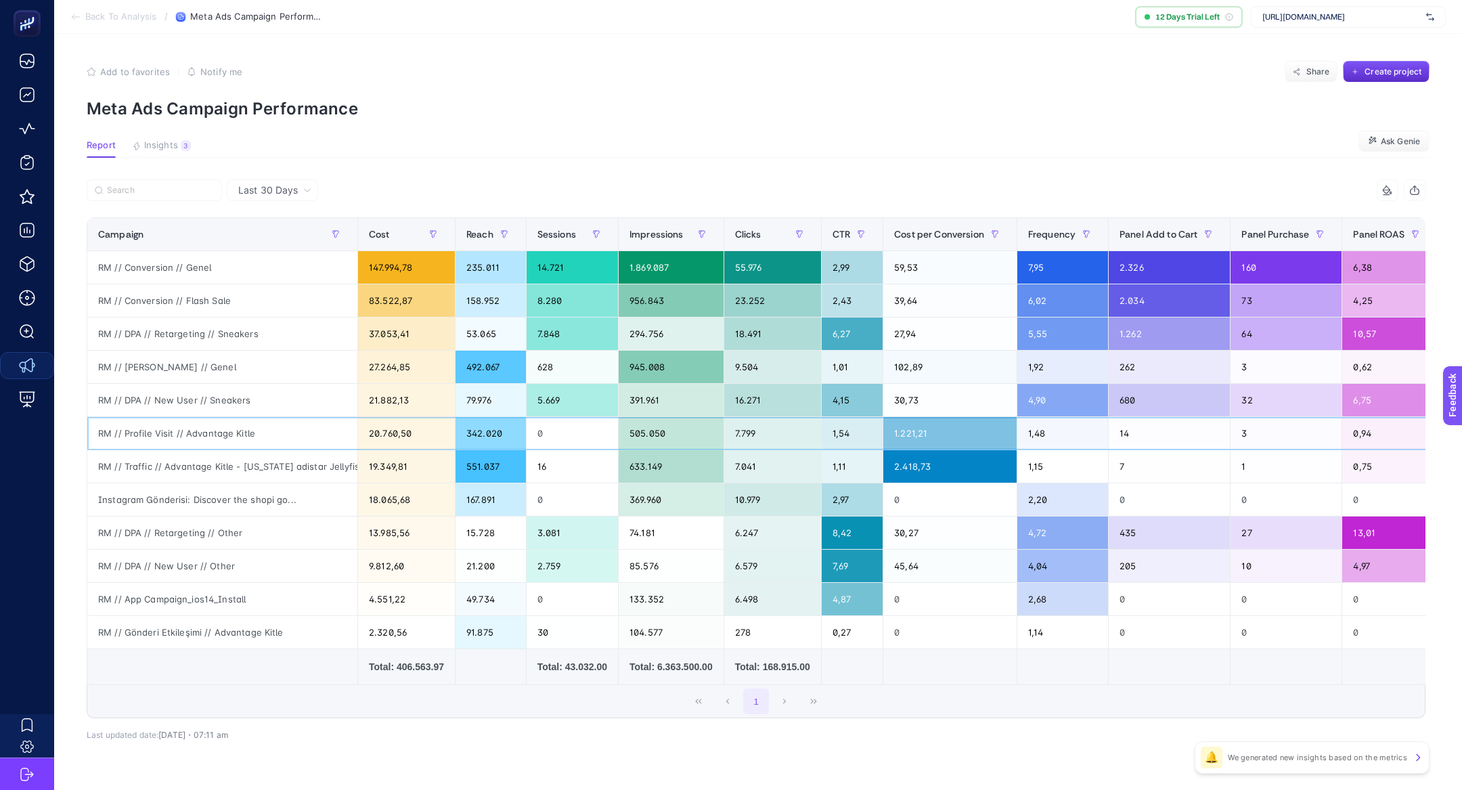
click at [190, 428] on div "RM // Profile Visit // Advantage Kitle" at bounding box center [222, 433] width 270 height 32
click at [180, 467] on div "RM // Traffic // Advantage Kitle - [US_STATE] adistar Jellyfish" at bounding box center [222, 466] width 270 height 32
click at [177, 524] on div "RM // DPA // Retargeting // Other" at bounding box center [222, 532] width 270 height 32
click at [177, 565] on div "RM // DPA // New User // Other" at bounding box center [222, 565] width 270 height 32
click at [200, 600] on div "RM // App Campaign_ios14_Install" at bounding box center [222, 599] width 270 height 32
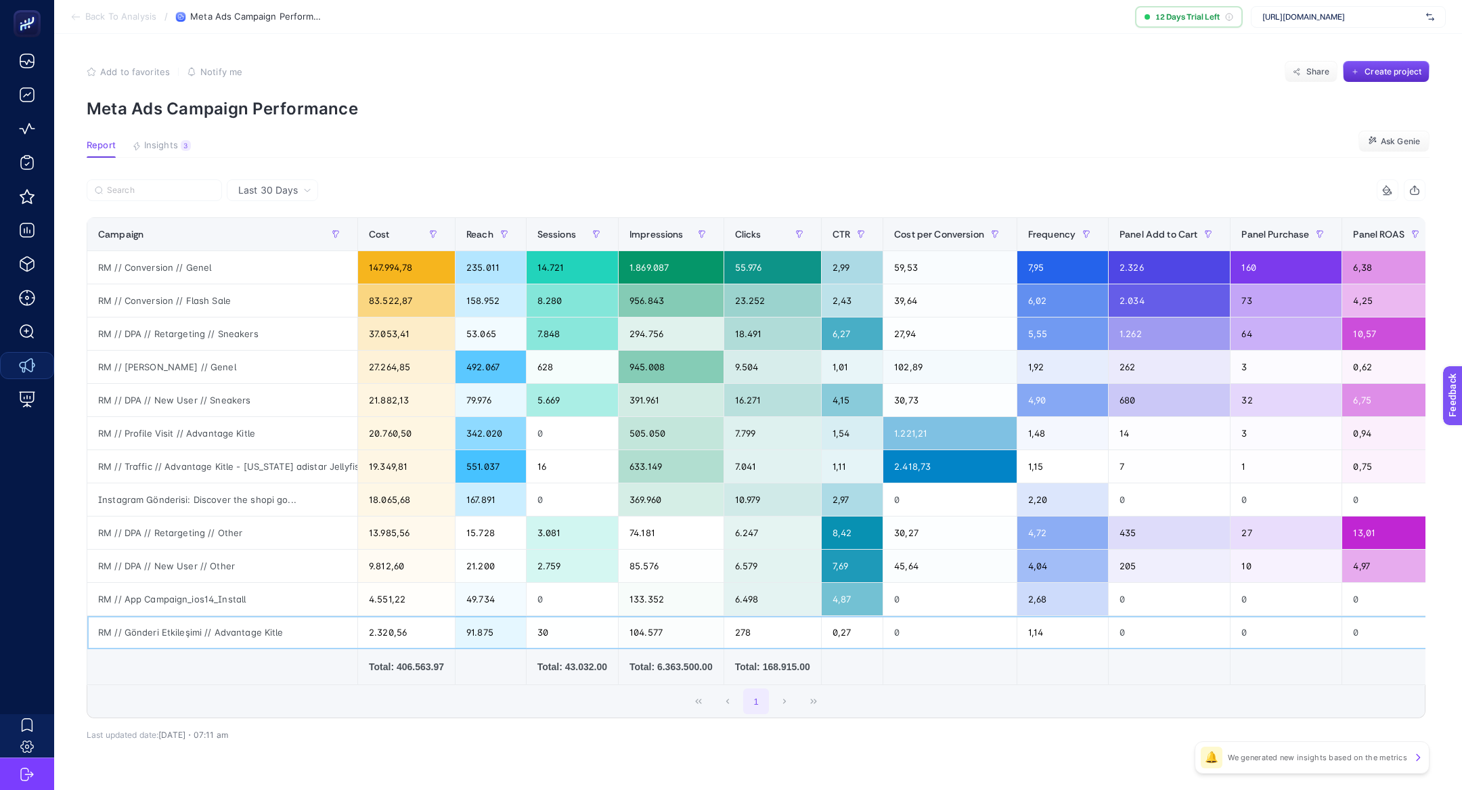
click at [204, 631] on div "RM // Gönderi Etkileşimi // Advantage Kitle" at bounding box center [222, 632] width 270 height 32
click at [198, 693] on div "1" at bounding box center [755, 701] width 1337 height 32
click at [1074, 229] on span "Frequency" at bounding box center [1051, 234] width 47 height 11
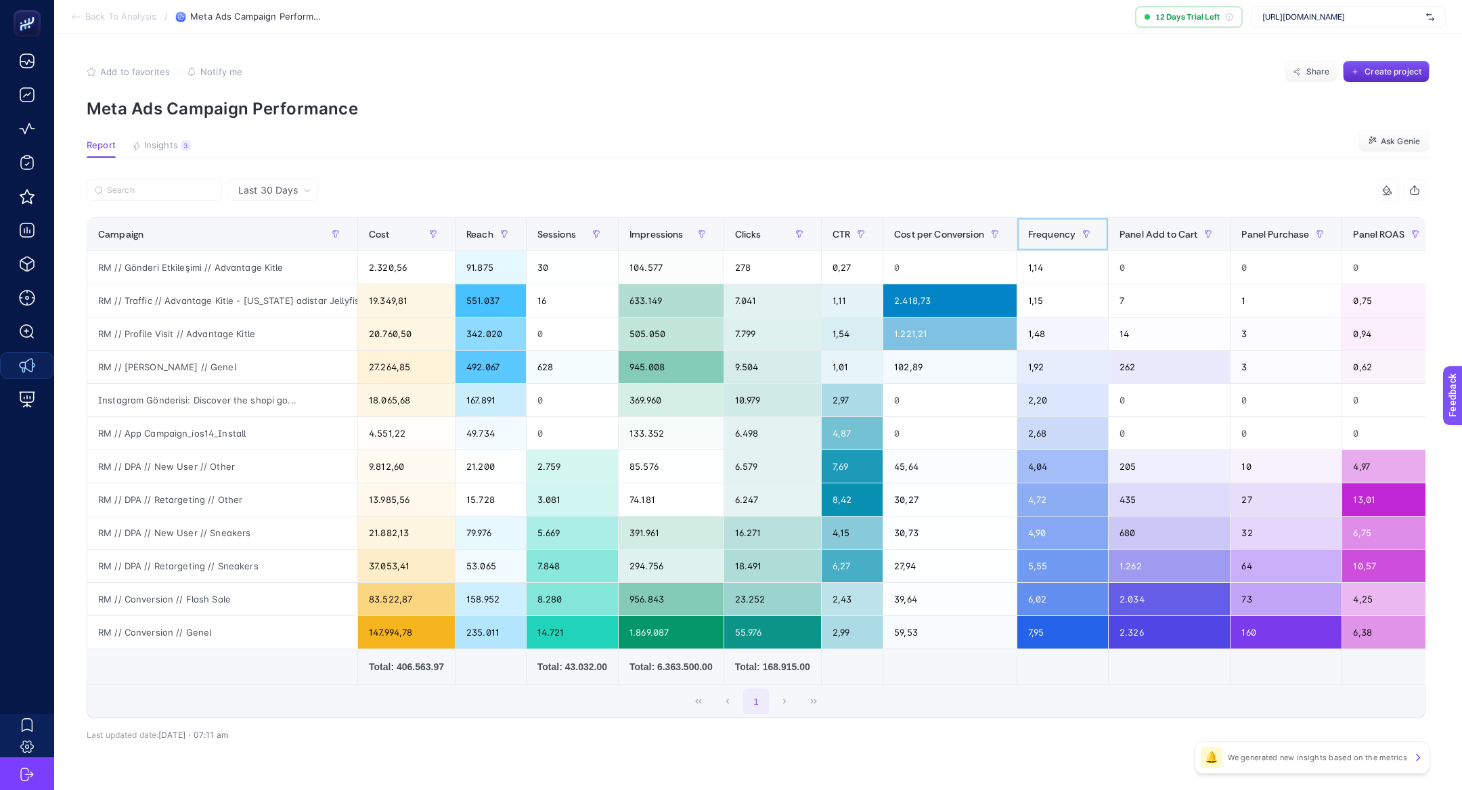
click at [1074, 229] on span "Frequency" at bounding box center [1051, 234] width 47 height 11
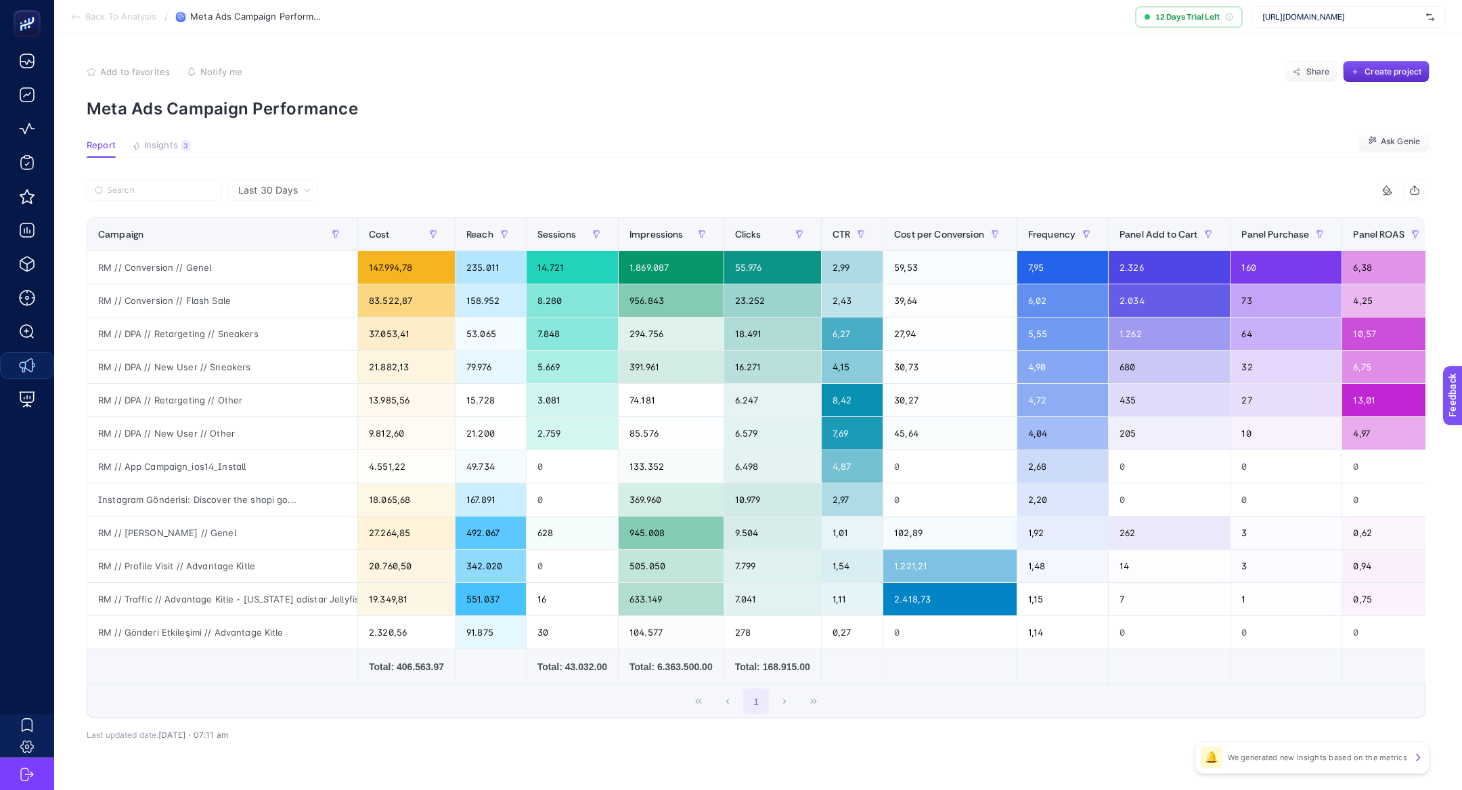
click at [839, 182] on div "16 items selected" at bounding box center [1090, 190] width 669 height 22
click at [183, 141] on div "3" at bounding box center [186, 145] width 10 height 11
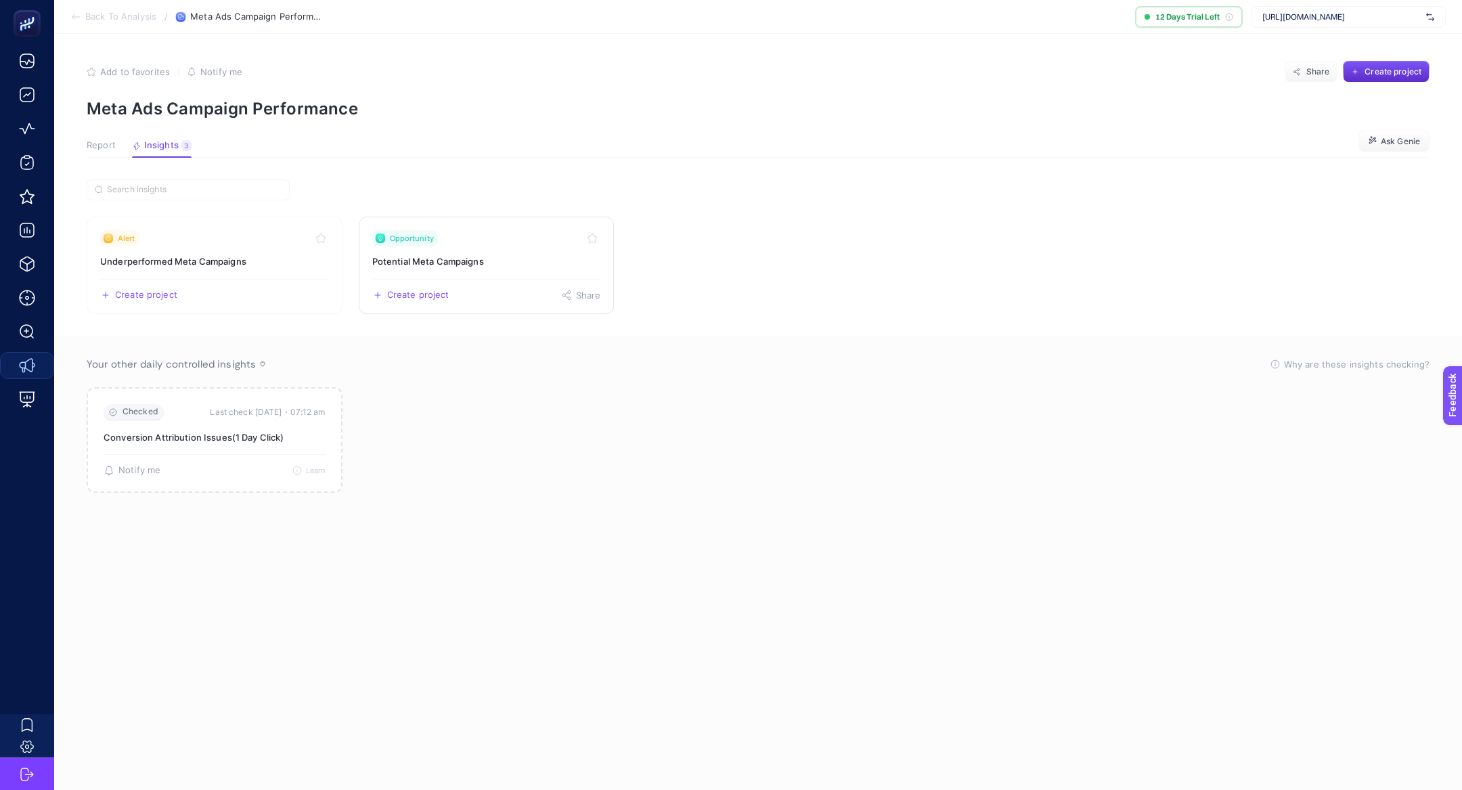
click at [406, 246] on link "Opportunity Potential Meta Campaigns Create project Share" at bounding box center [487, 265] width 256 height 97
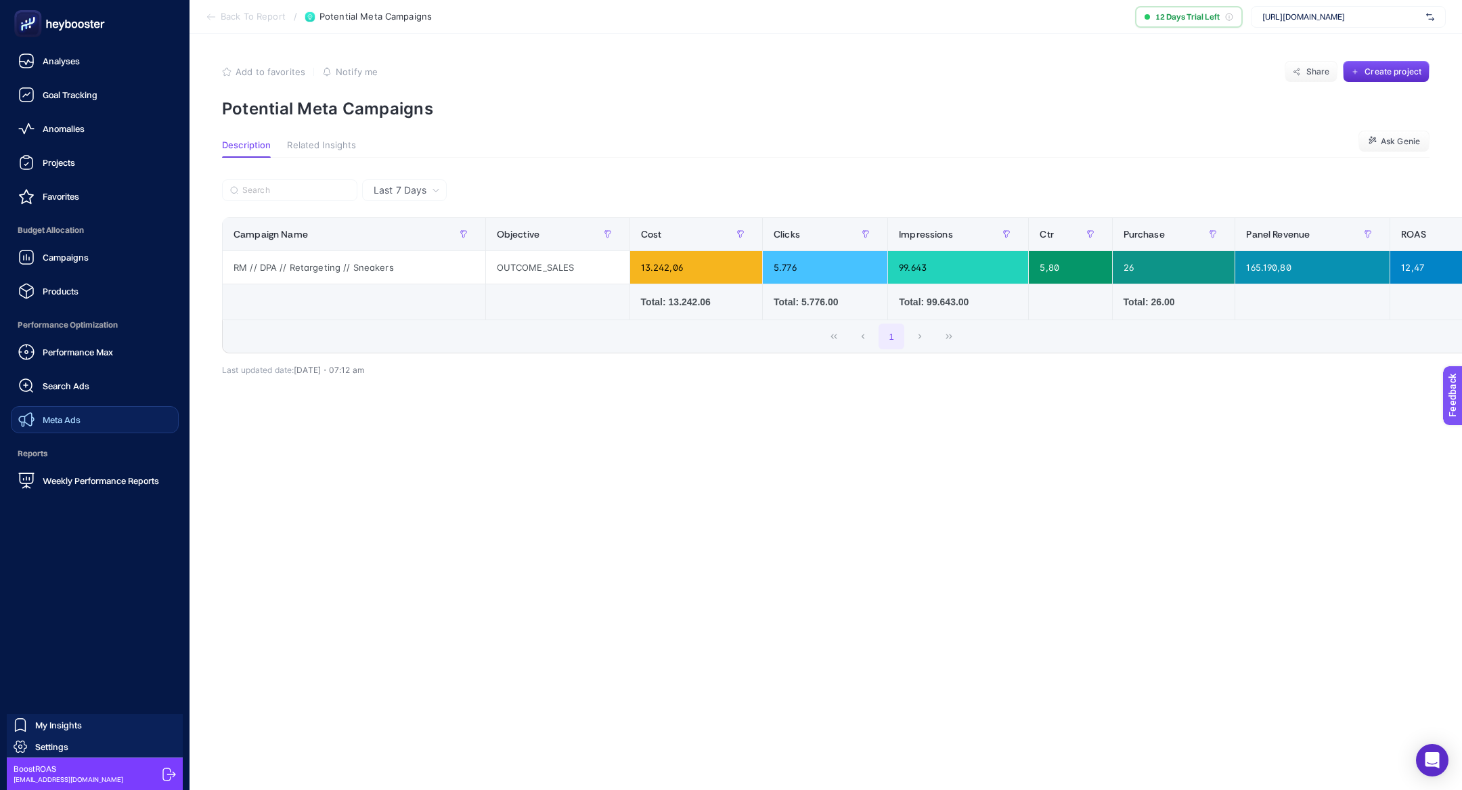
click at [88, 420] on link "Meta Ads" at bounding box center [95, 419] width 168 height 27
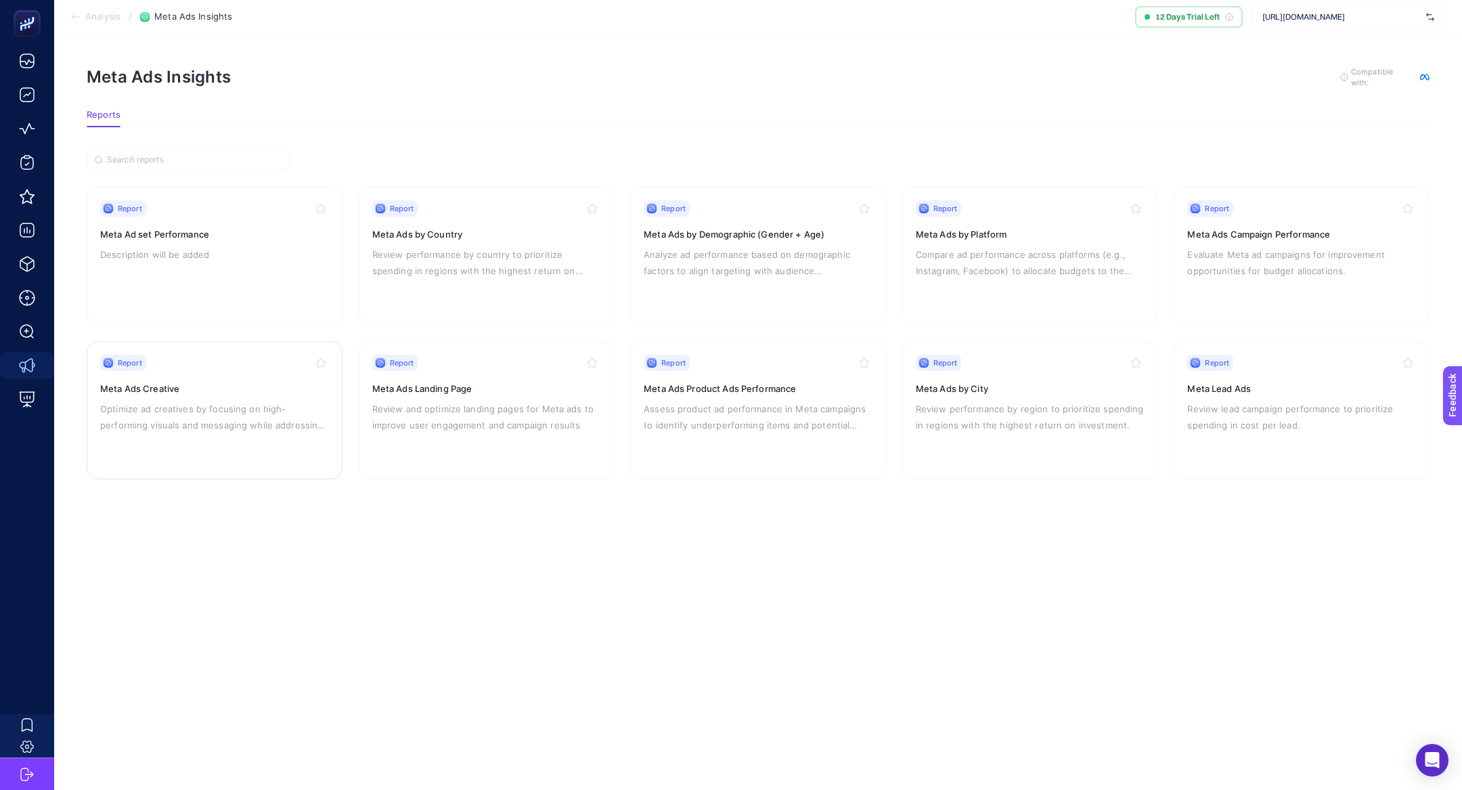
click at [179, 394] on div "Report Meta Ads Creative Optimize ad creatives by focusing on high-performing v…" at bounding box center [214, 410] width 229 height 111
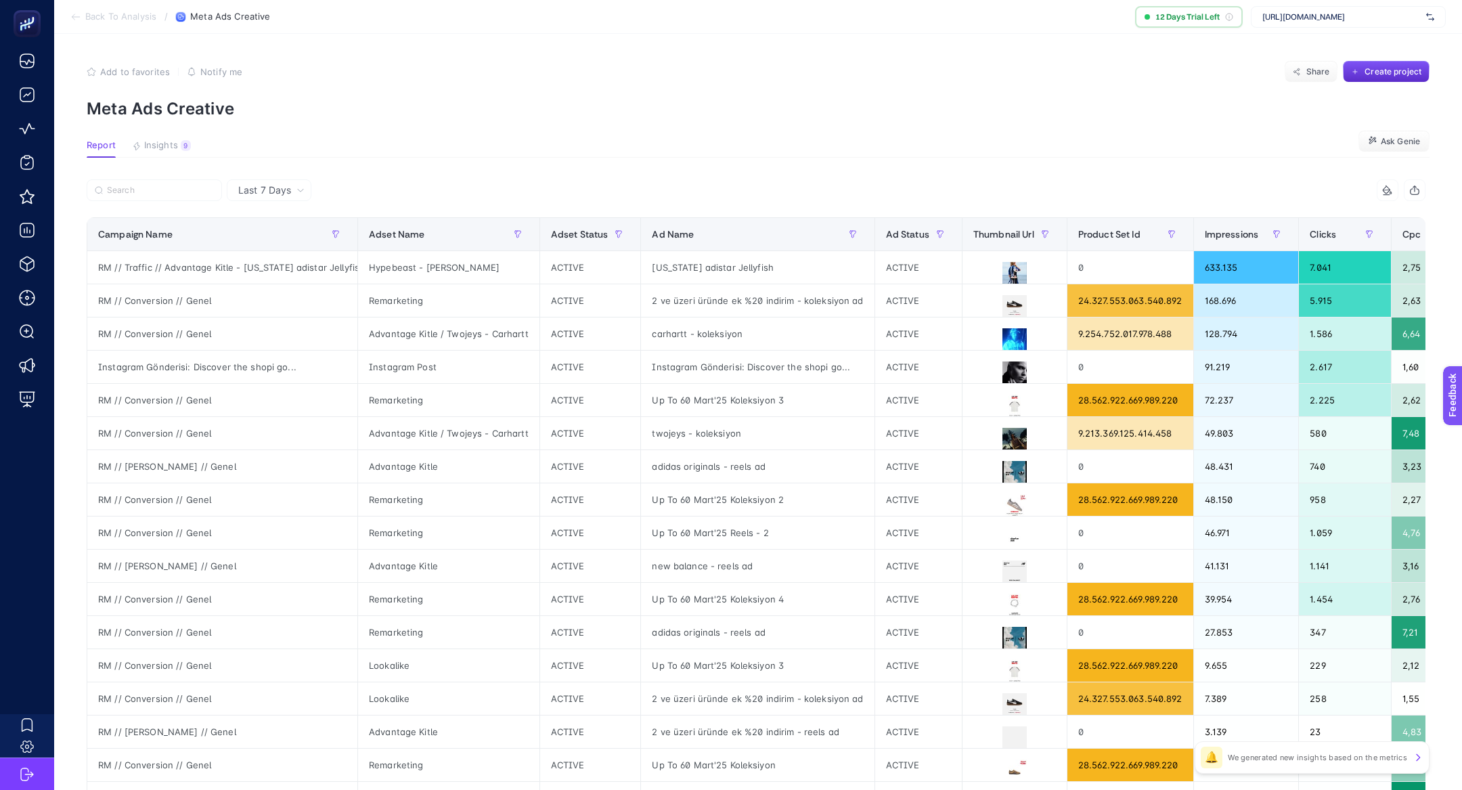
click at [265, 192] on span "Last 7 Days" at bounding box center [264, 190] width 53 height 14
click at [288, 188] on span "Last 7 Days" at bounding box center [264, 190] width 53 height 14
click at [1389, 141] on span "Ask Genie" at bounding box center [1399, 141] width 39 height 11
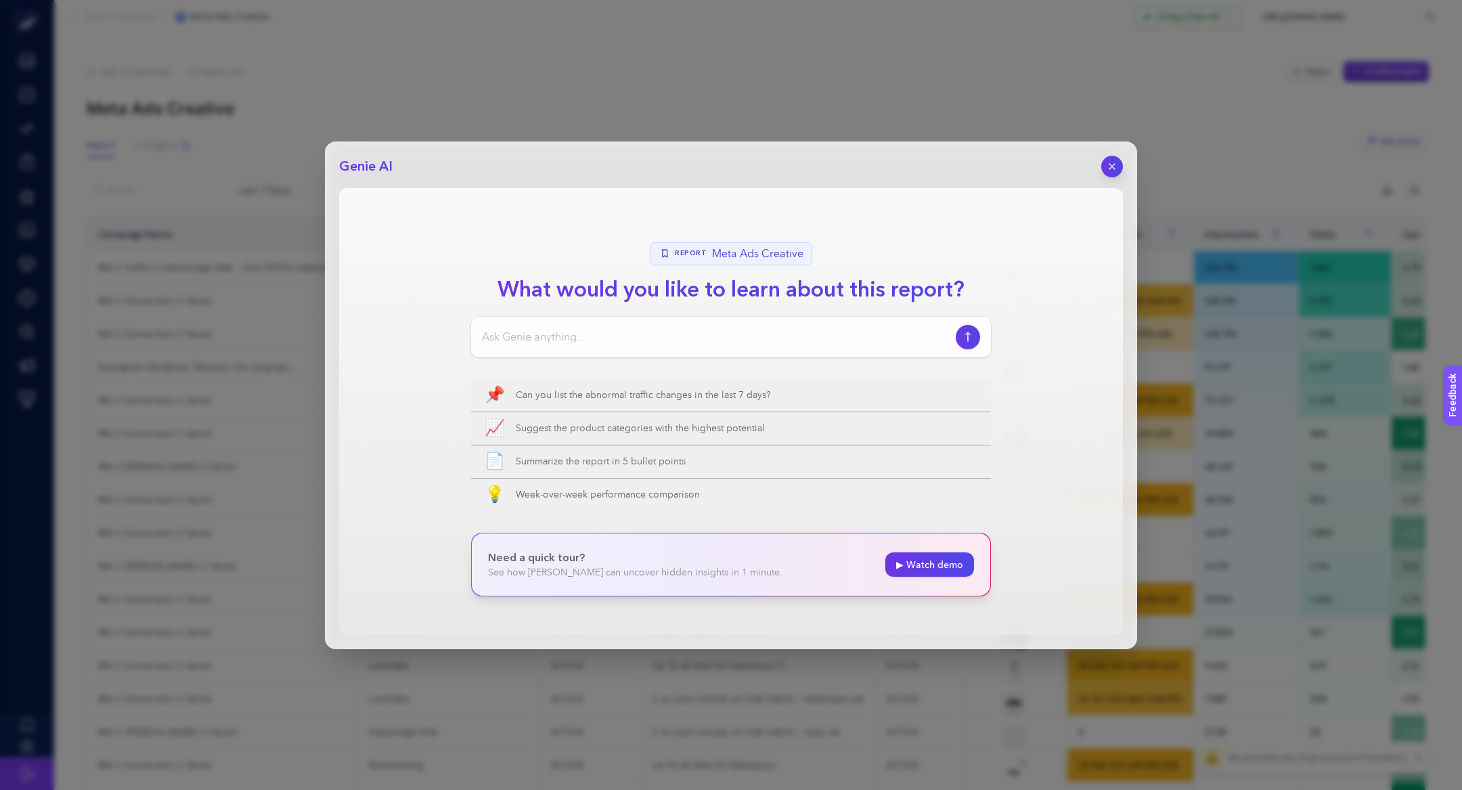
click at [612, 336] on input at bounding box center [716, 337] width 468 height 16
type input "Tüm kreatifleri incele. Potansiyel ve kötü çalışan reklamları bildir"
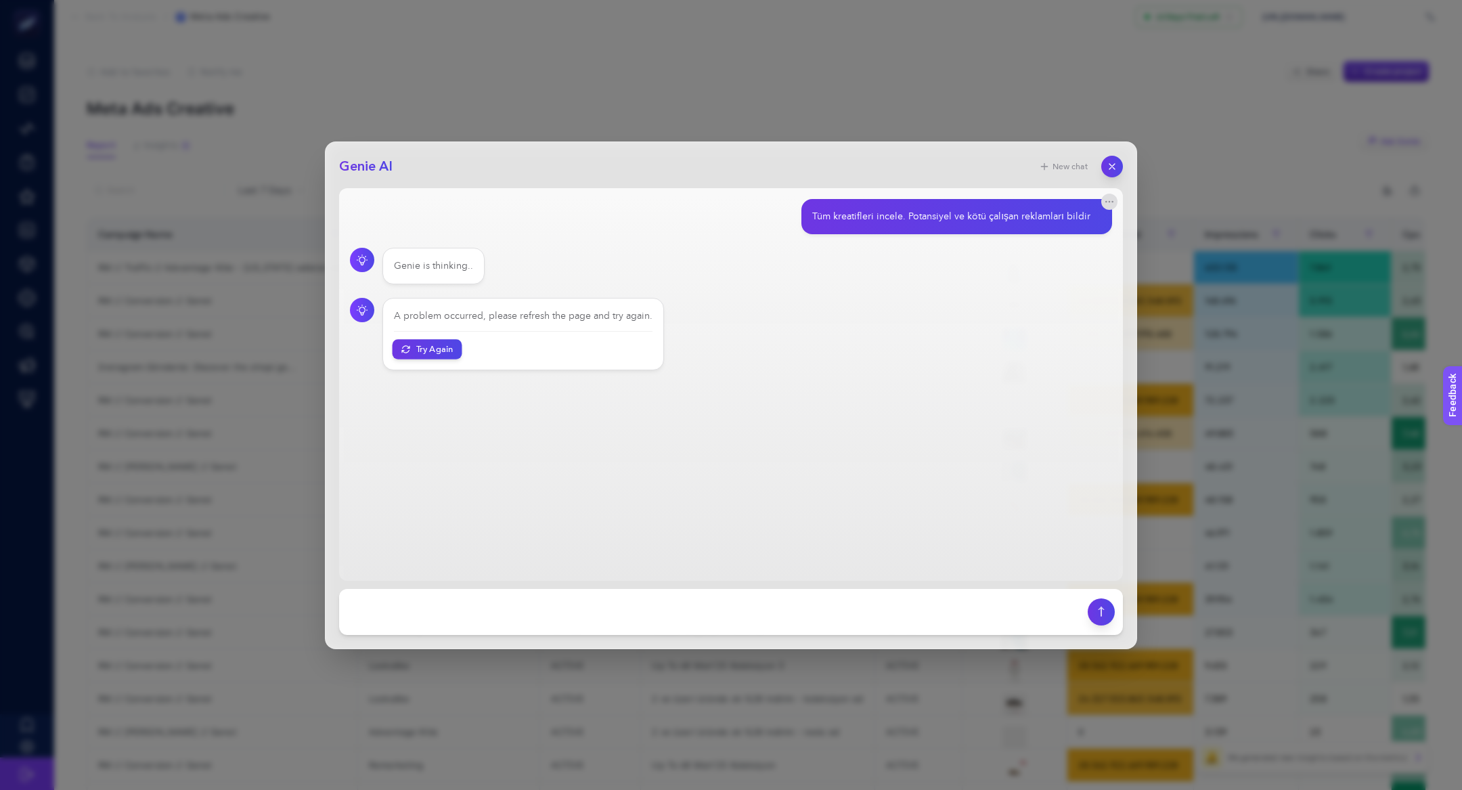
click at [428, 349] on button "Try Again" at bounding box center [427, 349] width 70 height 20
click at [427, 349] on main "Tüm kreatifleri incele. Potansiyel ve kötü çalışan reklamları bildir Genie is t…" at bounding box center [731, 384] width 784 height 392
click at [1117, 165] on icon "button" at bounding box center [1112, 166] width 12 height 12
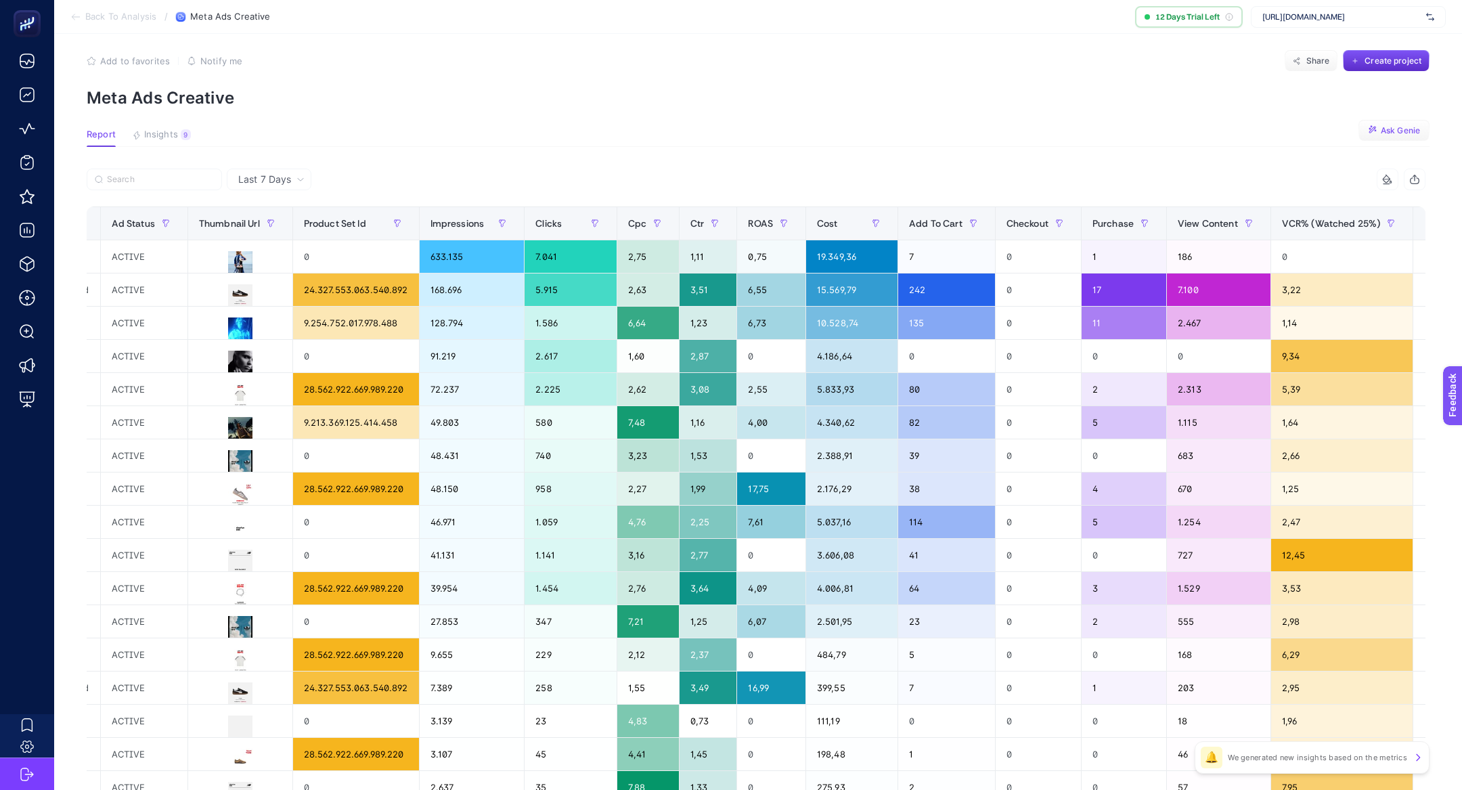
scroll to position [0, 808]
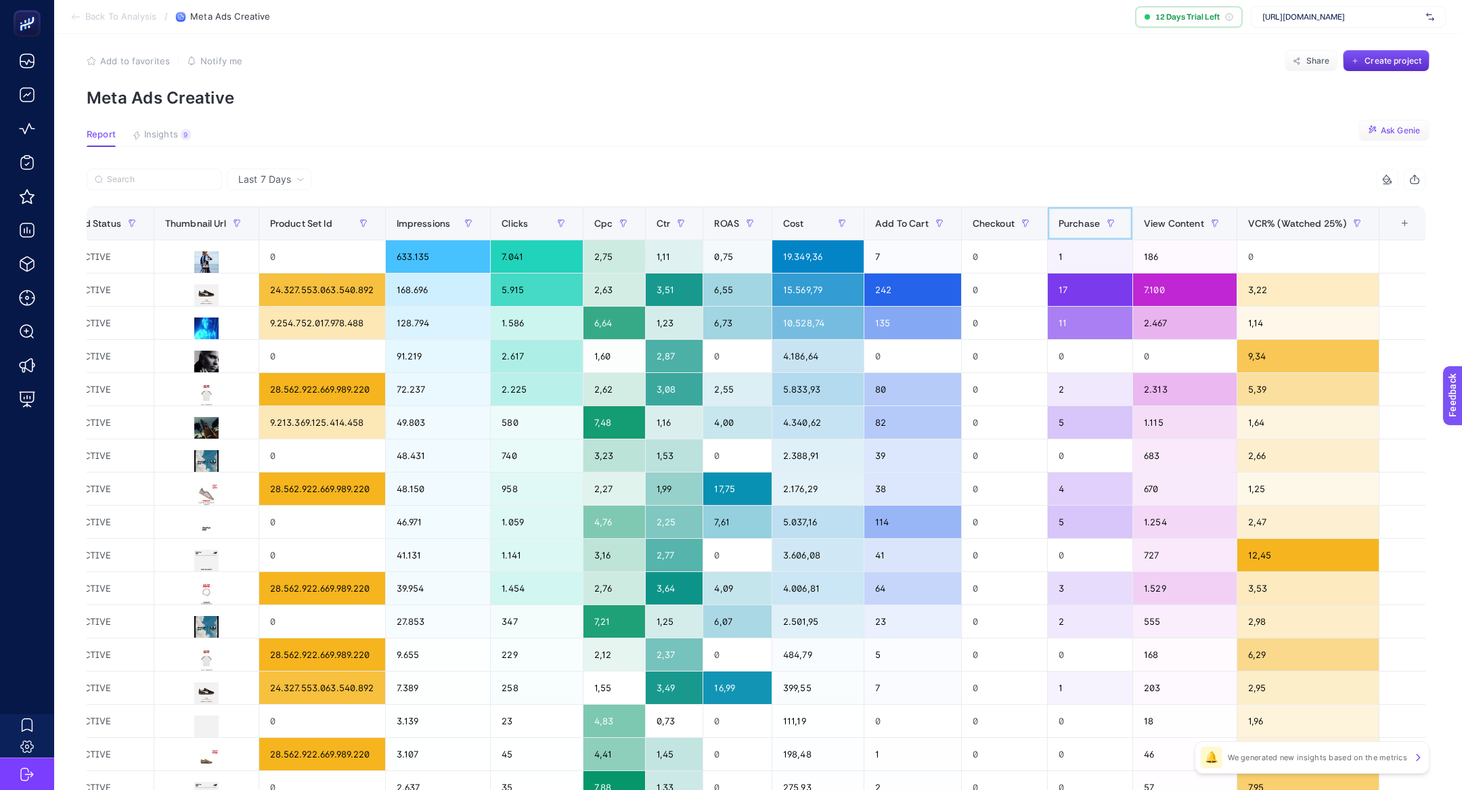
click at [1089, 228] on span "Purchase" at bounding box center [1078, 223] width 41 height 11
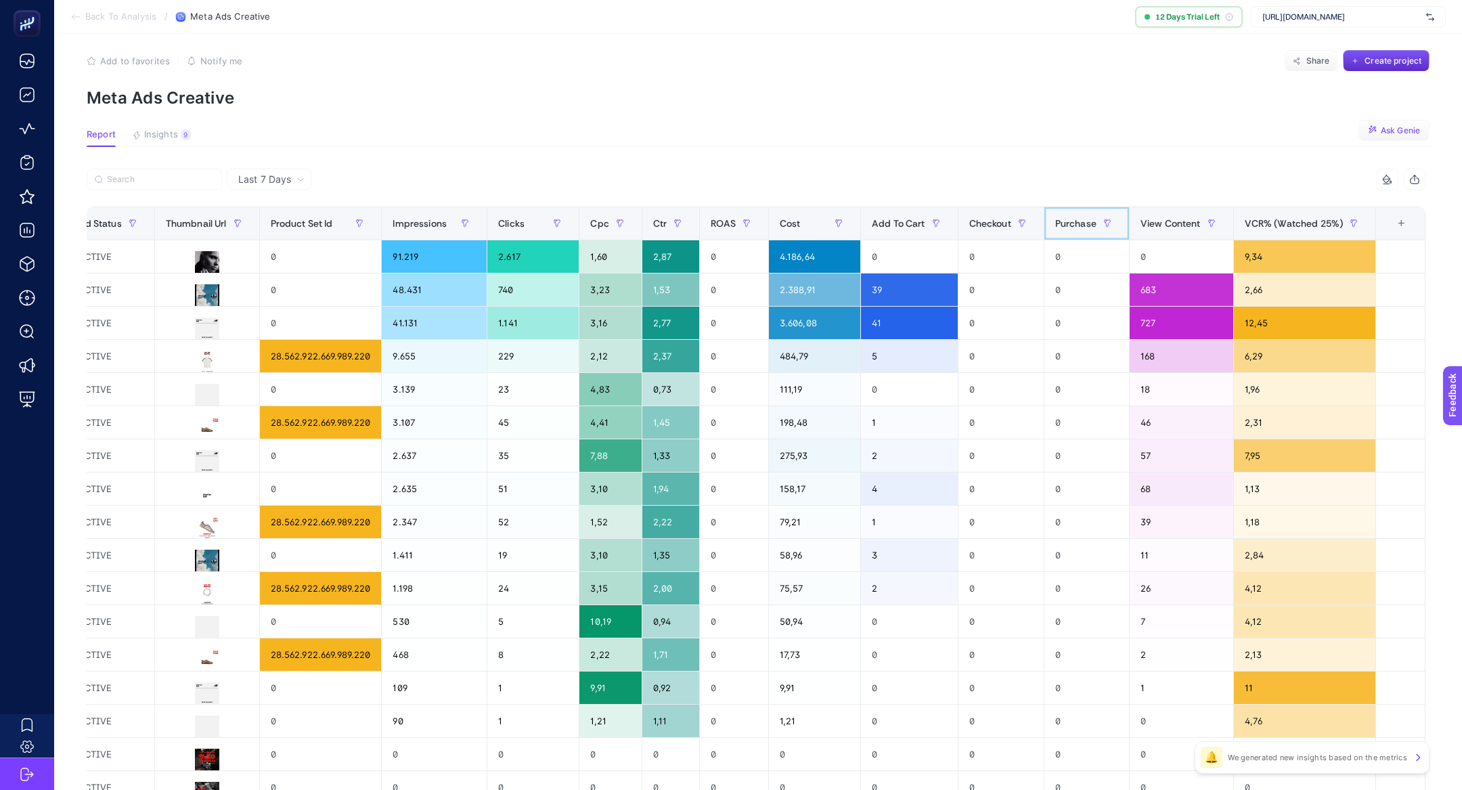
scroll to position [0, 800]
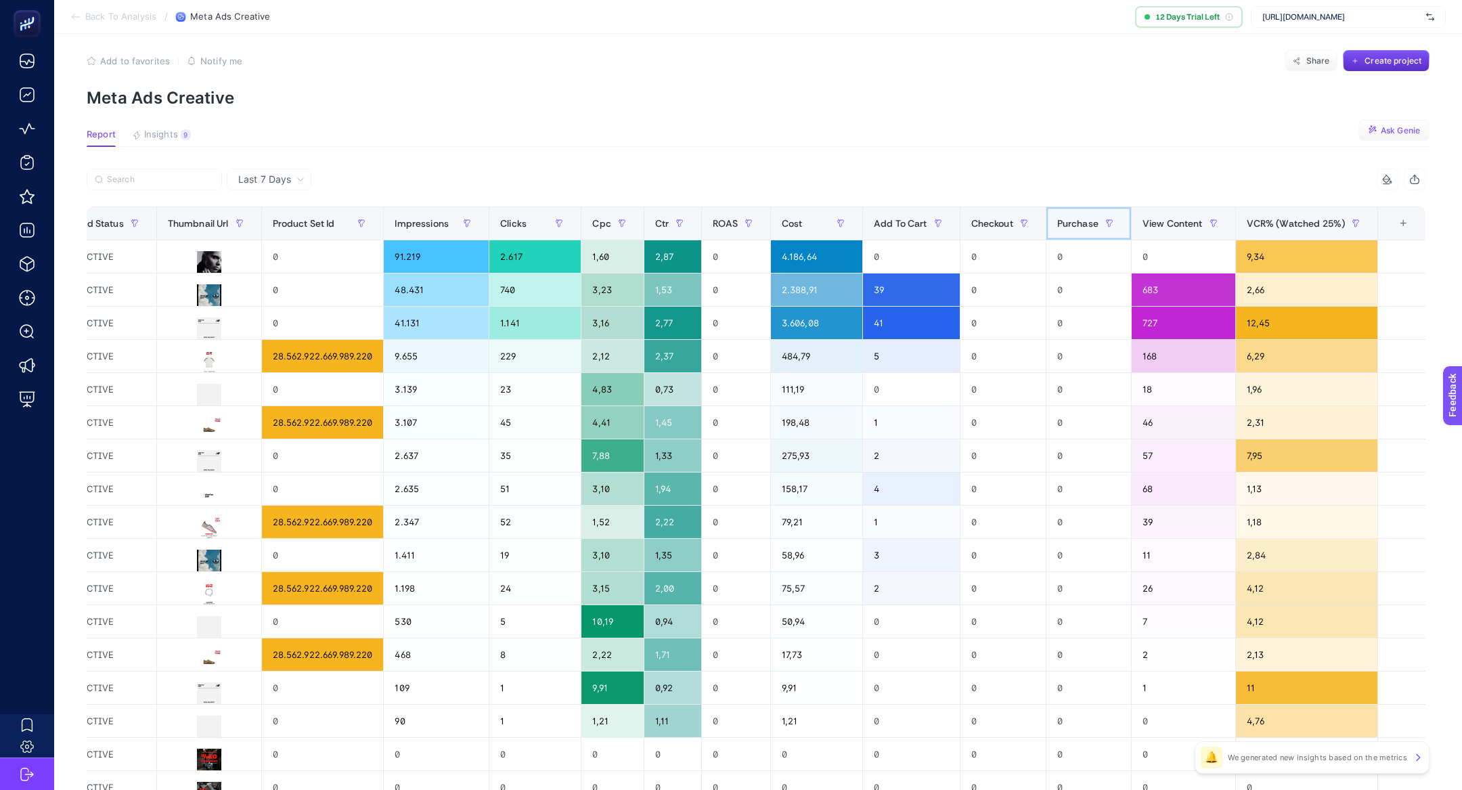
click at [1089, 228] on span "Purchase" at bounding box center [1077, 223] width 41 height 11
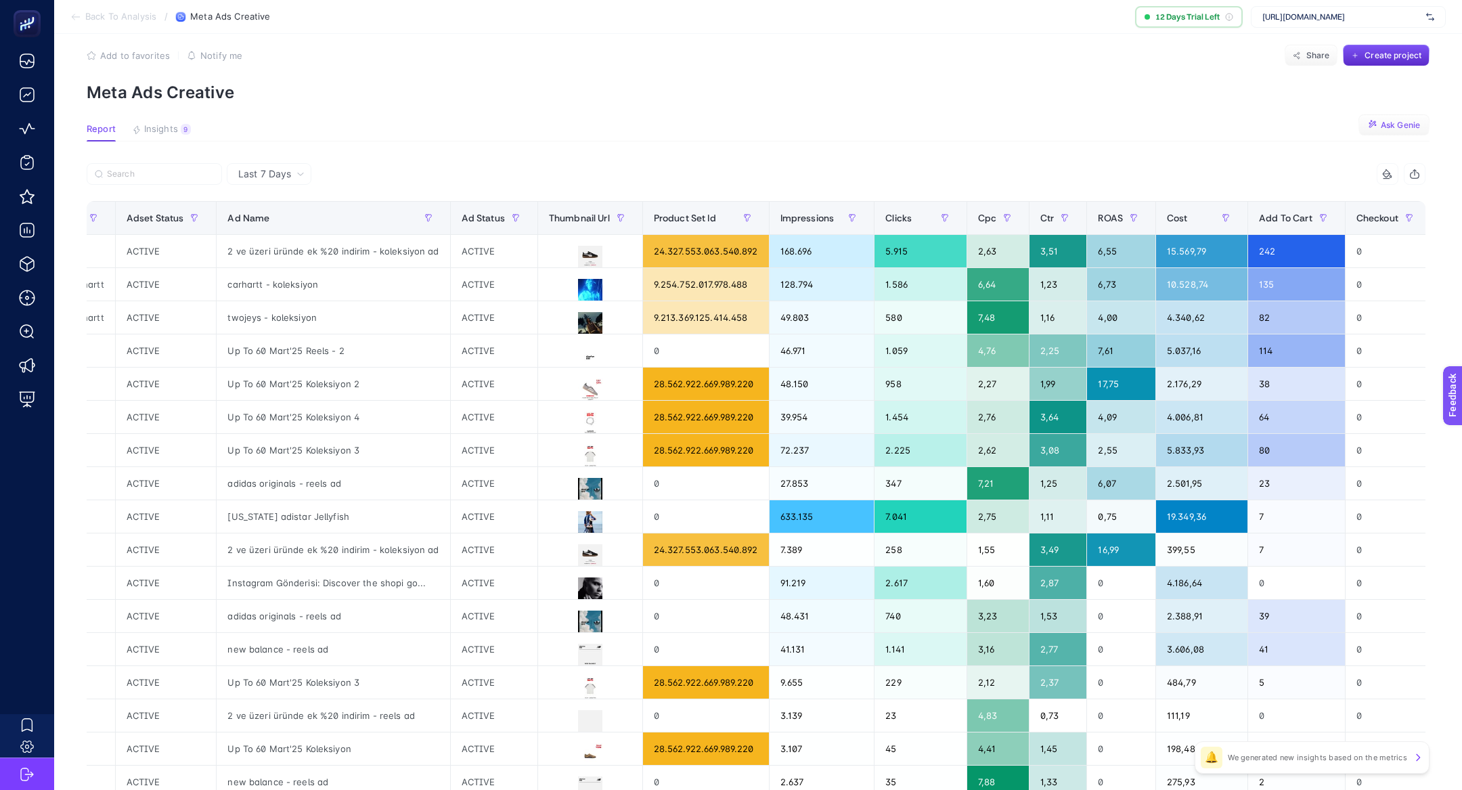
scroll to position [0, 408]
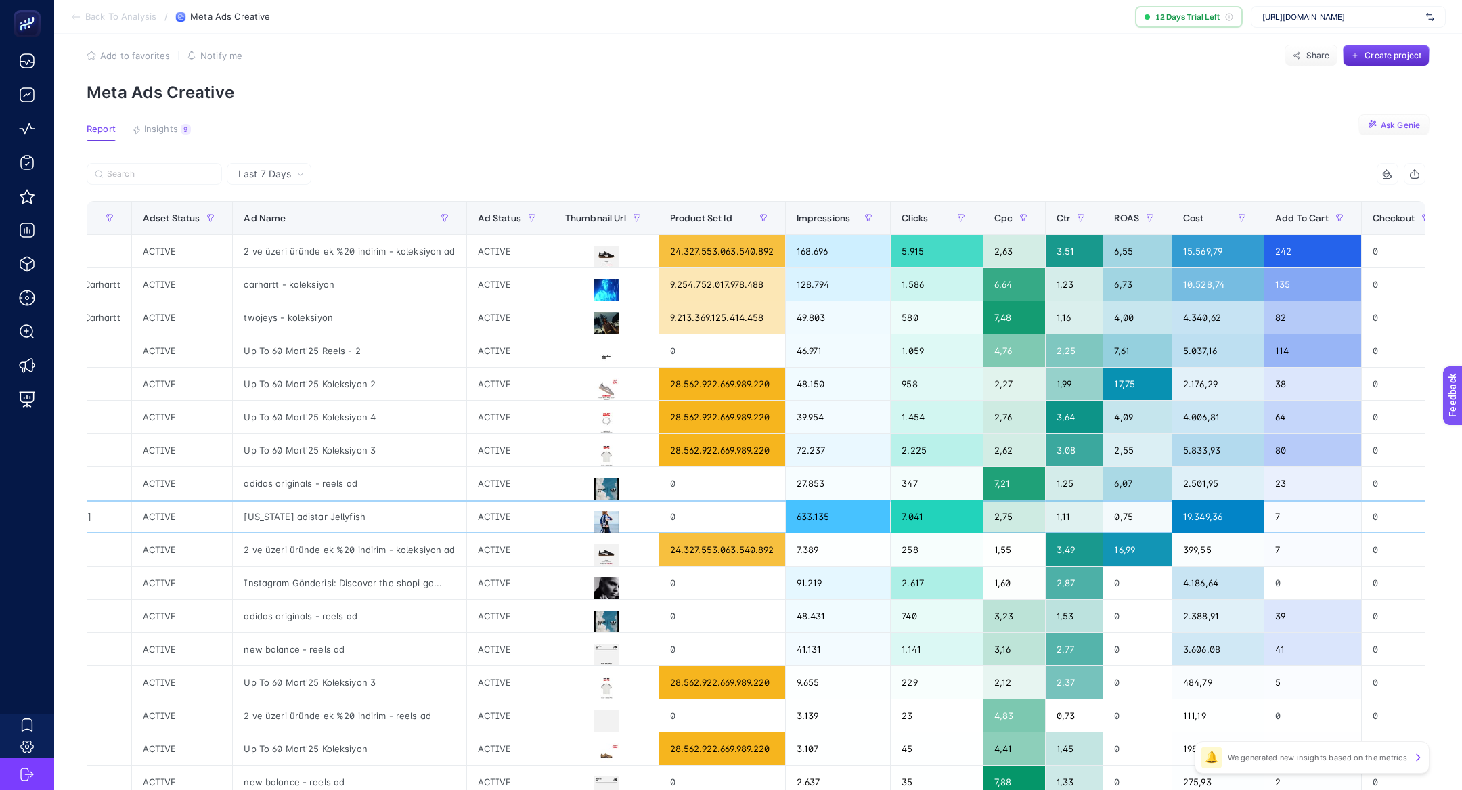
click at [336, 512] on div "[US_STATE] adistar Jellyfish" at bounding box center [349, 516] width 233 height 32
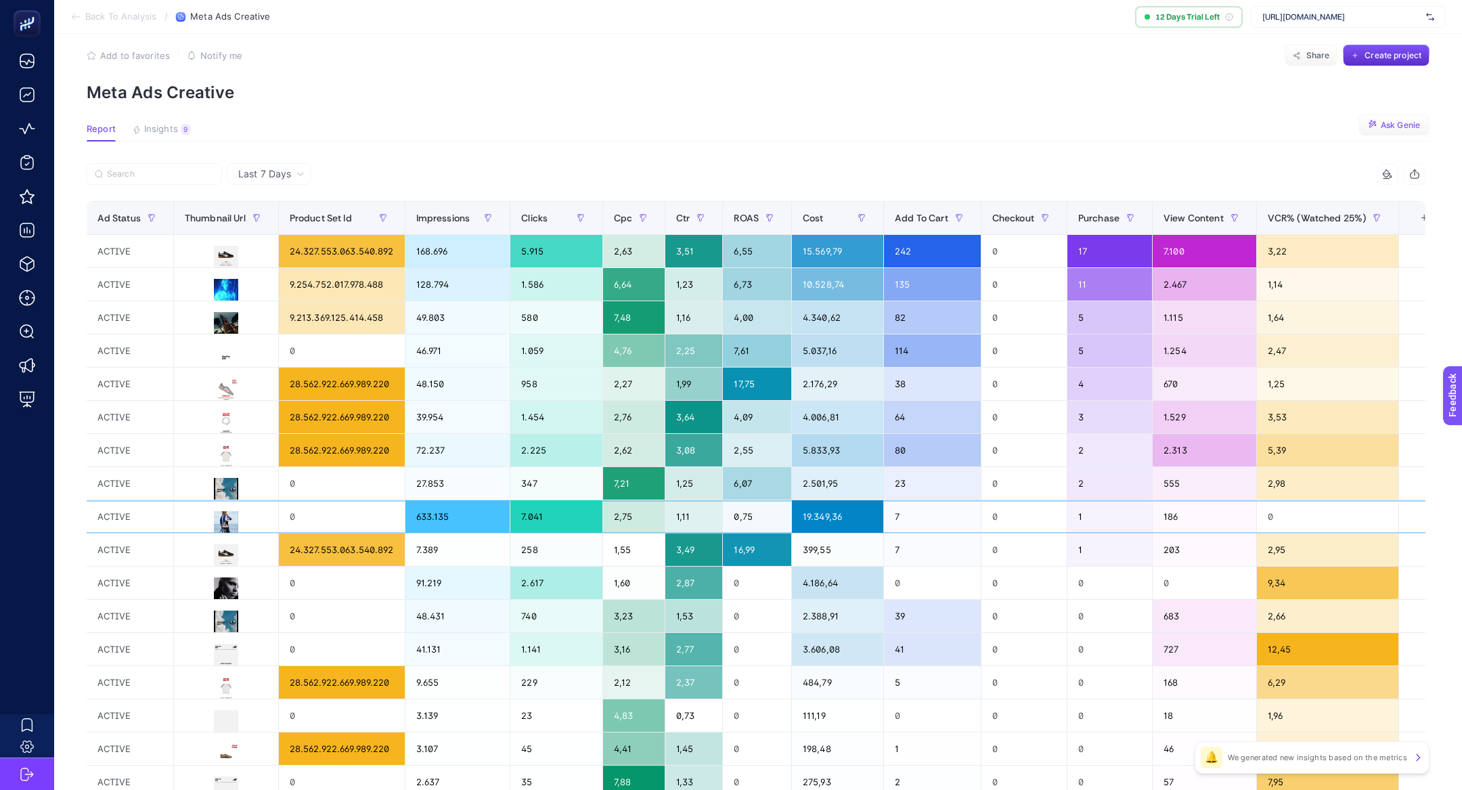
scroll to position [0, 808]
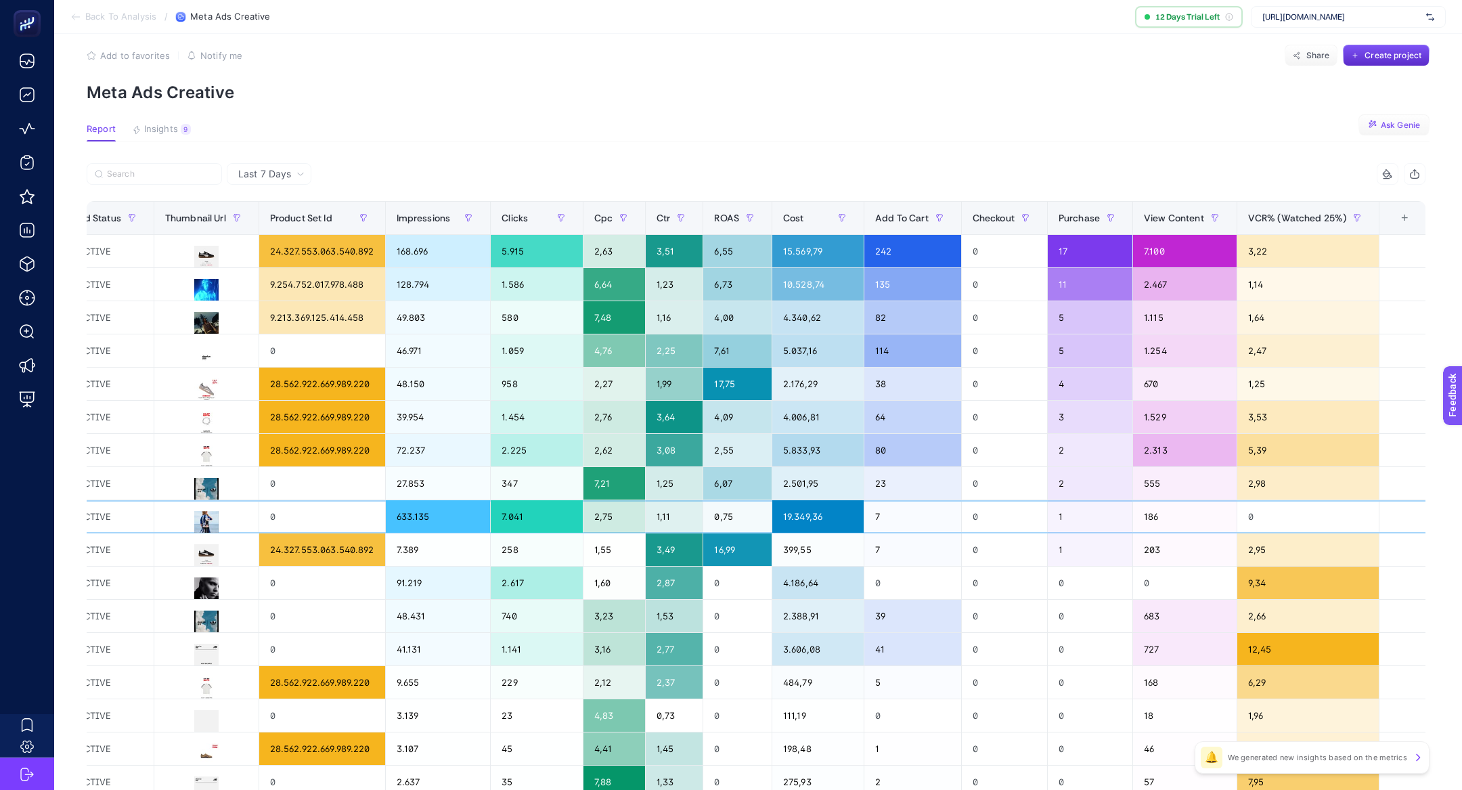
click at [829, 512] on div "19.349,36" at bounding box center [817, 516] width 91 height 32
click at [288, 168] on span "Last 7 Days" at bounding box center [264, 174] width 53 height 14
click at [488, 165] on div at bounding box center [421, 178] width 669 height 30
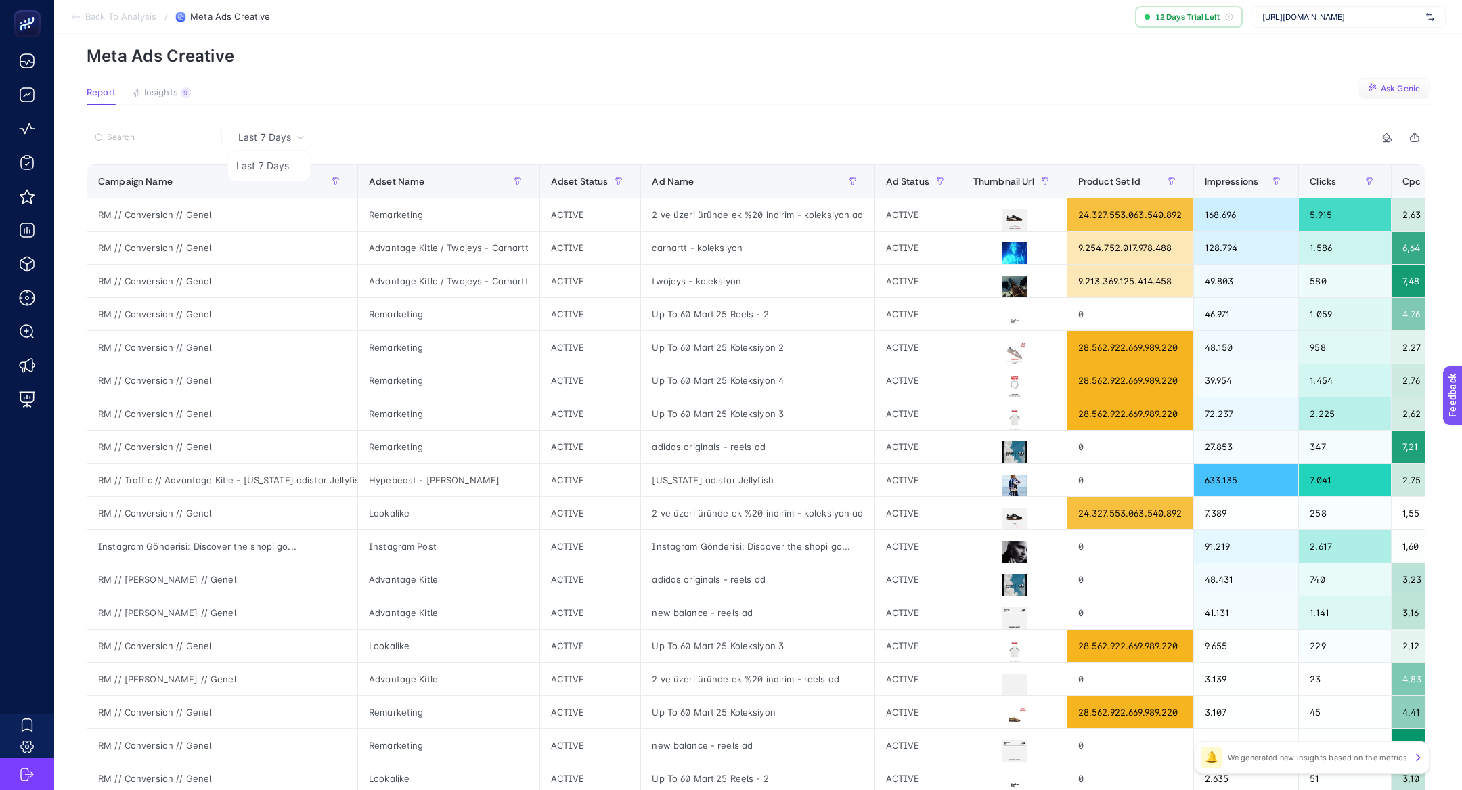
scroll to position [58, 0]
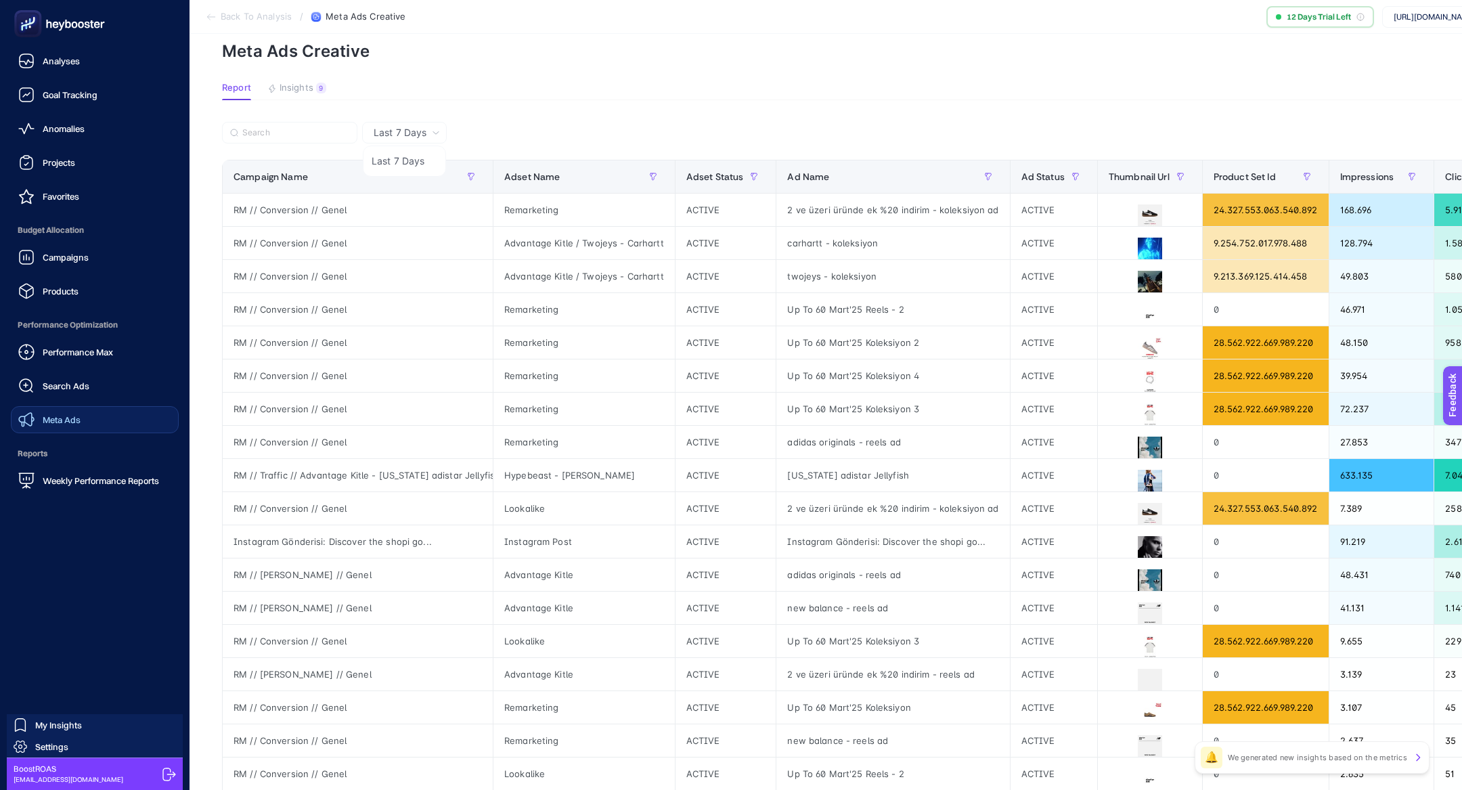
click at [70, 429] on link "Meta Ads" at bounding box center [95, 419] width 168 height 27
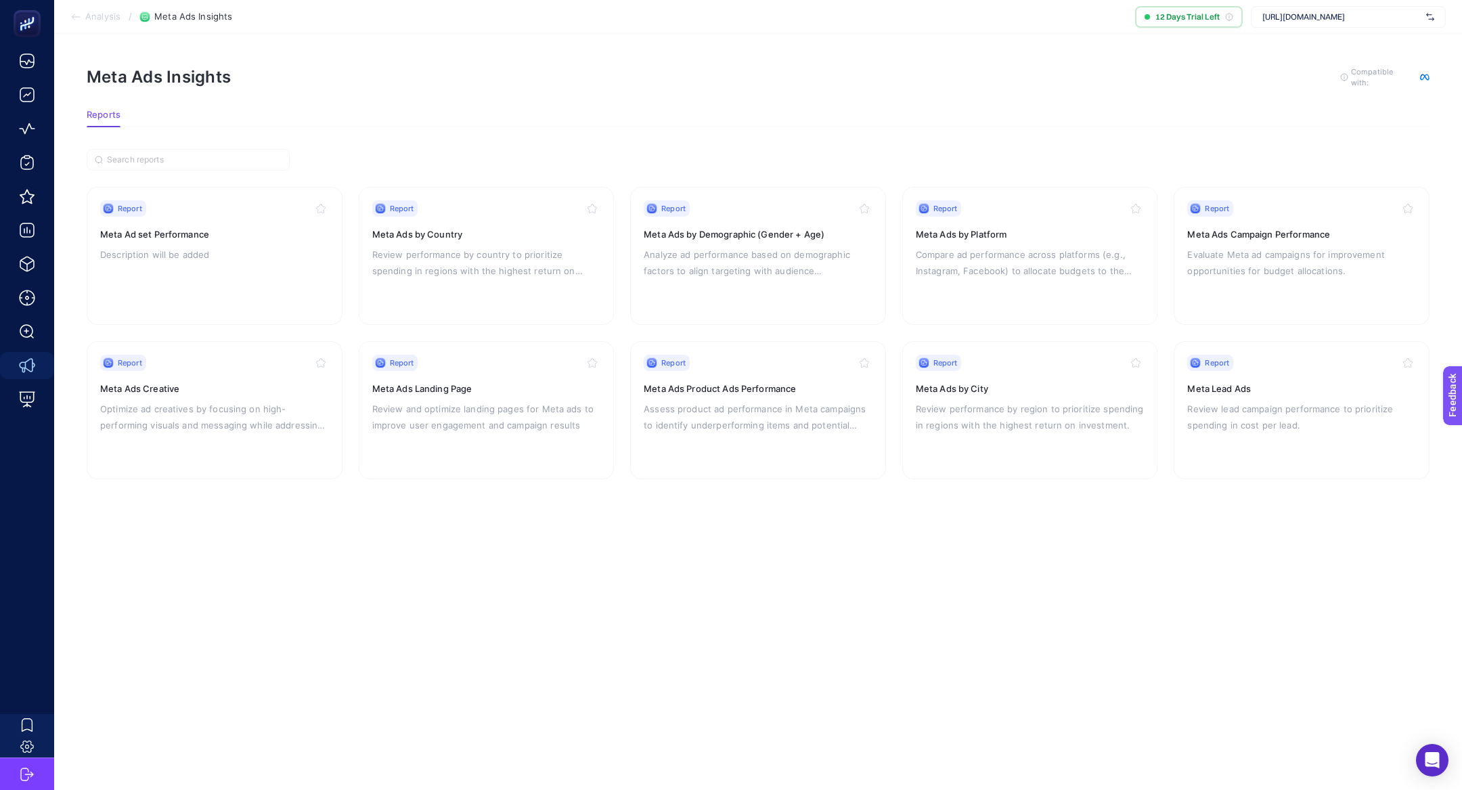
scroll to position [0, 8]
click at [186, 410] on p "Optimize ad creatives by focusing on high-performing visuals and messaging whil…" at bounding box center [206, 417] width 229 height 32
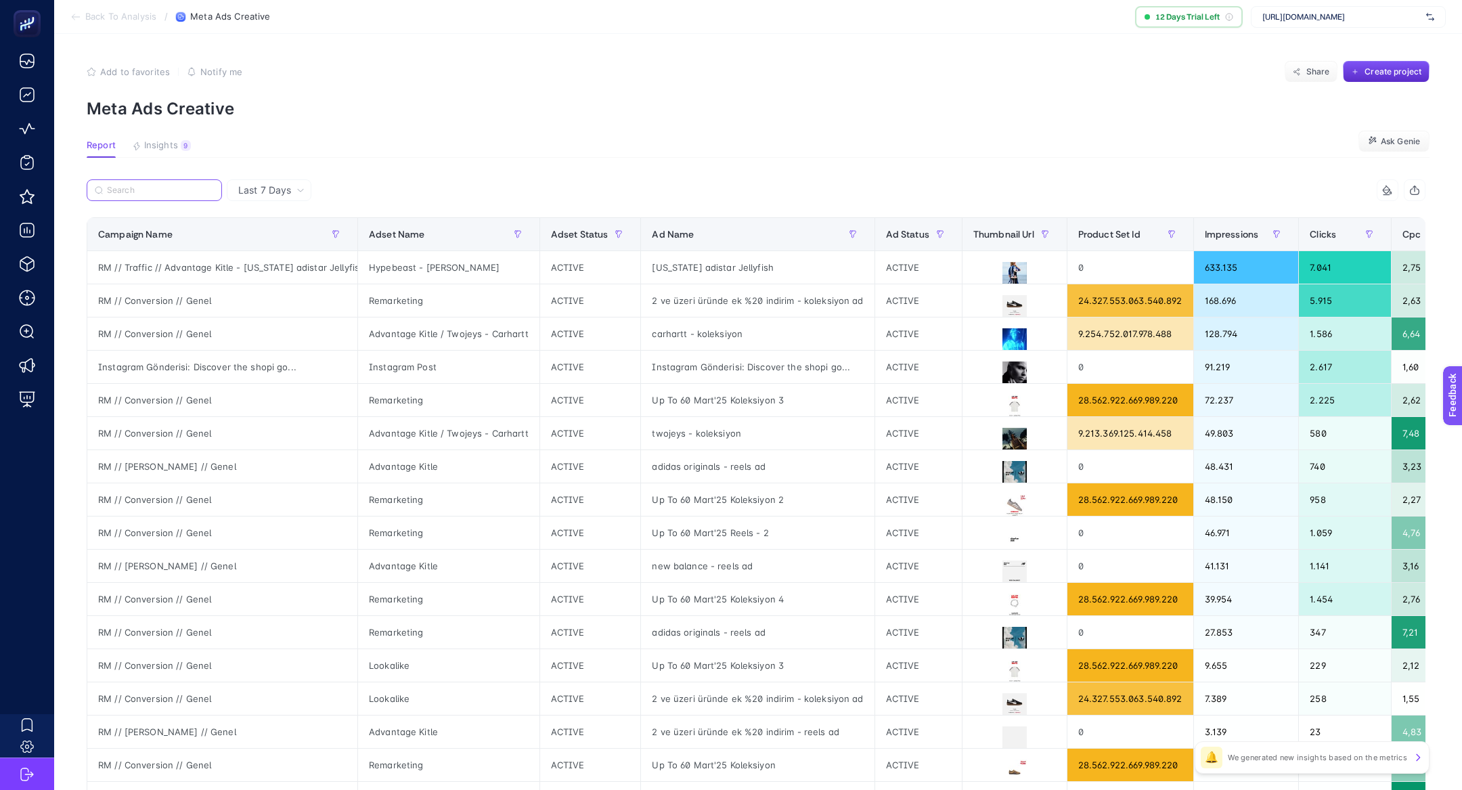
click at [160, 191] on input "Search" at bounding box center [160, 190] width 107 height 10
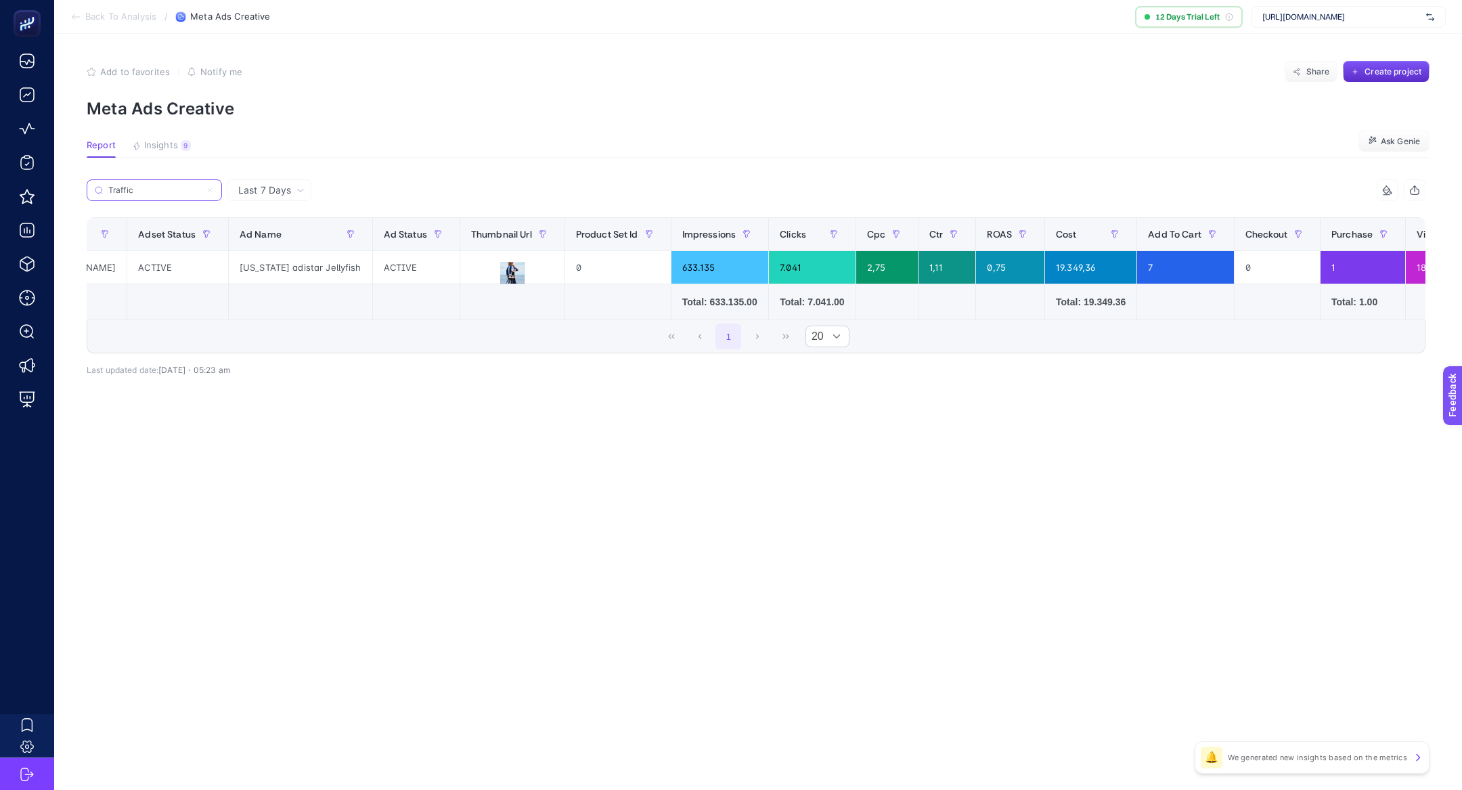
scroll to position [0, 384]
type input "Traffic"
click at [288, 191] on span "Last 7 Days" at bounding box center [264, 190] width 53 height 14
click at [165, 143] on span "Insights" at bounding box center [161, 145] width 34 height 11
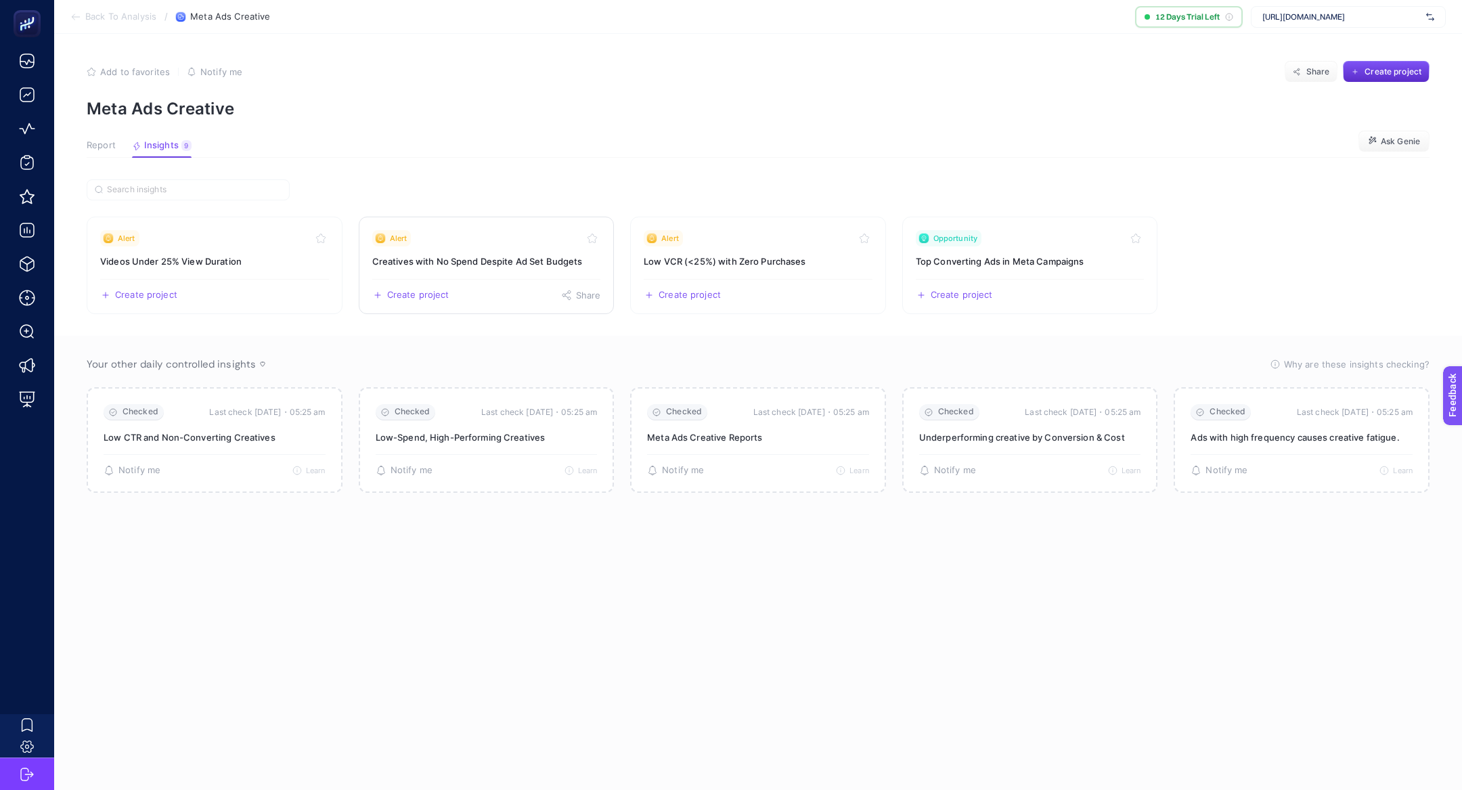
click at [468, 252] on link "Alert Creatives with No Spend Despite Ad Set Budgets Create project Share" at bounding box center [487, 265] width 256 height 97
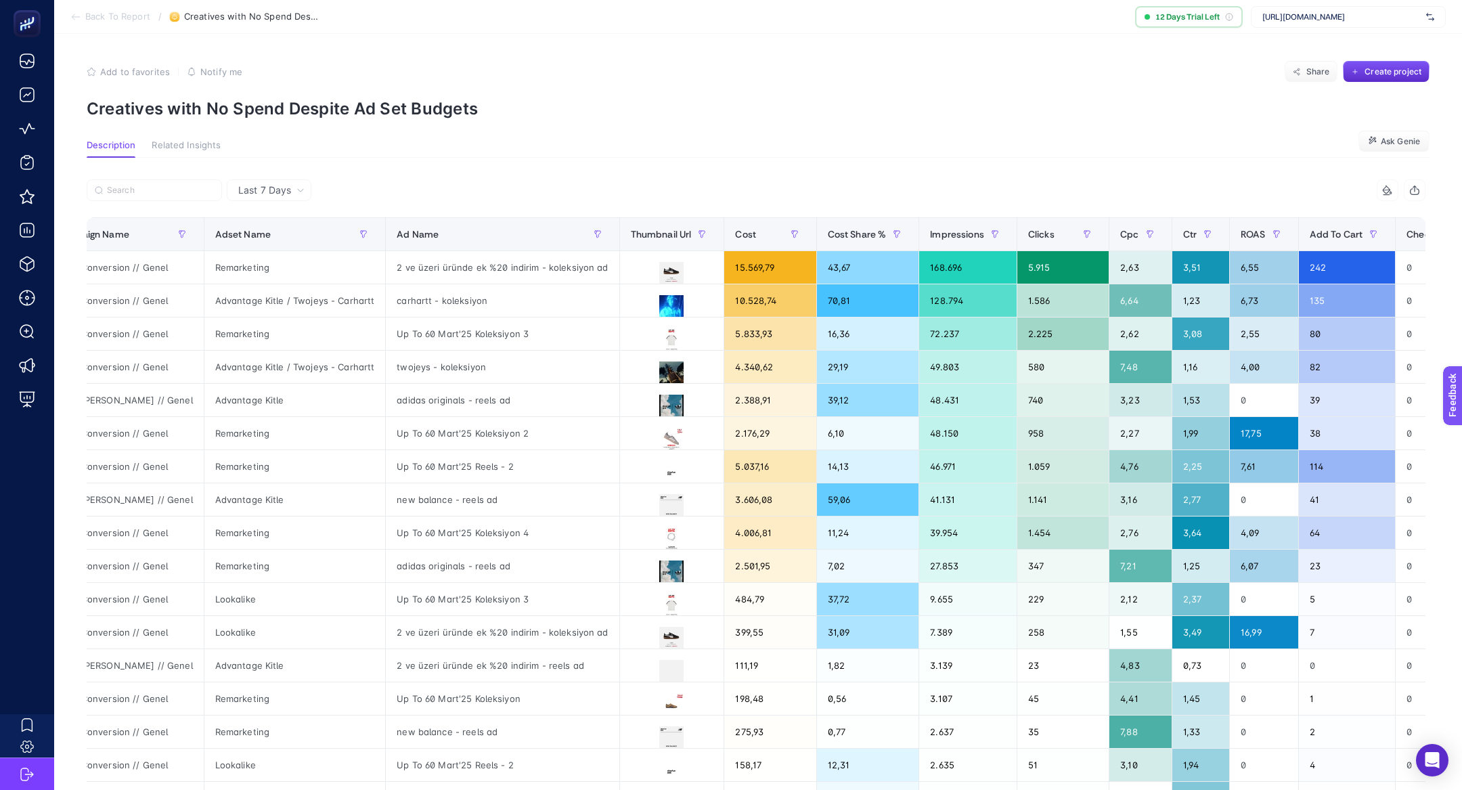
scroll to position [0, 45]
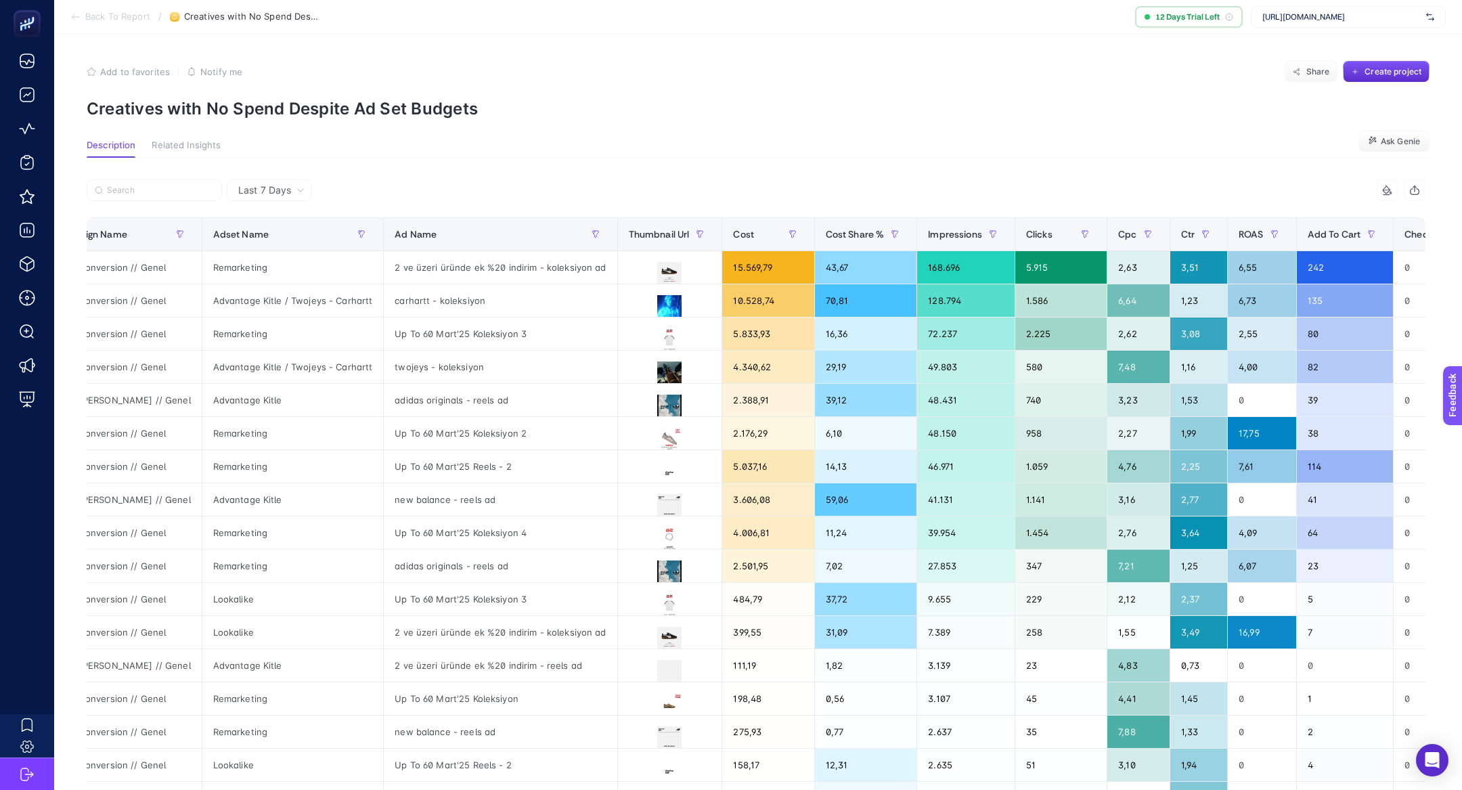
click at [367, 112] on p "Creatives with No Spend Despite Ad Set Budgets" at bounding box center [758, 109] width 1342 height 20
click at [358, 118] on div at bounding box center [358, 118] width 0 height 0
click at [370, 99] on p "Creatives with No Spend Despite Ad Set Budgets" at bounding box center [758, 109] width 1342 height 20
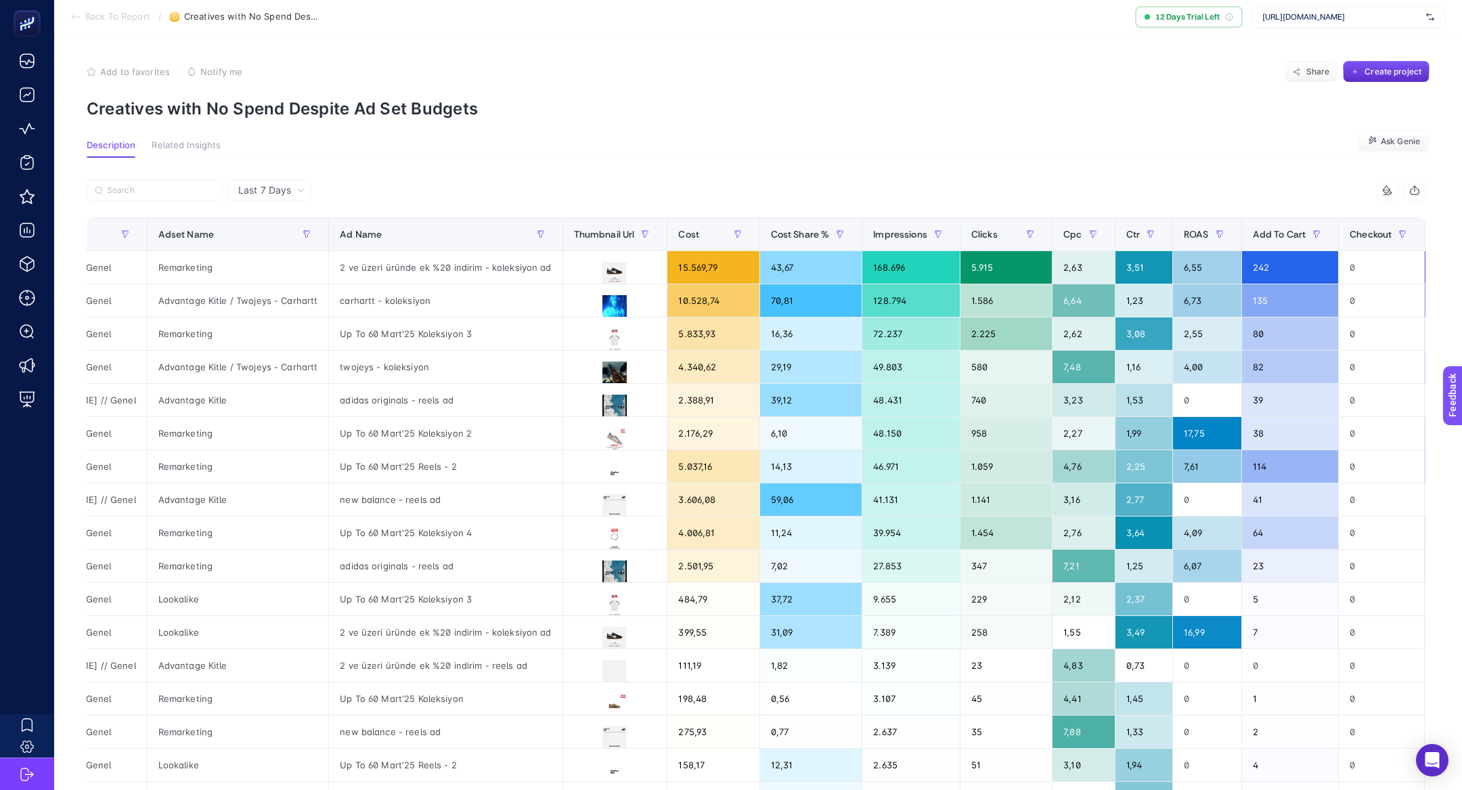
scroll to position [0, 0]
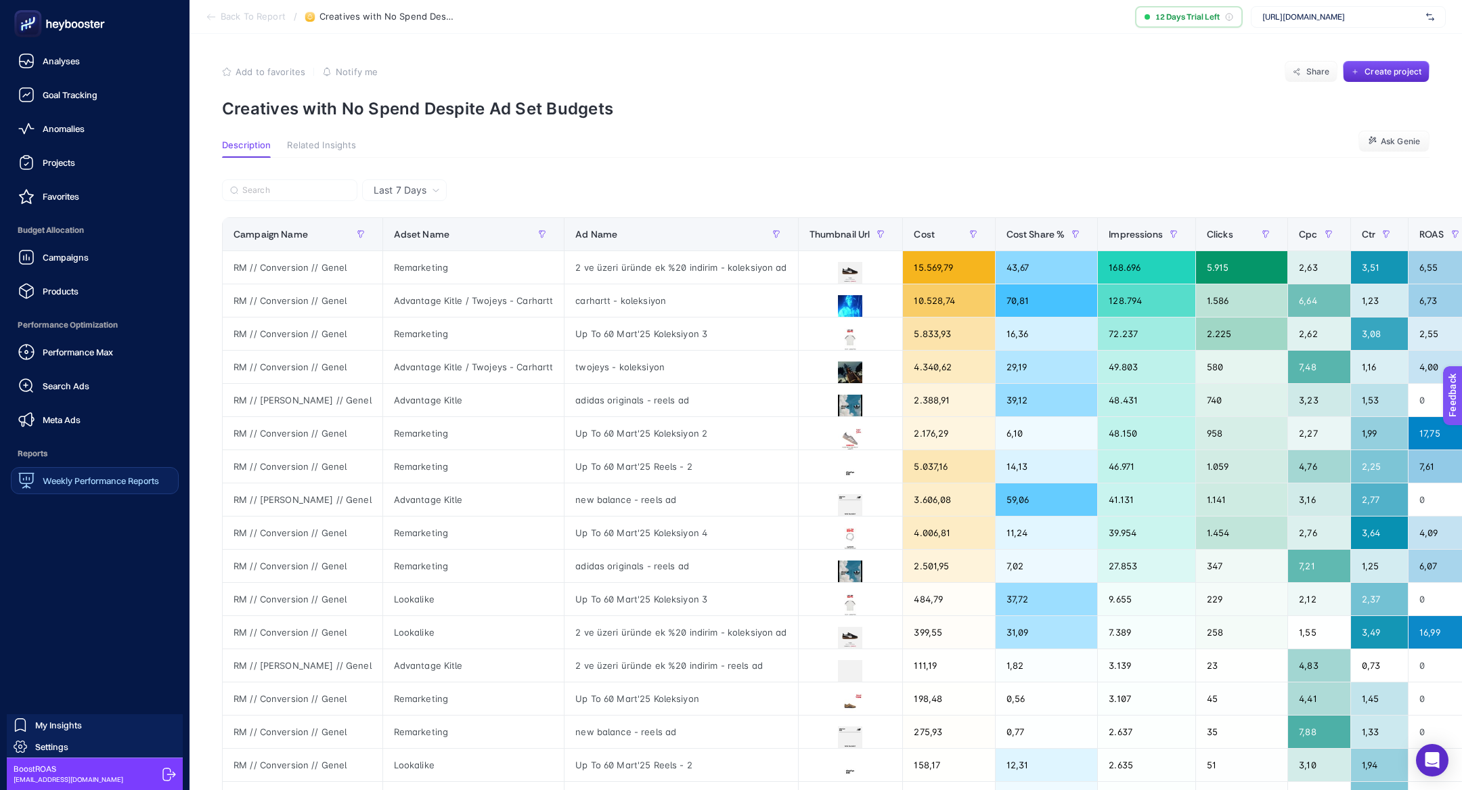
click at [72, 489] on link "Weekly Performance Reports" at bounding box center [95, 480] width 168 height 27
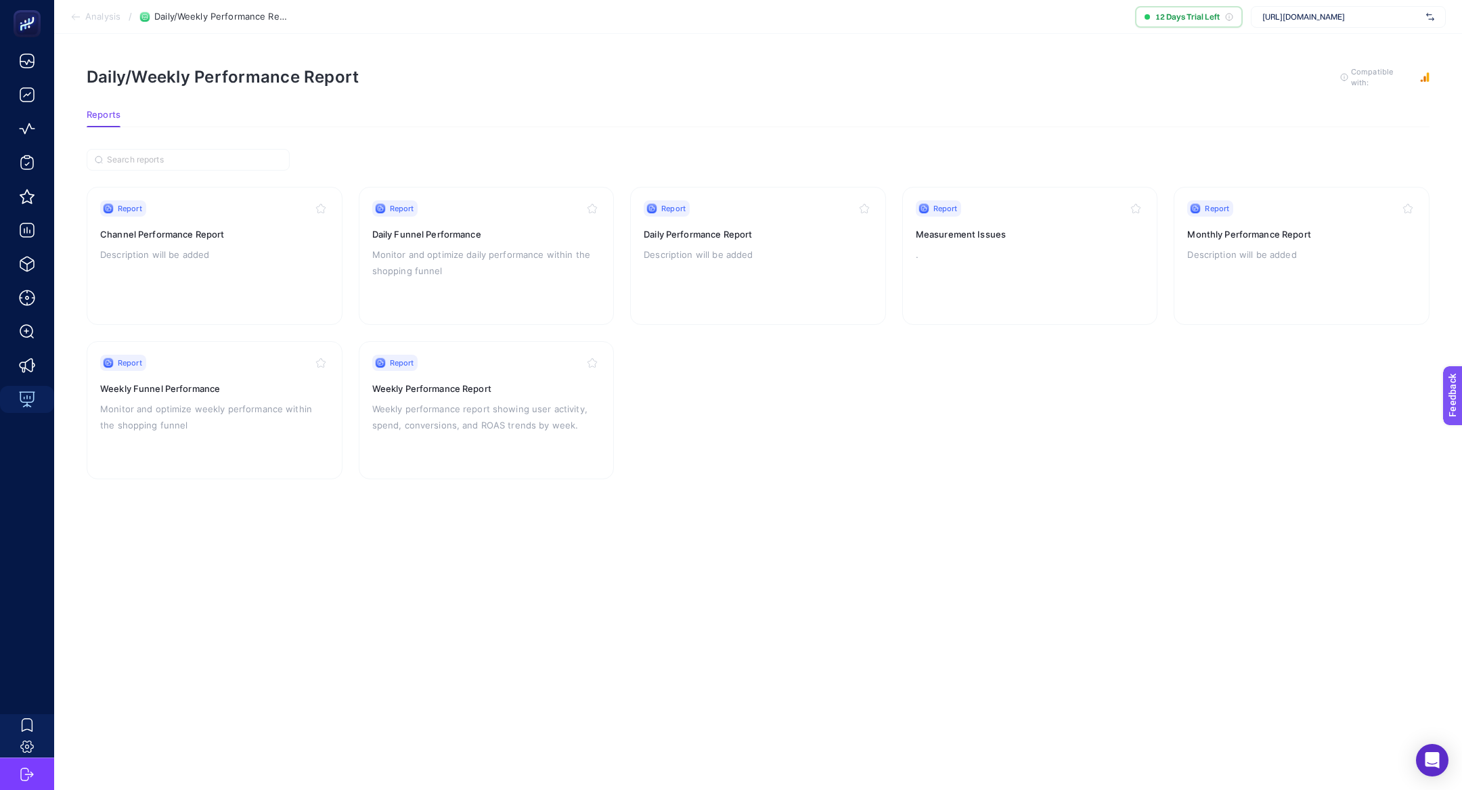
click at [210, 388] on h3 "Weekly Funnel Performance" at bounding box center [214, 389] width 229 height 14
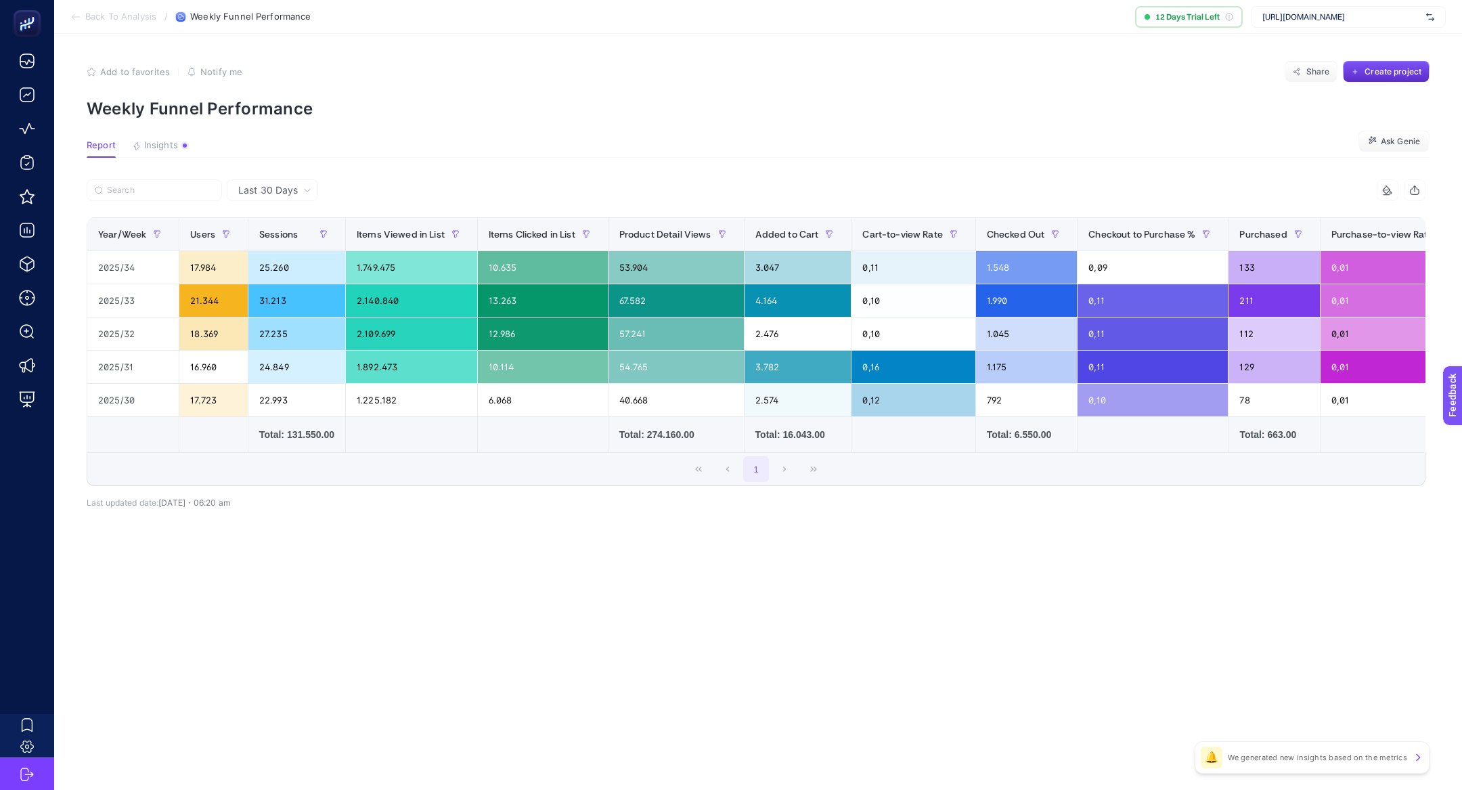
click at [418, 570] on article "Add to favorites false Notify me Share Create project Weekly Funnel Performance…" at bounding box center [757, 412] width 1407 height 756
click at [822, 492] on div "11 items selected Year/Week Users Sessions Items Viewed in List Items Clicked i…" at bounding box center [756, 354] width 1338 height 307
click at [1310, 18] on span "[URL][DOMAIN_NAME]" at bounding box center [1341, 17] width 158 height 11
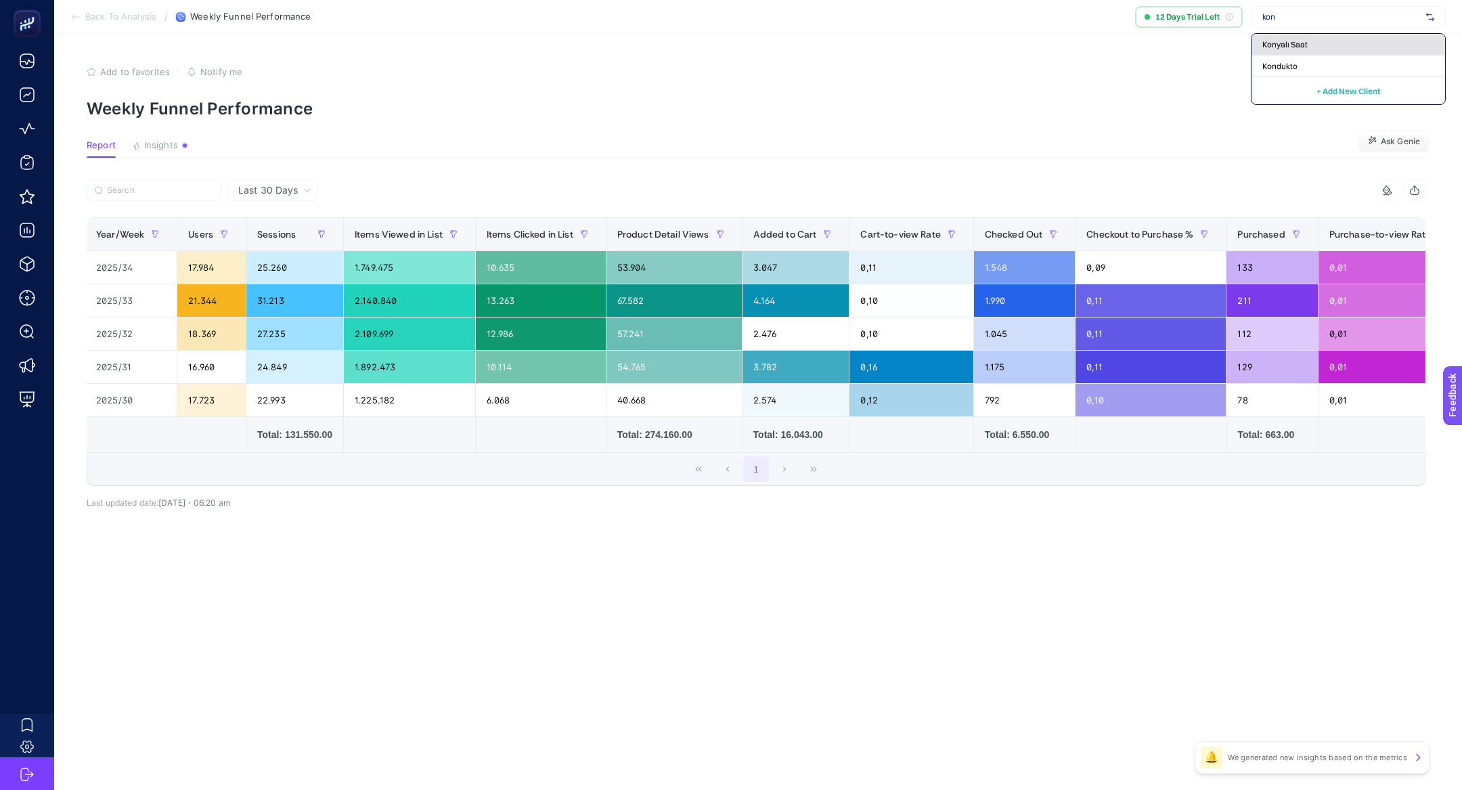
type input "kon"
click at [1297, 43] on span "Konyalı Saat" at bounding box center [1284, 44] width 45 height 11
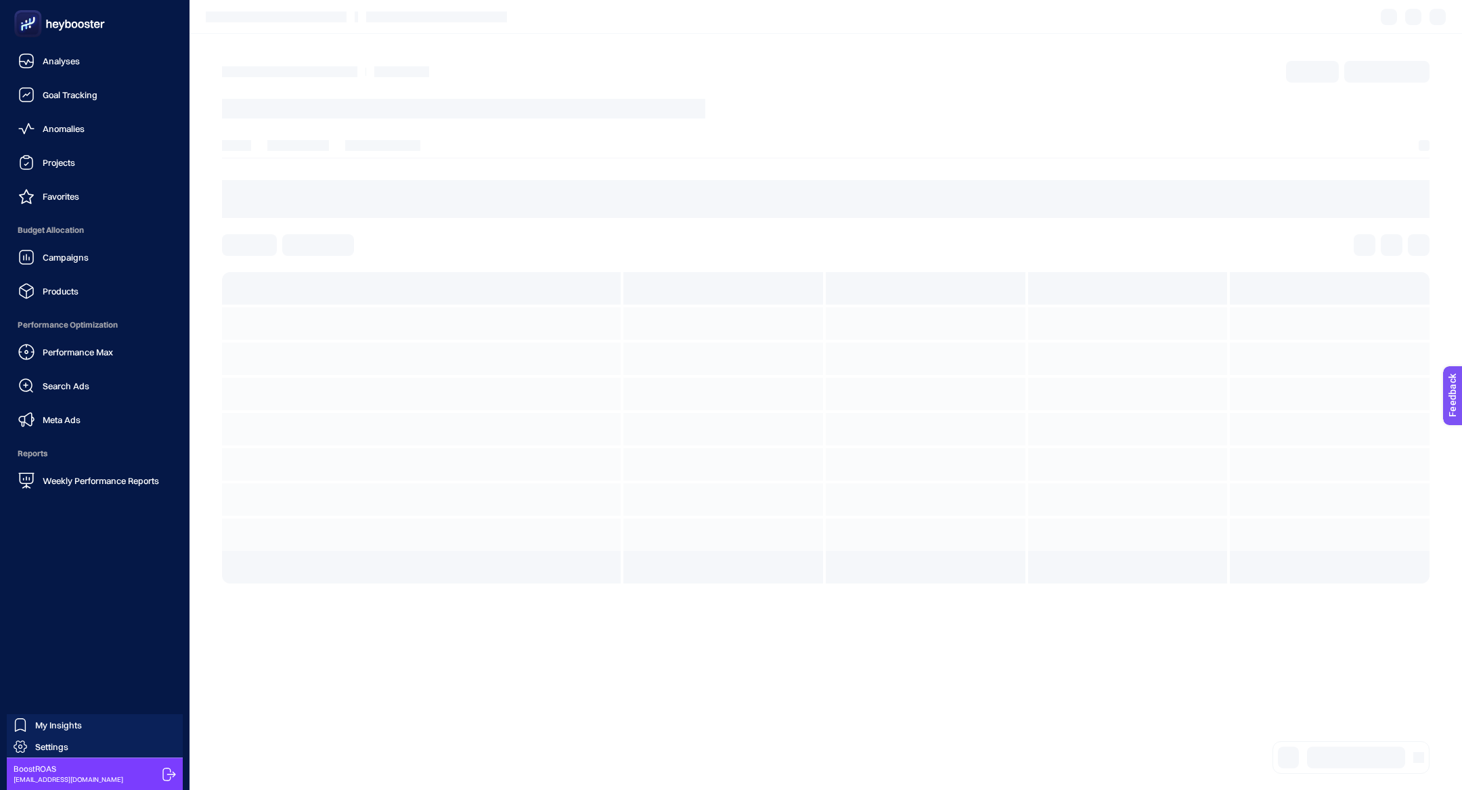
click at [77, 500] on nav "Analyses Goal Tracking Anomalies Projects Favorites Budget Allocation Campaigns…" at bounding box center [95, 418] width 176 height 742
click at [88, 475] on span "Weekly Performance Reports" at bounding box center [101, 480] width 116 height 11
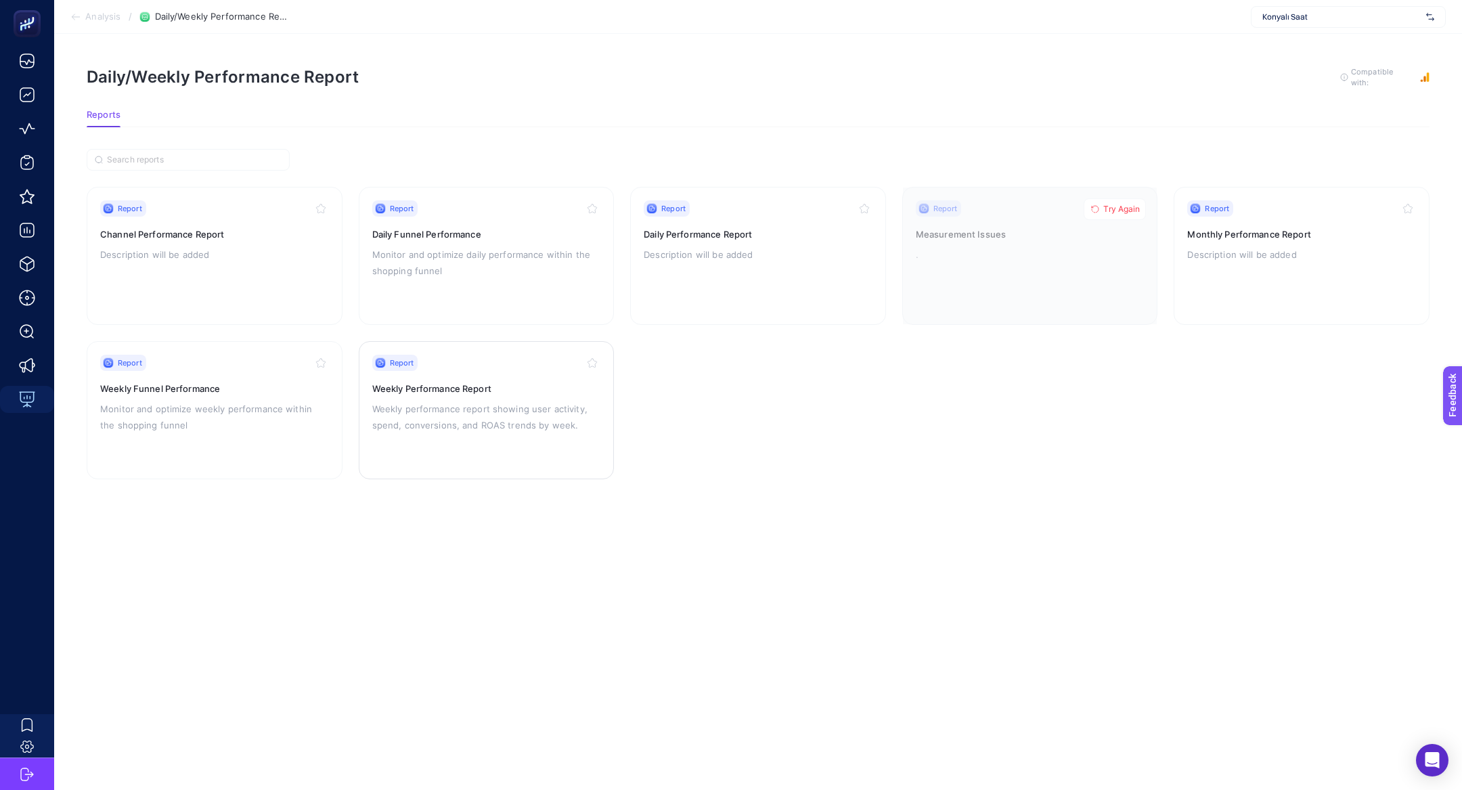
click at [449, 401] on p "Weekly performance report showing user activity, spend, conversions, and ROAS t…" at bounding box center [486, 417] width 229 height 32
click at [198, 415] on p "Monitor and optimize weekly performance within the shopping funnel" at bounding box center [214, 417] width 229 height 32
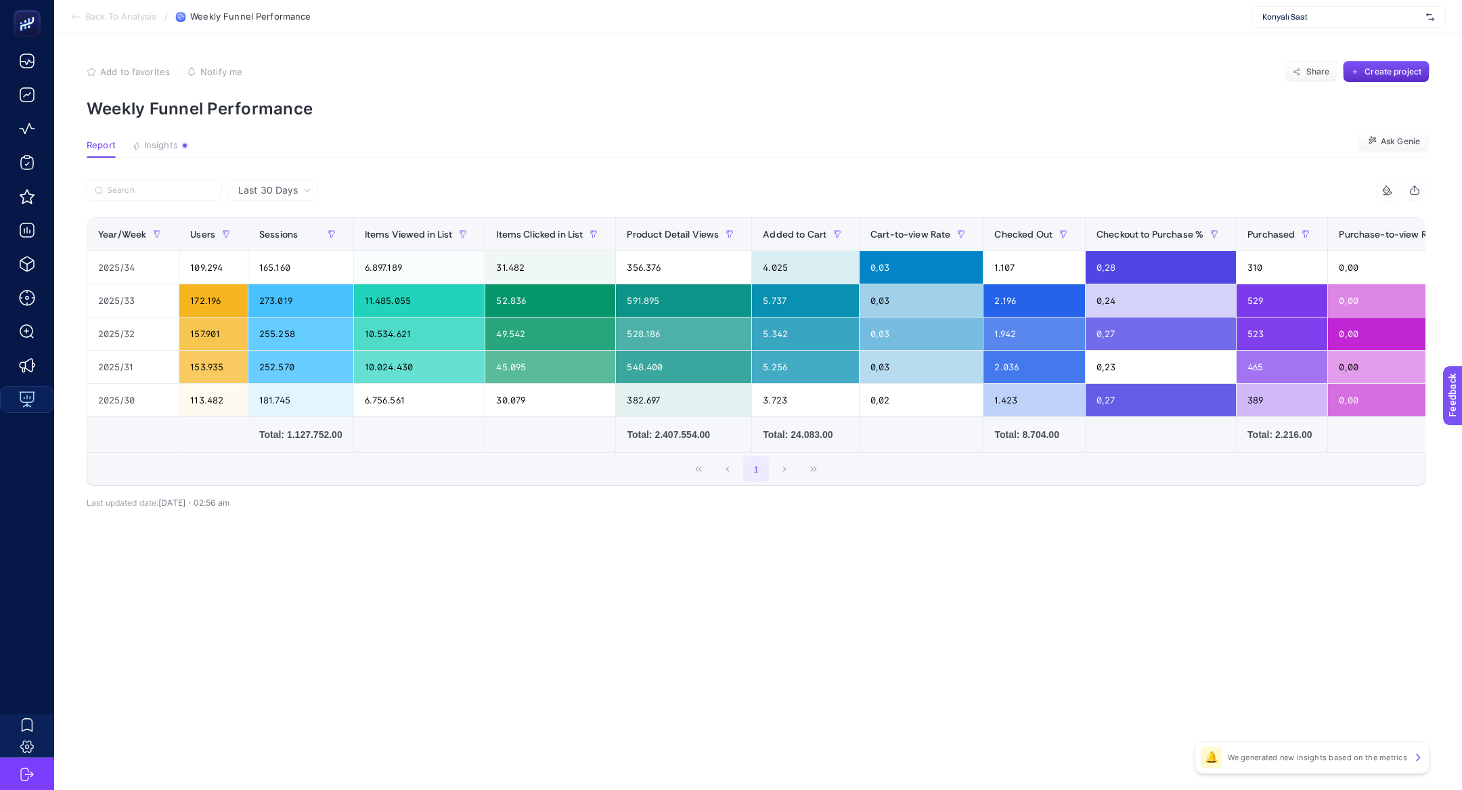
scroll to position [0, 20]
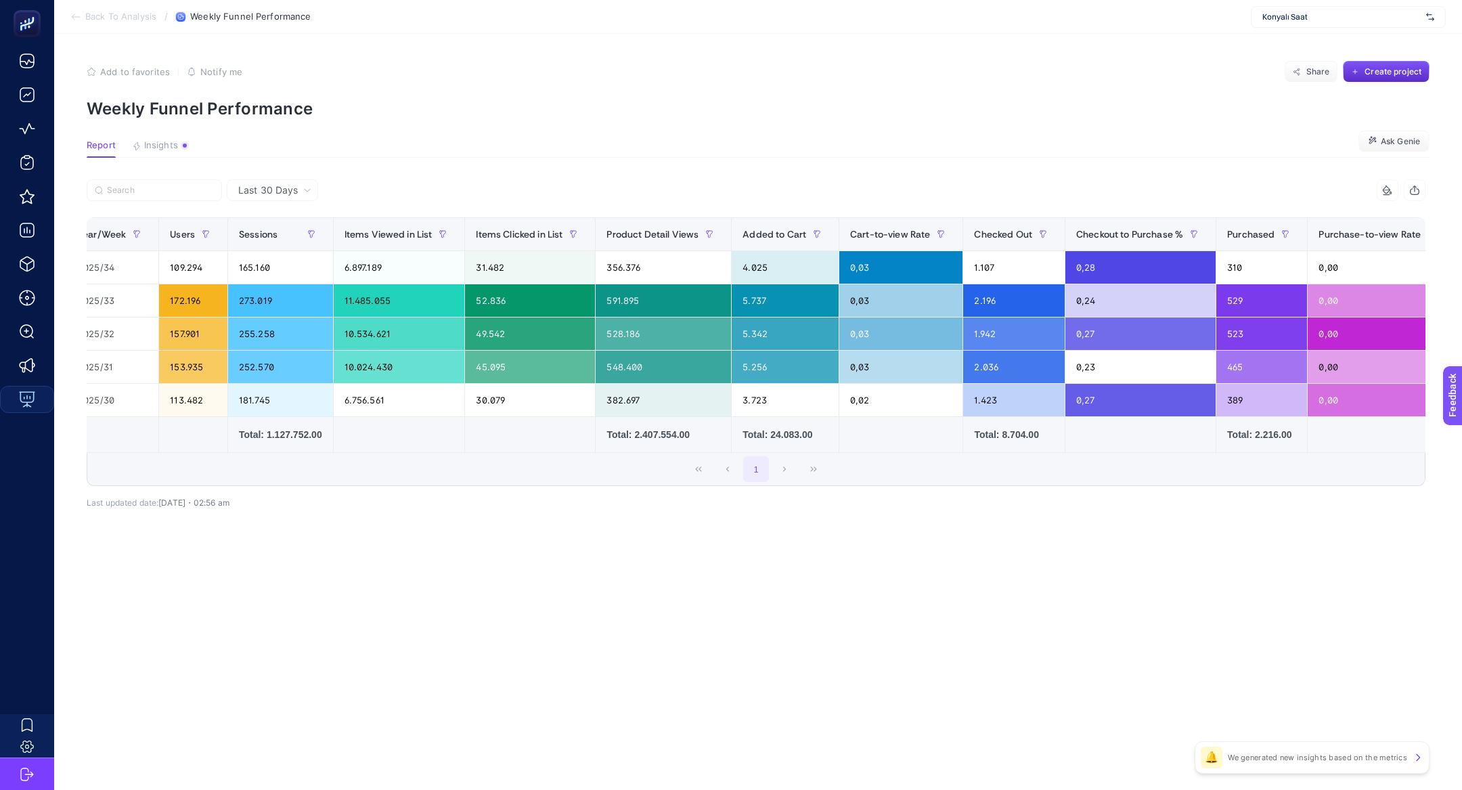
click at [1292, 20] on span "Konyalı Saat" at bounding box center [1341, 17] width 158 height 11
type input "manuka"
click at [1317, 45] on span "[URL][DOMAIN_NAME]" at bounding box center [1303, 44] width 83 height 11
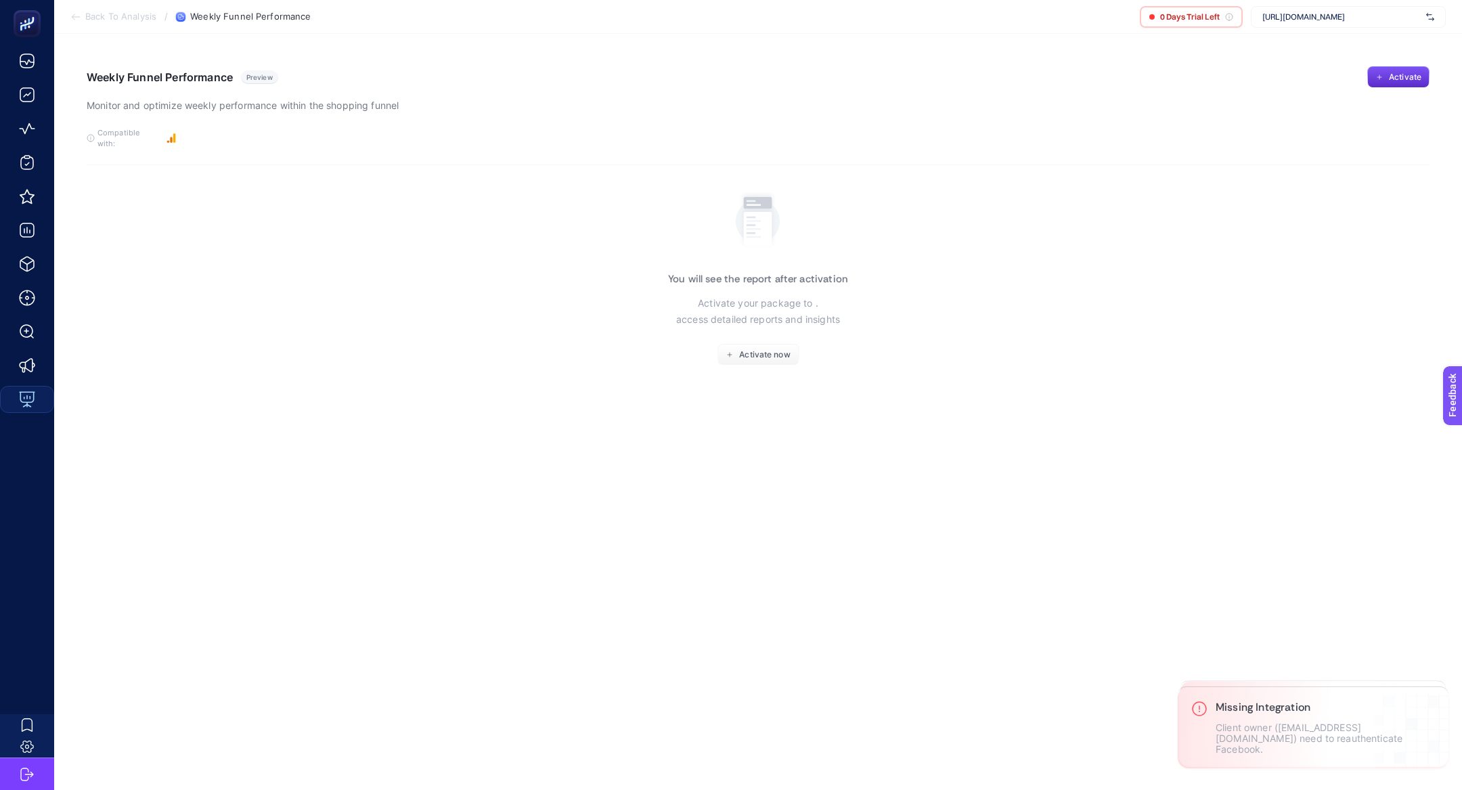
click at [1334, 16] on span "[URL][DOMAIN_NAME]" at bounding box center [1341, 17] width 158 height 11
type input "manuka"
click at [1342, 85] on span "Manuka TR - BoostRoas" at bounding box center [1305, 88] width 87 height 11
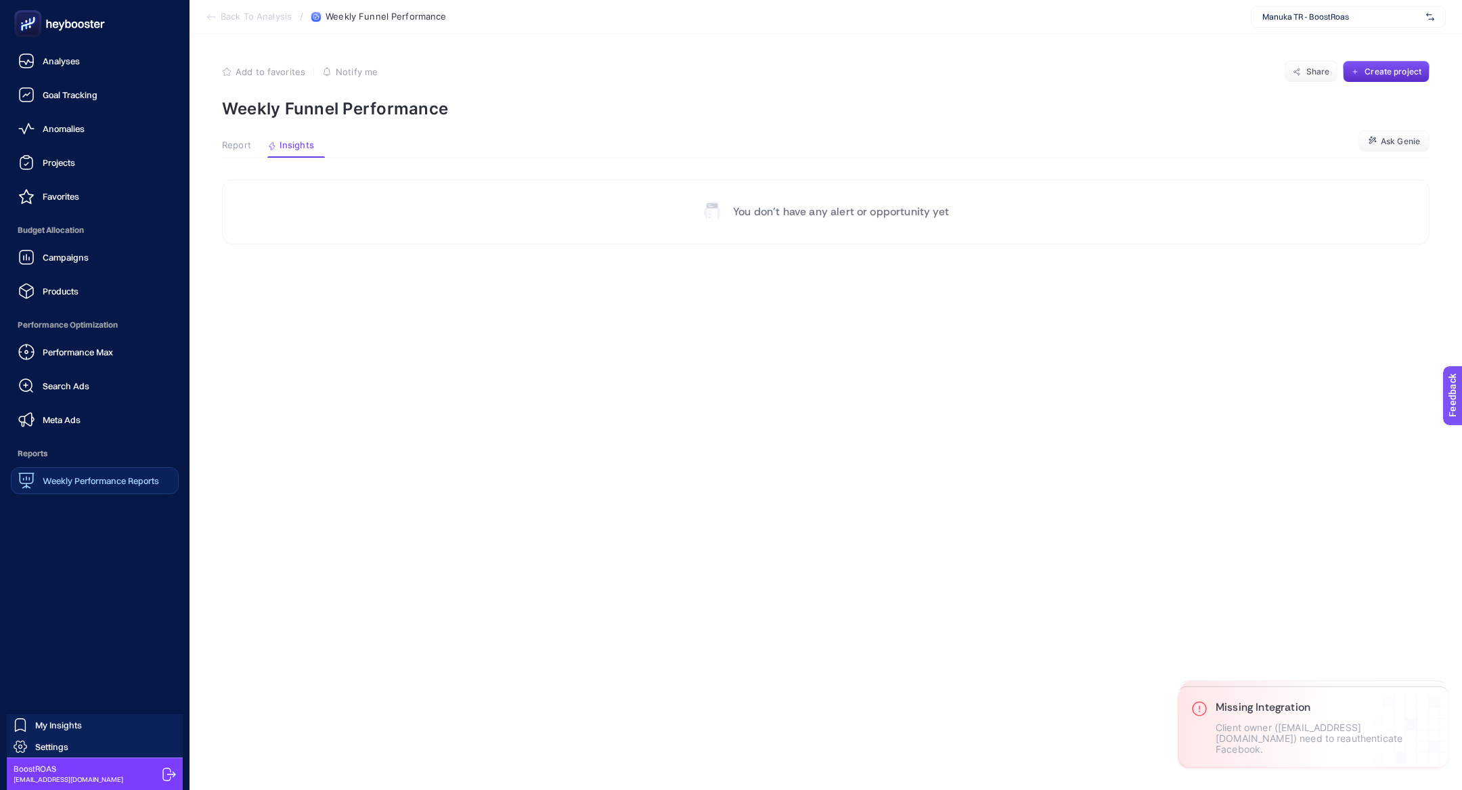
click at [70, 478] on span "Weekly Performance Reports" at bounding box center [101, 480] width 116 height 11
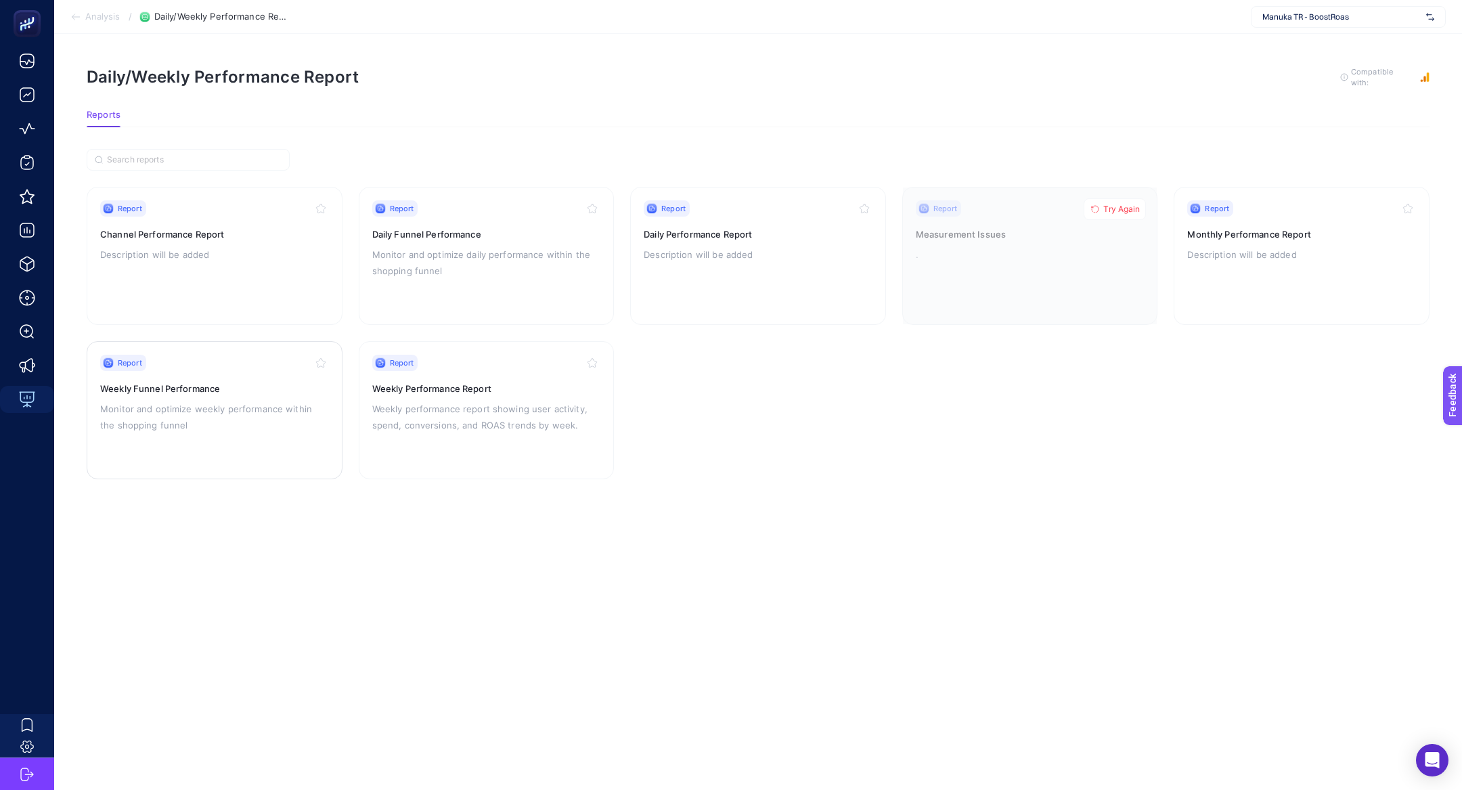
click at [193, 430] on p "Monitor and optimize weekly performance within the shopping funnel" at bounding box center [214, 417] width 229 height 32
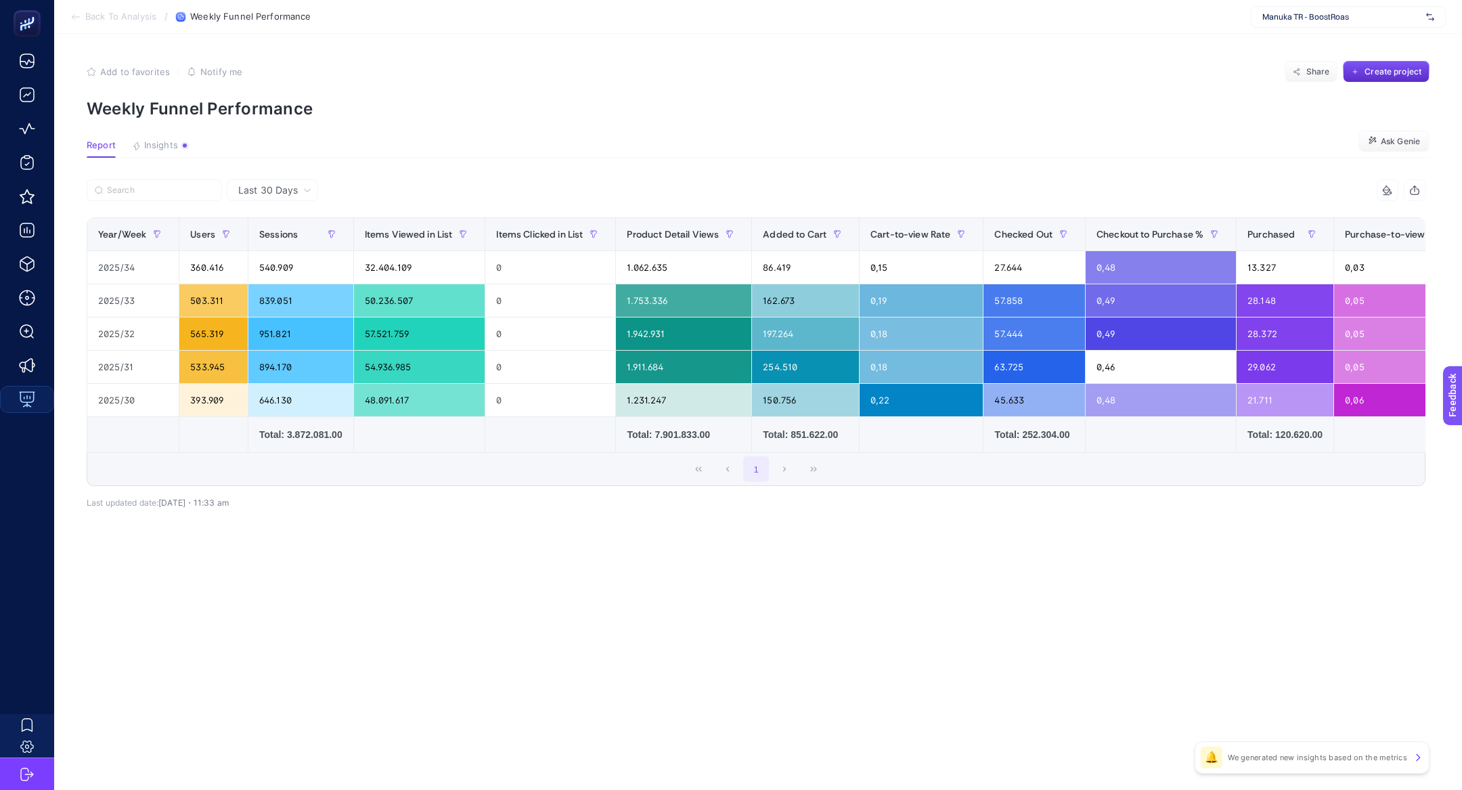
scroll to position [0, 2]
click at [1309, 16] on span "Manuka TR - BoostRoas" at bounding box center [1341, 17] width 158 height 11
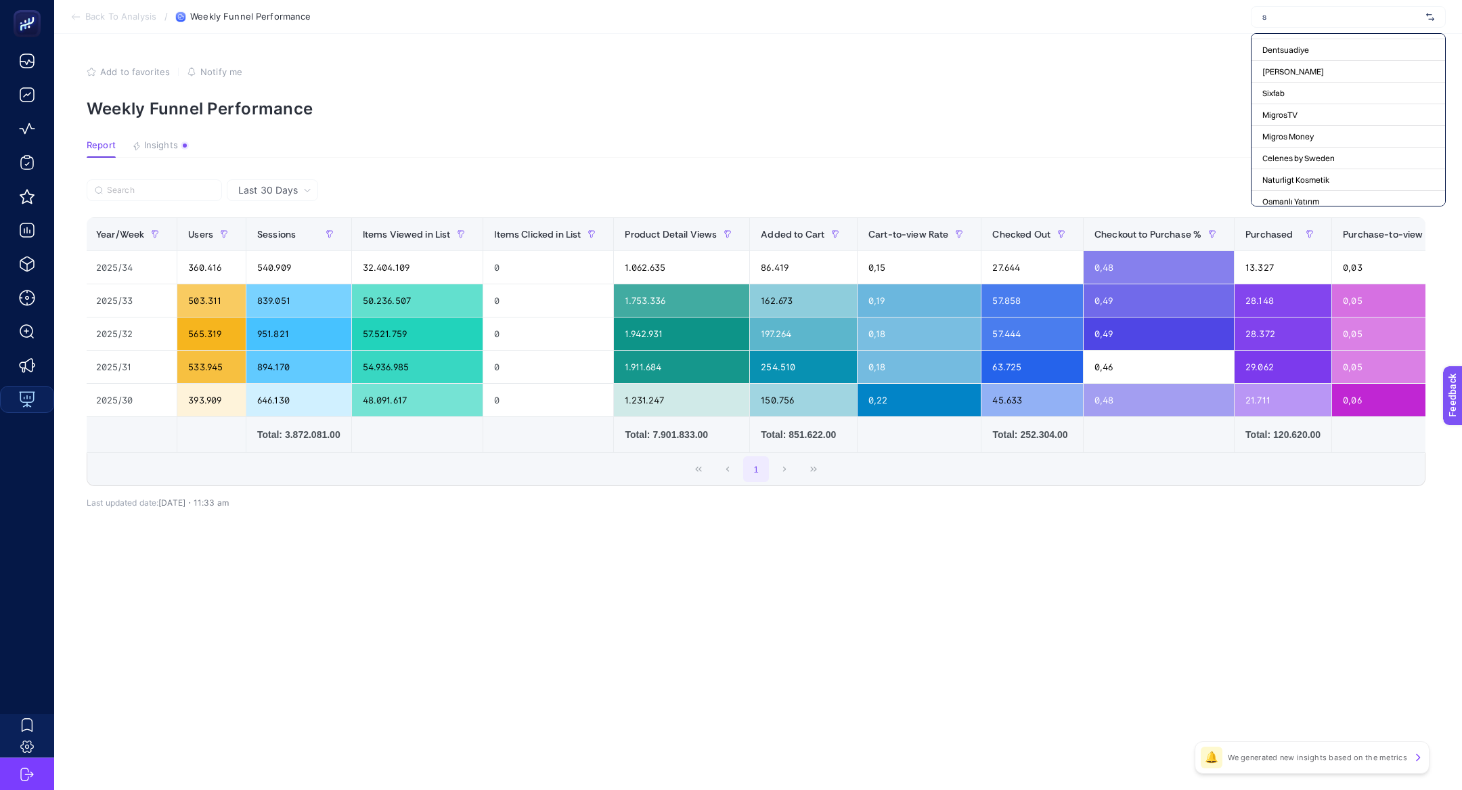
scroll to position [0, 0]
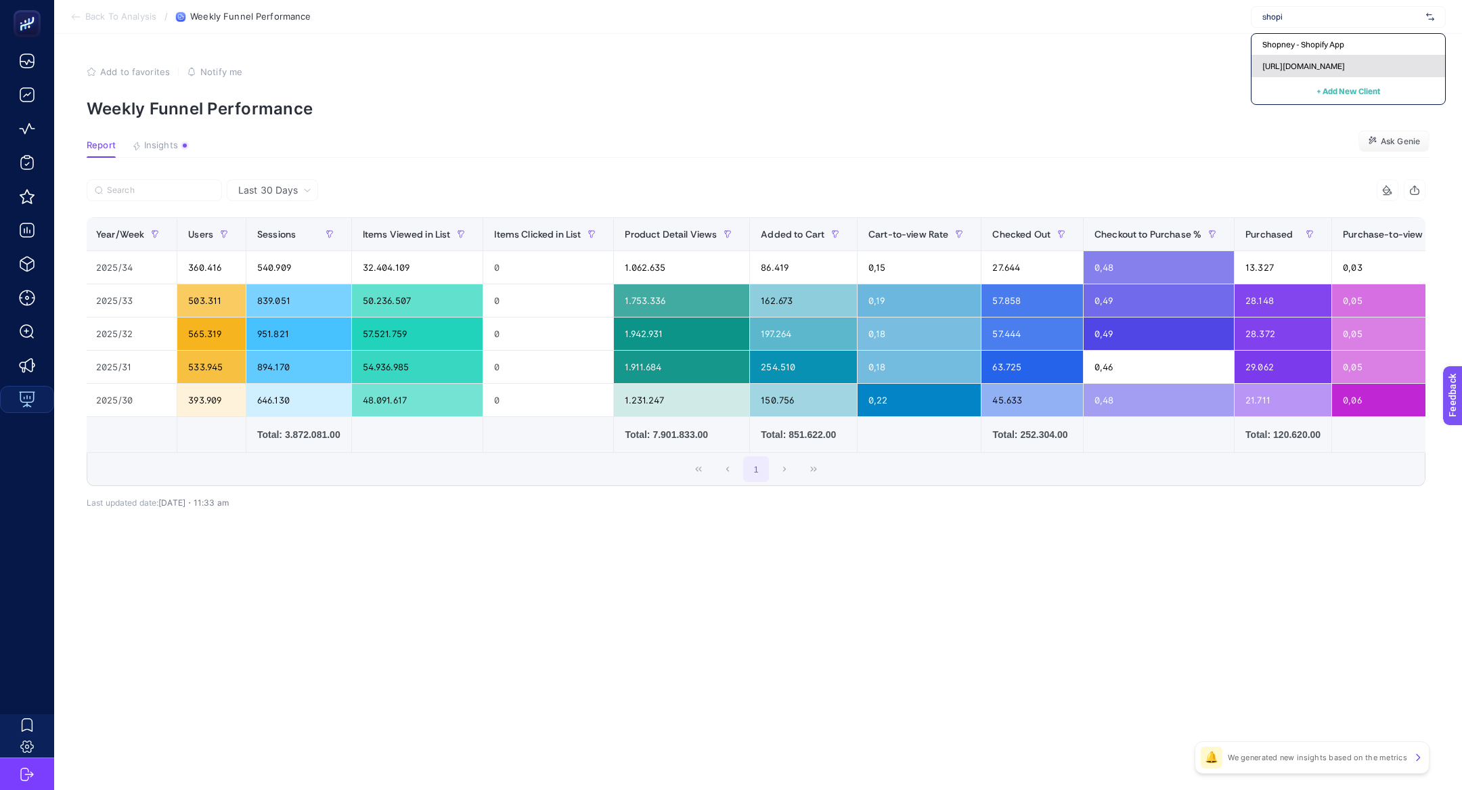
type input "shopi"
click at [1292, 58] on div "[URL][DOMAIN_NAME]" at bounding box center [1348, 66] width 194 height 22
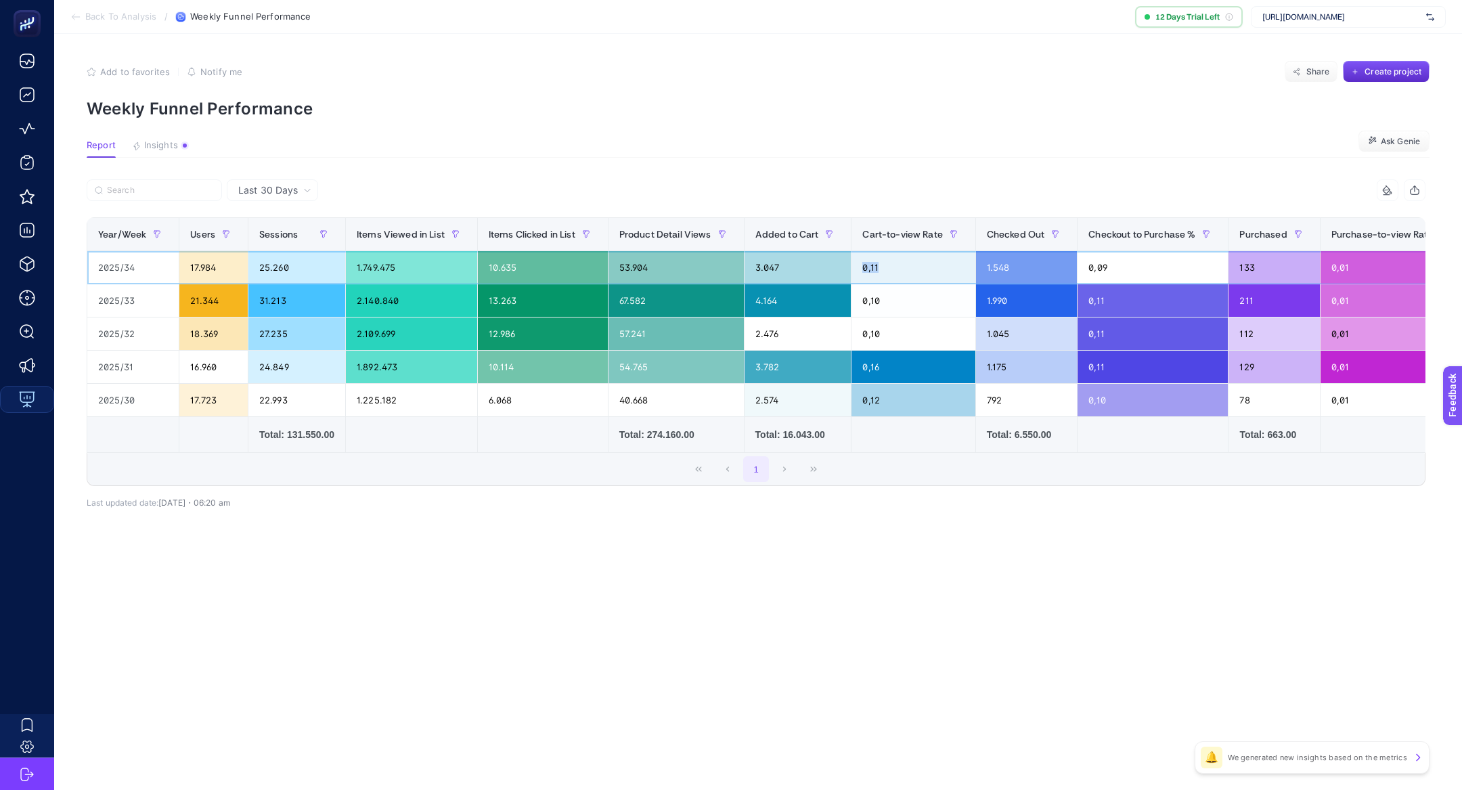
drag, startPoint x: 884, startPoint y: 268, endPoint x: 862, endPoint y: 265, distance: 22.6
click at [861, 264] on div "0,11" at bounding box center [912, 267] width 123 height 32
click at [874, 367] on div "0,16" at bounding box center [912, 367] width 123 height 32
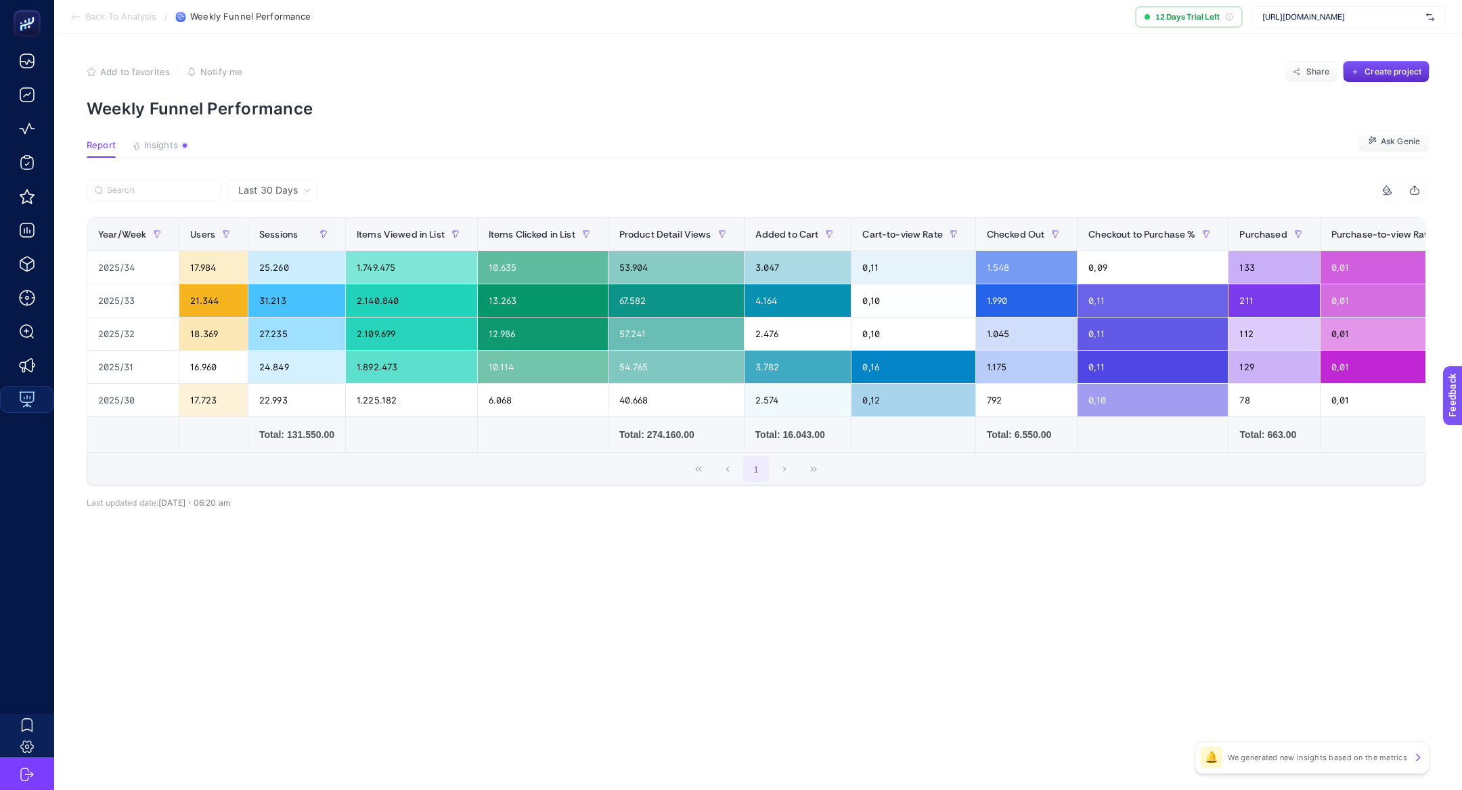
click at [844, 508] on div "11 items selected Year/Week Users Sessions Items Viewed in List Items Clicked i…" at bounding box center [756, 362] width 1338 height 323
click at [960, 566] on article "Add to favorites false Notify me Share Create project Weekly Funnel Performance…" at bounding box center [757, 412] width 1407 height 756
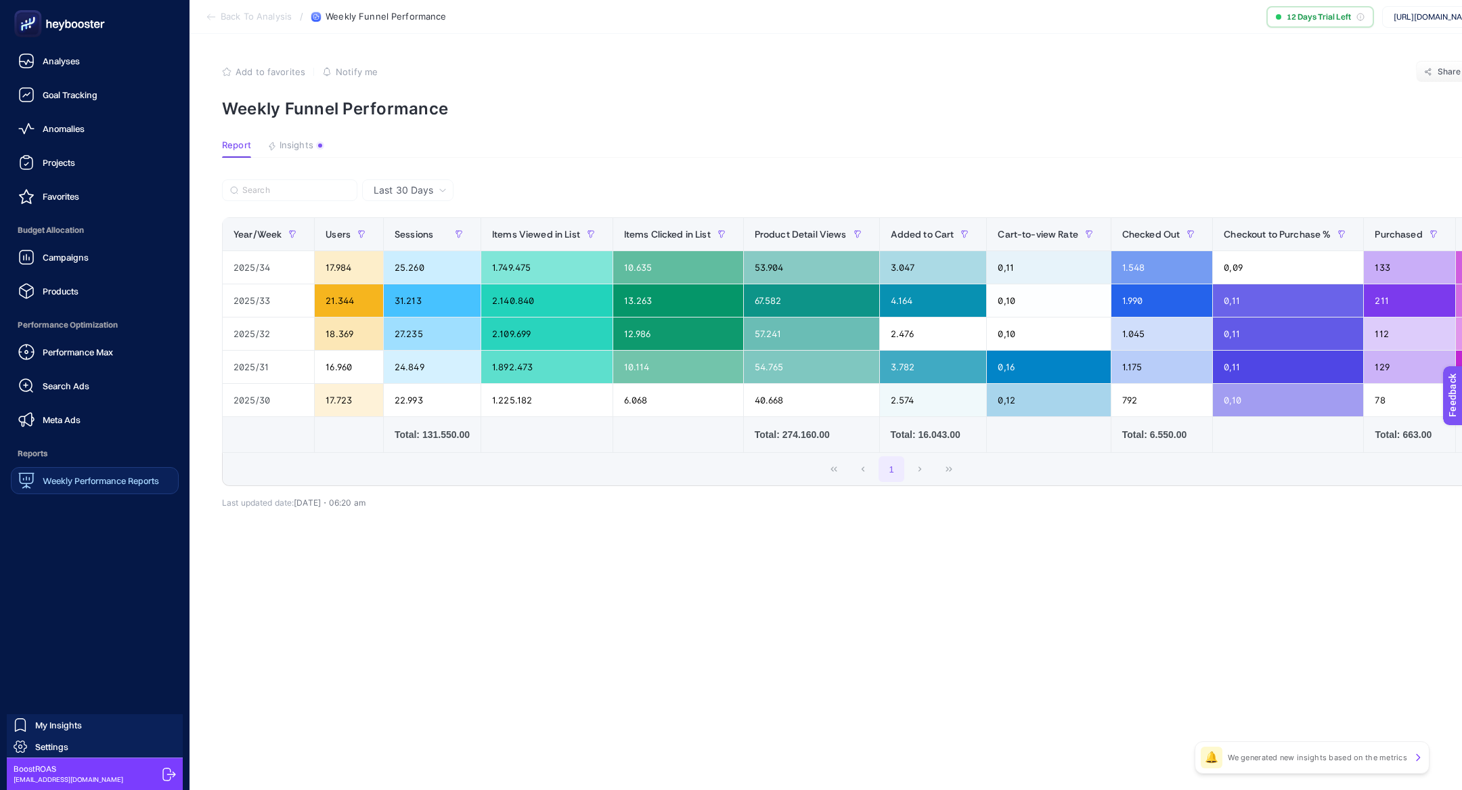
click at [84, 483] on span "Weekly Performance Reports" at bounding box center [101, 480] width 116 height 11
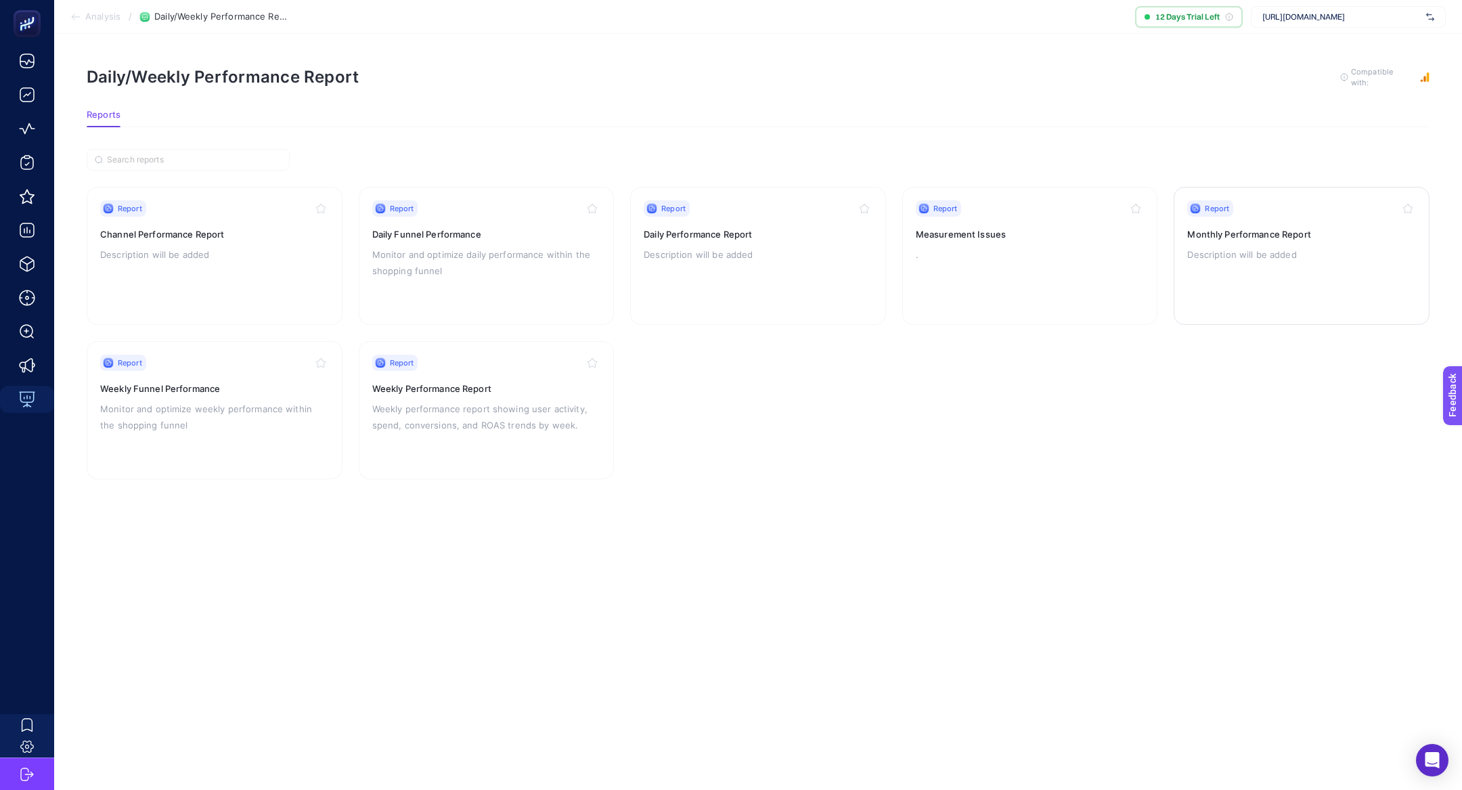
click at [1235, 246] on p "Description will be added" at bounding box center [1301, 254] width 229 height 16
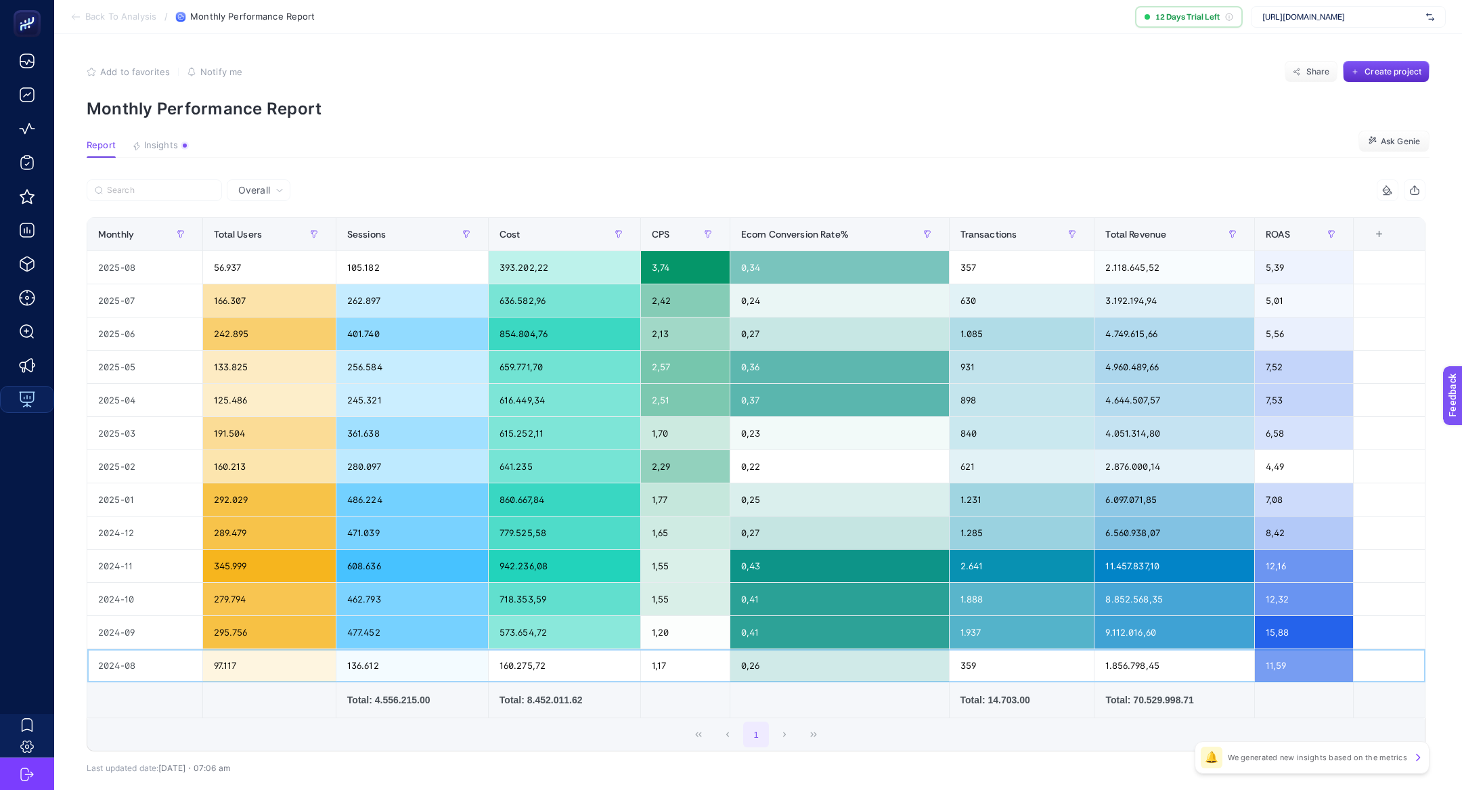
click at [1274, 662] on div "11,59" at bounding box center [1304, 665] width 99 height 32
click at [1279, 274] on div "5,39" at bounding box center [1304, 267] width 99 height 32
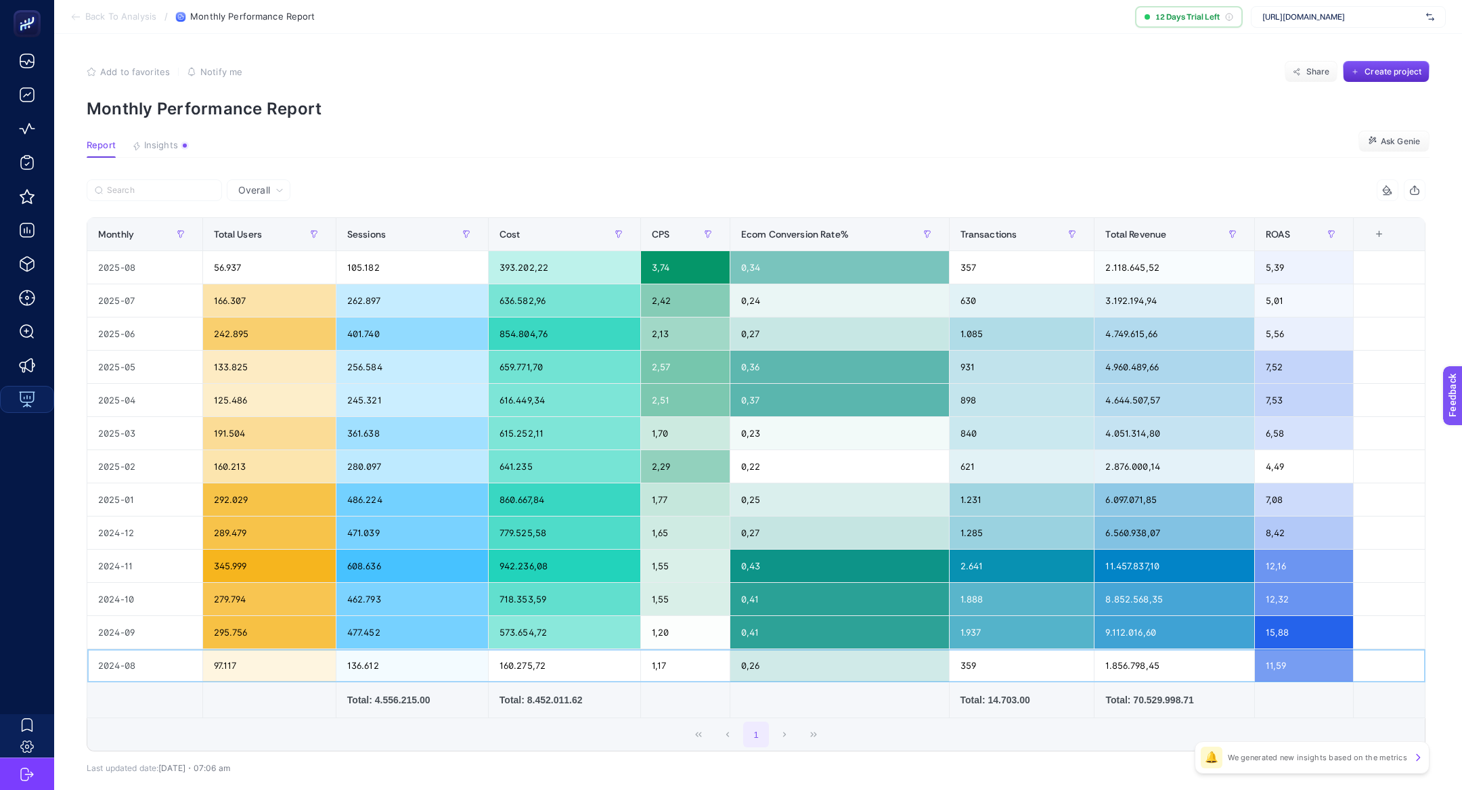
click at [1121, 649] on div "1.856.798,45" at bounding box center [1173, 665] width 159 height 32
click at [1121, 656] on div "1.856.798,45" at bounding box center [1173, 665] width 159 height 32
click at [1029, 718] on div "1" at bounding box center [755, 734] width 1337 height 32
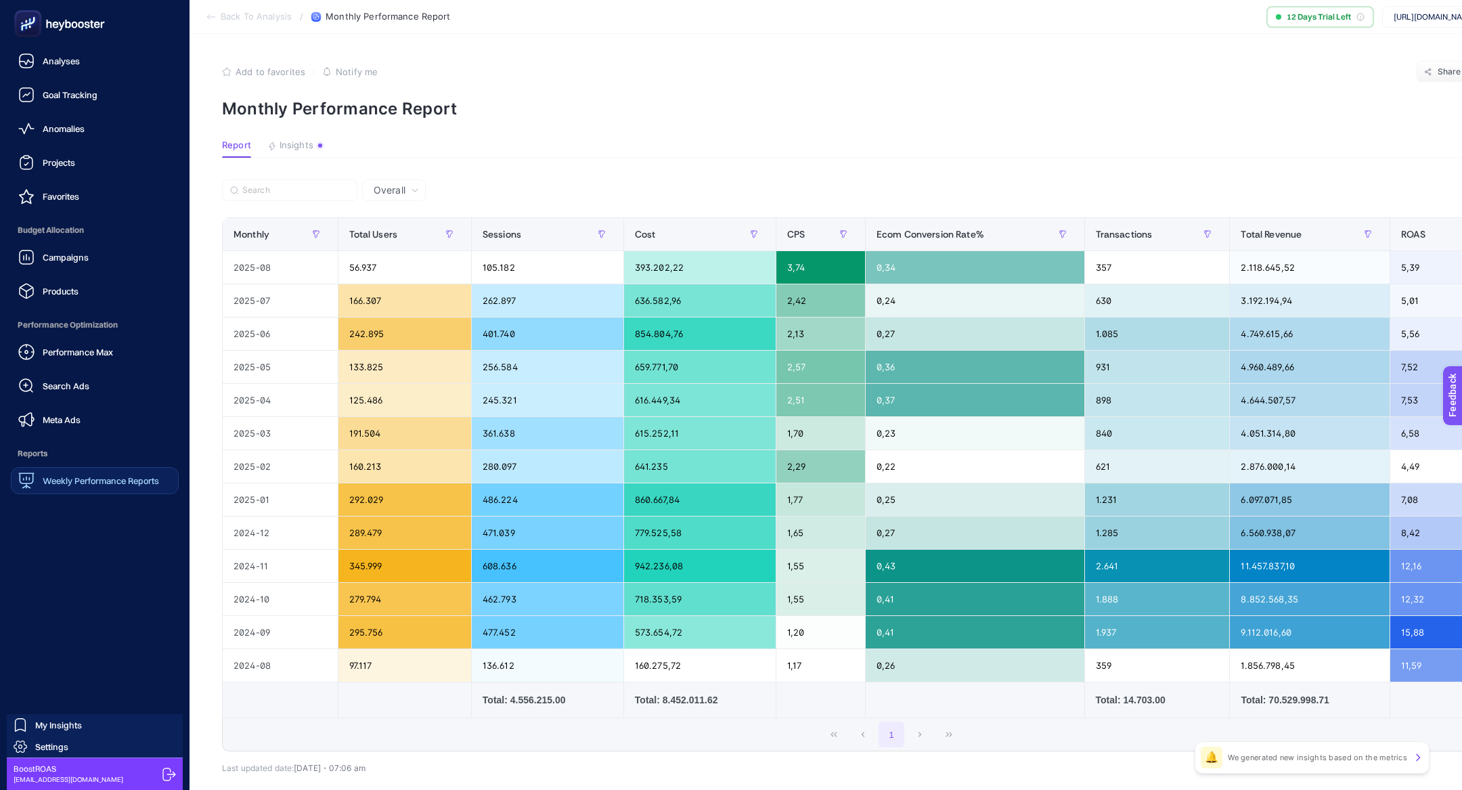
click at [95, 405] on div "Performance Max Search Ads Meta Ads" at bounding box center [95, 385] width 168 height 95
click at [97, 412] on link "Meta Ads" at bounding box center [95, 419] width 168 height 27
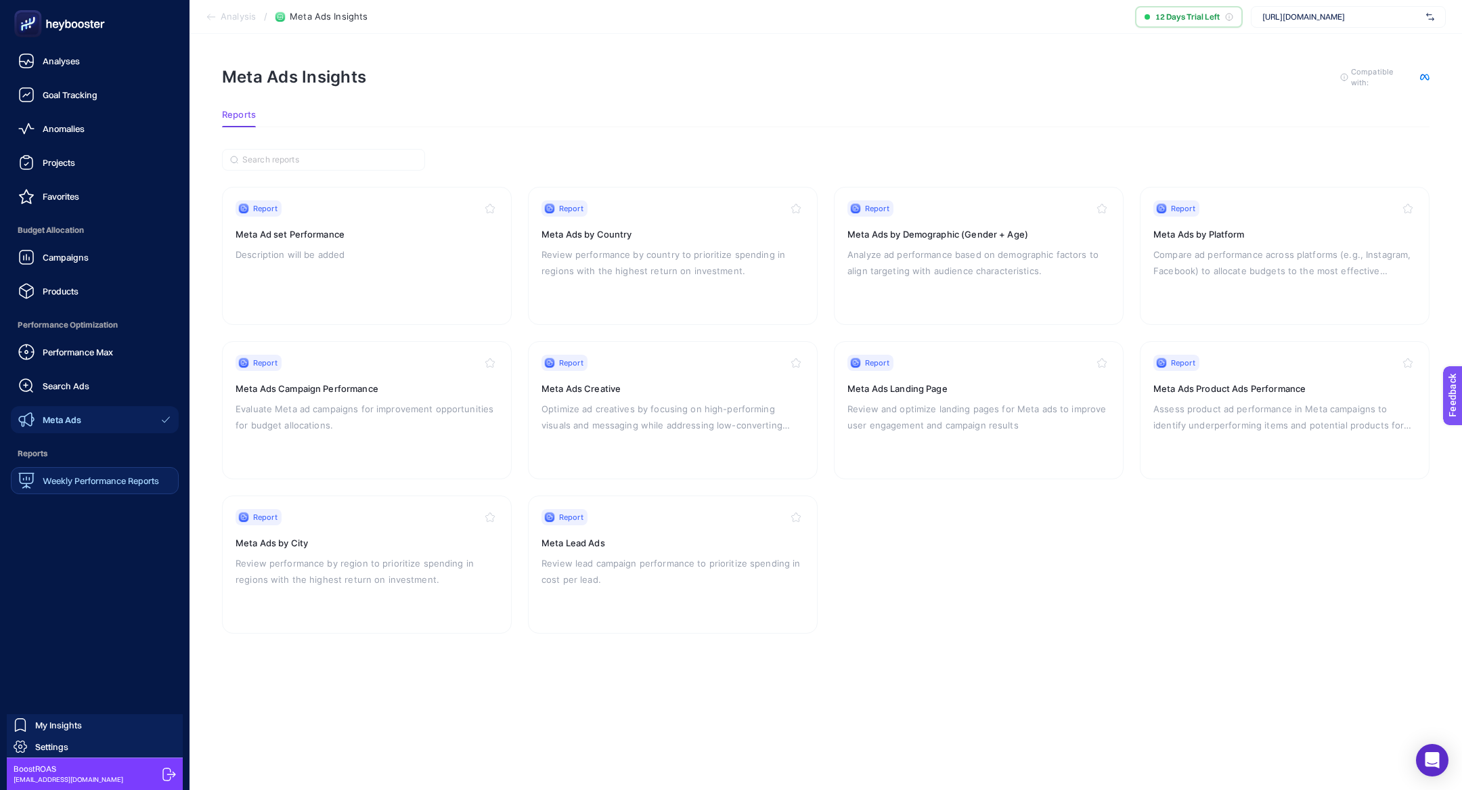
click at [85, 425] on link "Meta Ads" at bounding box center [95, 419] width 168 height 27
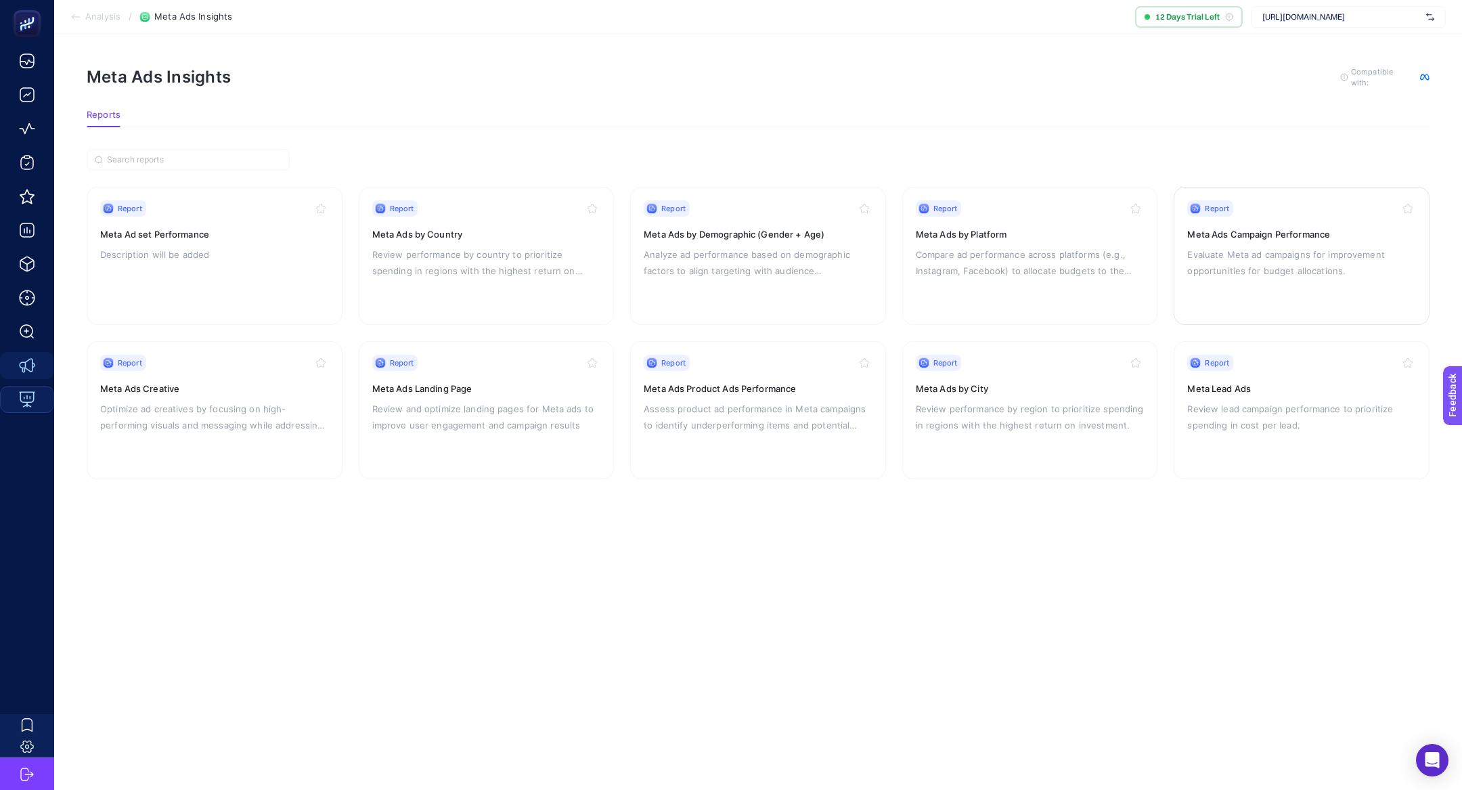
click at [1238, 294] on div "Report Meta Ads Campaign Performance Evaluate Meta [PERSON_NAME] for improvemen…" at bounding box center [1301, 255] width 229 height 111
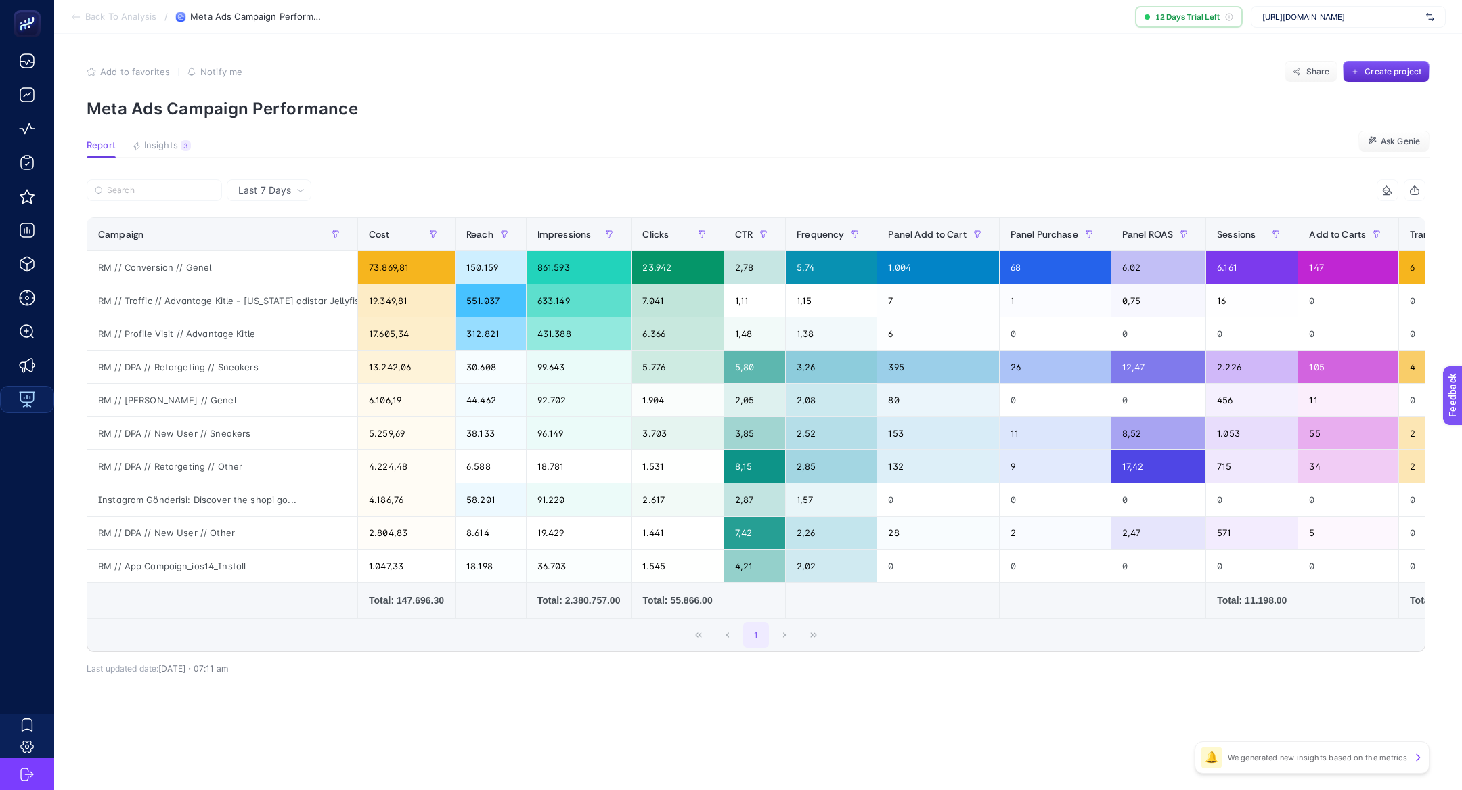
click at [291, 187] on div "Last 7 Days" at bounding box center [271, 189] width 77 height 9
click at [279, 190] on span "Last 7 Days" at bounding box center [264, 190] width 53 height 14
click at [284, 241] on li "Last 30 Days" at bounding box center [269, 243] width 76 height 24
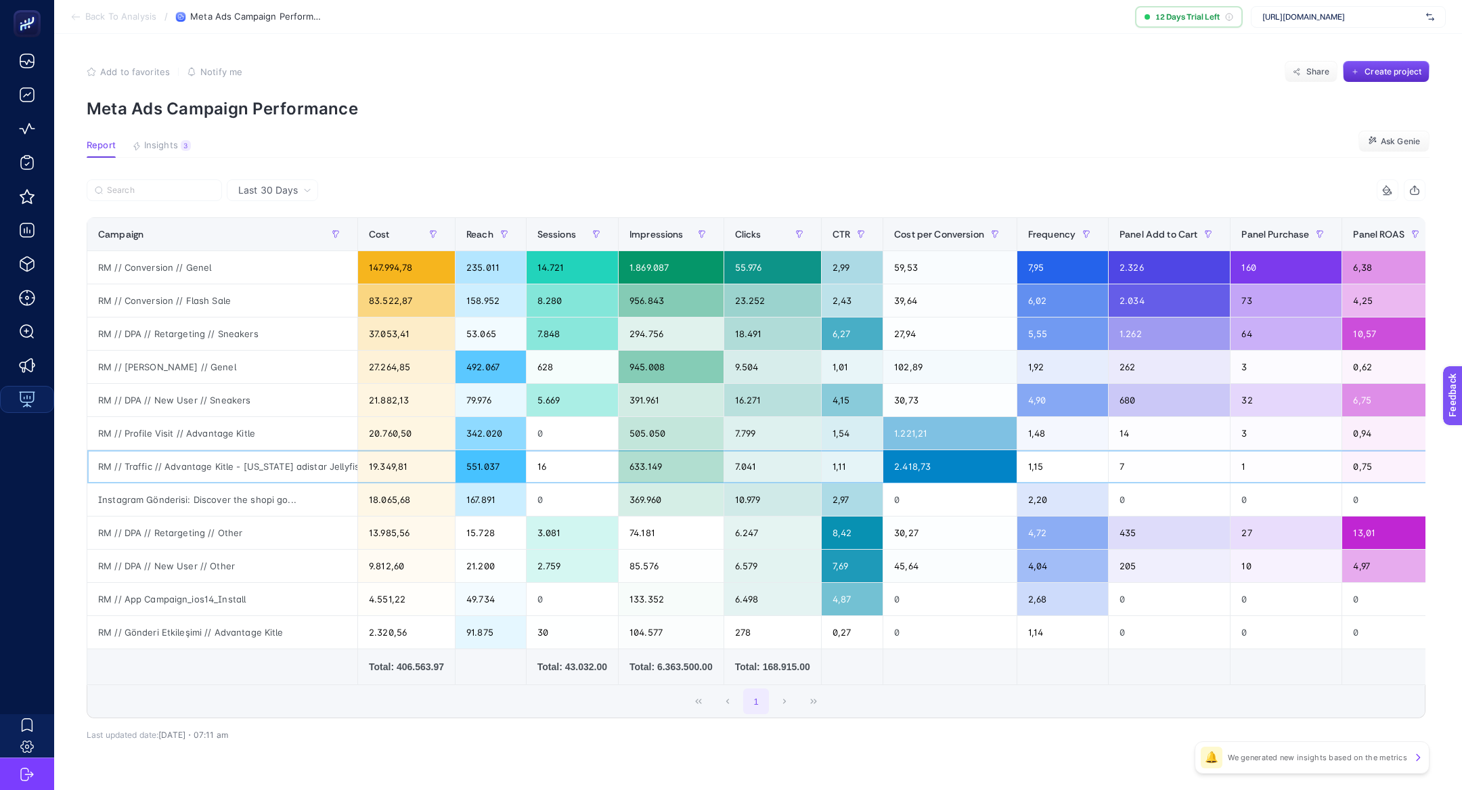
click at [192, 464] on div "RM // Traffic // Advantage Kitle - [US_STATE] adistar Jellyfish" at bounding box center [222, 466] width 270 height 32
copy tr "RM // Traffic // Advantage Kitle - [US_STATE] adistar Jellyfish"
click at [154, 195] on input "Search" at bounding box center [160, 190] width 107 height 10
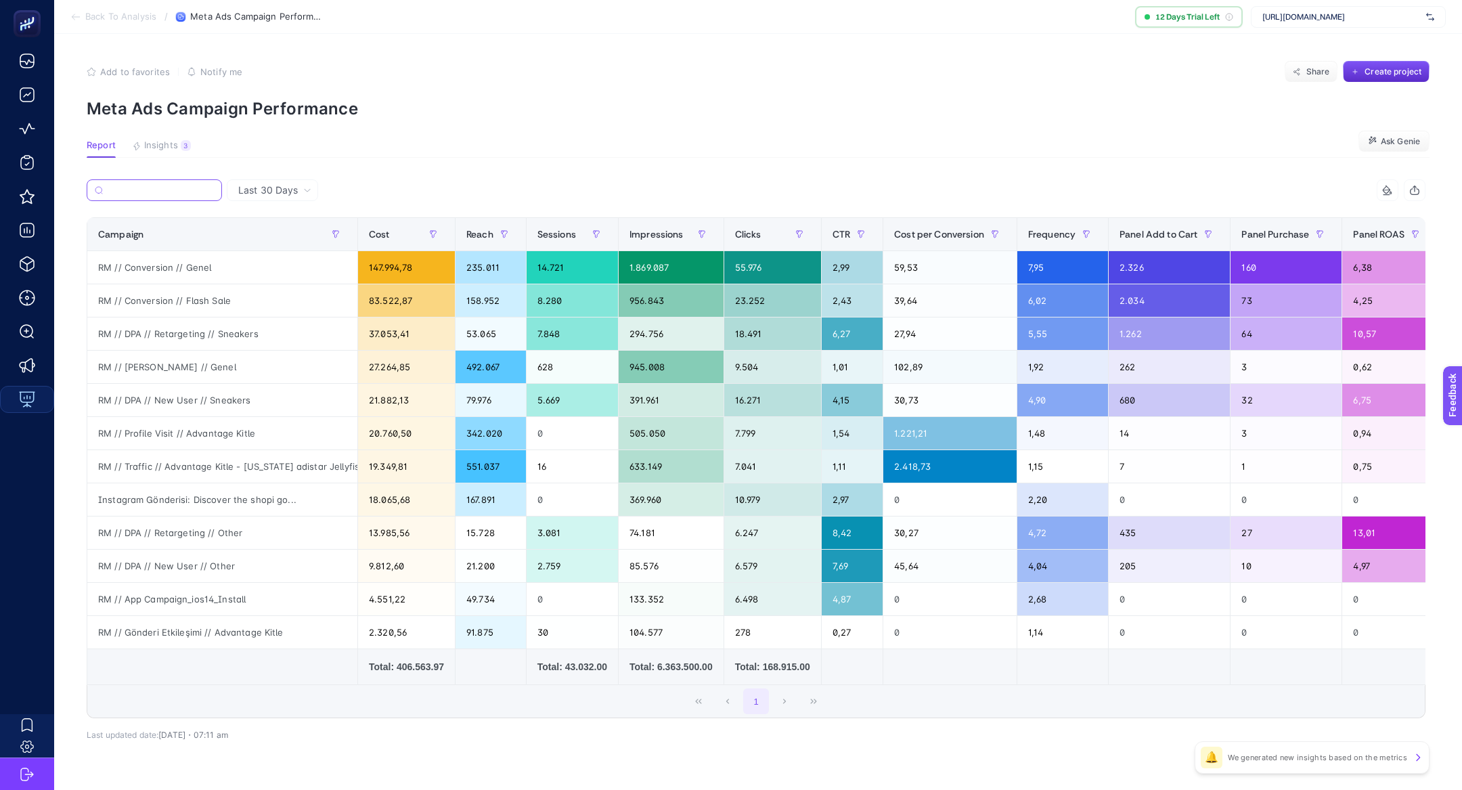
paste input "RM // Traffic // Advantage Kitle - [US_STATE] adistar Jellyfish"
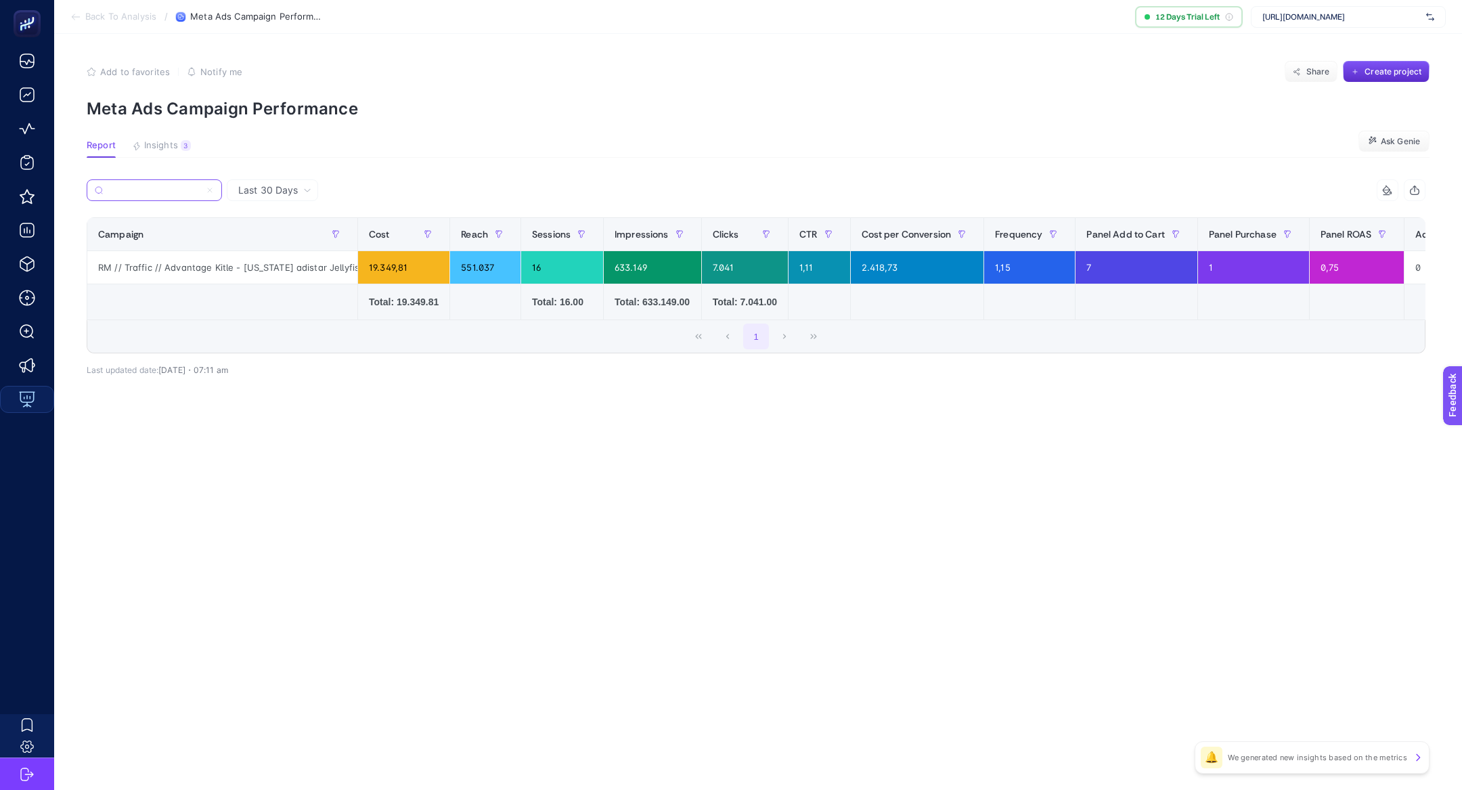
type input "RM // Traffic // Advantage Kitle - [US_STATE] adistar Jellyfish"
click at [329, 442] on article "Add to favorites false Notify me Share Create project Meta Ads Campaign Perform…" at bounding box center [757, 412] width 1407 height 756
click at [478, 368] on div "RM // Traffic // Advantage Kitle - [US_STATE] adistar Jellyfish 16 items select…" at bounding box center [756, 288] width 1338 height 174
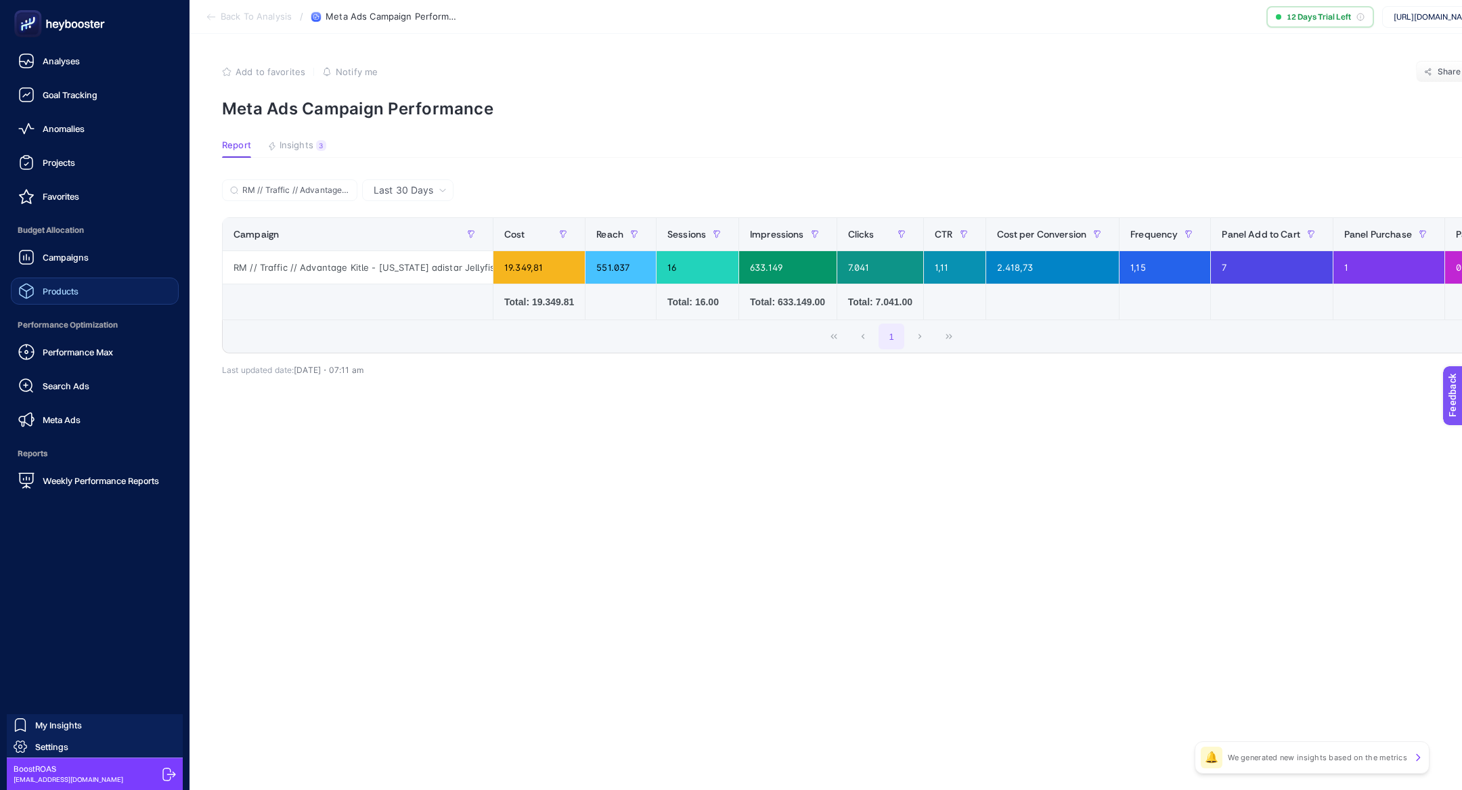
click at [81, 286] on link "Products" at bounding box center [95, 290] width 168 height 27
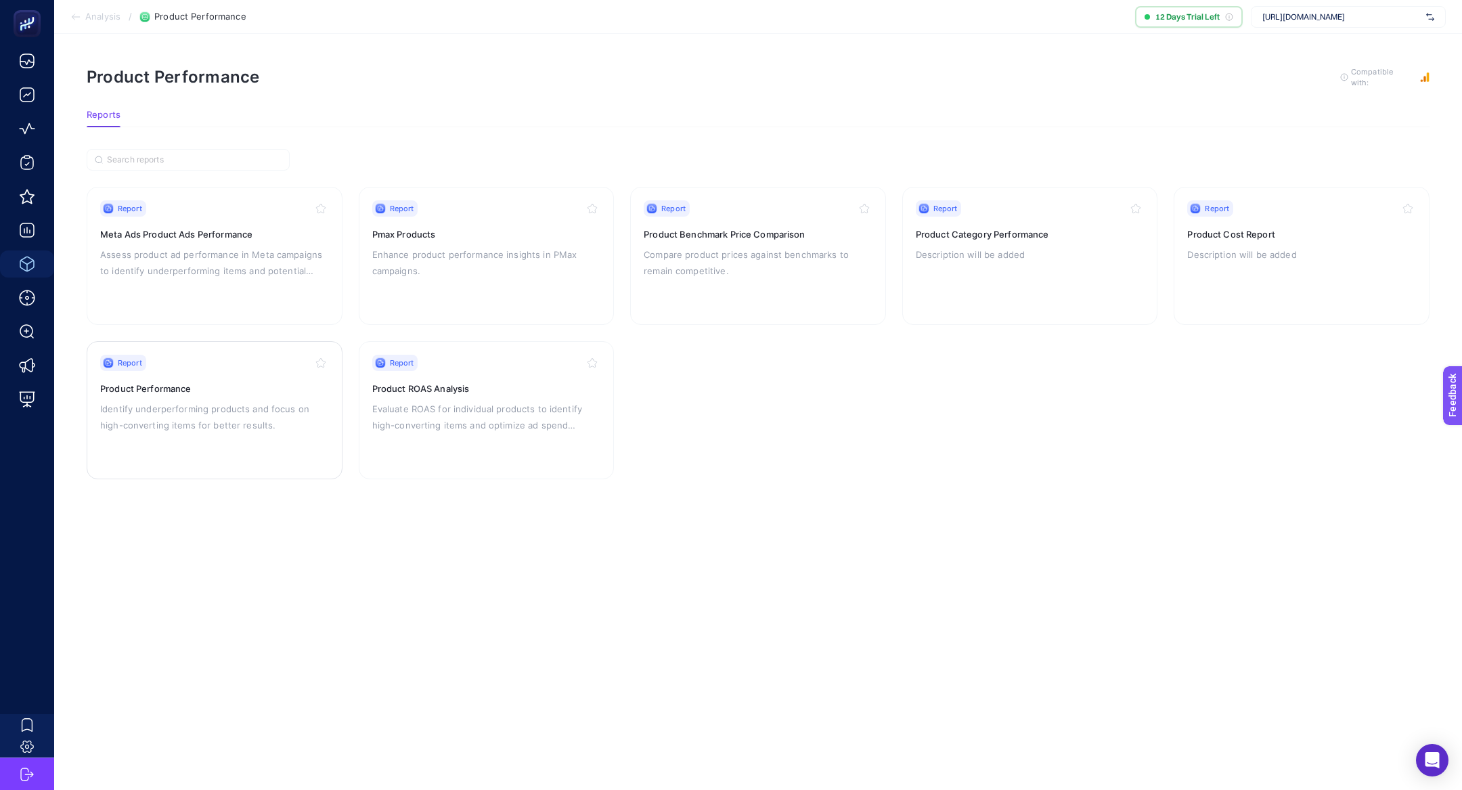
click at [245, 407] on p "Identify underperforming products and focus on high-converting items for better…" at bounding box center [214, 417] width 229 height 32
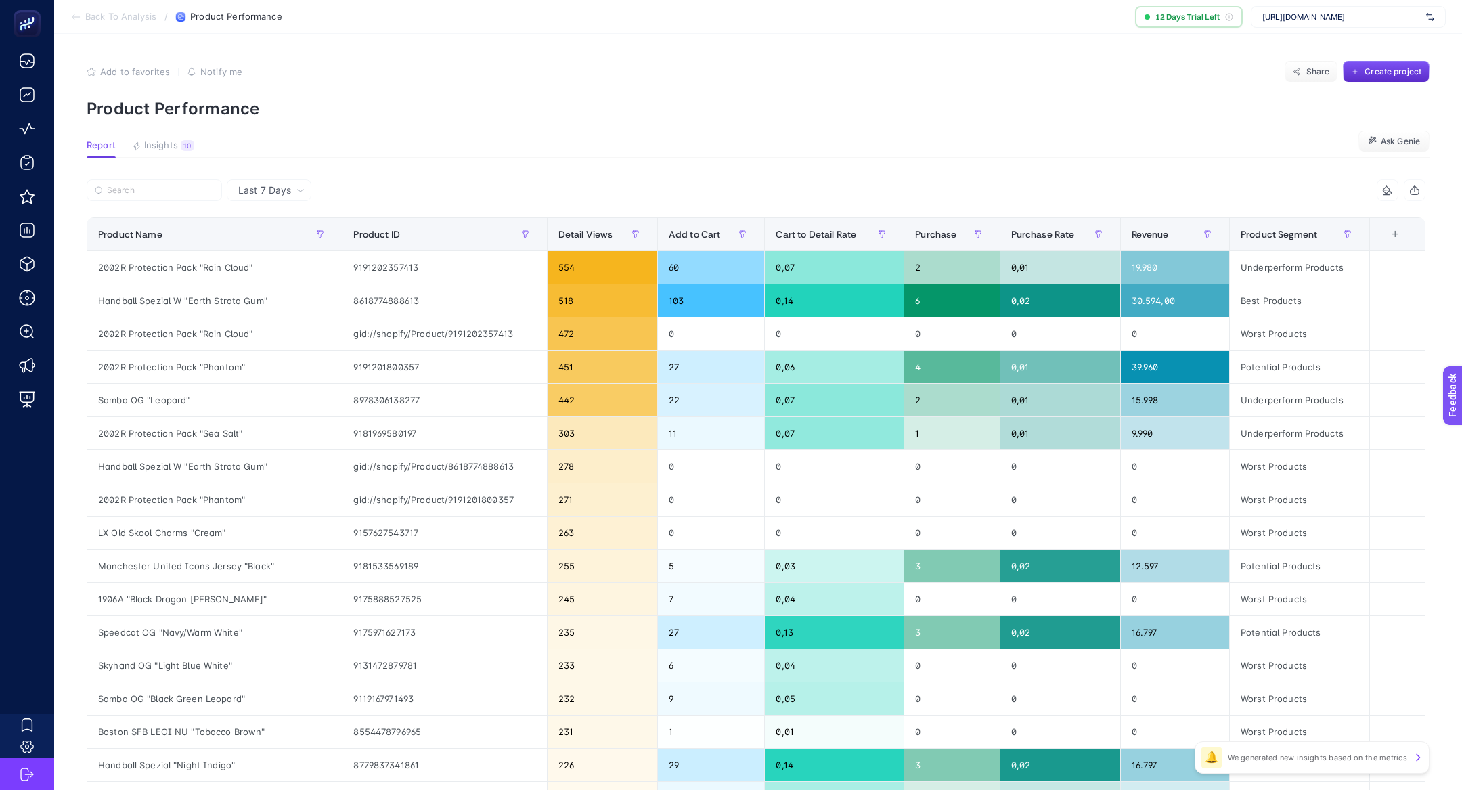
click at [275, 192] on span "Last 7 Days" at bounding box center [264, 190] width 53 height 14
click at [277, 255] on li "Last 30 Days" at bounding box center [269, 267] width 76 height 24
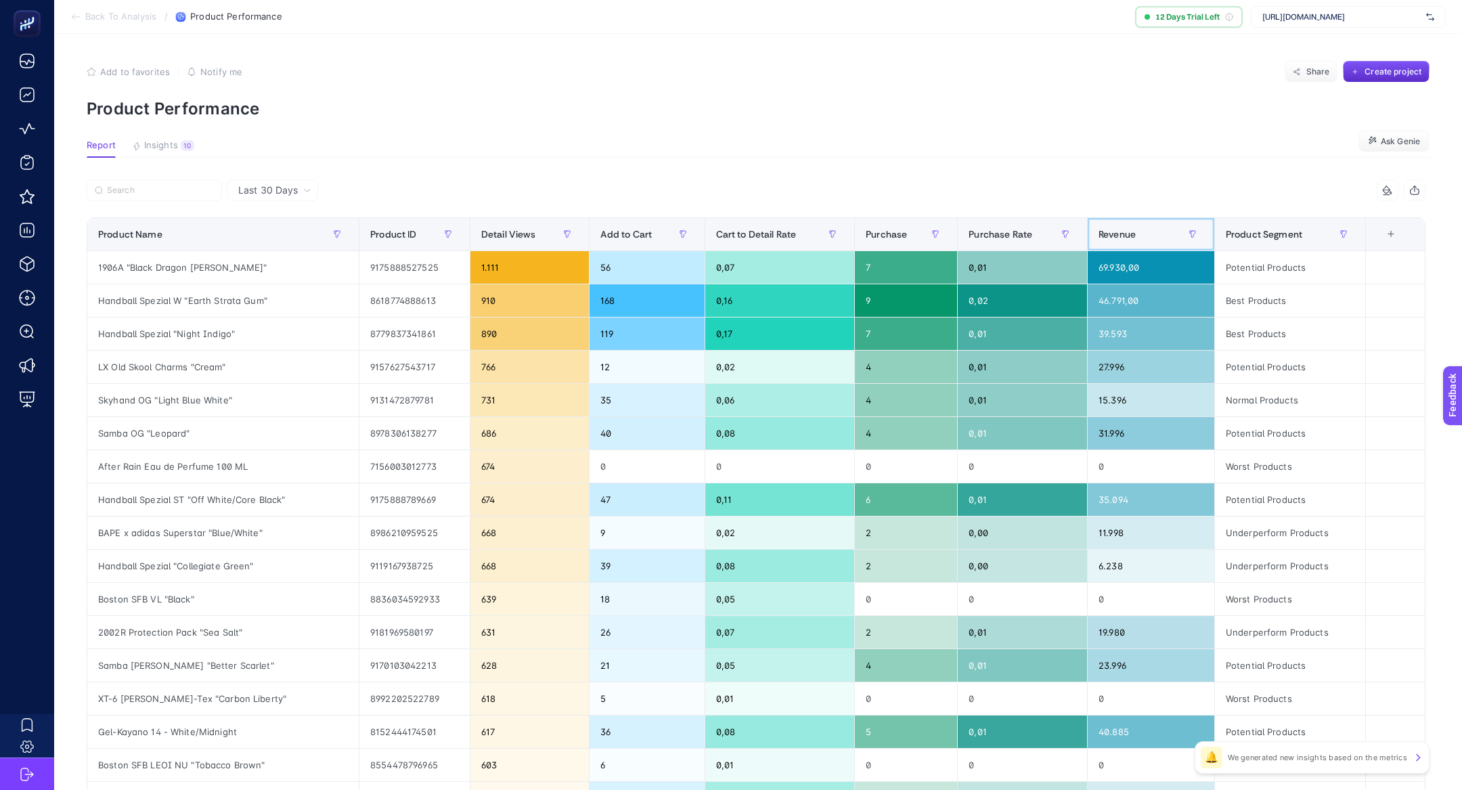
click at [1129, 233] on div "Revenue" at bounding box center [1150, 234] width 105 height 22
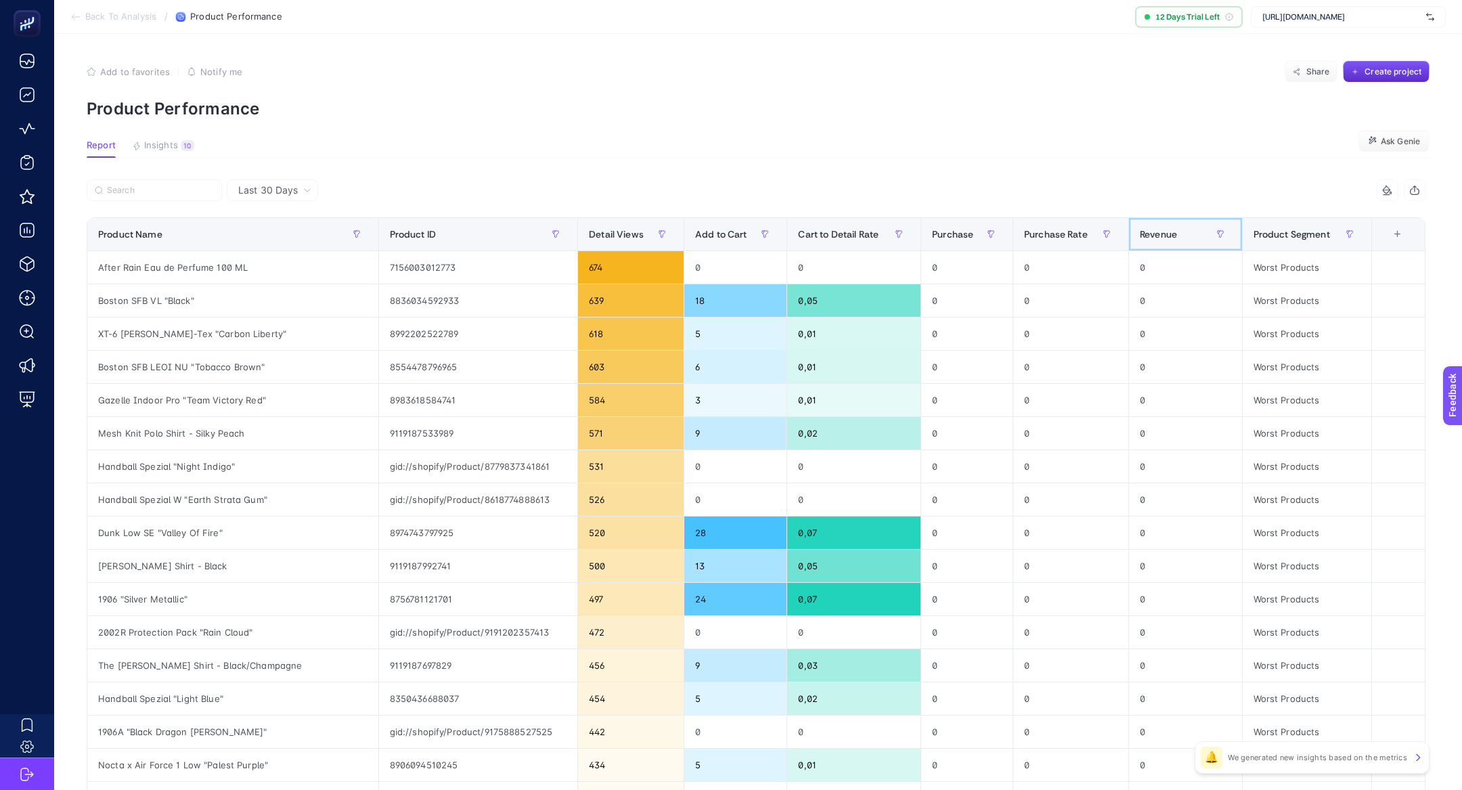
click at [1130, 233] on th "Revenue" at bounding box center [1185, 234] width 114 height 33
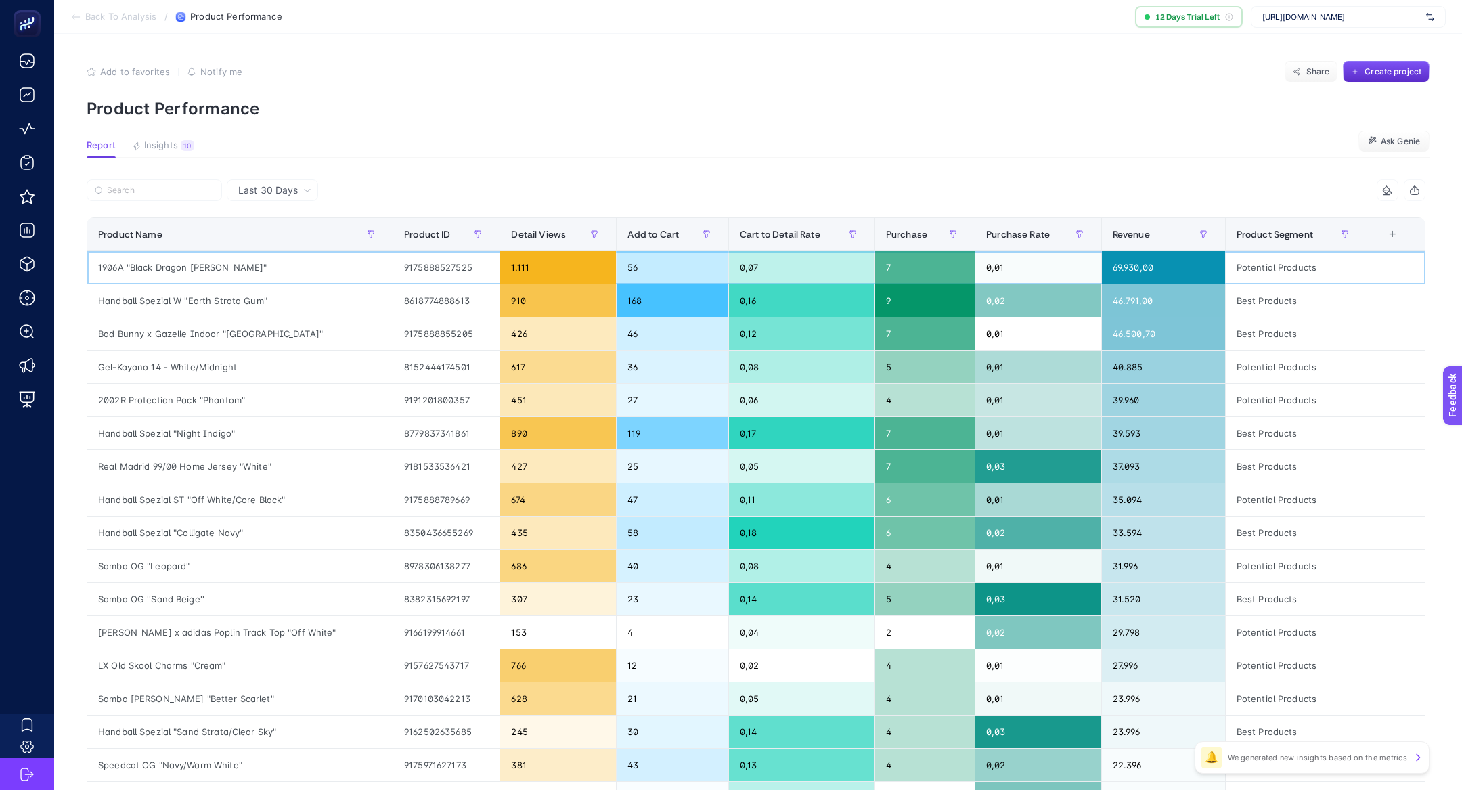
click at [193, 262] on div "1906A "Black Dragon [PERSON_NAME]"" at bounding box center [239, 267] width 305 height 32
copy tr "1906A "Black Dragon [PERSON_NAME]""
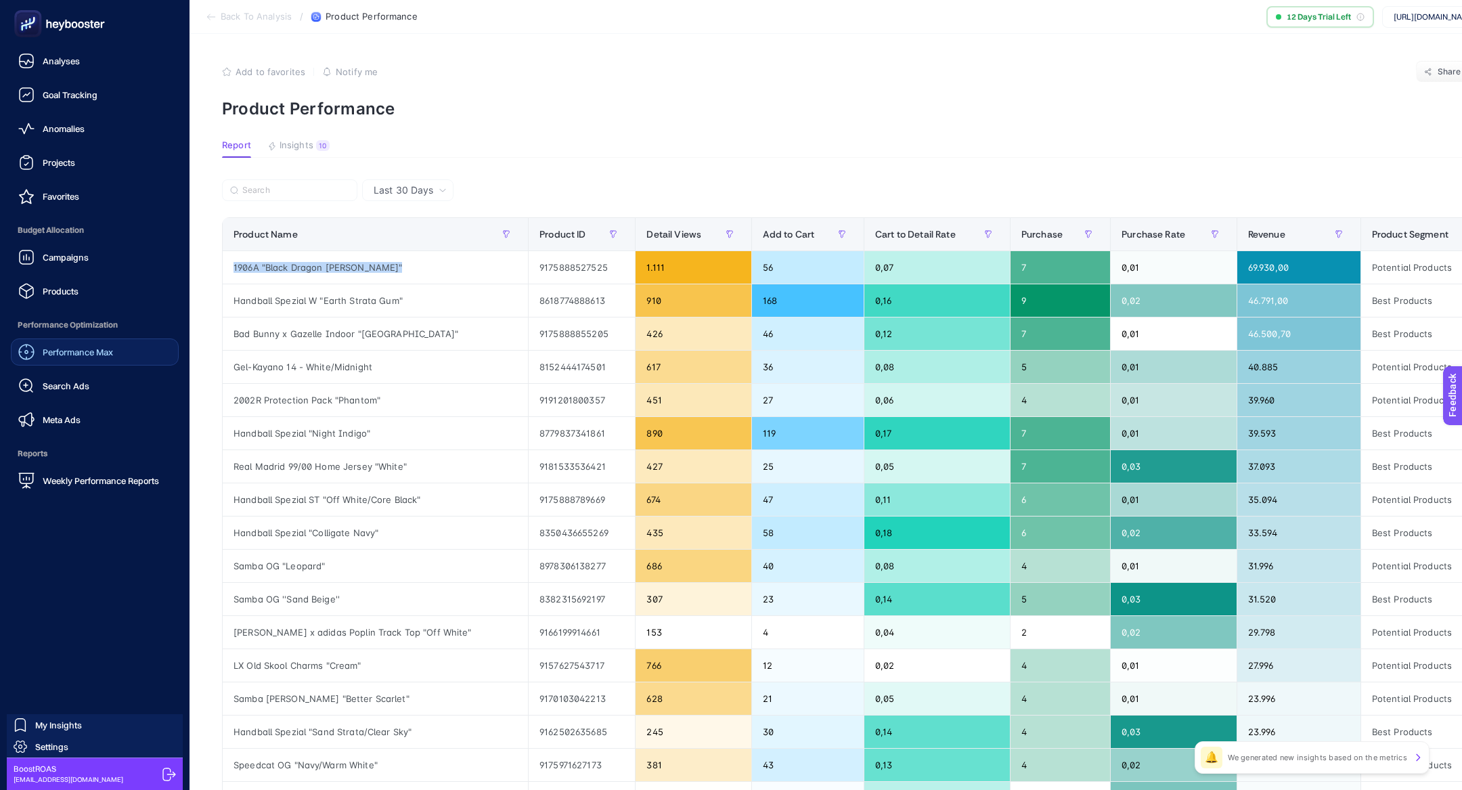
click at [61, 356] on span "Performance Max" at bounding box center [78, 351] width 70 height 11
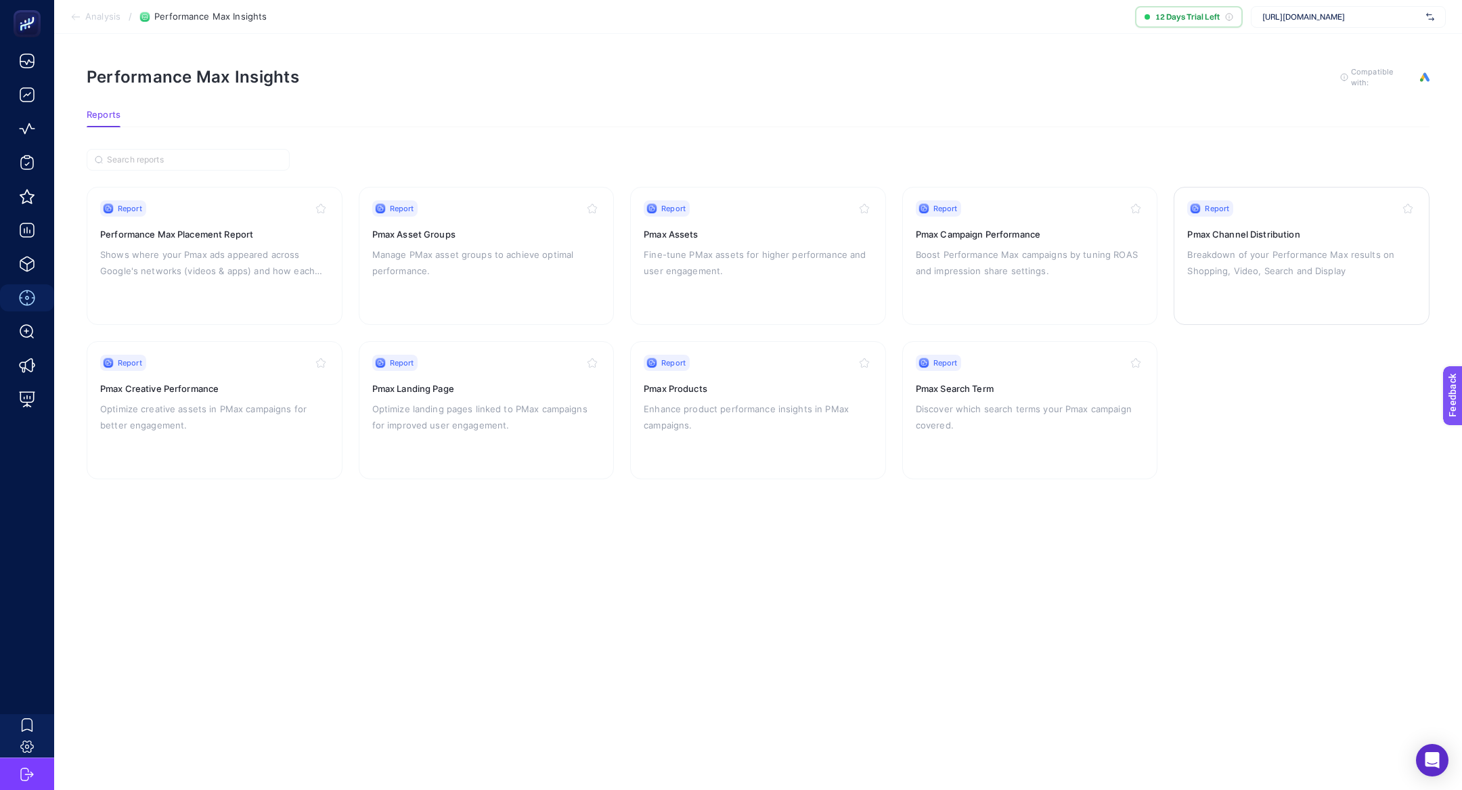
click at [1223, 258] on p "Breakdown of your Performance Max results on Shopping, Video, Search and Display" at bounding box center [1301, 262] width 229 height 32
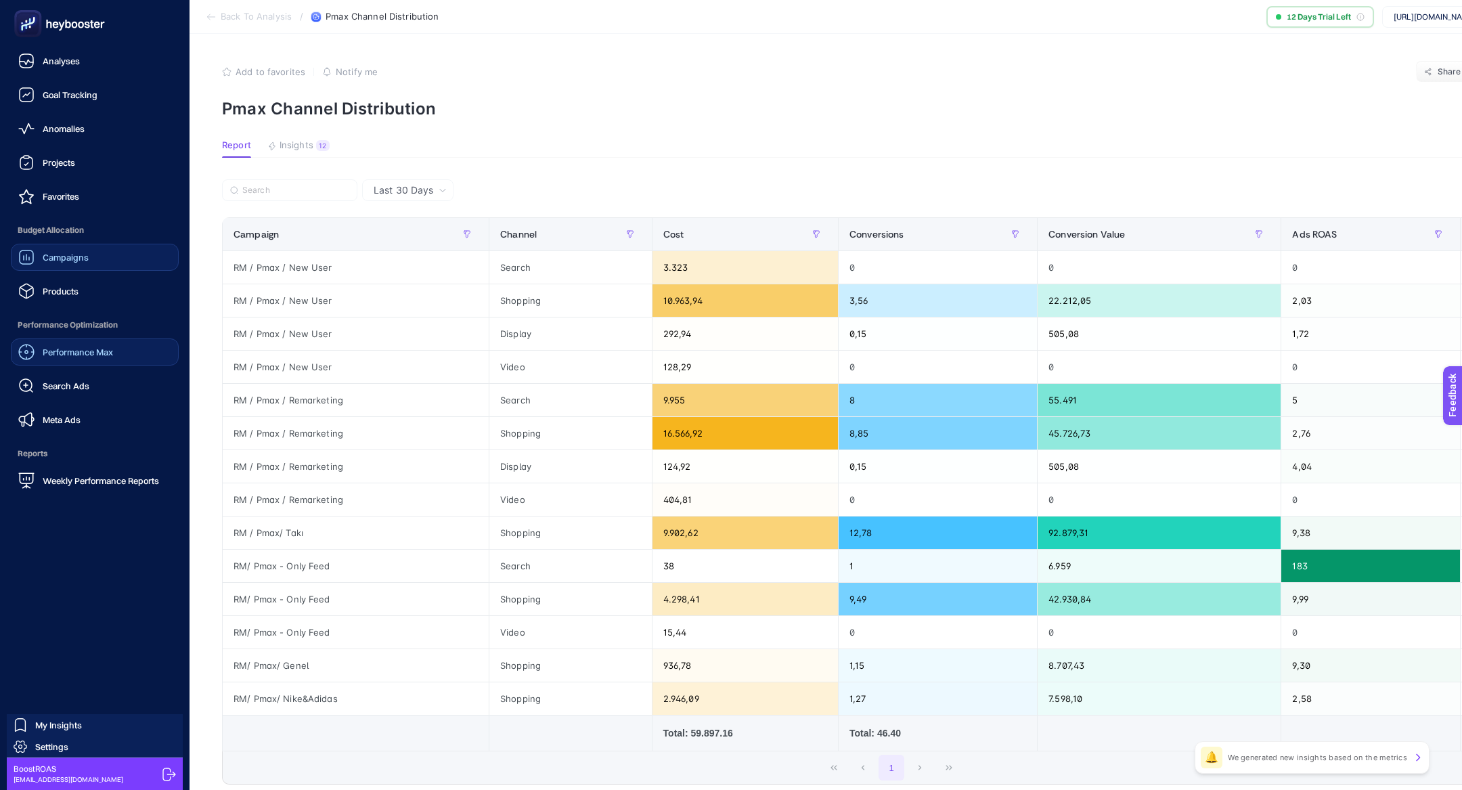
click at [106, 252] on link "Campaigns" at bounding box center [95, 257] width 168 height 27
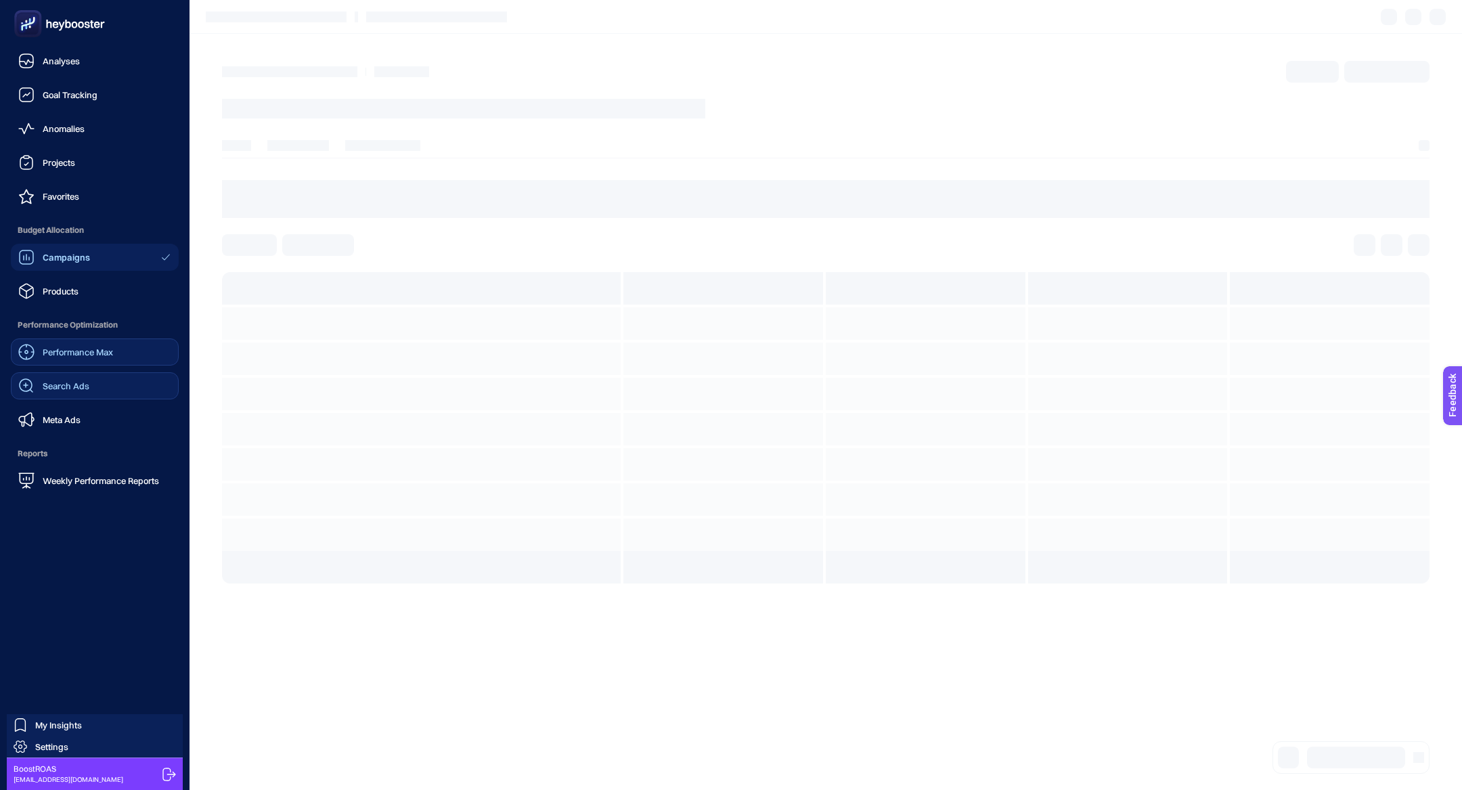
click at [87, 390] on span "Search Ads" at bounding box center [66, 385] width 47 height 11
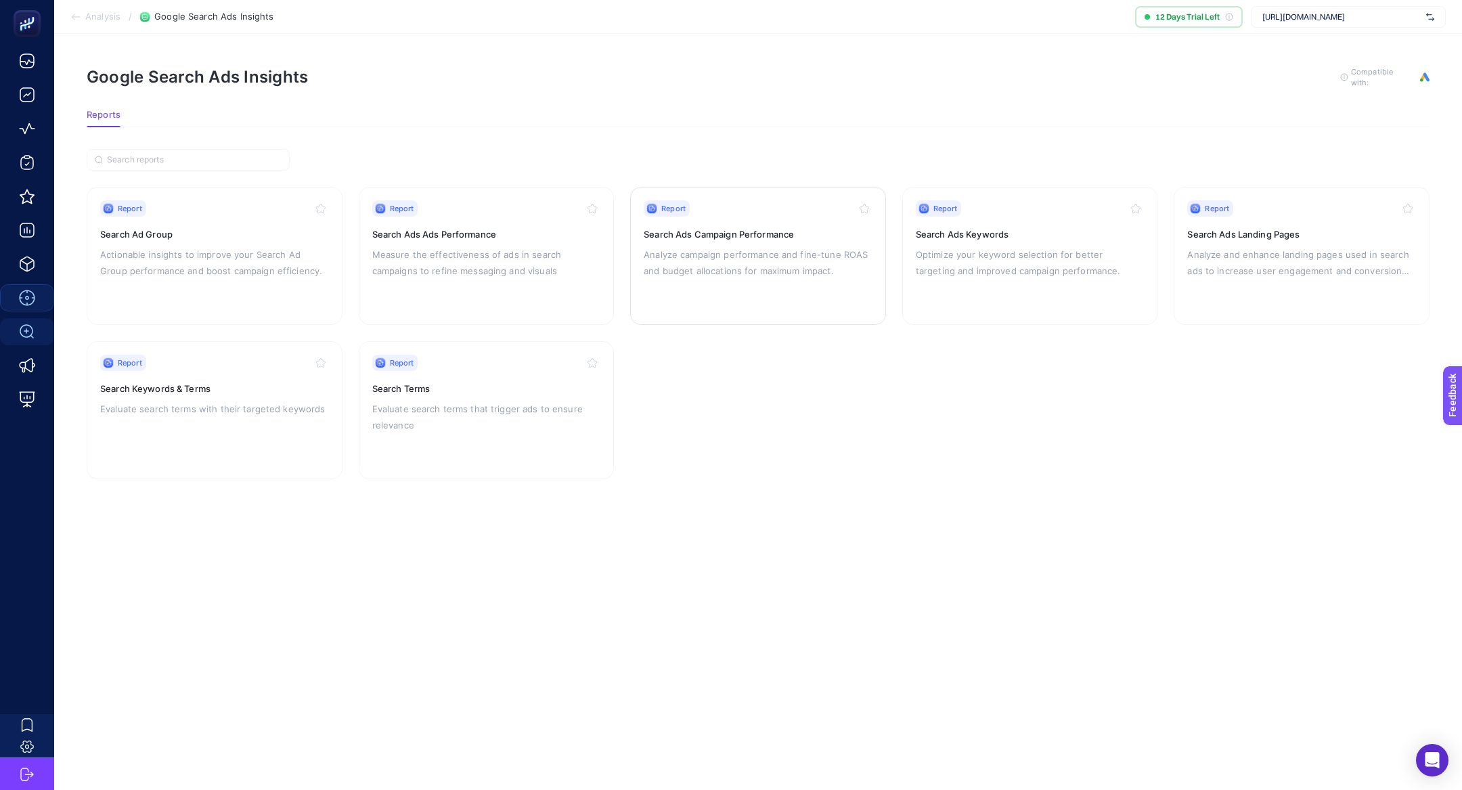
click at [780, 238] on h3 "Search Ads Campaign Performance" at bounding box center [758, 234] width 229 height 14
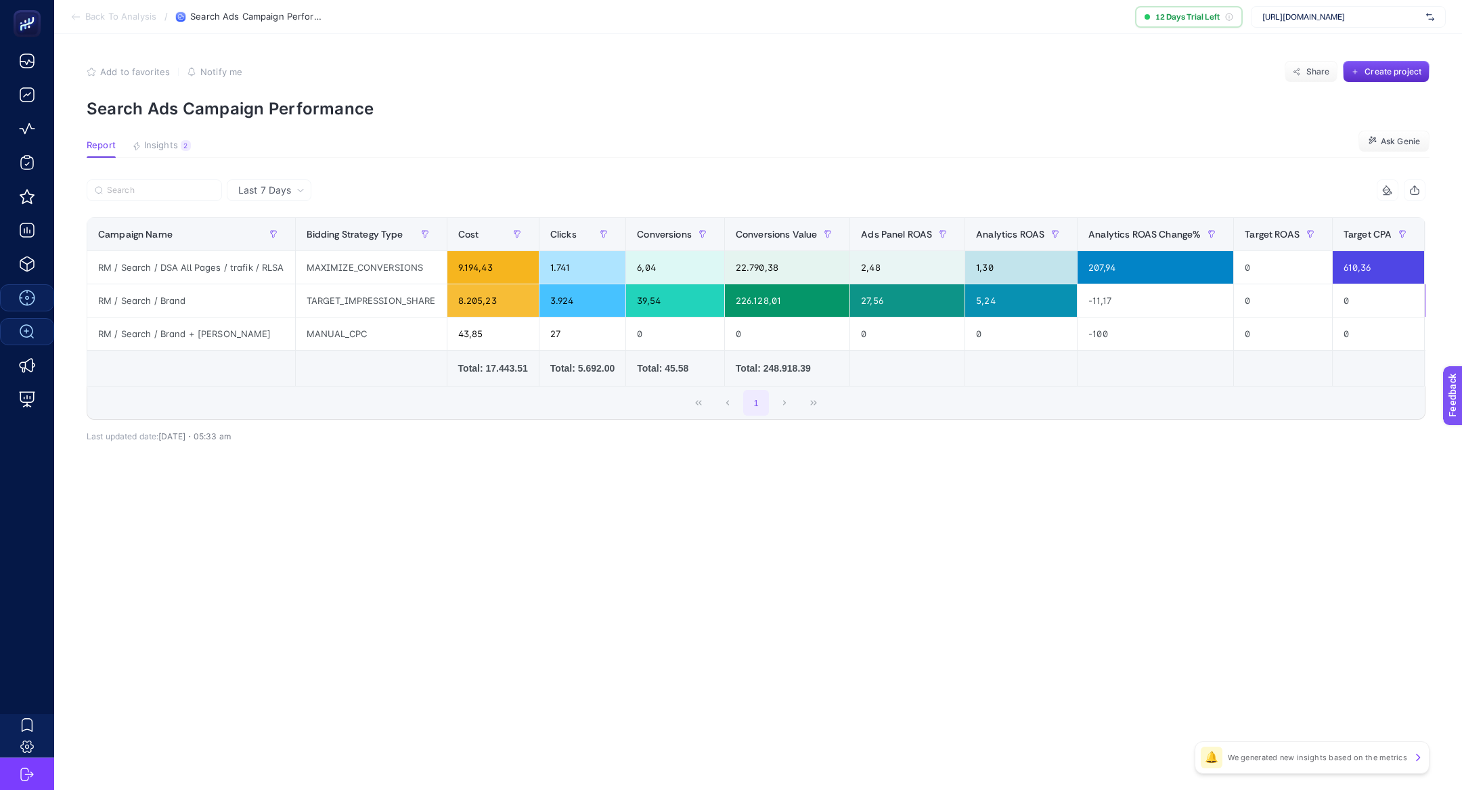
click at [294, 192] on div "Last 7 Days" at bounding box center [271, 189] width 77 height 9
click at [289, 238] on li "Last 30 Days" at bounding box center [269, 243] width 76 height 24
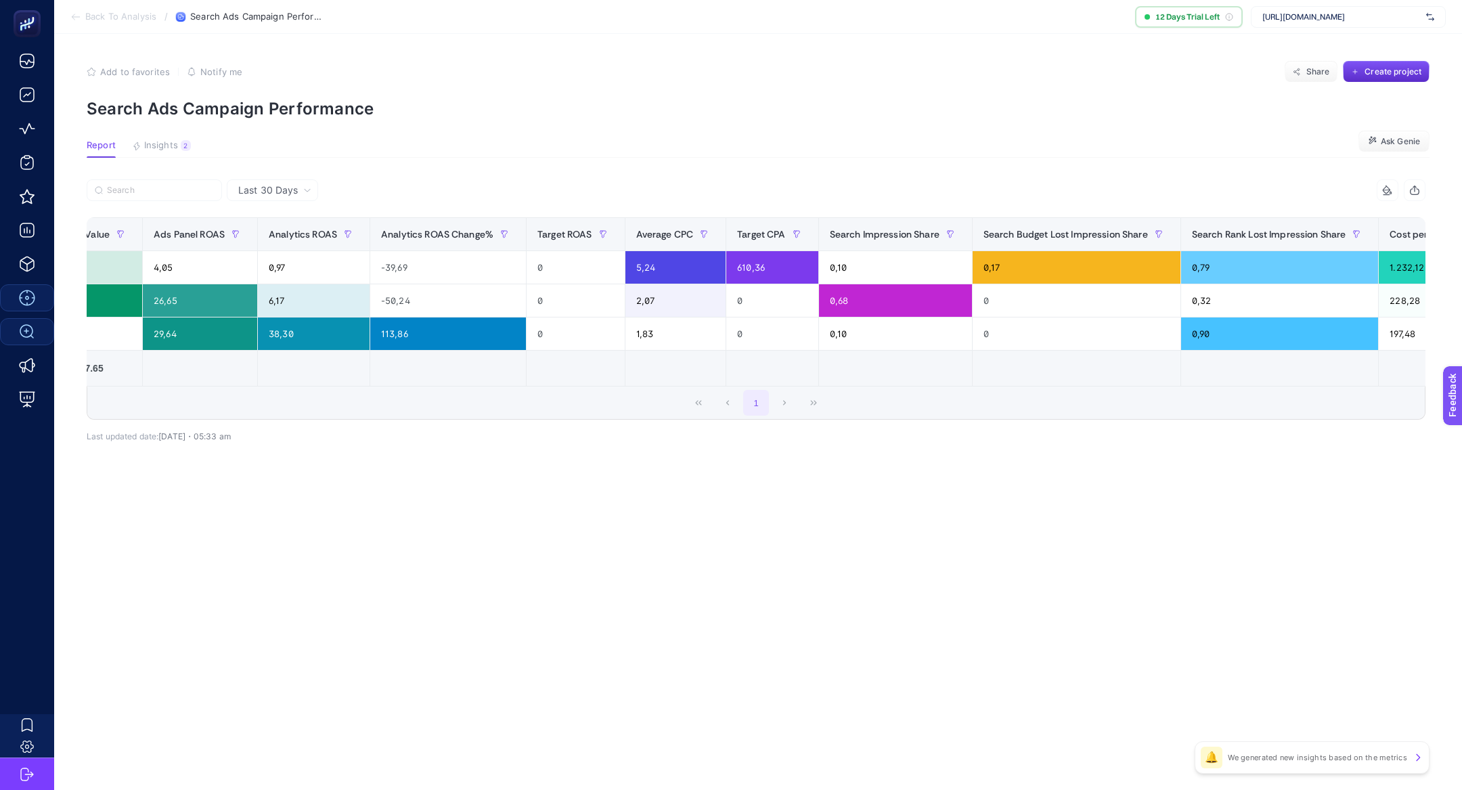
scroll to position [0, 851]
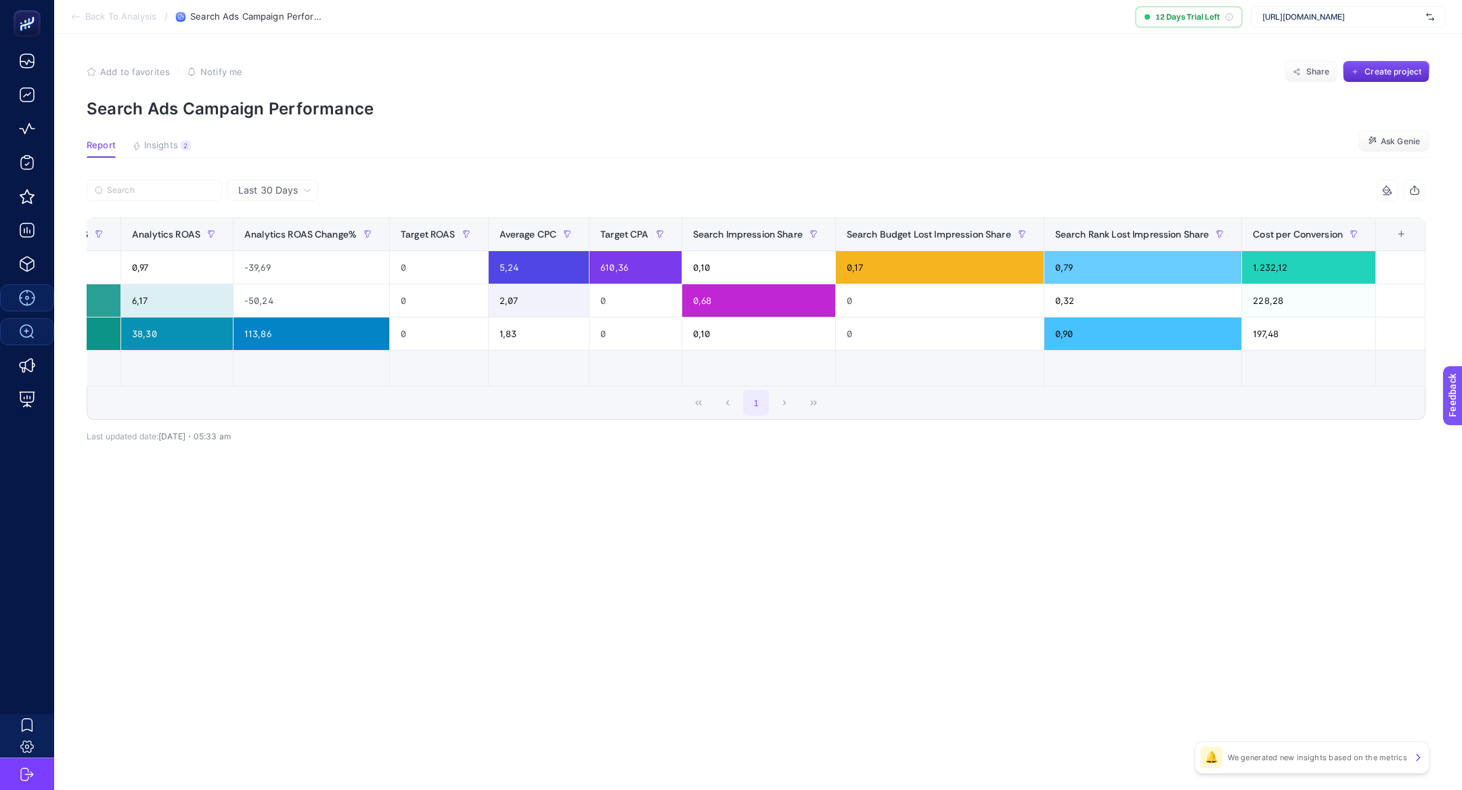
click at [1401, 235] on div "+" at bounding box center [1401, 234] width 26 height 11
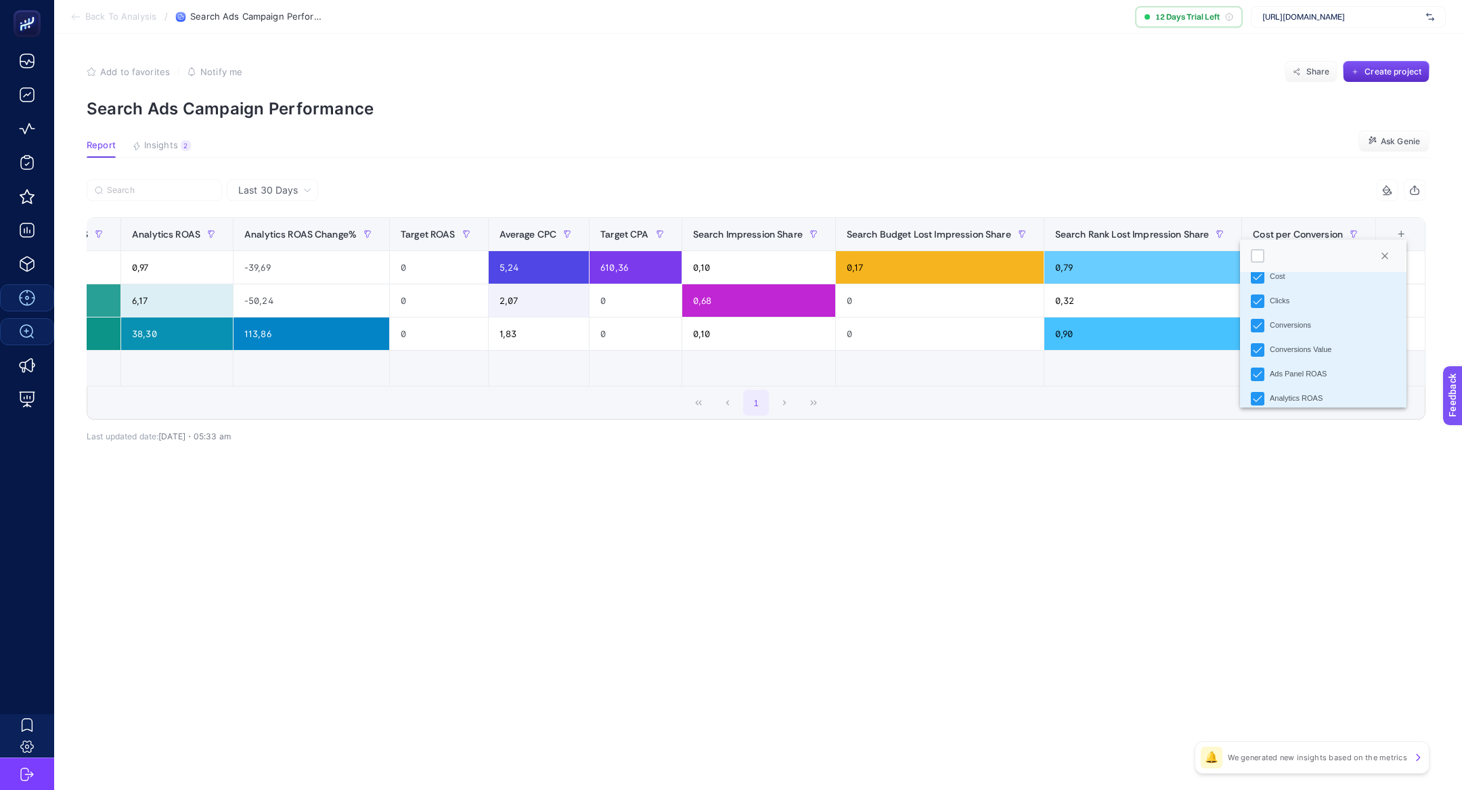
scroll to position [114, 0]
click at [1261, 342] on icon "Conversions Value" at bounding box center [1256, 345] width 9 height 9
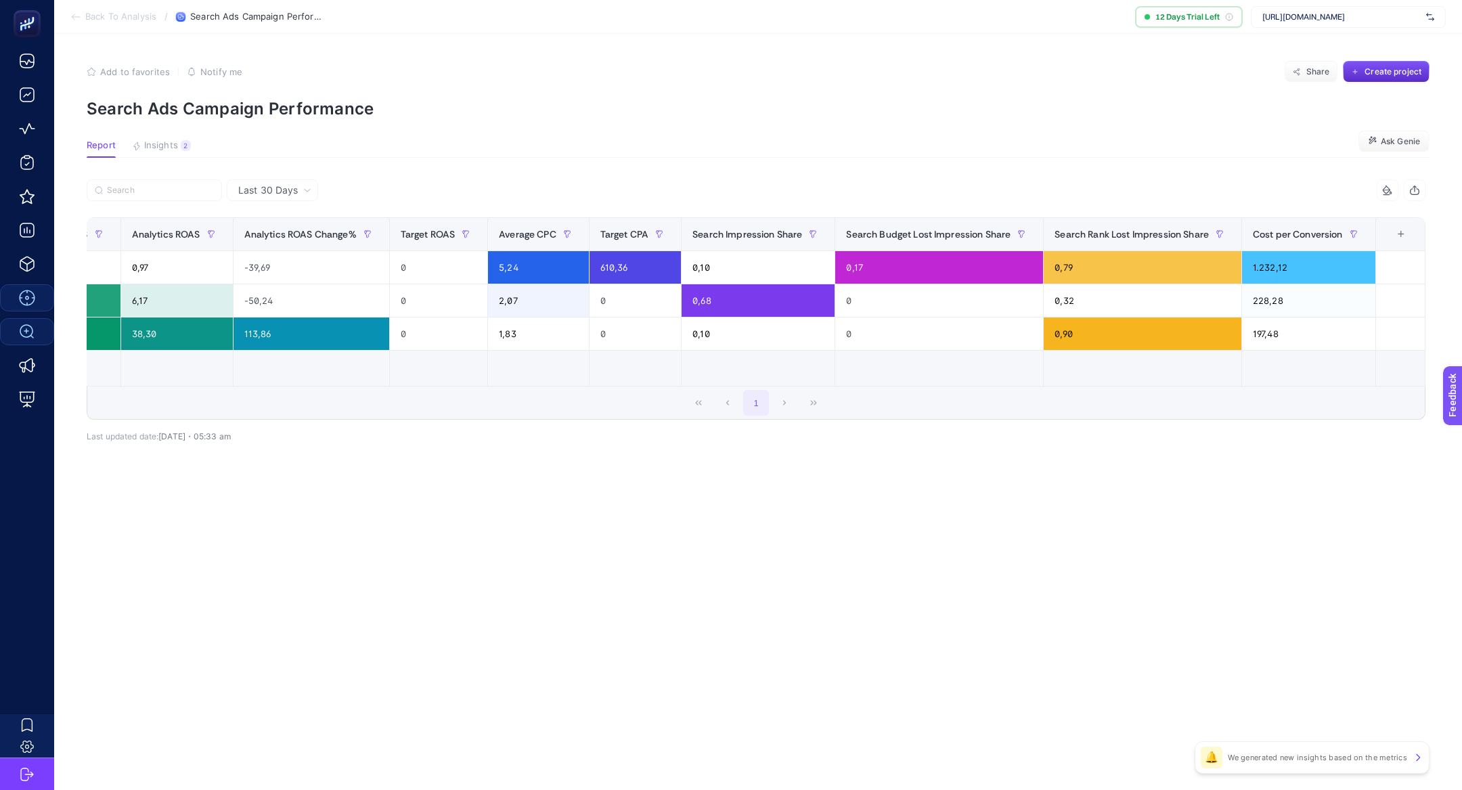
scroll to position [0, 725]
click at [1404, 230] on div "+" at bounding box center [1401, 234] width 26 height 11
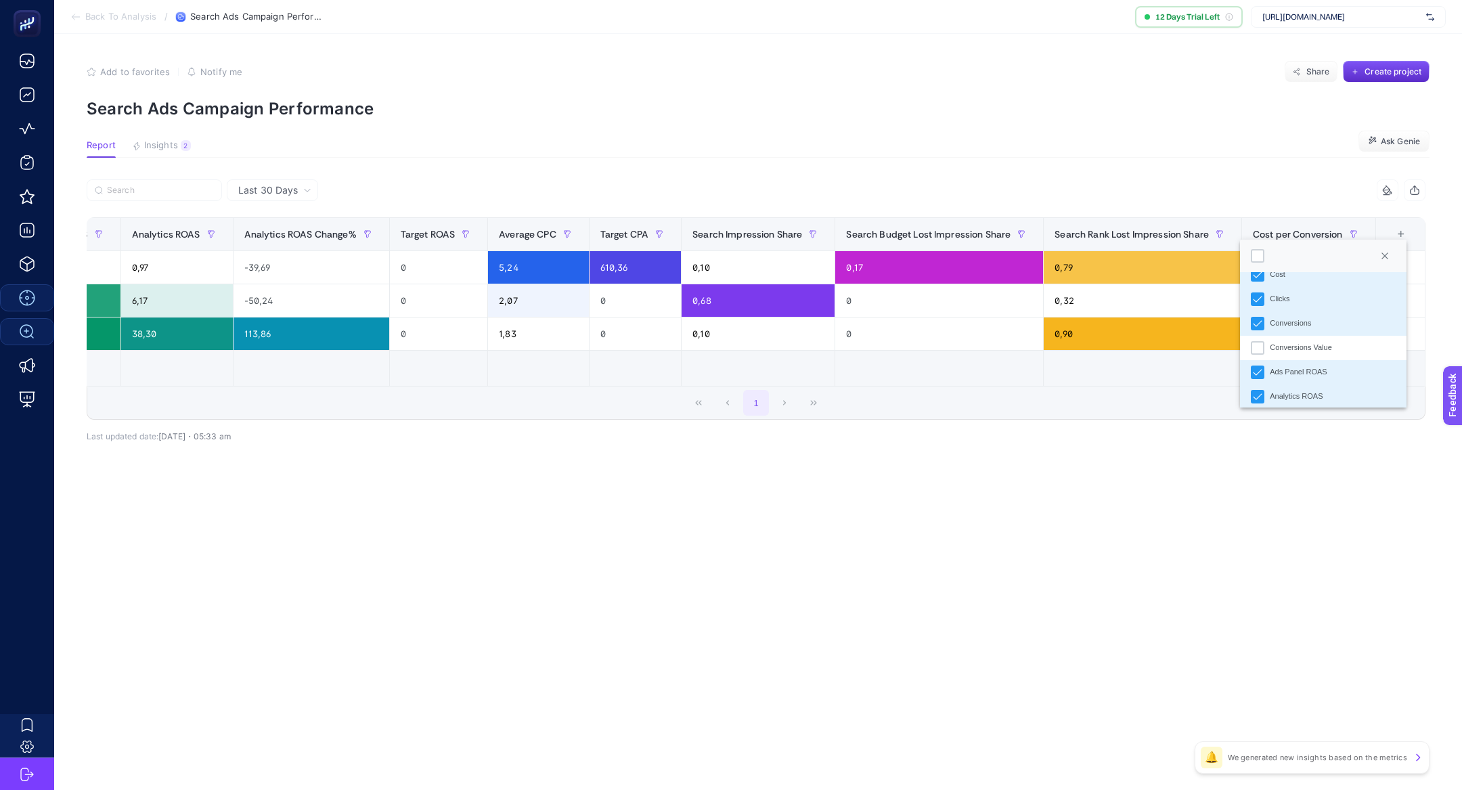
scroll to position [132, 0]
click at [1260, 355] on icon "Ads Panel ROAS" at bounding box center [1256, 352] width 9 height 9
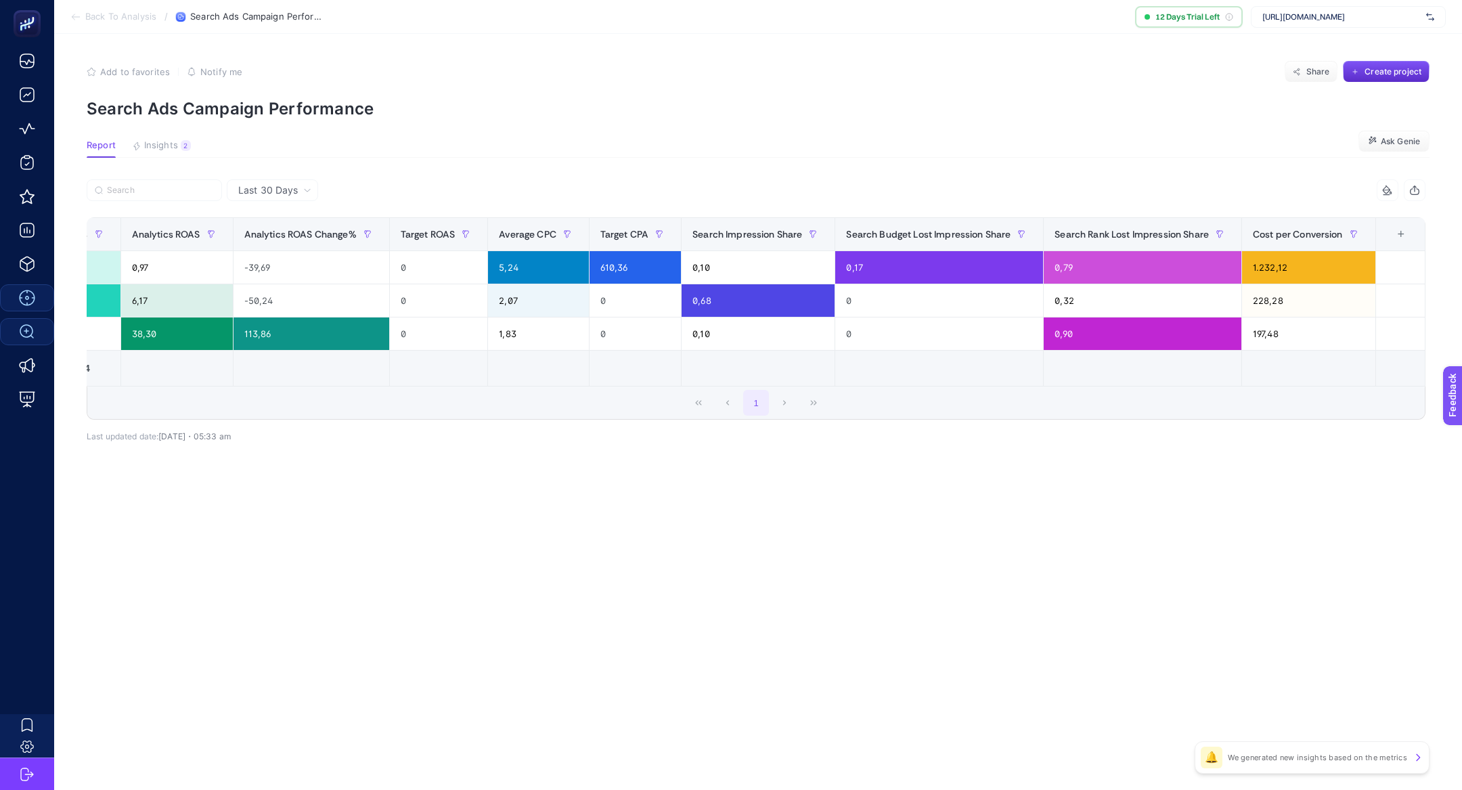
scroll to position [0, 611]
click at [1401, 233] on div "+" at bounding box center [1401, 234] width 26 height 11
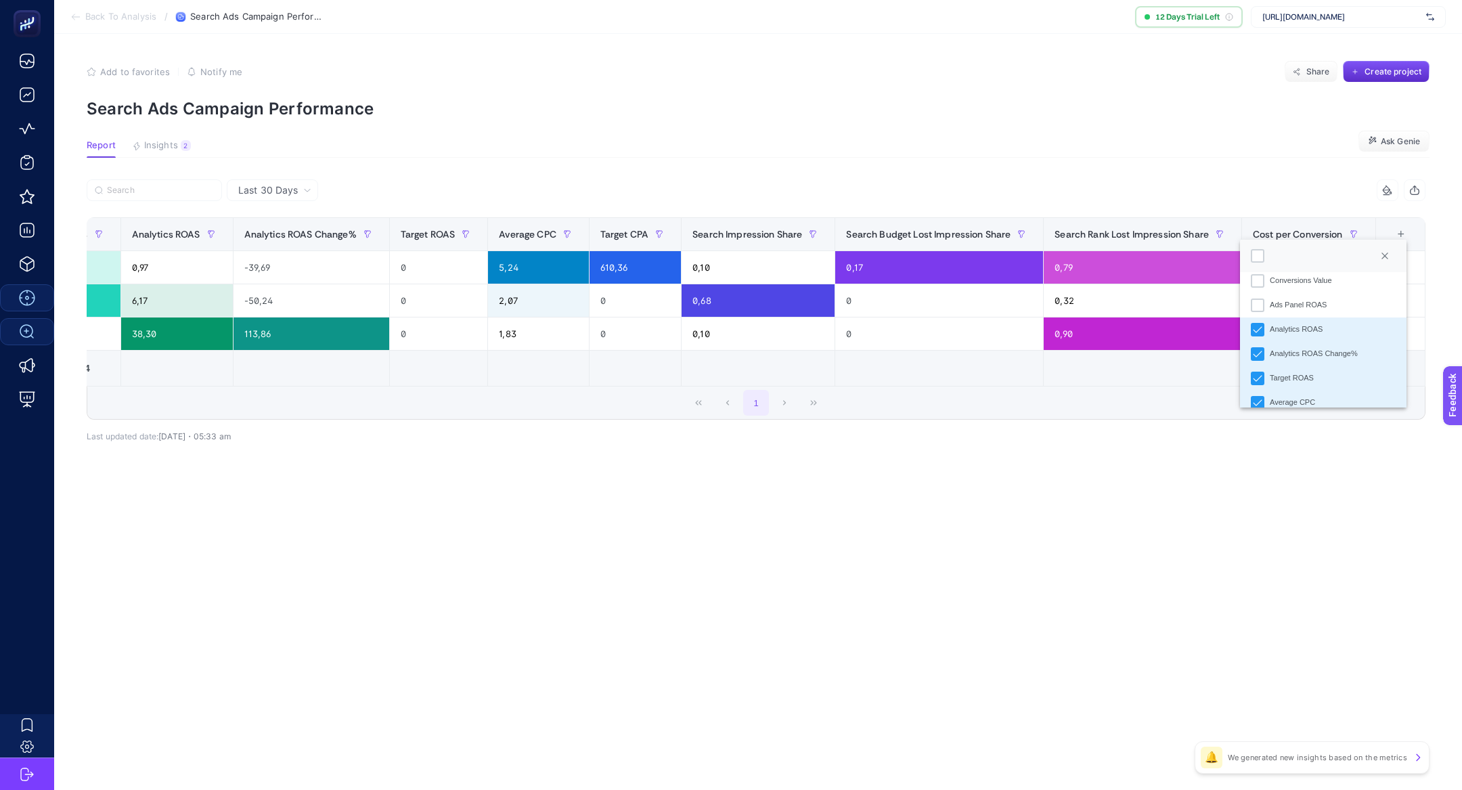
scroll to position [185, 0]
click at [1263, 370] on div "Target ROAS" at bounding box center [1257, 372] width 14 height 14
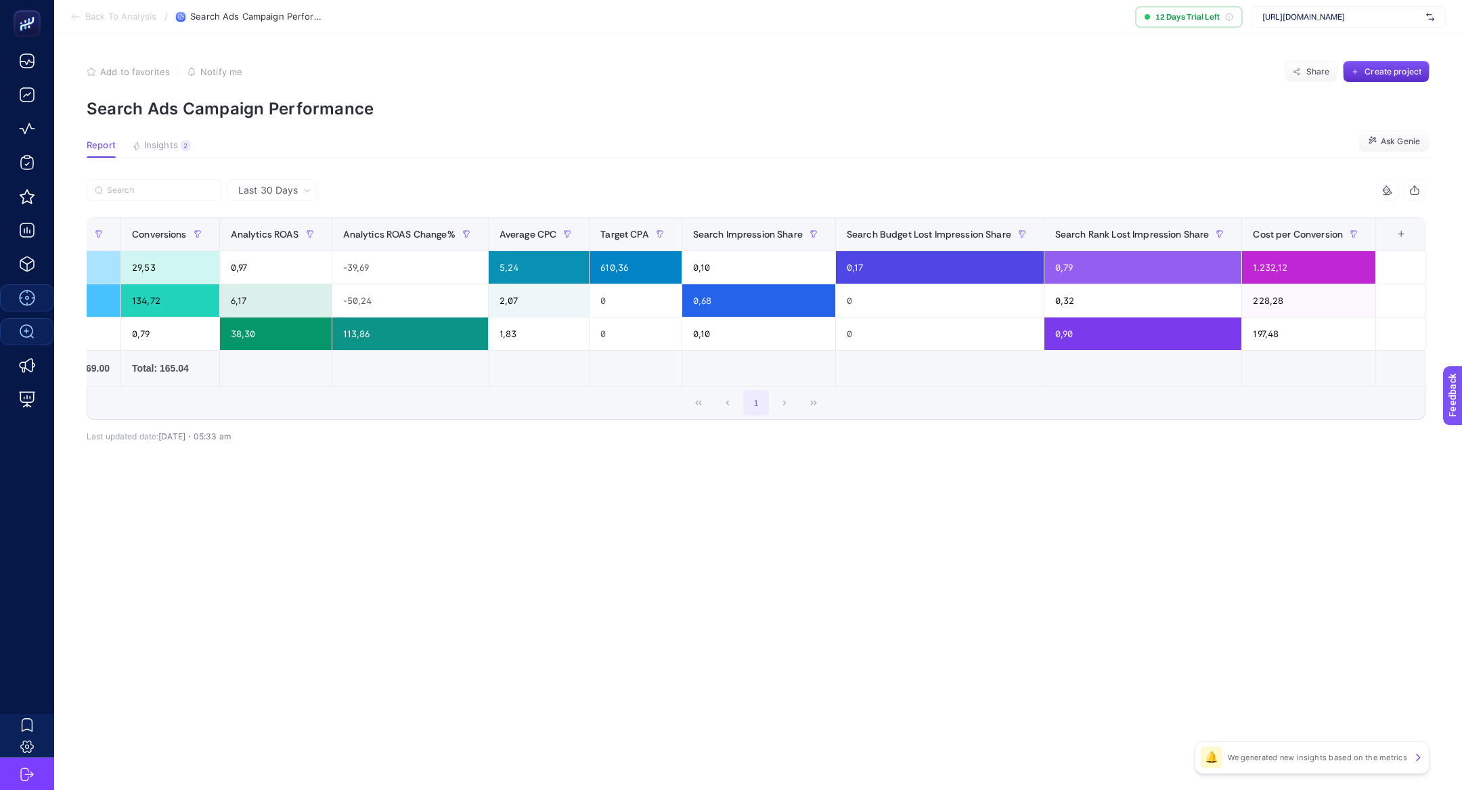
click at [1402, 231] on div "+" at bounding box center [1401, 234] width 26 height 11
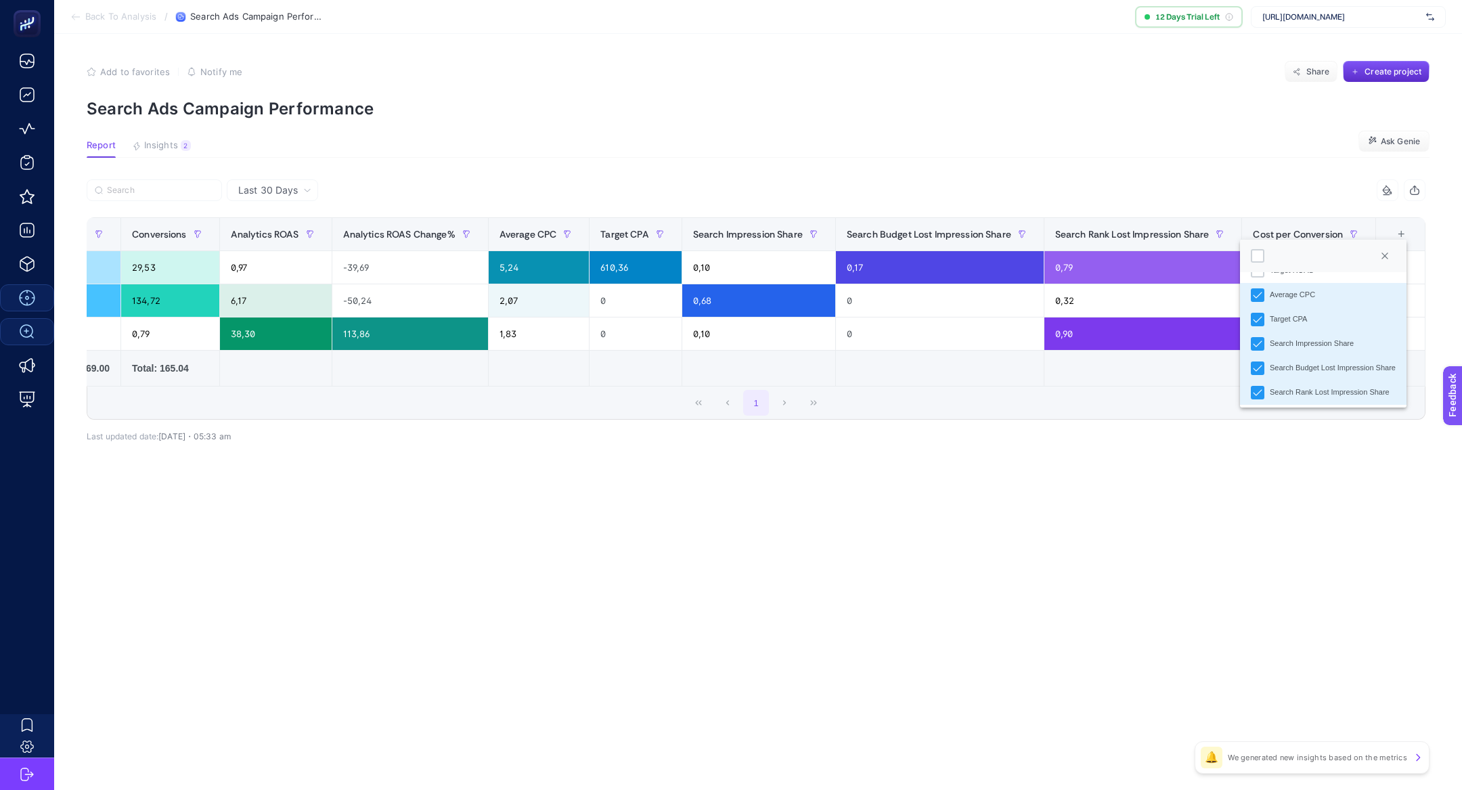
scroll to position [331, 0]
click at [997, 596] on article "Add to favorites false Notify me Share Create project Search Ads Campaign Perfo…" at bounding box center [757, 412] width 1407 height 756
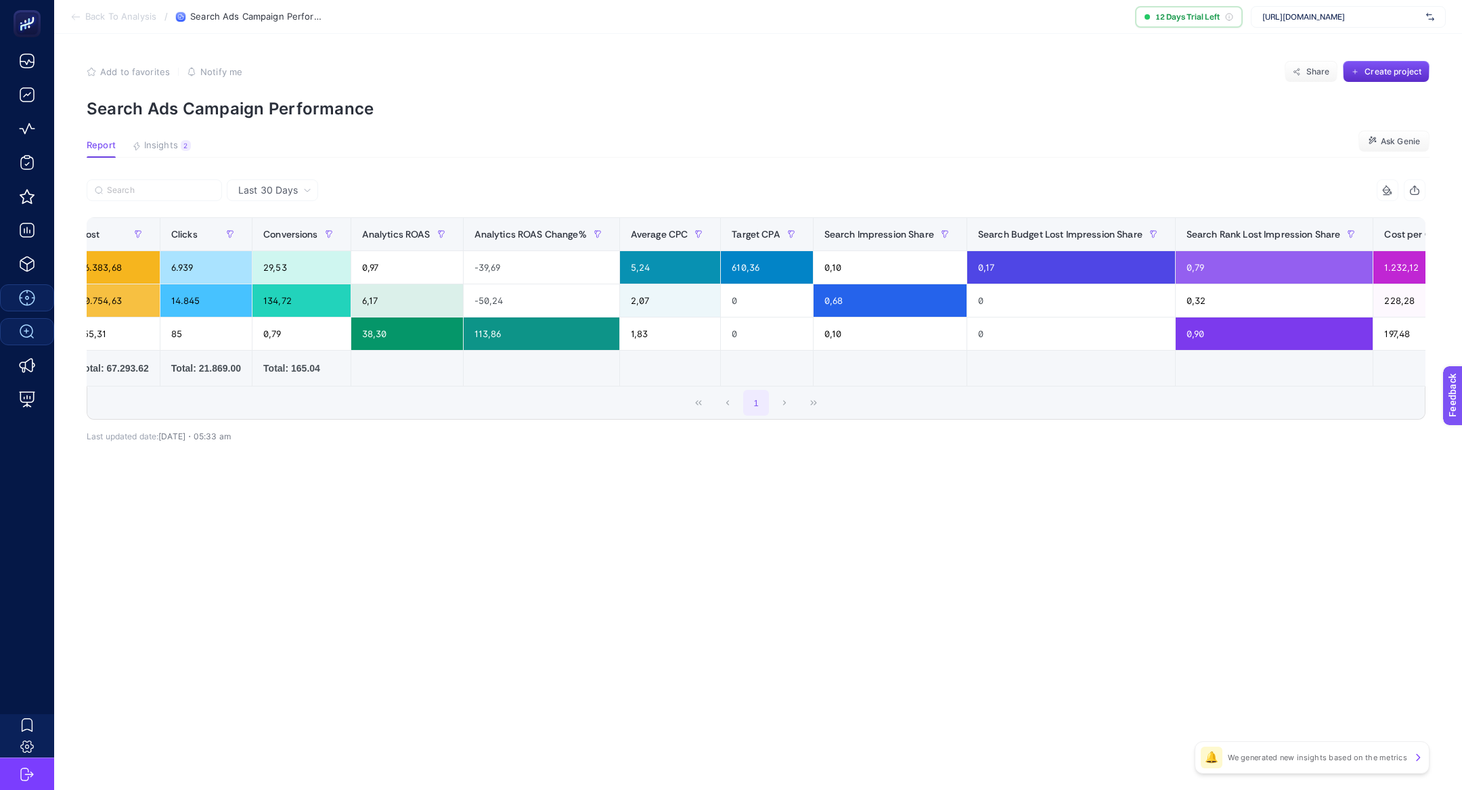
scroll to position [0, 513]
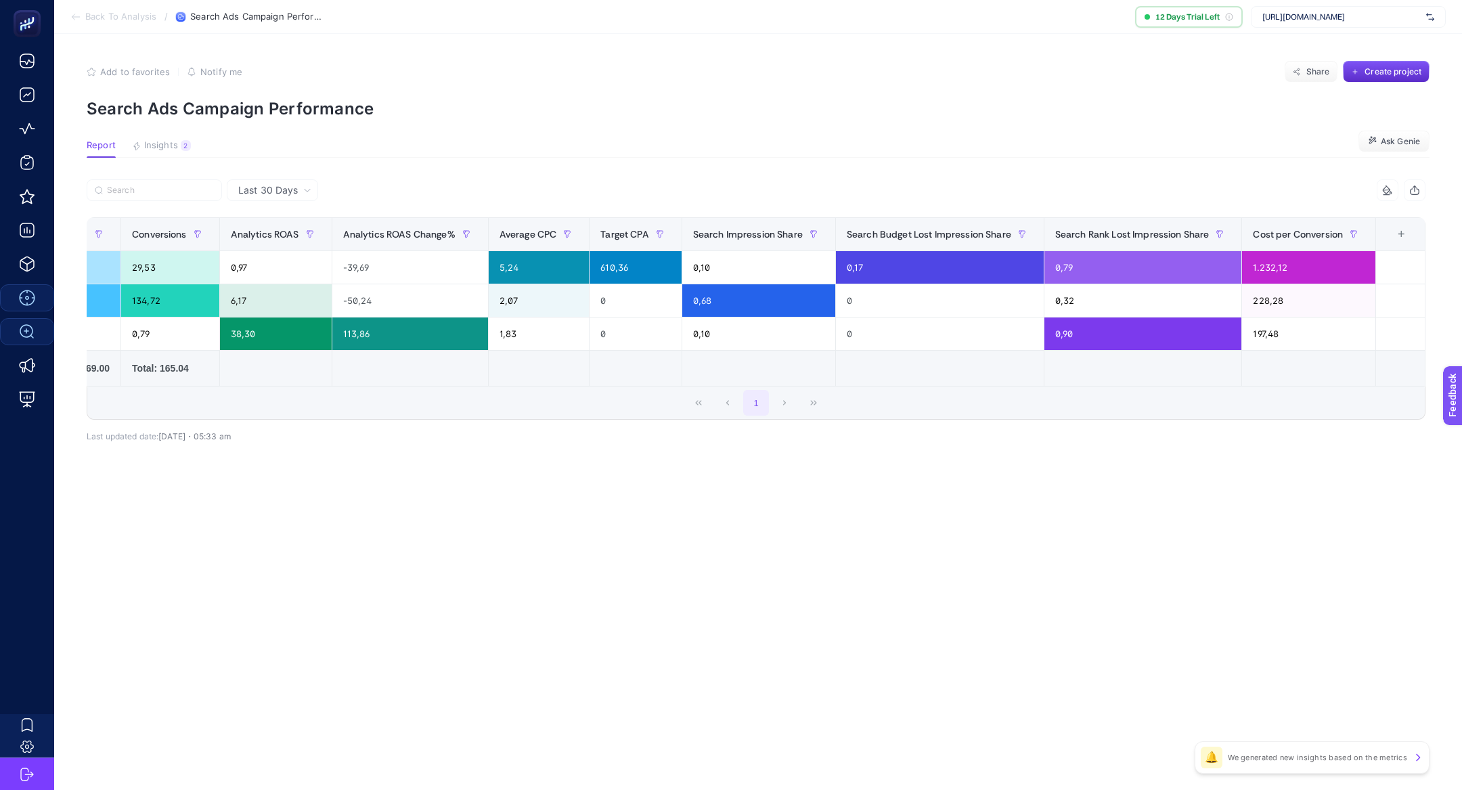
click at [1407, 236] on div "+" at bounding box center [1401, 234] width 26 height 11
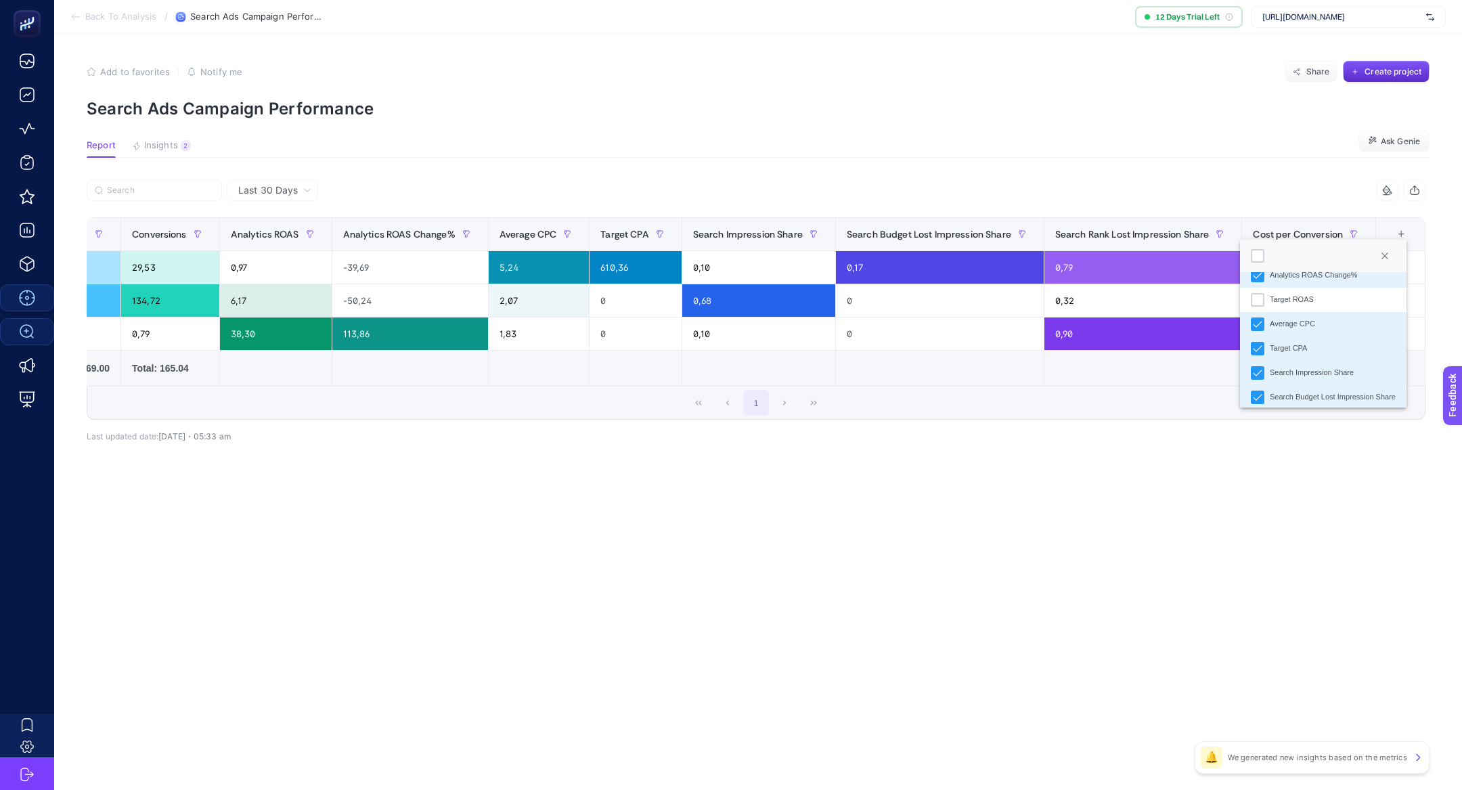
scroll to position [256, 0]
click at [1259, 351] on icon "Target CPA" at bounding box center [1256, 349] width 9 height 9
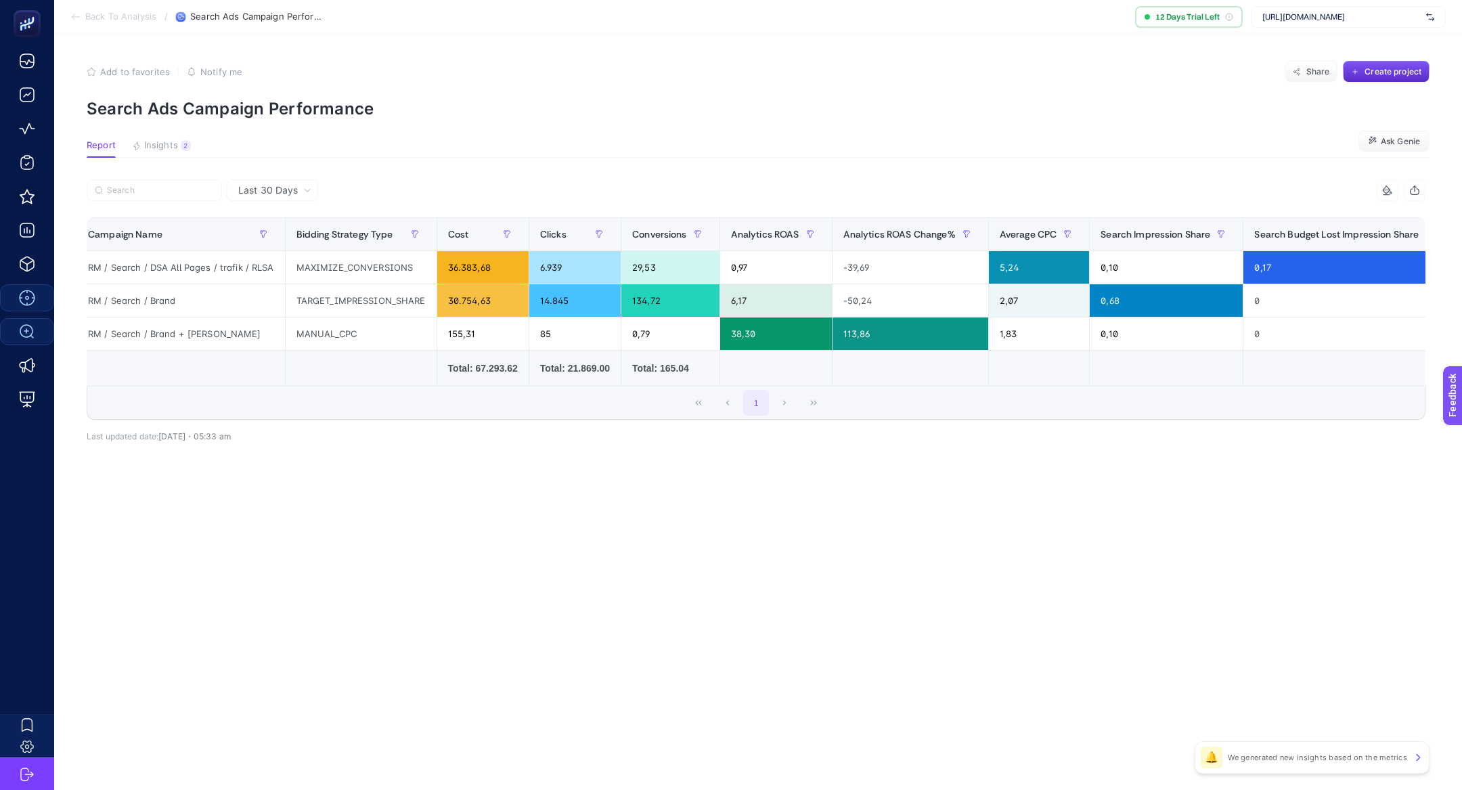
scroll to position [0, 0]
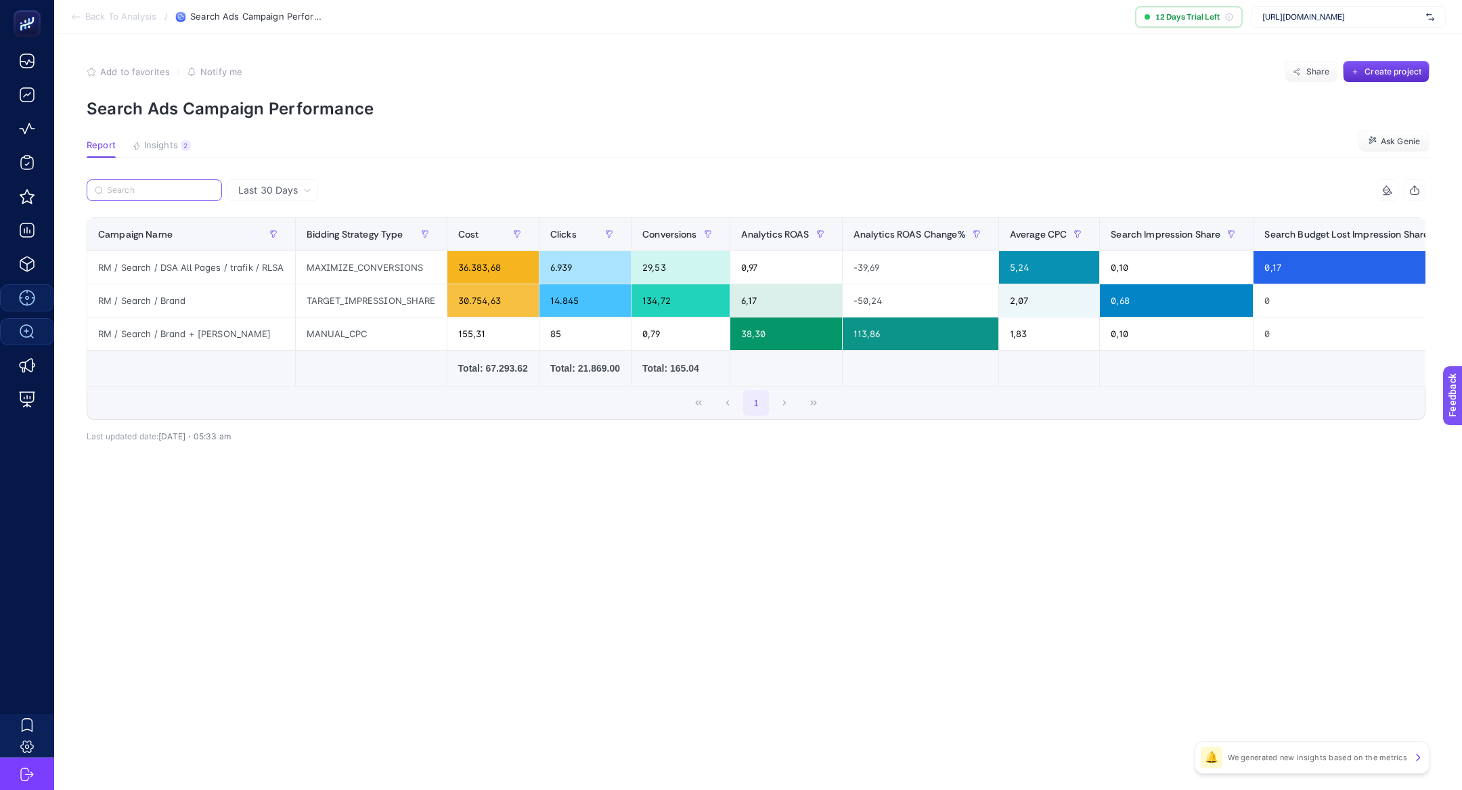
click at [177, 190] on input "Search" at bounding box center [160, 190] width 107 height 10
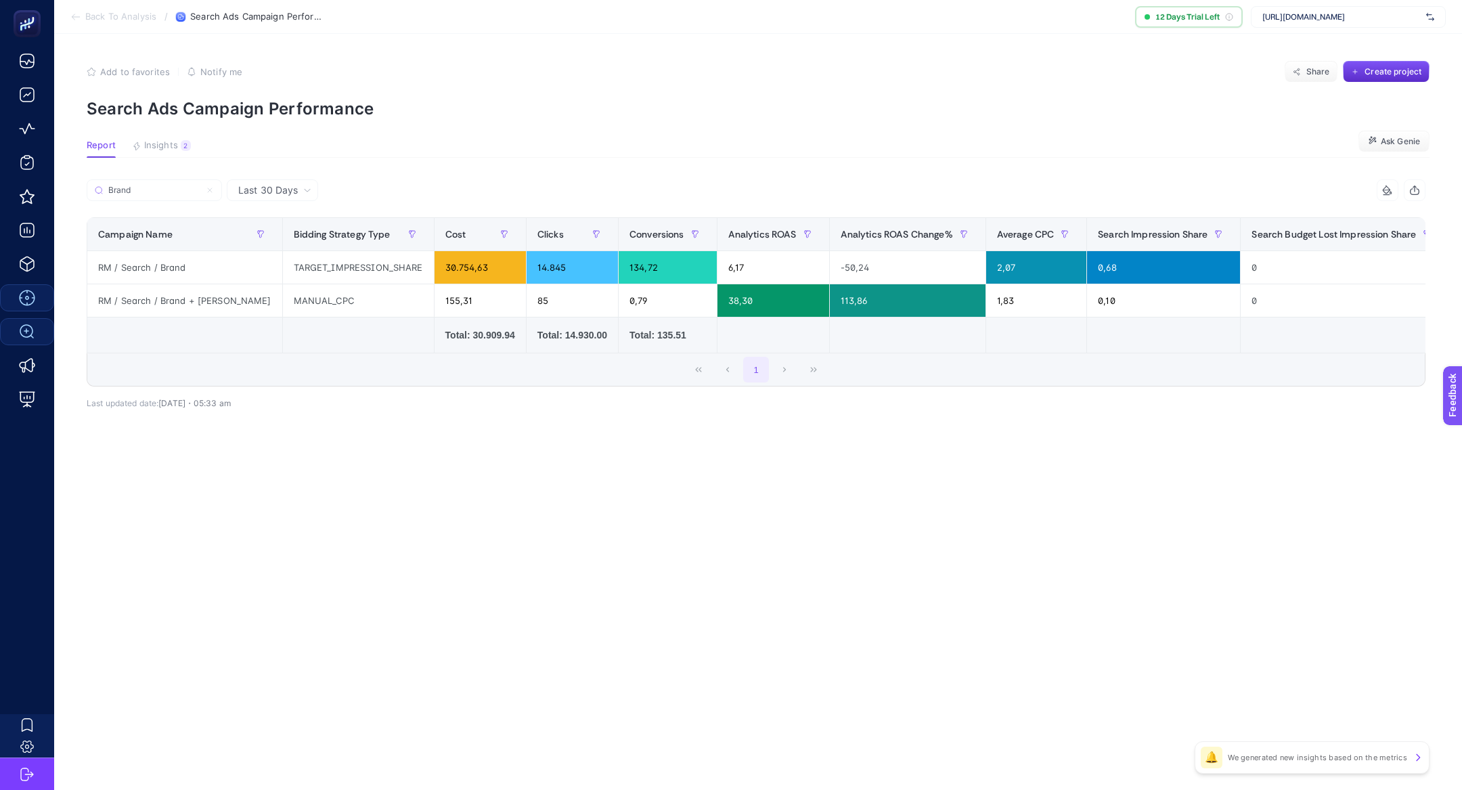
click at [1122, 470] on article "Add to favorites false Notify me Share Create project Search Ads Campaign Perfo…" at bounding box center [757, 412] width 1407 height 756
click at [618, 303] on div "0,79" at bounding box center [667, 300] width 98 height 32
click at [717, 306] on div "38,30" at bounding box center [773, 300] width 112 height 32
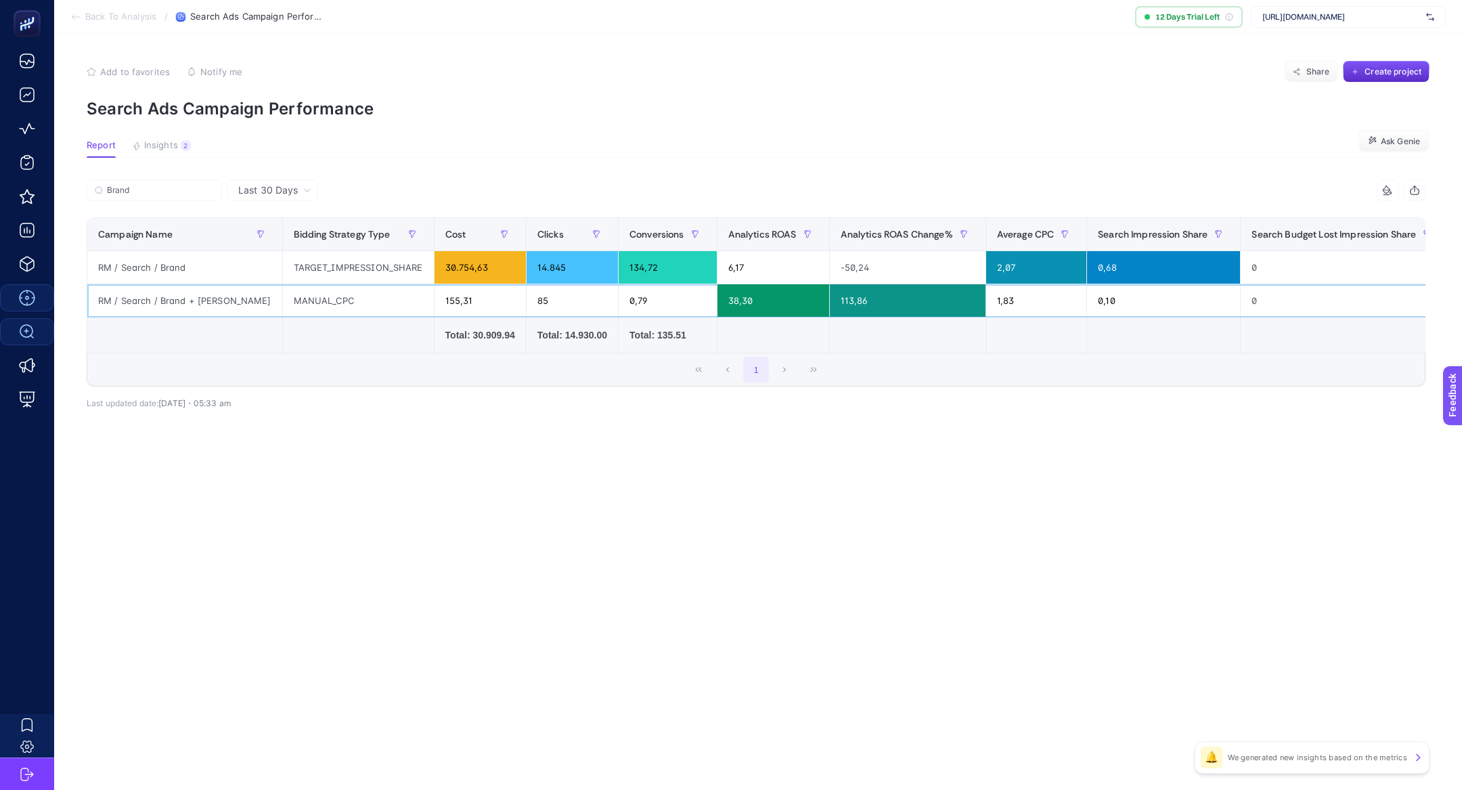
click at [717, 306] on div "38,30" at bounding box center [773, 300] width 112 height 32
click at [717, 299] on div "38,30" at bounding box center [773, 300] width 112 height 32
click at [434, 302] on div "155,31" at bounding box center [479, 300] width 91 height 32
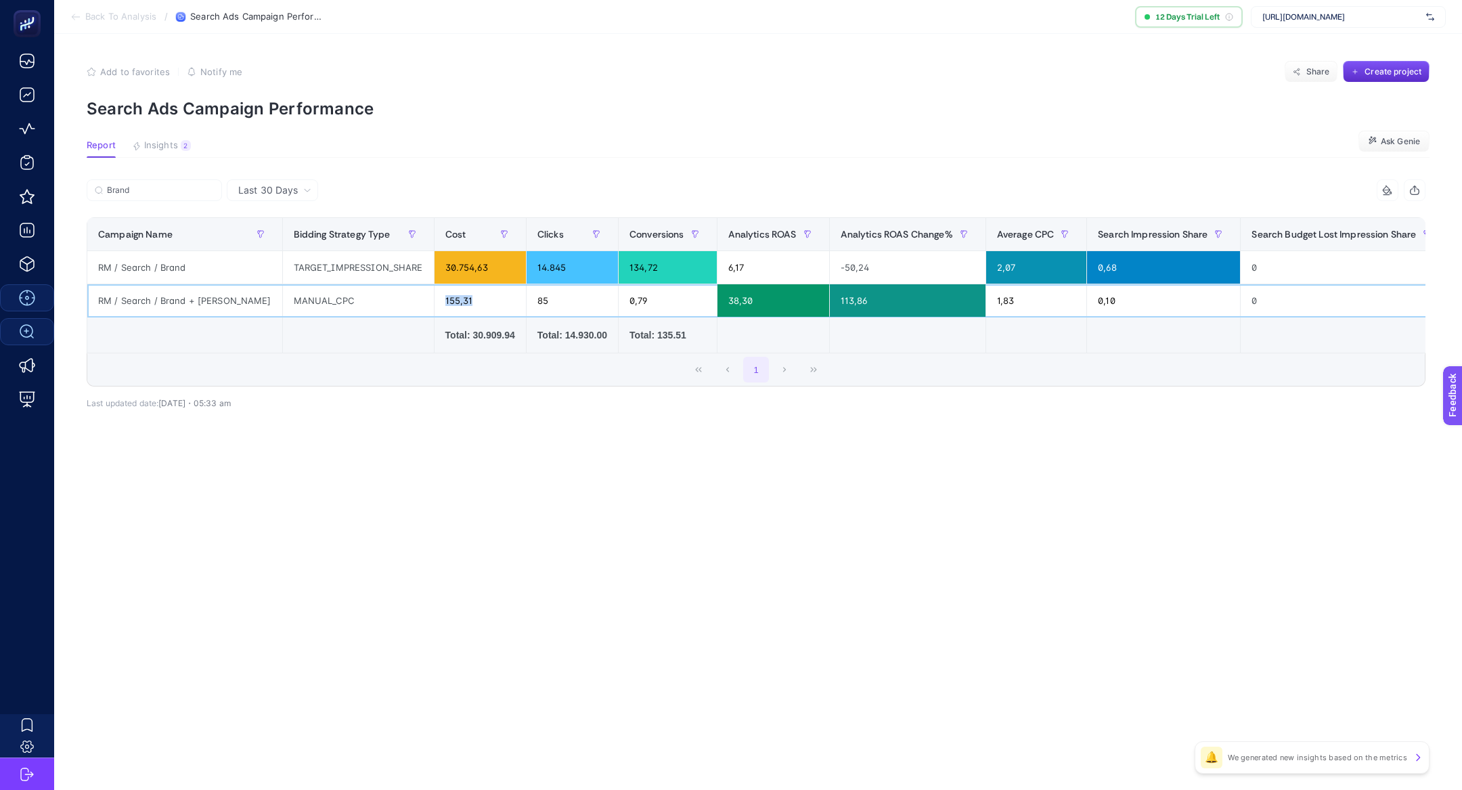
click at [434, 302] on div "155,31" at bounding box center [479, 300] width 91 height 32
click at [618, 302] on div "0,79" at bounding box center [667, 300] width 98 height 32
click at [717, 296] on div "38,30" at bounding box center [773, 300] width 112 height 32
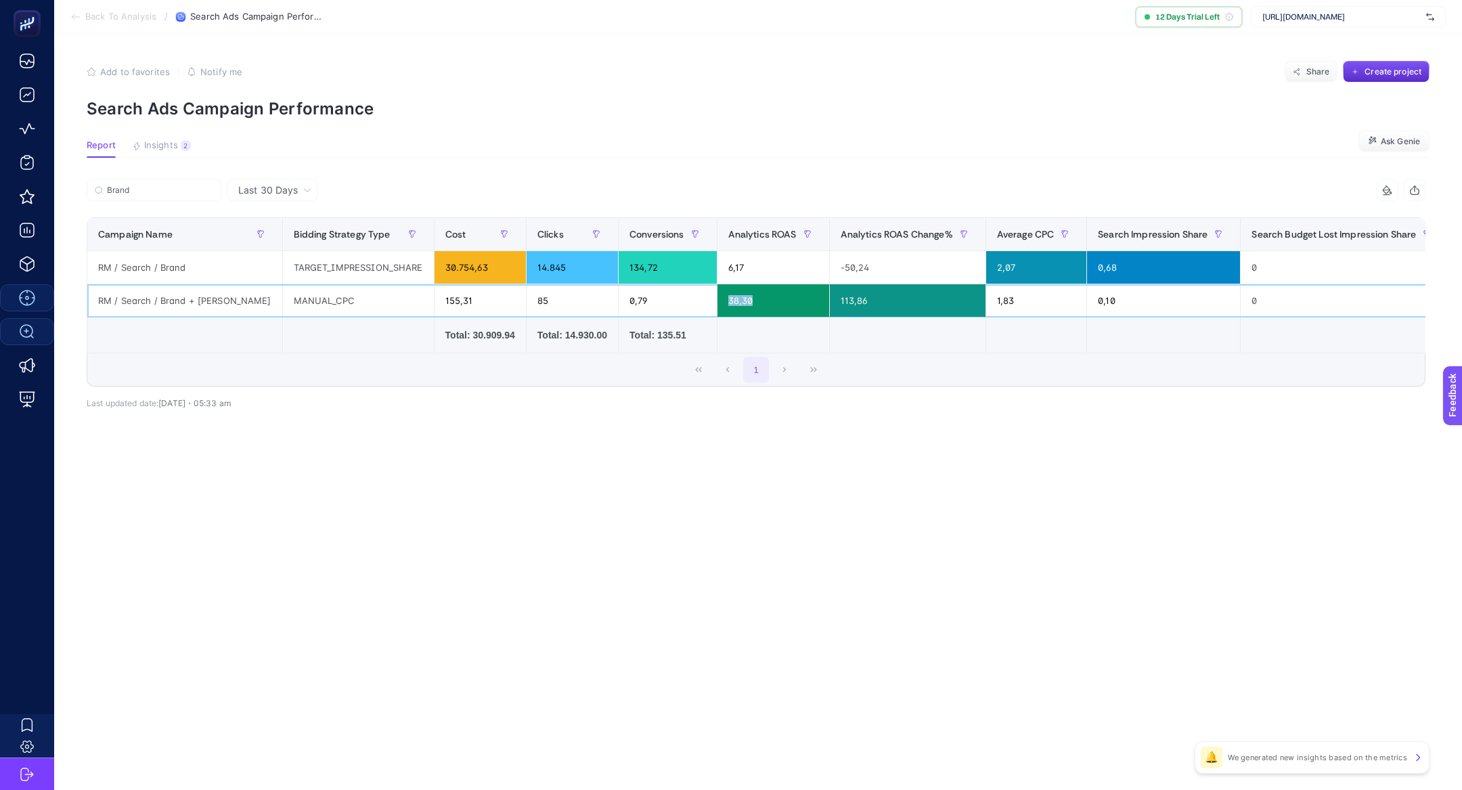
click at [717, 295] on div "38,30" at bounding box center [773, 300] width 112 height 32
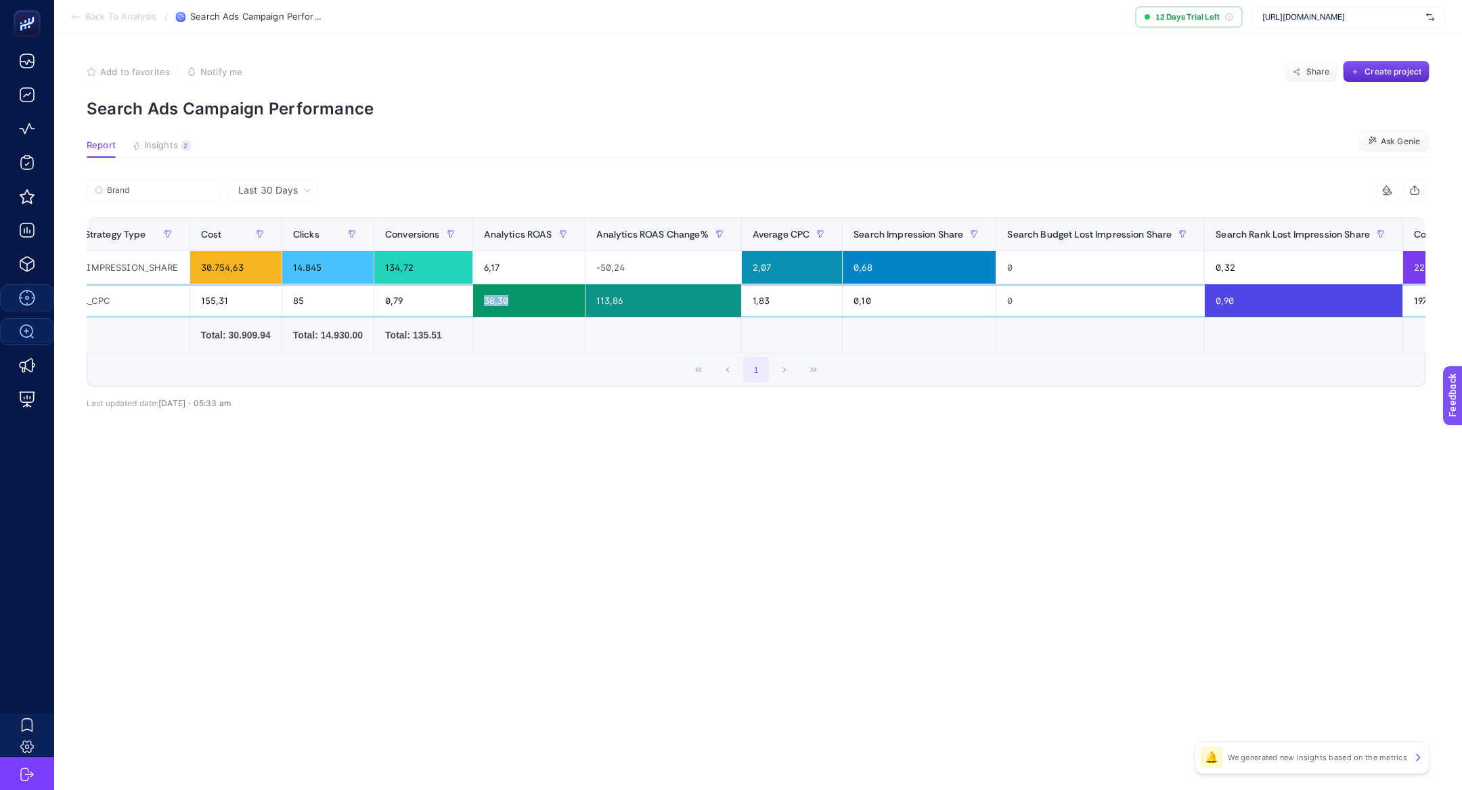
scroll to position [0, 364]
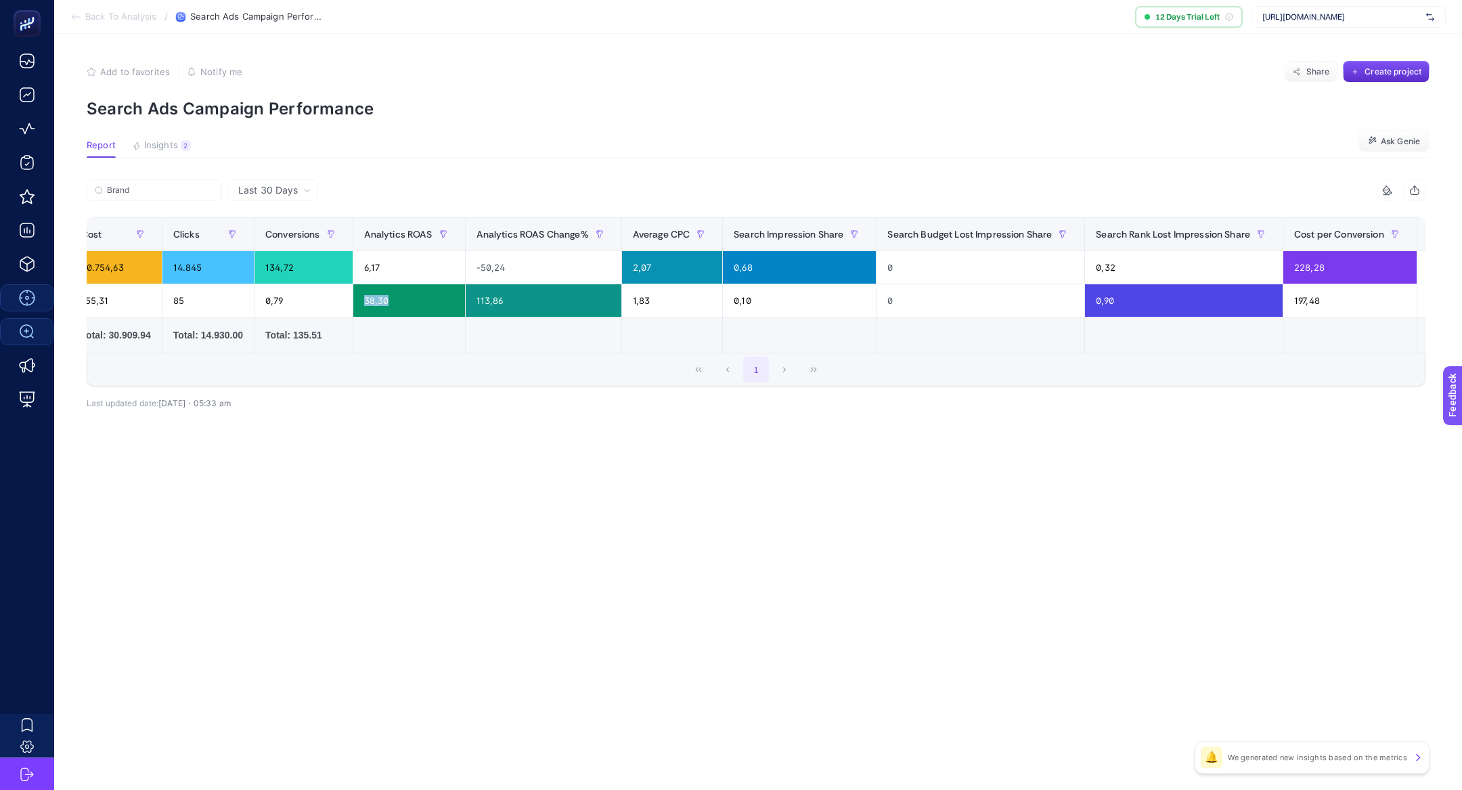
click at [1429, 231] on div "+" at bounding box center [1442, 234] width 26 height 11
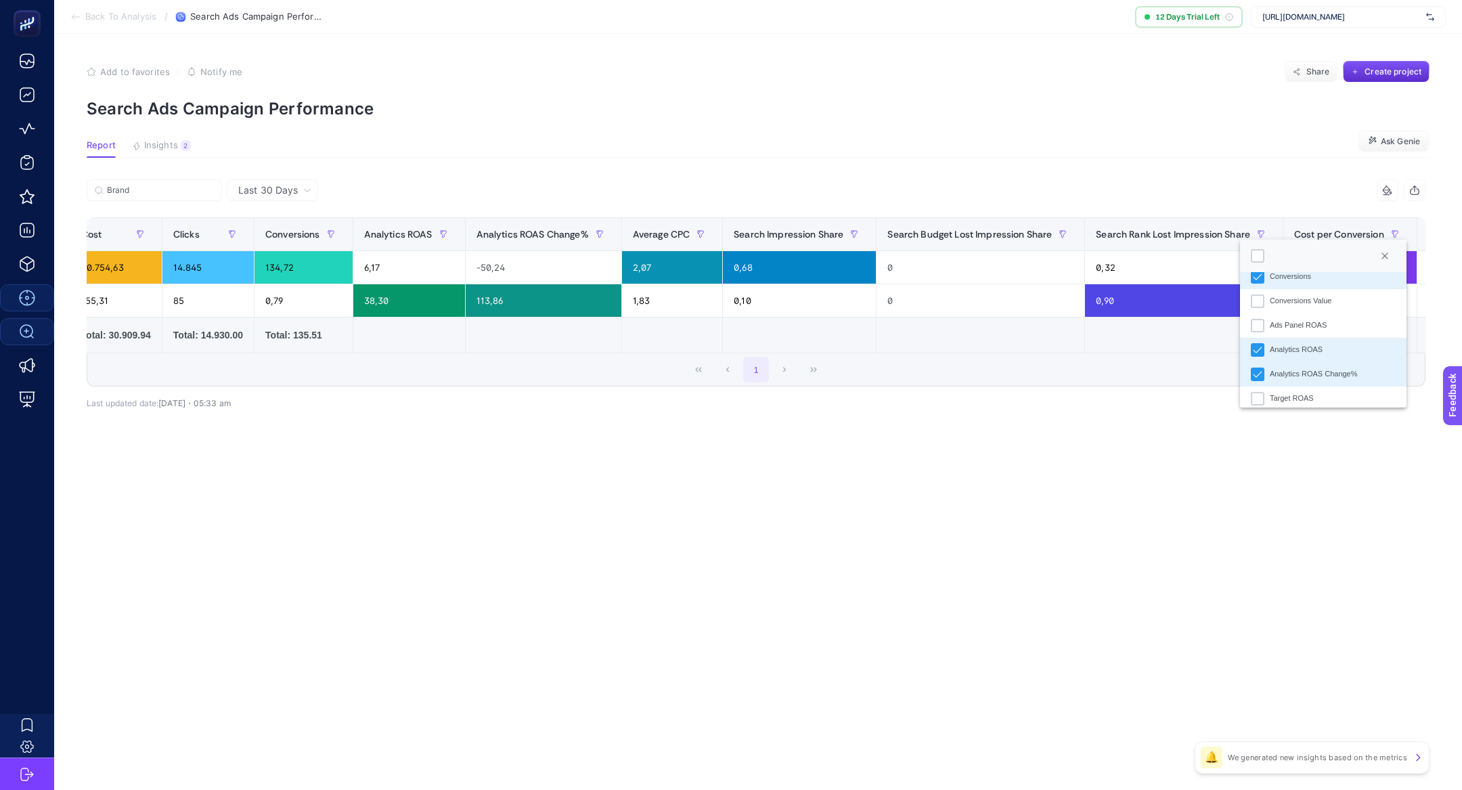
scroll to position [166, 0]
click at [1262, 365] on div "Analytics ROAS Change%" at bounding box center [1257, 367] width 14 height 14
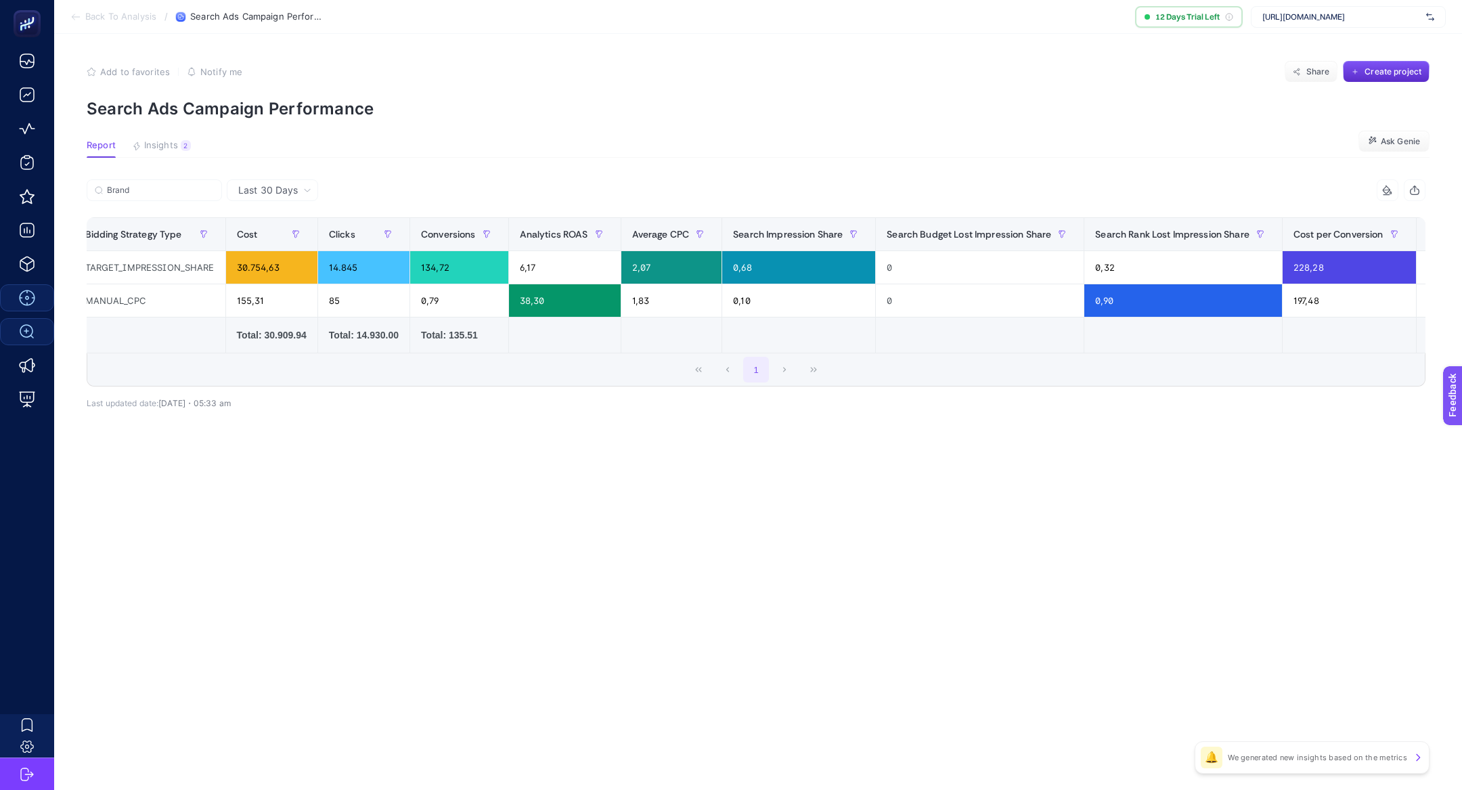
click at [851, 493] on article "Add to favorites false Notify me Share Create project Search Ads Campaign Perfo…" at bounding box center [757, 412] width 1407 height 756
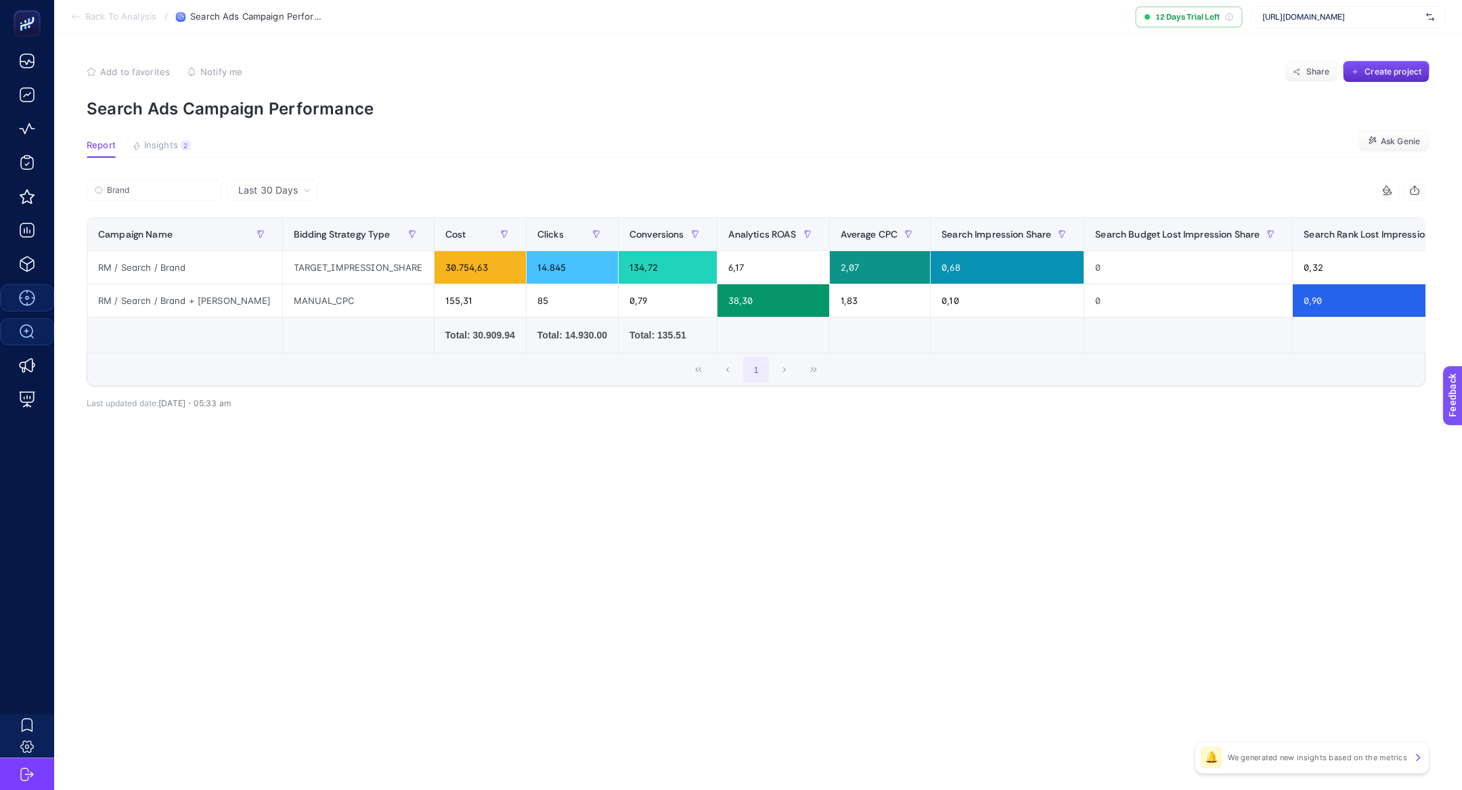
scroll to position [0, 0]
click at [280, 173] on article "Add to favorites false Notify me Share Create project Search Ads Campaign Perfo…" at bounding box center [757, 412] width 1407 height 756
click at [280, 185] on span "Last 30 Days" at bounding box center [268, 190] width 60 height 14
click at [290, 231] on li "Last 7 Days" at bounding box center [272, 243] width 83 height 24
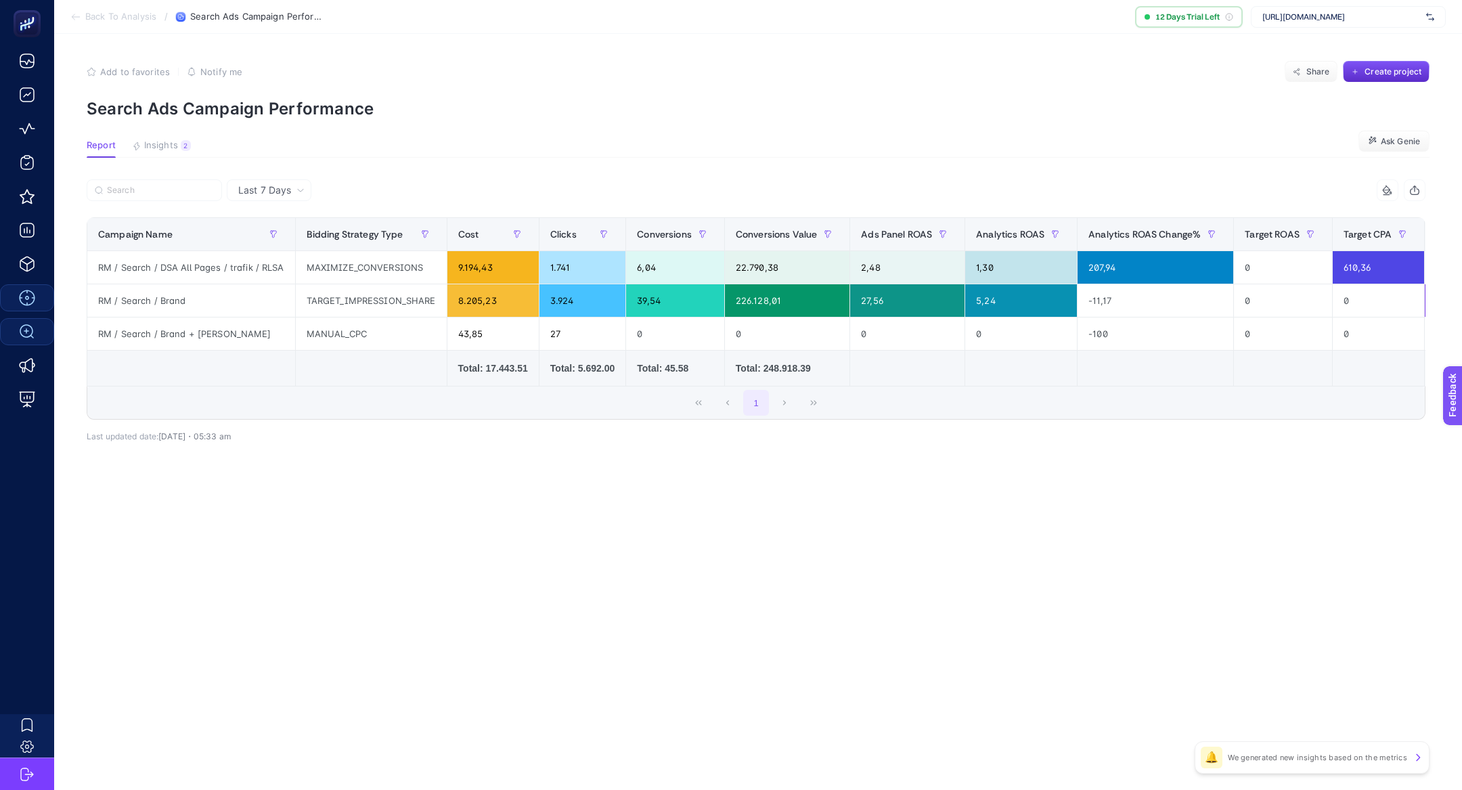
click at [292, 183] on div "Last 7 Days" at bounding box center [269, 190] width 85 height 22
click at [290, 245] on li "Last 30 Days" at bounding box center [269, 243] width 76 height 24
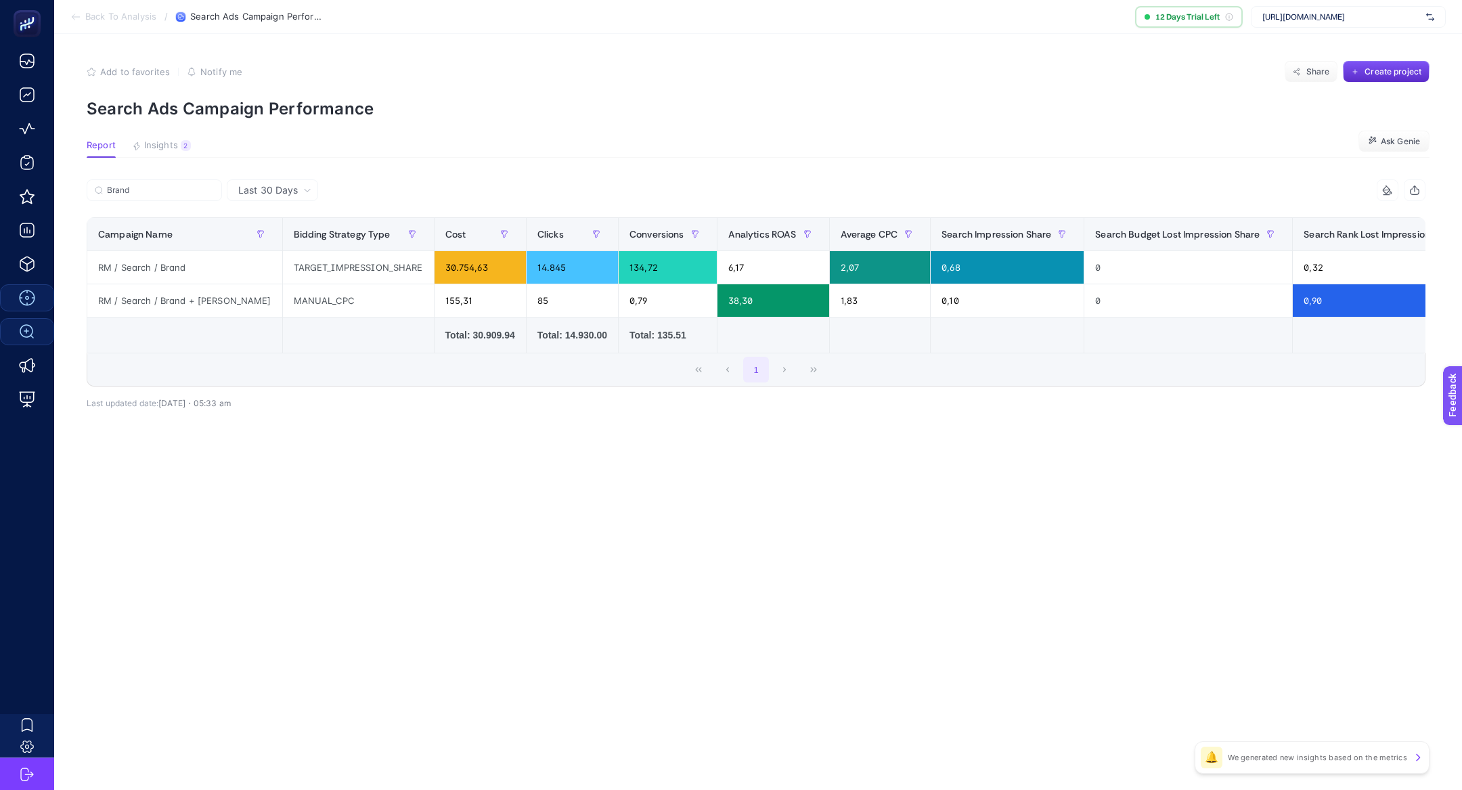
scroll to position [0, 208]
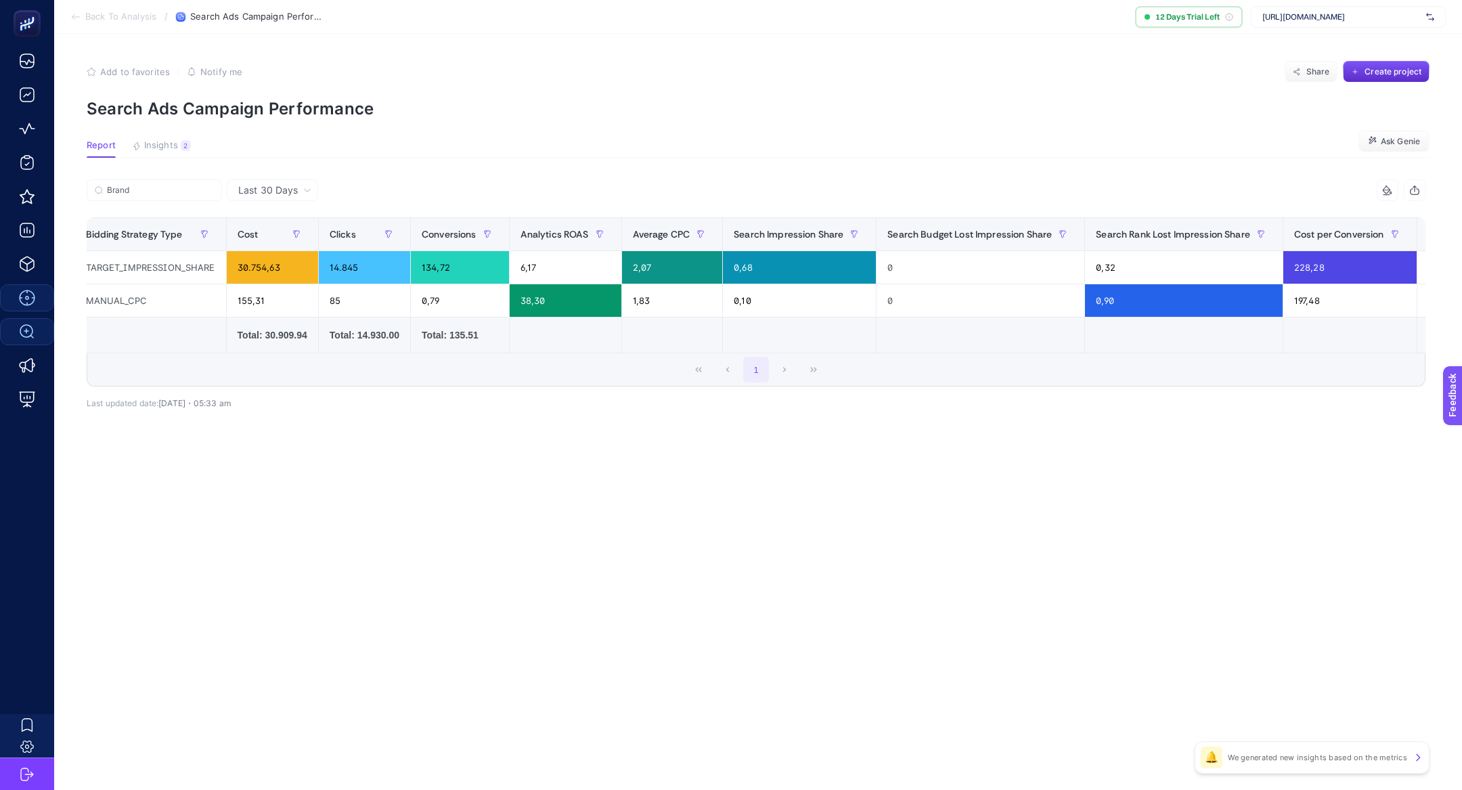
click at [1429, 229] on div "+" at bounding box center [1442, 234] width 26 height 11
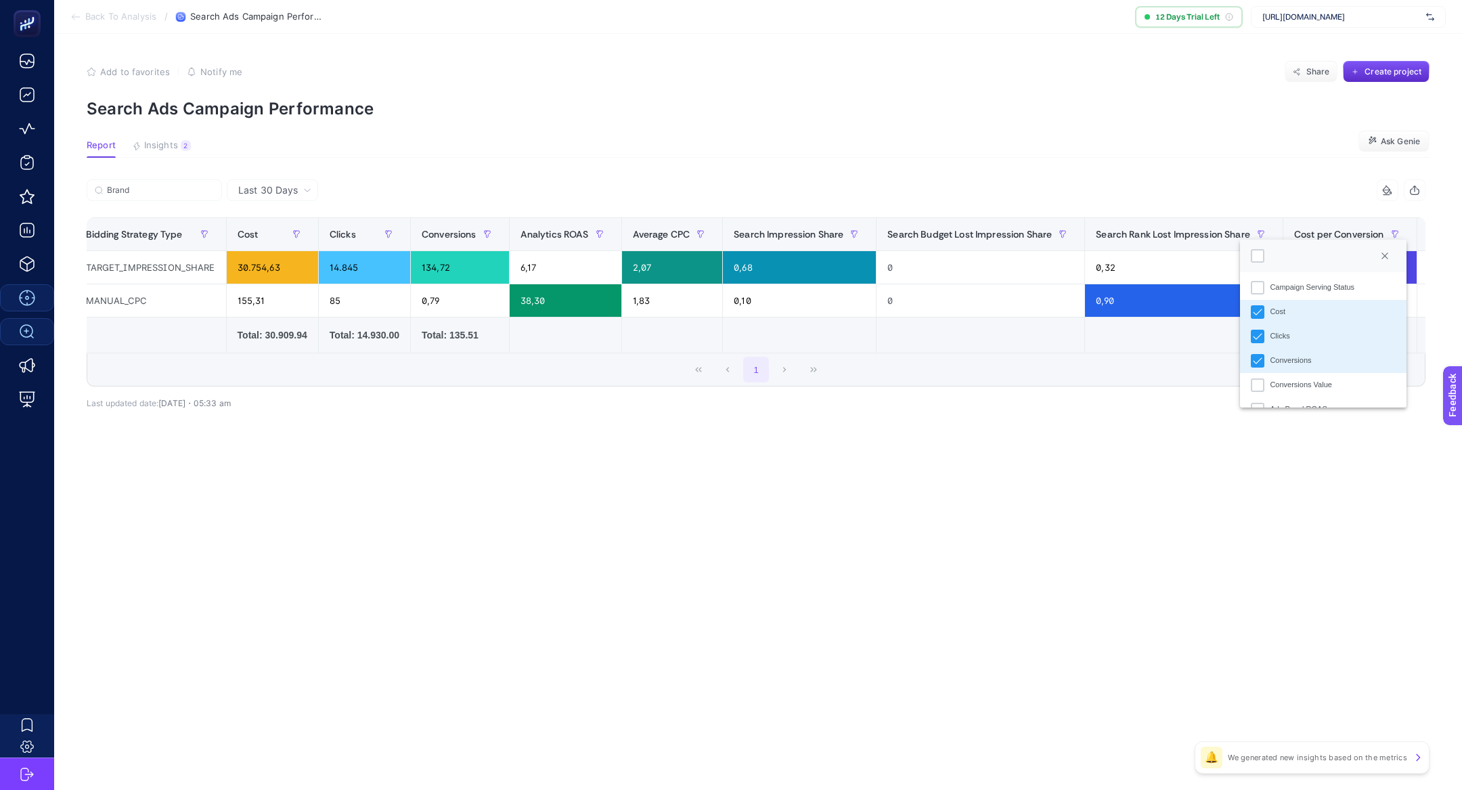
scroll to position [78, 0]
click at [1269, 356] on li "Conversions" at bounding box center [1323, 358] width 166 height 24
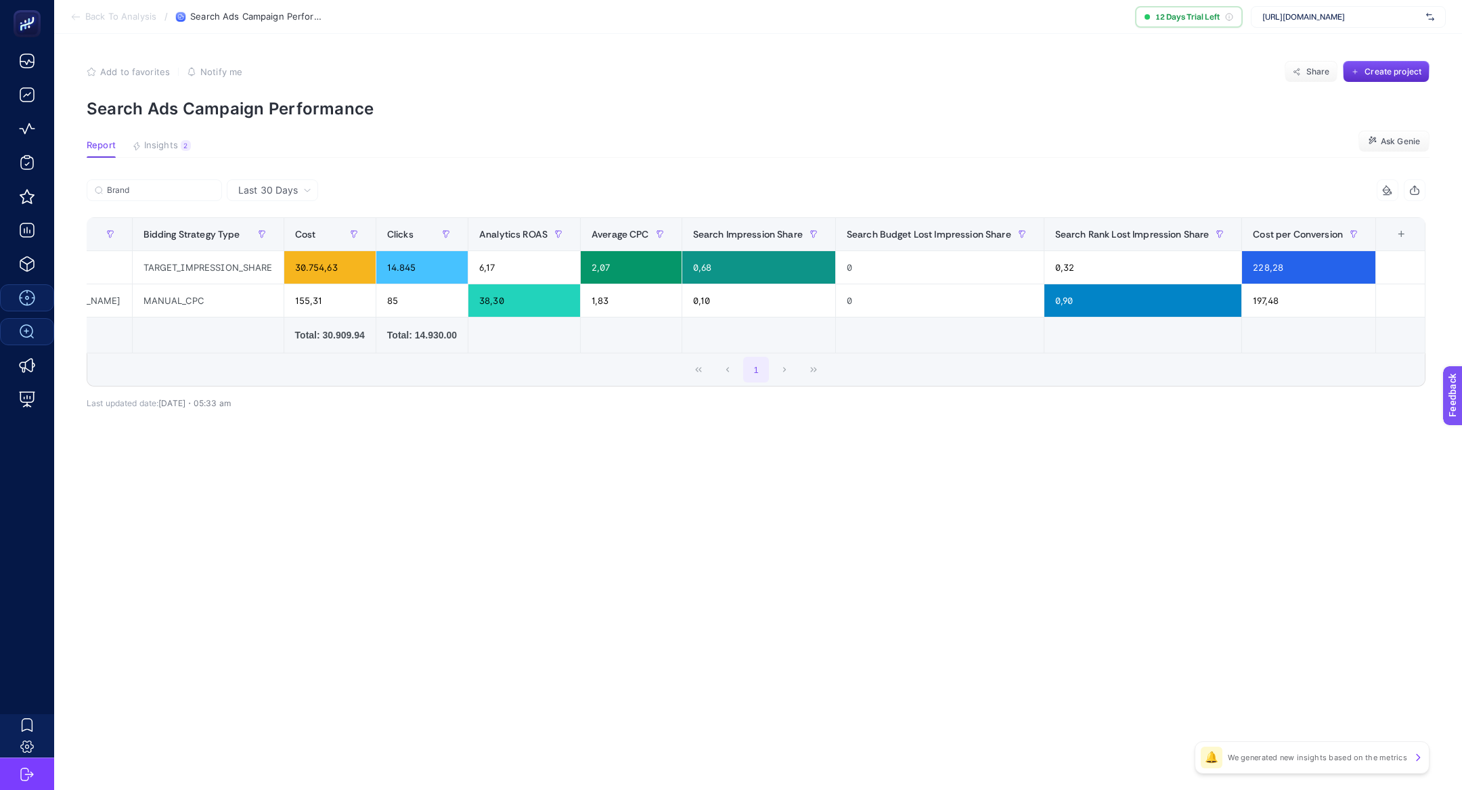
scroll to position [0, 110]
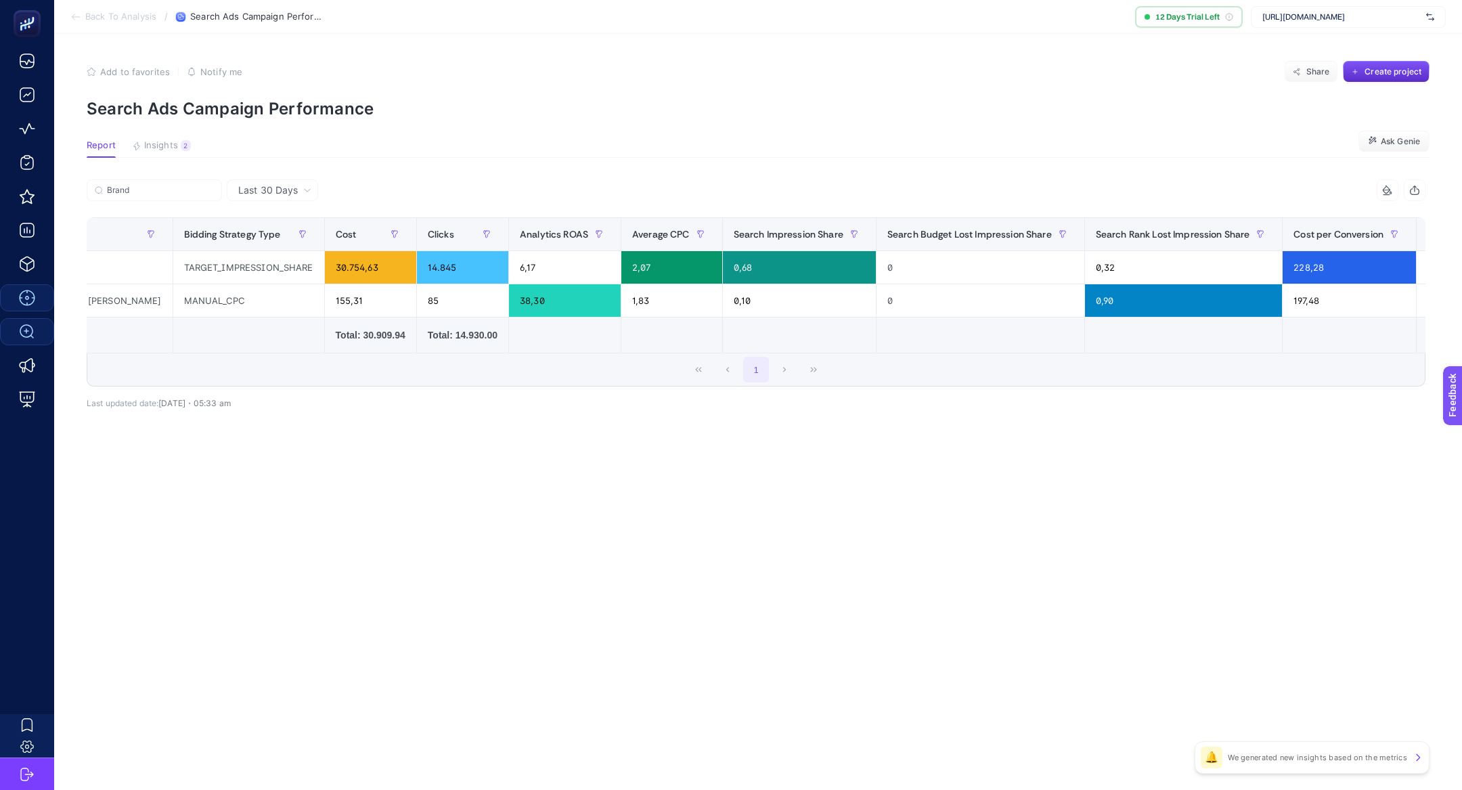
click at [1428, 229] on div "+" at bounding box center [1441, 234] width 26 height 11
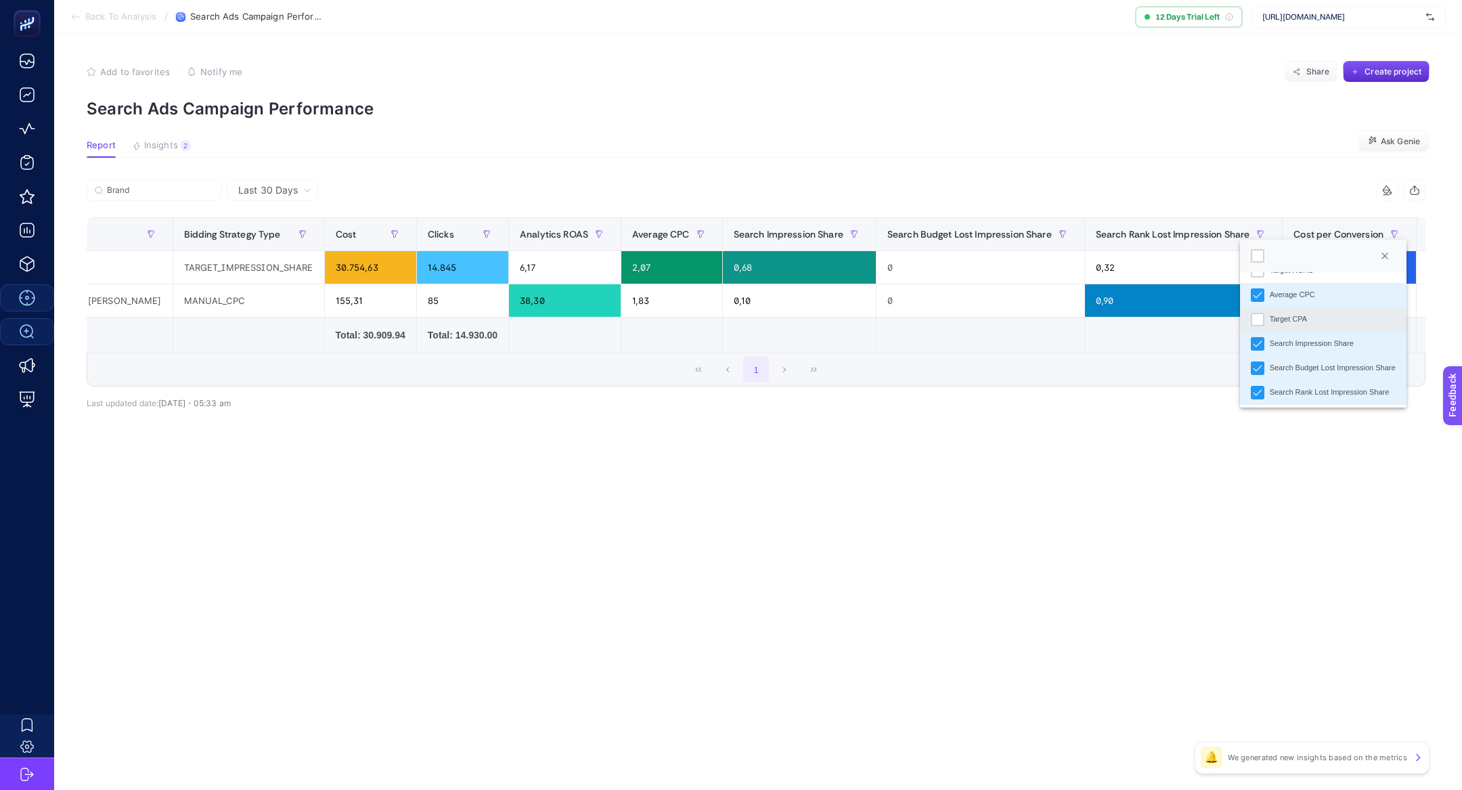
scroll to position [291, 0]
click at [980, 477] on article "Add to favorites false Notify me Share Create project Search Ads Campaign Perfo…" at bounding box center [757, 412] width 1407 height 756
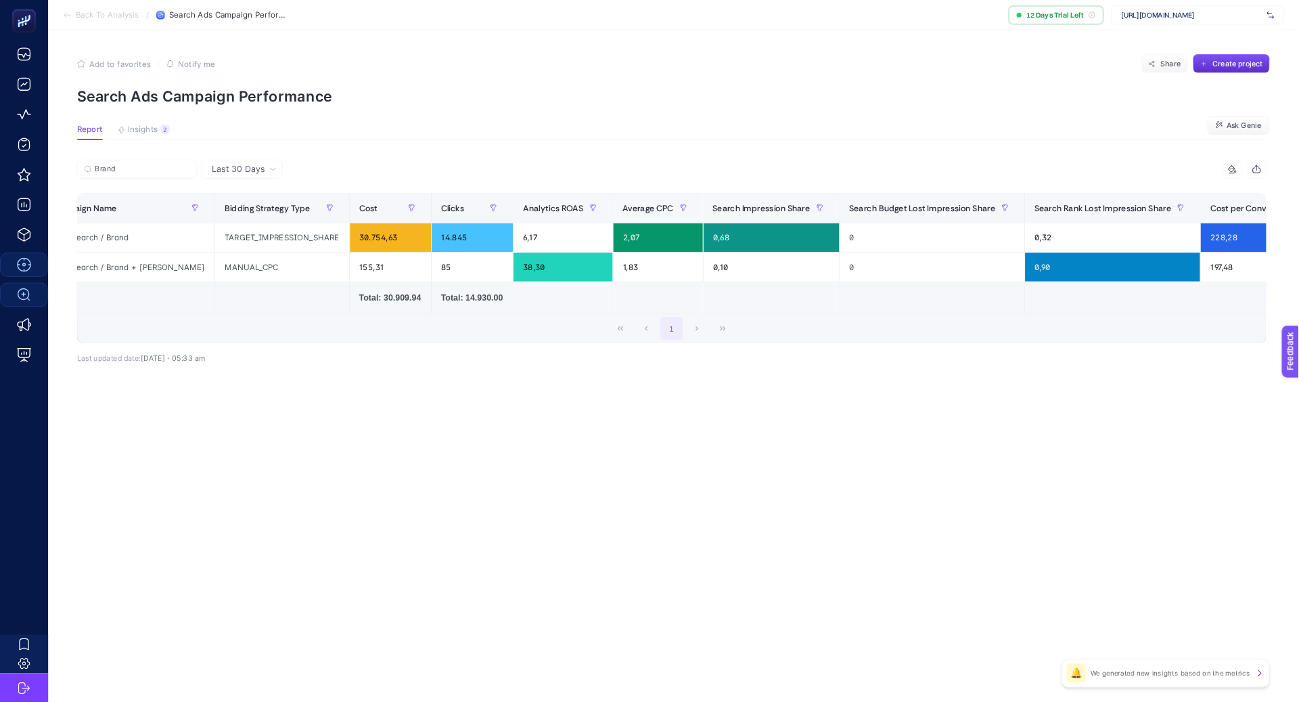
scroll to position [0, 0]
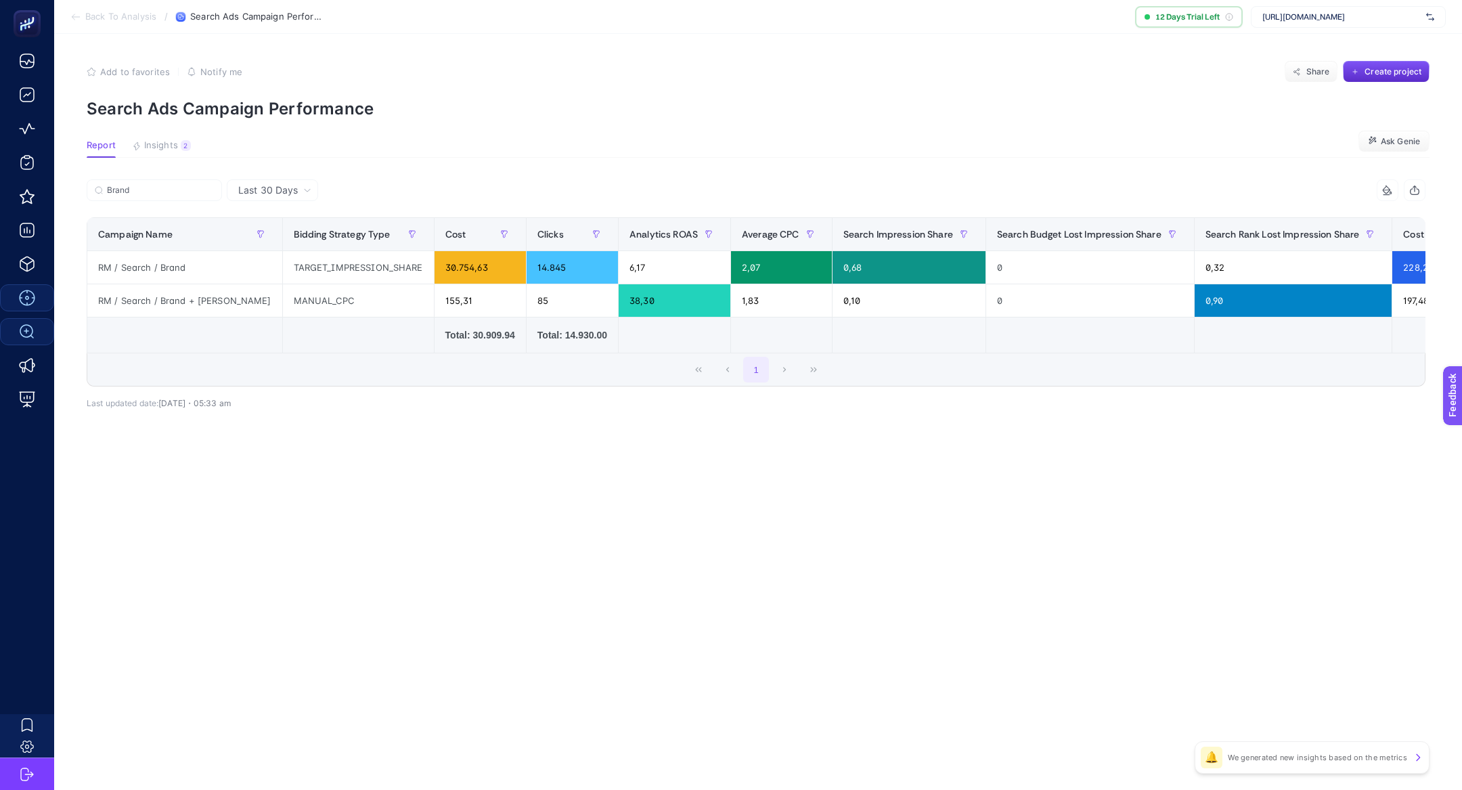
click at [817, 484] on article "Add to favorites false Notify me Share Create project Search Ads Campaign Perfo…" at bounding box center [757, 412] width 1407 height 756
click at [146, 188] on input "Brand" at bounding box center [160, 190] width 107 height 10
click at [146, 188] on input "Brand" at bounding box center [154, 190] width 92 height 10
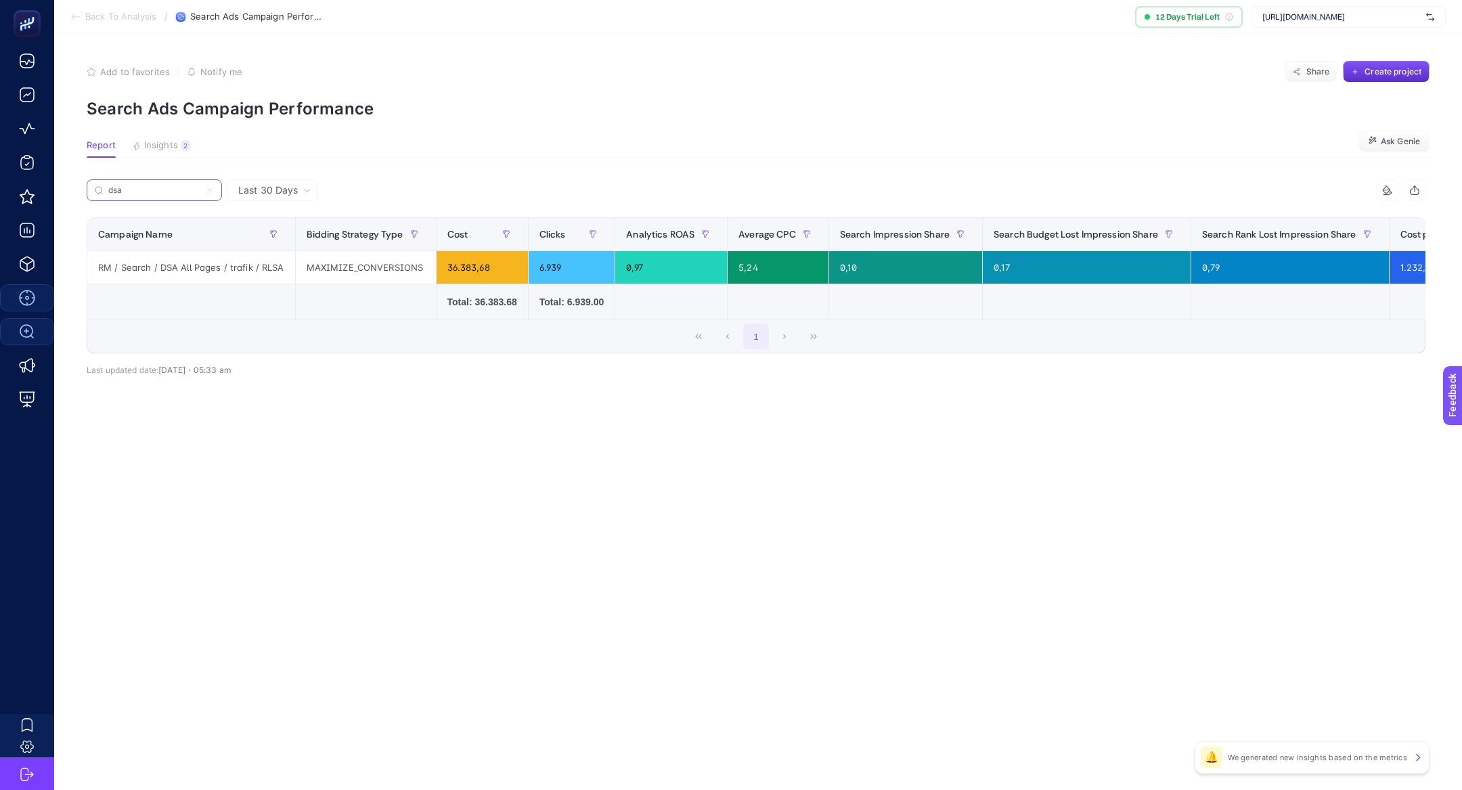
type input "dsa"
click at [309, 476] on article "Add to favorites false Notify me Share Create project Search Ads Campaign Perfo…" at bounding box center [757, 412] width 1407 height 756
click at [626, 407] on div "Last 30 Days 14 items selected Campaign Name Bidding Strategy Type Cost Clicks …" at bounding box center [756, 306] width 1360 height 255
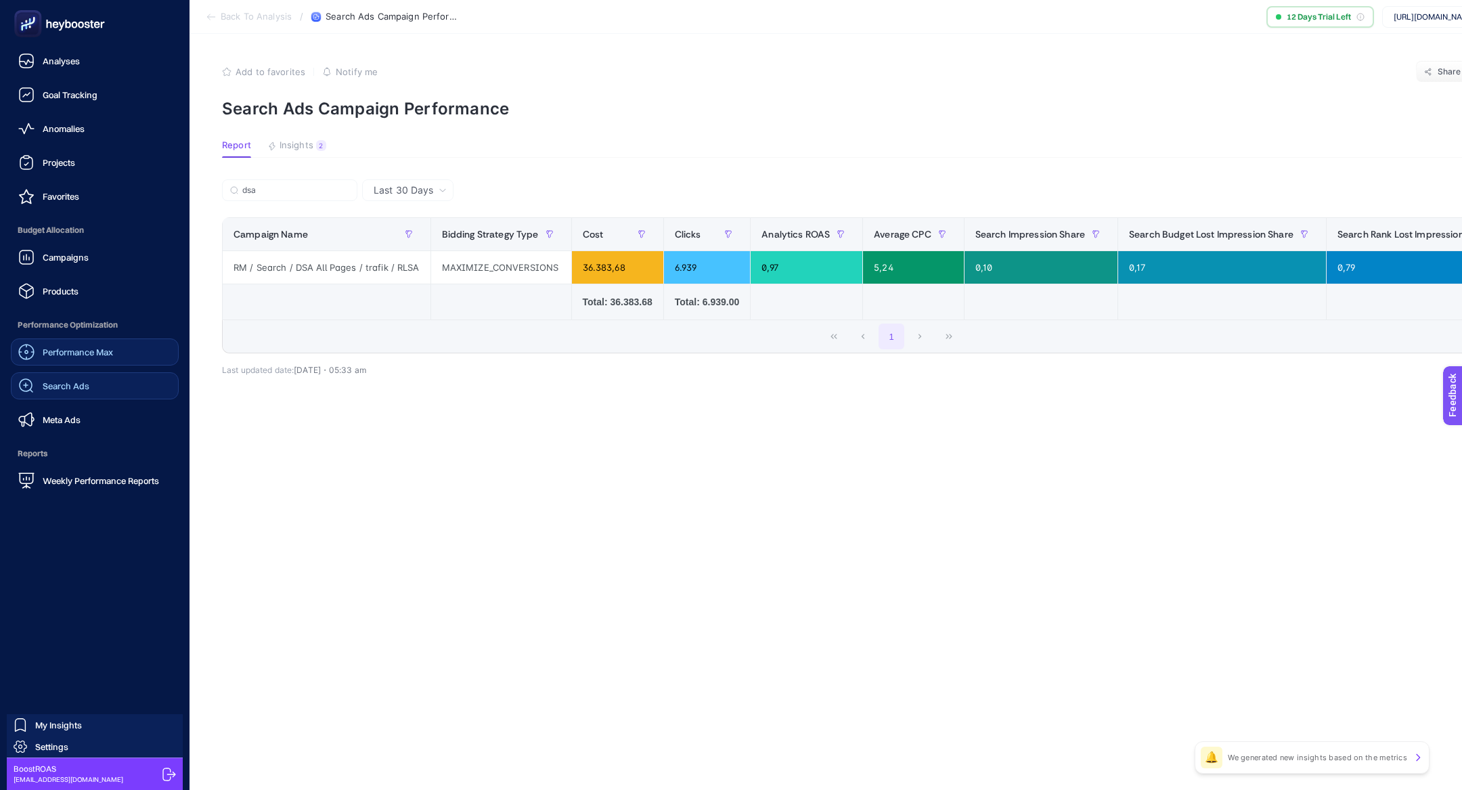
click at [67, 390] on span "Search Ads" at bounding box center [66, 385] width 47 height 11
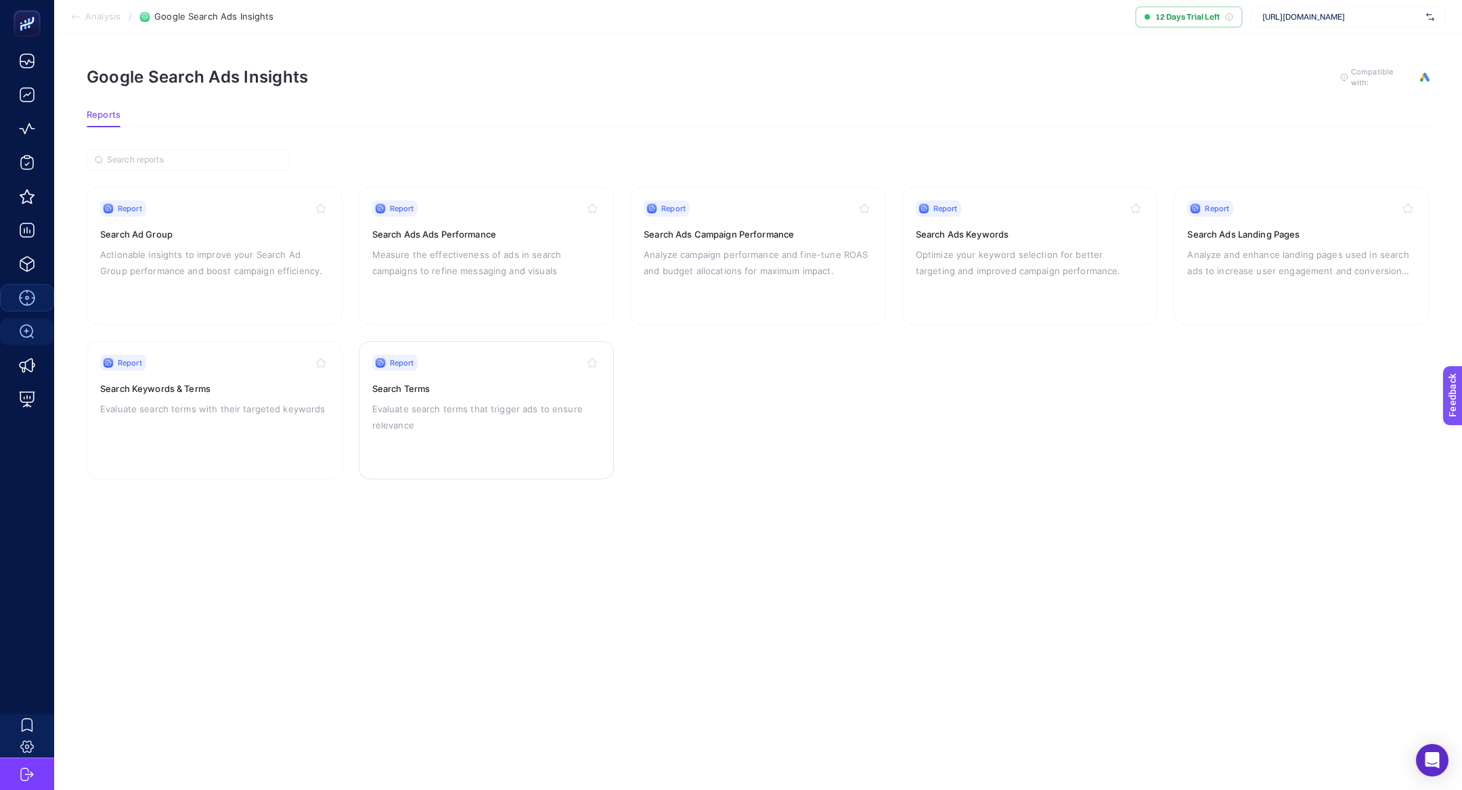
click at [409, 388] on h3 "Search Terms" at bounding box center [486, 389] width 229 height 14
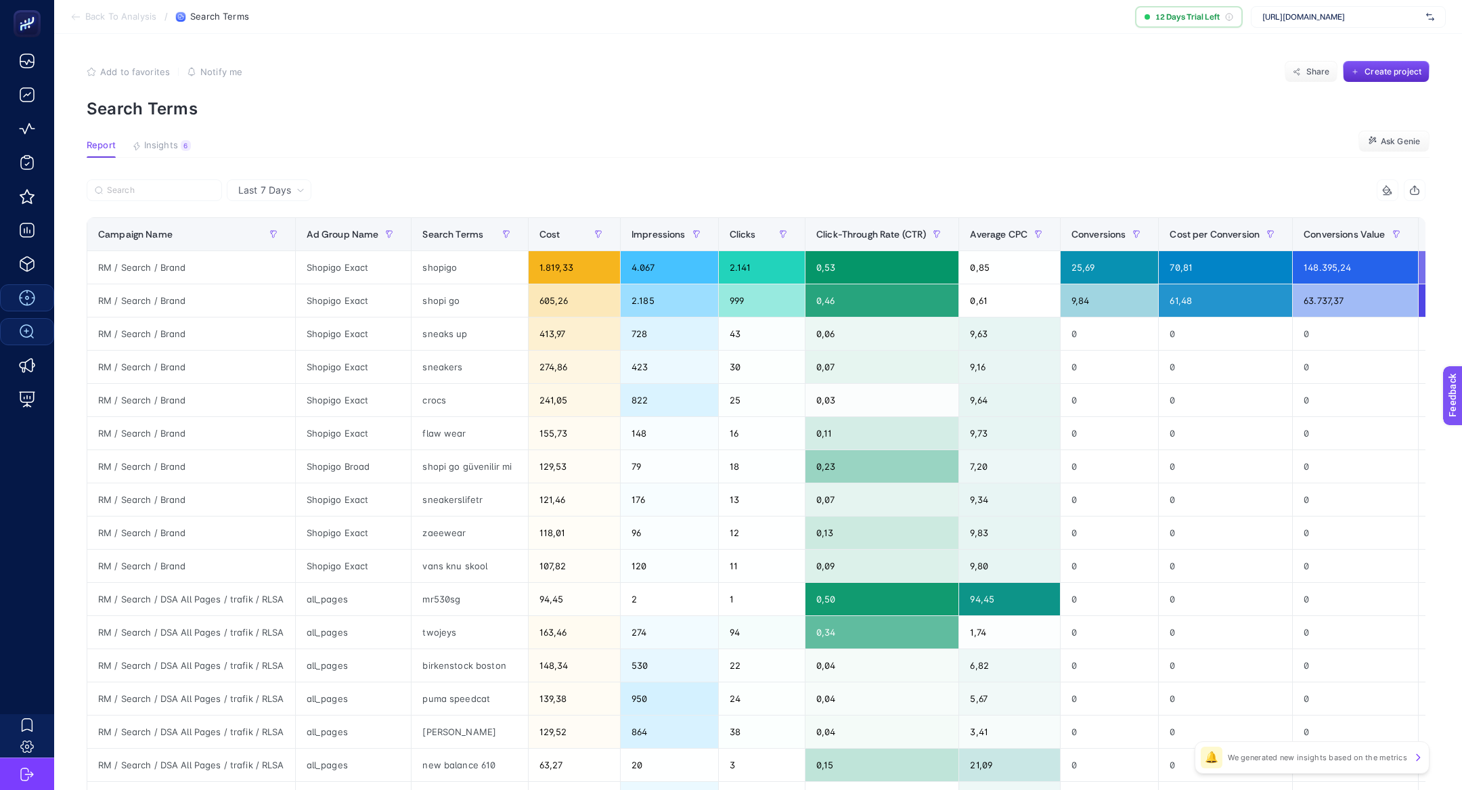
click at [260, 186] on span "Last 7 Days" at bounding box center [264, 190] width 53 height 14
click at [273, 240] on li "Last 30 Days" at bounding box center [269, 243] width 76 height 24
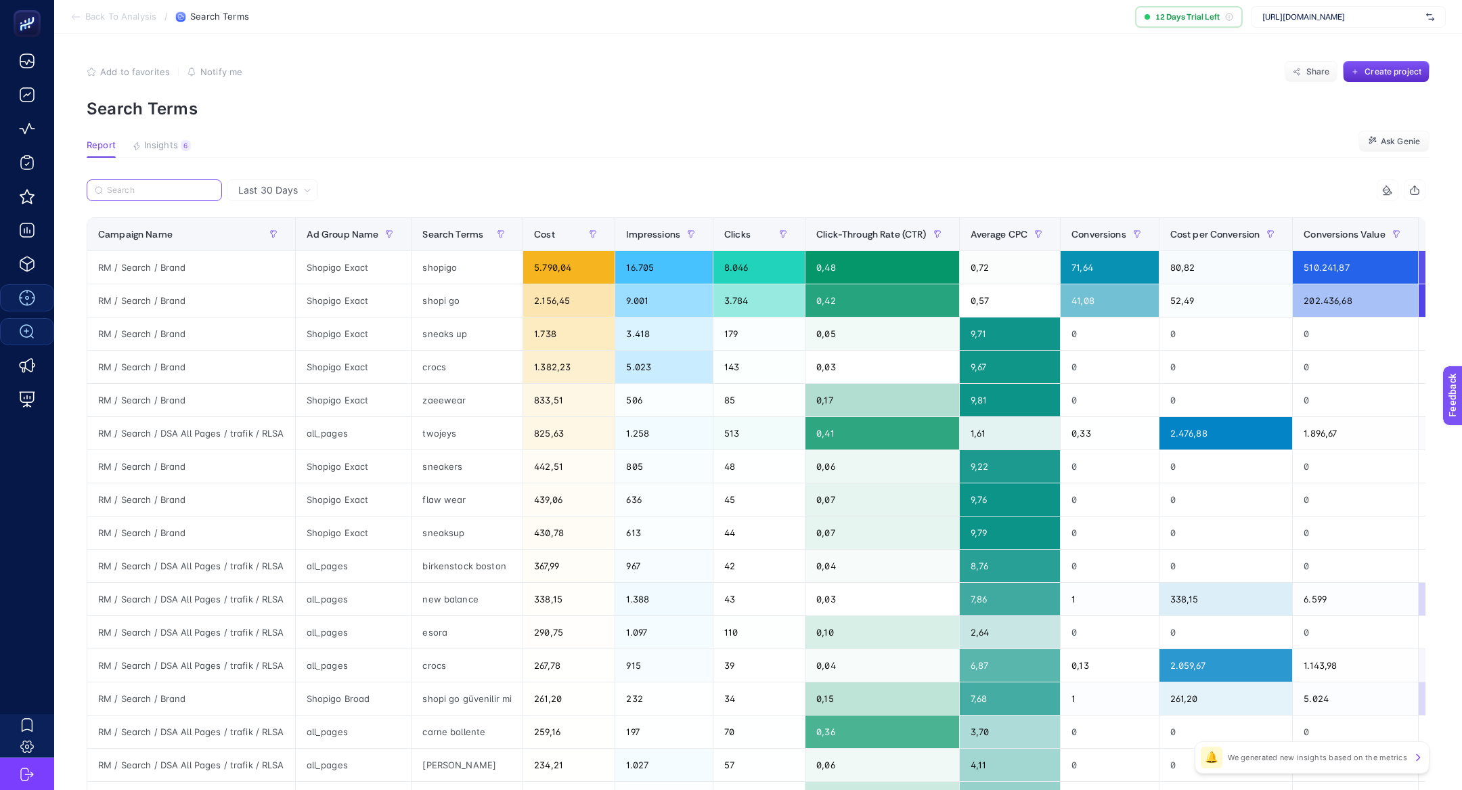
click at [187, 194] on input "Search" at bounding box center [160, 190] width 107 height 10
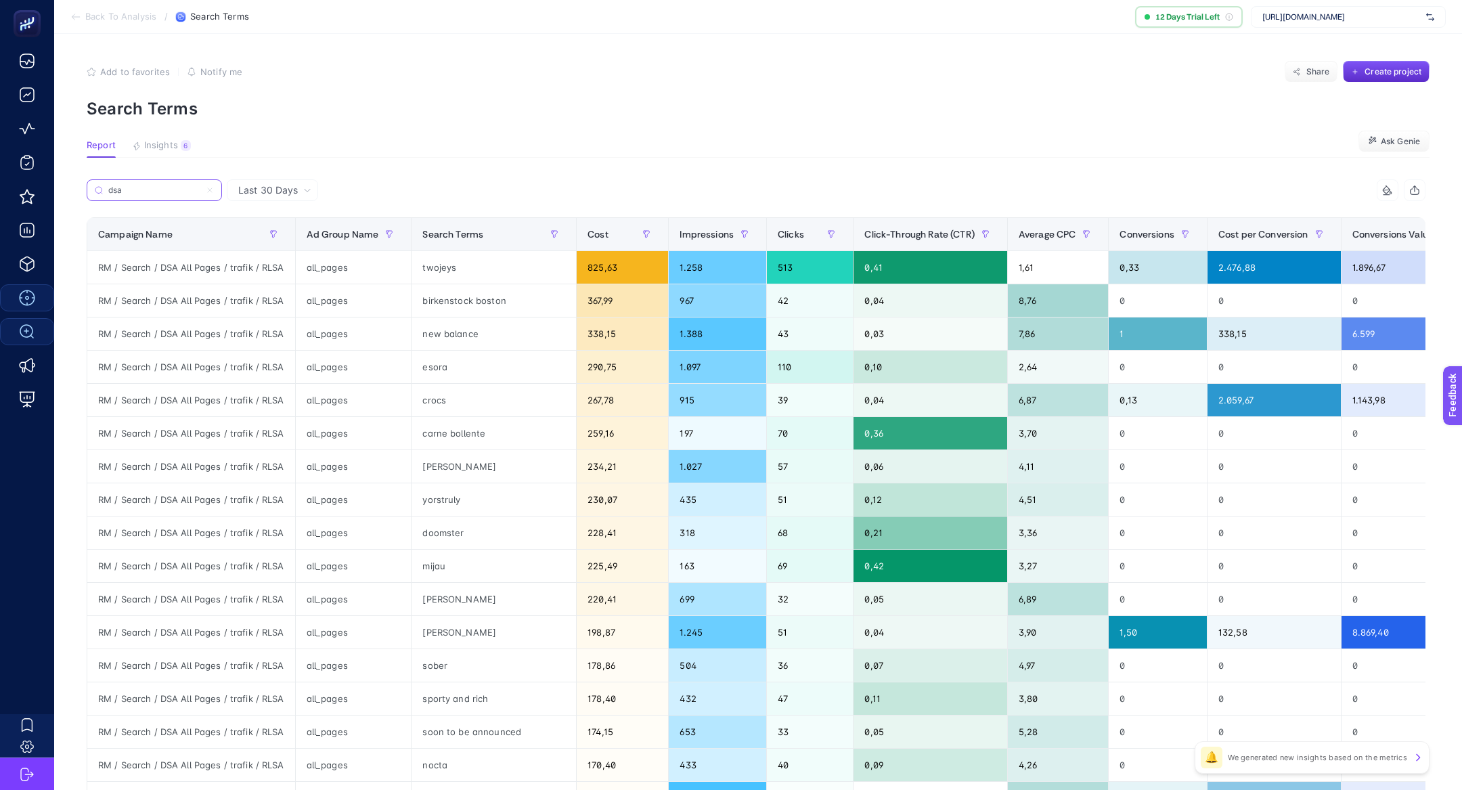
type input "dsa"
click at [448, 178] on article "Add to favorites false Notify me Share Create project Search Terms Report Insig…" at bounding box center [757, 563] width 1407 height 1058
click at [1018, 233] on span "Average CPC" at bounding box center [1047, 234] width 58 height 11
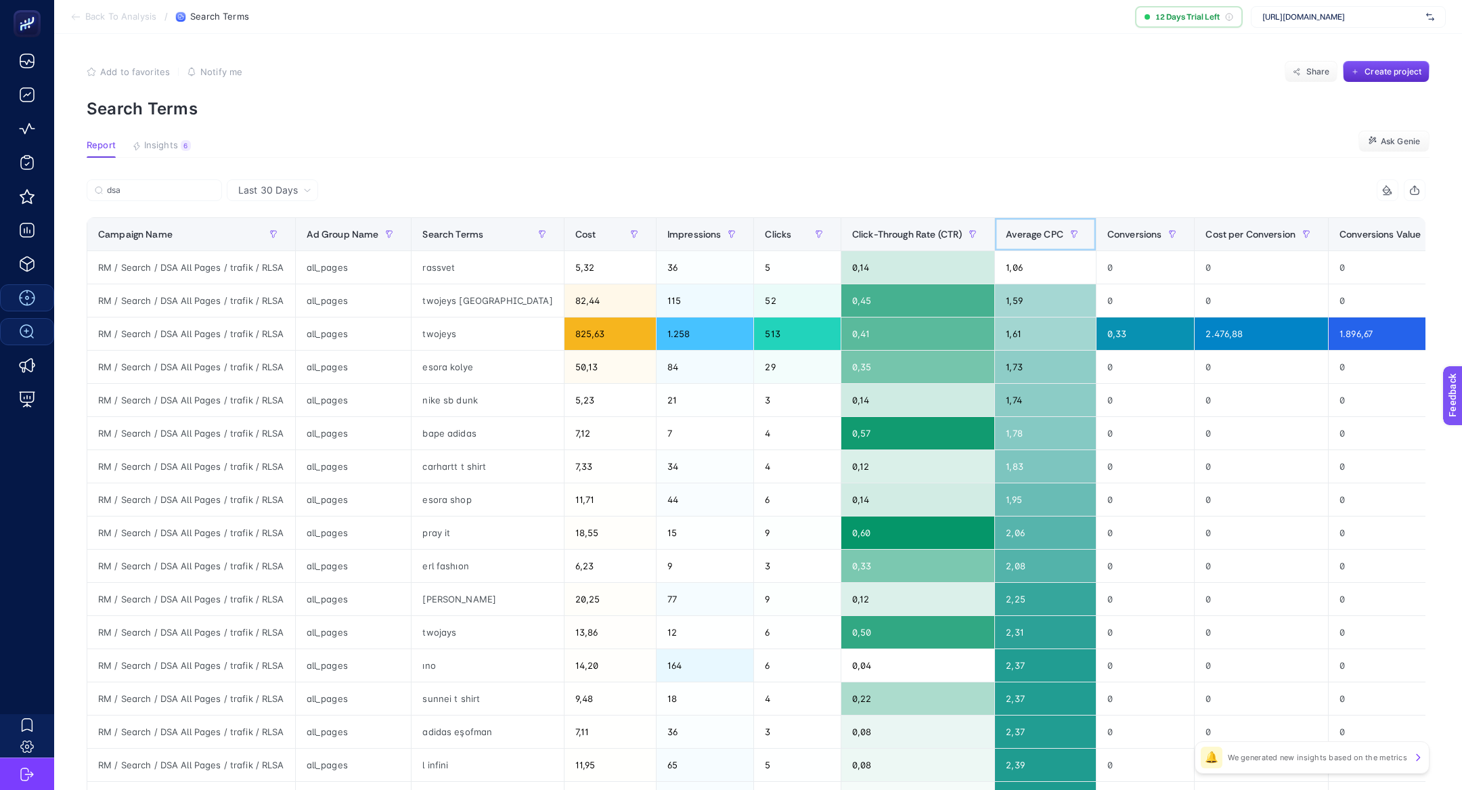
click at [1015, 231] on span "Average CPC" at bounding box center [1035, 234] width 58 height 11
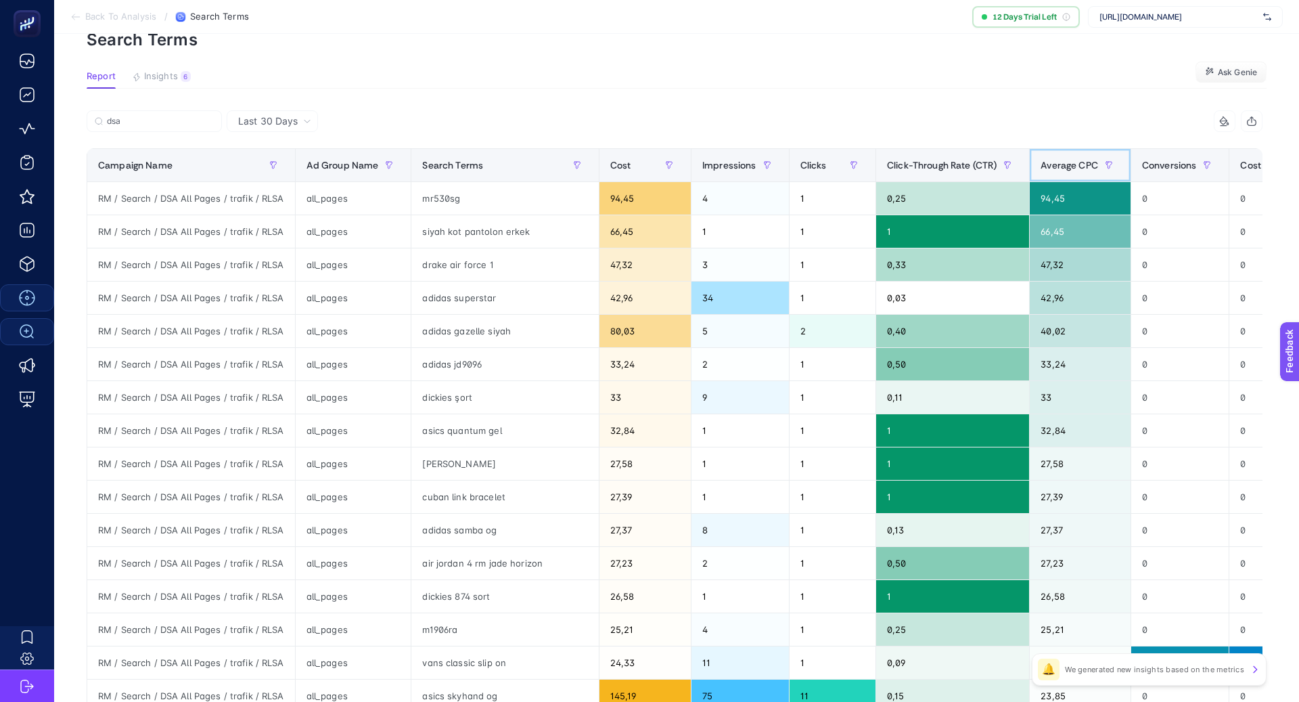
scroll to position [63, 0]
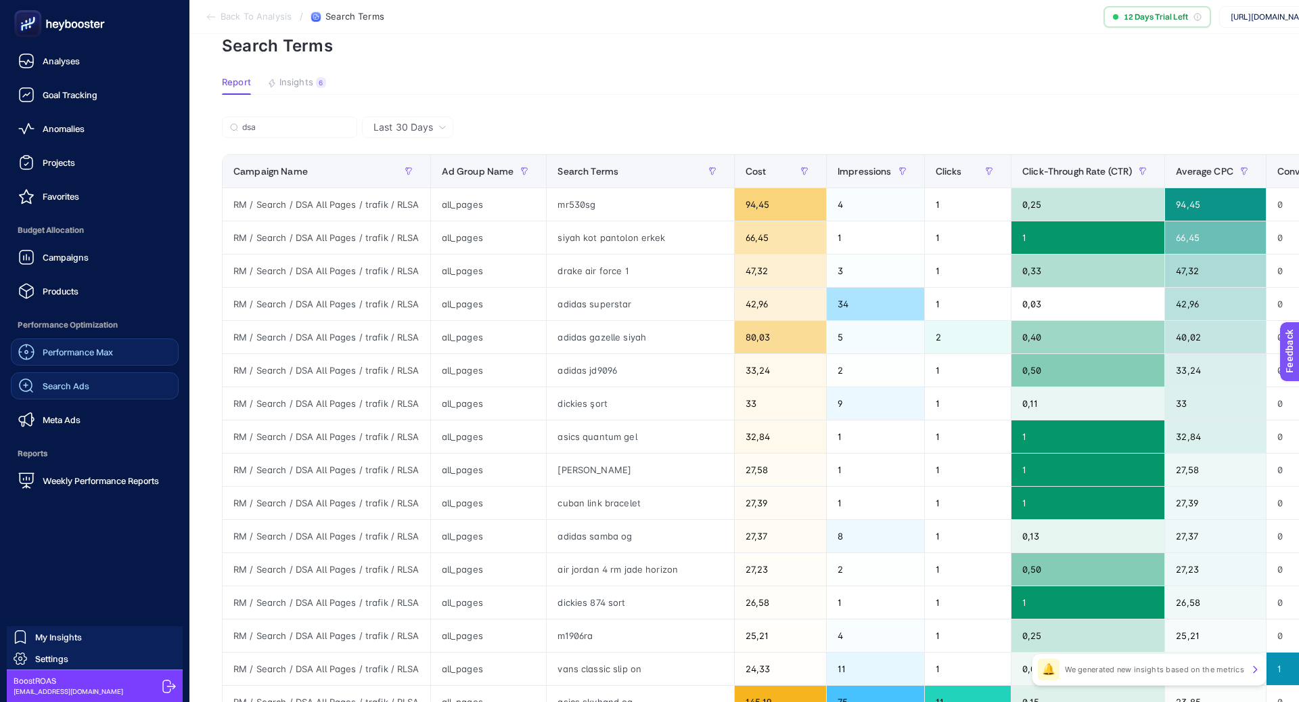
click at [74, 351] on span "Performance Max" at bounding box center [78, 351] width 70 height 11
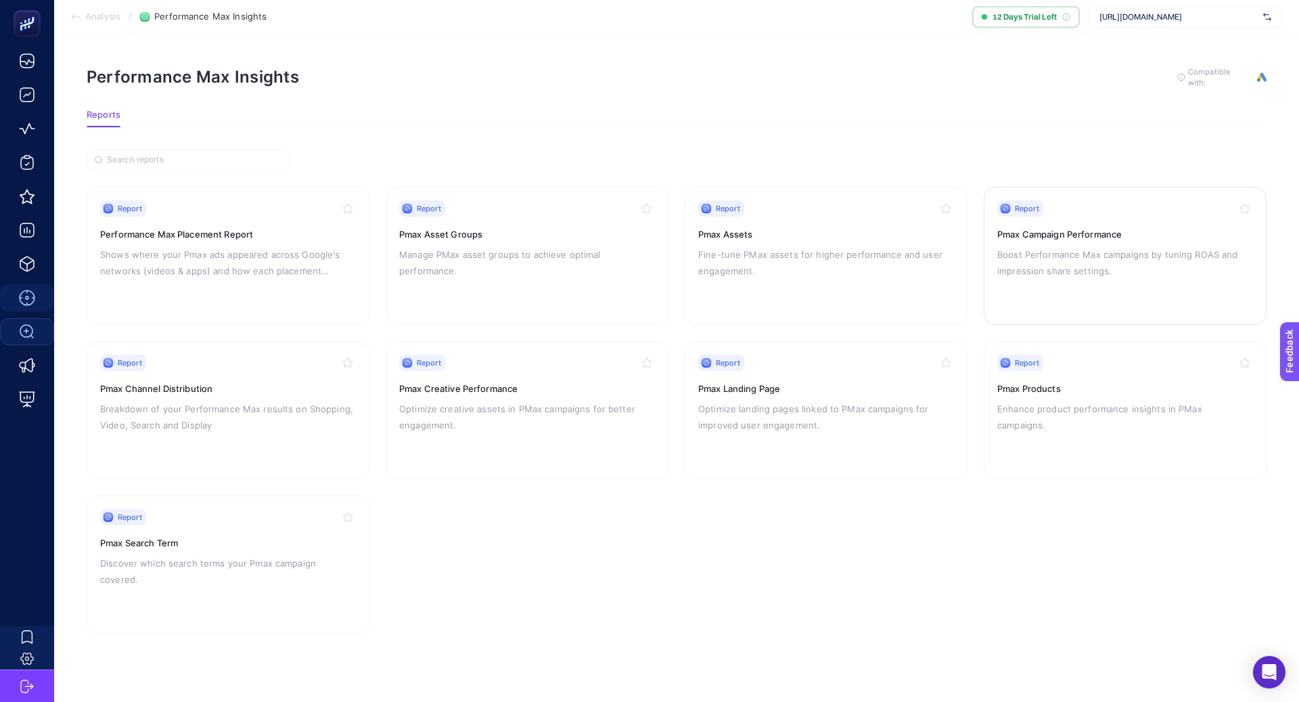
click at [1084, 265] on p "Boost Performance Max campaigns by tuning ROAS and impression share settings." at bounding box center [1125, 262] width 256 height 32
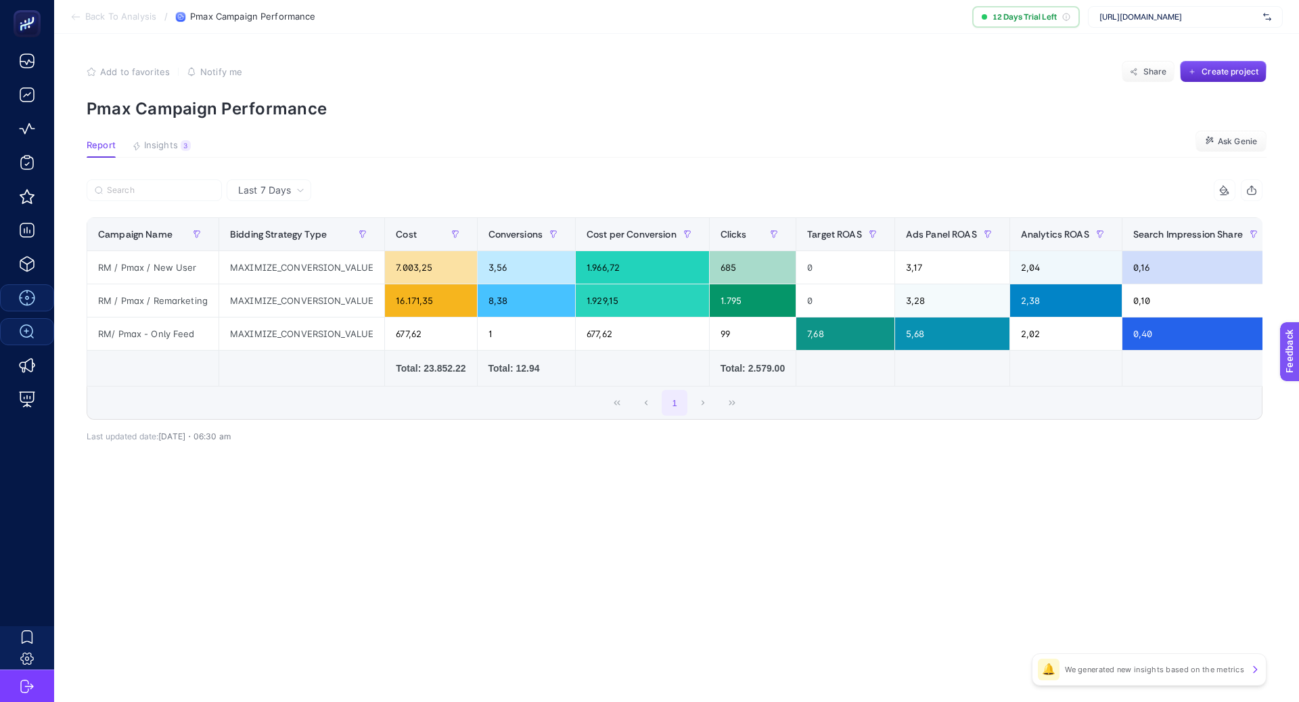
click at [290, 189] on span "Last 7 Days" at bounding box center [264, 190] width 53 height 14
click at [294, 238] on li "Last 30 Days" at bounding box center [269, 243] width 76 height 24
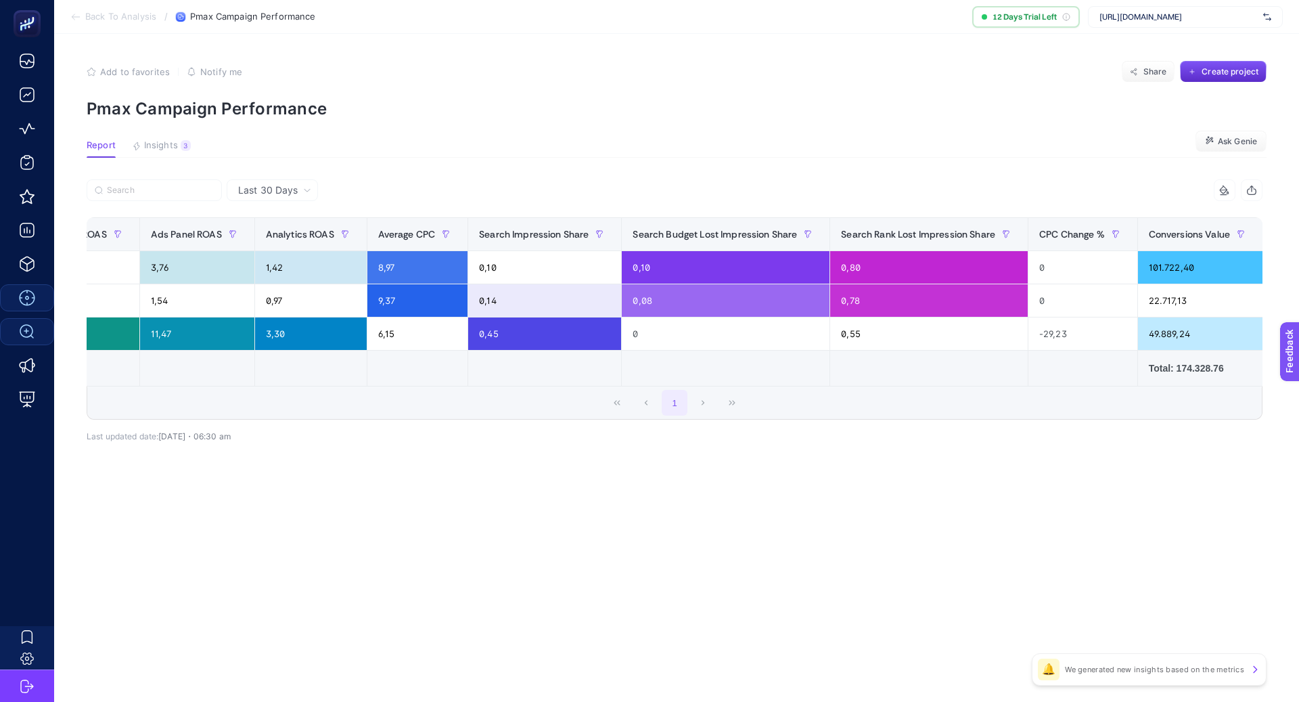
scroll to position [0, 809]
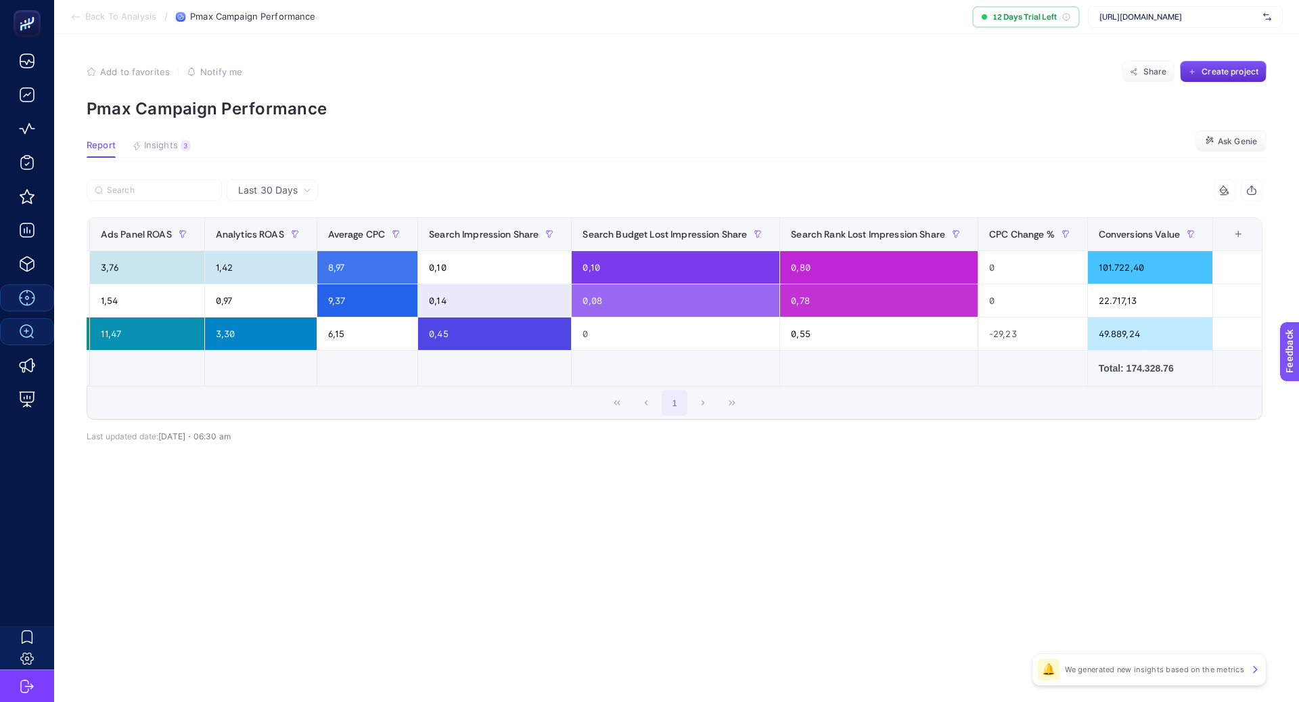
click at [1242, 238] on div "+" at bounding box center [1238, 234] width 26 height 11
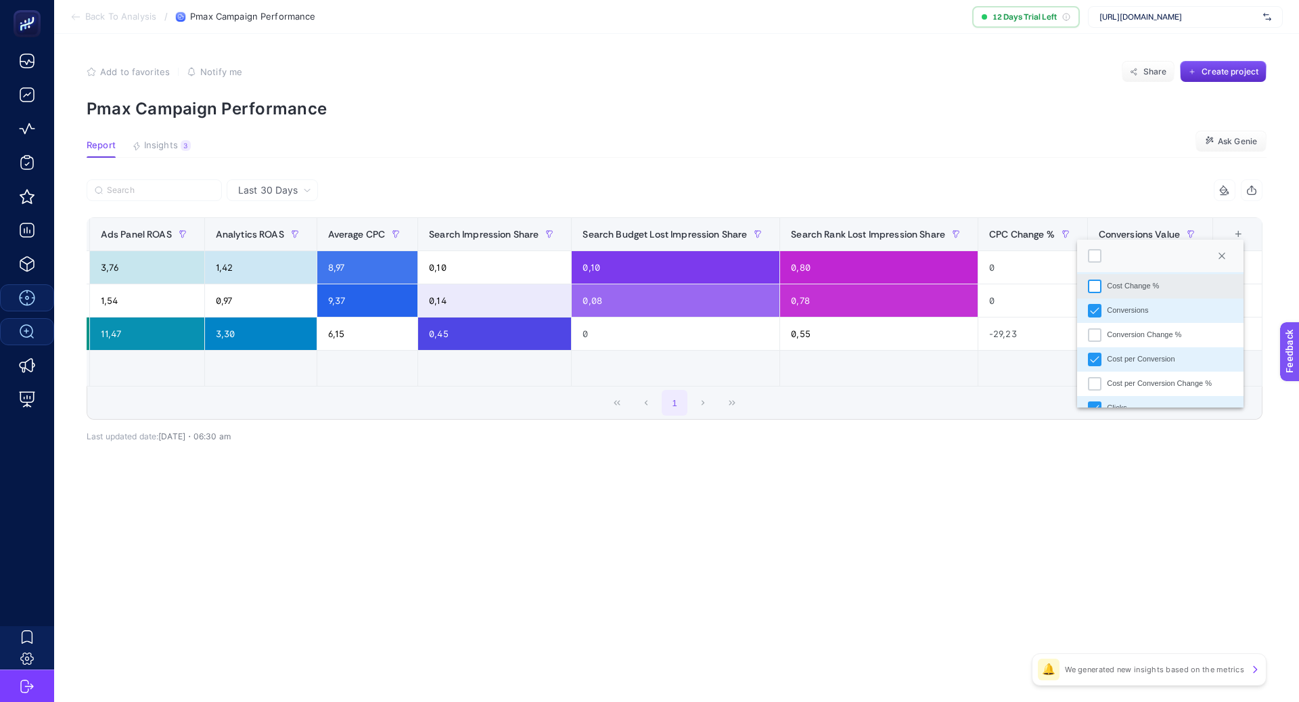
scroll to position [77, 0]
click at [1100, 313] on div "Conversions" at bounding box center [1095, 310] width 14 height 14
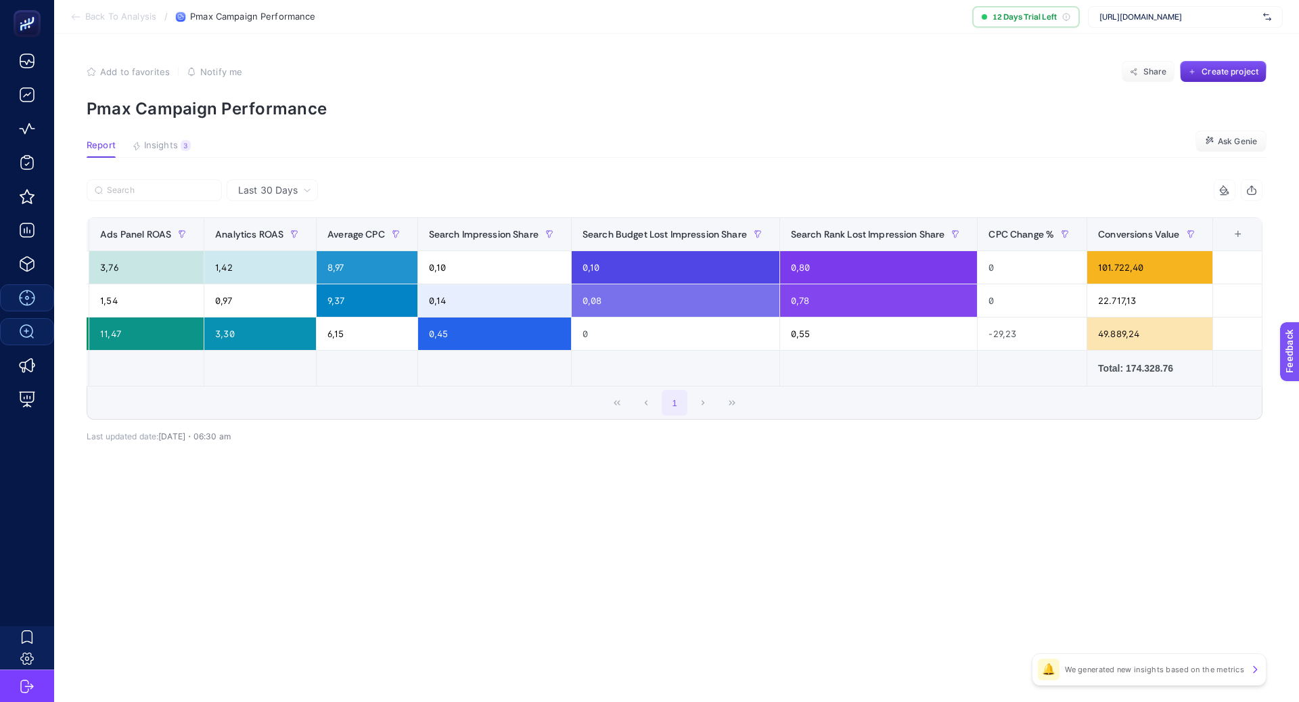
scroll to position [0, 710]
click at [1236, 238] on div "+" at bounding box center [1238, 234] width 26 height 11
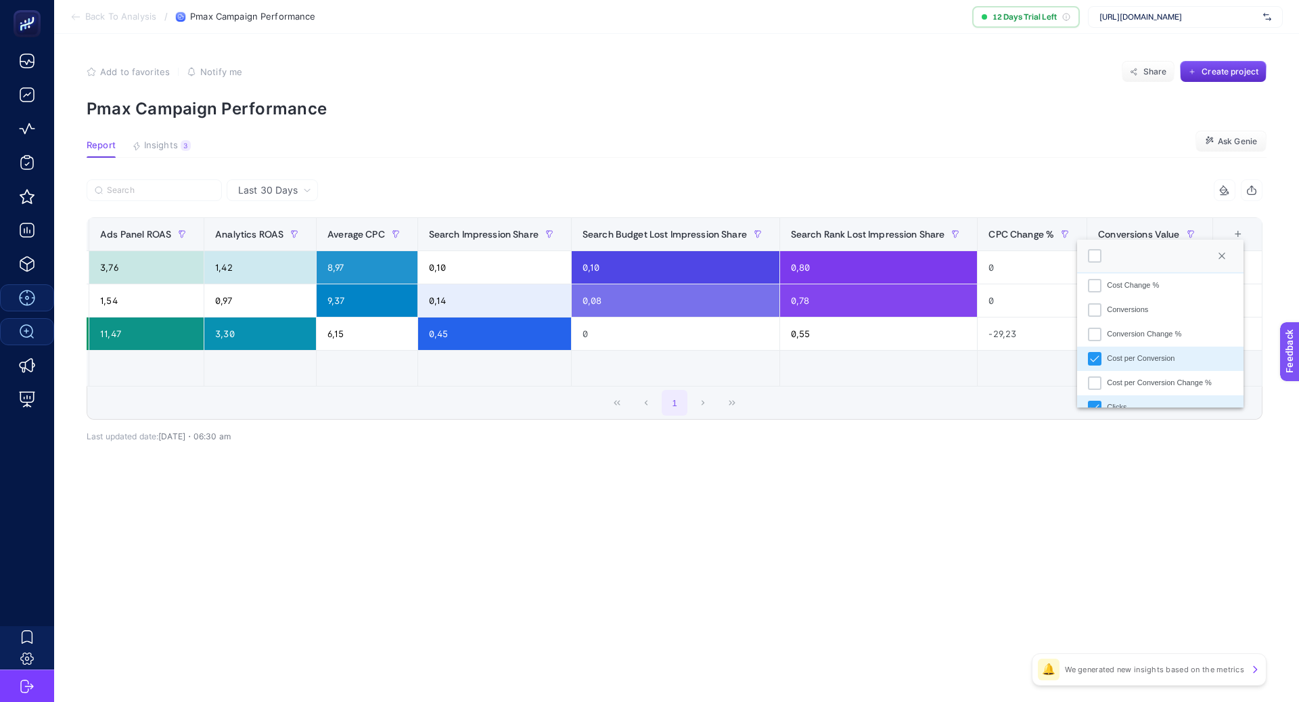
scroll to position [84, 0]
click at [1100, 349] on icon "Cost per Conversion" at bounding box center [1094, 351] width 9 height 9
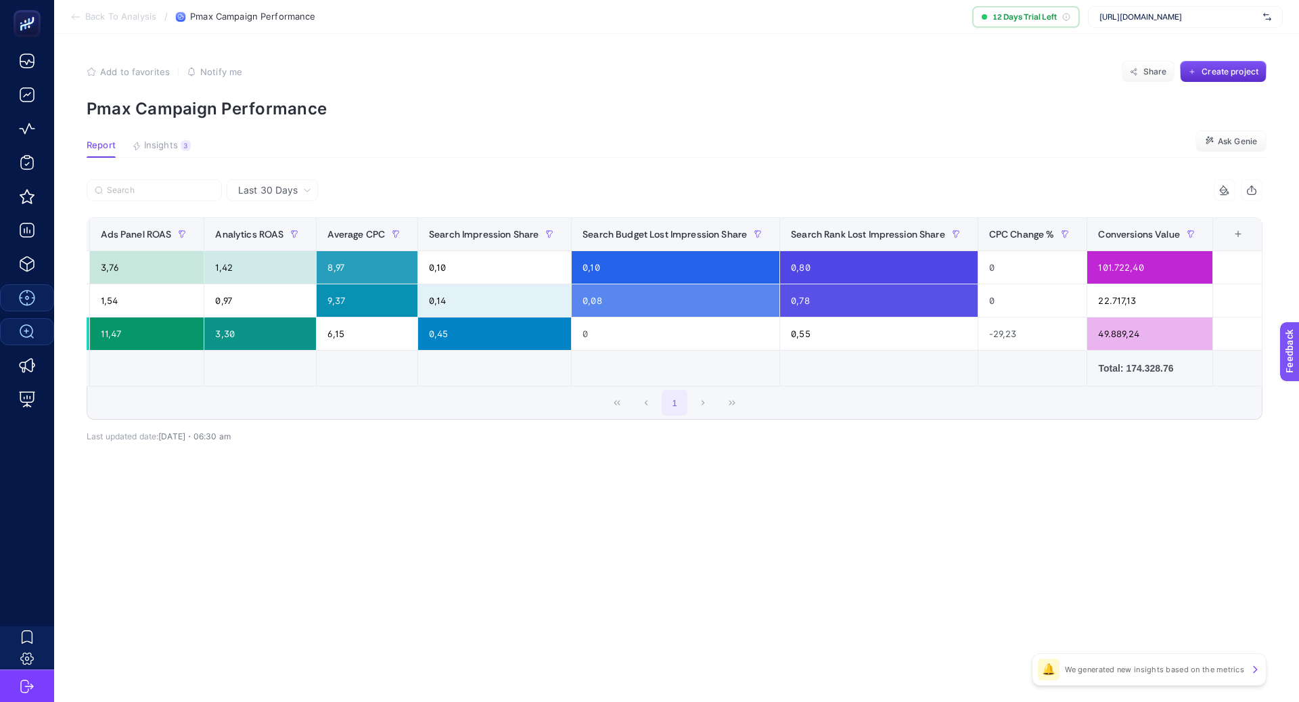
click at [1240, 234] on div "+" at bounding box center [1238, 234] width 26 height 11
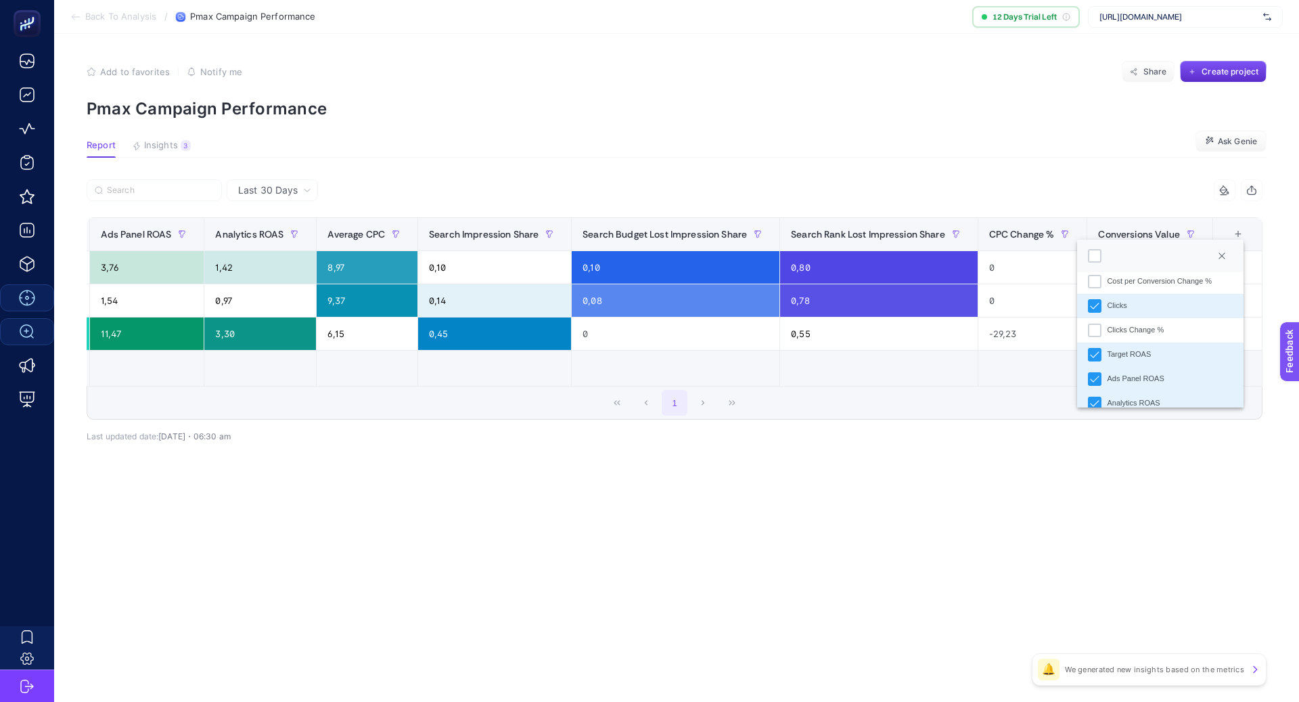
scroll to position [185, 0]
click at [1103, 344] on li "Target ROAS" at bounding box center [1160, 348] width 166 height 24
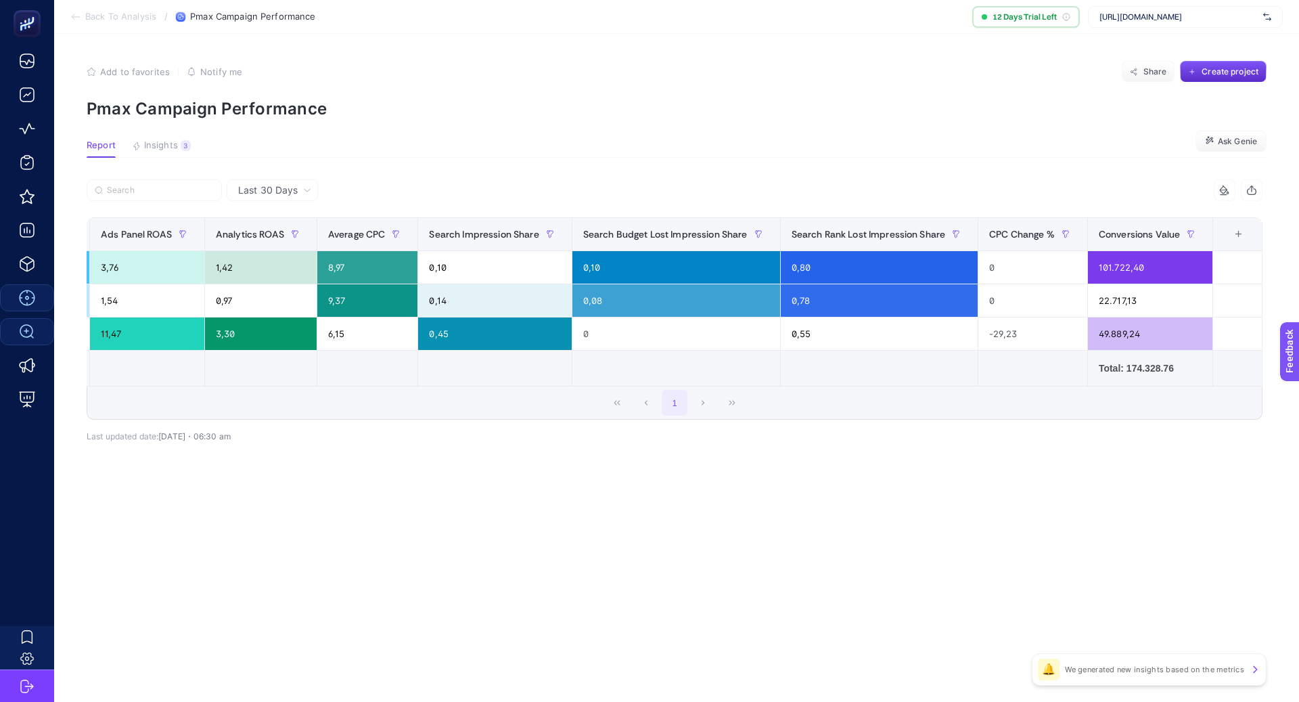
click at [1236, 240] on div "+" at bounding box center [1239, 234] width 26 height 11
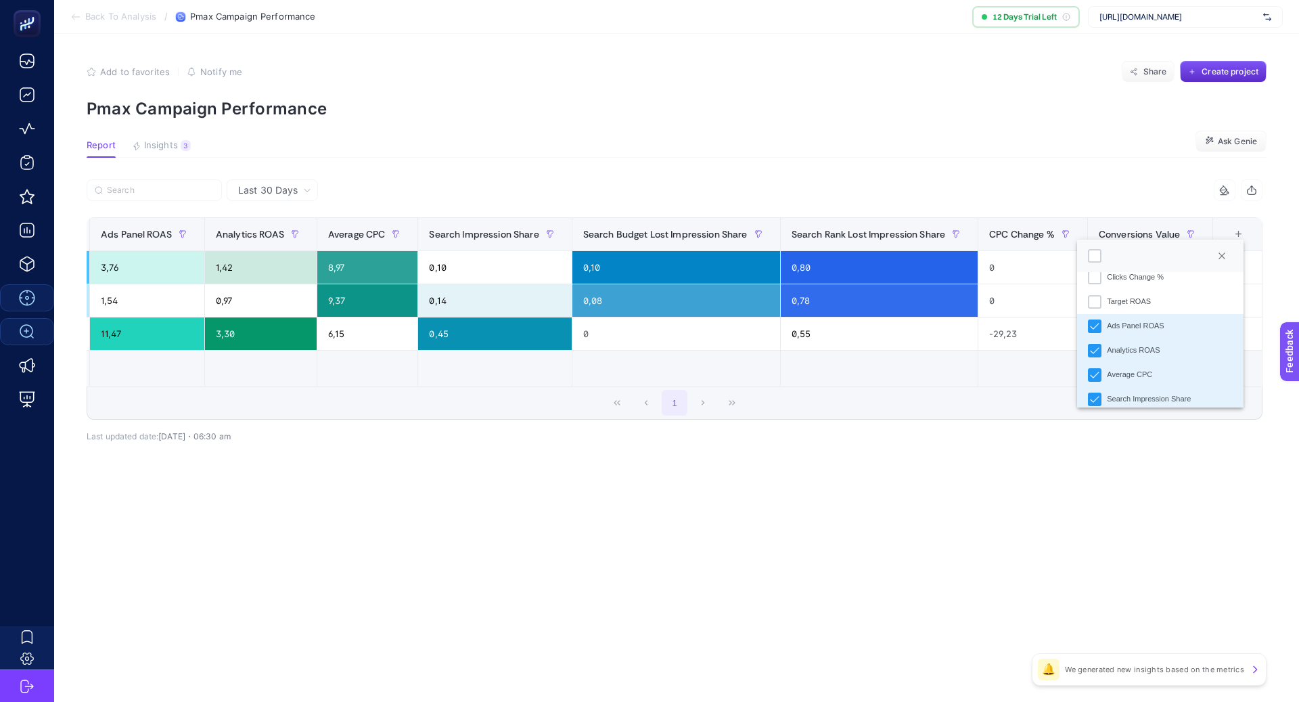
scroll to position [245, 0]
click at [1096, 311] on icon "Ads Panel ROAS" at bounding box center [1094, 312] width 9 height 9
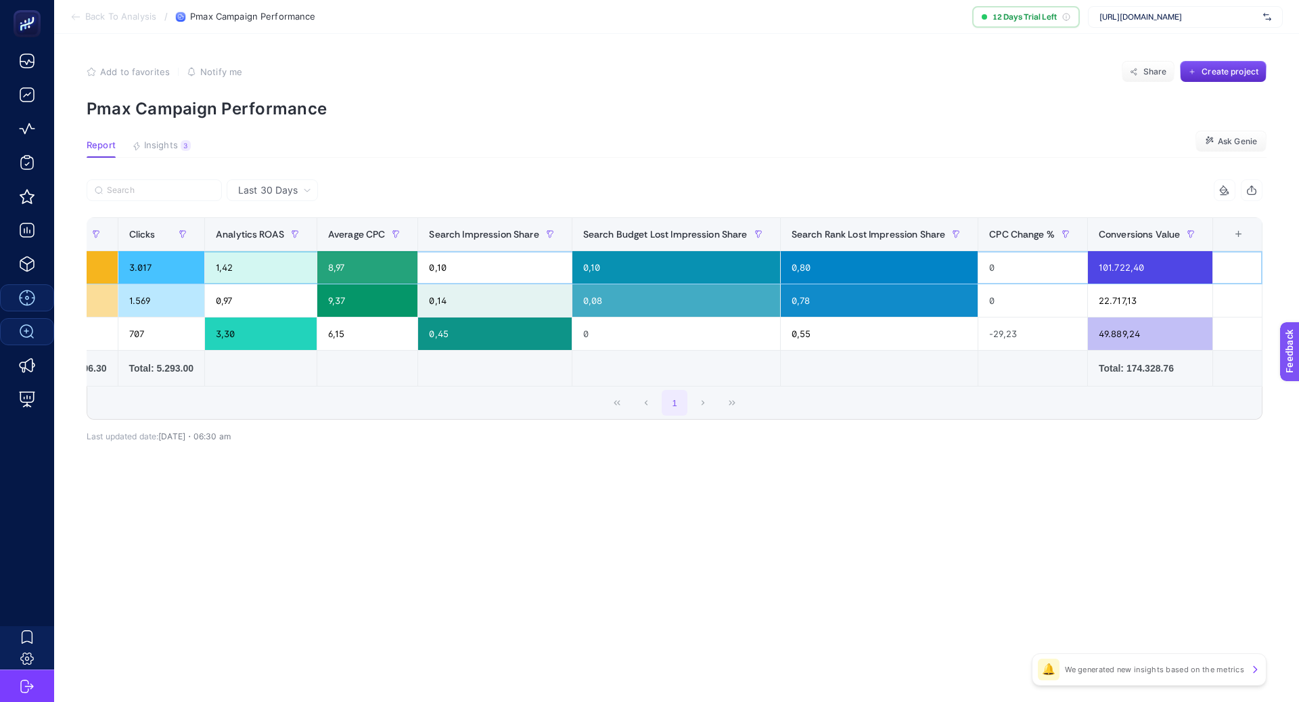
click at [1242, 251] on td at bounding box center [1237, 267] width 49 height 33
click at [1239, 232] on div "+" at bounding box center [1239, 234] width 26 height 11
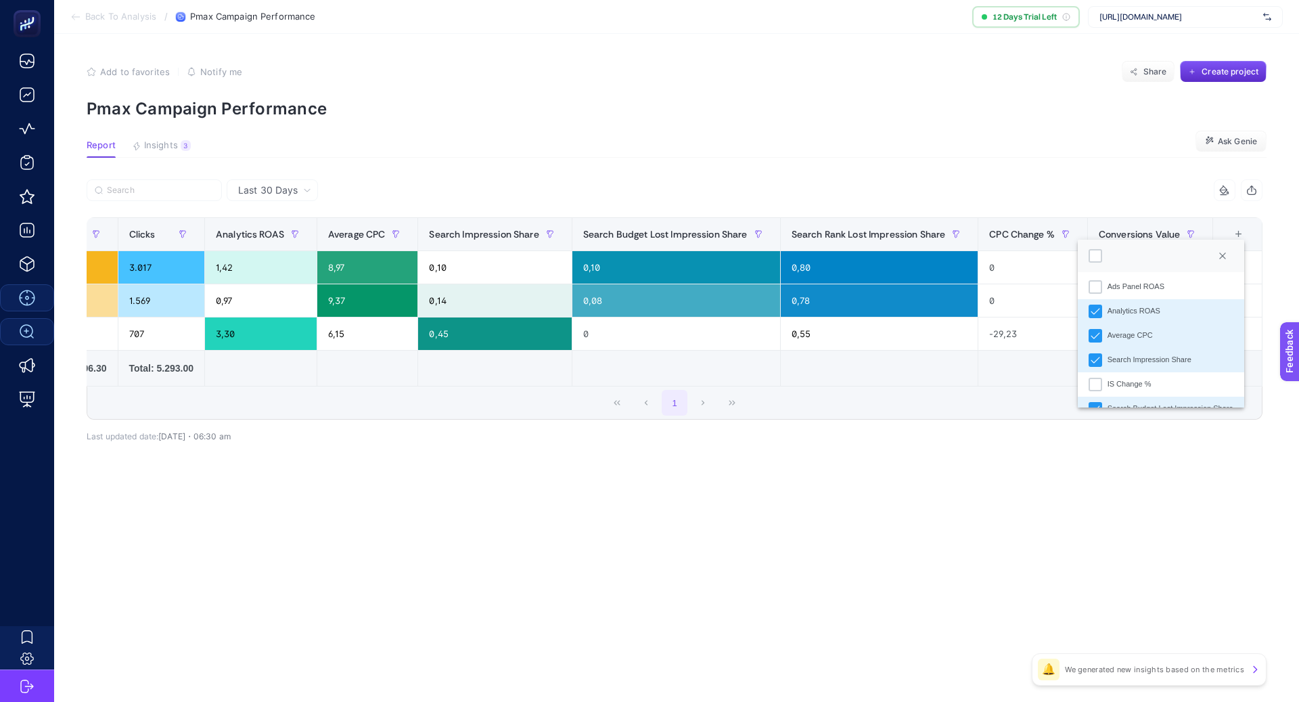
scroll to position [291, 0]
click at [1093, 335] on icon "Search Impression Share" at bounding box center [1095, 339] width 9 height 9
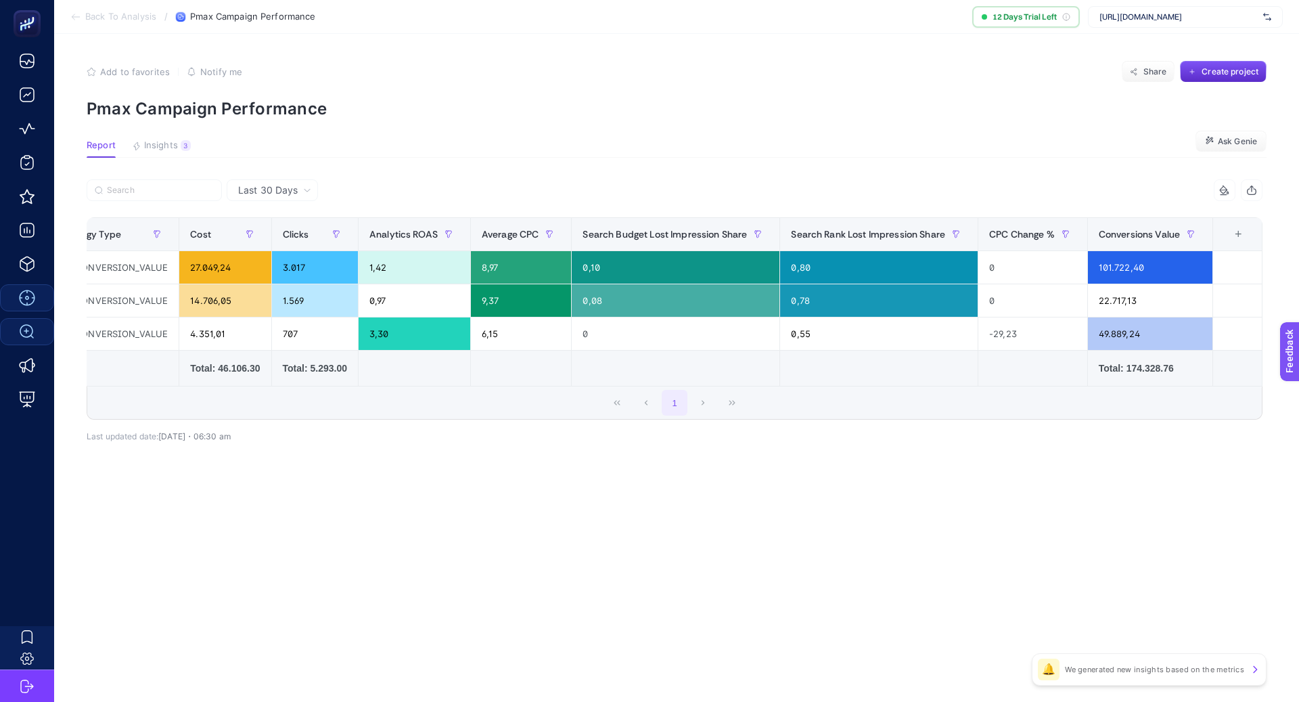
click at [1241, 232] on div "+" at bounding box center [1238, 234] width 26 height 11
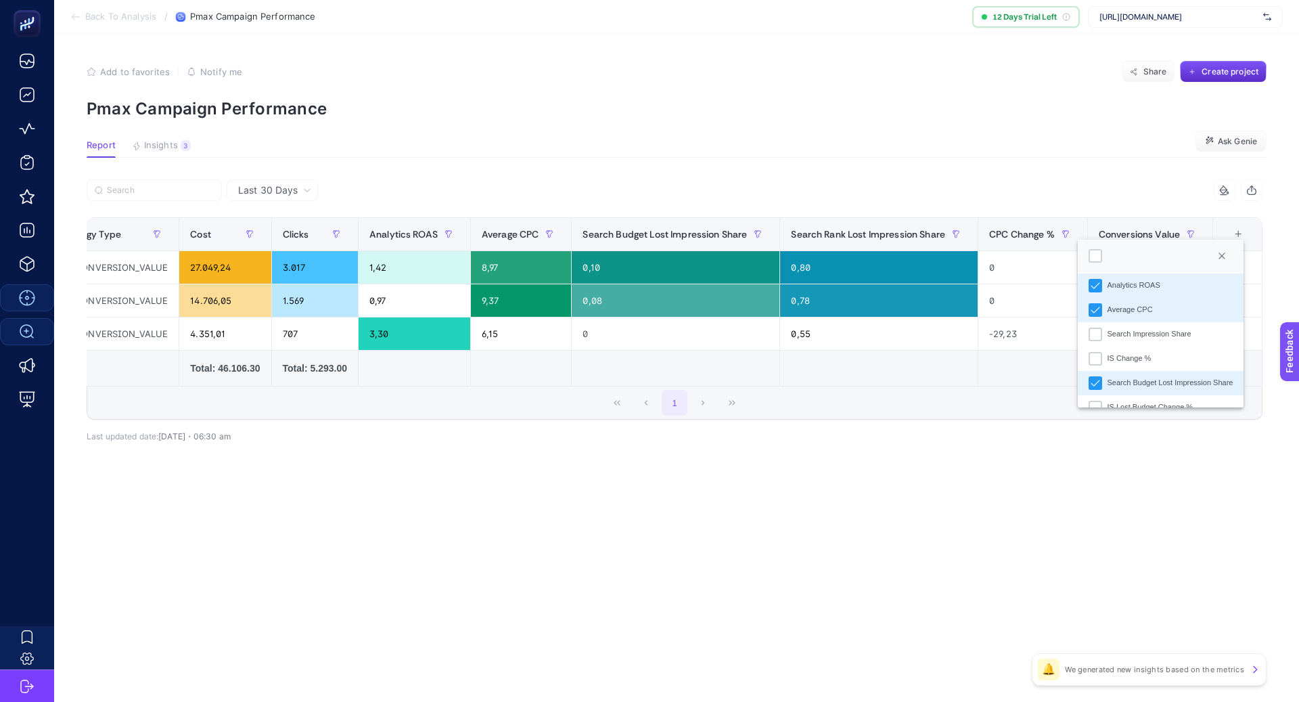
scroll to position [330, 0]
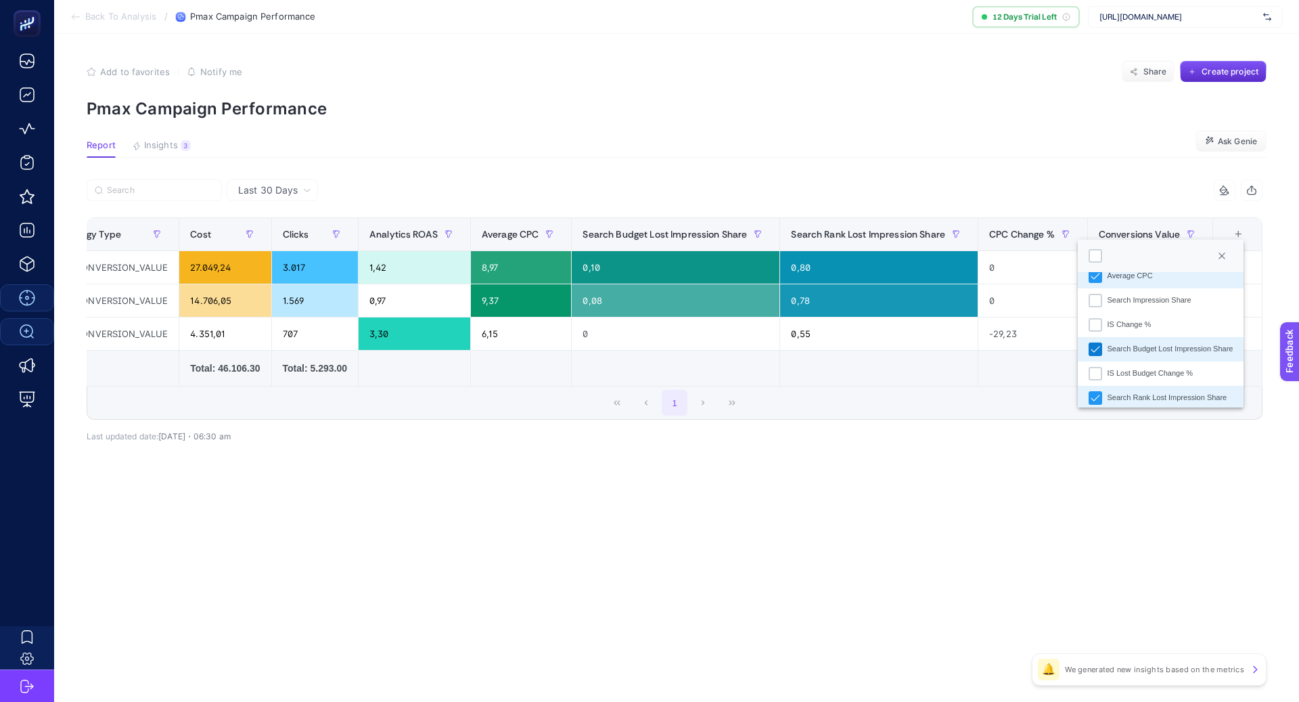
click at [1096, 348] on icon "Search Budget Lost Impression Share" at bounding box center [1095, 348] width 9 height 9
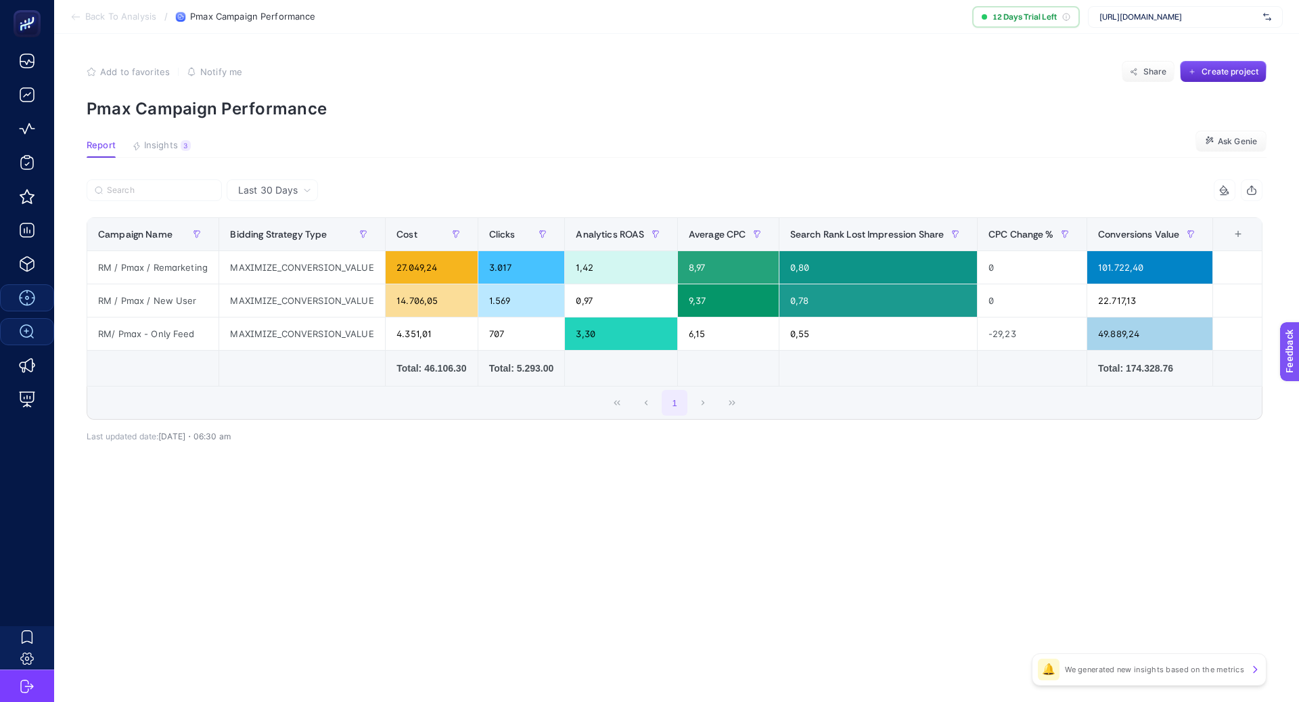
click at [1240, 238] on div "+" at bounding box center [1238, 234] width 26 height 11
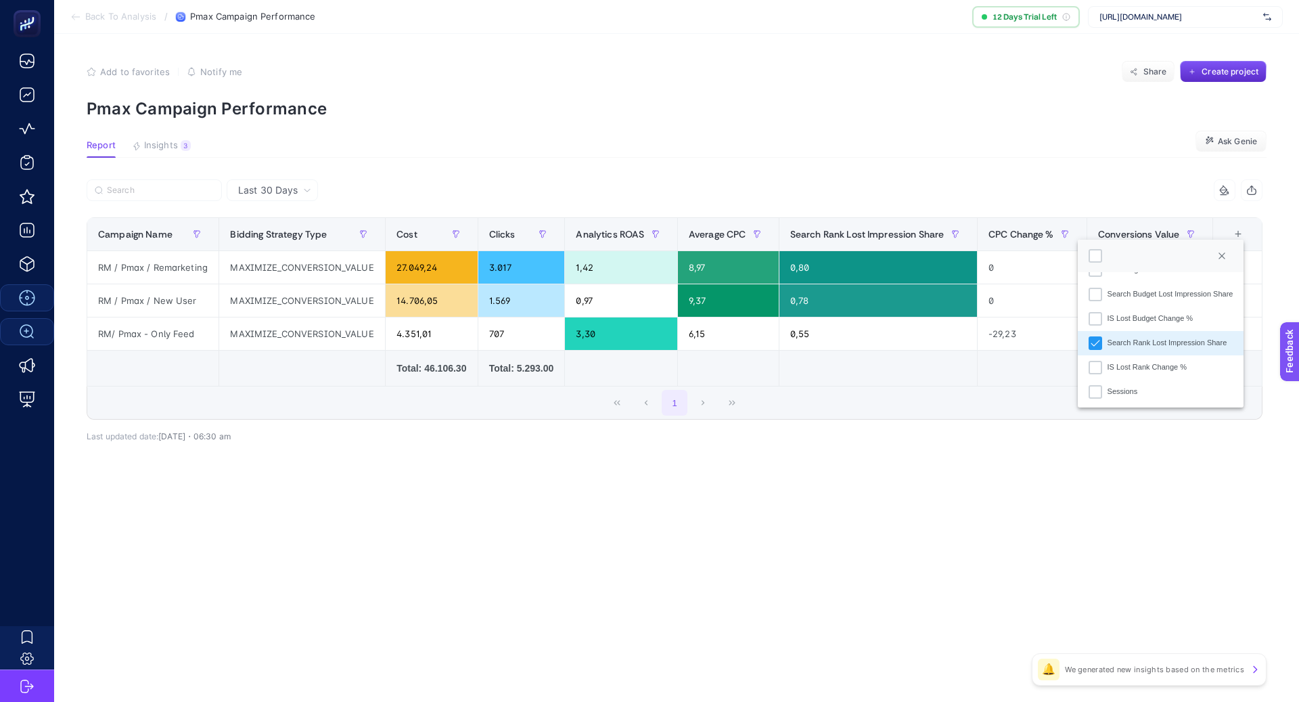
scroll to position [411, 0]
click at [1095, 313] on icon "Search Rank Lost Impression Share" at bounding box center [1095, 316] width 9 height 9
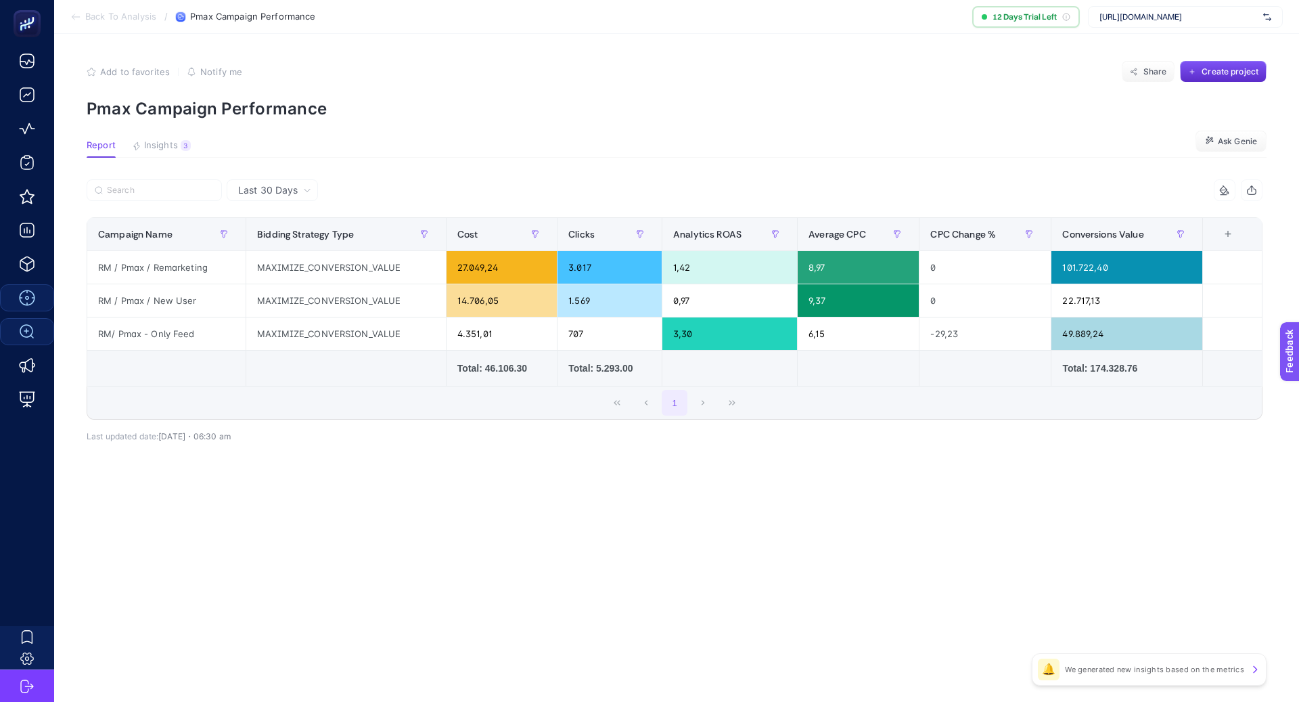
scroll to position [0, 0]
click at [1229, 238] on div "+" at bounding box center [1228, 234] width 26 height 11
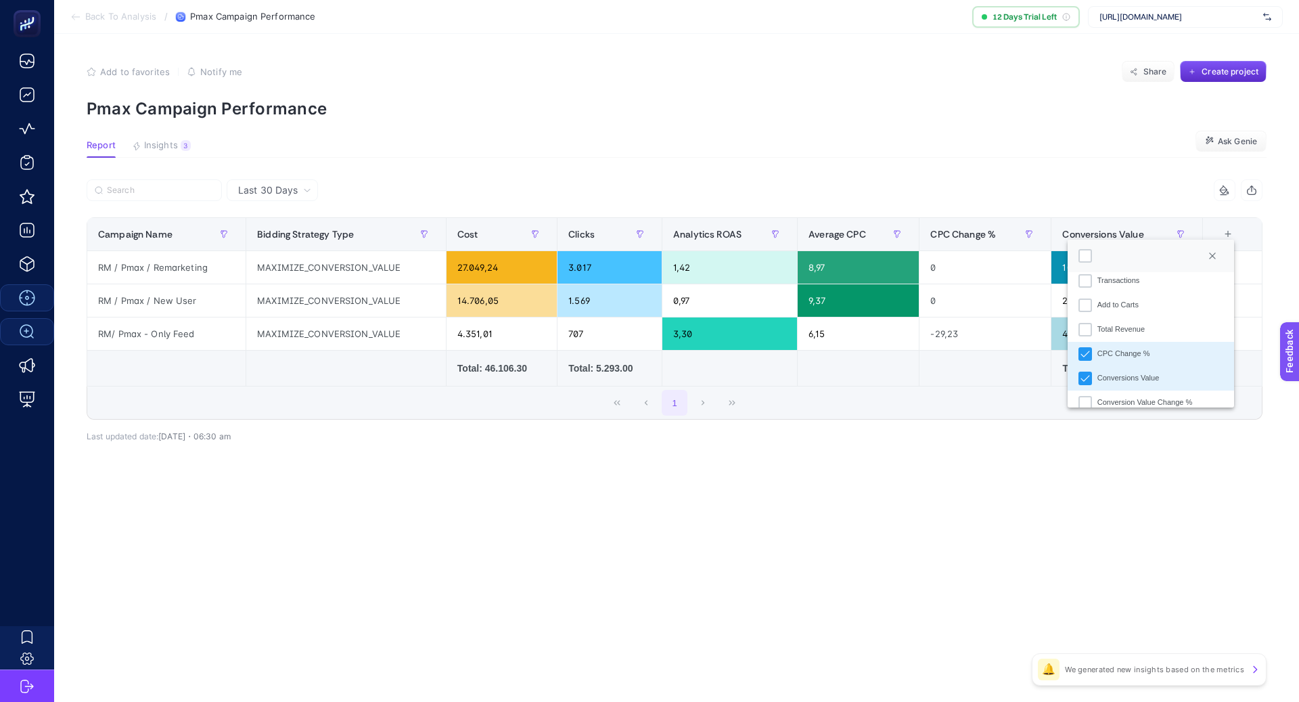
scroll to position [522, 0]
click at [1086, 345] on div "CPC Change %" at bounding box center [1086, 352] width 14 height 14
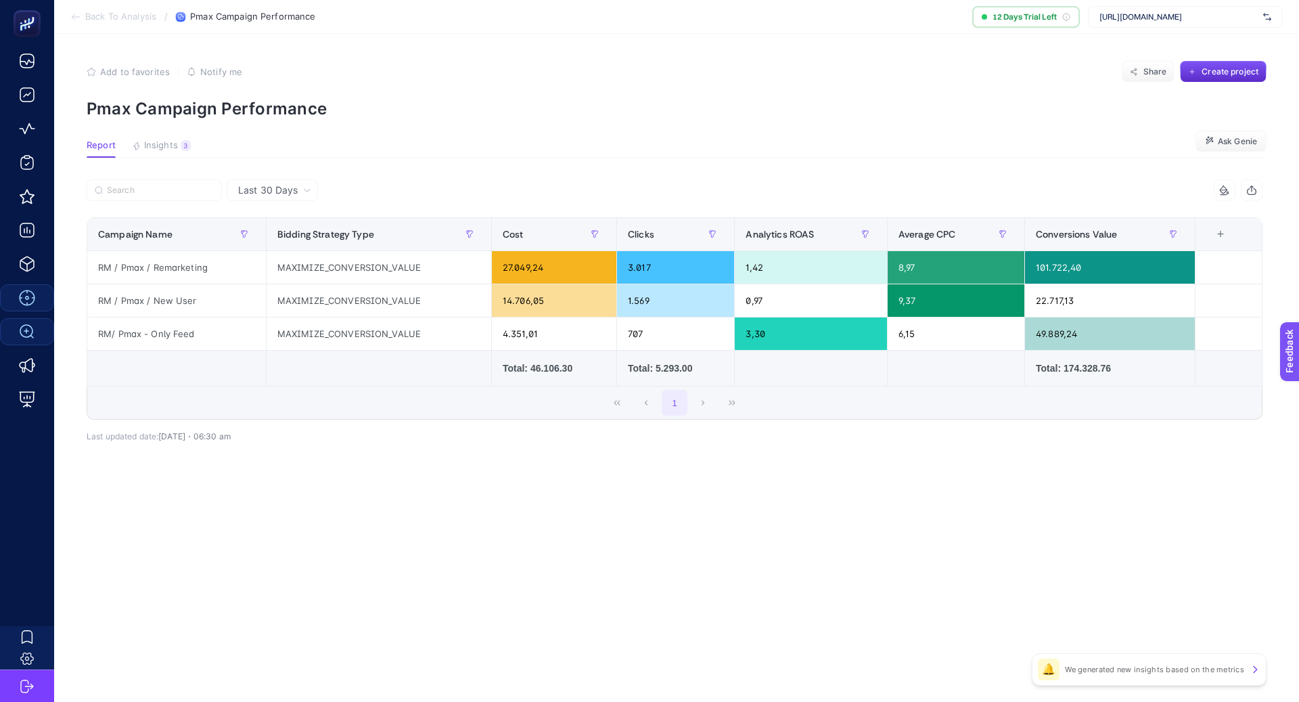
click at [1223, 235] on div "+" at bounding box center [1221, 234] width 26 height 11
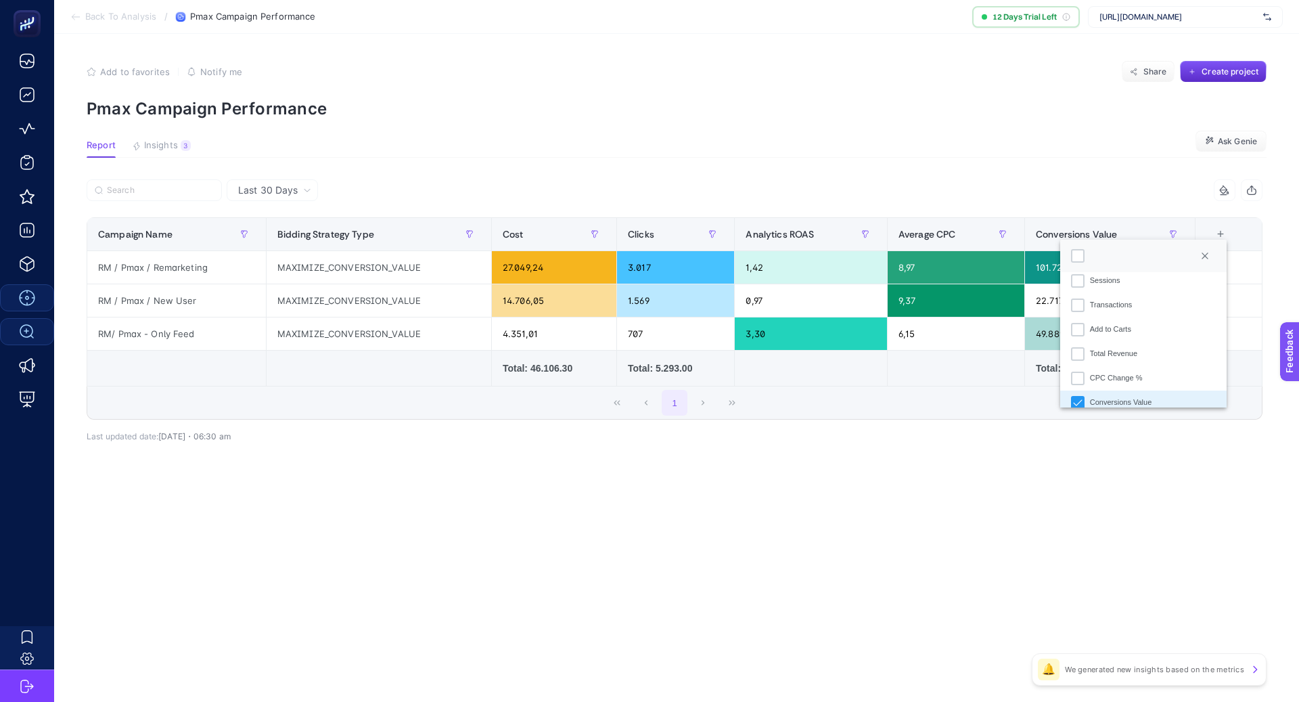
scroll to position [533, 0]
click at [1079, 366] on icon "Conversions Value" at bounding box center [1077, 365] width 9 height 9
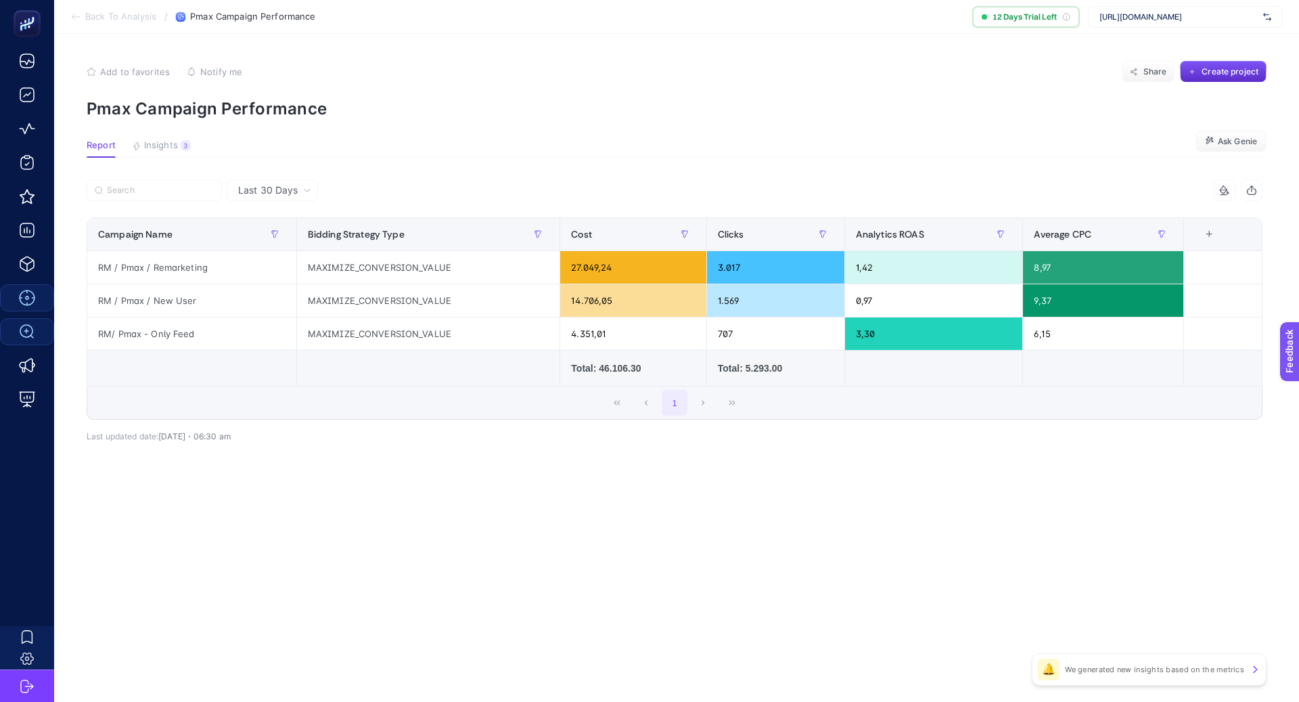
click at [1213, 229] on div "+" at bounding box center [1209, 234] width 26 height 11
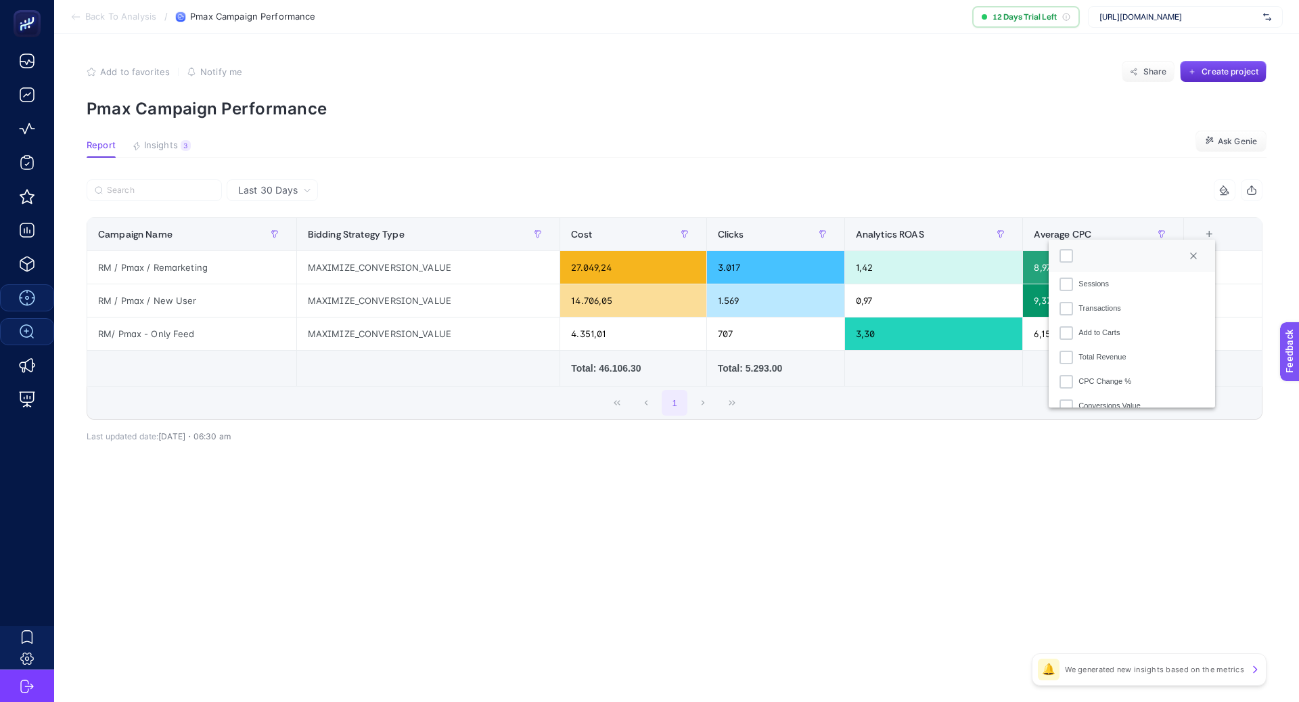
scroll to position [491, 0]
click at [1070, 311] on div "Transactions" at bounding box center [1067, 311] width 14 height 14
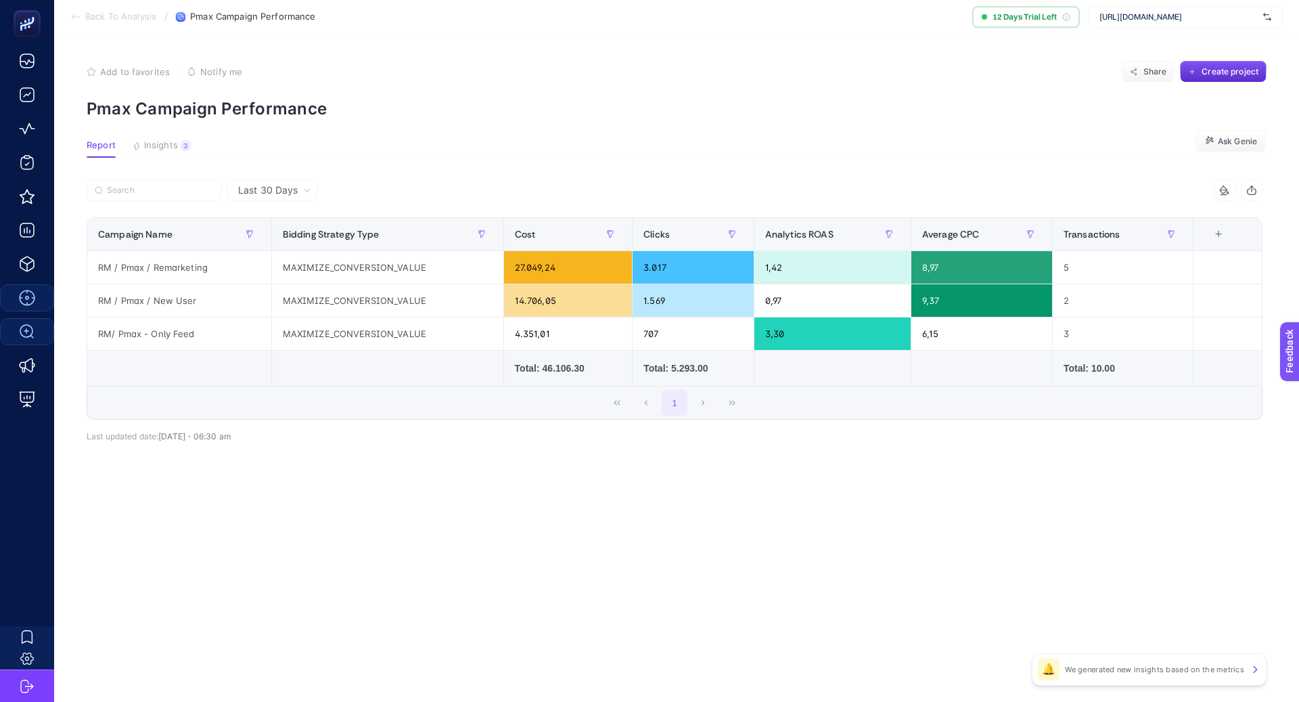
click at [1221, 233] on div "+" at bounding box center [1219, 234] width 26 height 11
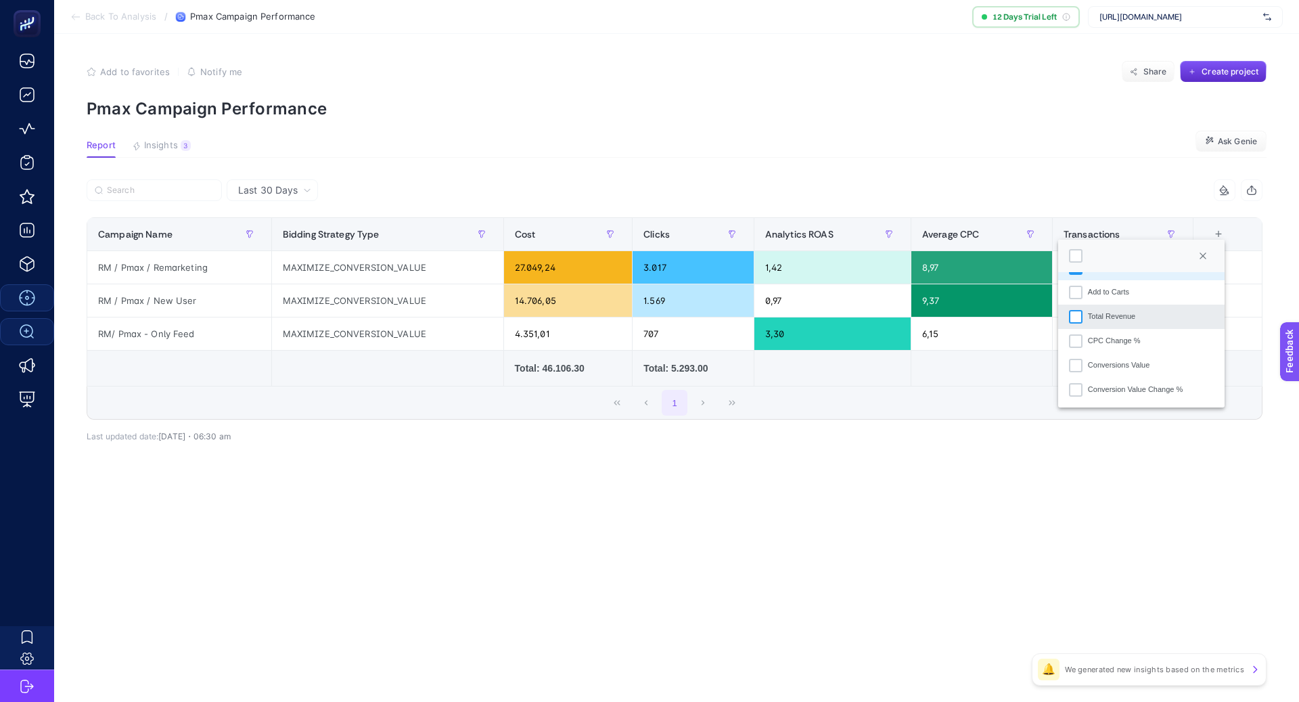
click at [1074, 315] on div "Total Revenue" at bounding box center [1076, 317] width 14 height 14
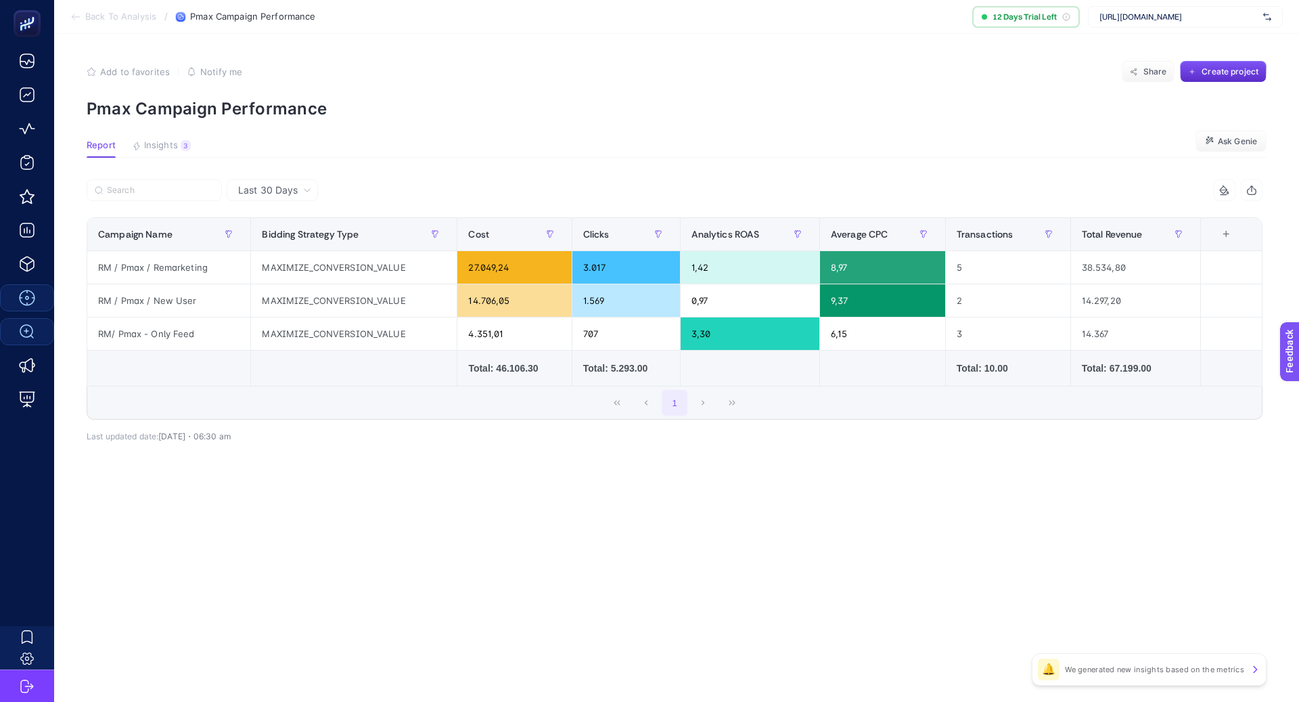
click at [999, 502] on article "Add to favorites false Notify me Share Create project Pmax Campaign Performance…" at bounding box center [676, 368] width 1245 height 668
click at [1225, 182] on div "13 items selected" at bounding box center [1225, 190] width 22 height 22
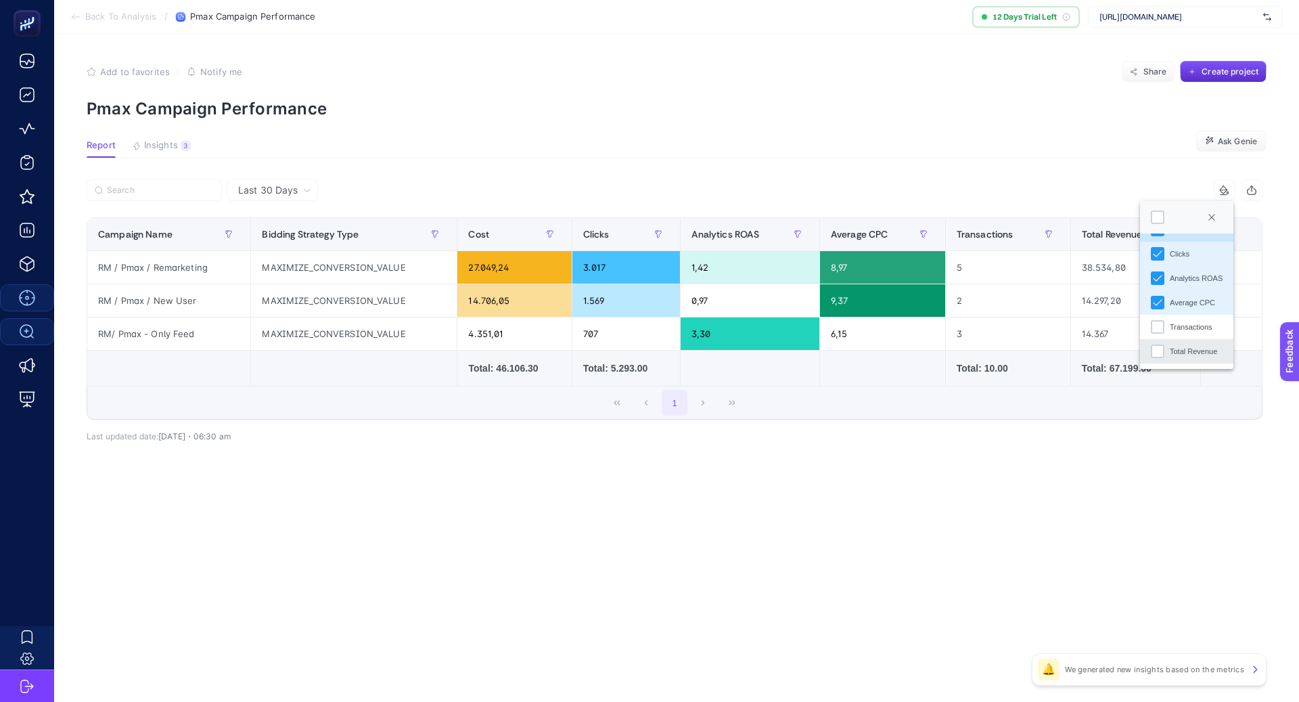
click at [1165, 353] on li "Total Revenue" at bounding box center [1186, 351] width 93 height 24
click at [1160, 321] on div "Transactions" at bounding box center [1158, 327] width 14 height 14
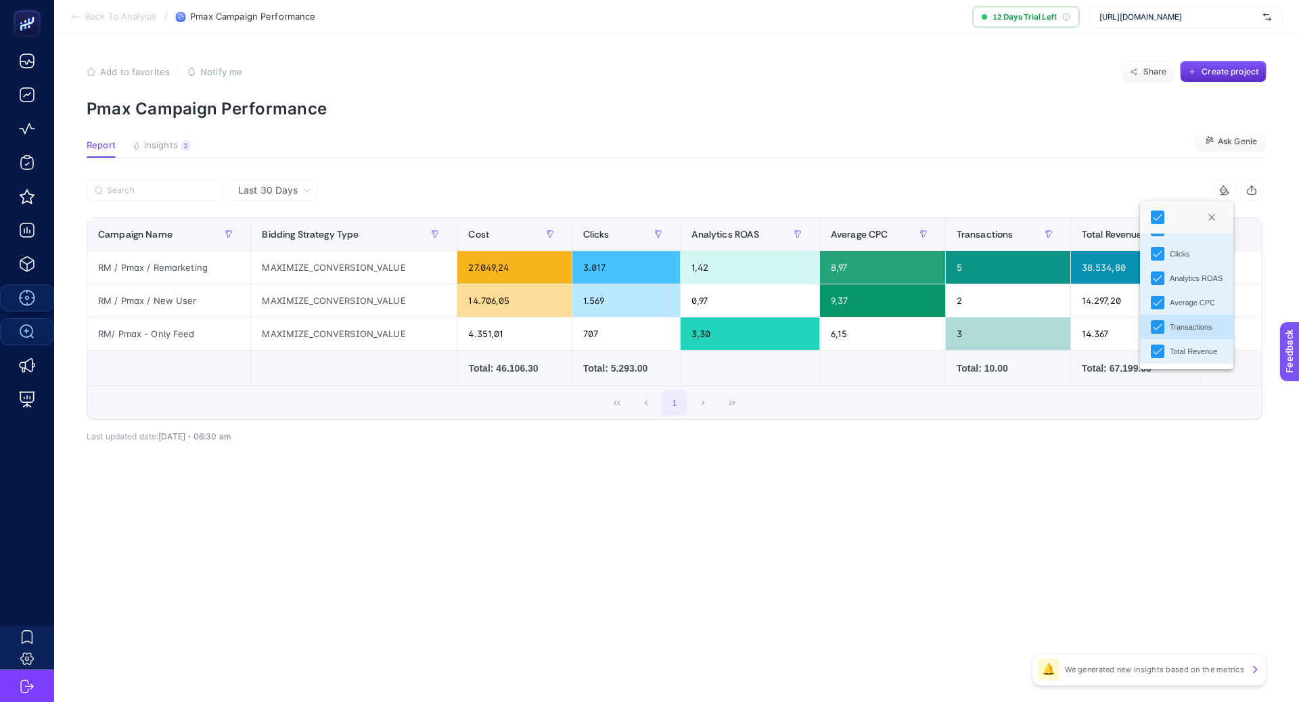
click at [1003, 461] on div "Last 30 Days 11 items selected Campaign Name Bidding Strategy Type Cost Convers…" at bounding box center [675, 339] width 1198 height 321
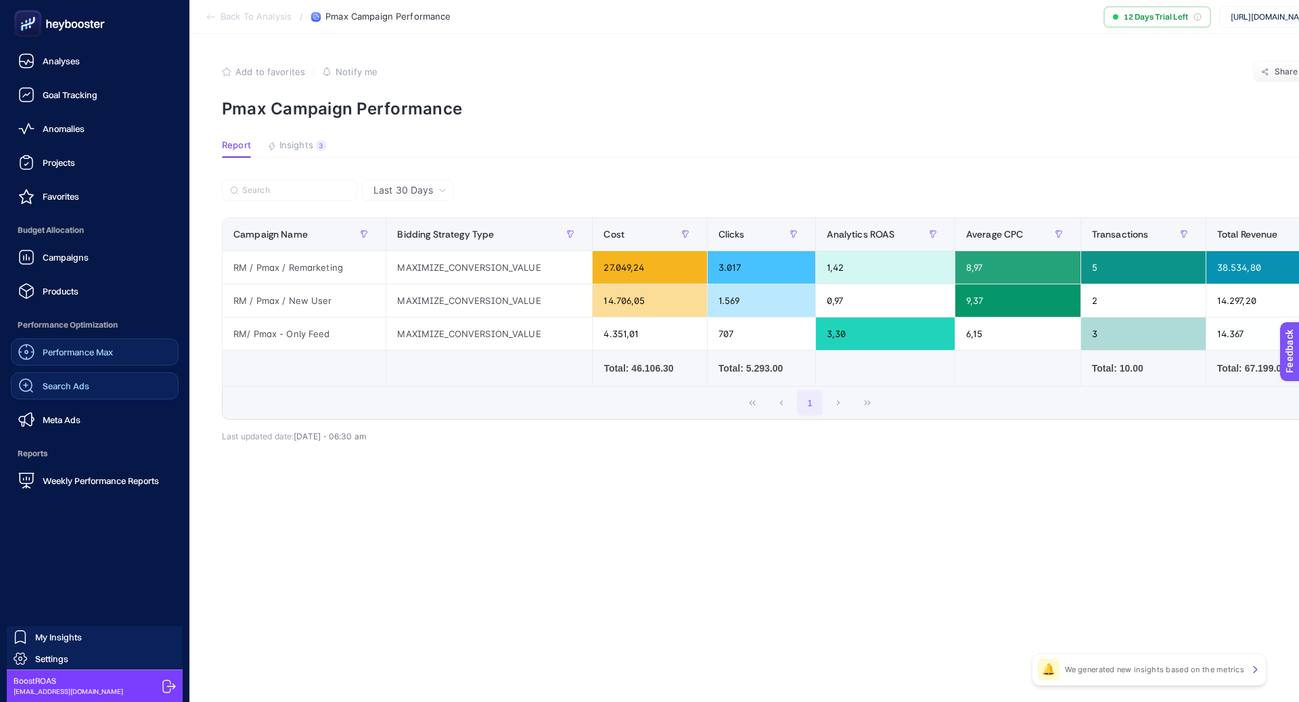
click at [68, 389] on span "Search Ads" at bounding box center [66, 385] width 47 height 11
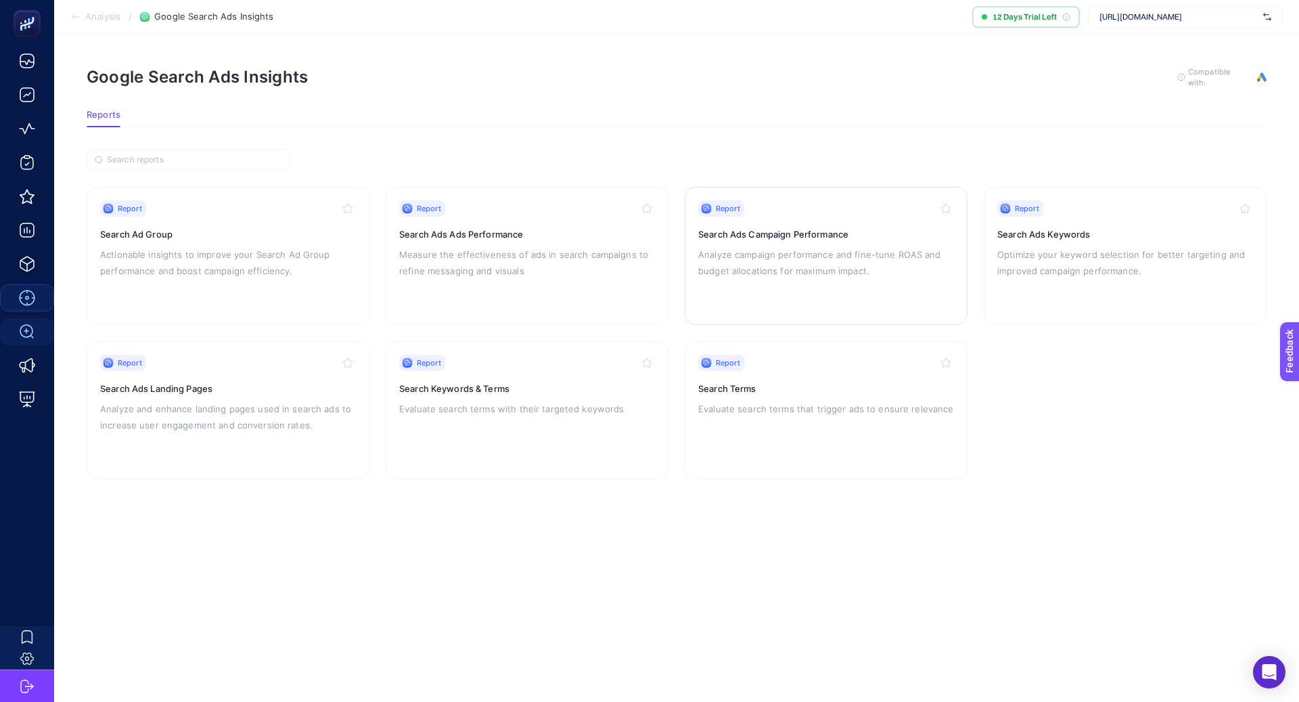
click at [772, 271] on p "Analyze campaign performance and fine-tune ROAS and budget allocations for maxi…" at bounding box center [826, 262] width 256 height 32
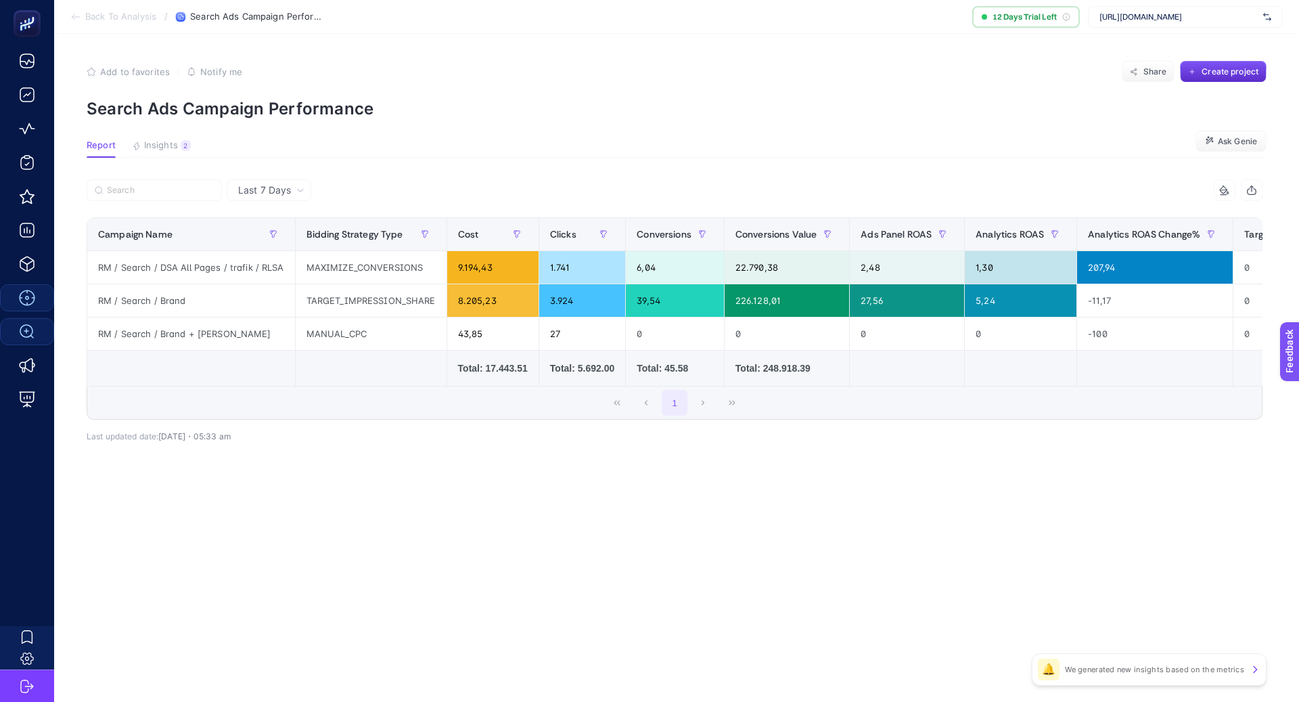
click at [249, 196] on span "Last 7 Days" at bounding box center [264, 190] width 53 height 14
click at [271, 242] on li "Last 30 Days" at bounding box center [269, 243] width 76 height 24
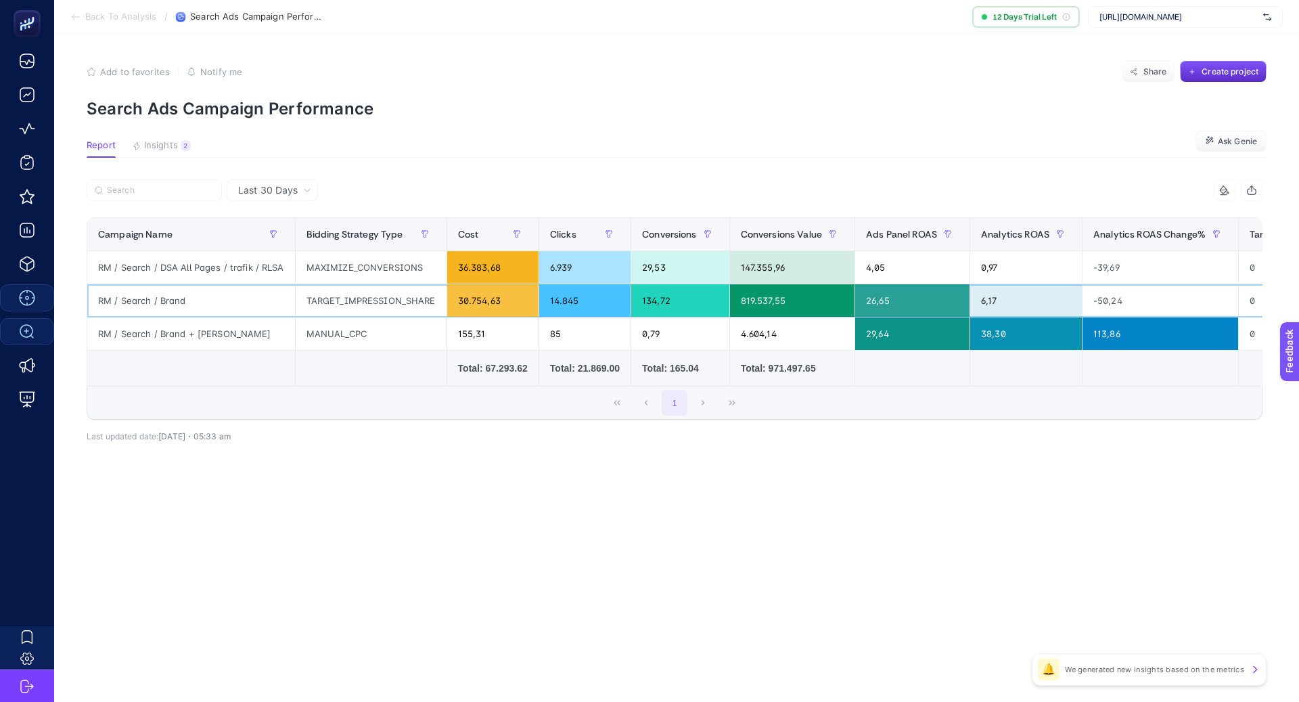
click at [158, 294] on div "RM / Search / Brand" at bounding box center [191, 300] width 208 height 32
click at [309, 315] on div "TARGET_IMPRESSION_SHARE" at bounding box center [371, 300] width 151 height 32
click at [467, 339] on div "155,31" at bounding box center [492, 333] width 91 height 32
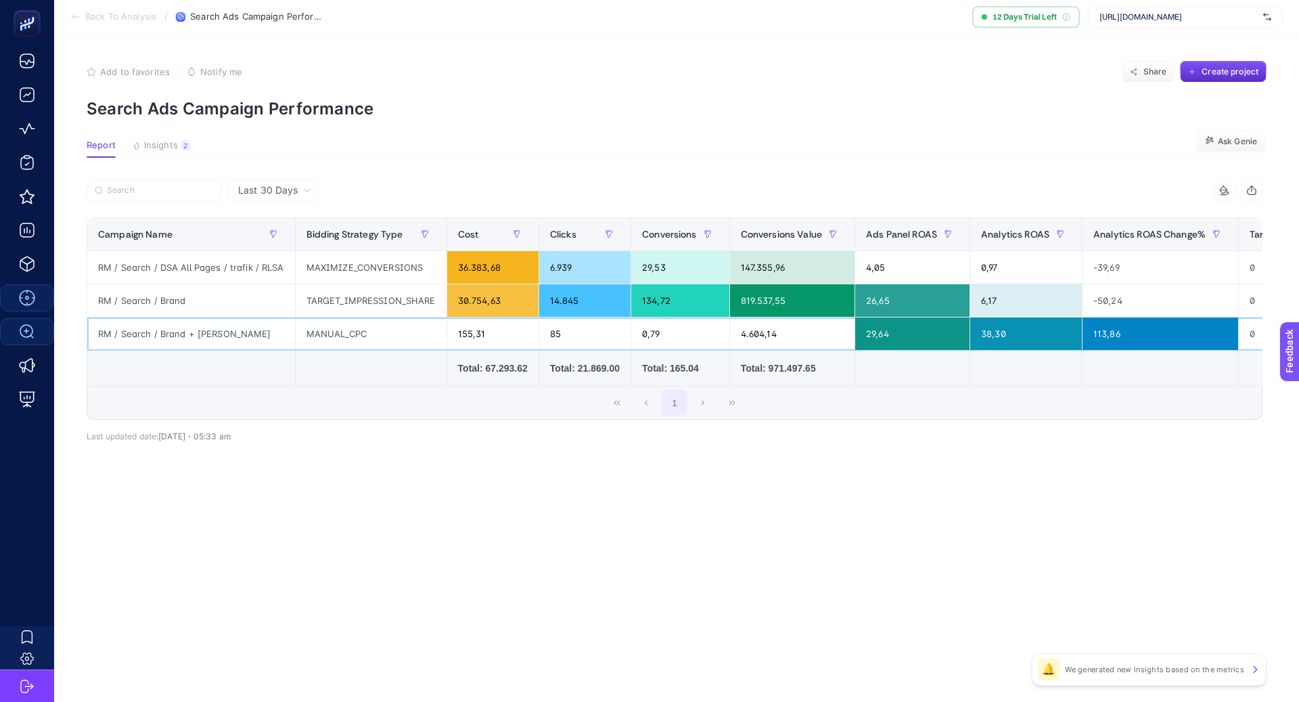
click at [467, 338] on div "155,31" at bounding box center [492, 333] width 91 height 32
click at [993, 336] on div "38,30" at bounding box center [1026, 333] width 112 height 32
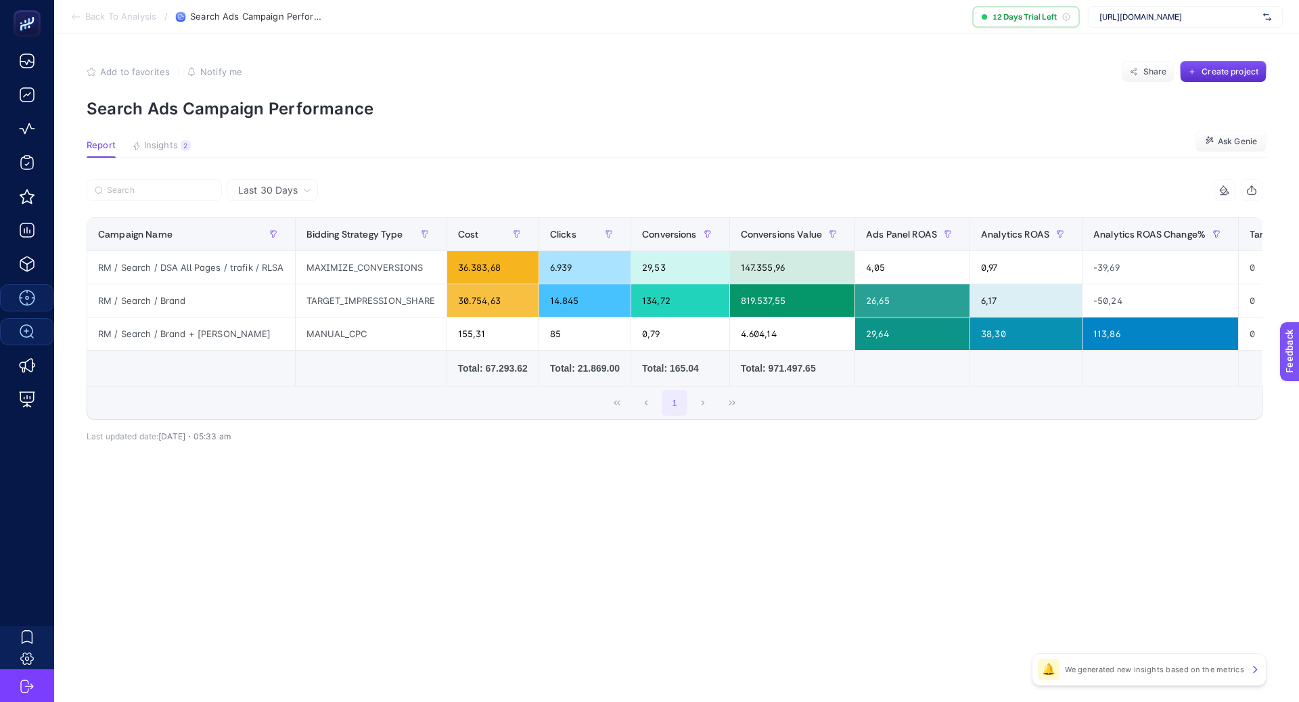
click at [957, 420] on div "14 items selected Campaign Name Bidding Strategy Type Cost Clicks Conversions C…" at bounding box center [675, 321] width 1176 height 240
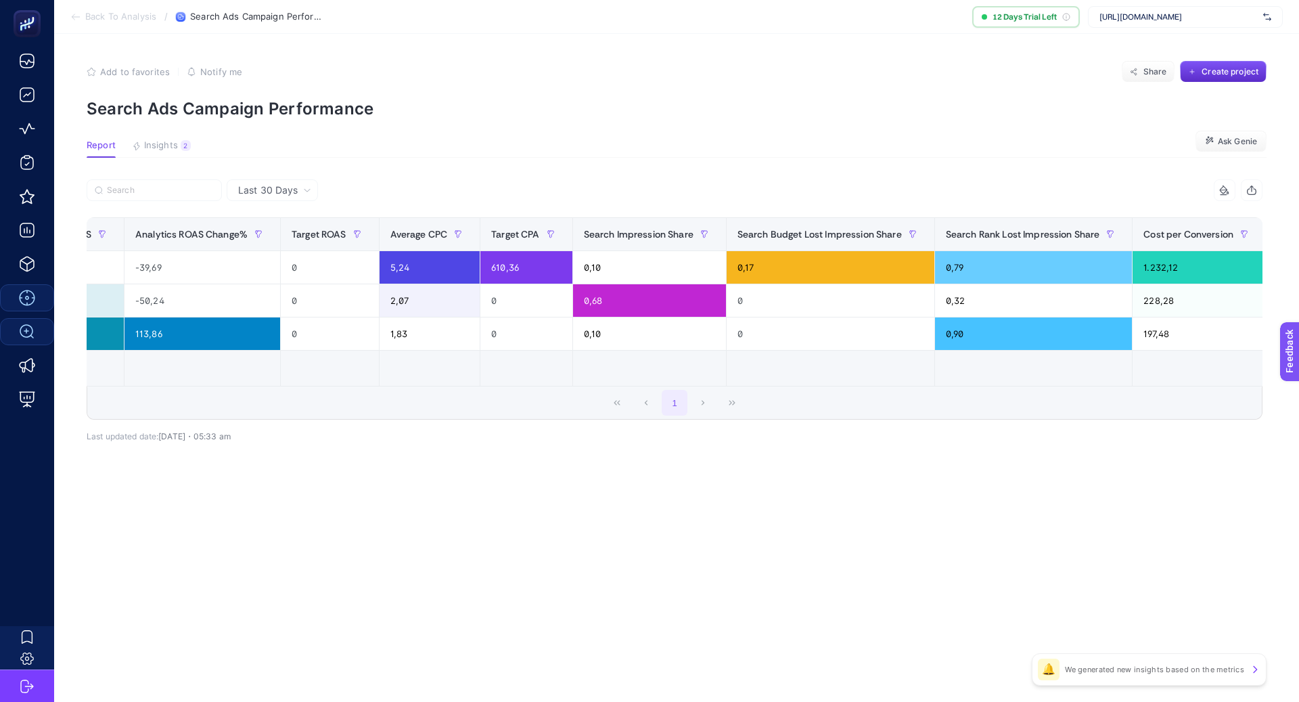
scroll to position [0, 1012]
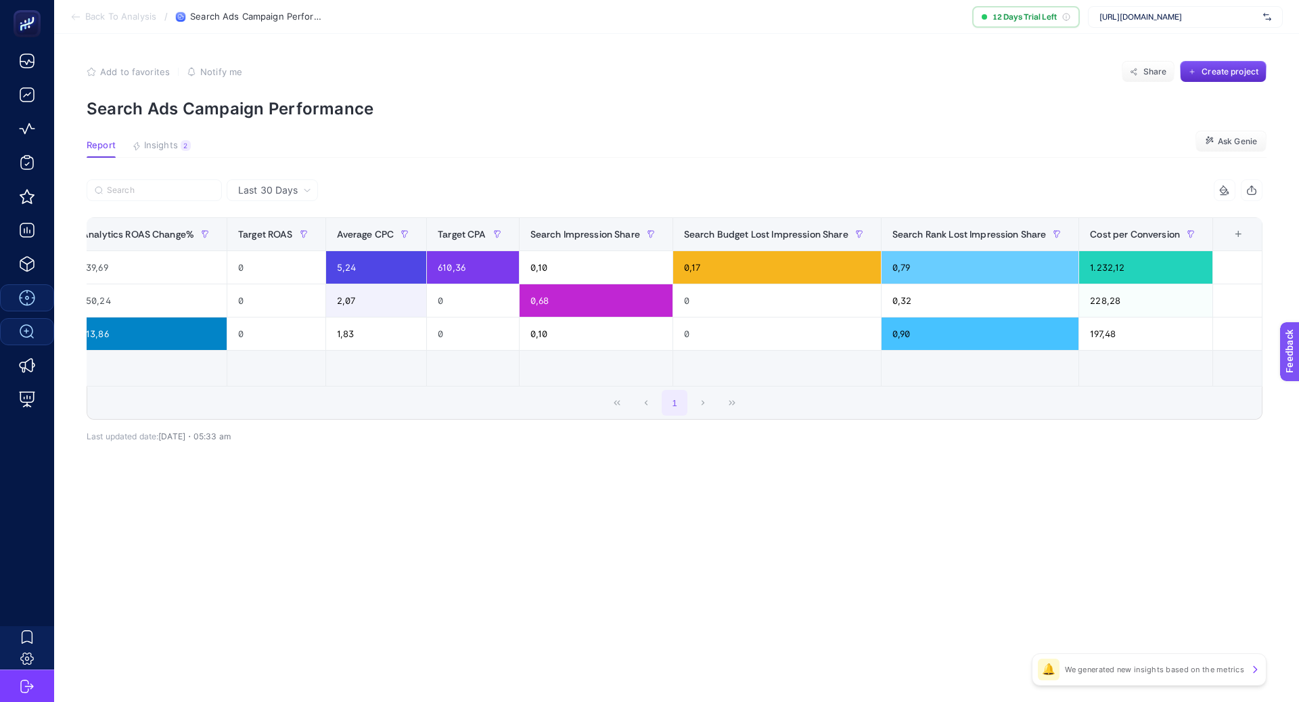
click at [1251, 195] on icon "button" at bounding box center [1251, 190] width 11 height 11
click at [1227, 190] on icon at bounding box center [1223, 189] width 7 height 7
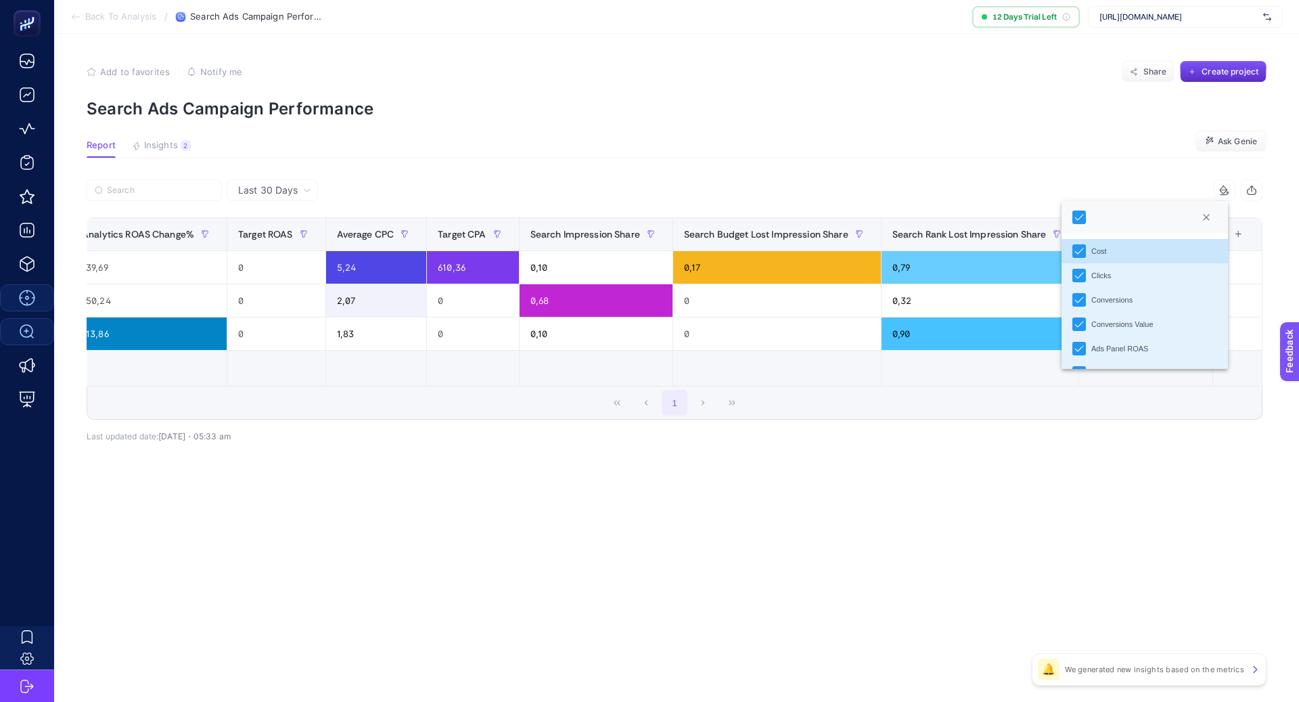
scroll to position [8, 61]
click at [1224, 190] on icon at bounding box center [1224, 190] width 11 height 11
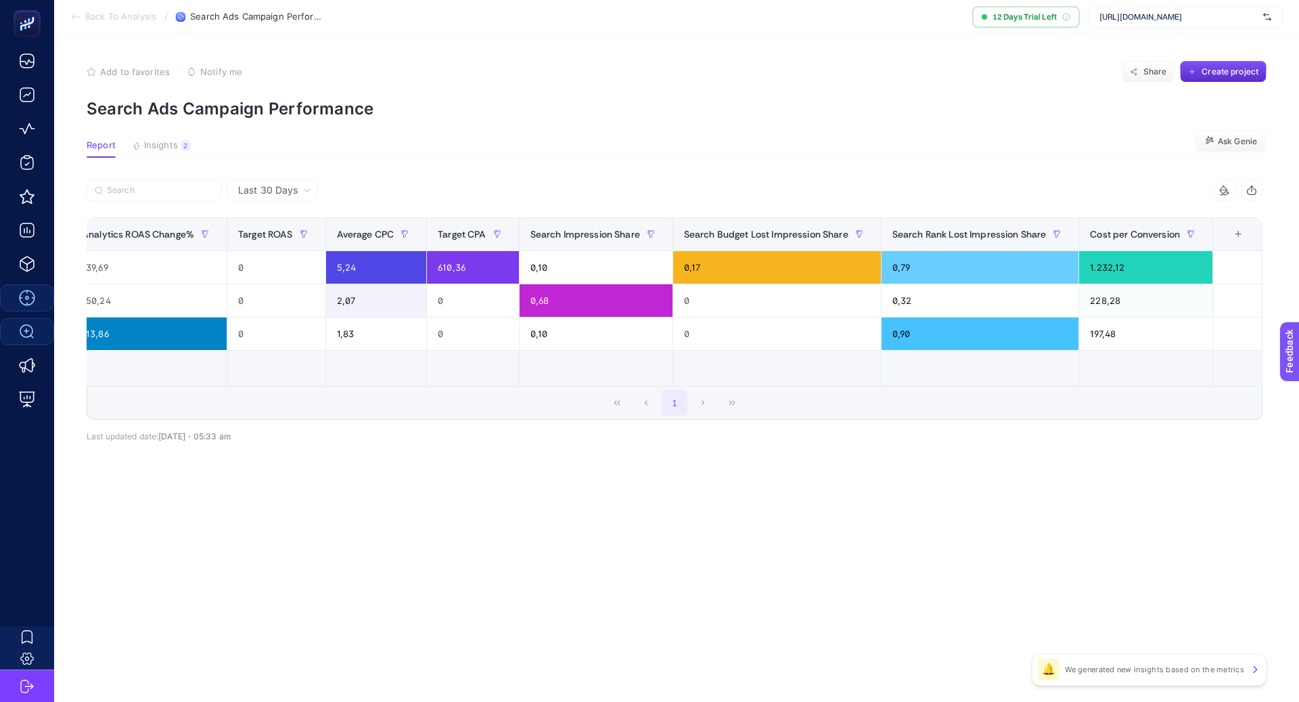
click at [1236, 235] on div "+" at bounding box center [1238, 234] width 26 height 11
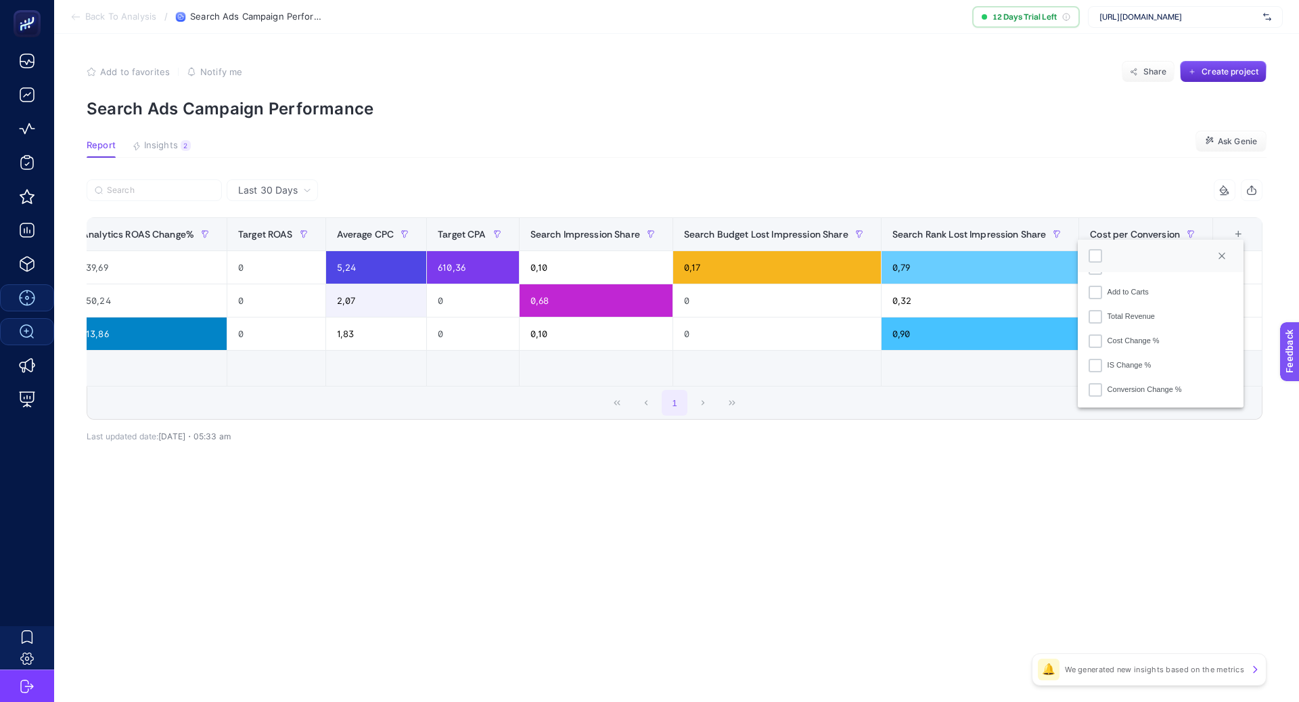
scroll to position [455, 0]
click at [1152, 281] on li "Transactions" at bounding box center [1161, 273] width 166 height 24
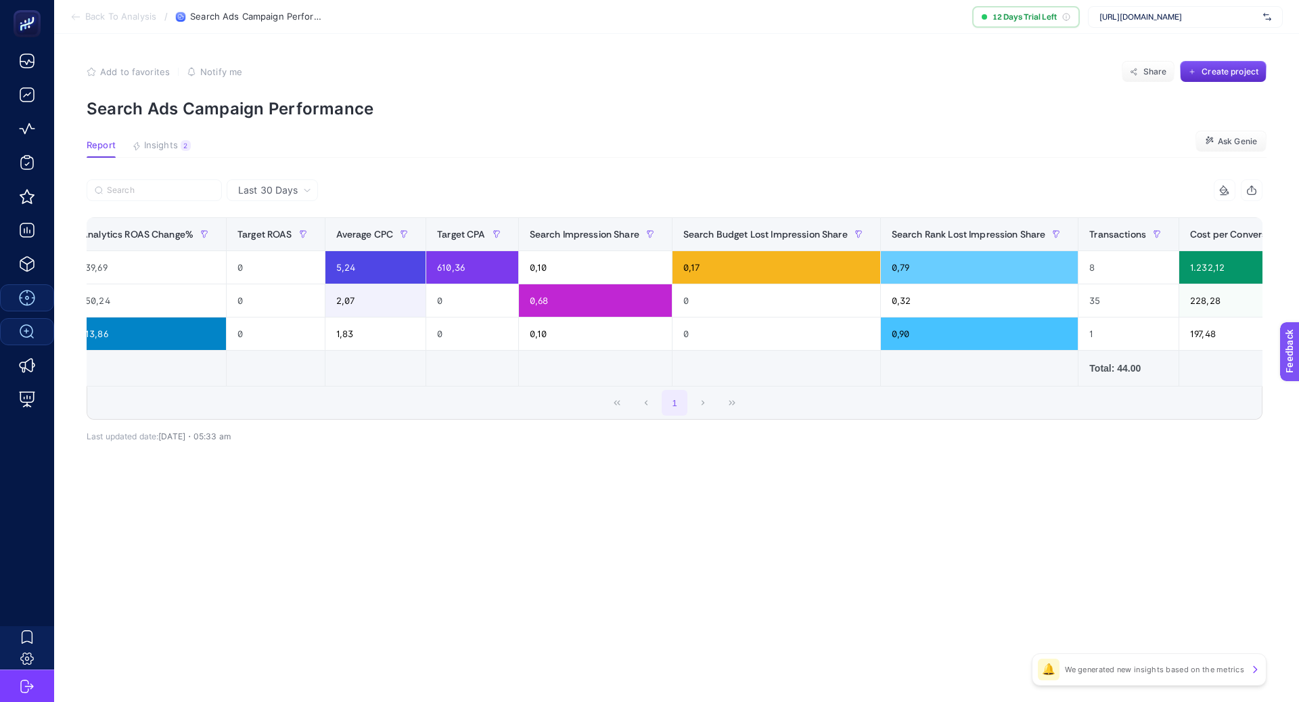
scroll to position [0, 1112]
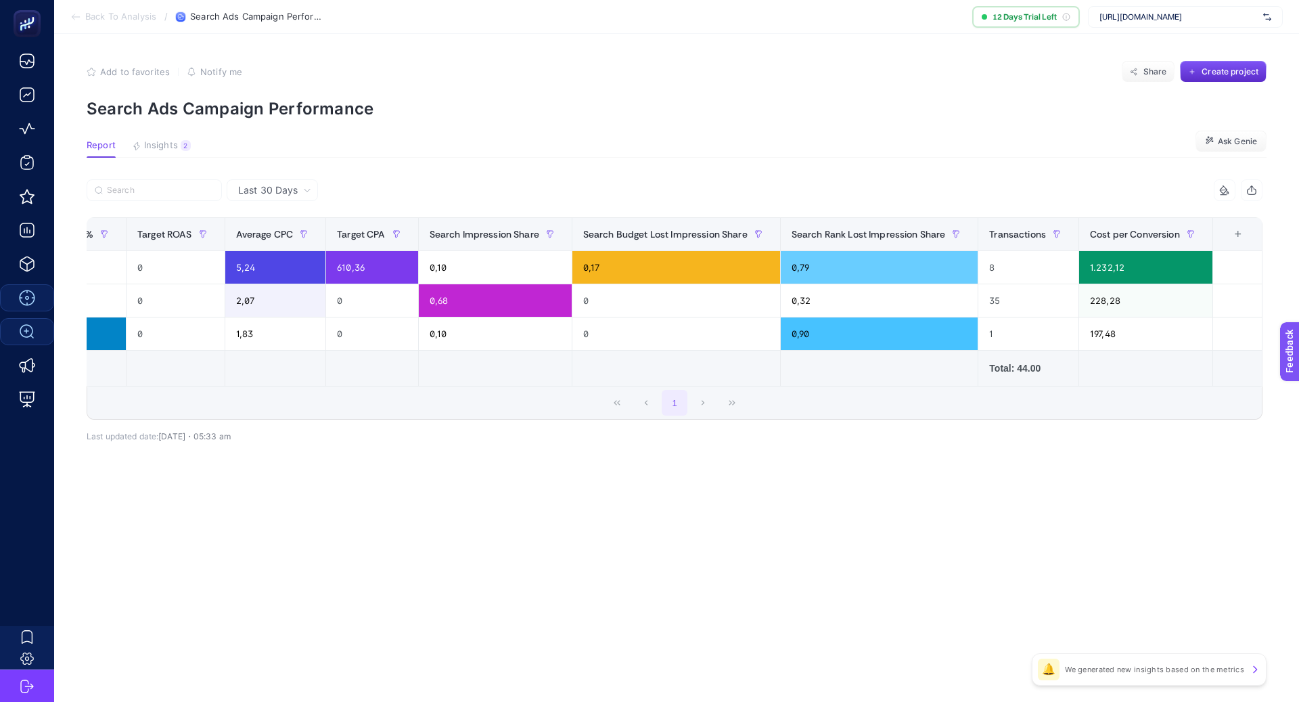
click at [1236, 235] on div "+" at bounding box center [1238, 234] width 26 height 11
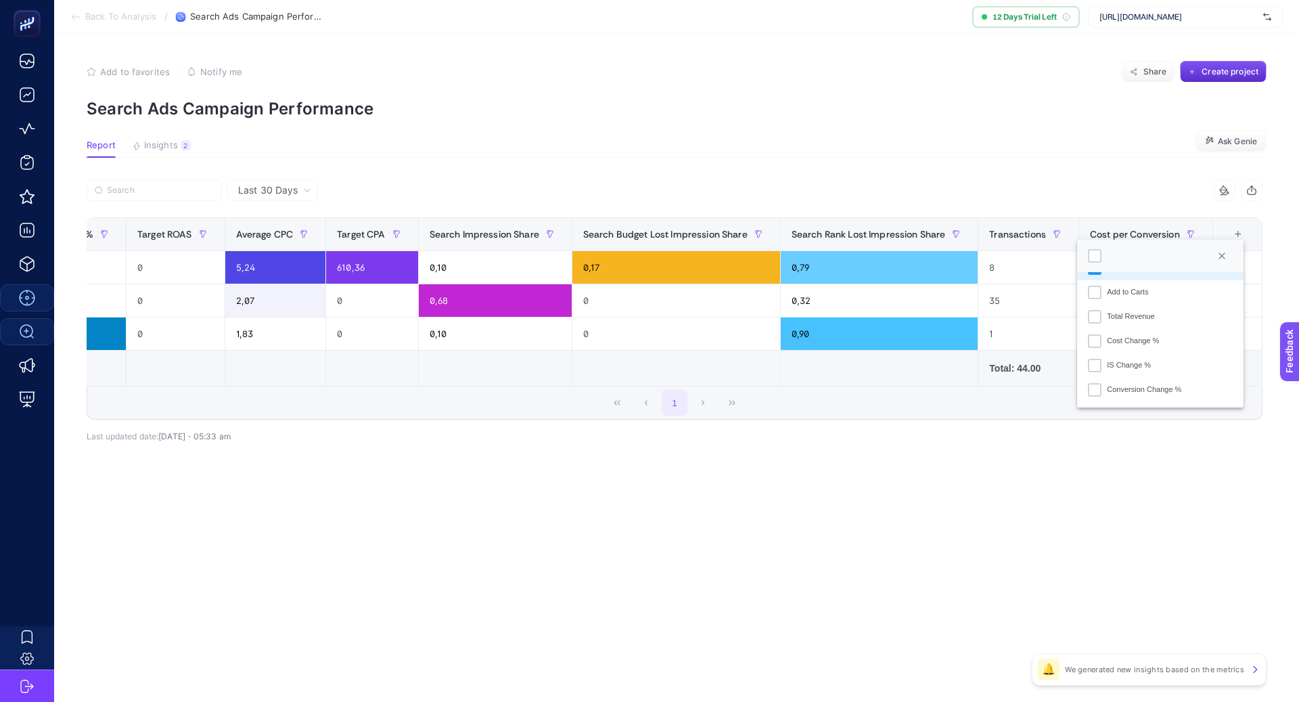
scroll to position [447, 0]
click at [1148, 330] on div "Total Revenue" at bounding box center [1130, 330] width 47 height 12
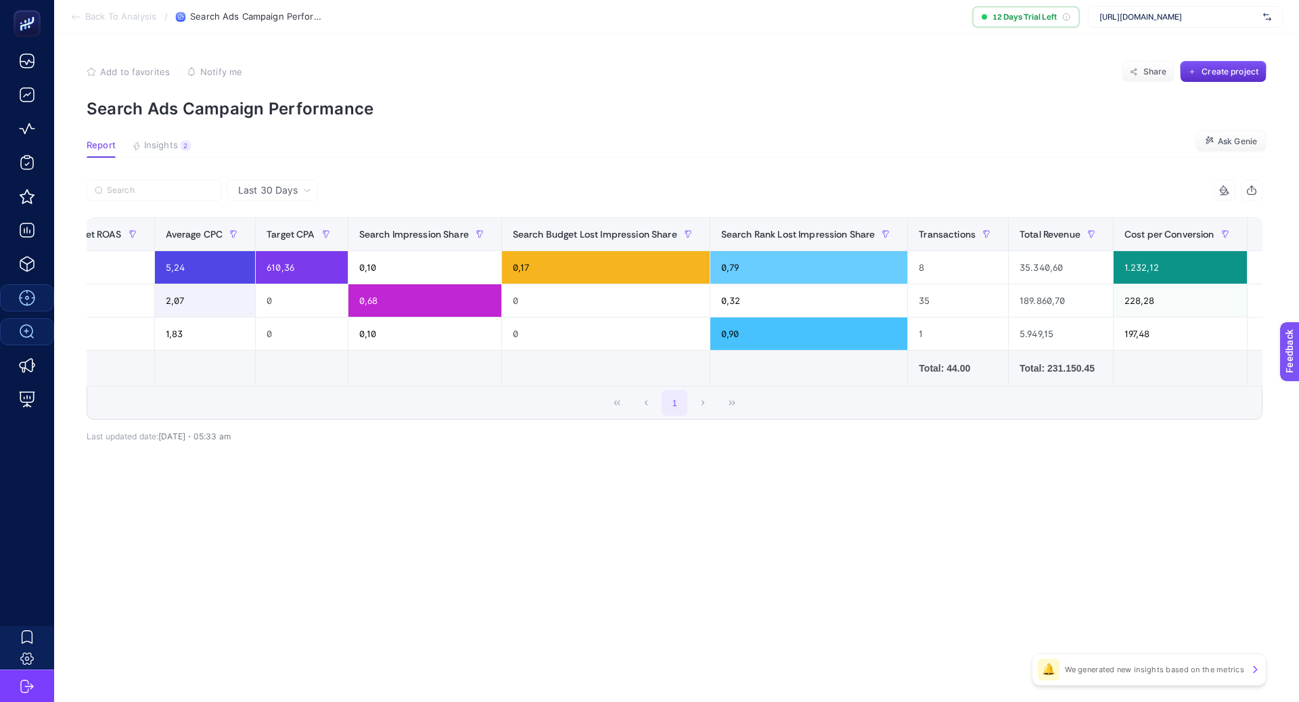
scroll to position [0, 1217]
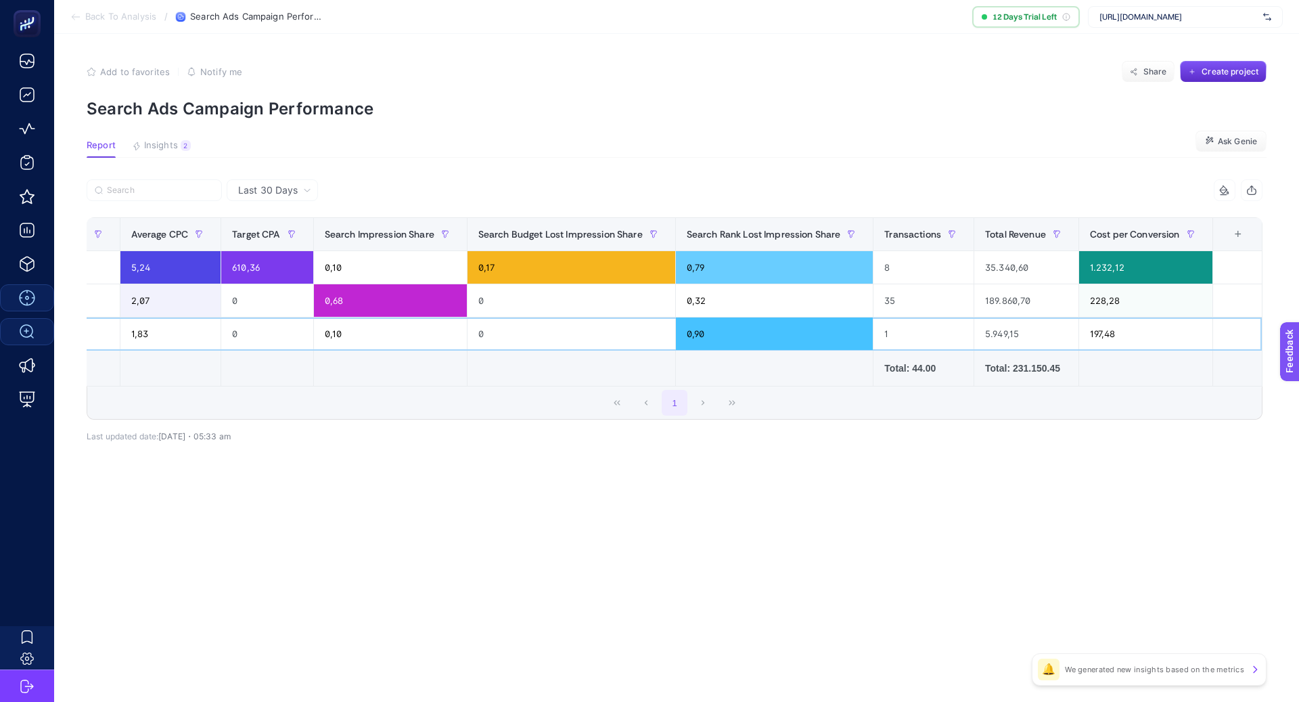
click at [1000, 338] on div "5.949,15" at bounding box center [1026, 333] width 104 height 32
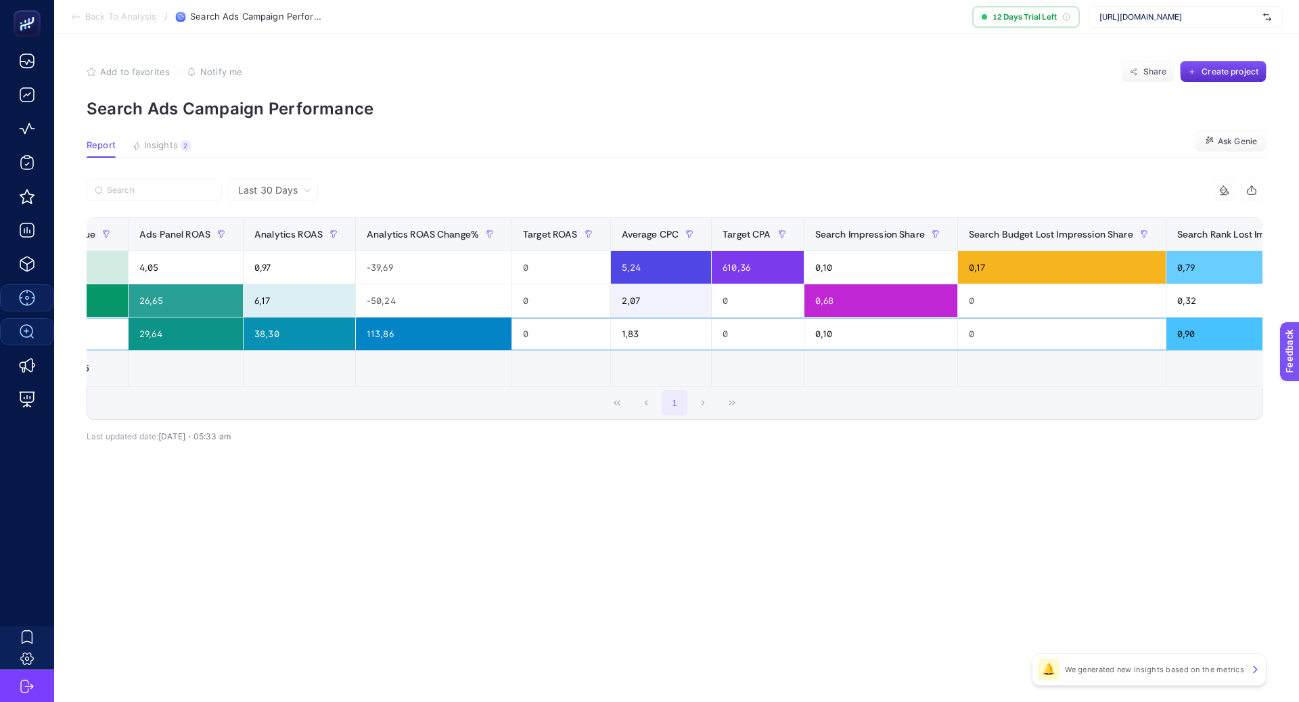
scroll to position [0, 189]
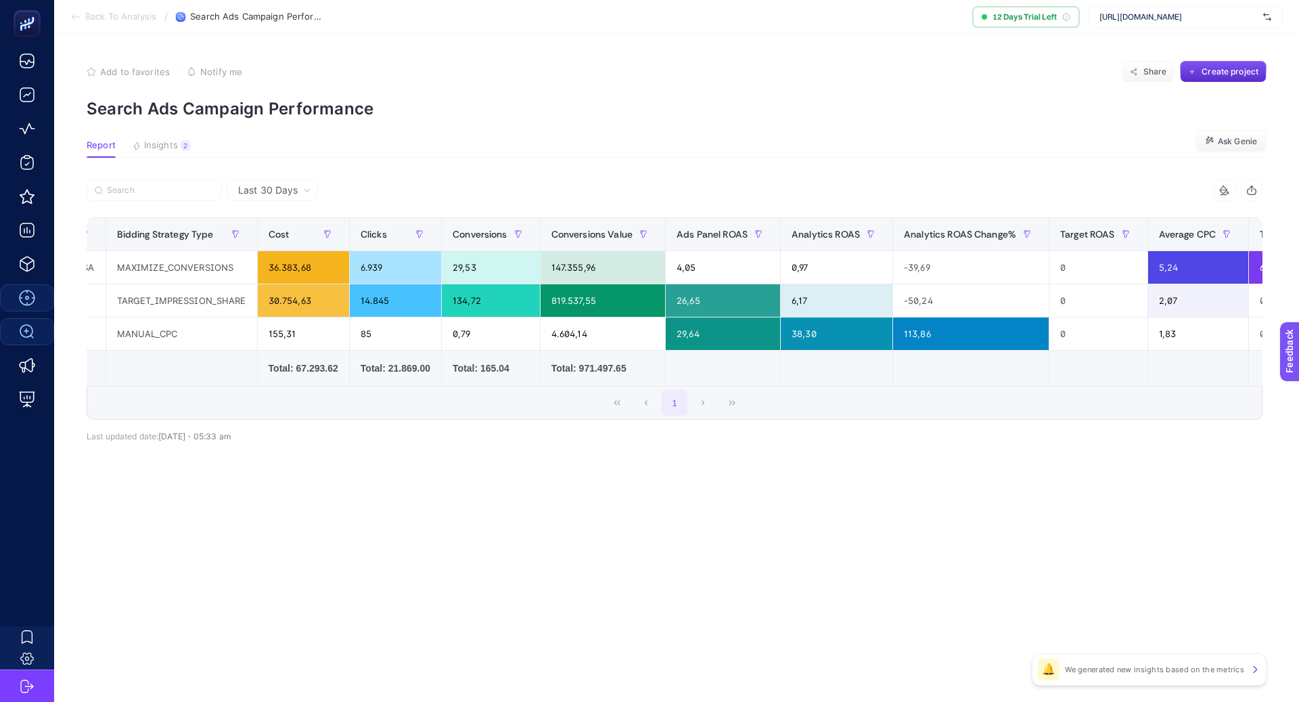
click at [511, 441] on div "14 items selected Campaign Name Bidding Strategy Type Cost Clicks Conversions C…" at bounding box center [675, 329] width 1176 height 256
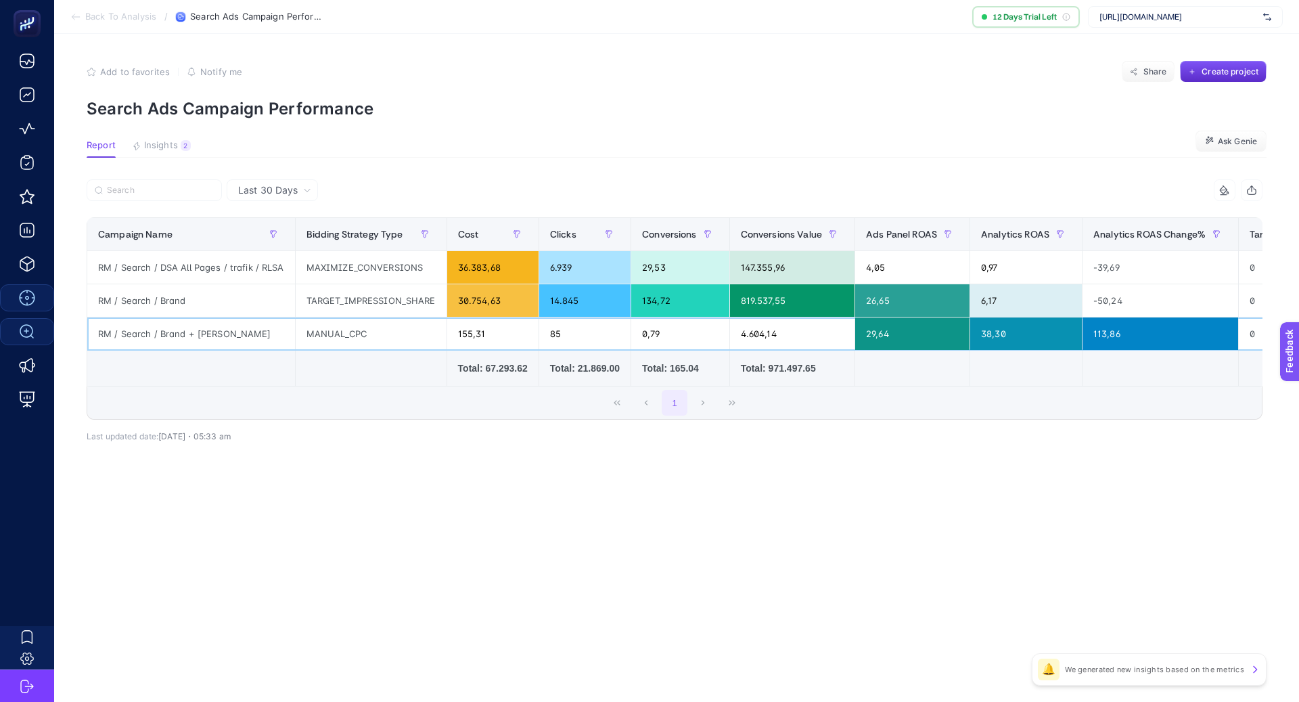
click at [172, 332] on div "RM / Search / Brand + Marka" at bounding box center [191, 333] width 208 height 32
click at [172, 333] on div "RM / Search / Brand + Marka" at bounding box center [191, 333] width 208 height 32
copy tr "RM / Search / Brand + Marka"
click at [179, 192] on input "Search" at bounding box center [160, 190] width 107 height 10
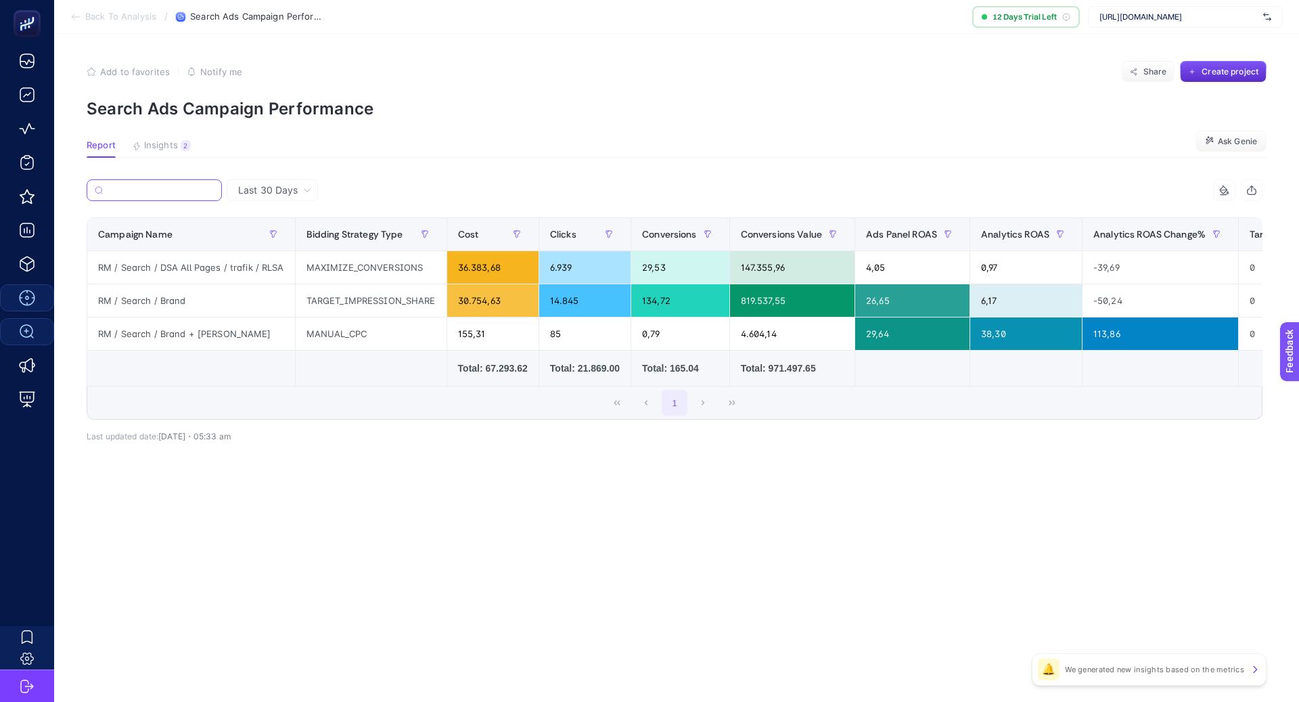
paste input "RM / Search / Brand + Marka"
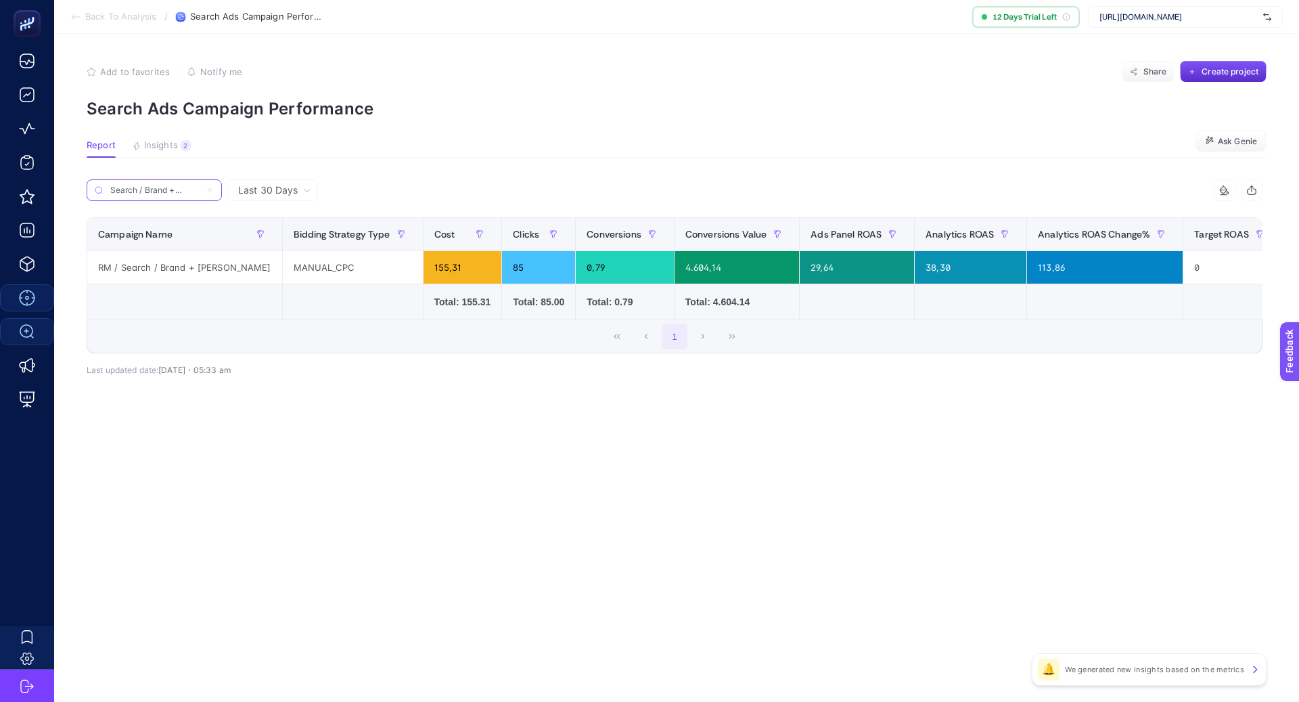
type input "RM / Search / Brand + Marka"
click at [298, 376] on div "14 items selected Campaign Name Bidding Strategy Type Cost Clicks Conversions C…" at bounding box center [675, 296] width 1176 height 190
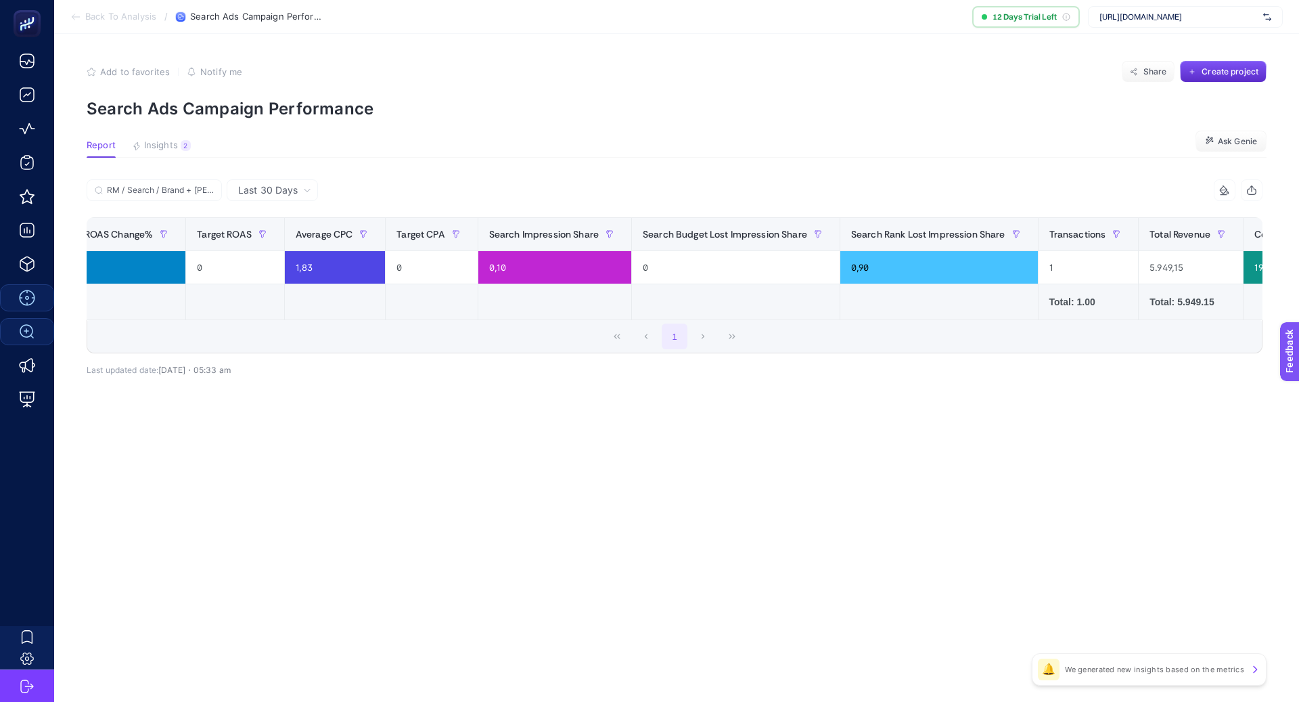
scroll to position [0, 1111]
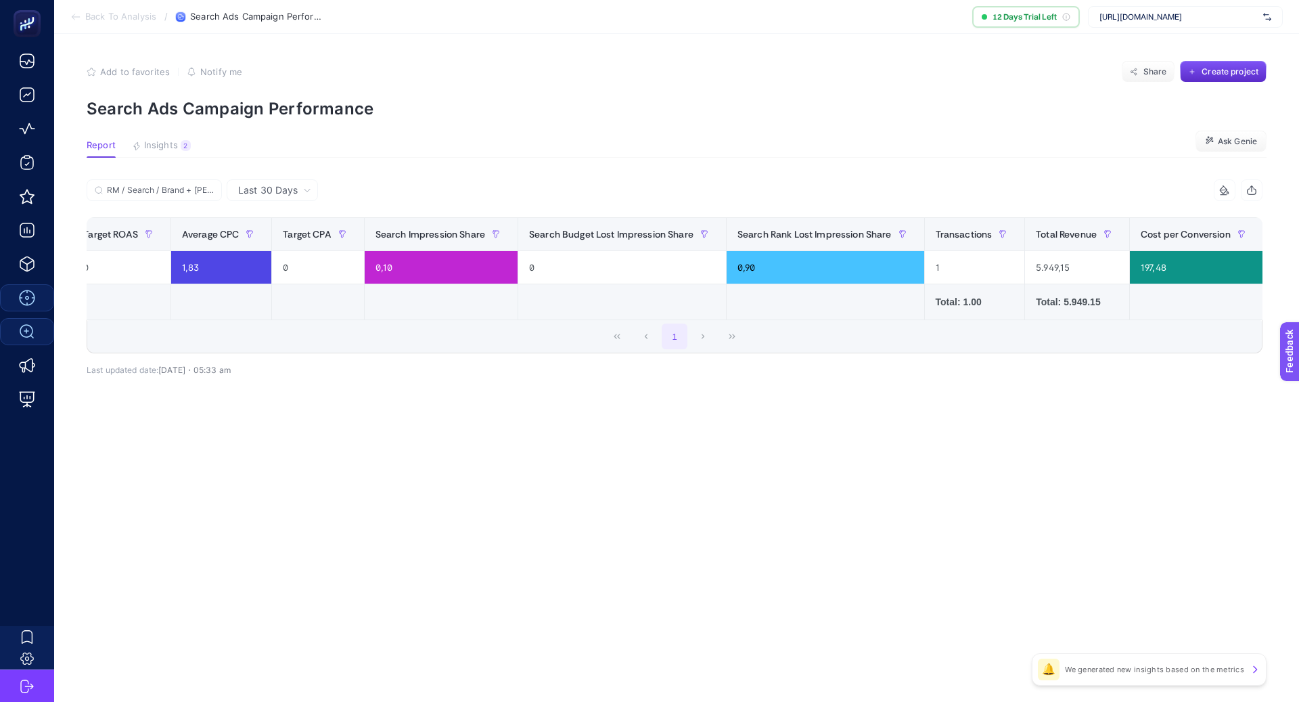
click at [1276, 238] on div "+" at bounding box center [1289, 234] width 26 height 11
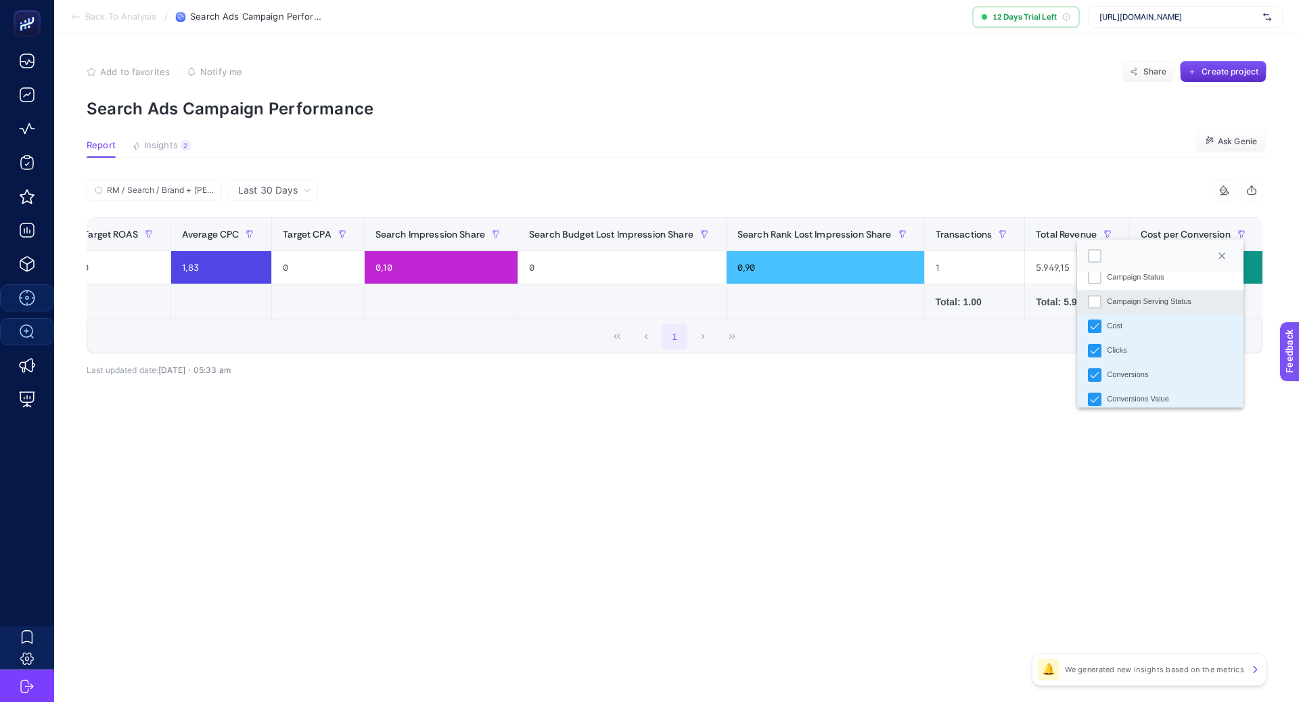
scroll to position [60, 0]
click at [1101, 374] on div "Conversions" at bounding box center [1095, 376] width 14 height 14
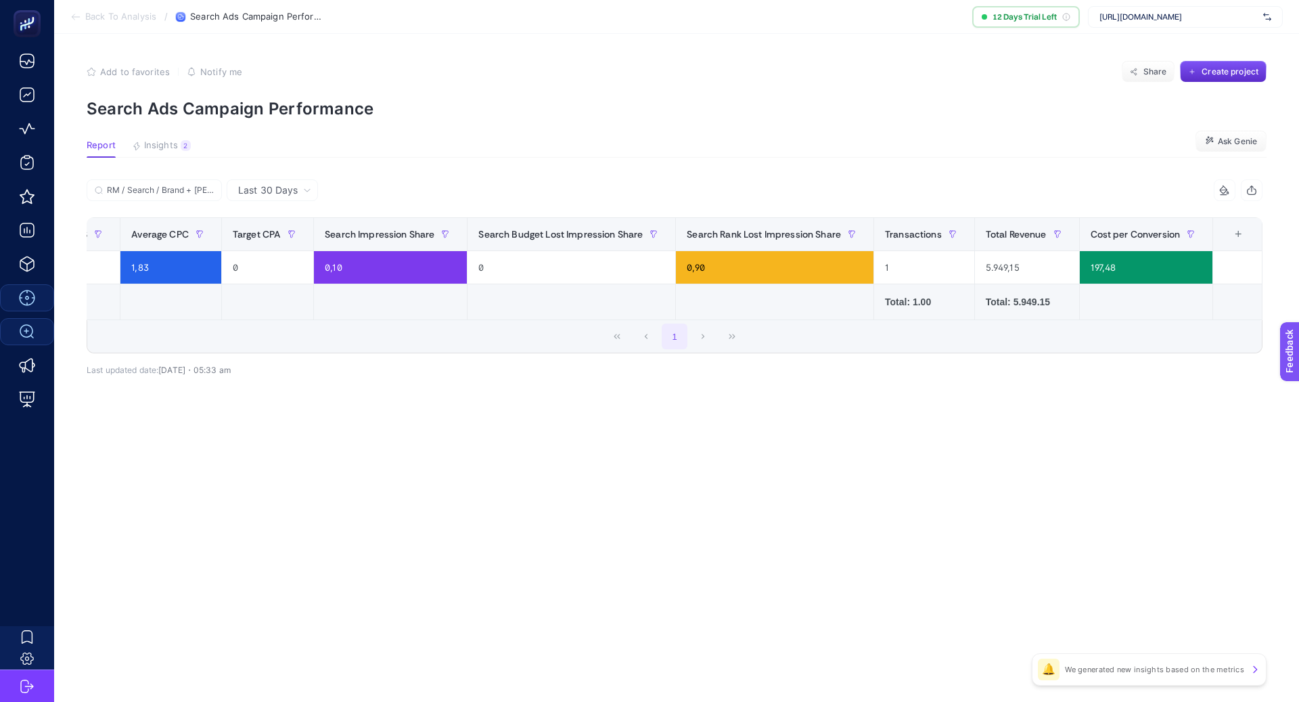
scroll to position [0, 1013]
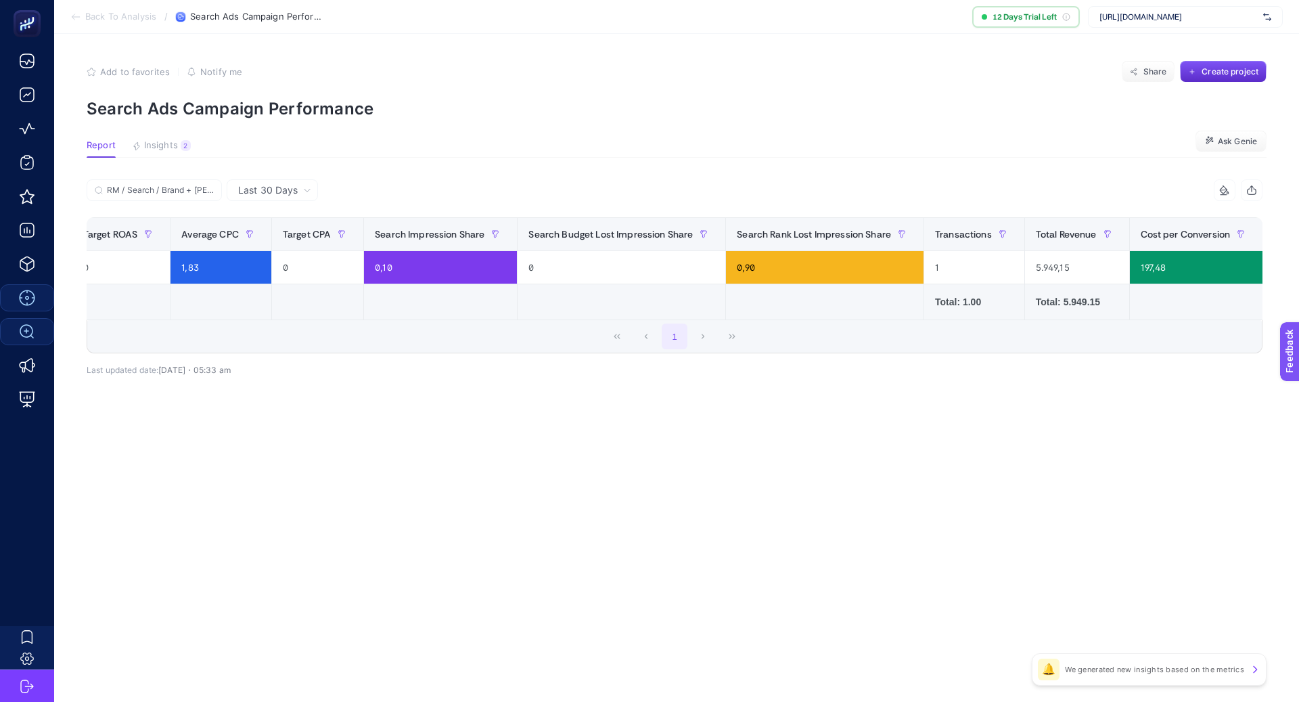
click at [1276, 230] on div "+" at bounding box center [1289, 234] width 26 height 11
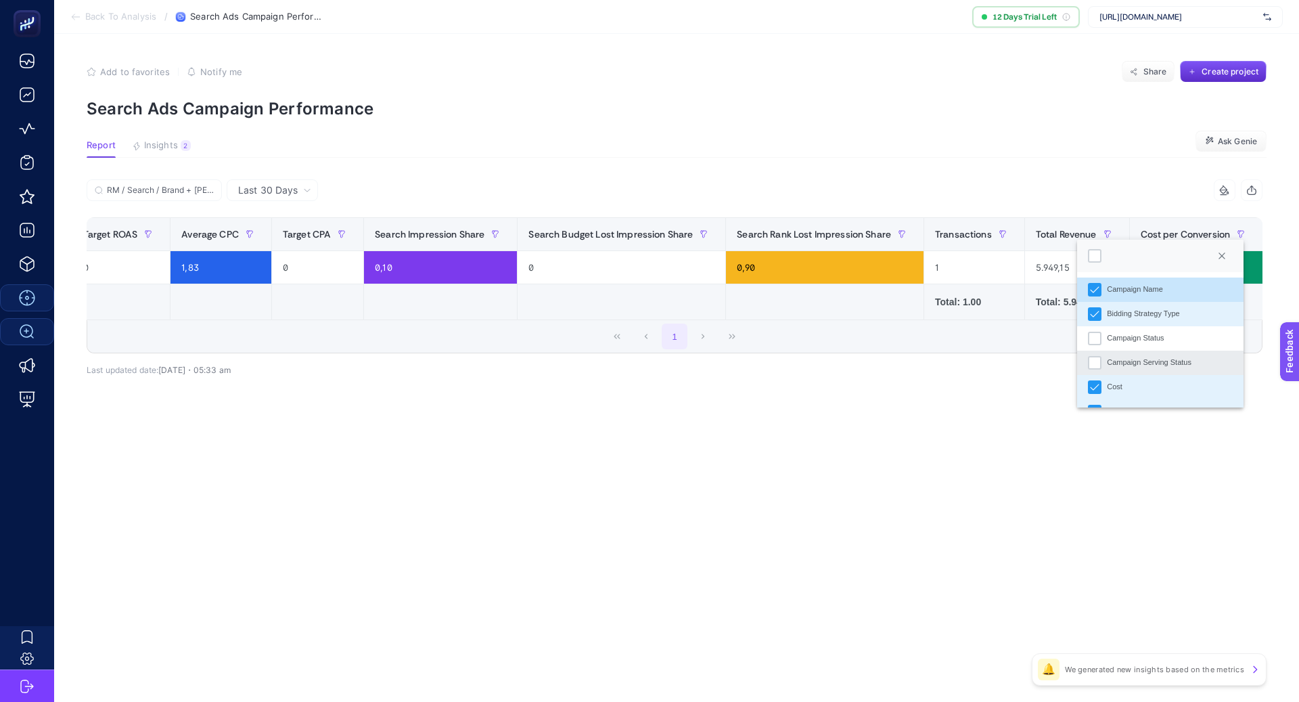
scroll to position [65, 0]
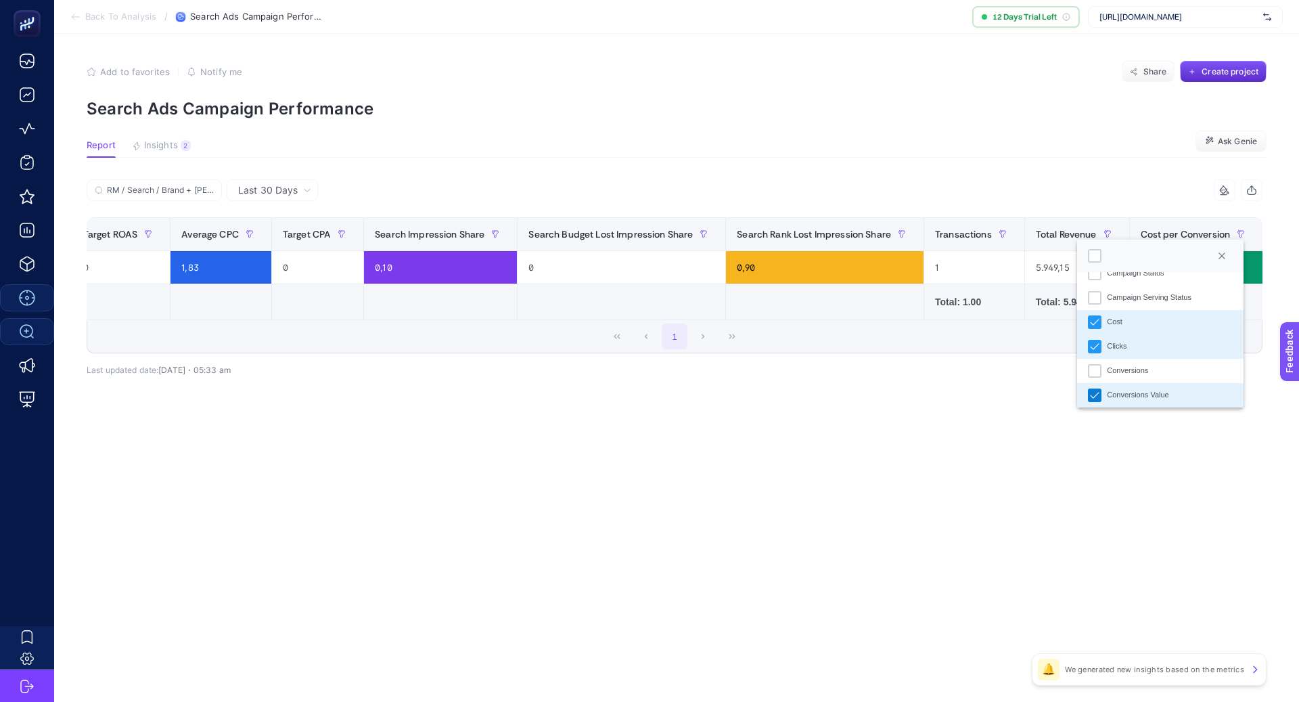
click at [1098, 397] on icon "Conversions Value" at bounding box center [1094, 394] width 9 height 9
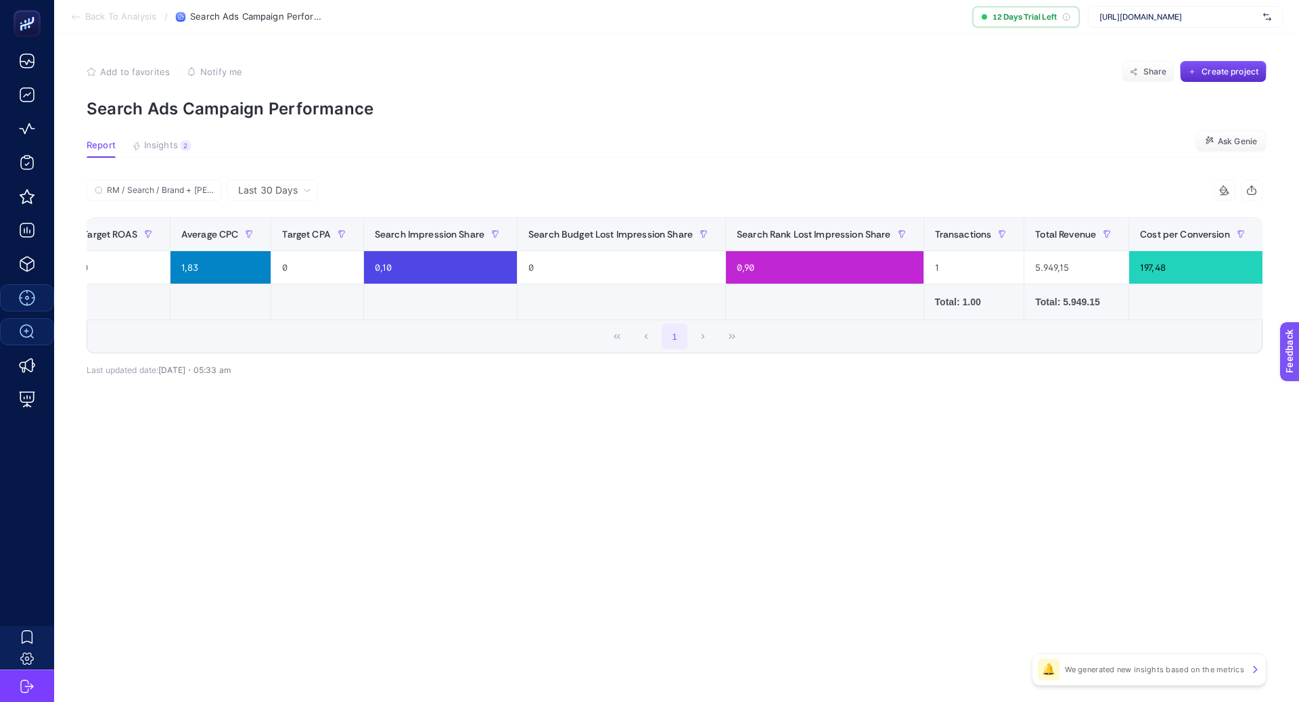
click at [1276, 235] on div "+" at bounding box center [1289, 234] width 26 height 11
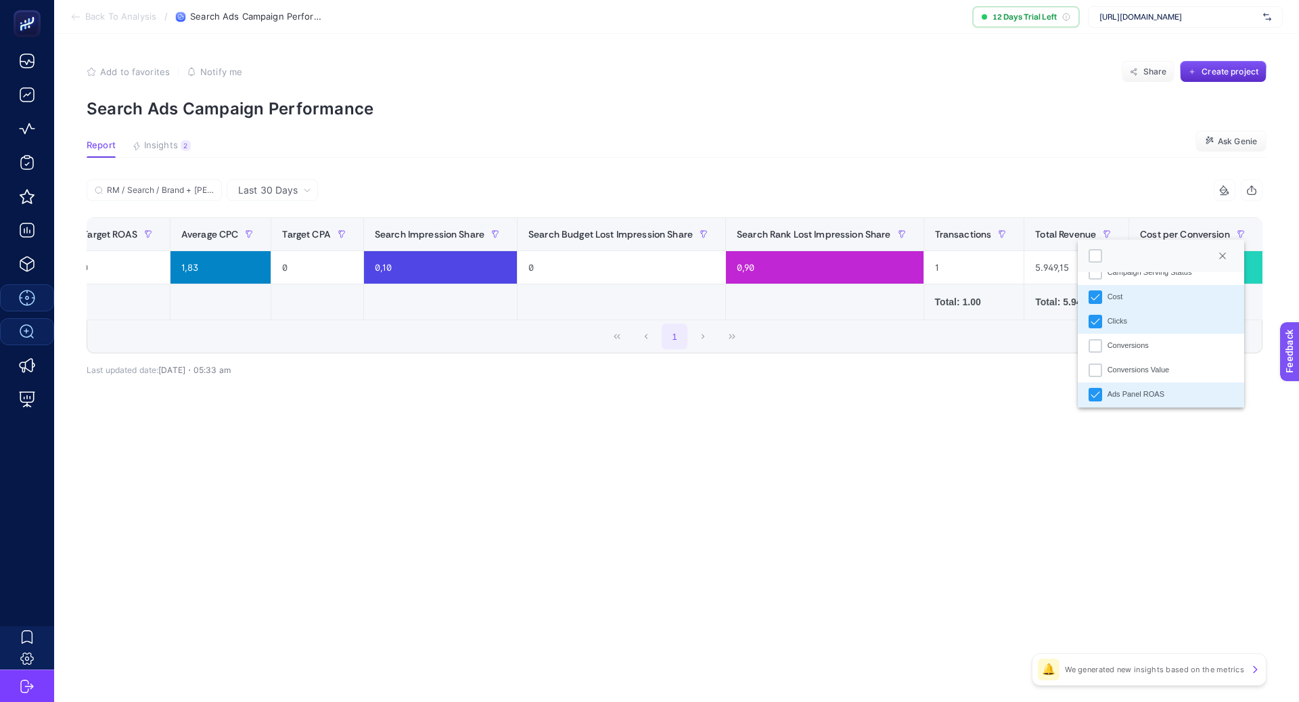
scroll to position [157, 0]
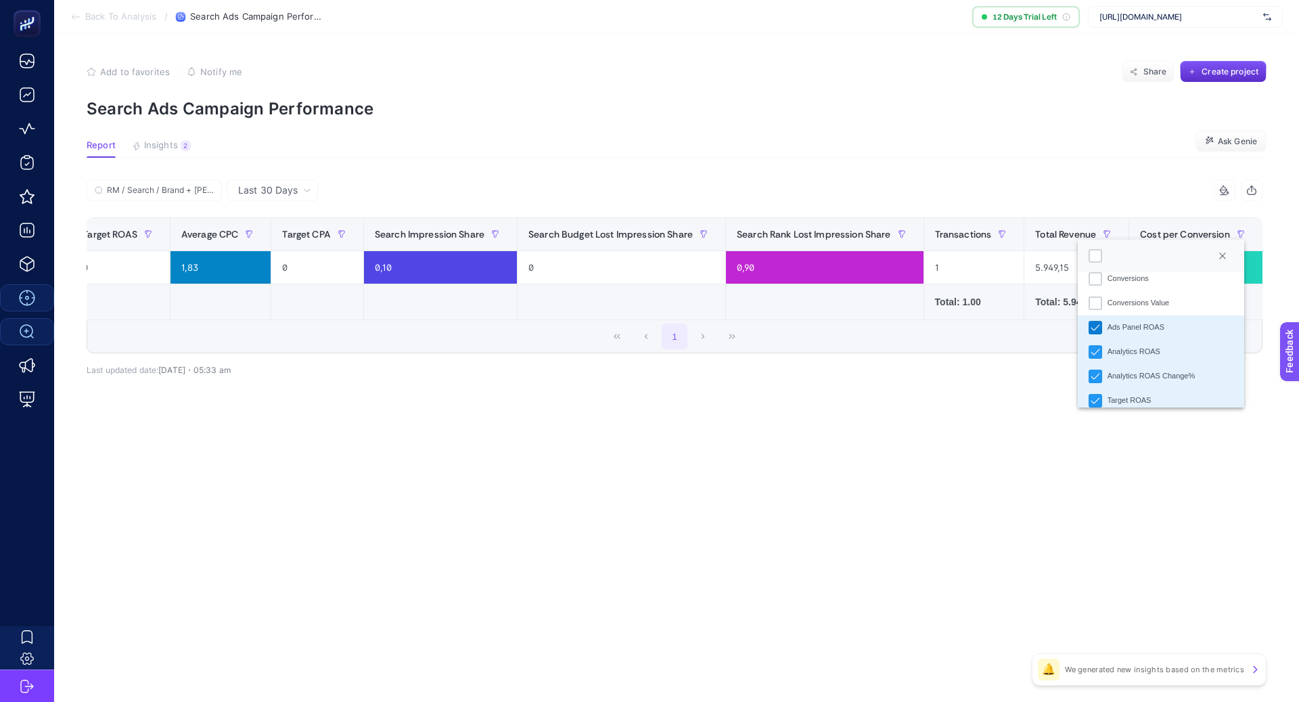
click at [1102, 324] on div "Ads Panel ROAS" at bounding box center [1096, 328] width 14 height 14
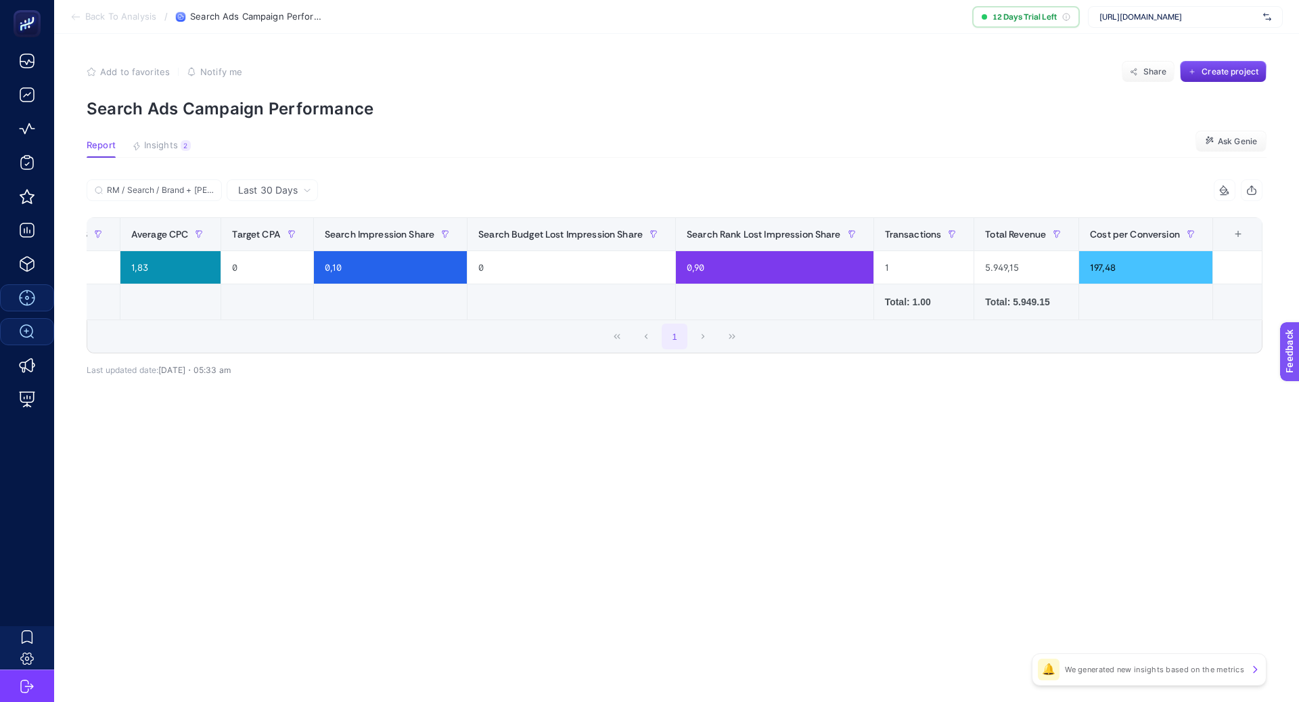
scroll to position [0, 773]
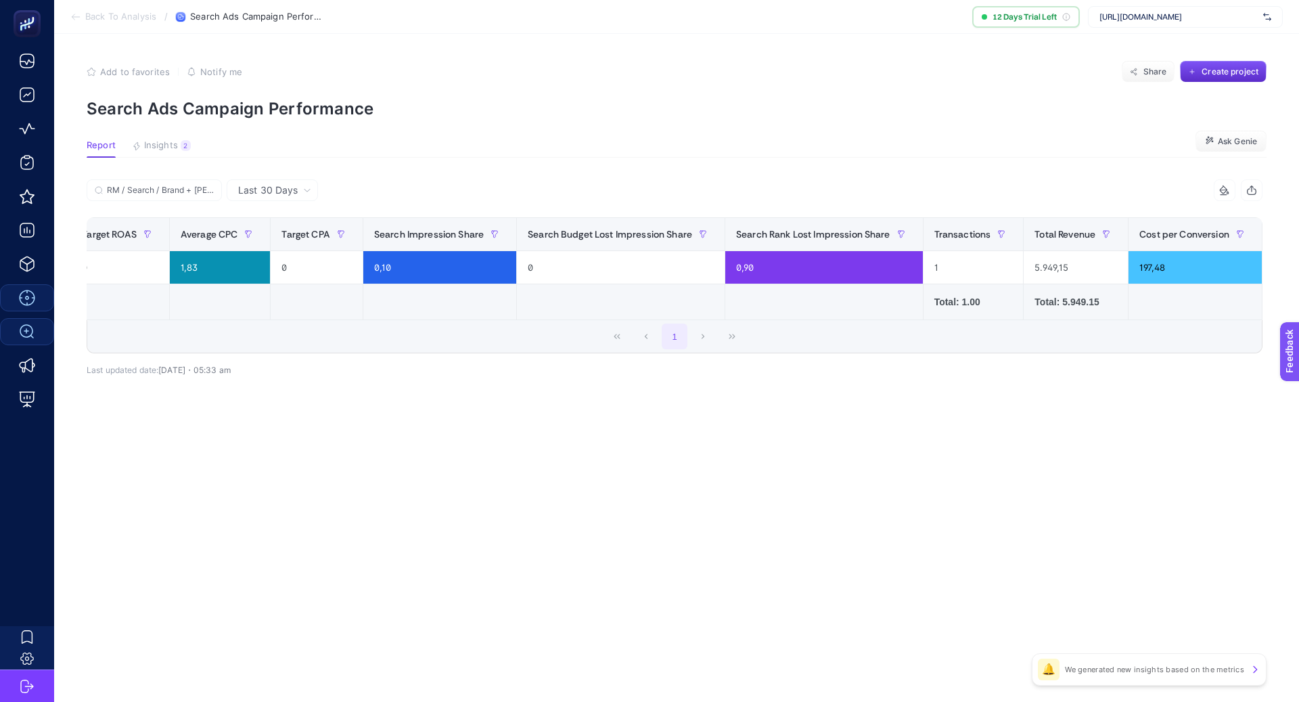
click at [1262, 240] on th "15 items selected +" at bounding box center [1286, 234] width 49 height 33
click at [1275, 238] on div "+" at bounding box center [1288, 234] width 26 height 11
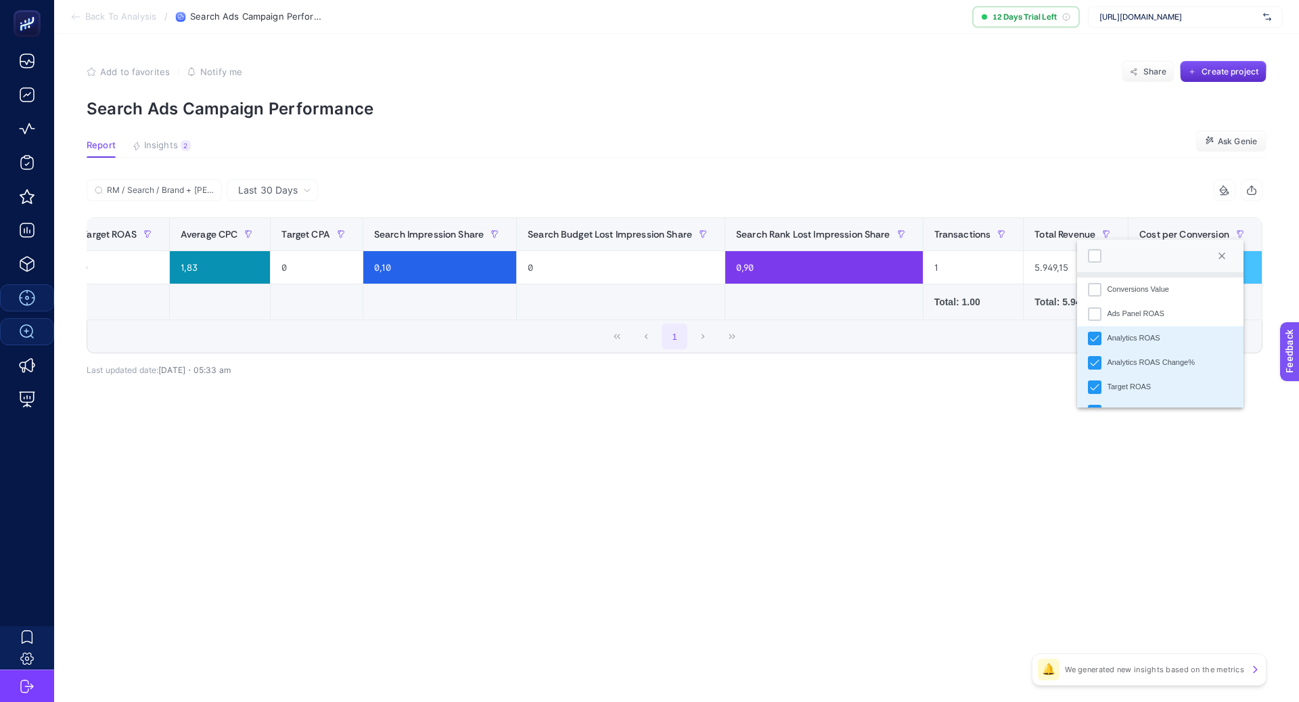
scroll to position [187, 0]
click at [1096, 345] on icon "Analytics ROAS Change%" at bounding box center [1095, 345] width 9 height 6
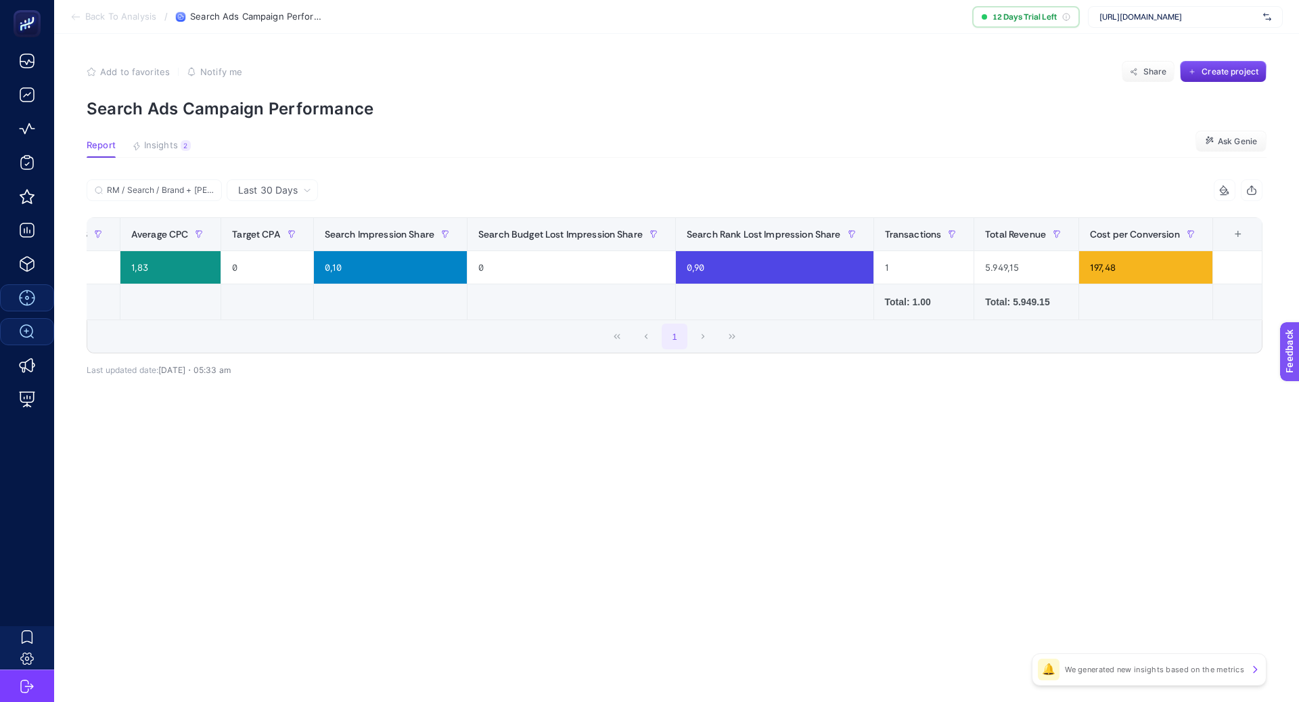
scroll to position [0, 617]
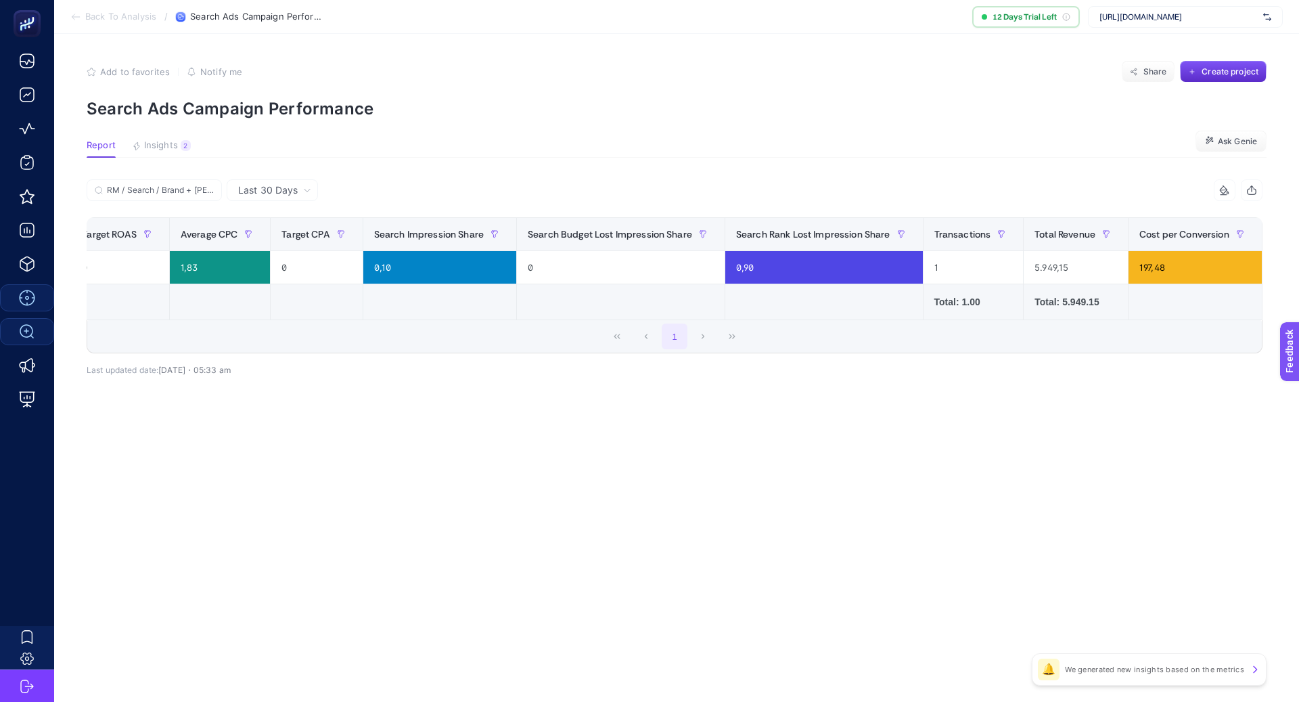
click at [1275, 238] on div "+" at bounding box center [1288, 234] width 26 height 11
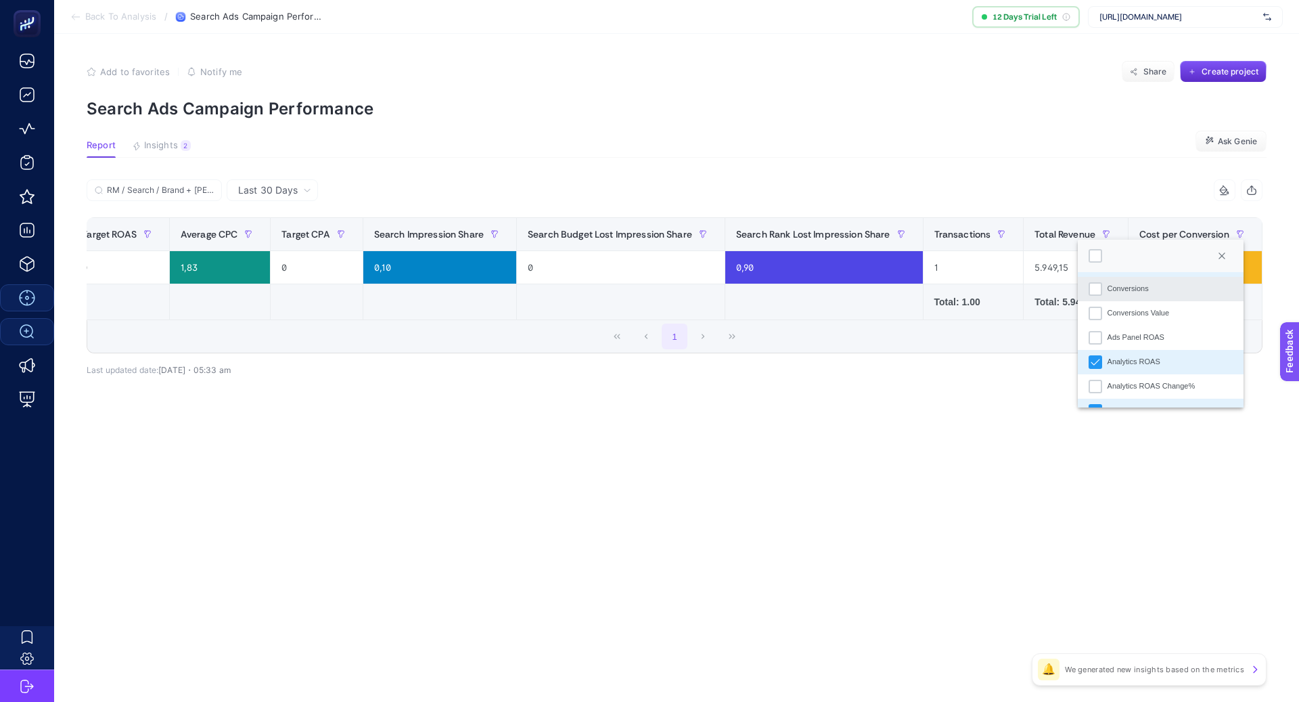
scroll to position [148, 0]
click at [1100, 355] on div "Analytics ROAS" at bounding box center [1096, 362] width 14 height 14
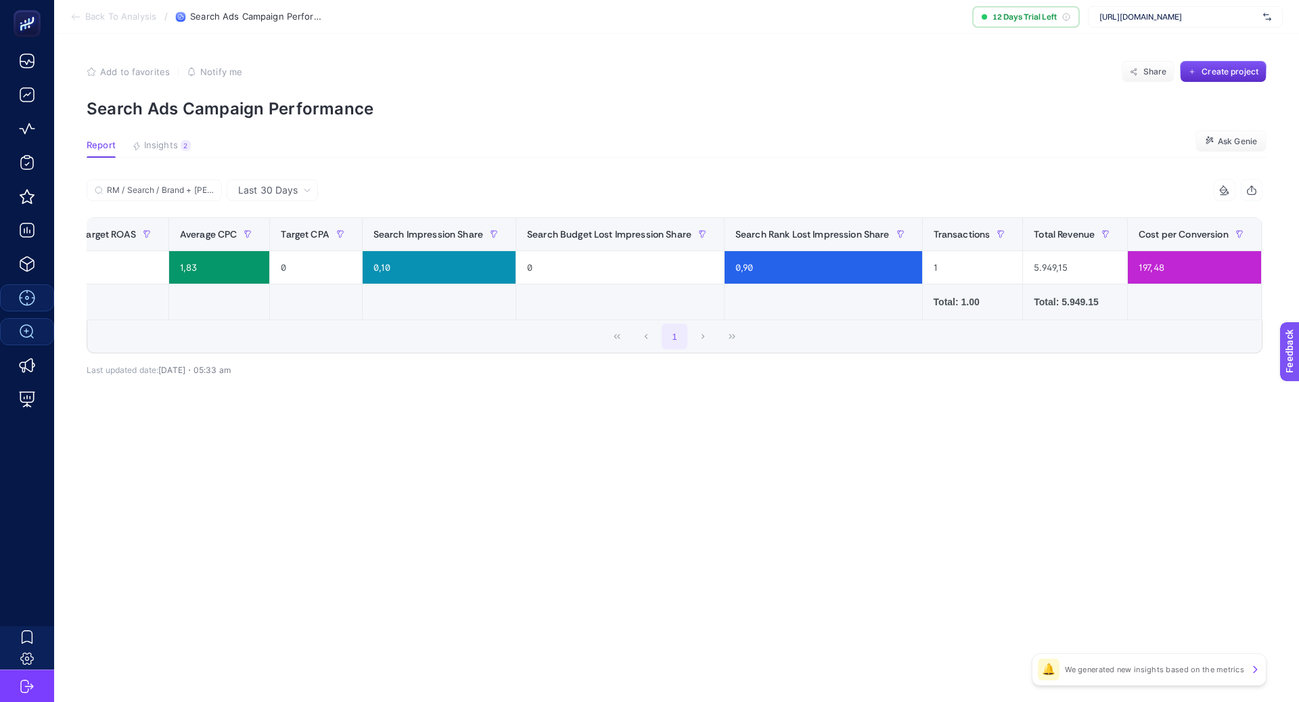
click at [1274, 235] on div "+" at bounding box center [1287, 234] width 26 height 11
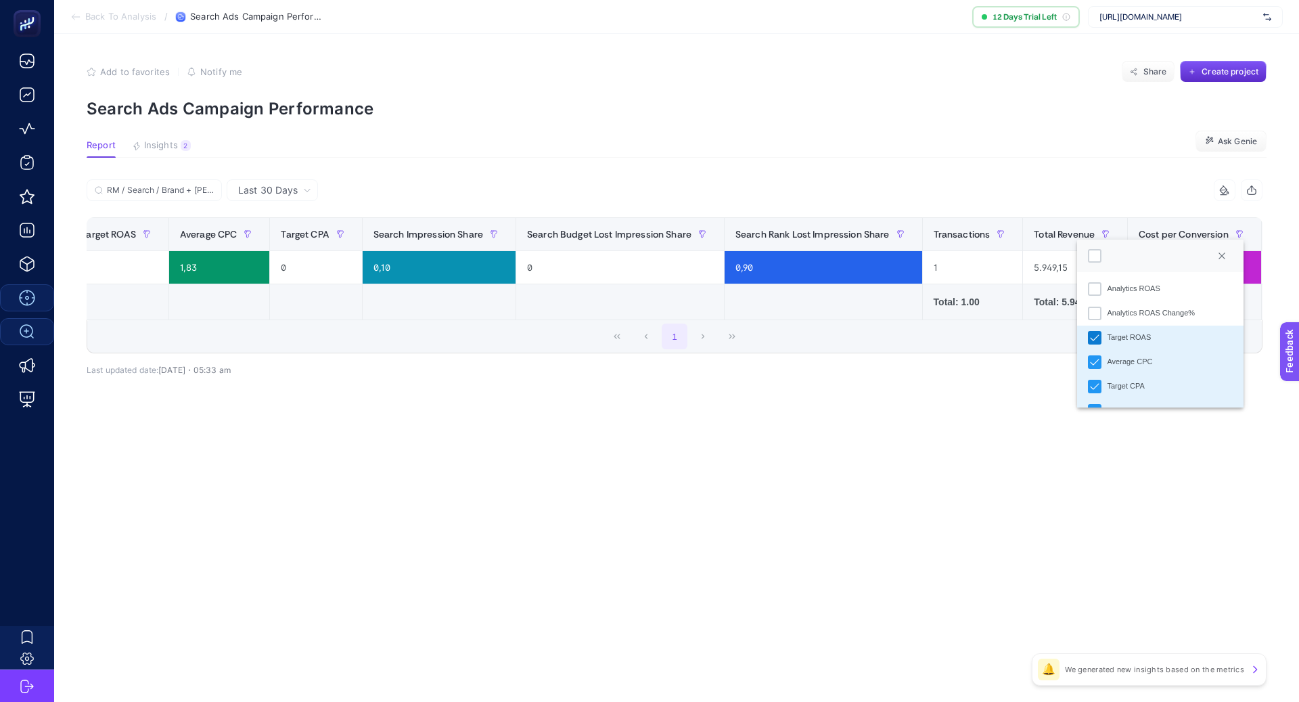
click at [1095, 334] on icon "Target ROAS" at bounding box center [1094, 337] width 9 height 9
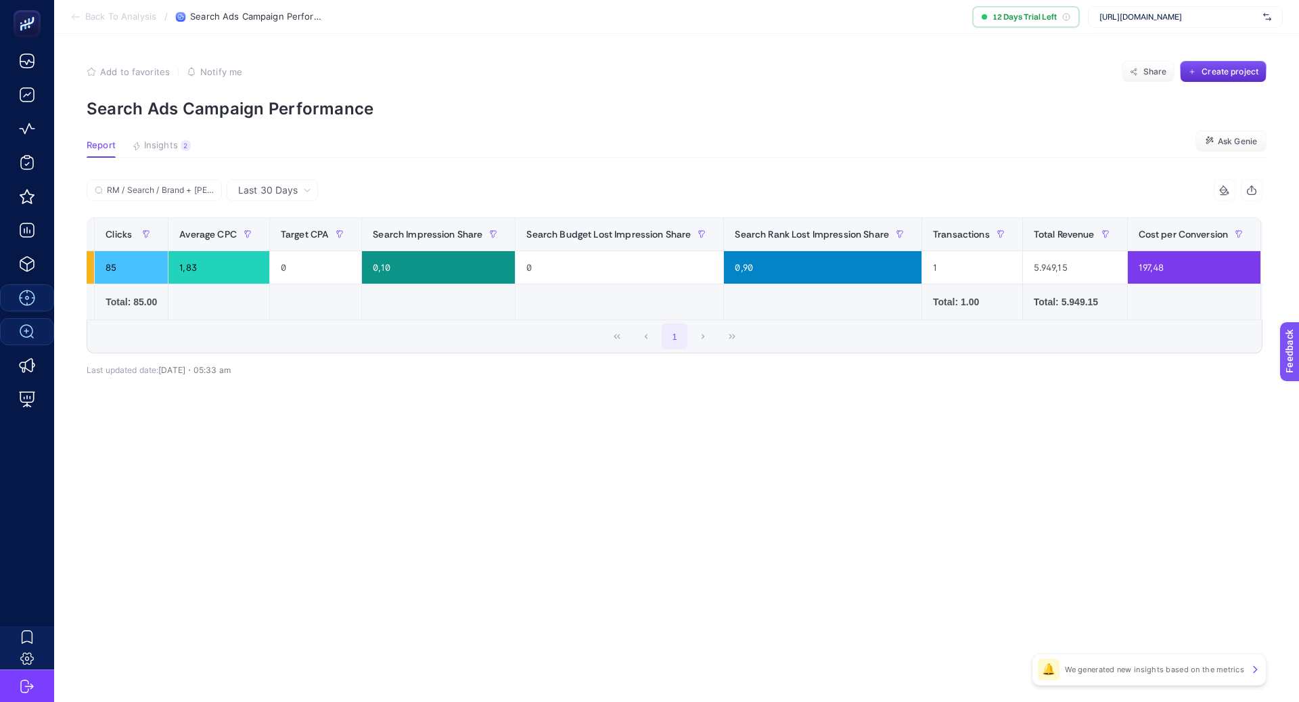
click at [1274, 238] on div "+" at bounding box center [1287, 234] width 26 height 11
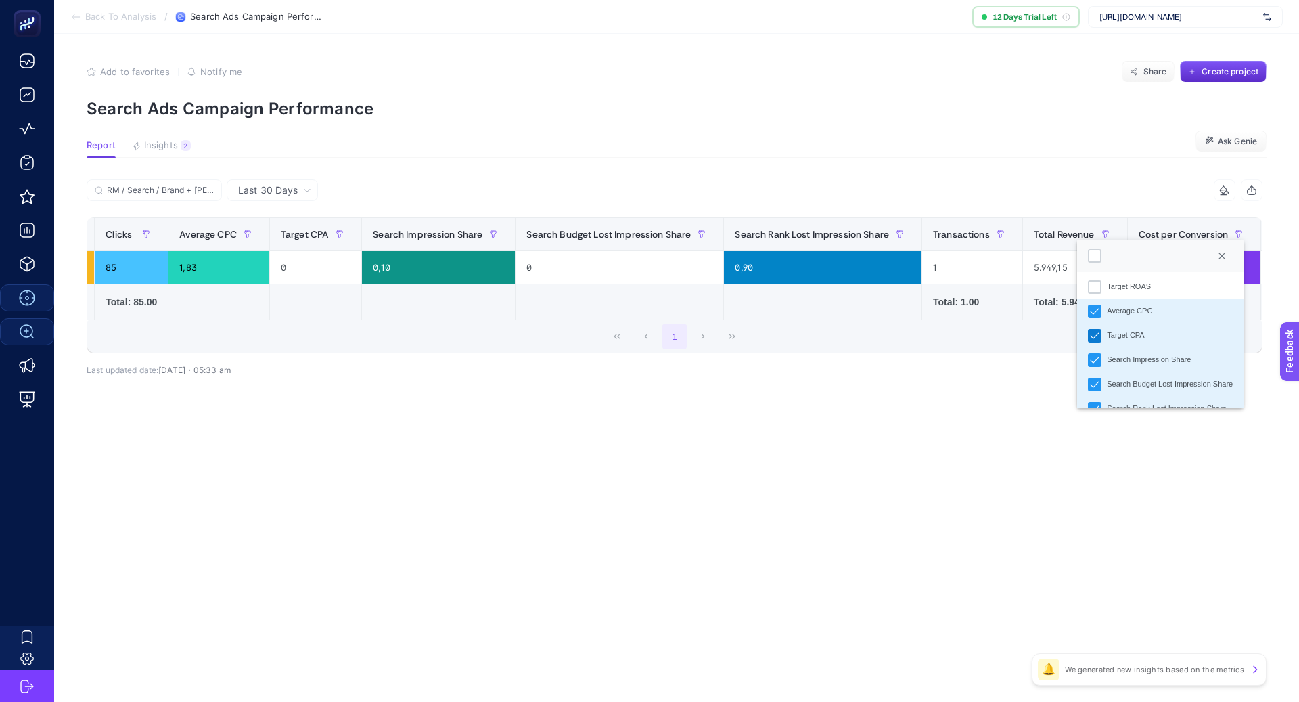
click at [1099, 332] on icon "Target CPA" at bounding box center [1094, 335] width 9 height 9
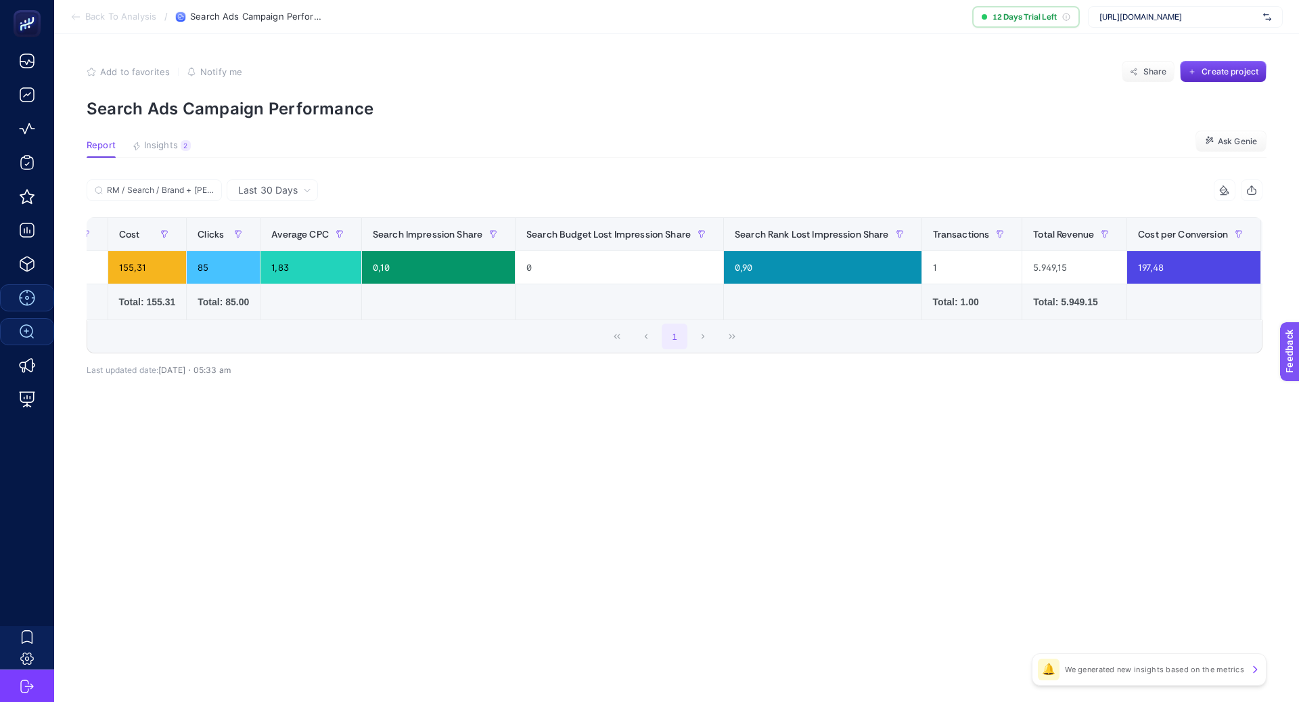
click at [611, 436] on article "Add to favorites false Notify me Share Create project Search Ads Campaign Perfo…" at bounding box center [676, 368] width 1245 height 668
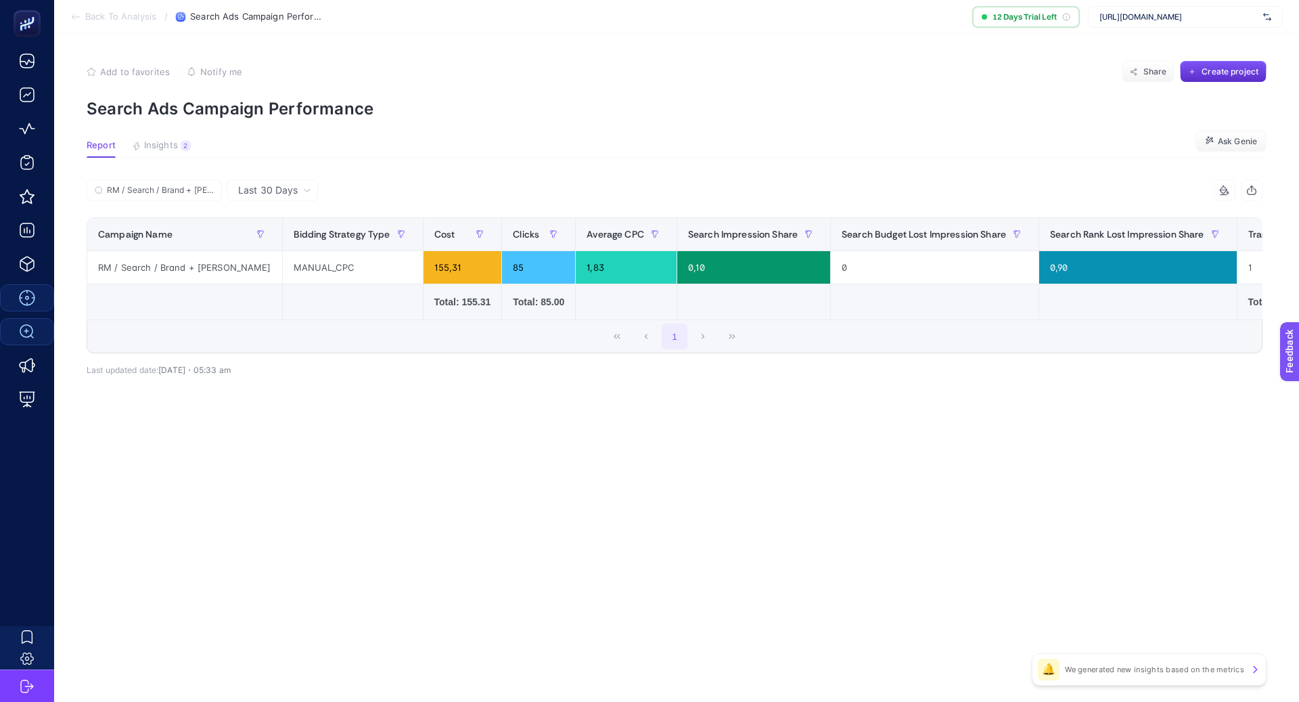
click at [461, 440] on article "Add to favorites false Notify me Share Create project Search Ads Campaign Perfo…" at bounding box center [676, 368] width 1245 height 668
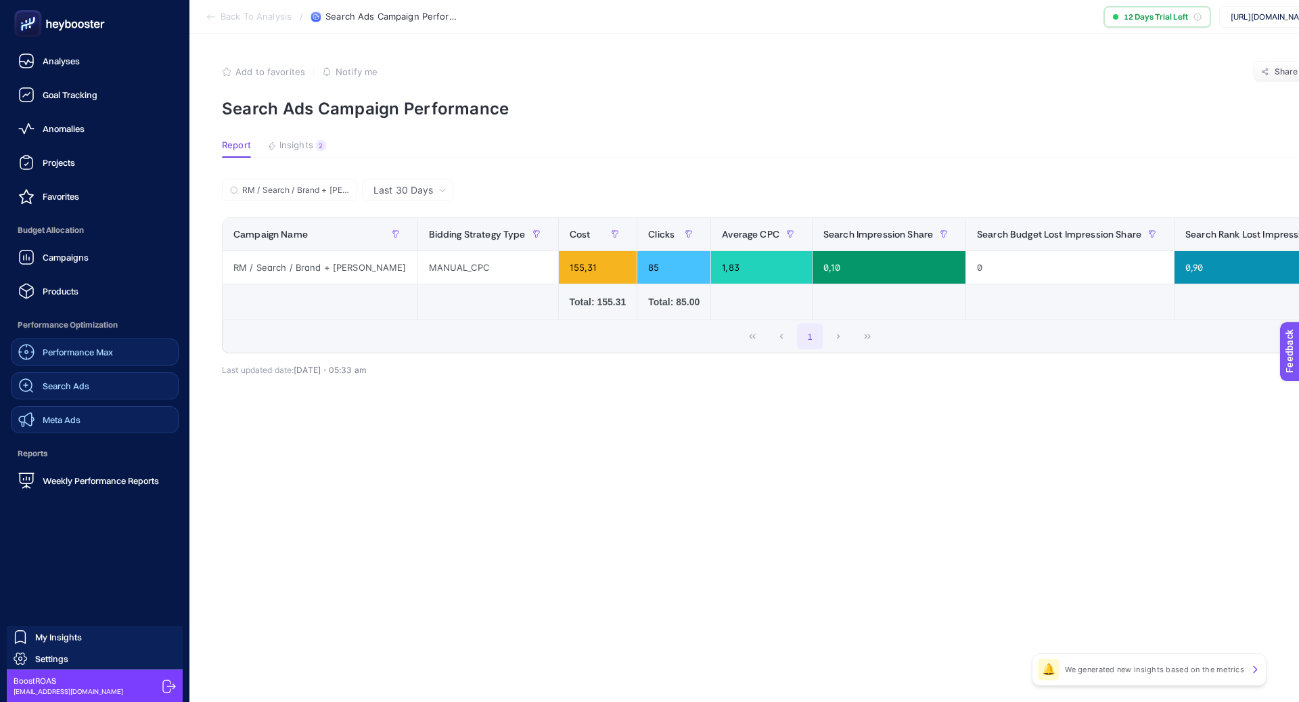
click at [76, 412] on div "Meta Ads" at bounding box center [49, 419] width 62 height 16
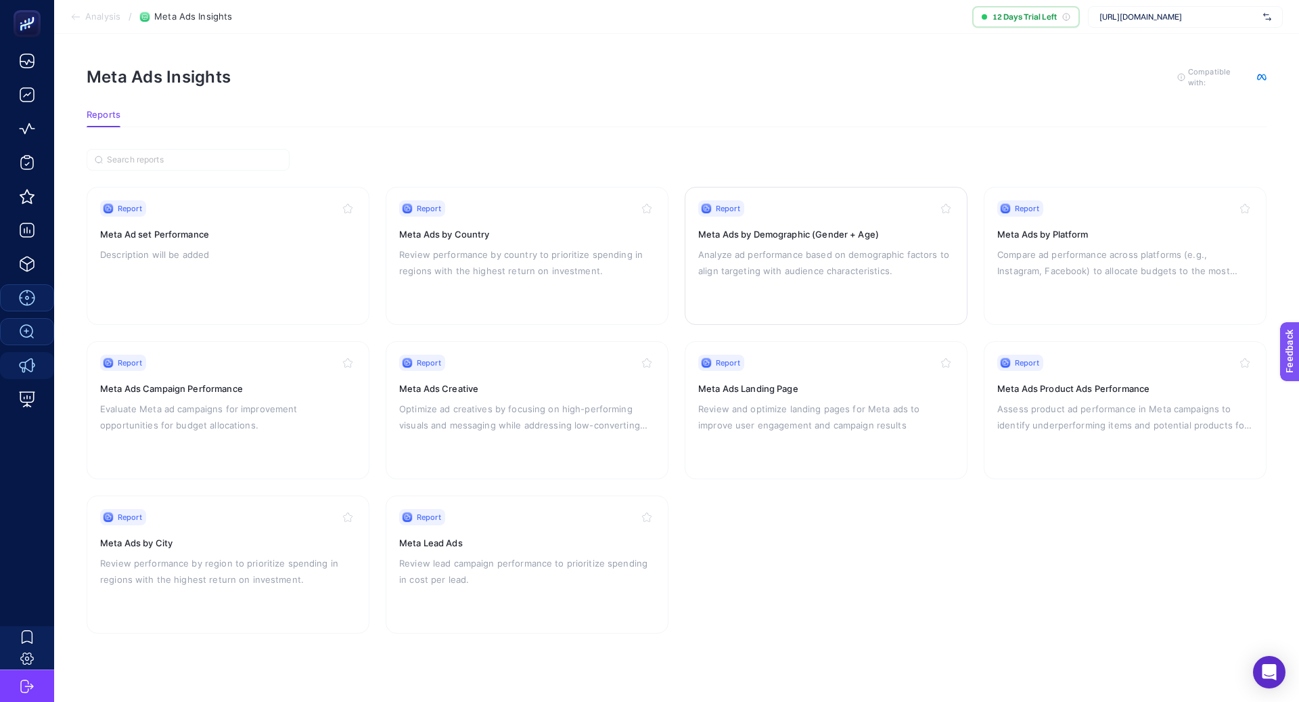
click at [714, 263] on p "Analyze ad performance based on demographic factors to align targeting with aud…" at bounding box center [826, 262] width 256 height 32
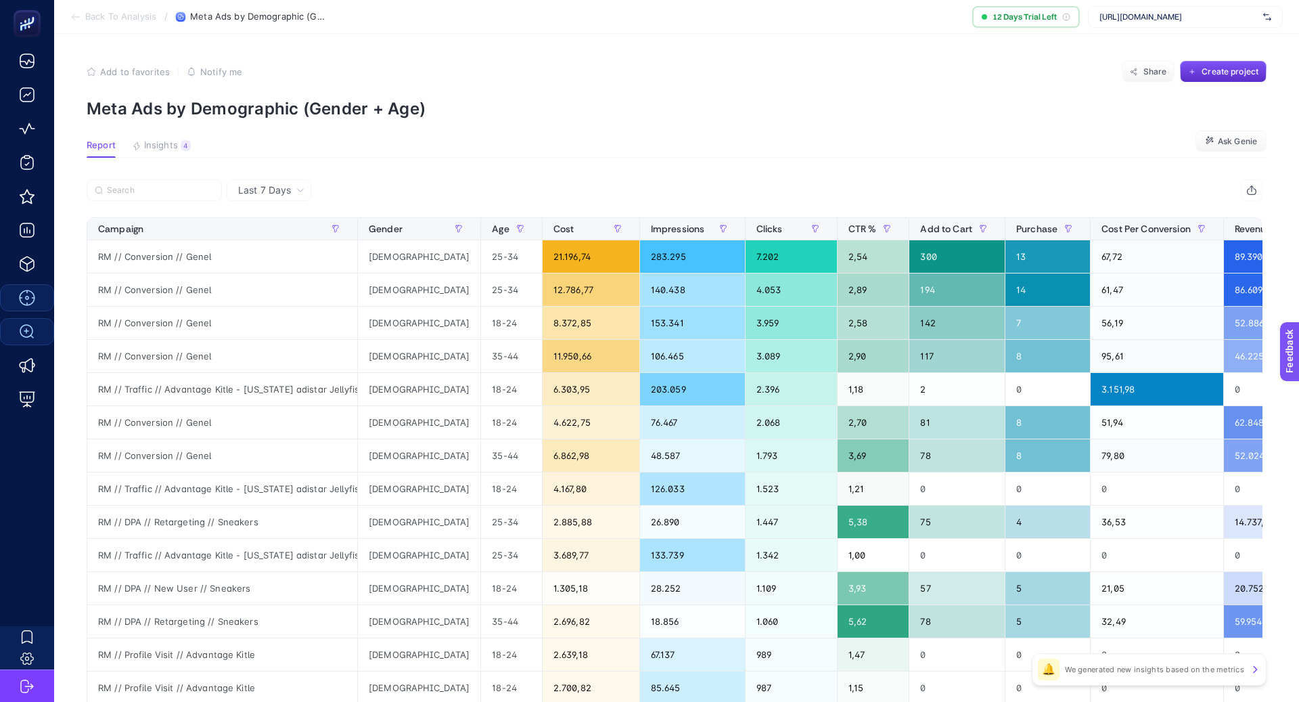
click at [273, 194] on span "Last 7 Days" at bounding box center [264, 190] width 53 height 14
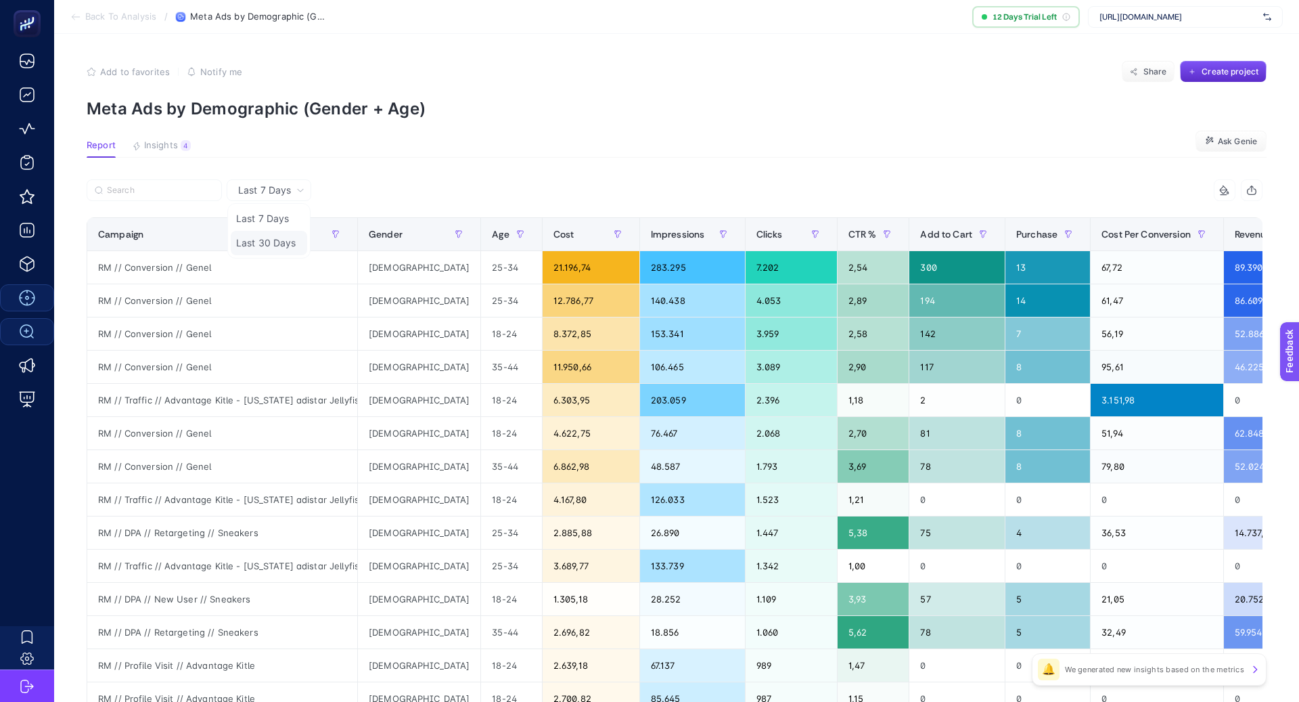
click at [281, 244] on li "Last 30 Days" at bounding box center [269, 243] width 76 height 24
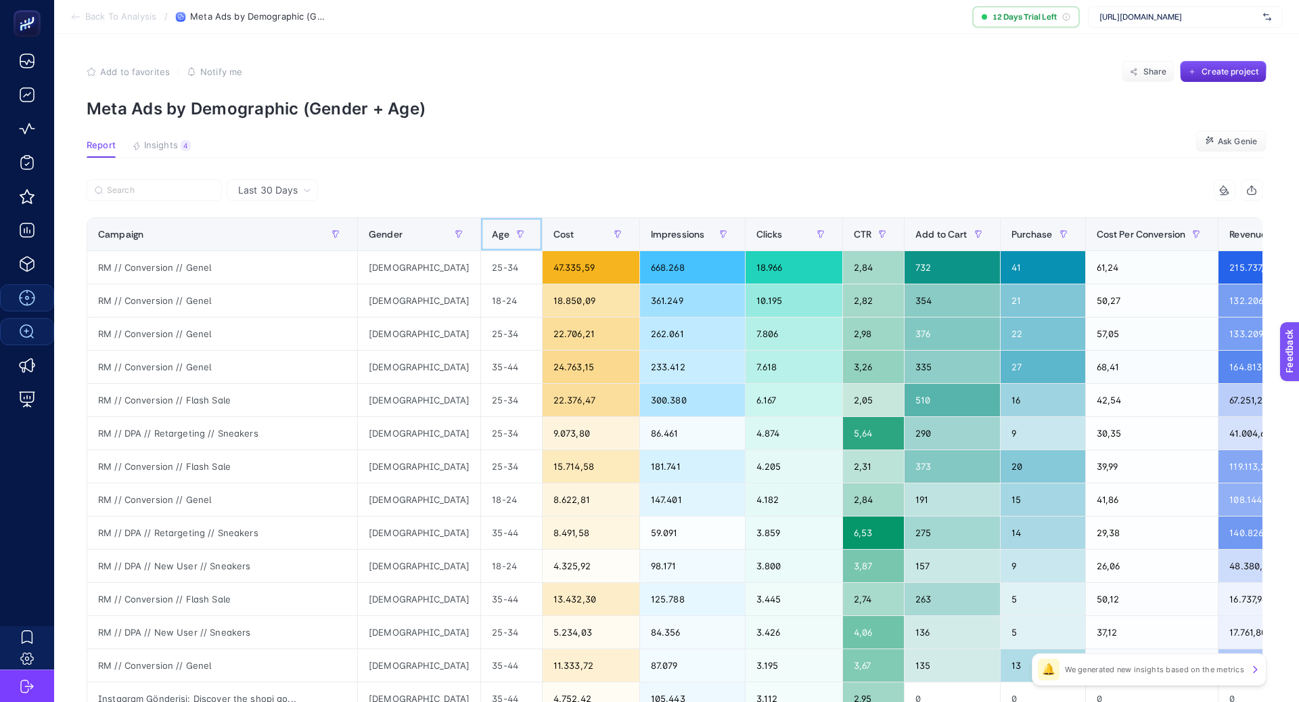
click at [492, 232] on span "Age" at bounding box center [500, 234] width 17 height 11
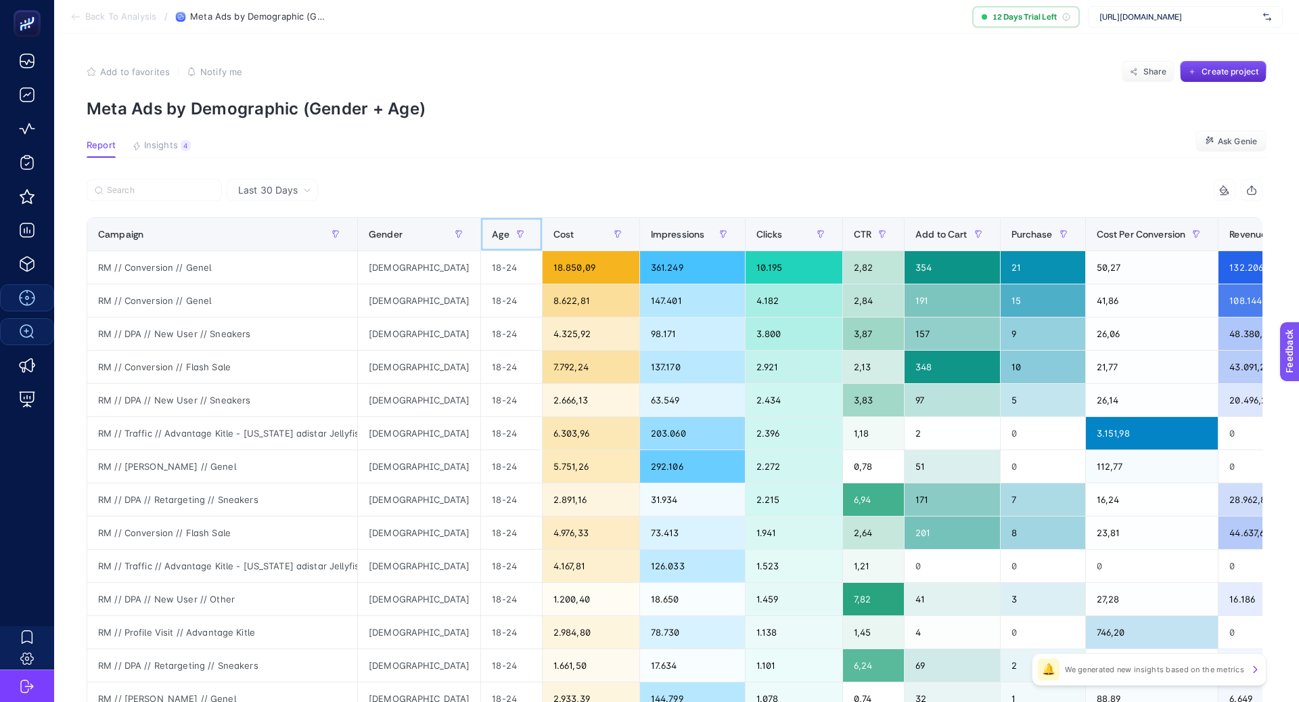
click at [492, 232] on span "Age" at bounding box center [500, 234] width 17 height 11
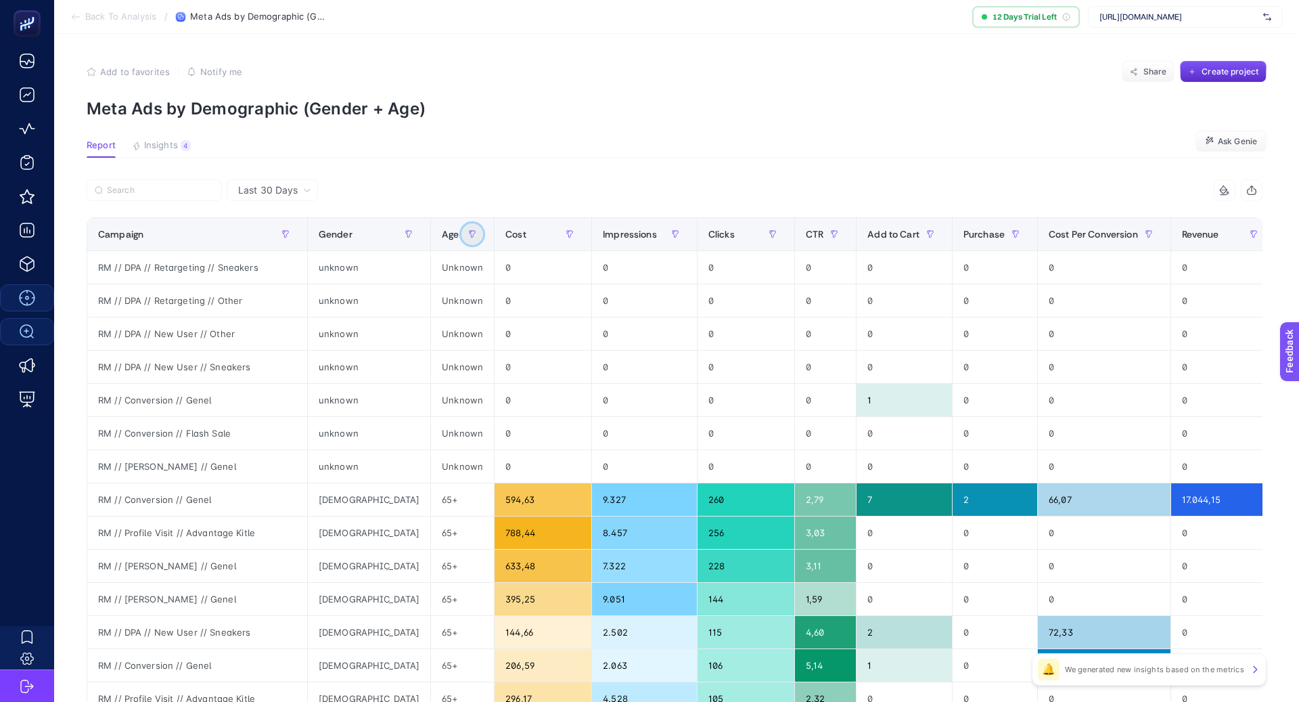
click at [468, 230] on icon "button" at bounding box center [472, 234] width 8 height 8
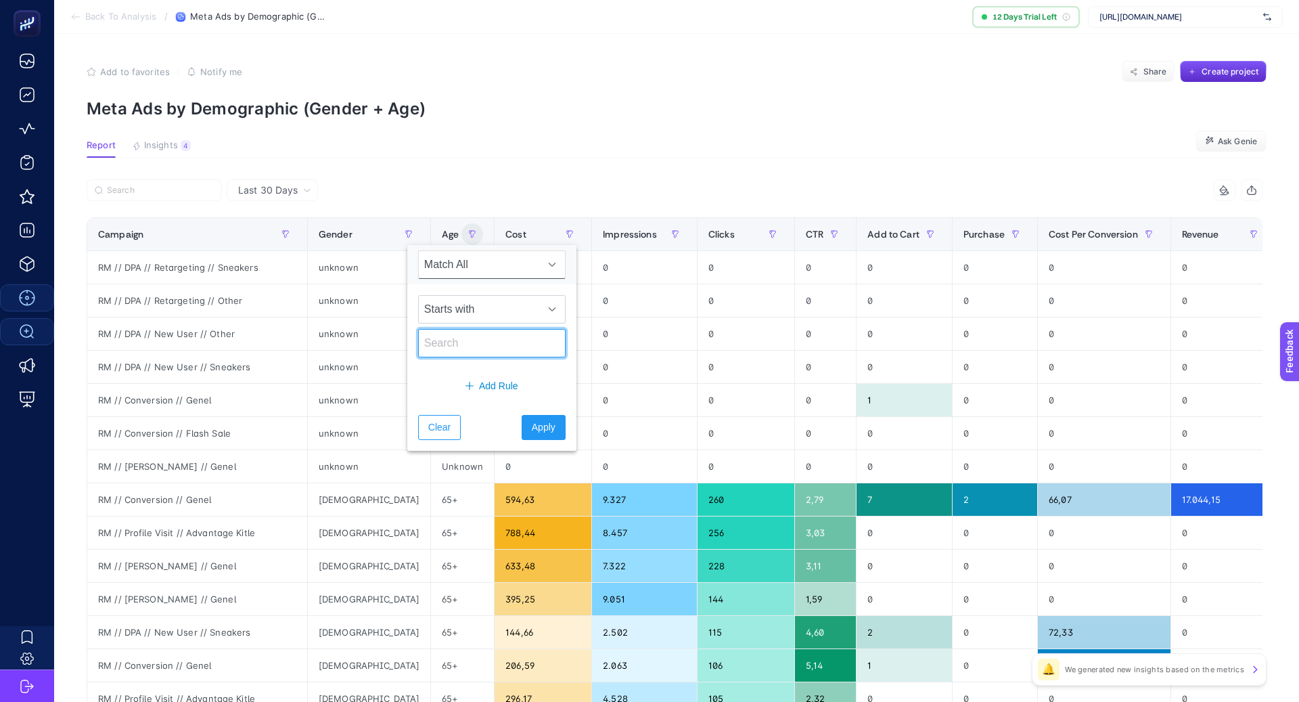
click at [447, 340] on input "text" at bounding box center [492, 343] width 148 height 28
type input "65"
click at [532, 420] on span "Apply" at bounding box center [544, 427] width 24 height 14
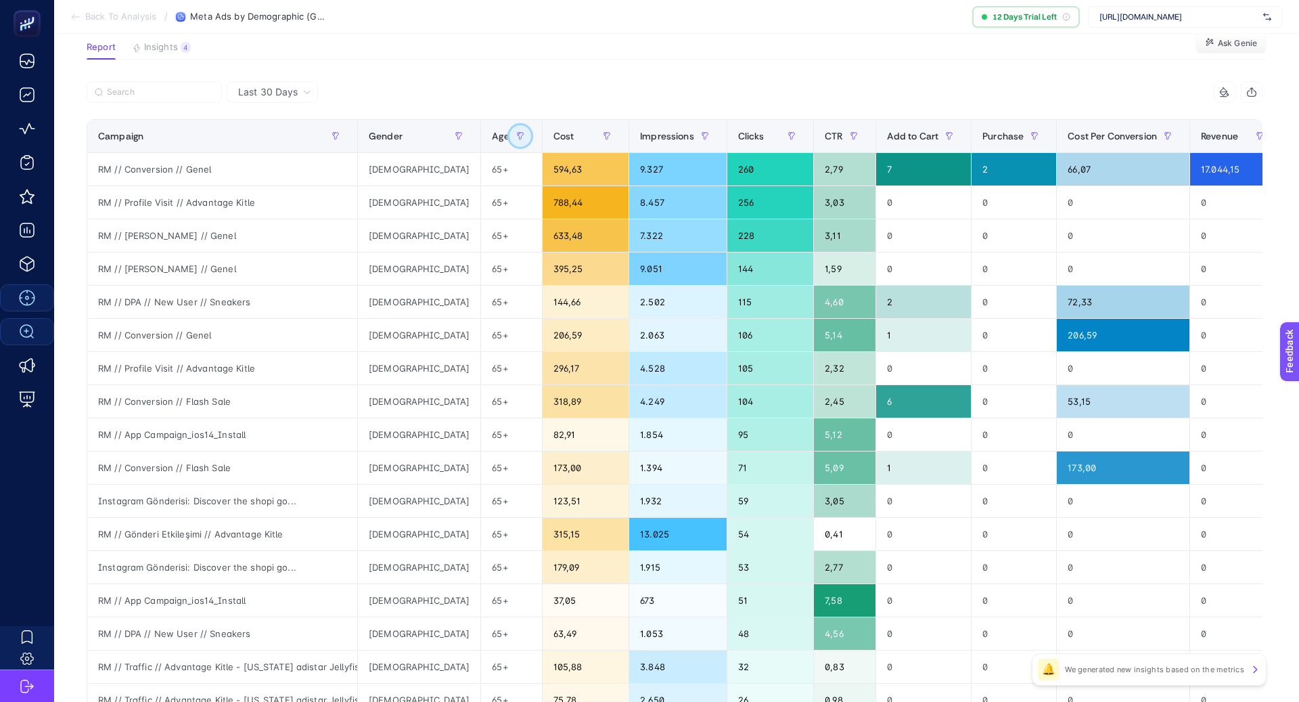
scroll to position [106, 0]
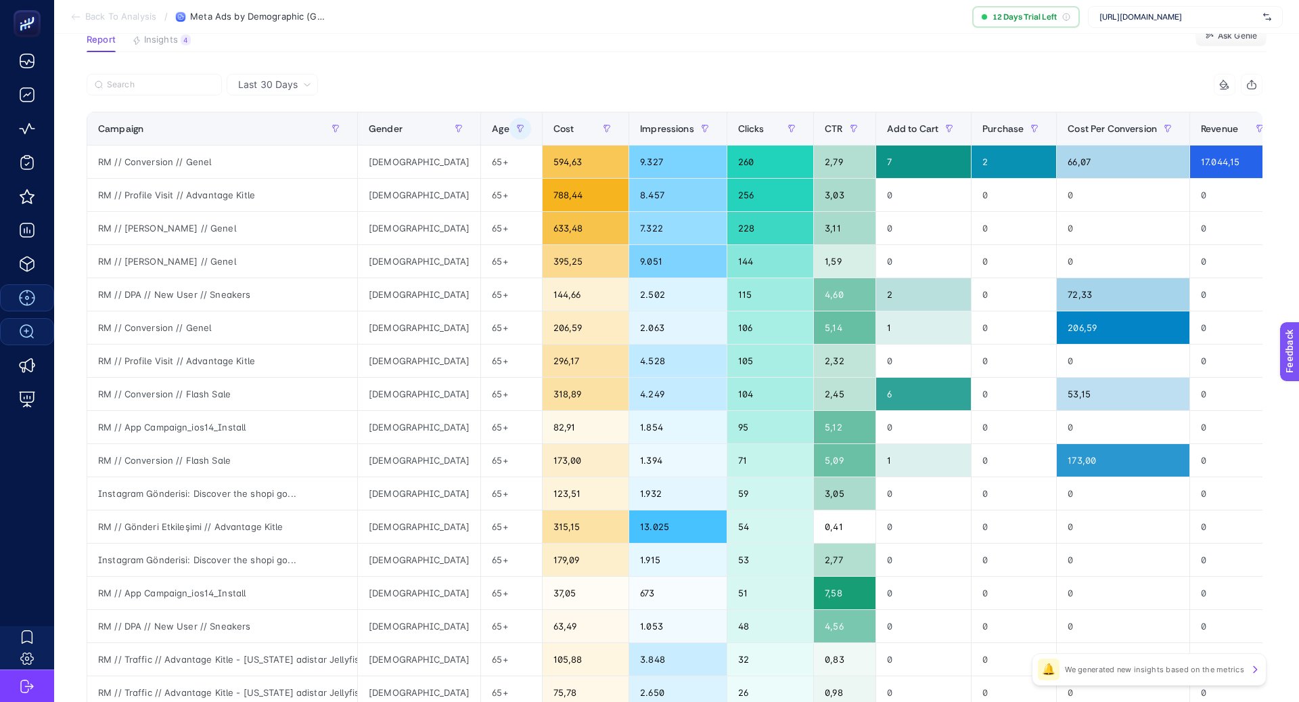
click at [533, 91] on div at bounding box center [381, 89] width 588 height 30
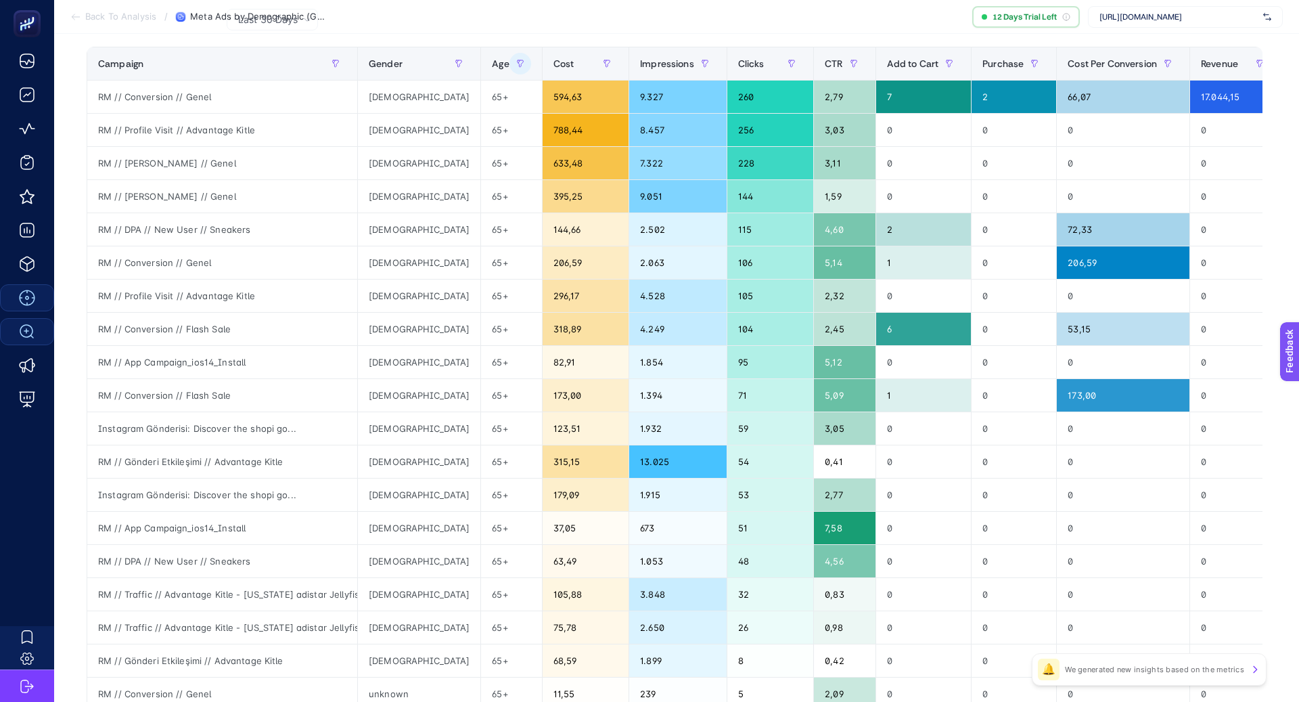
scroll to position [0, 0]
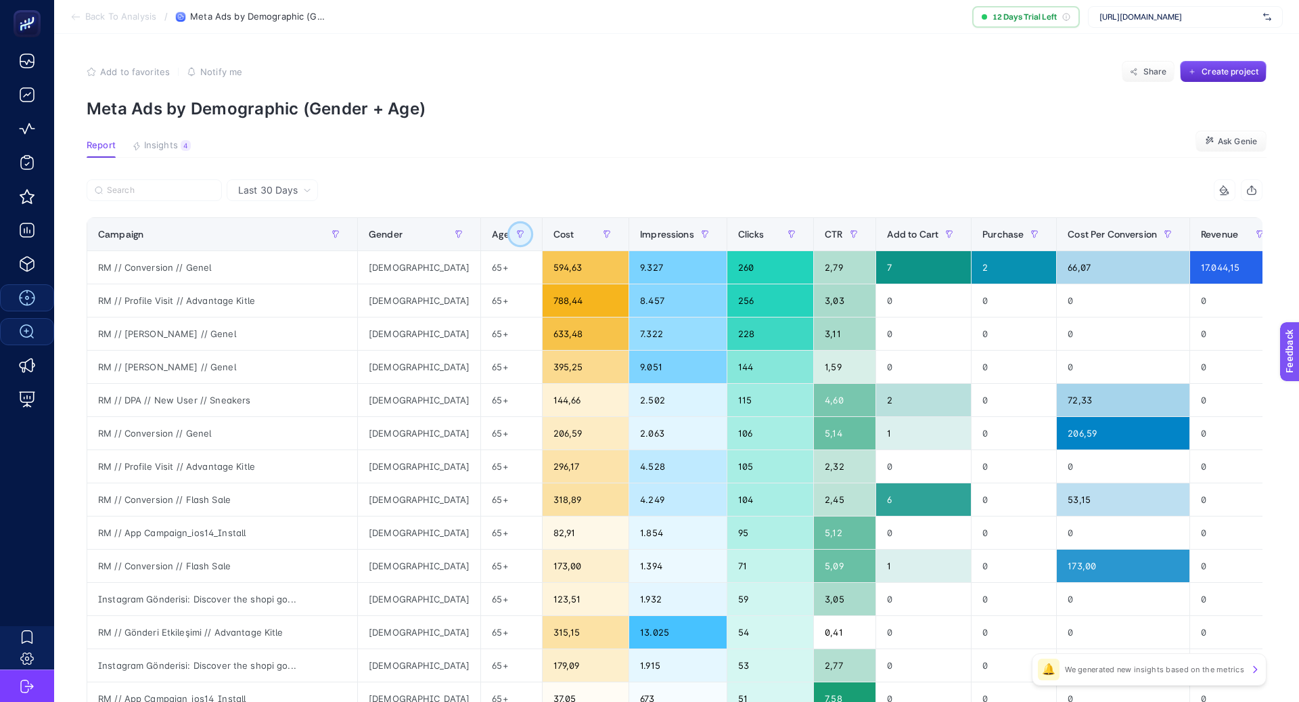
click at [518, 233] on icon "button" at bounding box center [518, 232] width 1 height 3
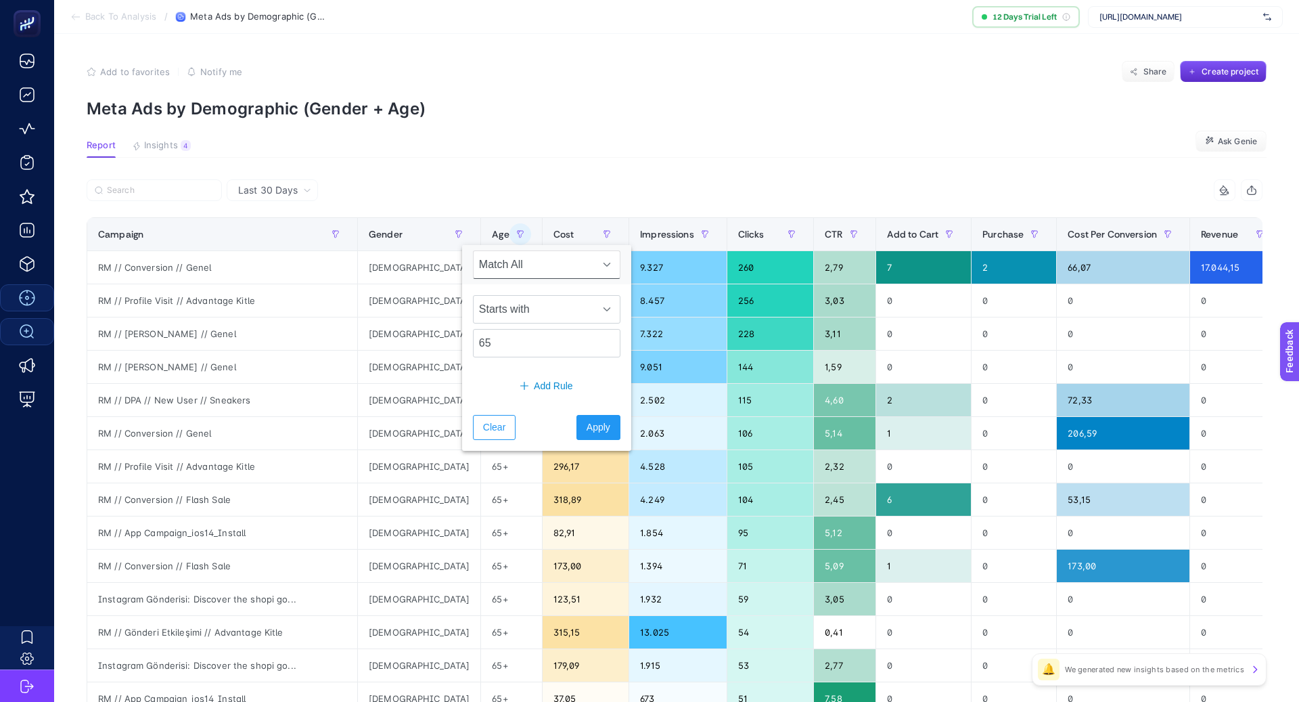
click at [518, 327] on div "Starts with 65" at bounding box center [546, 326] width 169 height 84
click at [518, 334] on input "65" at bounding box center [547, 343] width 148 height 28
type input "55"
click at [590, 422] on span "Apply" at bounding box center [599, 427] width 24 height 14
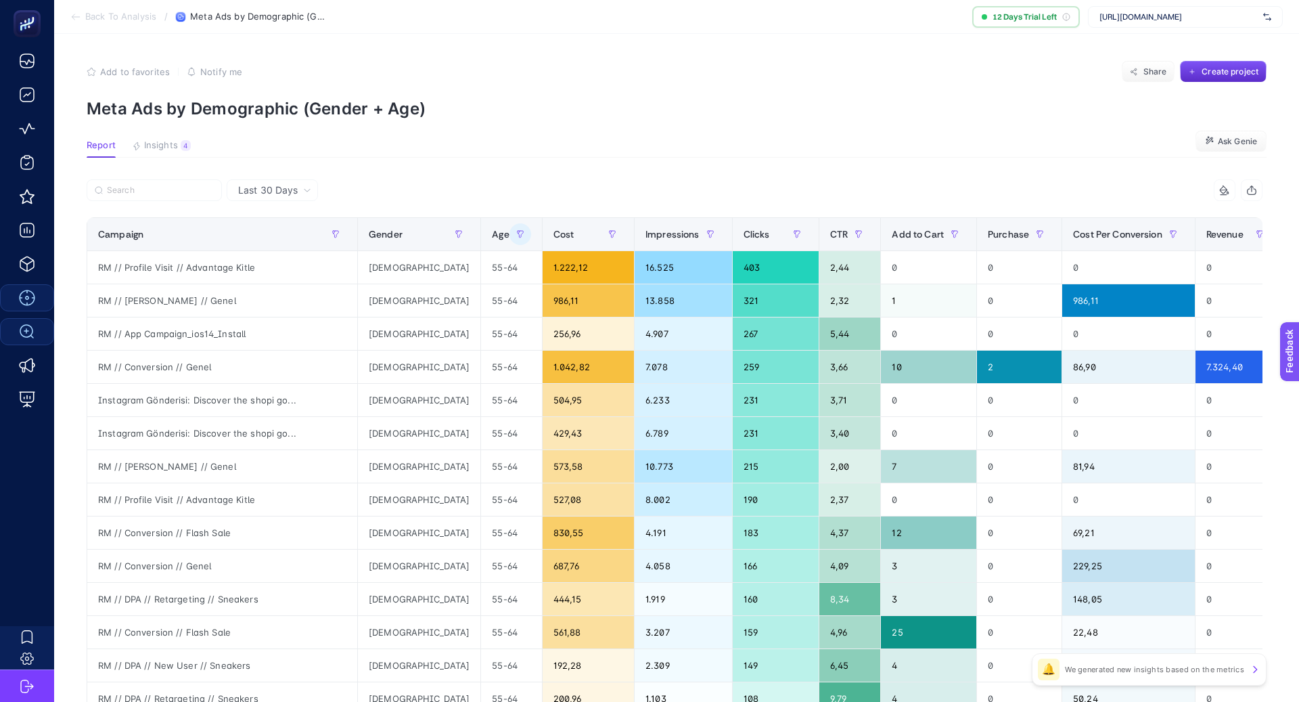
click at [596, 172] on article "Add to favorites false Notify me Share Create project Meta Ads by Demographic (…" at bounding box center [676, 563] width 1245 height 1058
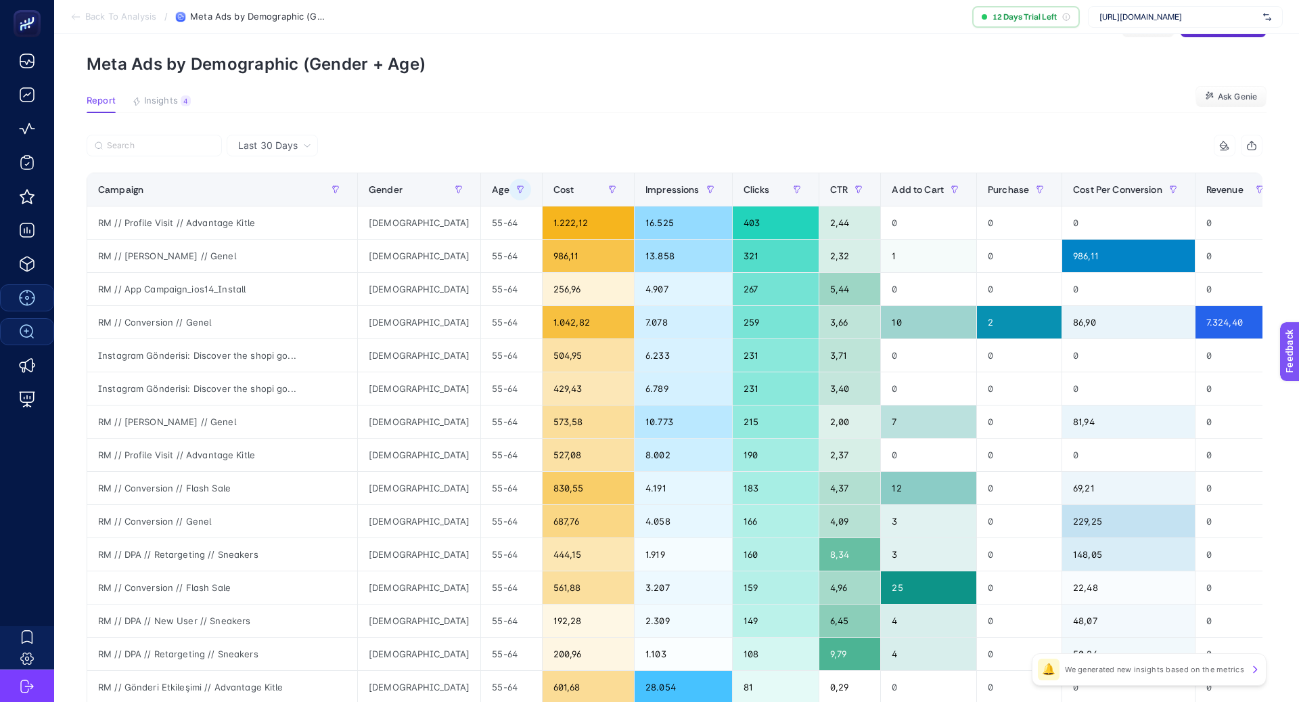
scroll to position [44, 0]
click at [988, 187] on span "Purchase" at bounding box center [1008, 190] width 41 height 11
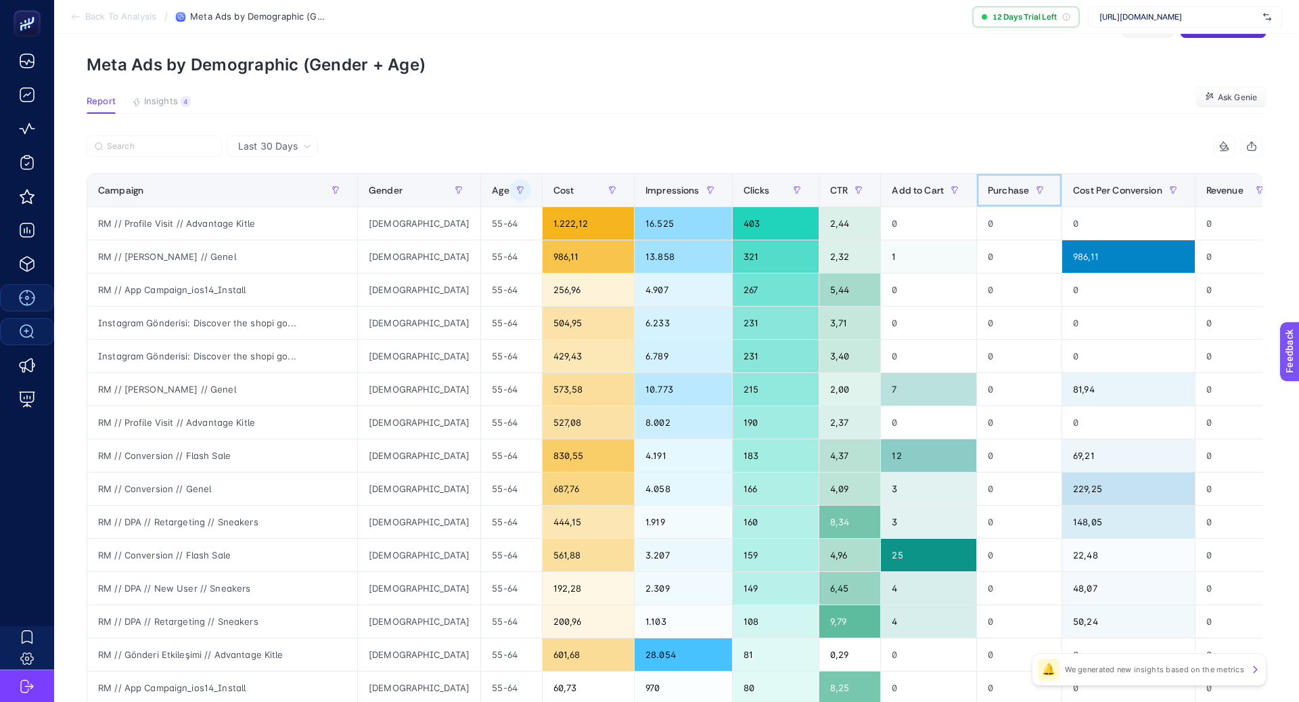
click at [988, 187] on span "Purchase" at bounding box center [1008, 190] width 41 height 11
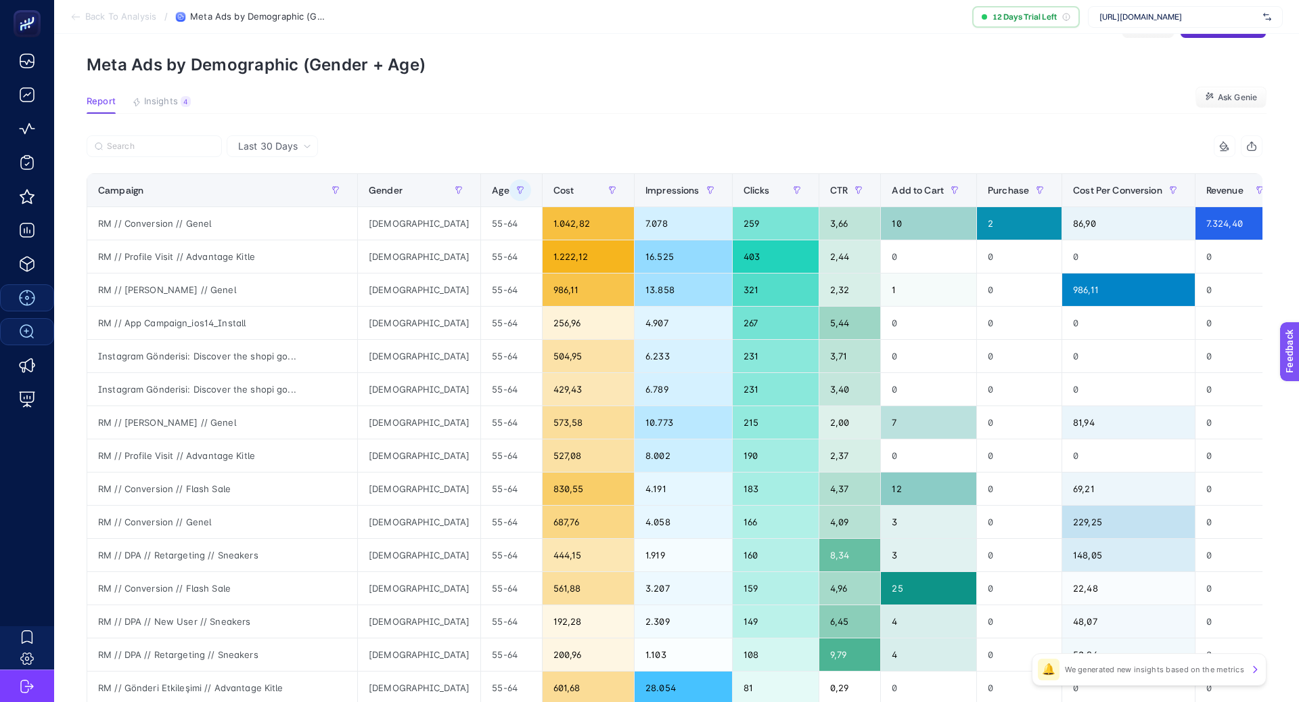
click at [765, 141] on div "9 items selected" at bounding box center [969, 146] width 588 height 22
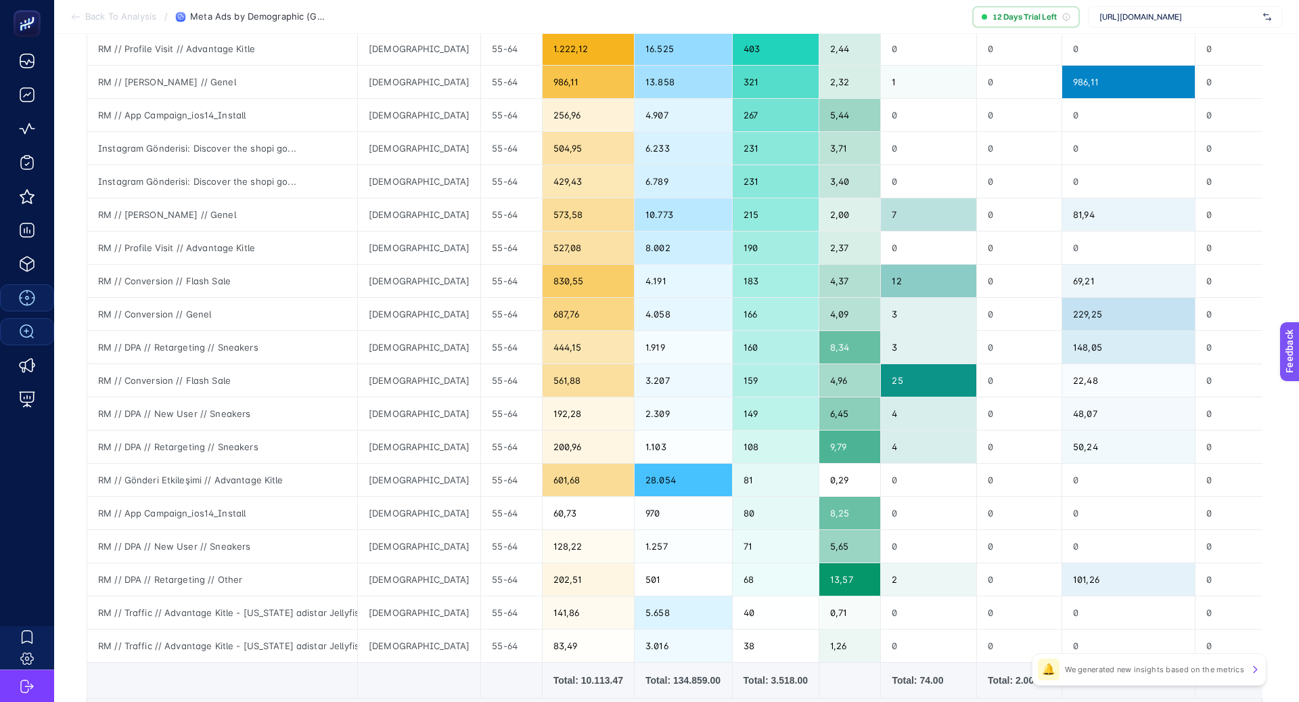
scroll to position [384, 0]
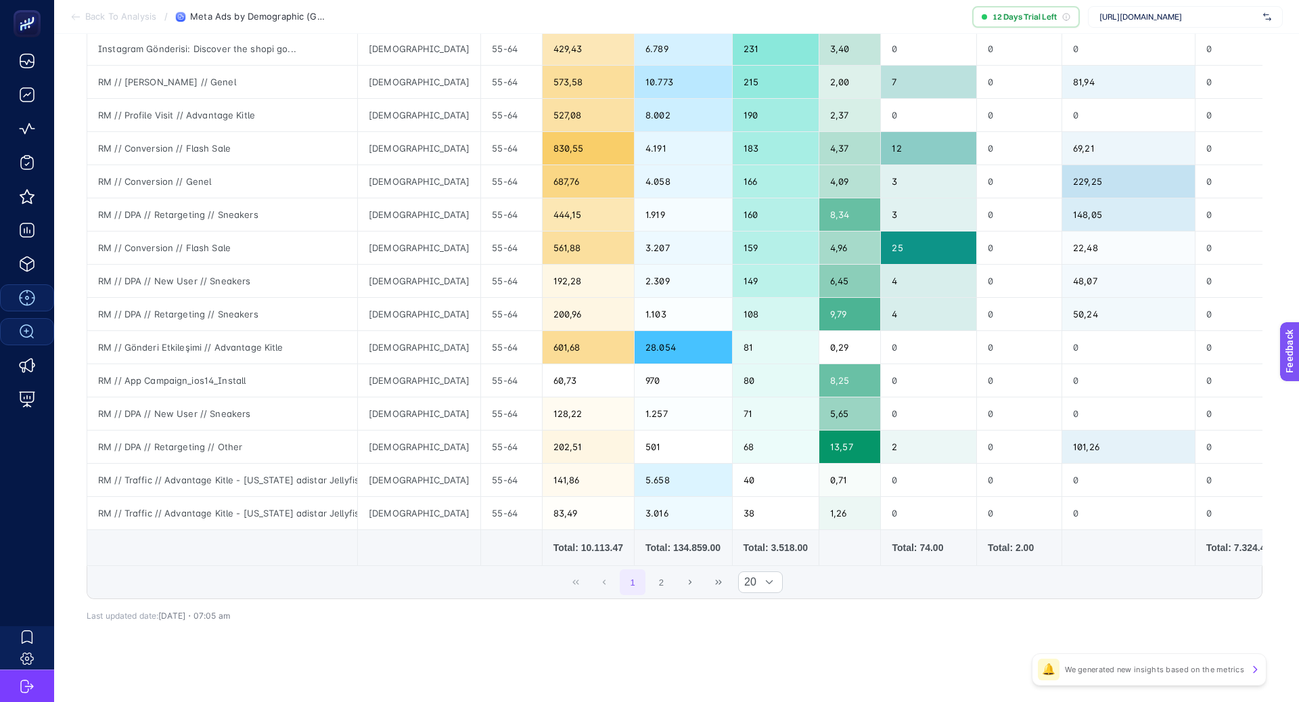
click at [455, 625] on div "10 items selected Campaign Gender Age Cost Impressions Clicks CTR % Add to Cart…" at bounding box center [675, 227] width 1176 height 820
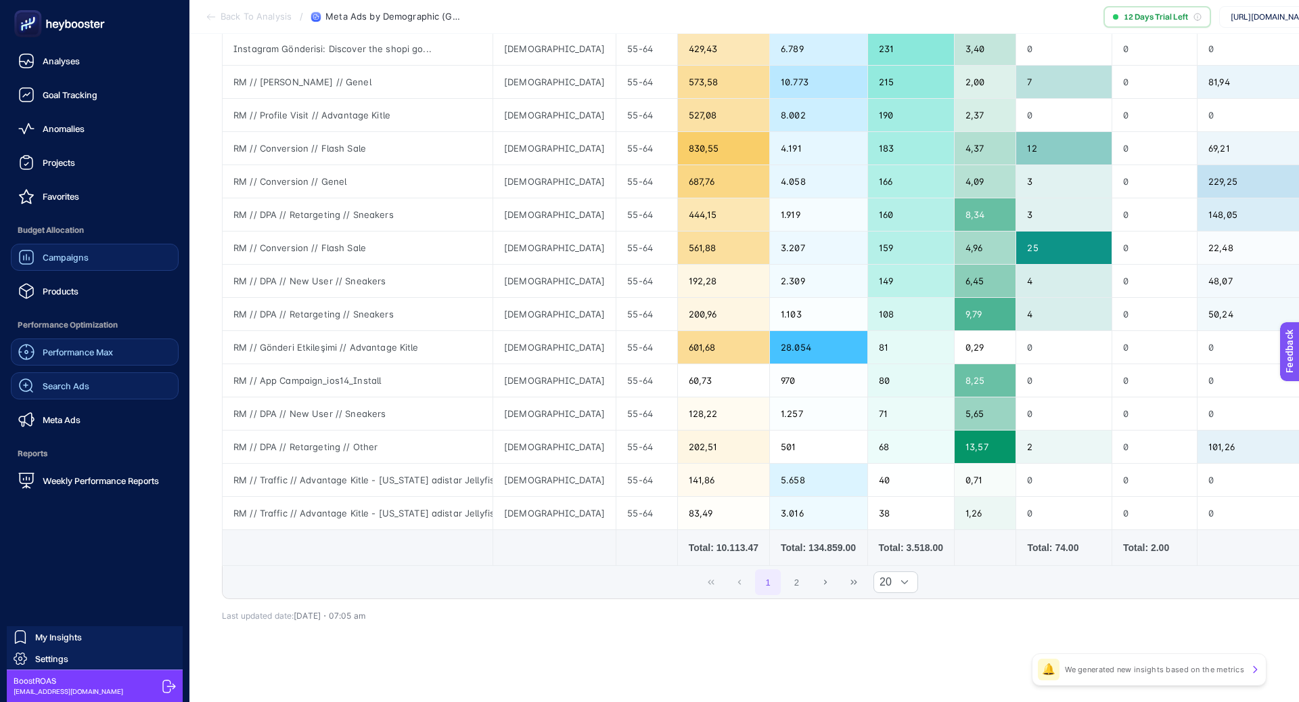
click at [129, 265] on link "Campaigns" at bounding box center [95, 257] width 168 height 27
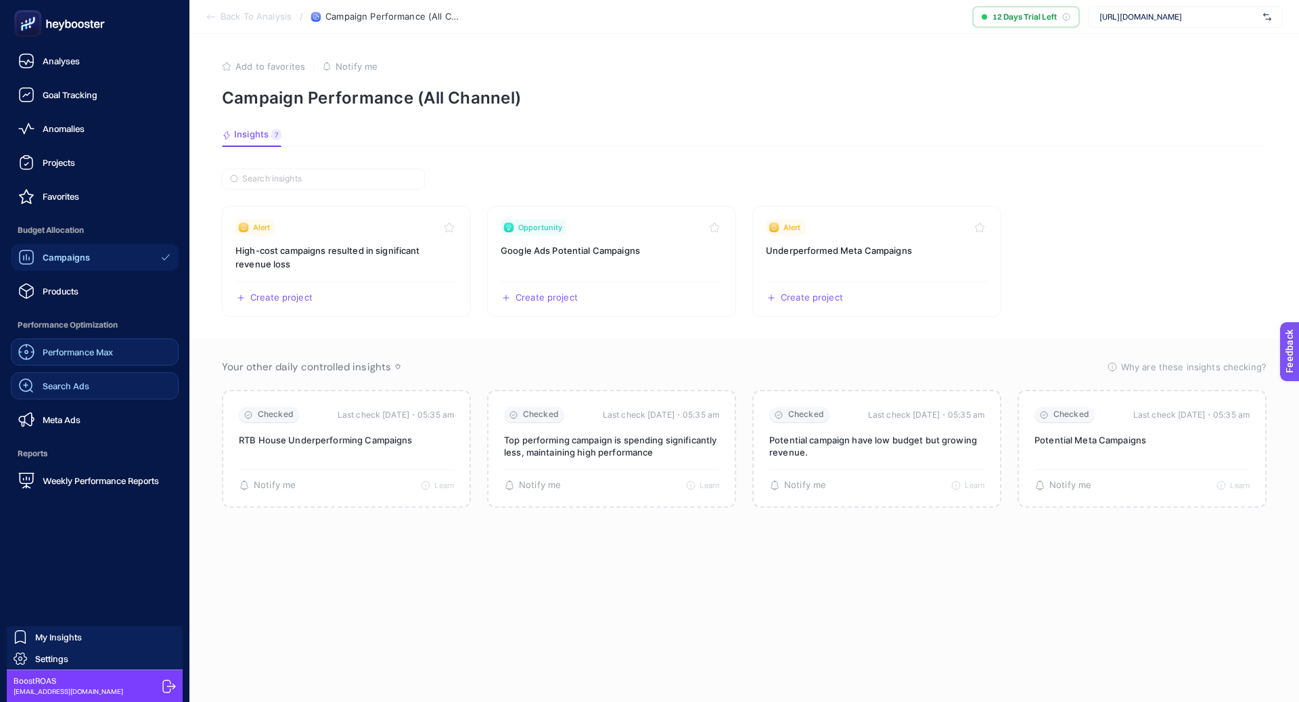
click at [84, 359] on div "Performance Max" at bounding box center [65, 352] width 95 height 16
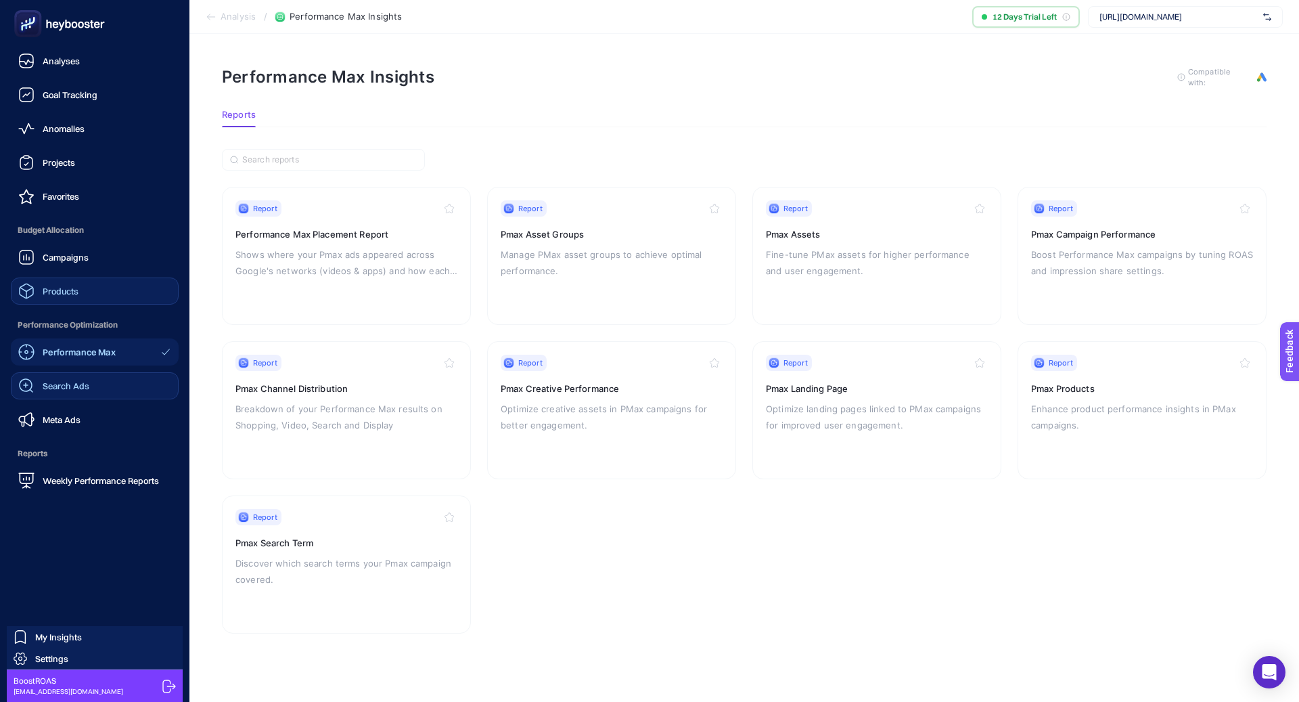
click at [89, 279] on link "Products" at bounding box center [95, 290] width 168 height 27
